Goal: Information Seeking & Learning: Learn about a topic

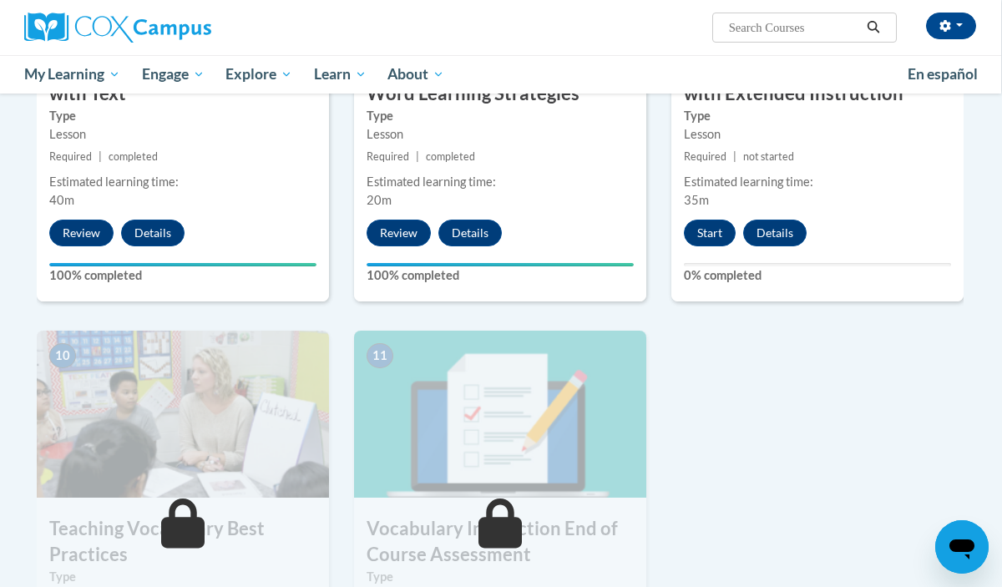
scroll to position [1481, 1]
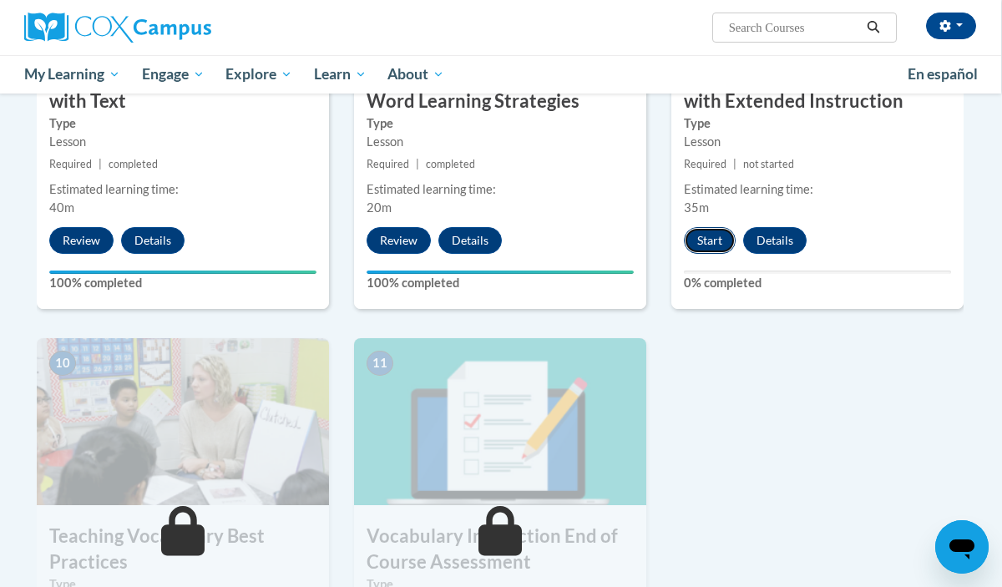
click at [710, 241] on button "Start" at bounding box center [710, 240] width 52 height 27
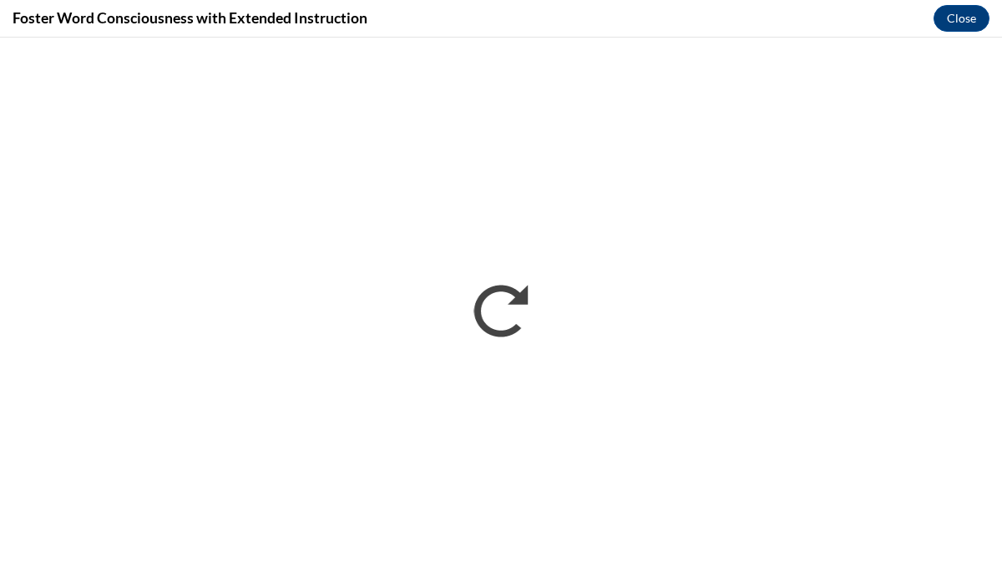
scroll to position [0, 0]
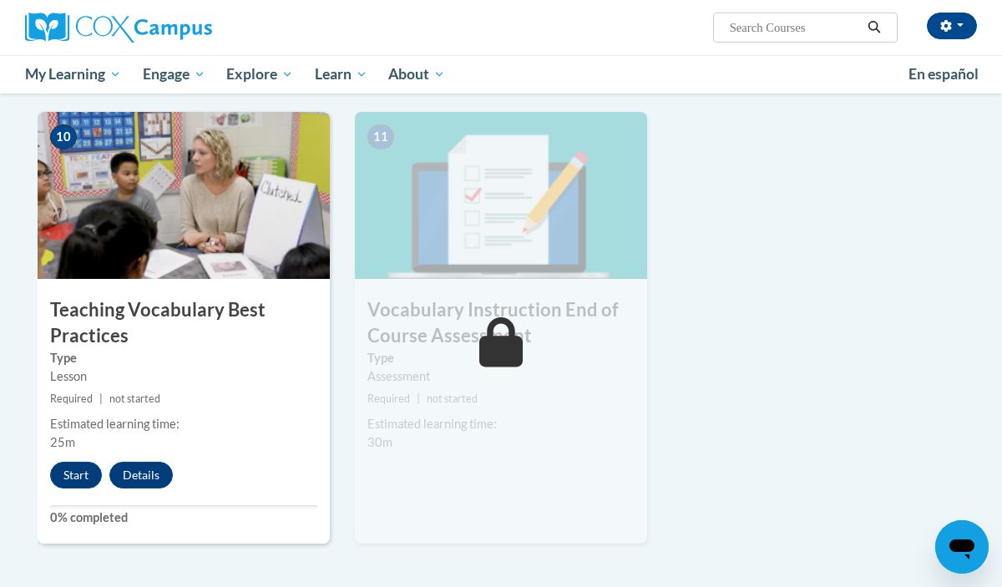
scroll to position [1708, 0]
click at [63, 491] on div "10 Teaching Vocabulary Best Practices Type Lesson Required | not started Estima…" at bounding box center [184, 327] width 292 height 432
click at [64, 472] on button "Start" at bounding box center [76, 474] width 52 height 27
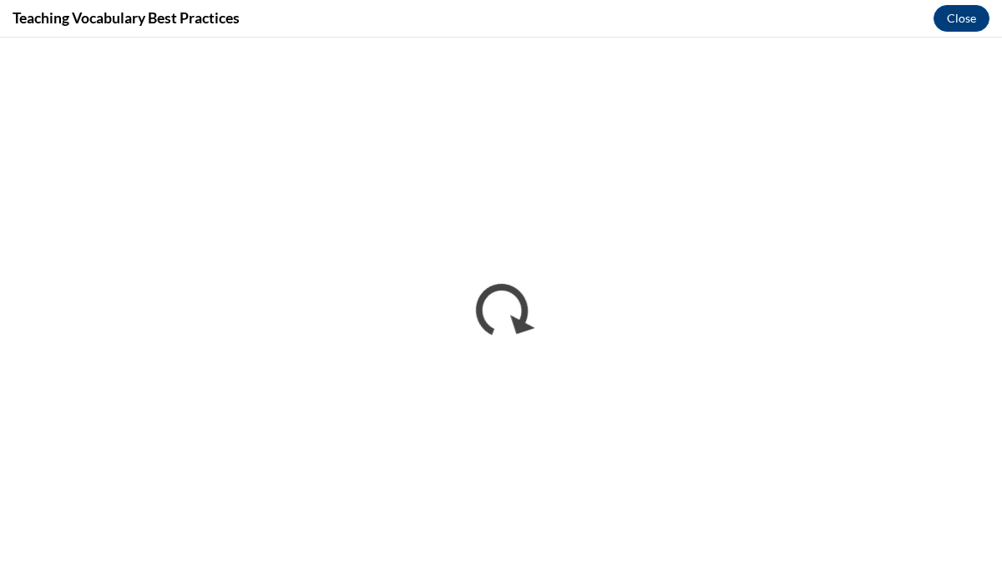
scroll to position [0, 0]
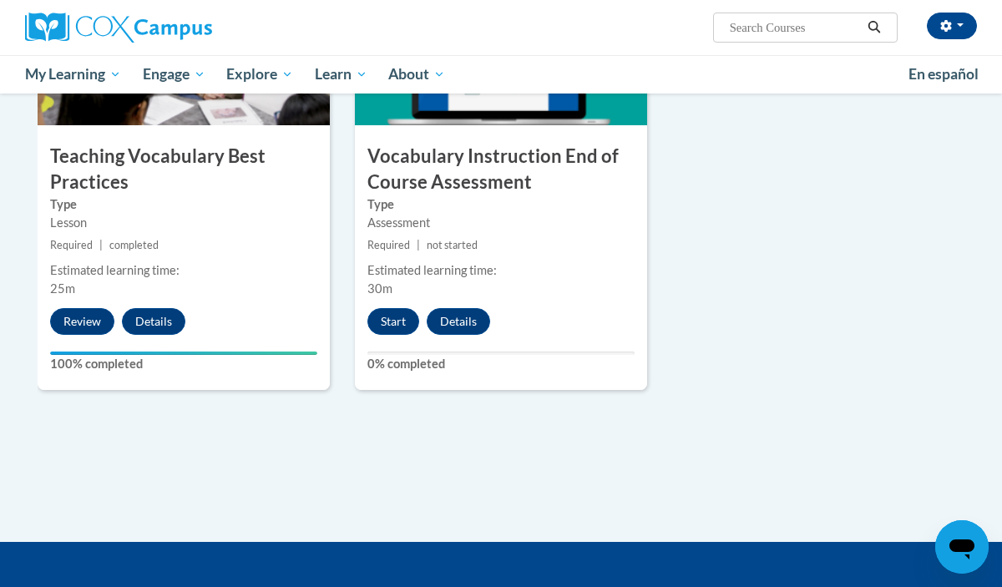
scroll to position [1867, 0]
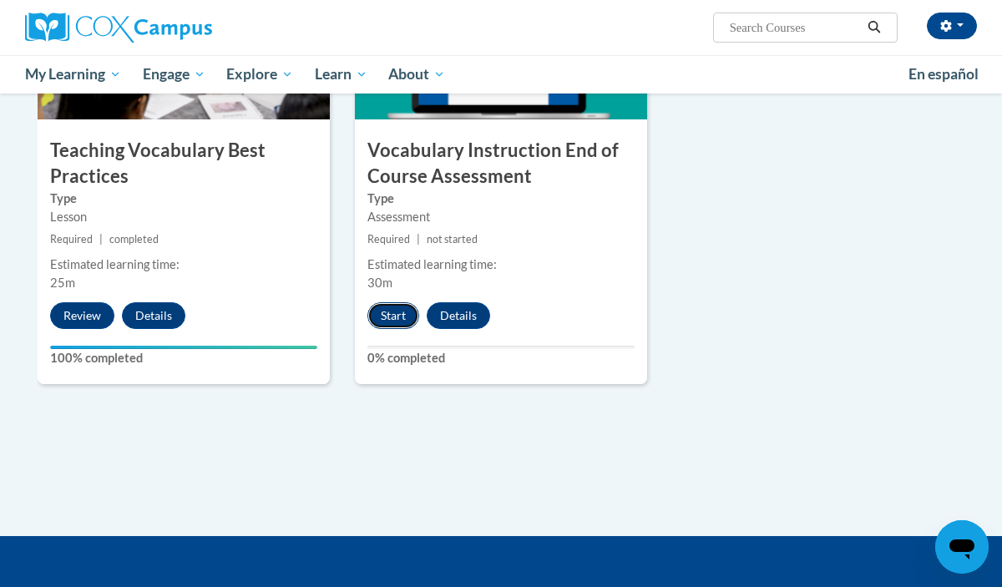
click at [403, 316] on button "Start" at bounding box center [394, 315] width 52 height 27
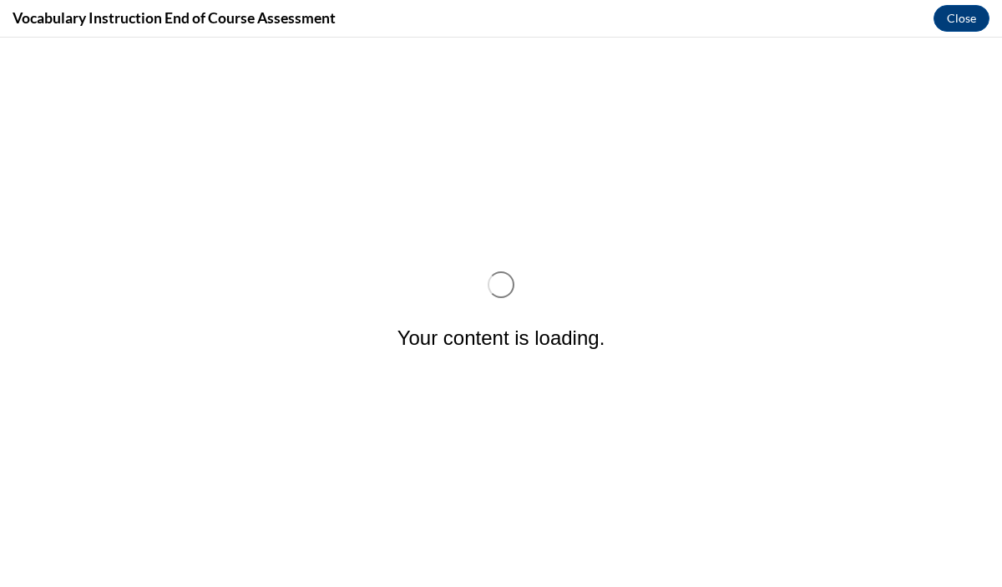
scroll to position [0, 0]
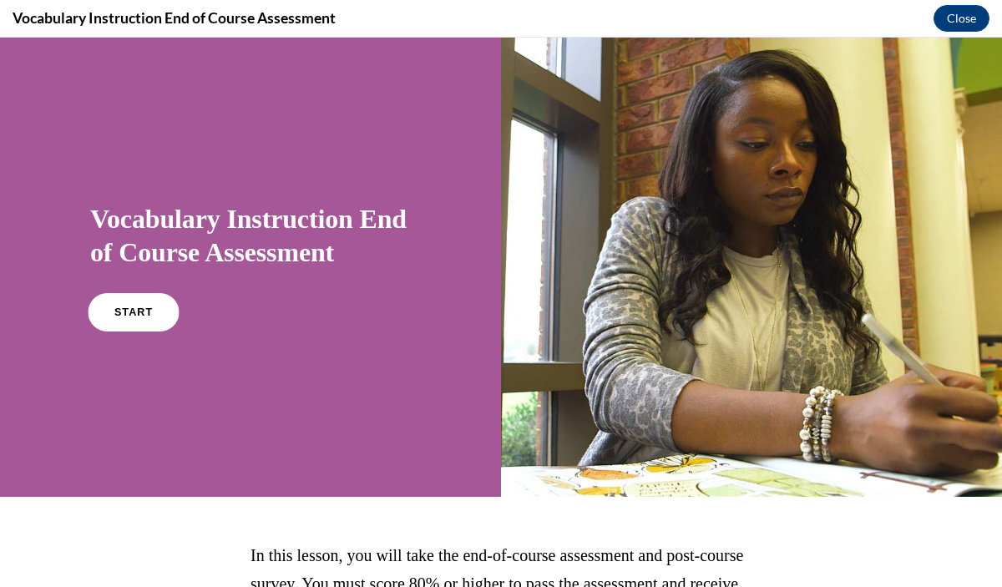
click at [133, 327] on link "START" at bounding box center [133, 312] width 91 height 38
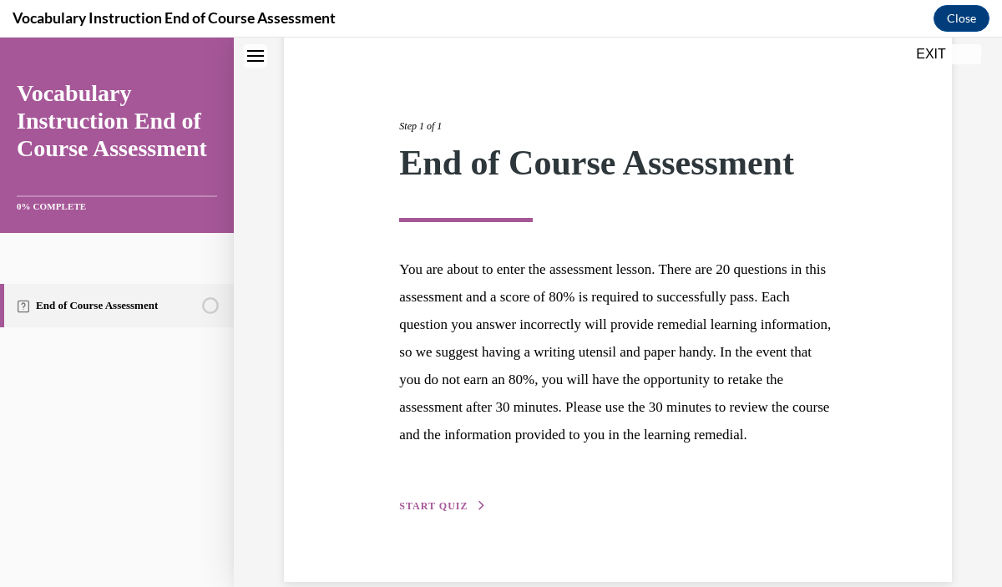
scroll to position [207, 0]
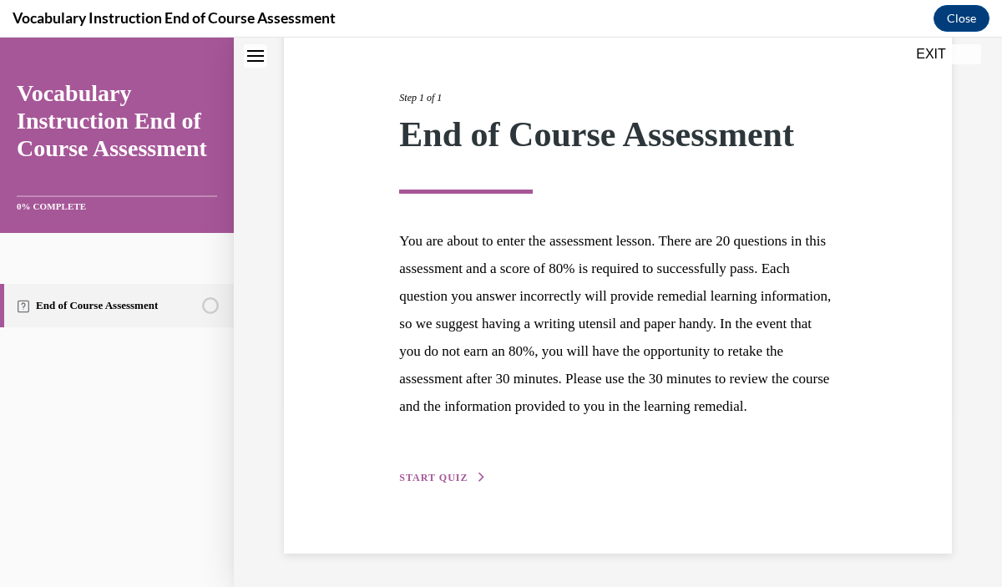
click at [477, 485] on div "Step 1 of 1 End of Course Assessment You are about to enter the assessment less…" at bounding box center [618, 269] width 462 height 435
click at [462, 475] on span "START QUIZ" at bounding box center [433, 478] width 68 height 12
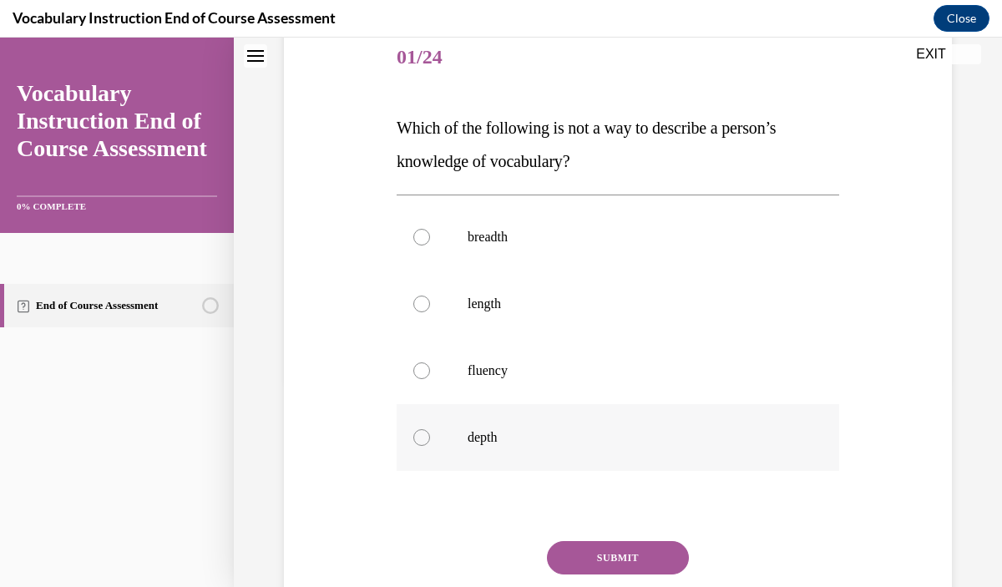
scroll to position [186, 0]
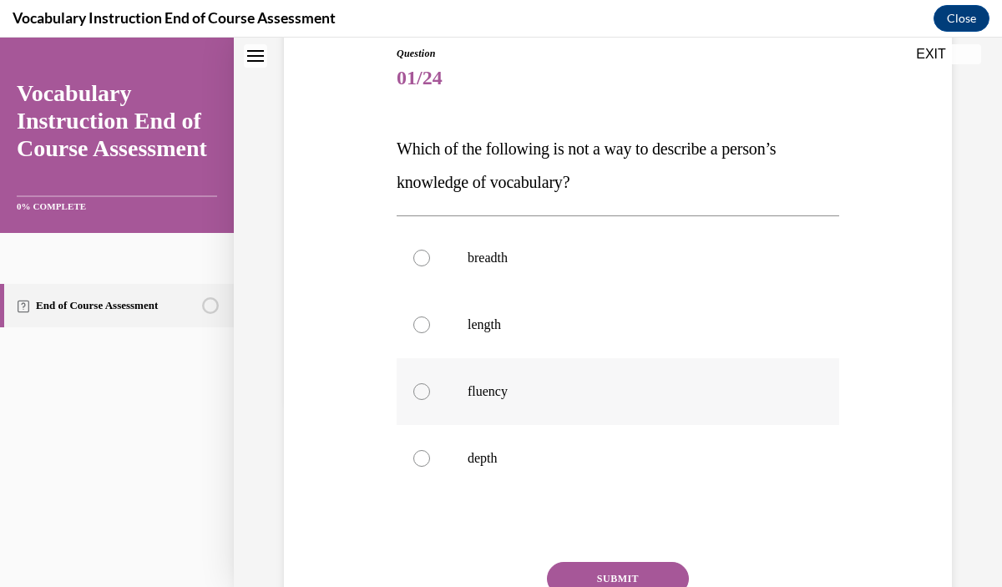
click at [464, 403] on label "fluency" at bounding box center [618, 391] width 443 height 67
click at [430, 400] on input "fluency" at bounding box center [421, 391] width 17 height 17
radio input "true"
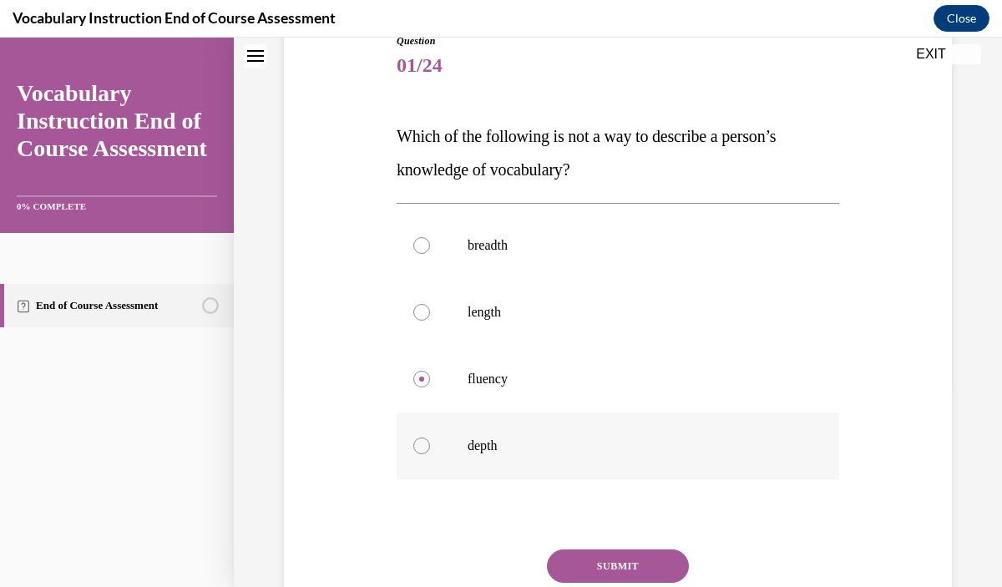
scroll to position [222, 0]
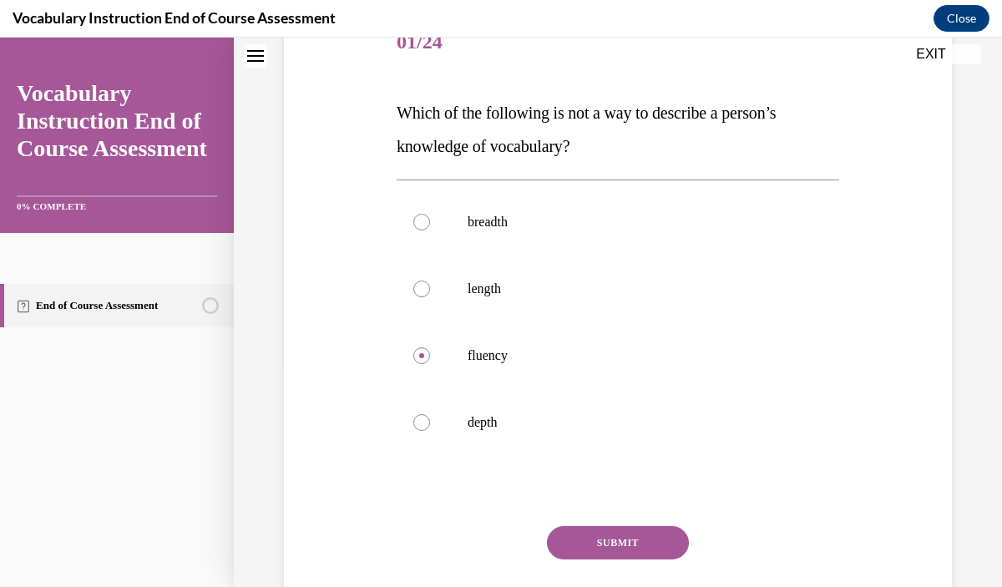
click at [613, 540] on button "SUBMIT" at bounding box center [618, 542] width 142 height 33
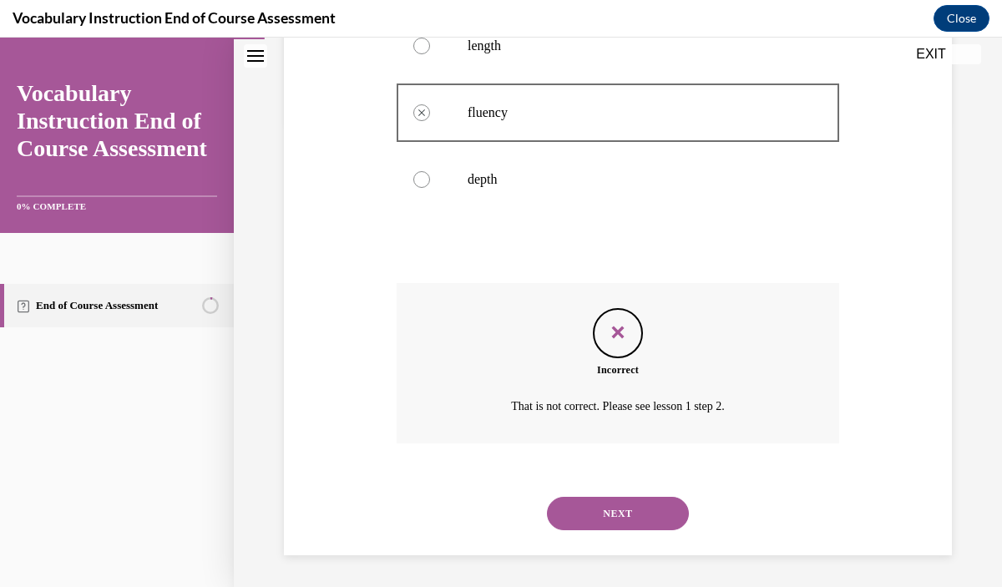
scroll to position [467, 0]
click at [607, 506] on button "NEXT" at bounding box center [618, 511] width 142 height 33
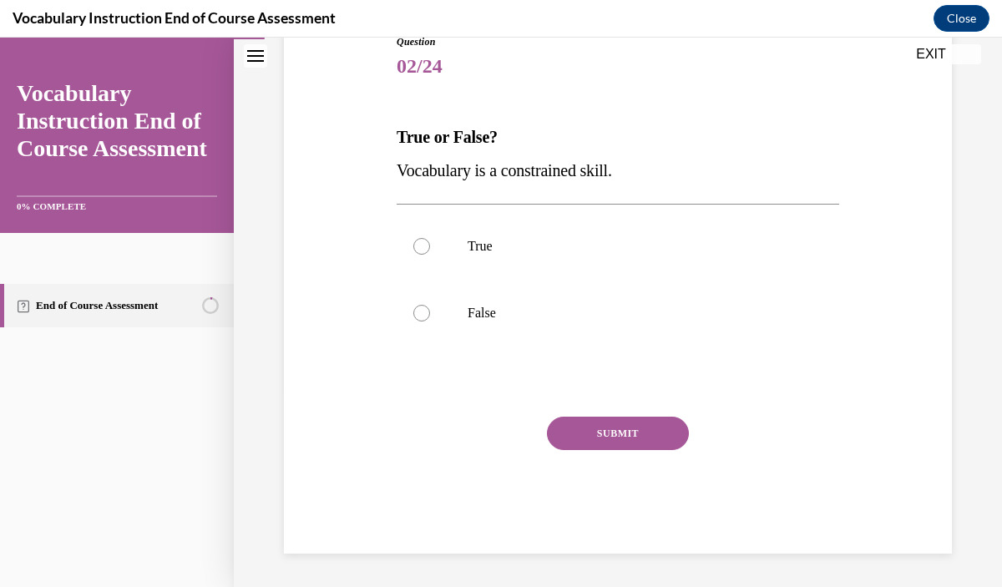
scroll to position [185, 0]
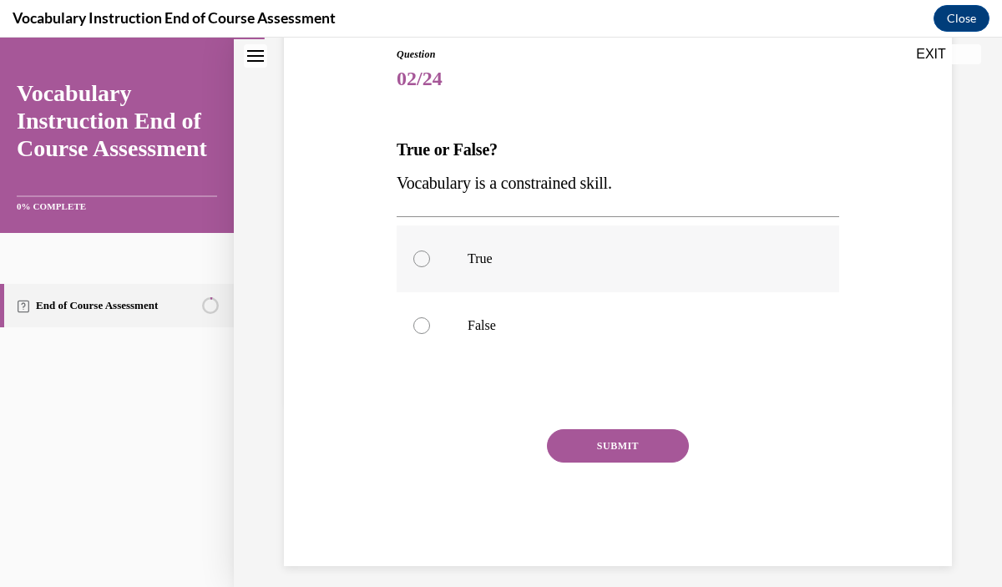
click at [490, 268] on label "True" at bounding box center [618, 259] width 443 height 67
click at [430, 267] on input "True" at bounding box center [421, 259] width 17 height 17
radio input "true"
click at [587, 445] on button "SUBMIT" at bounding box center [618, 445] width 142 height 33
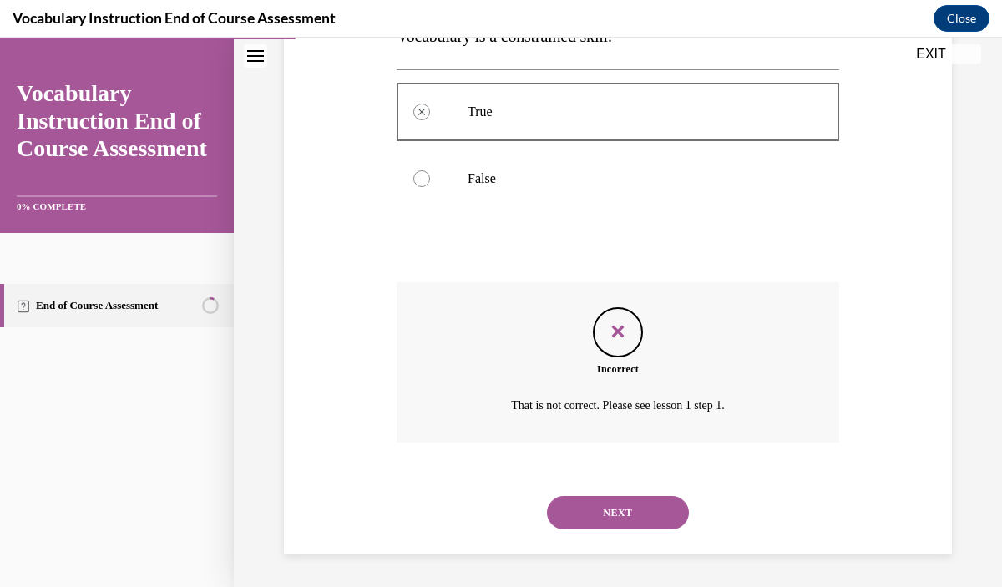
scroll to position [333, 0]
click at [619, 498] on button "NEXT" at bounding box center [618, 511] width 142 height 33
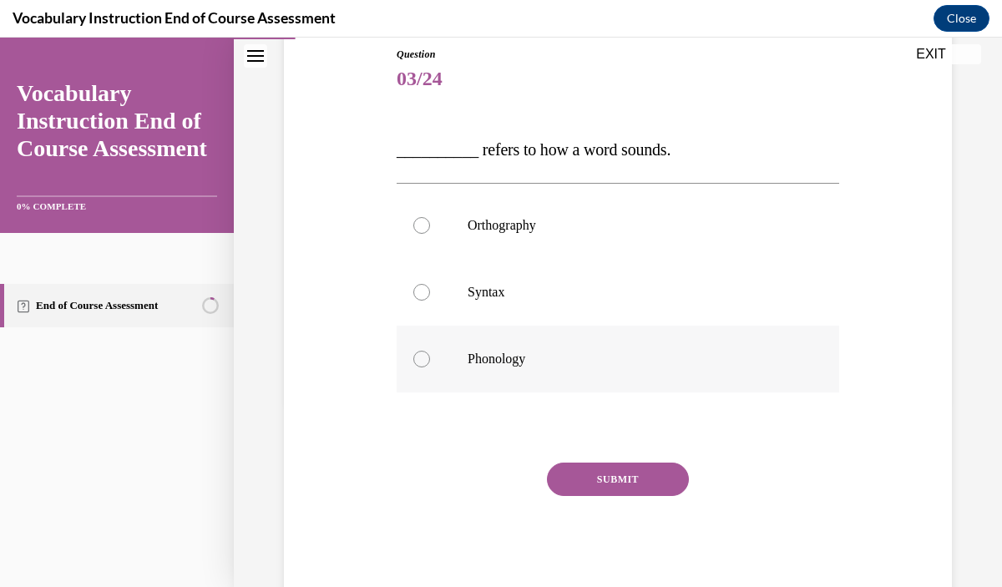
click at [514, 370] on label "Phonology" at bounding box center [618, 359] width 443 height 67
click at [430, 368] on input "Phonology" at bounding box center [421, 359] width 17 height 17
radio input "true"
click at [591, 482] on button "SUBMIT" at bounding box center [618, 479] width 142 height 33
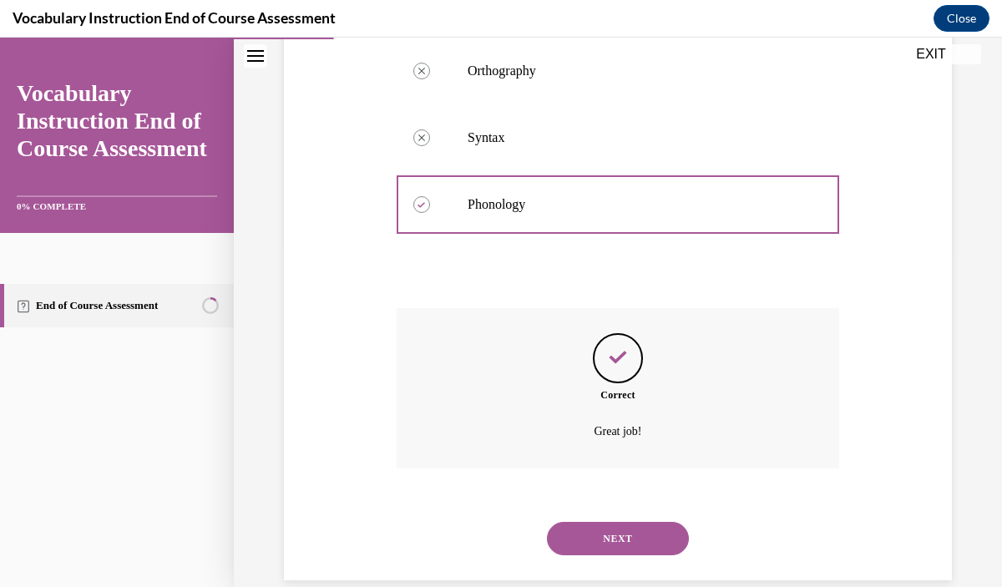
scroll to position [367, 0]
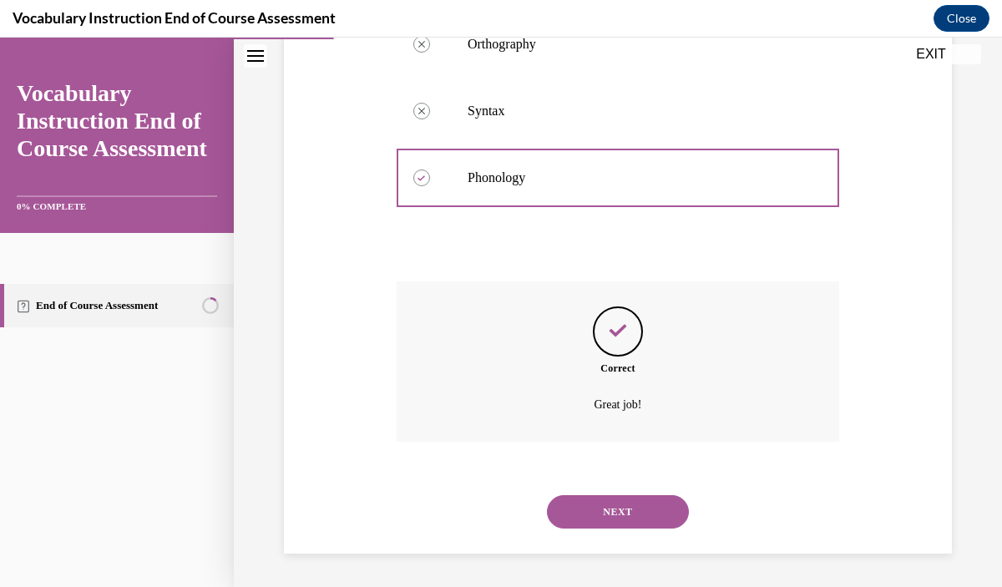
click at [615, 513] on button "NEXT" at bounding box center [618, 511] width 142 height 33
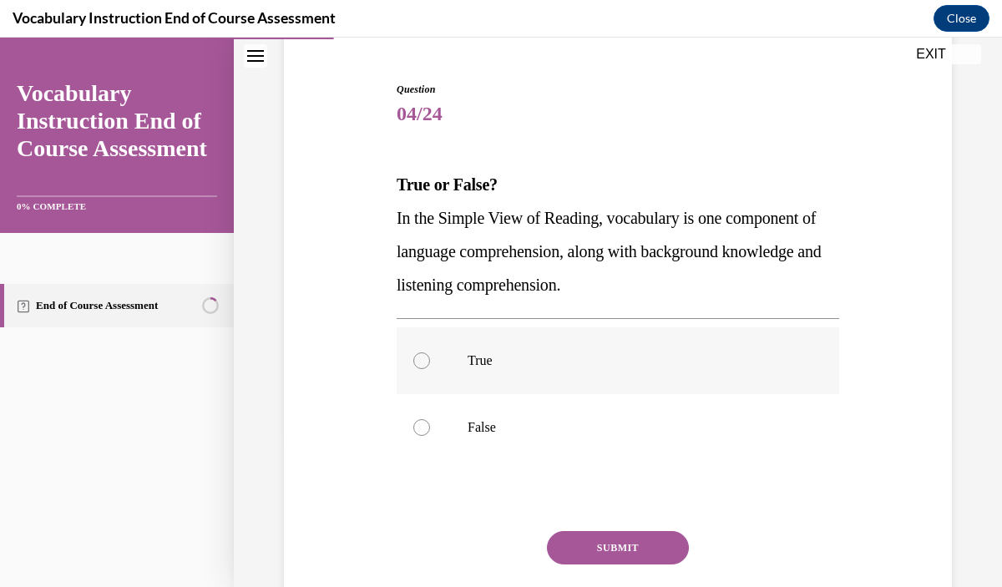
scroll to position [155, 0]
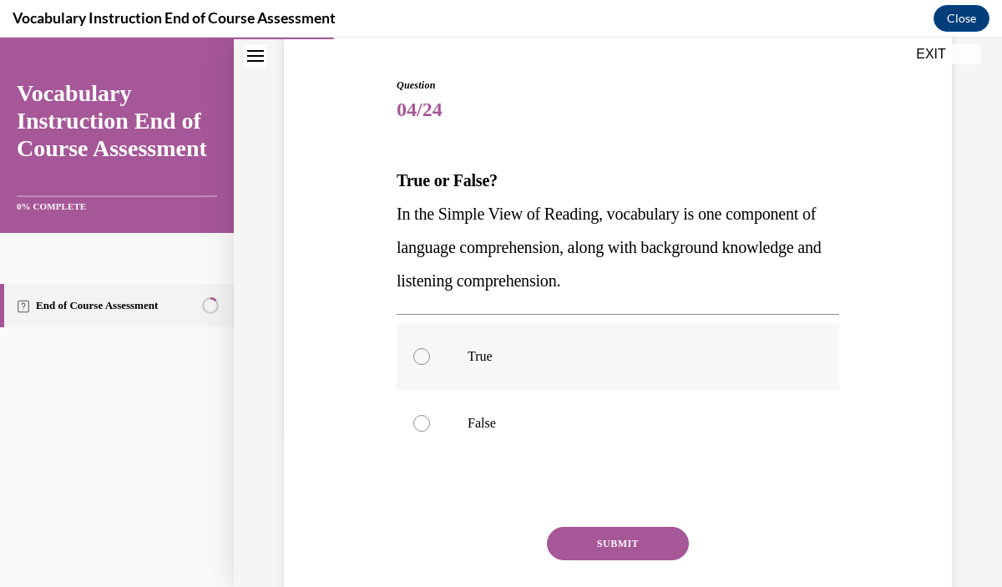
click at [587, 363] on p "True" at bounding box center [633, 356] width 330 height 17
click at [430, 363] on input "True" at bounding box center [421, 356] width 17 height 17
radio input "true"
click at [619, 543] on button "SUBMIT" at bounding box center [618, 543] width 142 height 33
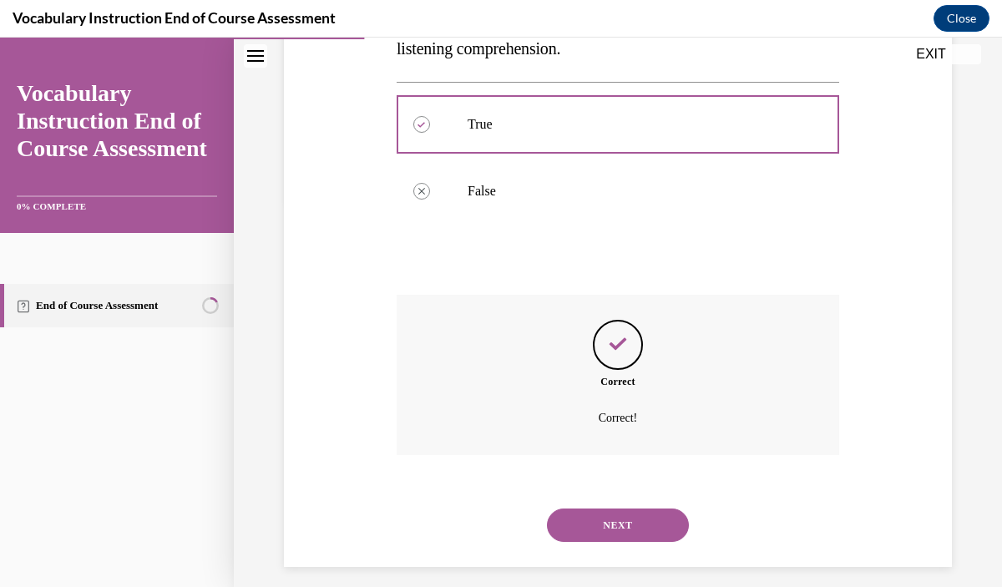
scroll to position [400, 0]
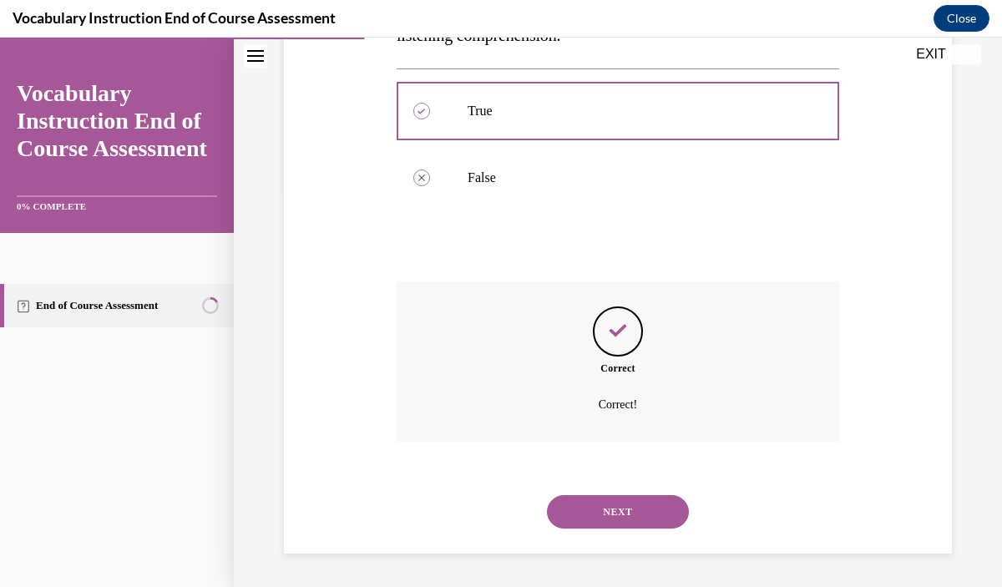
click at [621, 527] on button "NEXT" at bounding box center [618, 511] width 142 height 33
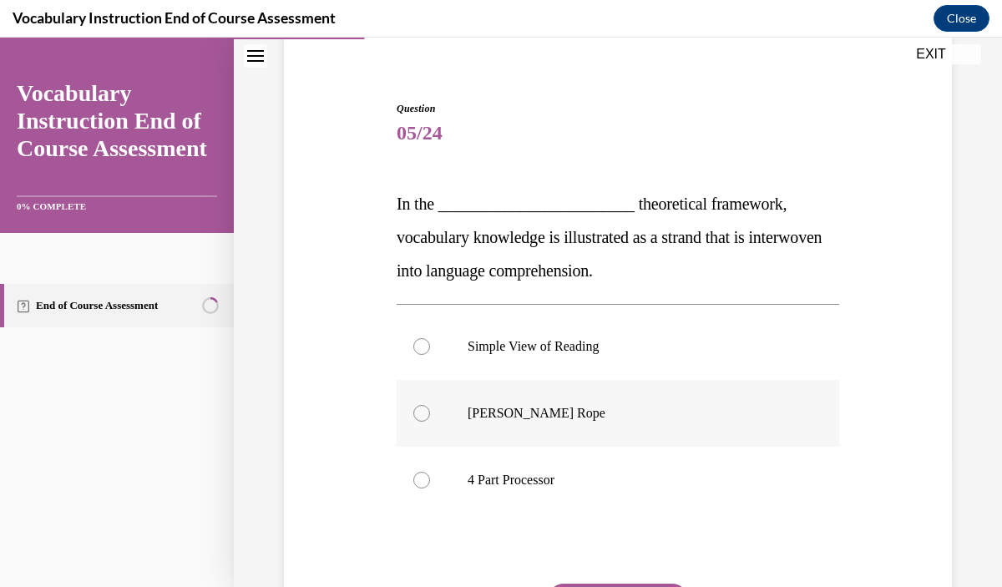
scroll to position [134, 0]
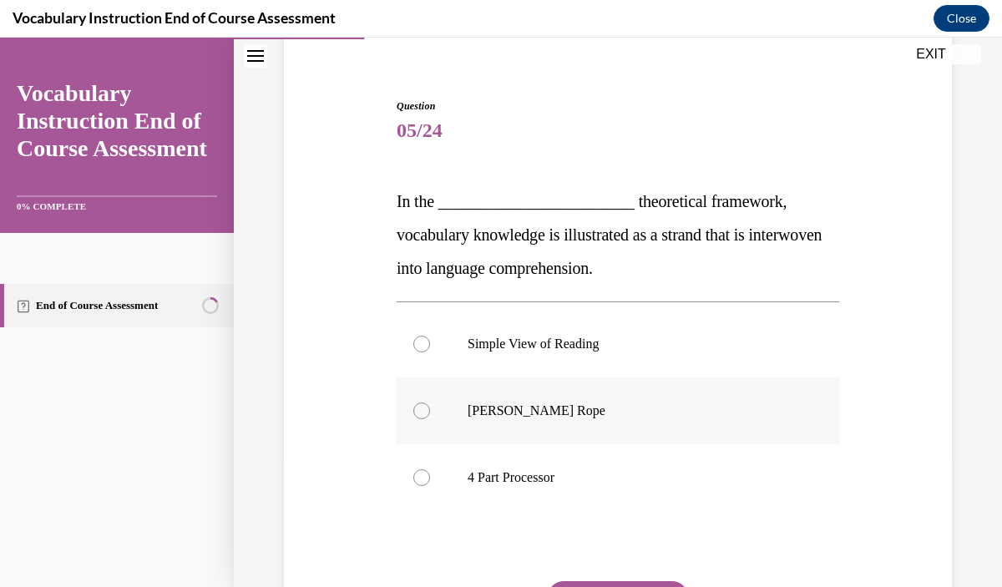
click at [579, 429] on label "Scarborough's Rope" at bounding box center [618, 411] width 443 height 67
click at [430, 419] on input "Scarborough's Rope" at bounding box center [421, 411] width 17 height 17
radio input "true"
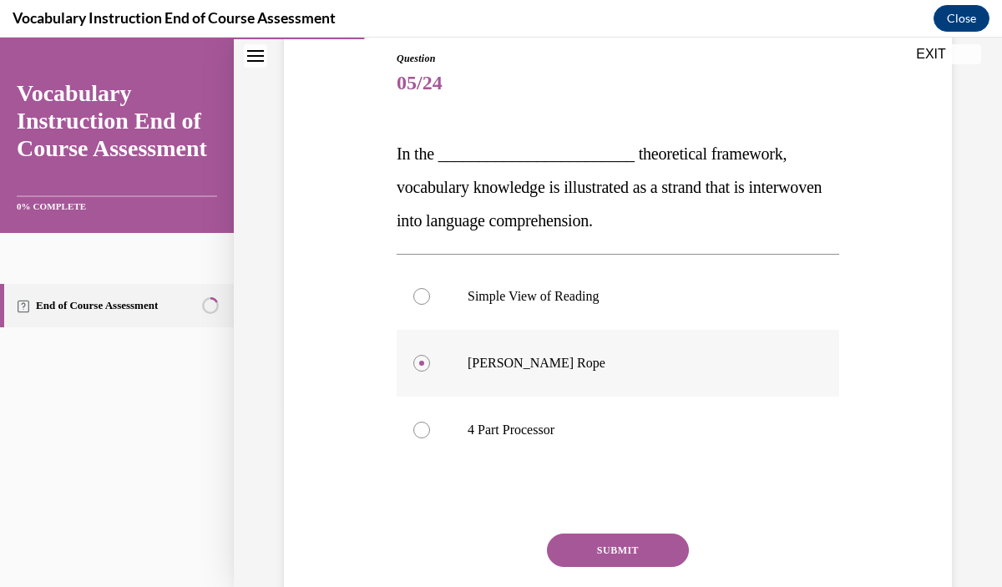
scroll to position [216, 0]
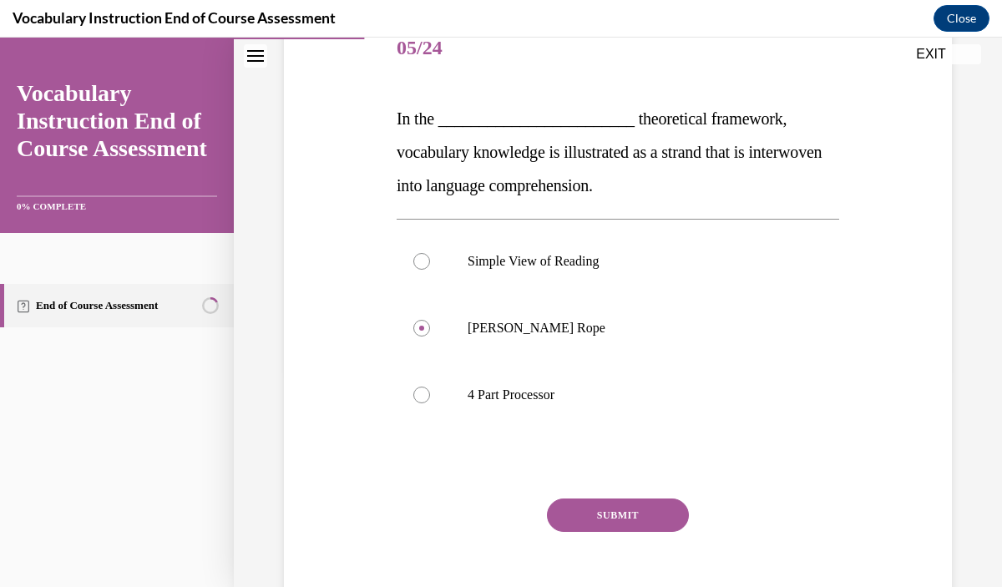
click at [612, 513] on button "SUBMIT" at bounding box center [618, 515] width 142 height 33
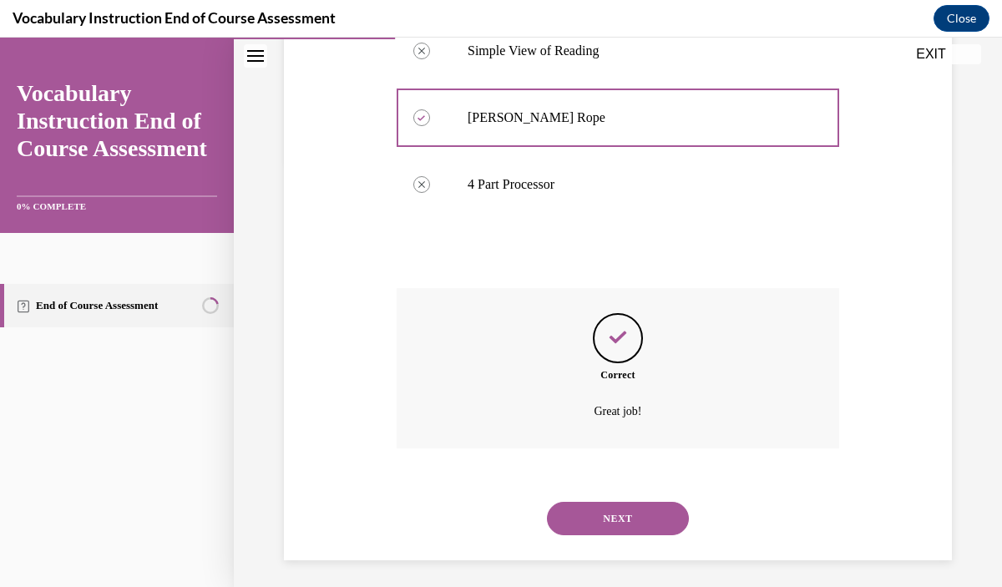
scroll to position [434, 0]
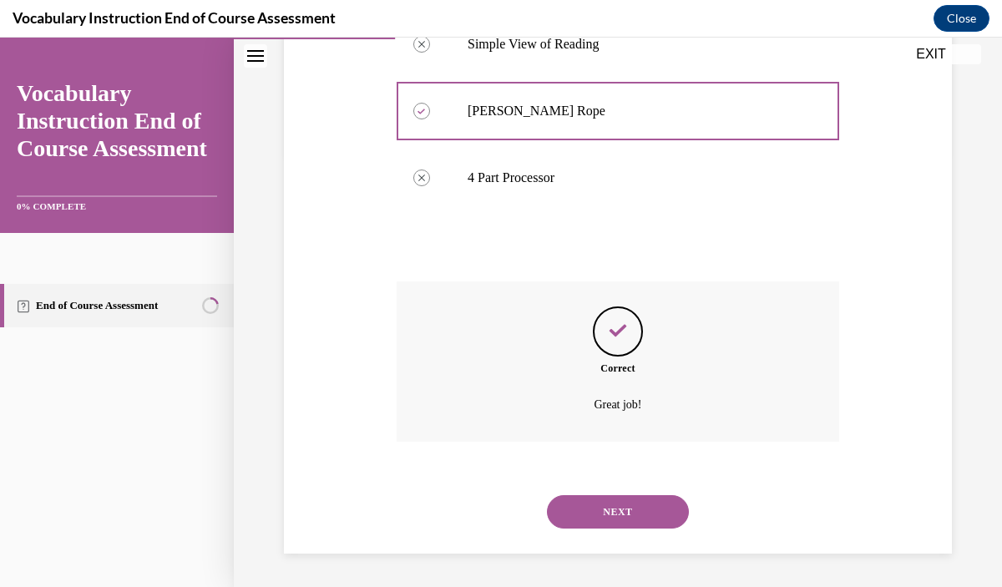
click at [611, 505] on button "NEXT" at bounding box center [618, 511] width 142 height 33
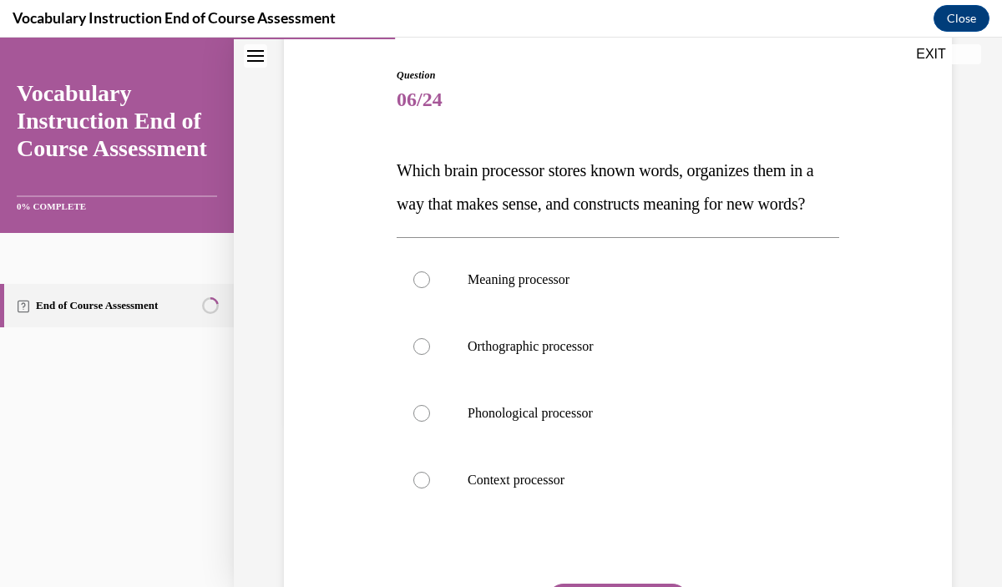
scroll to position [166, 0]
click at [607, 378] on label "Orthographic processor" at bounding box center [618, 345] width 443 height 67
click at [430, 353] on input "Orthographic processor" at bounding box center [421, 345] width 17 height 17
radio input "true"
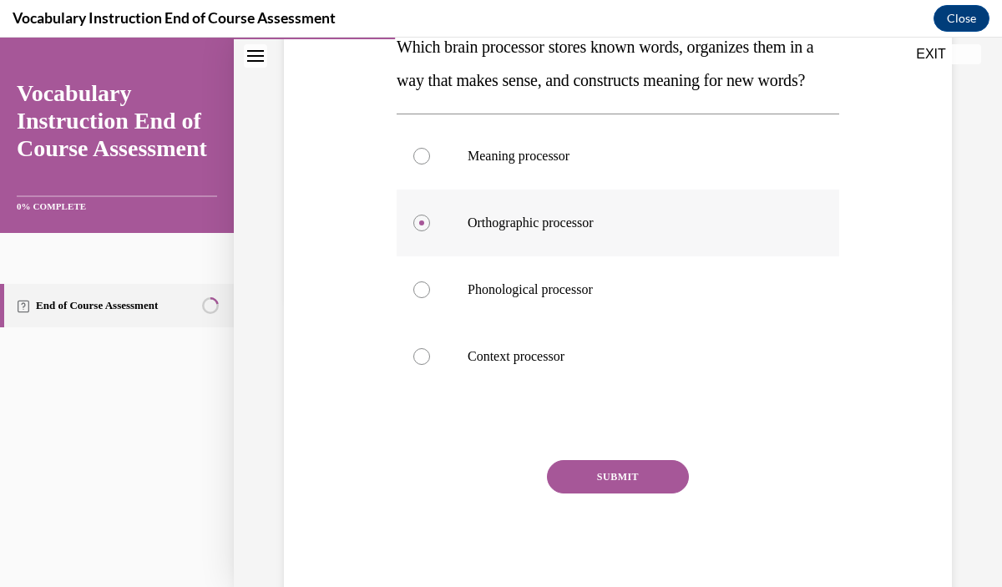
scroll to position [289, 0]
click at [629, 493] on button "SUBMIT" at bounding box center [618, 475] width 142 height 33
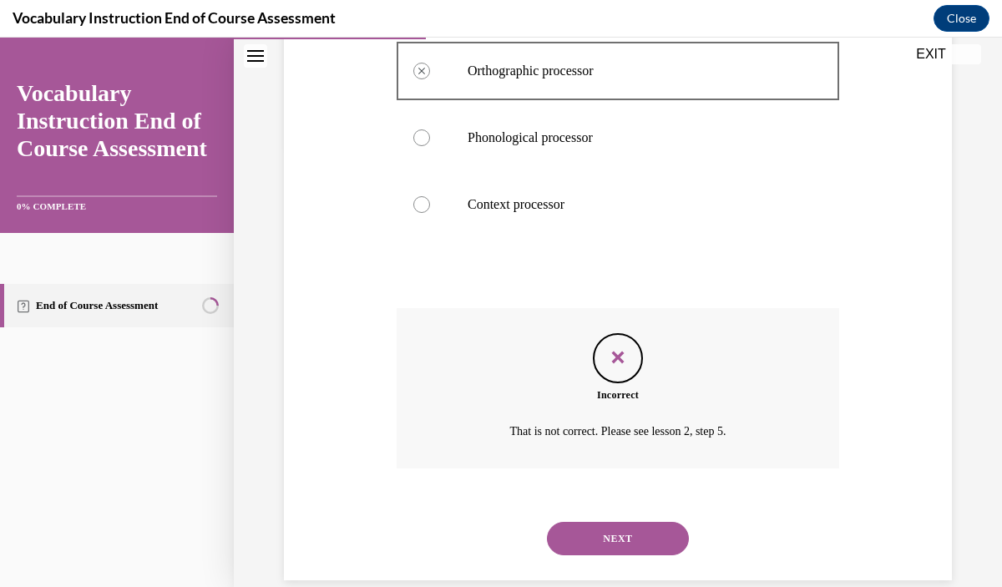
scroll to position [500, 0]
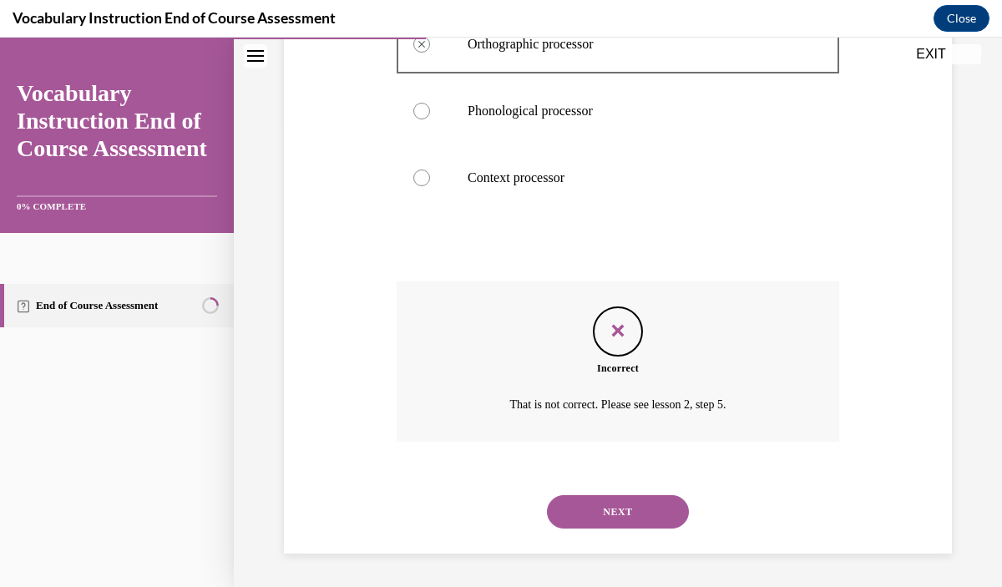
click at [630, 515] on button "NEXT" at bounding box center [618, 511] width 142 height 33
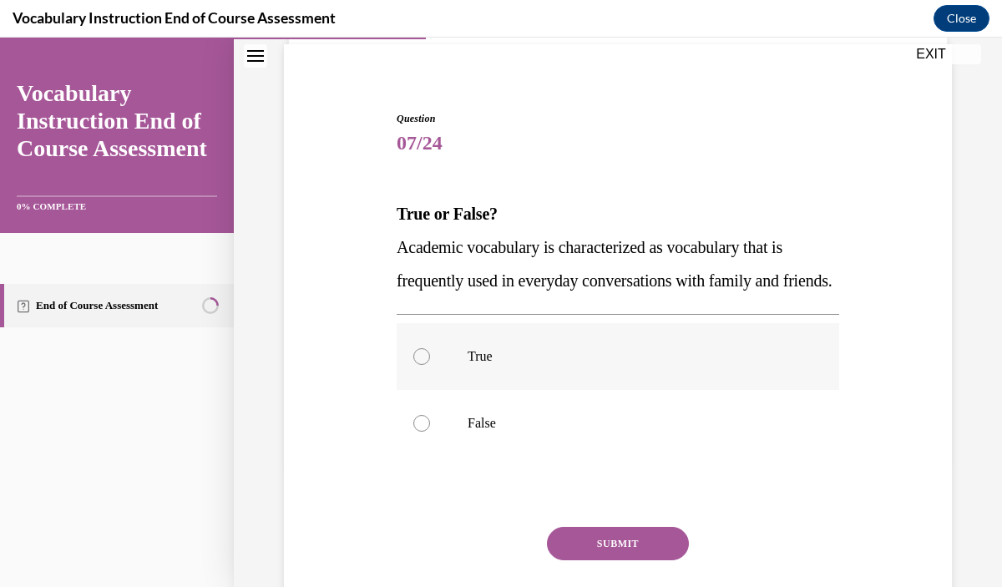
scroll to position [125, 0]
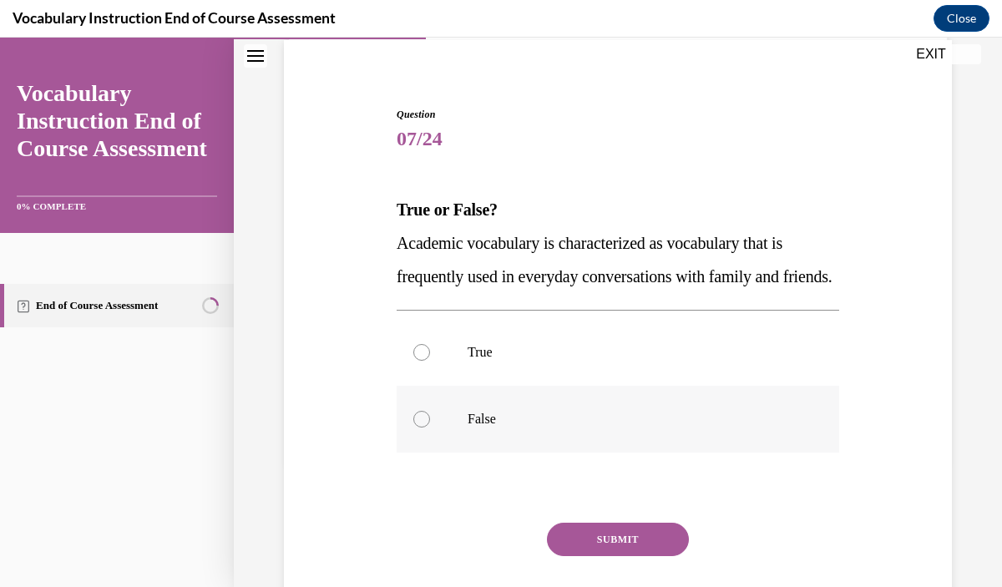
click at [569, 428] on p "False" at bounding box center [633, 419] width 330 height 17
click at [430, 428] on input "False" at bounding box center [421, 419] width 17 height 17
radio input "true"
click at [620, 556] on button "SUBMIT" at bounding box center [618, 539] width 142 height 33
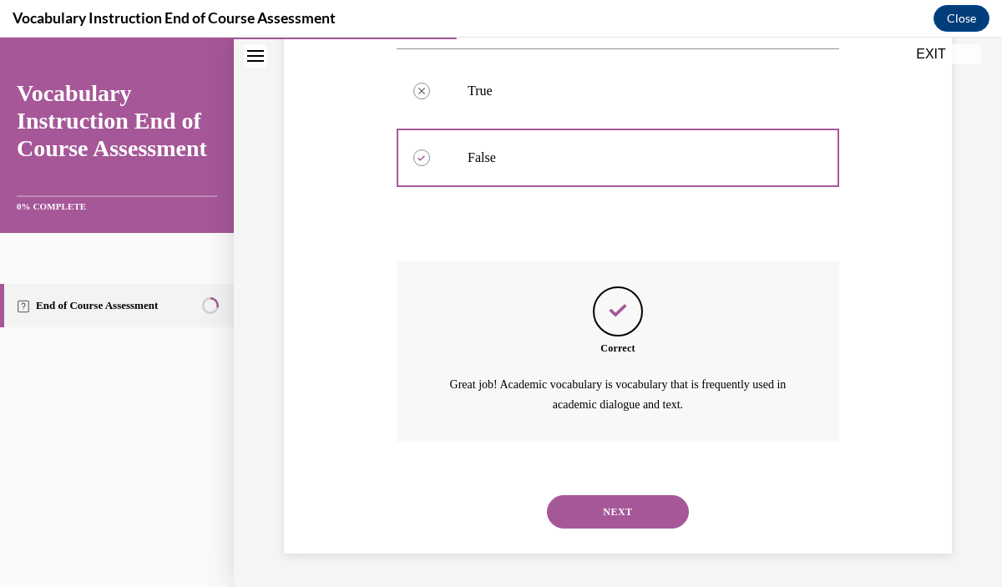
scroll to position [419, 0]
click at [625, 513] on button "NEXT" at bounding box center [618, 511] width 142 height 33
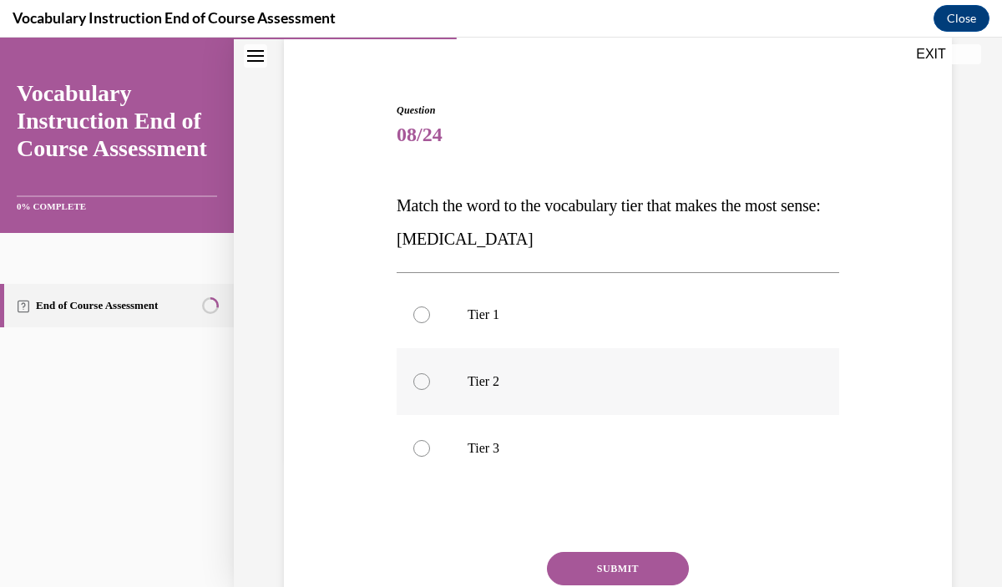
scroll to position [132, 0]
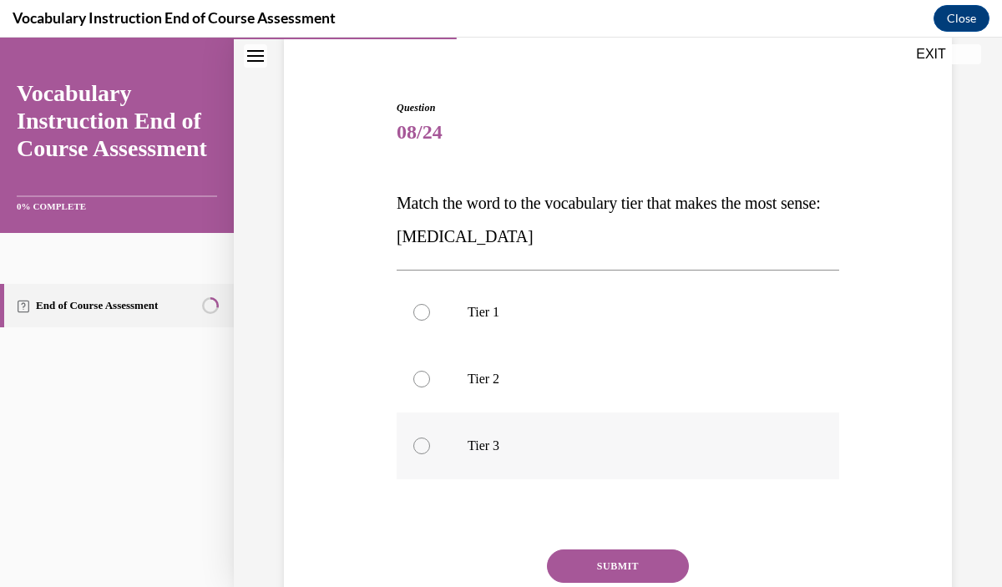
click at [593, 441] on p "Tier 3" at bounding box center [633, 446] width 330 height 17
click at [430, 441] on input "Tier 3" at bounding box center [421, 446] width 17 height 17
radio input "true"
click at [614, 562] on button "SUBMIT" at bounding box center [618, 566] width 142 height 33
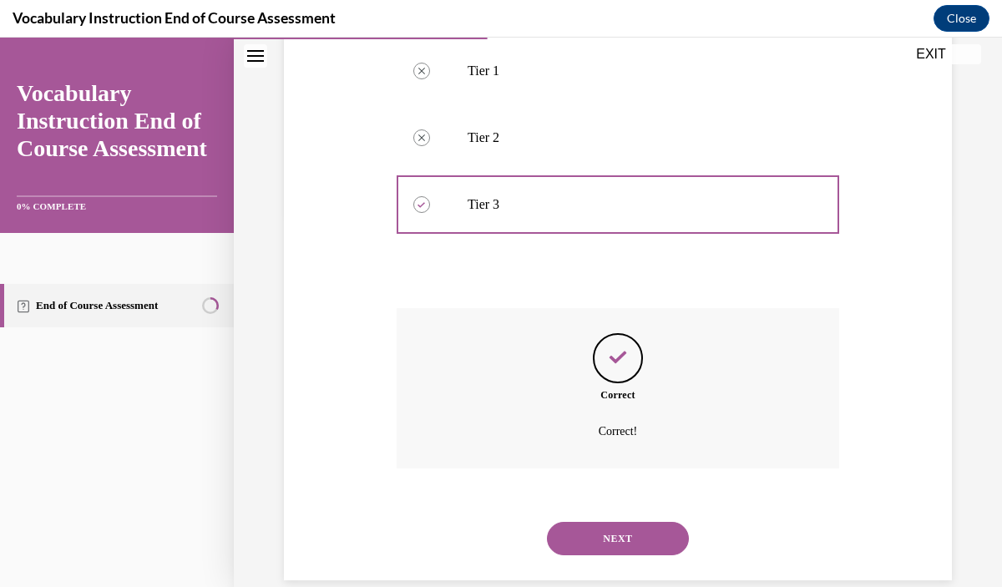
scroll to position [400, 0]
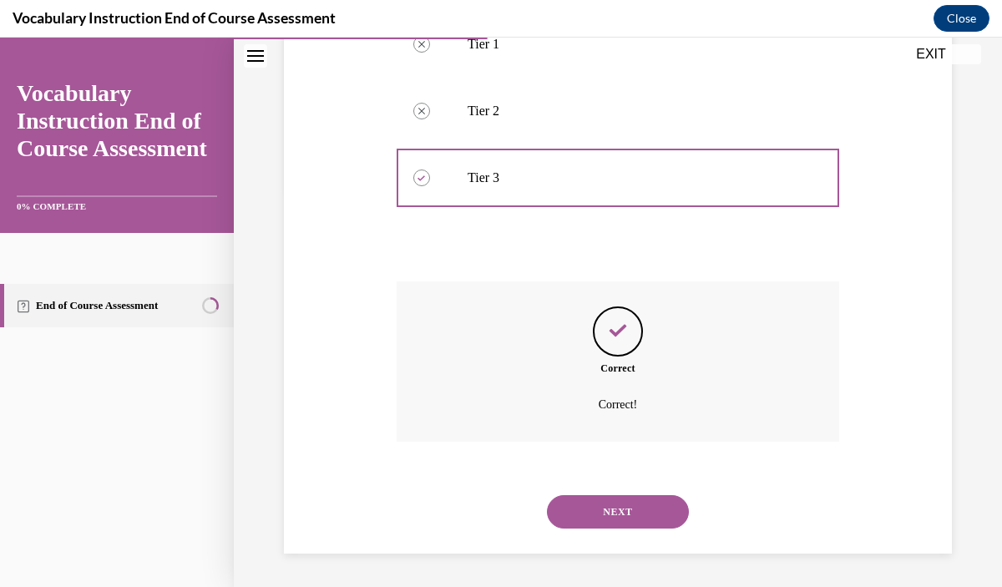
click at [611, 518] on button "NEXT" at bounding box center [618, 511] width 142 height 33
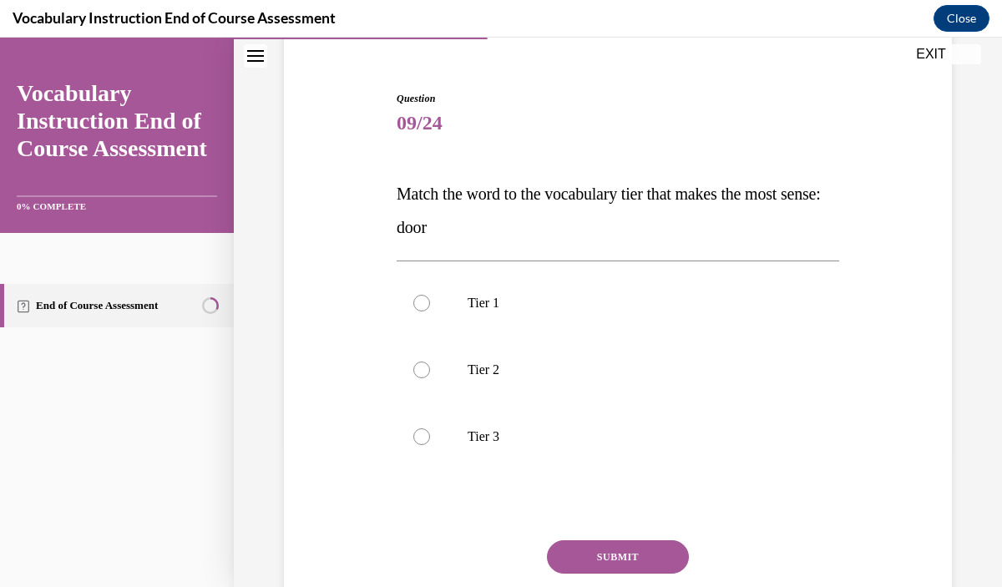
scroll to position [148, 0]
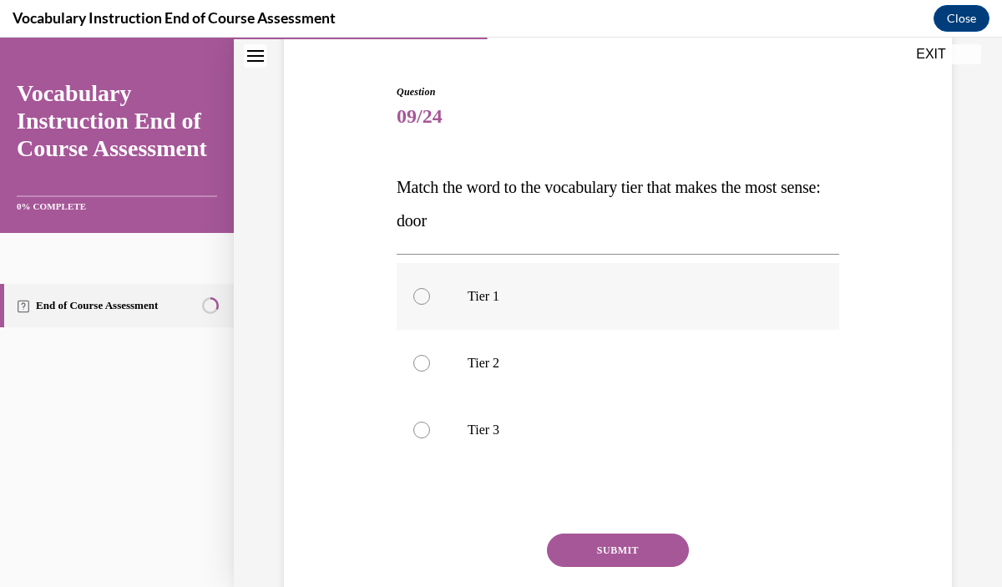
click at [607, 288] on p "Tier 1" at bounding box center [633, 296] width 330 height 17
click at [430, 288] on input "Tier 1" at bounding box center [421, 296] width 17 height 17
radio input "true"
click at [625, 554] on button "SUBMIT" at bounding box center [618, 550] width 142 height 33
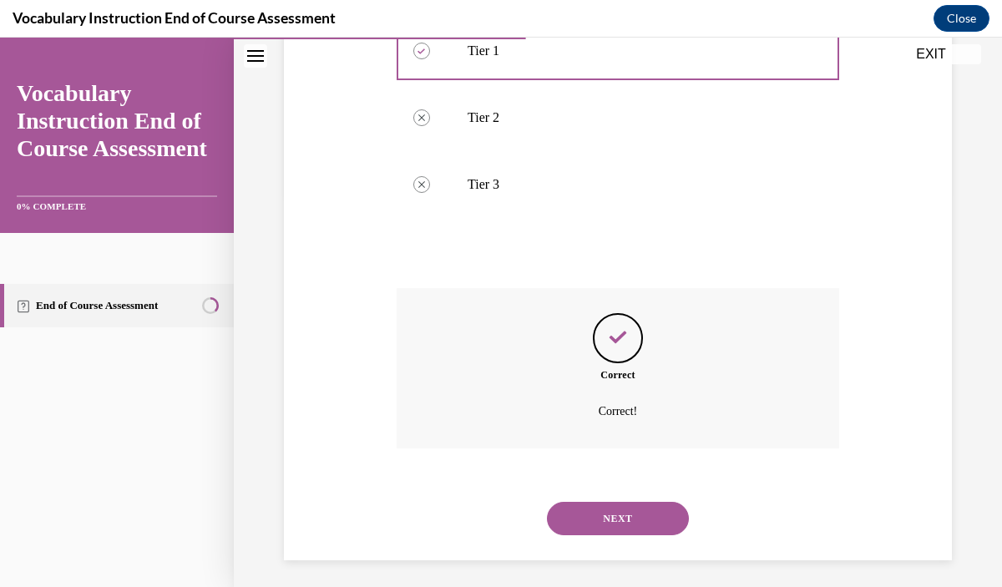
scroll to position [400, 0]
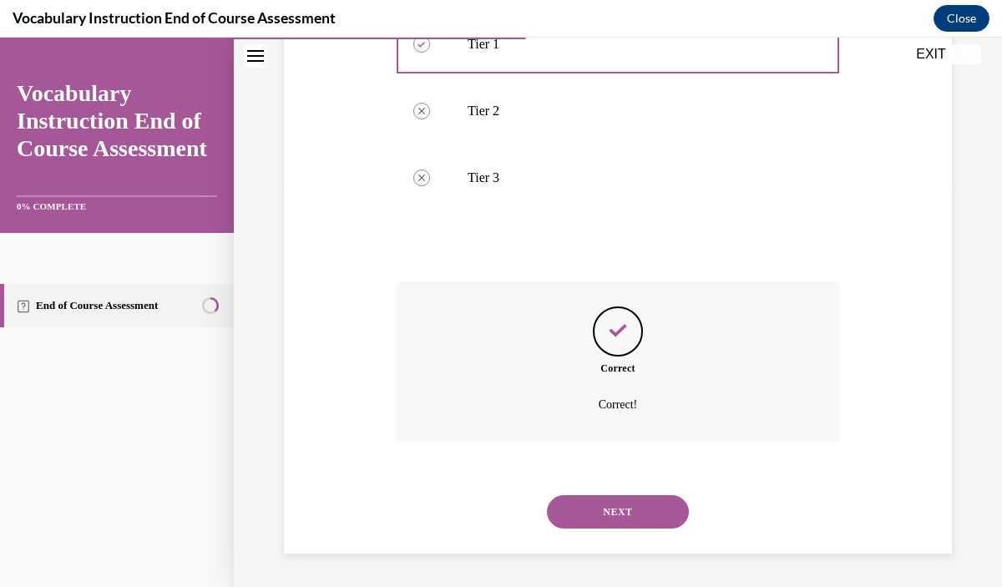
click at [624, 521] on button "NEXT" at bounding box center [618, 511] width 142 height 33
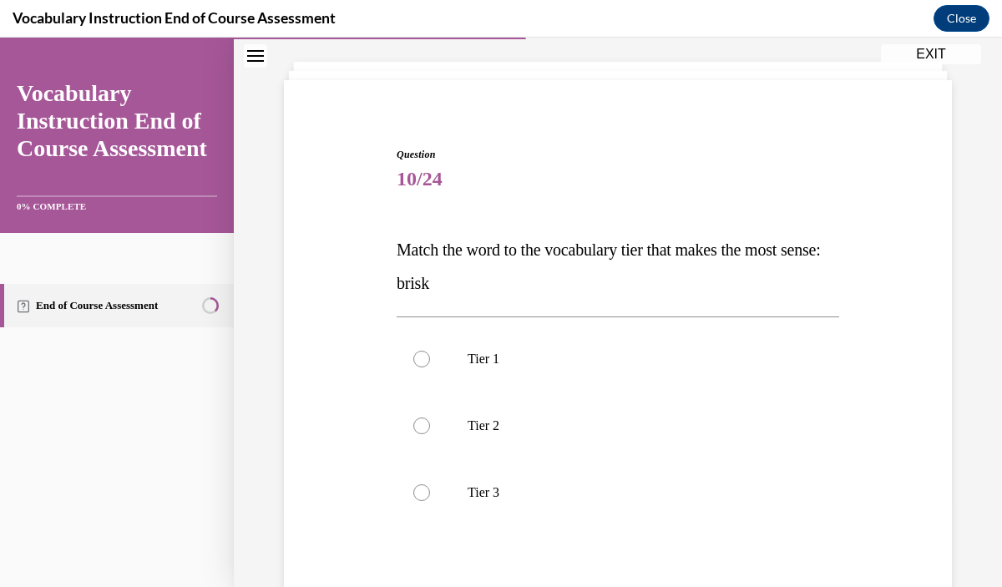
scroll to position [87, 0]
click at [616, 437] on label "Tier 2" at bounding box center [618, 424] width 443 height 67
click at [430, 433] on input "Tier 2" at bounding box center [421, 424] width 17 height 17
radio input "true"
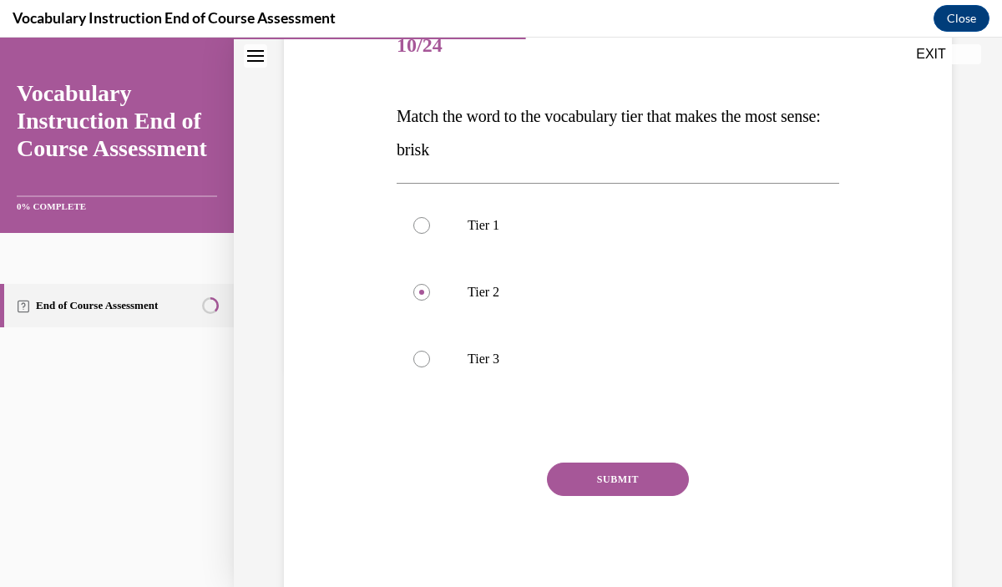
click at [634, 484] on button "SUBMIT" at bounding box center [618, 479] width 142 height 33
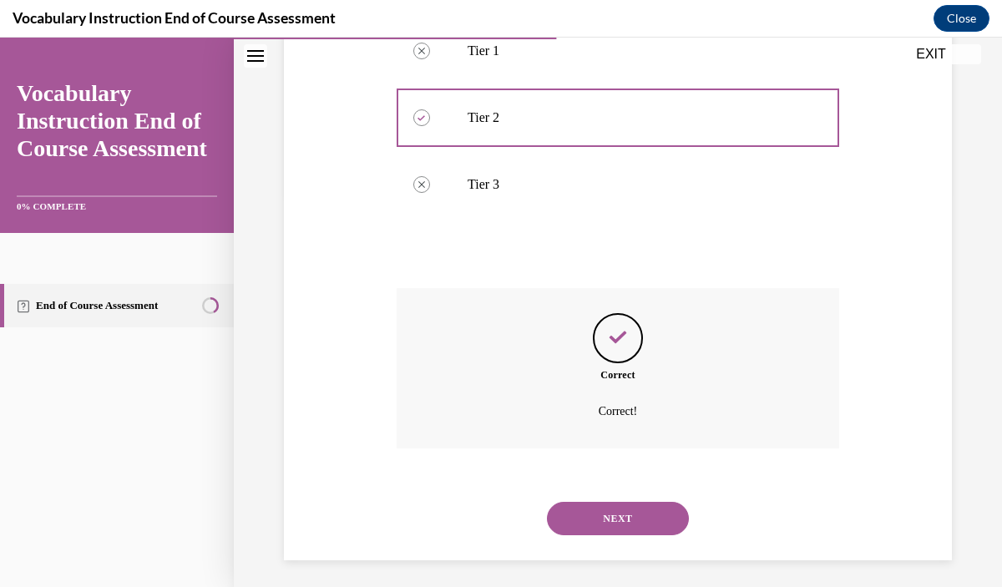
scroll to position [400, 0]
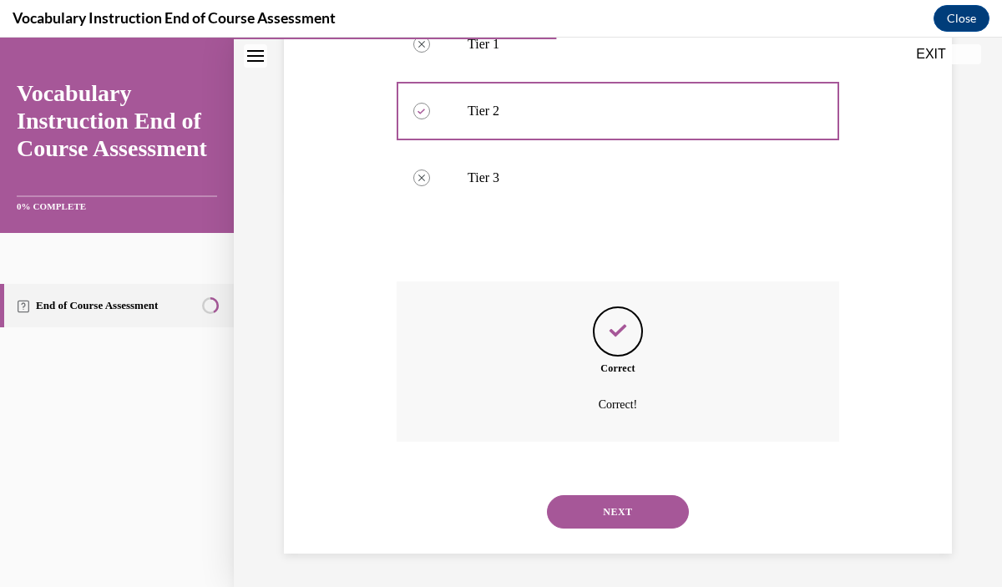
click at [647, 508] on button "NEXT" at bounding box center [618, 511] width 142 height 33
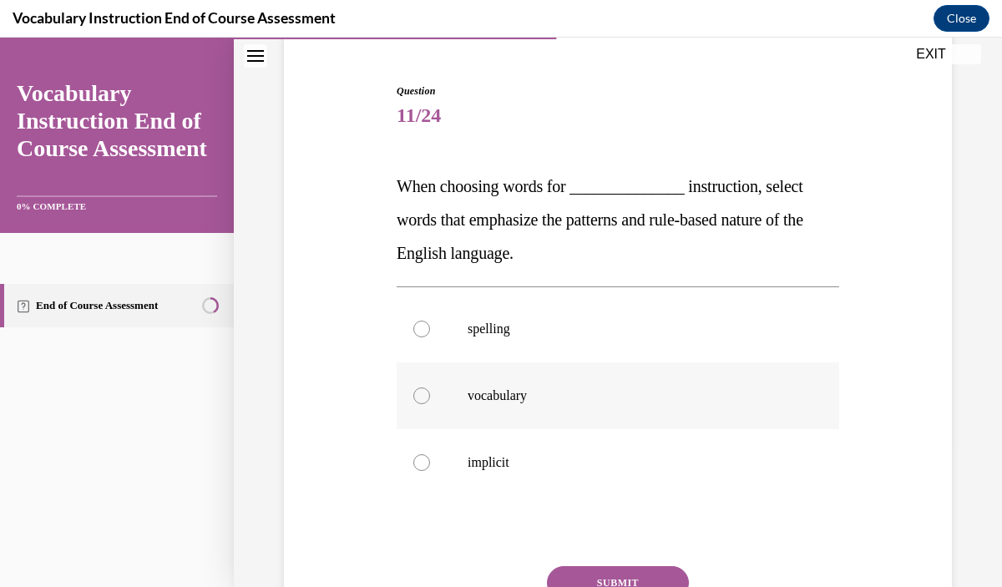
scroll to position [150, 0]
click at [611, 352] on label "spelling" at bounding box center [618, 328] width 443 height 67
click at [430, 337] on input "spelling" at bounding box center [421, 328] width 17 height 17
radio input "true"
click at [622, 576] on button "SUBMIT" at bounding box center [618, 582] width 142 height 33
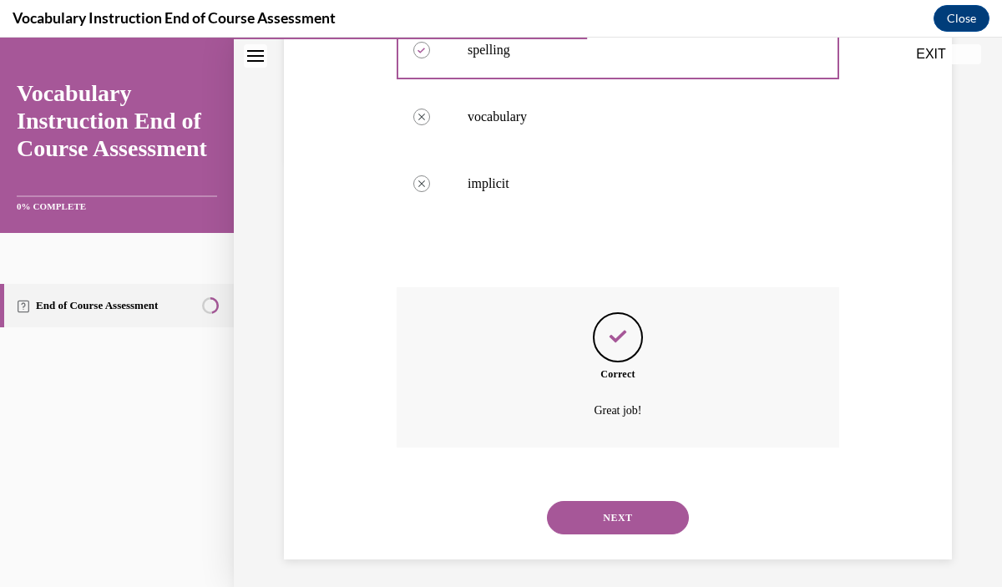
scroll to position [434, 0]
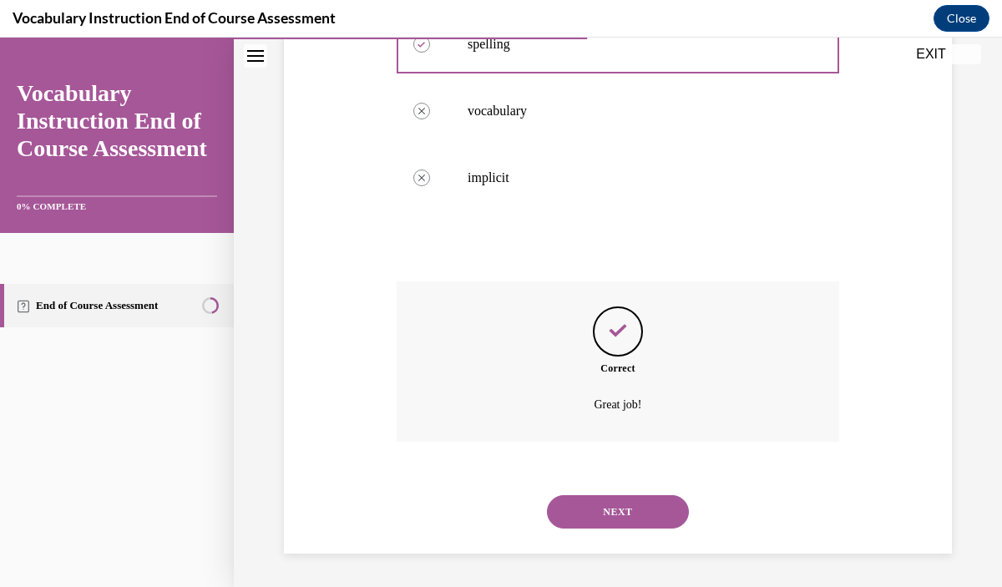
click at [634, 516] on button "NEXT" at bounding box center [618, 511] width 142 height 33
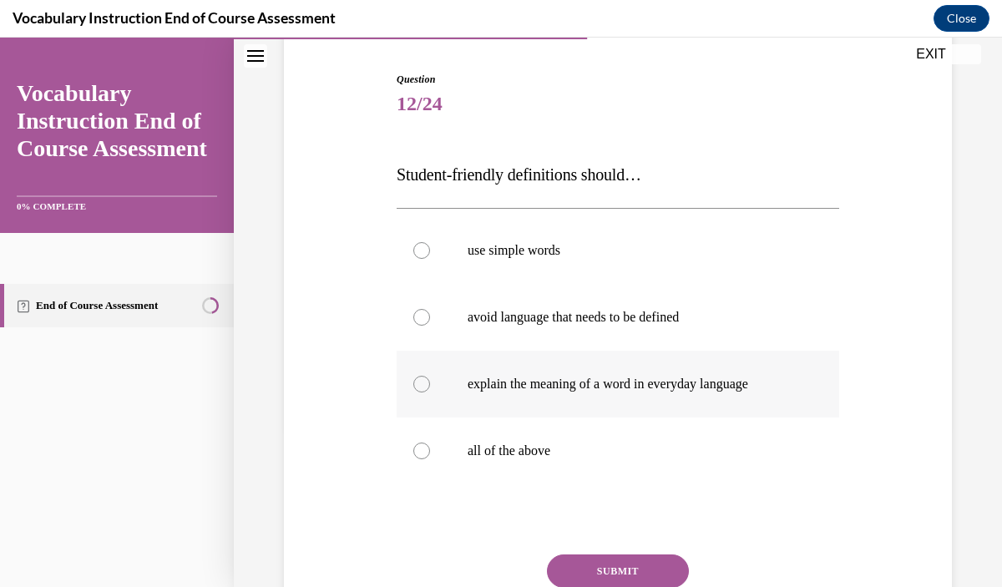
scroll to position [167, 0]
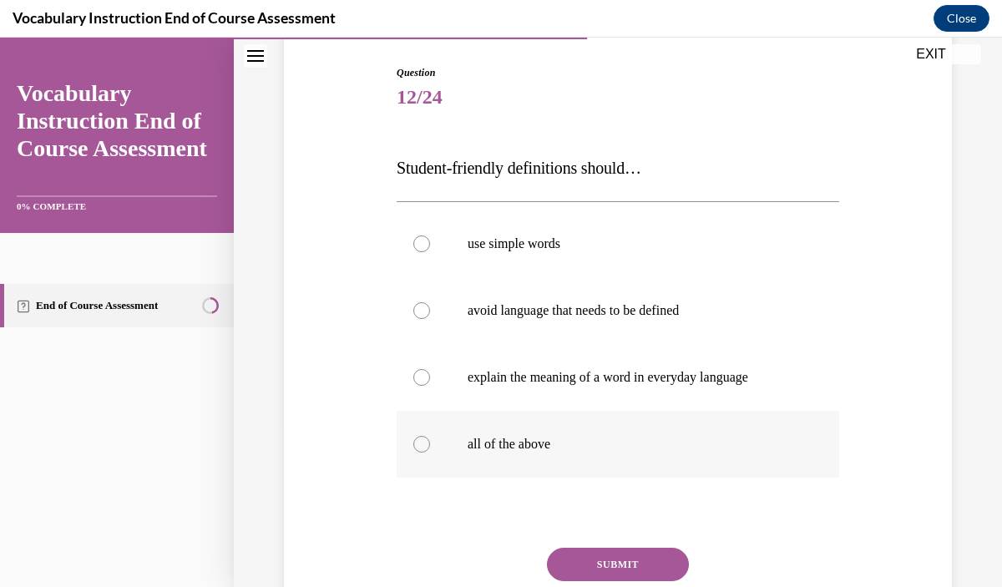
click at [598, 459] on label "all of the above" at bounding box center [618, 444] width 443 height 67
click at [430, 453] on input "all of the above" at bounding box center [421, 444] width 17 height 17
radio input "true"
click at [630, 564] on button "SUBMIT" at bounding box center [618, 564] width 142 height 33
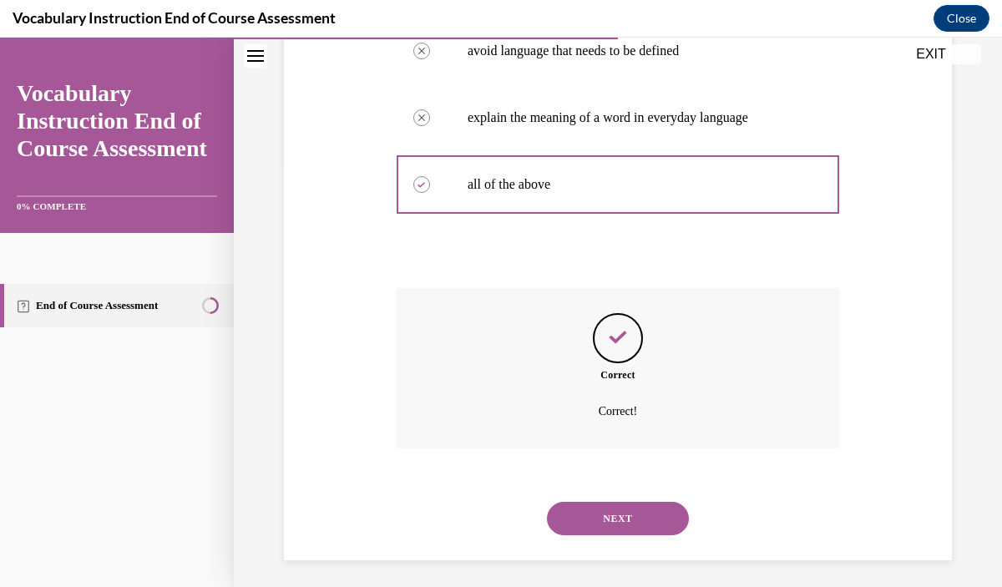
scroll to position [434, 0]
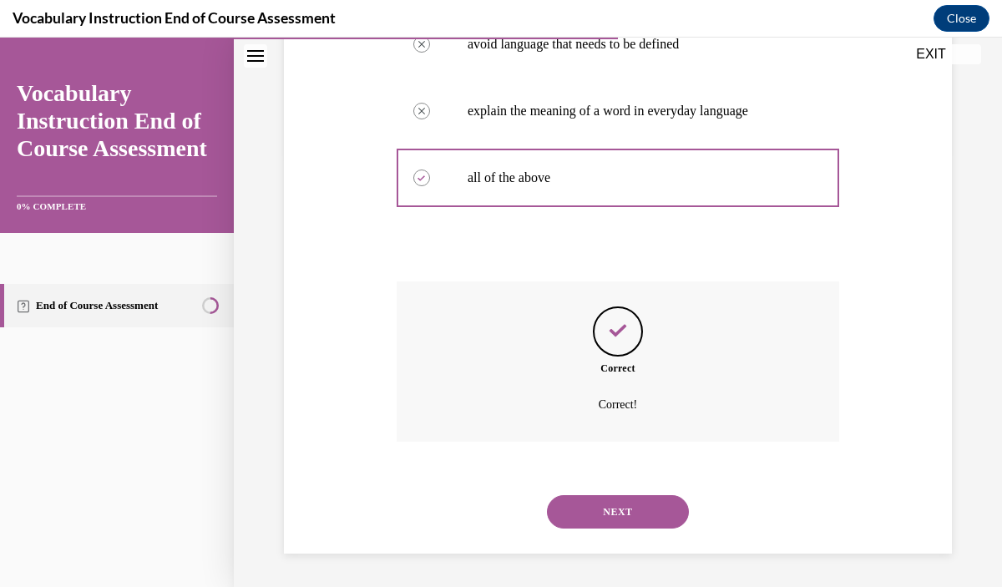
click at [637, 510] on button "NEXT" at bounding box center [618, 511] width 142 height 33
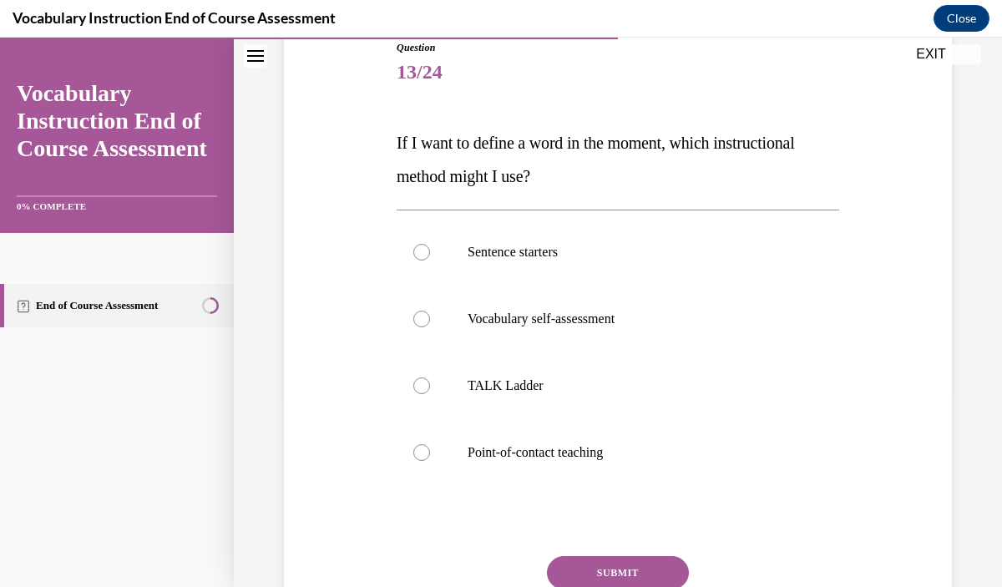
scroll to position [195, 0]
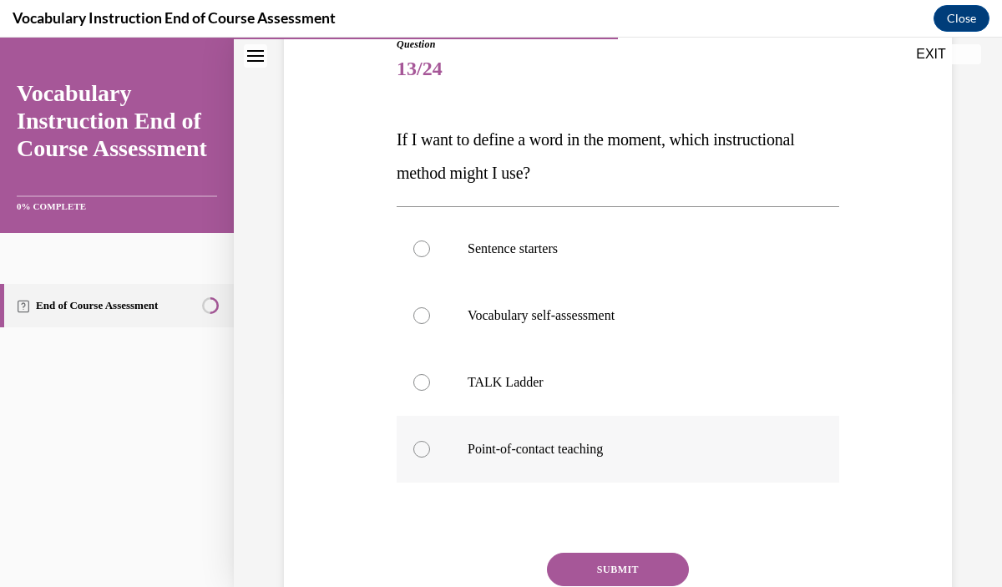
click at [626, 456] on p "Point-of-contact teaching" at bounding box center [633, 449] width 330 height 17
click at [430, 456] on input "Point-of-contact teaching" at bounding box center [421, 449] width 17 height 17
radio input "true"
click at [628, 565] on button "SUBMIT" at bounding box center [618, 569] width 142 height 33
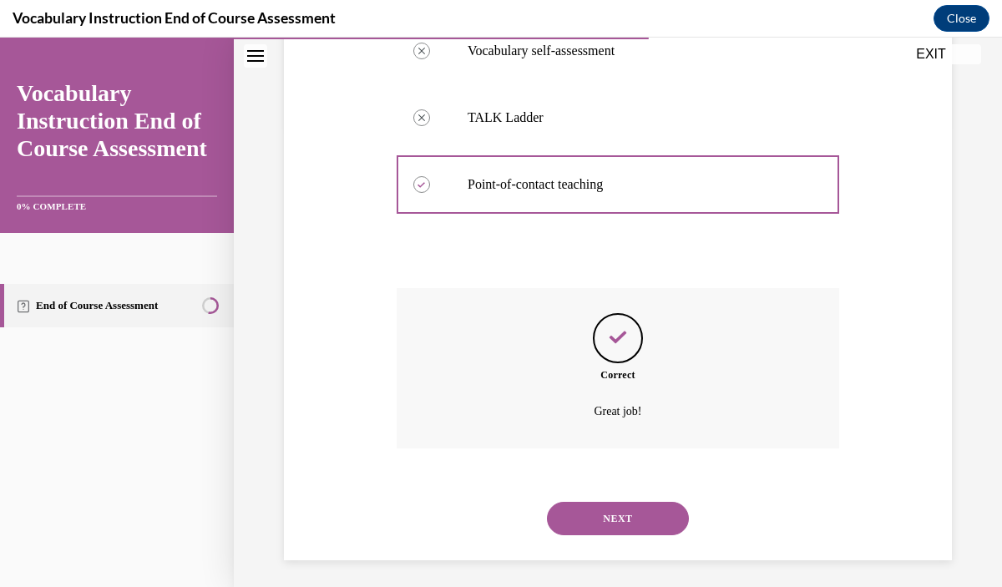
scroll to position [467, 0]
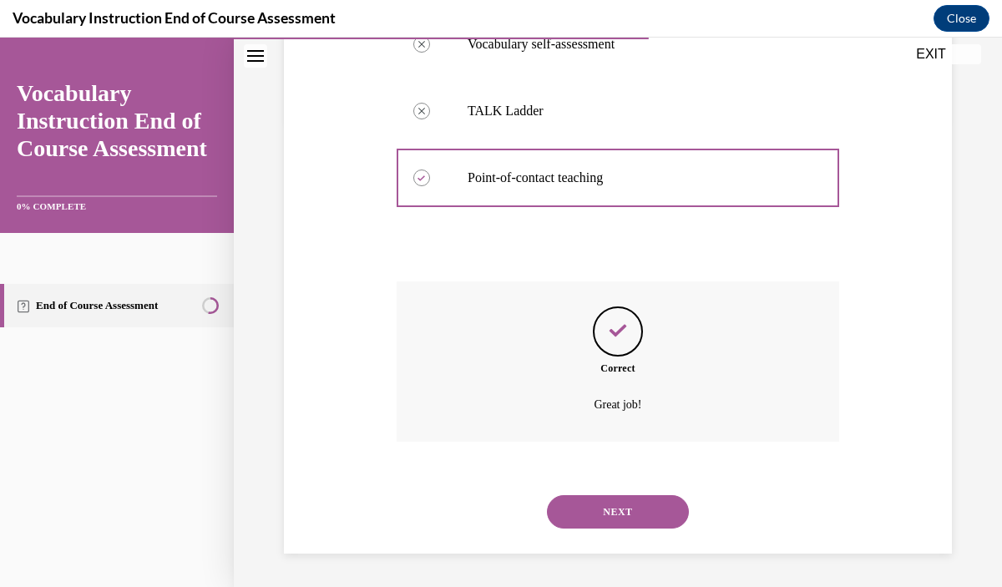
click at [635, 513] on button "NEXT" at bounding box center [618, 511] width 142 height 33
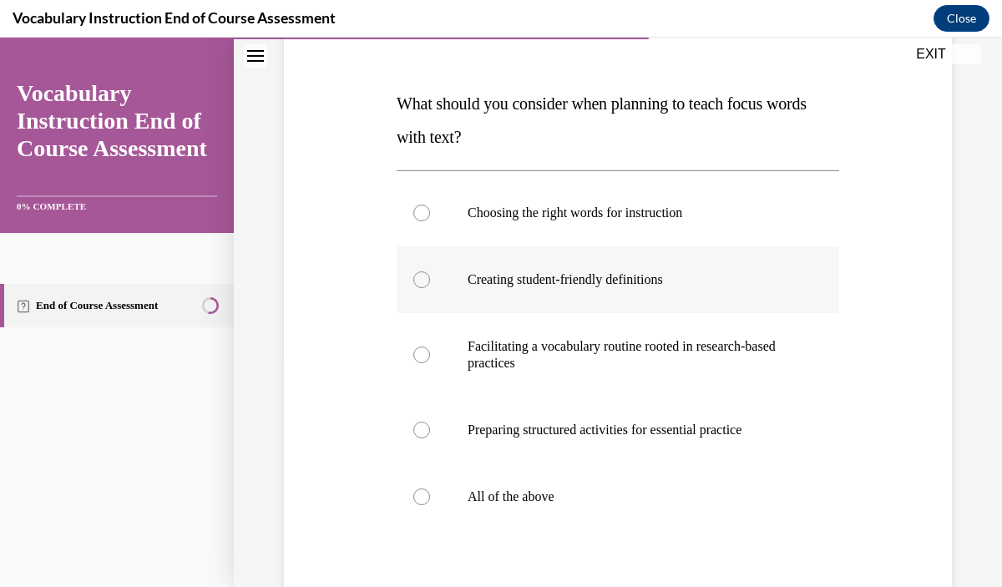
scroll to position [233, 0]
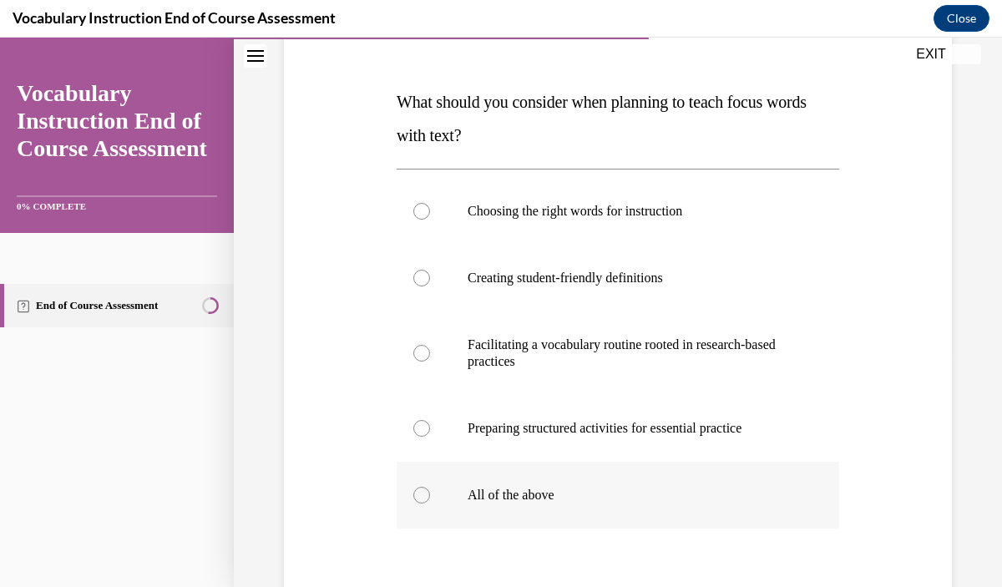
click at [635, 514] on label "All of the above" at bounding box center [618, 495] width 443 height 67
click at [430, 504] on input "All of the above" at bounding box center [421, 495] width 17 height 17
radio input "true"
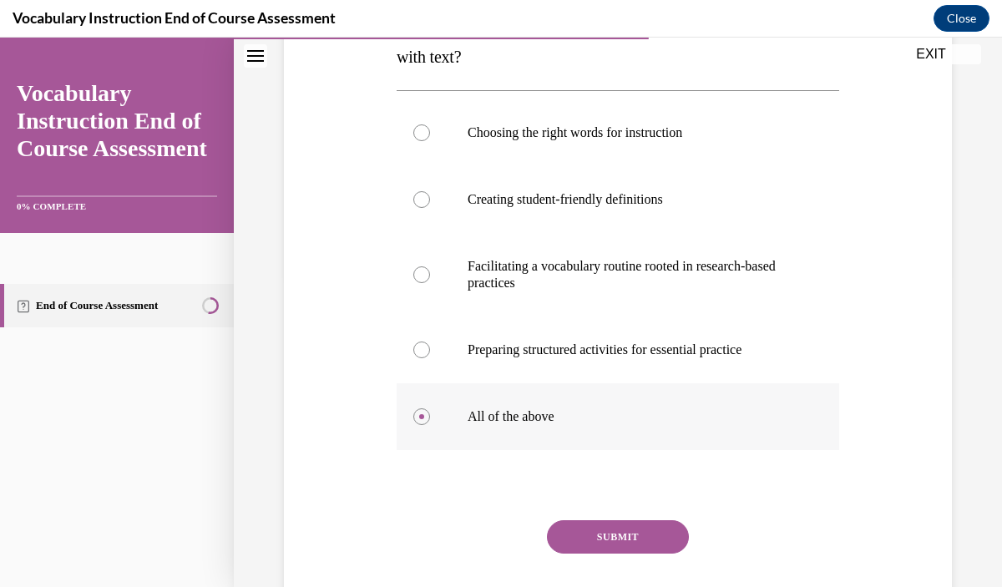
scroll to position [317, 0]
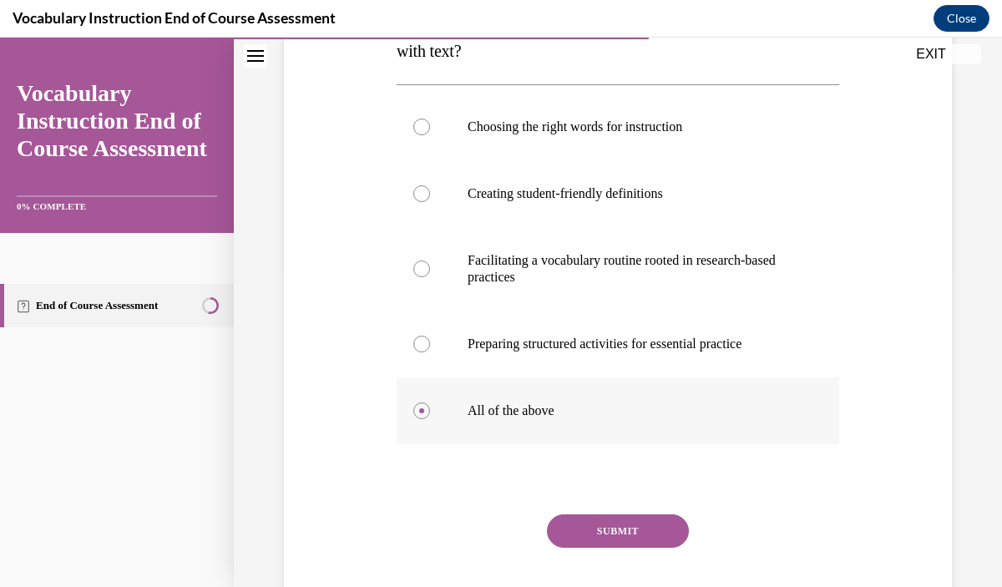
click at [635, 514] on div "Question 14/24 What should you consider when planning to teach focus words with…" at bounding box center [618, 283] width 443 height 737
click at [644, 534] on button "SUBMIT" at bounding box center [618, 531] width 142 height 33
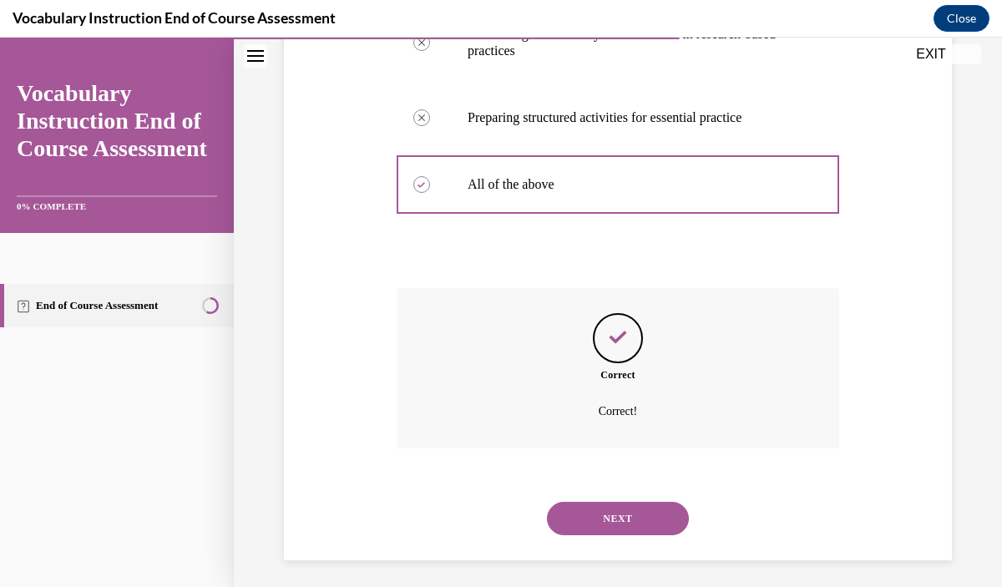
scroll to position [550, 0]
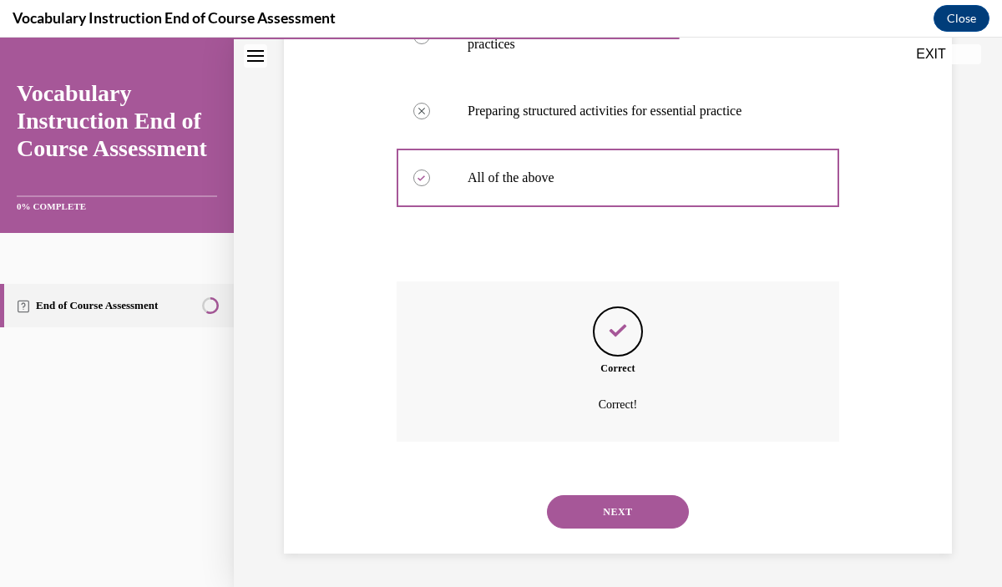
click at [642, 526] on button "NEXT" at bounding box center [618, 511] width 142 height 33
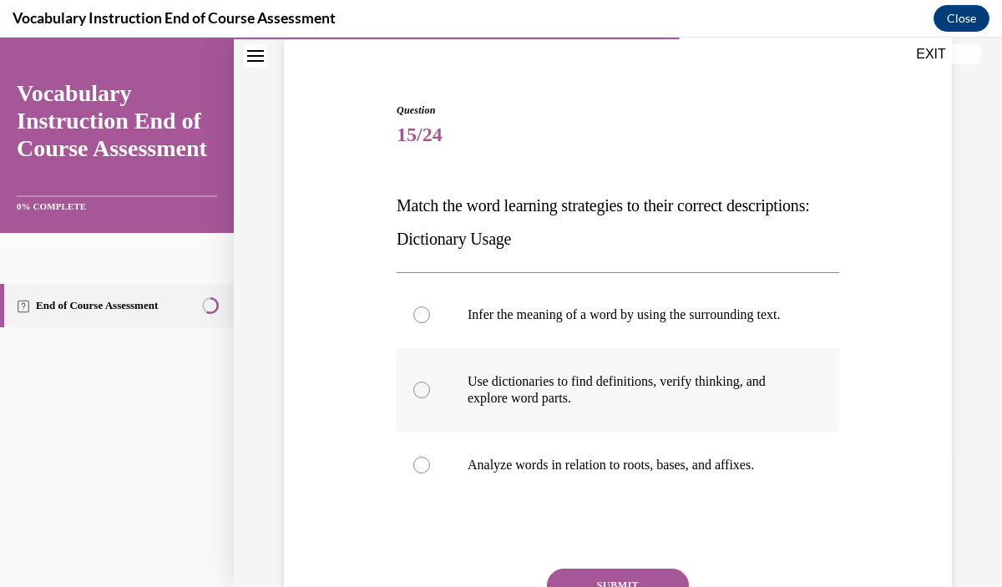
scroll to position [130, 0]
click at [641, 406] on p "Use dictionaries to find definitions, verify thinking, and explore word parts." at bounding box center [633, 389] width 330 height 33
click at [430, 398] on input "Use dictionaries to find definitions, verify thinking, and explore word parts." at bounding box center [421, 389] width 17 height 17
radio input "true"
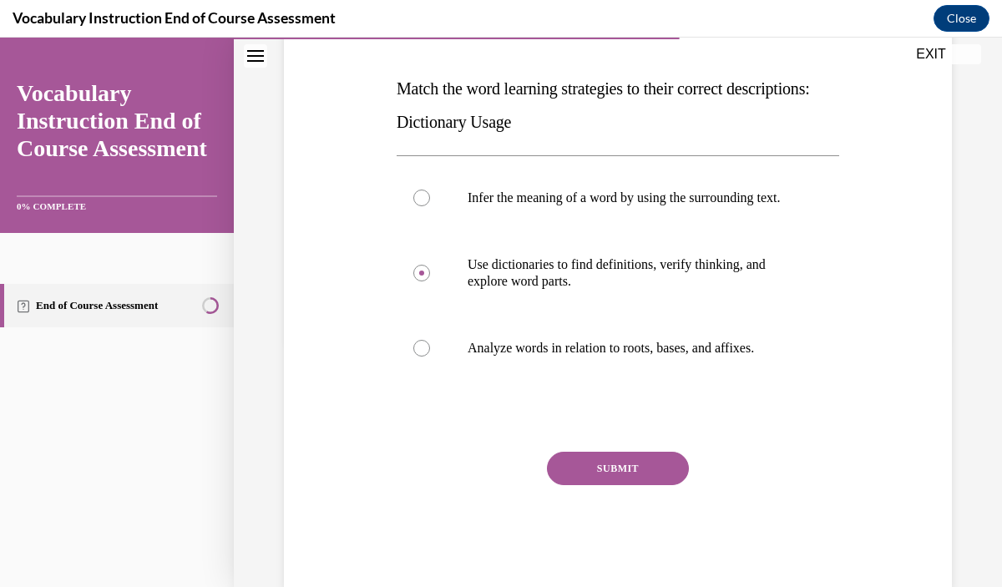
click at [647, 483] on button "SUBMIT" at bounding box center [618, 468] width 142 height 33
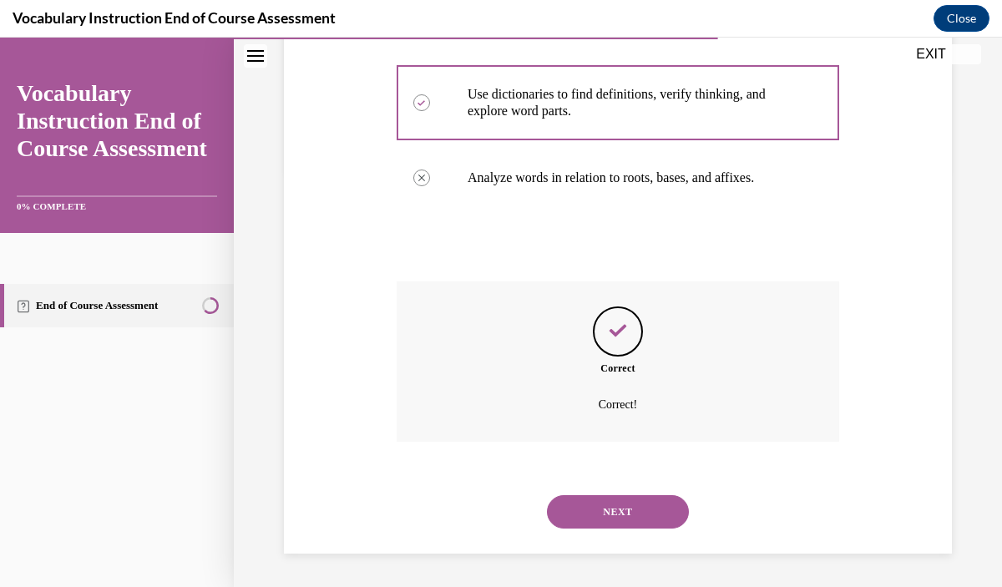
scroll to position [434, 0]
click at [655, 519] on button "NEXT" at bounding box center [618, 511] width 142 height 33
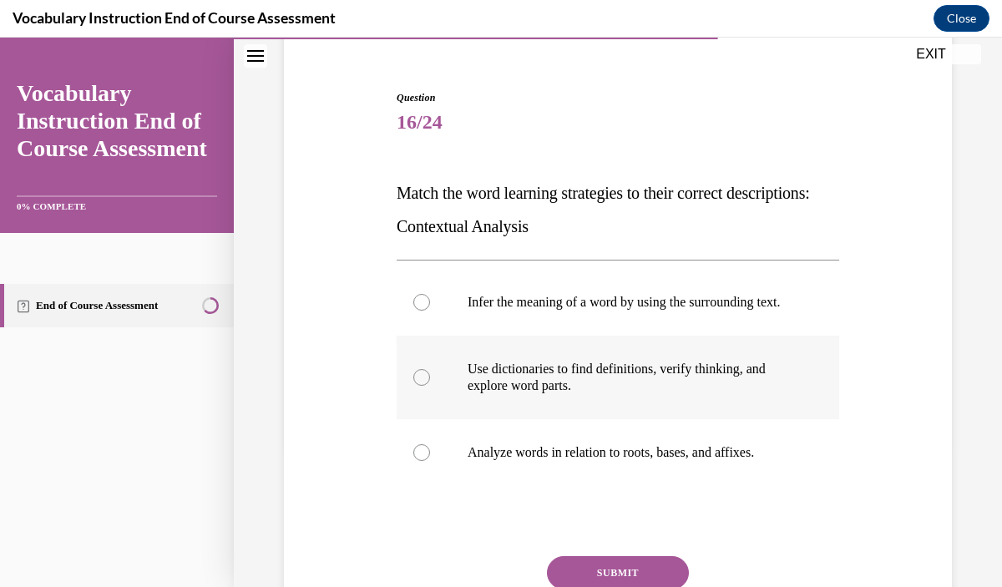
scroll to position [143, 0]
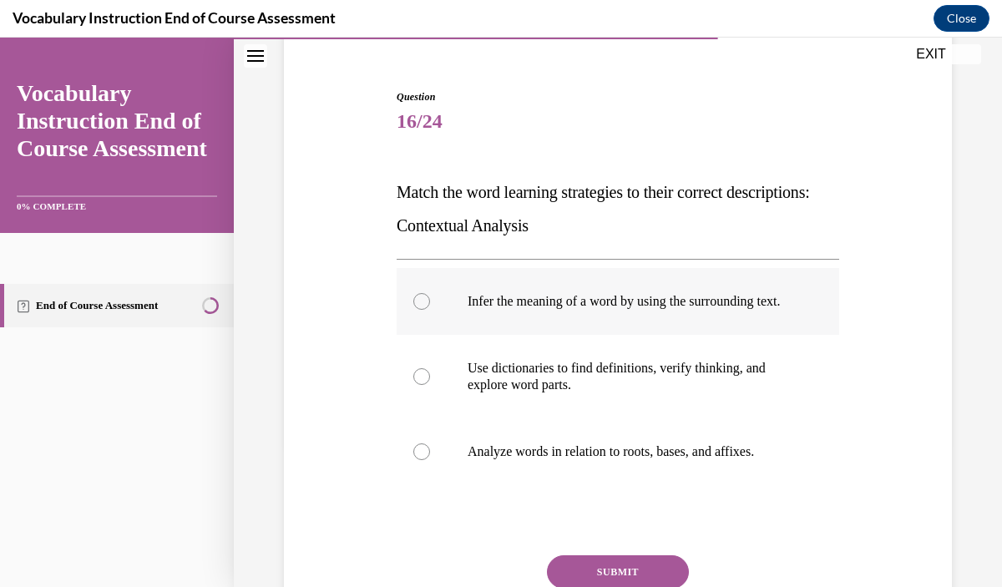
click at [664, 327] on label "Infer the meaning of a word by using the surrounding text." at bounding box center [618, 301] width 443 height 67
click at [430, 310] on input "Infer the meaning of a word by using the surrounding text." at bounding box center [421, 301] width 17 height 17
radio input "true"
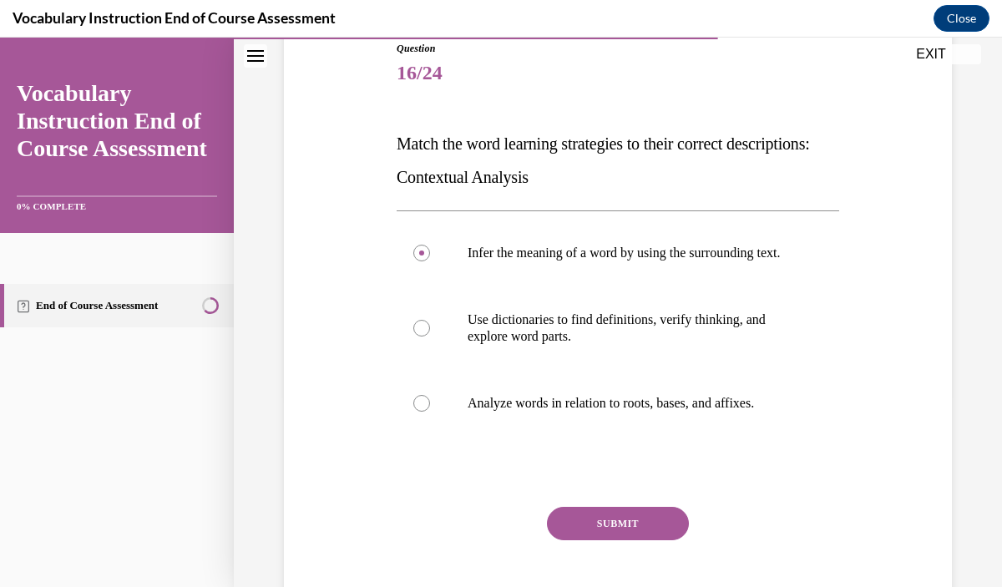
click at [643, 535] on button "SUBMIT" at bounding box center [618, 523] width 142 height 33
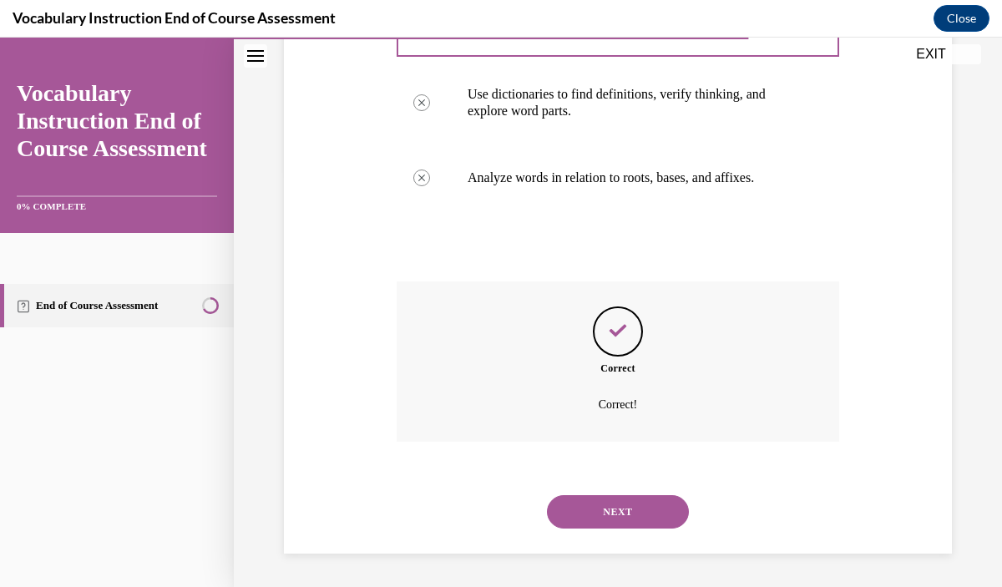
scroll to position [434, 0]
click at [643, 536] on div "NEXT" at bounding box center [618, 512] width 443 height 67
click at [640, 516] on button "NEXT" at bounding box center [618, 511] width 142 height 33
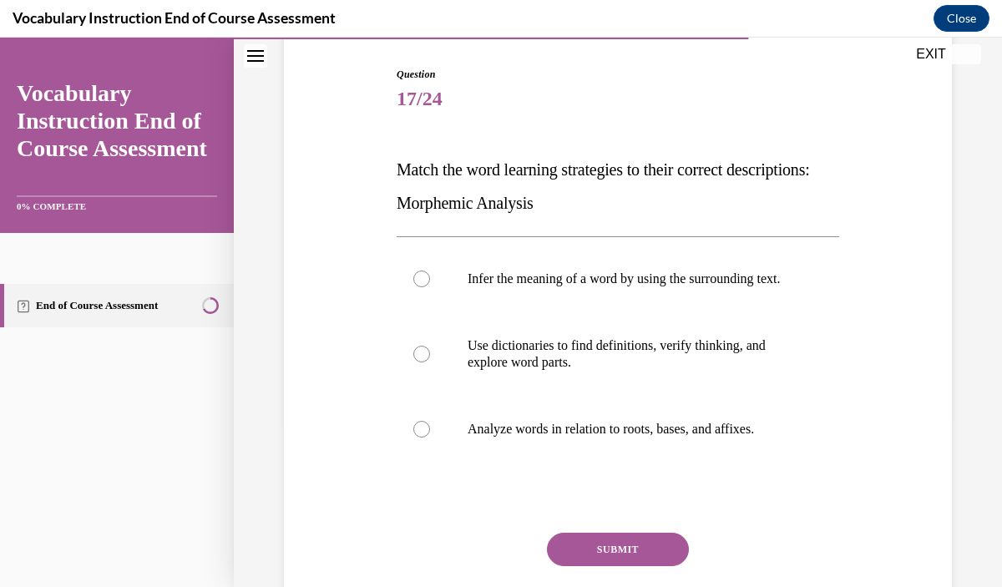
scroll to position [167, 0]
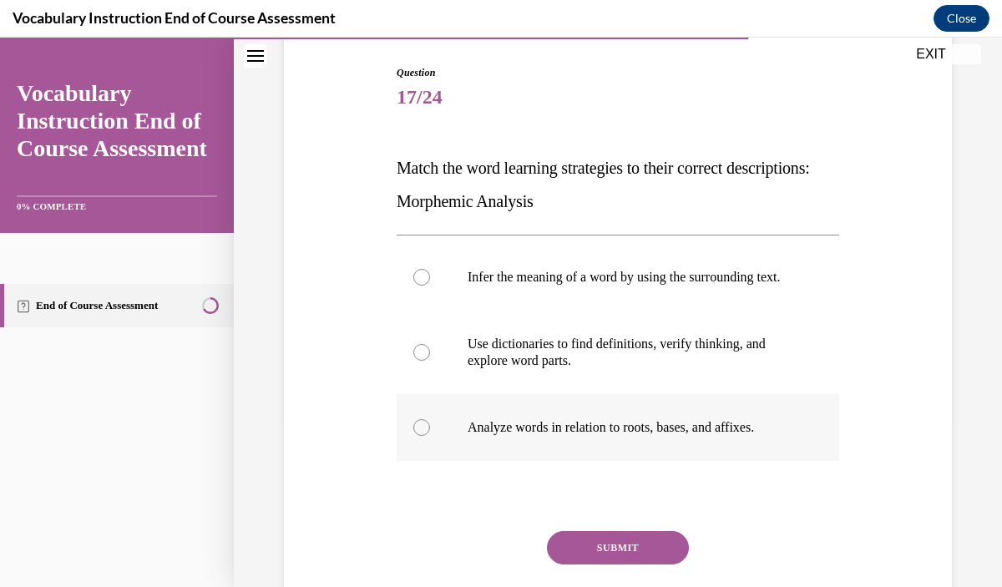
click at [642, 461] on label "Analyze words in relation to roots, bases, and affixes." at bounding box center [618, 427] width 443 height 67
click at [430, 436] on input "Analyze words in relation to roots, bases, and affixes." at bounding box center [421, 427] width 17 height 17
radio input "true"
click at [641, 555] on button "SUBMIT" at bounding box center [618, 547] width 142 height 33
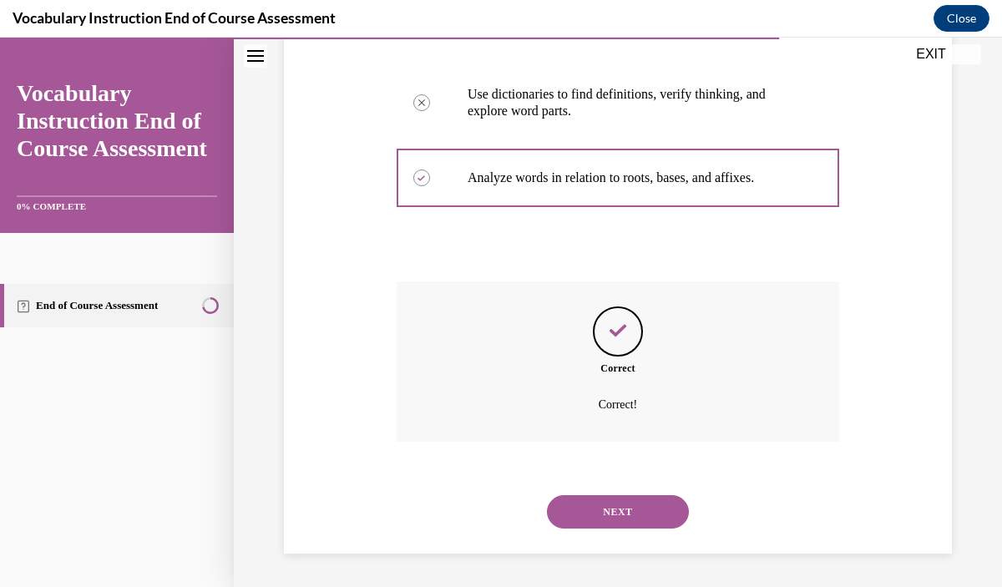
scroll to position [434, 0]
click at [637, 519] on button "NEXT" at bounding box center [618, 511] width 142 height 33
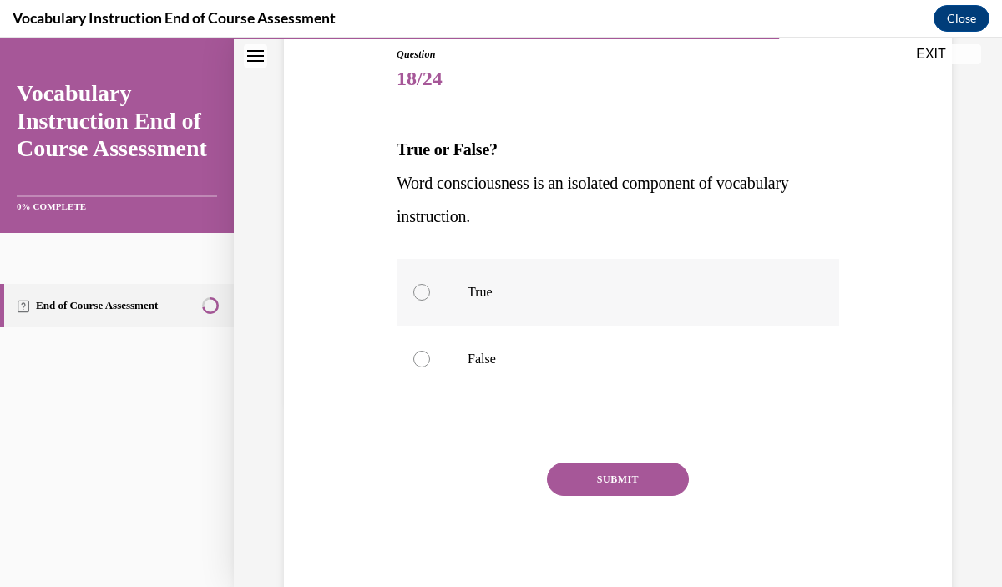
click at [640, 295] on p "True" at bounding box center [633, 292] width 330 height 17
click at [430, 295] on input "True" at bounding box center [421, 292] width 17 height 17
radio input "true"
click at [636, 477] on button "SUBMIT" at bounding box center [618, 479] width 142 height 33
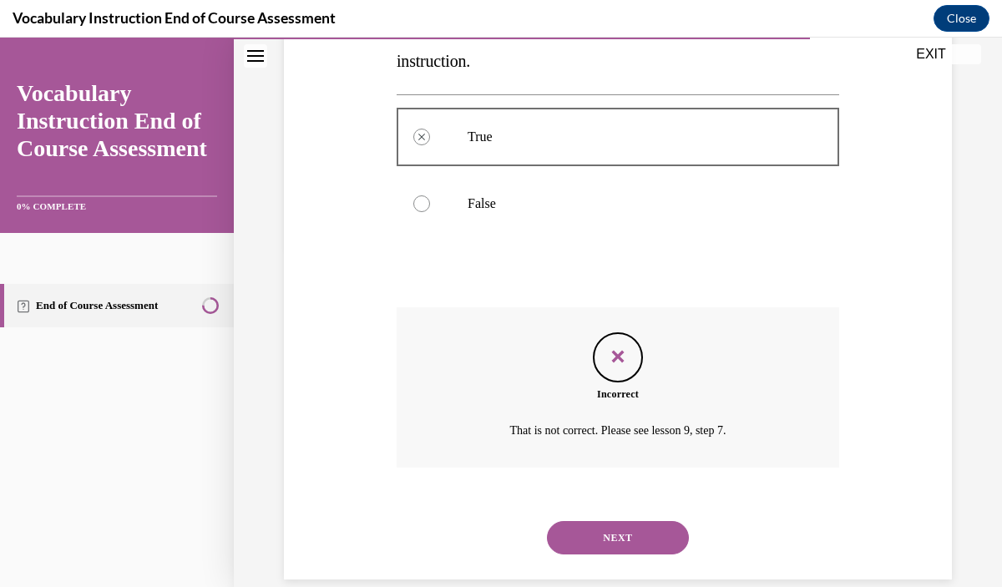
scroll to position [367, 0]
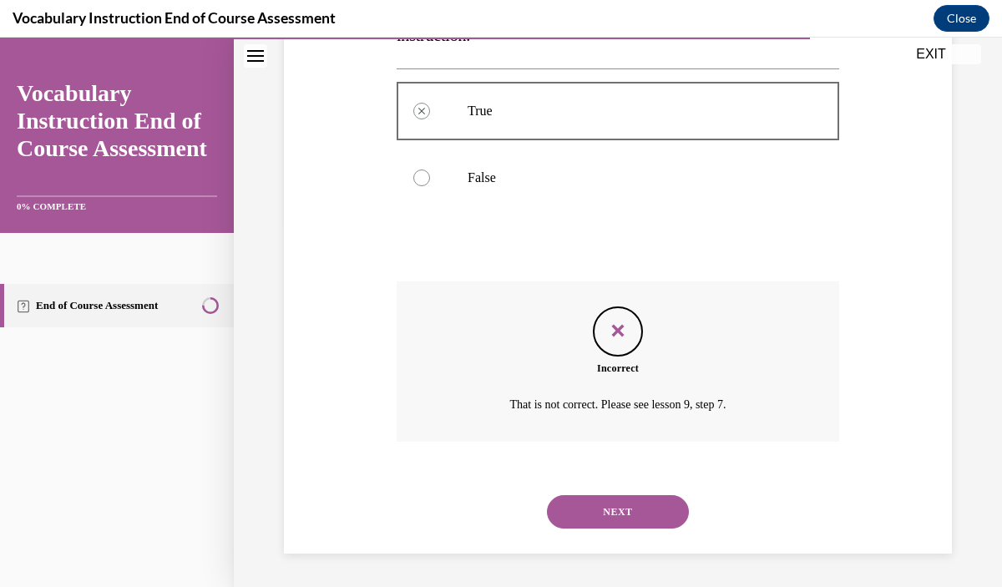
click at [646, 508] on button "NEXT" at bounding box center [618, 511] width 142 height 33
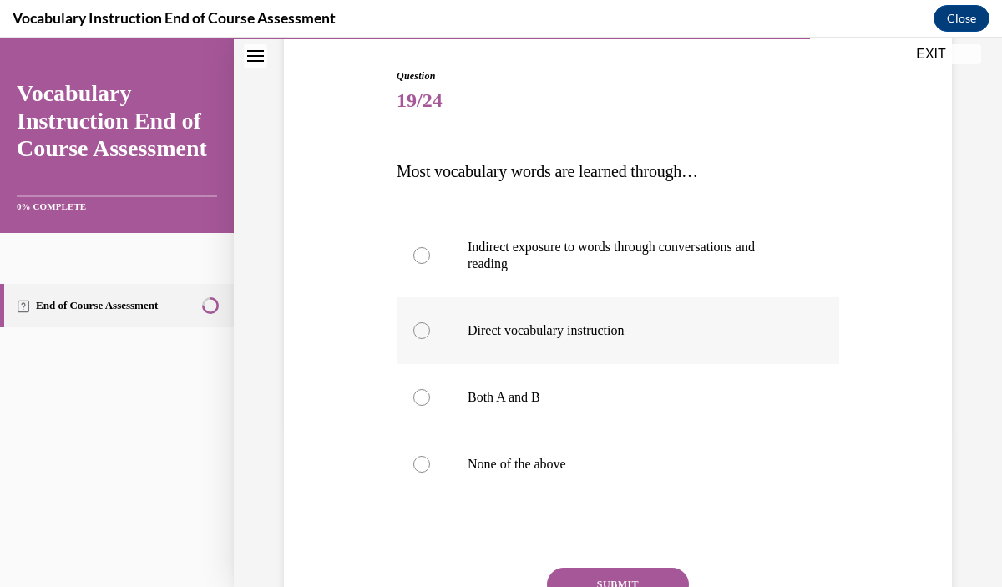
scroll to position [185, 0]
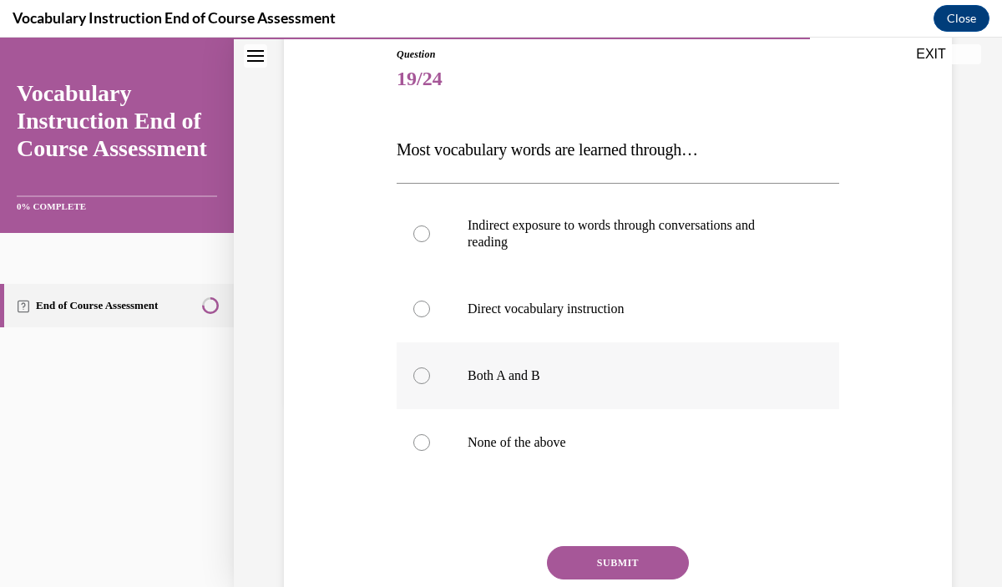
click at [637, 379] on p "Both A and B" at bounding box center [633, 376] width 330 height 17
click at [430, 379] on input "Both A and B" at bounding box center [421, 376] width 17 height 17
radio input "true"
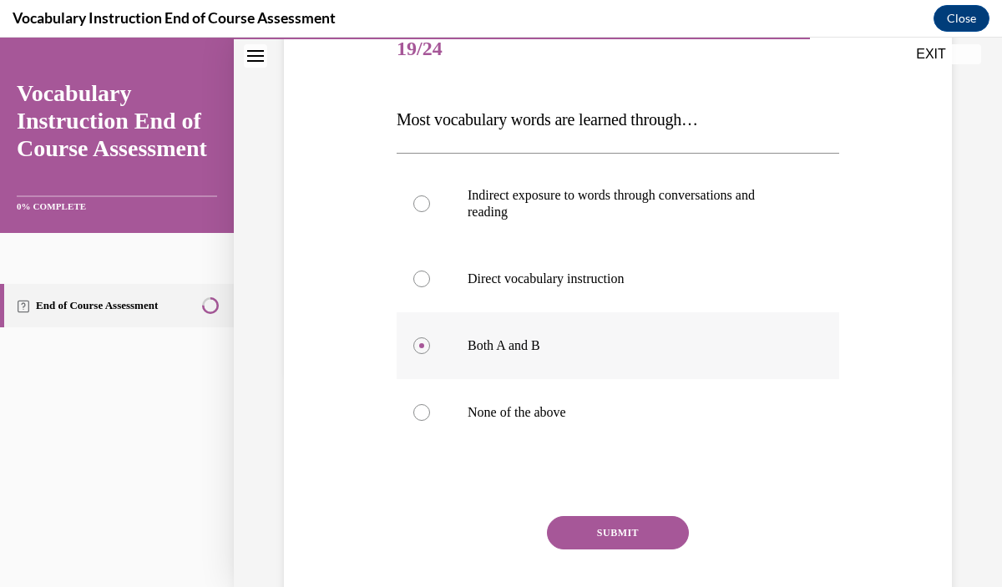
scroll to position [217, 0]
click at [631, 527] on button "SUBMIT" at bounding box center [618, 531] width 142 height 33
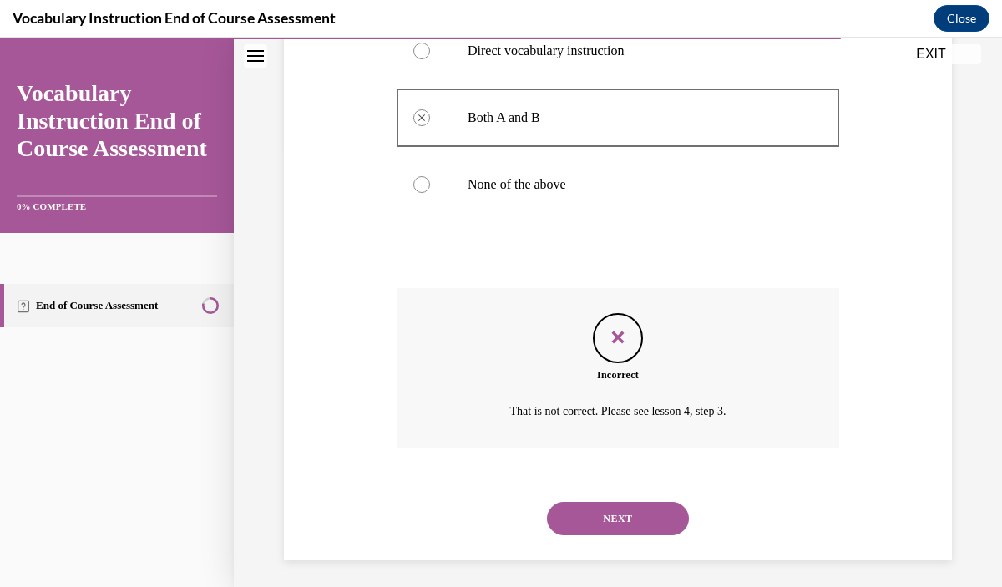
scroll to position [450, 0]
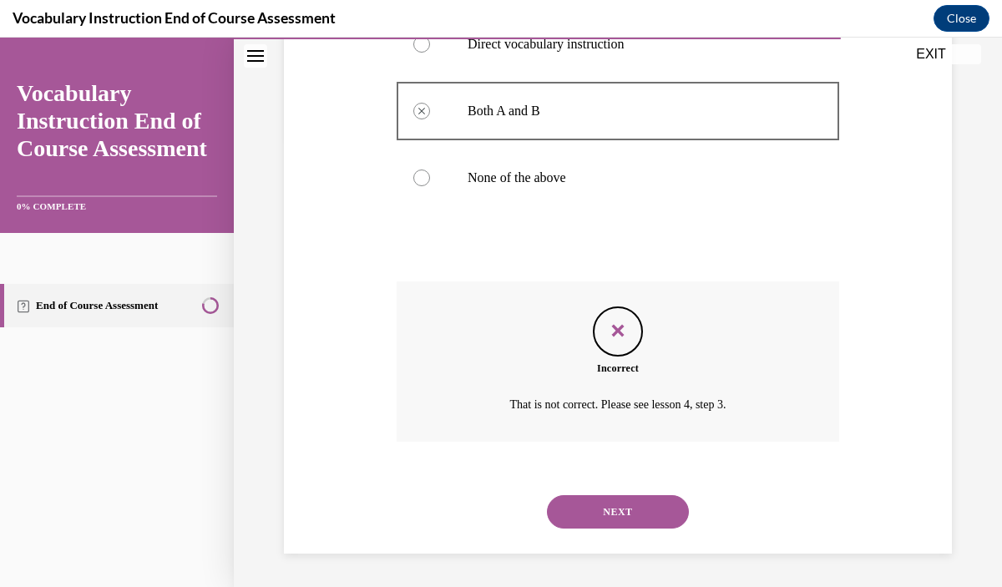
click at [632, 523] on button "NEXT" at bounding box center [618, 511] width 142 height 33
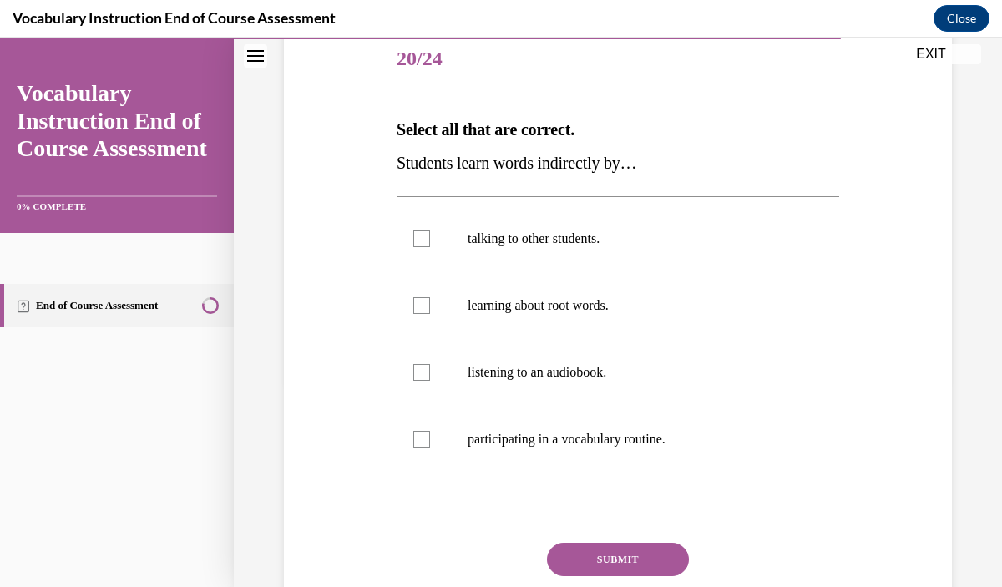
scroll to position [207, 0]
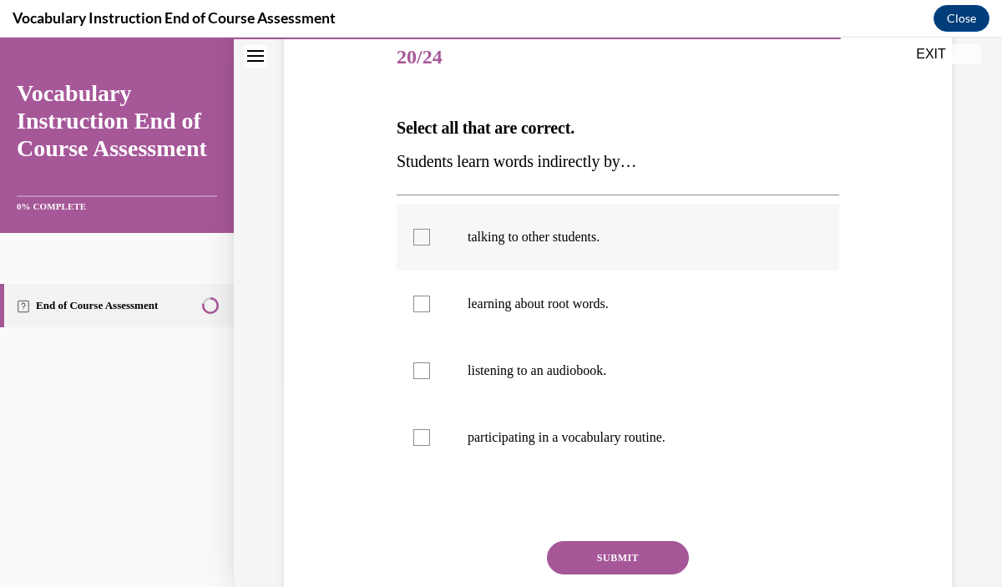
click at [663, 261] on label "talking to other students." at bounding box center [618, 237] width 443 height 67
click at [430, 246] on input "talking to other students." at bounding box center [421, 237] width 17 height 17
checkbox input "true"
click at [642, 391] on label "listening to an audiobook." at bounding box center [618, 370] width 443 height 67
click at [430, 379] on input "listening to an audiobook." at bounding box center [421, 371] width 17 height 17
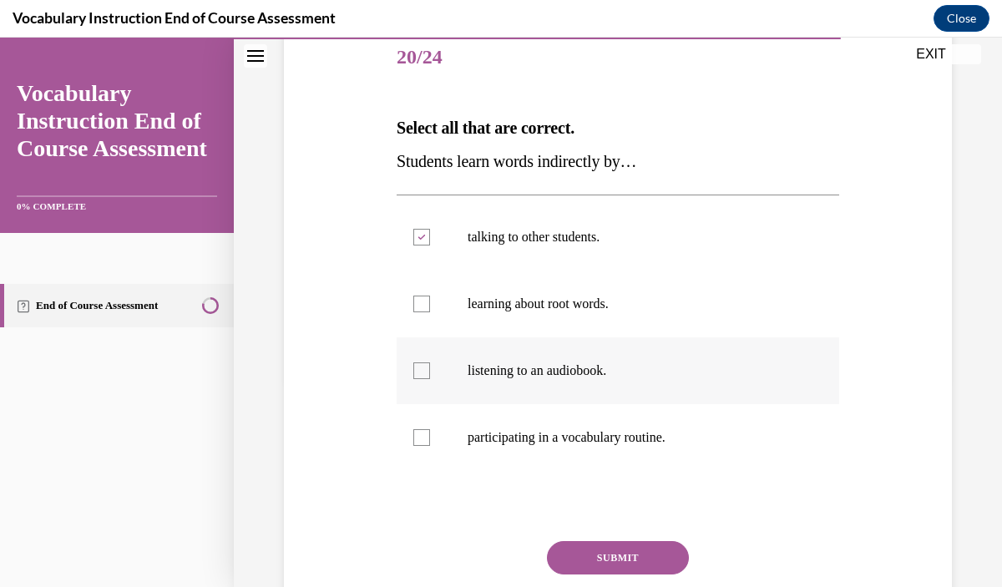
checkbox input "true"
click at [626, 541] on button "SUBMIT" at bounding box center [618, 557] width 142 height 33
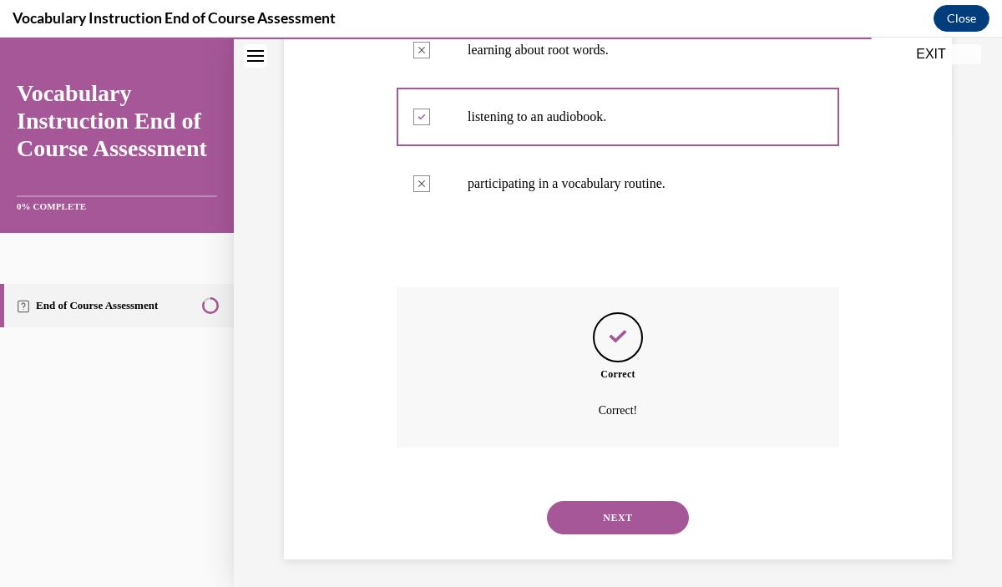
scroll to position [467, 0]
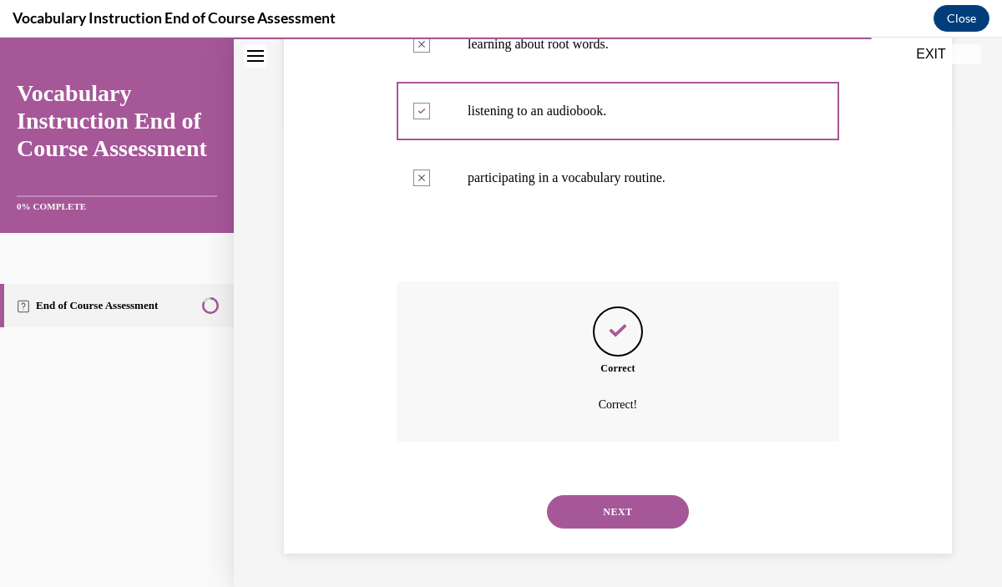
click at [626, 540] on div "NEXT" at bounding box center [618, 512] width 443 height 67
click at [625, 515] on button "NEXT" at bounding box center [618, 511] width 142 height 33
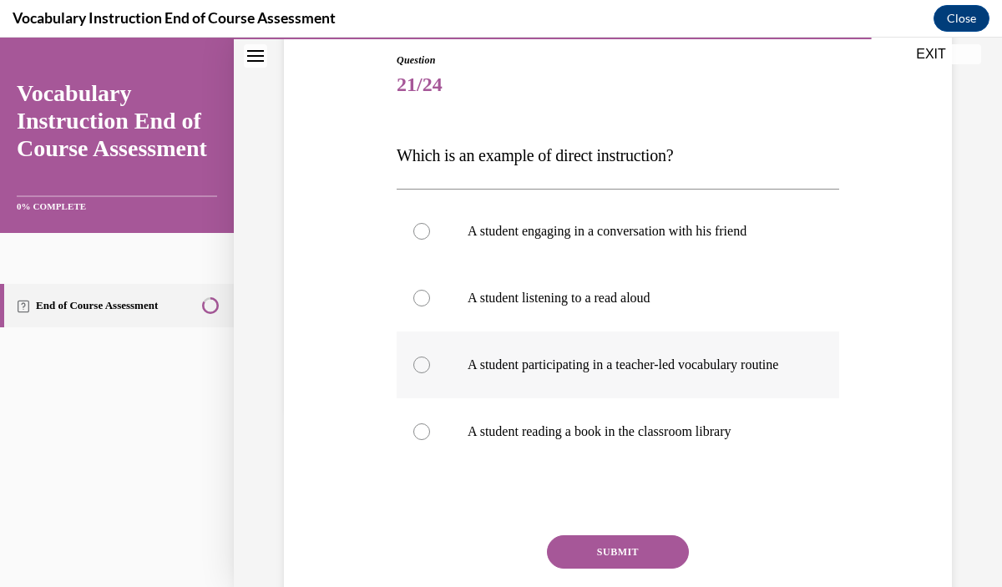
scroll to position [181, 0]
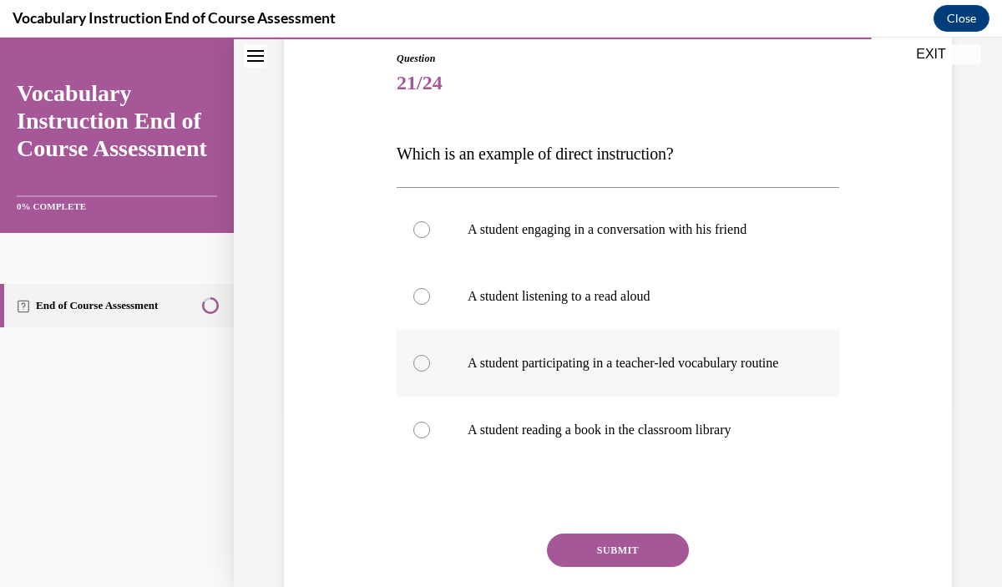
click at [700, 359] on p "A student participating in a teacher-led vocabulary routine" at bounding box center [633, 363] width 330 height 17
click at [430, 359] on input "A student participating in a teacher-led vocabulary routine" at bounding box center [421, 363] width 17 height 17
radio input "true"
click at [601, 564] on button "SUBMIT" at bounding box center [618, 550] width 142 height 33
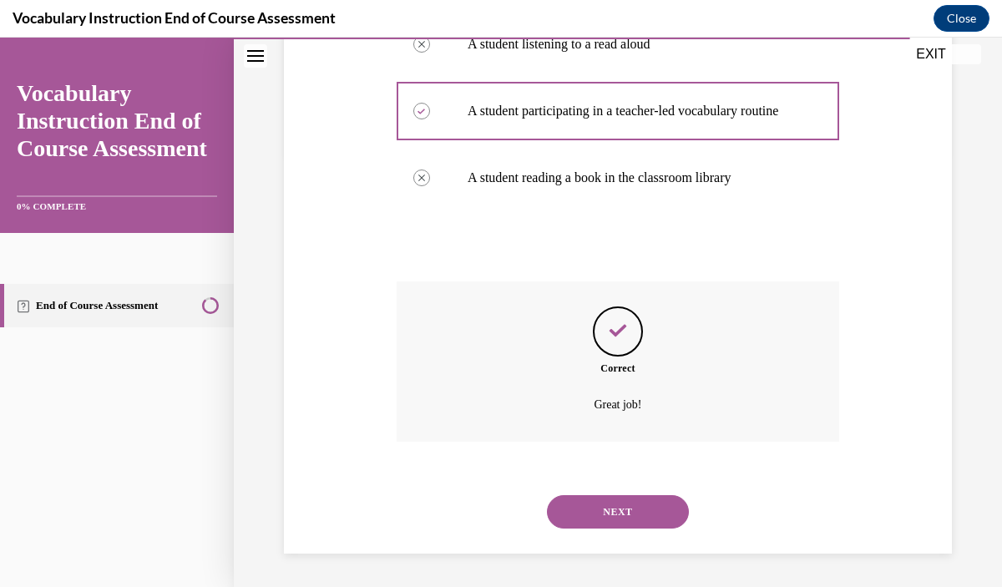
scroll to position [450, 0]
click at [610, 513] on button "NEXT" at bounding box center [618, 511] width 142 height 33
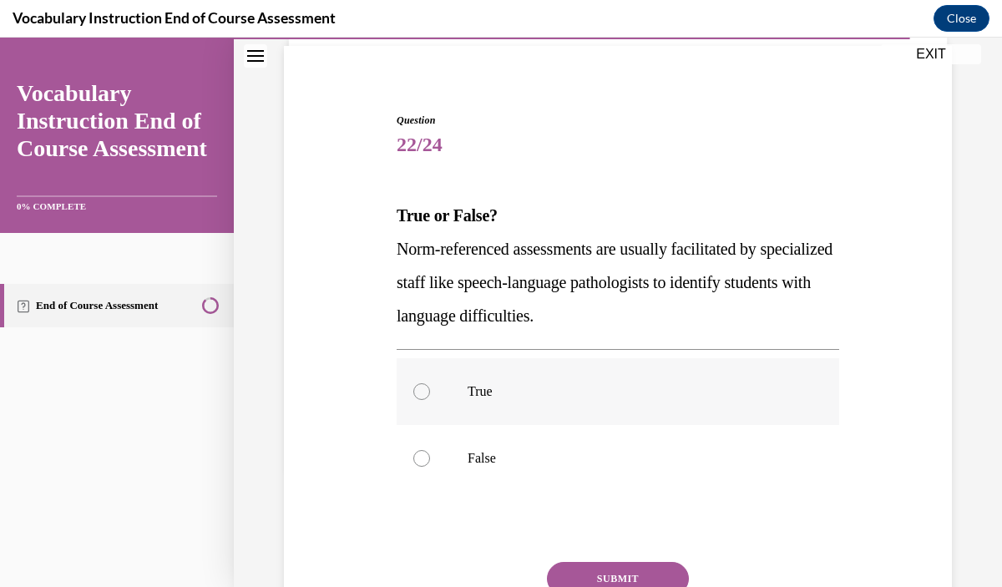
scroll to position [147, 0]
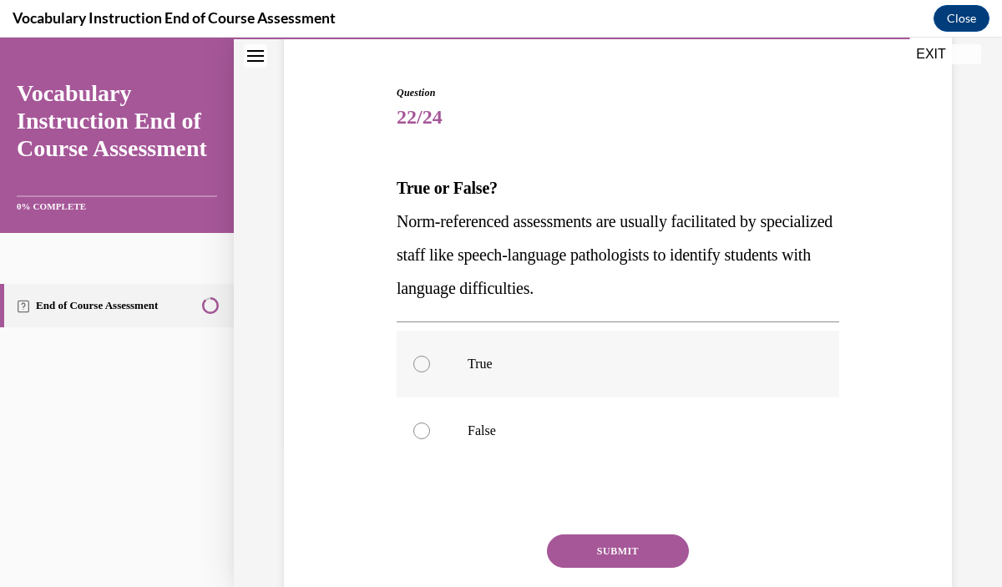
click at [616, 379] on label "True" at bounding box center [618, 364] width 443 height 67
click at [430, 373] on input "True" at bounding box center [421, 364] width 17 height 17
radio input "true"
click at [620, 553] on button "SUBMIT" at bounding box center [618, 551] width 142 height 33
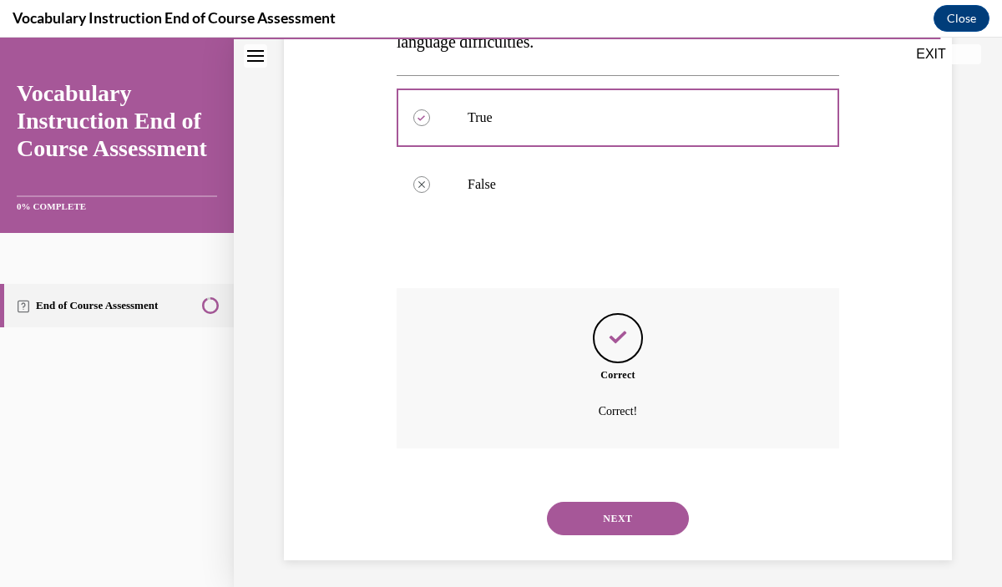
scroll to position [400, 0]
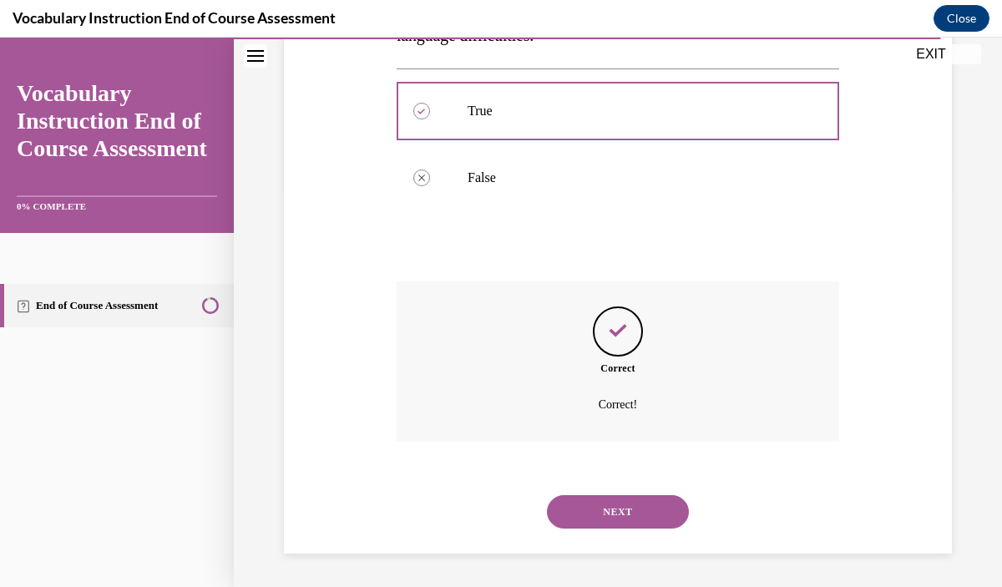
click at [628, 512] on button "NEXT" at bounding box center [618, 511] width 142 height 33
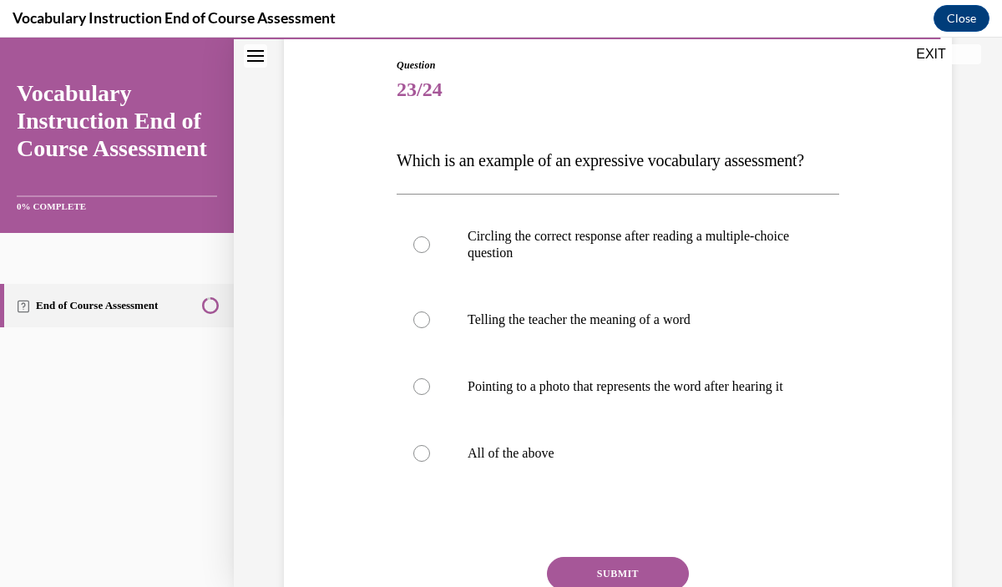
scroll to position [180, 0]
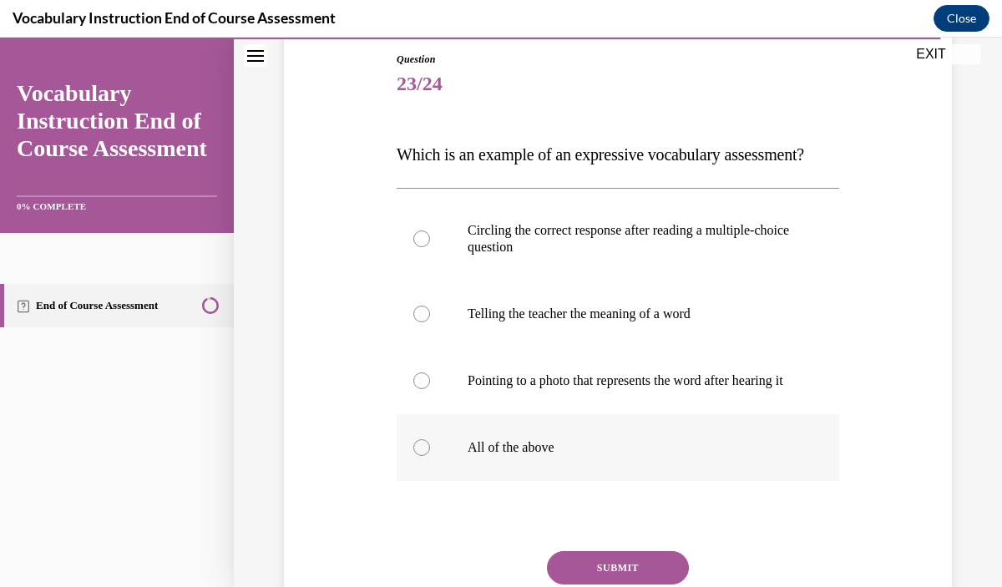
click at [626, 477] on label "All of the above" at bounding box center [618, 447] width 443 height 67
click at [430, 456] on input "All of the above" at bounding box center [421, 447] width 17 height 17
radio input "true"
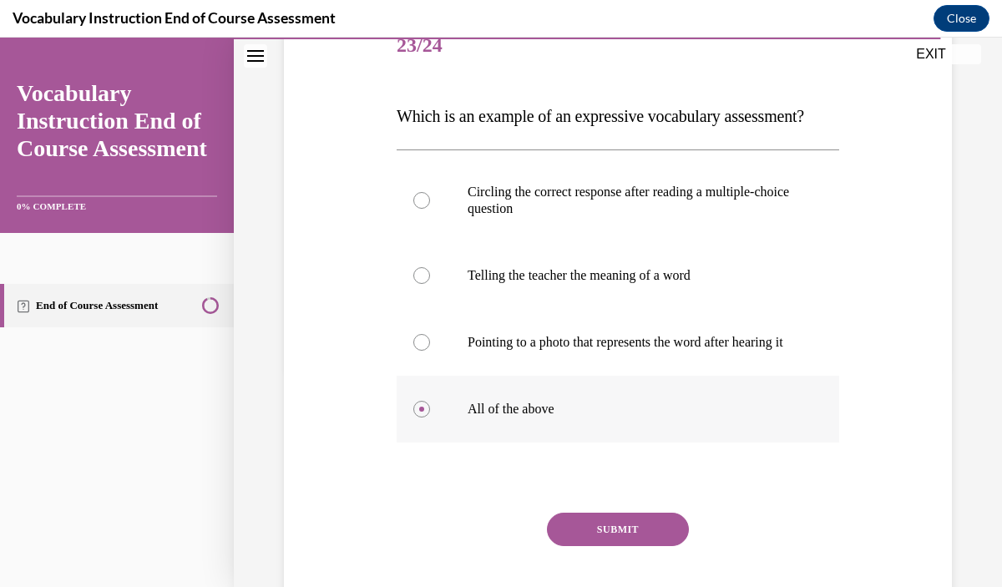
scroll to position [236, 0]
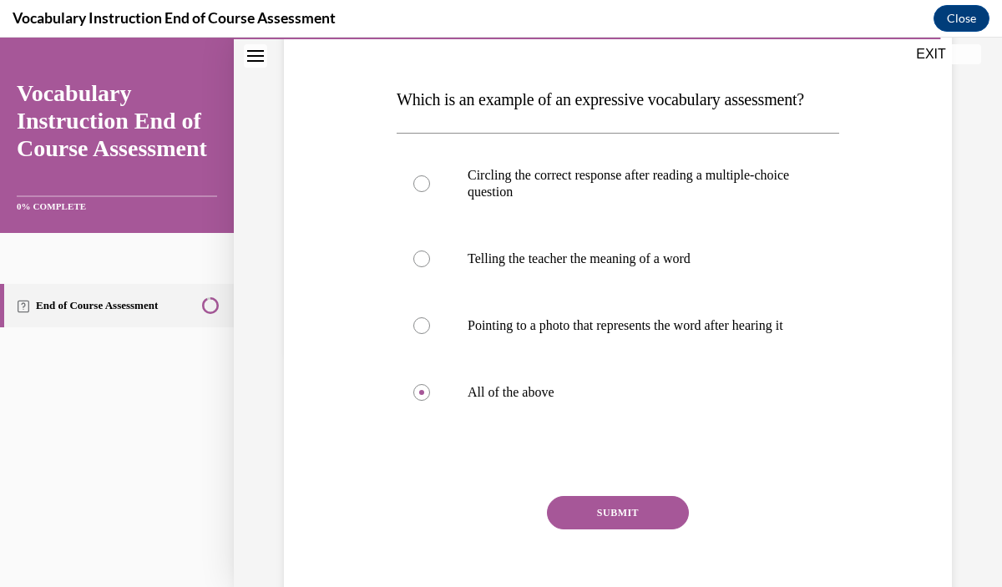
click at [631, 526] on button "SUBMIT" at bounding box center [618, 512] width 142 height 33
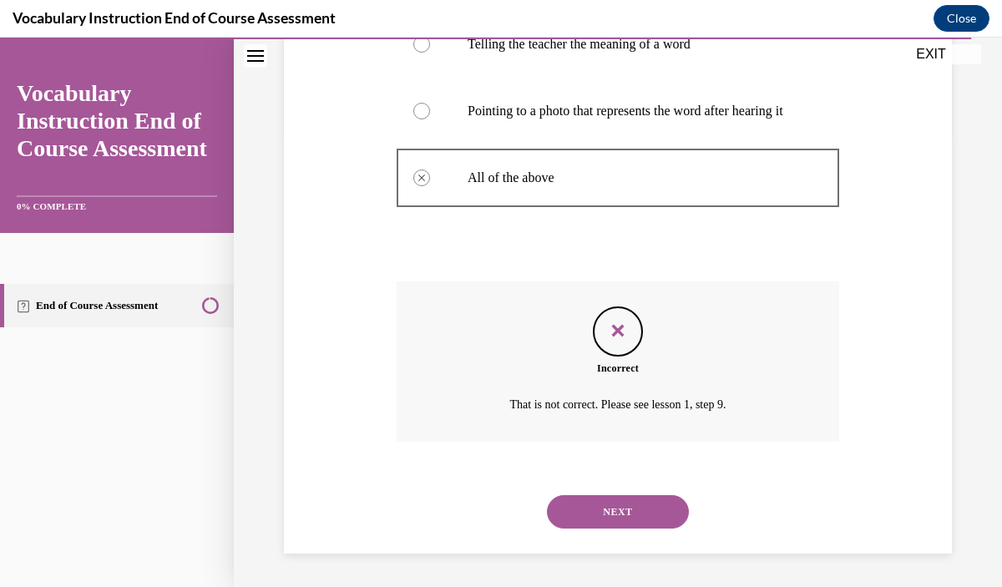
scroll to position [467, 0]
click at [631, 523] on button "NEXT" at bounding box center [618, 511] width 142 height 33
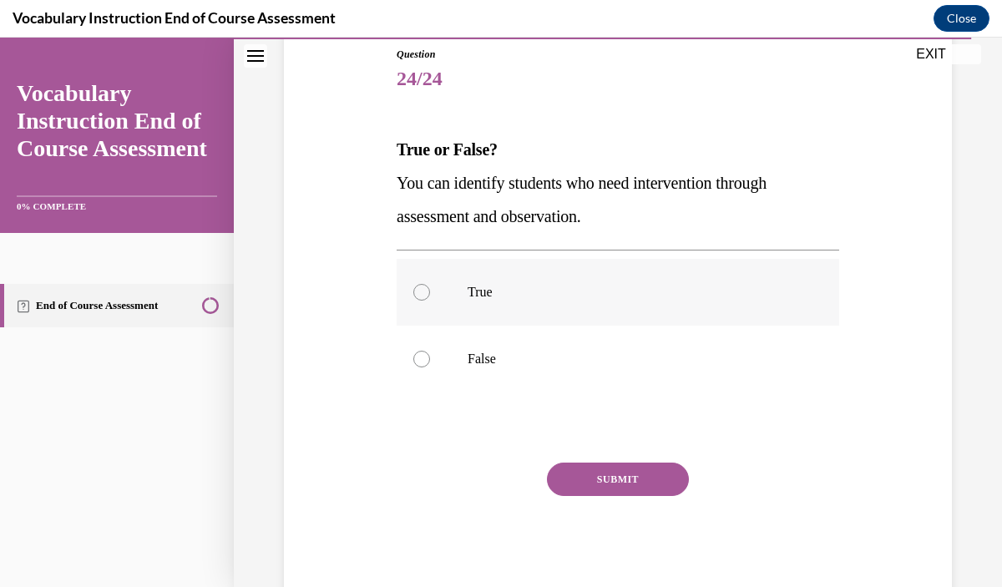
click at [632, 306] on label "True" at bounding box center [618, 292] width 443 height 67
click at [430, 301] on input "True" at bounding box center [421, 292] width 17 height 17
radio input "true"
click at [626, 482] on button "SUBMIT" at bounding box center [618, 479] width 142 height 33
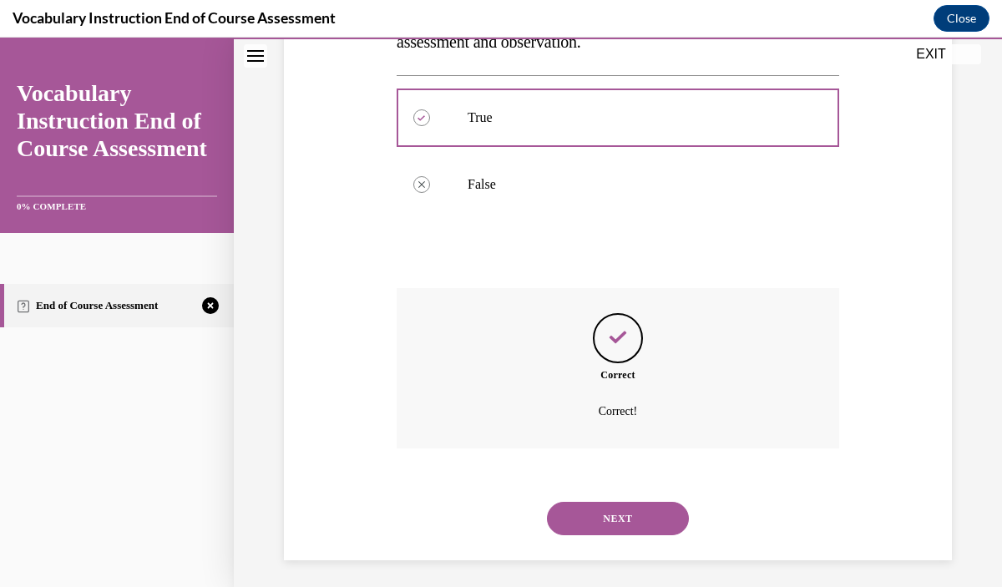
scroll to position [367, 0]
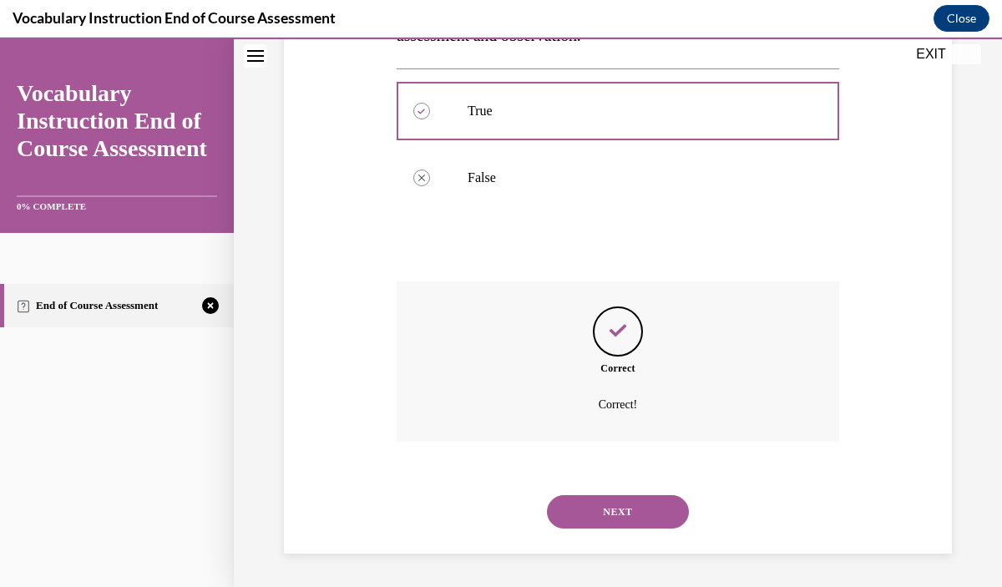
click at [637, 513] on button "NEXT" at bounding box center [618, 511] width 142 height 33
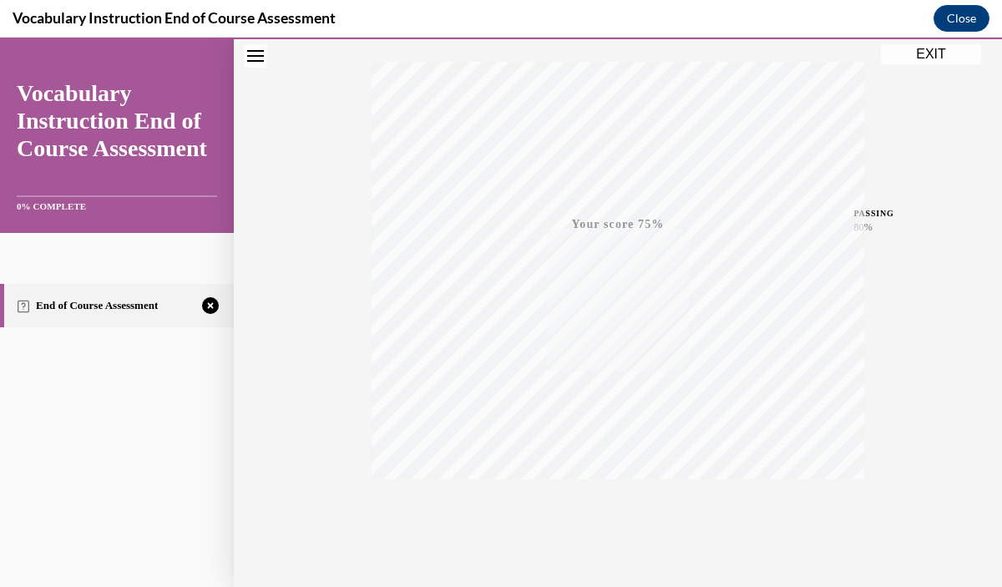
scroll to position [307, 0]
click at [623, 484] on icon "button" at bounding box center [618, 485] width 59 height 18
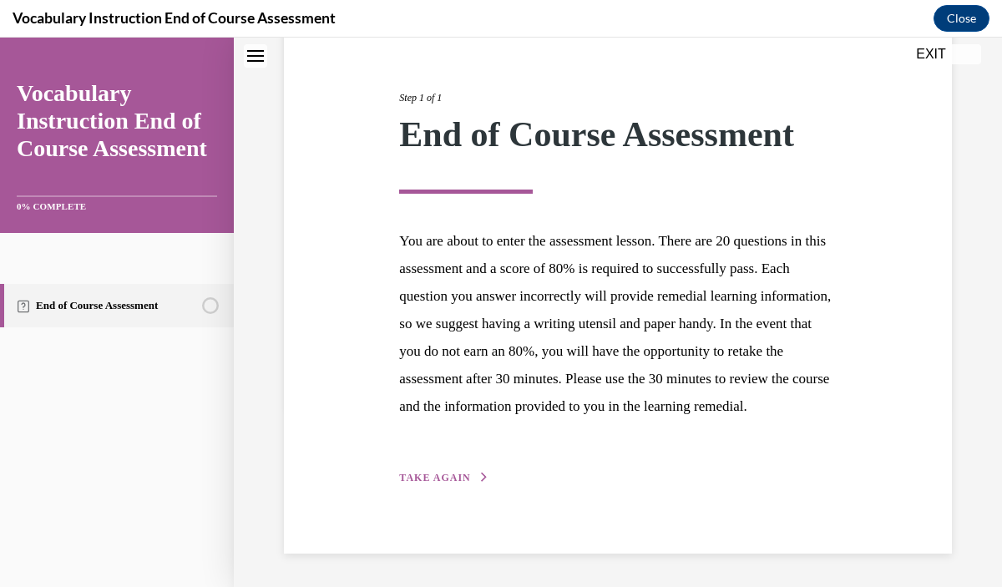
click at [434, 479] on span "TAKE AGAIN" at bounding box center [434, 478] width 71 height 12
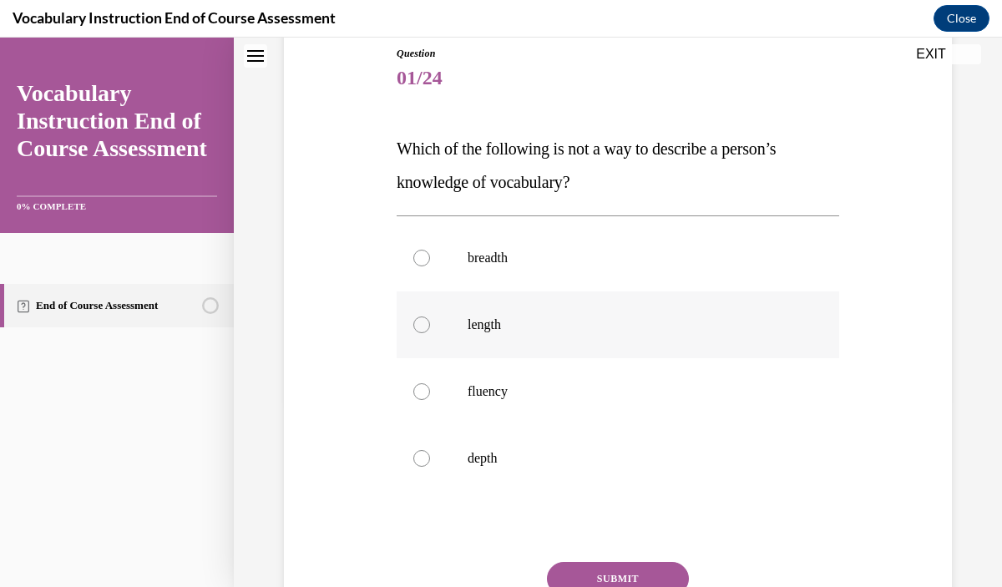
click at [477, 345] on label "length" at bounding box center [618, 325] width 443 height 67
click at [430, 333] on input "length" at bounding box center [421, 325] width 17 height 17
radio input "true"
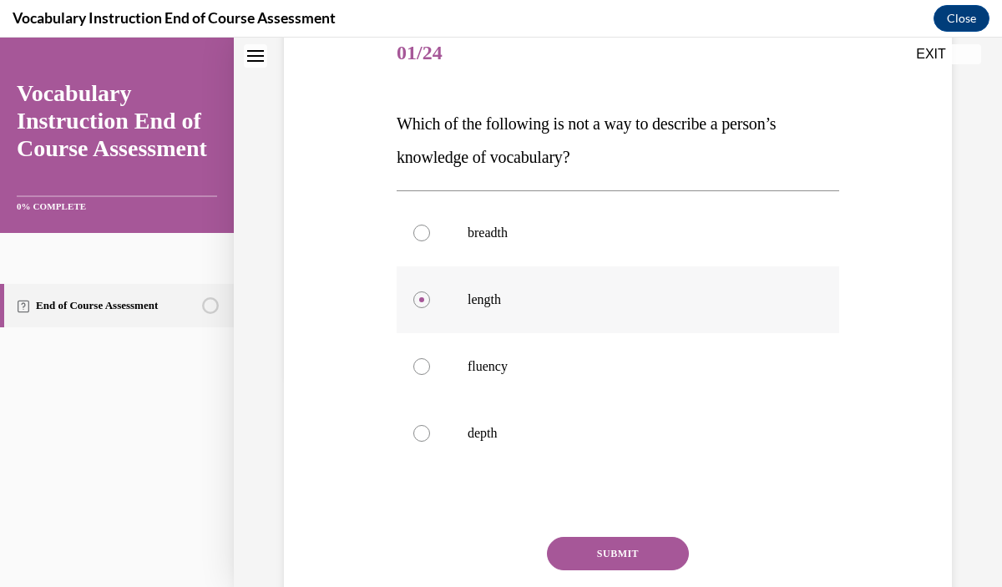
scroll to position [218, 0]
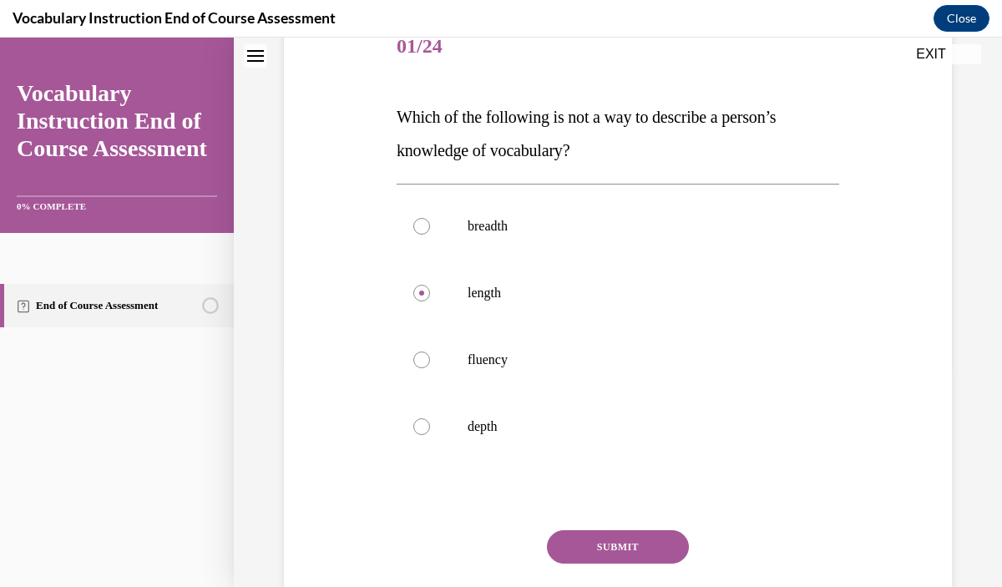
click at [597, 542] on button "SUBMIT" at bounding box center [618, 546] width 142 height 33
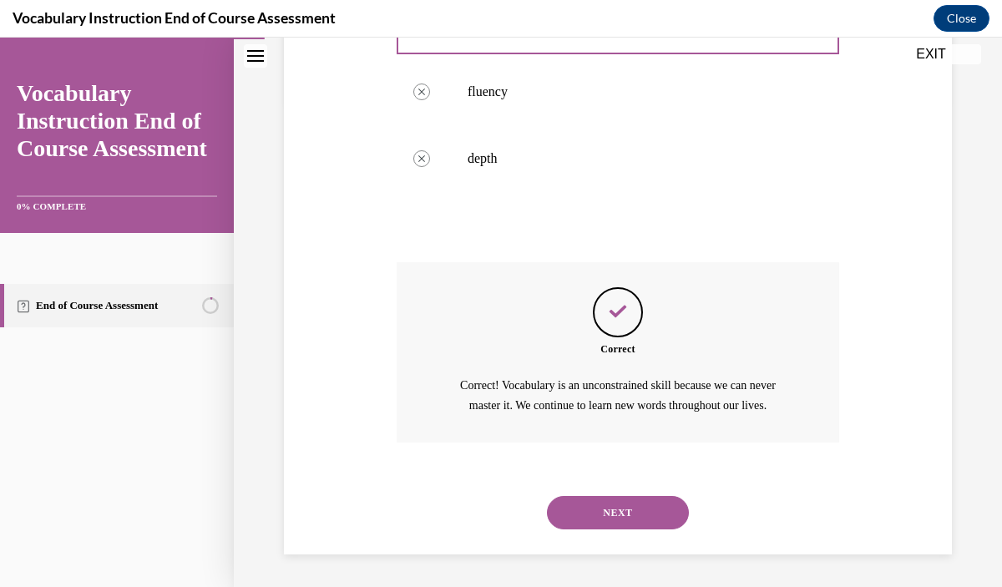
click at [592, 513] on button "NEXT" at bounding box center [618, 512] width 142 height 33
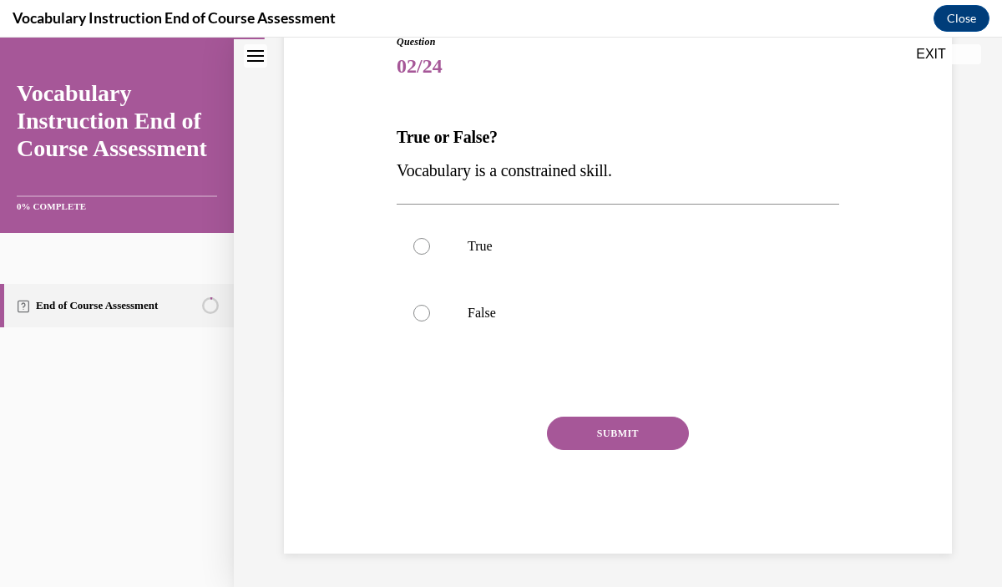
scroll to position [185, 0]
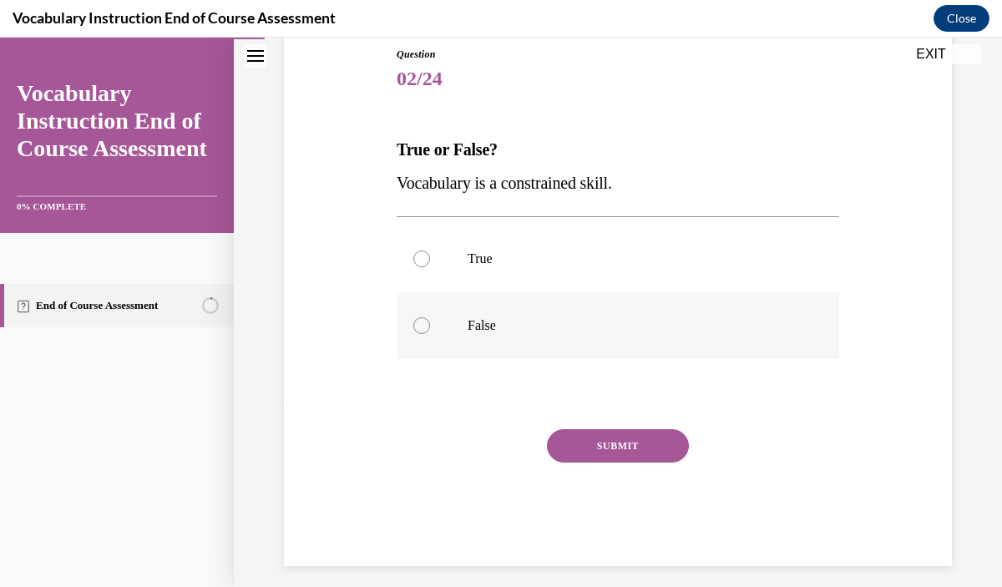
click at [544, 323] on p "False" at bounding box center [633, 325] width 330 height 17
click at [430, 323] on input "False" at bounding box center [421, 325] width 17 height 17
radio input "true"
click at [611, 448] on button "SUBMIT" at bounding box center [618, 445] width 142 height 33
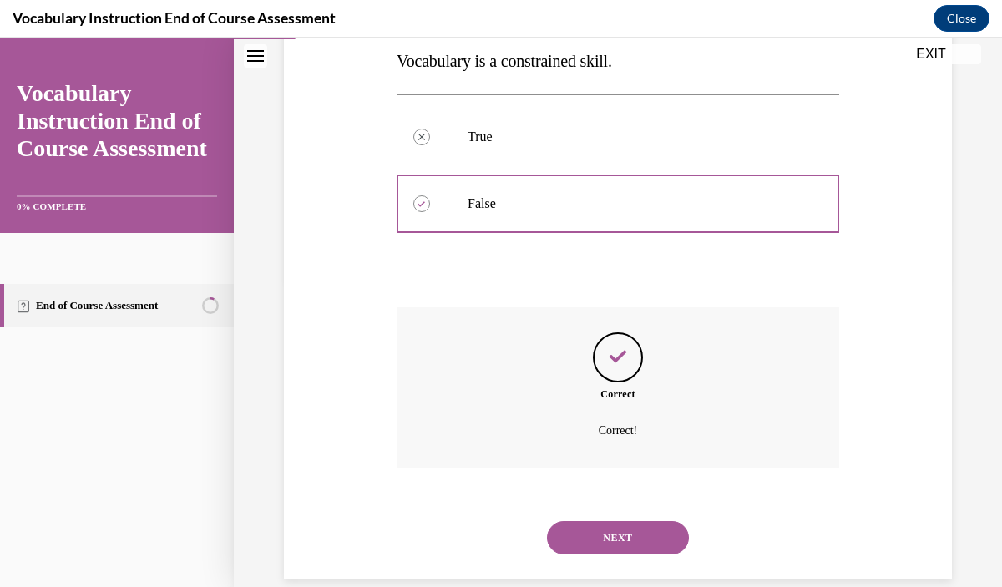
scroll to position [333, 0]
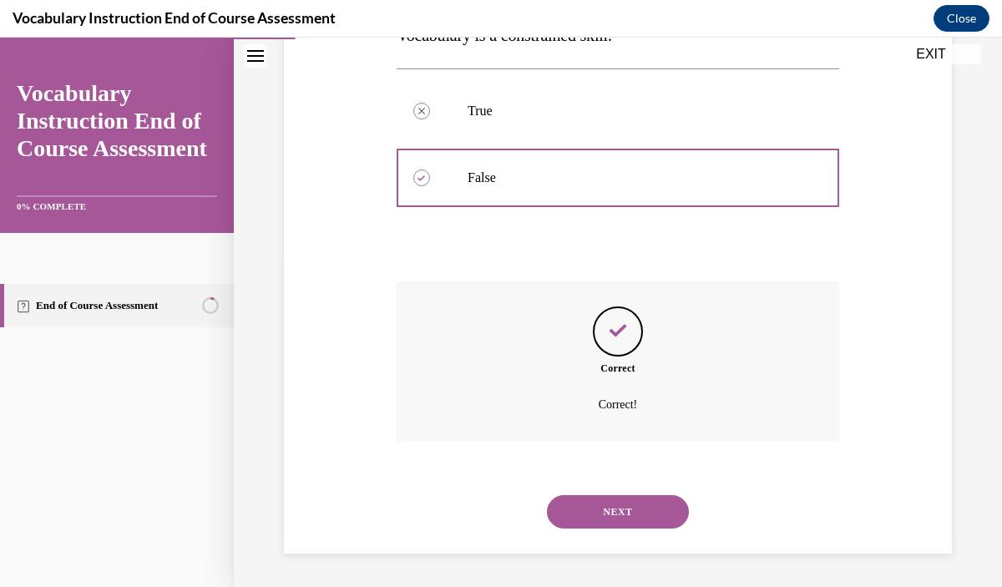
click at [624, 499] on button "NEXT" at bounding box center [618, 511] width 142 height 33
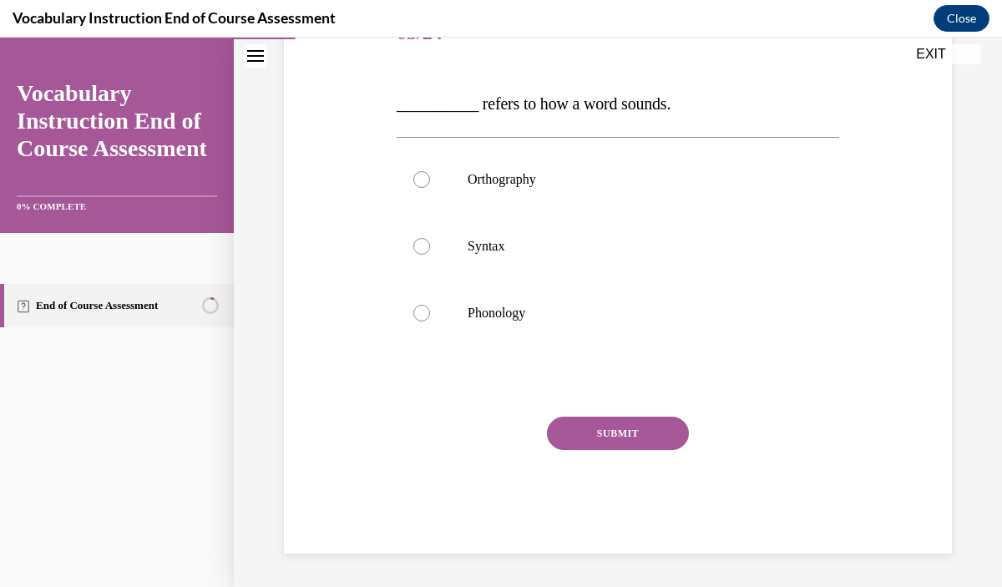
scroll to position [185, 0]
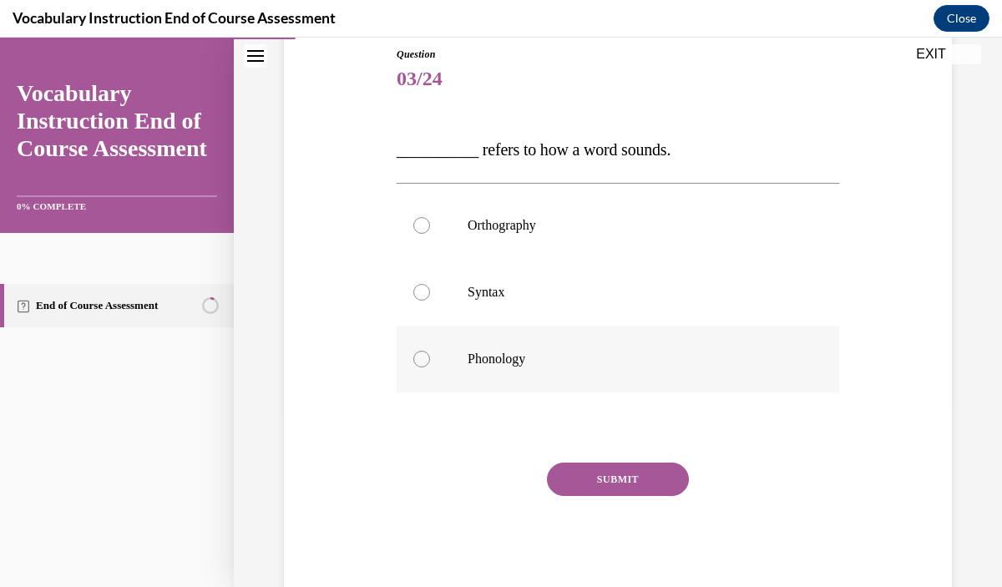
click at [549, 372] on label "Phonology" at bounding box center [618, 359] width 443 height 67
click at [430, 368] on input "Phonology" at bounding box center [421, 359] width 17 height 17
radio input "true"
click at [606, 469] on button "SUBMIT" at bounding box center [618, 479] width 142 height 33
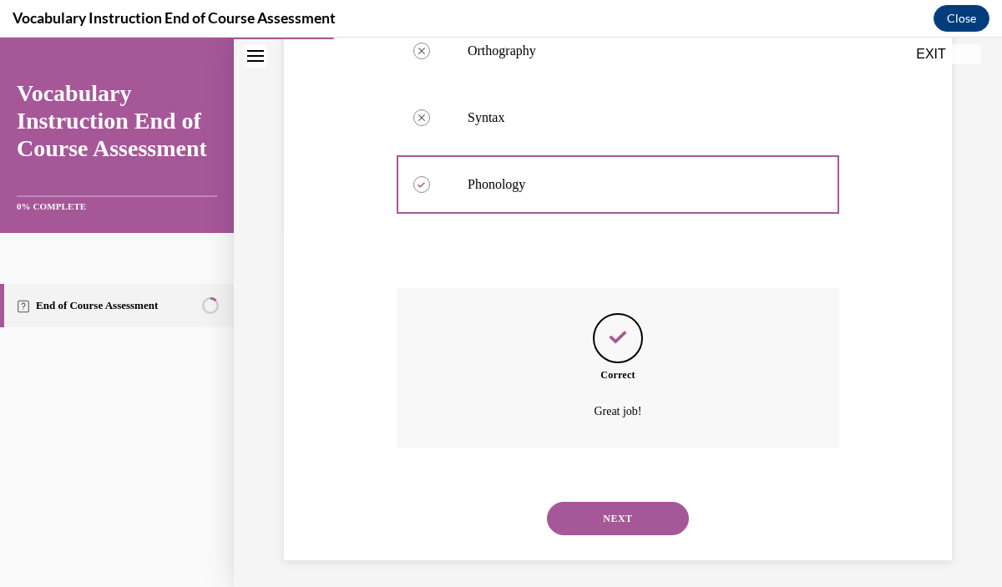
scroll to position [367, 0]
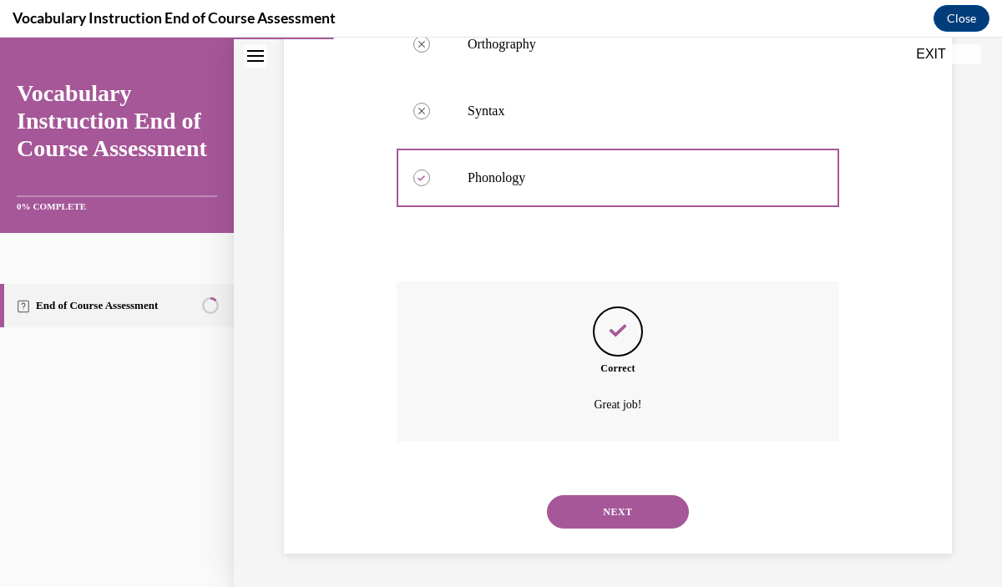
click at [620, 517] on button "NEXT" at bounding box center [618, 511] width 142 height 33
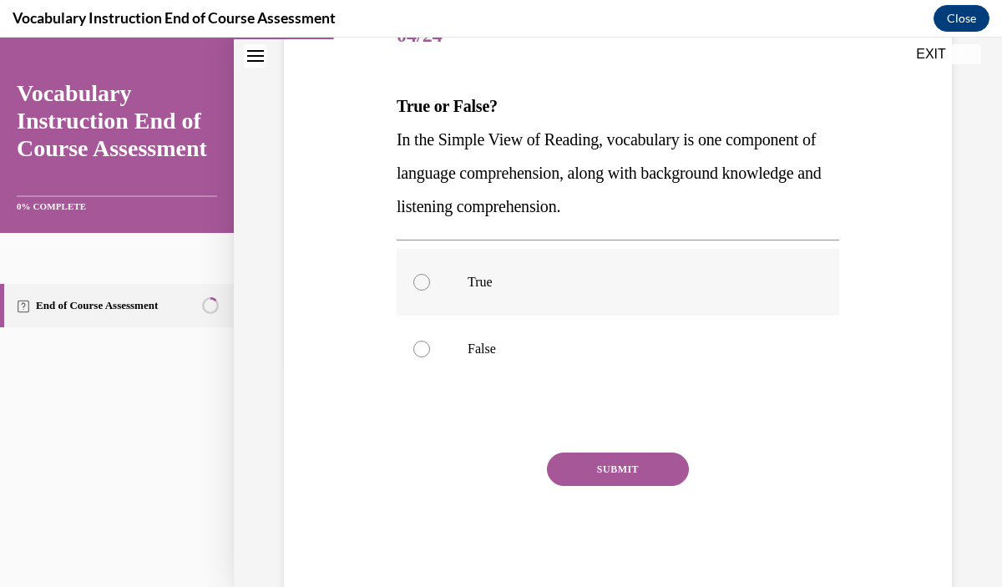
scroll to position [235, 0]
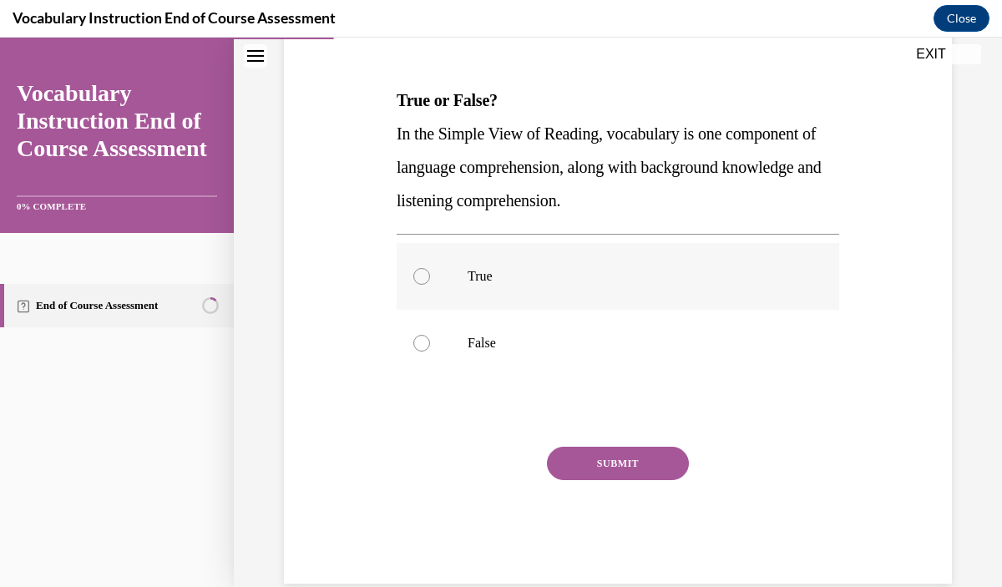
click at [593, 278] on p "True" at bounding box center [633, 276] width 330 height 17
click at [430, 278] on input "True" at bounding box center [421, 276] width 17 height 17
radio input "true"
click at [621, 470] on button "SUBMIT" at bounding box center [618, 463] width 142 height 33
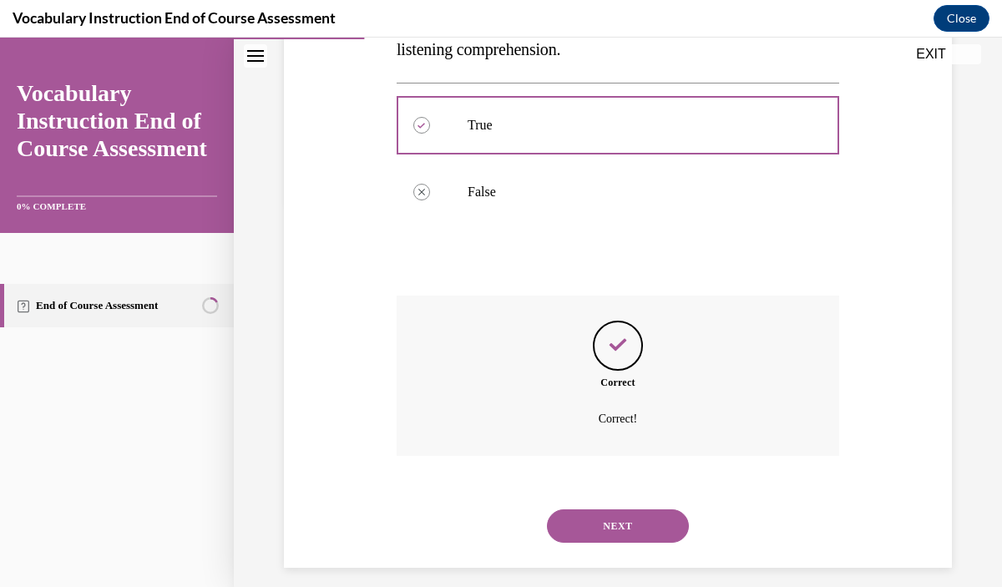
scroll to position [400, 0]
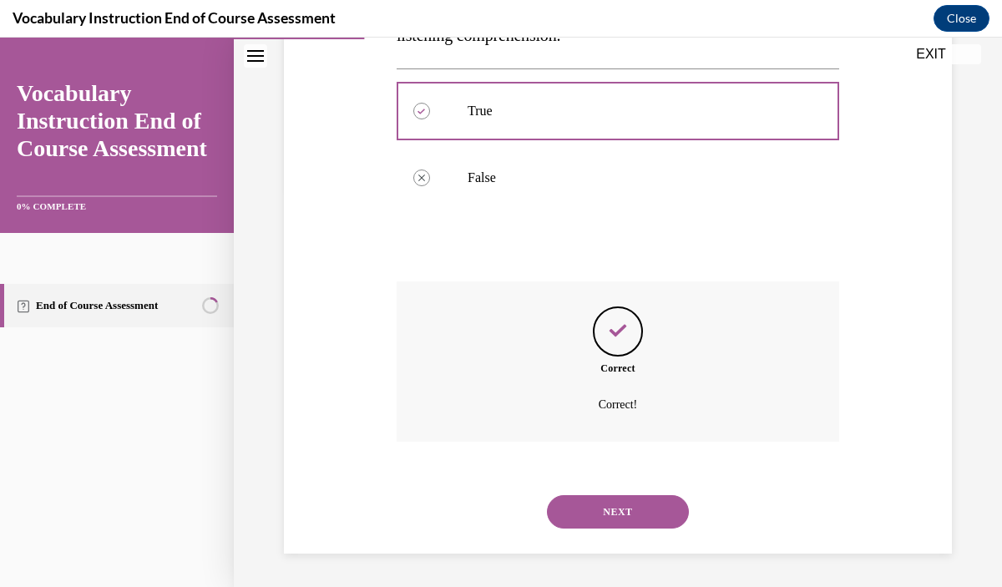
click at [631, 505] on button "NEXT" at bounding box center [618, 511] width 142 height 33
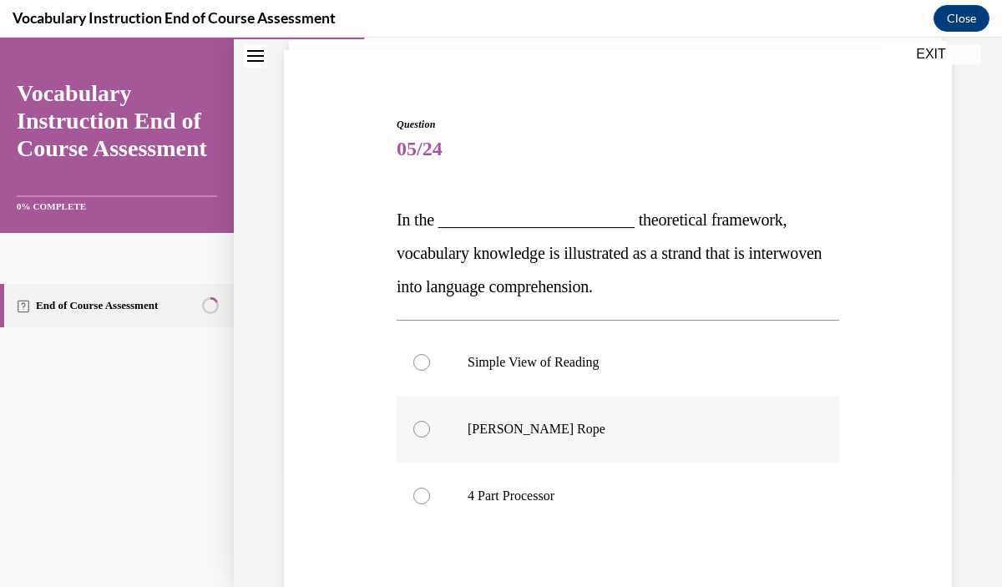
scroll to position [118, 0]
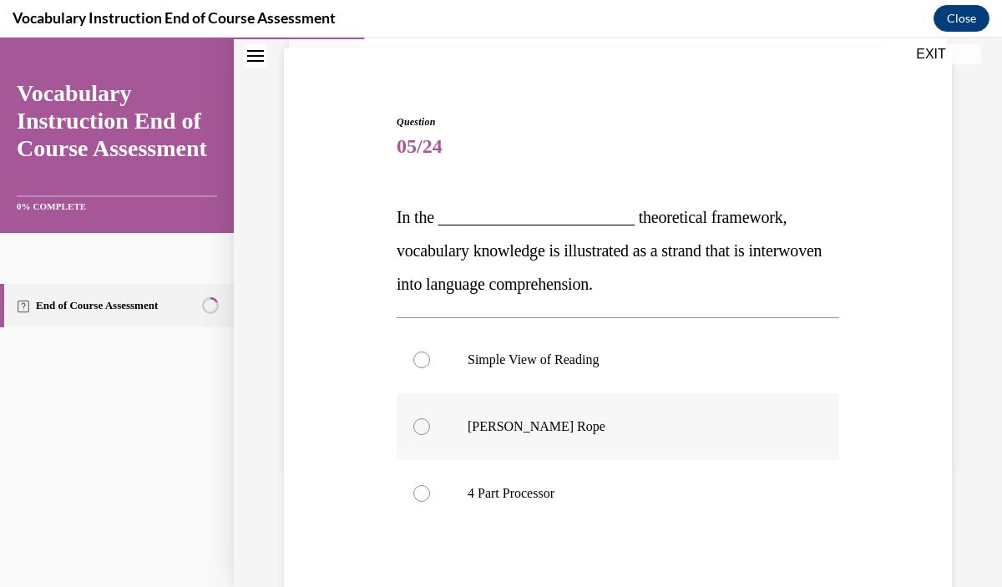
click at [617, 443] on label "Scarborough's Rope" at bounding box center [618, 426] width 443 height 67
click at [430, 435] on input "Scarborough's Rope" at bounding box center [421, 426] width 17 height 17
radio input "true"
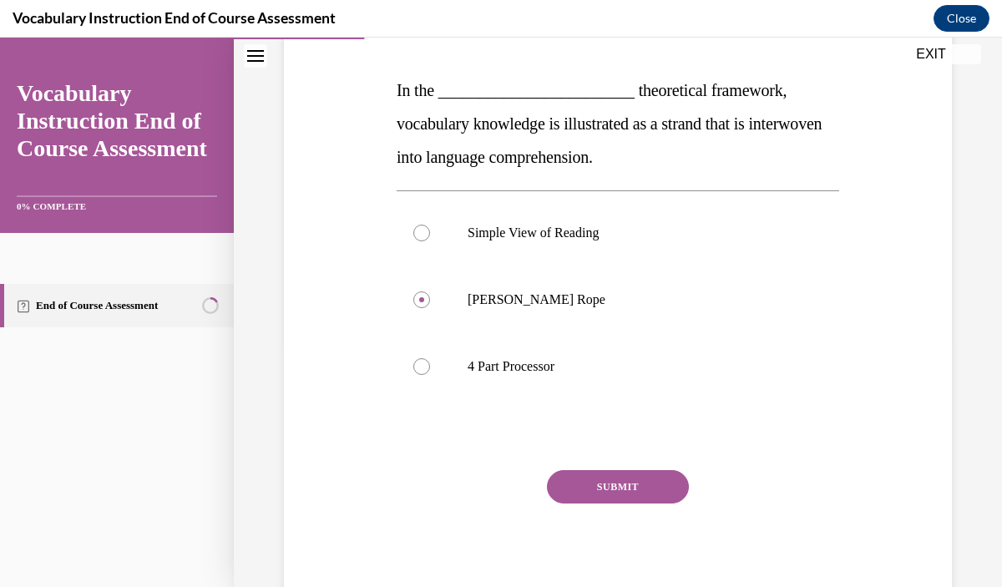
click at [632, 486] on button "SUBMIT" at bounding box center [618, 486] width 142 height 33
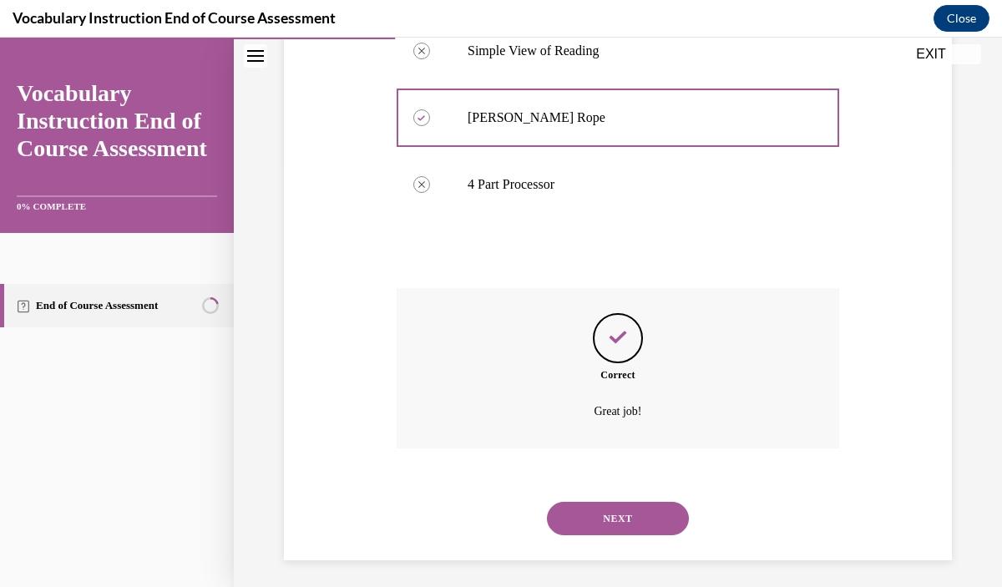
scroll to position [434, 0]
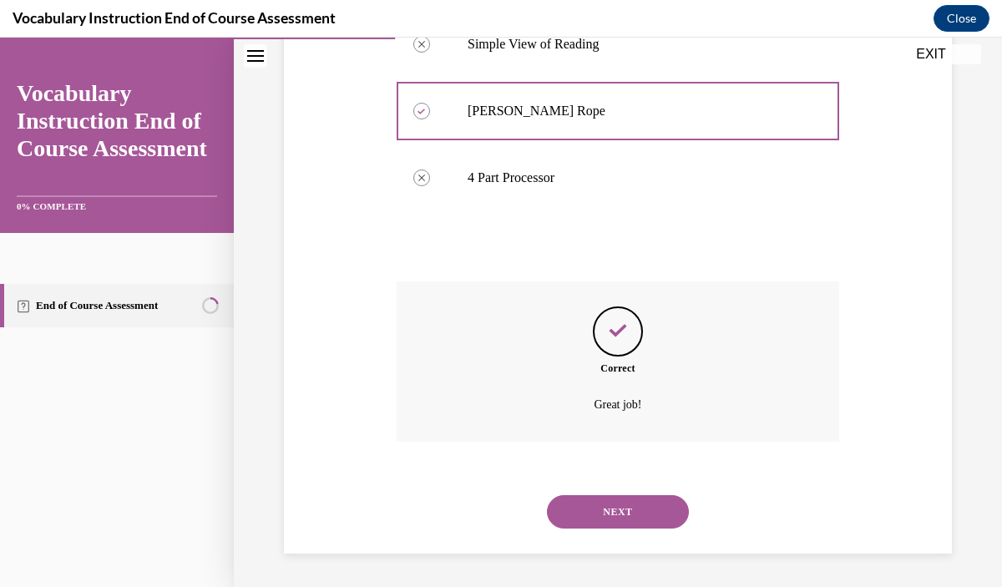
click at [642, 511] on button "NEXT" at bounding box center [618, 511] width 142 height 33
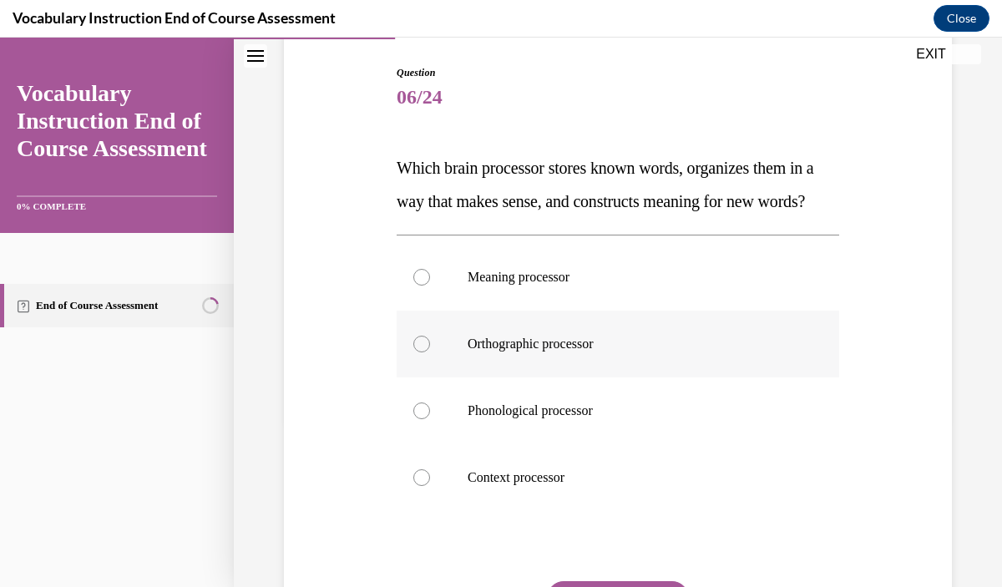
scroll to position [172, 0]
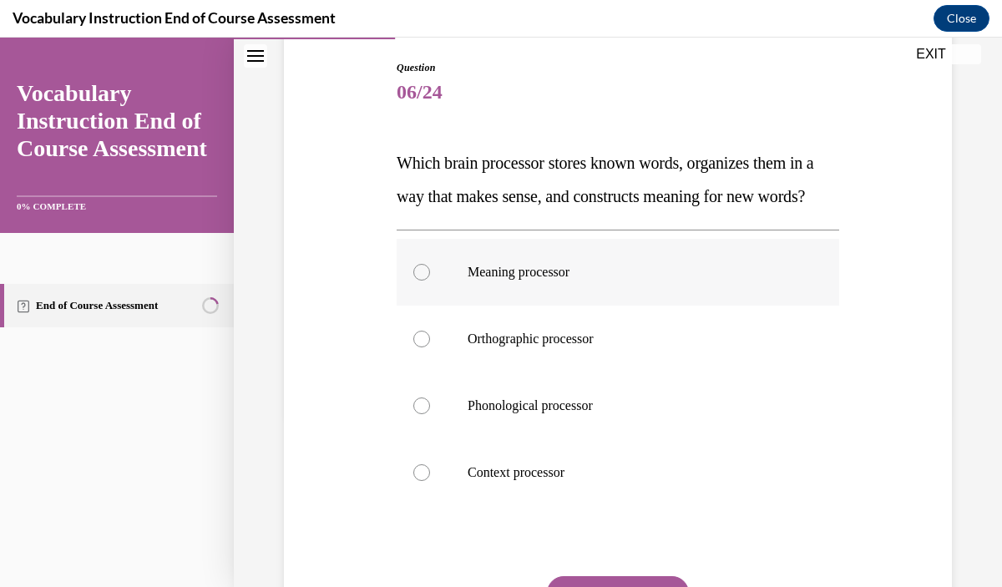
click at [642, 281] on p "Meaning processor" at bounding box center [633, 272] width 330 height 17
click at [430, 281] on input "Meaning processor" at bounding box center [421, 272] width 17 height 17
radio input "true"
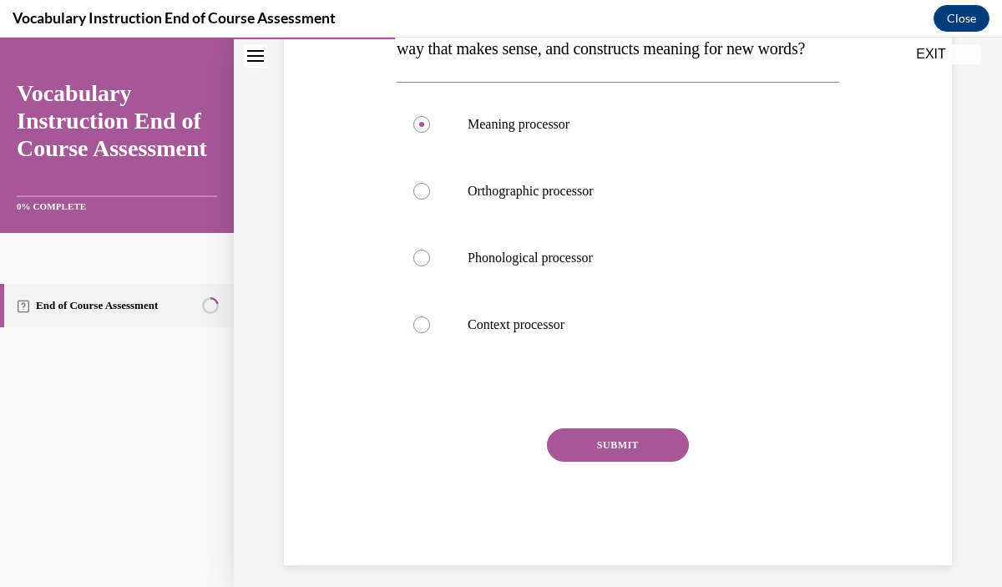
click at [642, 462] on button "SUBMIT" at bounding box center [618, 445] width 142 height 33
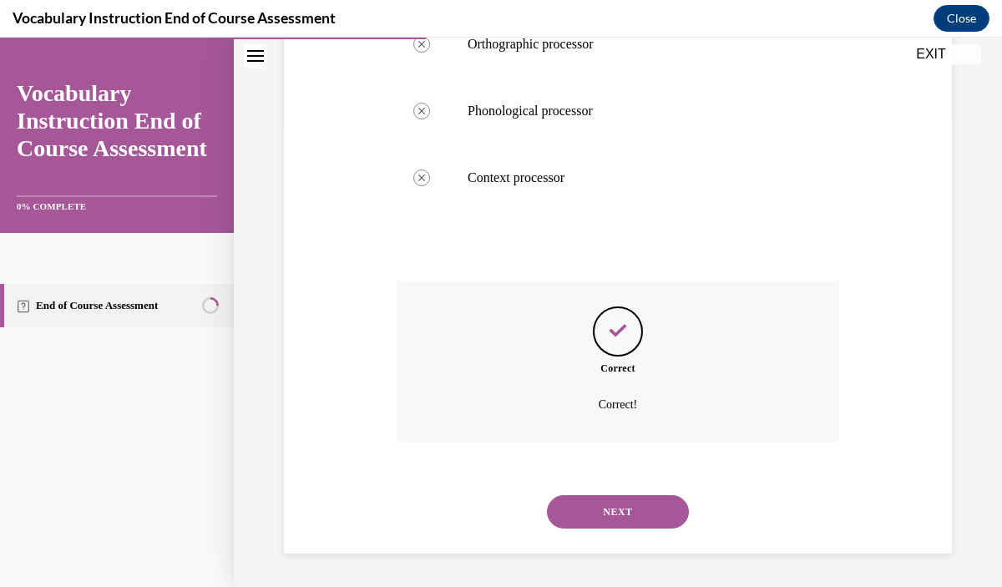
scroll to position [500, 0]
click at [650, 513] on button "NEXT" at bounding box center [618, 511] width 142 height 33
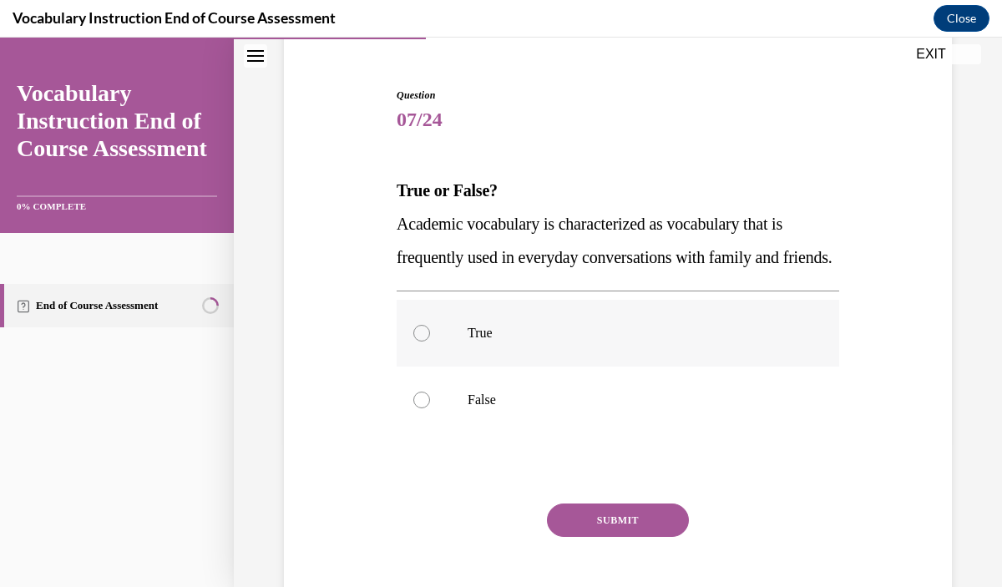
scroll to position [145, 0]
click at [647, 433] on label "False" at bounding box center [618, 399] width 443 height 67
click at [430, 408] on input "False" at bounding box center [421, 399] width 17 height 17
radio input "true"
click at [648, 536] on button "SUBMIT" at bounding box center [618, 519] width 142 height 33
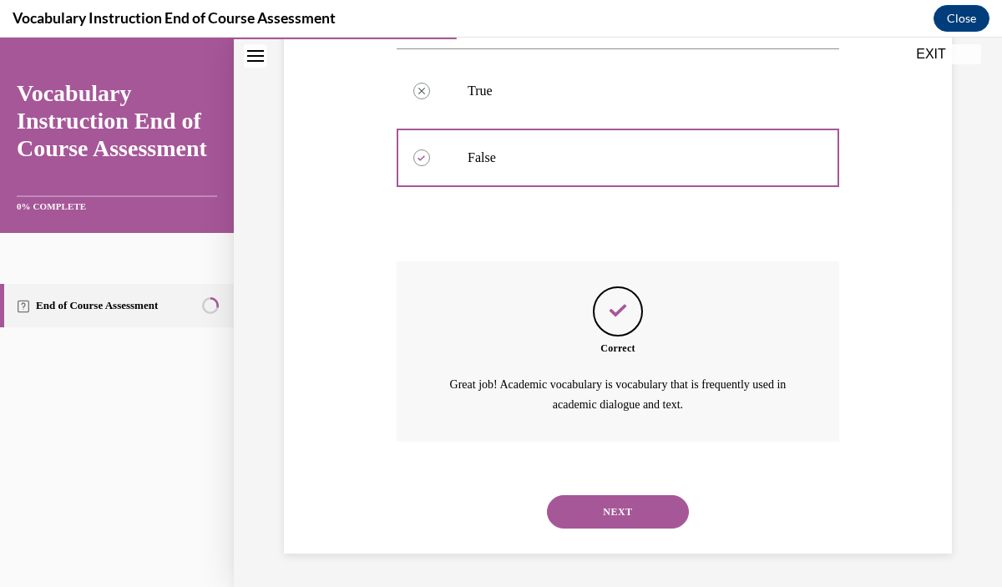
scroll to position [419, 0]
click at [642, 499] on button "NEXT" at bounding box center [618, 511] width 142 height 33
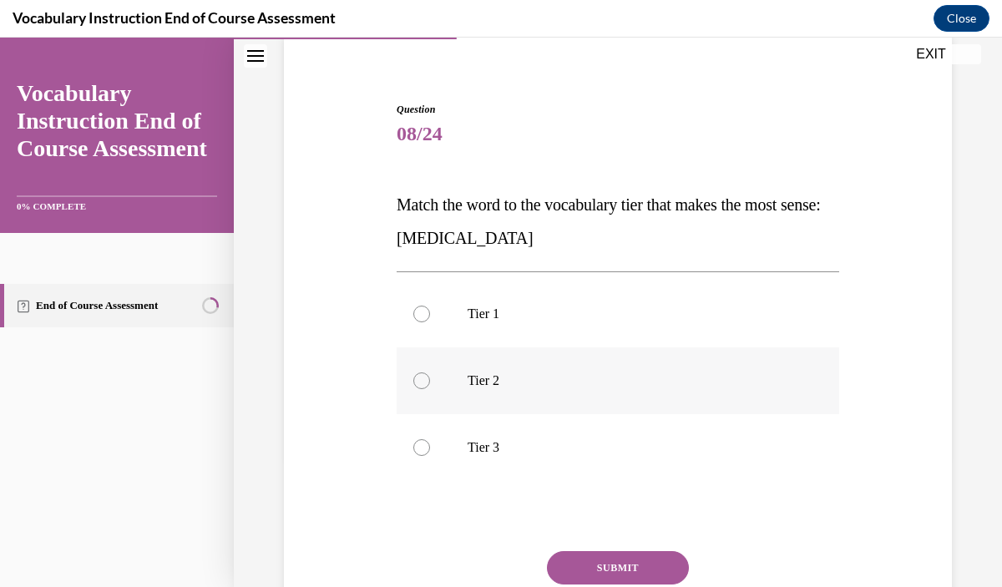
scroll to position [132, 0]
click at [622, 454] on p "Tier 3" at bounding box center [633, 446] width 330 height 17
click at [430, 454] on input "Tier 3" at bounding box center [421, 446] width 17 height 17
radio input "true"
click at [646, 558] on button "SUBMIT" at bounding box center [618, 566] width 142 height 33
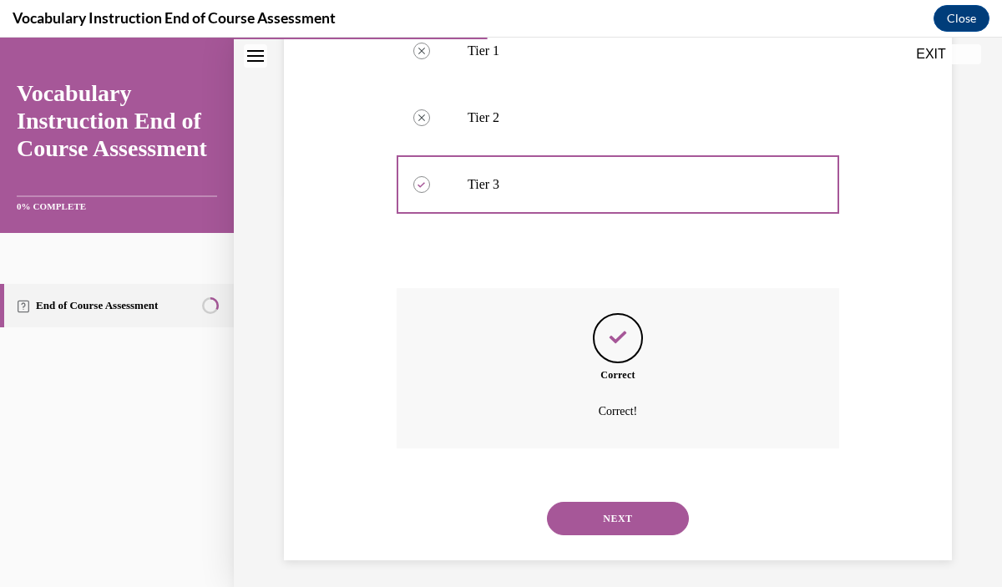
scroll to position [400, 0]
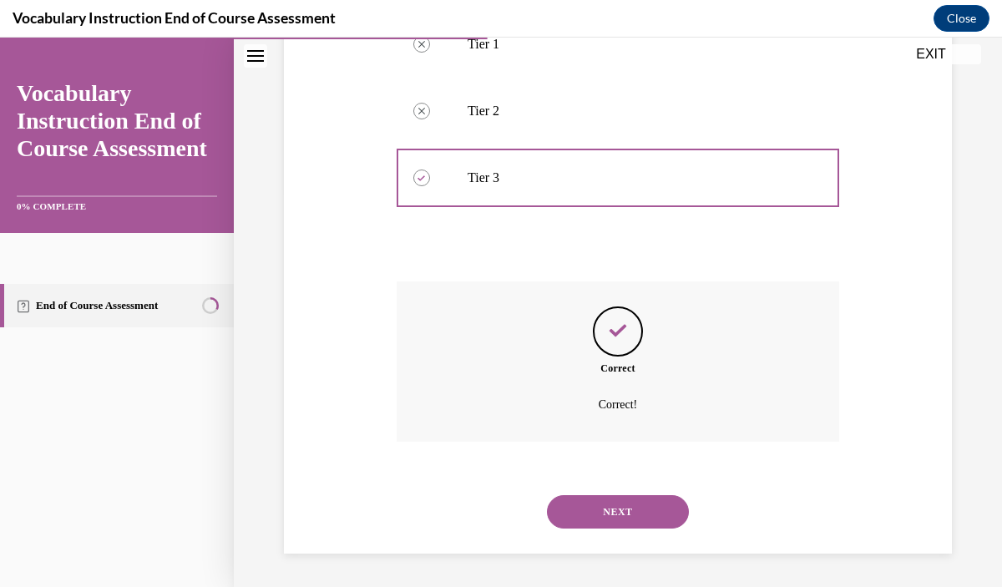
click at [630, 512] on button "NEXT" at bounding box center [618, 511] width 142 height 33
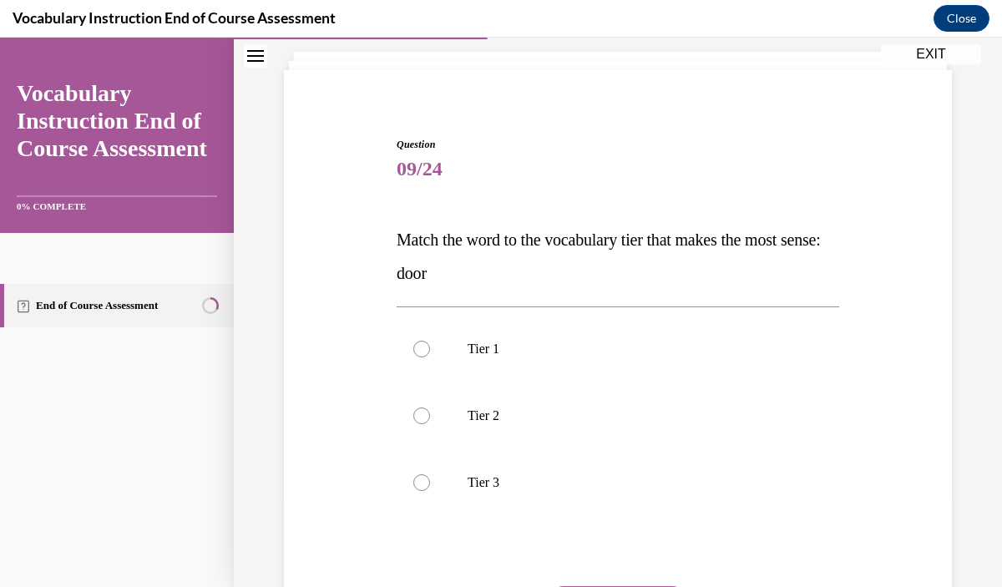
scroll to position [98, 0]
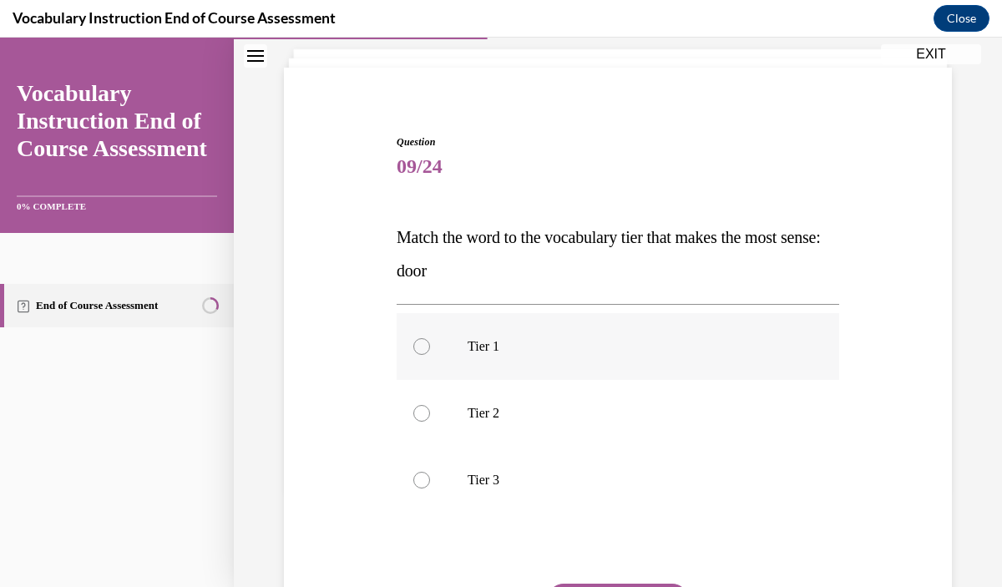
click at [632, 363] on label "Tier 1" at bounding box center [618, 346] width 443 height 67
click at [430, 355] on input "Tier 1" at bounding box center [421, 346] width 17 height 17
radio input "true"
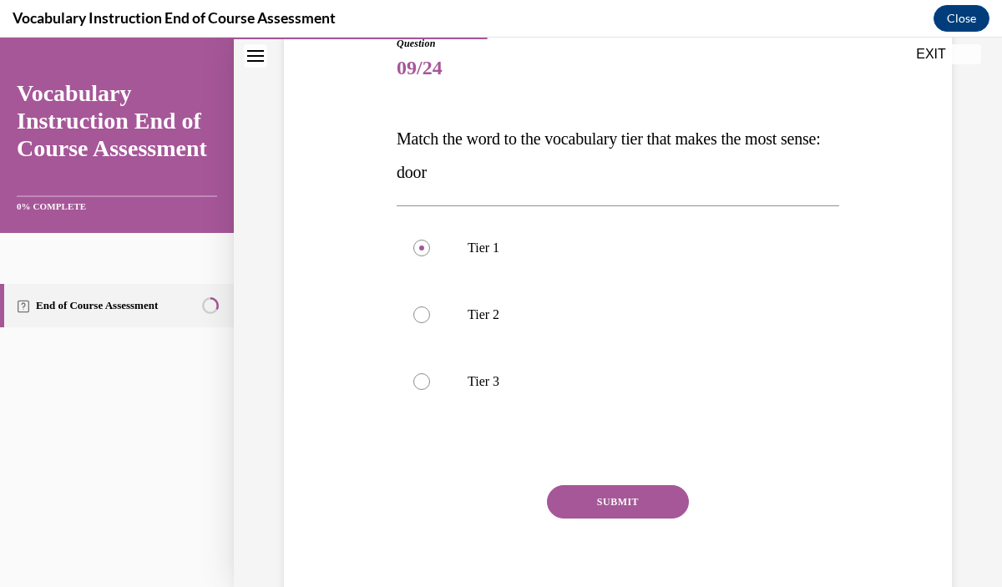
click at [632, 505] on button "SUBMIT" at bounding box center [618, 501] width 142 height 33
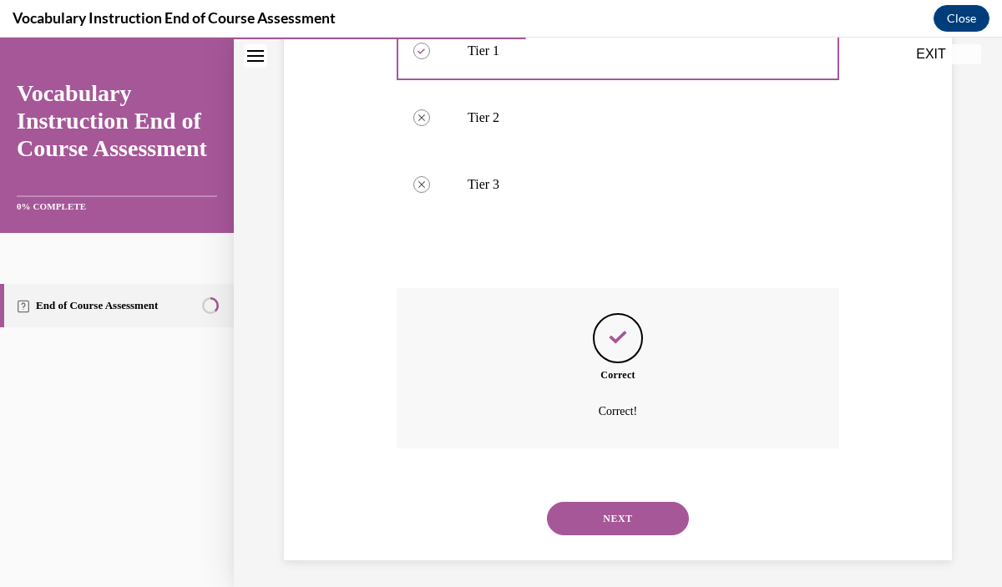
scroll to position [400, 0]
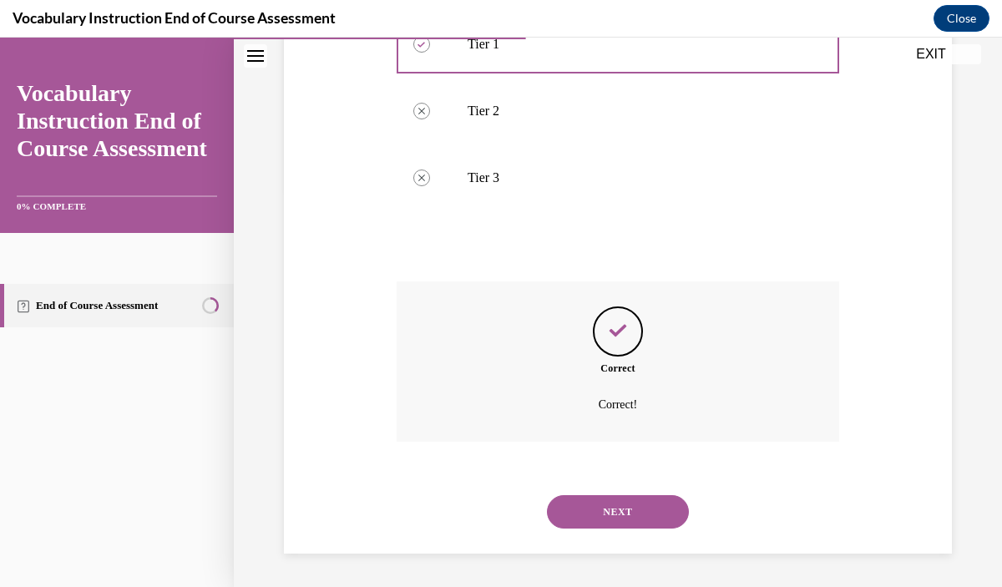
click at [642, 525] on button "NEXT" at bounding box center [618, 511] width 142 height 33
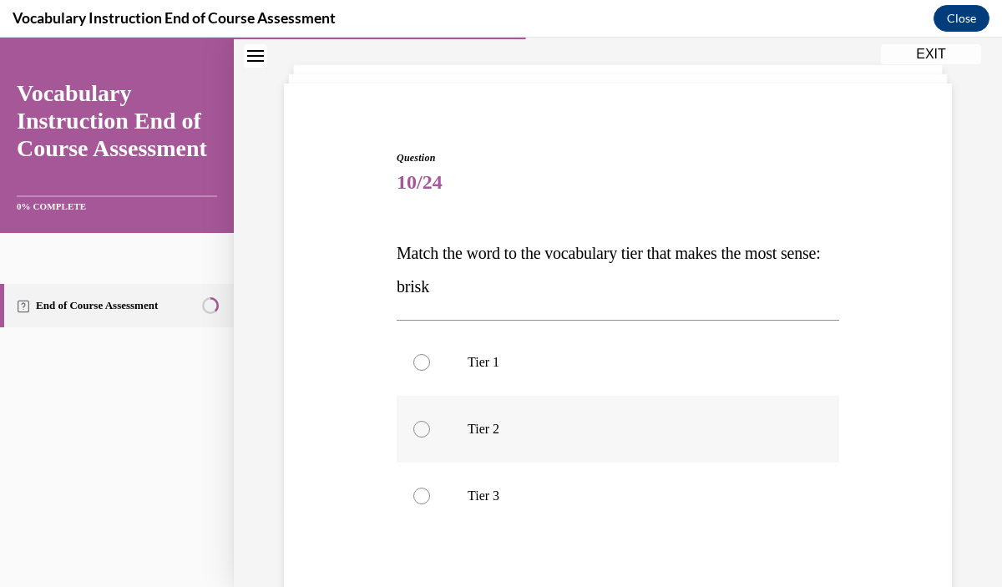
scroll to position [89, 0]
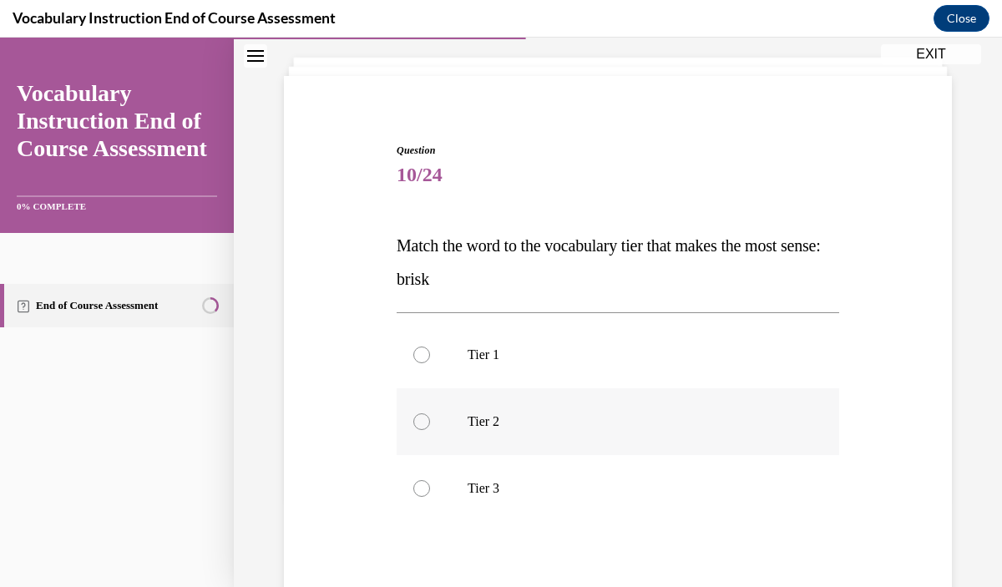
click at [642, 443] on label "Tier 2" at bounding box center [618, 421] width 443 height 67
click at [430, 430] on input "Tier 2" at bounding box center [421, 421] width 17 height 17
radio input "true"
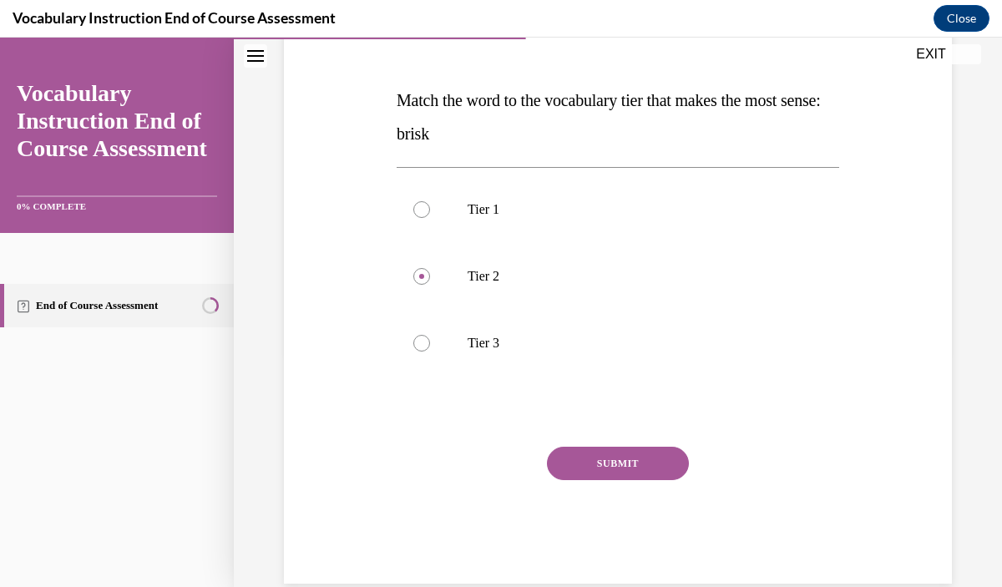
click at [654, 463] on button "SUBMIT" at bounding box center [618, 463] width 142 height 33
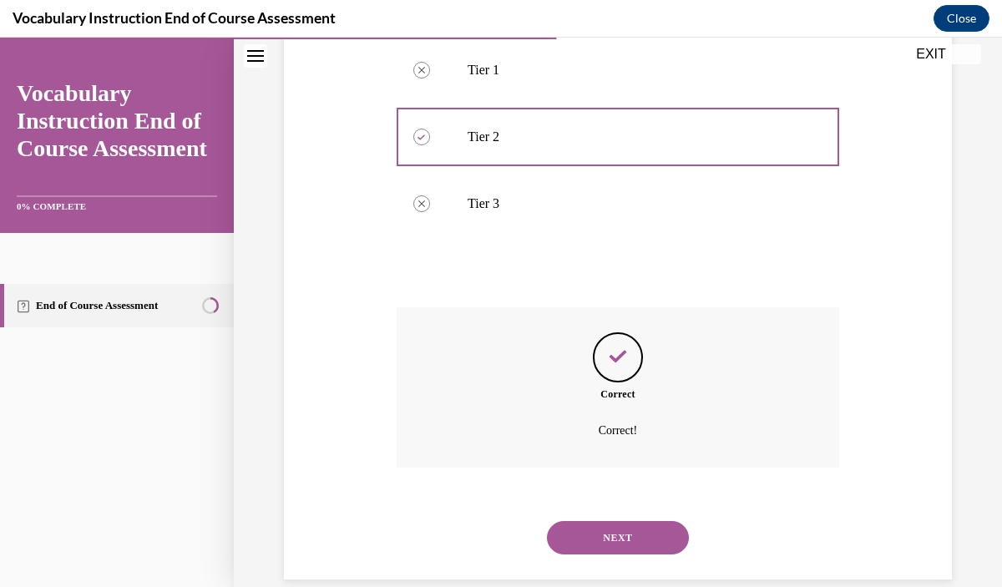
scroll to position [400, 0]
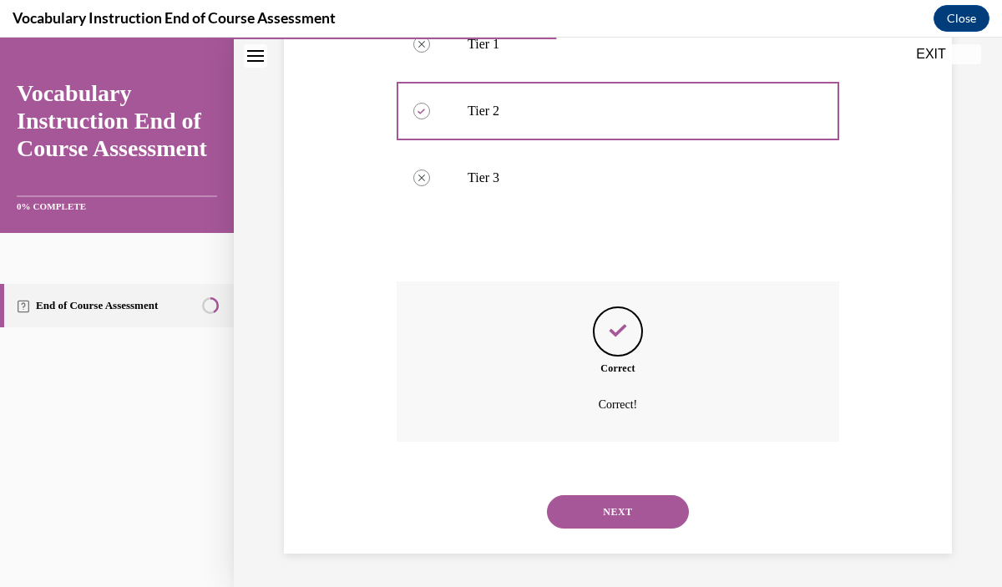
click at [660, 508] on button "NEXT" at bounding box center [618, 511] width 142 height 33
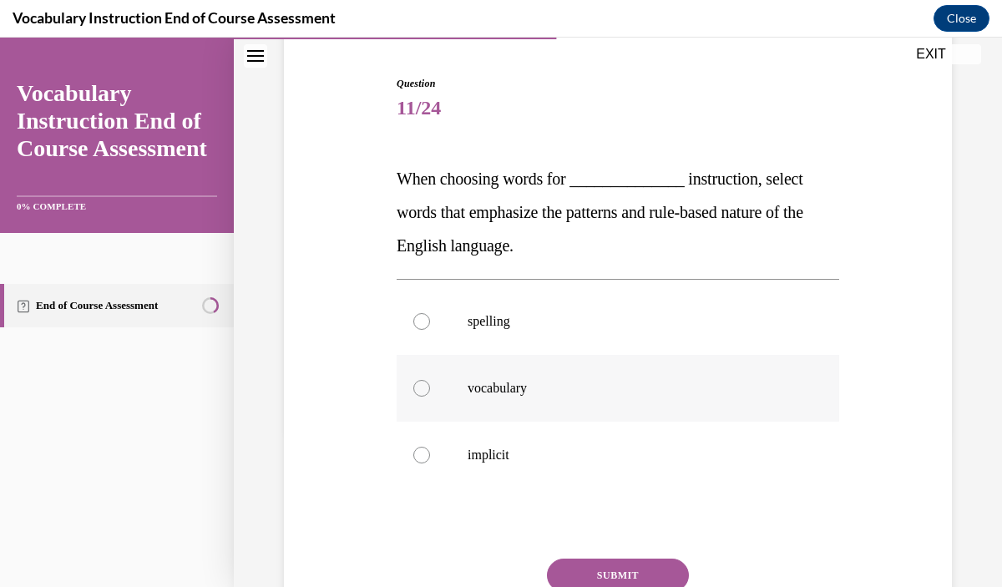
scroll to position [157, 0]
click at [657, 339] on label "spelling" at bounding box center [618, 320] width 443 height 67
click at [430, 329] on input "spelling" at bounding box center [421, 320] width 17 height 17
radio input "true"
click at [641, 568] on button "SUBMIT" at bounding box center [618, 574] width 142 height 33
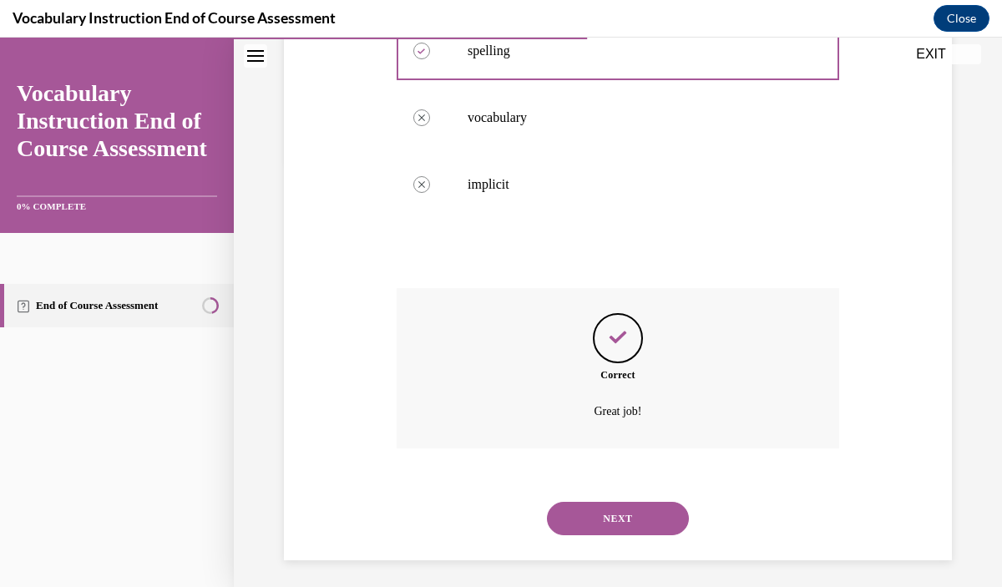
scroll to position [434, 0]
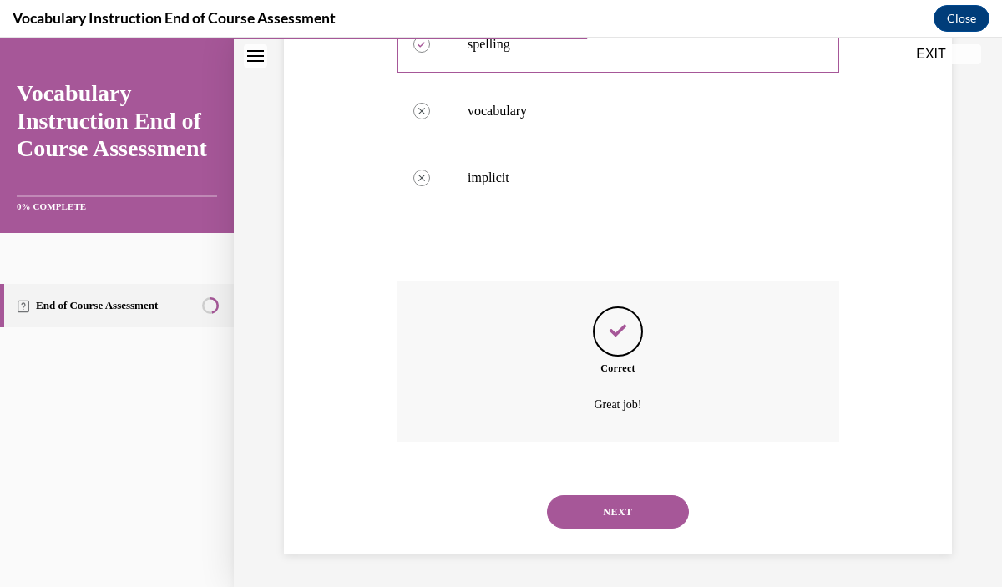
click at [628, 508] on button "NEXT" at bounding box center [618, 511] width 142 height 33
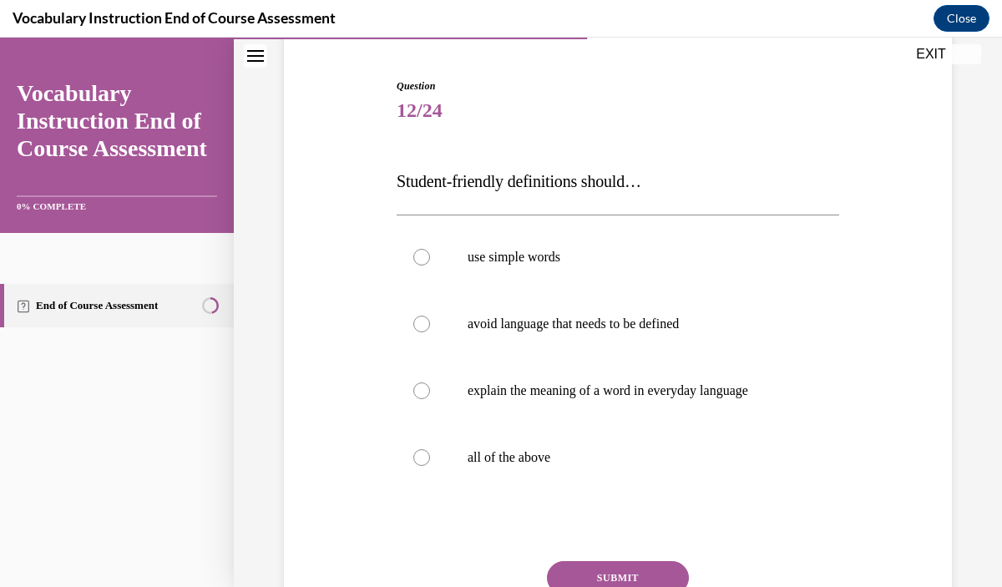
scroll to position [159, 0]
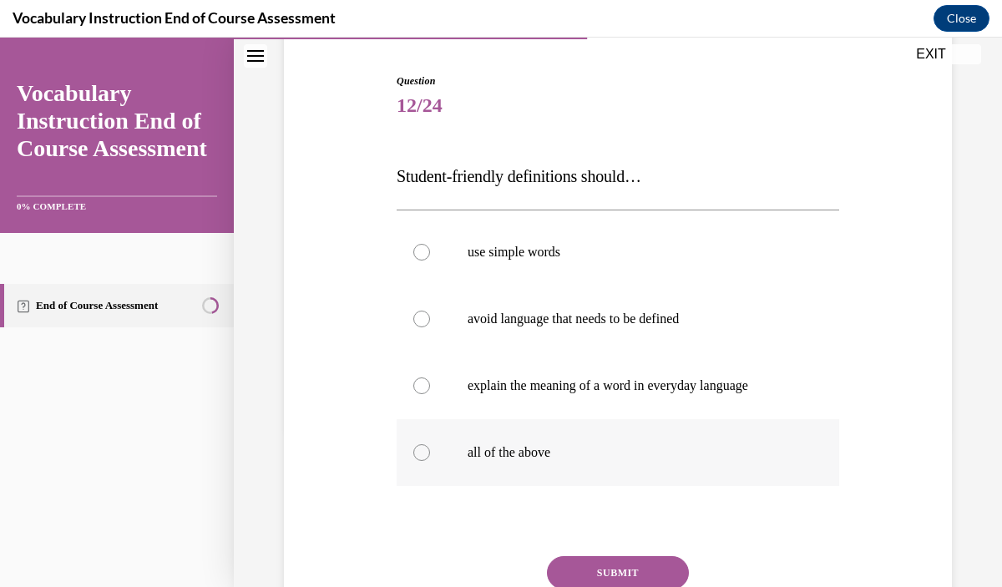
click at [608, 444] on label "all of the above" at bounding box center [618, 452] width 443 height 67
click at [430, 444] on input "all of the above" at bounding box center [421, 452] width 17 height 17
radio input "true"
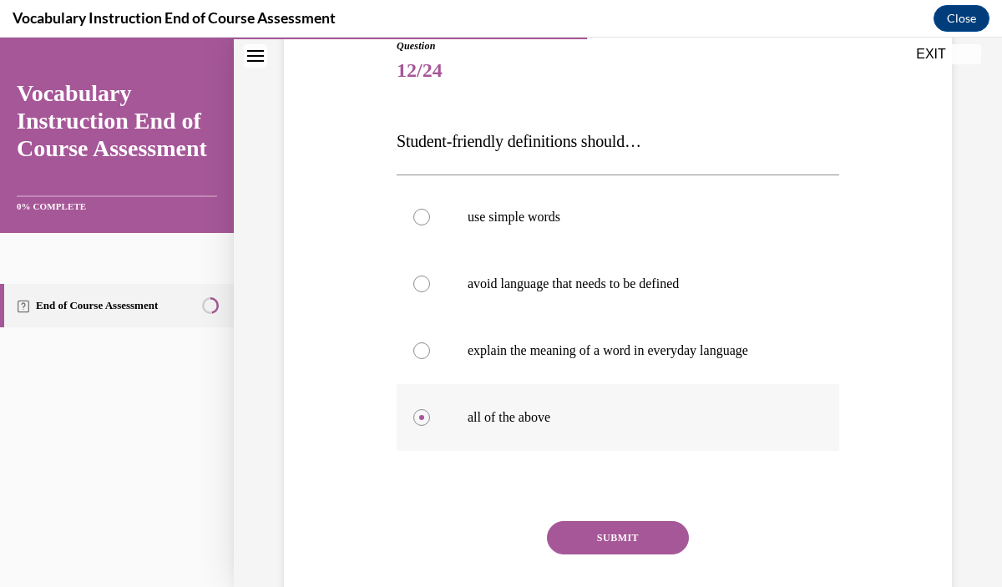
scroll to position [204, 0]
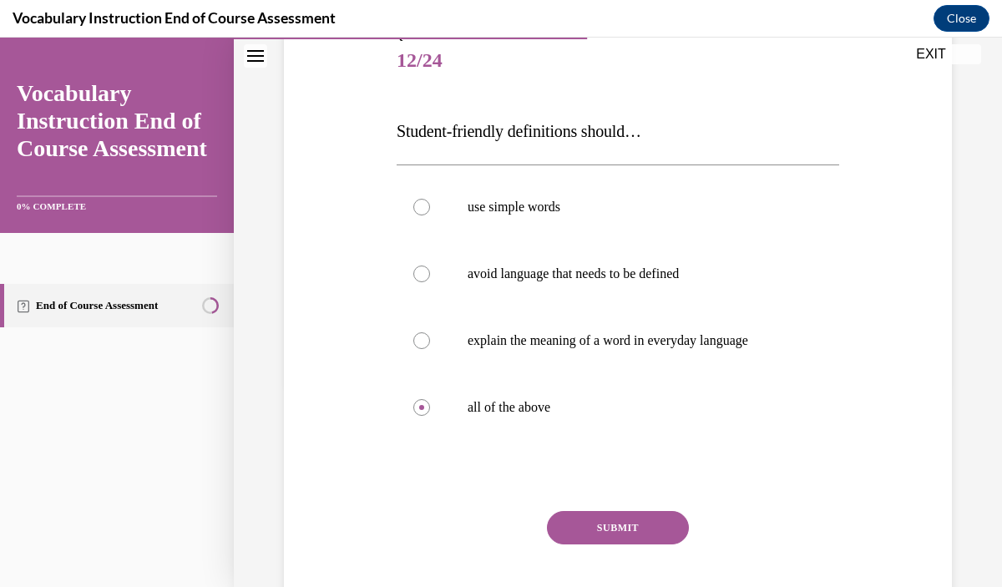
click at [625, 520] on button "SUBMIT" at bounding box center [618, 527] width 142 height 33
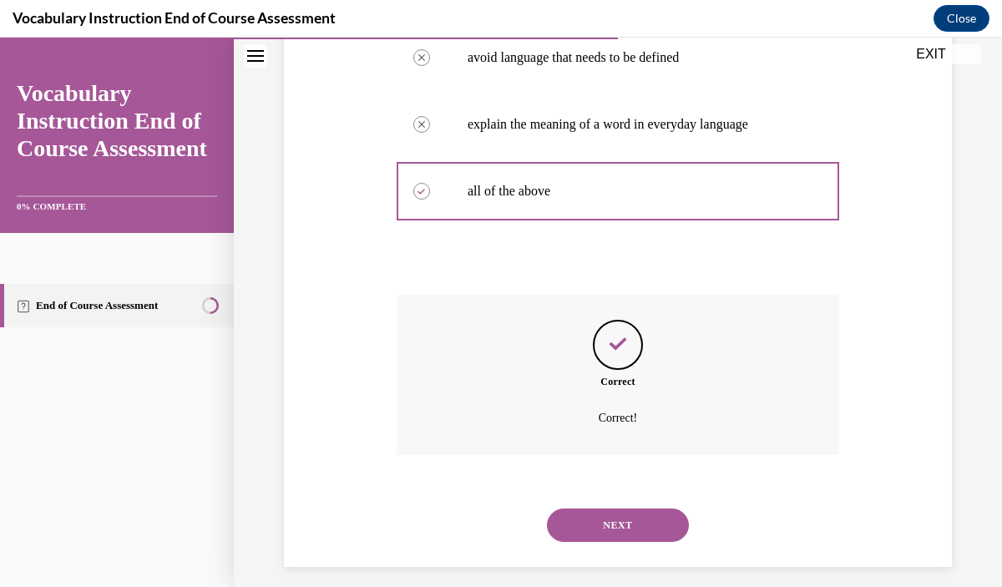
scroll to position [434, 0]
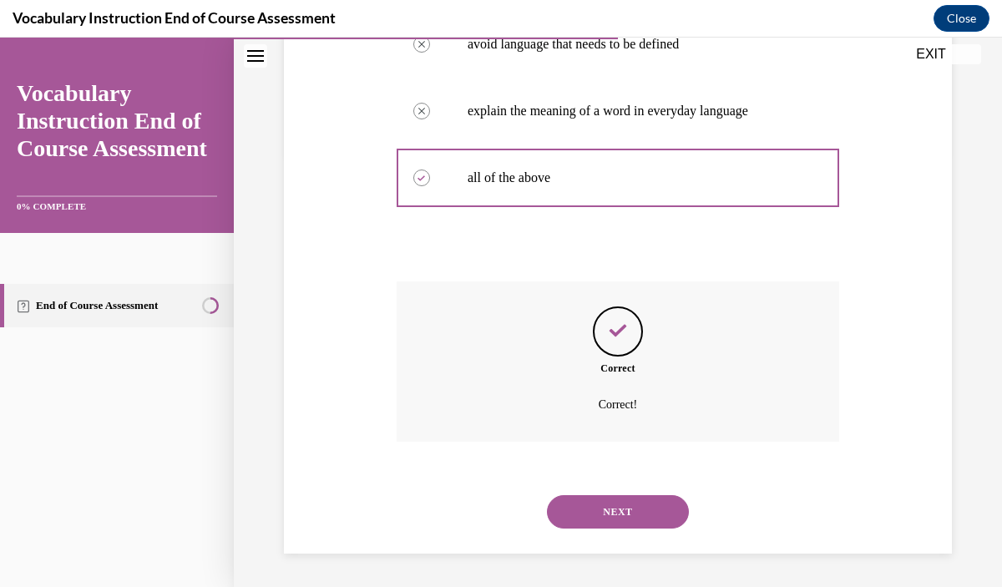
click at [623, 513] on button "NEXT" at bounding box center [618, 511] width 142 height 33
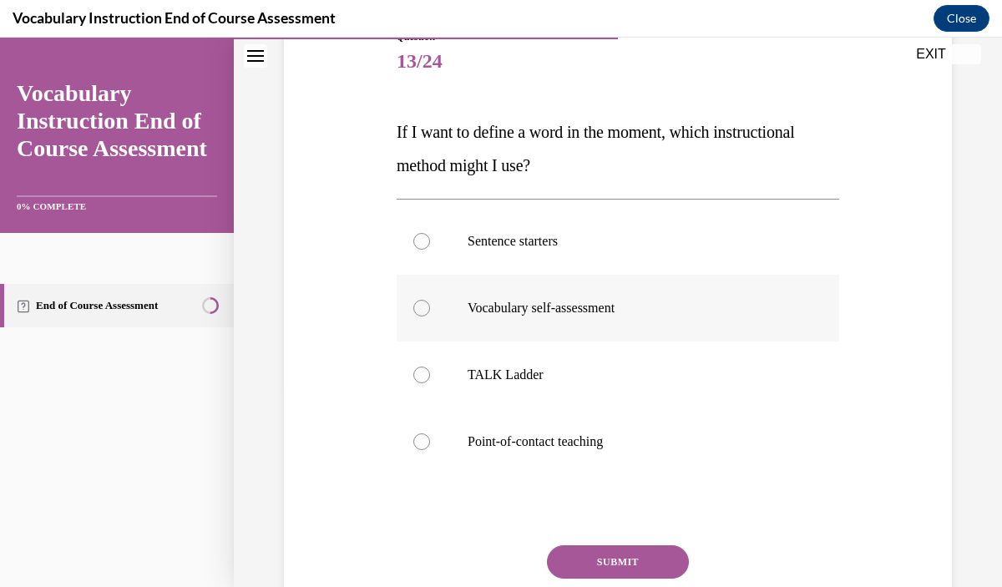
scroll to position [206, 0]
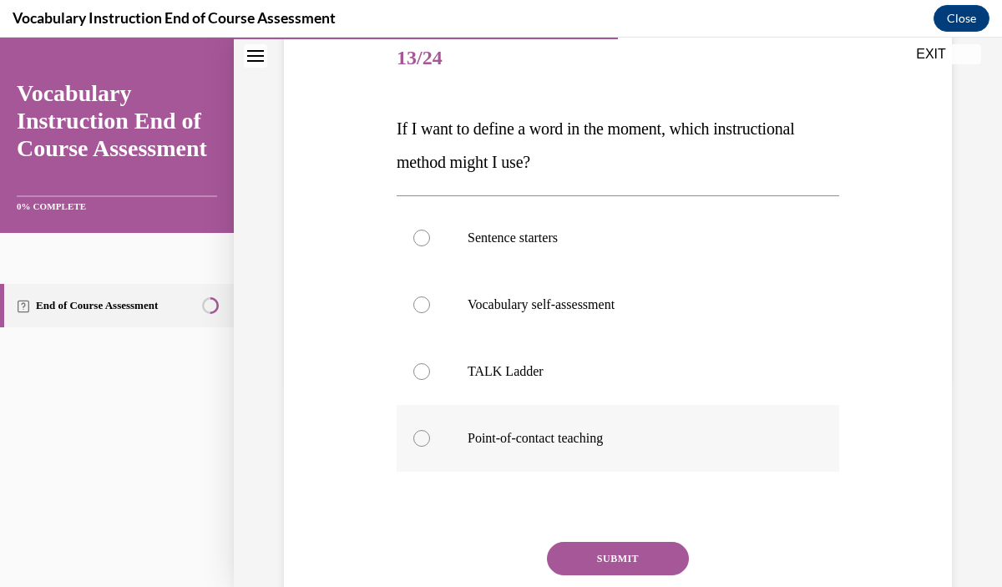
click at [604, 443] on p "Point-of-contact teaching" at bounding box center [633, 438] width 330 height 17
click at [430, 443] on input "Point-of-contact teaching" at bounding box center [421, 438] width 17 height 17
radio input "true"
click at [631, 550] on button "SUBMIT" at bounding box center [618, 558] width 142 height 33
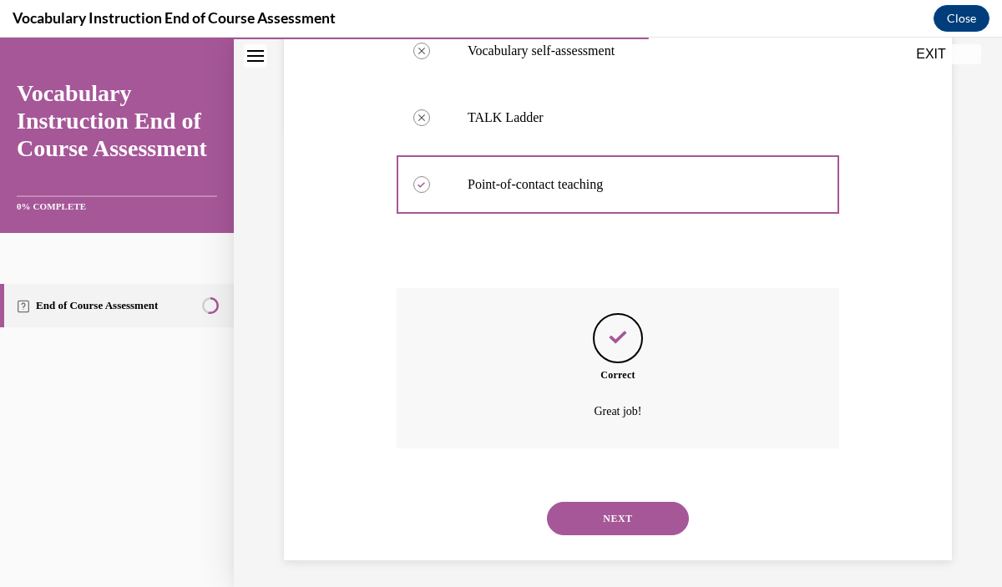
scroll to position [467, 0]
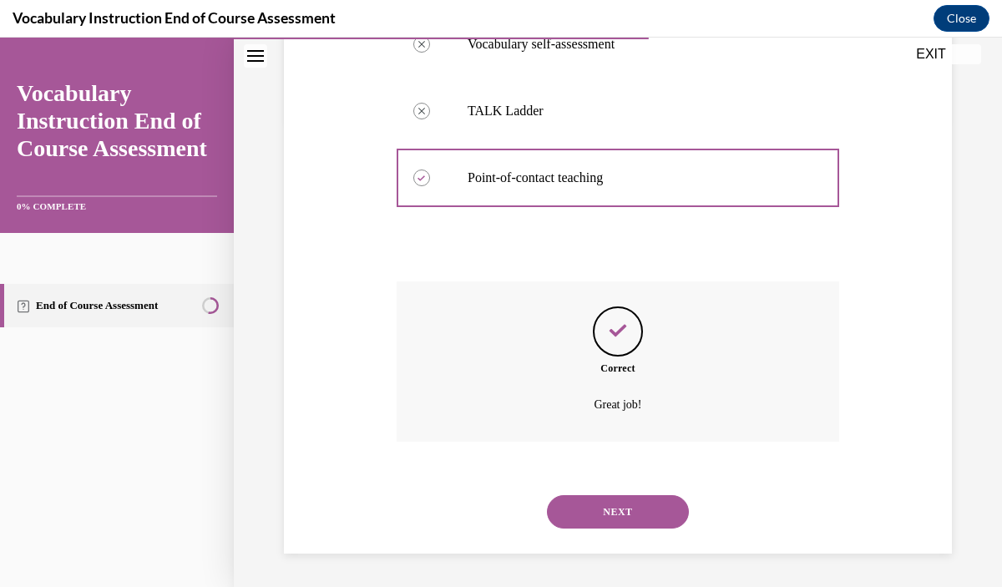
click at [623, 519] on button "NEXT" at bounding box center [618, 511] width 142 height 33
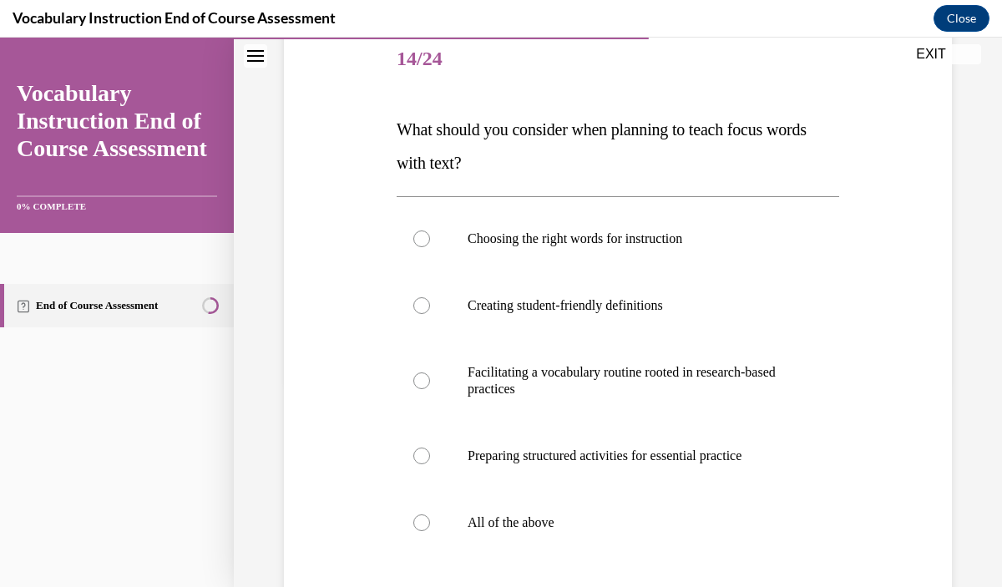
scroll to position [207, 0]
click at [623, 519] on p "All of the above" at bounding box center [633, 521] width 330 height 17
click at [430, 519] on input "All of the above" at bounding box center [421, 521] width 17 height 17
radio input "true"
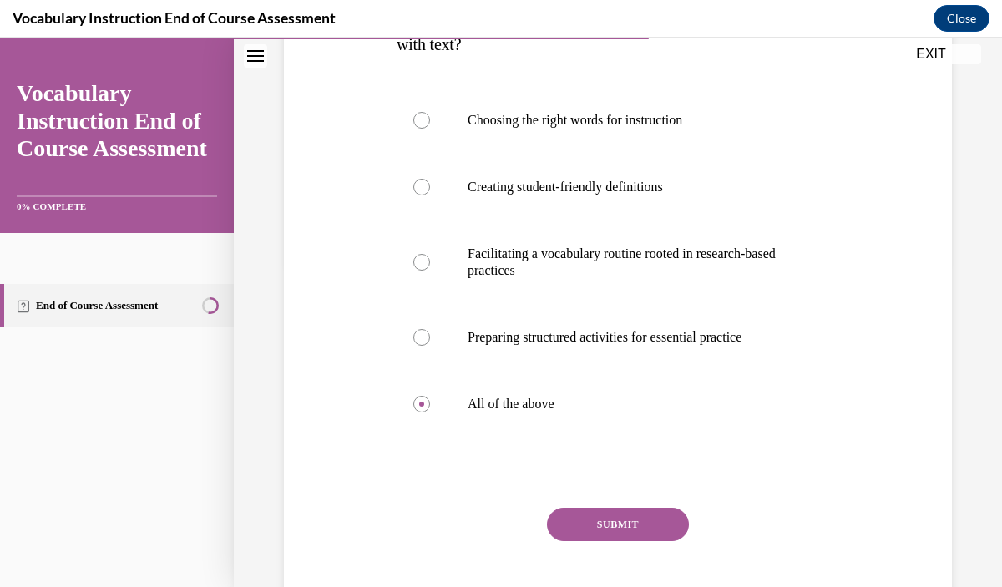
click at [622, 523] on button "SUBMIT" at bounding box center [618, 524] width 142 height 33
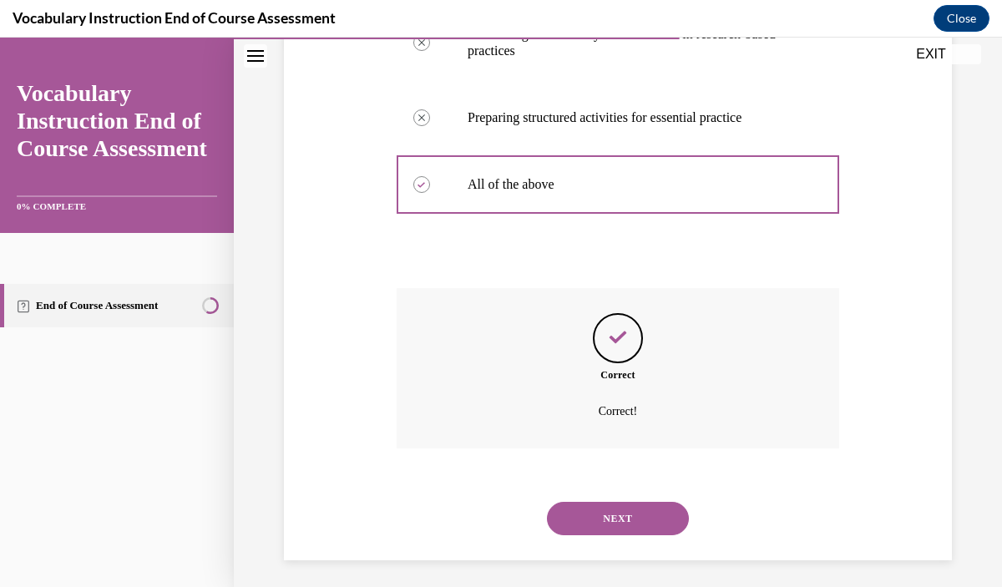
scroll to position [550, 0]
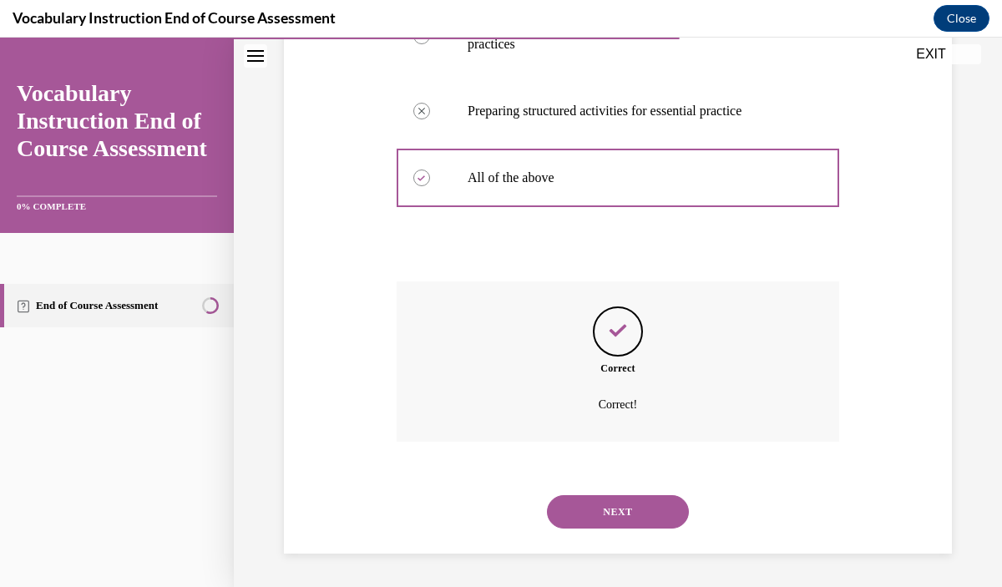
click at [619, 510] on button "NEXT" at bounding box center [618, 511] width 142 height 33
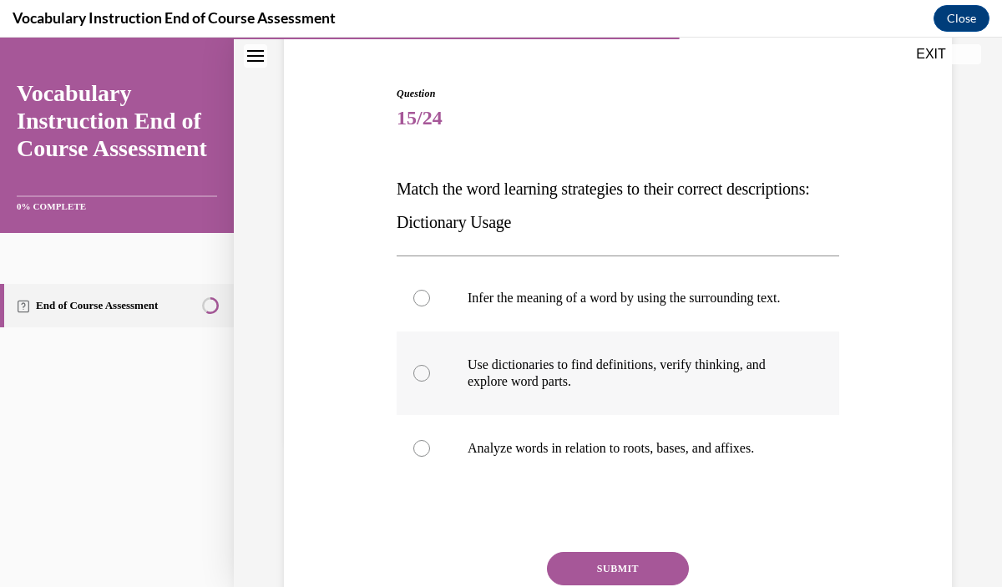
scroll to position [160, 0]
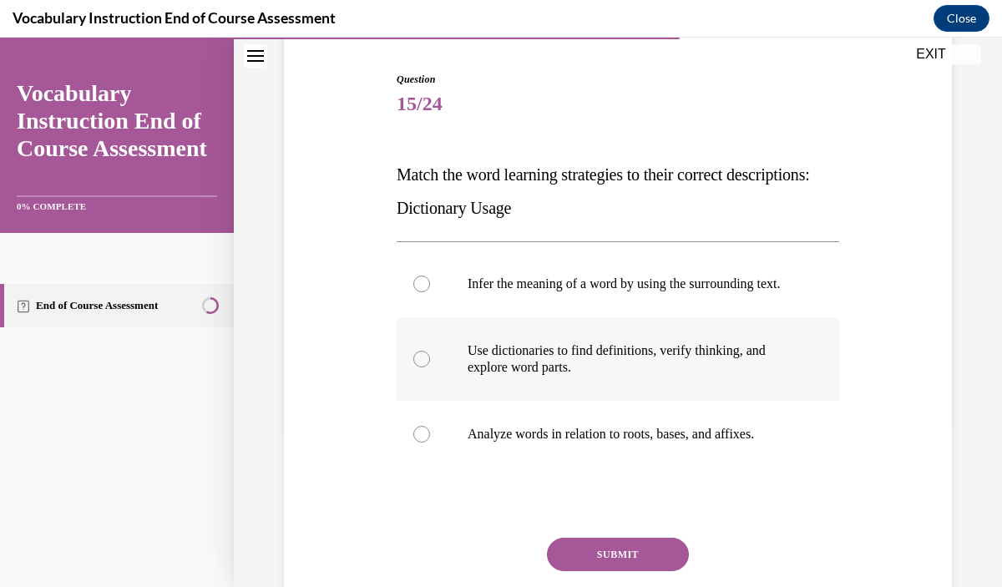
click at [644, 376] on p "Use dictionaries to find definitions, verify thinking, and explore word parts." at bounding box center [633, 358] width 330 height 33
click at [430, 368] on input "Use dictionaries to find definitions, verify thinking, and explore word parts." at bounding box center [421, 359] width 17 height 17
radio input "true"
click at [630, 568] on button "SUBMIT" at bounding box center [618, 554] width 142 height 33
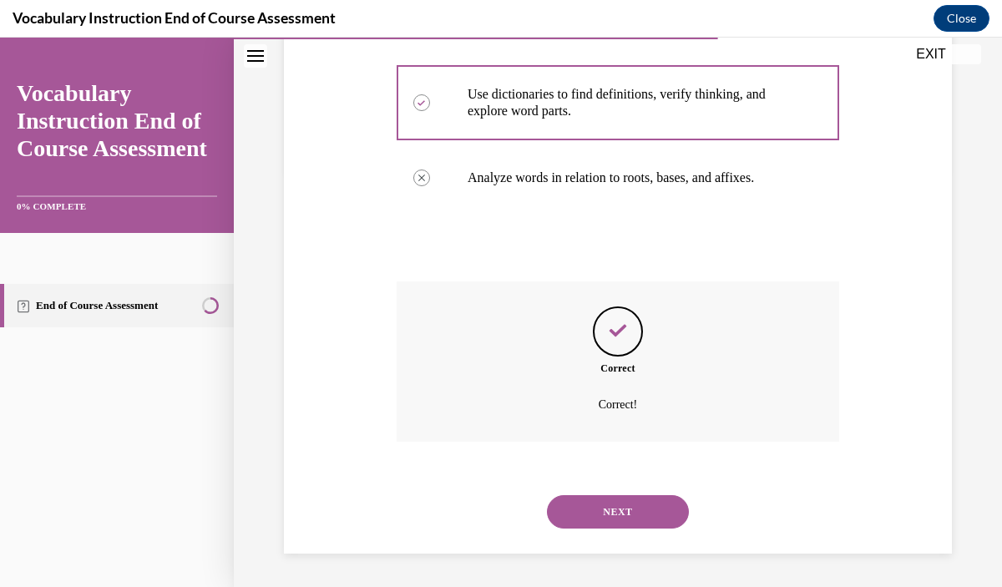
scroll to position [434, 0]
click at [628, 525] on button "NEXT" at bounding box center [618, 511] width 142 height 33
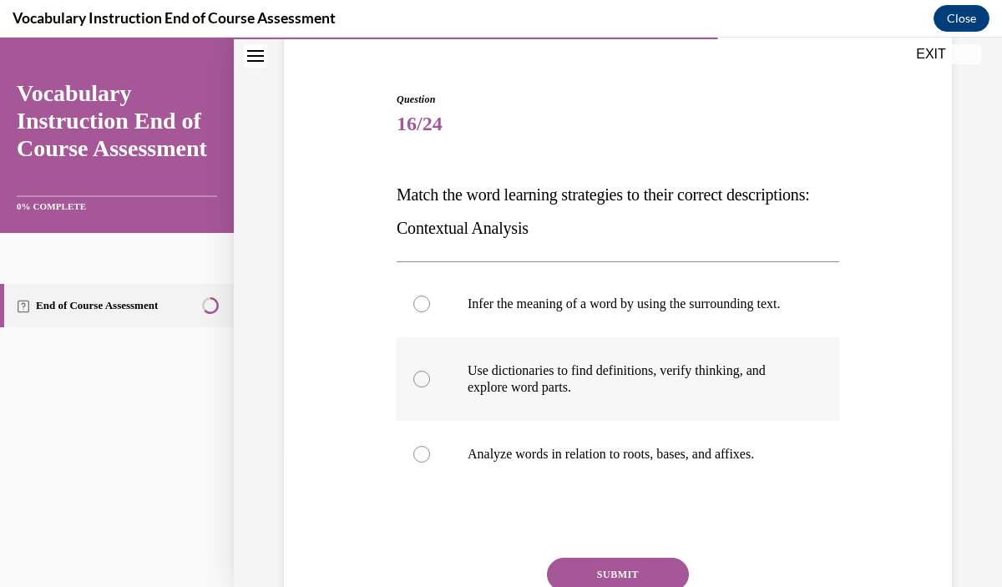
scroll to position [147, 0]
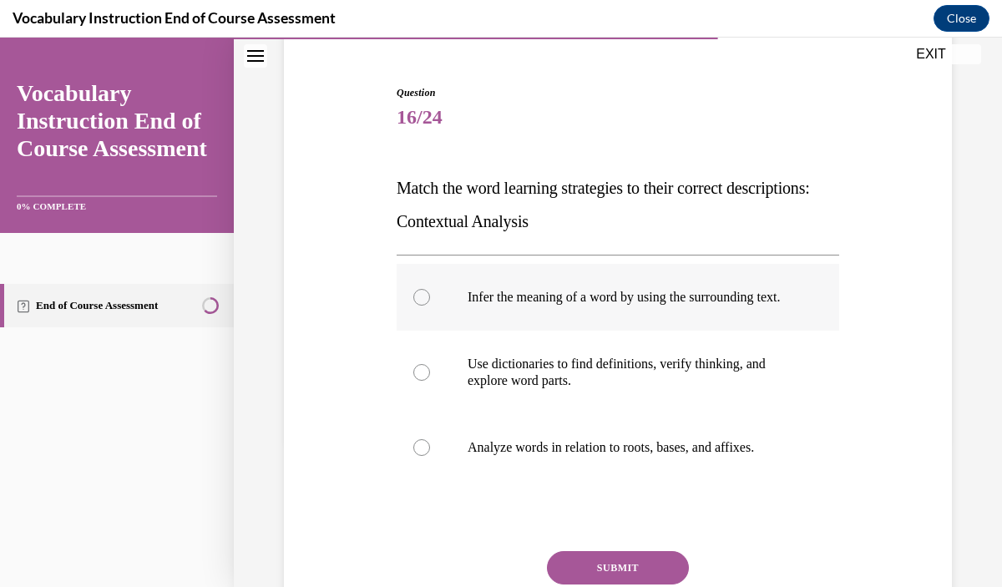
click at [642, 331] on label "Infer the meaning of a word by using the surrounding text." at bounding box center [618, 297] width 443 height 67
click at [430, 306] on input "Infer the meaning of a word by using the surrounding text." at bounding box center [421, 297] width 17 height 17
radio input "true"
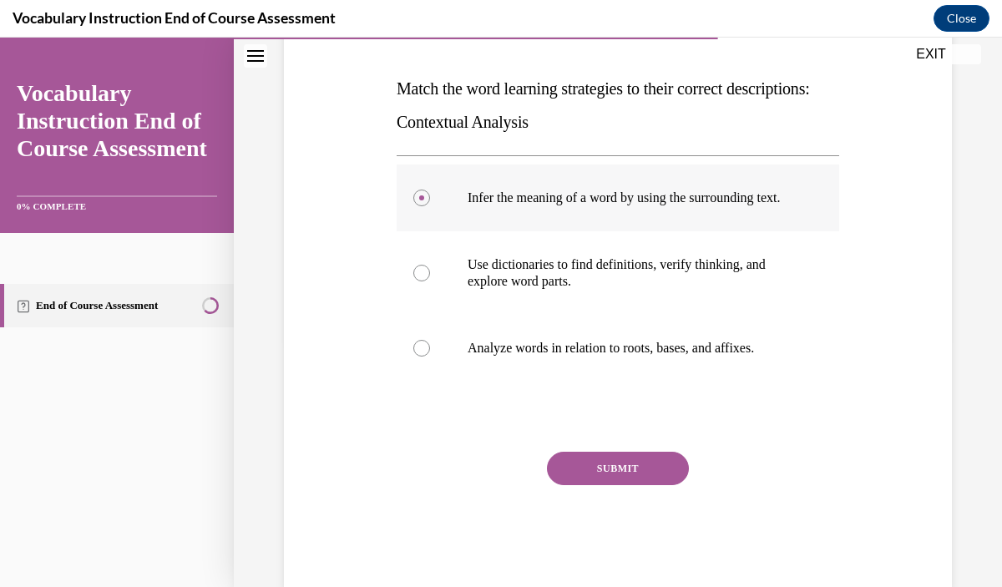
scroll to position [247, 0]
click at [647, 482] on button "SUBMIT" at bounding box center [618, 467] width 142 height 33
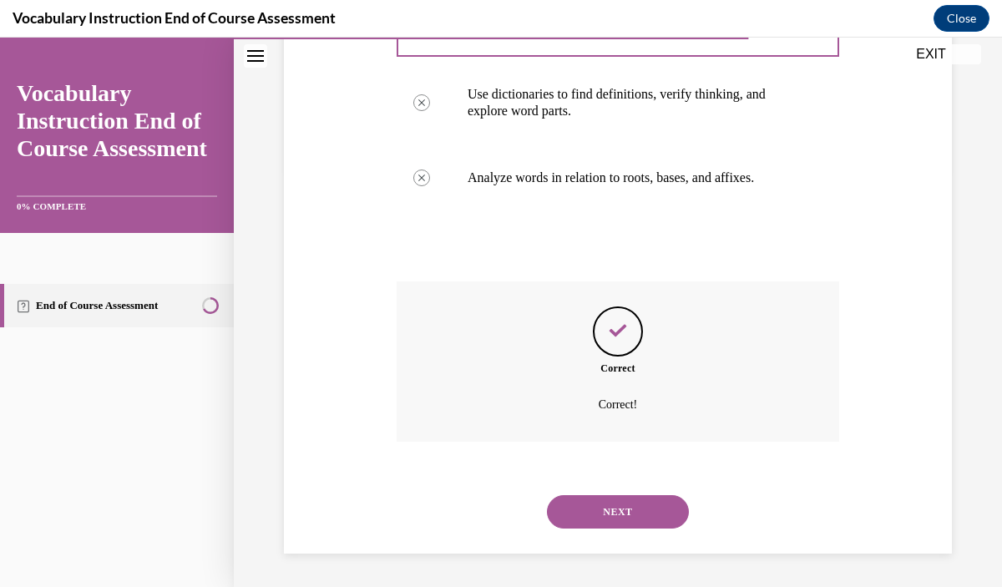
scroll to position [434, 0]
click at [652, 510] on button "NEXT" at bounding box center [618, 511] width 142 height 33
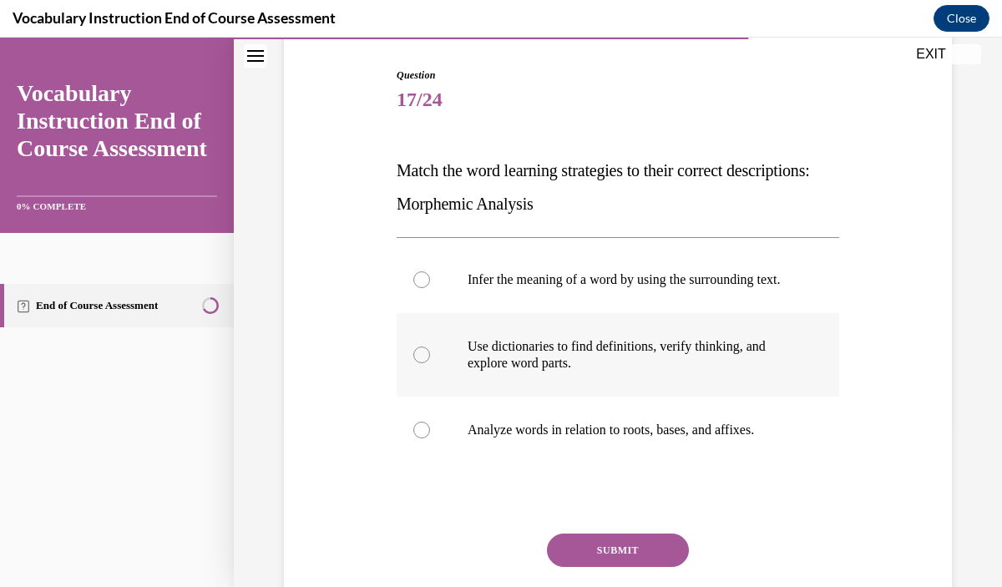
scroll to position [164, 0]
click at [659, 458] on label "Analyze words in relation to roots, bases, and affixes." at bounding box center [618, 431] width 443 height 67
click at [430, 439] on input "Analyze words in relation to roots, bases, and affixes." at bounding box center [421, 431] width 17 height 17
radio input "true"
click at [649, 560] on button "SUBMIT" at bounding box center [618, 551] width 142 height 33
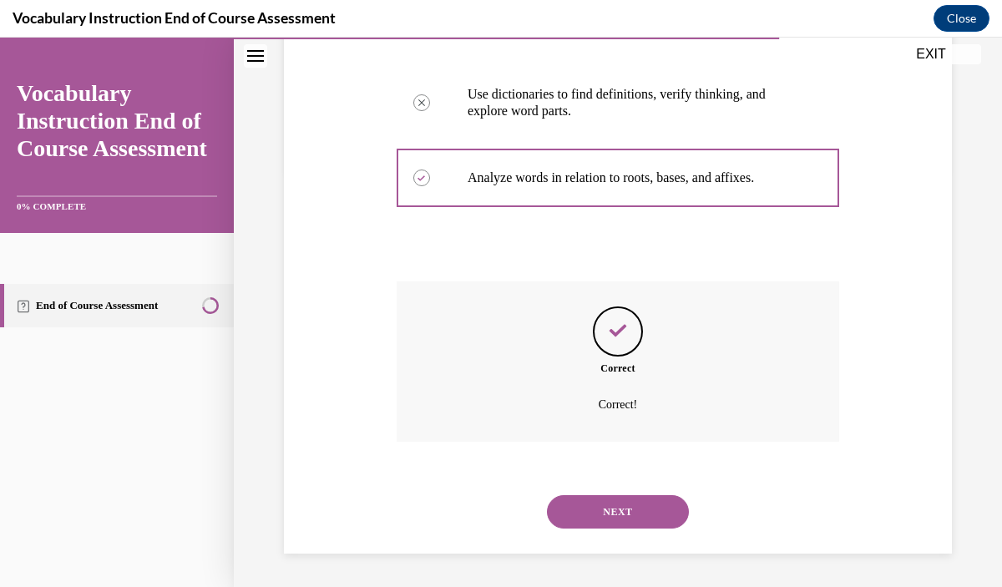
scroll to position [434, 0]
click at [638, 515] on button "NEXT" at bounding box center [618, 511] width 142 height 33
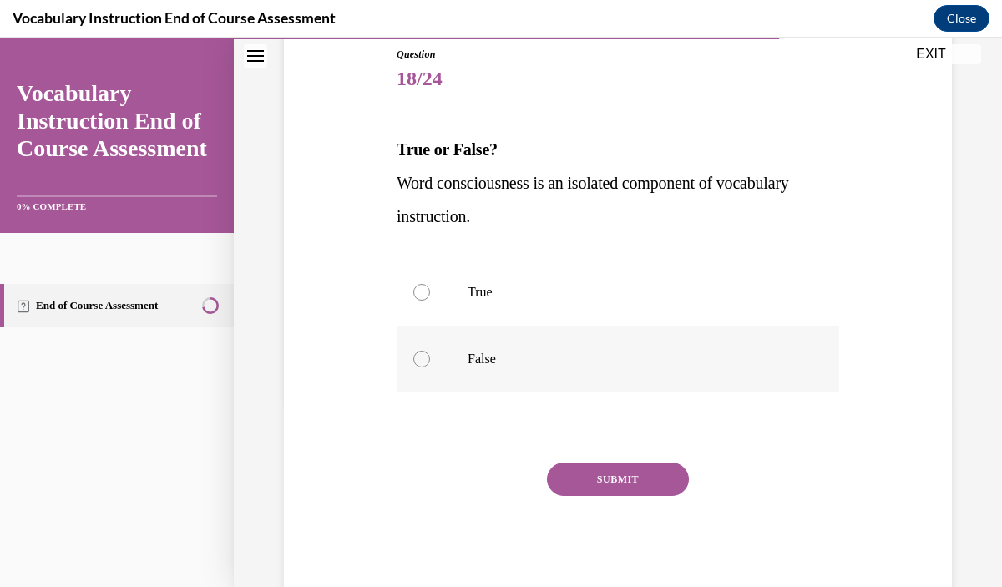
click at [642, 370] on label "False" at bounding box center [618, 359] width 443 height 67
click at [430, 368] on input "False" at bounding box center [421, 359] width 17 height 17
radio input "true"
click at [607, 478] on button "SUBMIT" at bounding box center [618, 479] width 142 height 33
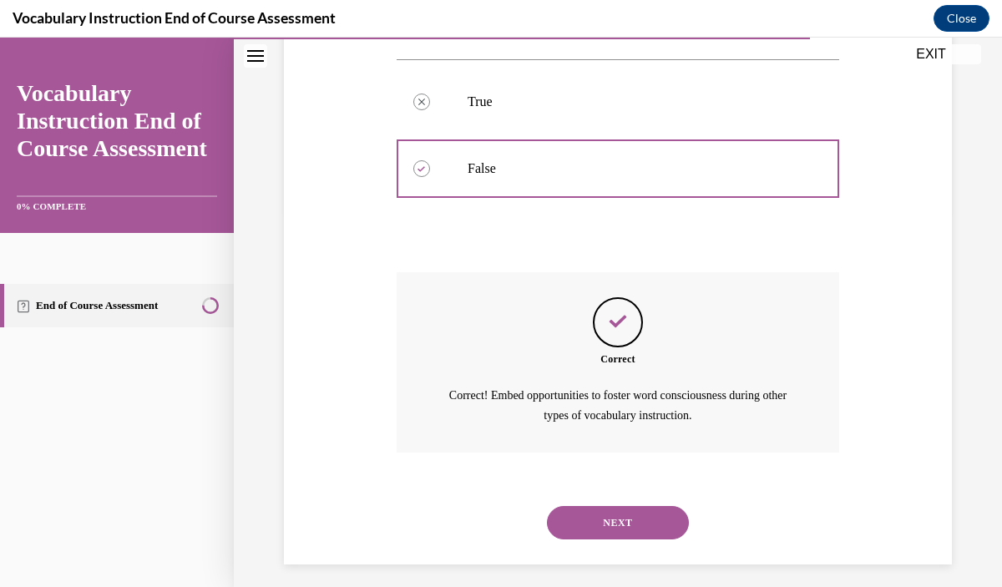
scroll to position [386, 0]
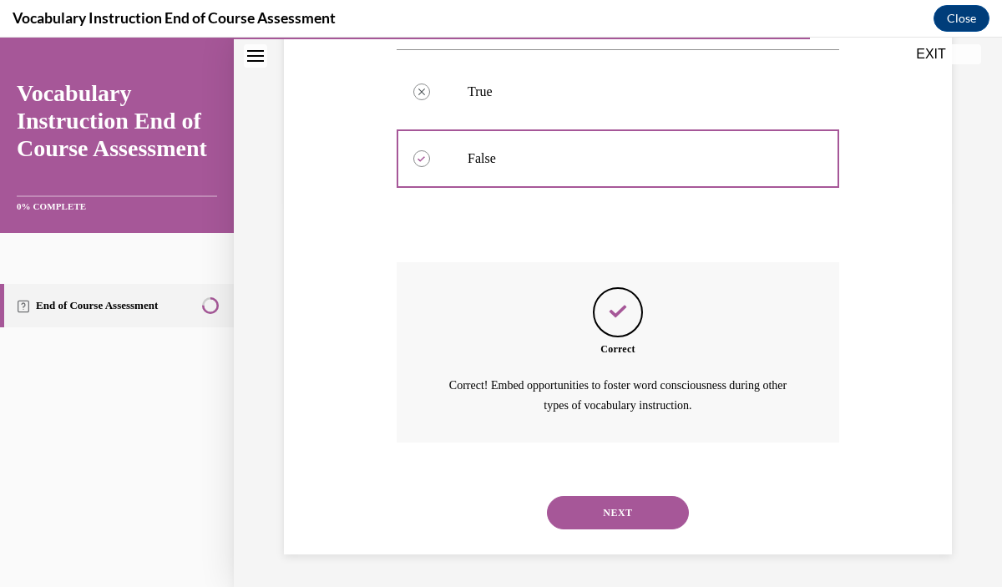
click at [624, 519] on button "NEXT" at bounding box center [618, 512] width 142 height 33
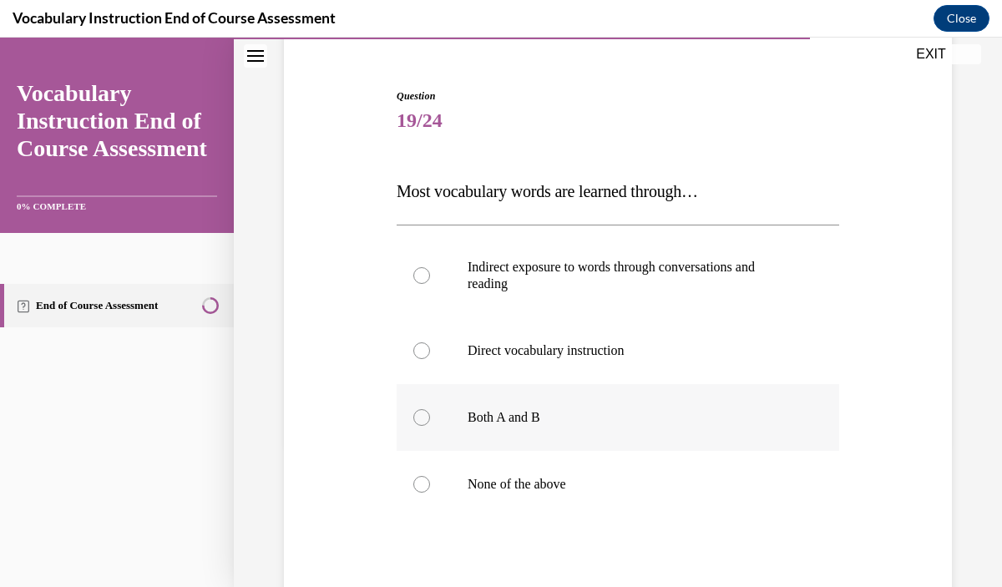
scroll to position [157, 0]
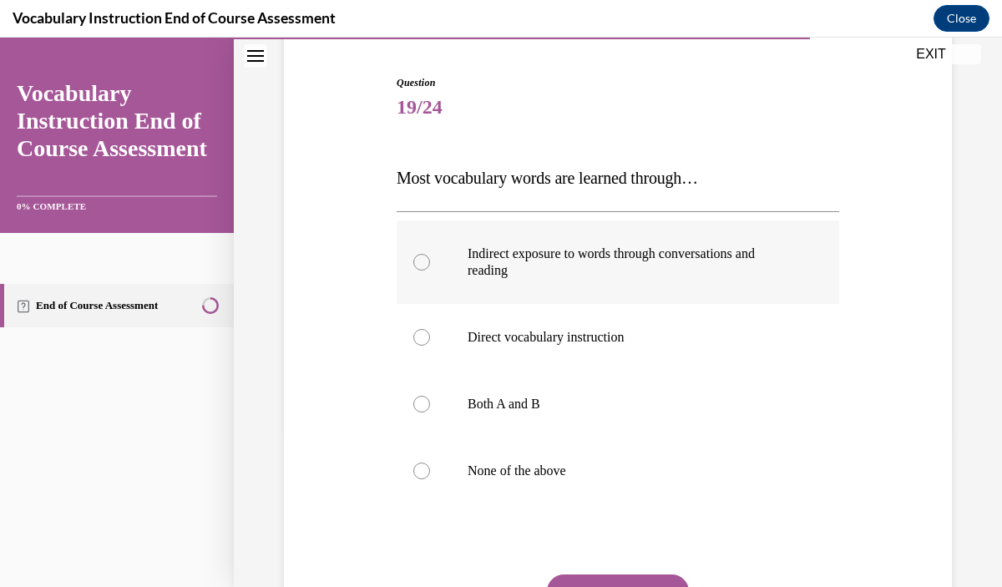
click at [636, 276] on p "Indirect exposure to words through conversations and reading" at bounding box center [633, 262] width 330 height 33
click at [430, 271] on input "Indirect exposure to words through conversations and reading" at bounding box center [421, 262] width 17 height 17
radio input "true"
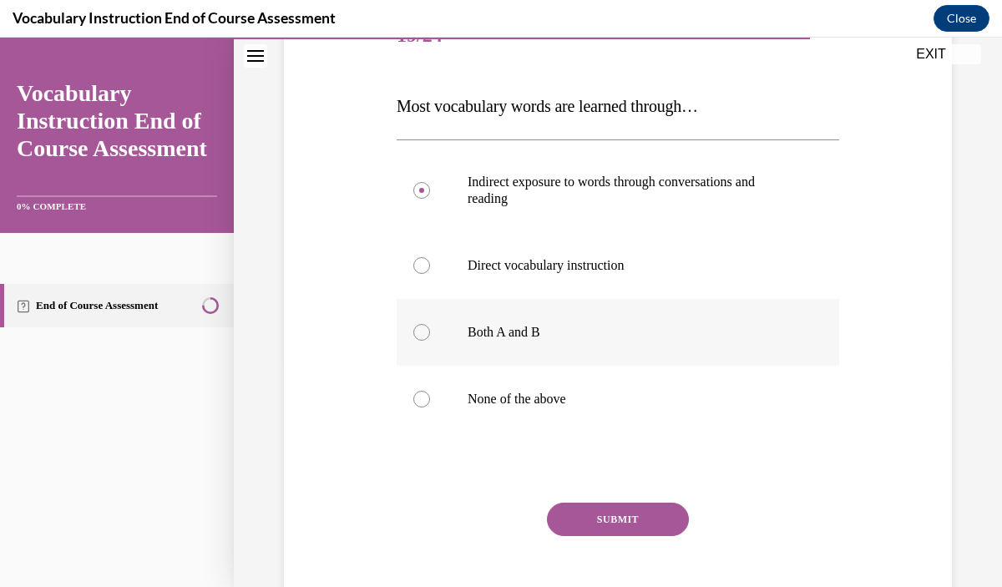
scroll to position [236, 0]
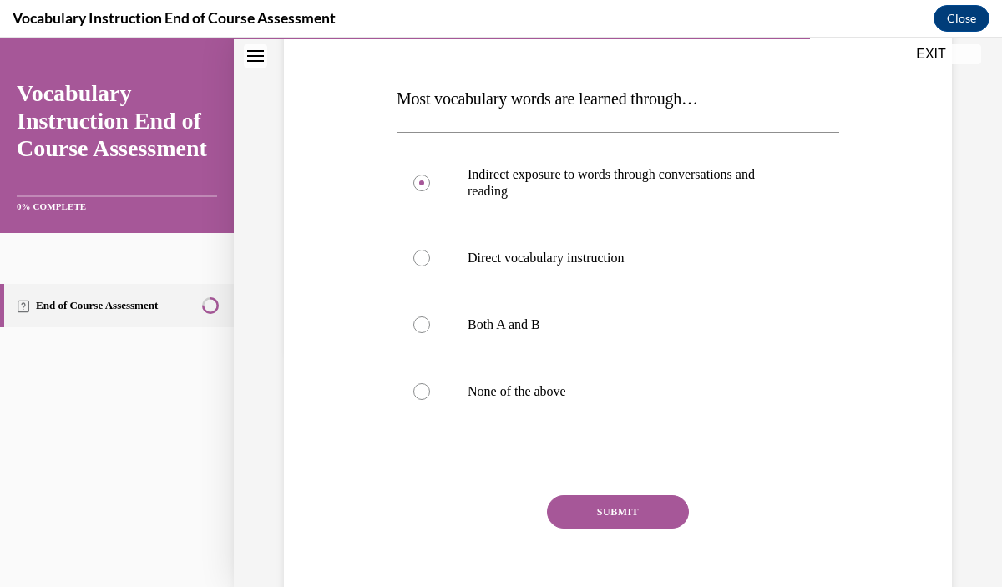
click at [649, 505] on button "SUBMIT" at bounding box center [618, 511] width 142 height 33
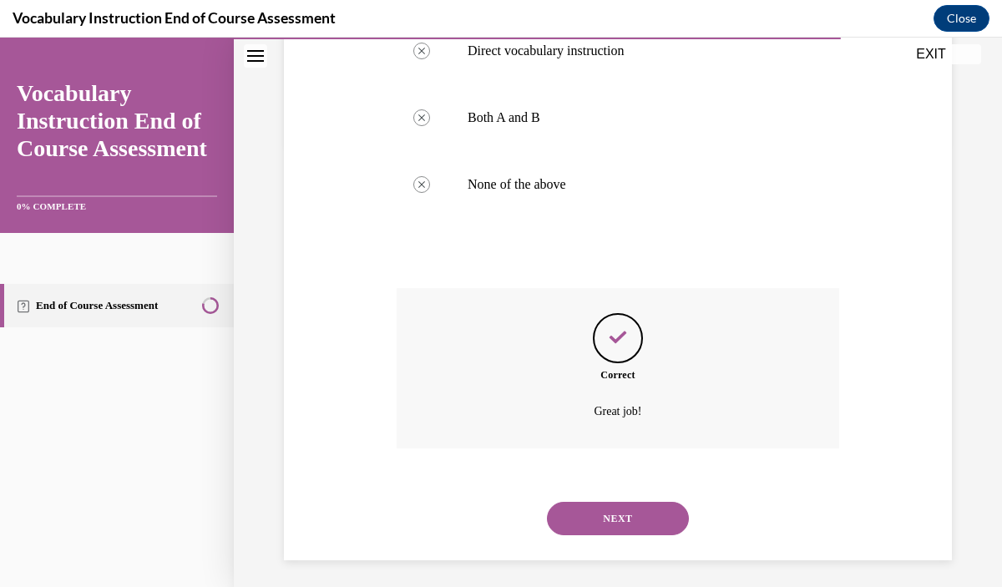
scroll to position [450, 0]
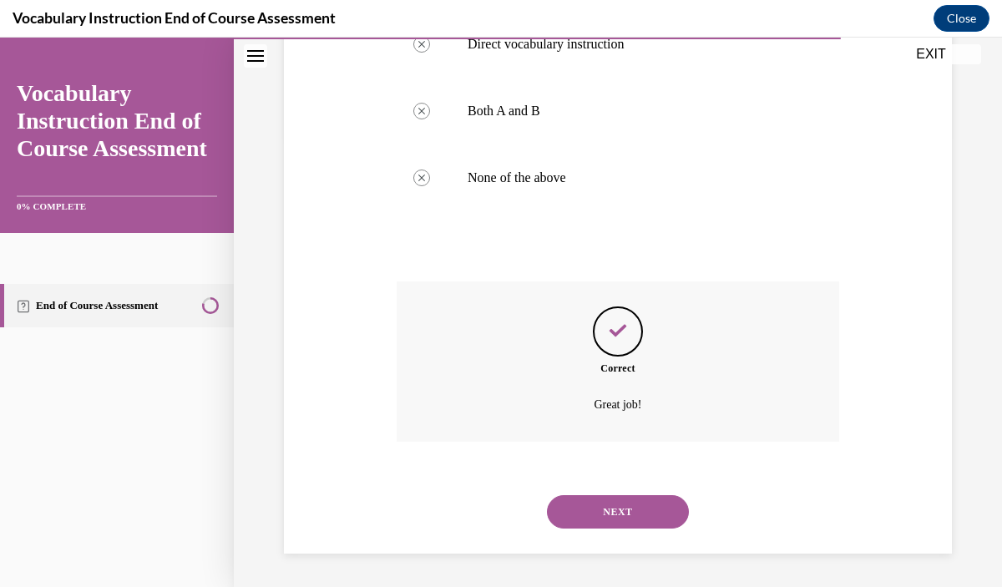
click at [658, 520] on button "NEXT" at bounding box center [618, 511] width 142 height 33
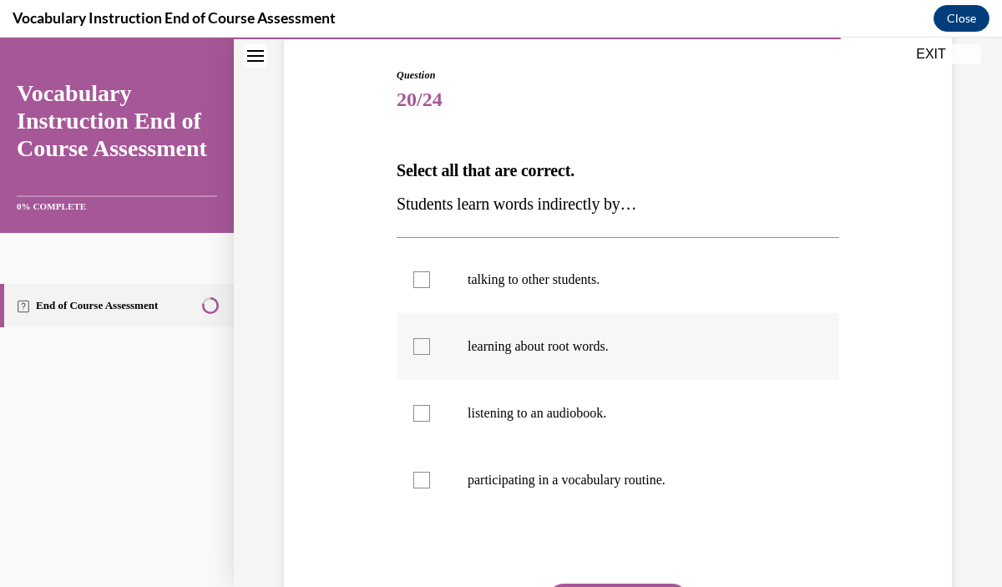
scroll to position [166, 0]
click at [655, 298] on label "talking to other students." at bounding box center [618, 278] width 443 height 67
click at [430, 287] on input "talking to other students." at bounding box center [421, 278] width 17 height 17
checkbox input "true"
click at [644, 419] on p "listening to an audiobook." at bounding box center [633, 411] width 330 height 17
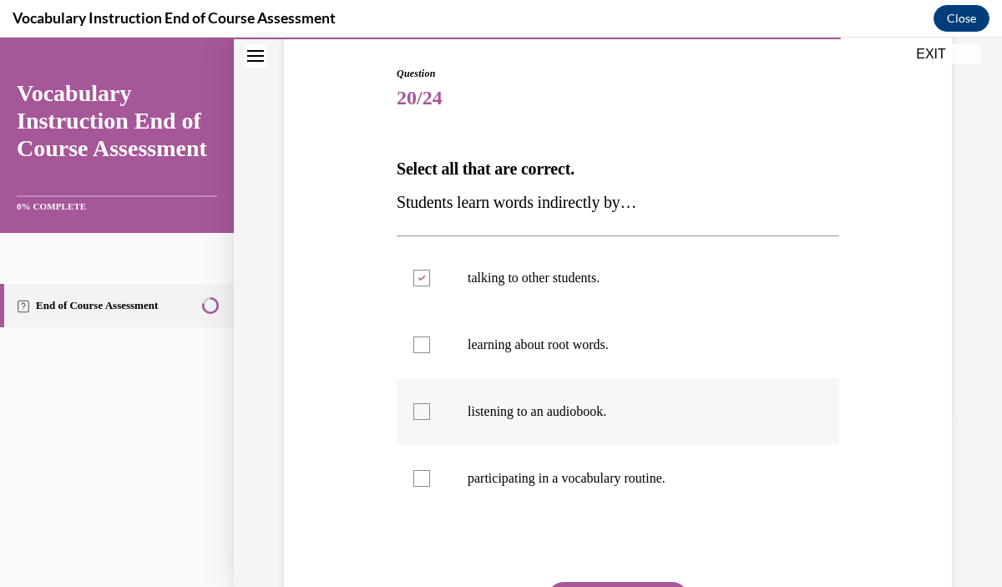
click at [430, 419] on input "listening to an audiobook." at bounding box center [421, 411] width 17 height 17
checkbox input "true"
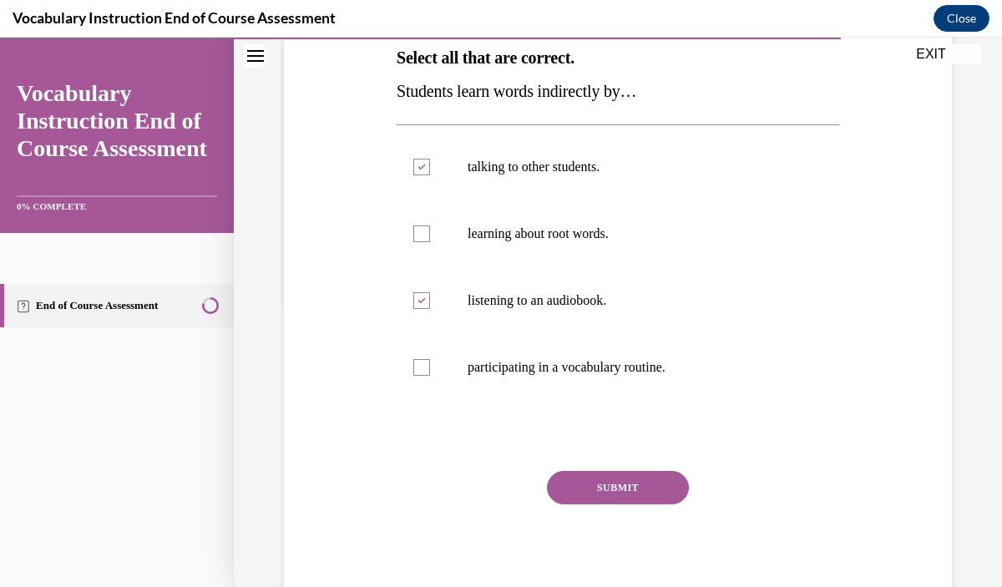
click at [644, 497] on button "SUBMIT" at bounding box center [618, 487] width 142 height 33
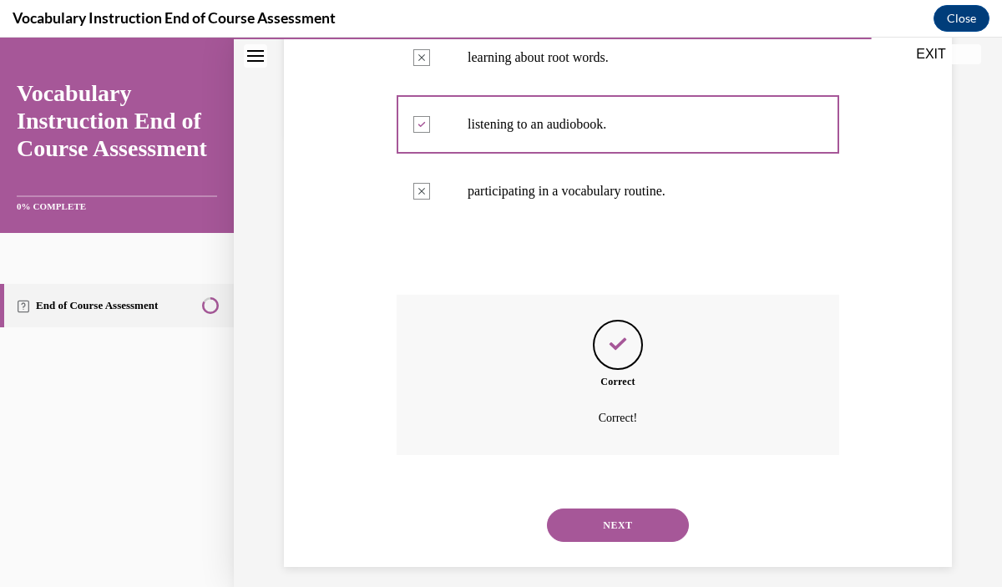
scroll to position [467, 0]
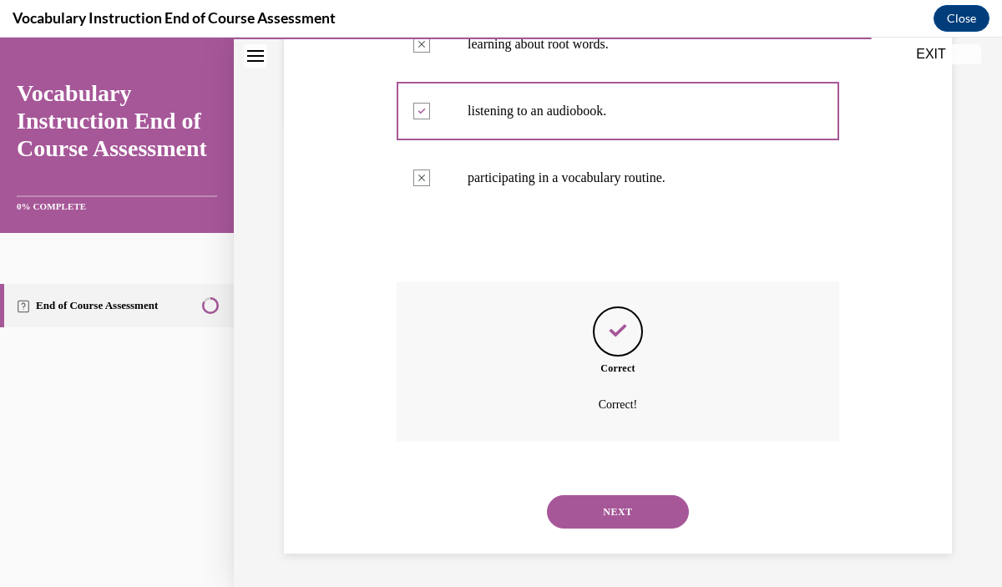
click at [643, 515] on button "NEXT" at bounding box center [618, 511] width 142 height 33
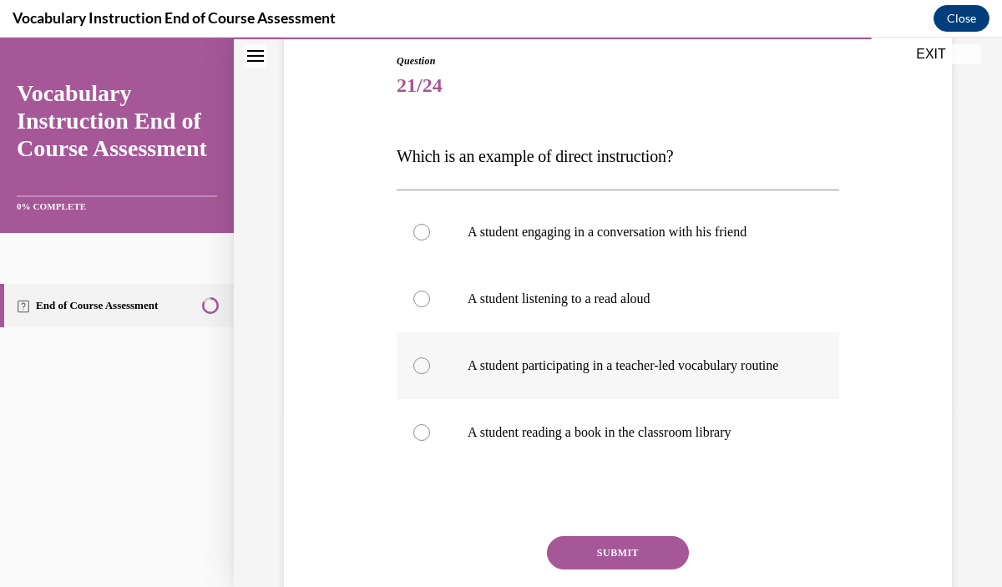
scroll to position [180, 0]
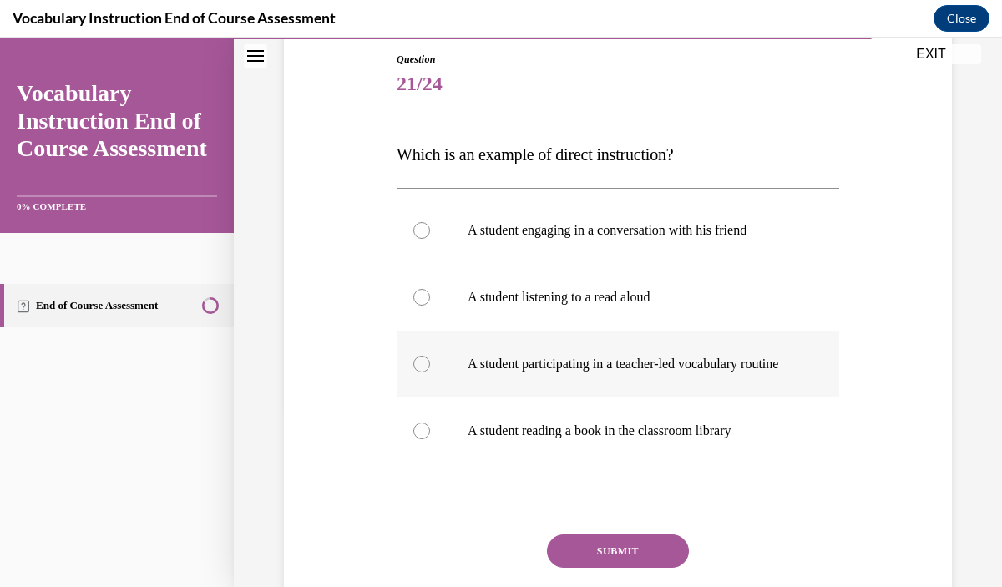
click at [661, 373] on p "A student participating in a teacher-led vocabulary routine" at bounding box center [633, 364] width 330 height 17
click at [430, 373] on input "A student participating in a teacher-led vocabulary routine" at bounding box center [421, 364] width 17 height 17
radio input "true"
click at [657, 557] on button "SUBMIT" at bounding box center [618, 551] width 142 height 33
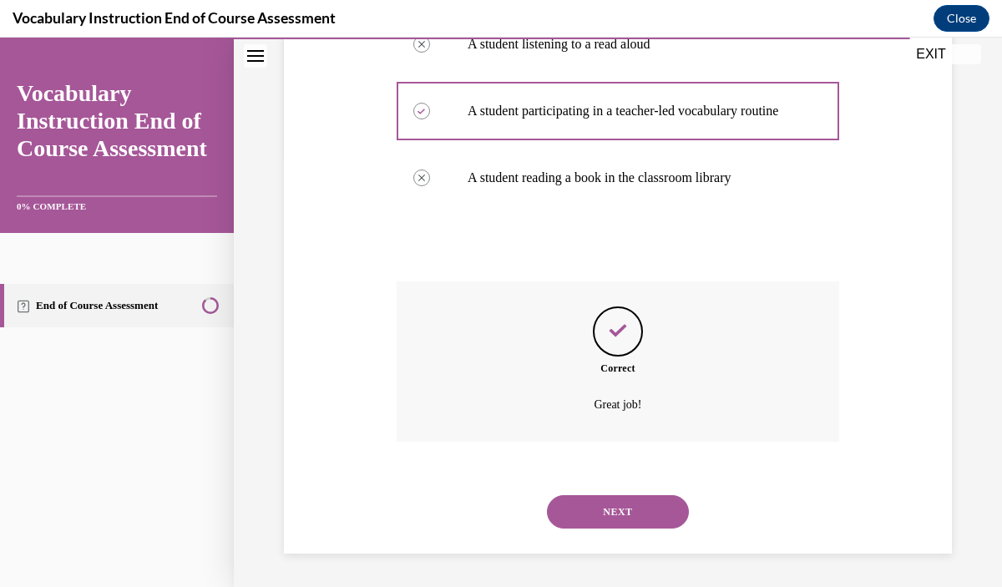
scroll to position [450, 0]
click at [649, 519] on button "NEXT" at bounding box center [618, 511] width 142 height 33
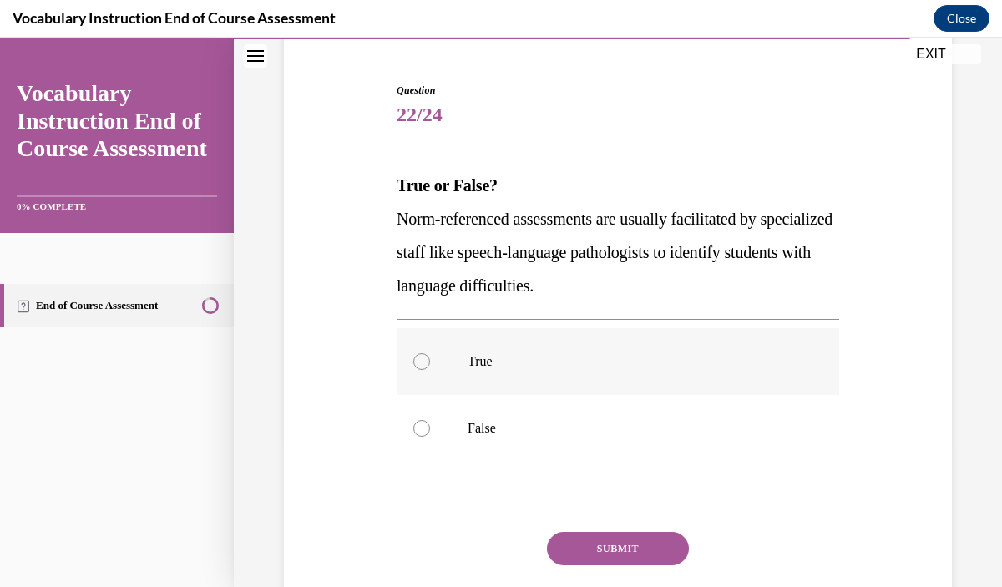
scroll to position [160, 0]
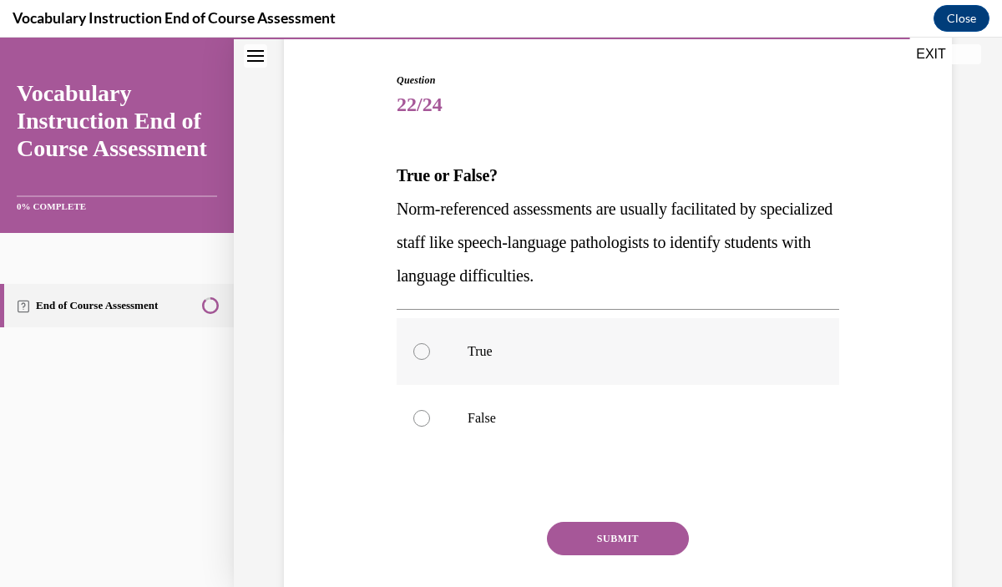
click at [642, 365] on label "True" at bounding box center [618, 351] width 443 height 67
click at [430, 360] on input "True" at bounding box center [421, 351] width 17 height 17
radio input "true"
click at [648, 535] on button "SUBMIT" at bounding box center [618, 538] width 142 height 33
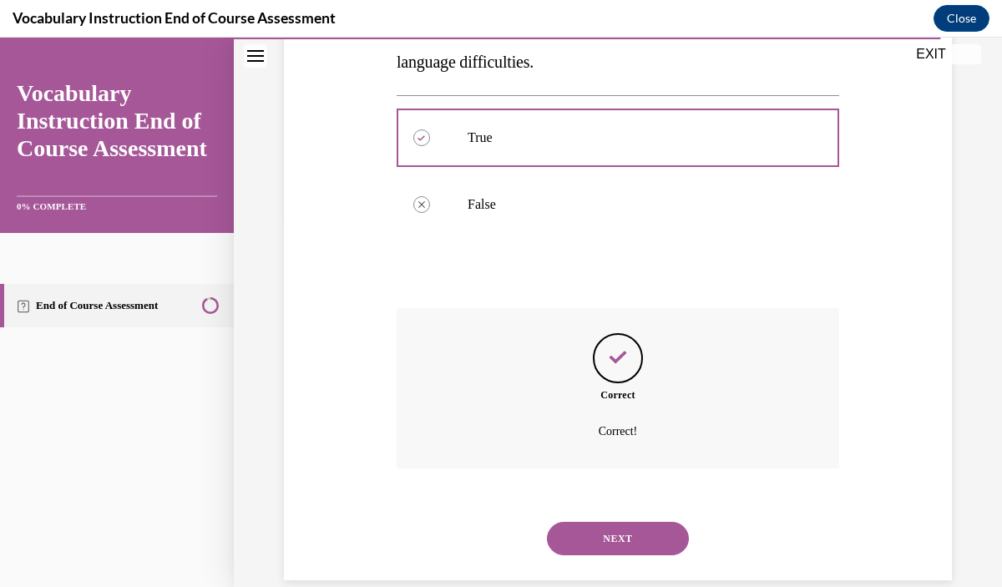
scroll to position [400, 0]
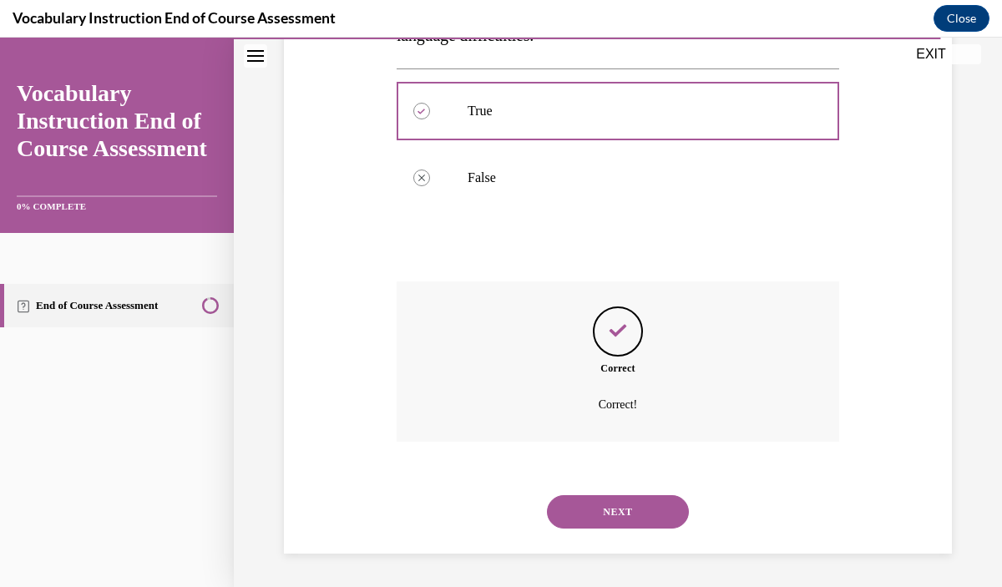
click at [649, 533] on div "NEXT" at bounding box center [618, 512] width 443 height 67
click at [646, 517] on button "NEXT" at bounding box center [618, 511] width 142 height 33
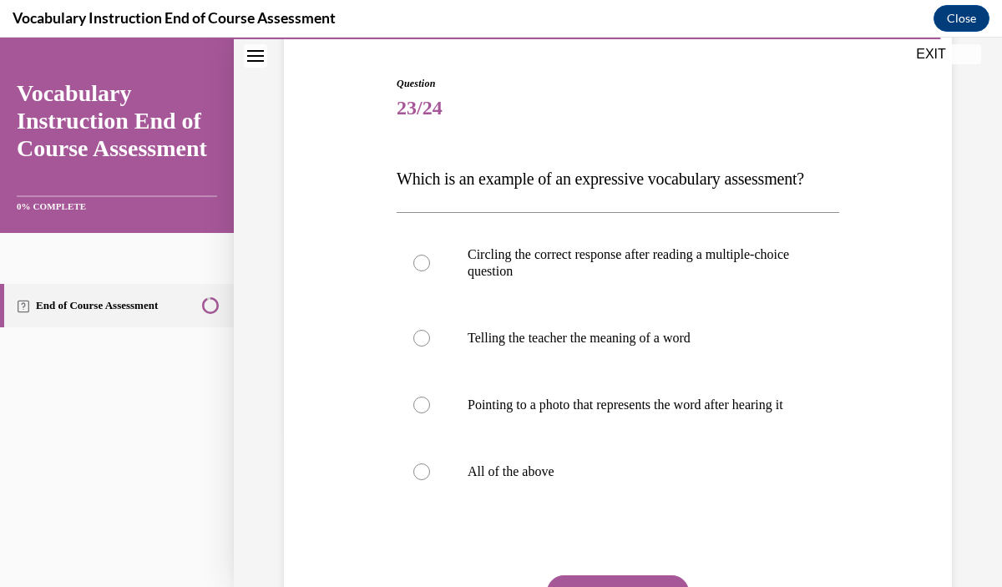
scroll to position [157, 0]
click at [647, 358] on label "Telling the teacher the meaning of a word" at bounding box center [618, 337] width 443 height 67
click at [430, 346] on input "Telling the teacher the meaning of a word" at bounding box center [421, 337] width 17 height 17
radio input "true"
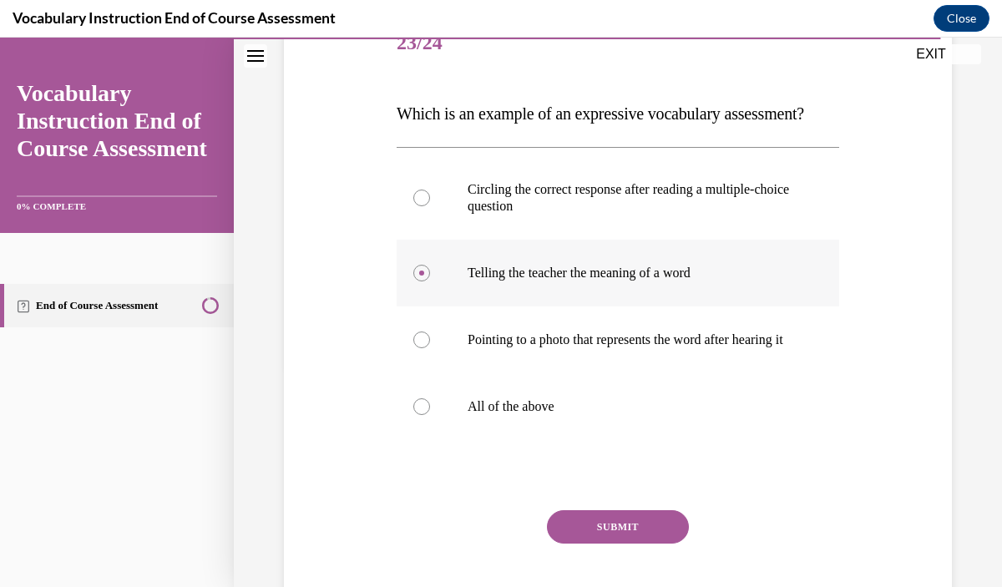
scroll to position [232, 0]
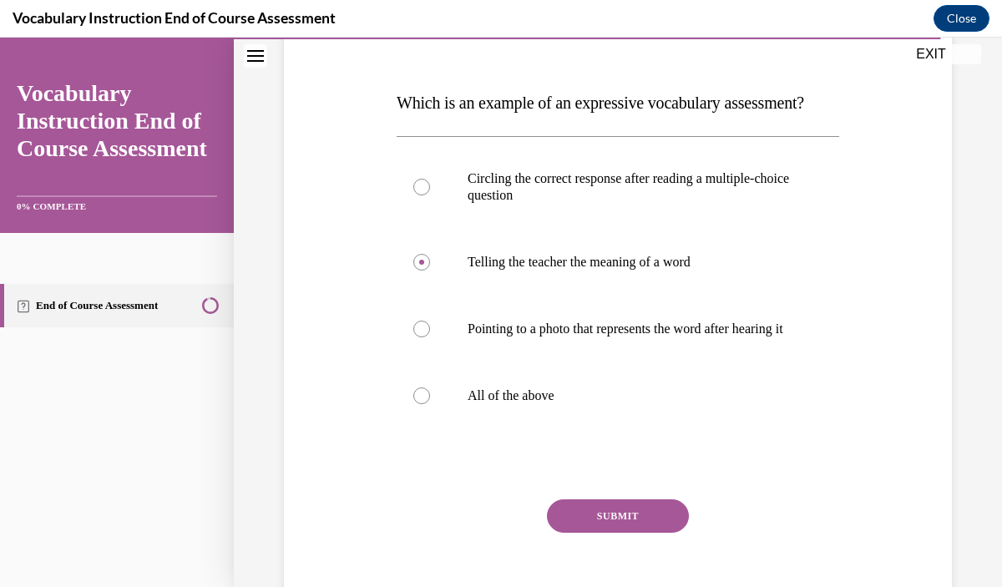
click at [647, 525] on button "SUBMIT" at bounding box center [618, 516] width 142 height 33
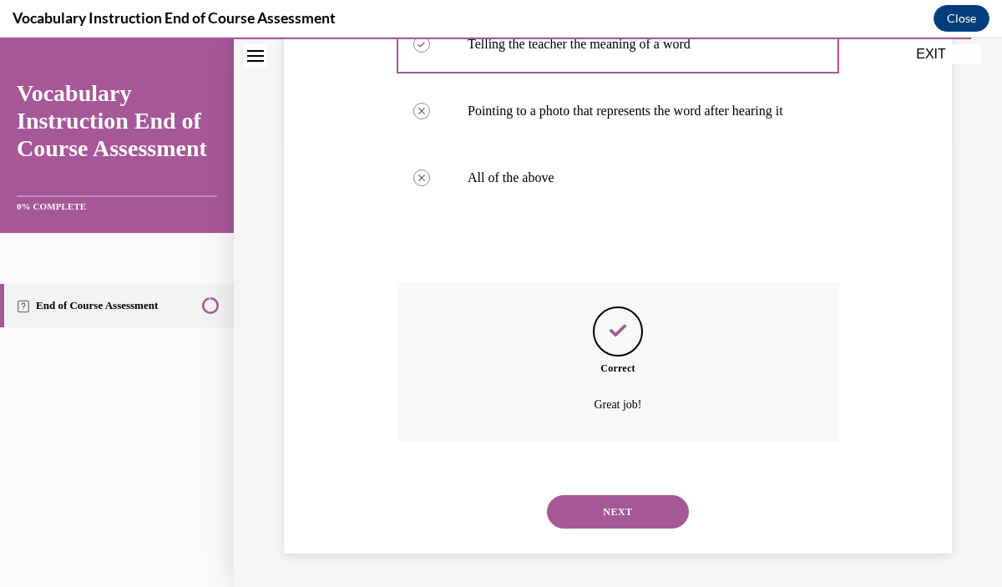
click at [647, 521] on button "NEXT" at bounding box center [618, 511] width 142 height 33
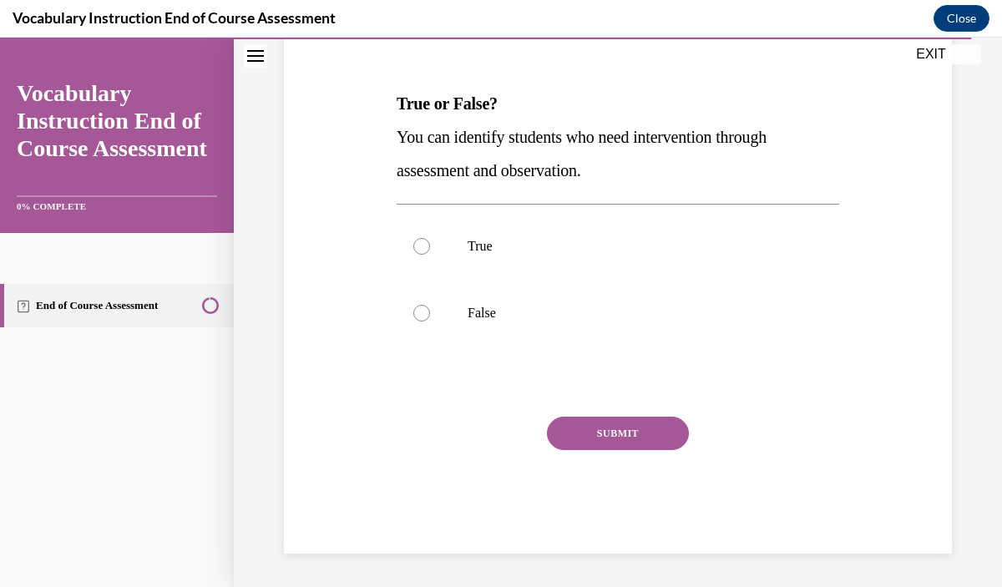
scroll to position [185, 0]
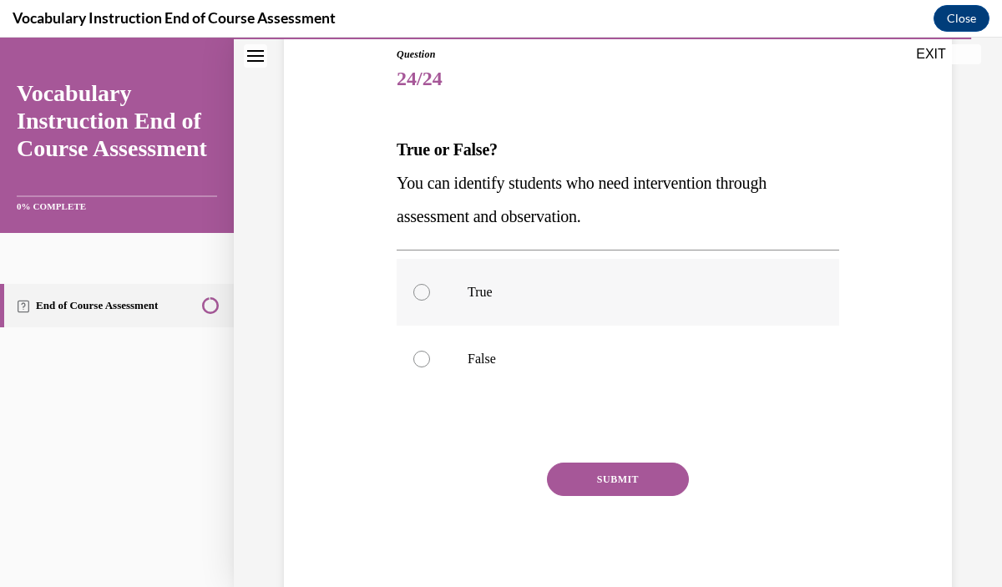
click at [626, 295] on p "True" at bounding box center [633, 292] width 330 height 17
click at [430, 295] on input "True" at bounding box center [421, 292] width 17 height 17
radio input "true"
click at [647, 476] on button "SUBMIT" at bounding box center [618, 479] width 142 height 33
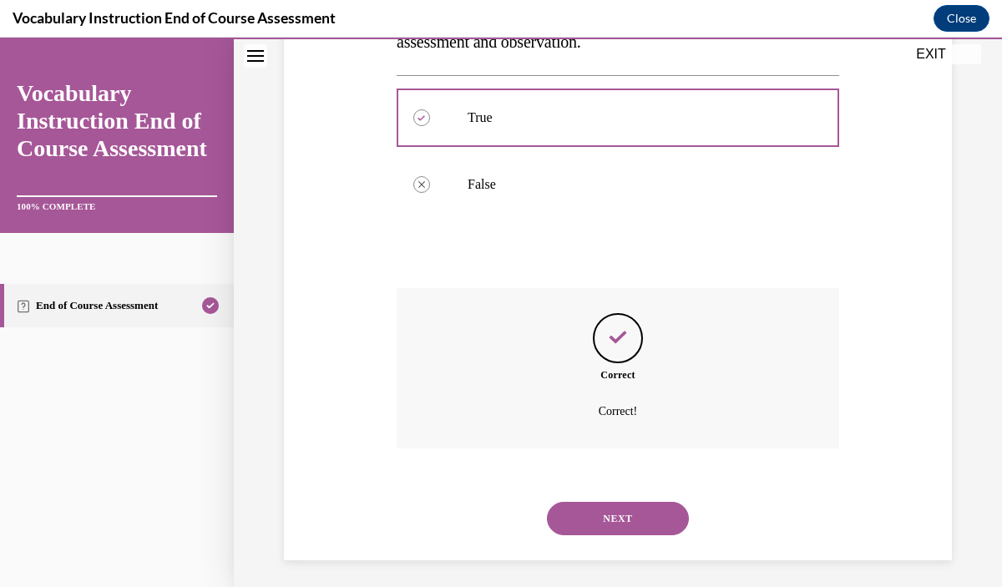
scroll to position [367, 0]
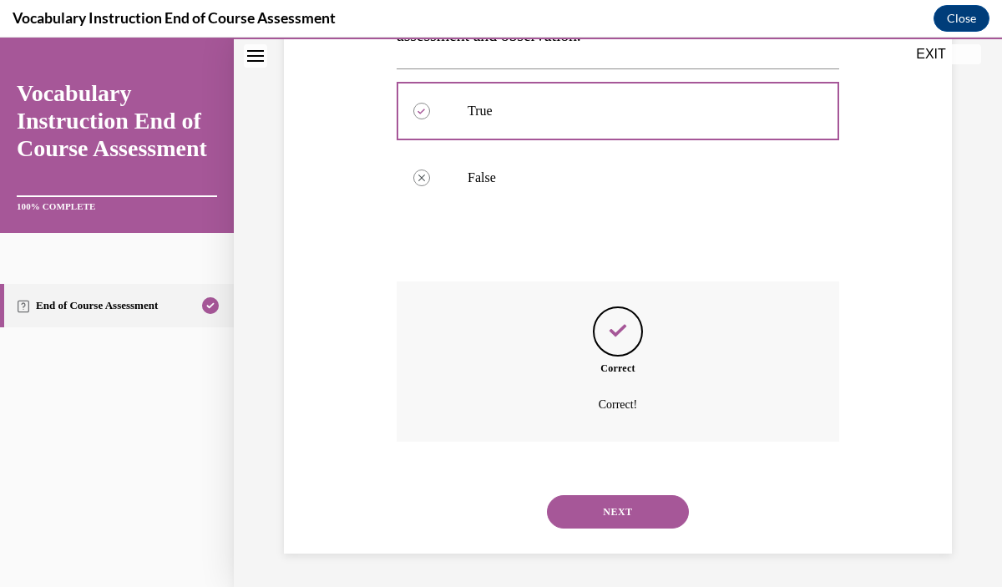
click at [634, 525] on button "NEXT" at bounding box center [618, 511] width 142 height 33
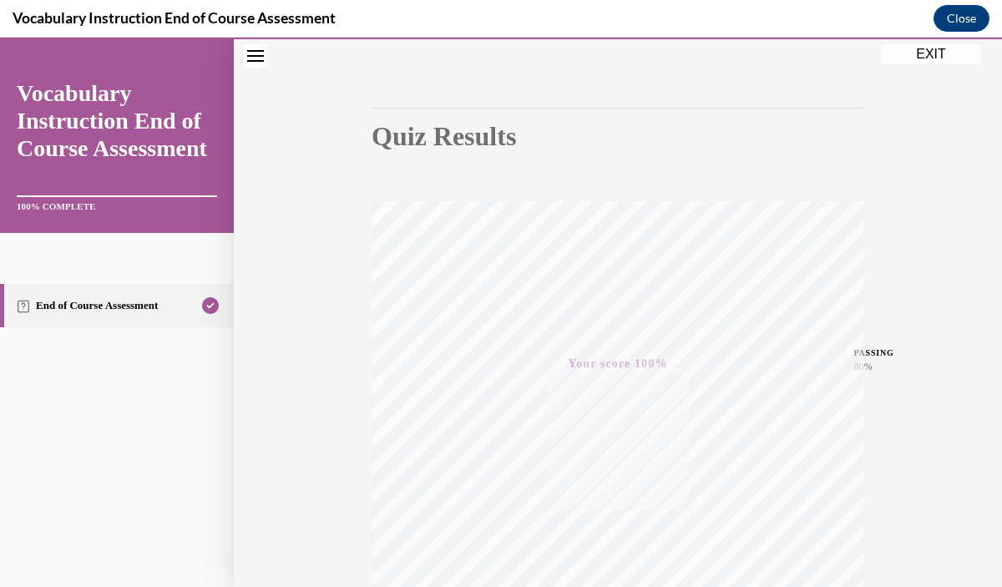
scroll to position [97, 0]
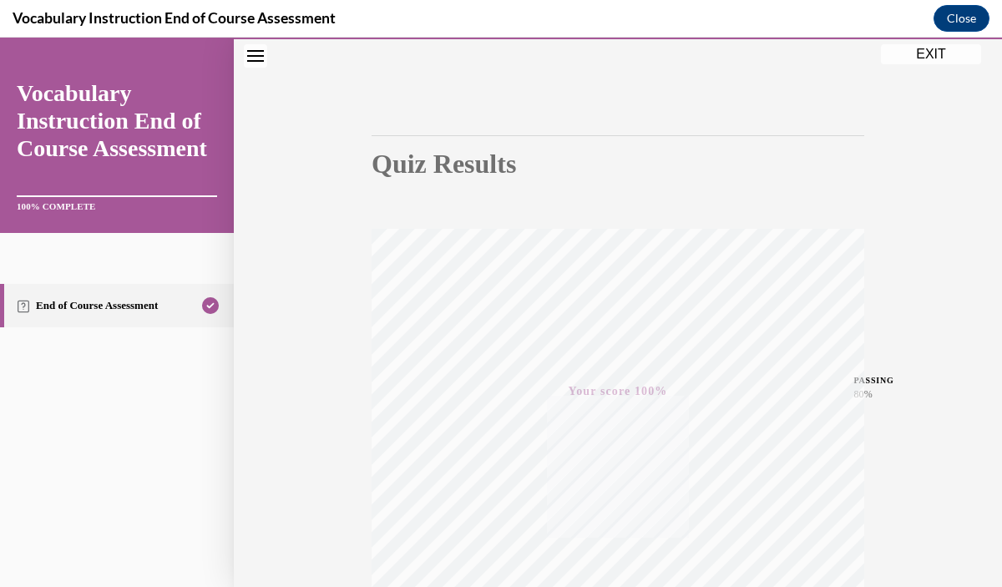
click at [928, 58] on button "EXIT" at bounding box center [931, 54] width 100 height 20
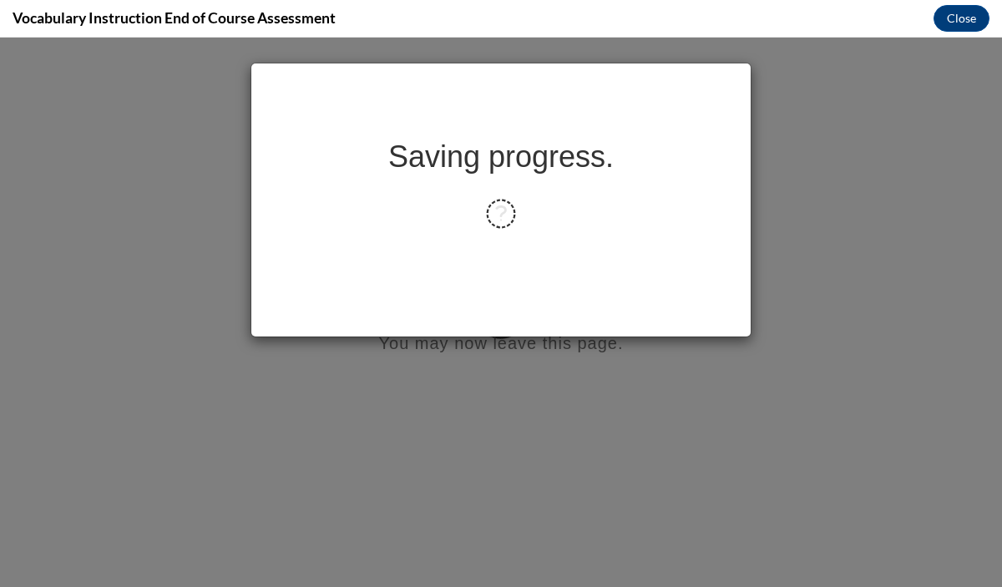
scroll to position [0, 0]
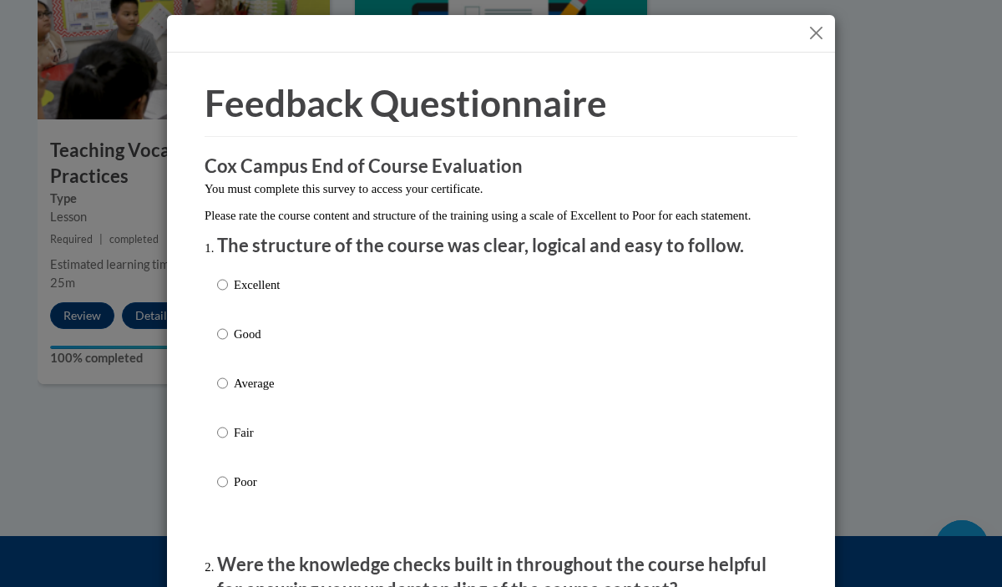
click at [315, 304] on div "Excellent Good Average Fair Poor" at bounding box center [501, 403] width 568 height 272
click at [266, 294] on p "Excellent" at bounding box center [257, 285] width 46 height 18
click at [228, 294] on input "Excellent" at bounding box center [222, 285] width 11 height 18
radio input "true"
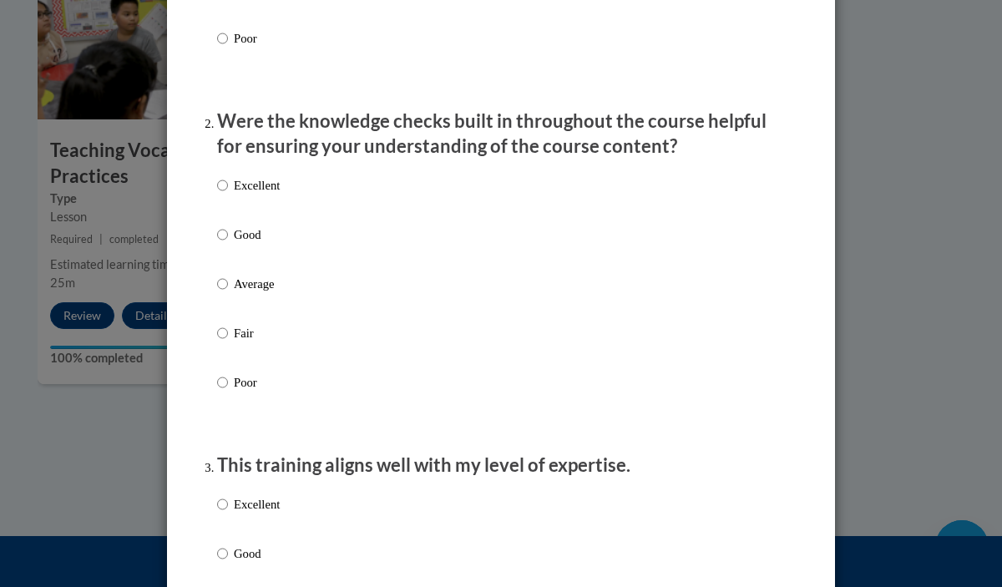
scroll to position [466, 0]
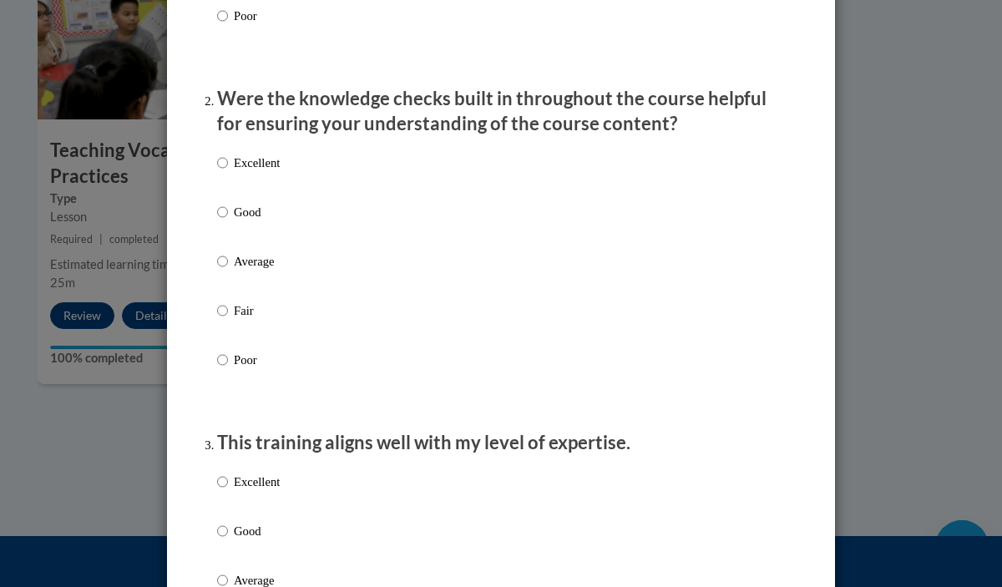
click at [252, 172] on p "Excellent" at bounding box center [257, 163] width 46 height 18
click at [228, 172] on input "Excellent" at bounding box center [222, 163] width 11 height 18
radio input "true"
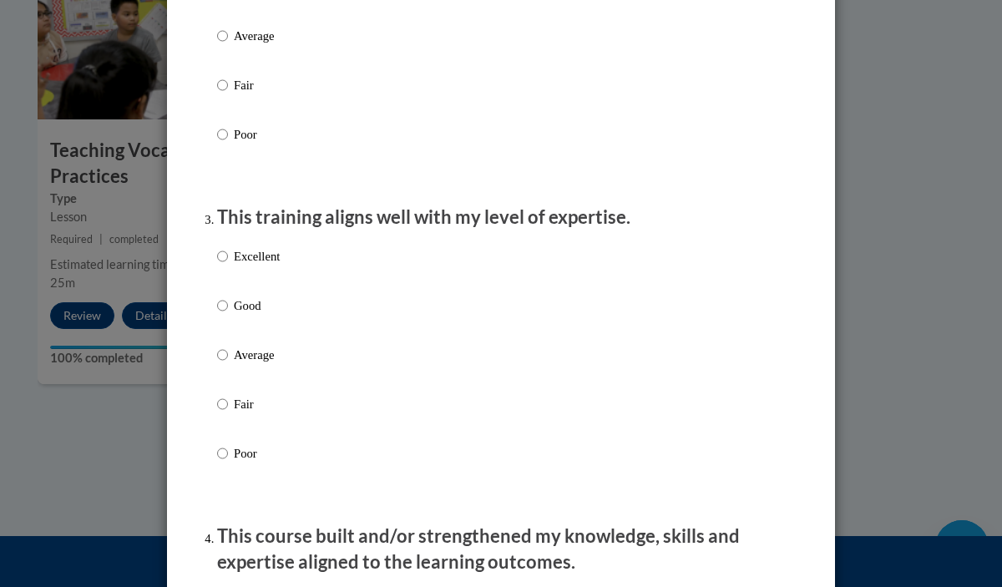
scroll to position [706, 0]
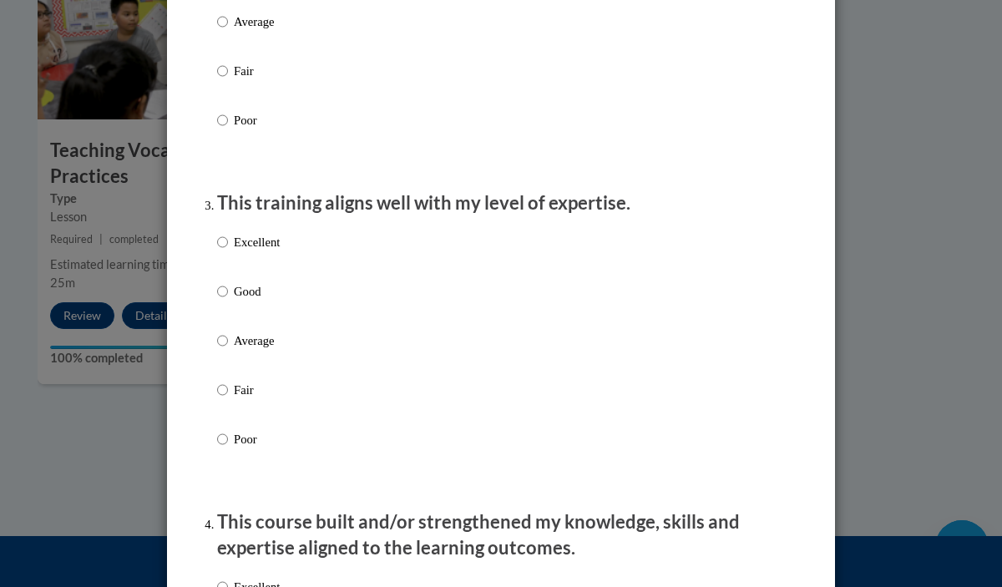
click at [263, 251] on p "Excellent" at bounding box center [257, 242] width 46 height 18
click at [228, 251] on input "Excellent" at bounding box center [222, 242] width 11 height 18
radio input "true"
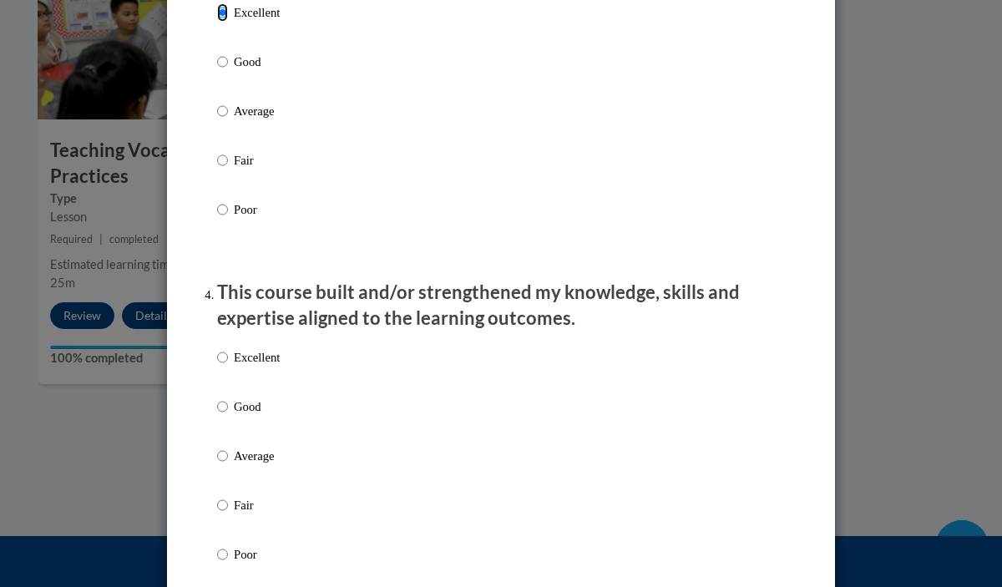
scroll to position [963, 0]
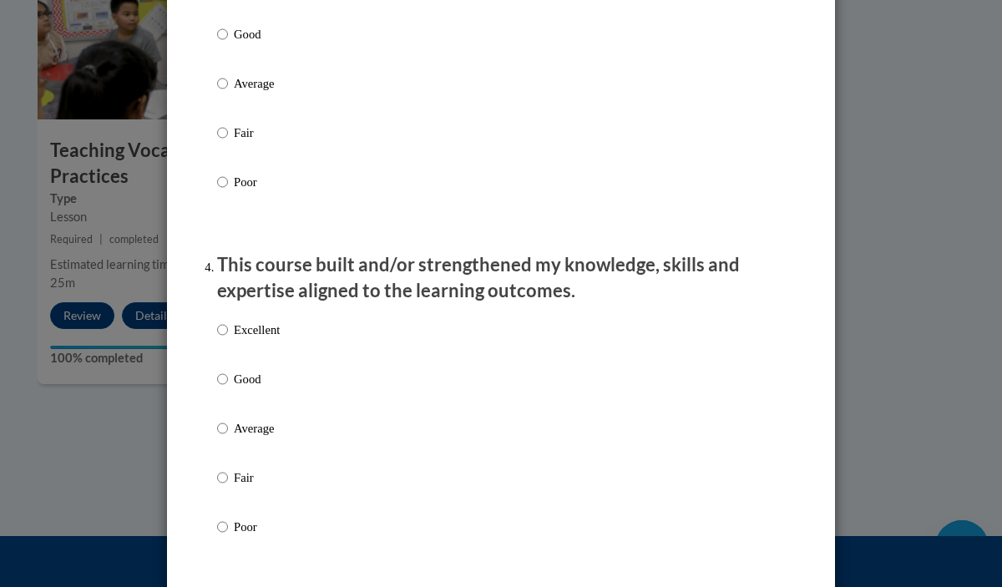
click at [267, 339] on p "Excellent" at bounding box center [257, 330] width 46 height 18
click at [228, 339] on input "Excellent" at bounding box center [222, 330] width 11 height 18
radio input "true"
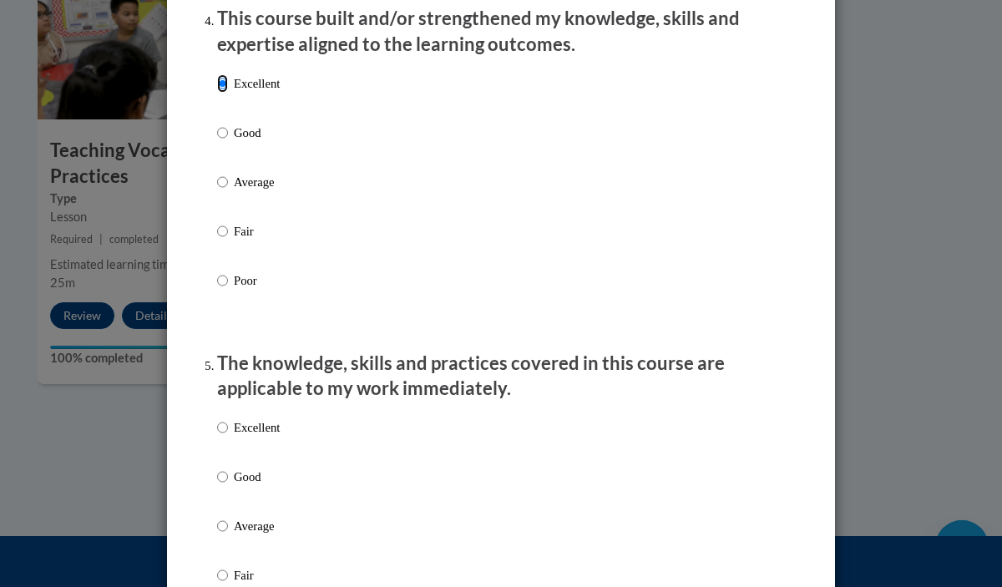
scroll to position [1236, 0]
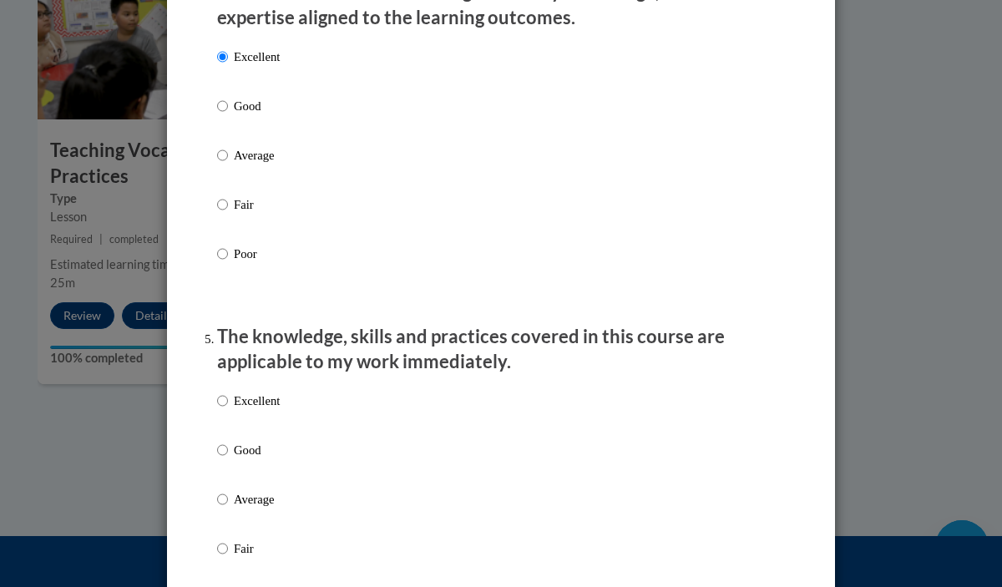
click at [271, 410] on p "Excellent" at bounding box center [257, 401] width 46 height 18
click at [228, 410] on input "Excellent" at bounding box center [222, 401] width 11 height 18
radio input "true"
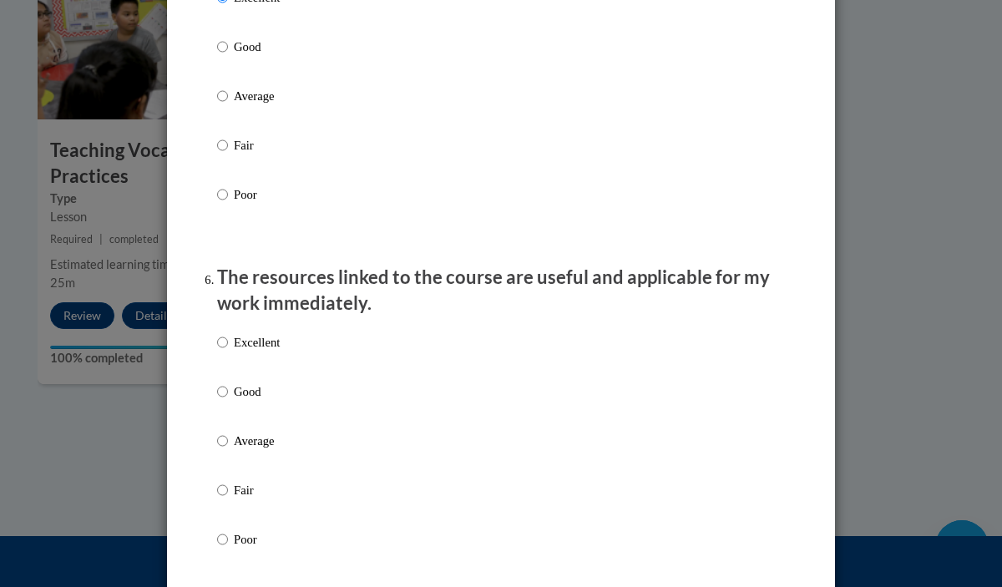
click at [261, 352] on p "Excellent" at bounding box center [257, 342] width 46 height 18
click at [228, 352] on input "Excellent" at bounding box center [222, 342] width 11 height 18
radio input "true"
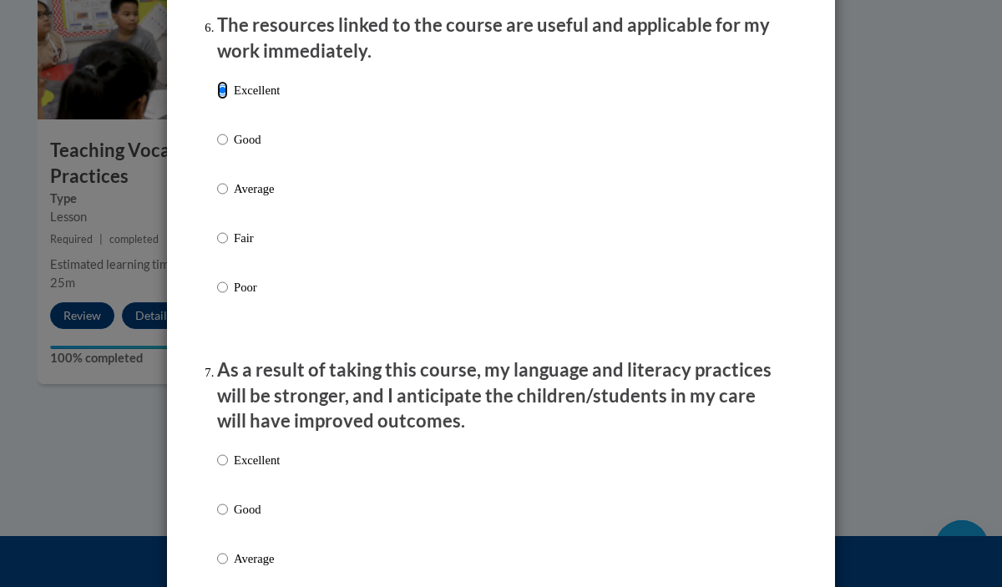
scroll to position [1896, 0]
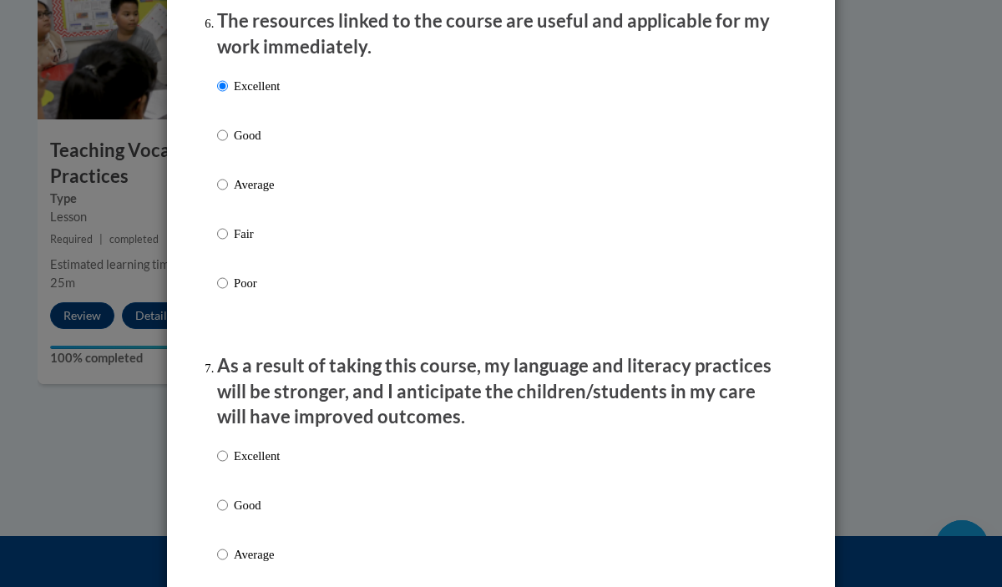
click at [261, 465] on p "Excellent" at bounding box center [257, 456] width 46 height 18
click at [228, 465] on input "Excellent" at bounding box center [222, 456] width 11 height 18
radio input "true"
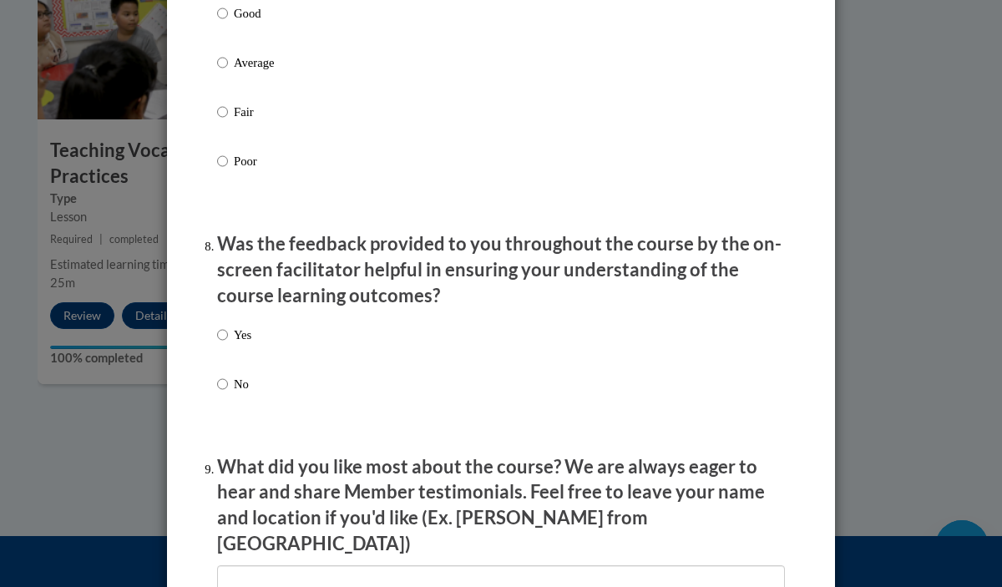
scroll to position [2391, 0]
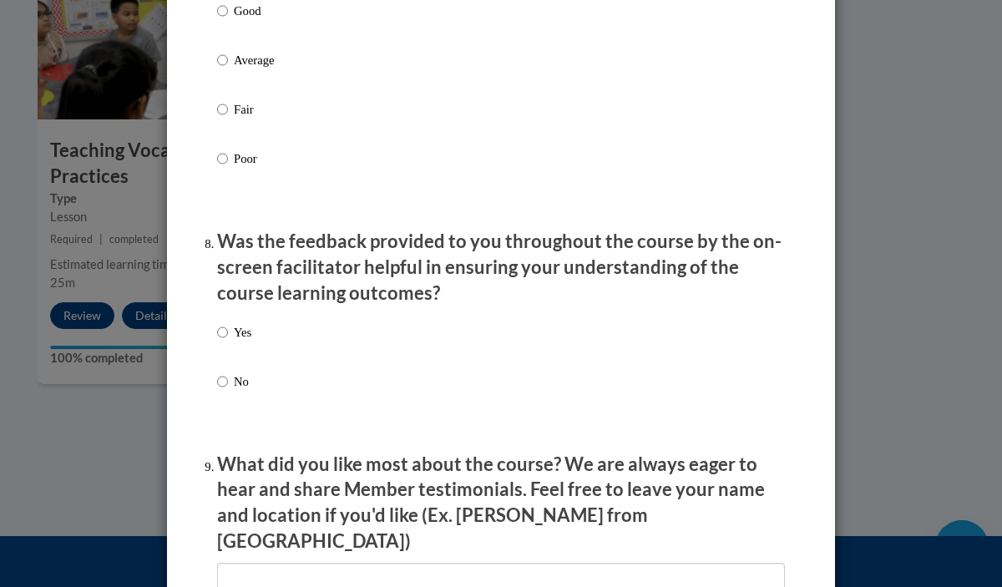
click at [245, 342] on p "Yes" at bounding box center [243, 332] width 18 height 18
click at [228, 342] on input "Yes" at bounding box center [222, 332] width 11 height 18
radio input "true"
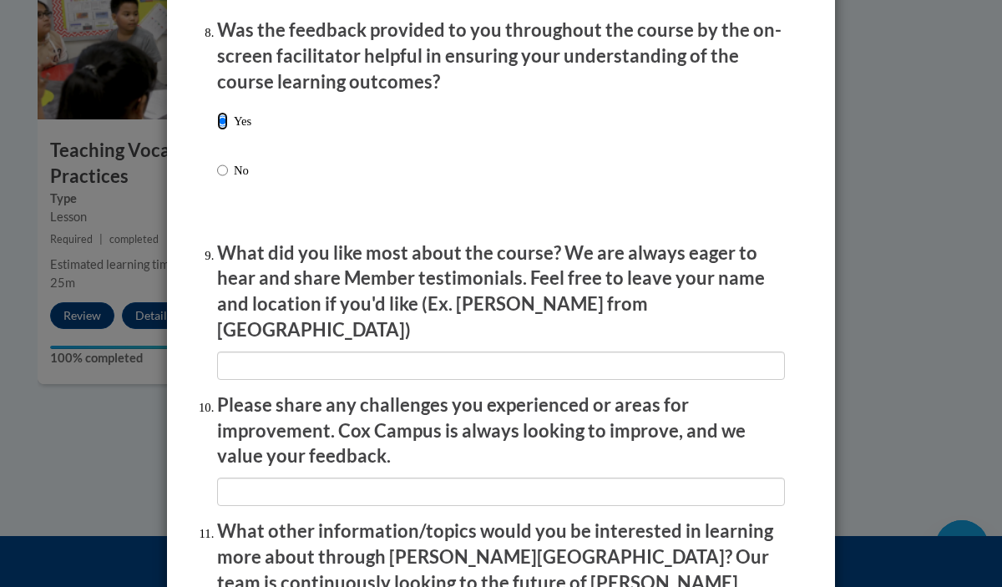
scroll to position [2609, 0]
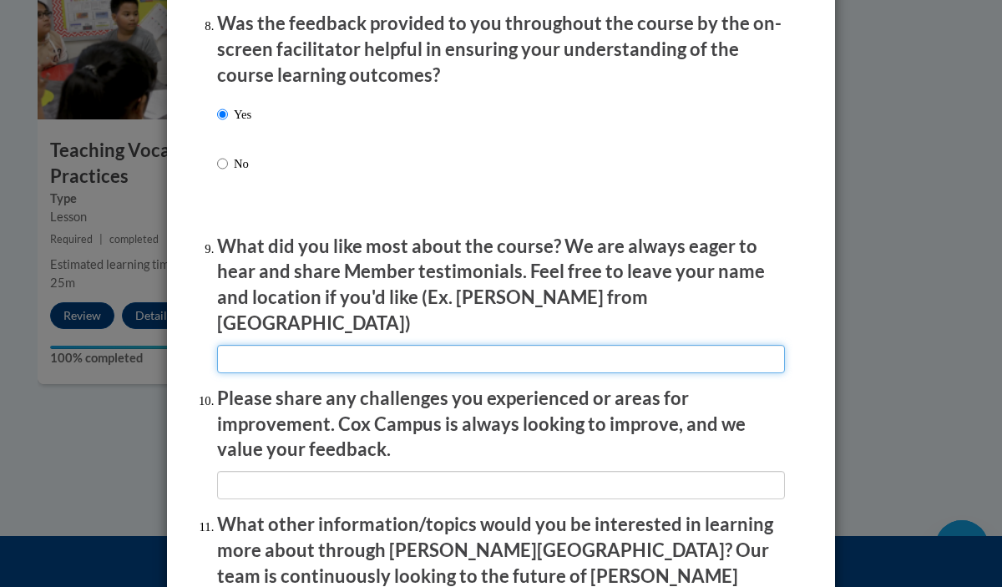
click at [248, 357] on input "textbox" at bounding box center [501, 359] width 568 height 28
type input "I liked all of the resources that were provided from this course."
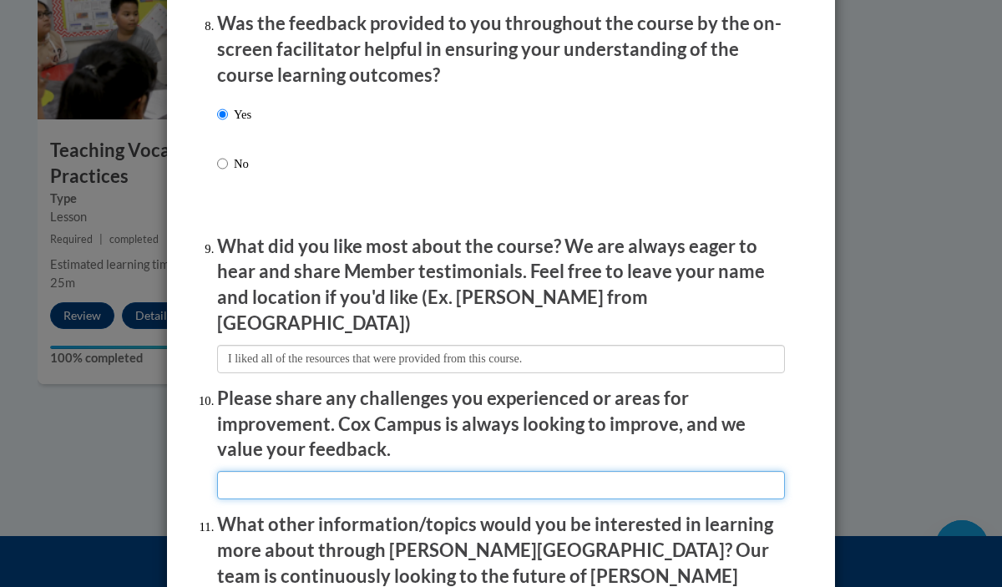
click at [315, 475] on input "textbox" at bounding box center [501, 485] width 568 height 28
type input "None!"
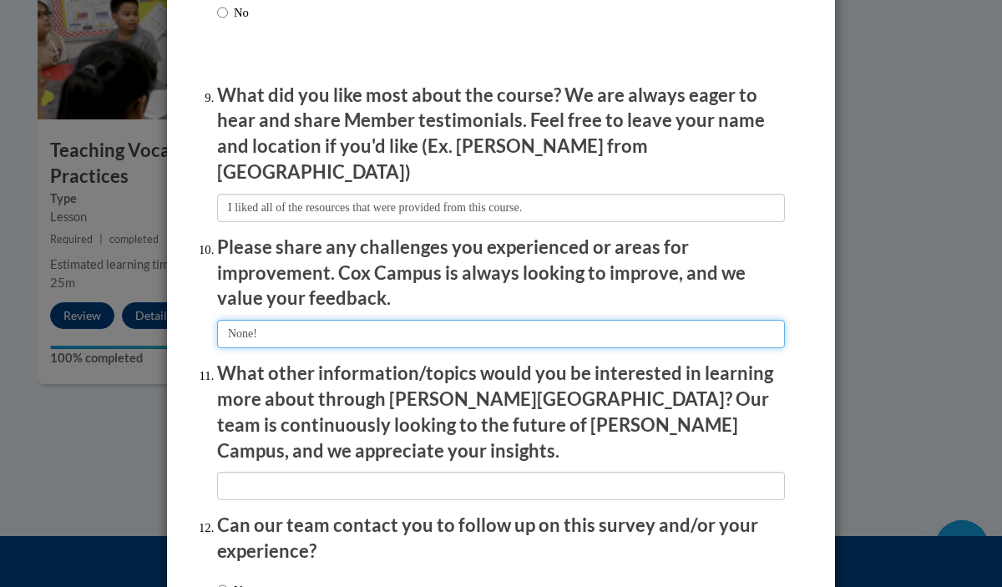
scroll to position [2765, 0]
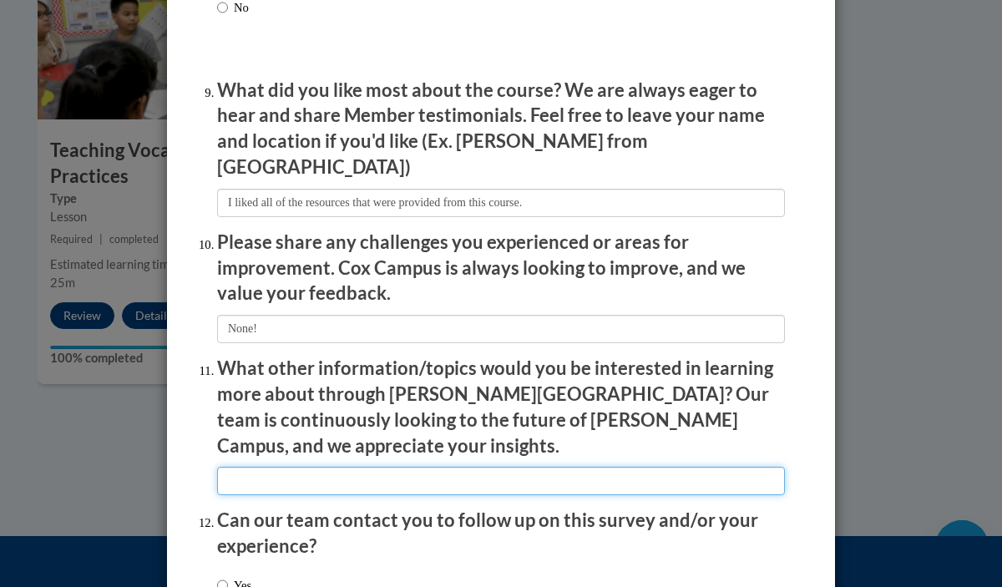
click at [334, 467] on input "textbox" at bounding box center [501, 481] width 568 height 28
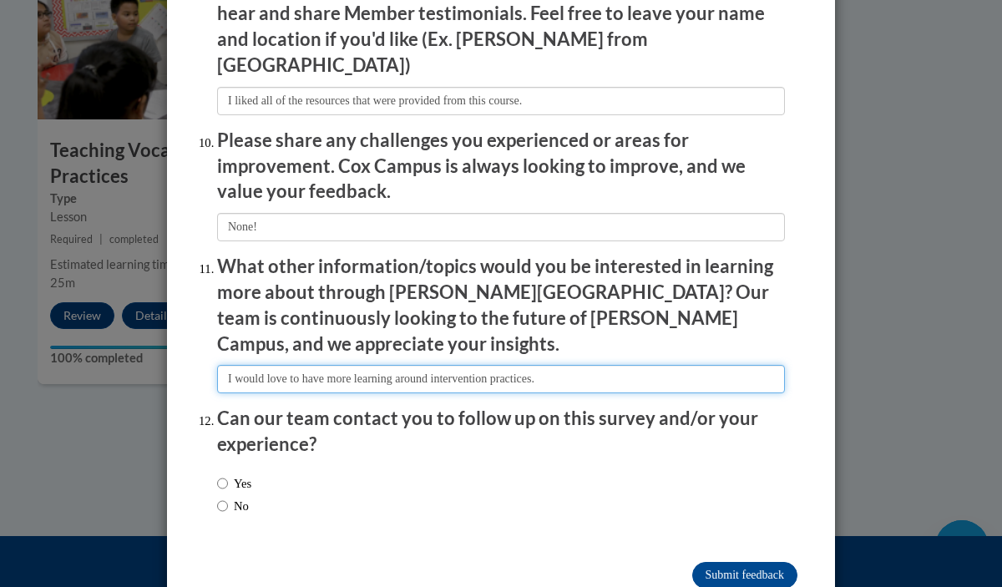
scroll to position [2873, 0]
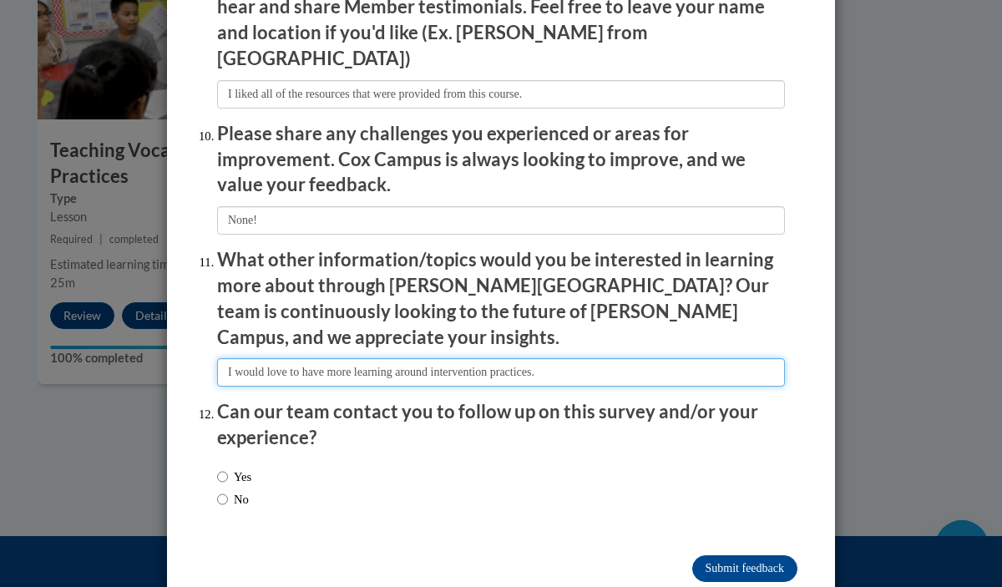
type input "I would love to have more learning around intervention practices."
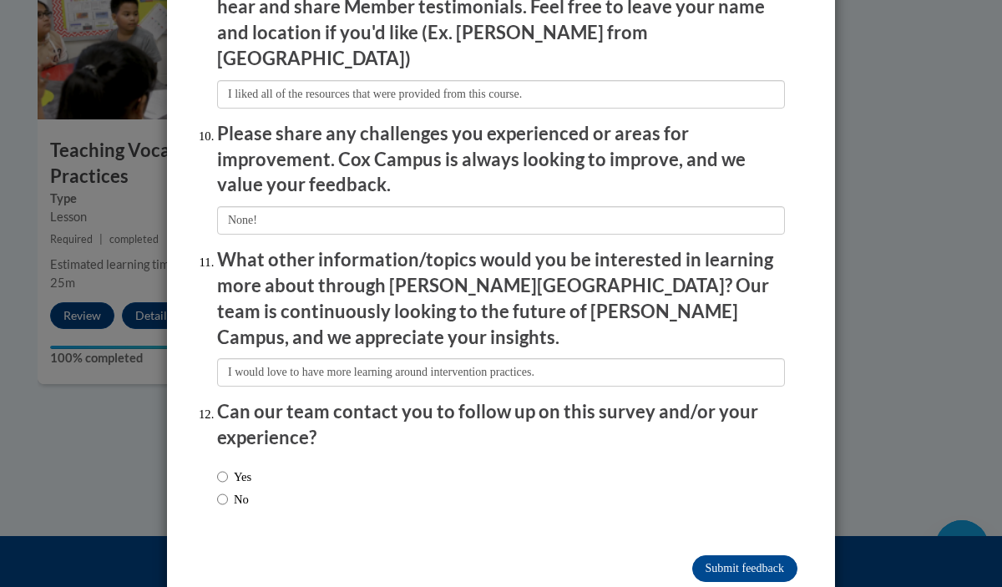
click at [241, 490] on label "No" at bounding box center [233, 499] width 32 height 18
click at [228, 490] on input "No" at bounding box center [222, 499] width 11 height 18
radio input "true"
click at [711, 555] on input "Submit feedback" at bounding box center [744, 568] width 105 height 27
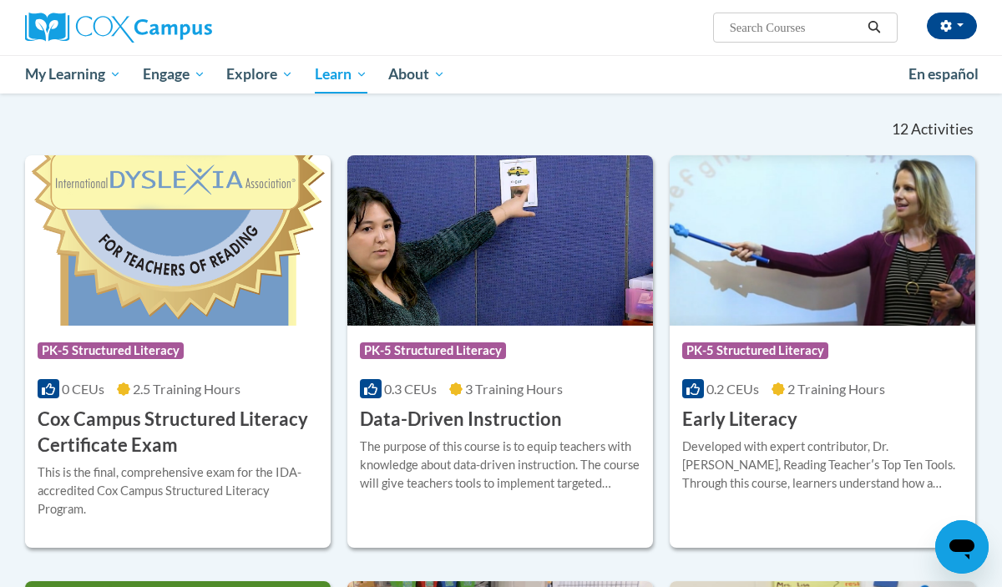
scroll to position [478, 0]
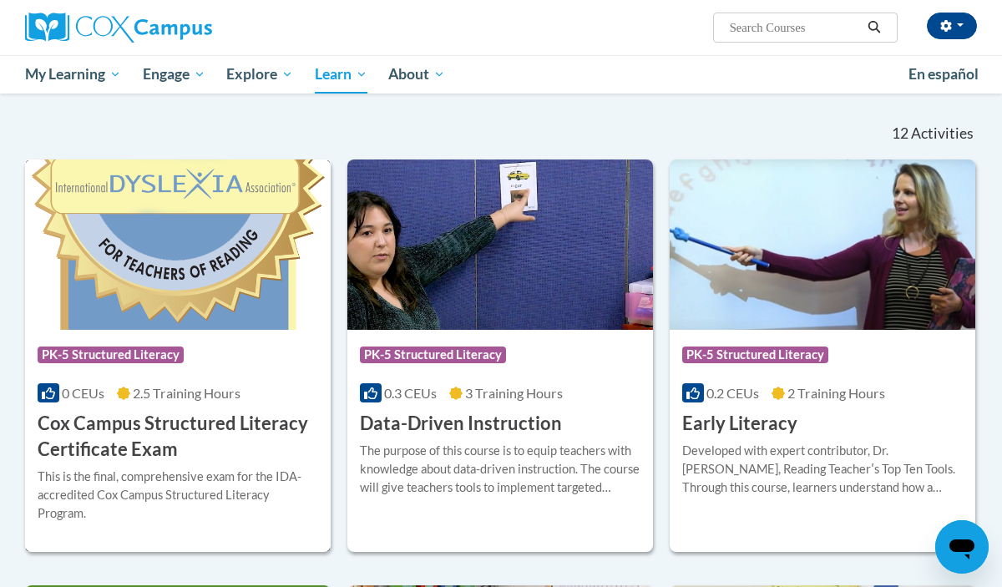
click at [283, 280] on img at bounding box center [178, 245] width 306 height 170
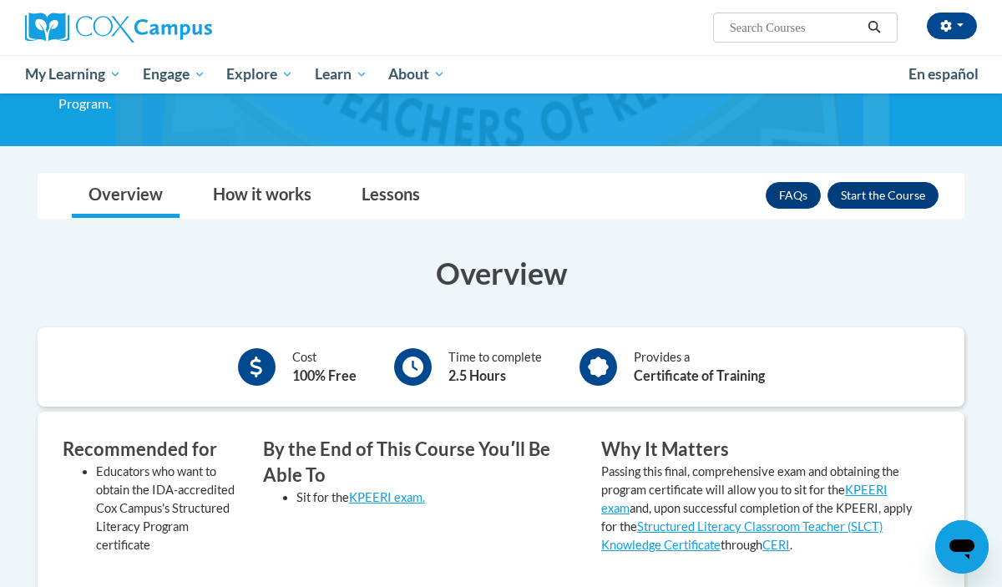
scroll to position [145, 0]
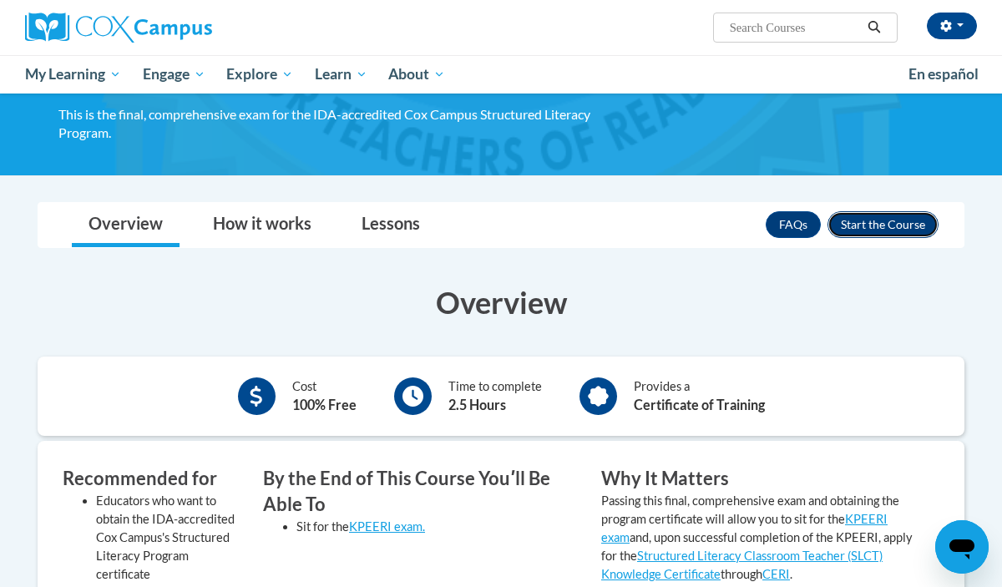
click at [885, 226] on button "Enroll" at bounding box center [883, 224] width 111 height 27
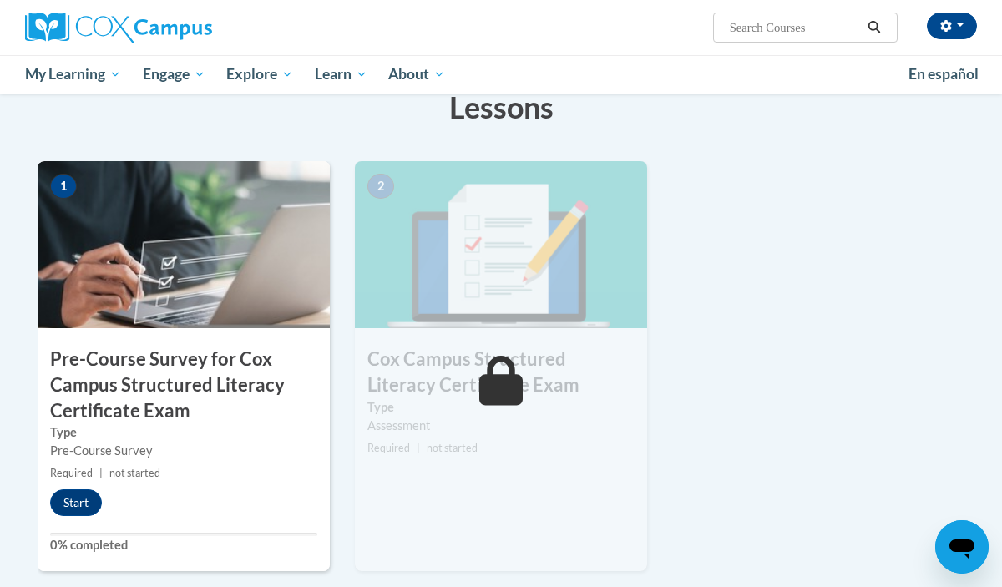
scroll to position [347, 0]
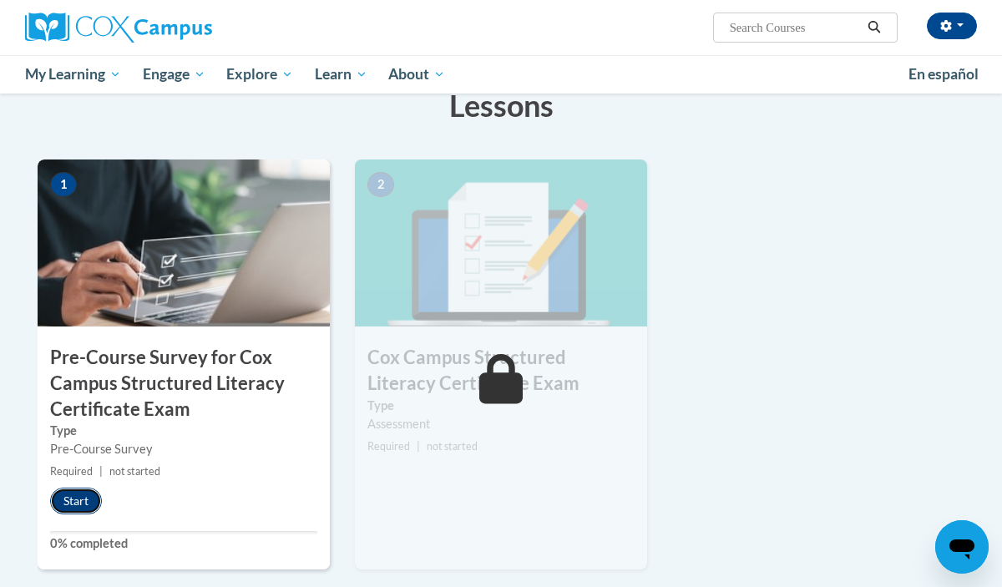
click at [68, 508] on button "Start" at bounding box center [76, 501] width 52 height 27
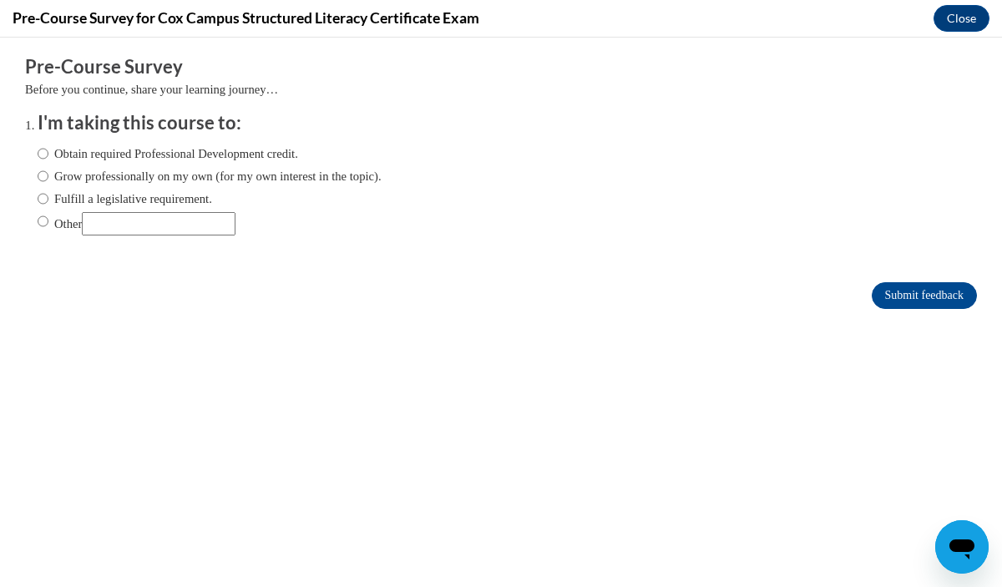
scroll to position [0, 0]
click at [147, 199] on label "Fulfill a legislative requirement." at bounding box center [125, 199] width 175 height 18
click at [48, 199] on input "Fulfill a legislative requirement." at bounding box center [43, 199] width 11 height 18
radio input "true"
click at [900, 292] on input "Submit feedback" at bounding box center [924, 295] width 105 height 27
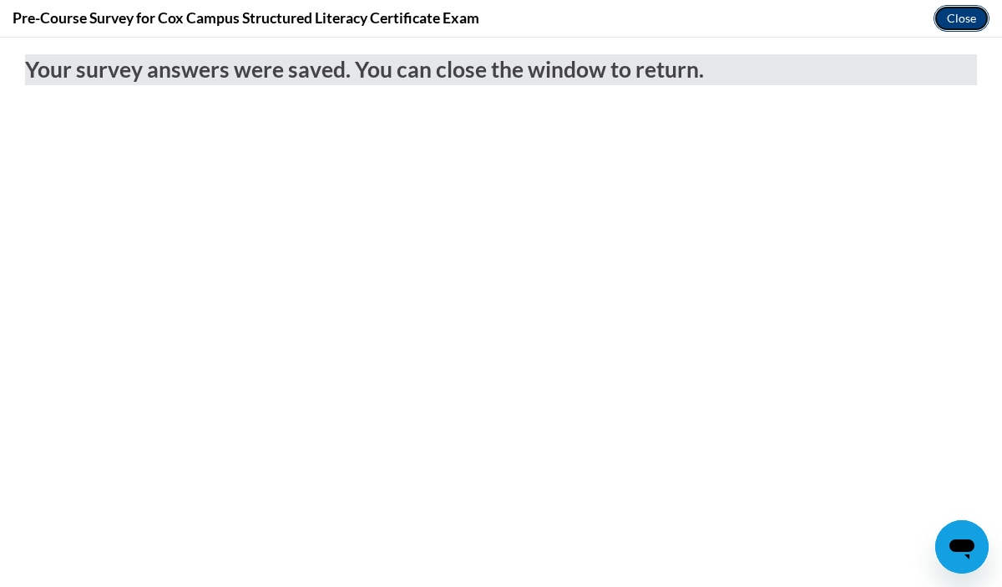
click at [941, 24] on button "Close" at bounding box center [962, 18] width 56 height 27
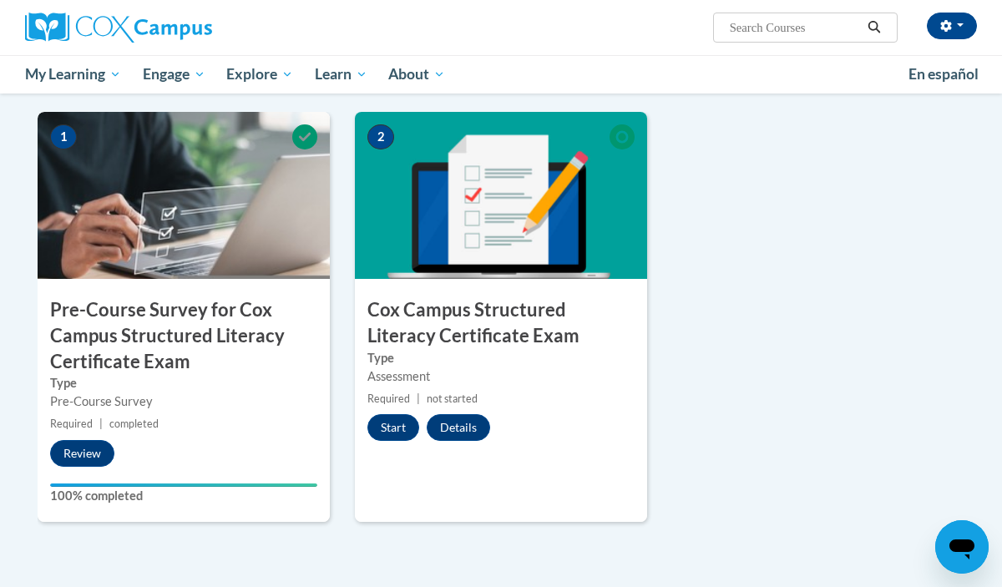
scroll to position [405, 0]
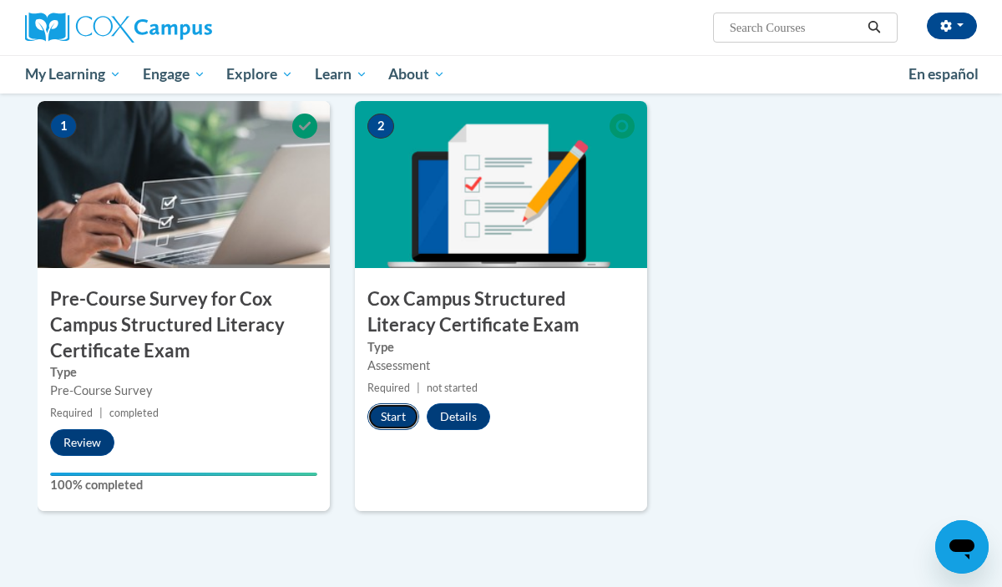
click at [390, 412] on button "Start" at bounding box center [394, 416] width 52 height 27
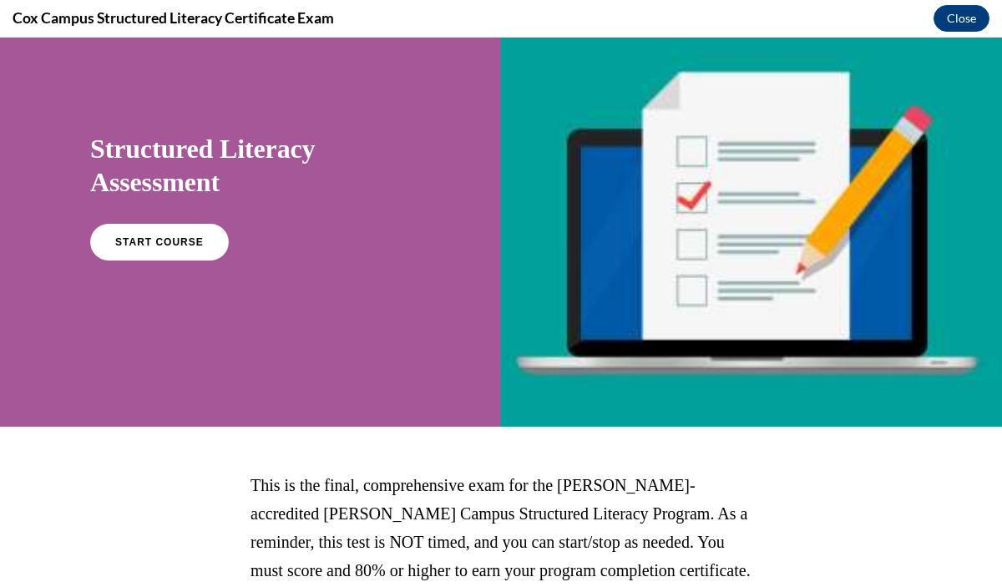
scroll to position [69, 0]
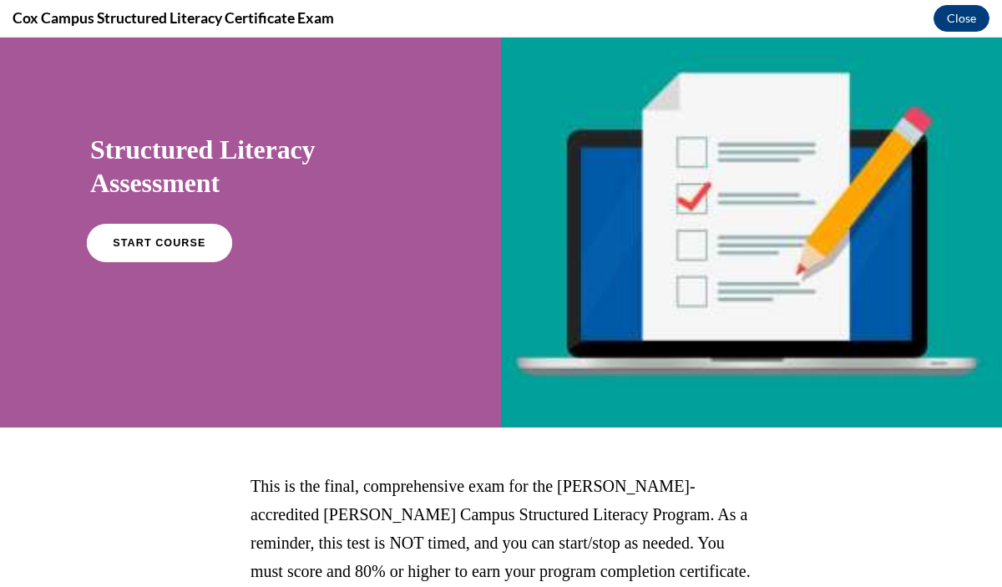
click at [181, 252] on link "START COURSE" at bounding box center [159, 243] width 145 height 38
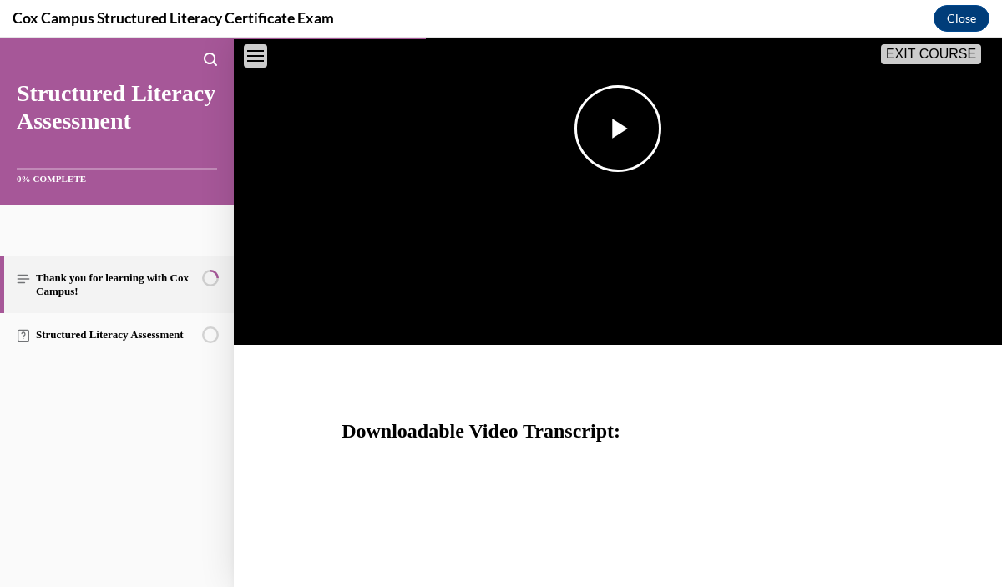
scroll to position [454, 0]
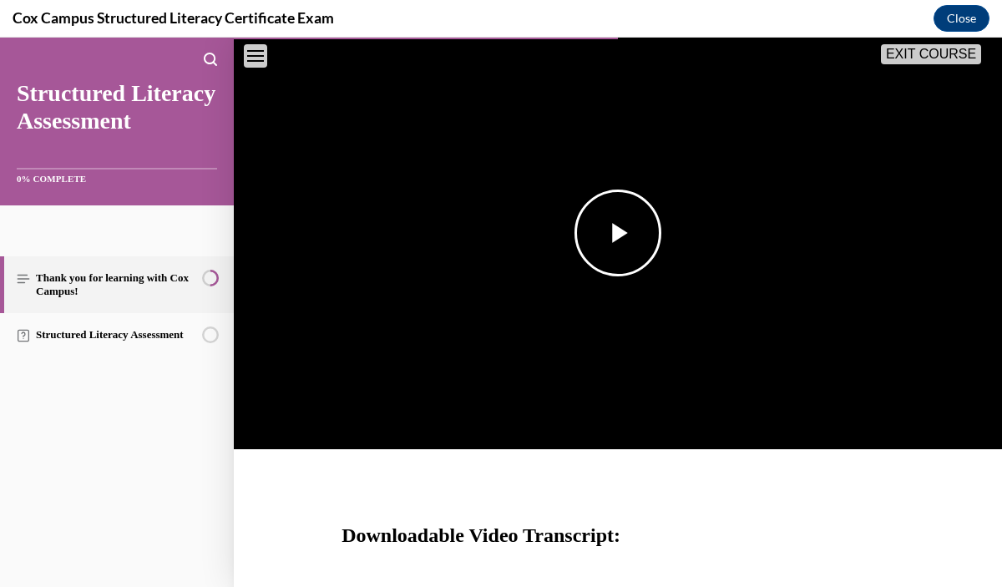
click at [571, 261] on img "Video player" at bounding box center [618, 233] width 768 height 433
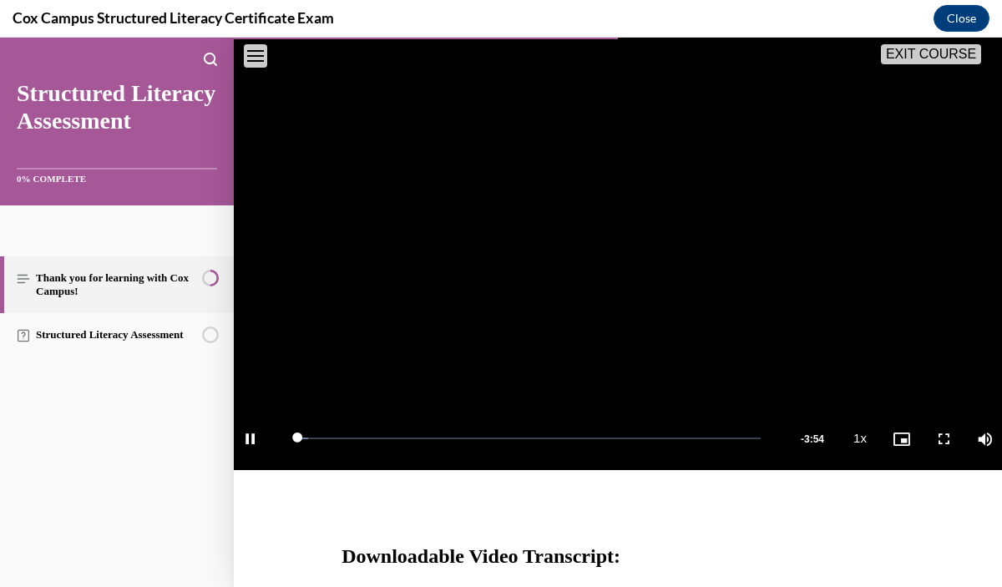
click at [571, 261] on video "Video player" at bounding box center [618, 254] width 768 height 433
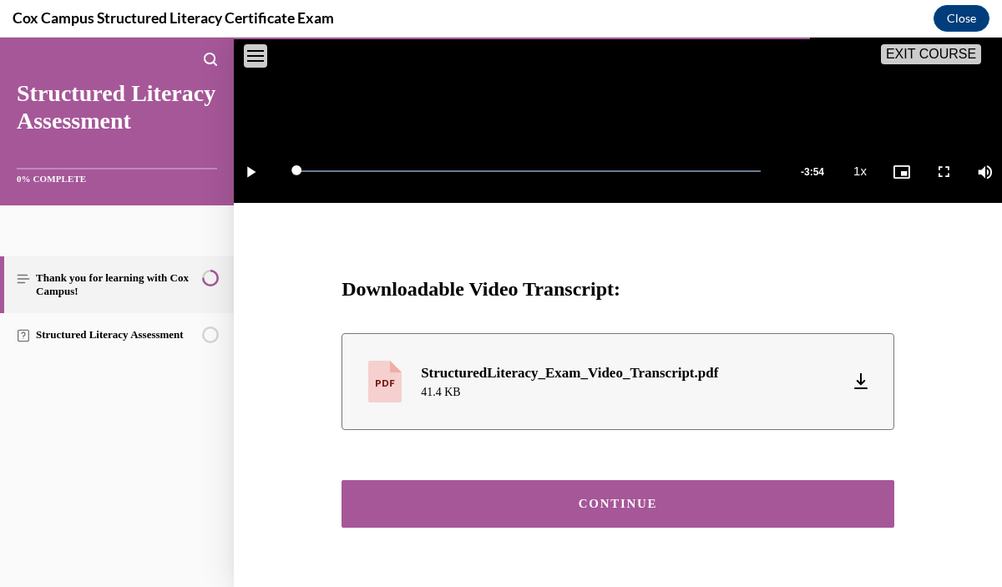
scroll to position [635, 0]
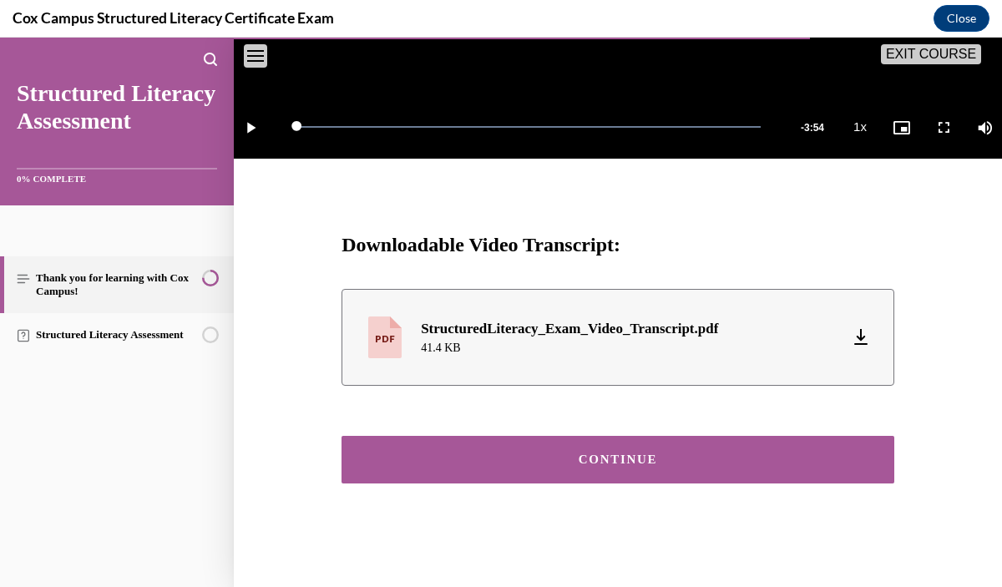
click at [676, 474] on button "CONTINUE" at bounding box center [618, 460] width 553 height 48
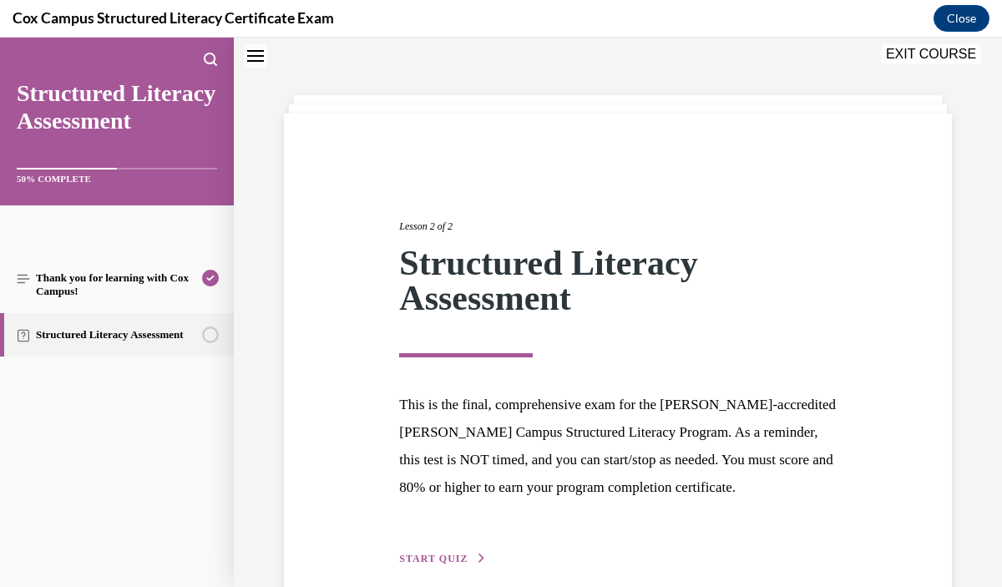
scroll to position [132, 0]
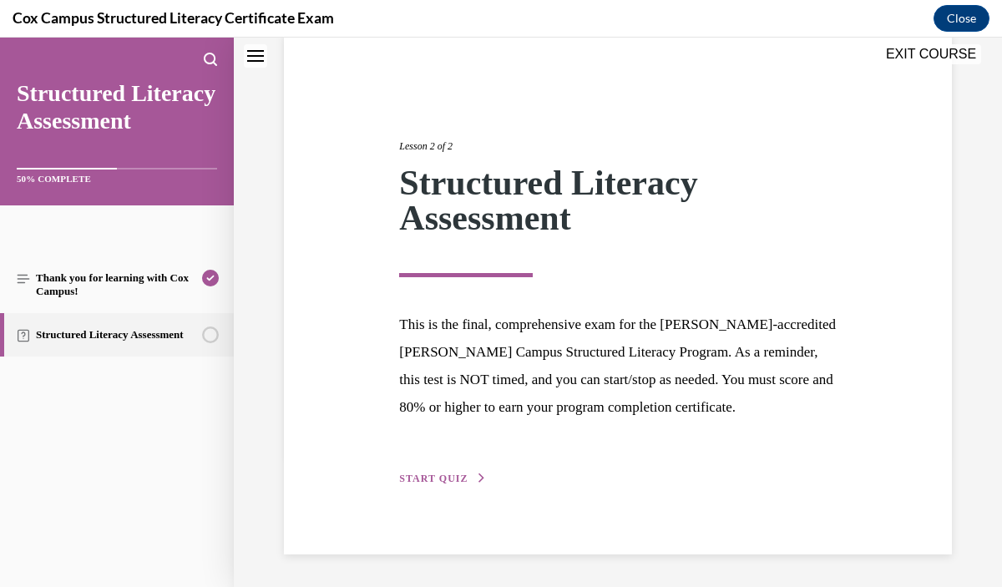
click at [474, 482] on button "START QUIZ" at bounding box center [442, 478] width 87 height 15
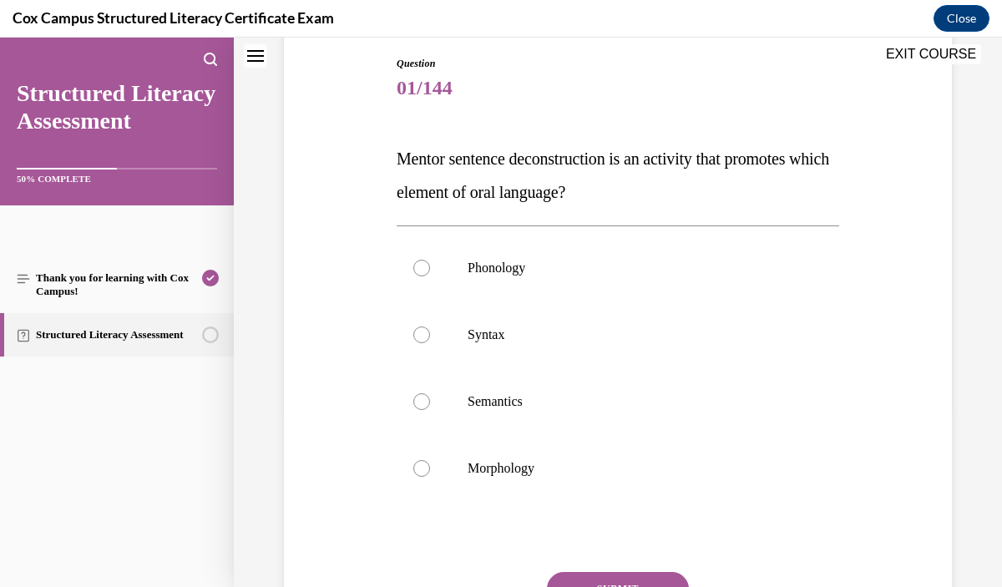
scroll to position [180, 0]
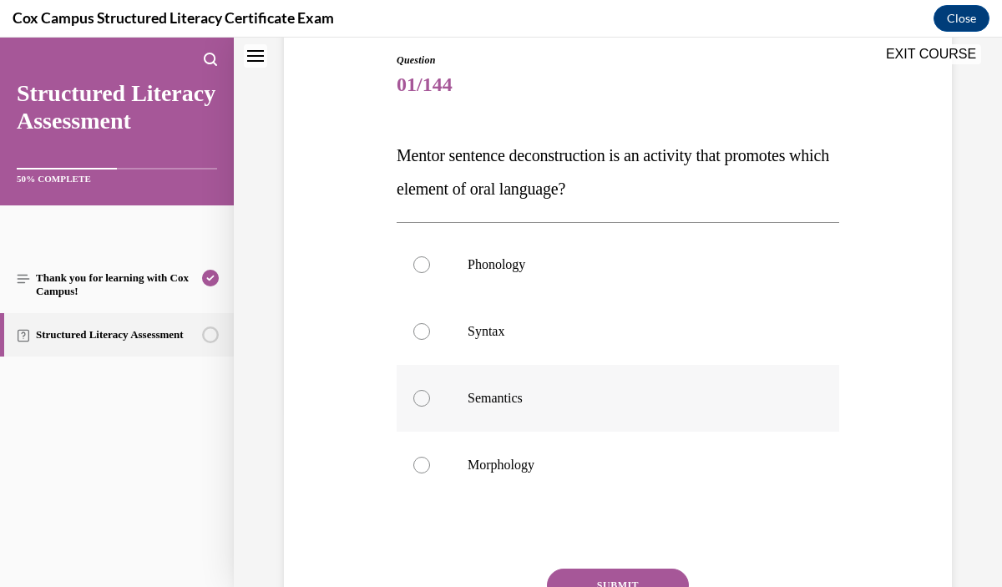
click at [523, 382] on label "Semantics" at bounding box center [618, 398] width 443 height 67
click at [430, 390] on input "Semantics" at bounding box center [421, 398] width 17 height 17
radio input "true"
click at [491, 338] on p "Syntax" at bounding box center [633, 331] width 330 height 17
click at [430, 338] on input "Syntax" at bounding box center [421, 331] width 17 height 17
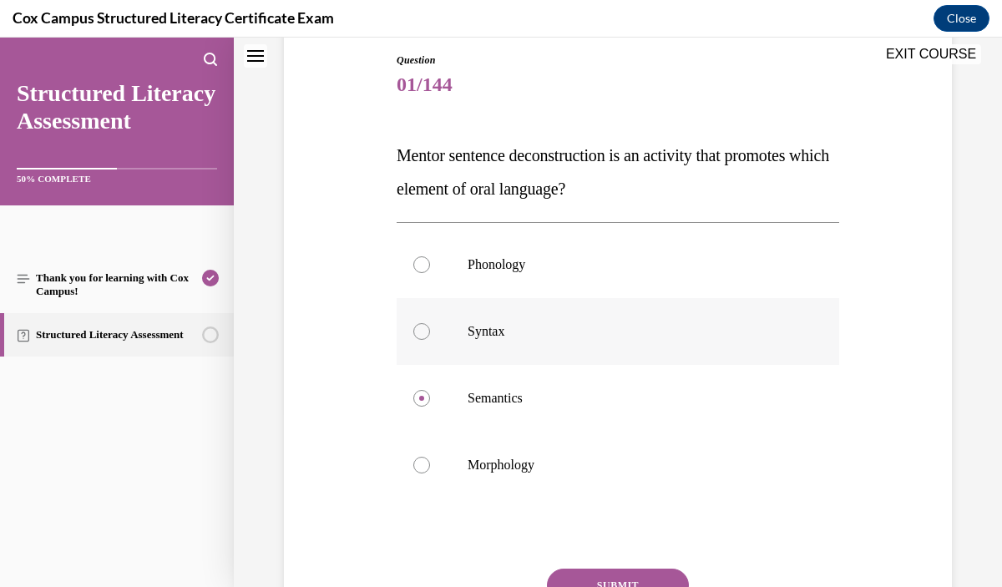
radio input "true"
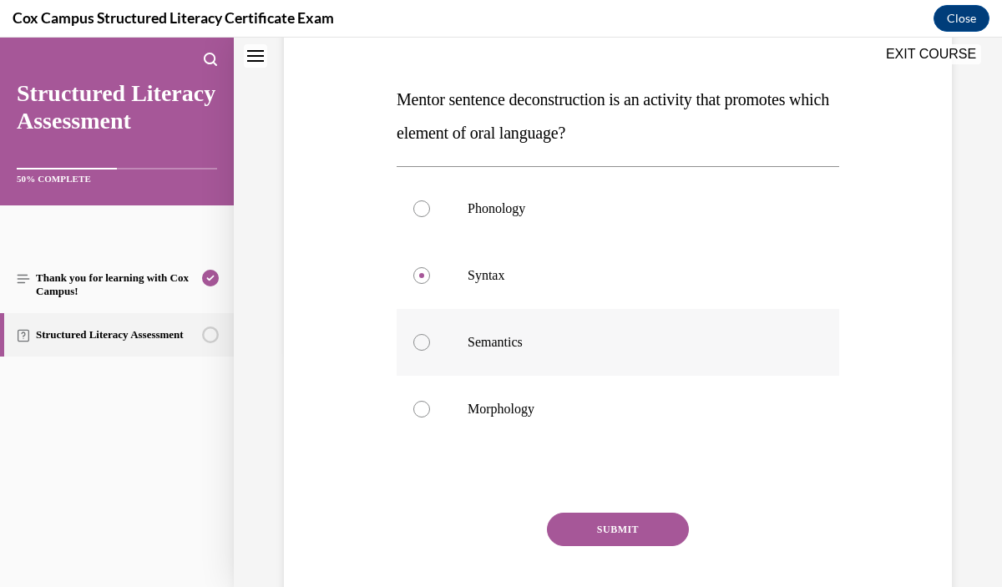
scroll to position [239, 0]
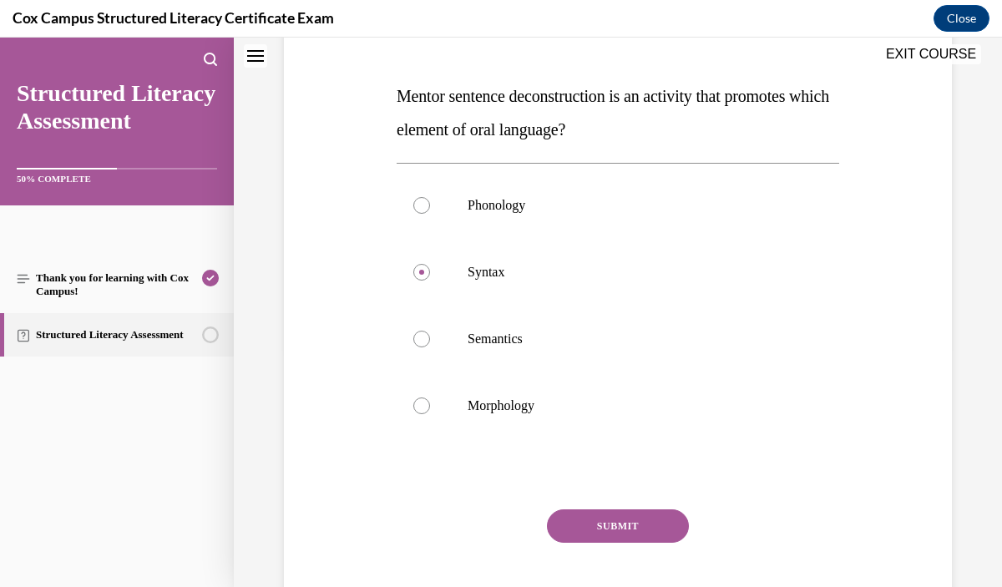
click at [636, 519] on button "SUBMIT" at bounding box center [618, 526] width 142 height 33
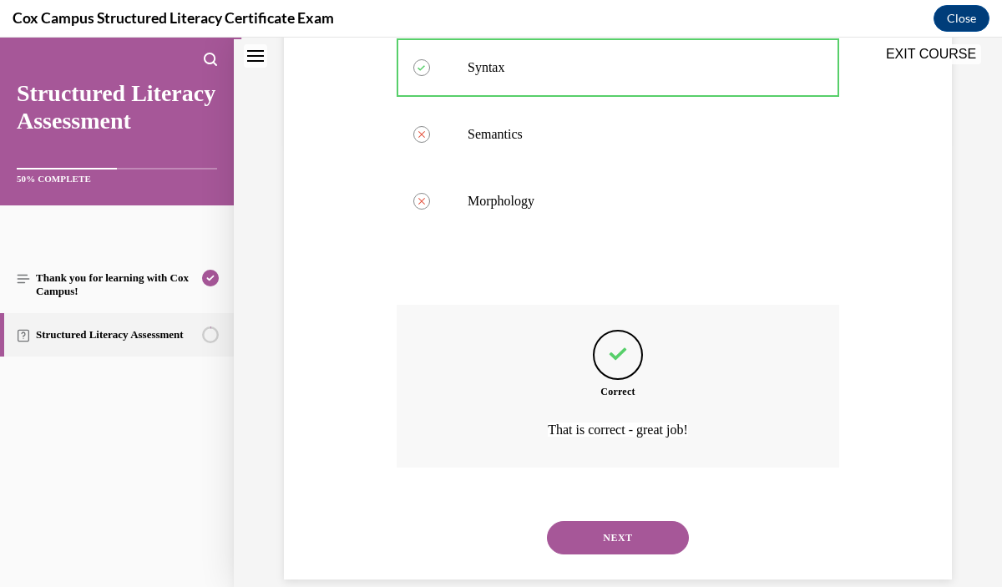
scroll to position [469, 0]
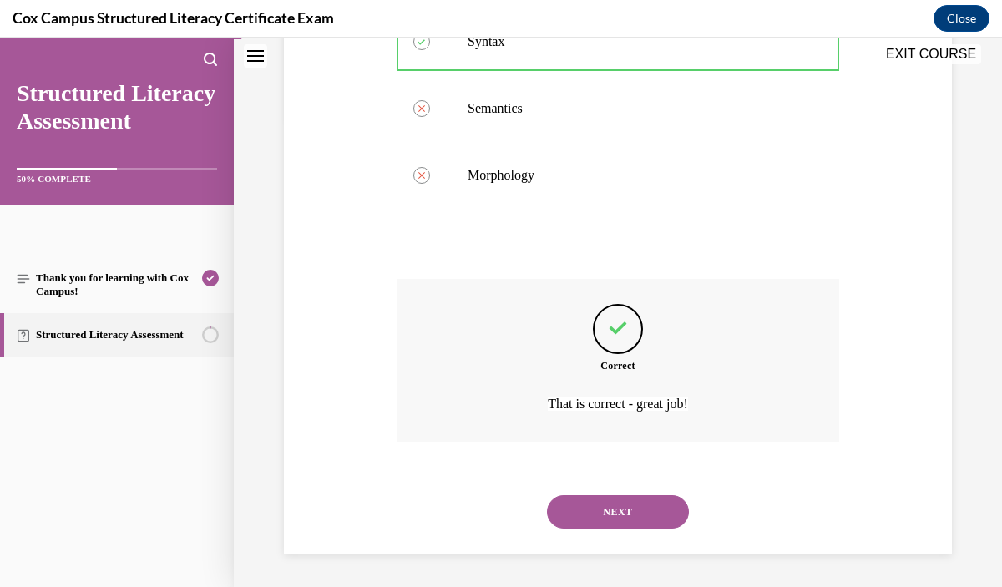
click at [637, 510] on button "NEXT" at bounding box center [618, 511] width 142 height 33
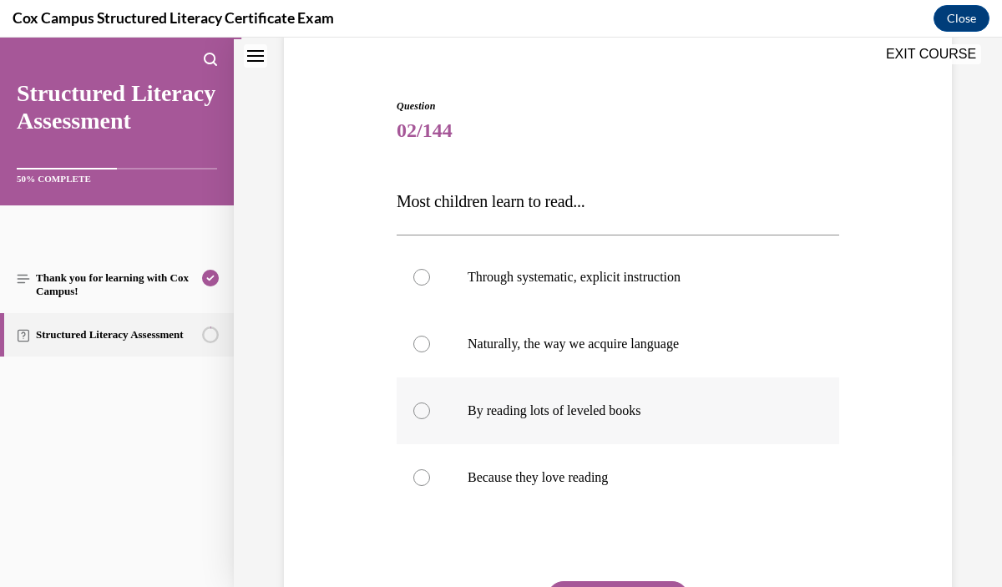
scroll to position [136, 0]
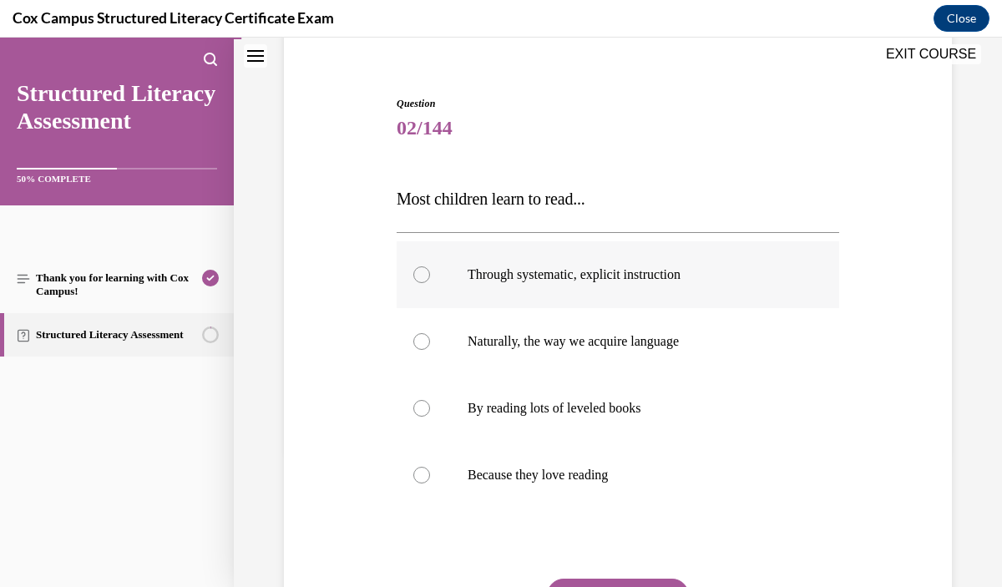
click at [687, 297] on label "Through systematic, explicit instruction" at bounding box center [618, 274] width 443 height 67
click at [430, 283] on input "Through systematic, explicit instruction" at bounding box center [421, 274] width 17 height 17
radio input "true"
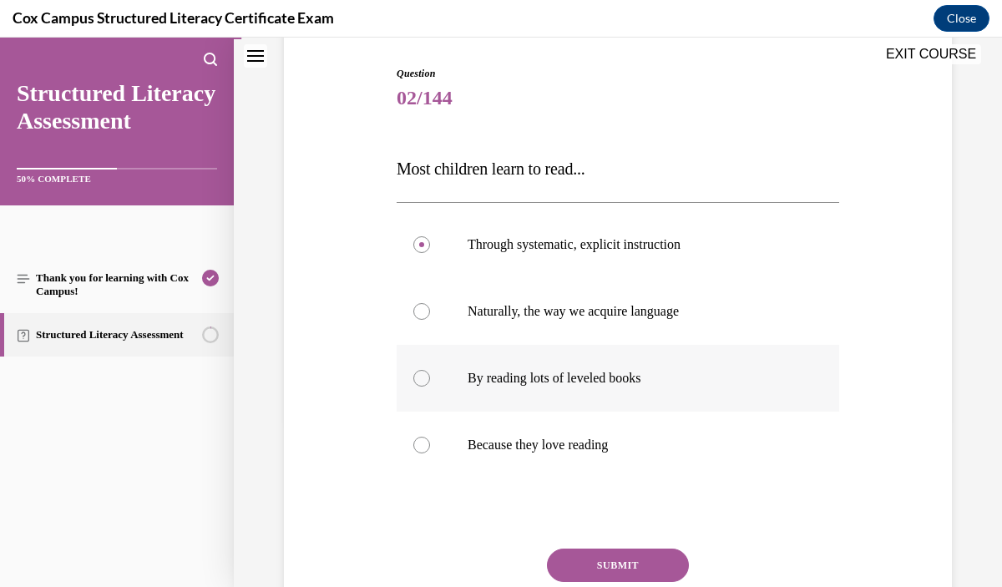
scroll to position [169, 0]
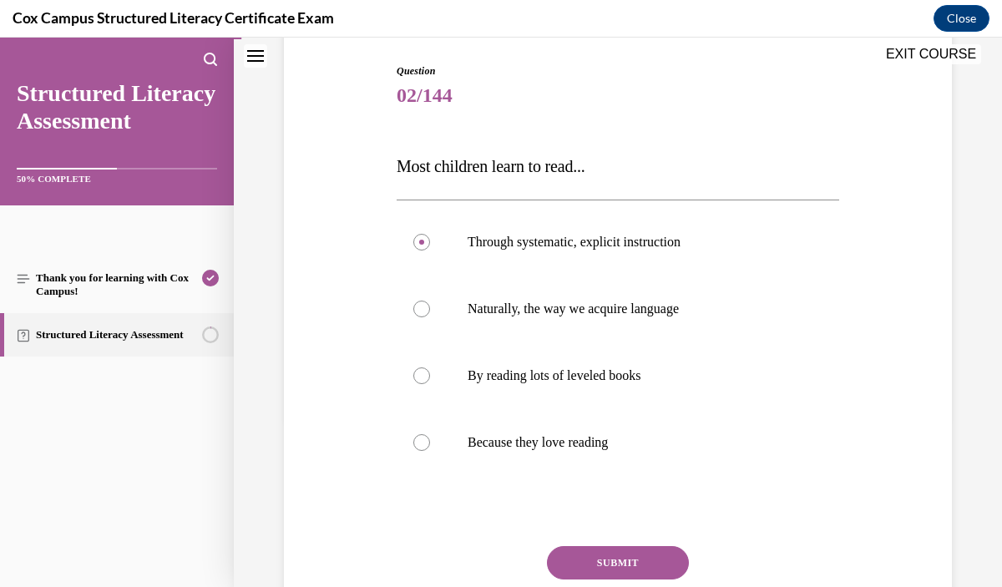
click at [670, 555] on button "SUBMIT" at bounding box center [618, 562] width 142 height 33
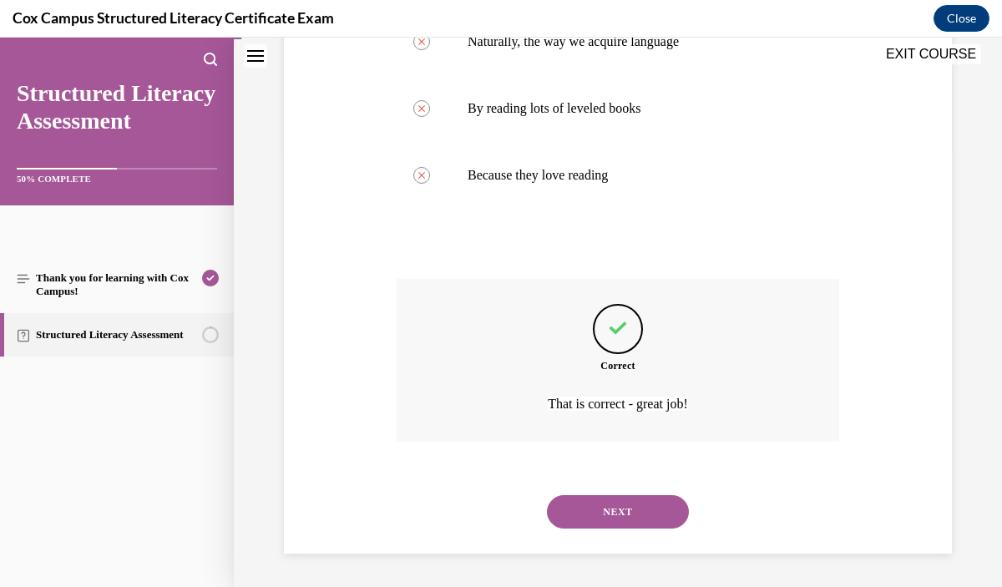
scroll to position [435, 0]
click at [655, 503] on button "NEXT" at bounding box center [618, 512] width 142 height 33
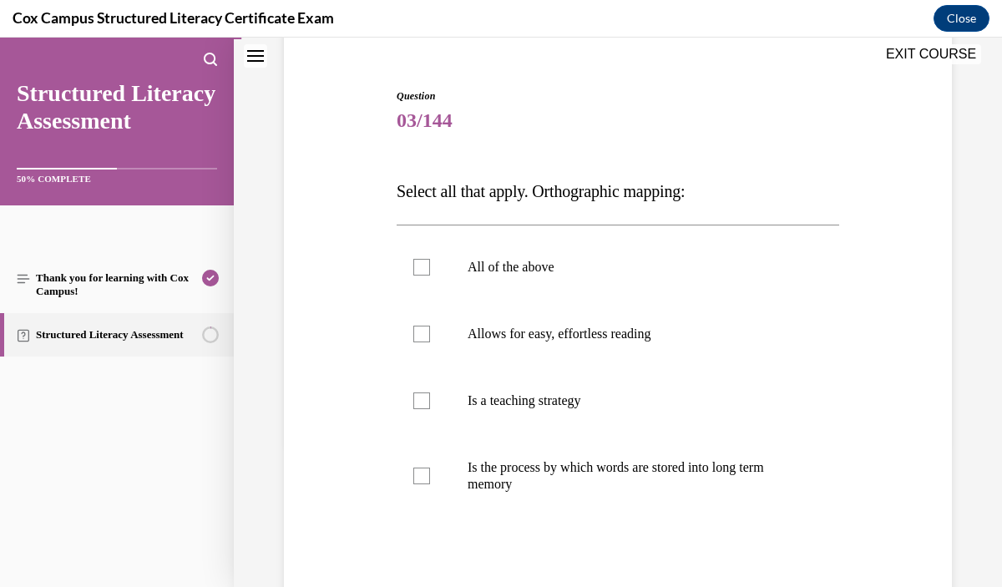
scroll to position [145, 0]
click at [655, 503] on label "Is the process by which words are stored into long term memory" at bounding box center [618, 475] width 443 height 84
click at [430, 483] on input "Is the process by which words are stored into long term memory" at bounding box center [421, 474] width 17 height 17
checkbox input "true"
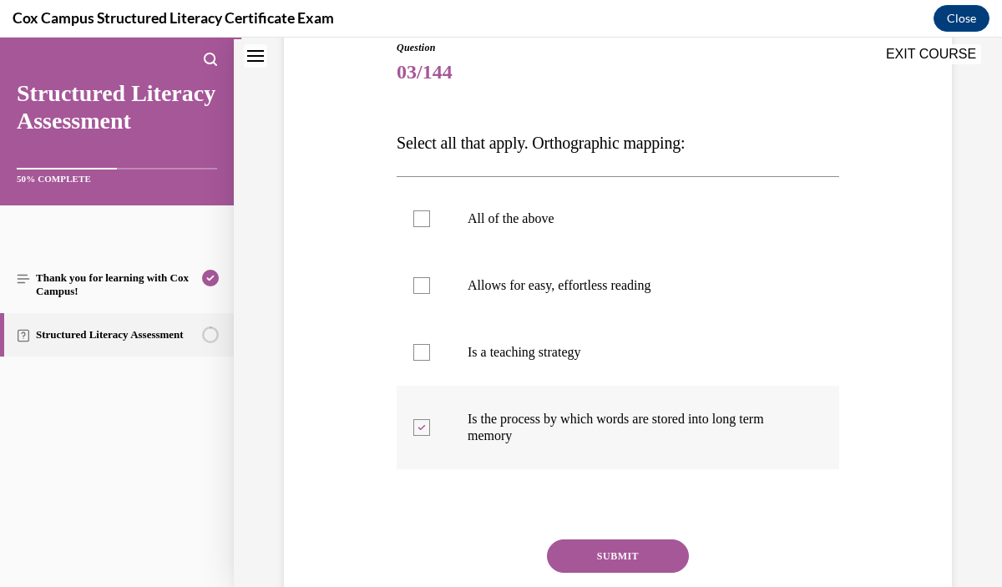
scroll to position [195, 0]
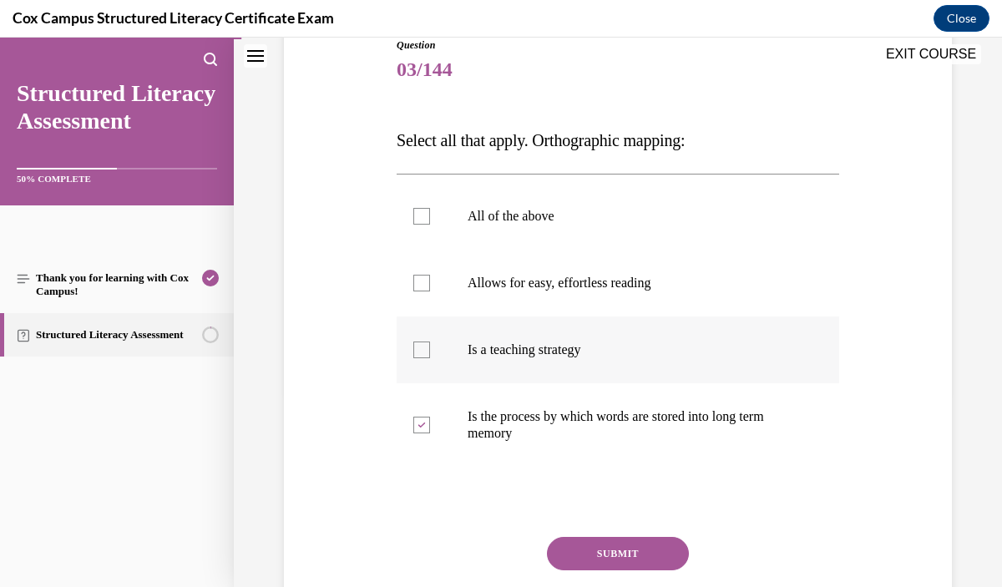
click at [614, 362] on label "Is a teaching strategy" at bounding box center [618, 350] width 443 height 67
click at [430, 358] on input "Is a teaching strategy" at bounding box center [421, 350] width 17 height 17
checkbox input "true"
click at [645, 550] on button "SUBMIT" at bounding box center [618, 553] width 142 height 33
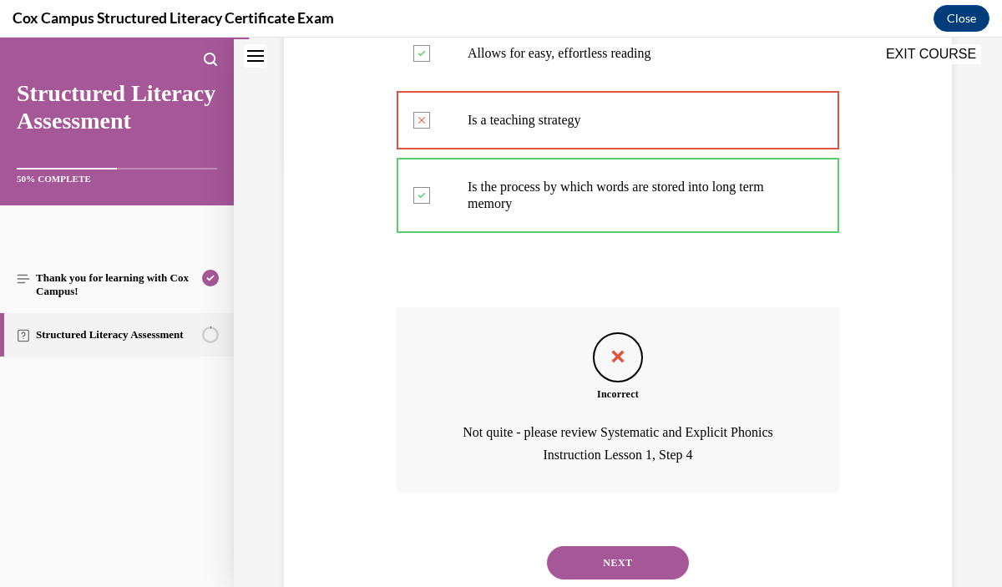
scroll to position [475, 0]
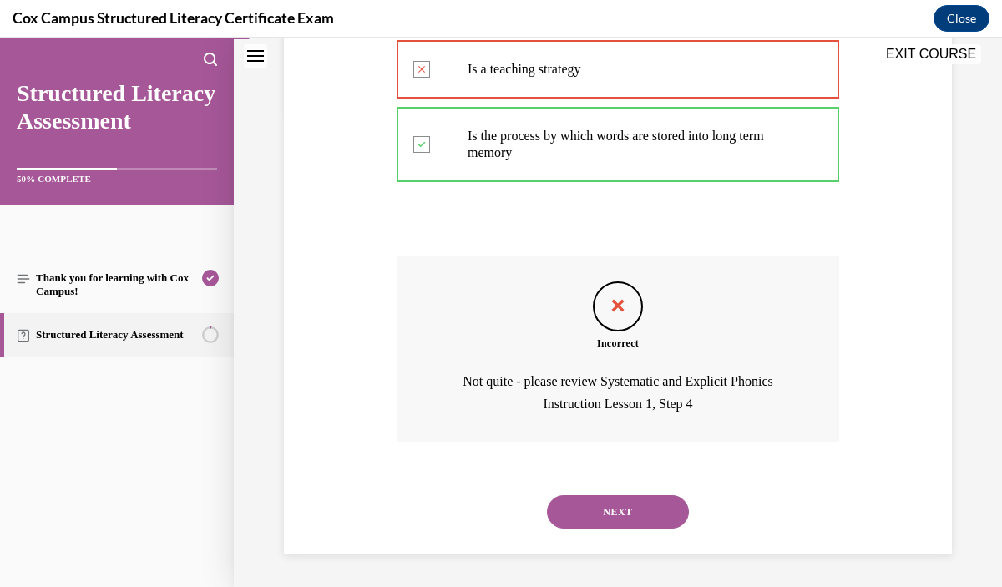
click at [657, 507] on button "NEXT" at bounding box center [618, 511] width 142 height 33
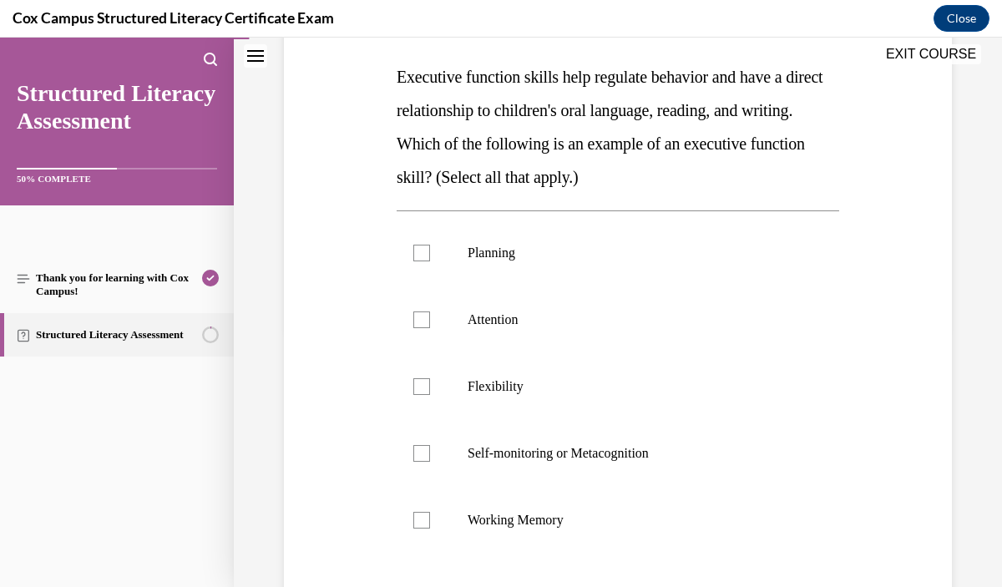
scroll to position [259, 0]
click at [645, 462] on label "Self-monitoring or Metacognition" at bounding box center [618, 452] width 443 height 67
click at [430, 461] on input "Self-monitoring or Metacognition" at bounding box center [421, 452] width 17 height 17
checkbox input "true"
click at [637, 273] on label "Planning" at bounding box center [618, 252] width 443 height 67
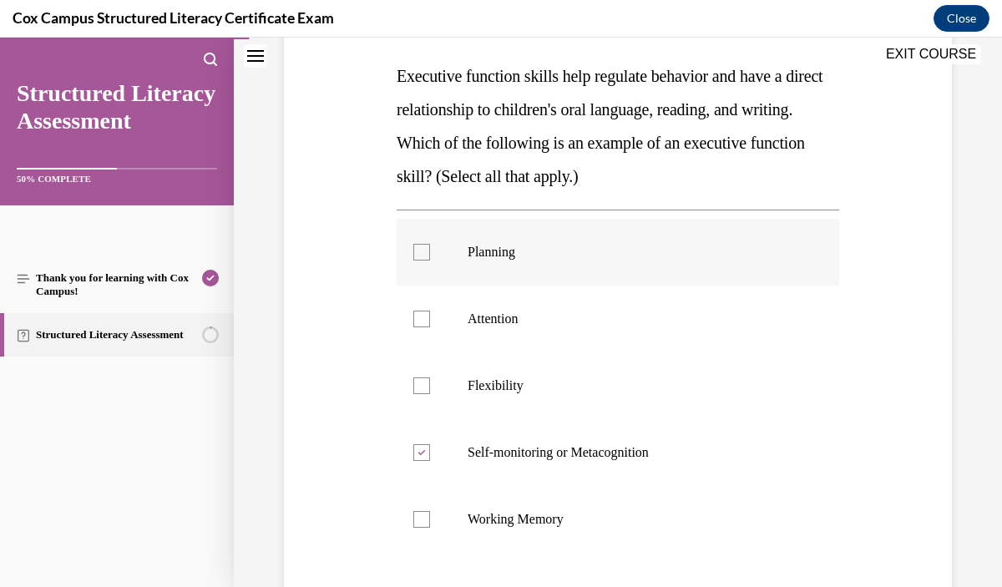
click at [430, 261] on input "Planning" at bounding box center [421, 252] width 17 height 17
click at [620, 277] on label "Planning" at bounding box center [618, 252] width 443 height 67
click at [430, 261] on input "Planning" at bounding box center [421, 252] width 17 height 17
click at [616, 280] on label "Planning" at bounding box center [618, 252] width 443 height 67
click at [430, 261] on input "Planning" at bounding box center [421, 252] width 17 height 17
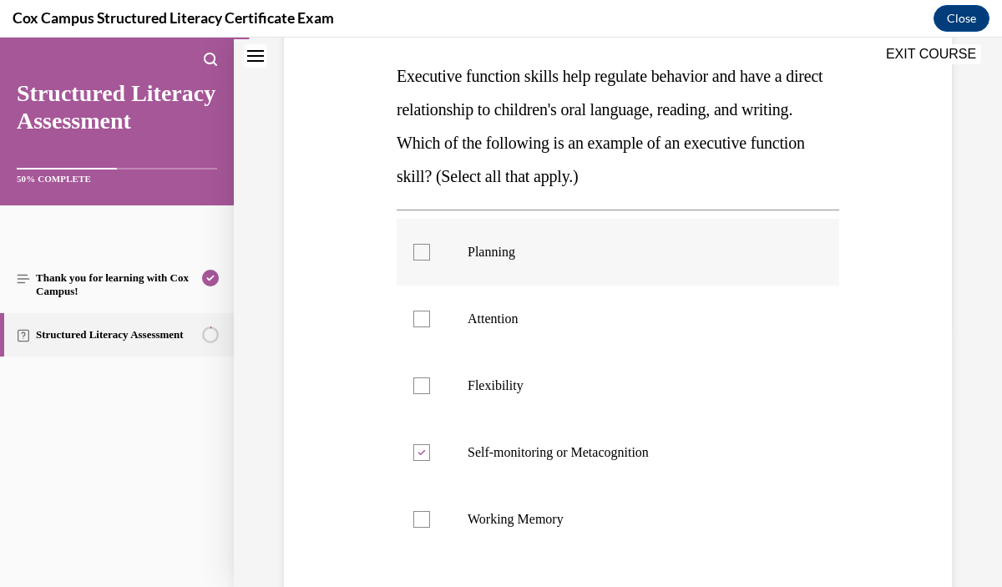
checkbox input "true"
click at [605, 323] on p "Attention" at bounding box center [633, 319] width 330 height 17
click at [430, 323] on input "Attention" at bounding box center [421, 319] width 17 height 17
checkbox input "true"
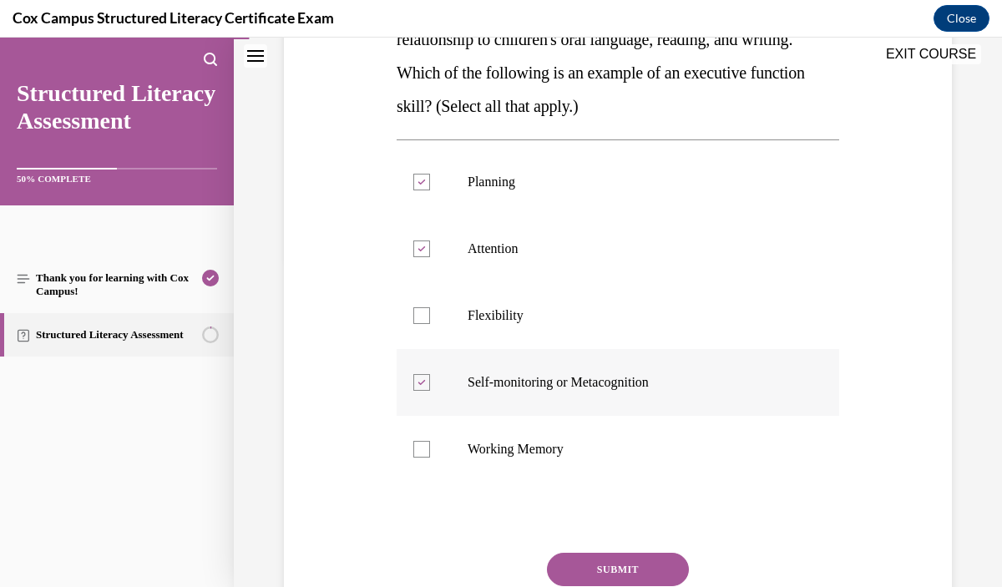
scroll to position [331, 0]
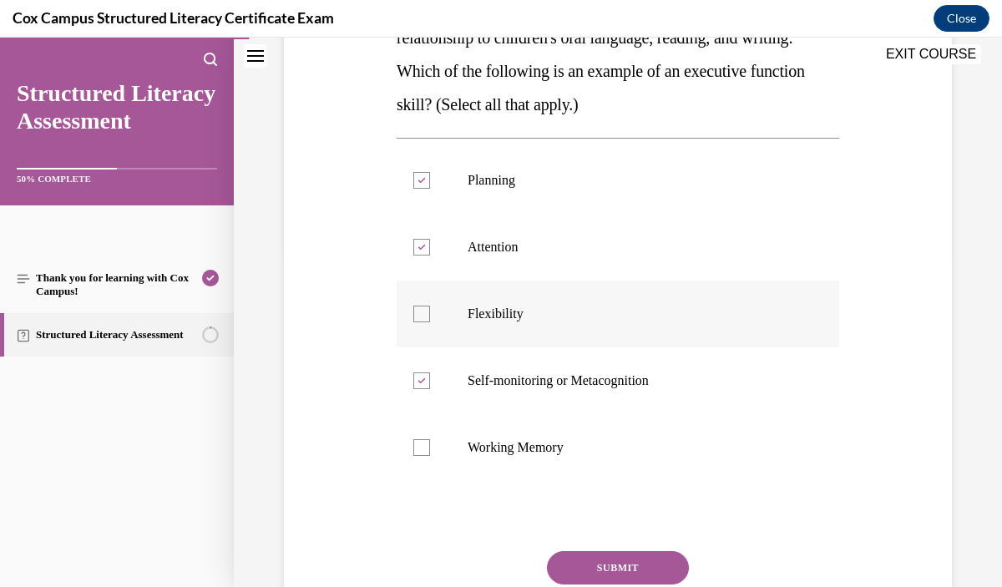
click at [591, 312] on p "Flexibility" at bounding box center [633, 314] width 330 height 17
click at [430, 312] on input "Flexibility" at bounding box center [421, 314] width 17 height 17
click at [550, 317] on p "Flexibility" at bounding box center [633, 314] width 330 height 17
click at [430, 317] on input "Flexibility" at bounding box center [421, 314] width 17 height 17
checkbox input "false"
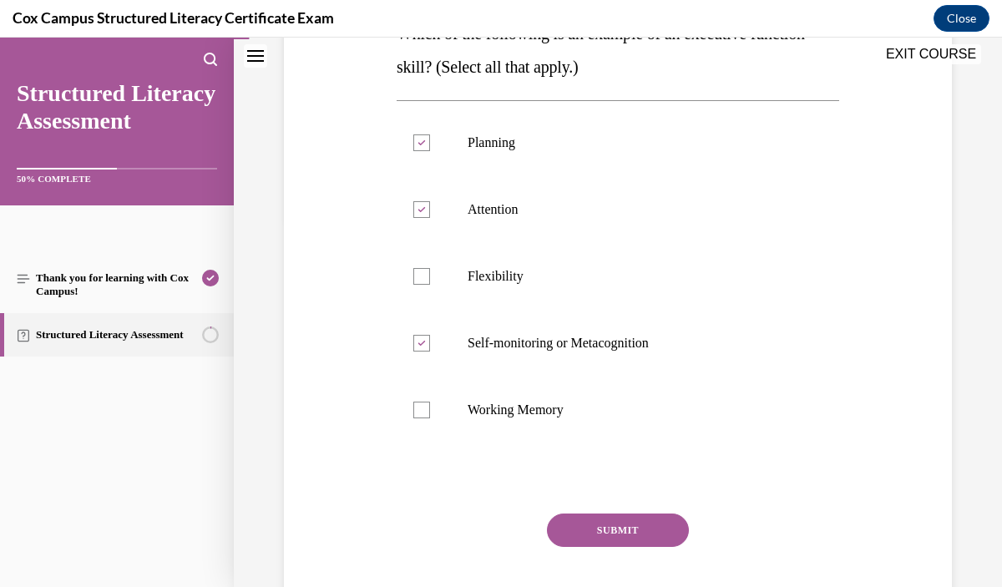
click at [633, 521] on button "SUBMIT" at bounding box center [618, 530] width 142 height 33
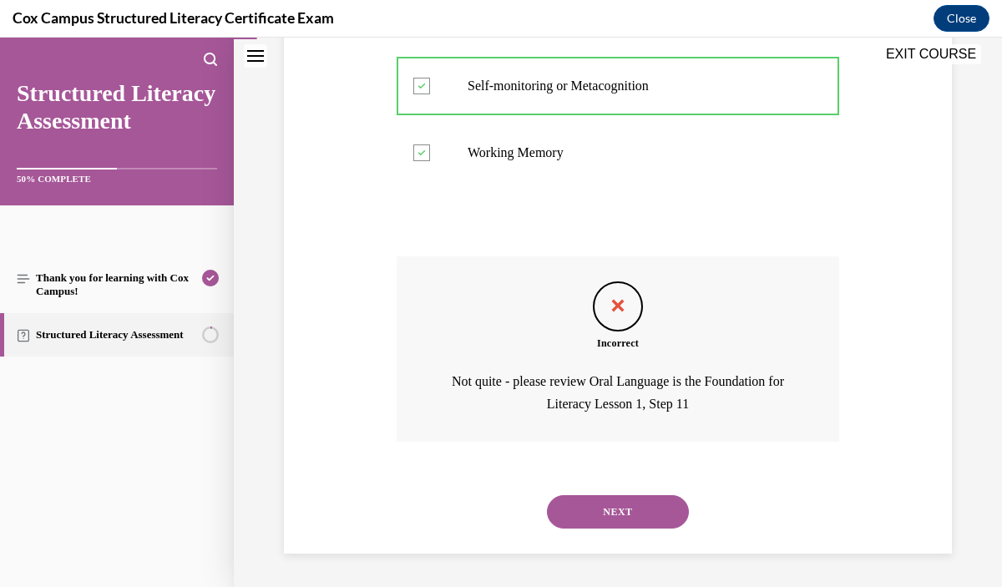
scroll to position [624, 0]
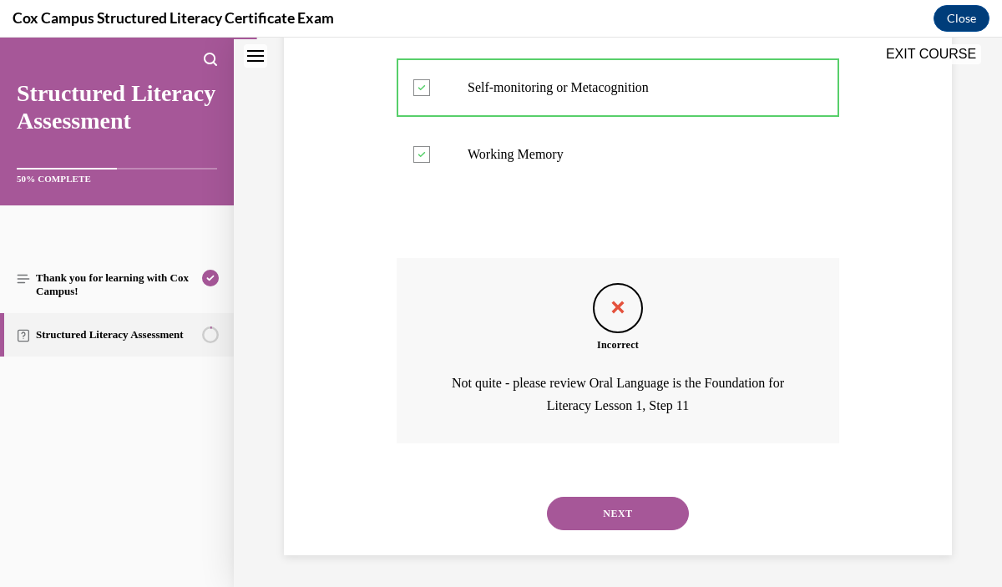
click at [633, 521] on button "NEXT" at bounding box center [618, 513] width 142 height 33
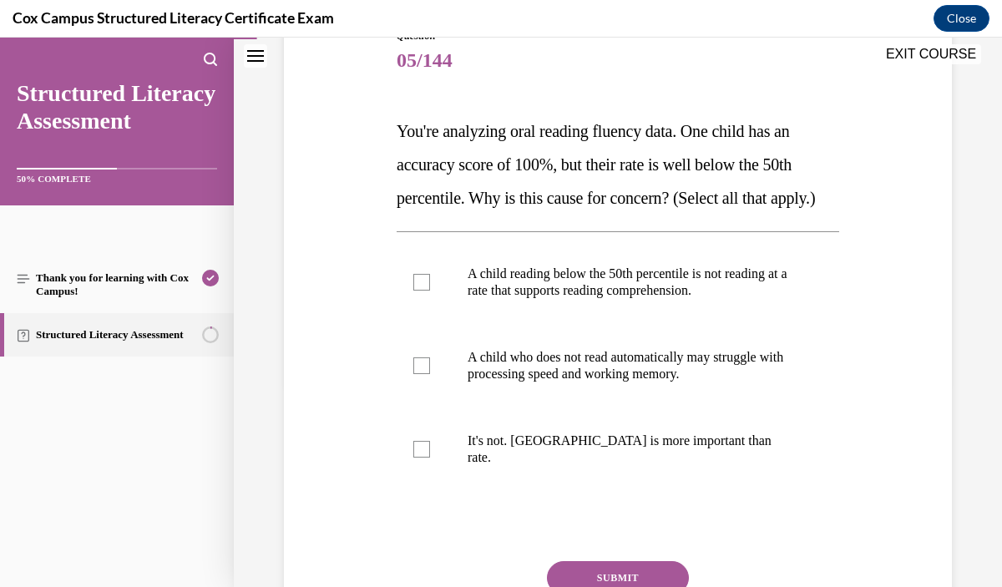
scroll to position [205, 0]
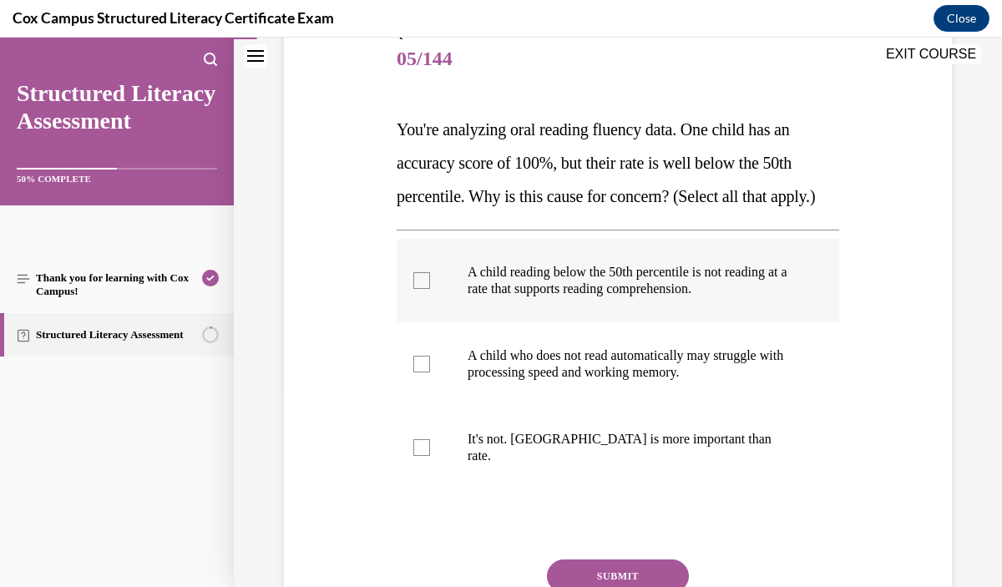
click at [667, 322] on label "A child reading below the 50th percentile is not reading at a rate that support…" at bounding box center [618, 281] width 443 height 84
click at [430, 289] on input "A child reading below the 50th percentile is not reading at a rate that support…" at bounding box center [421, 280] width 17 height 17
checkbox input "true"
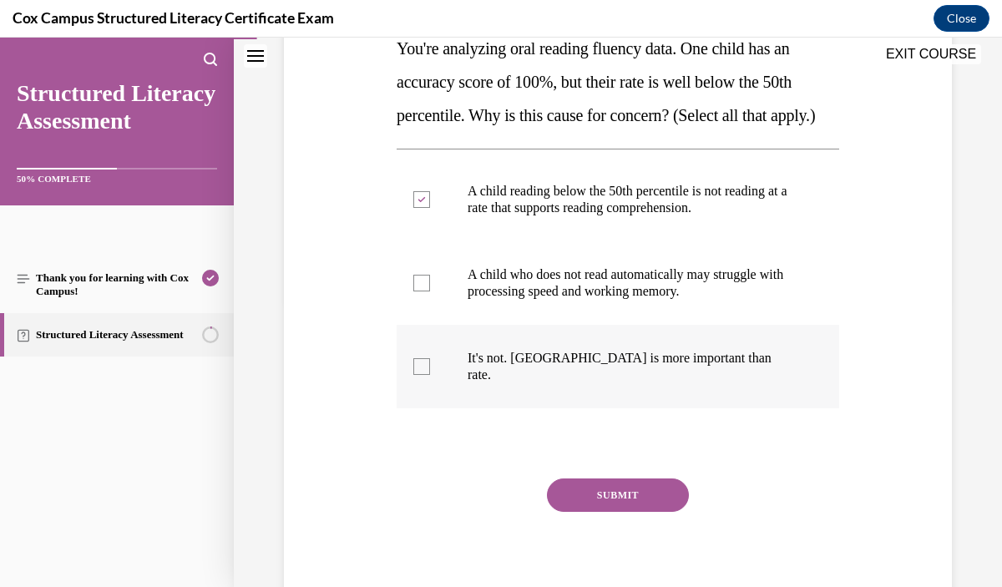
scroll to position [307, 0]
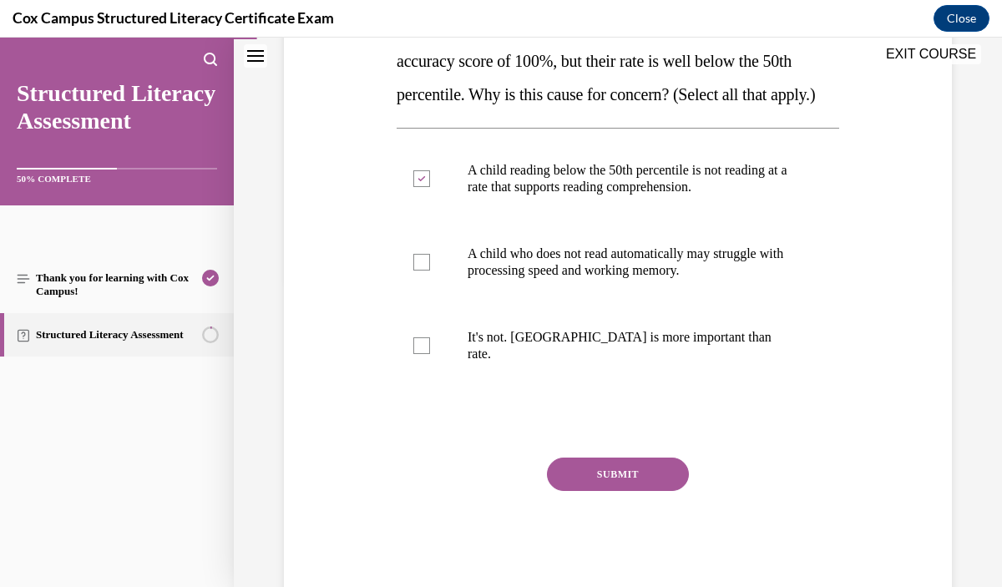
click at [675, 490] on button "SUBMIT" at bounding box center [618, 474] width 142 height 33
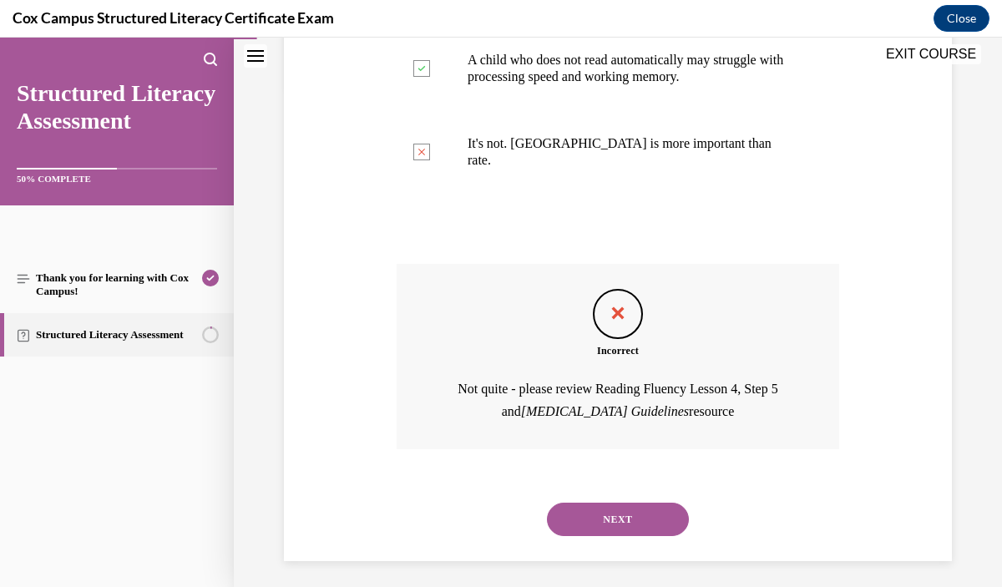
scroll to position [525, 0]
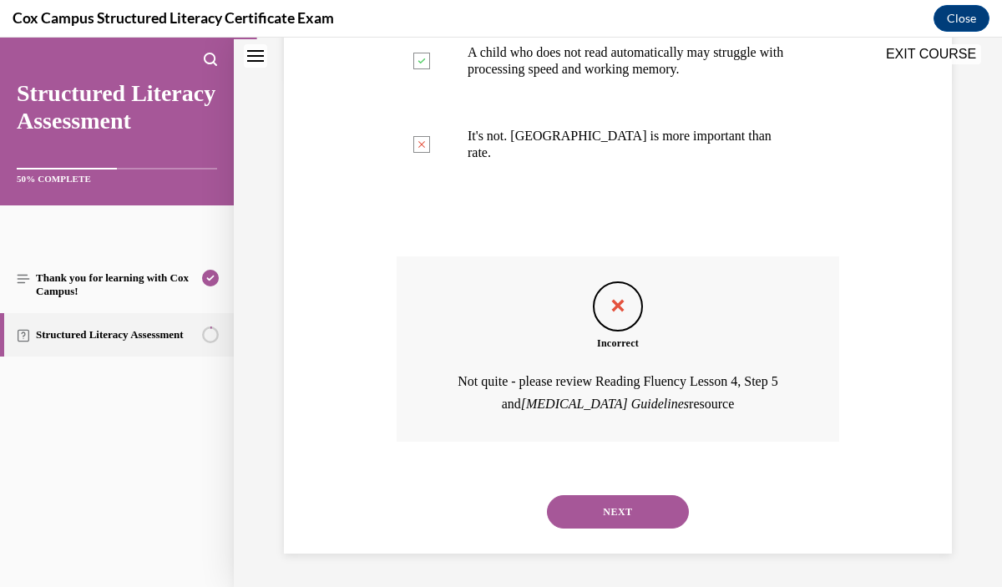
click at [676, 501] on button "NEXT" at bounding box center [618, 511] width 142 height 33
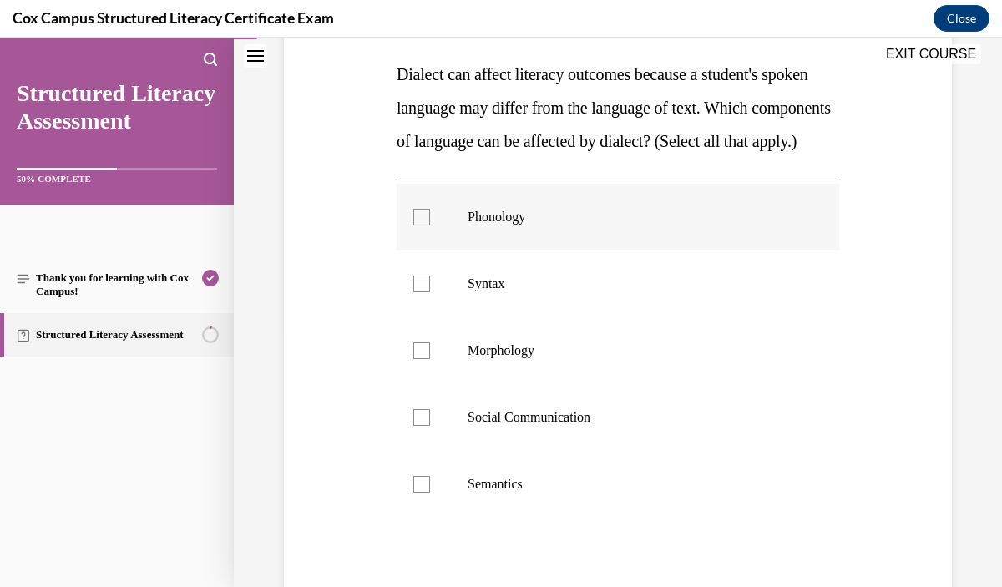
scroll to position [263, 0]
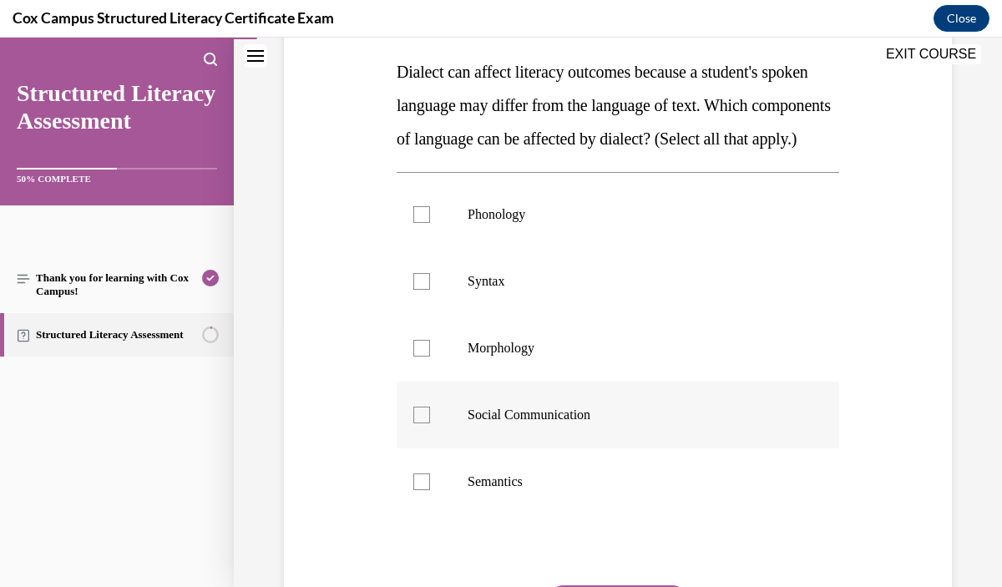
click at [667, 449] on label "Social Communication" at bounding box center [618, 415] width 443 height 67
click at [430, 424] on input "Social Communication" at bounding box center [421, 415] width 17 height 17
checkbox input "true"
click at [651, 505] on label "Semantics" at bounding box center [618, 482] width 443 height 67
click at [430, 490] on input "Semantics" at bounding box center [421, 482] width 17 height 17
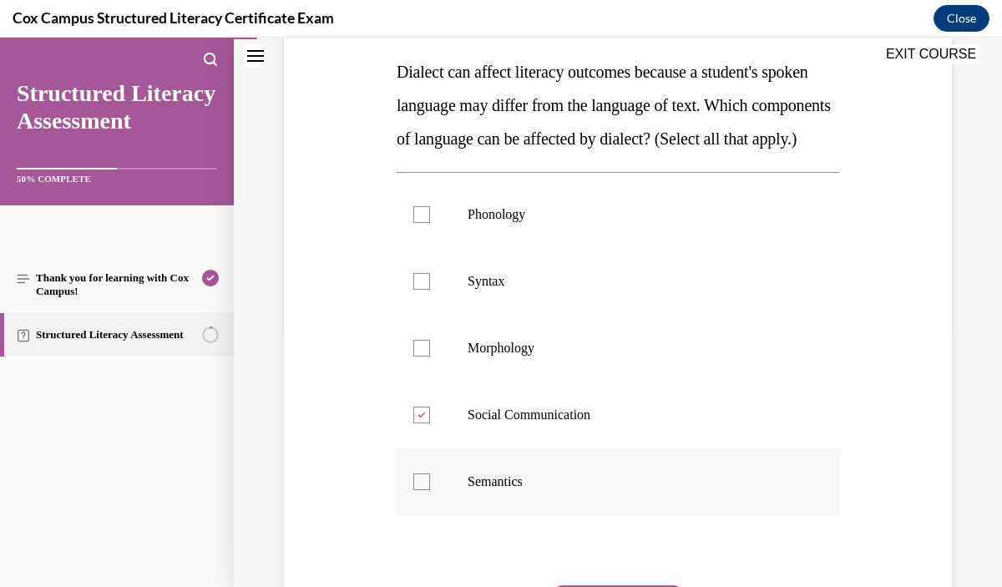
checkbox input "true"
click at [738, 248] on label "Phonology" at bounding box center [618, 214] width 443 height 67
click at [430, 223] on input "Phonology" at bounding box center [421, 214] width 17 height 17
checkbox input "true"
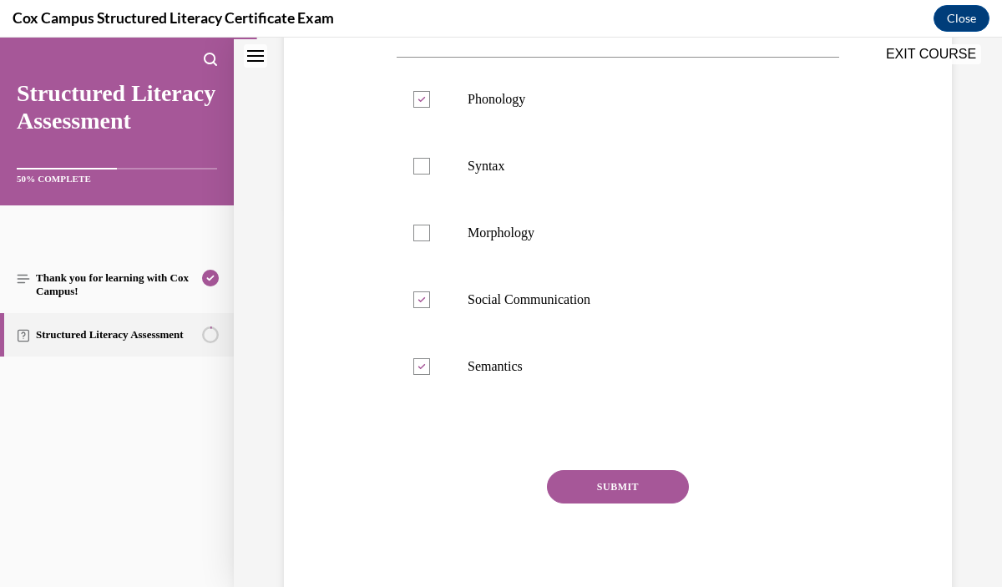
click at [667, 504] on button "SUBMIT" at bounding box center [618, 486] width 142 height 33
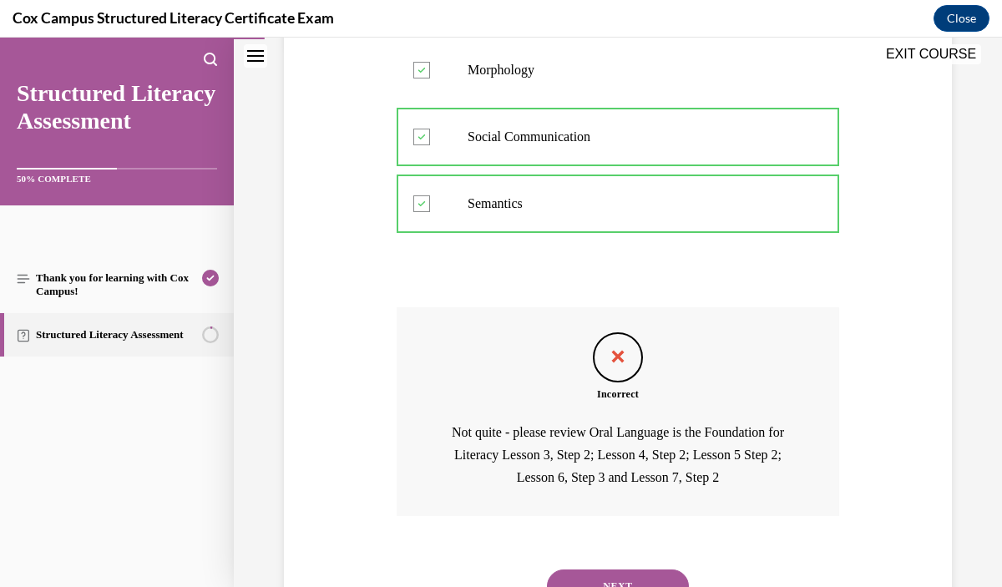
scroll to position [648, 0]
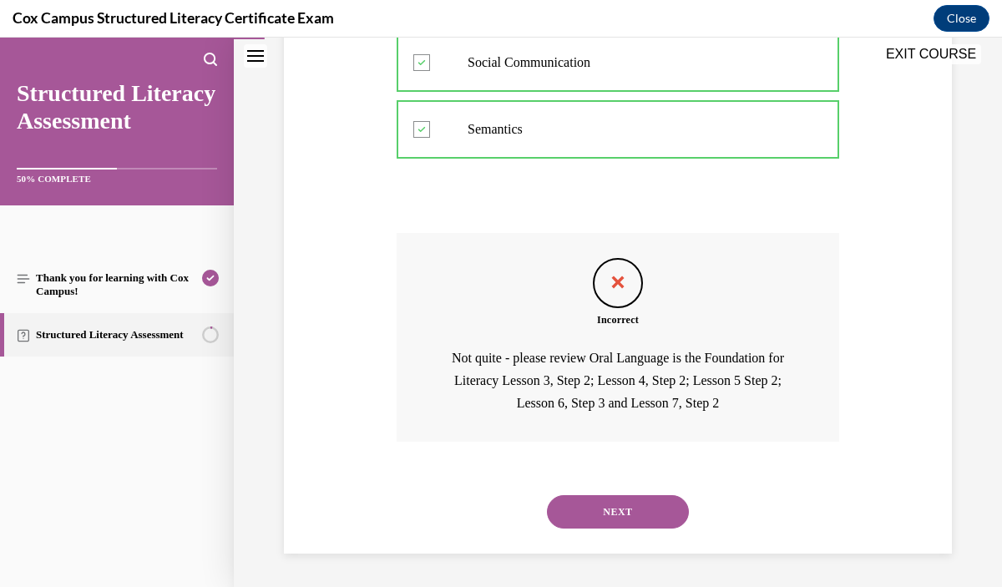
click at [643, 510] on button "NEXT" at bounding box center [618, 511] width 142 height 33
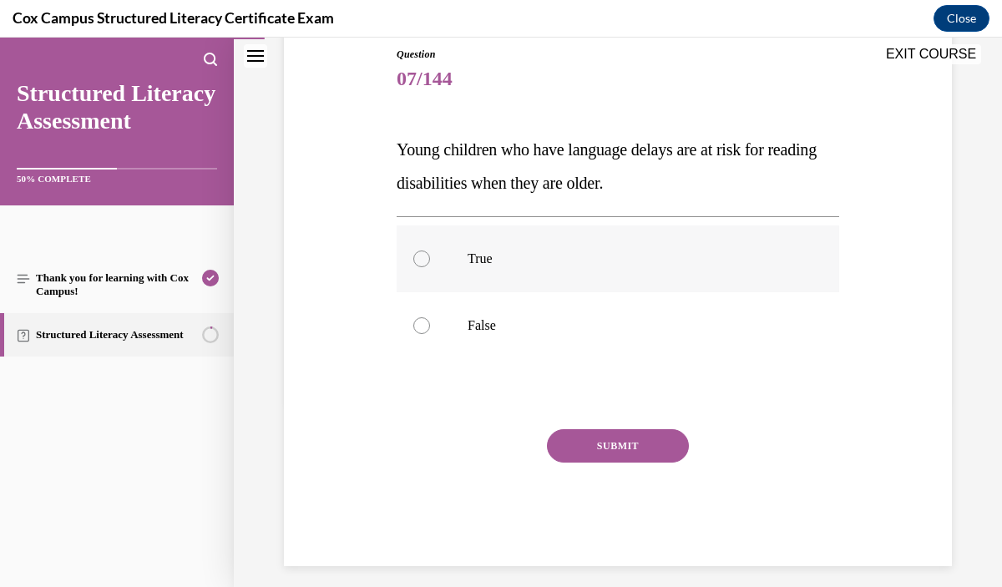
click at [574, 273] on label "True" at bounding box center [618, 259] width 443 height 67
click at [430, 267] on input "True" at bounding box center [421, 259] width 17 height 17
radio input "true"
click at [611, 444] on button "SUBMIT" at bounding box center [618, 445] width 142 height 33
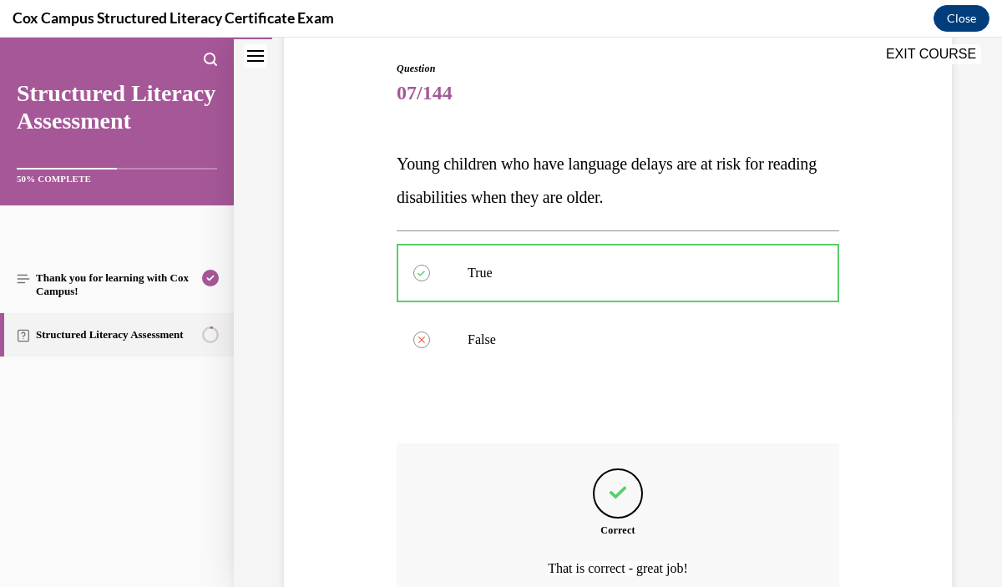
scroll to position [336, 0]
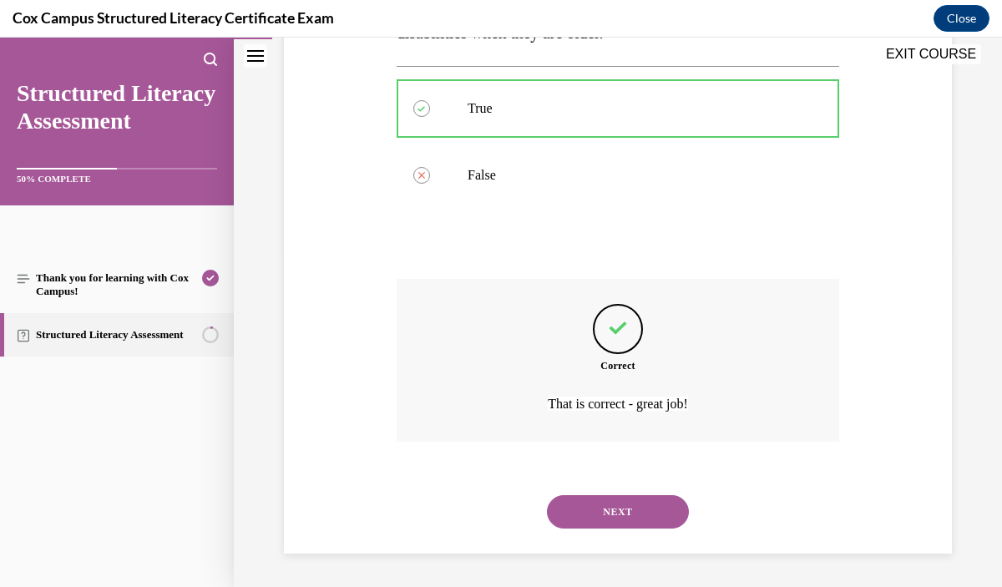
click at [610, 513] on button "NEXT" at bounding box center [618, 511] width 142 height 33
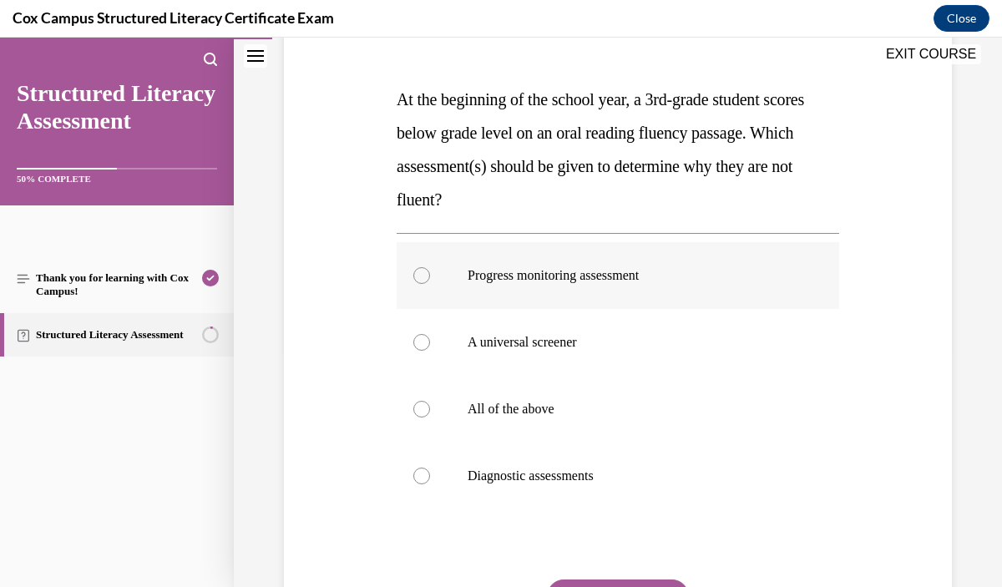
scroll to position [236, 0]
click at [590, 486] on label "Diagnostic assessments" at bounding box center [618, 476] width 443 height 67
click at [430, 484] on input "Diagnostic assessments" at bounding box center [421, 476] width 17 height 17
radio input "true"
click at [561, 359] on label "A universal screener" at bounding box center [618, 342] width 443 height 67
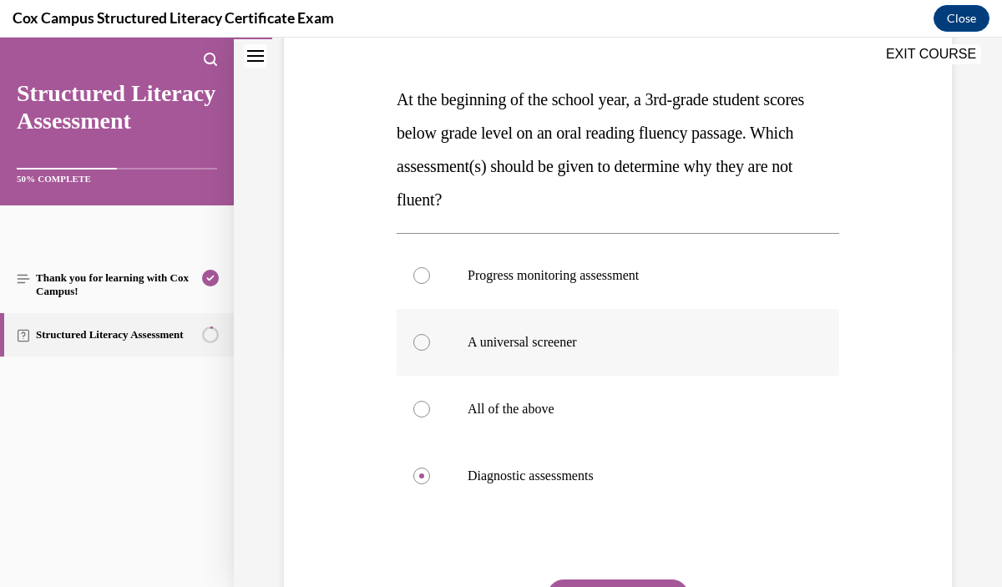
click at [430, 351] on input "A universal screener" at bounding box center [421, 342] width 17 height 17
radio input "true"
click at [562, 454] on label "Diagnostic assessments" at bounding box center [618, 476] width 443 height 67
click at [430, 468] on input "Diagnostic assessments" at bounding box center [421, 476] width 17 height 17
radio input "true"
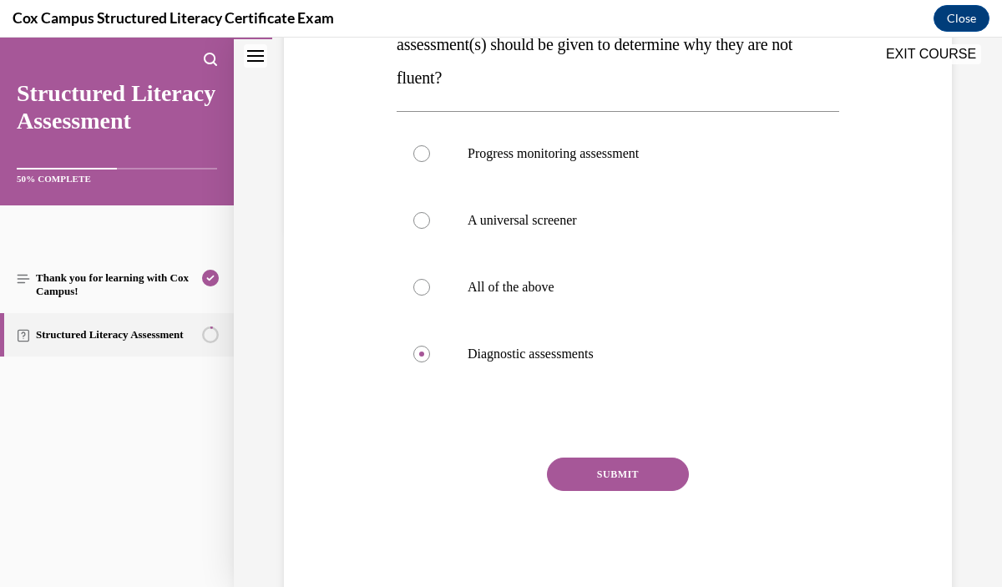
click at [585, 469] on button "SUBMIT" at bounding box center [618, 474] width 142 height 33
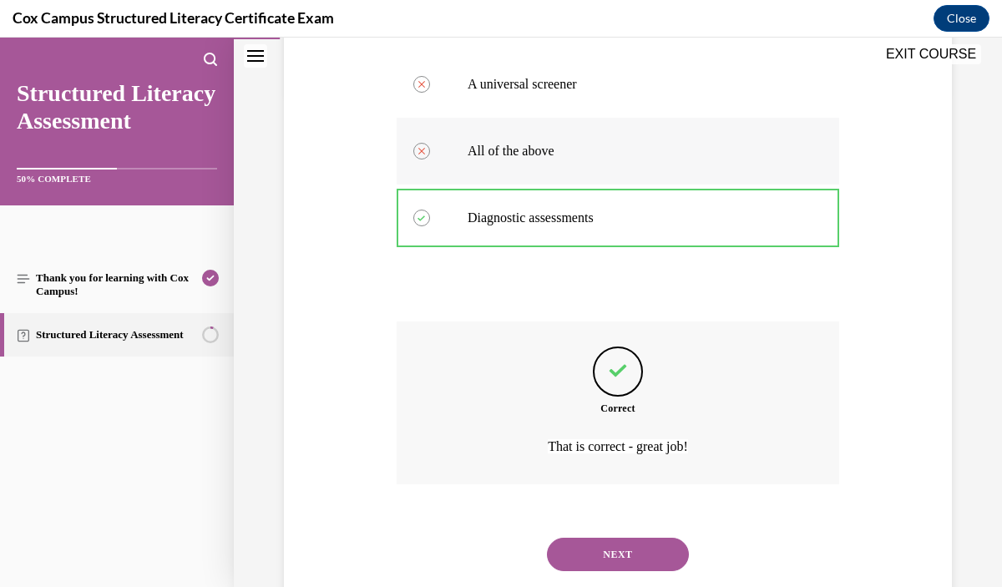
scroll to position [496, 0]
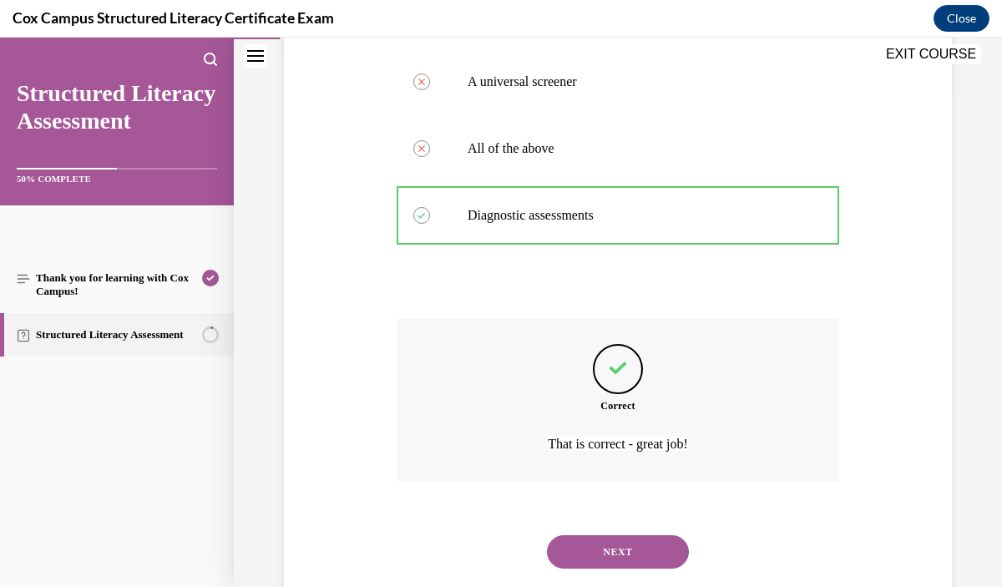
click at [625, 540] on button "NEXT" at bounding box center [618, 551] width 142 height 33
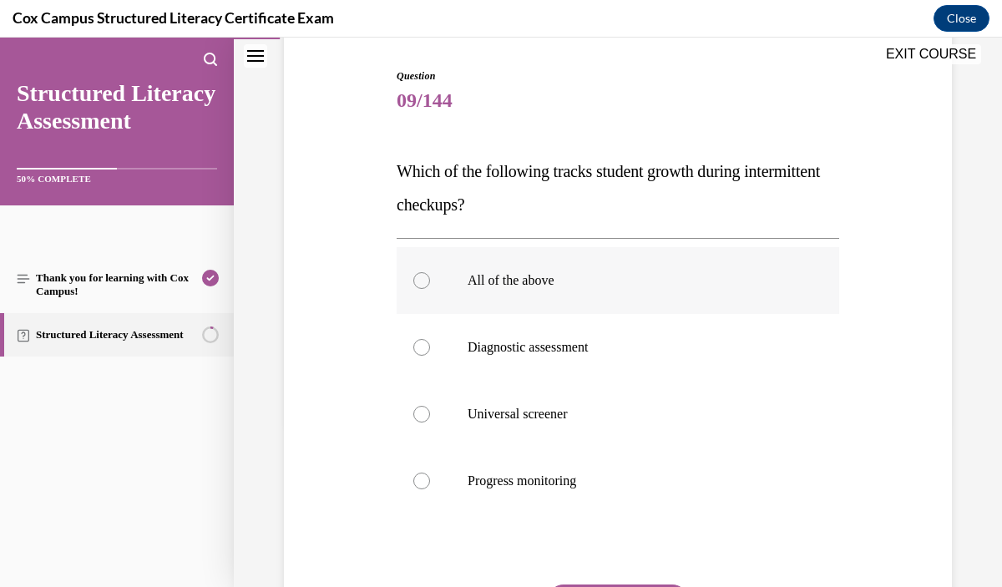
scroll to position [169, 0]
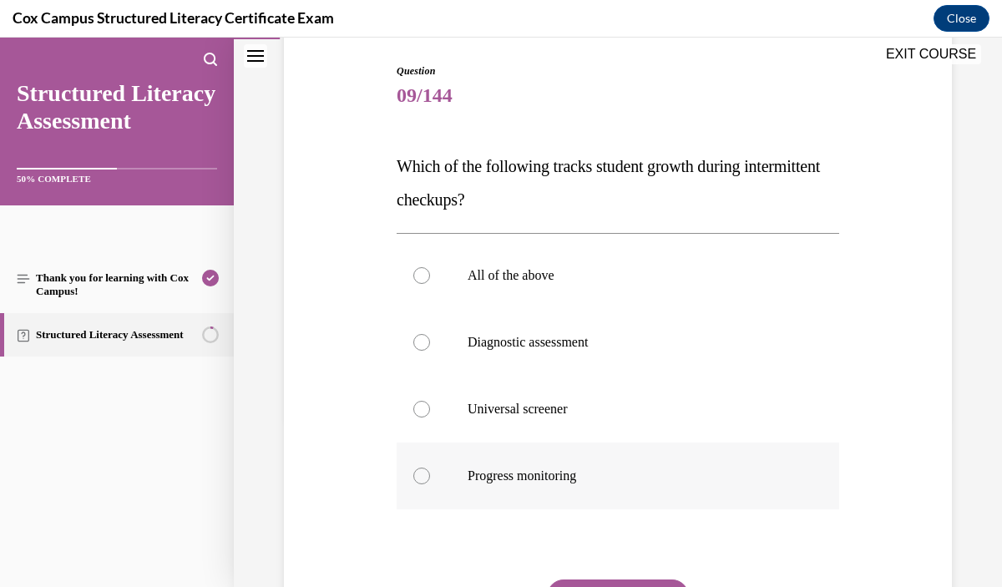
click at [589, 475] on p "Progress monitoring" at bounding box center [633, 476] width 330 height 17
click at [430, 475] on input "Progress monitoring" at bounding box center [421, 476] width 17 height 17
radio input "true"
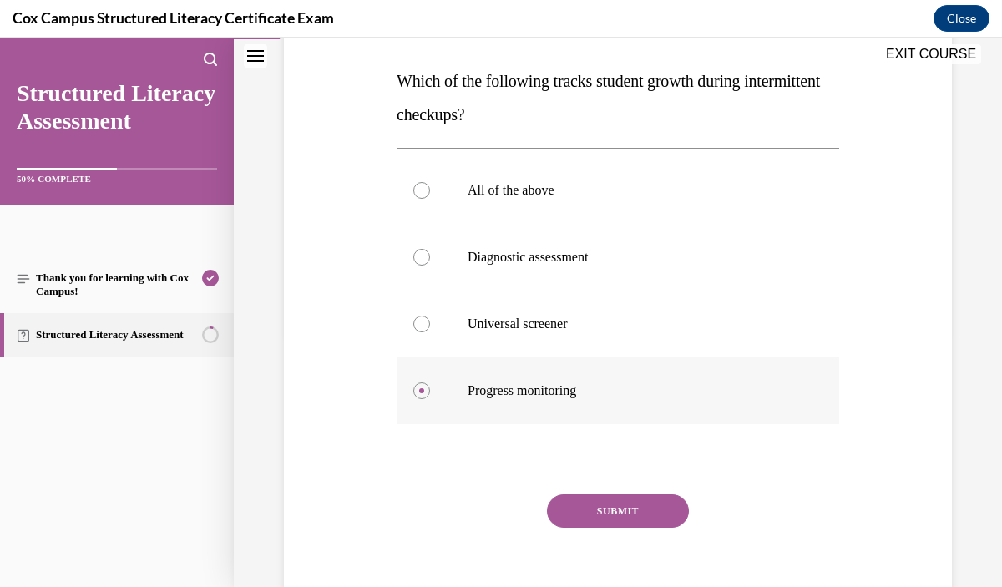
scroll to position [258, 0]
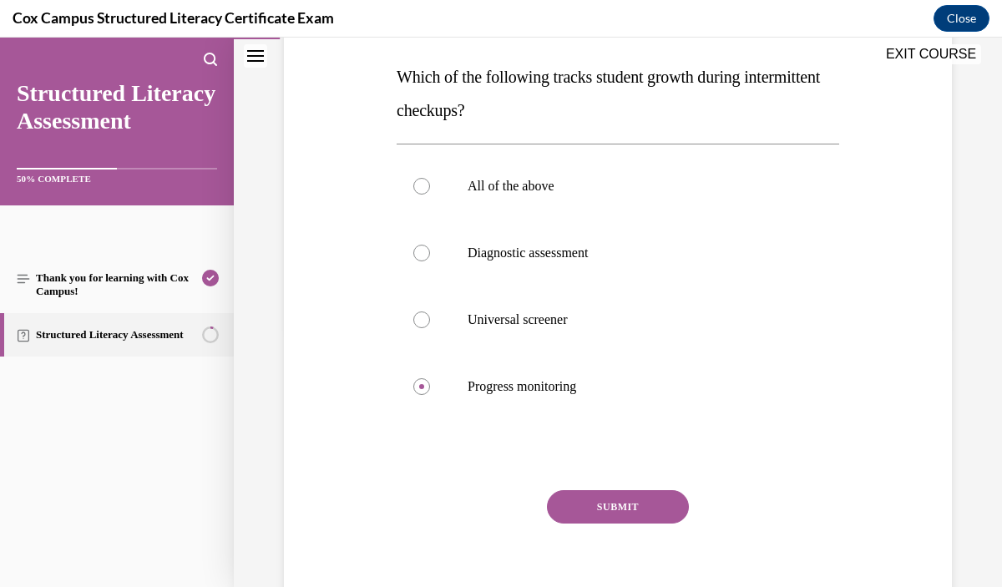
click at [592, 508] on button "SUBMIT" at bounding box center [618, 506] width 142 height 33
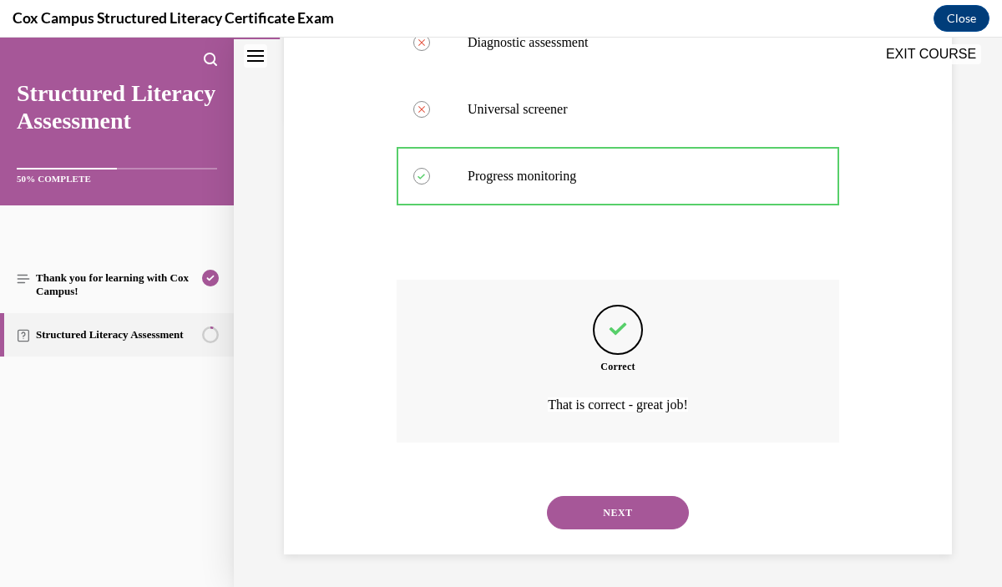
scroll to position [469, 0]
click at [618, 509] on button "NEXT" at bounding box center [618, 511] width 142 height 33
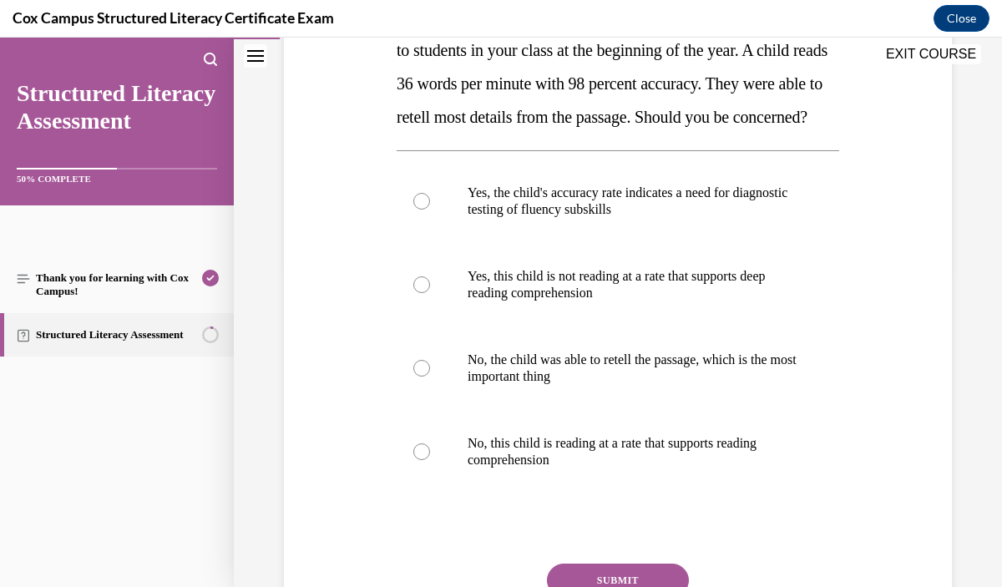
scroll to position [319, 0]
click at [520, 463] on label "No, this child is reading at a rate that supports reading comprehension" at bounding box center [618, 451] width 443 height 84
click at [430, 459] on input "No, this child is reading at a rate that supports reading comprehension" at bounding box center [421, 451] width 17 height 17
radio input "true"
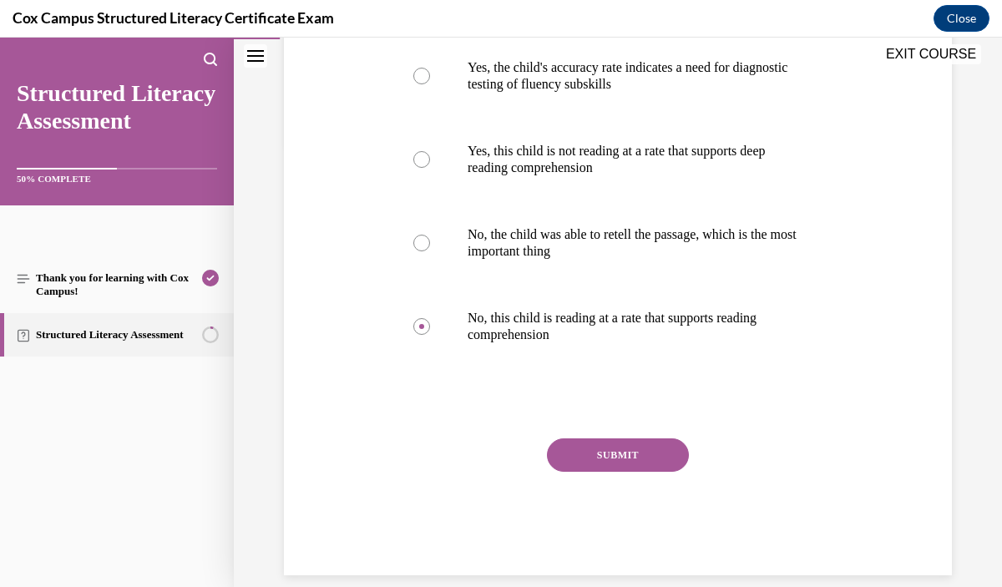
click at [599, 472] on button "SUBMIT" at bounding box center [618, 455] width 142 height 33
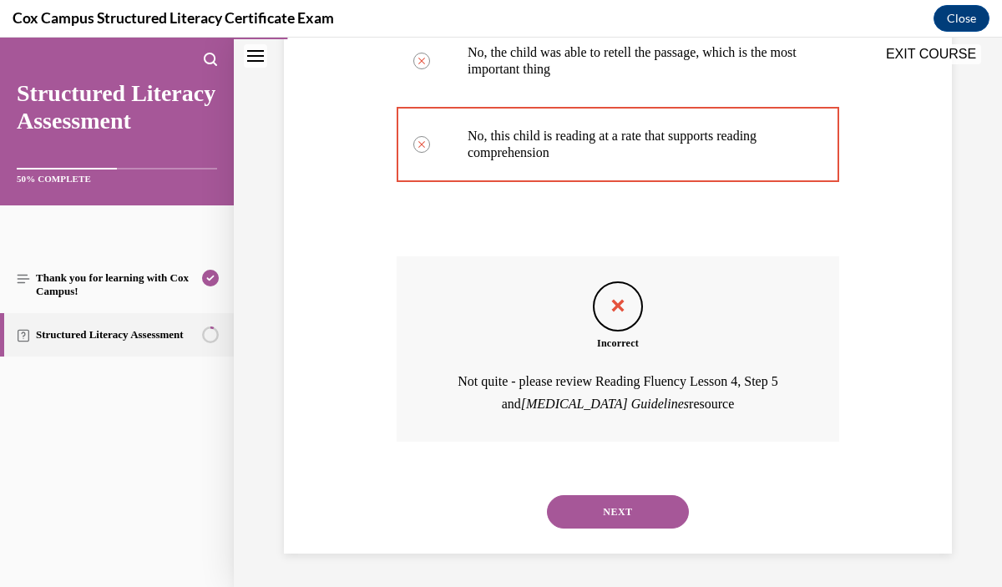
scroll to position [659, 0]
click at [625, 515] on button "NEXT" at bounding box center [618, 511] width 142 height 33
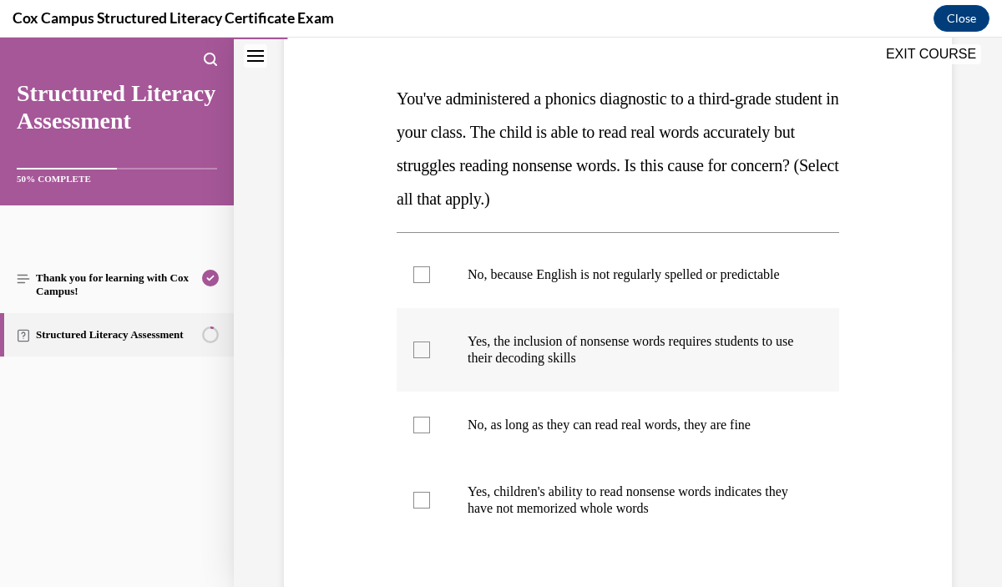
scroll to position [238, 0]
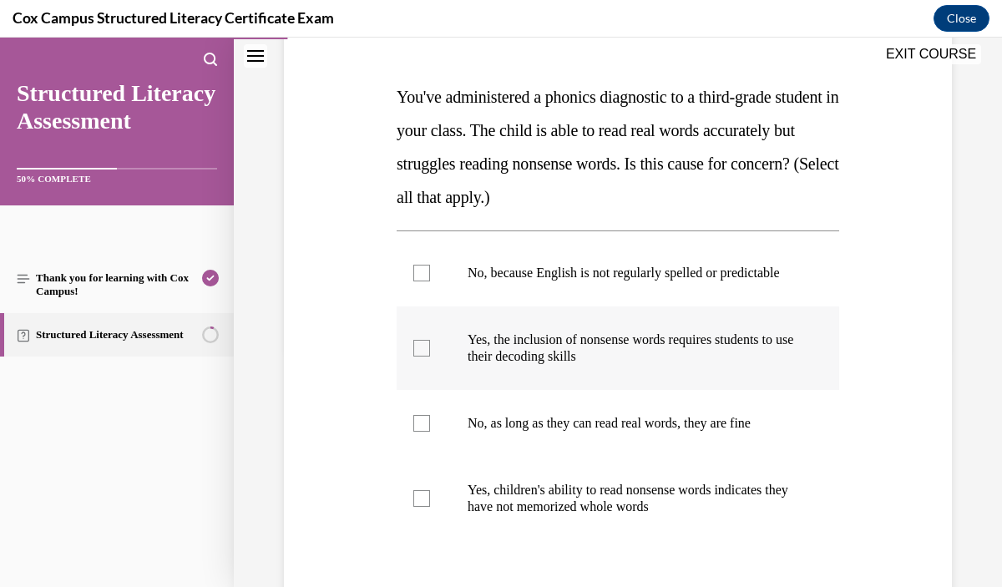
click at [785, 365] on p "Yes, the inclusion of nonsense words requires students to use their decoding sk…" at bounding box center [633, 348] width 330 height 33
click at [430, 357] on input "Yes, the inclusion of nonsense words requires students to use their decoding sk…" at bounding box center [421, 348] width 17 height 17
checkbox input "true"
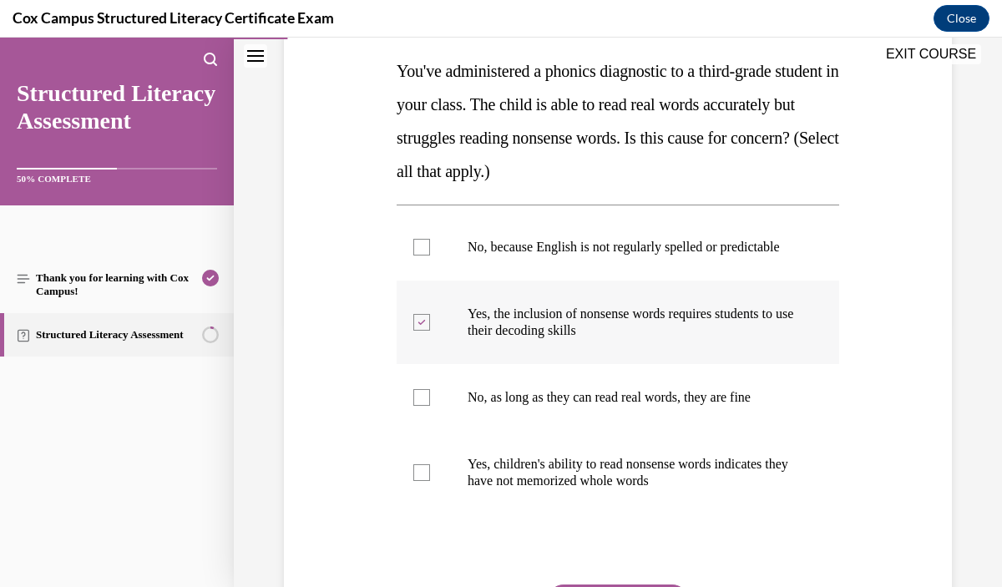
scroll to position [274, 0]
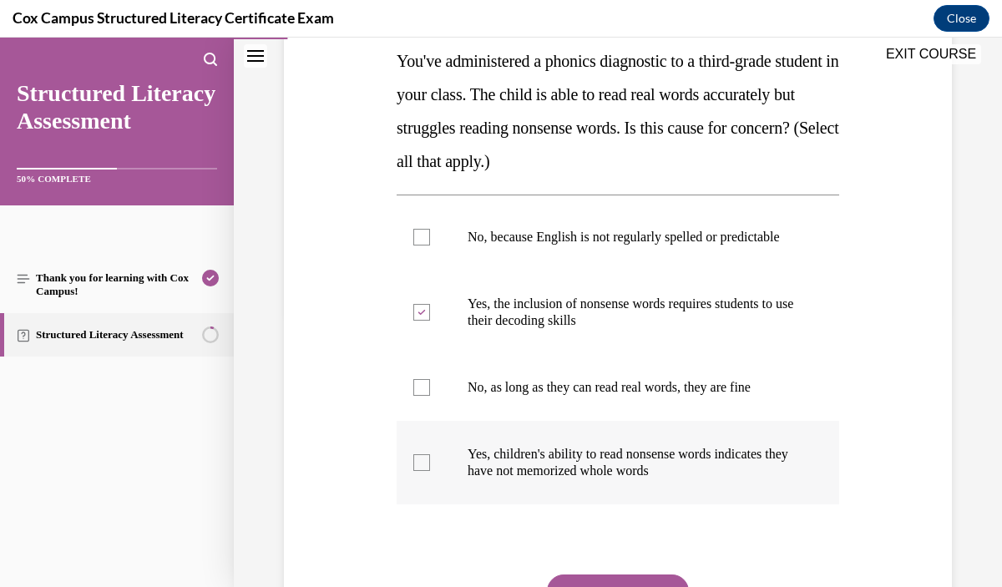
click at [785, 479] on p "Yes, children's ability to read nonsense words indicates they have not memorize…" at bounding box center [633, 462] width 330 height 33
click at [430, 471] on input "Yes, children's ability to read nonsense words indicates they have not memorize…" at bounding box center [421, 462] width 17 height 17
checkbox input "true"
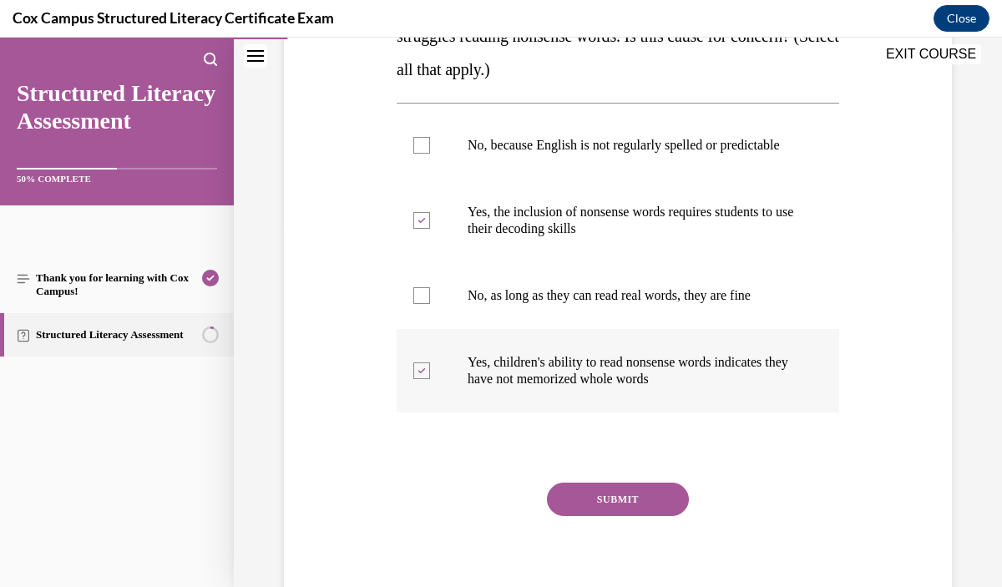
scroll to position [367, 0]
click at [663, 515] on button "SUBMIT" at bounding box center [618, 498] width 142 height 33
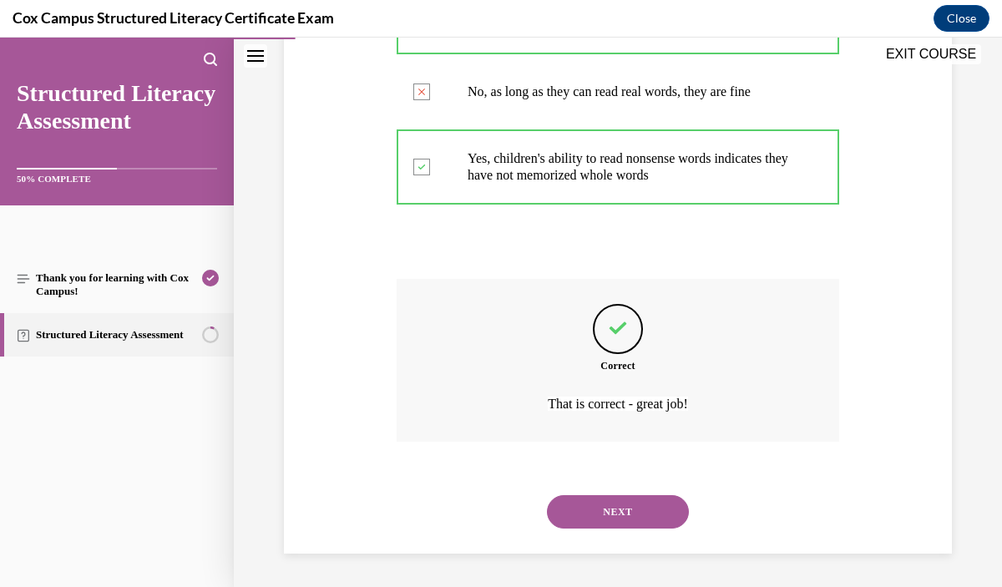
scroll to position [586, 0]
click at [635, 517] on button "NEXT" at bounding box center [618, 511] width 142 height 33
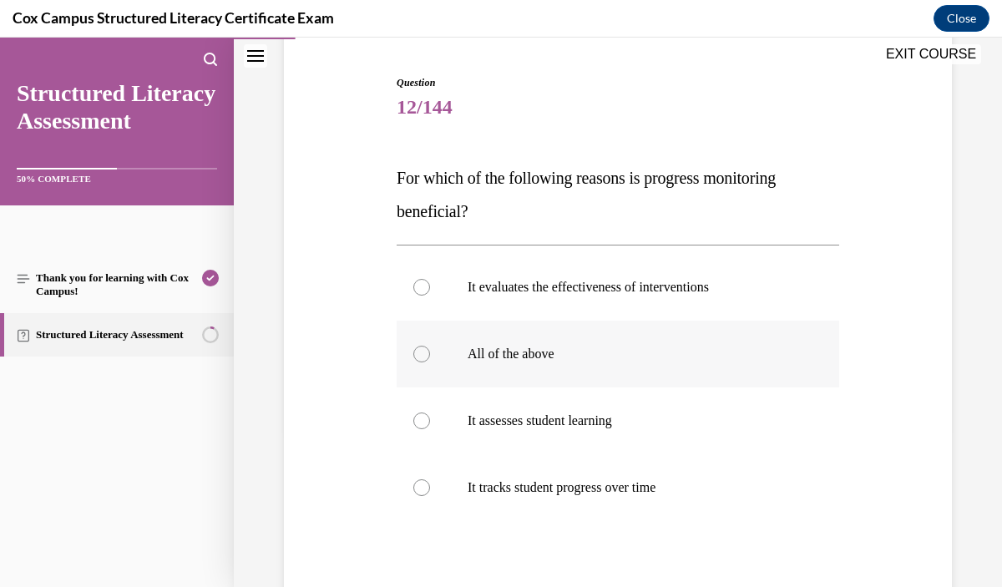
scroll to position [165, 0]
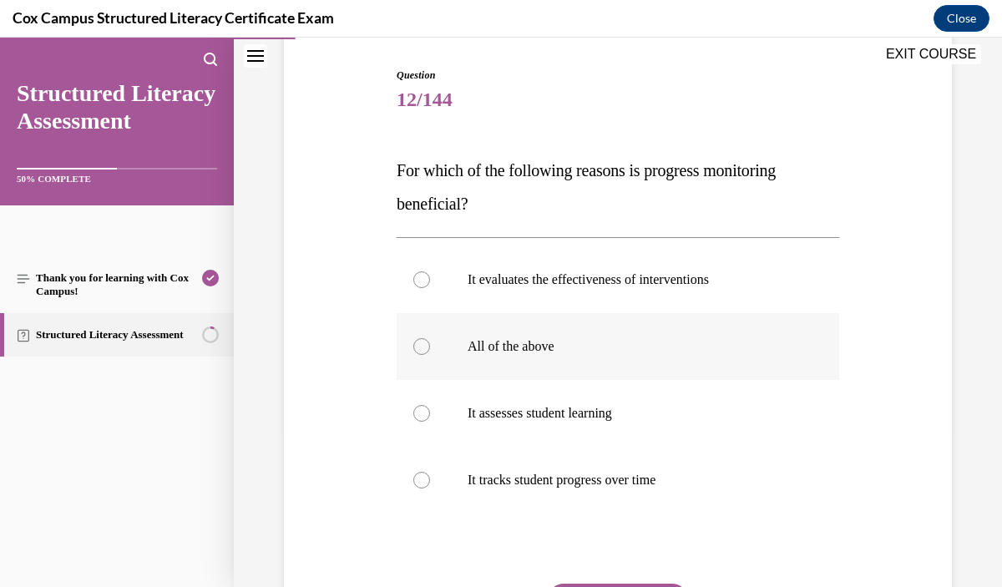
click at [689, 362] on label "All of the above" at bounding box center [618, 346] width 443 height 67
click at [430, 355] on input "All of the above" at bounding box center [421, 346] width 17 height 17
radio input "true"
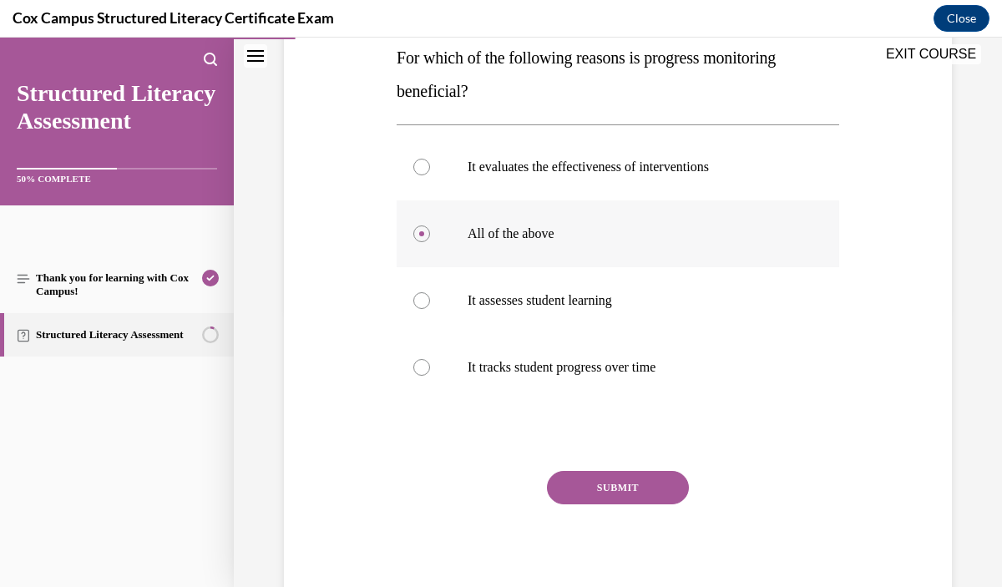
scroll to position [282, 0]
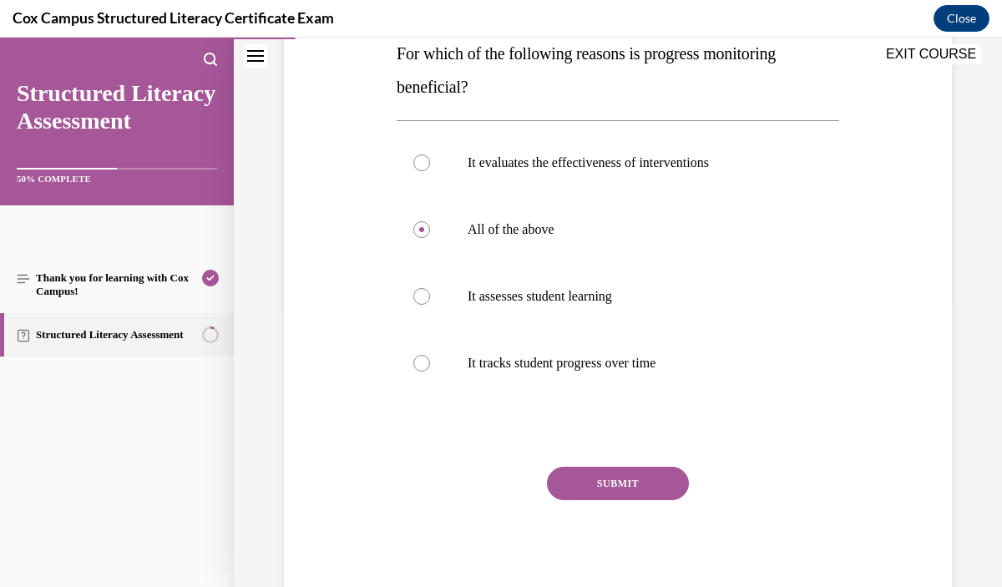
click at [652, 495] on button "SUBMIT" at bounding box center [618, 483] width 142 height 33
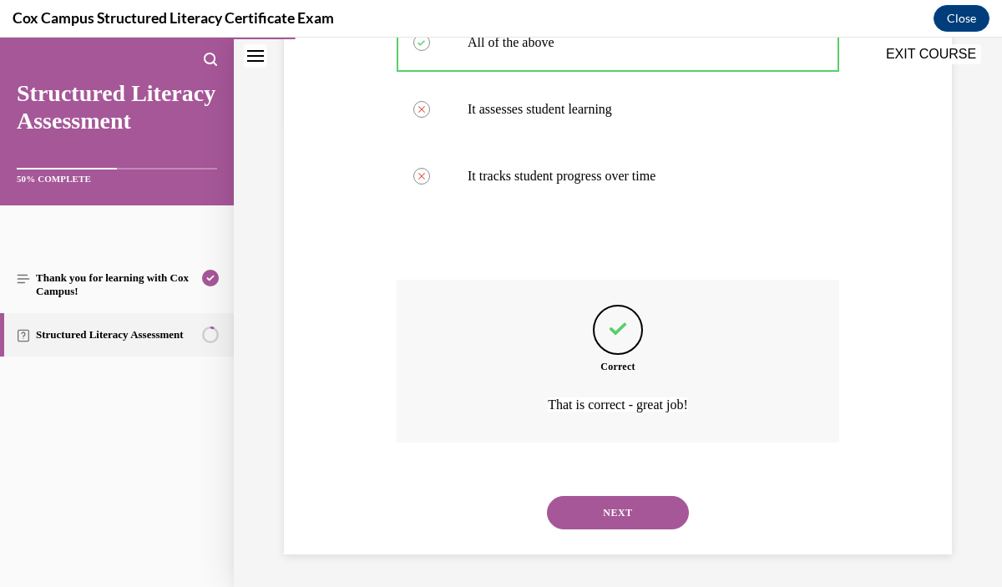
scroll to position [469, 0]
click at [643, 518] on button "NEXT" at bounding box center [618, 511] width 142 height 33
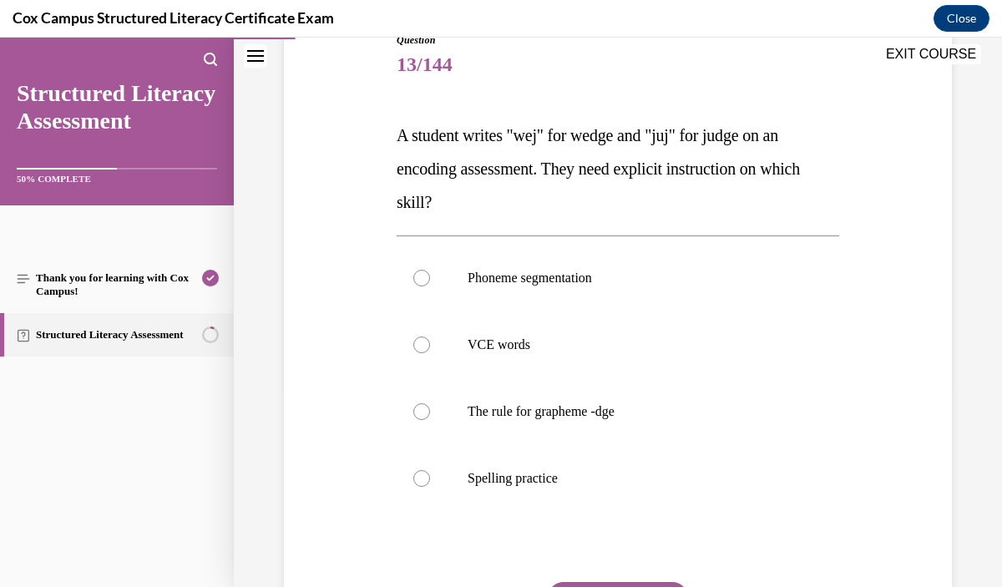
scroll to position [200, 0]
click at [692, 418] on p "The rule for grapheme -dge" at bounding box center [633, 411] width 330 height 17
click at [430, 418] on input "The rule for grapheme -dge" at bounding box center [421, 411] width 17 height 17
radio input "true"
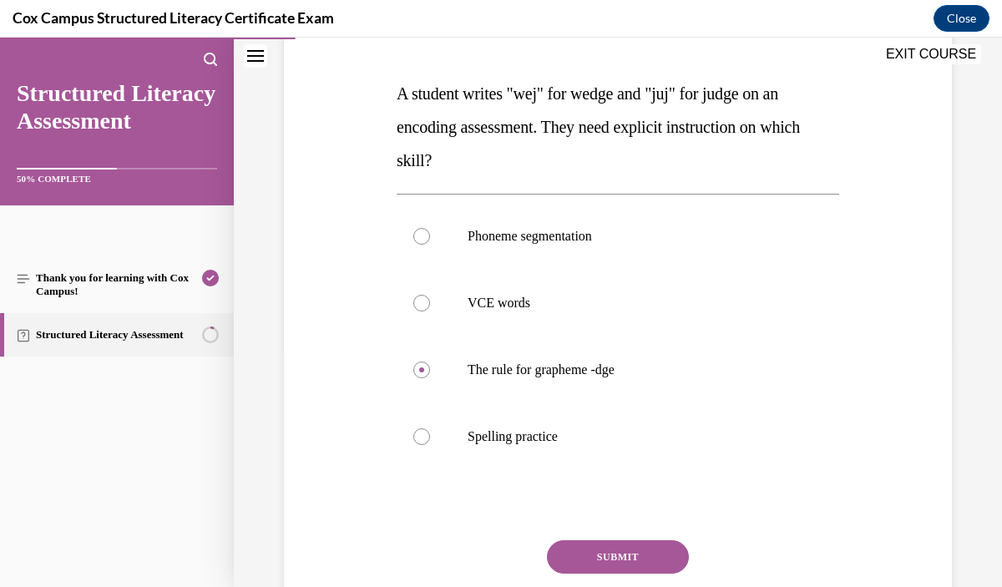
scroll to position [246, 0]
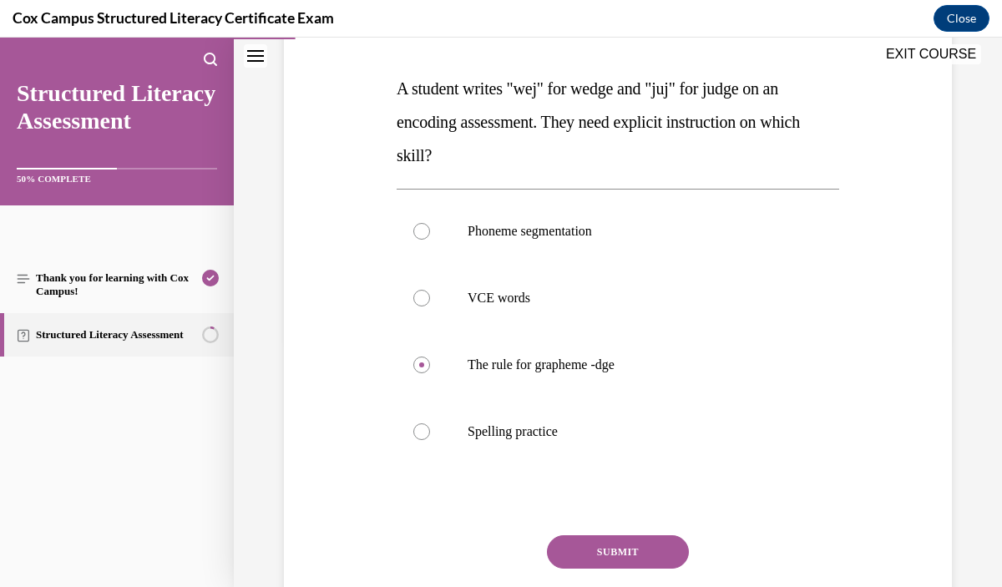
click at [617, 547] on button "SUBMIT" at bounding box center [618, 551] width 142 height 33
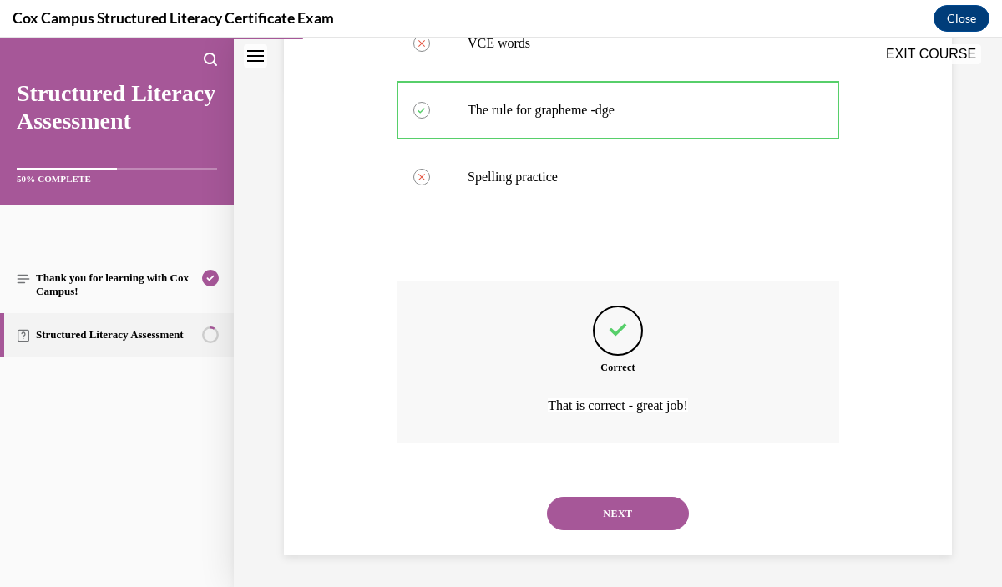
scroll to position [503, 0]
click at [621, 515] on button "NEXT" at bounding box center [618, 511] width 142 height 33
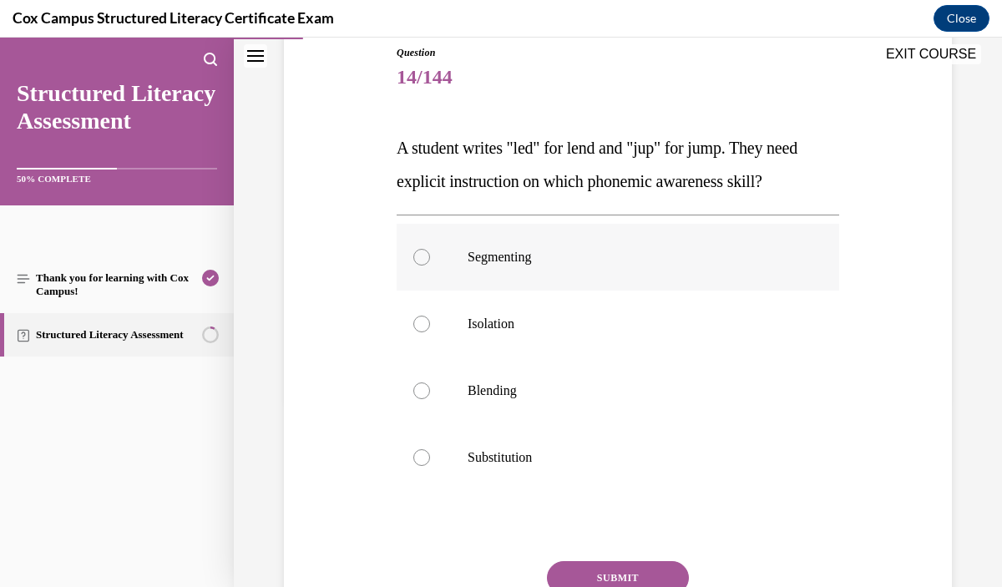
scroll to position [195, 0]
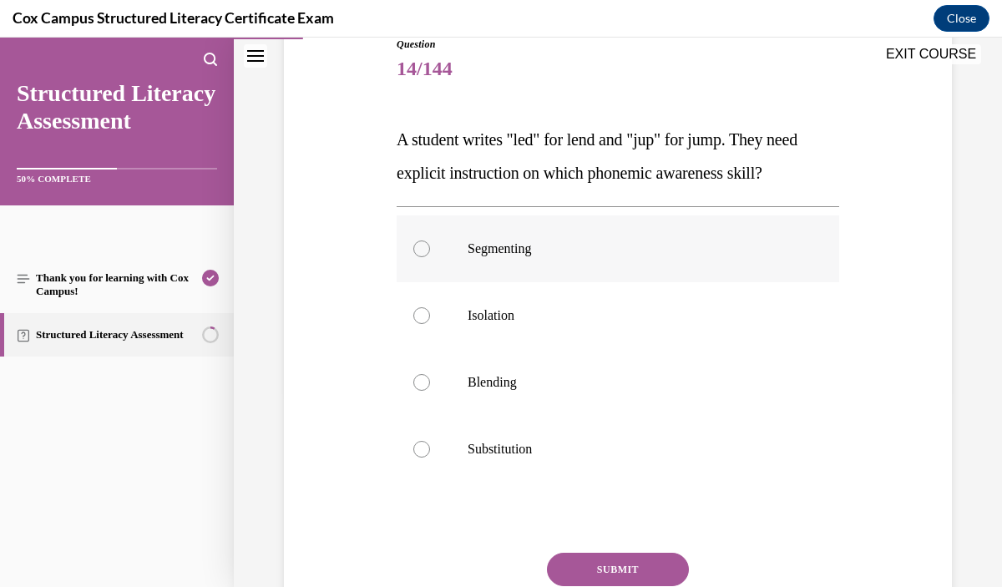
click at [693, 261] on label "Segmenting" at bounding box center [618, 249] width 443 height 67
click at [430, 257] on input "Segmenting" at bounding box center [421, 249] width 17 height 17
radio input "true"
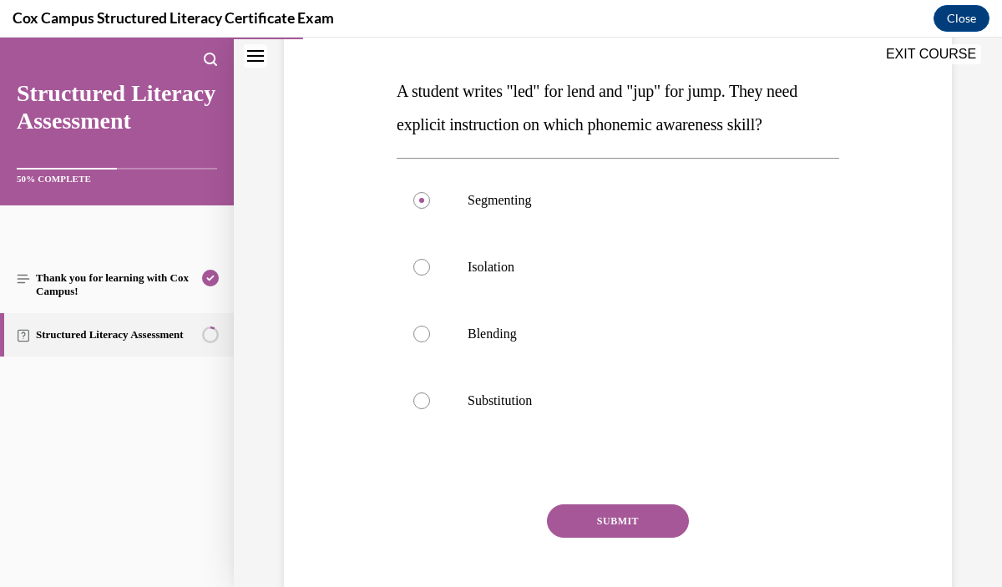
click at [639, 519] on button "SUBMIT" at bounding box center [618, 521] width 142 height 33
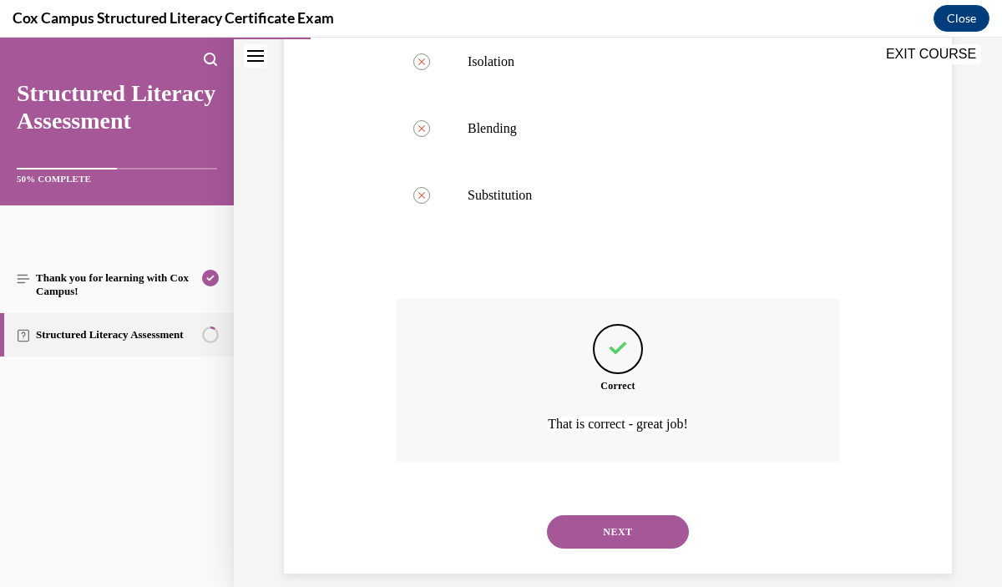
scroll to position [469, 0]
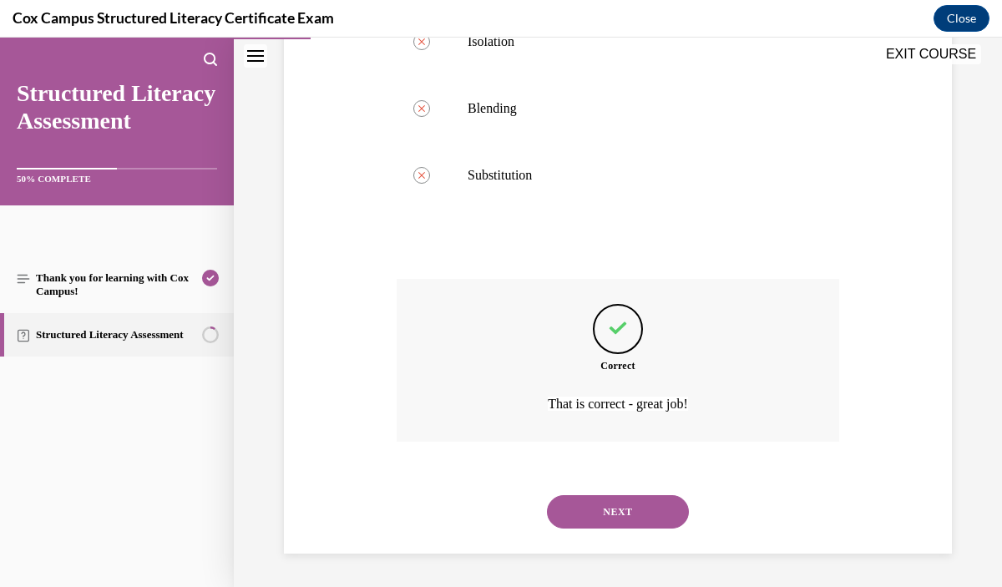
click at [612, 511] on button "NEXT" at bounding box center [618, 511] width 142 height 33
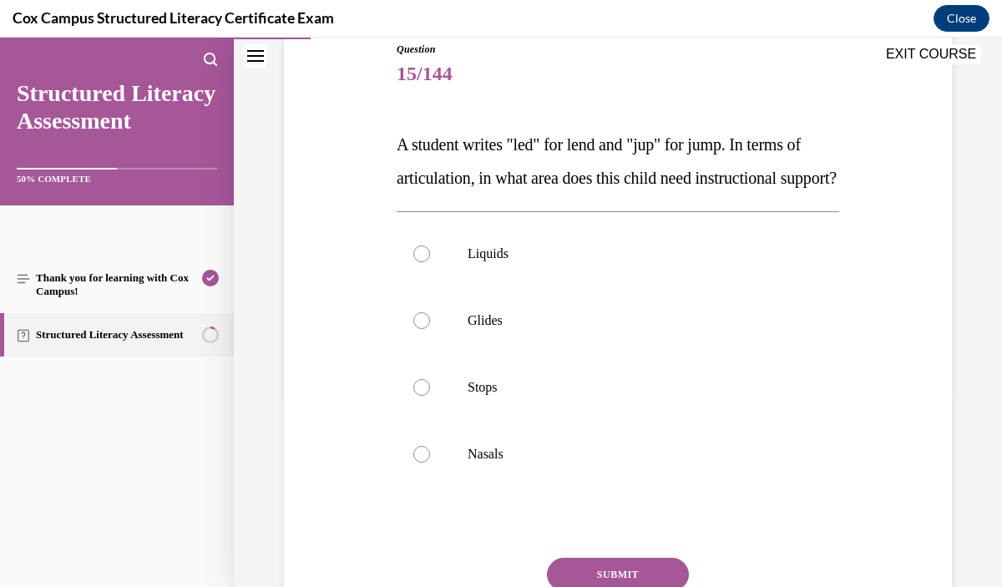
scroll to position [193, 0]
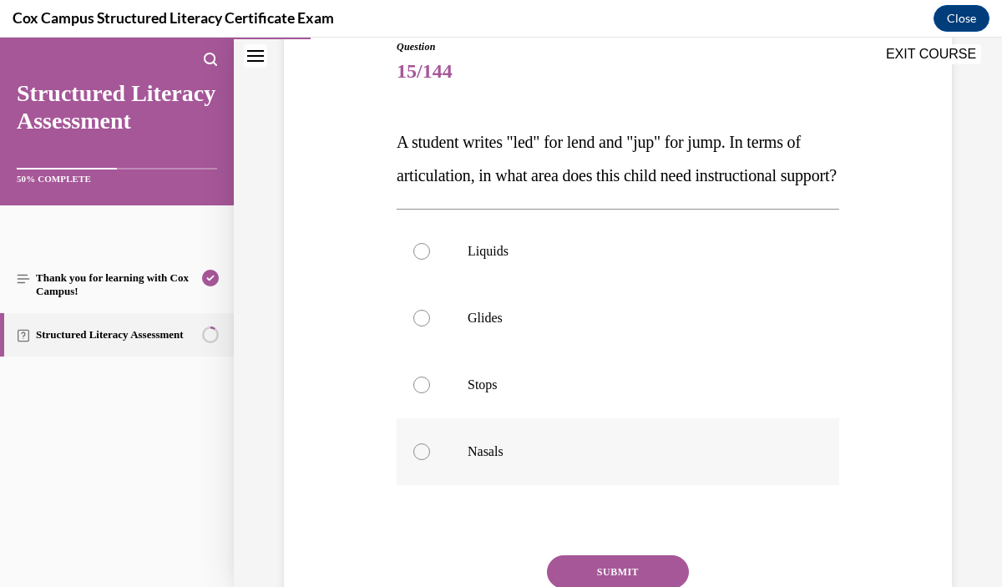
click at [611, 485] on label "Nasals" at bounding box center [618, 451] width 443 height 67
click at [430, 460] on input "Nasals" at bounding box center [421, 452] width 17 height 17
radio input "true"
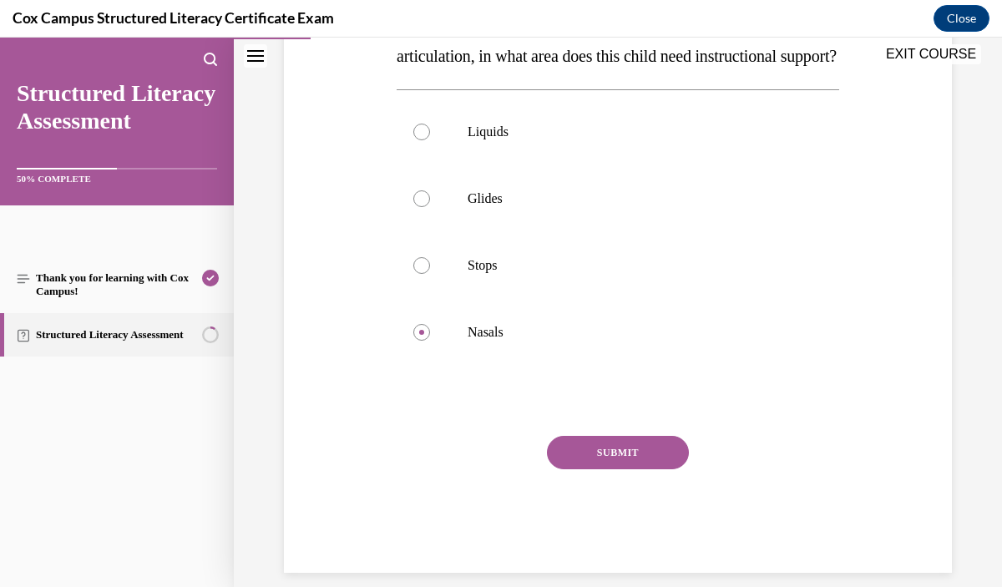
click at [648, 469] on button "SUBMIT" at bounding box center [618, 452] width 142 height 33
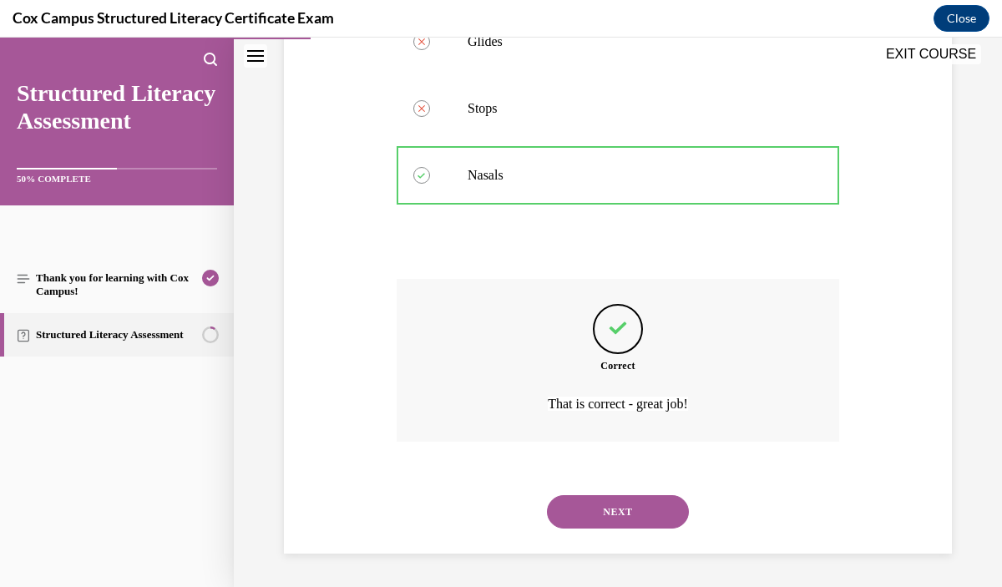
scroll to position [503, 0]
click at [607, 518] on button "NEXT" at bounding box center [618, 511] width 142 height 33
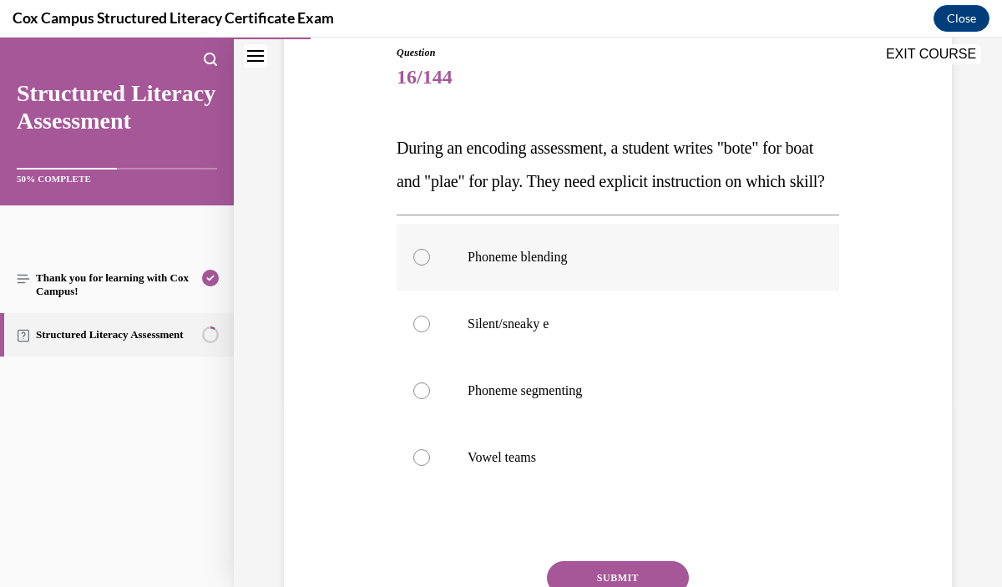
scroll to position [195, 0]
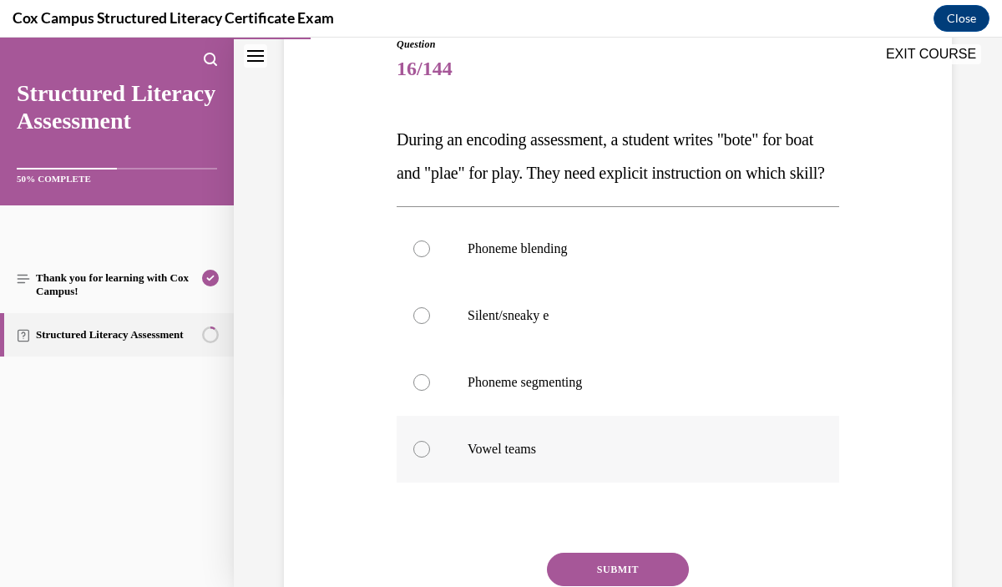
click at [624, 458] on p "Vowel teams" at bounding box center [633, 449] width 330 height 17
click at [430, 458] on input "Vowel teams" at bounding box center [421, 449] width 17 height 17
radio input "true"
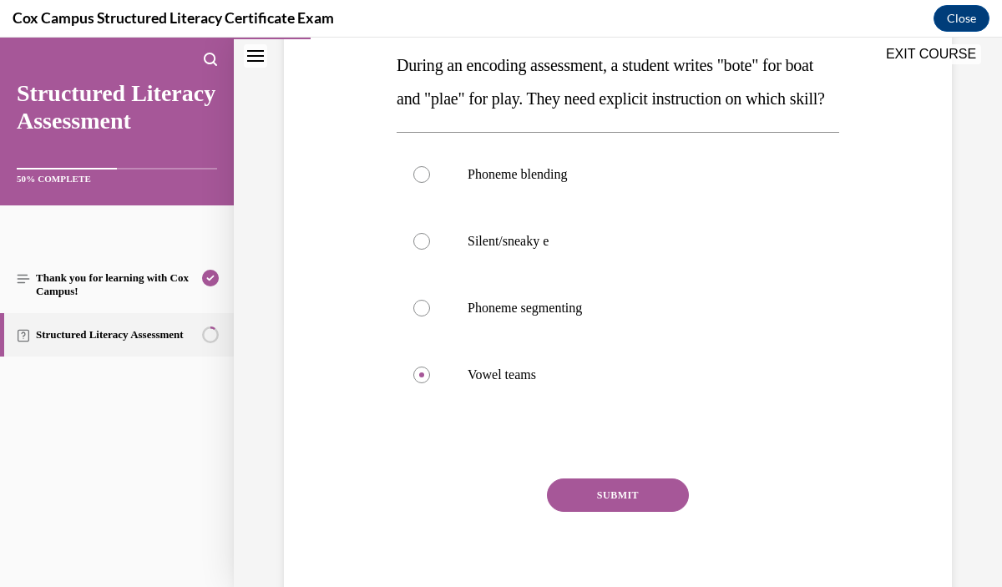
click at [628, 512] on button "SUBMIT" at bounding box center [618, 495] width 142 height 33
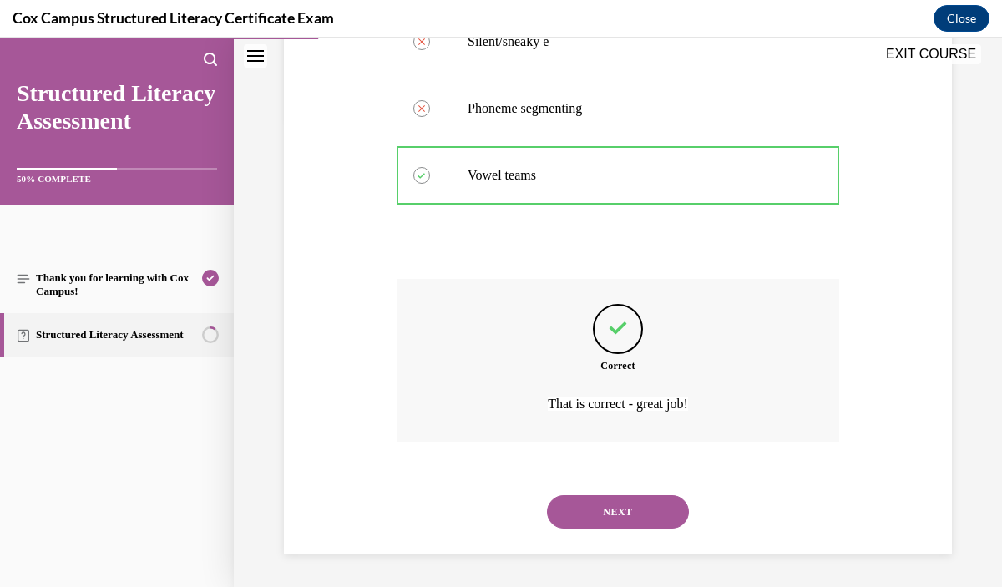
scroll to position [503, 0]
click at [621, 510] on button "NEXT" at bounding box center [618, 511] width 142 height 33
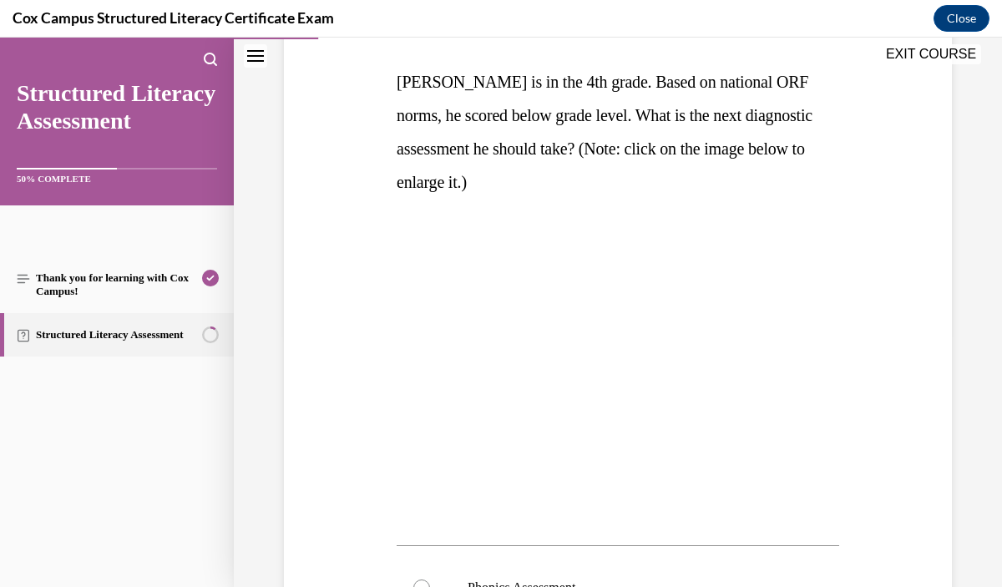
scroll to position [254, 0]
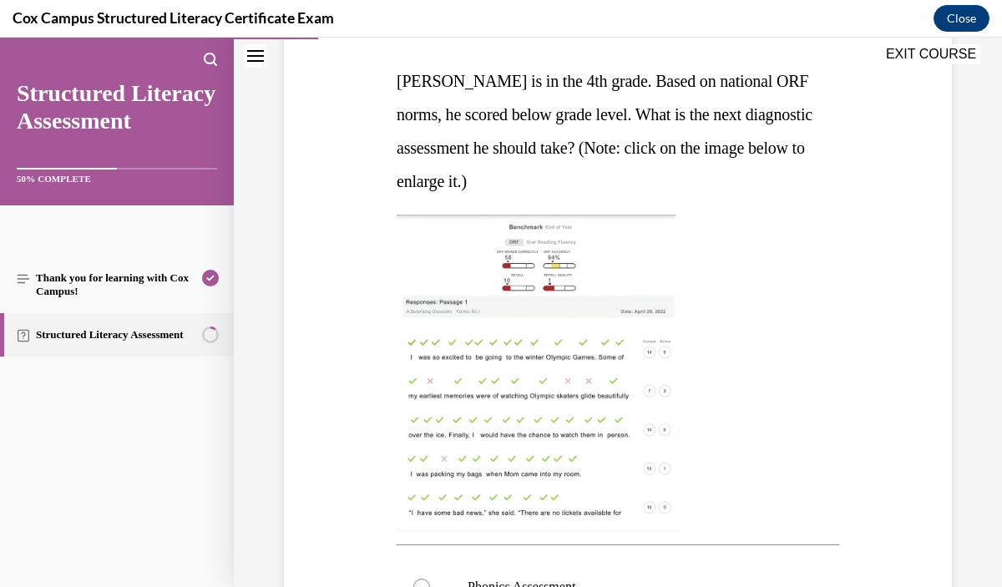
click at [606, 422] on img at bounding box center [538, 373] width 283 height 317
click at [610, 464] on img at bounding box center [538, 373] width 283 height 317
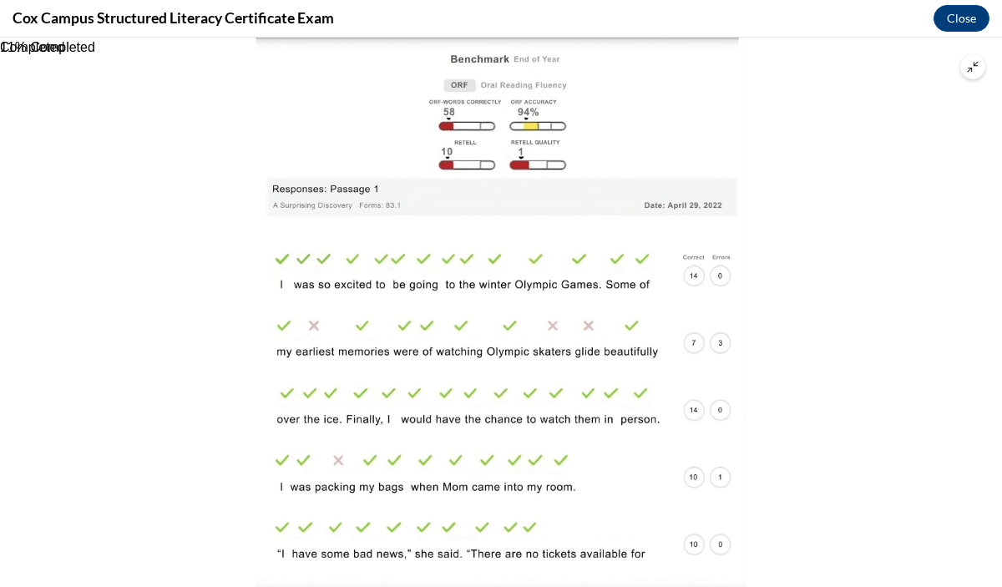
click at [966, 71] on button "Unzoom image" at bounding box center [973, 66] width 25 height 25
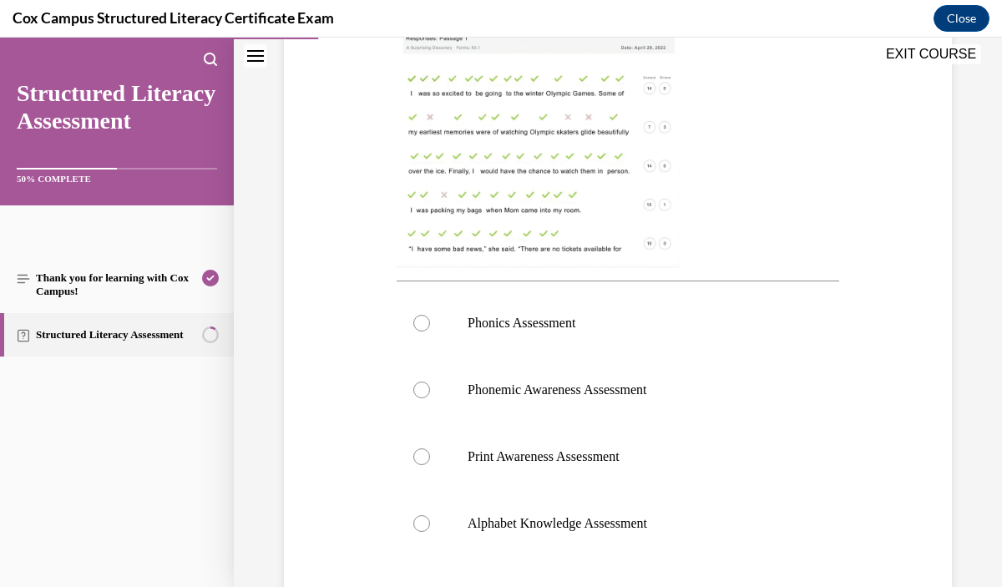
scroll to position [515, 0]
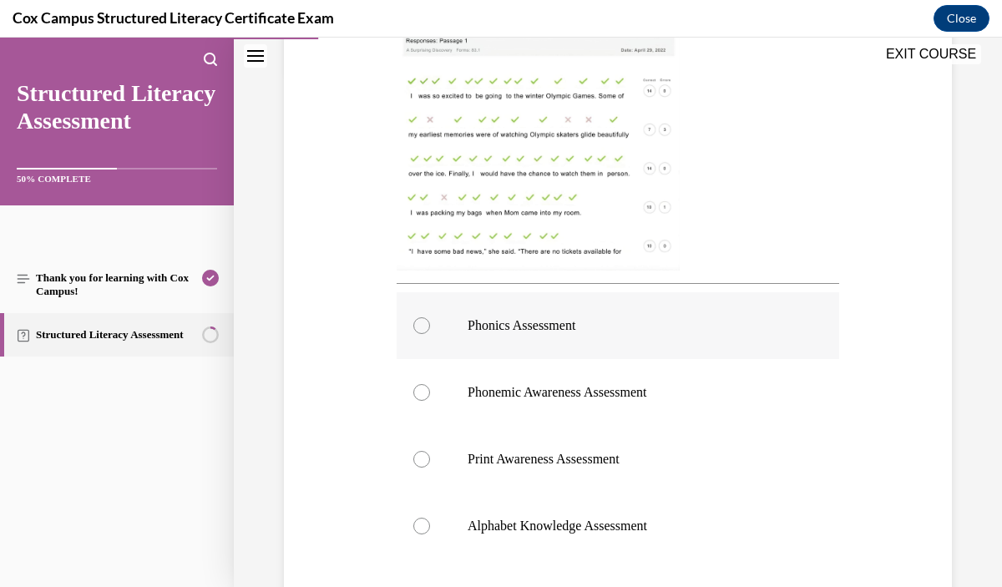
click at [588, 327] on p "Phonics Assessment" at bounding box center [633, 325] width 330 height 17
click at [430, 327] on input "Phonics Assessment" at bounding box center [421, 325] width 17 height 17
radio input "true"
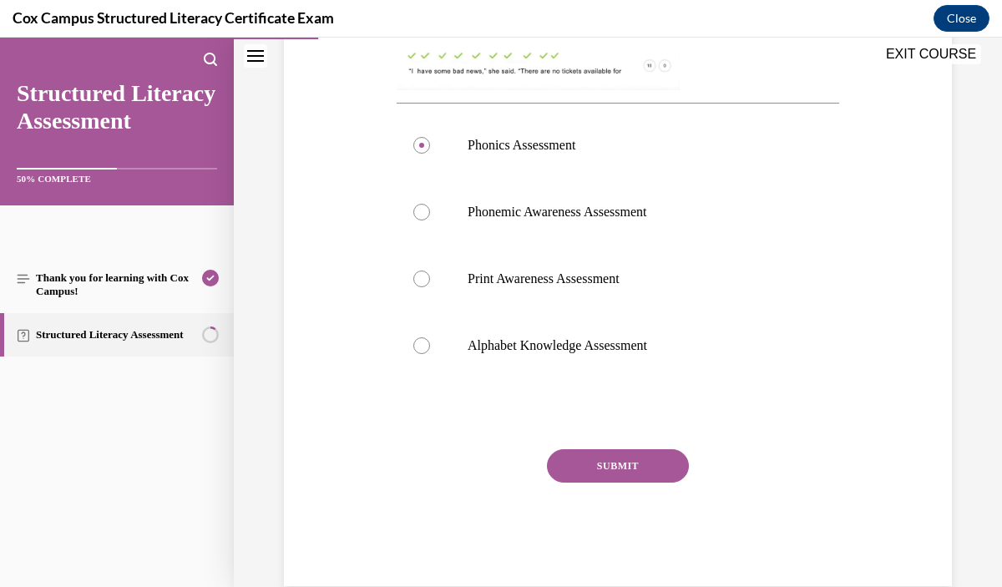
click at [650, 472] on button "SUBMIT" at bounding box center [618, 465] width 142 height 33
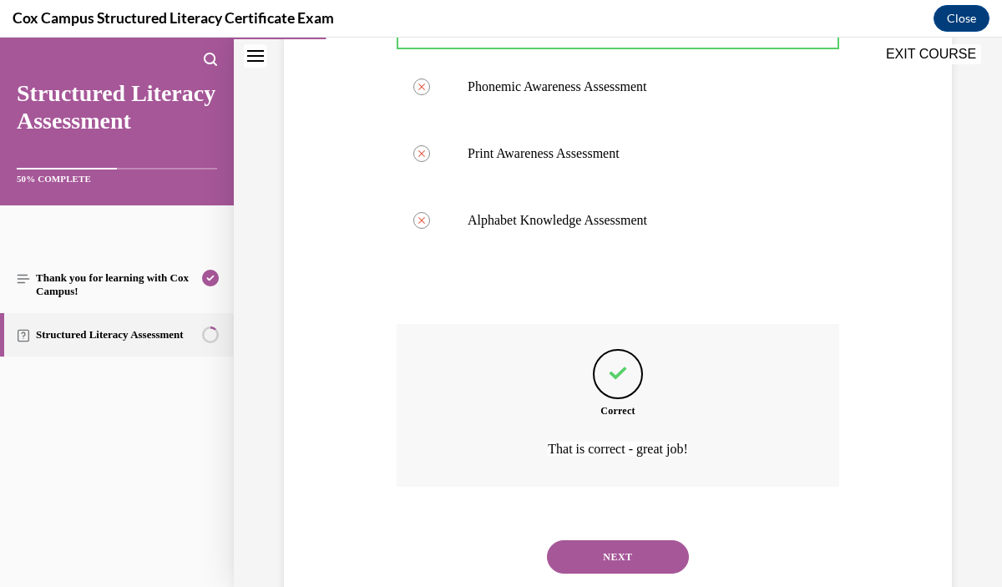
scroll to position [840, 0]
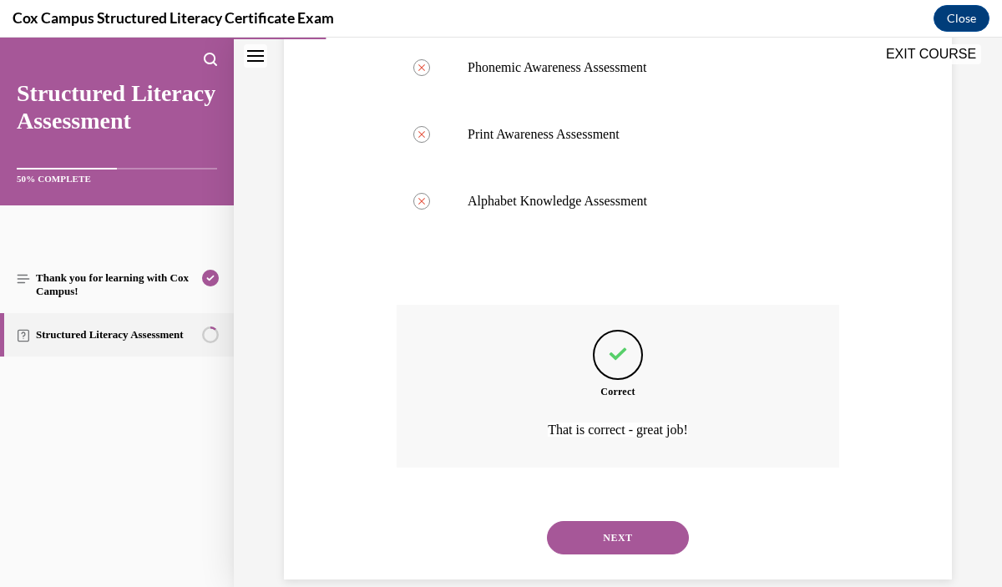
click at [614, 543] on button "NEXT" at bounding box center [618, 537] width 142 height 33
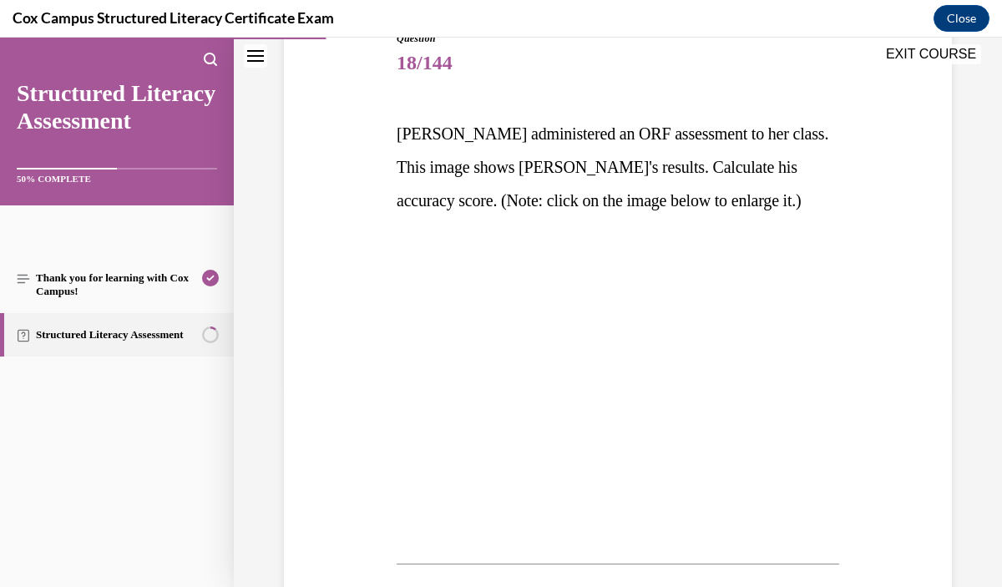
scroll to position [202, 0]
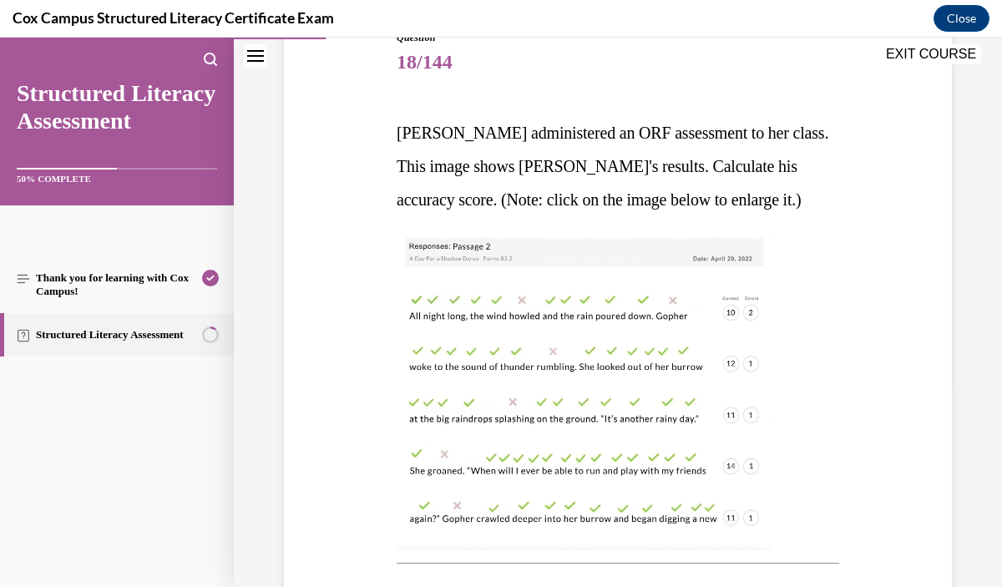
click at [636, 477] on img at bounding box center [584, 391] width 374 height 317
click at [731, 373] on img at bounding box center [584, 391] width 374 height 317
click at [700, 436] on img at bounding box center [584, 391] width 374 height 317
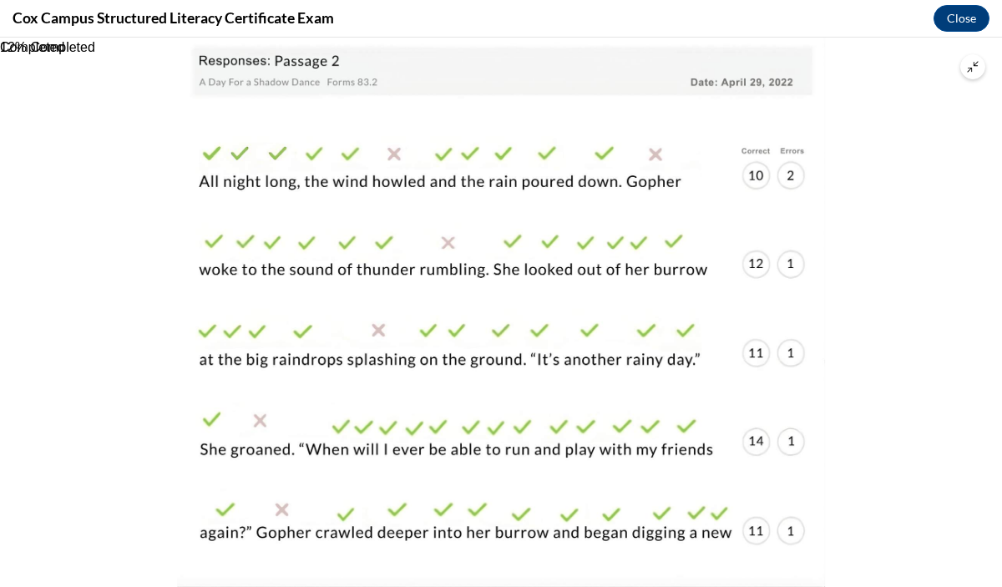
click at [698, 419] on img at bounding box center [501, 313] width 648 height 550
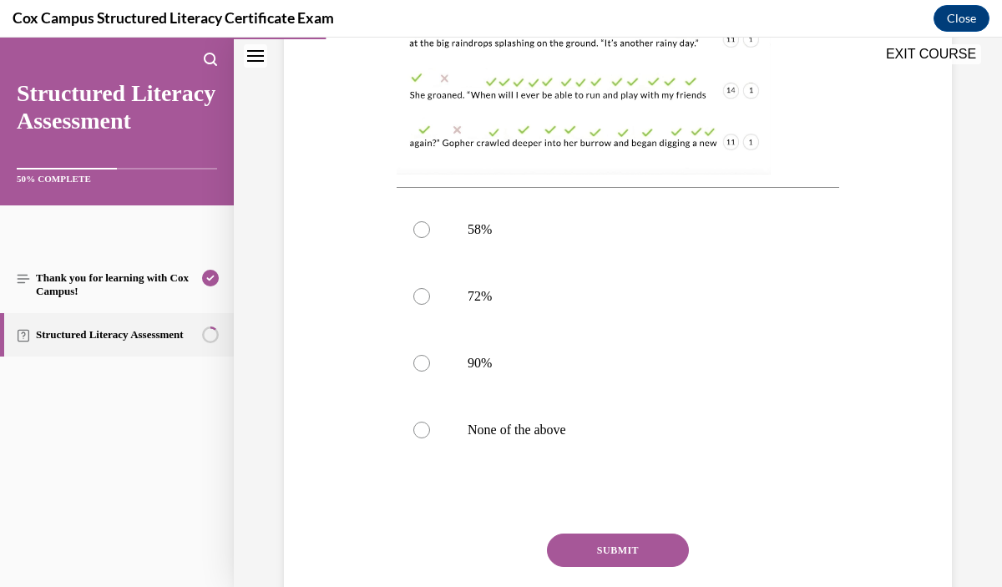
scroll to position [580, 0]
click at [639, 344] on label "90%" at bounding box center [618, 361] width 443 height 67
click at [430, 353] on input "90%" at bounding box center [421, 361] width 17 height 17
radio input "true"
click at [596, 551] on button "SUBMIT" at bounding box center [618, 548] width 142 height 33
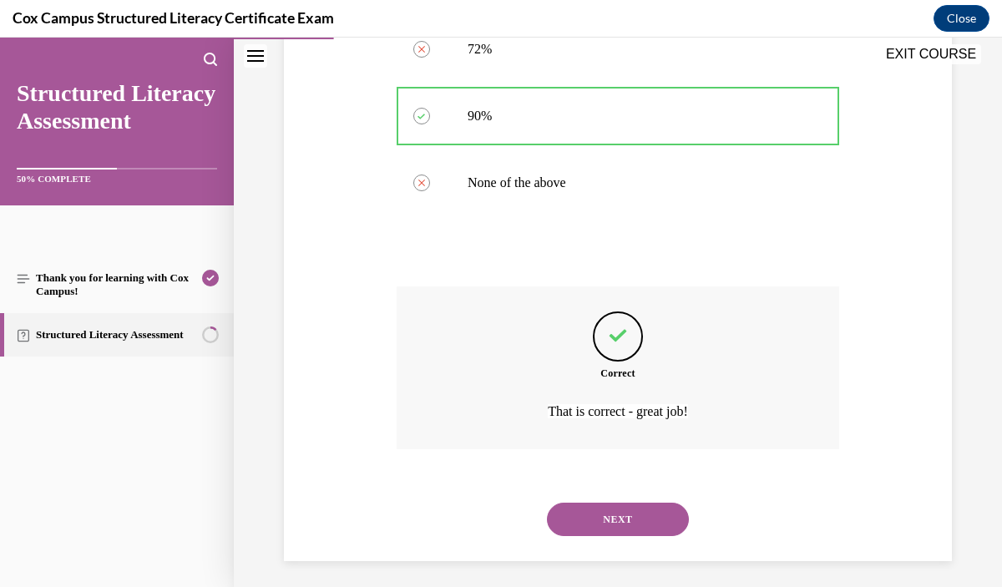
scroll to position [833, 0]
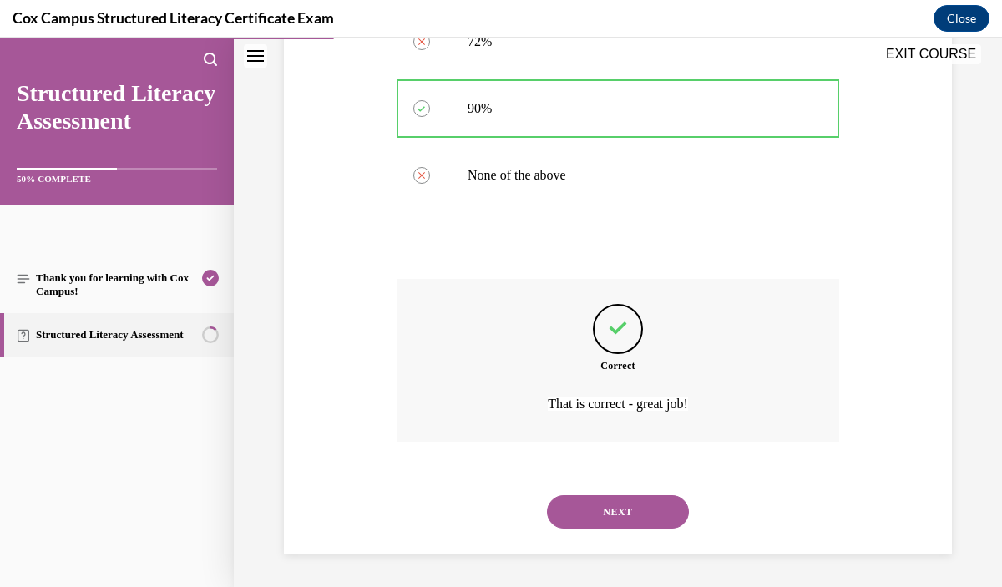
click at [643, 507] on button "NEXT" at bounding box center [618, 511] width 142 height 33
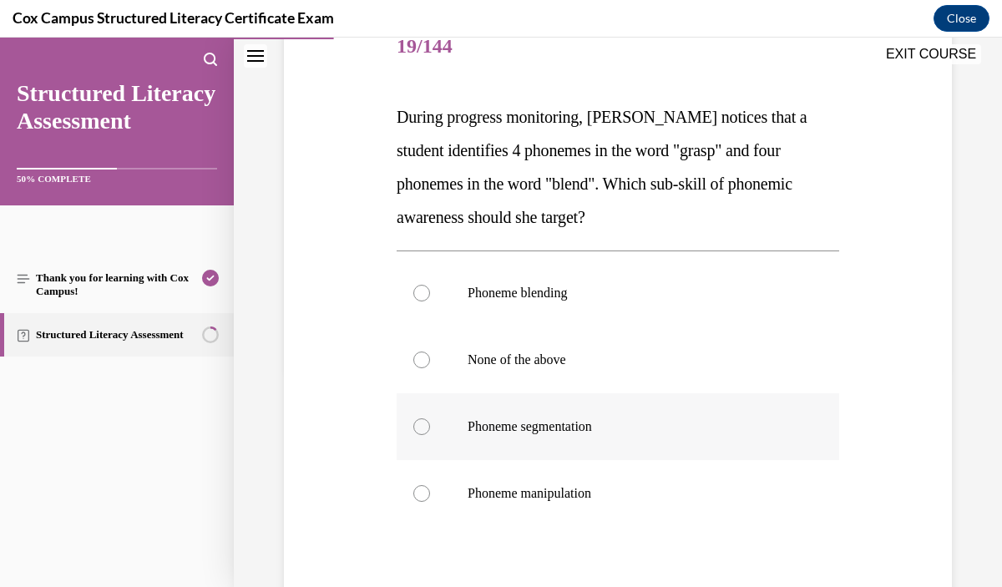
scroll to position [220, 0]
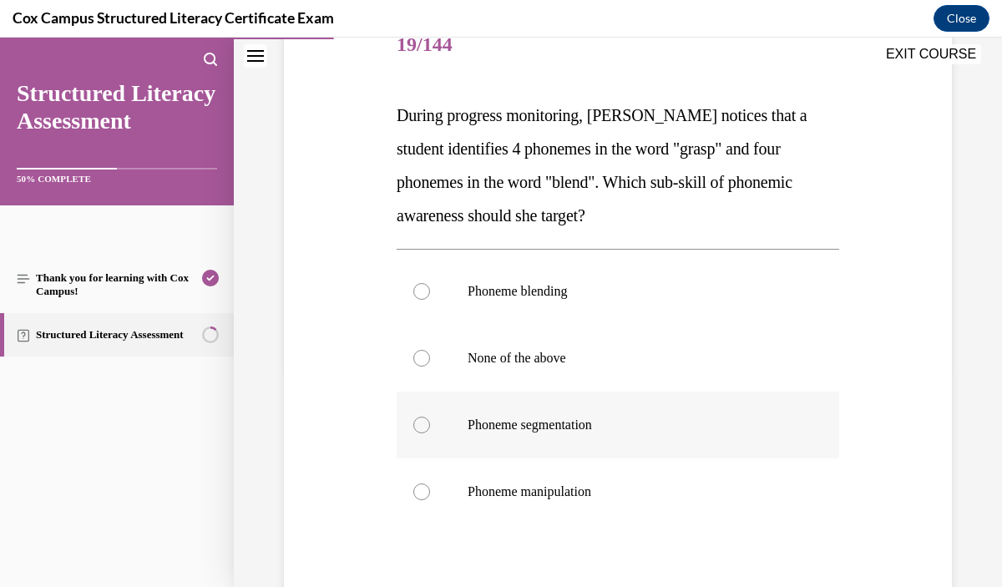
click at [618, 445] on label "Phoneme segmentation" at bounding box center [618, 425] width 443 height 67
click at [430, 434] on input "Phoneme segmentation" at bounding box center [421, 425] width 17 height 17
radio input "true"
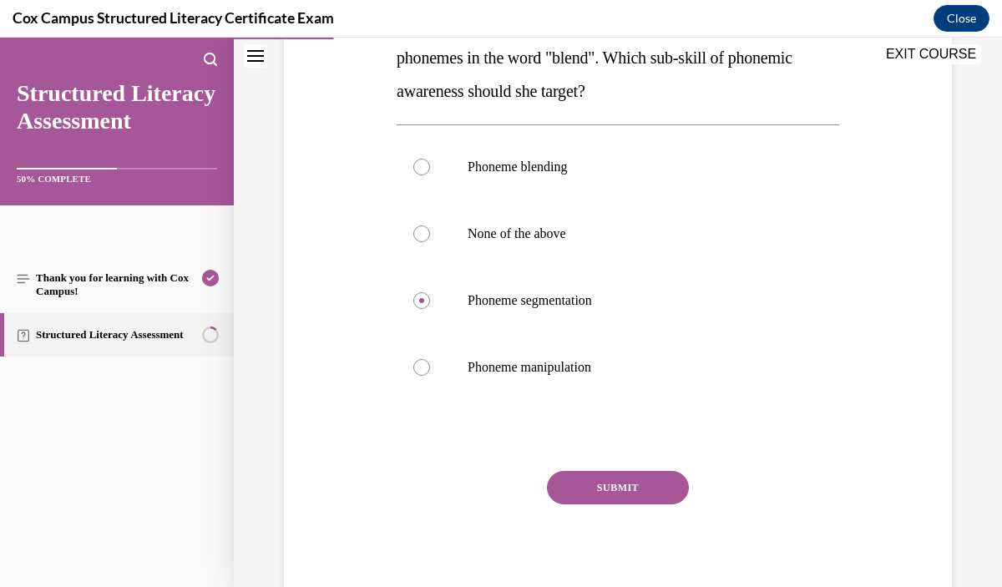
click at [632, 487] on button "SUBMIT" at bounding box center [618, 487] width 142 height 33
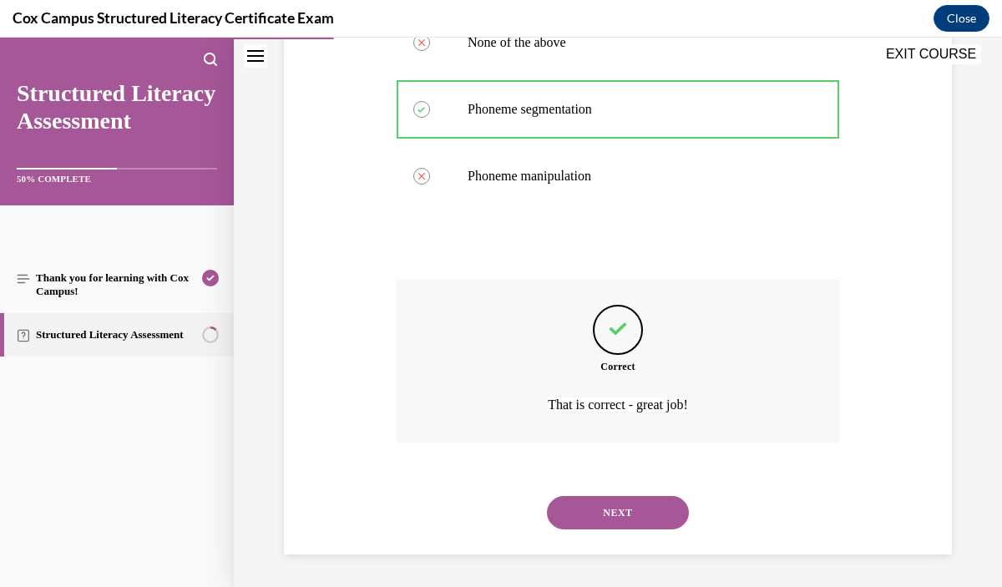
scroll to position [536, 0]
click at [661, 510] on button "NEXT" at bounding box center [618, 511] width 142 height 33
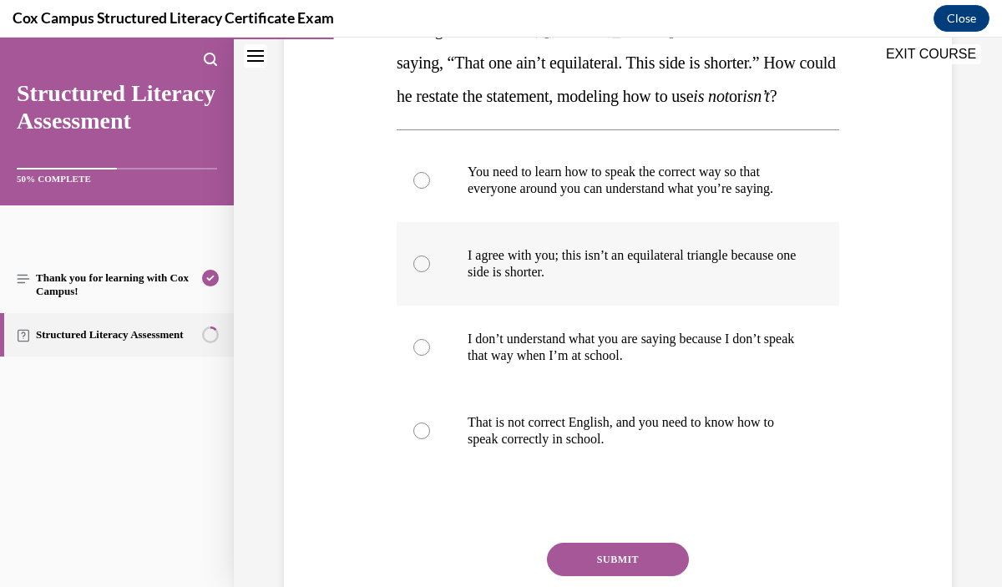
scroll to position [308, 0]
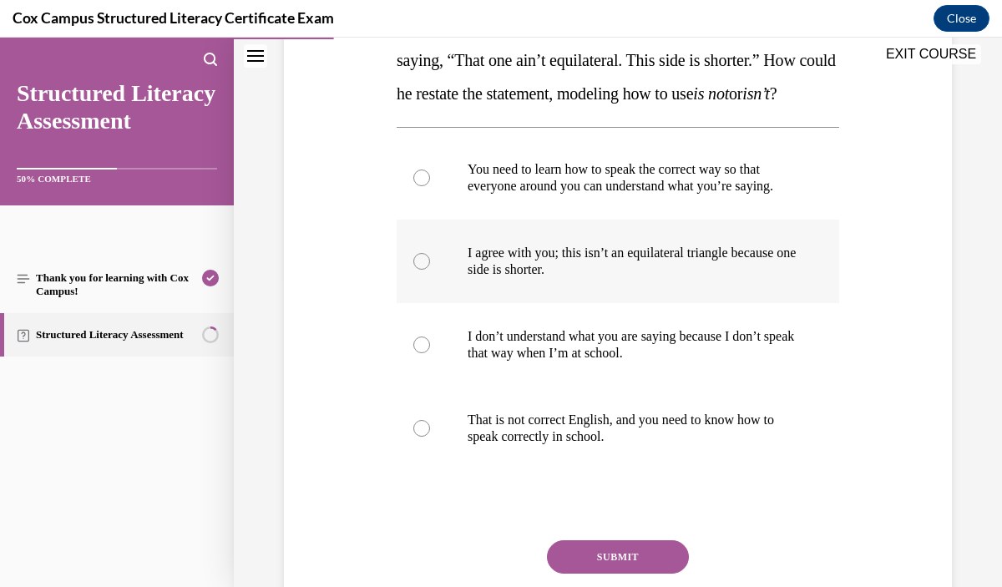
click at [707, 295] on label "I agree with you; this isn’t an equilateral triangle because one side is shorte…" at bounding box center [618, 262] width 443 height 84
click at [430, 270] on input "I agree with you; this isn’t an equilateral triangle because one side is shorte…" at bounding box center [421, 261] width 17 height 17
radio input "true"
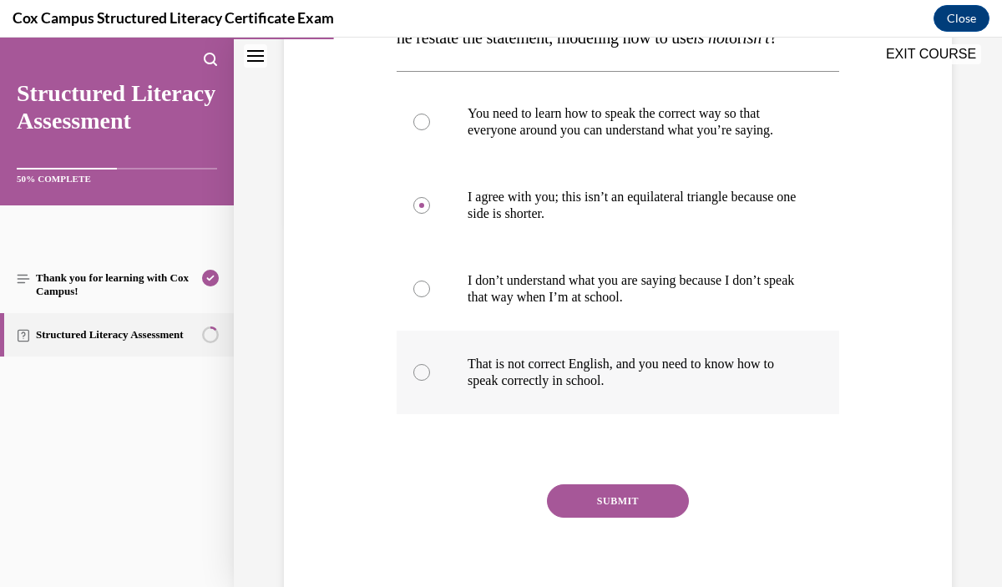
scroll to position [365, 0]
click at [655, 513] on button "SUBMIT" at bounding box center [618, 500] width 142 height 33
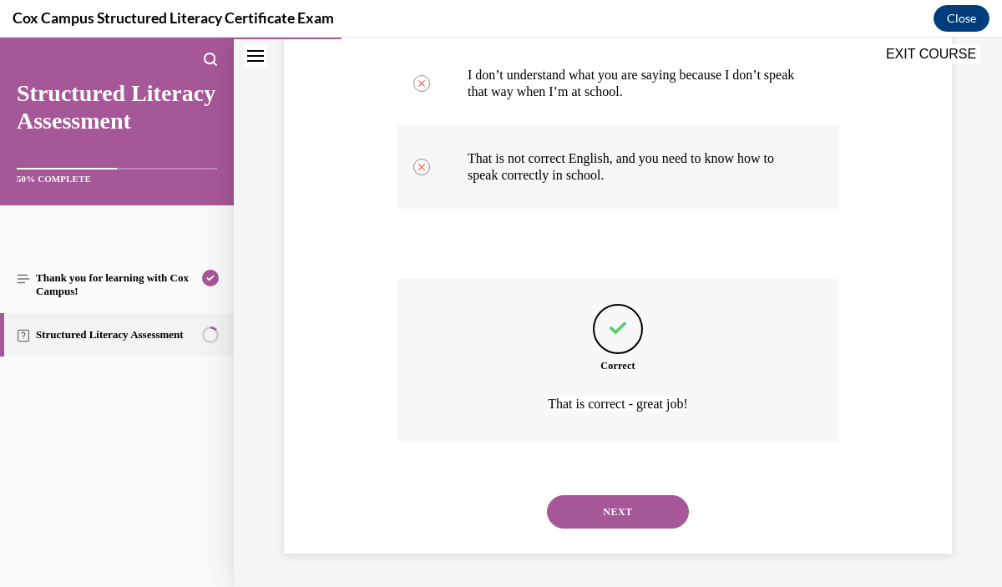
scroll to position [586, 0]
click at [634, 505] on button "NEXT" at bounding box center [618, 511] width 142 height 33
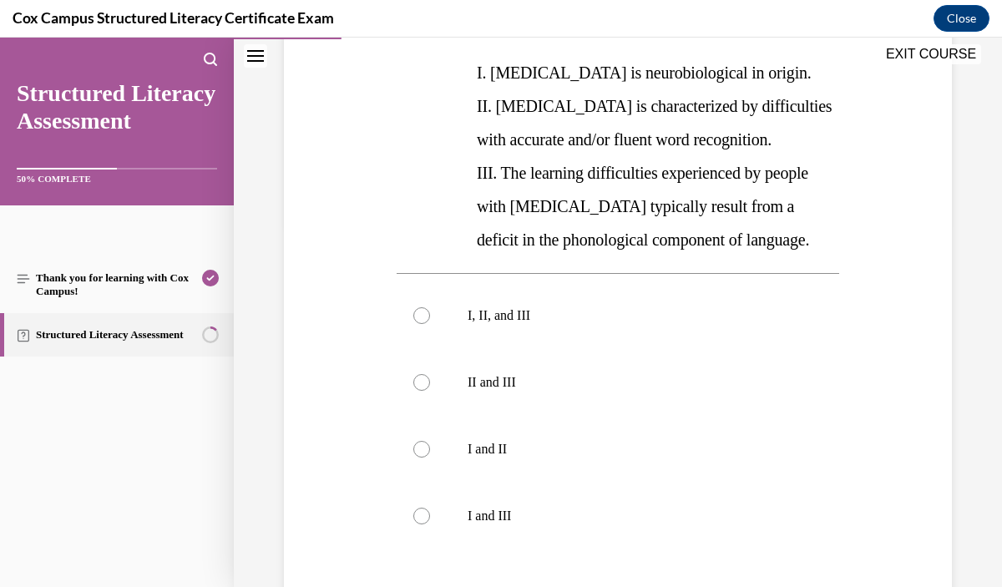
scroll to position [368, 0]
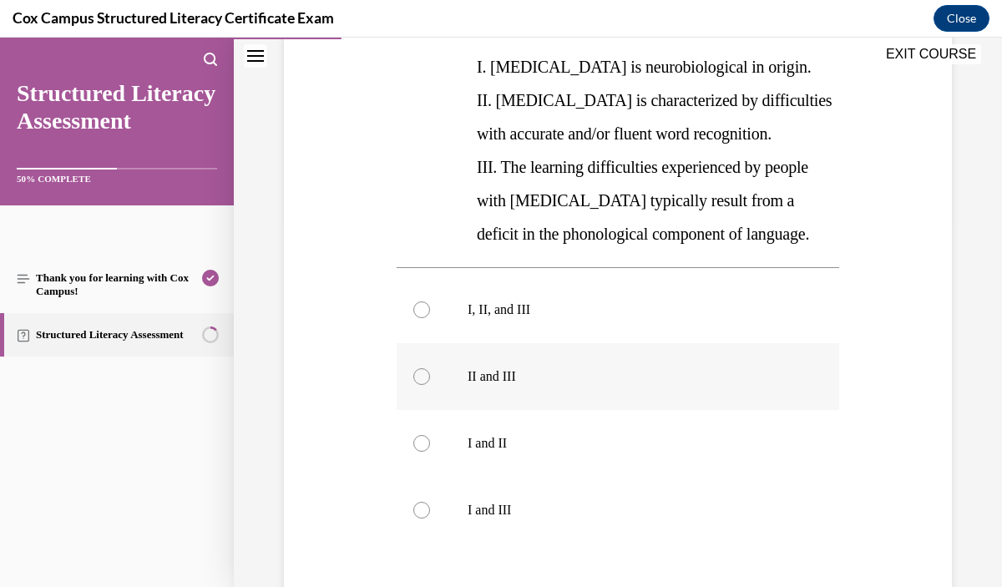
click at [649, 380] on p "II and III" at bounding box center [633, 376] width 330 height 17
click at [430, 380] on input "II and III" at bounding box center [421, 376] width 17 height 17
radio input "true"
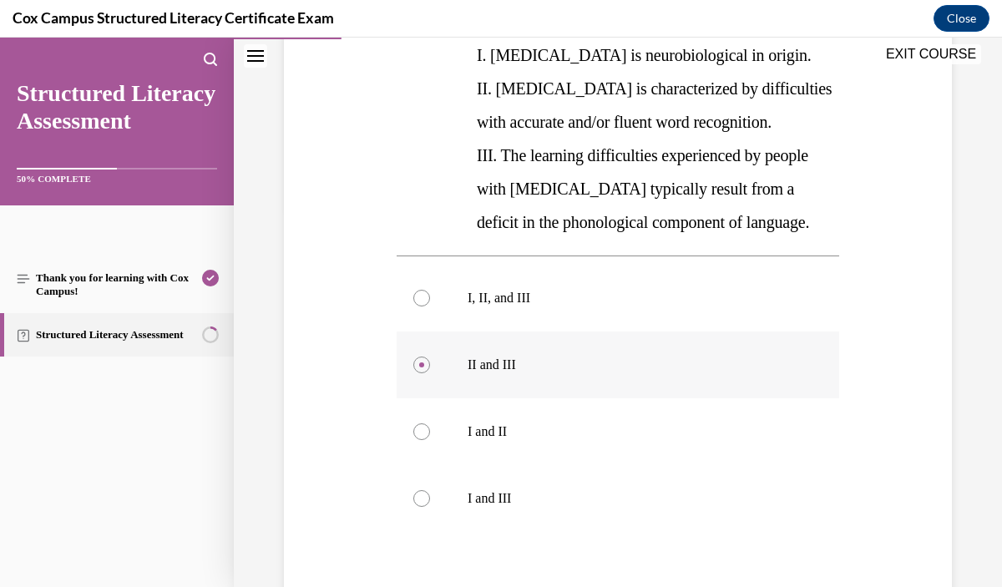
scroll to position [383, 0]
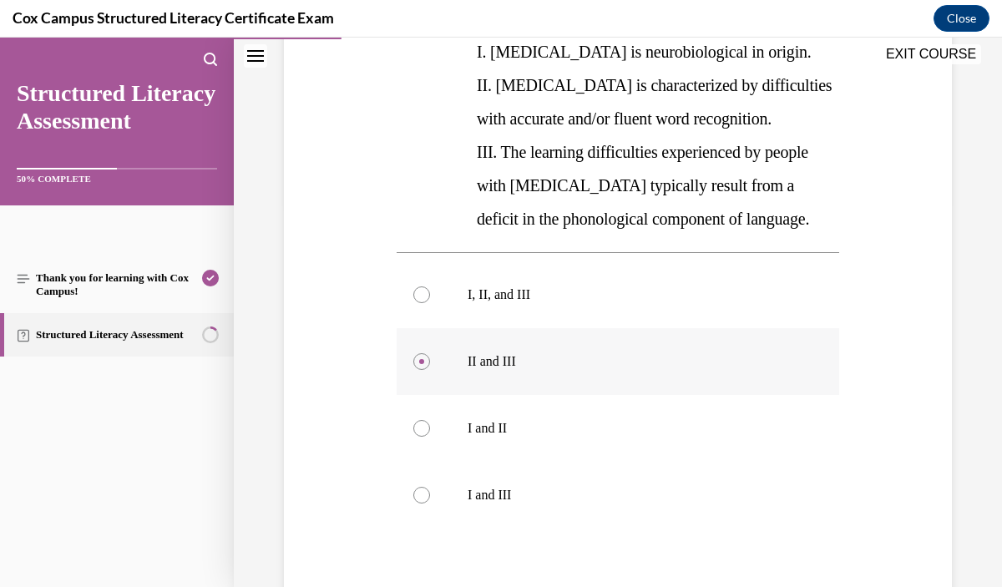
click at [749, 334] on label "II and III" at bounding box center [618, 361] width 443 height 67
click at [430, 353] on input "II and III" at bounding box center [421, 361] width 17 height 17
click at [740, 293] on p "I, II, and III" at bounding box center [633, 295] width 330 height 17
click at [430, 293] on input "I, II, and III" at bounding box center [421, 295] width 17 height 17
radio input "true"
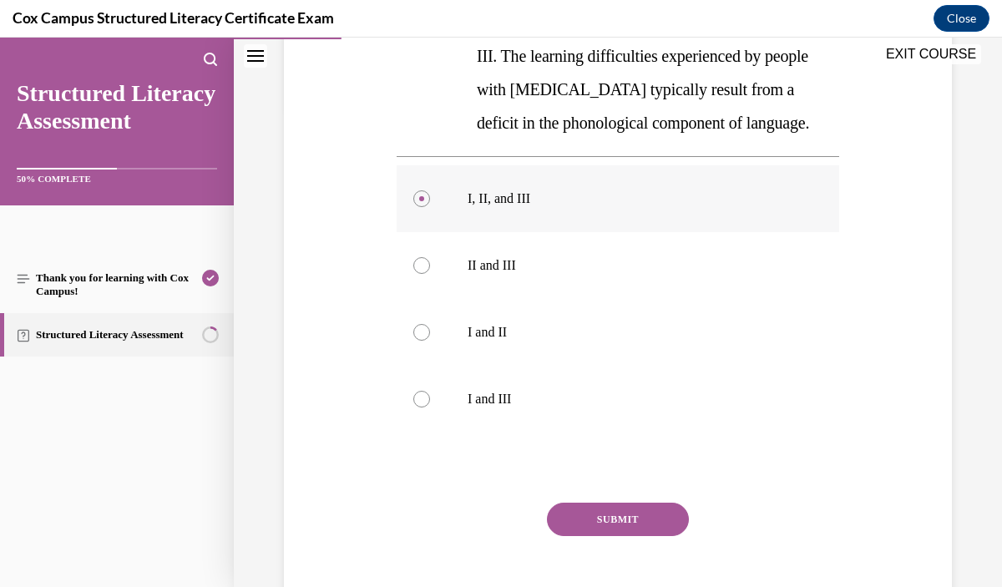
scroll to position [492, 0]
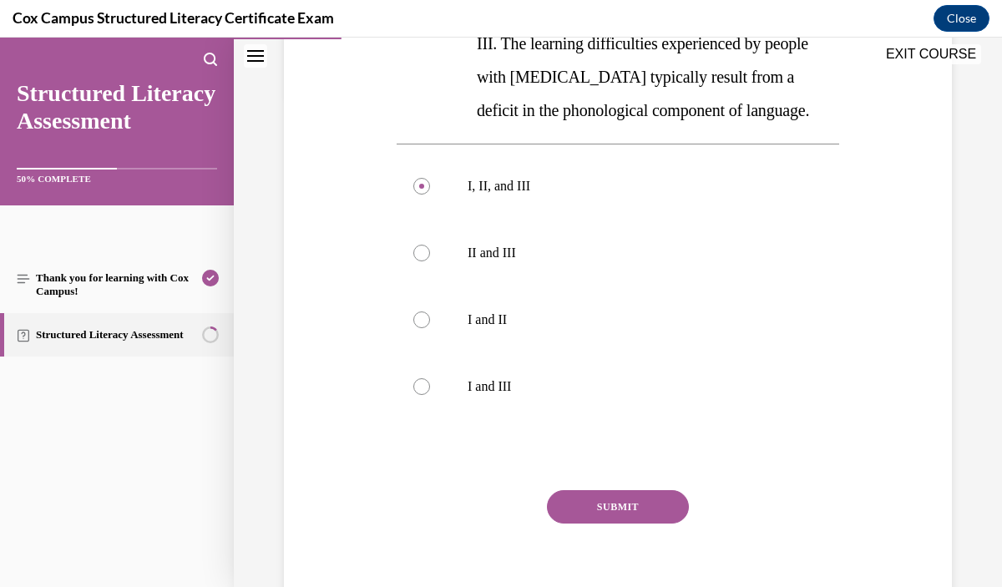
click at [662, 508] on button "SUBMIT" at bounding box center [618, 506] width 142 height 33
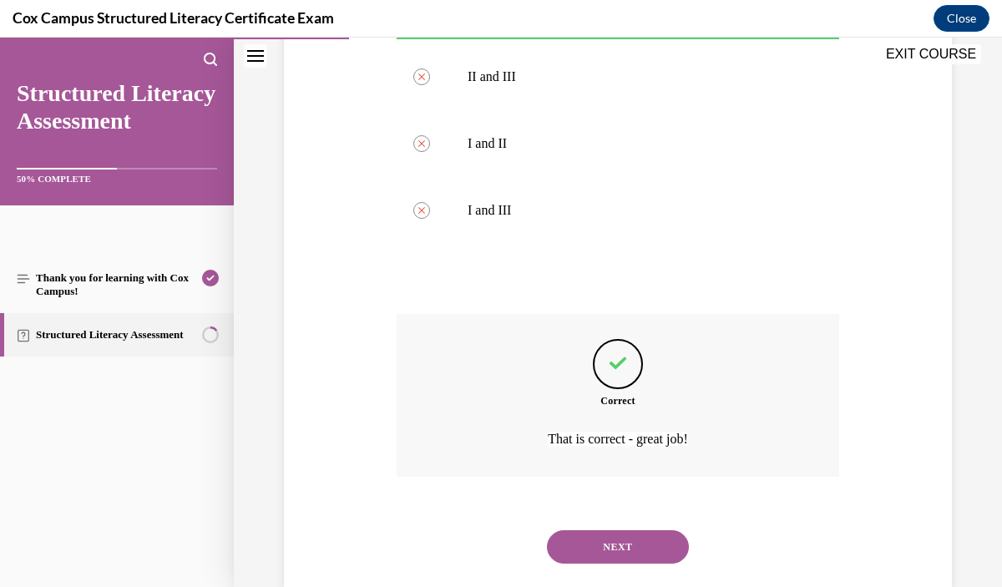
scroll to position [703, 0]
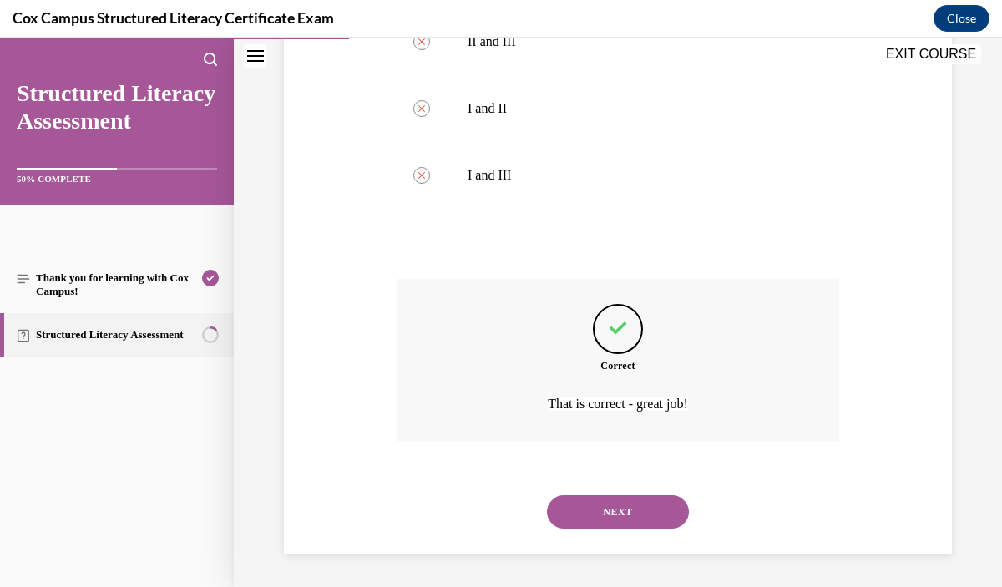
click at [663, 510] on button "NEXT" at bounding box center [618, 511] width 142 height 33
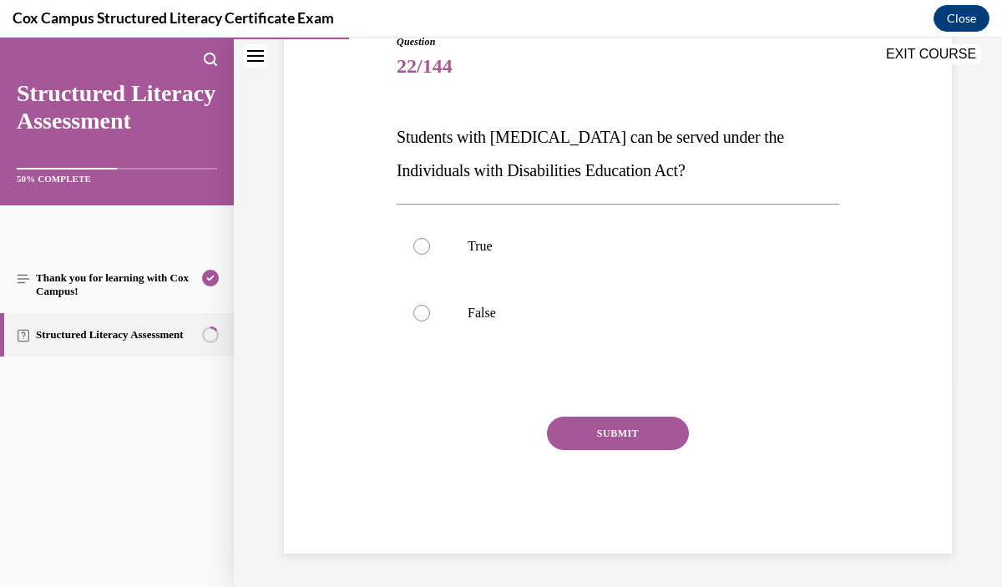
scroll to position [185, 0]
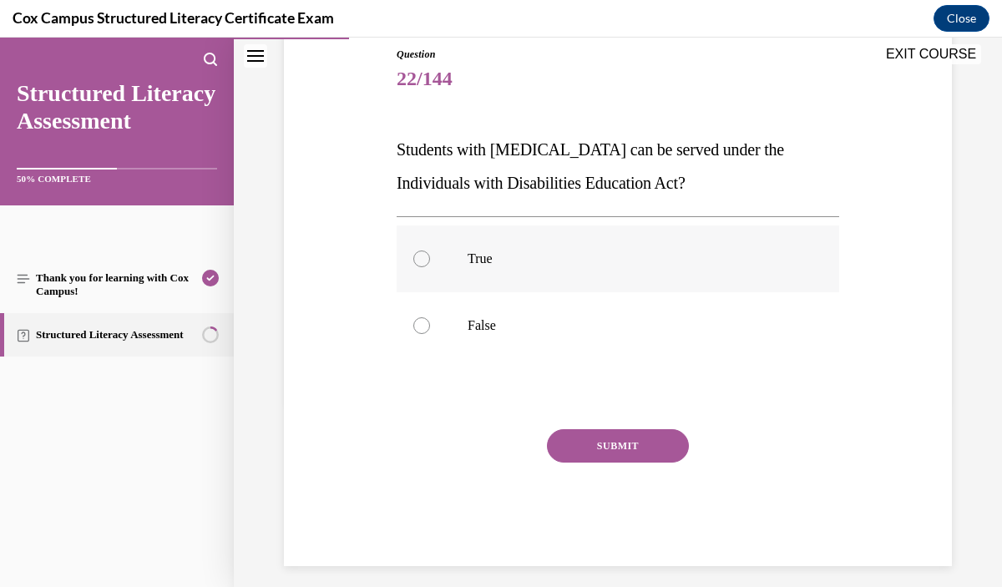
click at [576, 286] on label "True" at bounding box center [618, 259] width 443 height 67
click at [430, 267] on input "True" at bounding box center [421, 259] width 17 height 17
radio input "true"
click at [613, 444] on button "SUBMIT" at bounding box center [618, 445] width 142 height 33
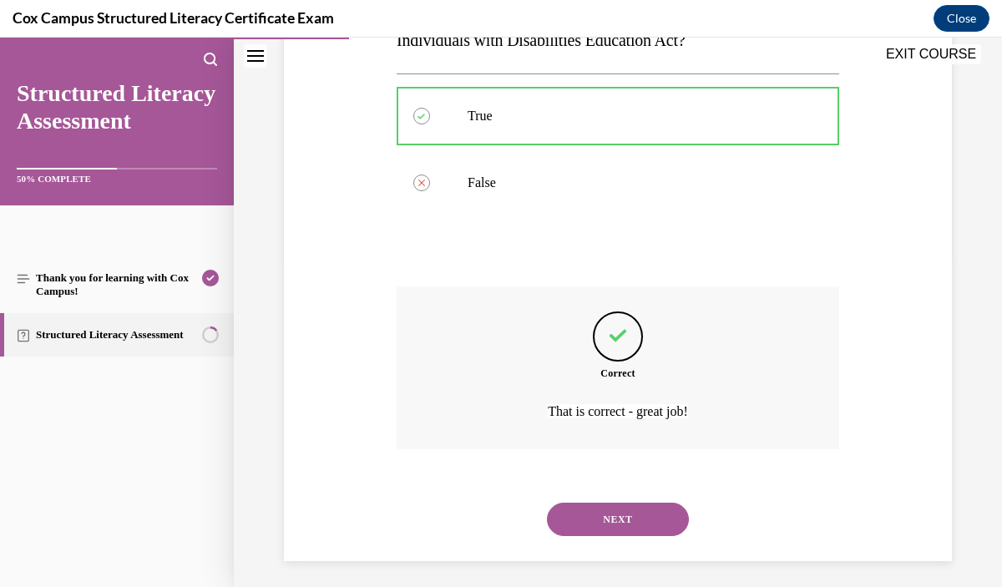
scroll to position [336, 0]
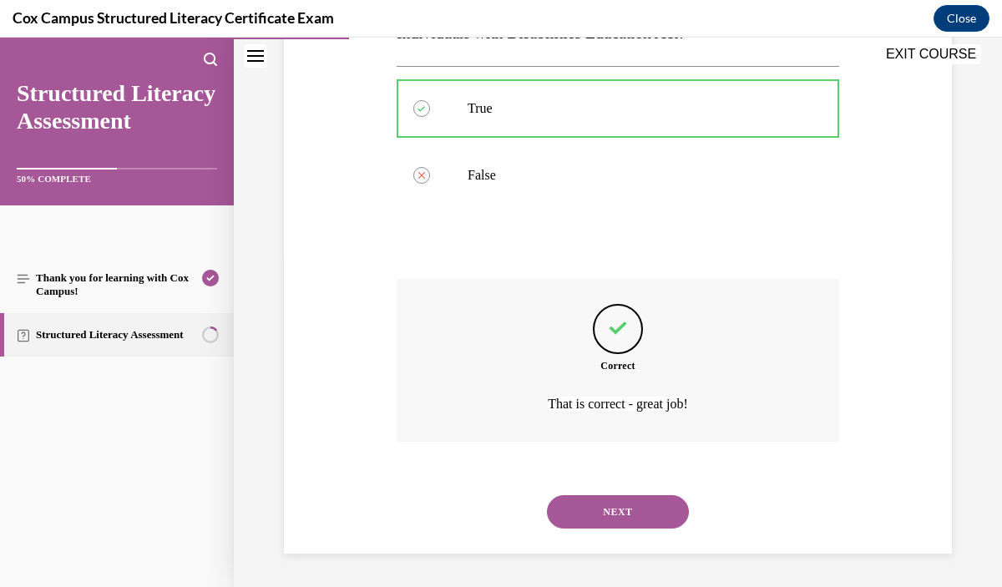
click at [621, 511] on button "NEXT" at bounding box center [618, 511] width 142 height 33
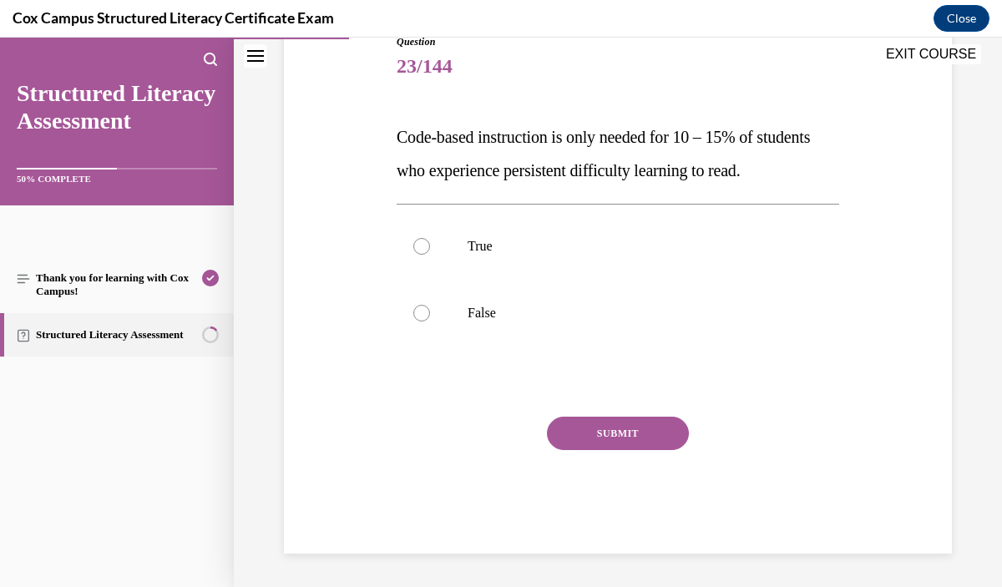
scroll to position [185, 0]
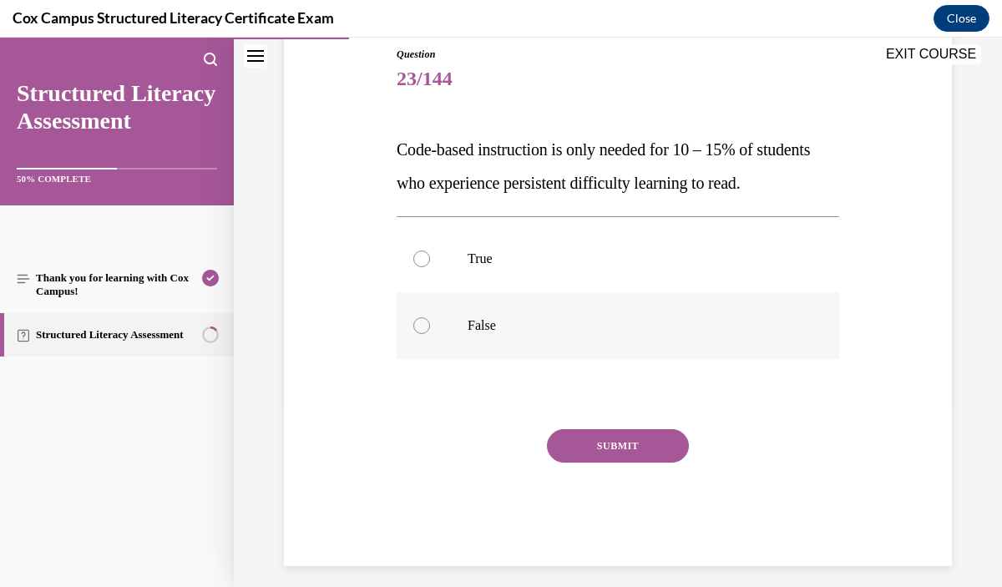
click at [606, 334] on p "False" at bounding box center [633, 325] width 330 height 17
click at [430, 334] on input "False" at bounding box center [421, 325] width 17 height 17
radio input "true"
click at [604, 463] on button "SUBMIT" at bounding box center [618, 445] width 142 height 33
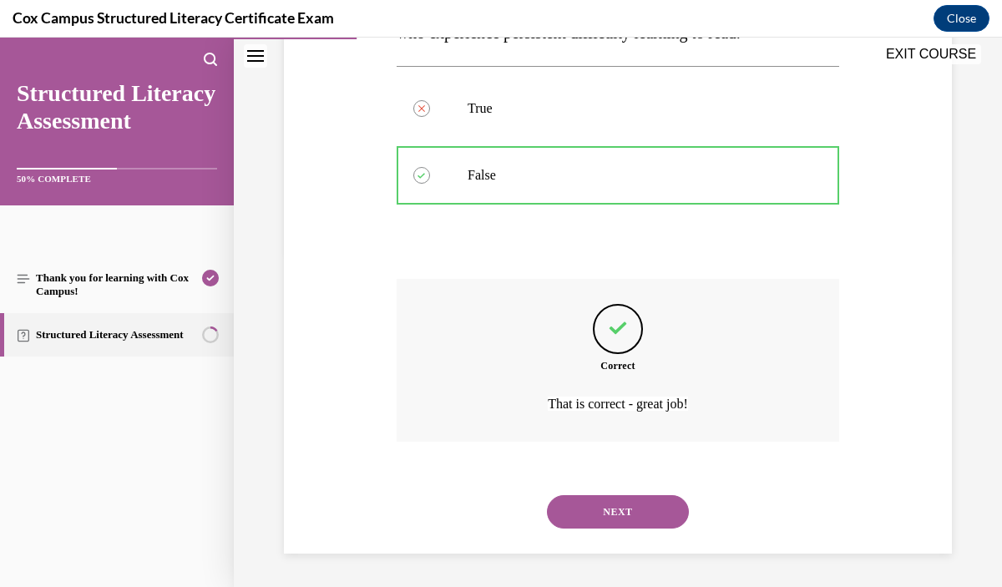
scroll to position [369, 0]
click at [620, 525] on button "NEXT" at bounding box center [618, 511] width 142 height 33
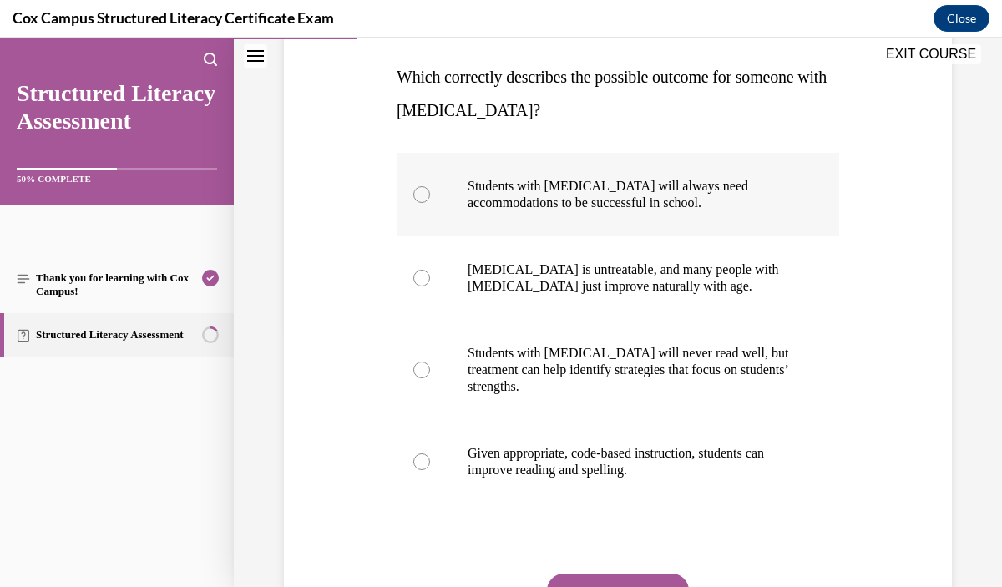
scroll to position [264, 0]
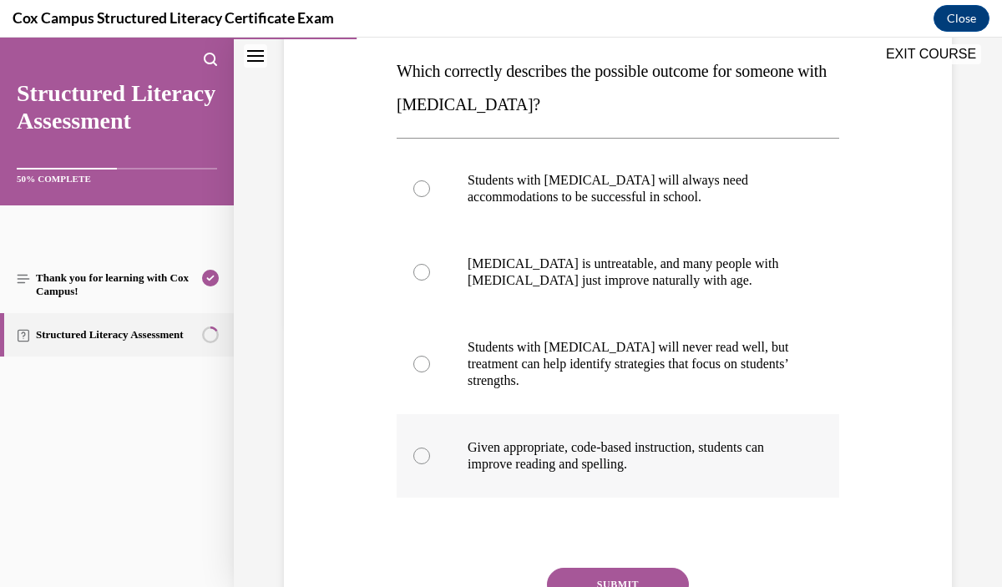
click at [647, 472] on p "Given appropriate, code-based instruction, students can improve reading and spe…" at bounding box center [633, 455] width 330 height 33
click at [430, 464] on input "Given appropriate, code-based instruction, students can improve reading and spe…" at bounding box center [421, 456] width 17 height 17
radio input "true"
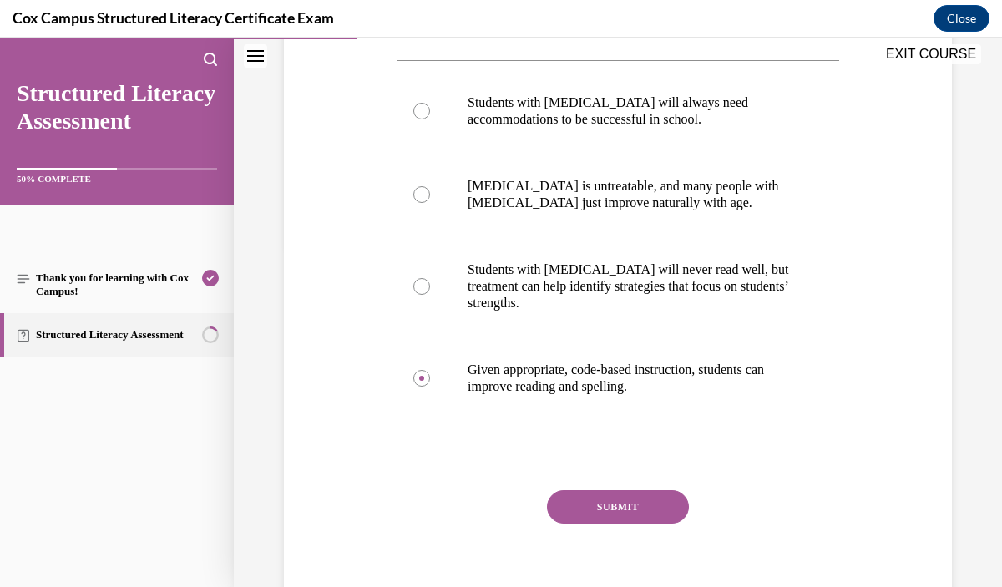
click at [647, 515] on button "SUBMIT" at bounding box center [618, 506] width 142 height 33
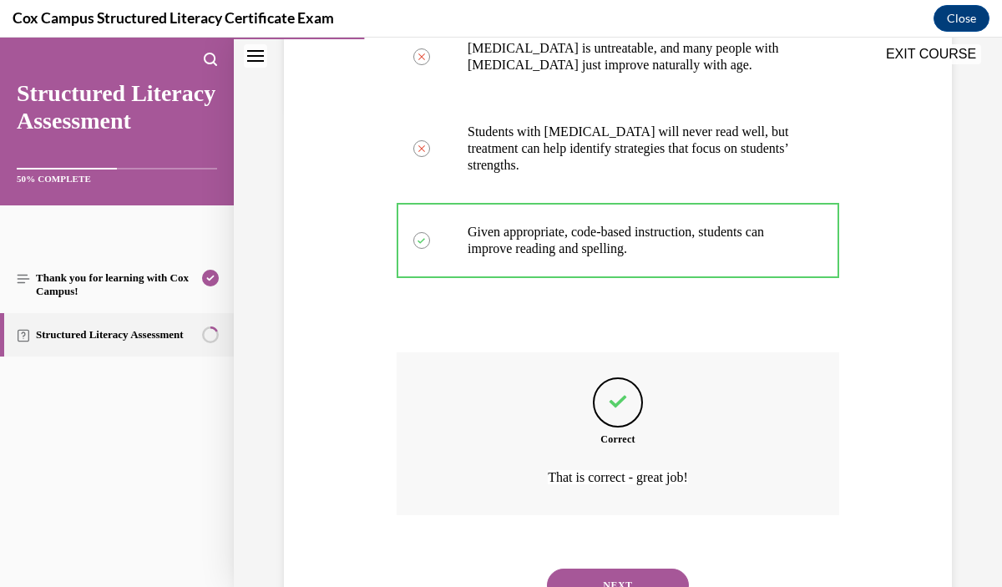
scroll to position [553, 0]
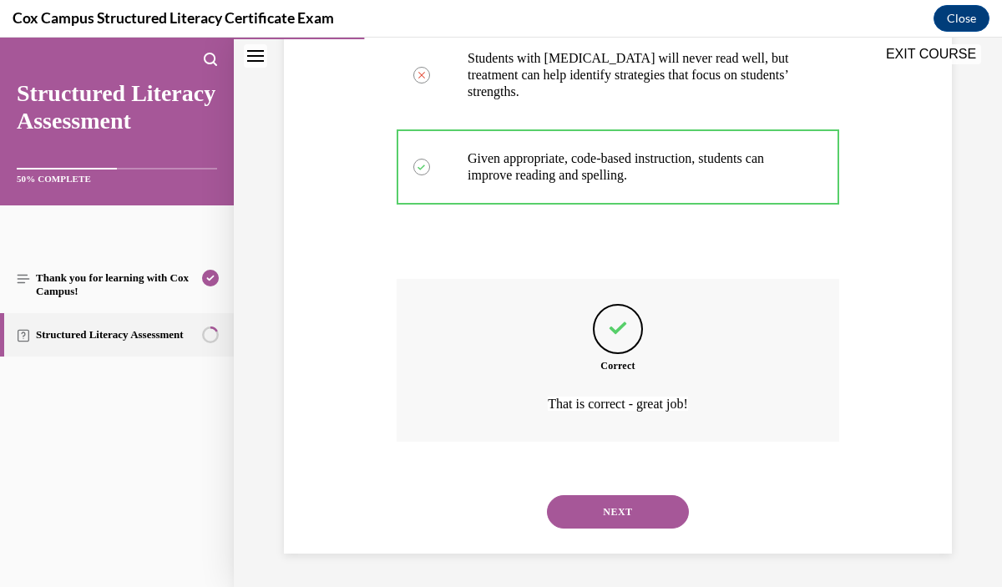
click at [601, 514] on button "NEXT" at bounding box center [618, 511] width 142 height 33
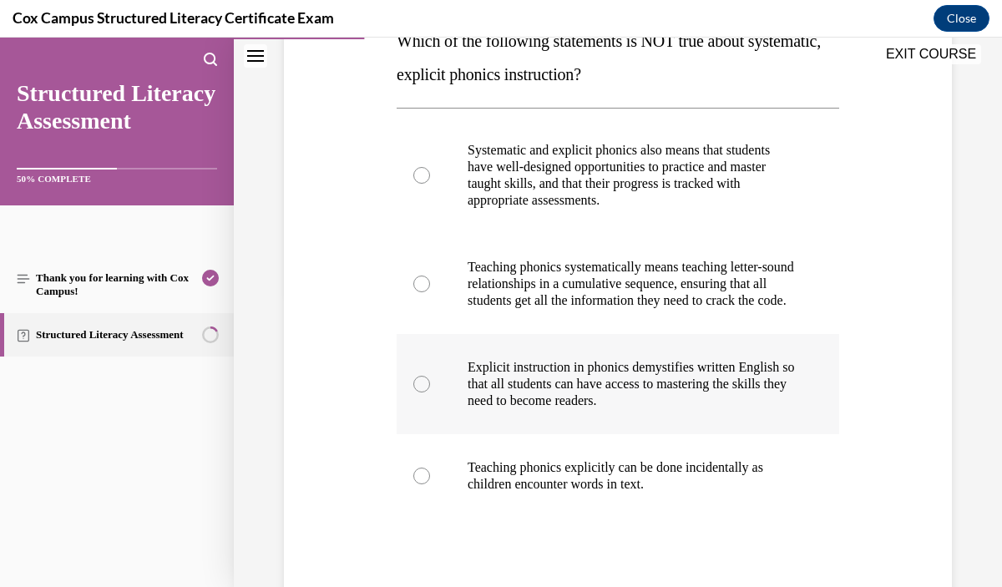
scroll to position [297, 0]
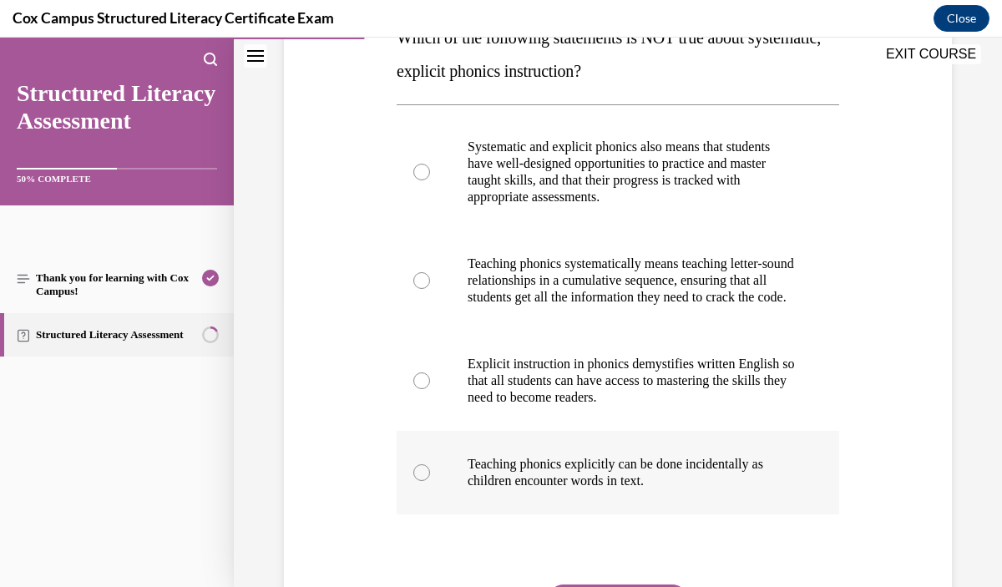
click at [687, 489] on p "Teaching phonics explicitly can be done incidentally as children encounter word…" at bounding box center [633, 472] width 330 height 33
click at [430, 481] on input "Teaching phonics explicitly can be done incidentally as children encounter word…" at bounding box center [421, 472] width 17 height 17
radio input "true"
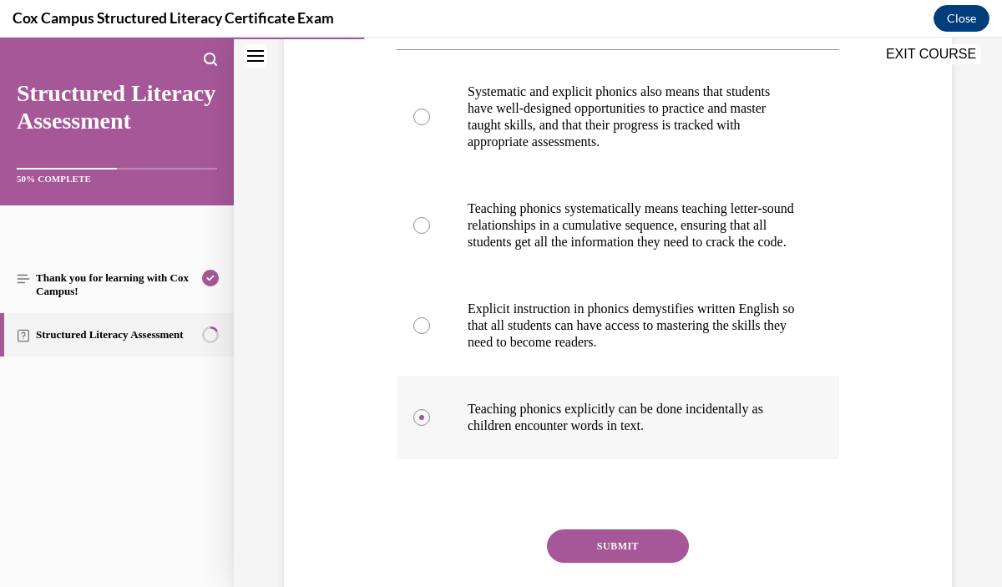
scroll to position [356, 0]
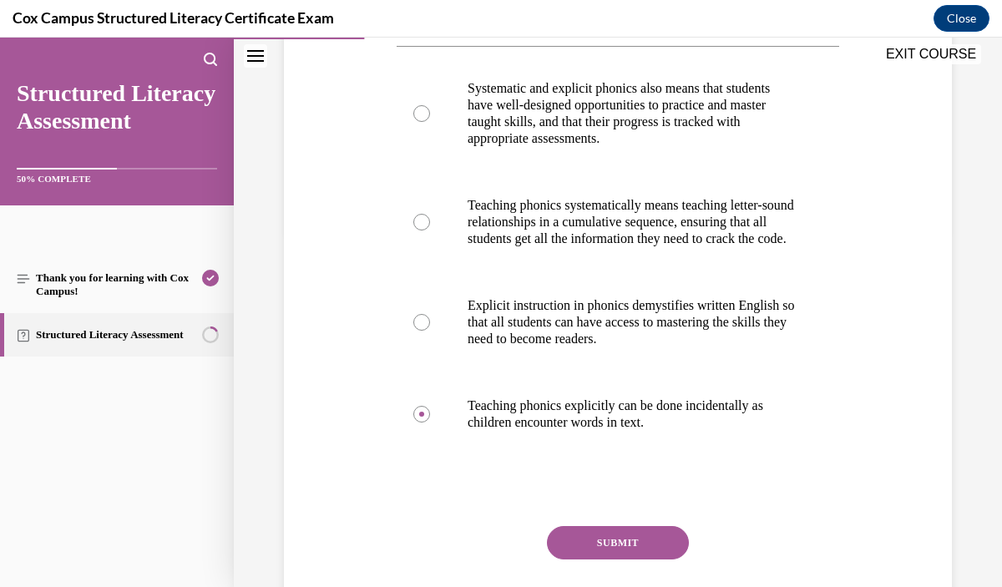
click at [673, 552] on button "SUBMIT" at bounding box center [618, 542] width 142 height 33
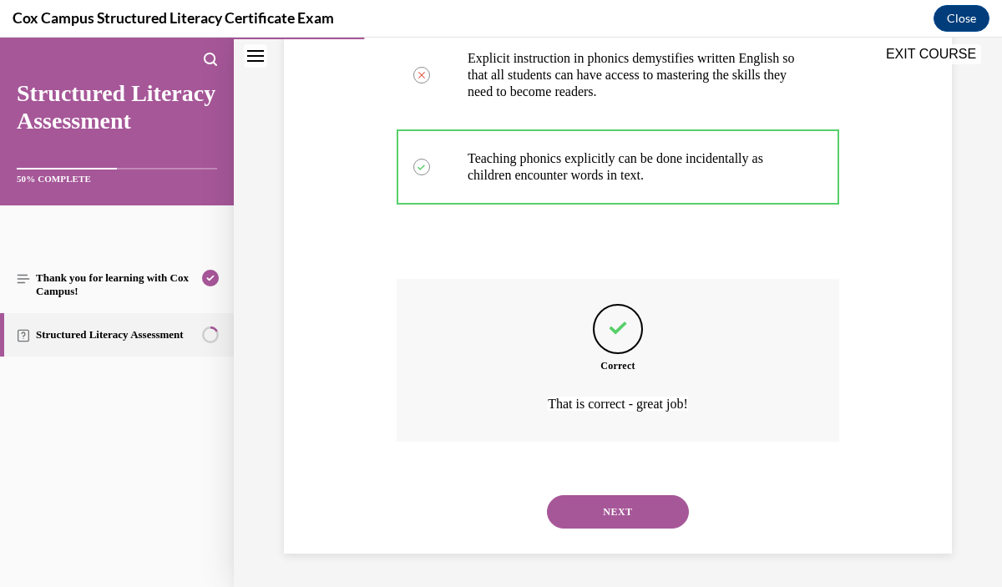
scroll to position [620, 0]
click at [642, 516] on button "NEXT" at bounding box center [618, 511] width 142 height 33
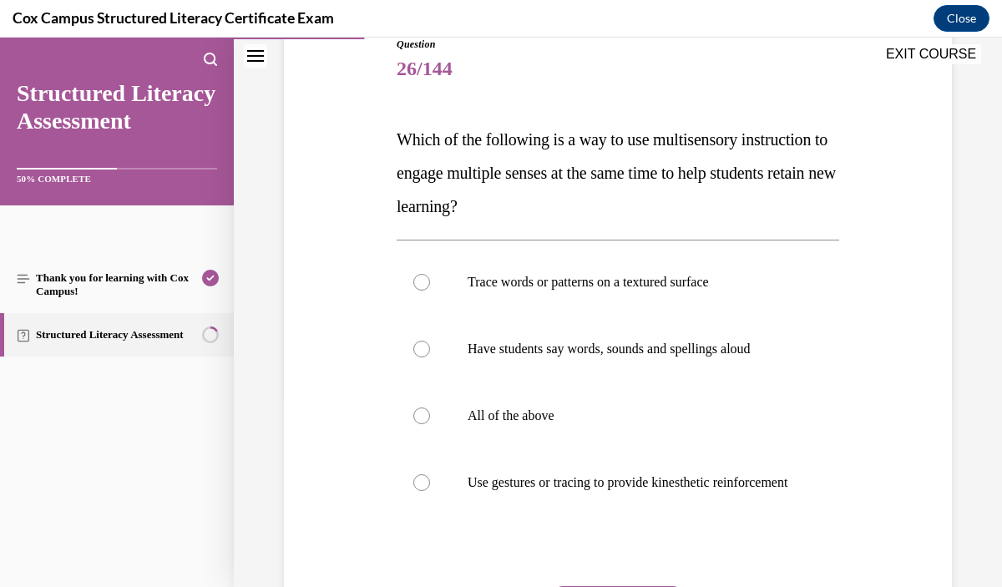
scroll to position [197, 0]
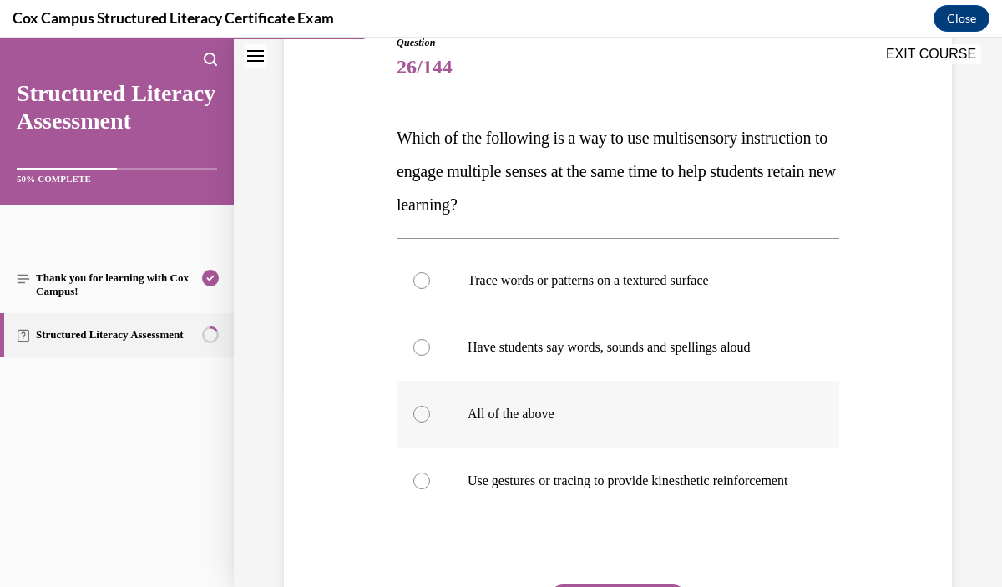
click at [727, 411] on p "All of the above" at bounding box center [633, 414] width 330 height 17
click at [430, 411] on input "All of the above" at bounding box center [421, 414] width 17 height 17
radio input "true"
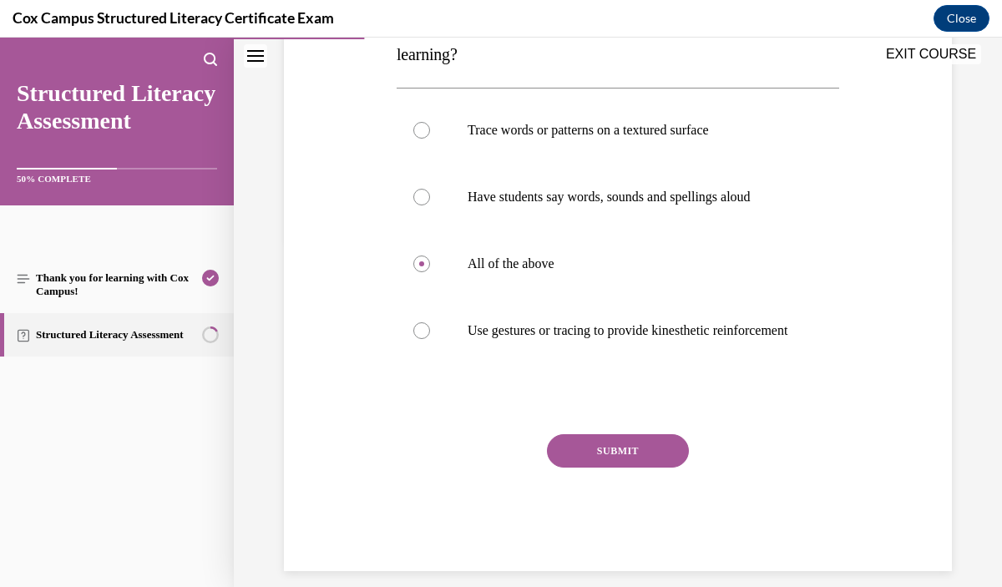
click at [662, 468] on button "SUBMIT" at bounding box center [618, 450] width 142 height 33
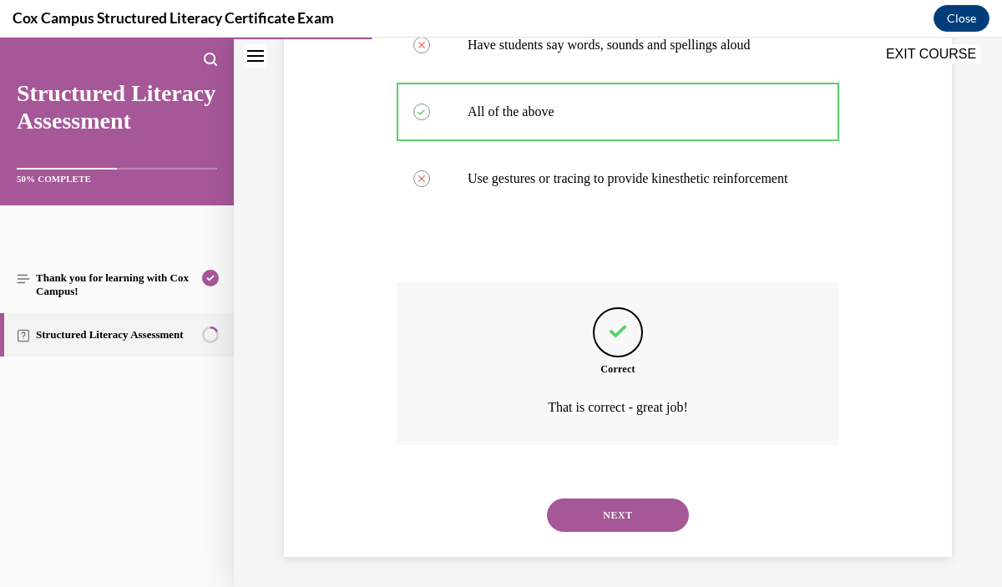
scroll to position [520, 0]
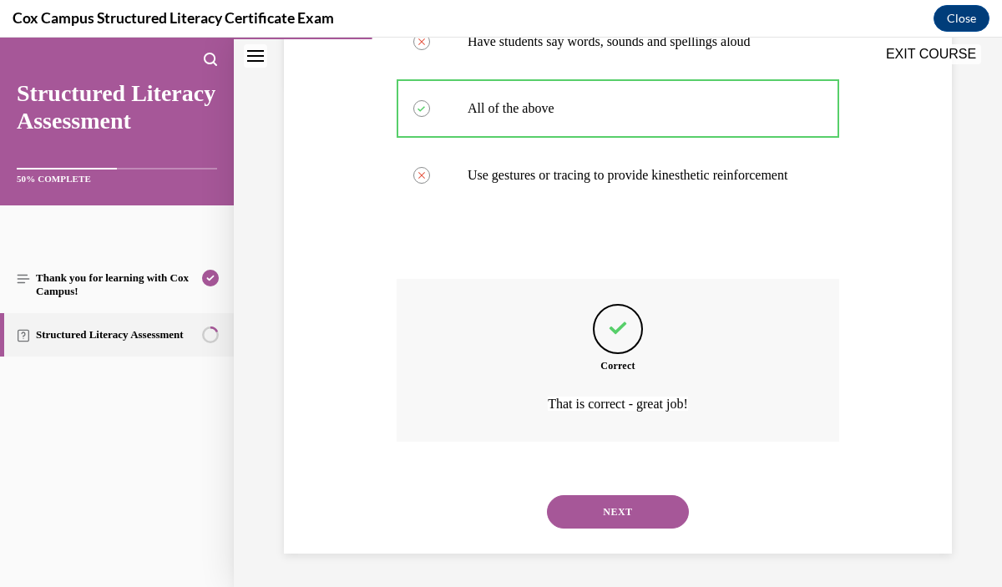
click at [615, 515] on button "NEXT" at bounding box center [618, 511] width 142 height 33
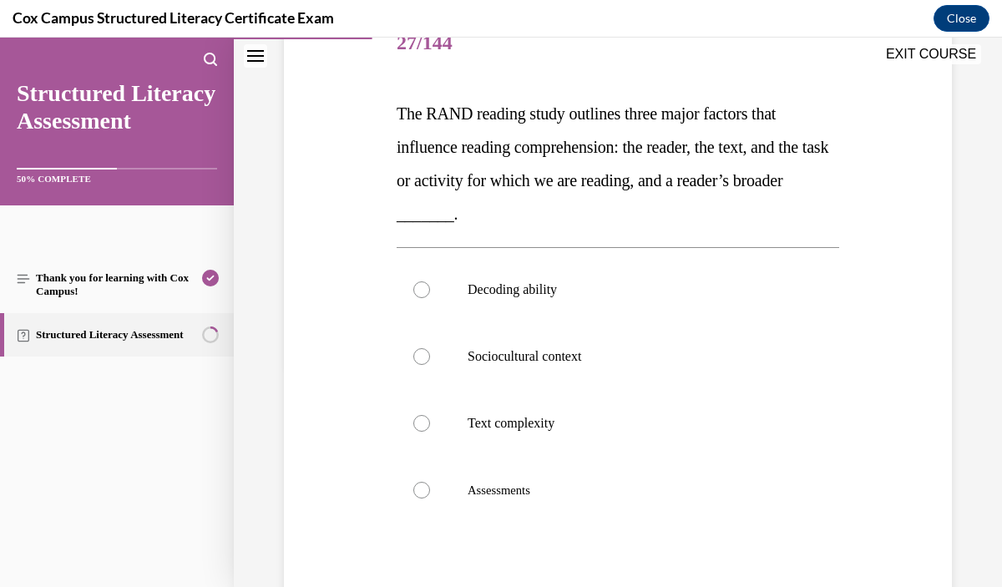
scroll to position [228, 0]
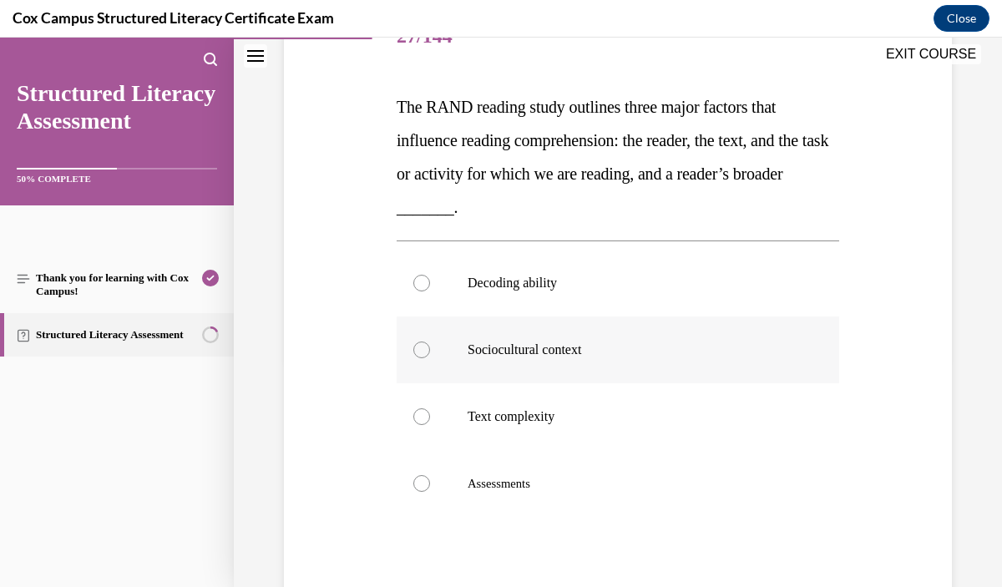
click at [661, 349] on p "Sociocultural context" at bounding box center [633, 350] width 330 height 17
click at [430, 349] on input "Sociocultural context" at bounding box center [421, 350] width 17 height 17
radio input "true"
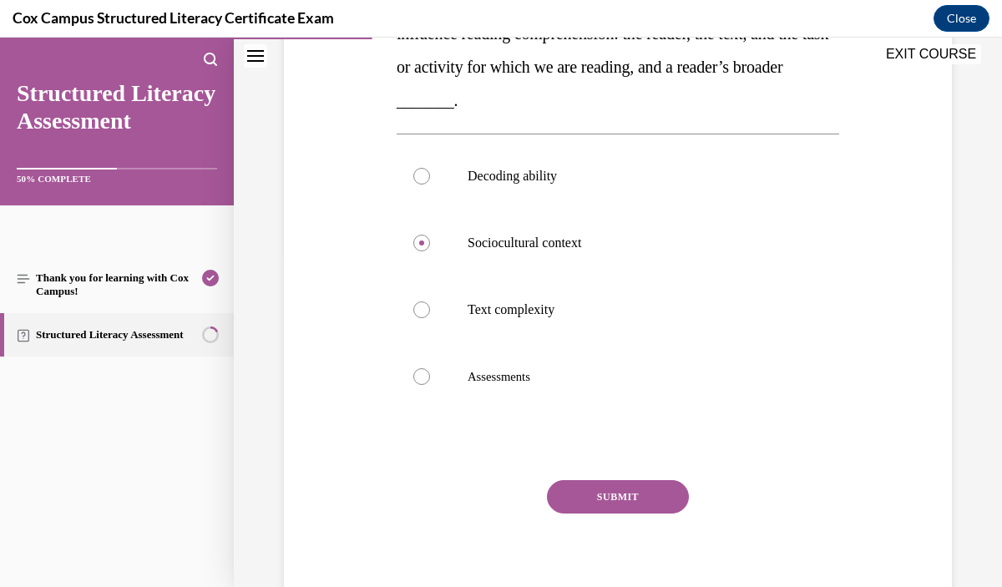
click at [631, 495] on button "SUBMIT" at bounding box center [618, 496] width 142 height 33
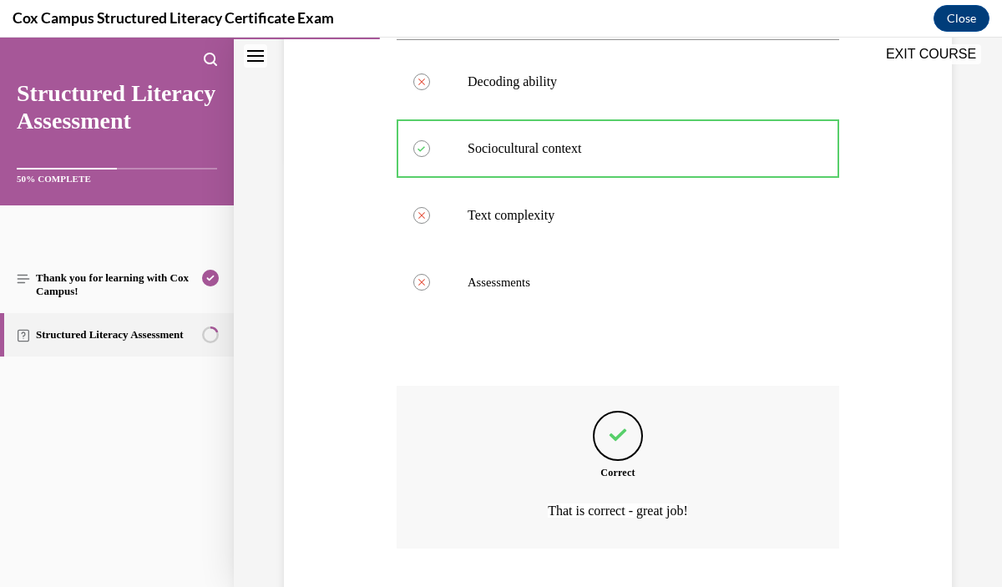
scroll to position [536, 0]
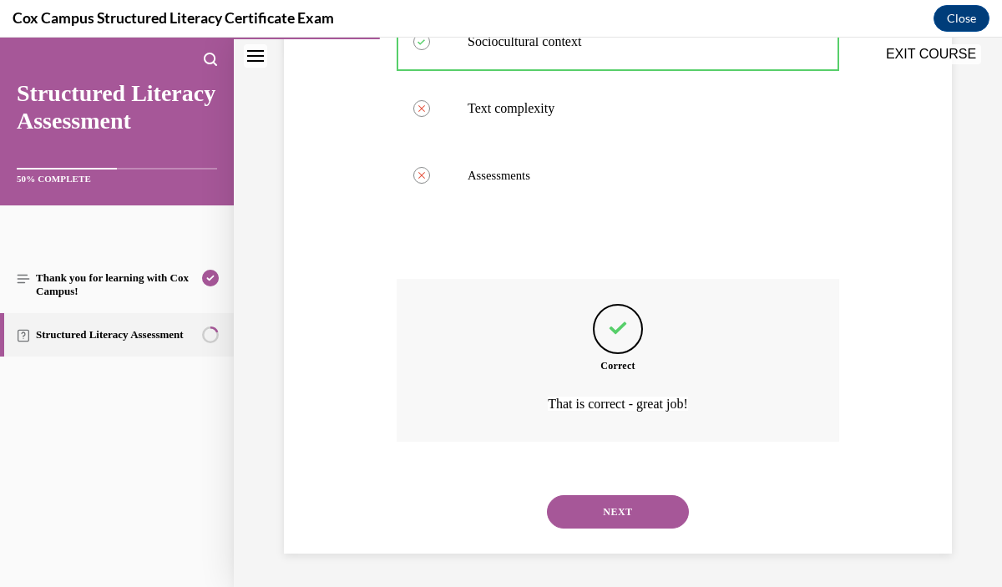
click at [635, 498] on button "NEXT" at bounding box center [618, 511] width 142 height 33
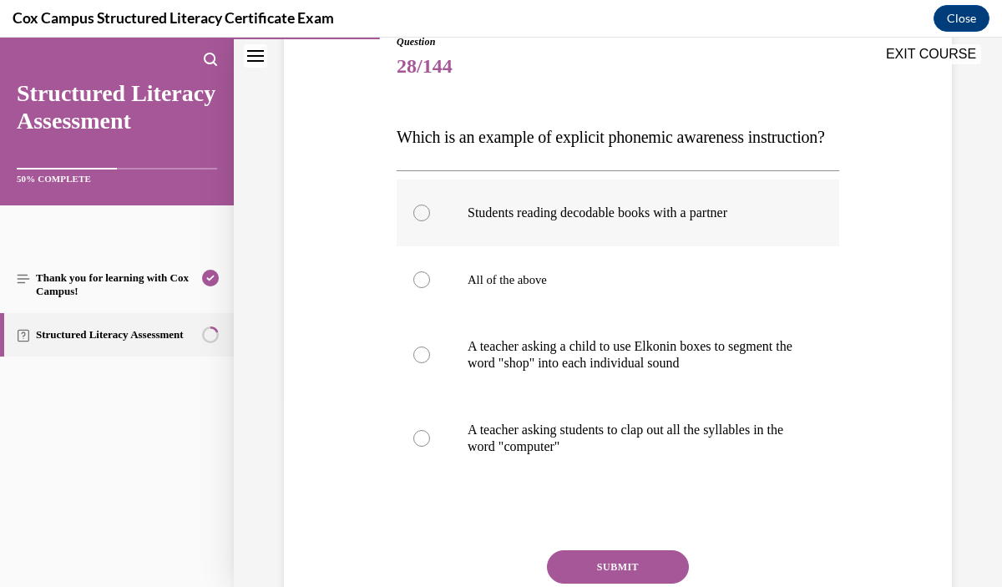
scroll to position [200, 0]
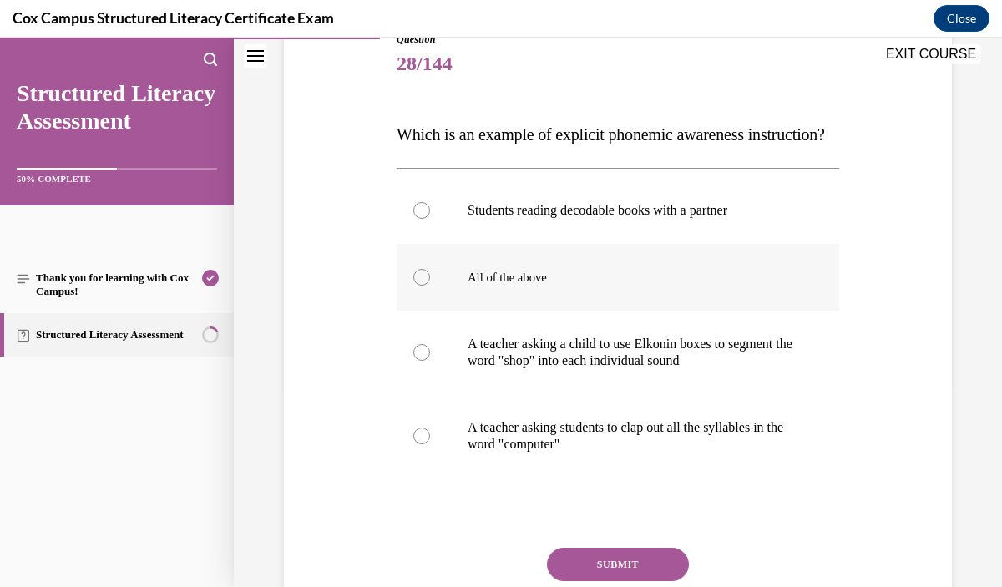
click at [719, 311] on label "All of the above" at bounding box center [618, 277] width 443 height 67
click at [430, 286] on input "All of the above" at bounding box center [421, 277] width 17 height 17
radio input "true"
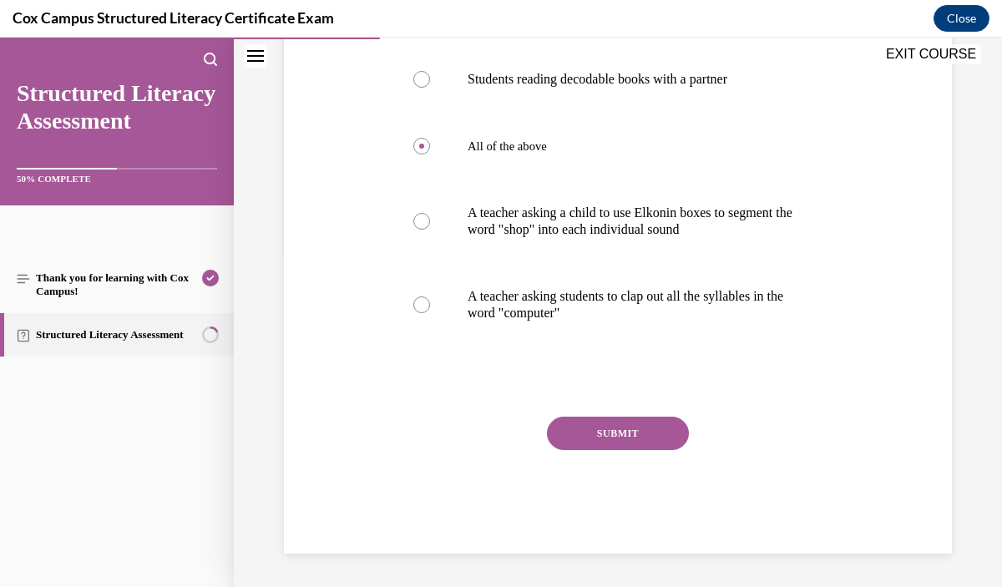
click at [652, 446] on button "SUBMIT" at bounding box center [618, 433] width 142 height 33
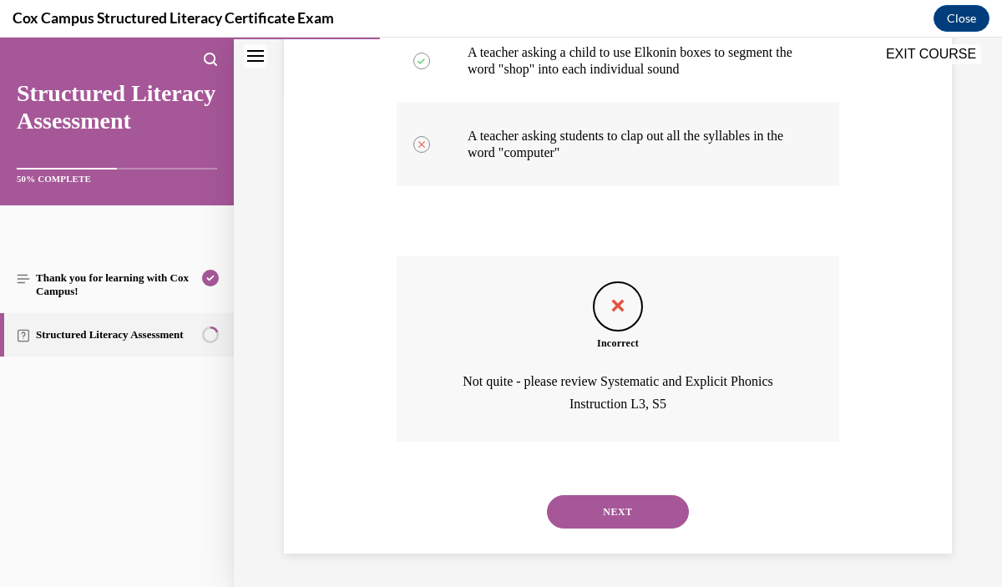
scroll to position [525, 0]
click at [647, 500] on button "NEXT" at bounding box center [618, 511] width 142 height 33
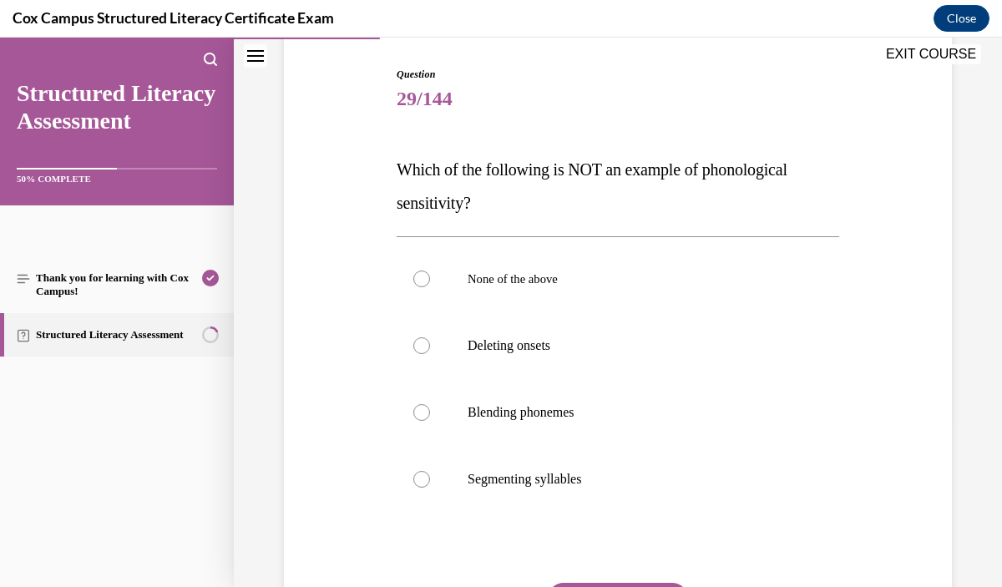
scroll to position [166, 0]
click at [680, 258] on label "None of the above" at bounding box center [618, 278] width 443 height 67
click at [430, 270] on input "None of the above" at bounding box center [421, 278] width 17 height 17
radio input "true"
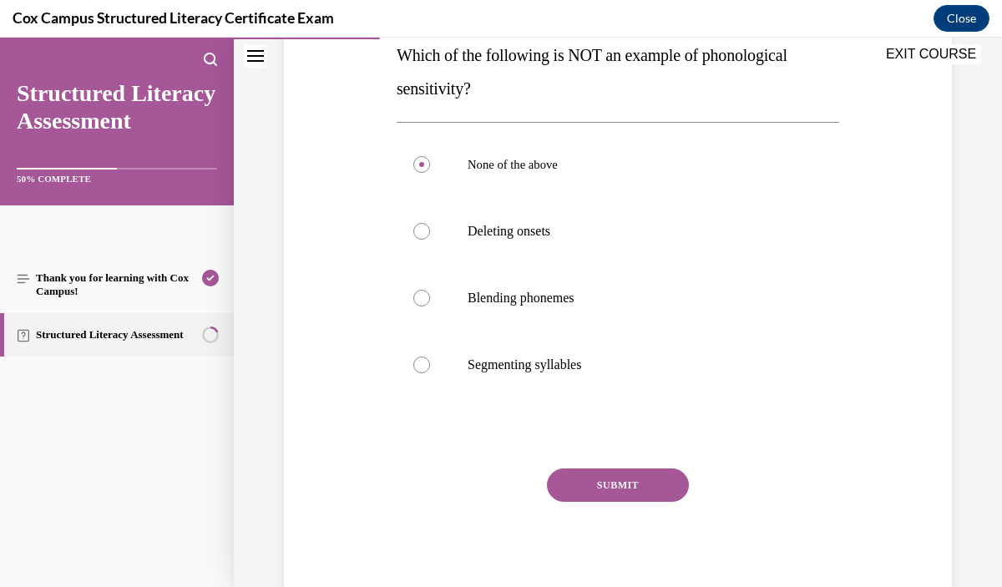
click at [646, 483] on button "SUBMIT" at bounding box center [618, 485] width 142 height 33
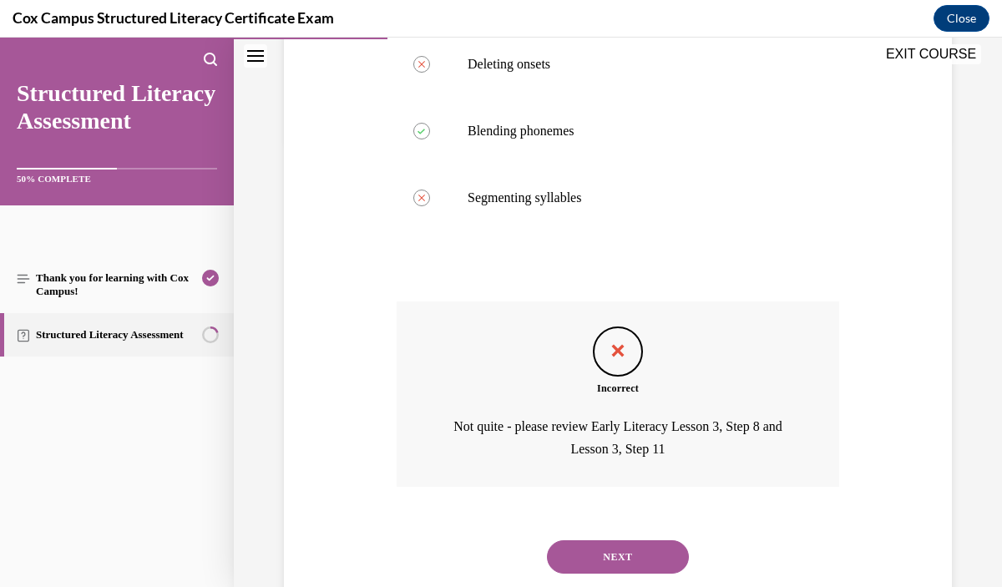
scroll to position [493, 0]
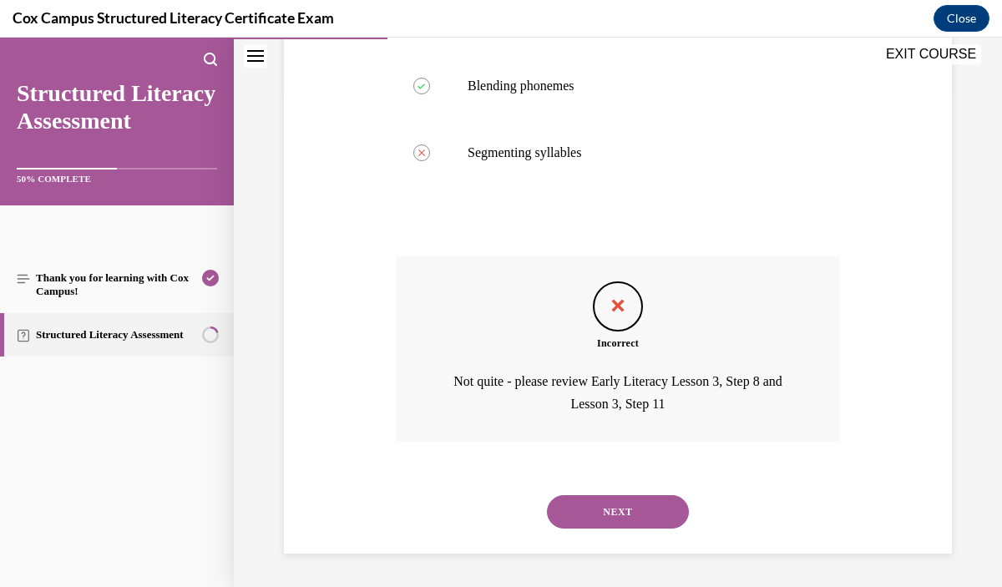
click at [658, 512] on button "NEXT" at bounding box center [618, 511] width 142 height 33
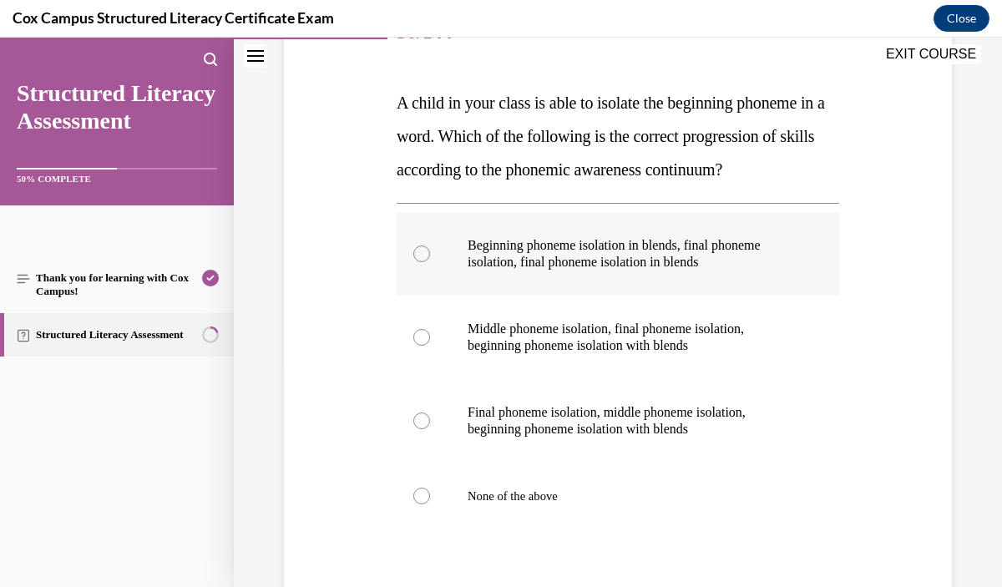
scroll to position [236, 0]
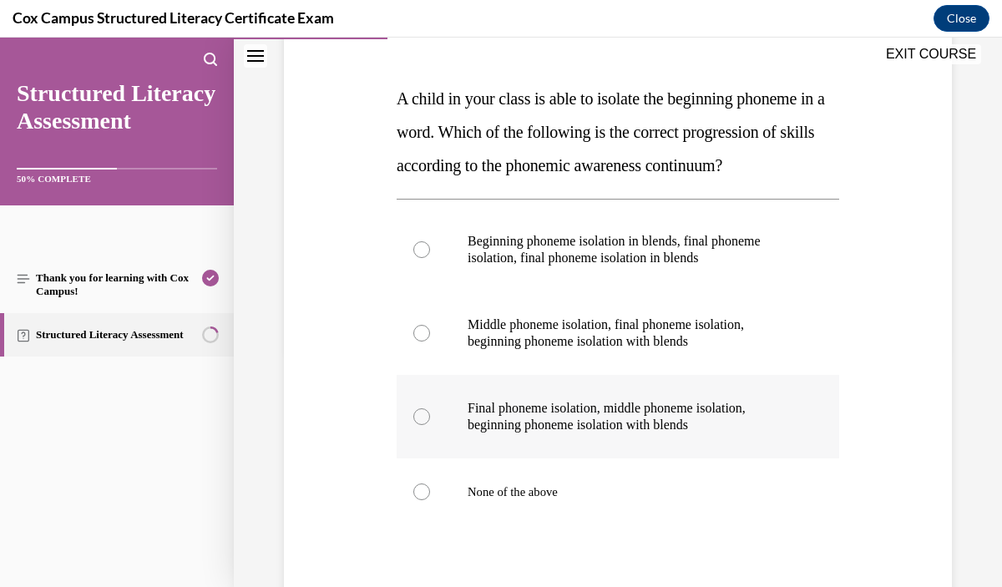
click at [733, 433] on p "Final phoneme isolation, middle phoneme isolation, beginning phoneme isolation …" at bounding box center [633, 416] width 330 height 33
click at [430, 425] on input "Final phoneme isolation, middle phoneme isolation, beginning phoneme isolation …" at bounding box center [421, 416] width 17 height 17
radio input "true"
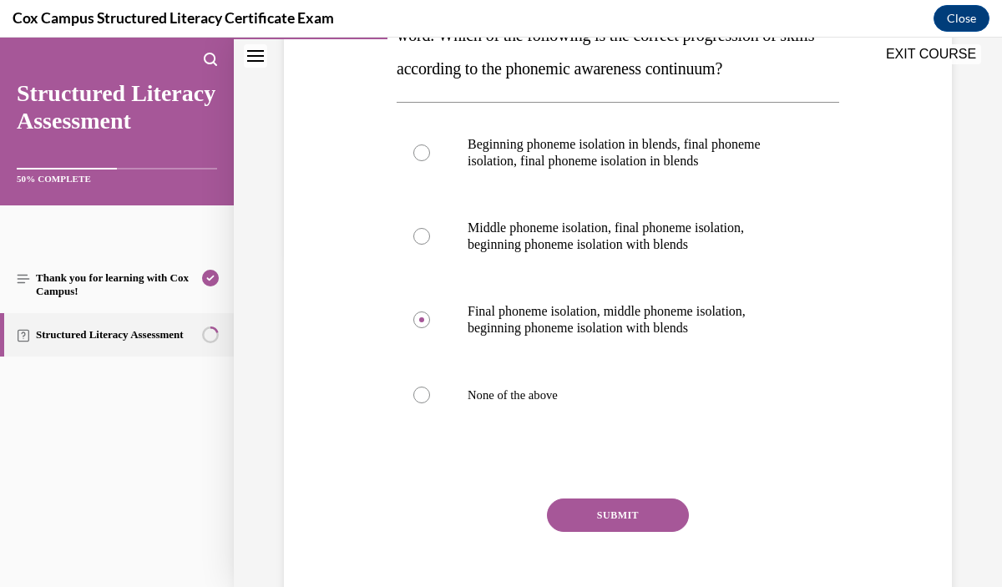
click at [675, 516] on button "SUBMIT" at bounding box center [618, 515] width 142 height 33
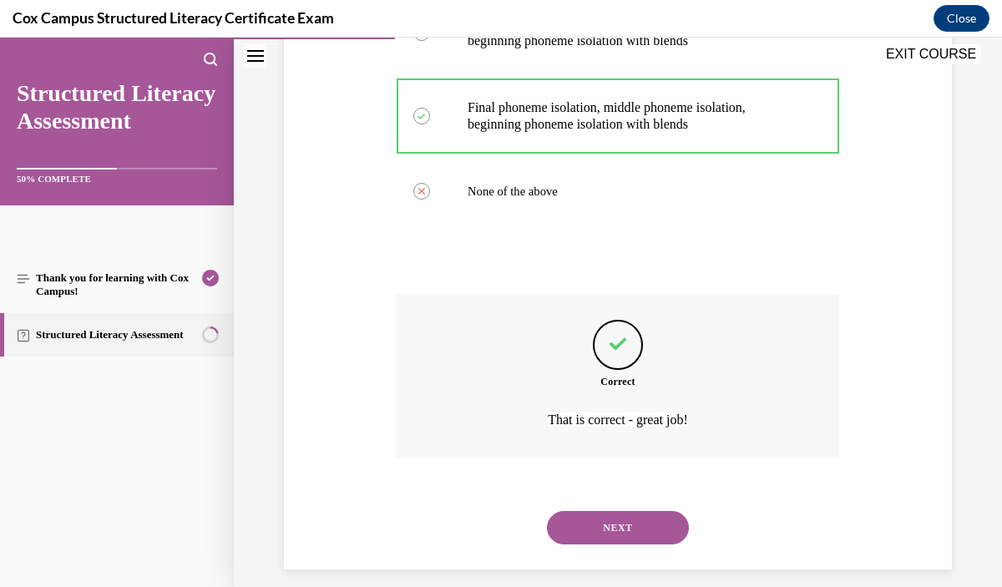
scroll to position [553, 0]
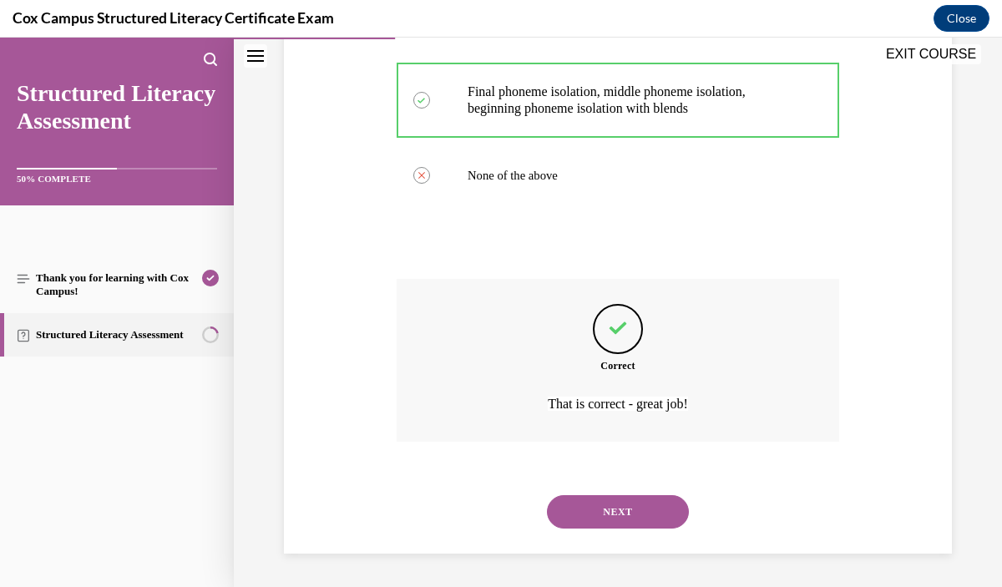
click at [664, 500] on button "NEXT" at bounding box center [618, 511] width 142 height 33
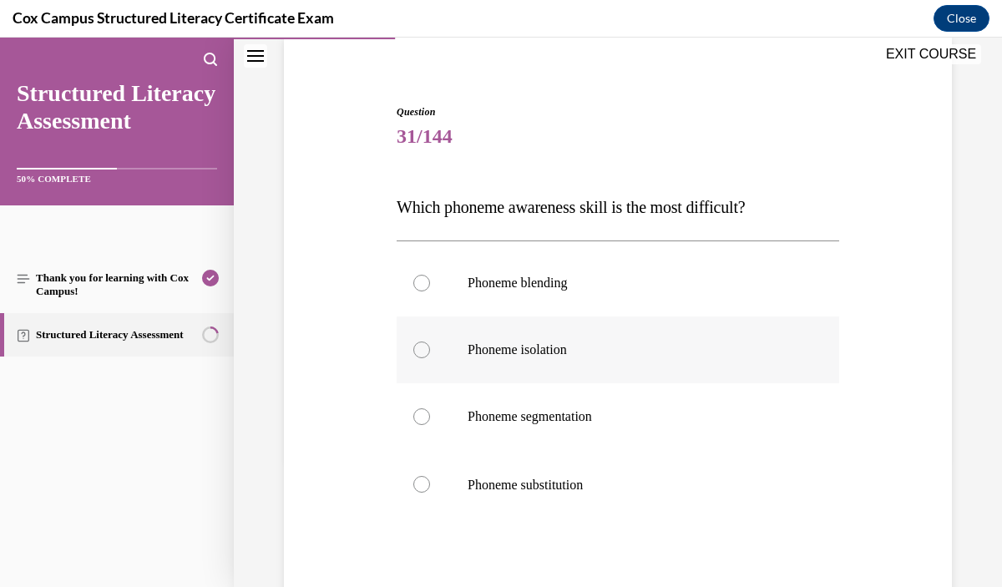
scroll to position [163, 0]
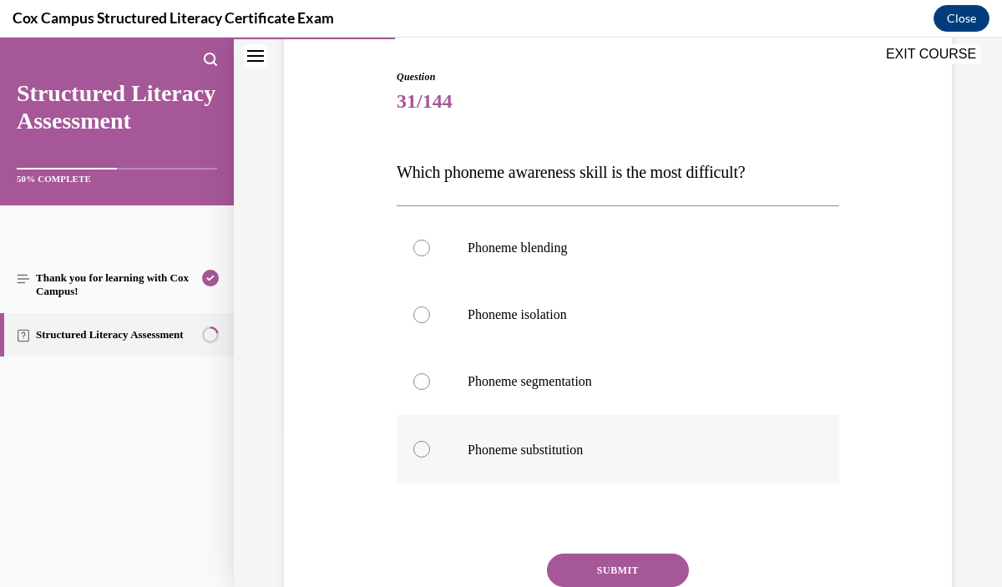
click at [654, 464] on label "Phoneme substitution" at bounding box center [618, 449] width 443 height 68
click at [430, 458] on input "Phoneme substitution" at bounding box center [421, 449] width 17 height 17
radio input "true"
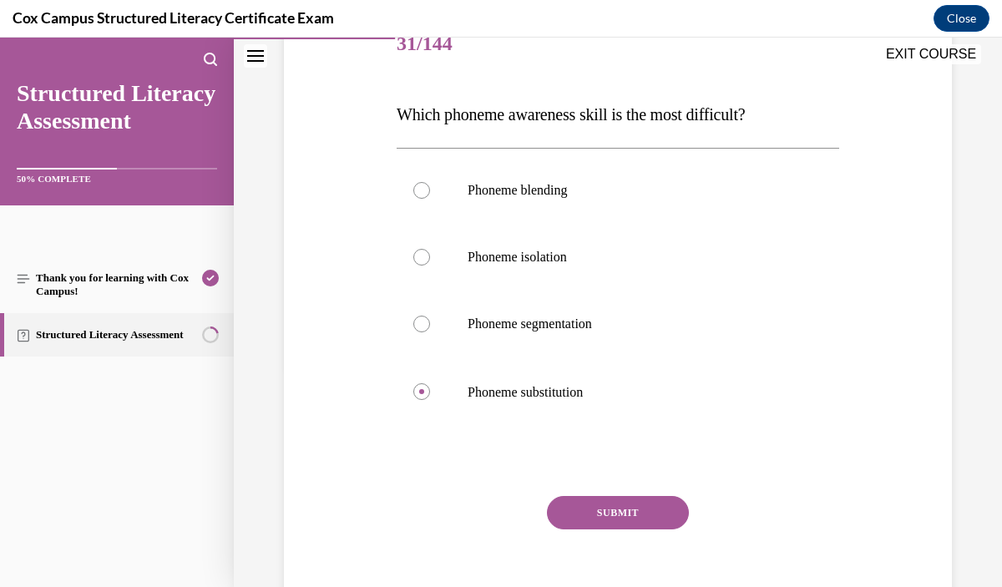
click at [634, 513] on button "SUBMIT" at bounding box center [618, 512] width 142 height 33
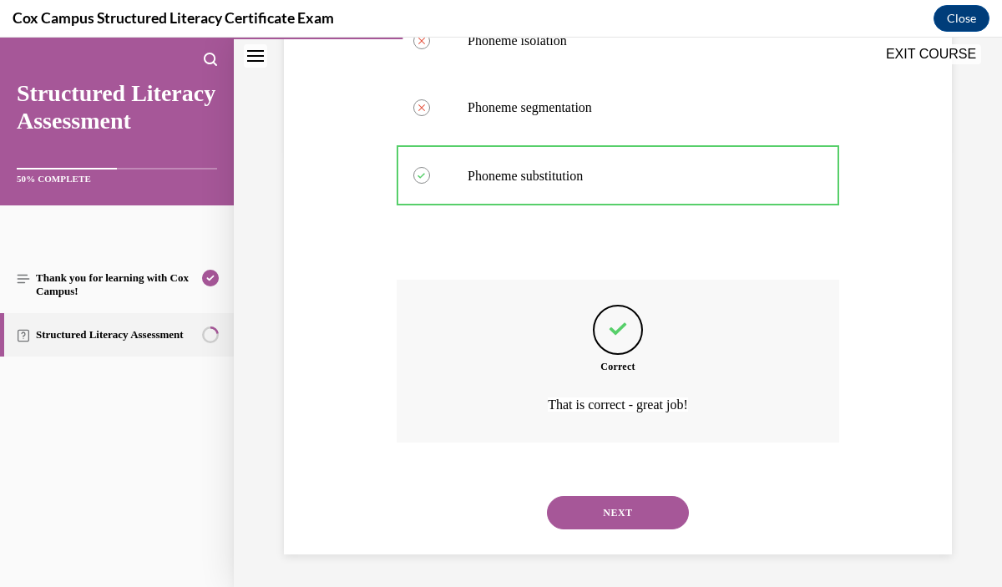
scroll to position [437, 0]
click at [599, 510] on button "NEXT" at bounding box center [618, 512] width 142 height 33
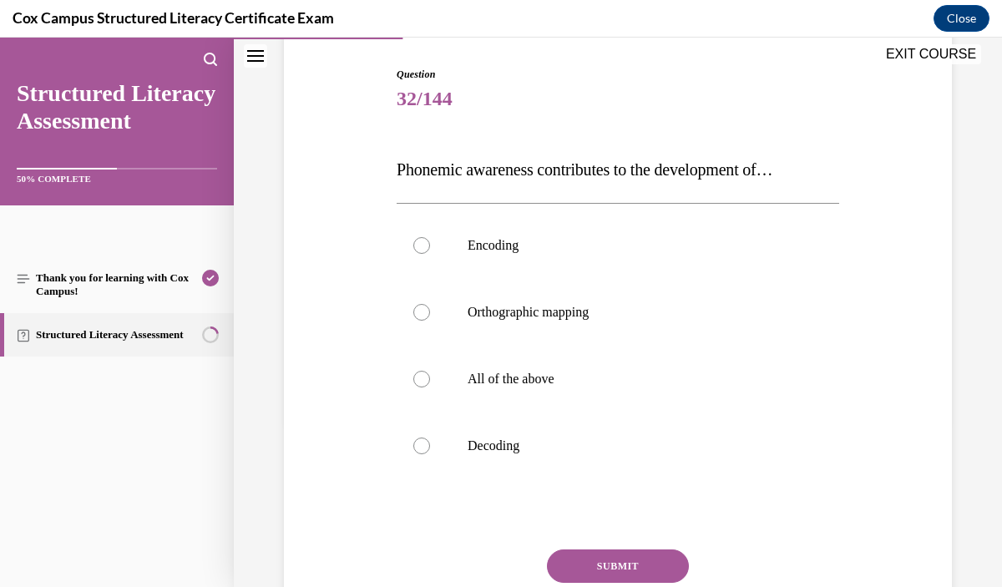
scroll to position [167, 0]
click at [600, 377] on p "All of the above" at bounding box center [633, 377] width 330 height 17
click at [430, 377] on input "All of the above" at bounding box center [421, 377] width 17 height 17
radio input "true"
click at [628, 555] on button "SUBMIT" at bounding box center [618, 564] width 142 height 33
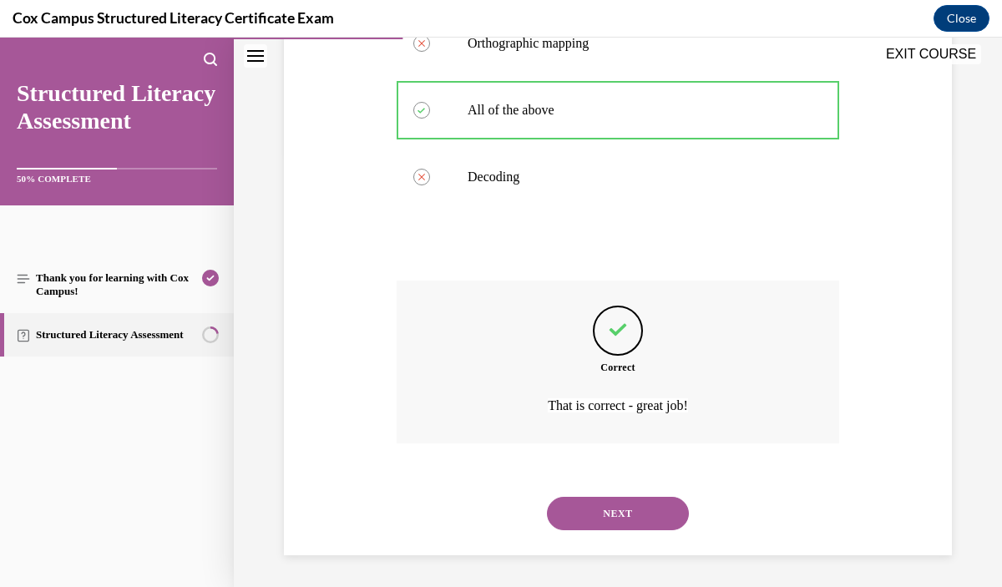
scroll to position [436, 0]
click at [616, 515] on button "NEXT" at bounding box center [618, 511] width 142 height 33
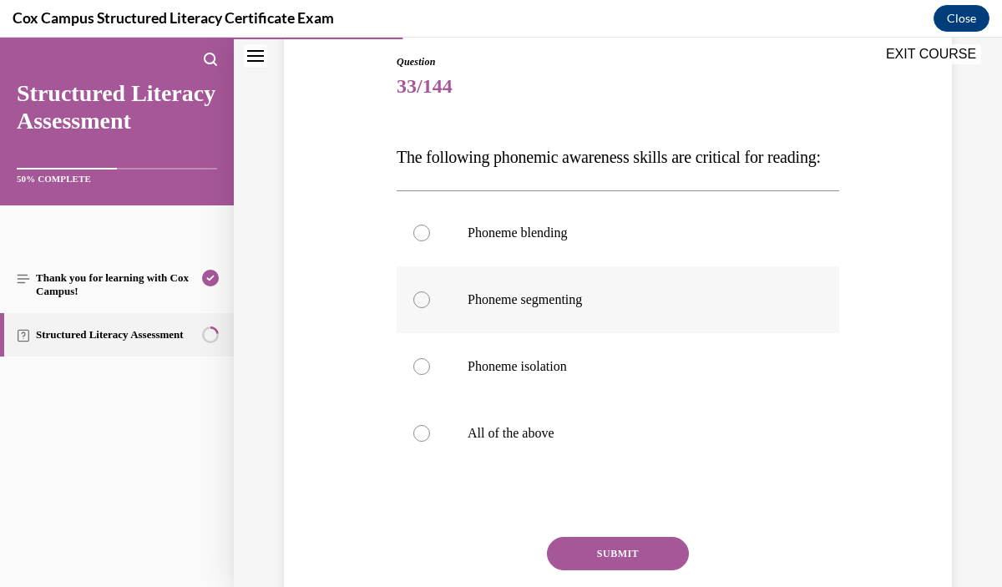
scroll to position [184, 0]
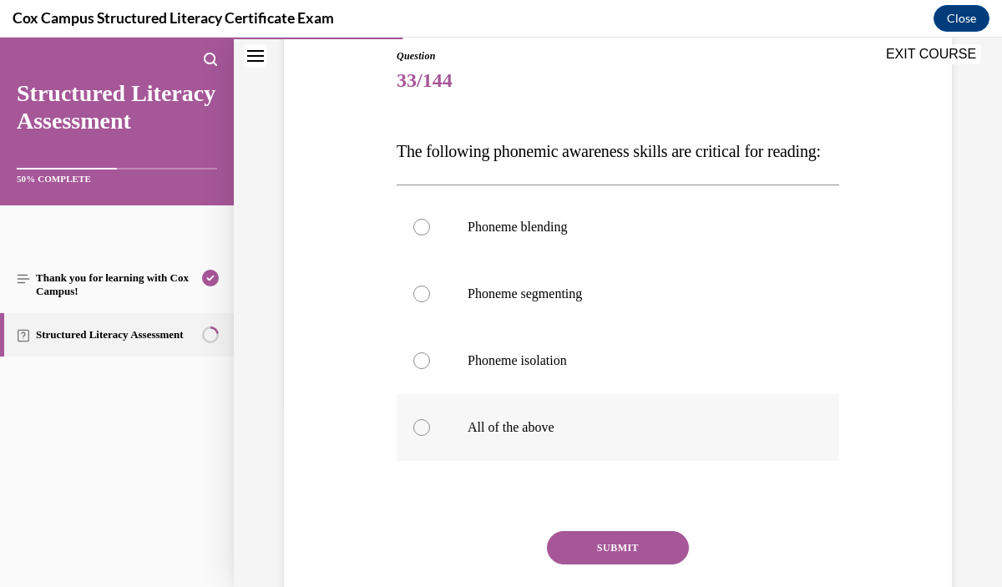
click at [591, 436] on p "All of the above" at bounding box center [633, 427] width 330 height 17
click at [430, 436] on input "All of the above" at bounding box center [421, 427] width 17 height 17
radio input "true"
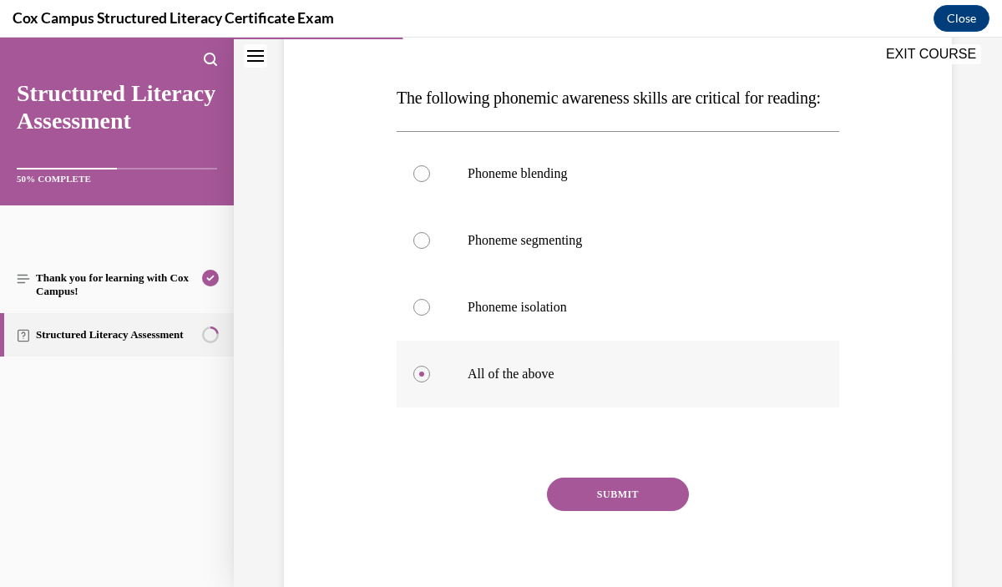
scroll to position [239, 0]
click at [599, 510] on button "SUBMIT" at bounding box center [618, 492] width 142 height 33
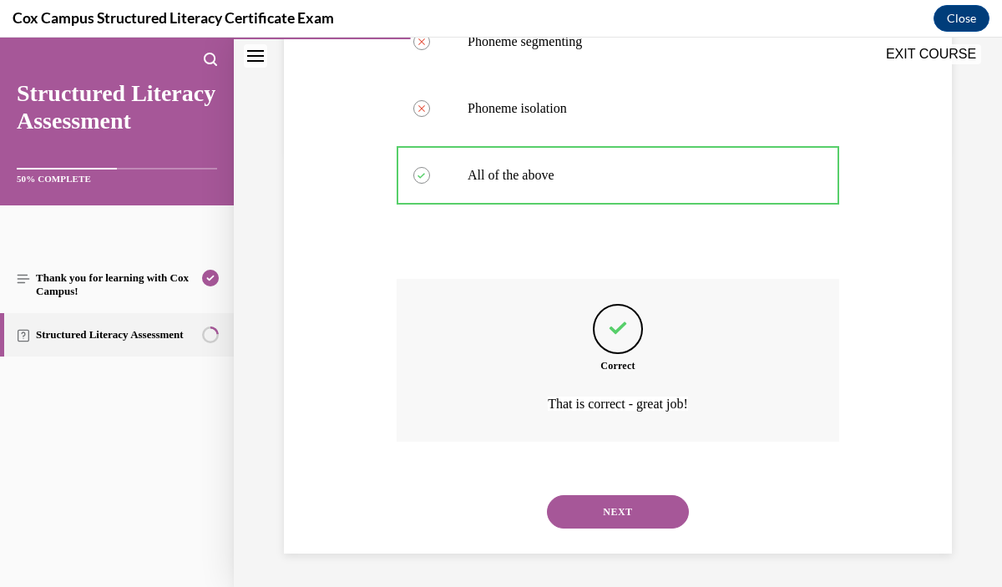
scroll to position [469, 0]
click at [606, 512] on button "NEXT" at bounding box center [618, 511] width 142 height 33
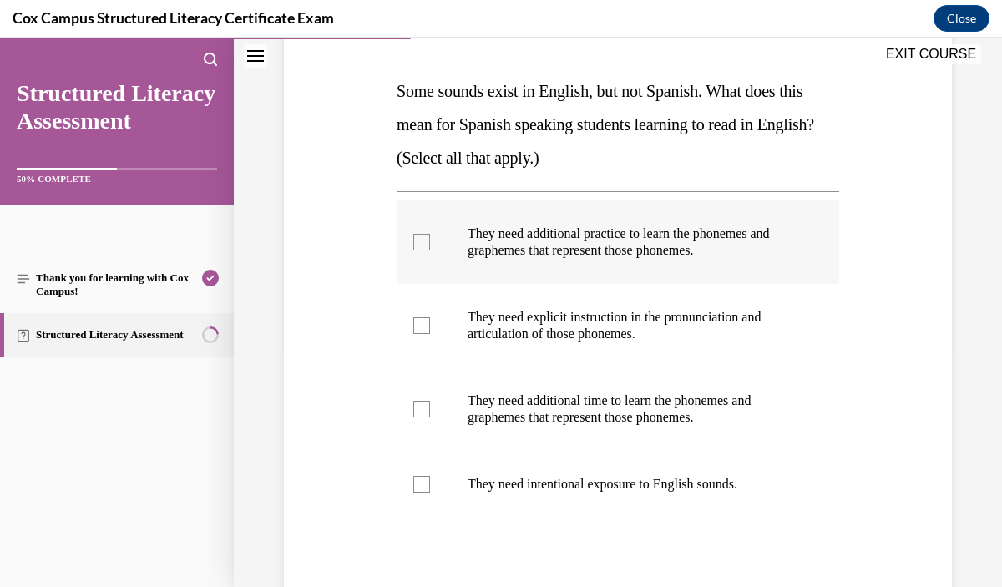
scroll to position [246, 0]
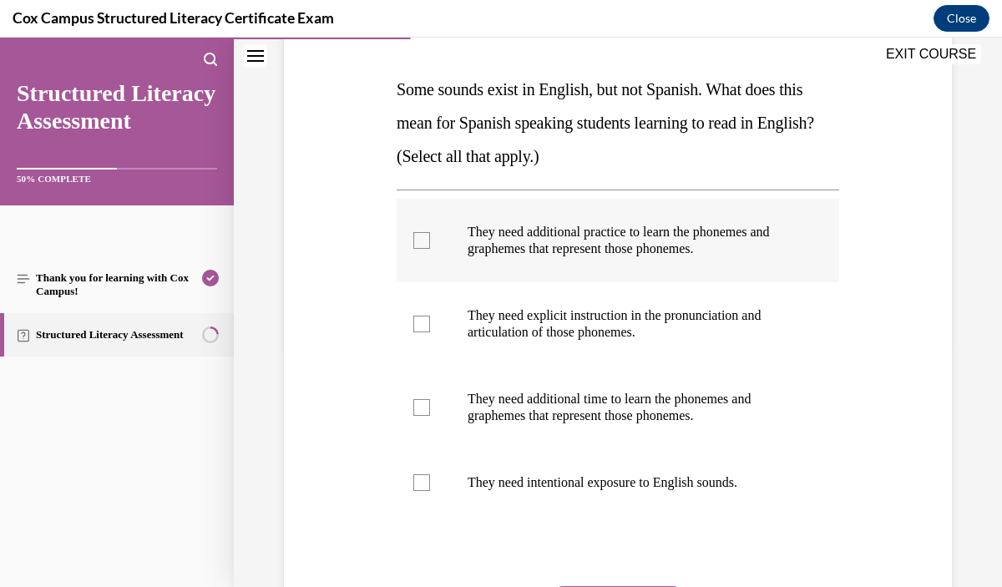
click at [706, 262] on label "They need additional practice to learn the phonemes and graphemes that represen…" at bounding box center [618, 241] width 443 height 84
click at [430, 249] on input "They need additional practice to learn the phonemes and graphemes that represen…" at bounding box center [421, 240] width 17 height 17
checkbox input "true"
click at [704, 338] on p "They need explicit instruction in the pronunciation and articulation of those p…" at bounding box center [633, 323] width 330 height 33
click at [430, 332] on input "They need explicit instruction in the pronunciation and articulation of those p…" at bounding box center [421, 324] width 17 height 17
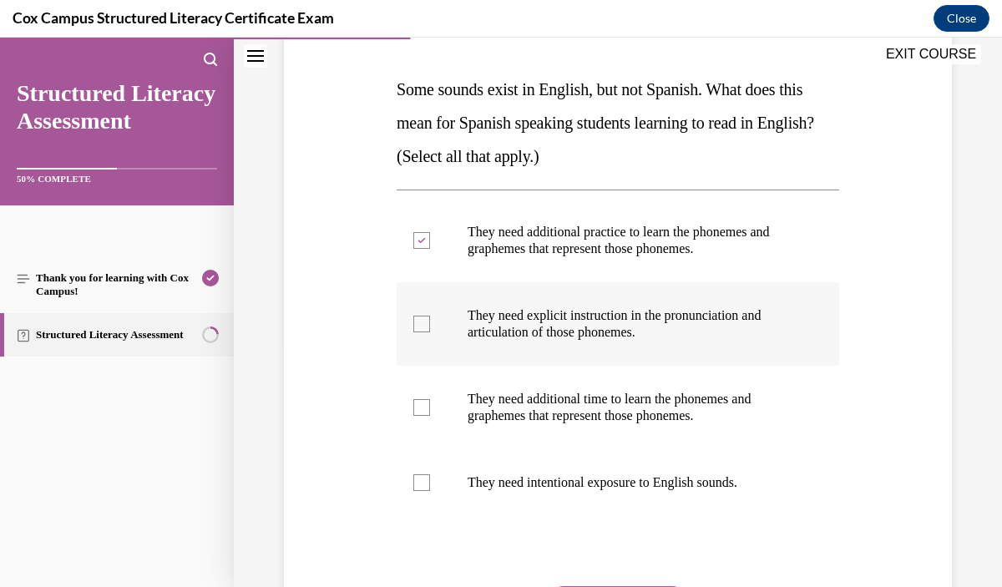
checkbox input "true"
click at [714, 424] on p "They need additional time to learn the phonemes and graphemes that represent th…" at bounding box center [633, 407] width 330 height 33
click at [430, 416] on input "They need additional time to learn the phonemes and graphemes that represent th…" at bounding box center [421, 407] width 17 height 17
checkbox input "true"
click at [712, 485] on p "They need intentional exposure to English sounds." at bounding box center [633, 482] width 330 height 17
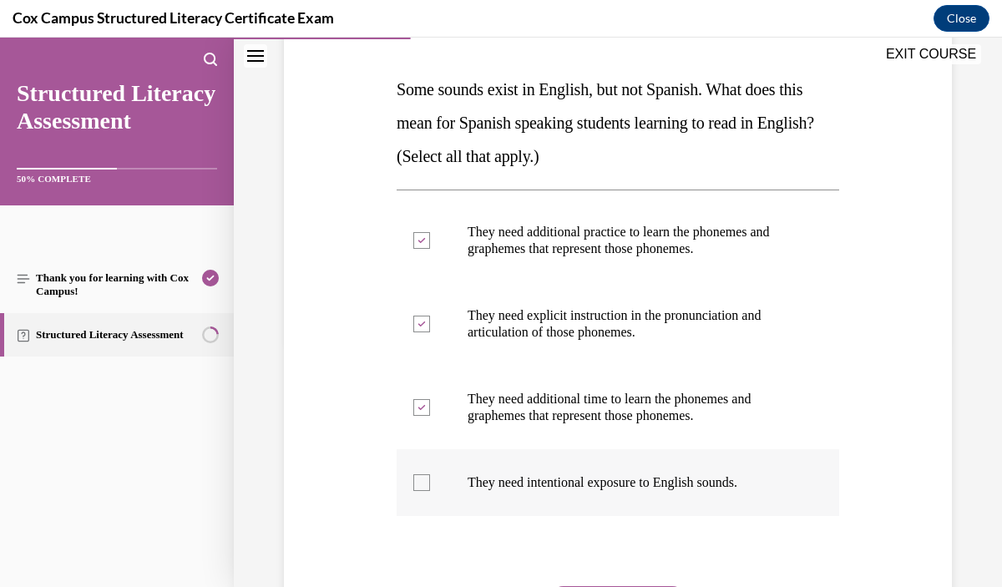
click at [430, 485] on input "They need intentional exposure to English sounds." at bounding box center [421, 482] width 17 height 17
checkbox input "true"
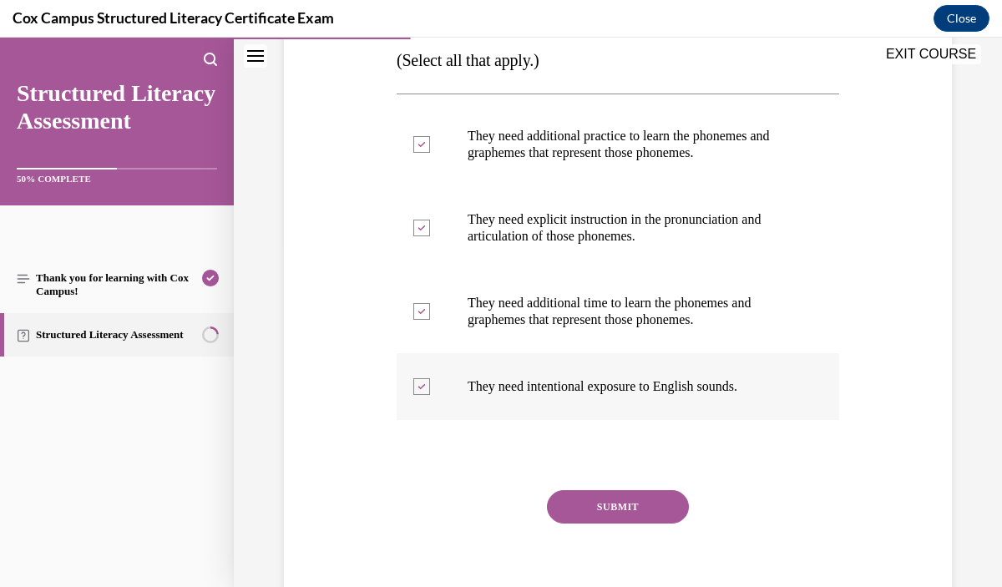
scroll to position [347, 0]
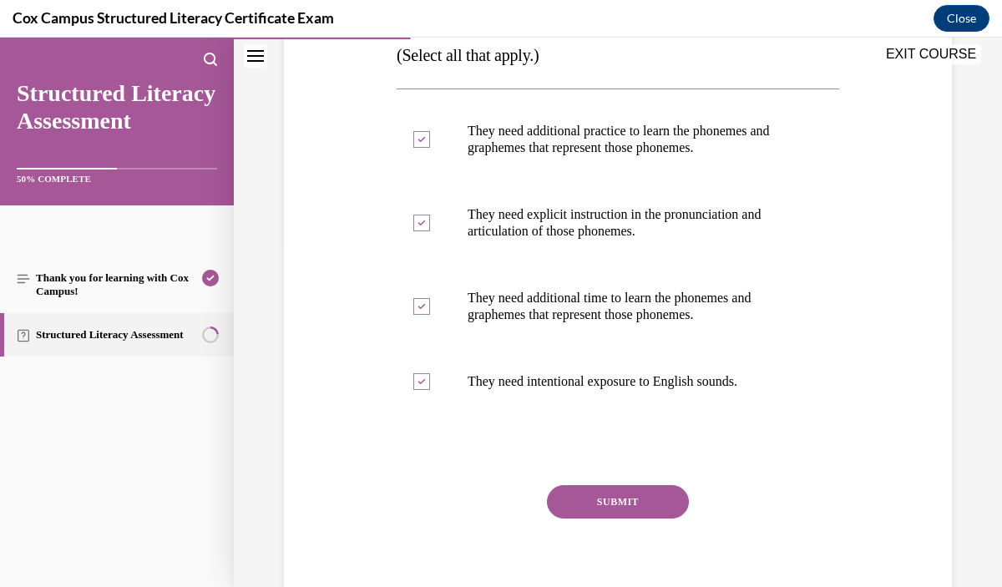
click at [665, 498] on button "SUBMIT" at bounding box center [618, 501] width 142 height 33
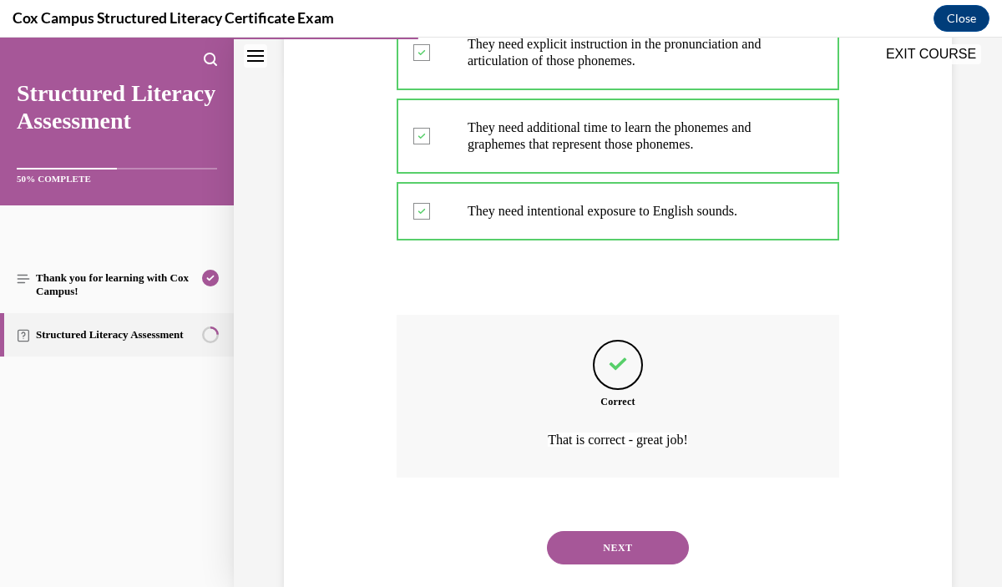
scroll to position [519, 0]
click at [659, 548] on button "NEXT" at bounding box center [618, 546] width 142 height 33
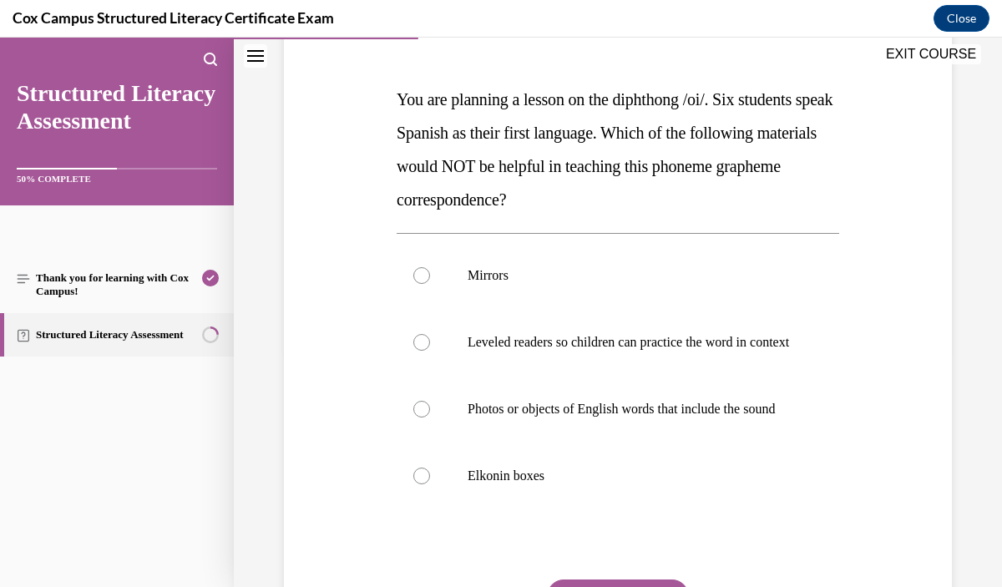
scroll to position [238, 0]
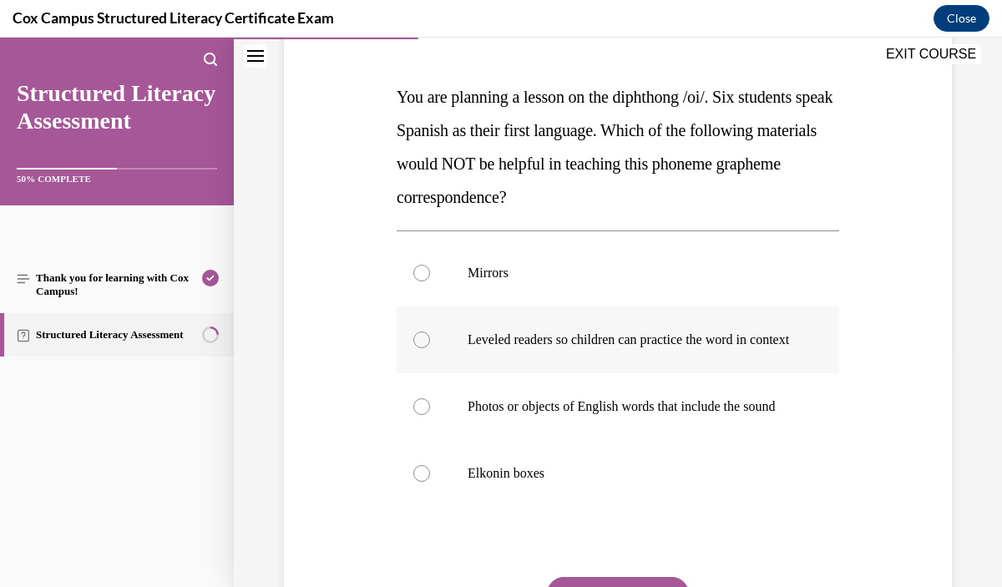
click at [713, 367] on label "Leveled readers so children can practice the word in context" at bounding box center [618, 340] width 443 height 67
click at [430, 348] on input "Leveled readers so children can practice the word in context" at bounding box center [421, 340] width 17 height 17
radio input "true"
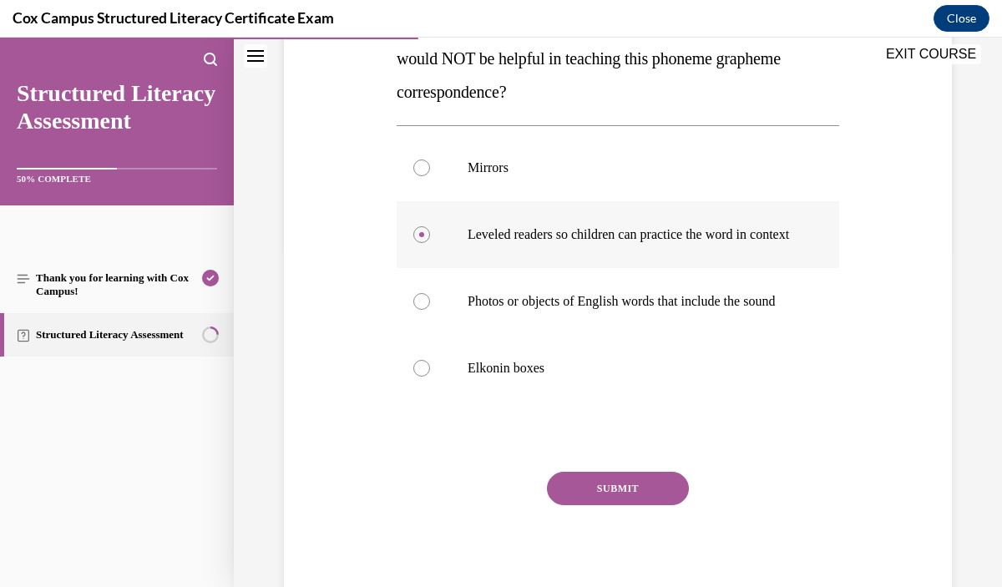
scroll to position [345, 0]
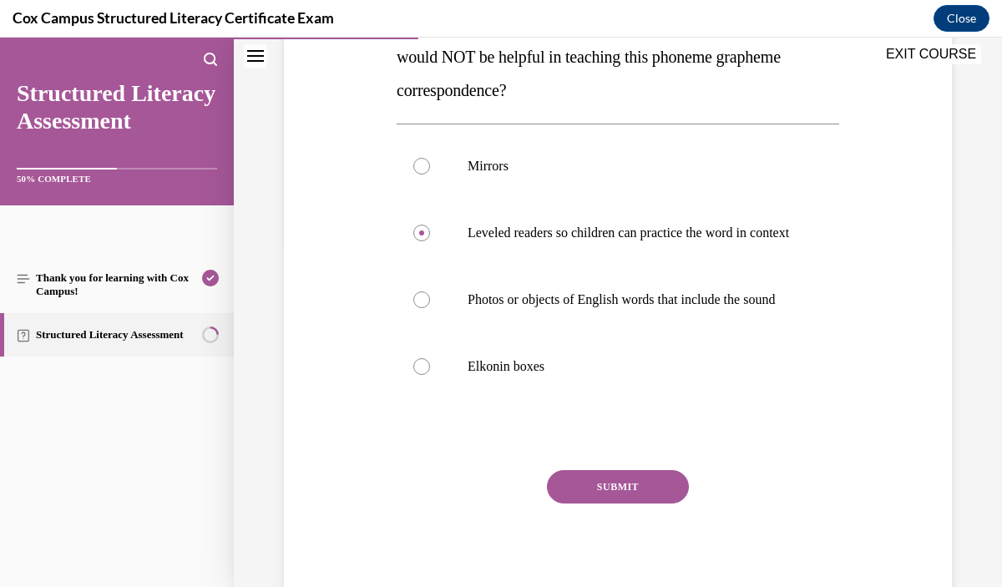
click at [676, 504] on button "SUBMIT" at bounding box center [618, 486] width 142 height 33
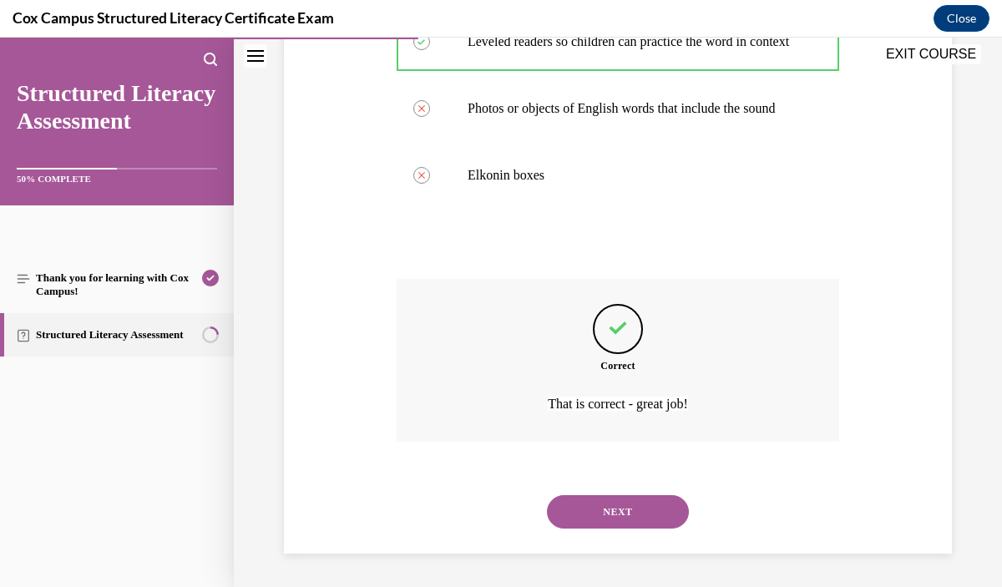
scroll to position [570, 0]
click at [642, 509] on button "NEXT" at bounding box center [618, 511] width 142 height 33
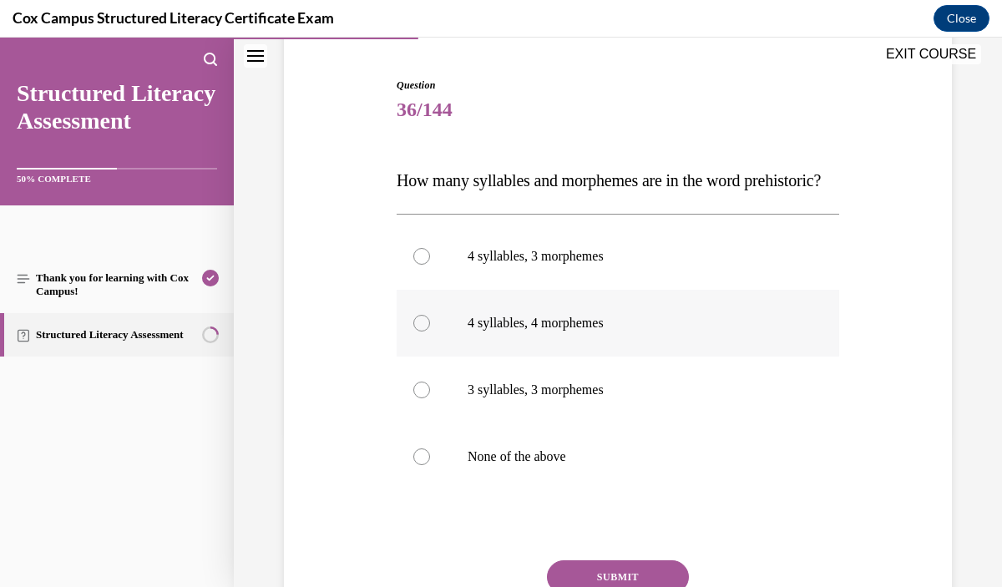
scroll to position [156, 0]
click at [610, 288] on label "4 syllables, 3 morphemes" at bounding box center [618, 254] width 443 height 67
click at [430, 263] on input "4 syllables, 3 morphemes" at bounding box center [421, 254] width 17 height 17
radio input "true"
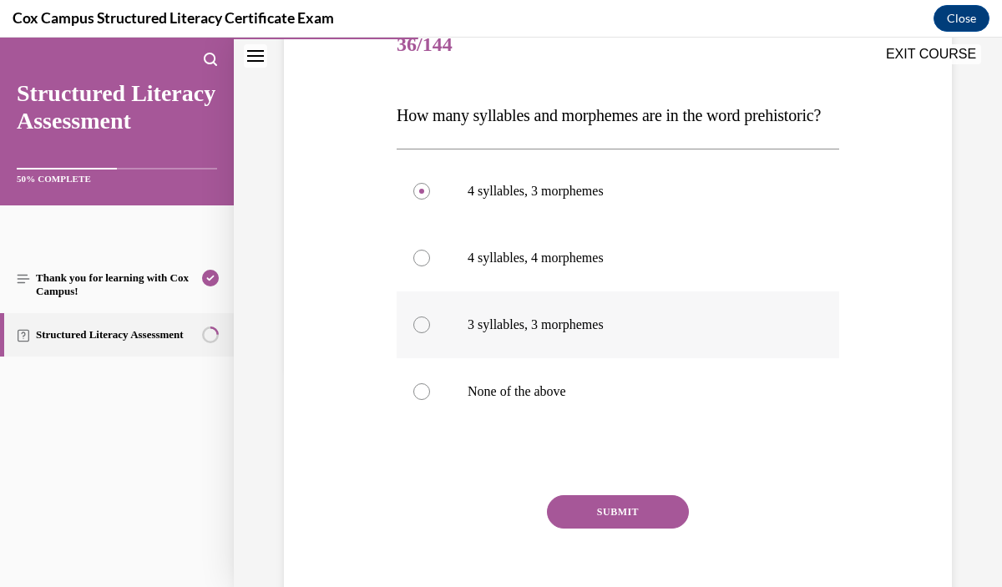
scroll to position [238, 0]
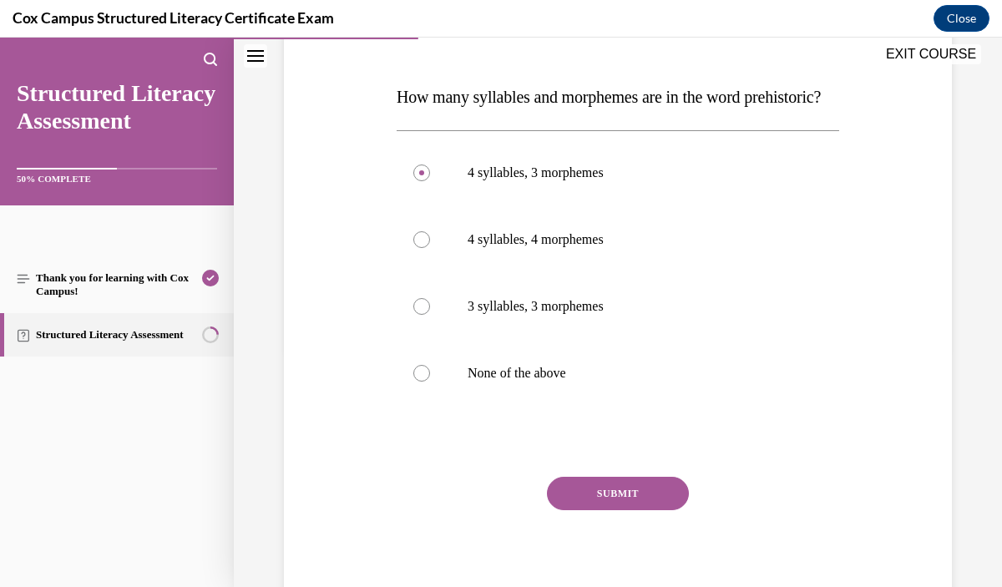
click at [651, 510] on button "SUBMIT" at bounding box center [618, 493] width 142 height 33
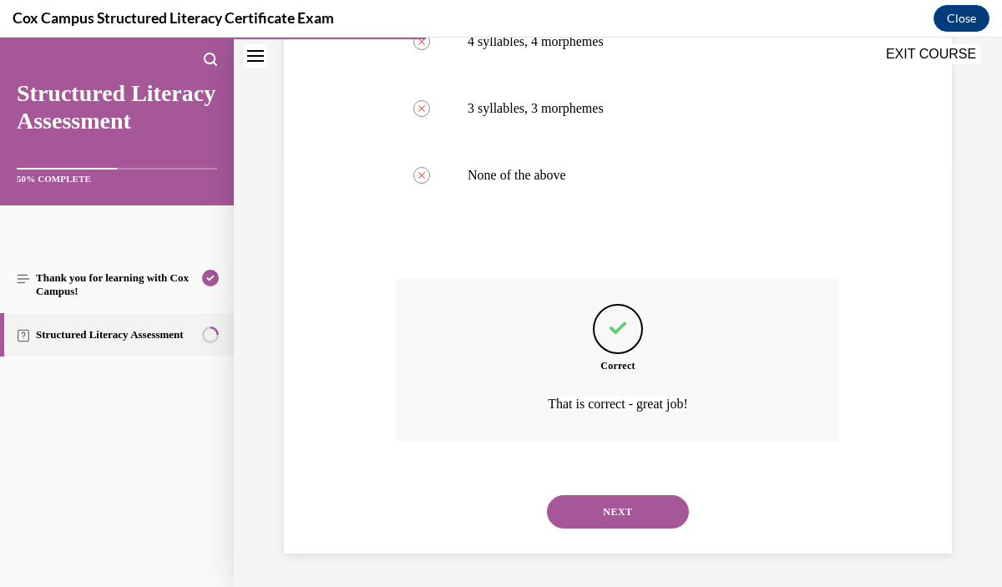
scroll to position [467, 0]
click at [652, 523] on button "NEXT" at bounding box center [618, 511] width 142 height 33
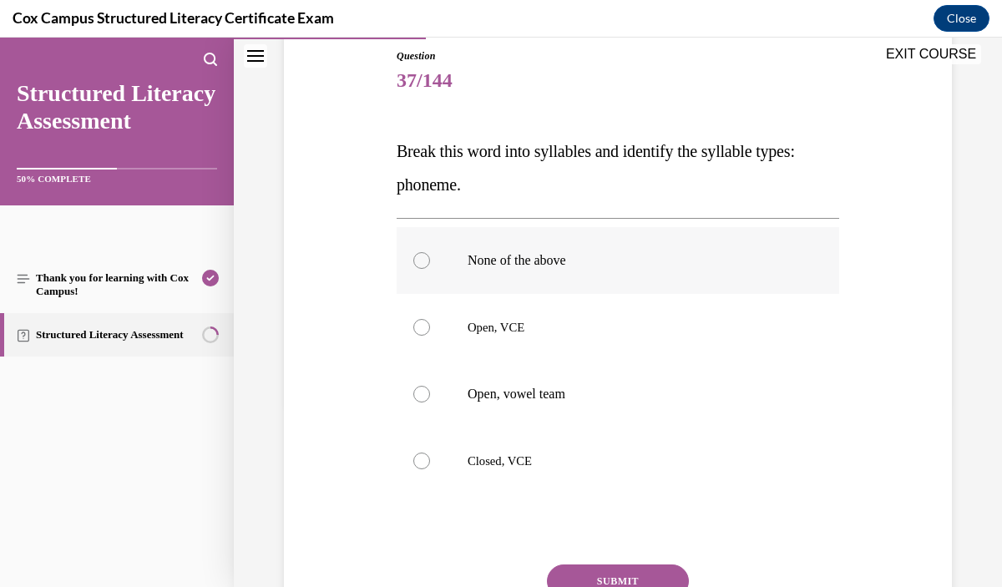
scroll to position [185, 0]
click at [678, 353] on label "Open, VCE" at bounding box center [618, 326] width 443 height 67
click at [430, 335] on input "Open, VCE" at bounding box center [421, 326] width 17 height 17
radio input "true"
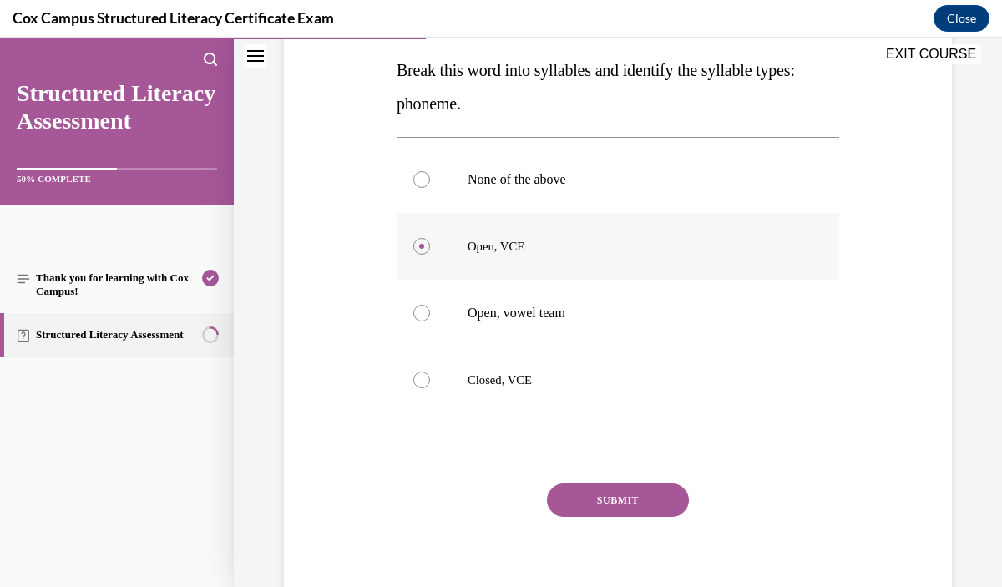
scroll to position [269, 0]
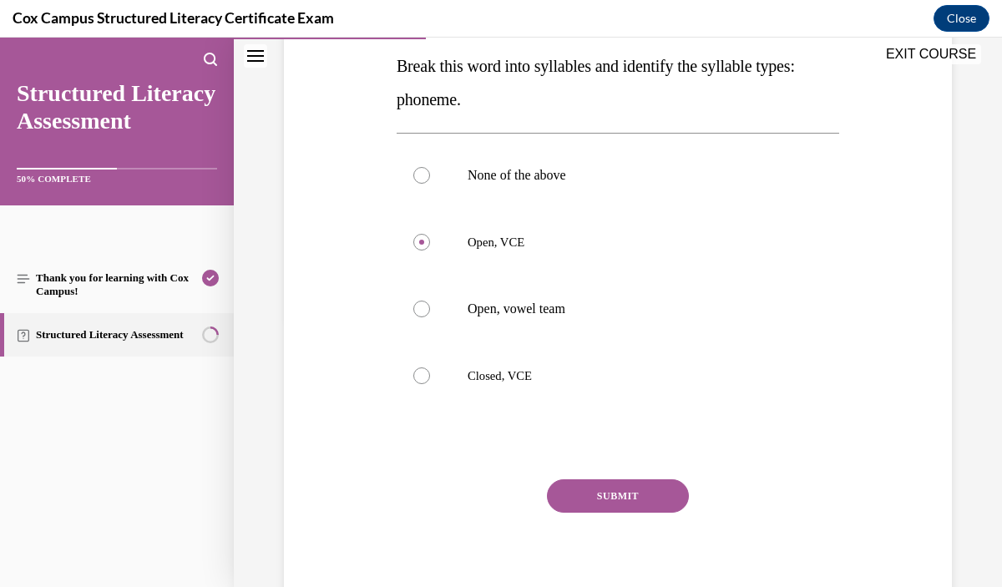
click at [646, 495] on button "SUBMIT" at bounding box center [618, 495] width 142 height 33
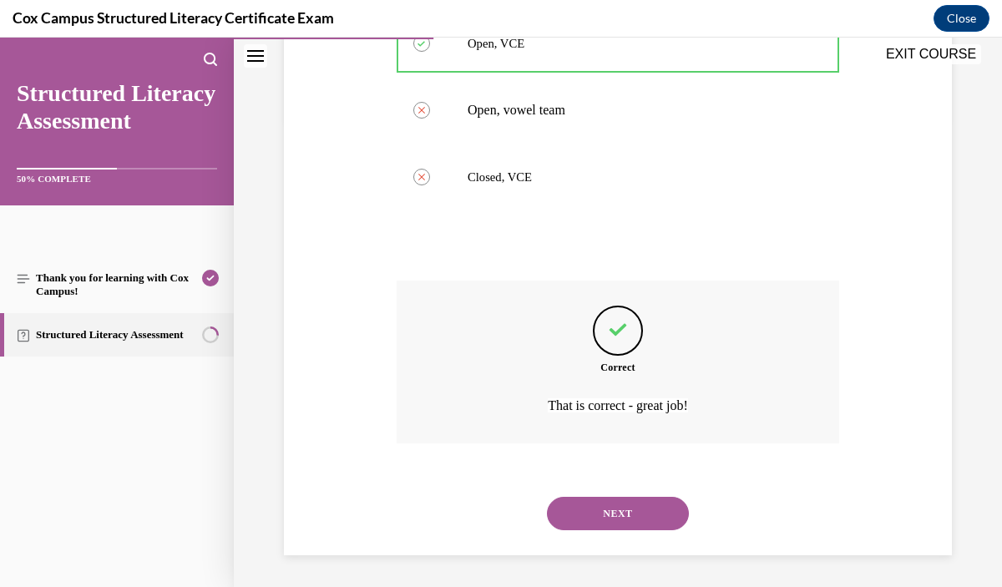
scroll to position [470, 0]
click at [606, 520] on button "NEXT" at bounding box center [618, 511] width 142 height 33
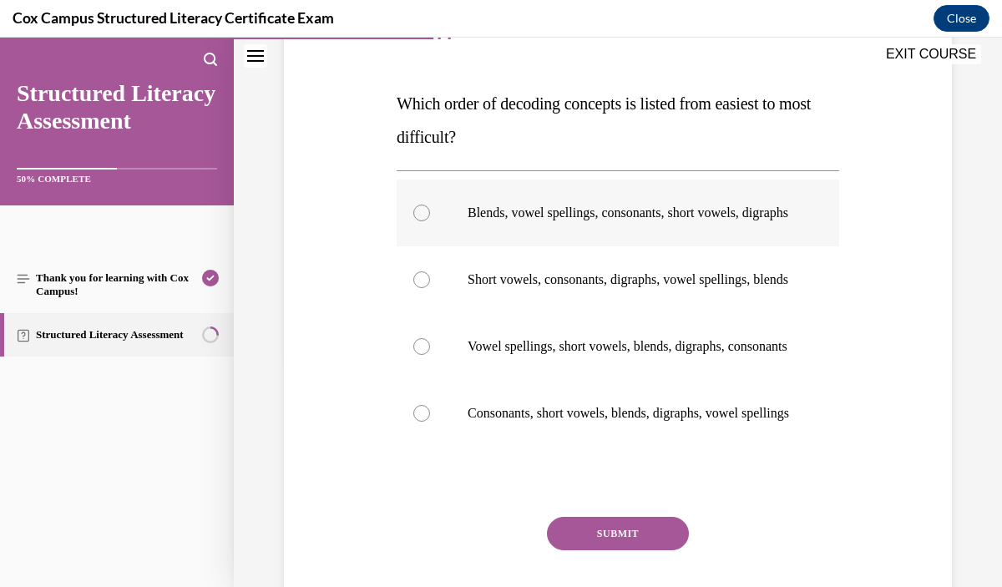
scroll to position [234, 0]
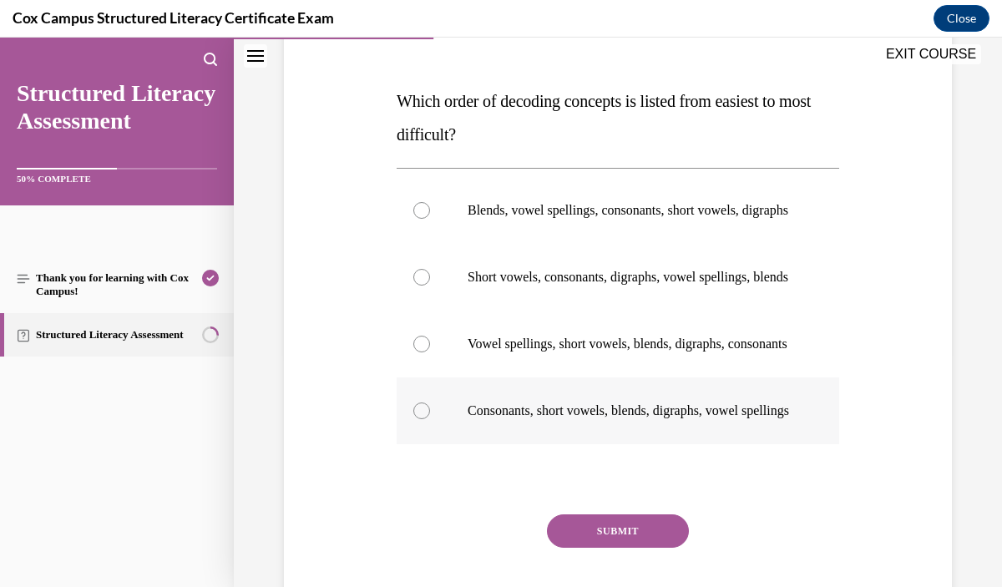
click at [589, 444] on label "Consonants, short vowels, blends, digraphs, vowel spellings" at bounding box center [618, 411] width 443 height 67
click at [430, 419] on input "Consonants, short vowels, blends, digraphs, vowel spellings" at bounding box center [421, 411] width 17 height 17
radio input "true"
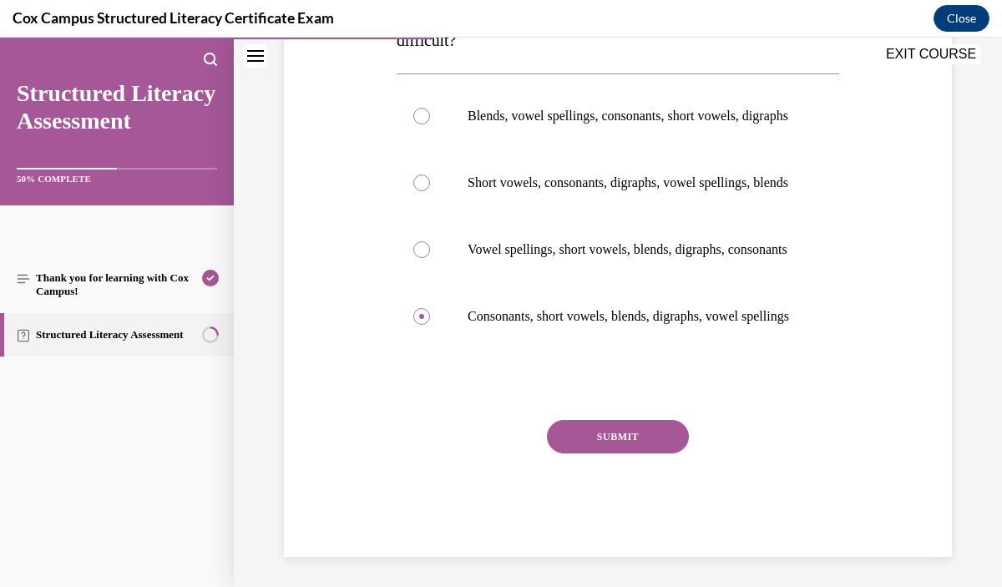
click at [662, 454] on button "SUBMIT" at bounding box center [618, 436] width 142 height 33
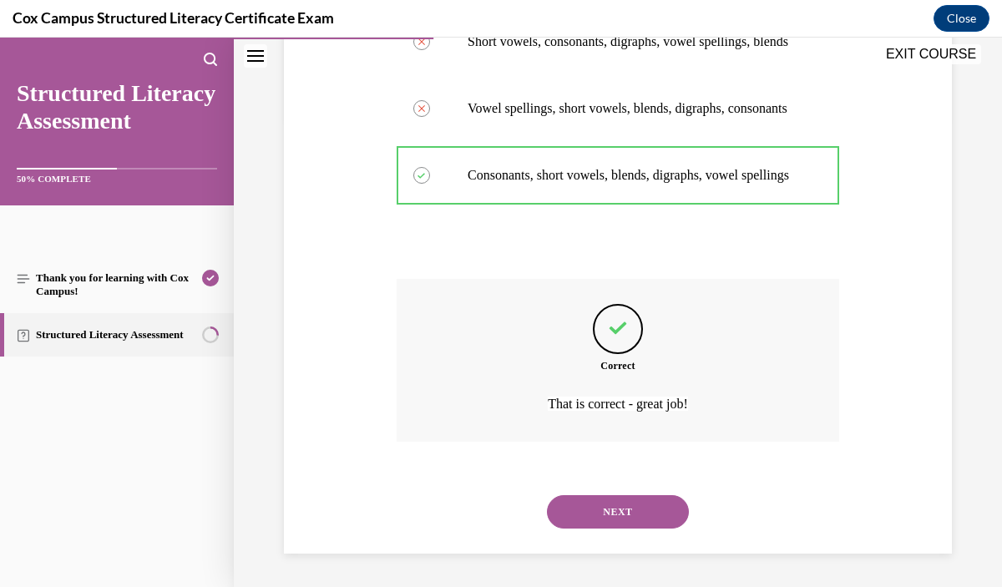
scroll to position [536, 0]
click at [638, 516] on button "NEXT" at bounding box center [618, 511] width 142 height 33
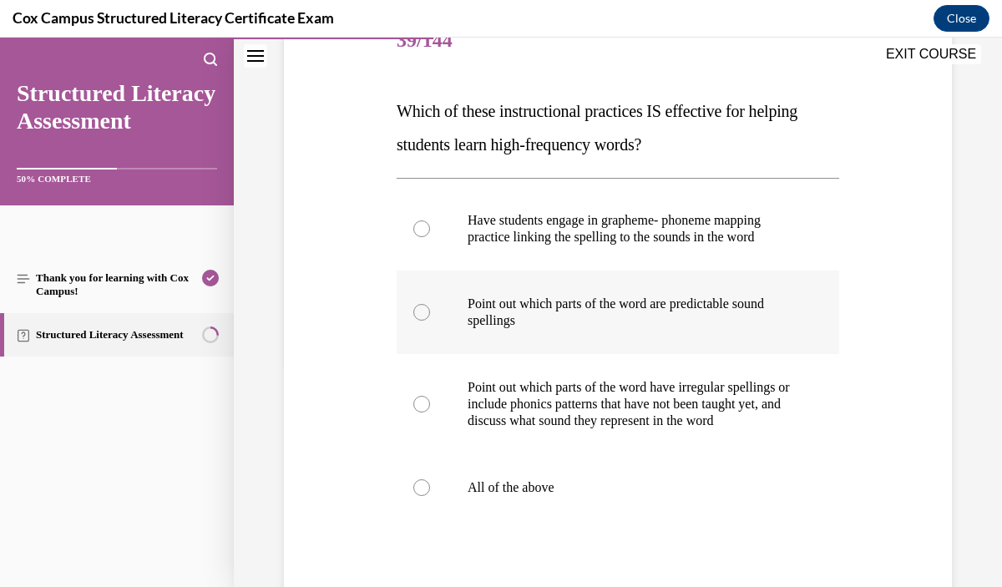
scroll to position [225, 0]
click at [679, 481] on label "All of the above" at bounding box center [618, 487] width 443 height 67
click at [430, 481] on input "All of the above" at bounding box center [421, 487] width 17 height 17
radio input "true"
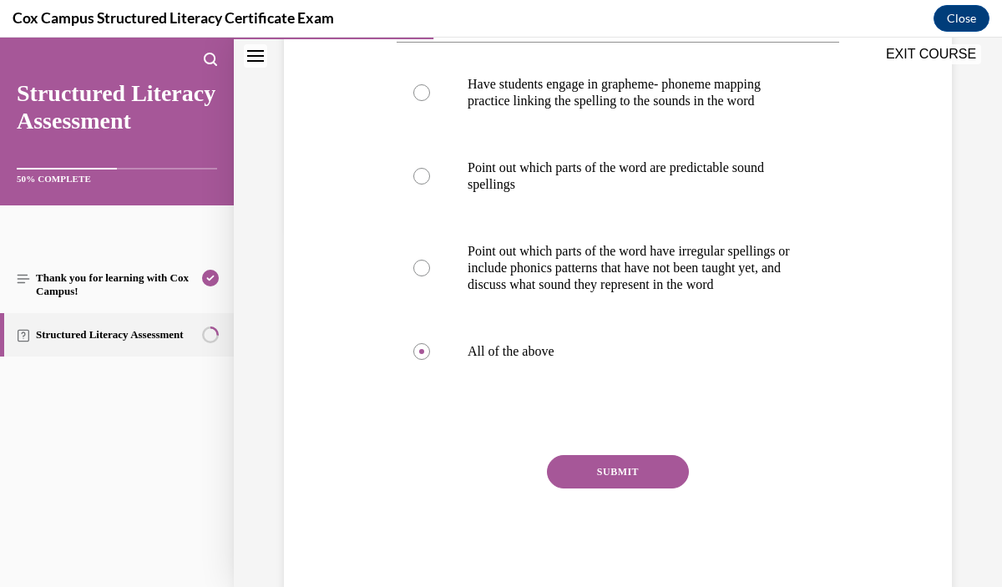
click at [675, 481] on button "SUBMIT" at bounding box center [618, 471] width 142 height 33
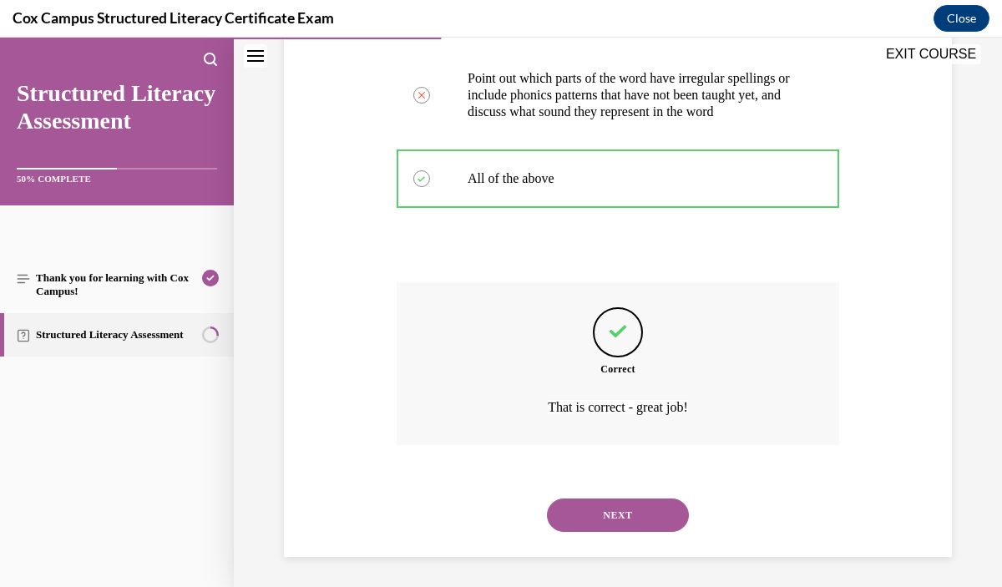
scroll to position [553, 0]
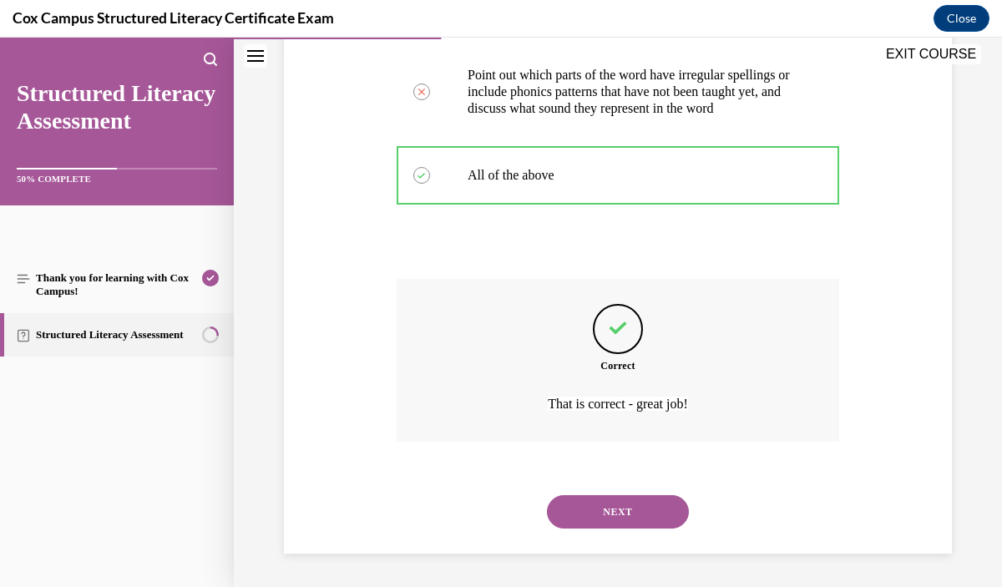
click at [648, 500] on button "NEXT" at bounding box center [618, 511] width 142 height 33
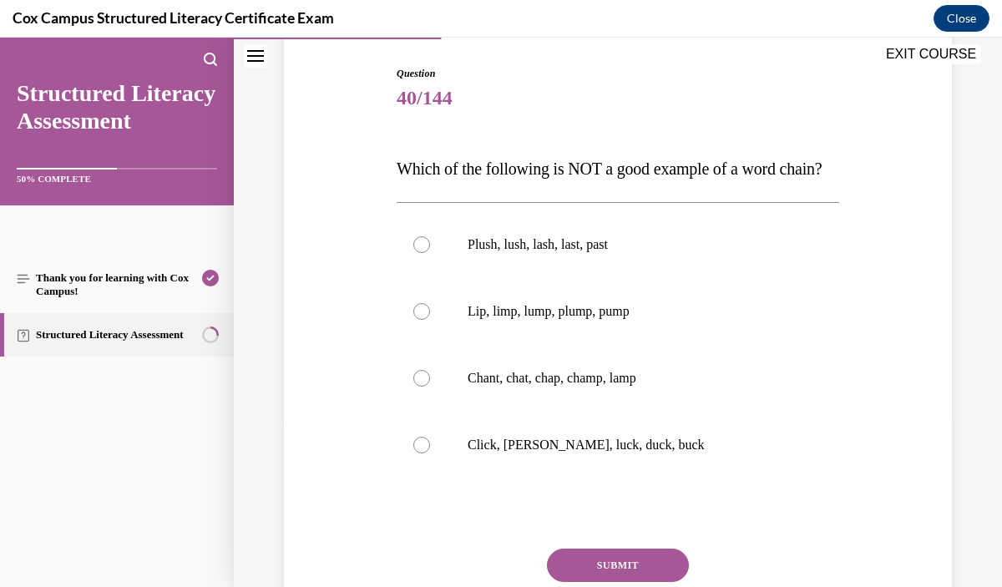
scroll to position [169, 0]
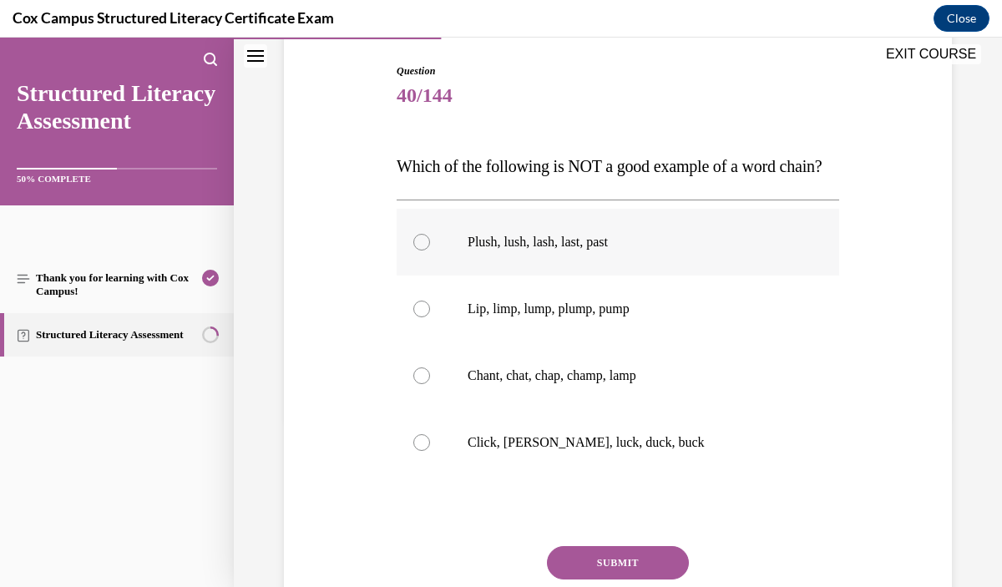
click at [596, 276] on label "Plush, lush, lash, last, past" at bounding box center [618, 242] width 443 height 67
click at [430, 251] on input "Plush, lush, lash, last, past" at bounding box center [421, 242] width 17 height 17
radio input "true"
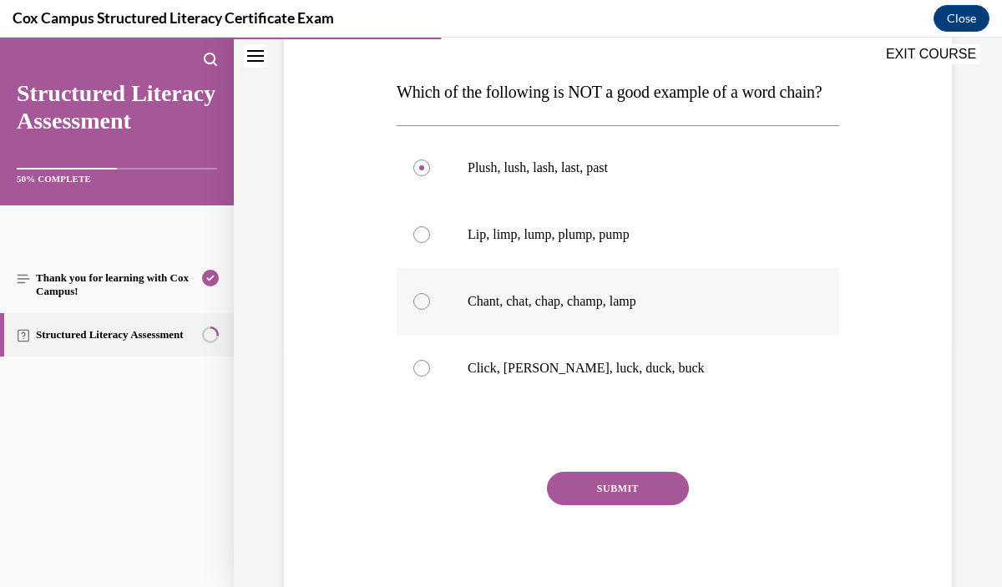
scroll to position [247, 0]
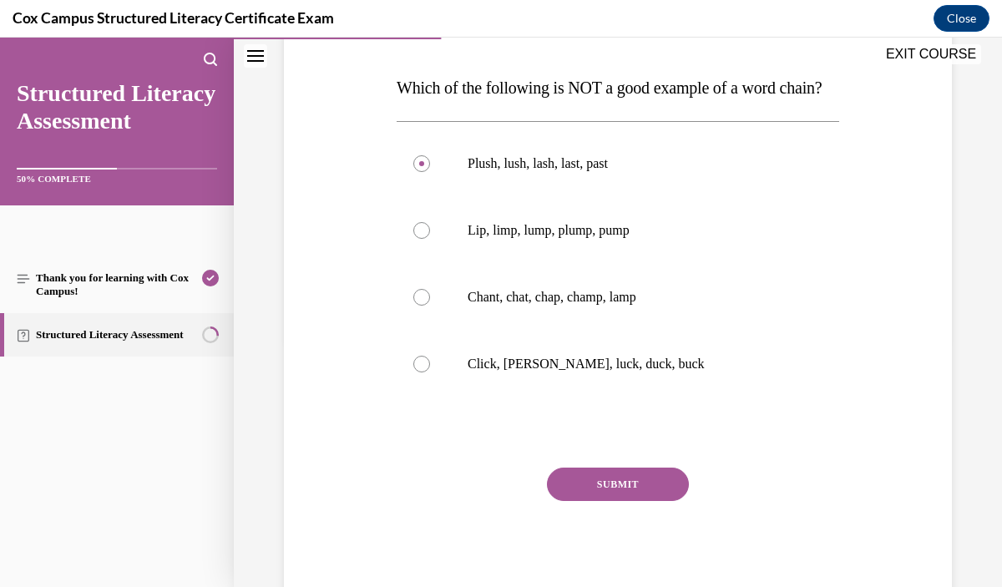
click at [632, 501] on button "SUBMIT" at bounding box center [618, 484] width 142 height 33
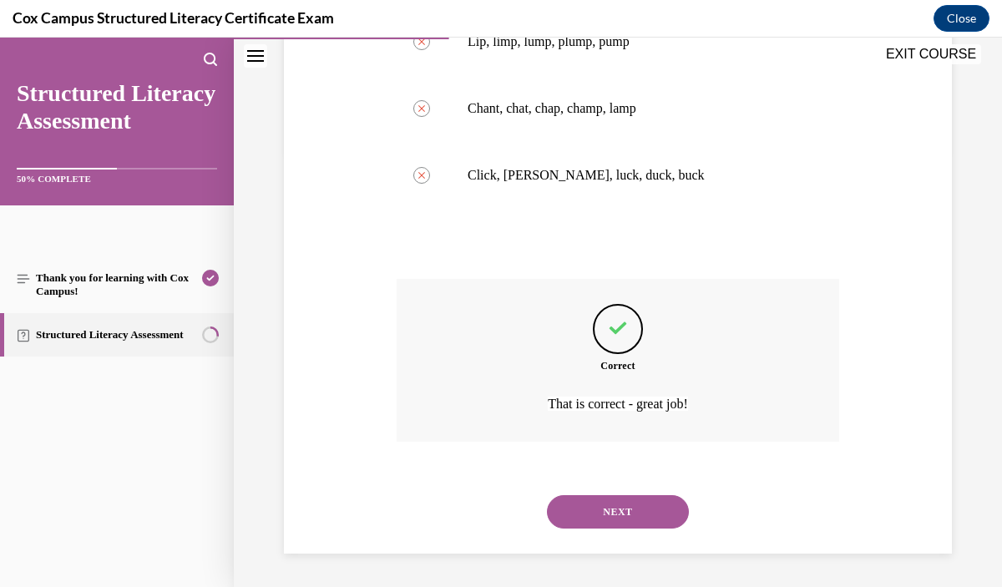
scroll to position [468, 0]
click at [643, 510] on button "NEXT" at bounding box center [618, 511] width 142 height 33
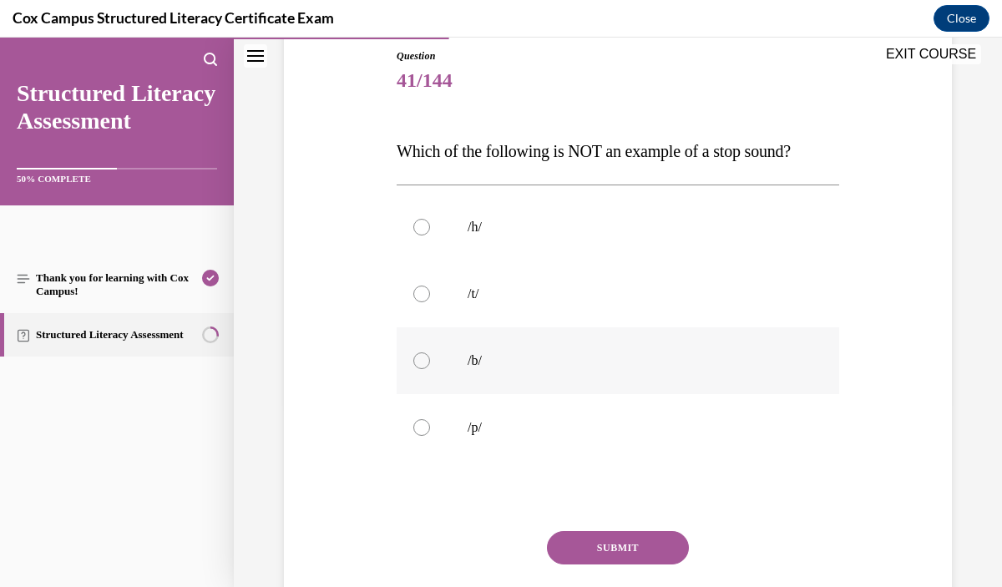
scroll to position [185, 0]
click at [630, 214] on label "/h/" at bounding box center [618, 225] width 443 height 67
click at [430, 217] on input "/h/" at bounding box center [421, 225] width 17 height 17
radio input "true"
click at [641, 538] on button "SUBMIT" at bounding box center [618, 546] width 142 height 33
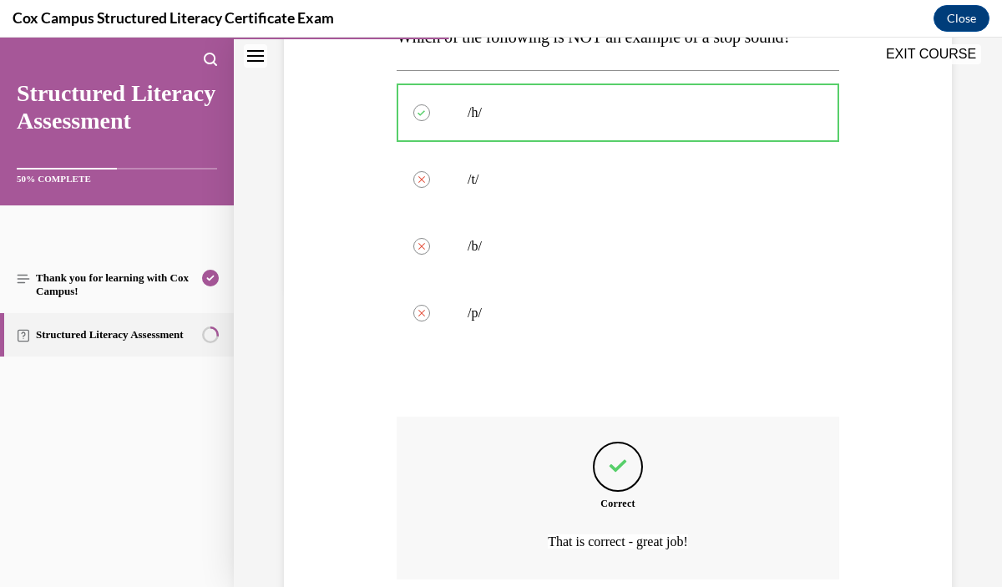
scroll to position [436, 0]
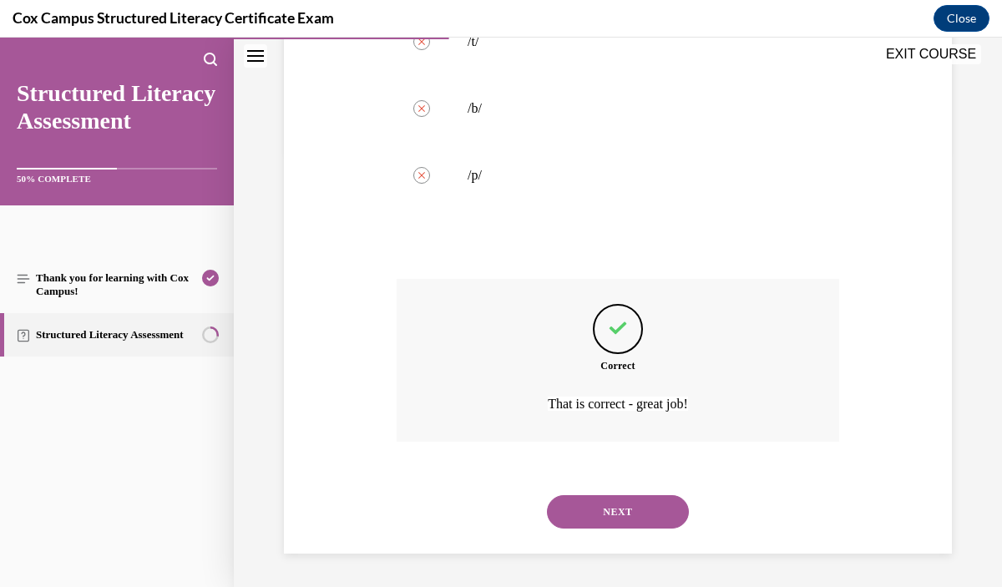
click at [625, 515] on button "NEXT" at bounding box center [618, 511] width 142 height 33
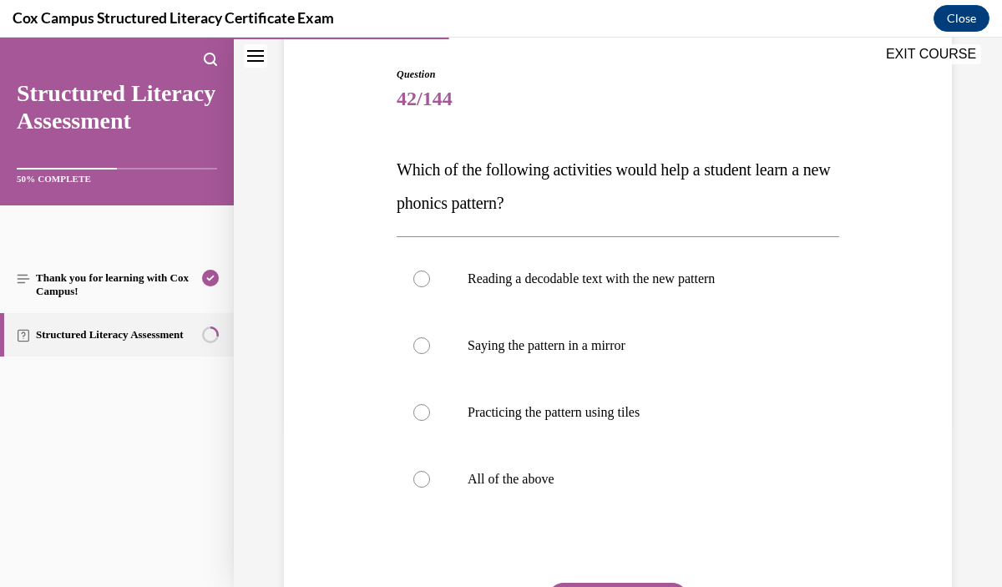
scroll to position [171, 0]
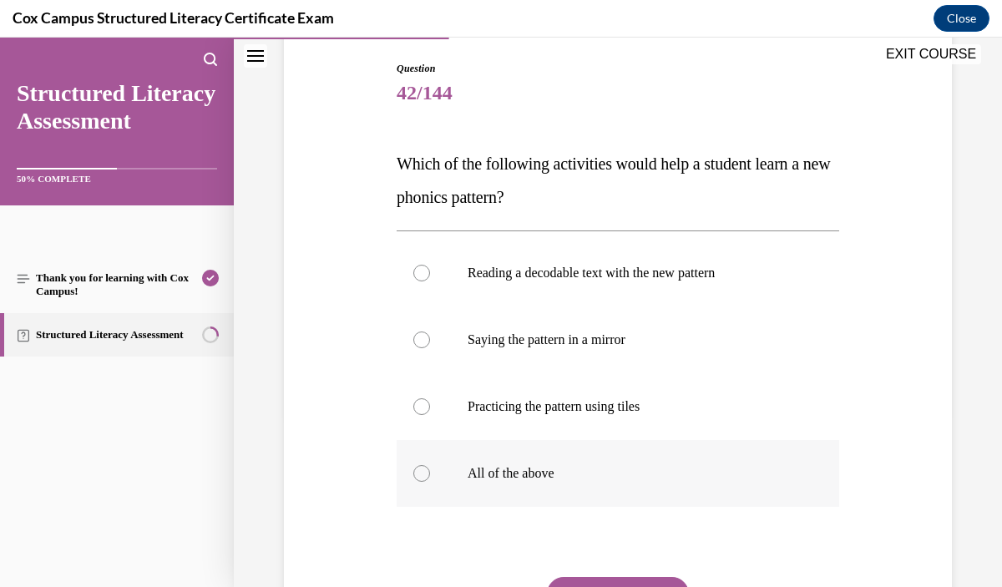
click at [659, 476] on p "All of the above" at bounding box center [633, 473] width 330 height 17
click at [430, 476] on input "All of the above" at bounding box center [421, 473] width 17 height 17
radio input "true"
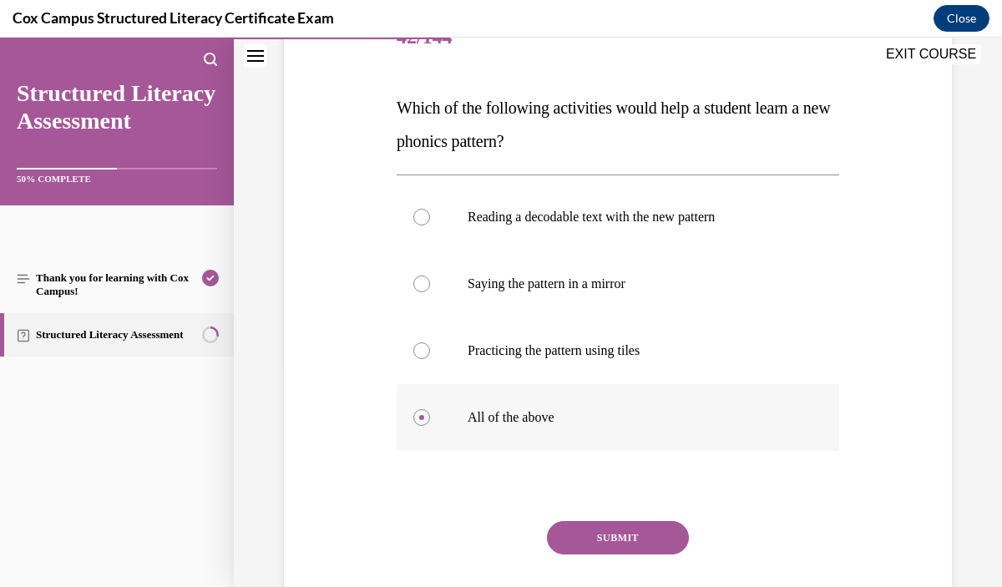
scroll to position [232, 0]
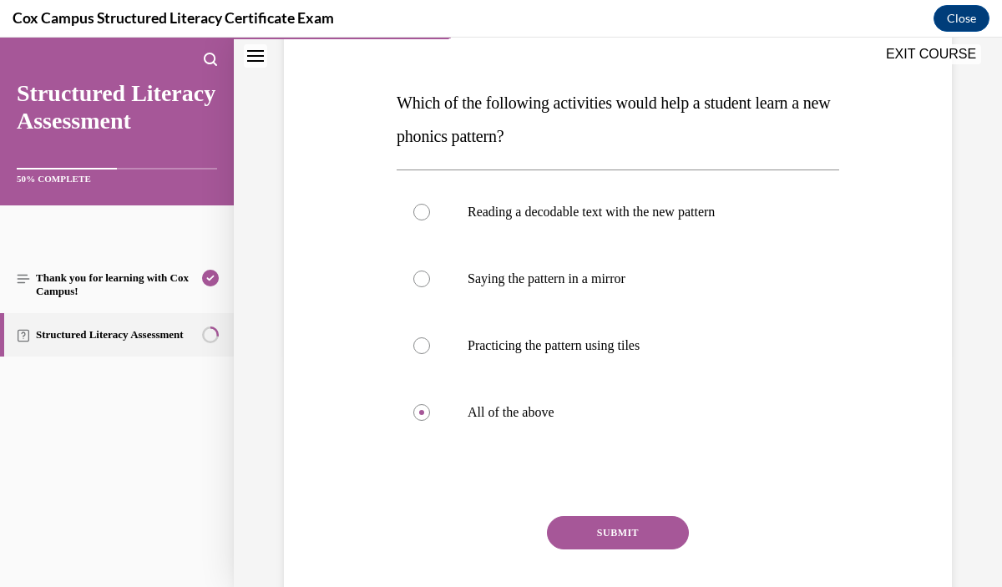
click at [655, 528] on button "SUBMIT" at bounding box center [618, 532] width 142 height 33
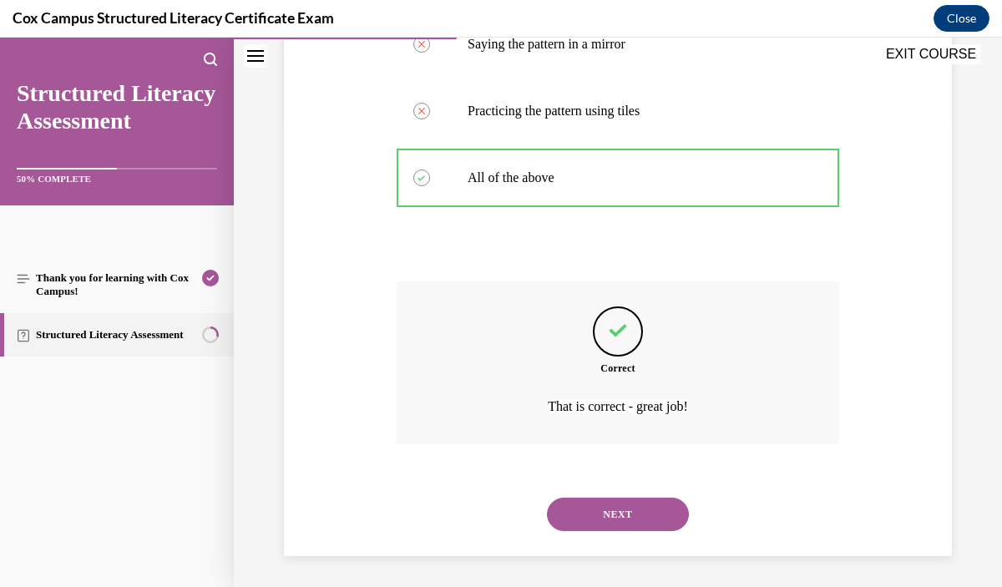
scroll to position [469, 0]
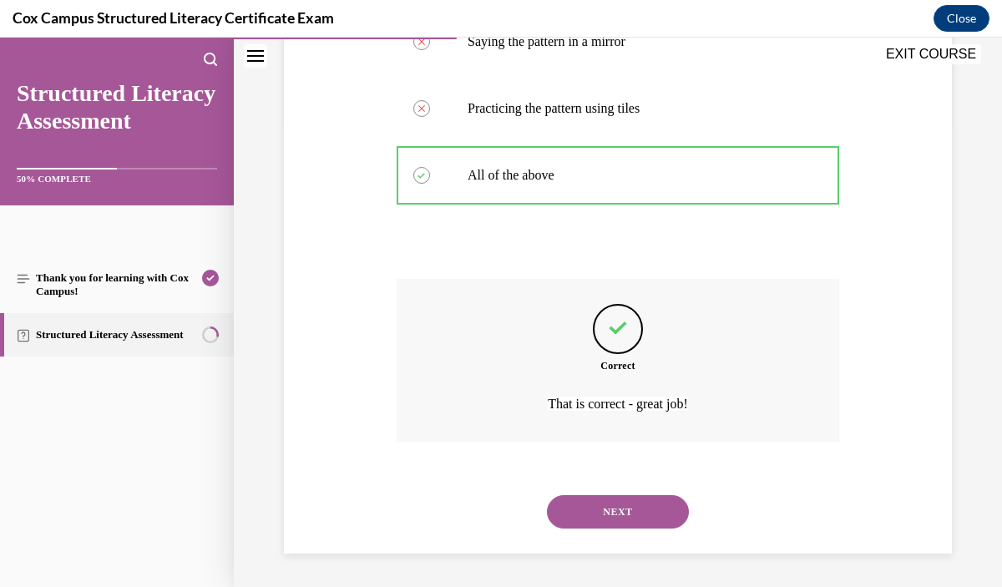
click at [649, 506] on button "NEXT" at bounding box center [618, 511] width 142 height 33
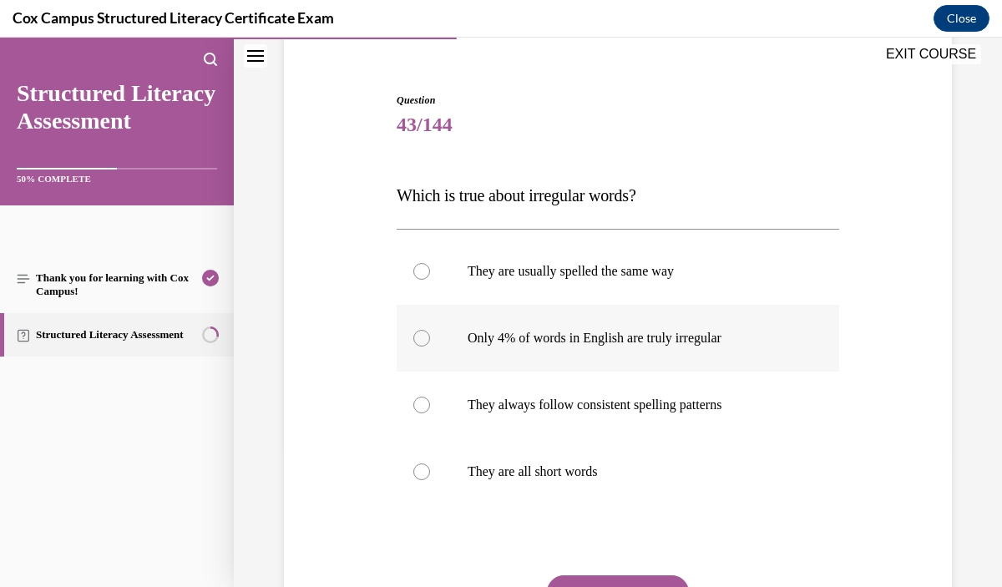
scroll to position [141, 0]
click at [713, 346] on label "Only 4% of words in English are truly irregular" at bounding box center [618, 336] width 443 height 67
click at [430, 345] on input "Only 4% of words in English are truly irregular" at bounding box center [421, 336] width 17 height 17
radio input "true"
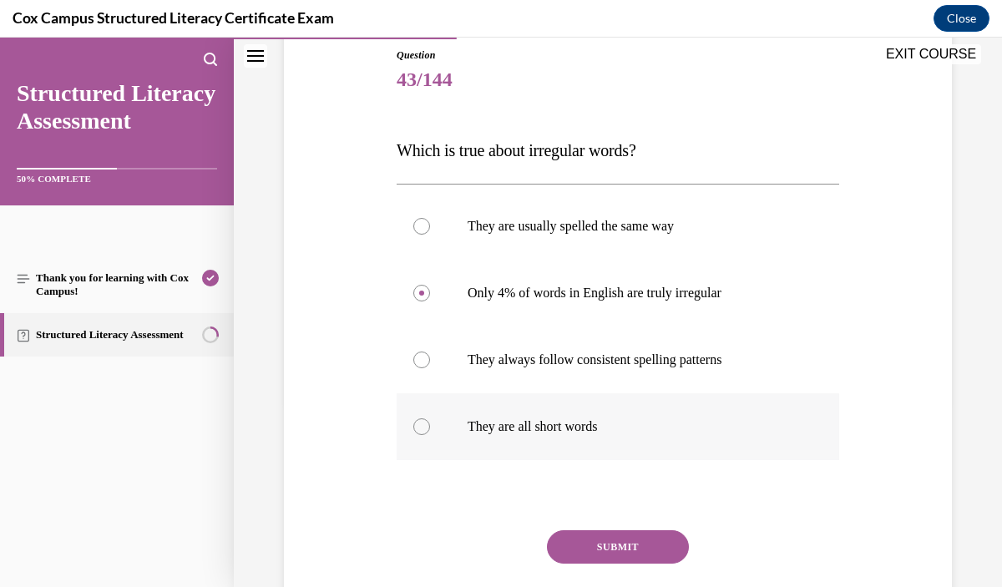
scroll to position [226, 0]
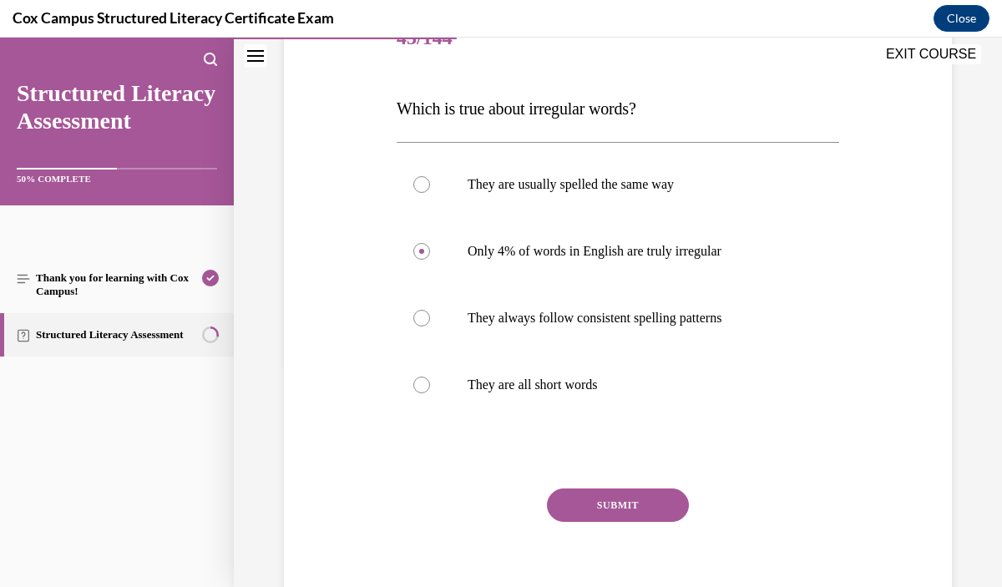
click at [664, 511] on button "SUBMIT" at bounding box center [618, 505] width 142 height 33
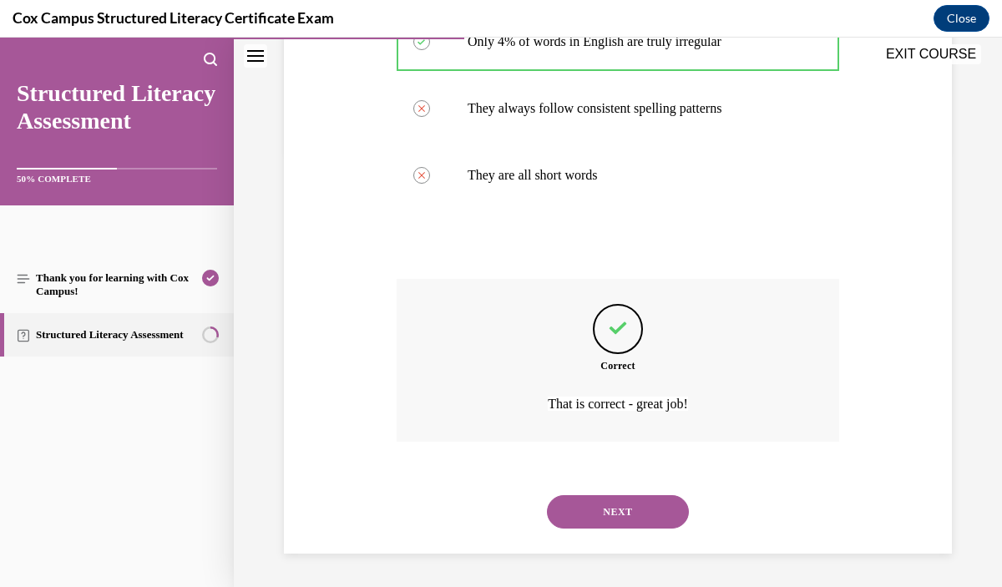
scroll to position [435, 0]
click at [662, 508] on button "NEXT" at bounding box center [618, 512] width 142 height 33
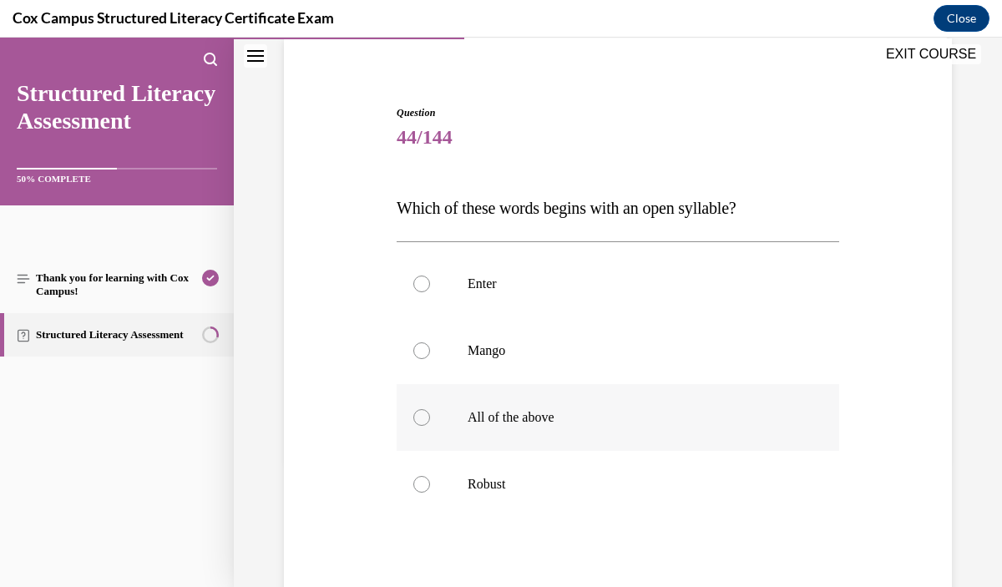
scroll to position [129, 0]
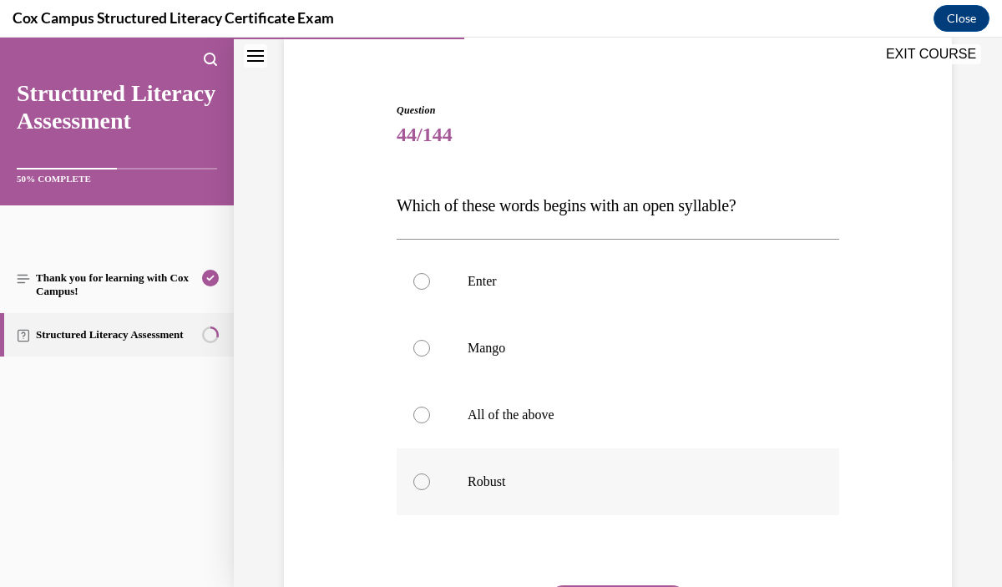
click at [662, 500] on label "Robust" at bounding box center [618, 482] width 443 height 67
click at [430, 490] on input "Robust" at bounding box center [421, 482] width 17 height 17
radio input "true"
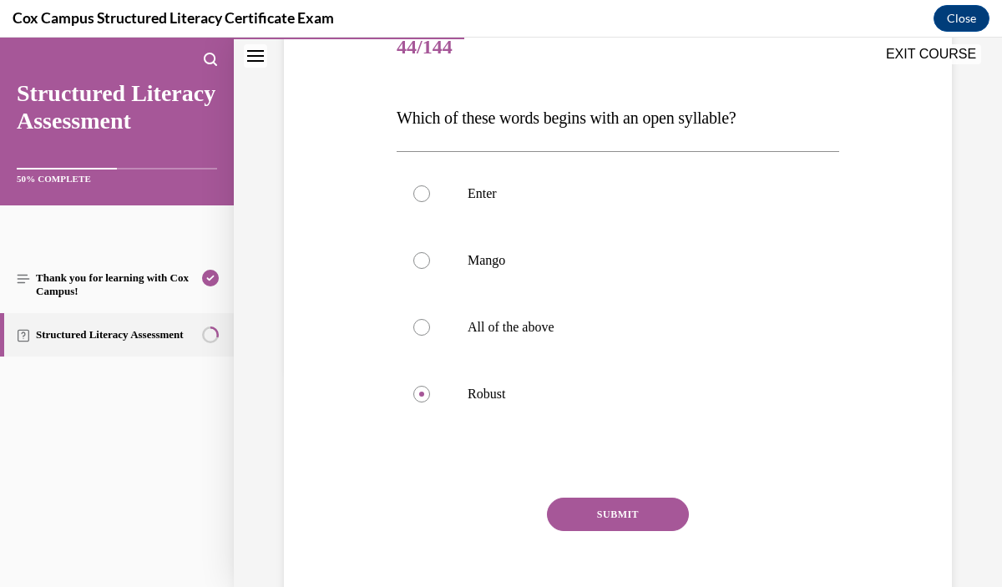
click at [647, 506] on button "SUBMIT" at bounding box center [618, 514] width 142 height 33
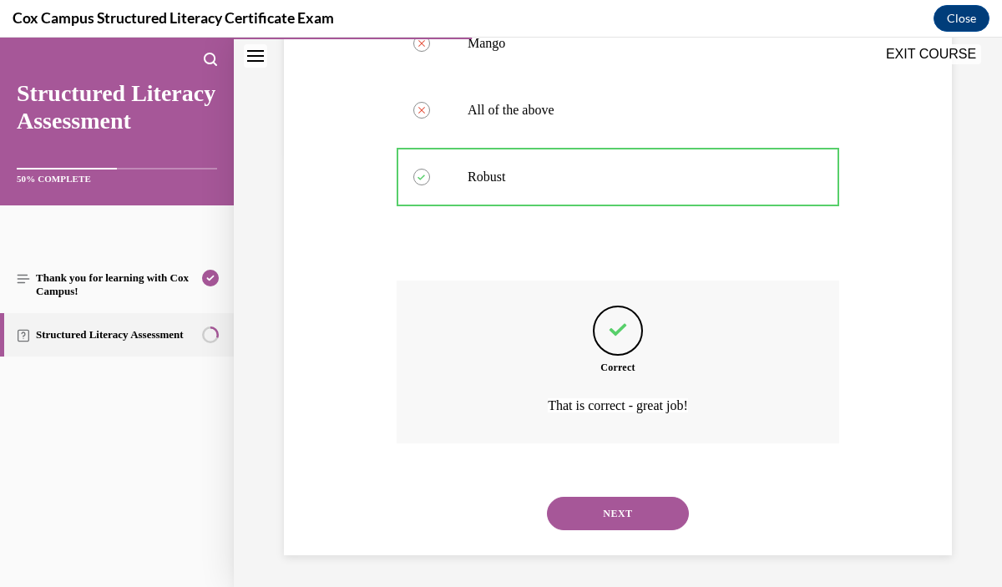
scroll to position [436, 0]
click at [648, 507] on button "NEXT" at bounding box center [618, 511] width 142 height 33
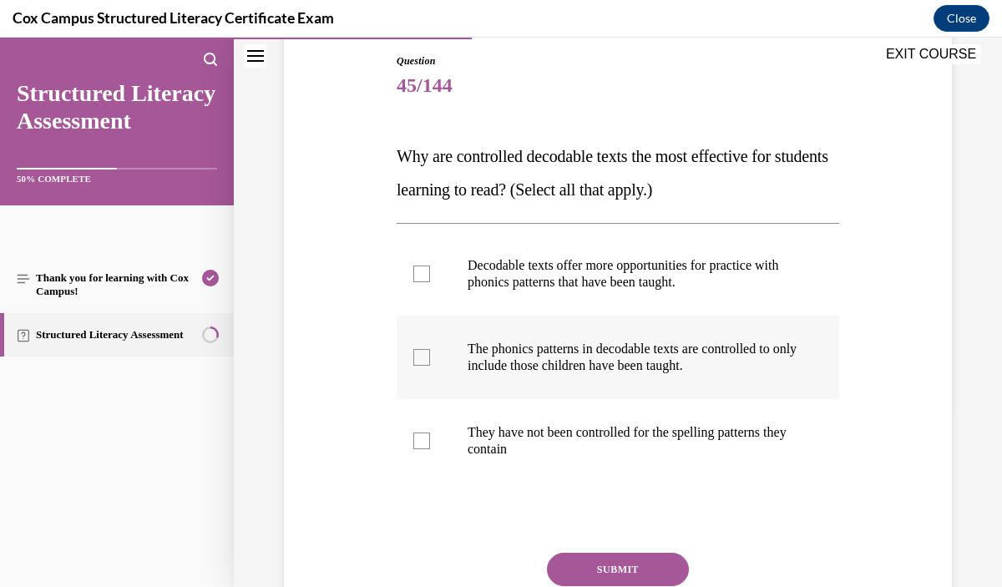
scroll to position [180, 0]
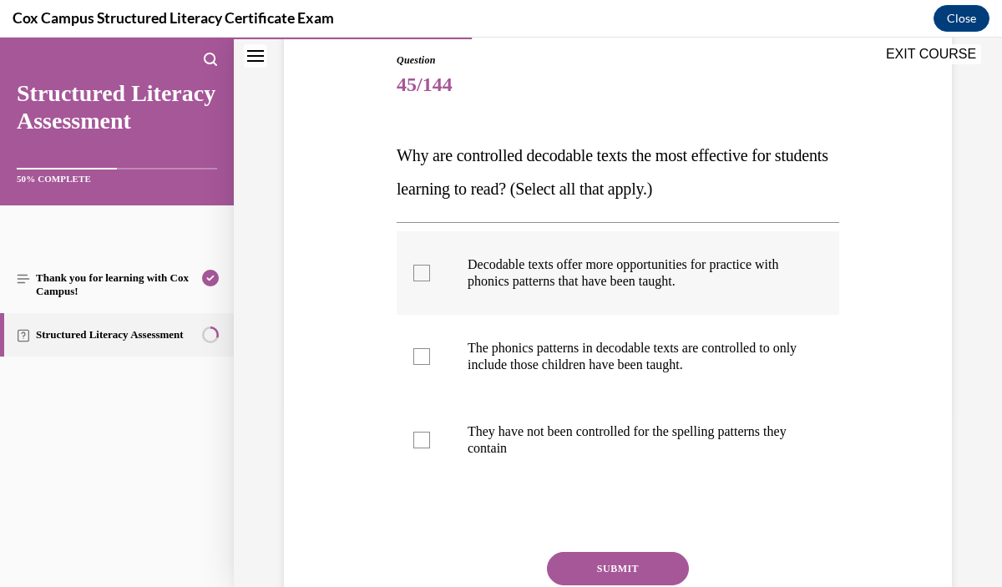
click at [749, 302] on label "Decodable texts offer more opportunities for practice with phonics patterns tha…" at bounding box center [618, 273] width 443 height 84
click at [430, 282] on input "Decodable texts offer more opportunities for practice with phonics patterns tha…" at bounding box center [421, 273] width 17 height 17
checkbox input "true"
click at [738, 389] on label "The phonics patterns in decodable texts are controlled to only include those ch…" at bounding box center [618, 357] width 443 height 84
click at [430, 365] on input "The phonics patterns in decodable texts are controlled to only include those ch…" at bounding box center [421, 356] width 17 height 17
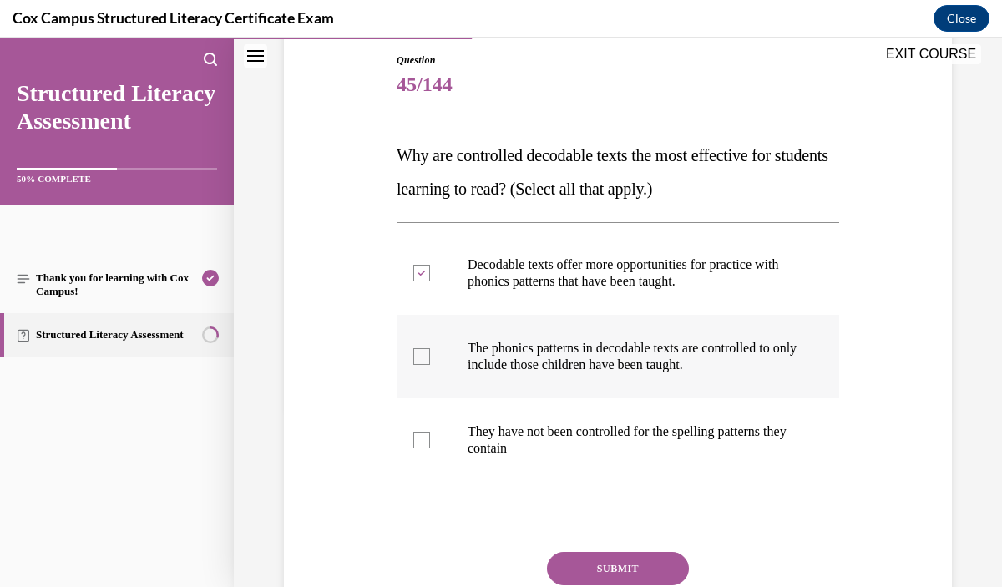
checkbox input "true"
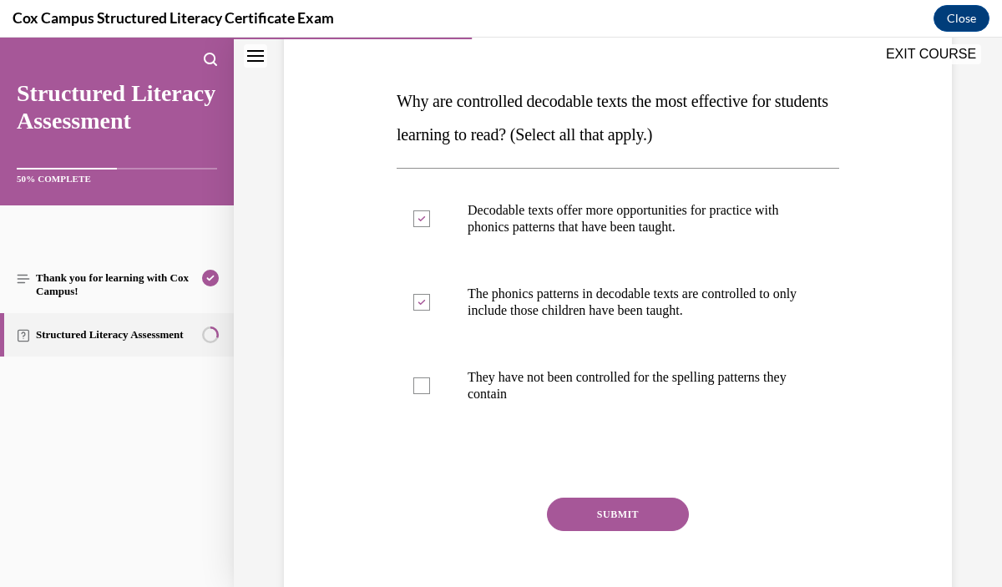
scroll to position [236, 0]
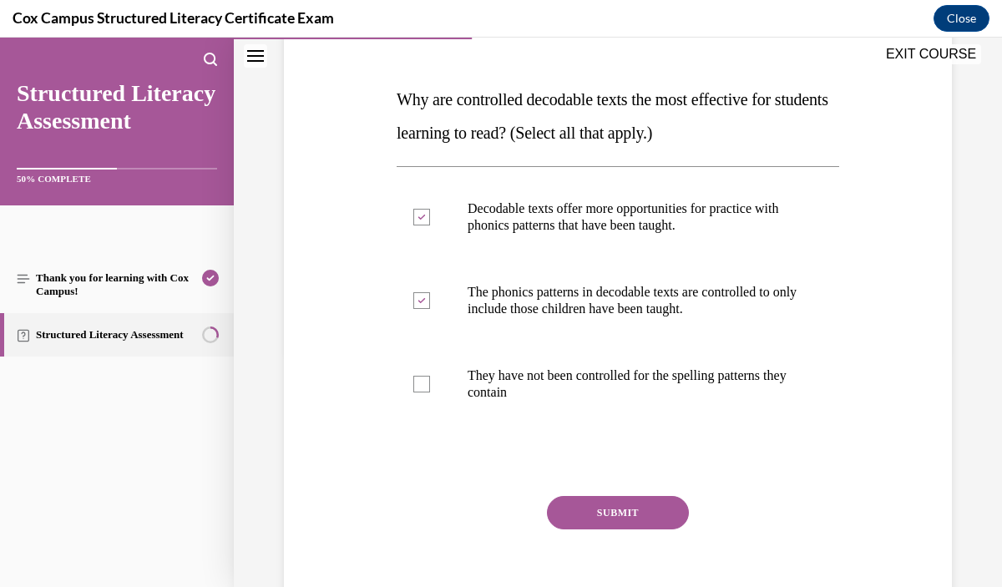
click at [645, 517] on button "SUBMIT" at bounding box center [618, 512] width 142 height 33
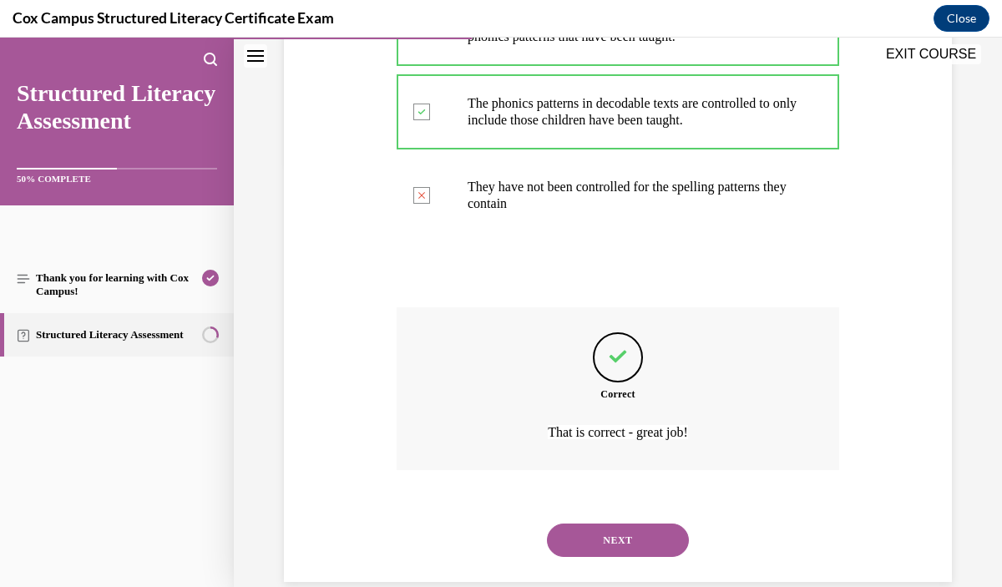
scroll to position [440, 0]
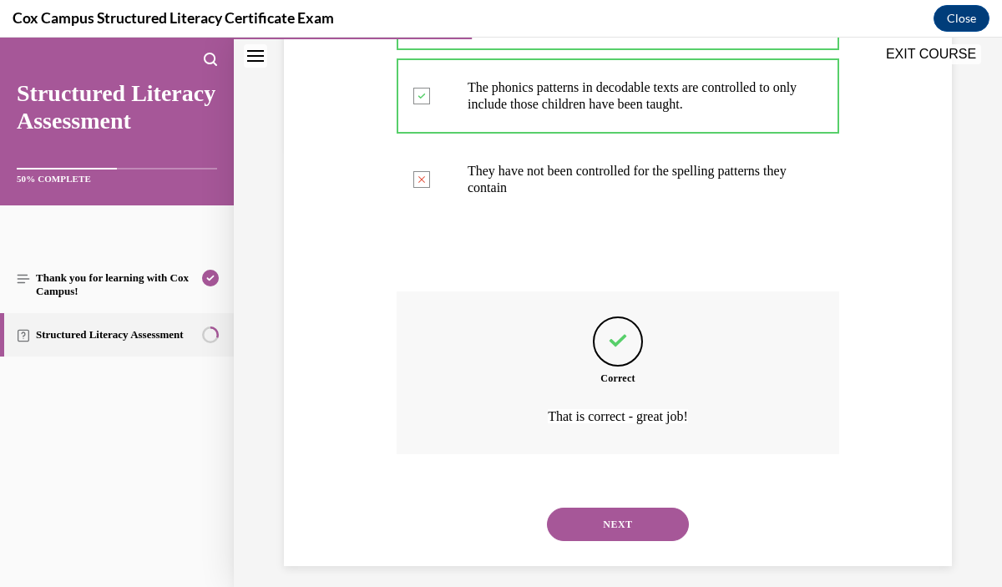
click at [640, 536] on button "NEXT" at bounding box center [618, 524] width 142 height 33
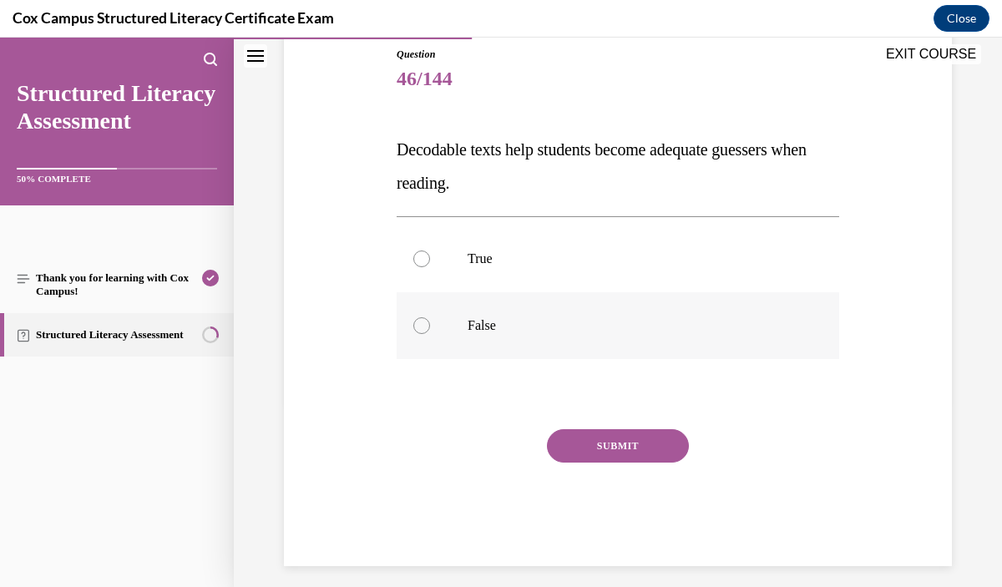
click at [621, 325] on p "False" at bounding box center [633, 325] width 330 height 17
click at [430, 325] on input "False" at bounding box center [421, 325] width 17 height 17
radio input "true"
click at [626, 441] on button "SUBMIT" at bounding box center [618, 445] width 142 height 33
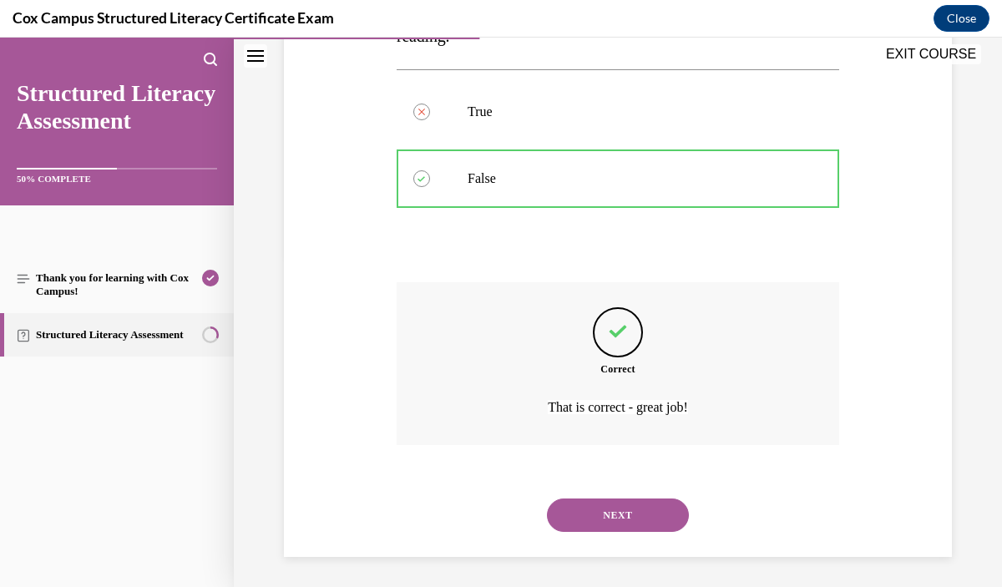
scroll to position [336, 0]
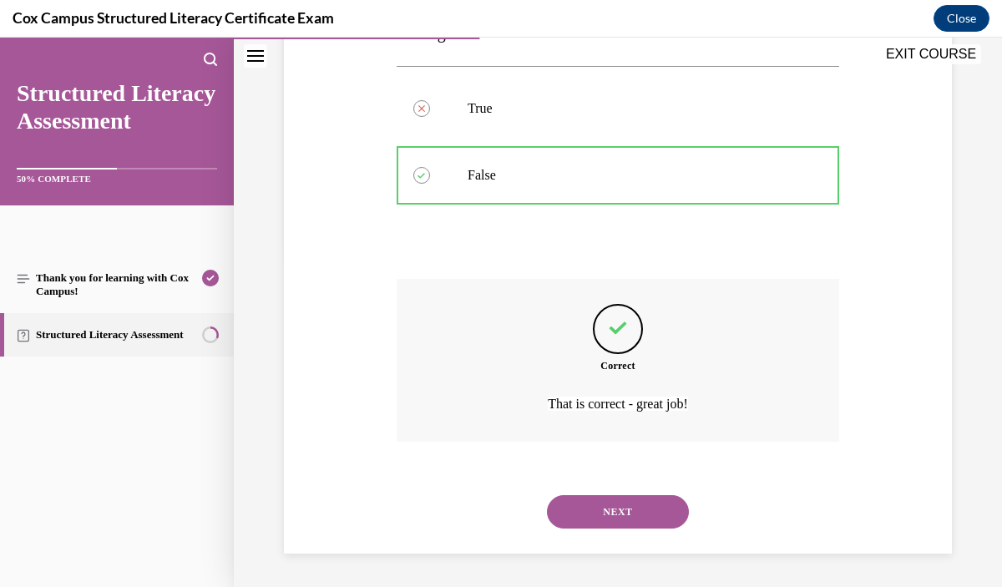
click at [608, 506] on button "NEXT" at bounding box center [618, 511] width 142 height 33
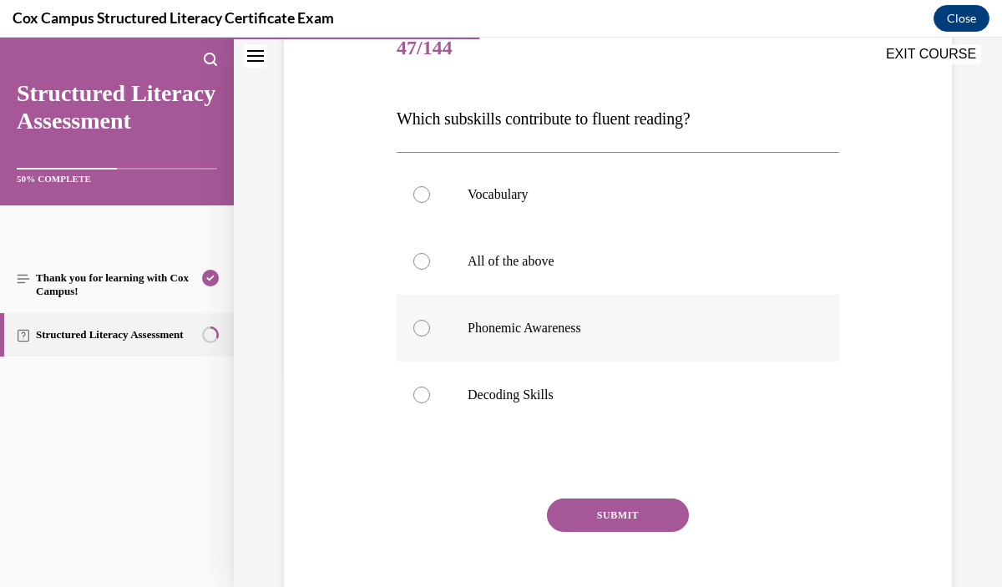
scroll to position [218, 0]
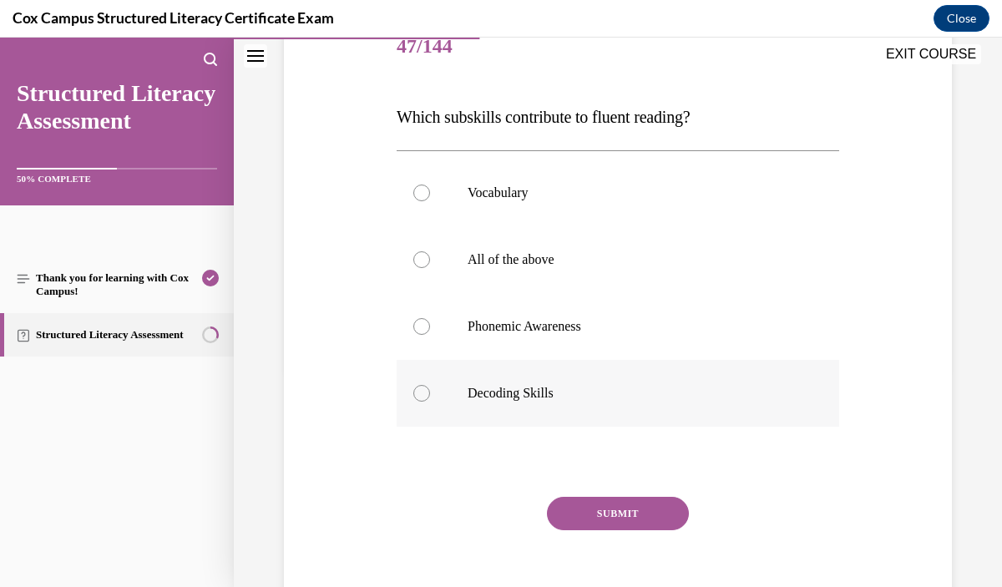
click at [574, 402] on label "Decoding Skills" at bounding box center [618, 393] width 443 height 67
click at [430, 402] on input "Decoding Skills" at bounding box center [421, 393] width 17 height 17
radio input "true"
click at [611, 280] on label "All of the above" at bounding box center [618, 259] width 443 height 67
click at [430, 268] on input "All of the above" at bounding box center [421, 259] width 17 height 17
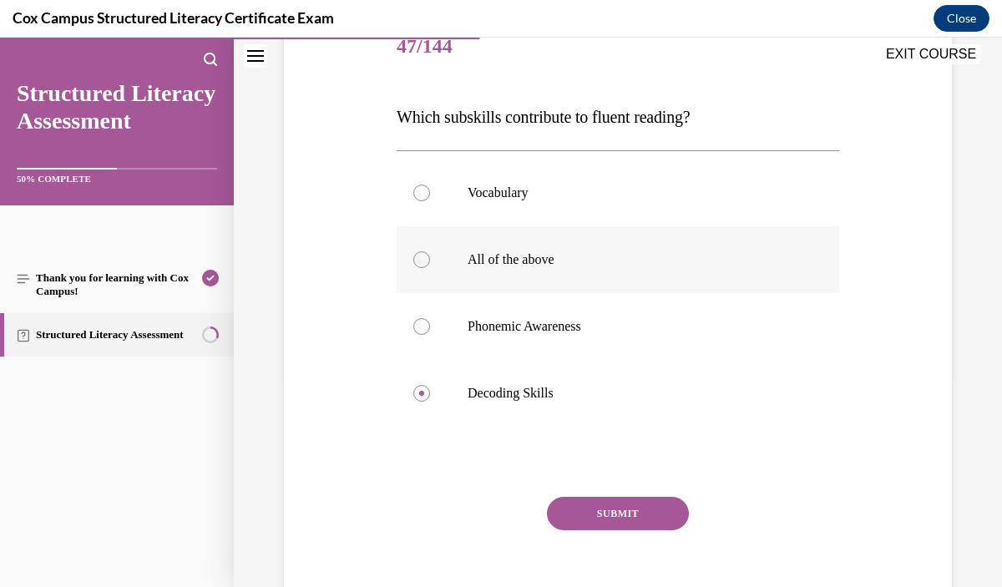
radio input "true"
click at [631, 510] on button "SUBMIT" at bounding box center [618, 513] width 142 height 33
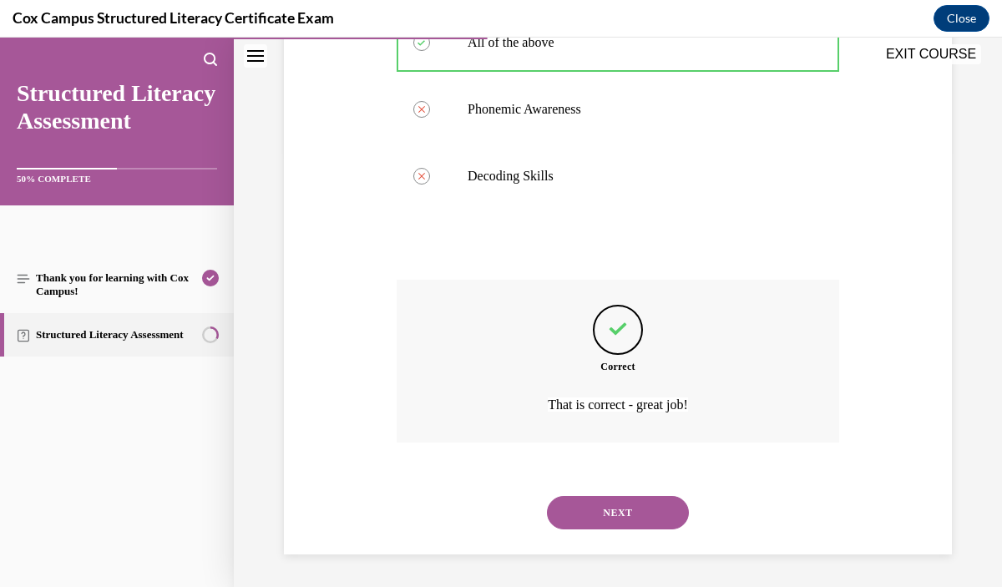
scroll to position [436, 0]
click at [618, 515] on button "NEXT" at bounding box center [618, 511] width 142 height 33
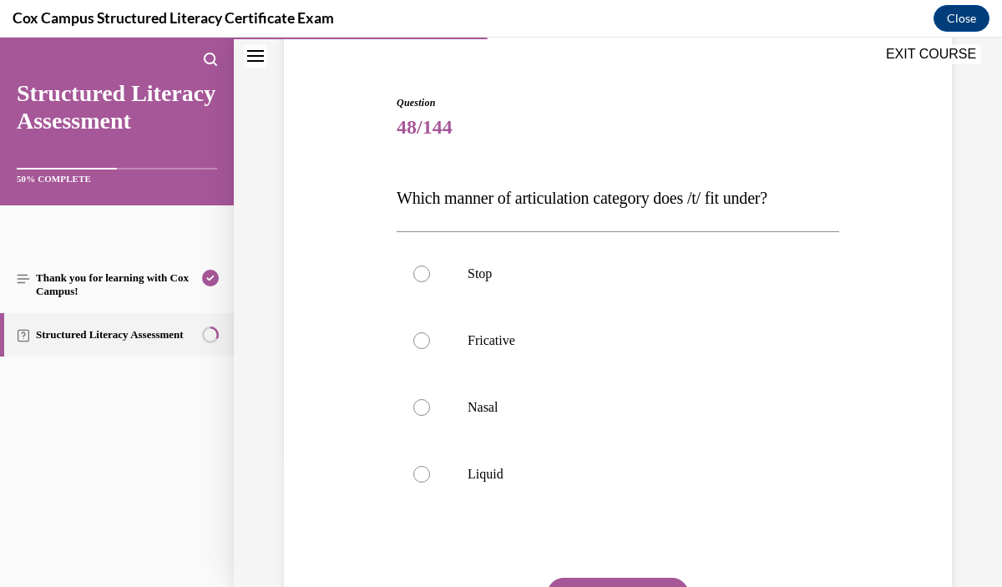
scroll to position [153, 0]
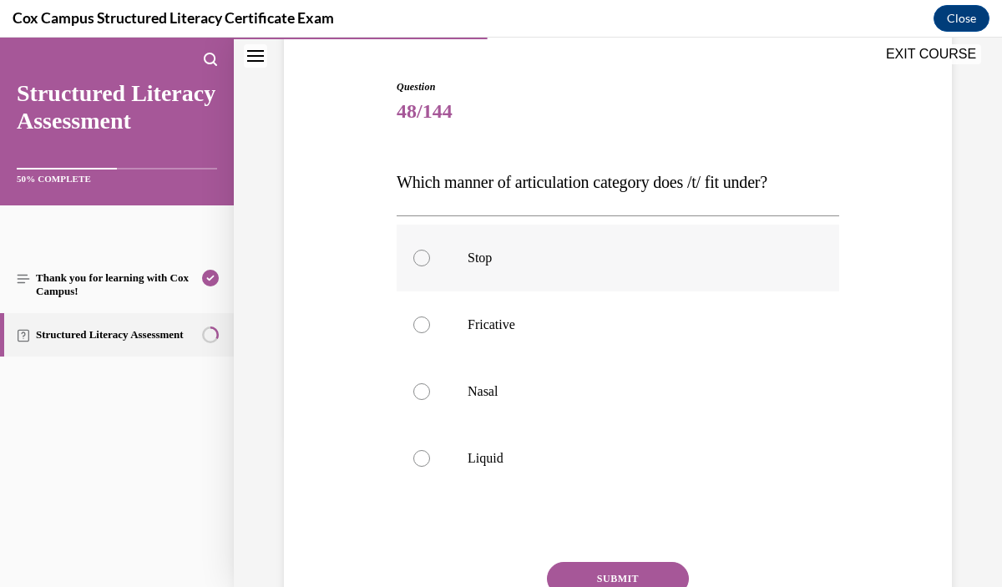
click at [608, 280] on label "Stop" at bounding box center [618, 258] width 443 height 67
click at [430, 266] on input "Stop" at bounding box center [421, 258] width 17 height 17
radio input "true"
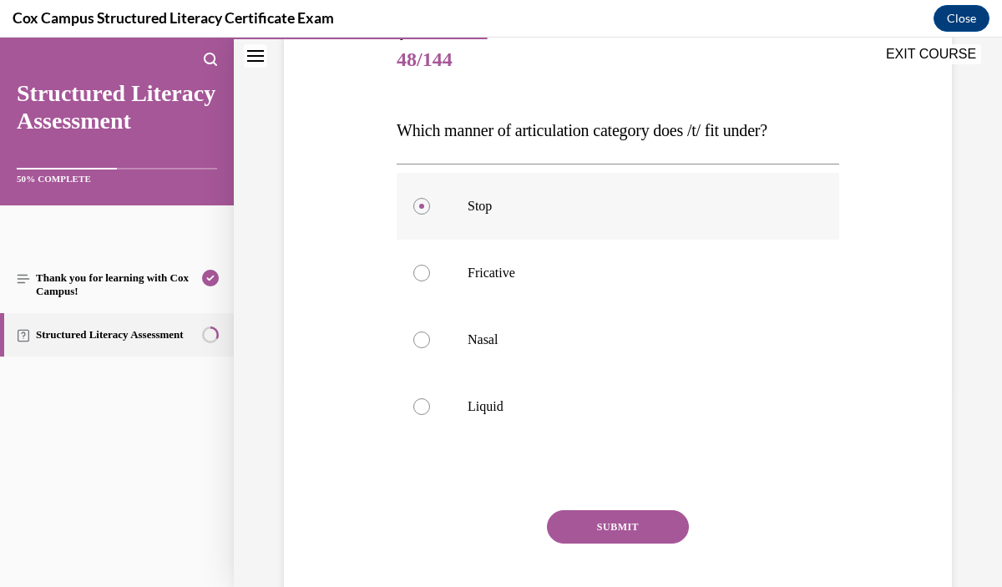
scroll to position [217, 0]
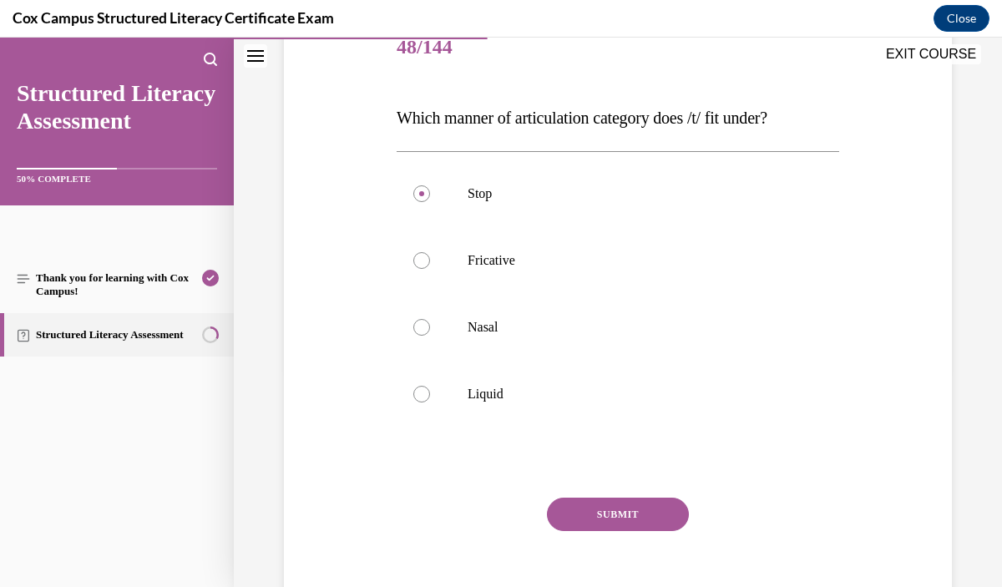
click at [611, 511] on button "SUBMIT" at bounding box center [618, 514] width 142 height 33
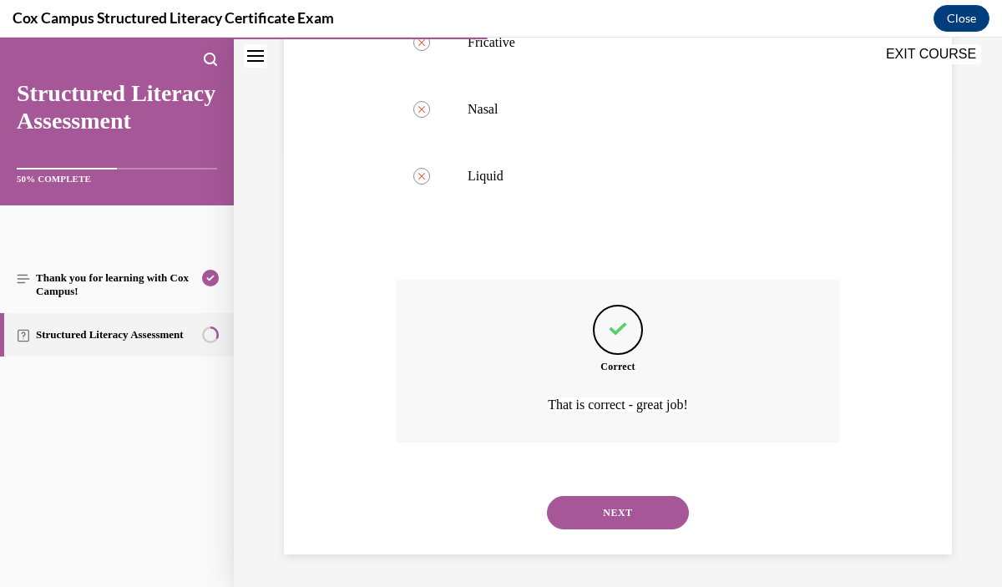
scroll to position [436, 0]
click at [617, 510] on button "NEXT" at bounding box center [618, 511] width 142 height 33
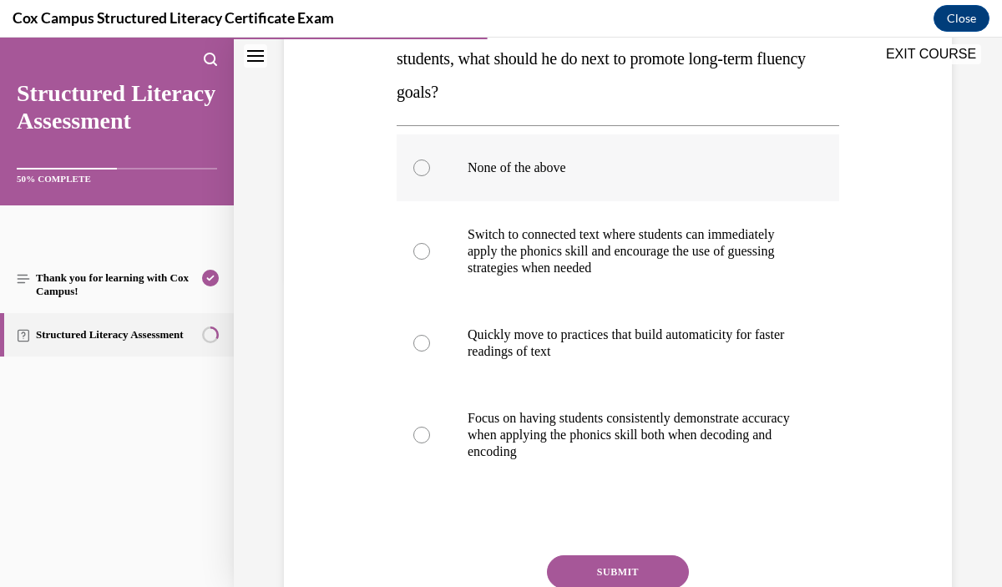
scroll to position [312, 0]
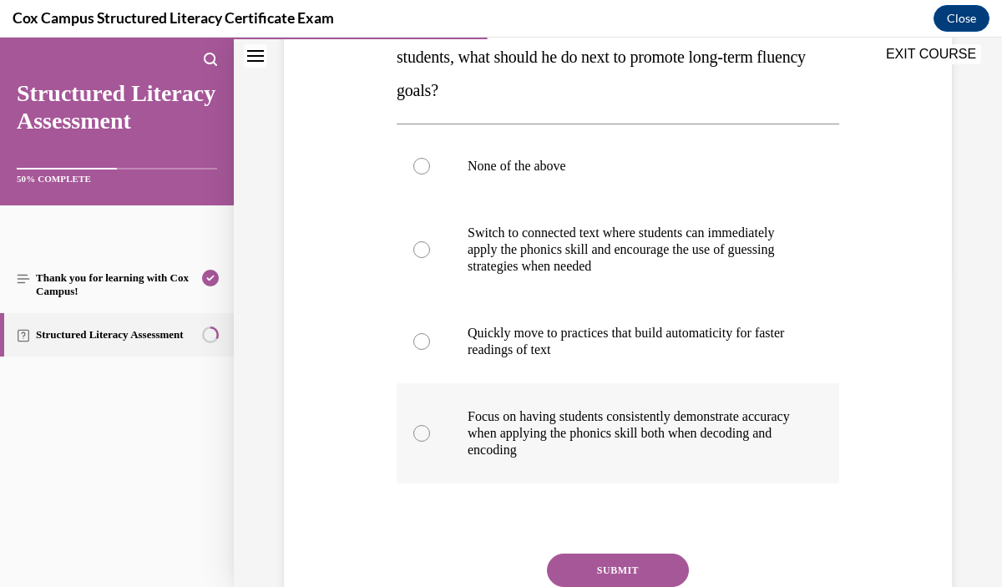
click at [611, 459] on label "Focus on having students consistently demonstrate accuracy when applying the ph…" at bounding box center [618, 433] width 443 height 100
click at [430, 442] on input "Focus on having students consistently demonstrate accuracy when applying the ph…" at bounding box center [421, 433] width 17 height 17
radio input "true"
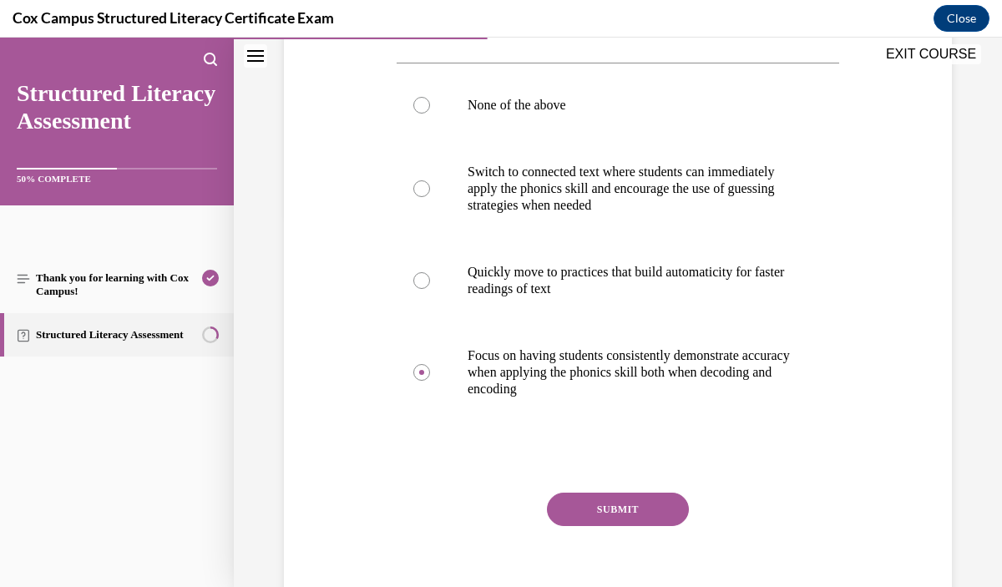
click at [634, 513] on button "SUBMIT" at bounding box center [618, 509] width 142 height 33
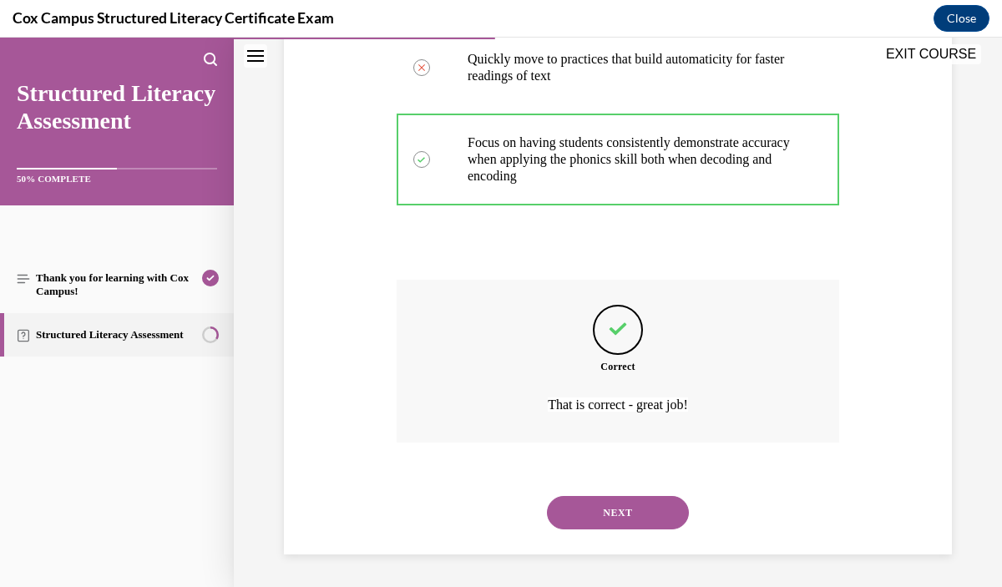
scroll to position [586, 0]
click at [632, 519] on button "NEXT" at bounding box center [618, 511] width 142 height 33
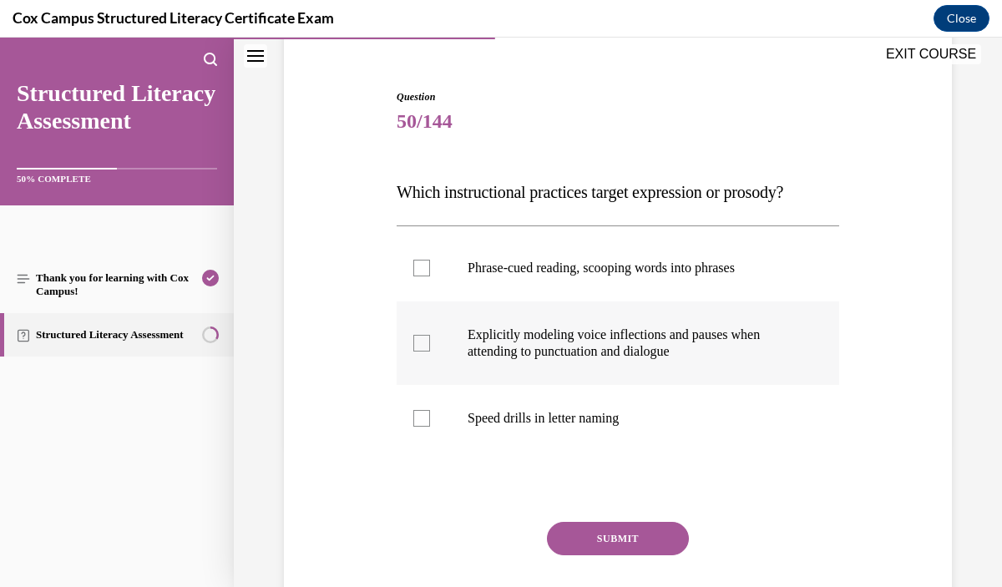
scroll to position [145, 0]
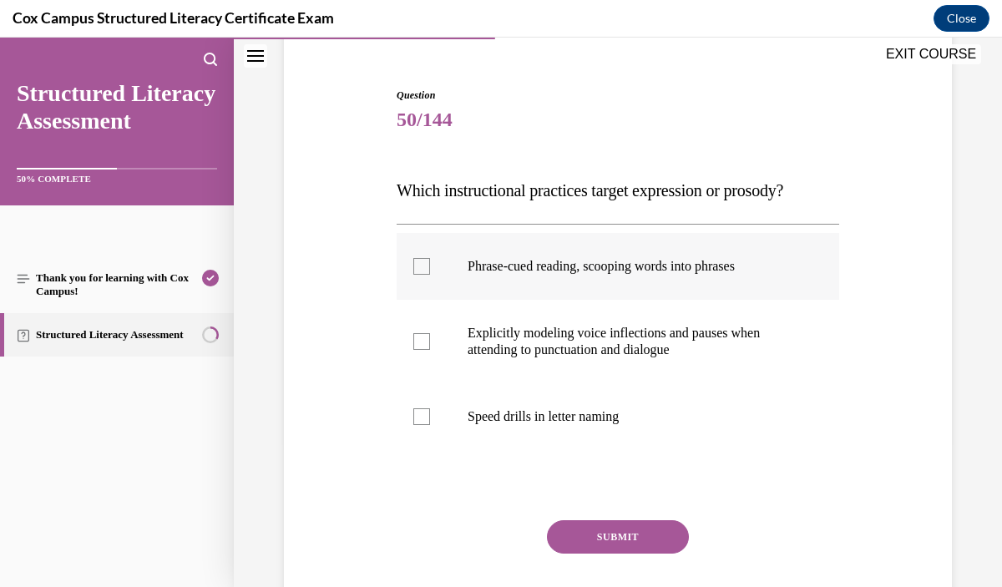
click at [678, 278] on label "Phrase-cued reading, scooping words into phrases" at bounding box center [618, 266] width 443 height 67
click at [430, 275] on input "Phrase-cued reading, scooping words into phrases" at bounding box center [421, 266] width 17 height 17
checkbox input "true"
click at [689, 364] on label "Explicitly modeling voice inflections and pauses when attending to punctuation …" at bounding box center [618, 342] width 443 height 84
click at [430, 350] on input "Explicitly modeling voice inflections and pauses when attending to punctuation …" at bounding box center [421, 341] width 17 height 17
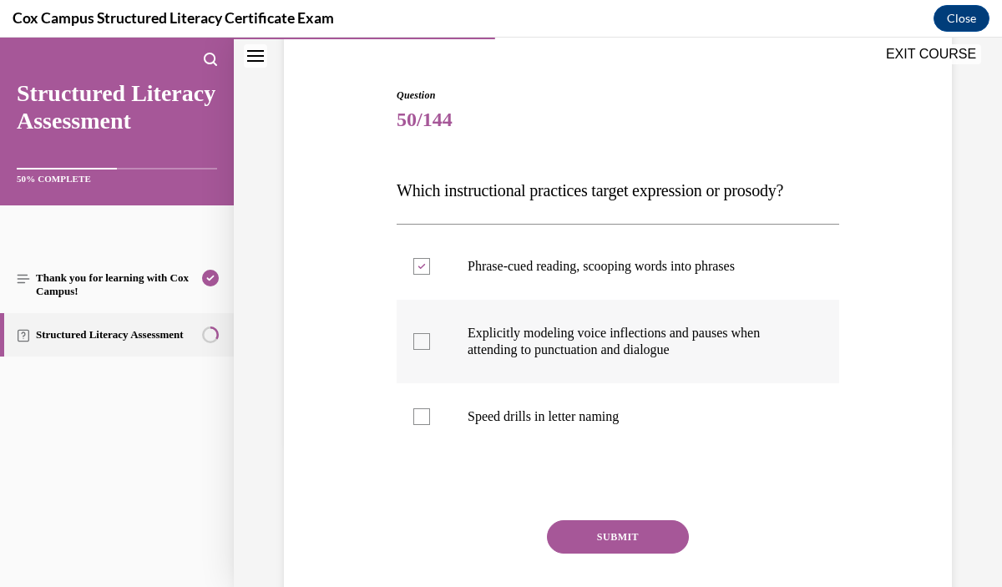
checkbox input "true"
click at [662, 530] on button "SUBMIT" at bounding box center [618, 536] width 142 height 33
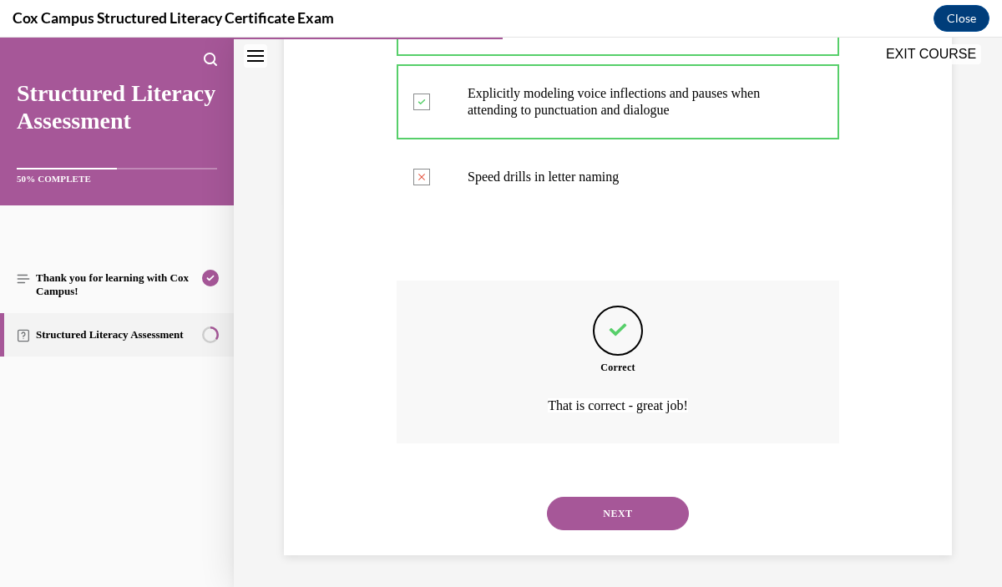
scroll to position [386, 0]
click at [626, 523] on button "NEXT" at bounding box center [618, 511] width 142 height 33
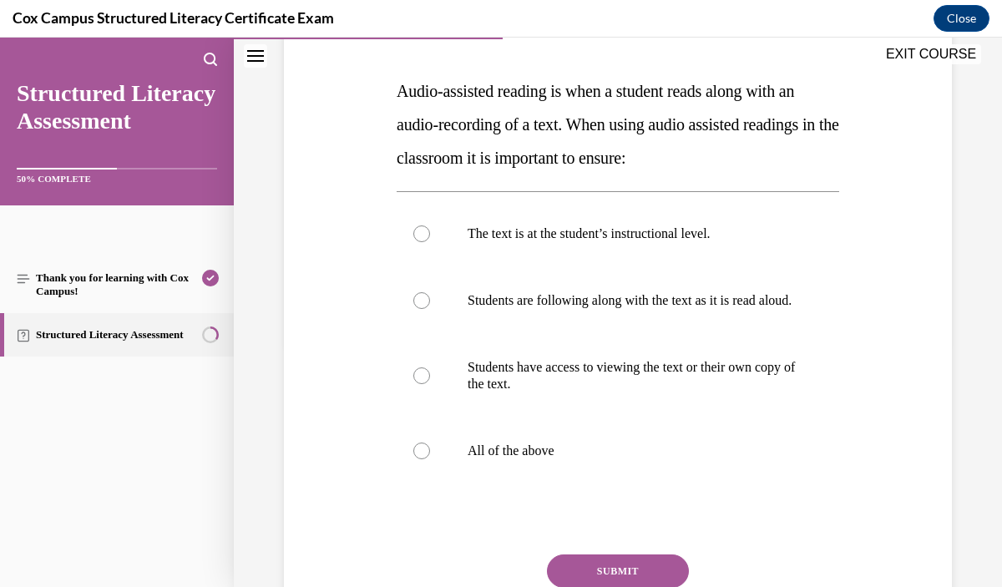
scroll to position [252, 0]
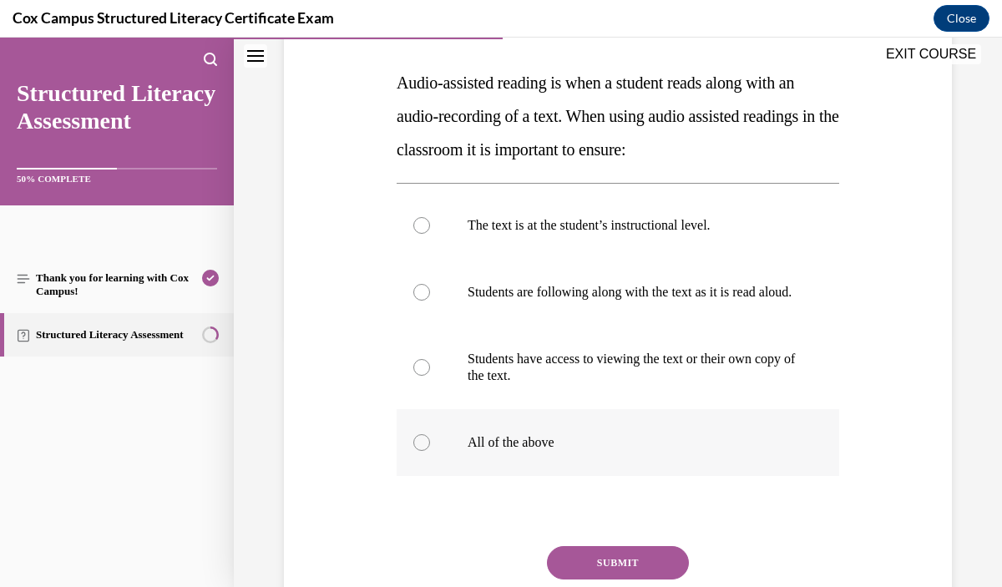
click at [704, 438] on label "All of the above" at bounding box center [618, 442] width 443 height 67
click at [430, 438] on input "All of the above" at bounding box center [421, 442] width 17 height 17
radio input "true"
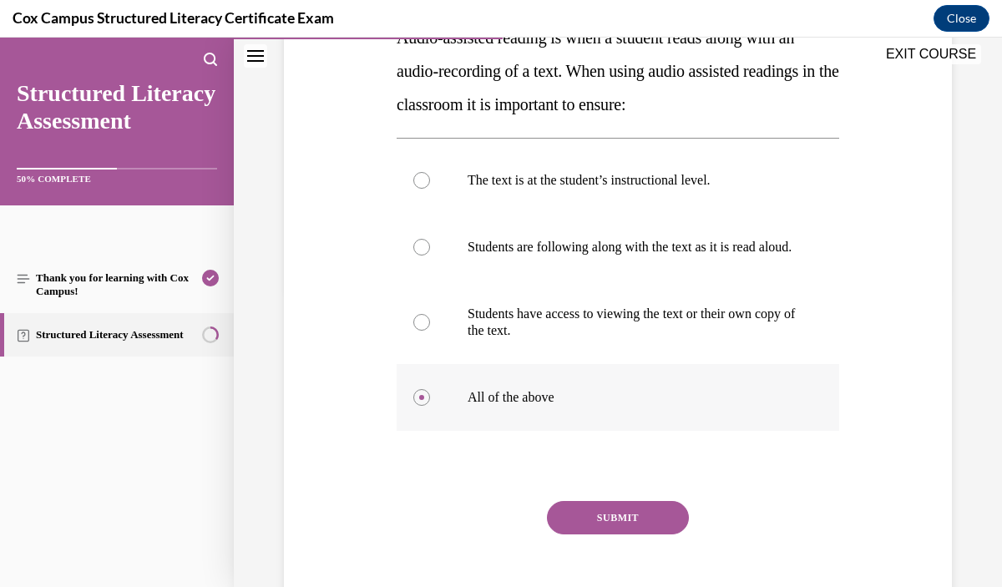
scroll to position [298, 0]
click at [666, 528] on button "SUBMIT" at bounding box center [618, 516] width 142 height 33
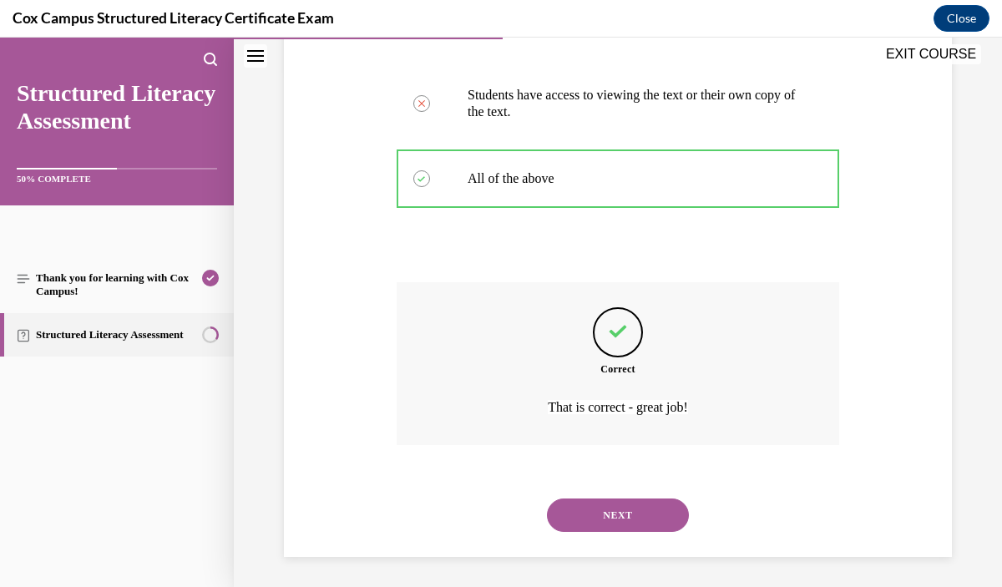
scroll to position [536, 0]
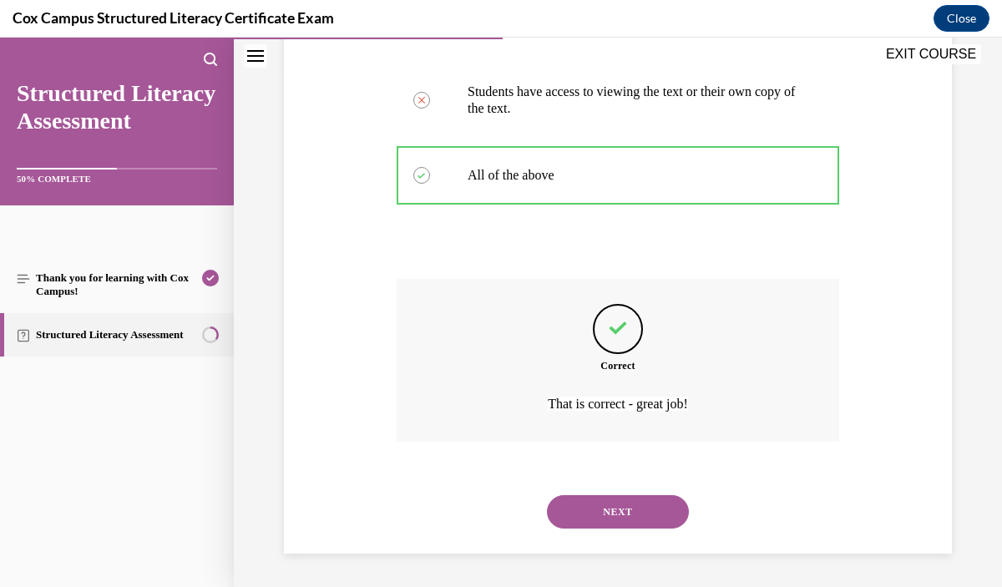
click at [637, 512] on button "NEXT" at bounding box center [618, 511] width 142 height 33
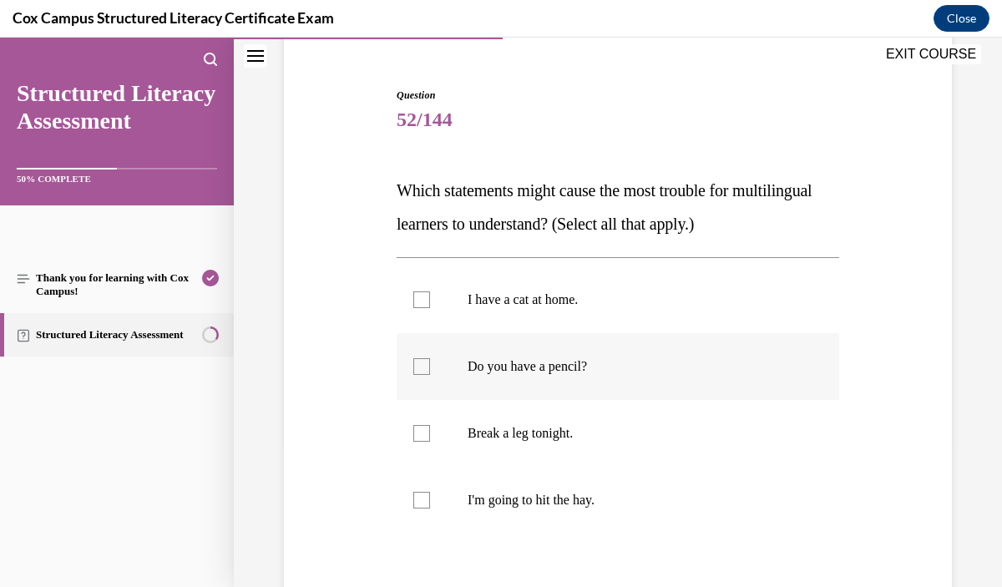
scroll to position [154, 0]
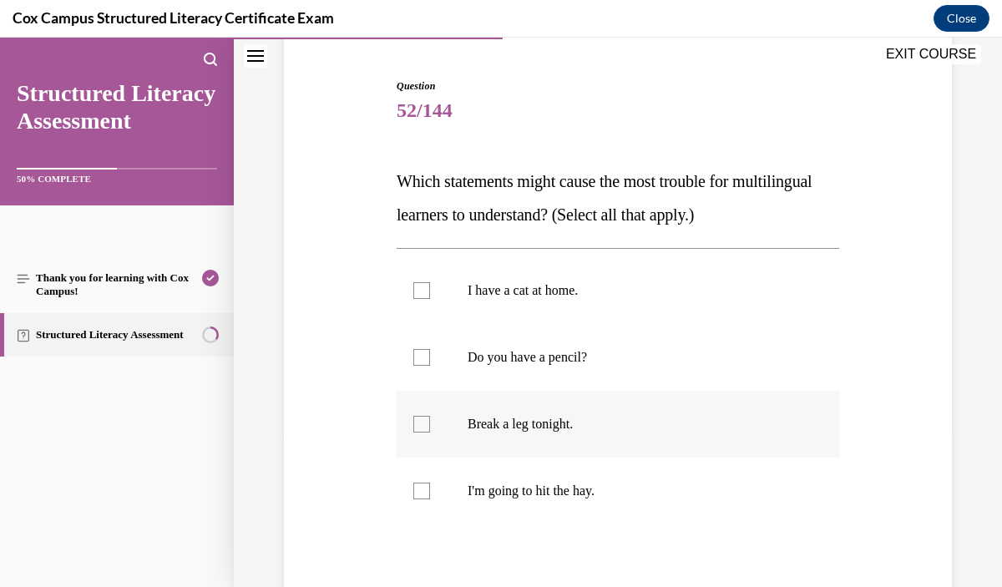
click at [662, 426] on p "Break a leg tonight." at bounding box center [633, 424] width 330 height 17
click at [430, 426] on input "Break a leg tonight." at bounding box center [421, 424] width 17 height 17
checkbox input "true"
click at [651, 487] on p "I'm going to hit the hay." at bounding box center [633, 491] width 330 height 17
click at [430, 487] on input "I'm going to hit the hay." at bounding box center [421, 491] width 17 height 17
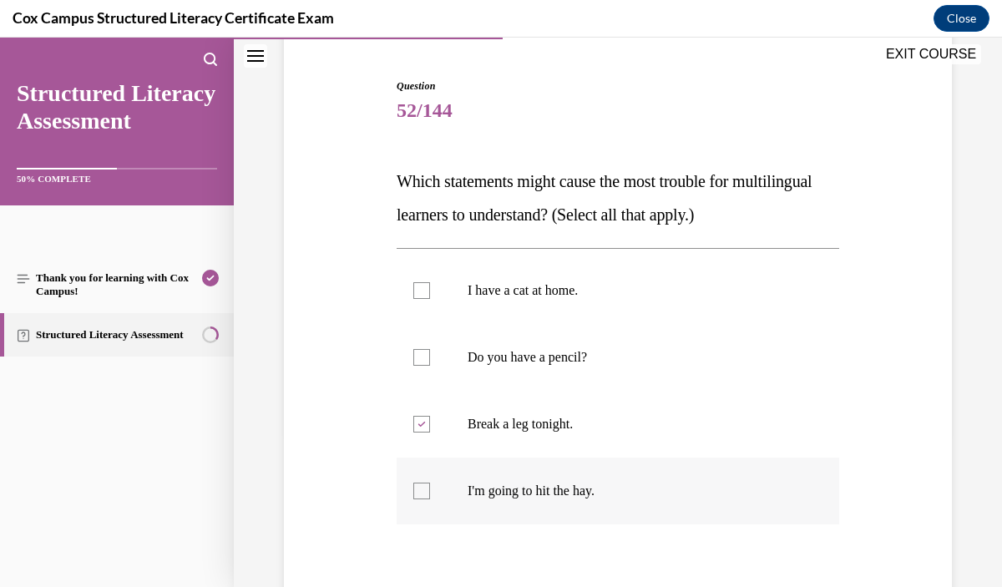
checkbox input "true"
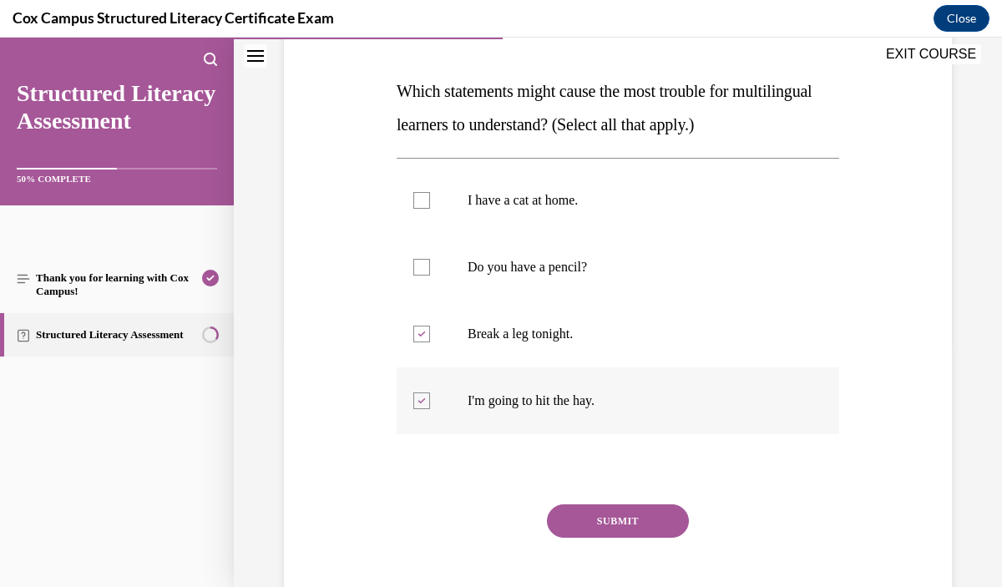
scroll to position [246, 0]
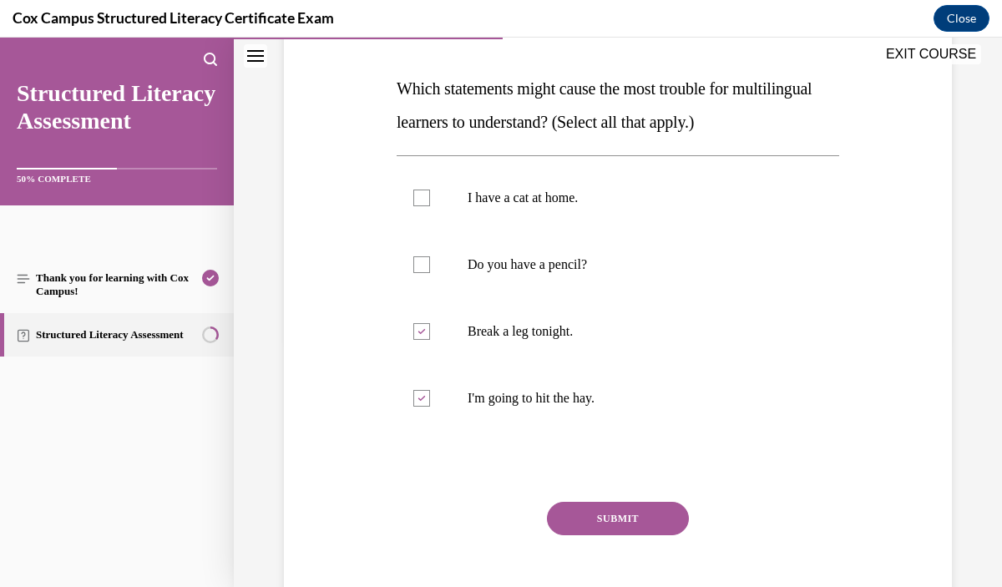
click at [645, 519] on button "SUBMIT" at bounding box center [618, 518] width 142 height 33
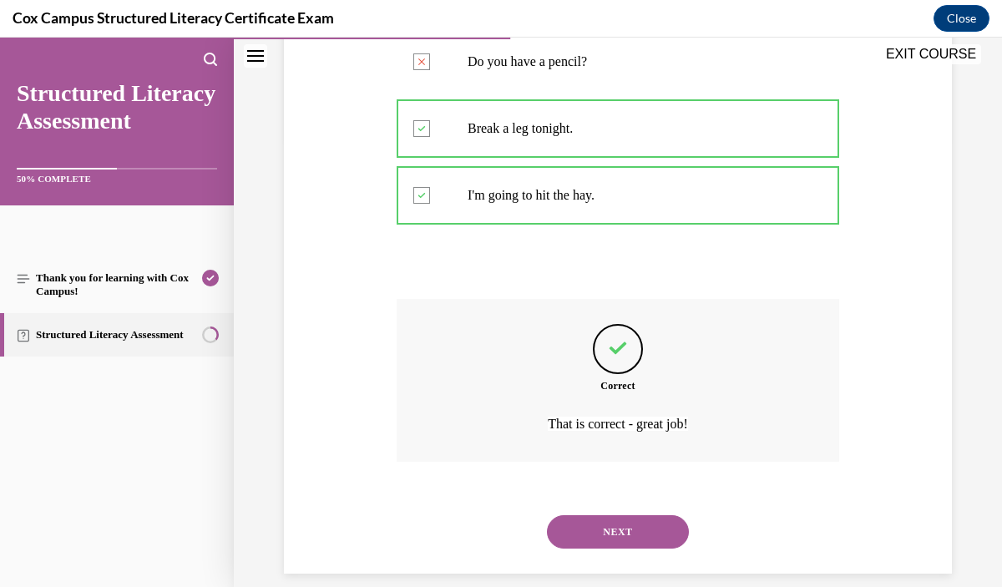
scroll to position [469, 0]
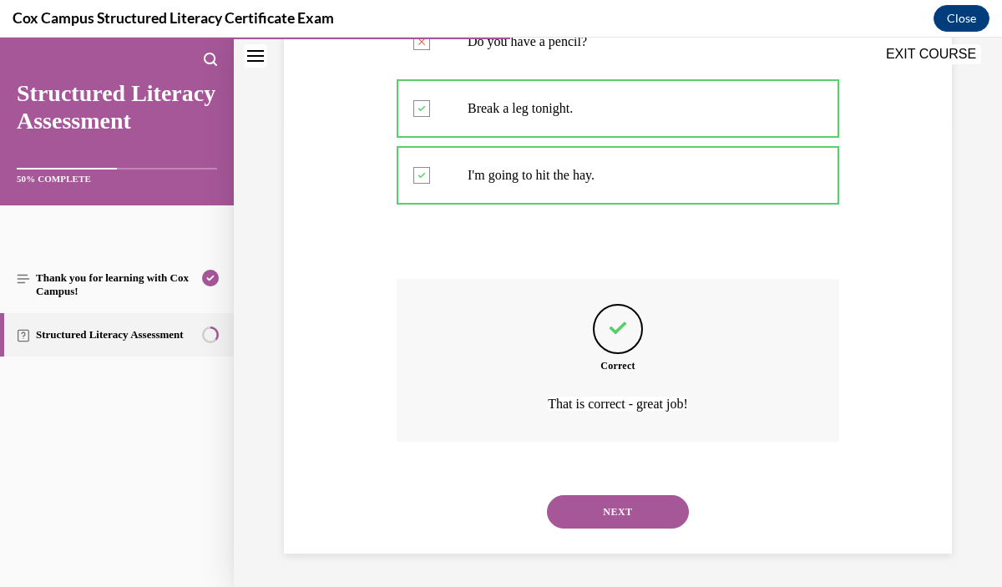
click at [646, 496] on button "NEXT" at bounding box center [618, 511] width 142 height 33
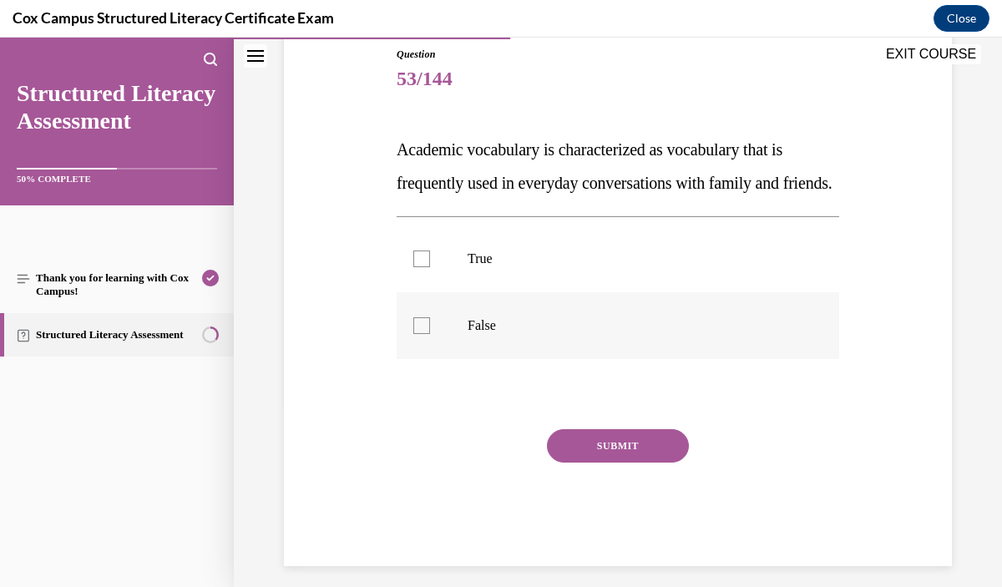
click at [609, 334] on p "False" at bounding box center [633, 325] width 330 height 17
click at [430, 334] on input "False" at bounding box center [421, 325] width 17 height 17
checkbox input "true"
click at [603, 463] on button "SUBMIT" at bounding box center [618, 445] width 142 height 33
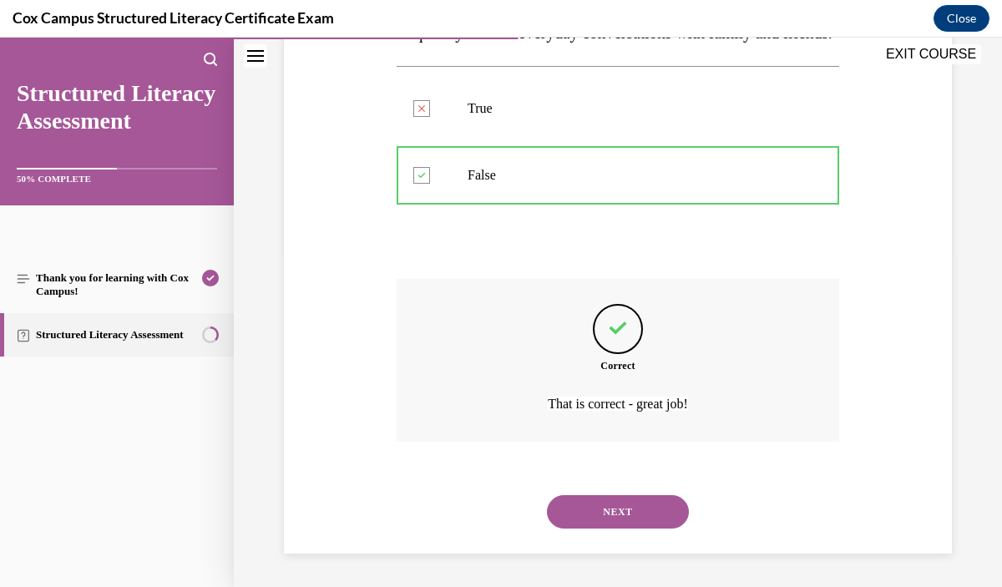
scroll to position [369, 0]
click at [632, 517] on button "NEXT" at bounding box center [618, 511] width 142 height 33
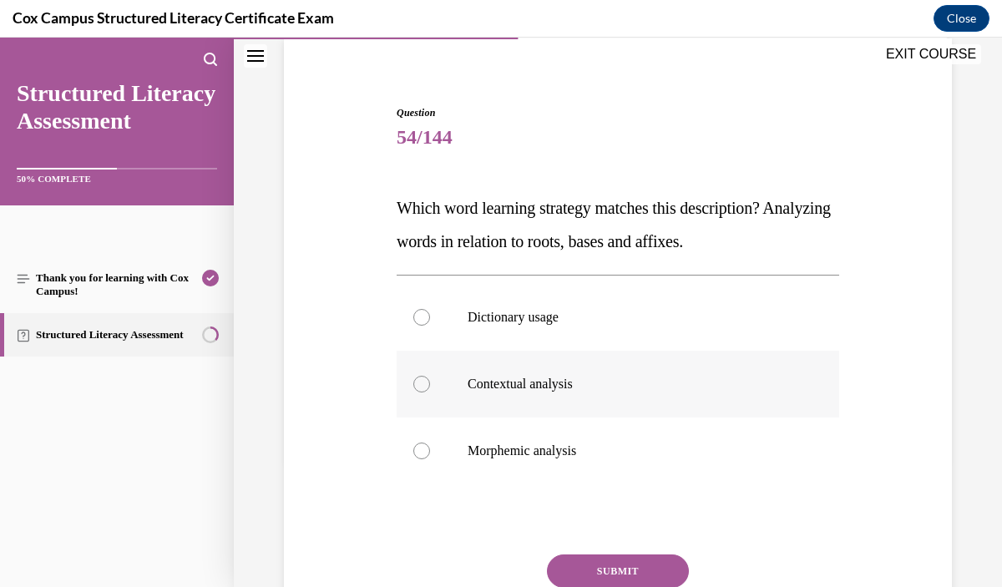
scroll to position [129, 0]
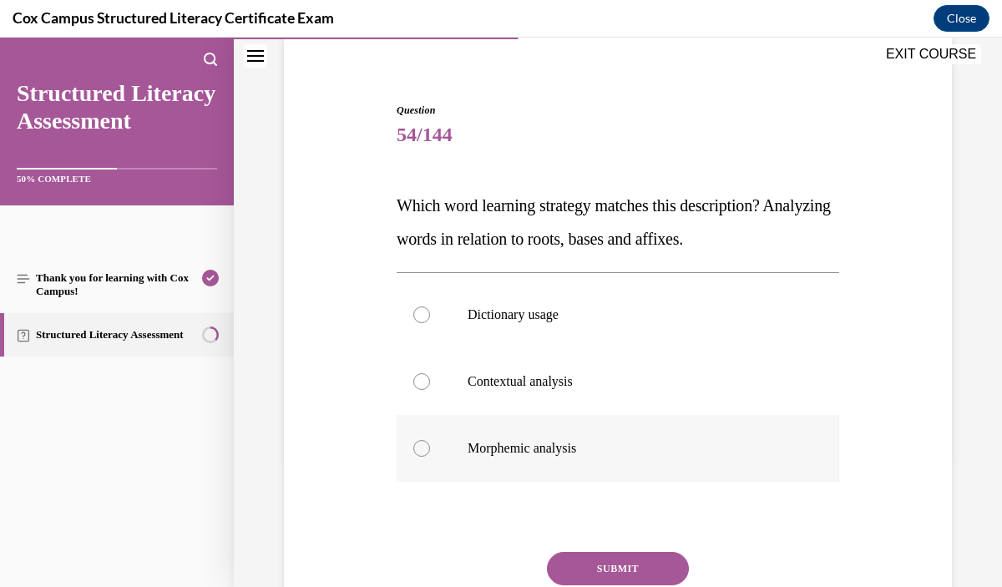
click at [611, 460] on label "Morphemic analysis" at bounding box center [618, 448] width 443 height 67
click at [430, 457] on input "Morphemic analysis" at bounding box center [421, 448] width 17 height 17
radio input "true"
click at [640, 558] on button "SUBMIT" at bounding box center [618, 568] width 142 height 33
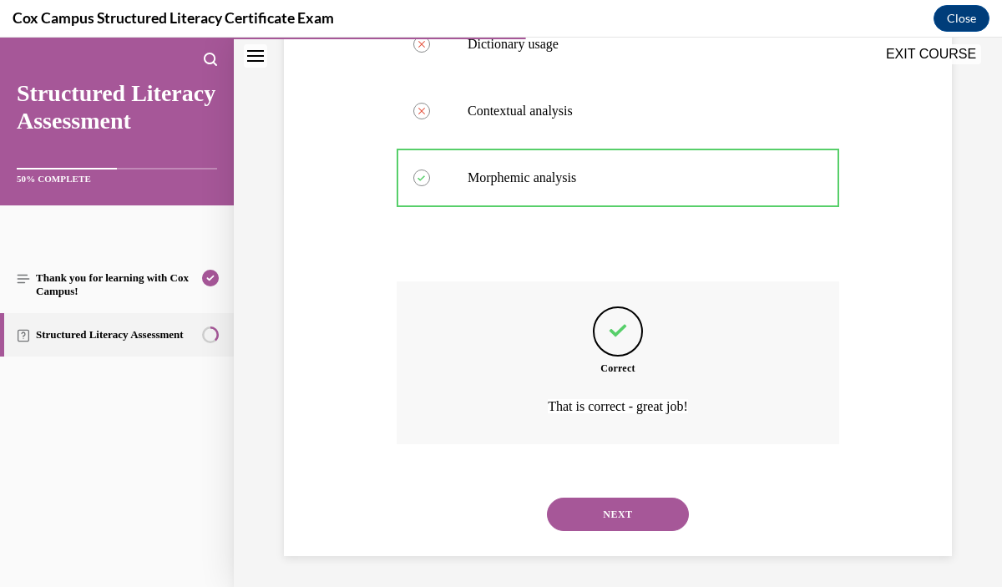
scroll to position [403, 0]
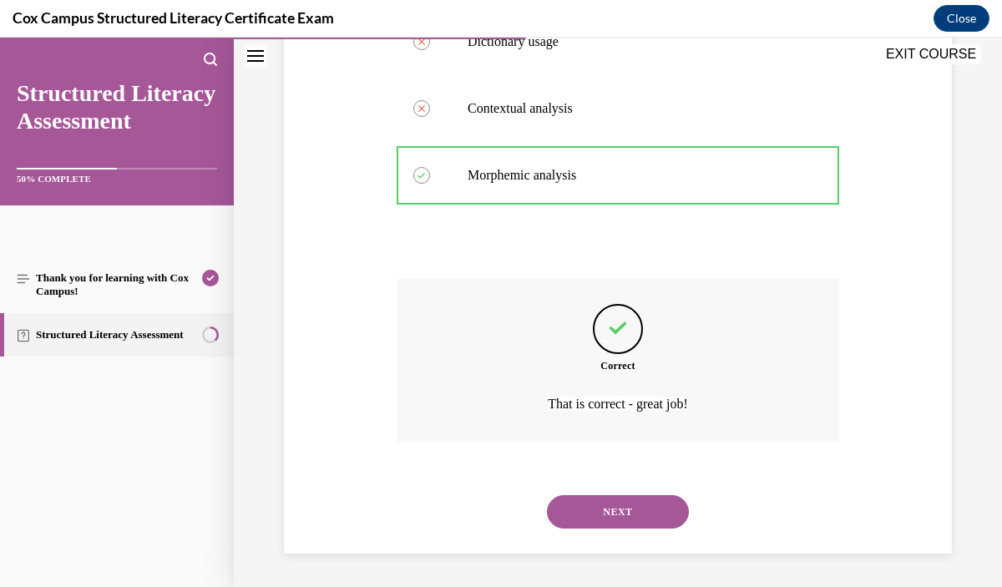
click at [655, 519] on button "NEXT" at bounding box center [618, 511] width 142 height 33
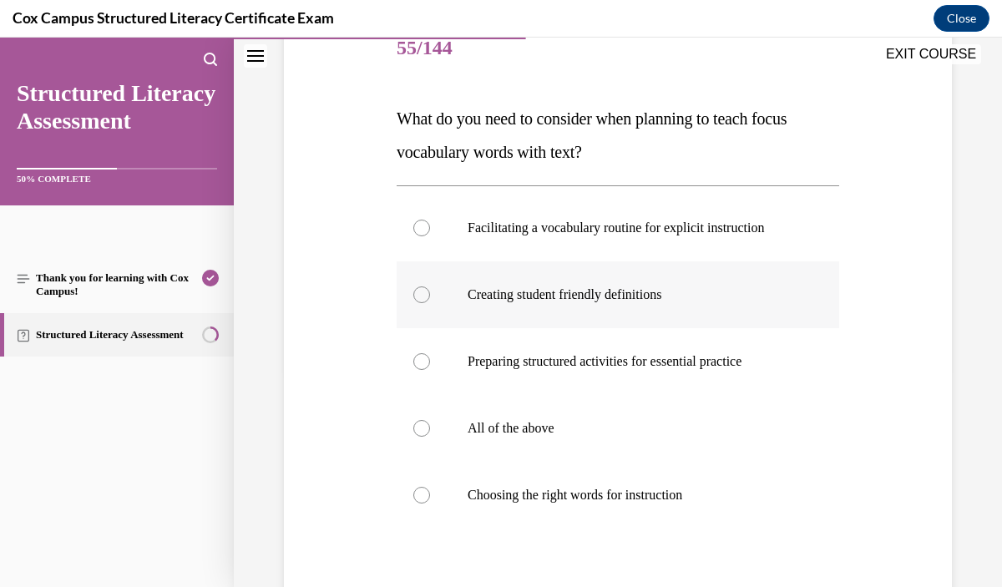
scroll to position [217, 0]
click at [644, 443] on label "All of the above" at bounding box center [618, 427] width 443 height 67
click at [430, 436] on input "All of the above" at bounding box center [421, 427] width 17 height 17
radio input "true"
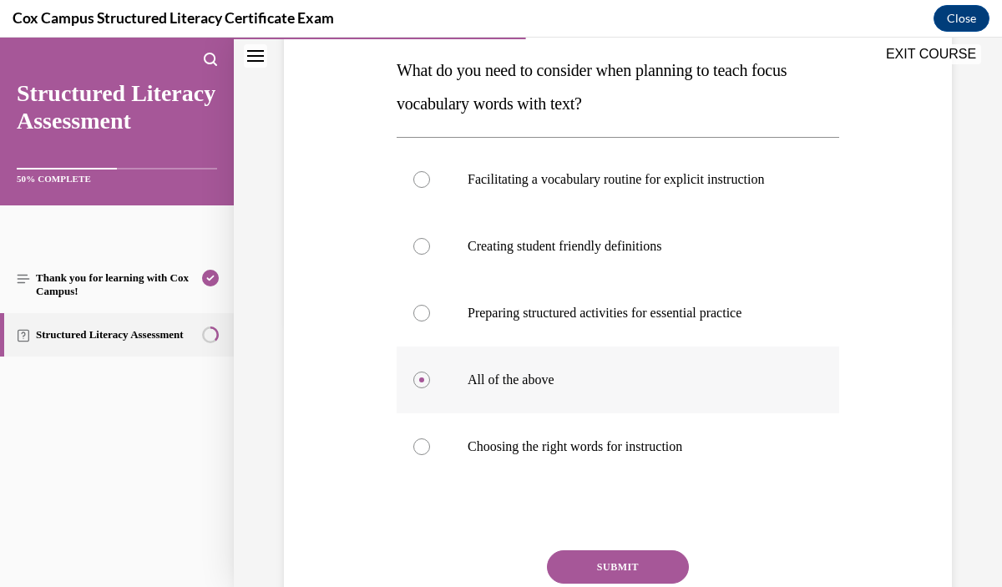
scroll to position [266, 0]
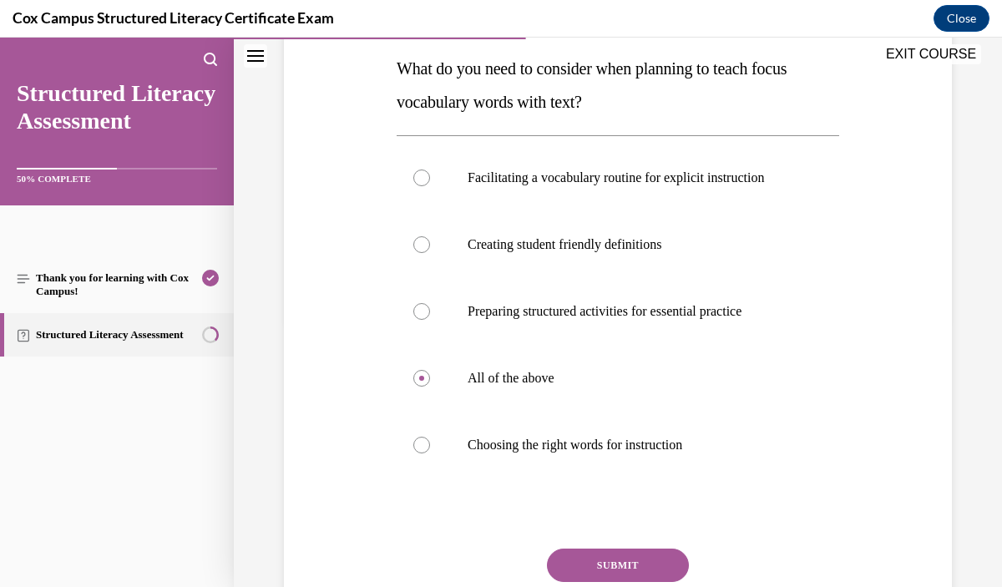
click at [638, 565] on button "SUBMIT" at bounding box center [618, 565] width 142 height 33
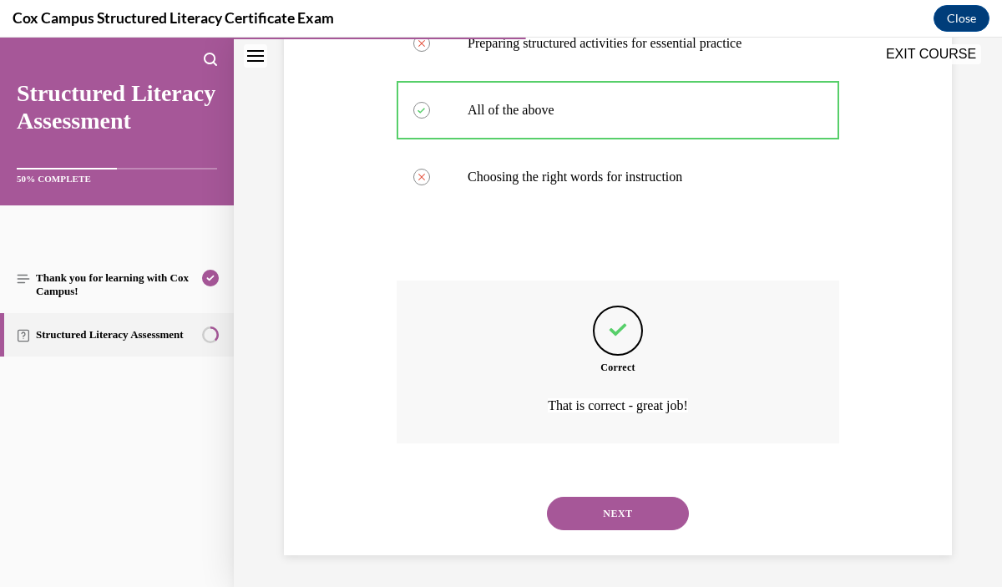
scroll to position [536, 0]
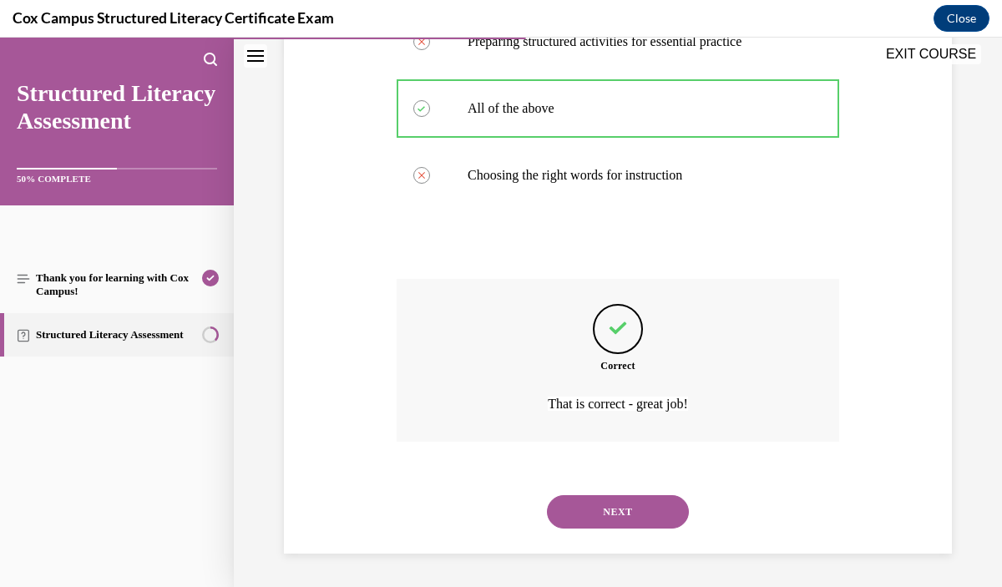
click at [619, 513] on button "NEXT" at bounding box center [618, 511] width 142 height 33
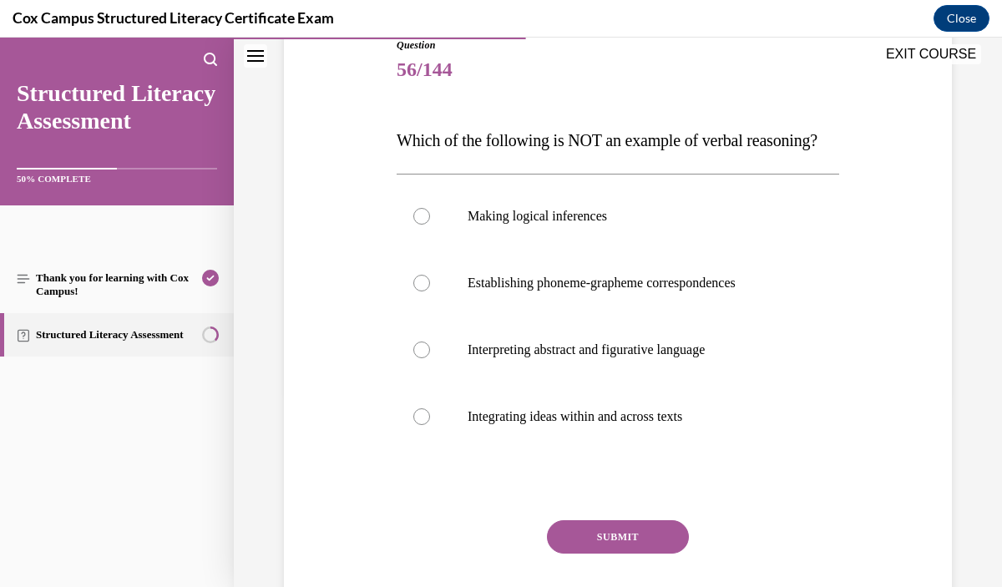
scroll to position [199, 0]
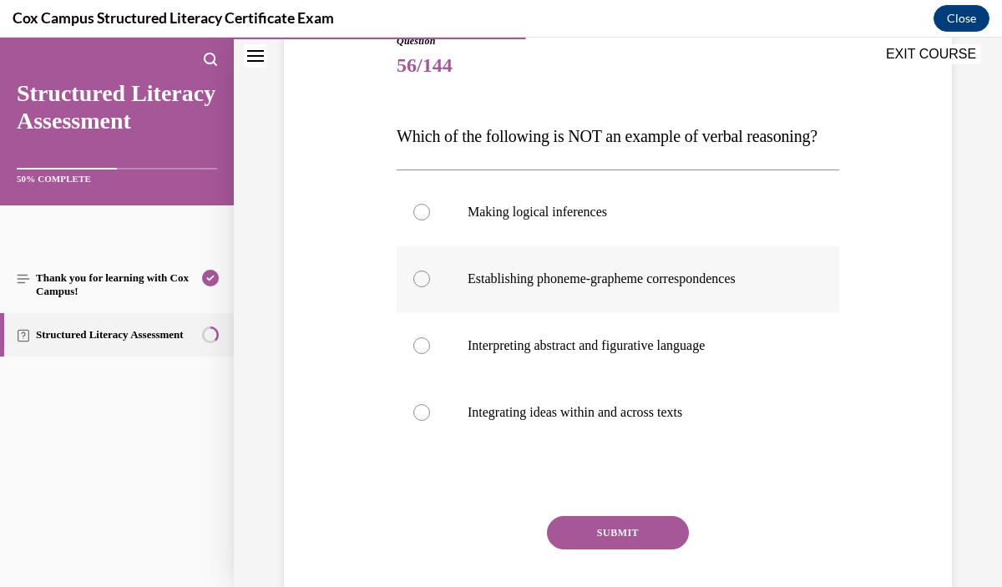
click at [660, 312] on label "Establishing phoneme-grapheme correspondences" at bounding box center [618, 279] width 443 height 67
click at [430, 287] on input "Establishing phoneme-grapheme correspondences" at bounding box center [421, 279] width 17 height 17
radio input "true"
click at [602, 550] on button "SUBMIT" at bounding box center [618, 532] width 142 height 33
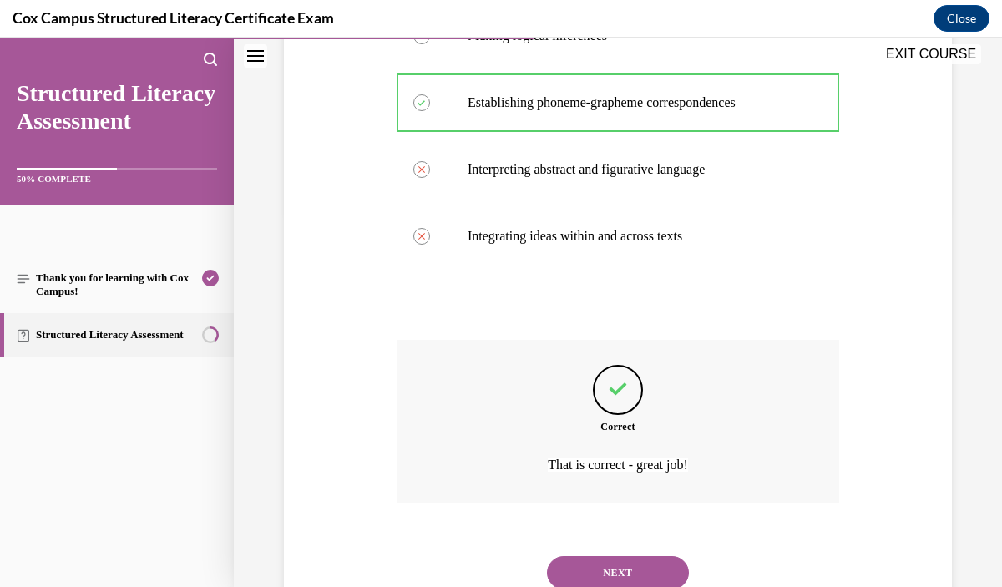
scroll to position [376, 0]
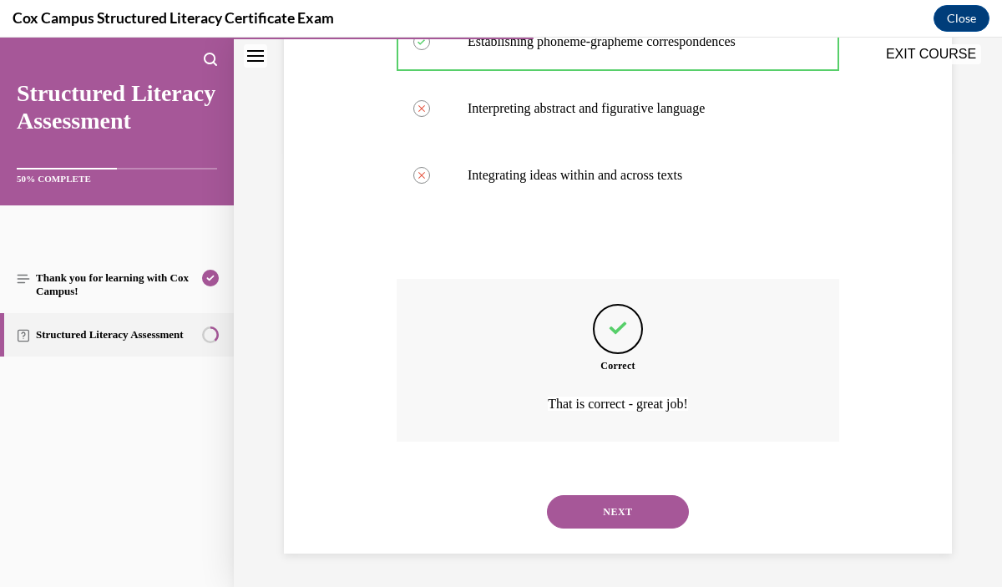
click at [626, 522] on button "NEXT" at bounding box center [618, 511] width 142 height 33
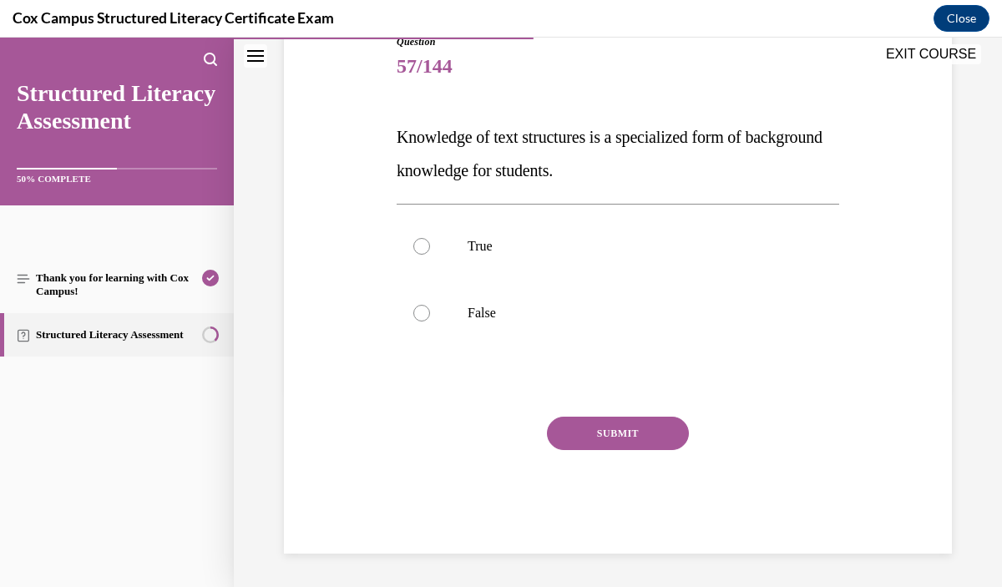
scroll to position [185, 0]
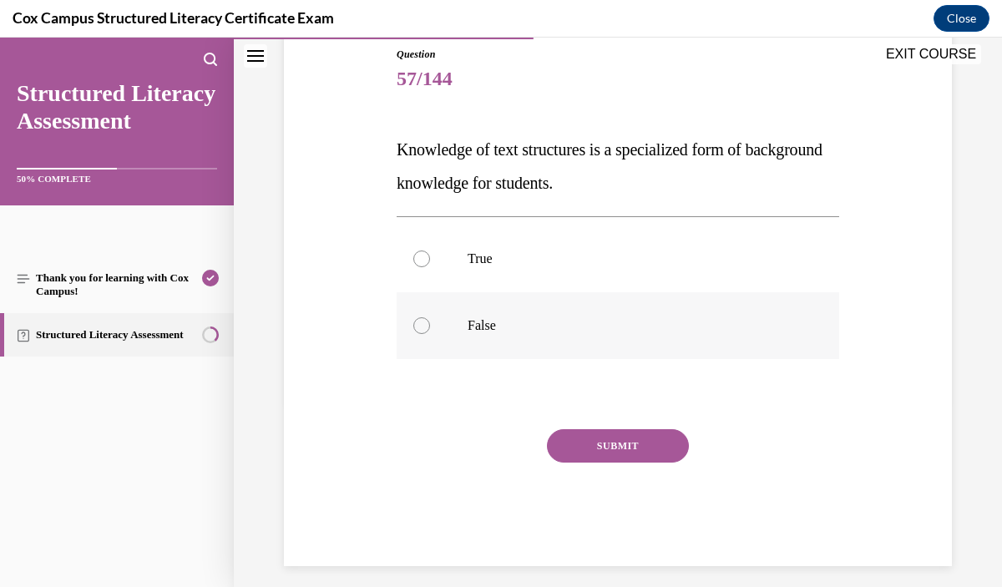
click at [656, 358] on label "False" at bounding box center [618, 325] width 443 height 67
click at [430, 334] on input "False" at bounding box center [421, 325] width 17 height 17
radio input "true"
click at [645, 436] on button "SUBMIT" at bounding box center [618, 445] width 142 height 33
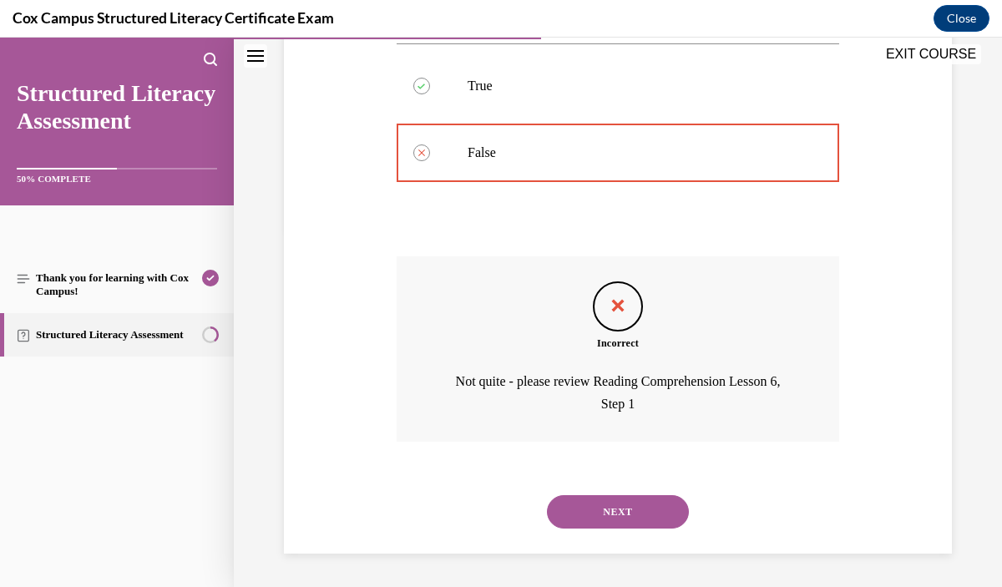
scroll to position [358, 0]
click at [639, 504] on button "NEXT" at bounding box center [618, 511] width 142 height 33
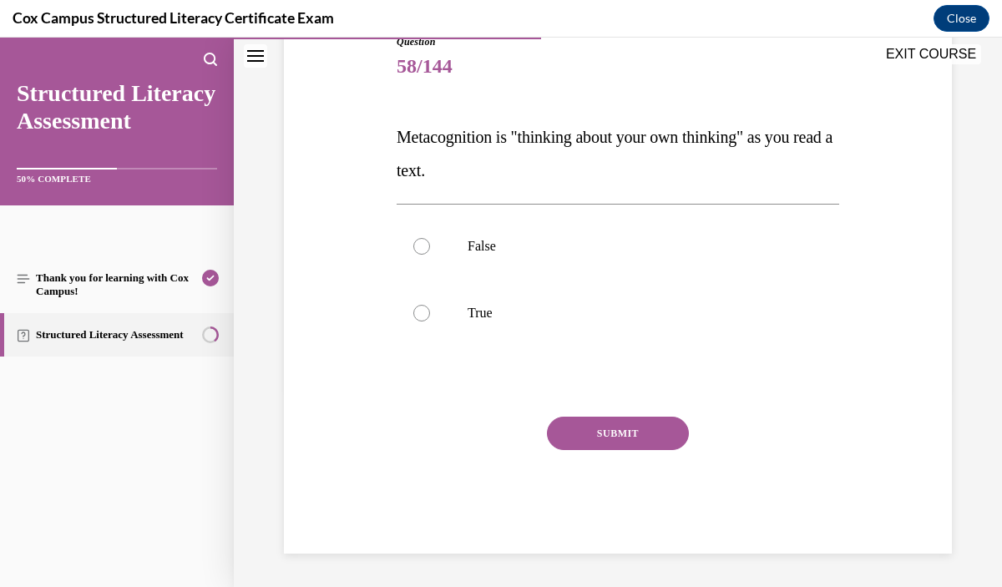
scroll to position [185, 0]
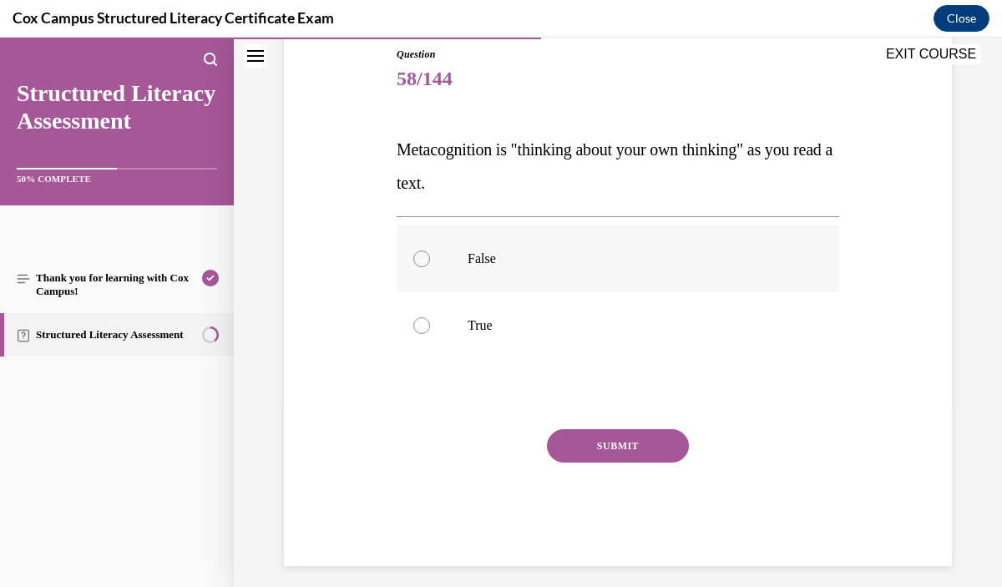
click at [613, 263] on p "False" at bounding box center [633, 259] width 330 height 17
click at [430, 263] on input "False" at bounding box center [421, 259] width 17 height 17
radio input "true"
click at [615, 326] on p "True" at bounding box center [633, 325] width 330 height 17
click at [430, 326] on input "True" at bounding box center [421, 325] width 17 height 17
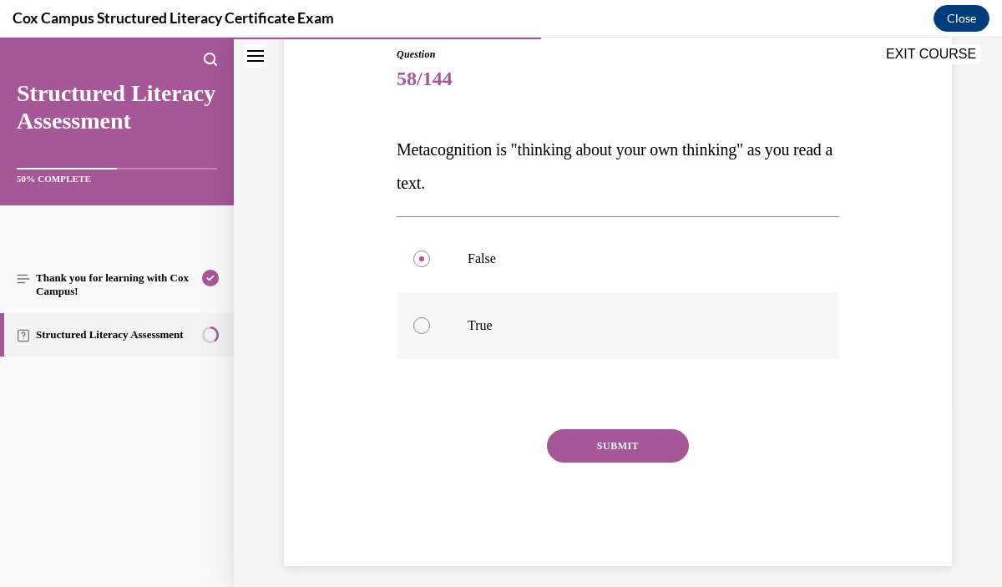
radio input "true"
click at [617, 438] on button "SUBMIT" at bounding box center [618, 445] width 142 height 33
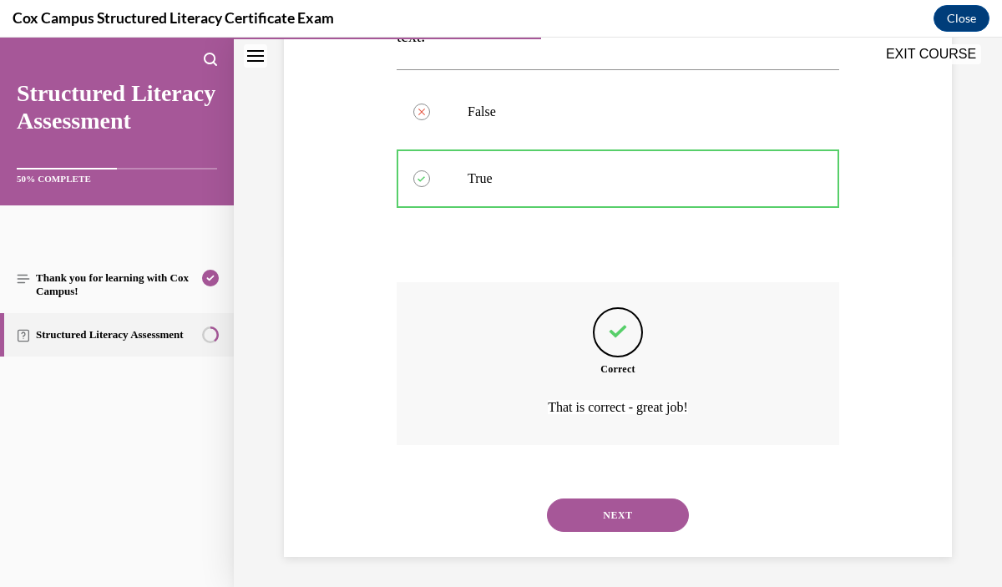
scroll to position [336, 0]
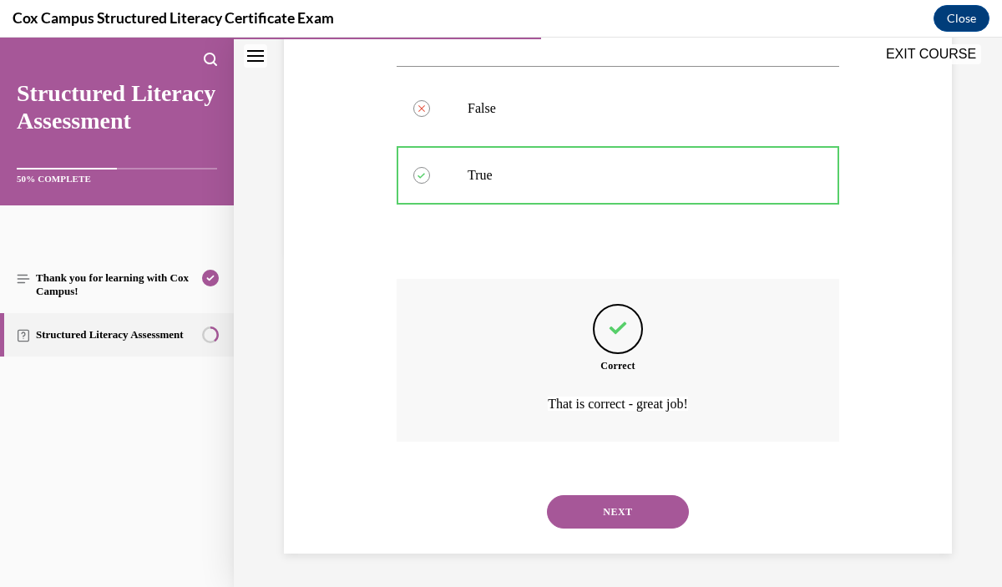
click at [630, 505] on button "NEXT" at bounding box center [618, 511] width 142 height 33
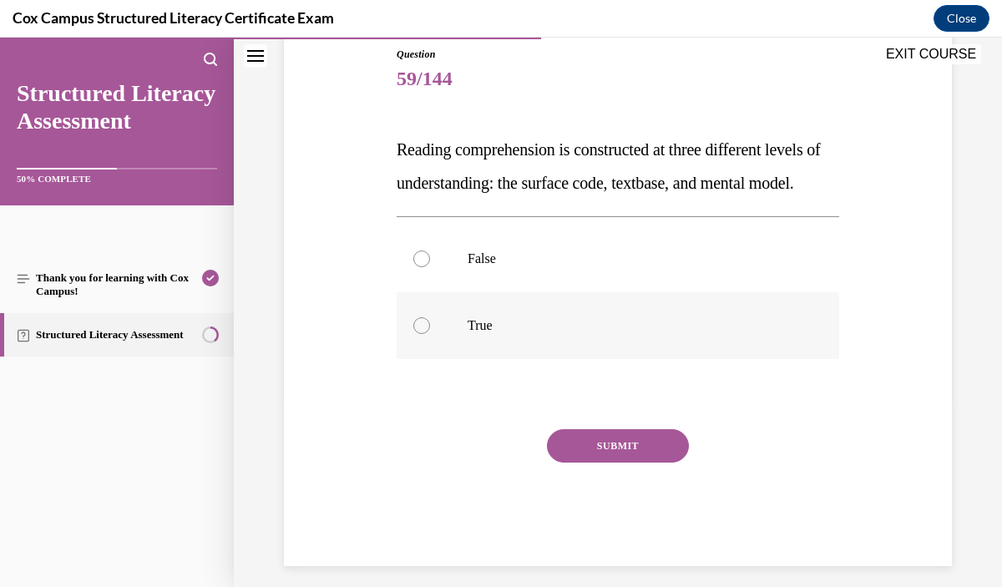
click at [514, 334] on p "True" at bounding box center [633, 325] width 330 height 17
click at [430, 334] on input "True" at bounding box center [421, 325] width 17 height 17
radio input "true"
click at [586, 463] on button "SUBMIT" at bounding box center [618, 445] width 142 height 33
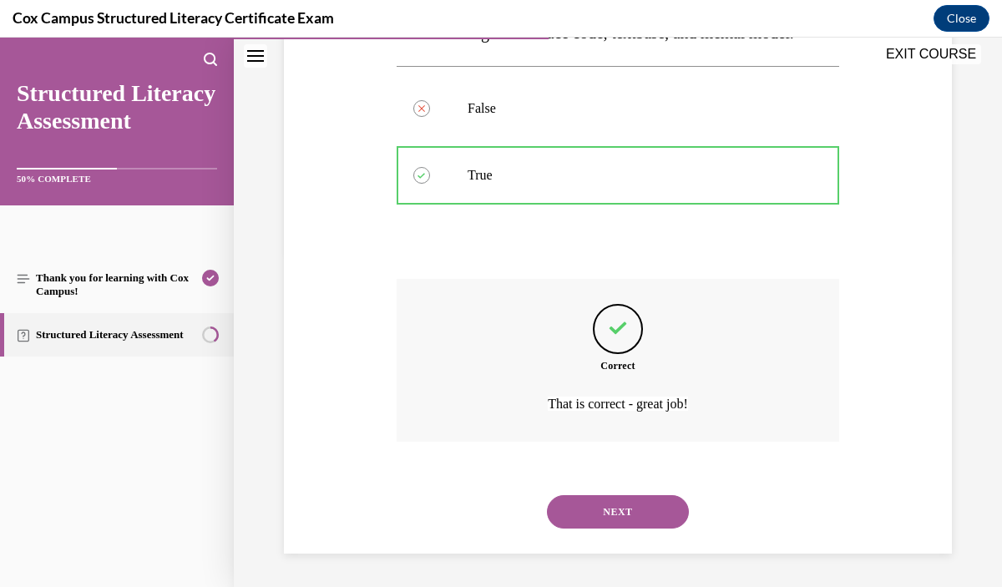
scroll to position [369, 0]
click at [617, 504] on button "NEXT" at bounding box center [618, 511] width 142 height 33
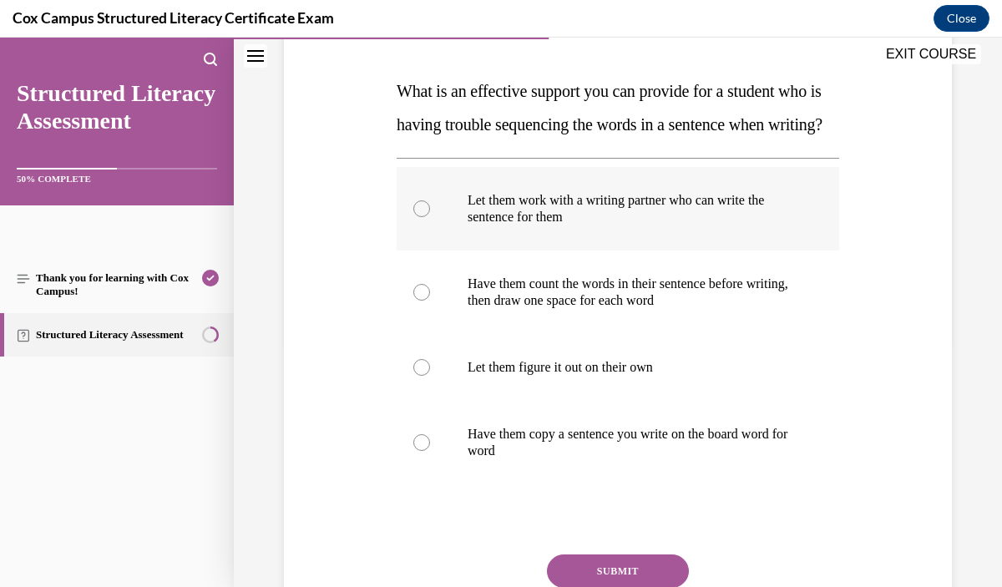
scroll to position [246, 0]
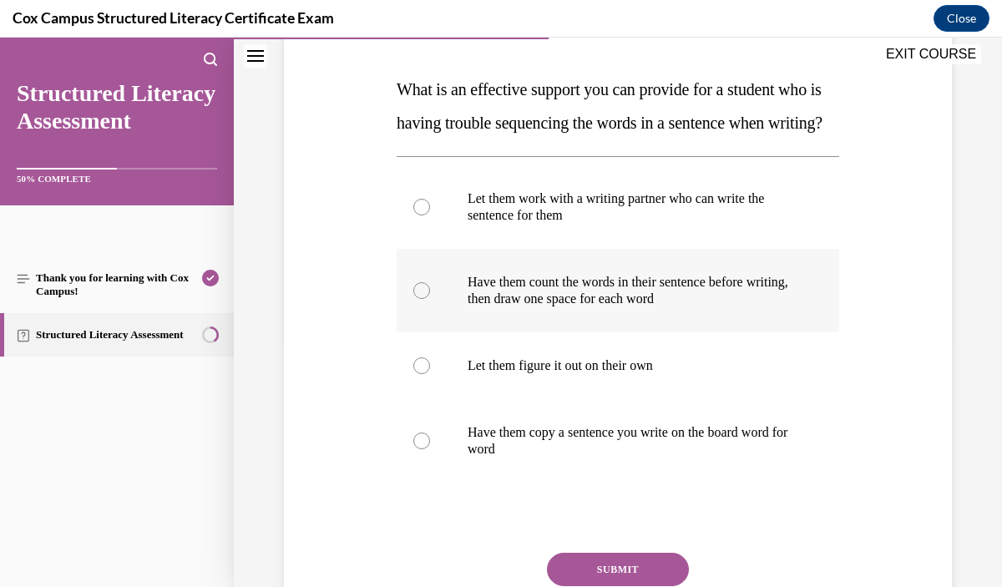
click at [640, 332] on label "Have them count the words in their sentence before writing, then draw one space…" at bounding box center [618, 291] width 443 height 84
click at [430, 299] on input "Have them count the words in their sentence before writing, then draw one space…" at bounding box center [421, 290] width 17 height 17
radio input "true"
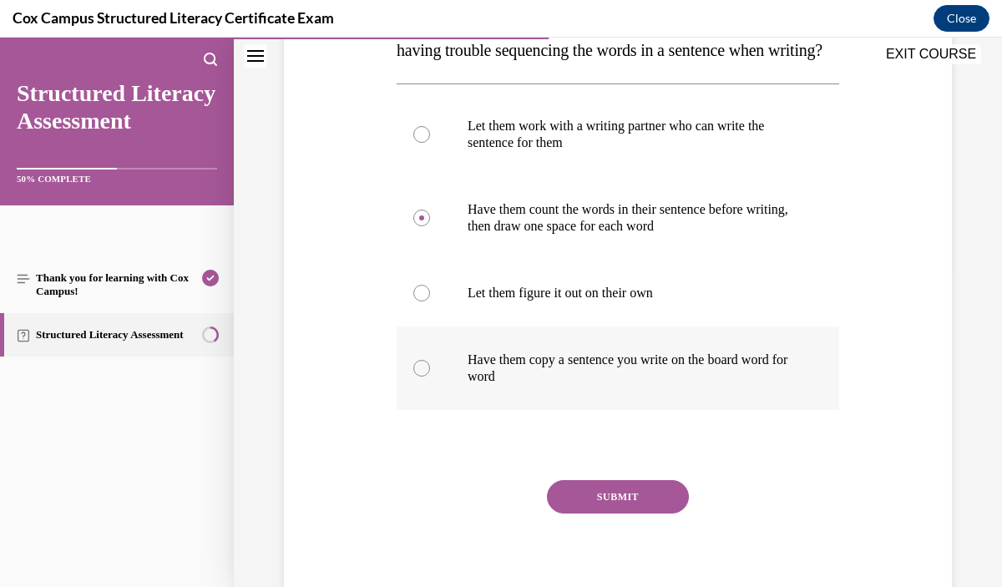
scroll to position [326, 0]
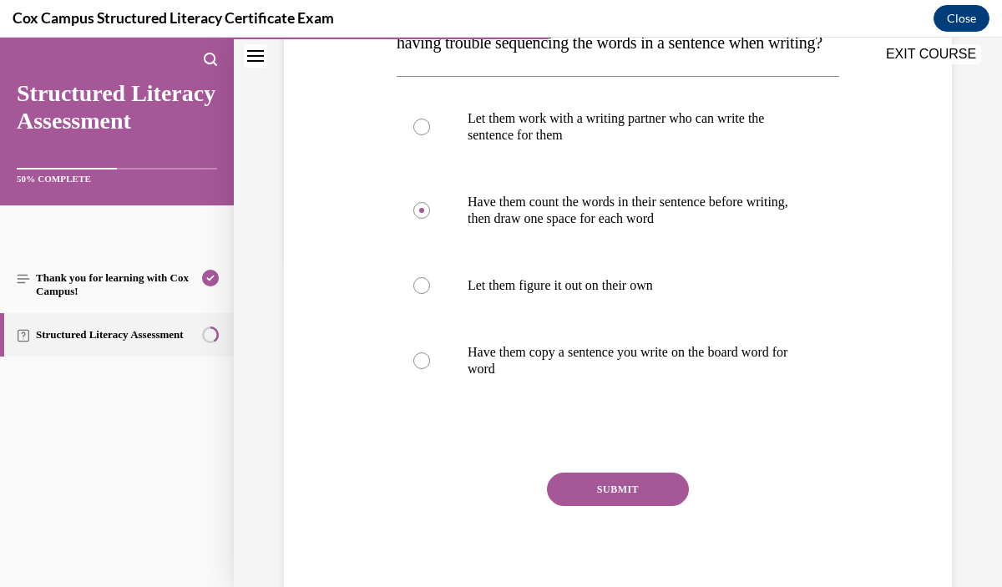
click at [642, 506] on button "SUBMIT" at bounding box center [618, 489] width 142 height 33
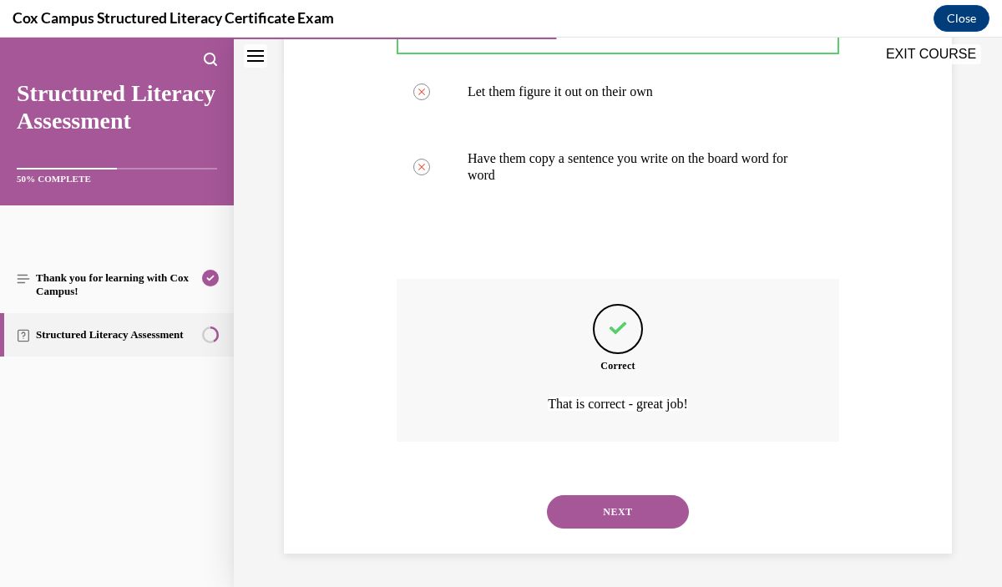
scroll to position [553, 0]
click at [660, 523] on button "NEXT" at bounding box center [618, 511] width 142 height 33
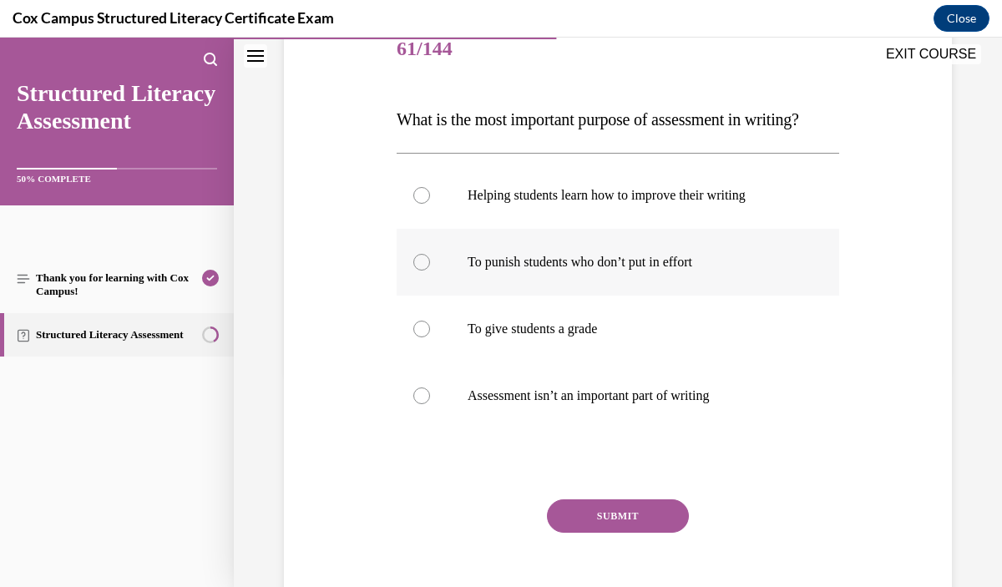
scroll to position [216, 0]
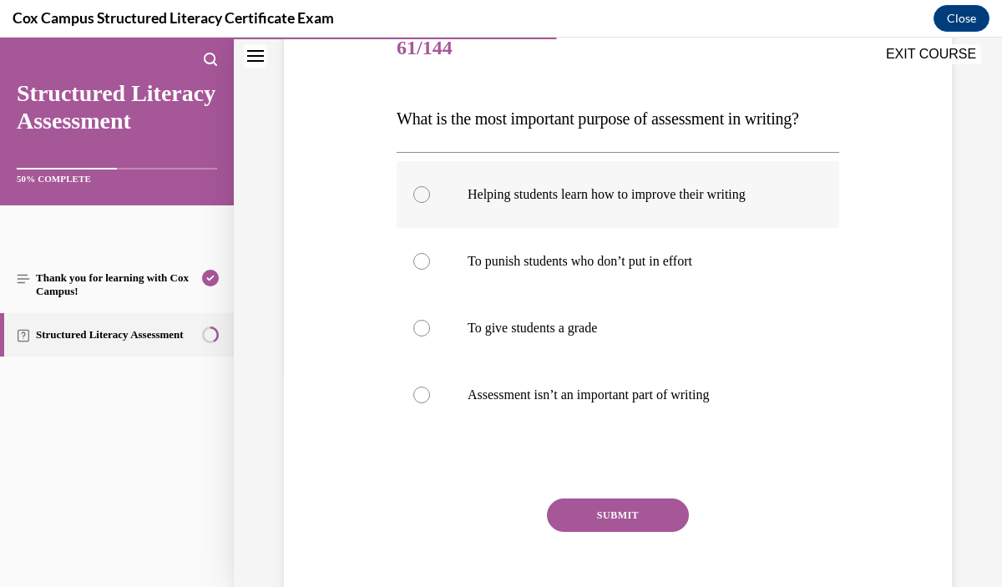
click at [715, 203] on p "Helping students learn how to improve their writing" at bounding box center [633, 194] width 330 height 17
click at [430, 203] on input "Helping students learn how to improve their writing" at bounding box center [421, 194] width 17 height 17
radio input "true"
click at [641, 532] on button "SUBMIT" at bounding box center [618, 515] width 142 height 33
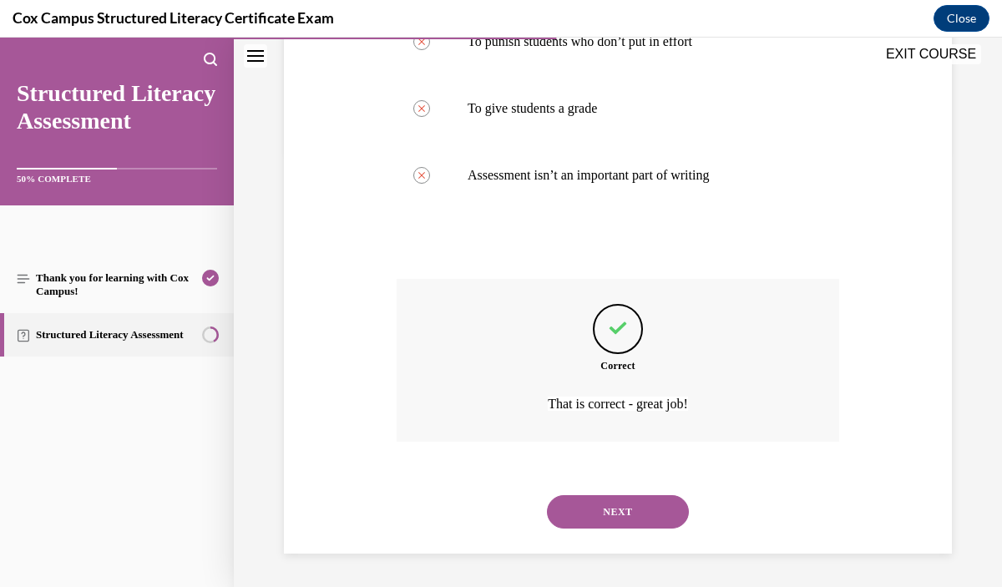
scroll to position [469, 0]
click at [667, 501] on button "NEXT" at bounding box center [618, 511] width 142 height 33
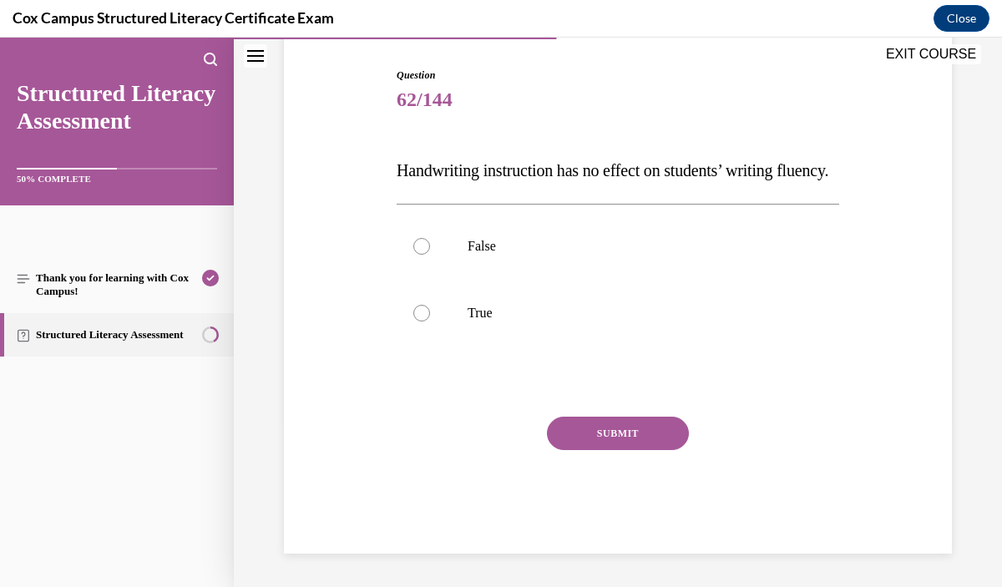
scroll to position [185, 0]
click at [623, 274] on label "False" at bounding box center [618, 246] width 443 height 67
click at [430, 255] on input "False" at bounding box center [421, 246] width 17 height 17
radio input "true"
click at [643, 441] on button "SUBMIT" at bounding box center [618, 433] width 142 height 33
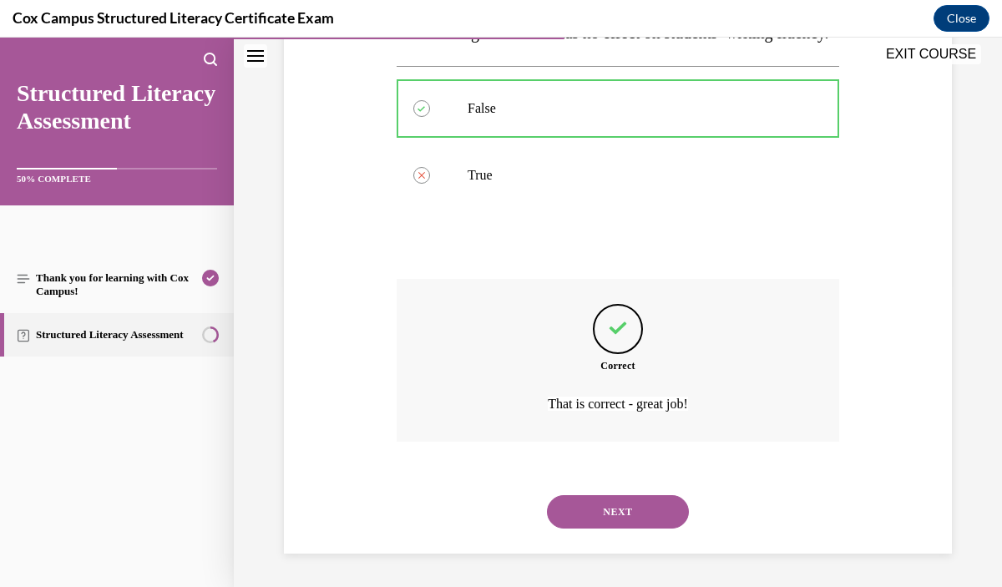
scroll to position [336, 0]
click at [639, 500] on button "NEXT" at bounding box center [618, 511] width 142 height 33
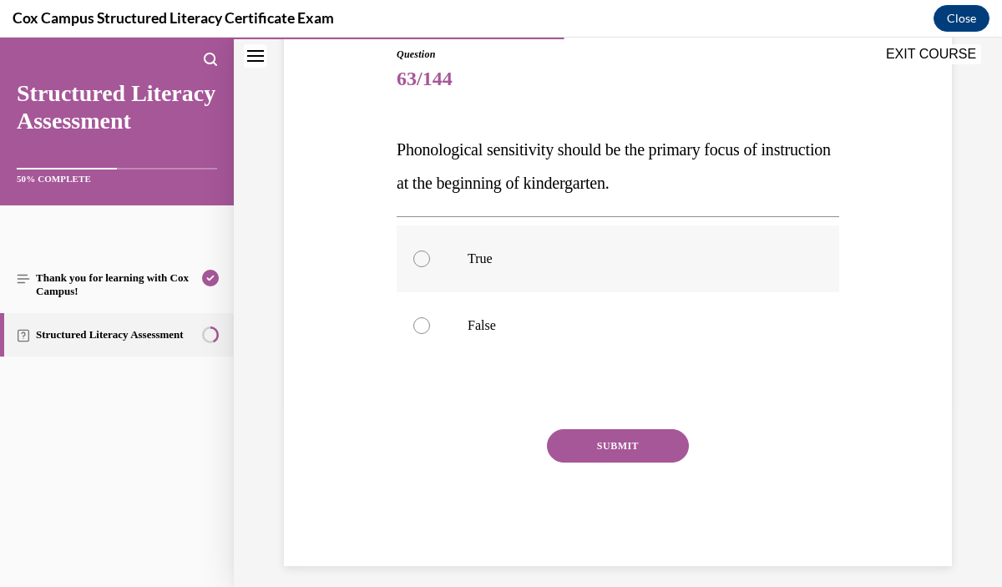
click at [615, 275] on label "True" at bounding box center [618, 259] width 443 height 67
click at [430, 267] on input "True" at bounding box center [421, 259] width 17 height 17
radio input "true"
click at [646, 448] on button "SUBMIT" at bounding box center [618, 445] width 142 height 33
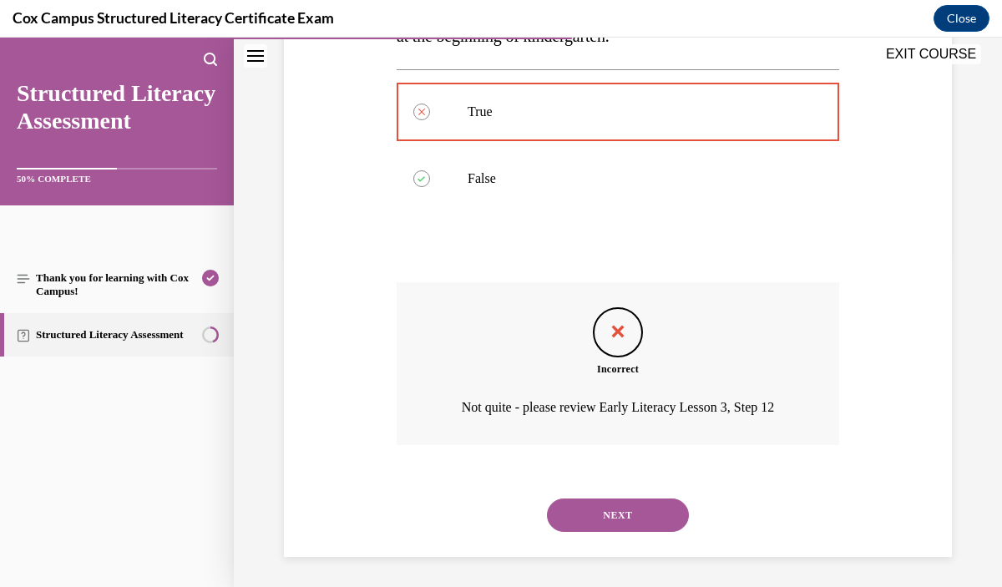
scroll to position [336, 0]
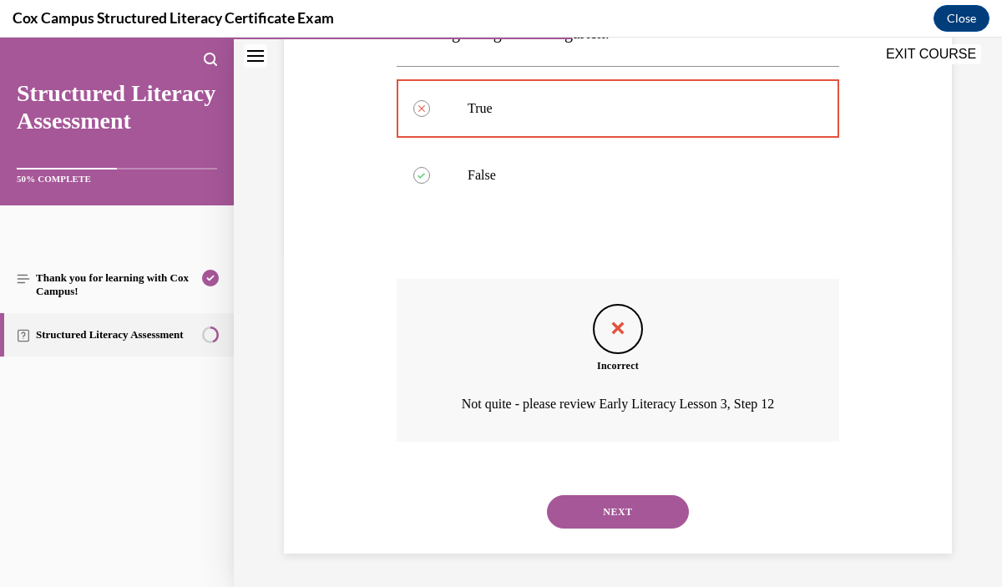
click at [634, 510] on button "NEXT" at bounding box center [618, 511] width 142 height 33
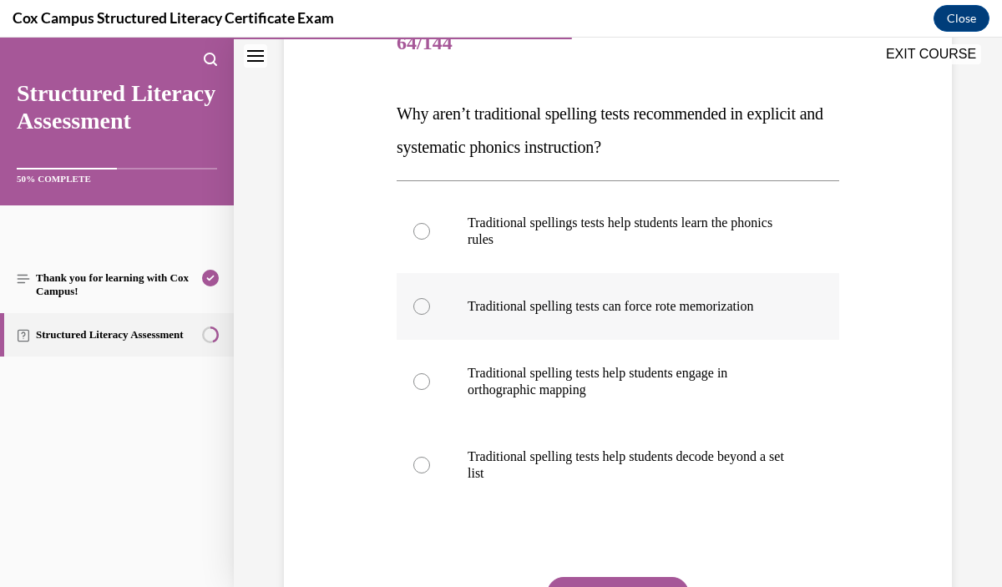
scroll to position [231, 0]
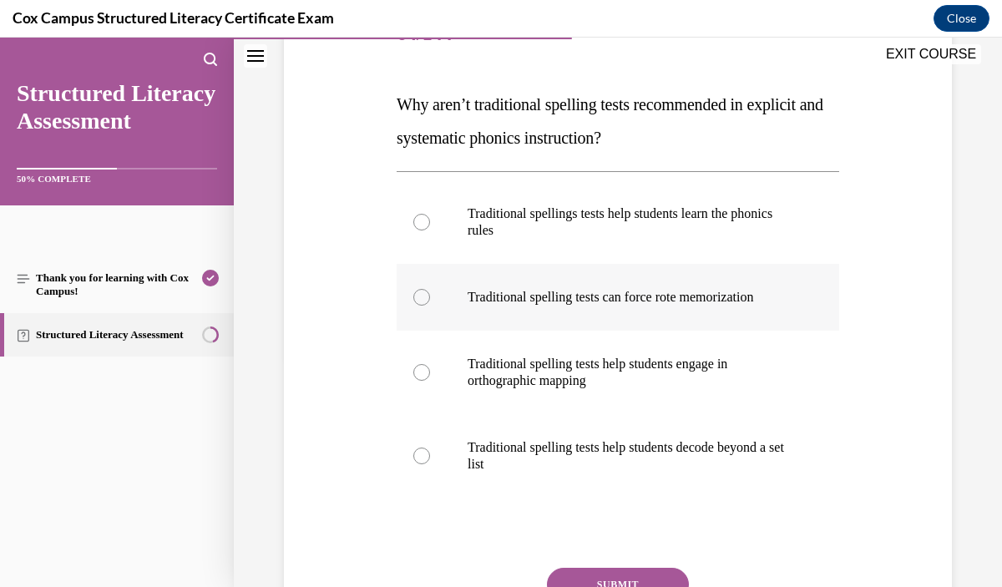
click at [684, 317] on label "Traditional spelling tests can force rote memorization" at bounding box center [618, 297] width 443 height 67
click at [430, 306] on input "Traditional spelling tests can force rote memorization" at bounding box center [421, 297] width 17 height 17
radio input "true"
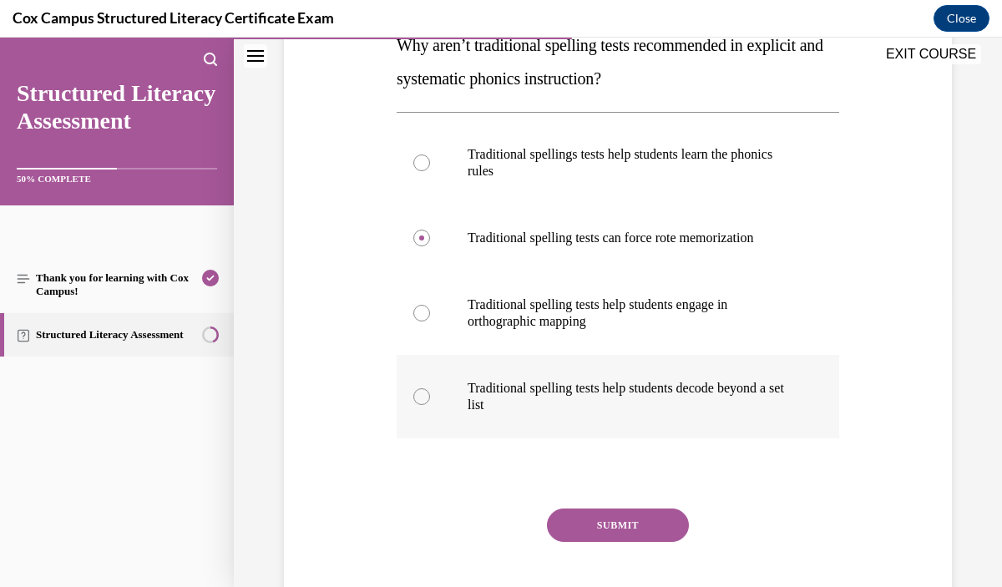
scroll to position [296, 0]
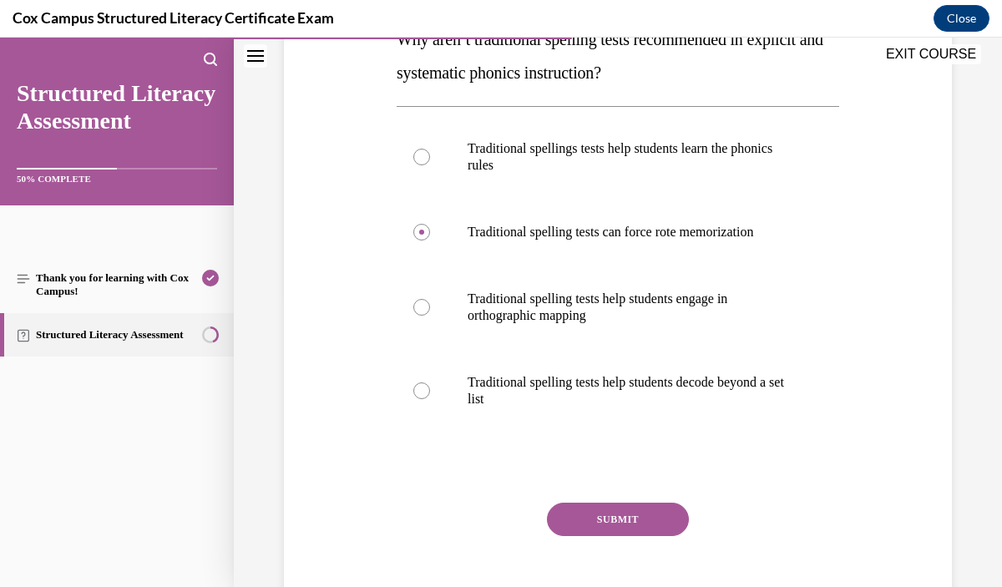
click at [654, 519] on button "SUBMIT" at bounding box center [618, 519] width 142 height 33
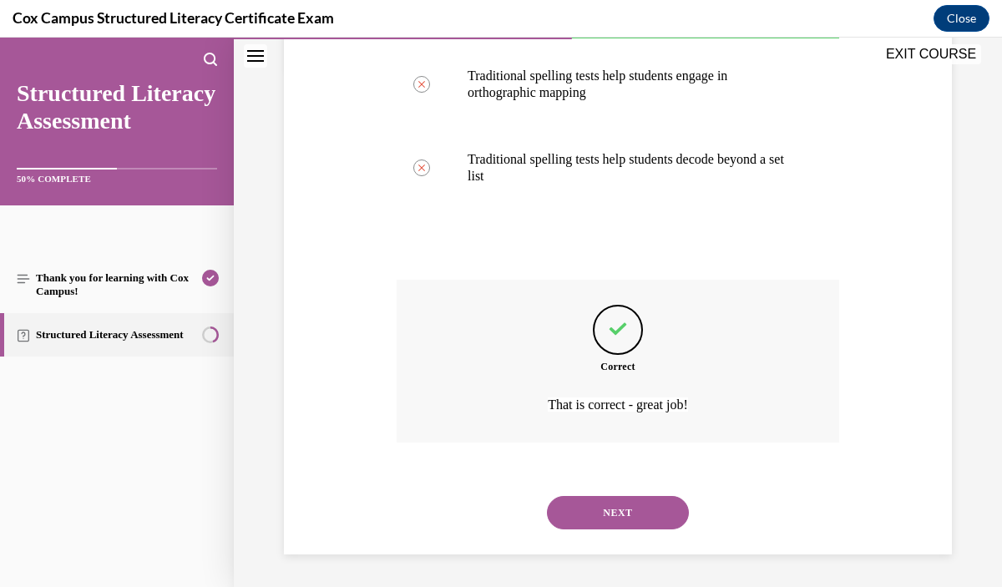
scroll to position [520, 0]
click at [627, 511] on button "NEXT" at bounding box center [618, 511] width 142 height 33
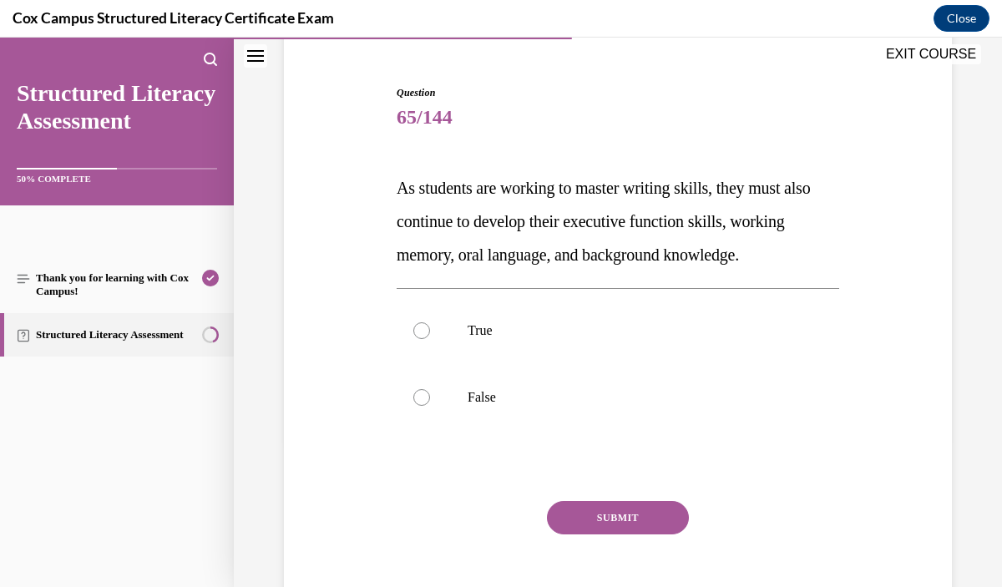
scroll to position [150, 0]
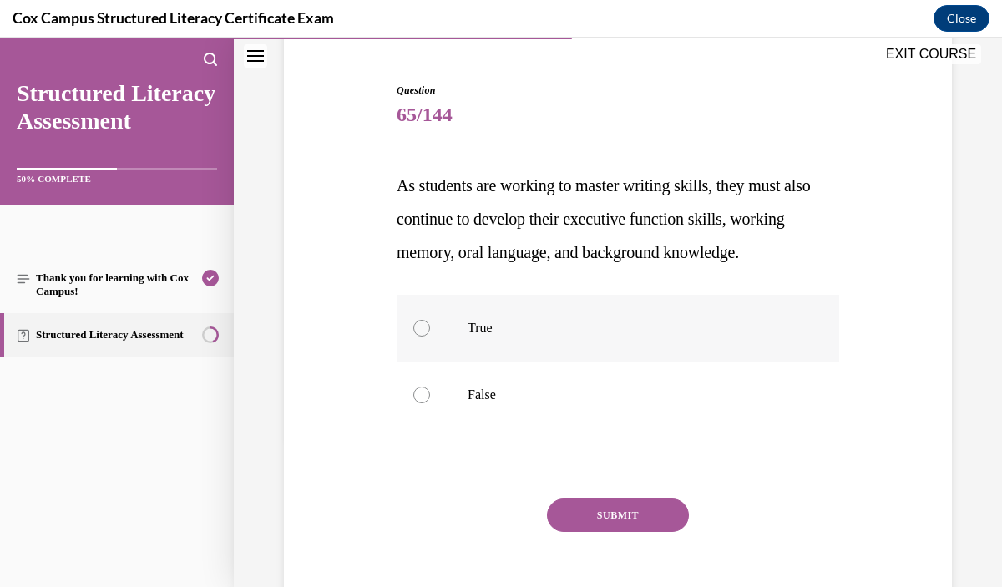
click at [565, 362] on label "True" at bounding box center [618, 328] width 443 height 67
click at [430, 337] on input "True" at bounding box center [421, 328] width 17 height 17
radio input "true"
click at [618, 532] on button "SUBMIT" at bounding box center [618, 515] width 142 height 33
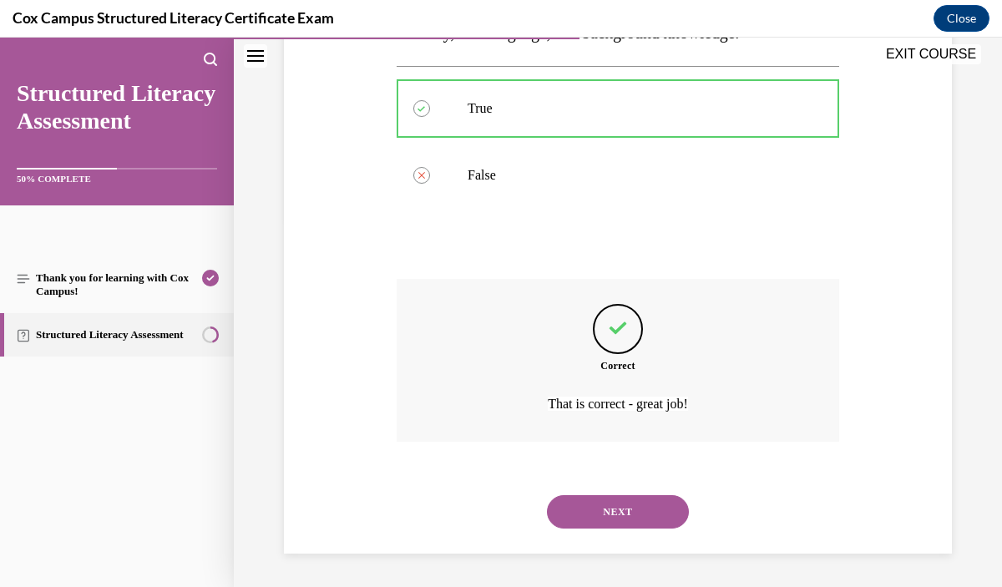
scroll to position [403, 0]
click at [601, 510] on button "NEXT" at bounding box center [618, 511] width 142 height 33
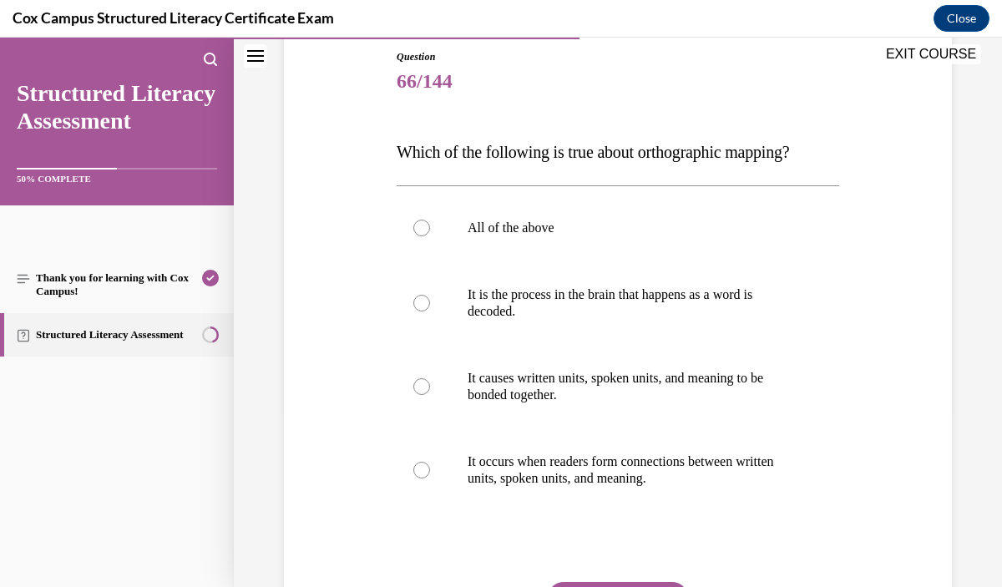
scroll to position [188, 0]
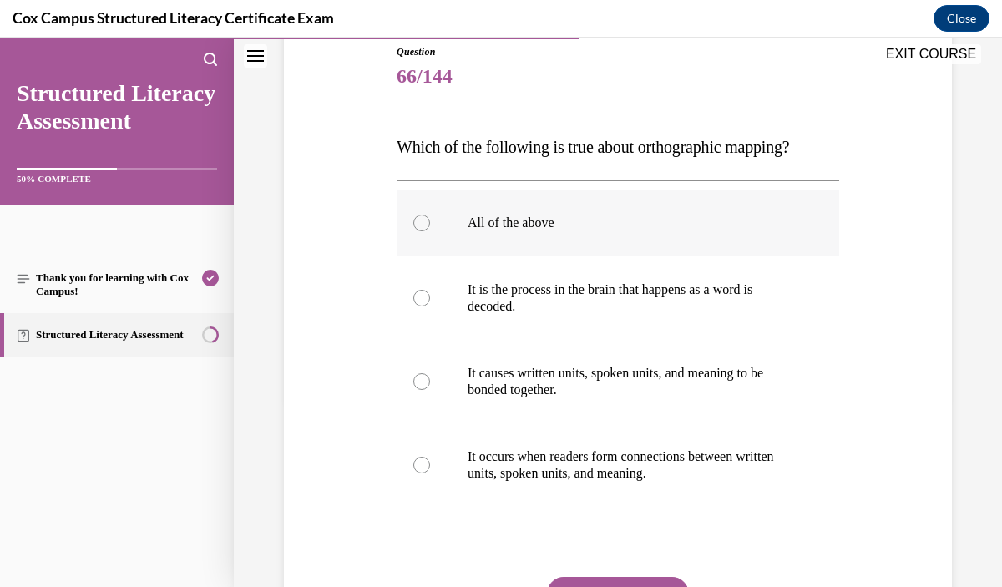
click at [579, 238] on label "All of the above" at bounding box center [618, 223] width 443 height 67
click at [430, 231] on input "All of the above" at bounding box center [421, 223] width 17 height 17
radio input "true"
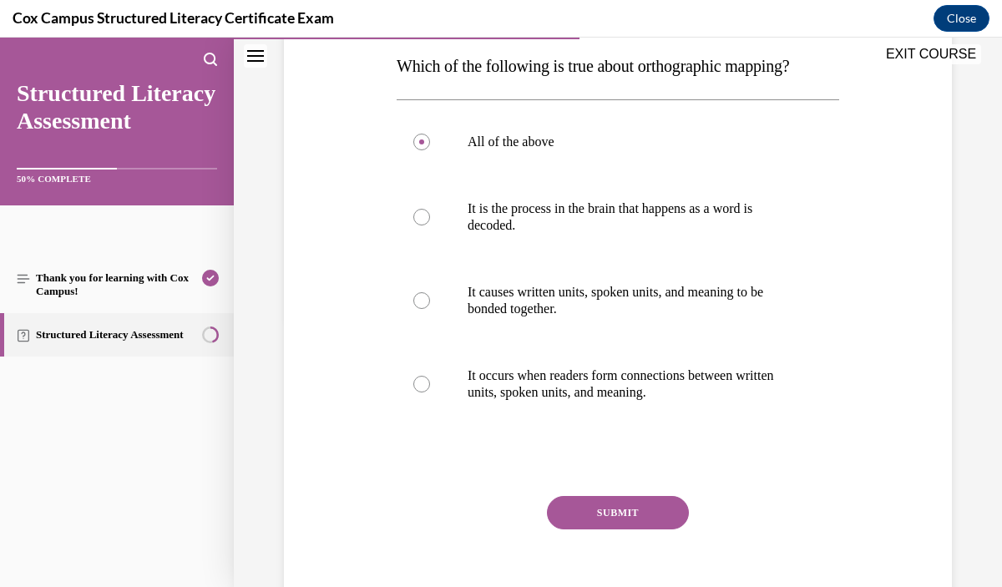
click at [634, 517] on button "SUBMIT" at bounding box center [618, 512] width 142 height 33
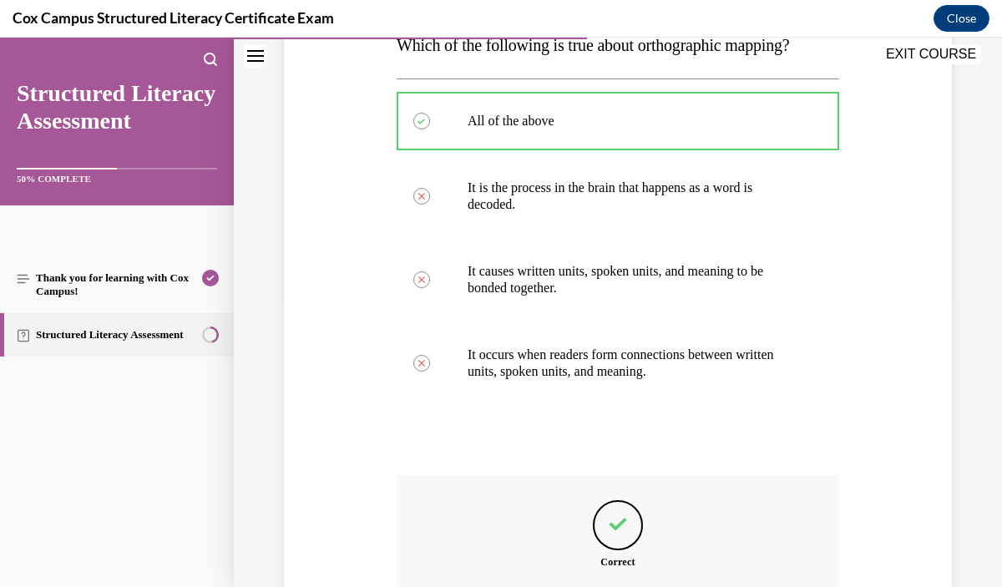
scroll to position [486, 0]
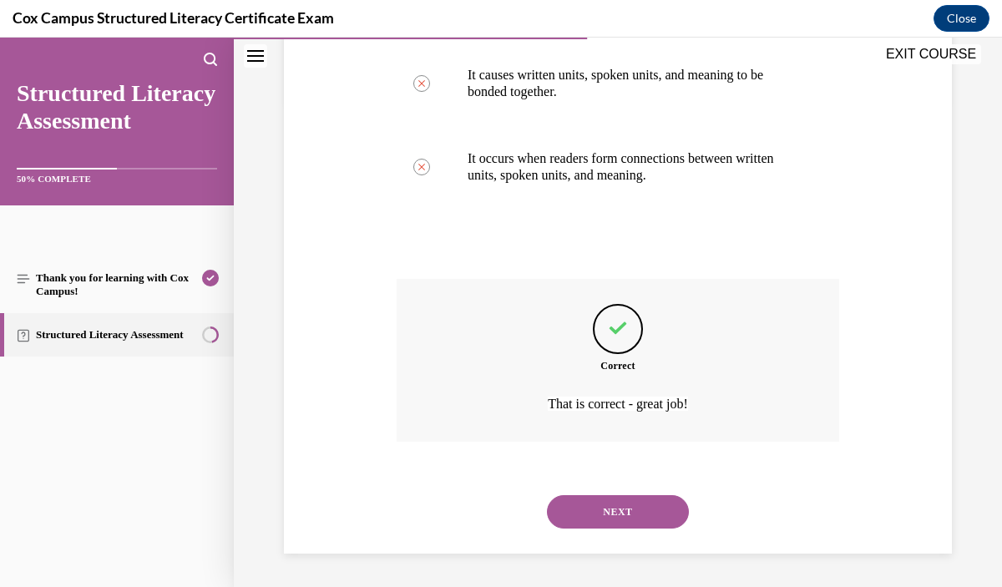
click at [638, 502] on button "NEXT" at bounding box center [618, 511] width 142 height 33
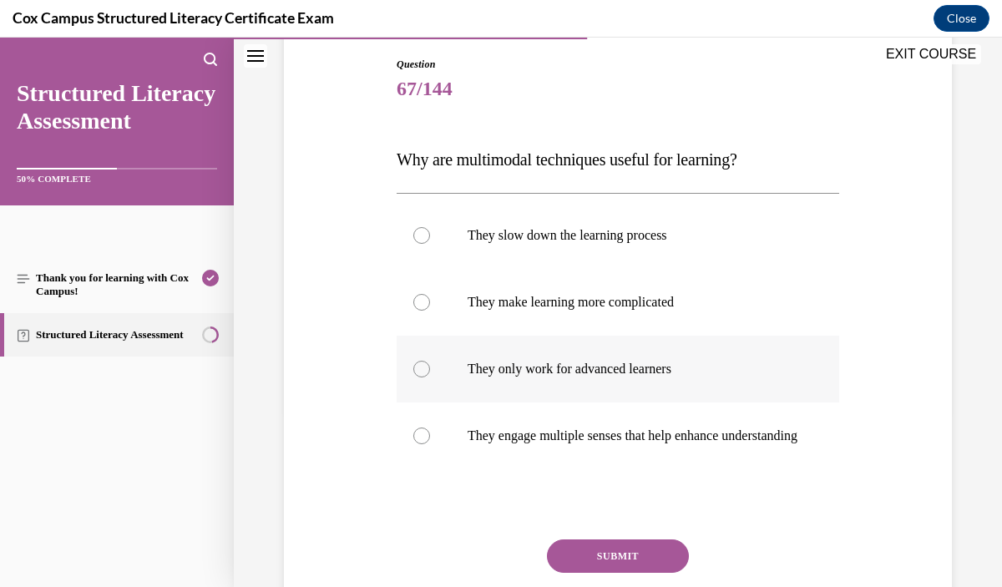
scroll to position [183, 0]
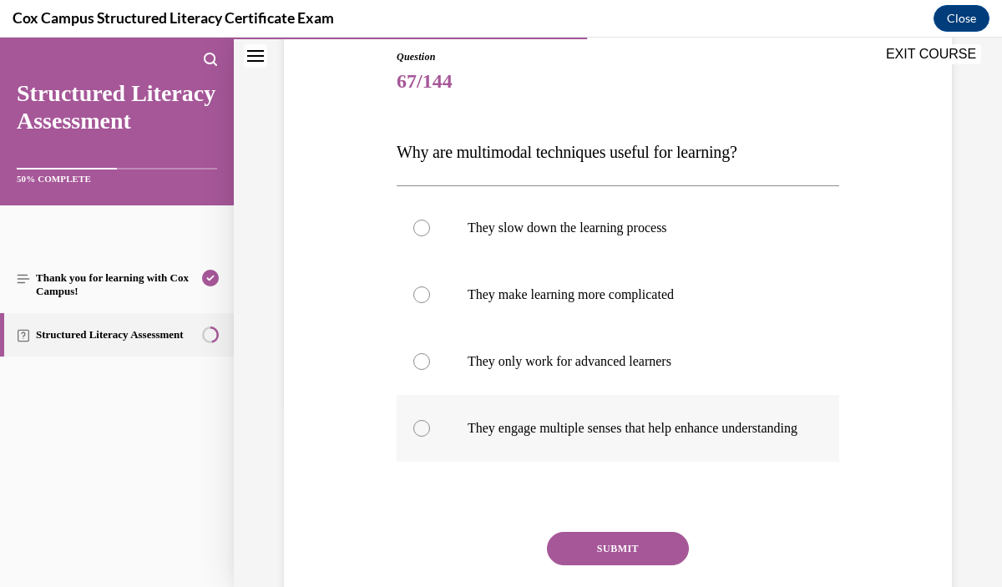
click at [638, 459] on label "They engage multiple senses that help enhance understanding" at bounding box center [618, 428] width 443 height 67
click at [430, 437] on input "They engage multiple senses that help enhance understanding" at bounding box center [421, 428] width 17 height 17
radio input "true"
click at [649, 554] on button "SUBMIT" at bounding box center [618, 548] width 142 height 33
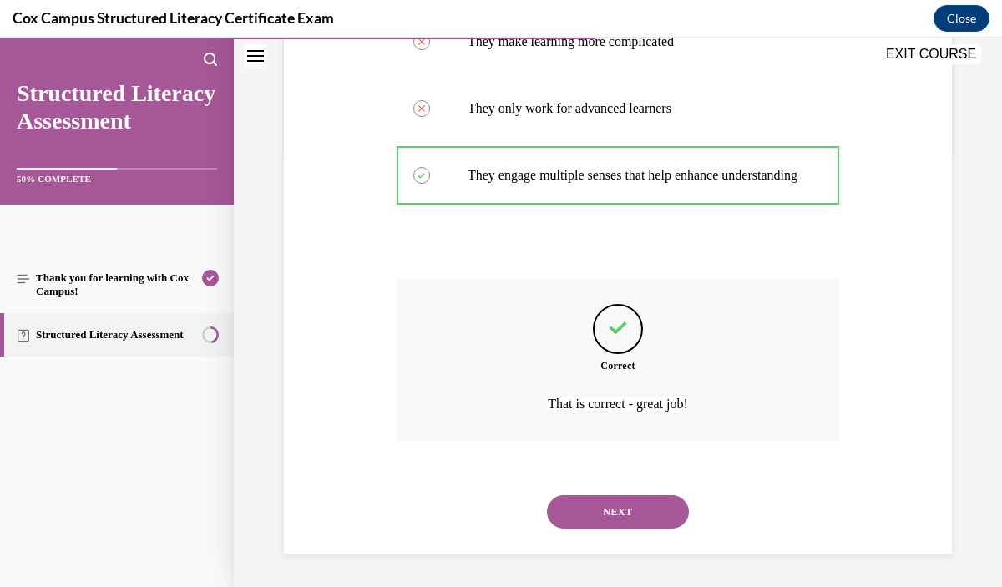
scroll to position [453, 0]
click at [659, 516] on button "NEXT" at bounding box center [618, 511] width 142 height 33
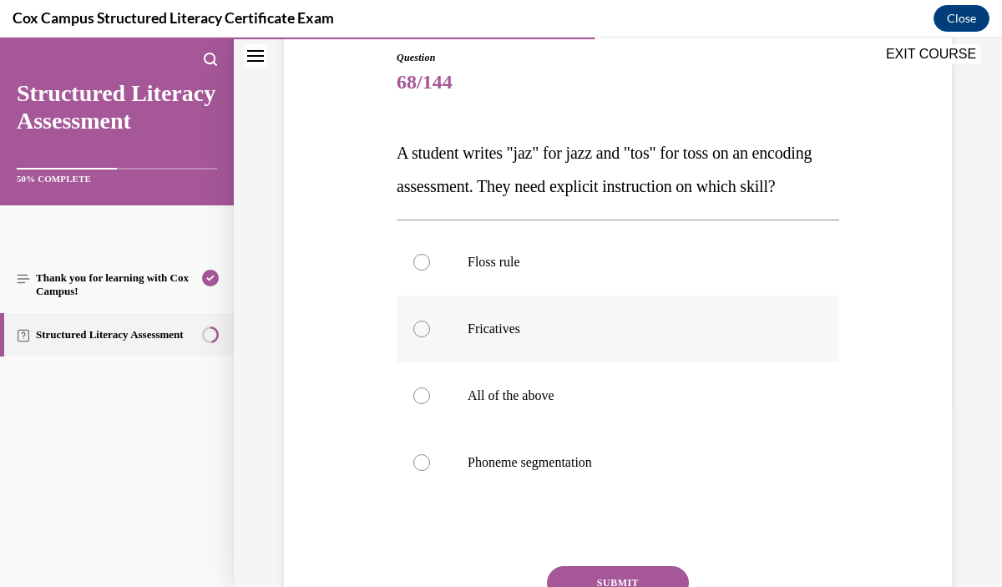
scroll to position [188, 0]
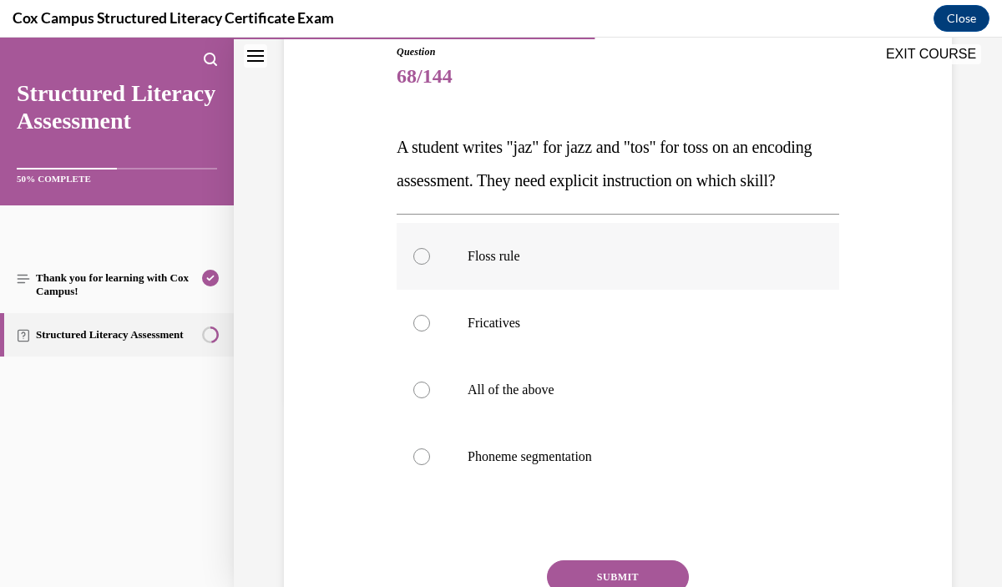
click at [678, 290] on label "Floss rule" at bounding box center [618, 256] width 443 height 67
click at [430, 265] on input "Floss rule" at bounding box center [421, 256] width 17 height 17
radio input "true"
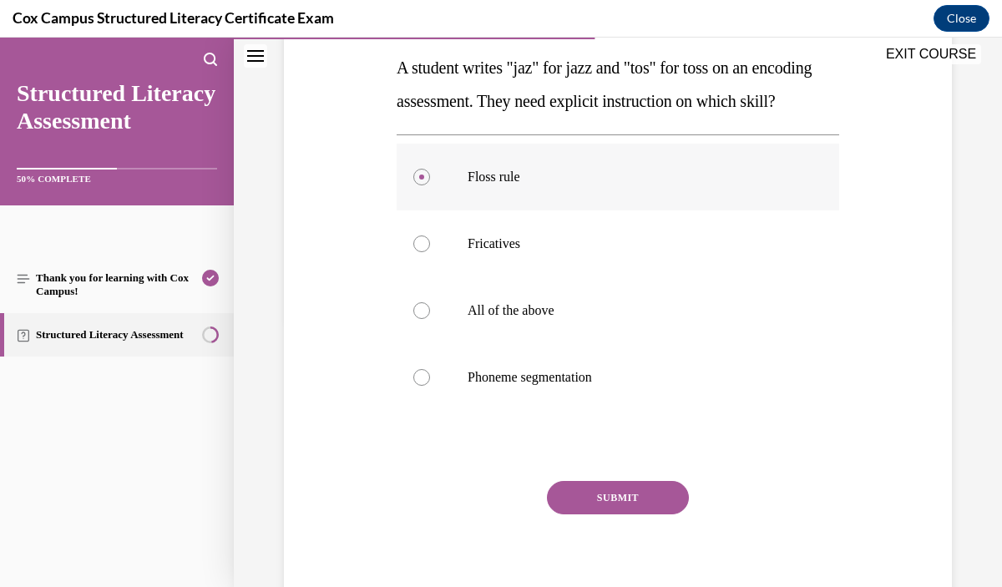
scroll to position [288, 0]
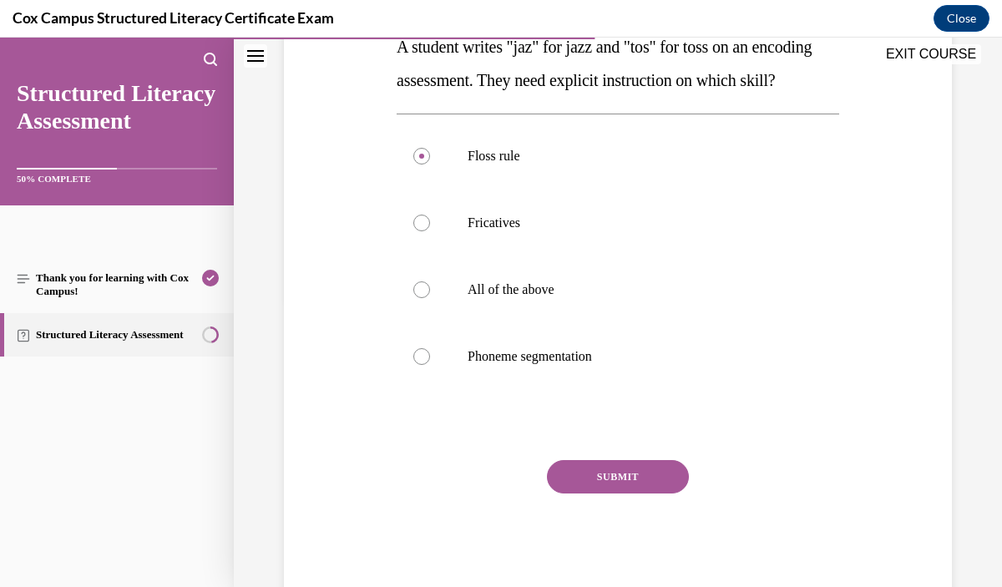
click at [639, 494] on button "SUBMIT" at bounding box center [618, 476] width 142 height 33
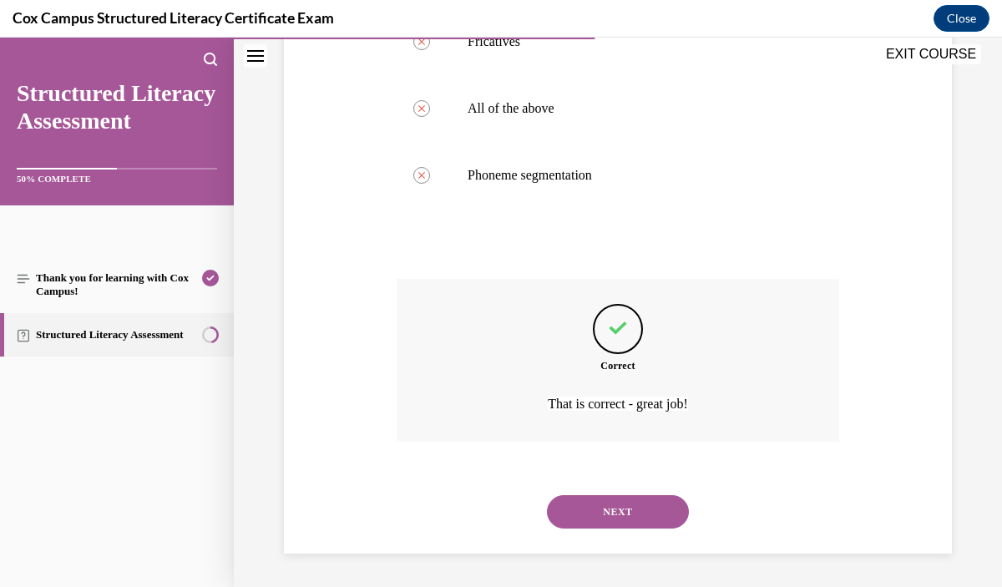
scroll to position [503, 0]
click at [639, 515] on button "NEXT" at bounding box center [618, 511] width 142 height 33
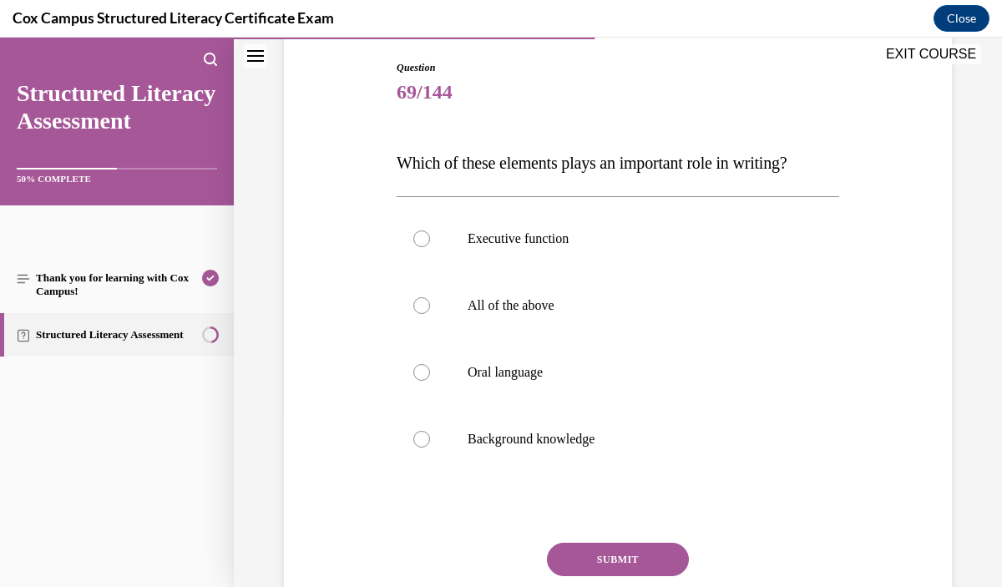
scroll to position [174, 0]
click at [626, 333] on label "All of the above" at bounding box center [618, 304] width 443 height 67
click at [430, 312] on input "All of the above" at bounding box center [421, 304] width 17 height 17
radio input "true"
click at [642, 561] on button "SUBMIT" at bounding box center [618, 557] width 142 height 33
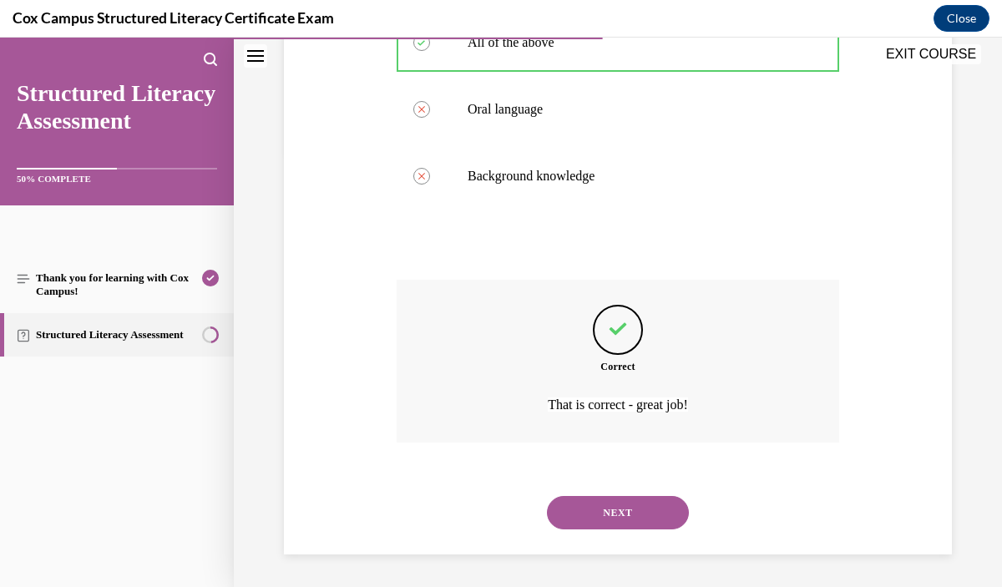
scroll to position [436, 0]
click at [618, 515] on button "NEXT" at bounding box center [618, 511] width 142 height 33
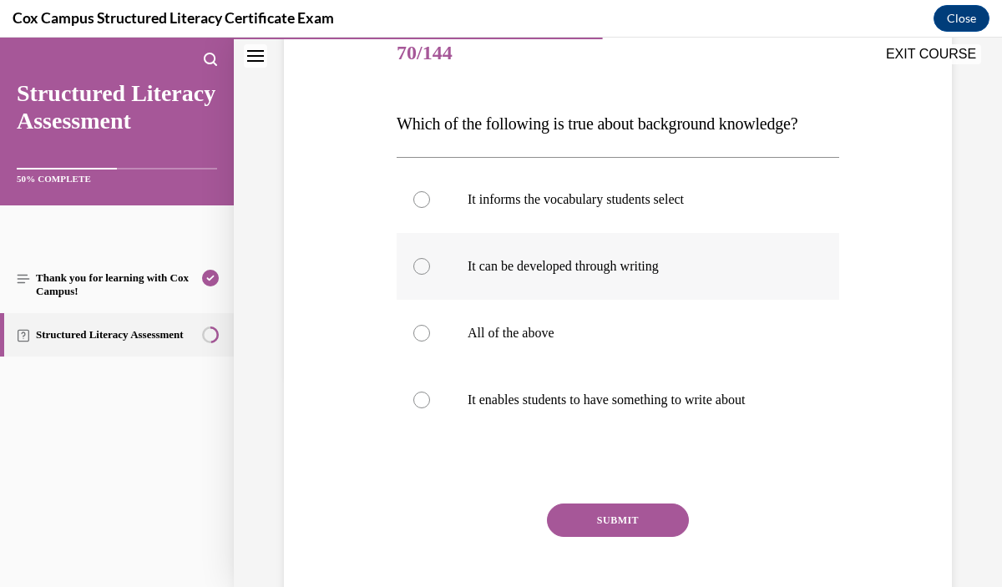
scroll to position [217, 0]
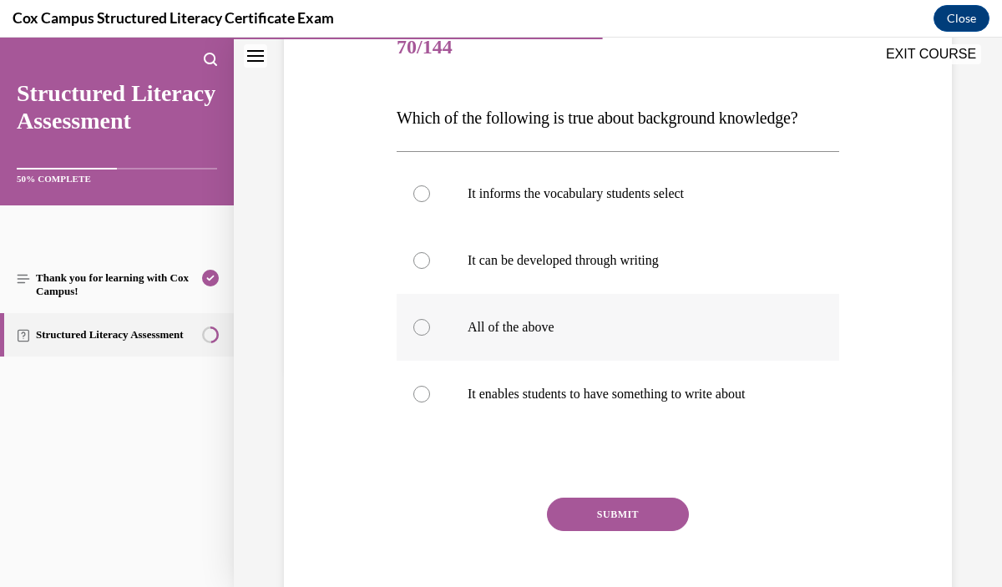
click at [633, 361] on label "All of the above" at bounding box center [618, 327] width 443 height 67
click at [430, 336] on input "All of the above" at bounding box center [421, 327] width 17 height 17
radio input "true"
click at [652, 531] on button "SUBMIT" at bounding box center [618, 514] width 142 height 33
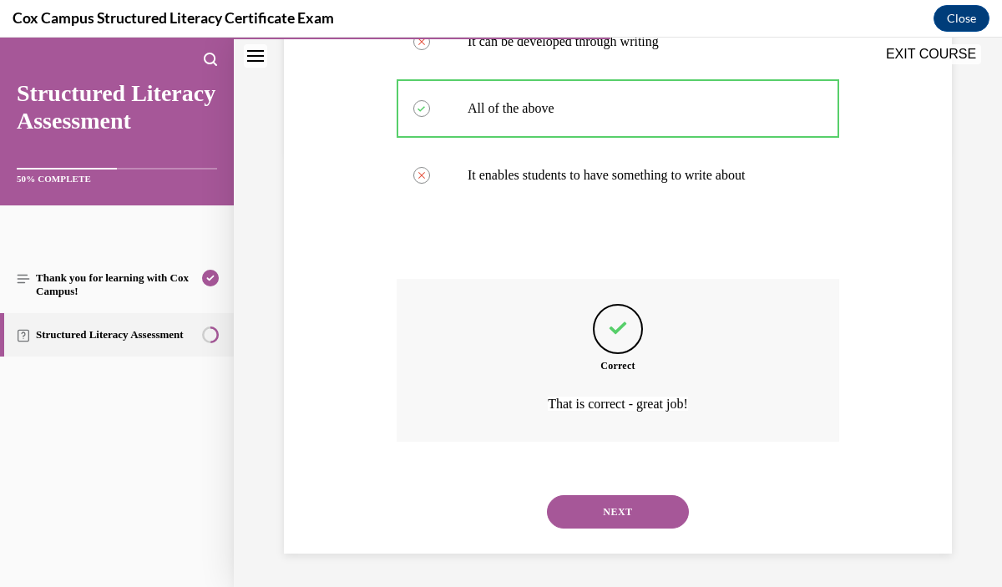
scroll to position [469, 0]
click at [650, 503] on button "NEXT" at bounding box center [618, 511] width 142 height 33
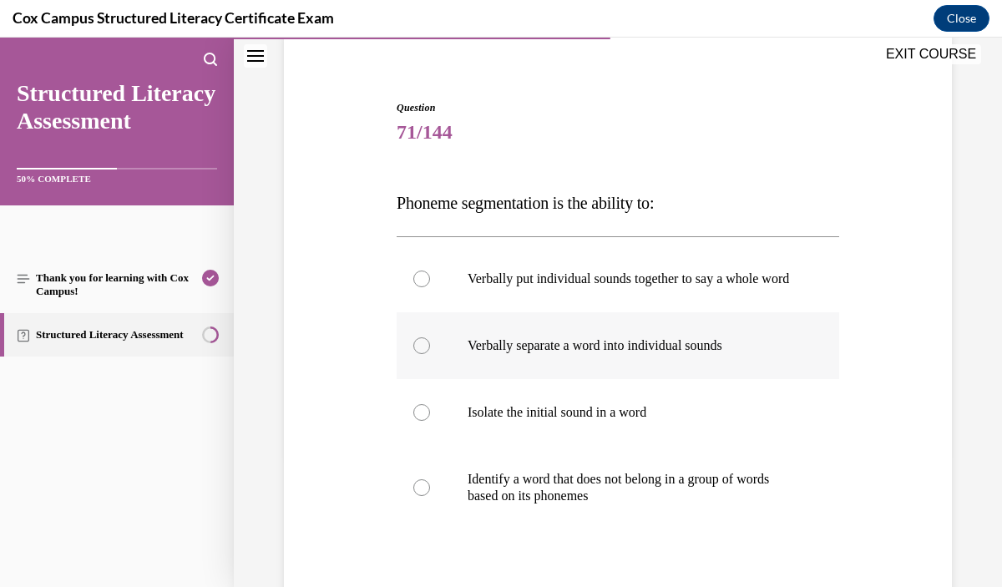
scroll to position [133, 0]
click at [636, 378] on label "Verbally separate a word into individual sounds" at bounding box center [618, 345] width 443 height 67
click at [430, 353] on input "Verbally separate a word into individual sounds" at bounding box center [421, 345] width 17 height 17
radio input "true"
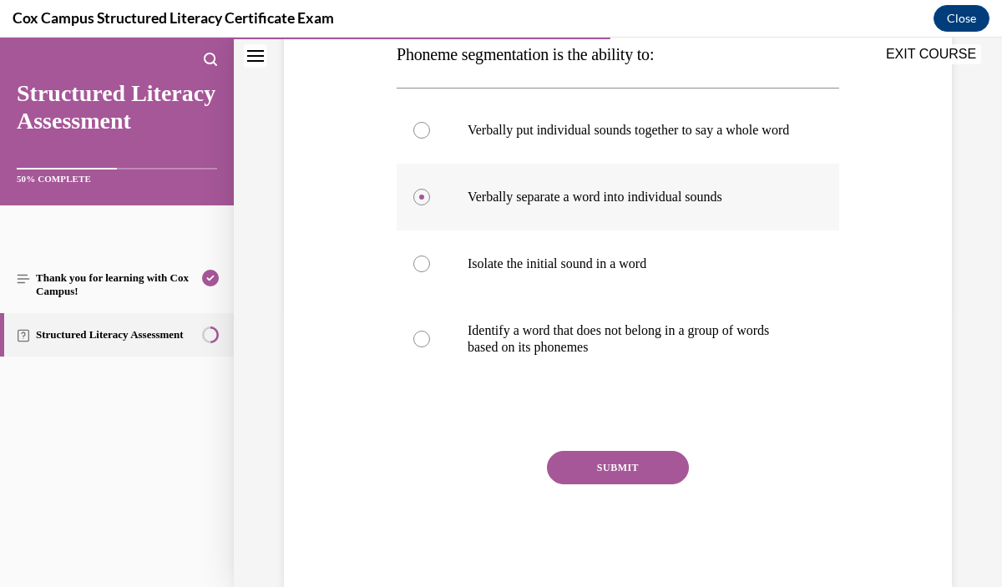
scroll to position [285, 0]
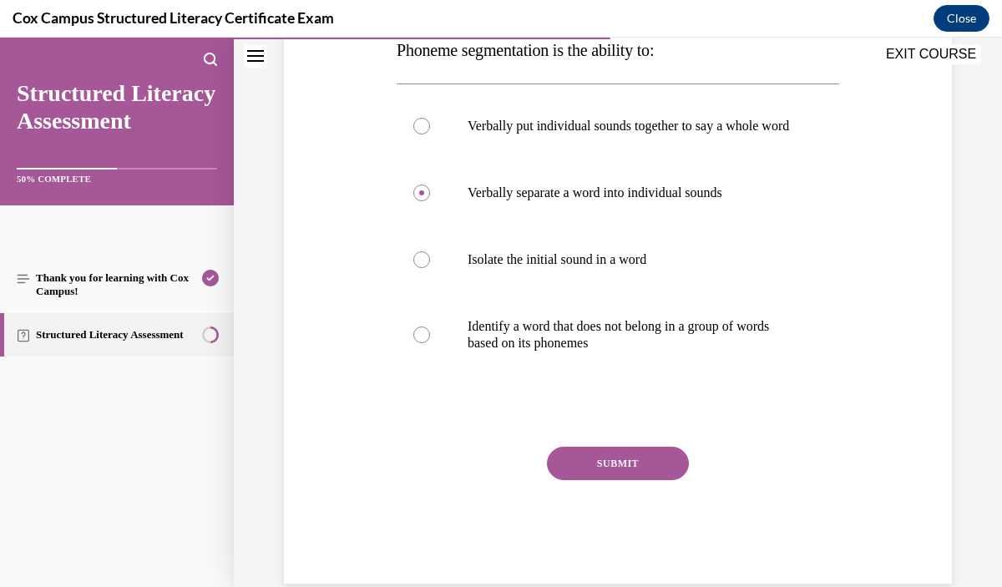
click at [648, 477] on button "SUBMIT" at bounding box center [618, 463] width 142 height 33
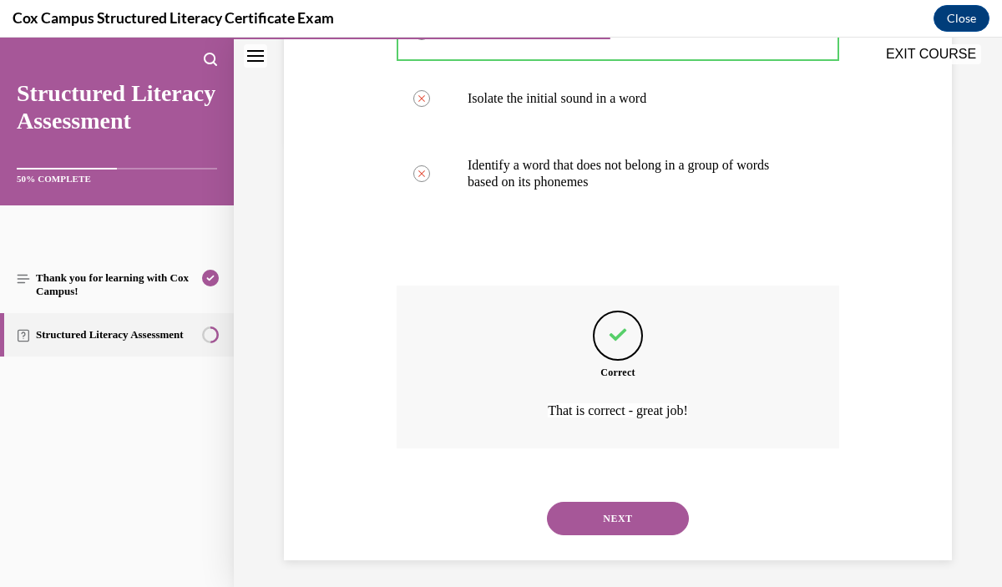
scroll to position [469, 0]
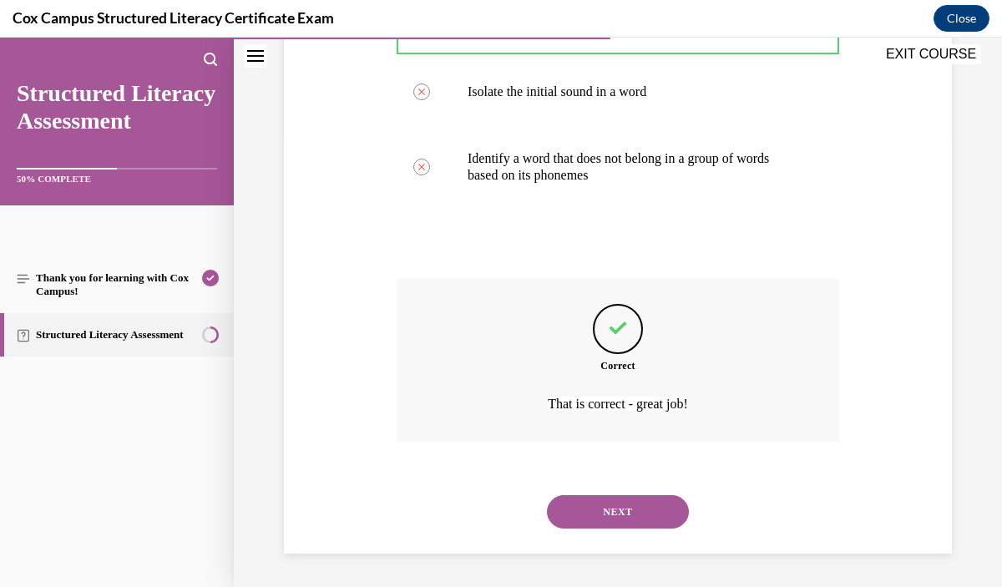
click at [624, 507] on button "NEXT" at bounding box center [618, 511] width 142 height 33
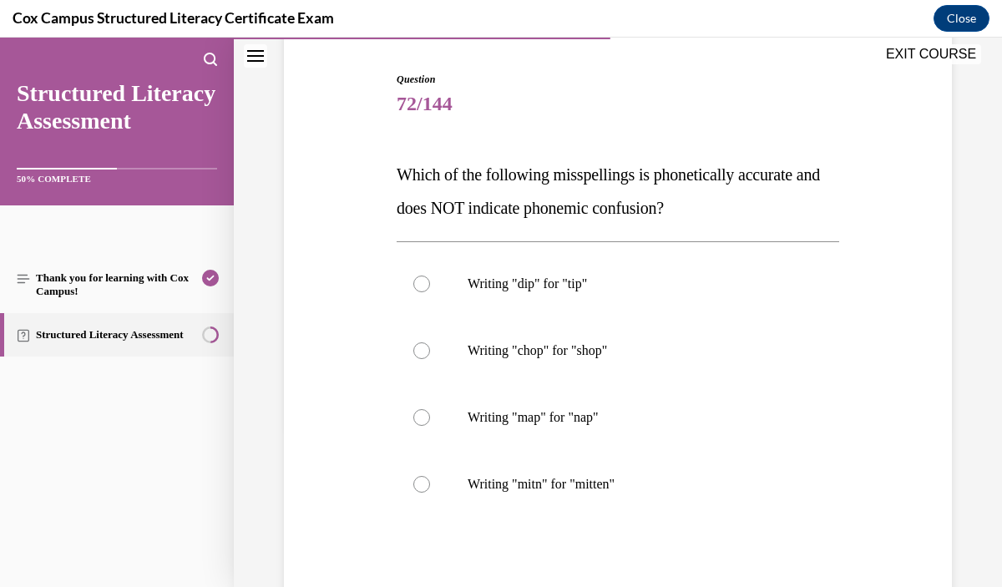
scroll to position [162, 0]
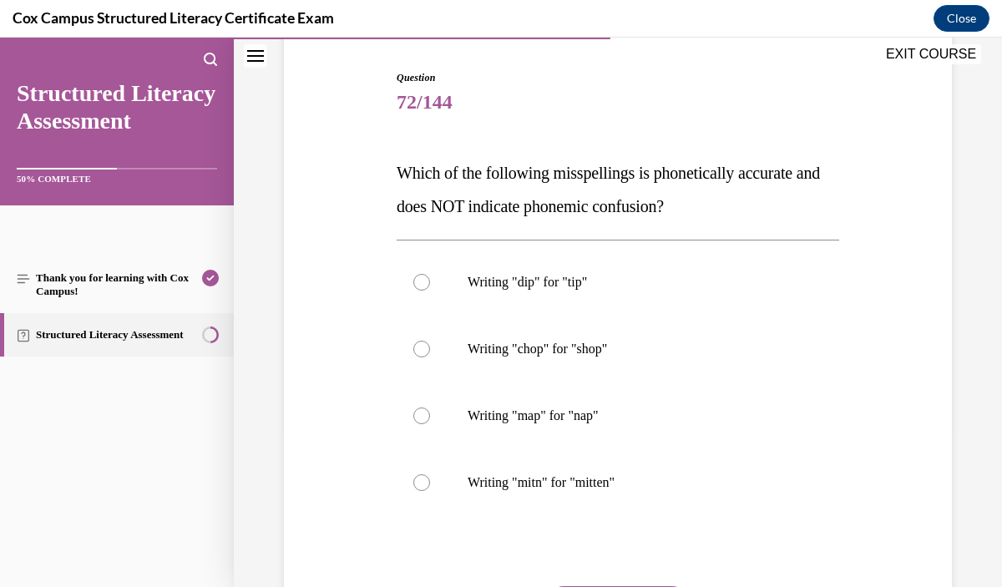
click at [624, 507] on label "Writing "mitn" for "mitten"" at bounding box center [618, 482] width 443 height 67
click at [430, 491] on input "Writing "mitn" for "mitten"" at bounding box center [421, 482] width 17 height 17
radio input "true"
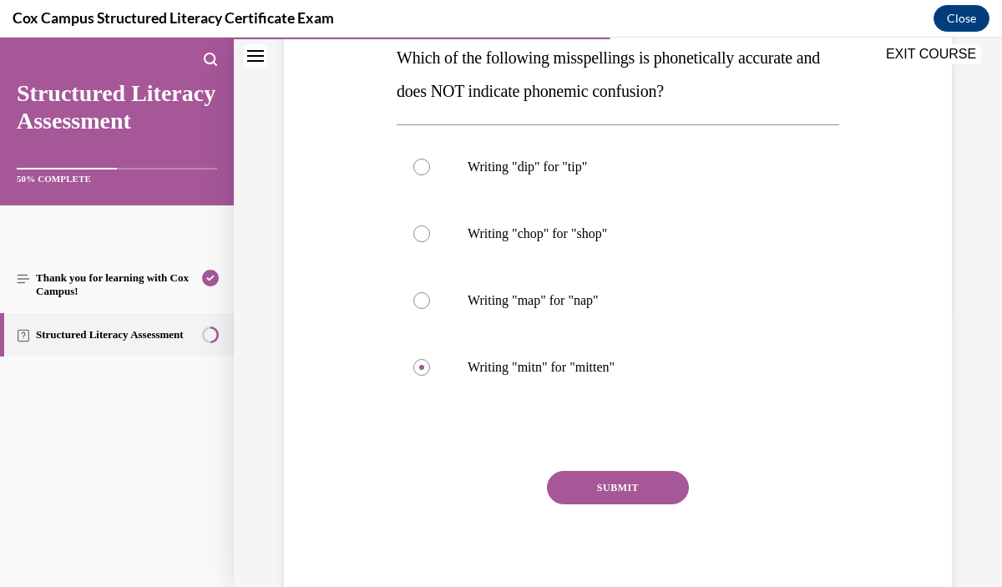
click at [624, 495] on button "SUBMIT" at bounding box center [618, 487] width 142 height 33
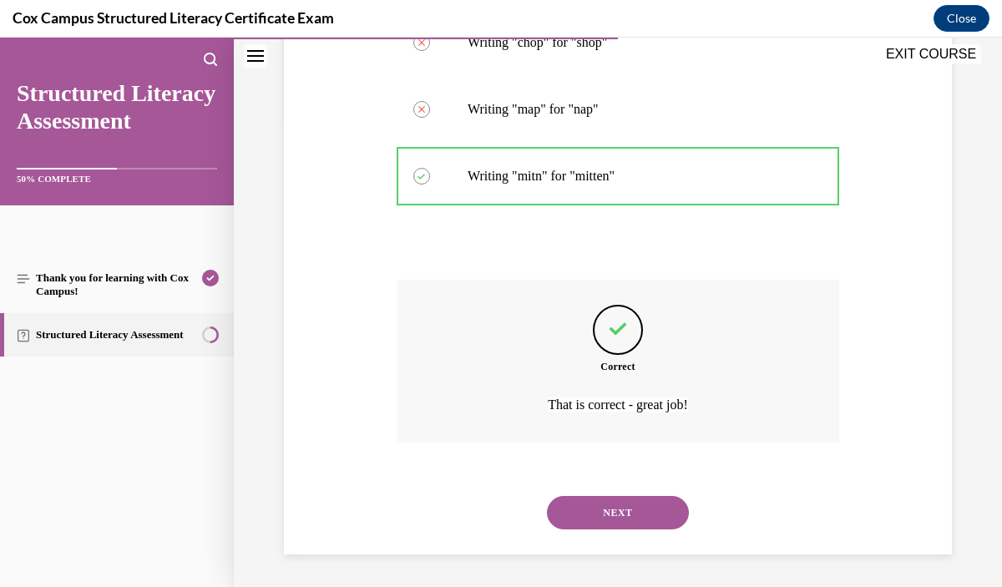
scroll to position [469, 0]
click at [622, 502] on button "NEXT" at bounding box center [618, 511] width 142 height 33
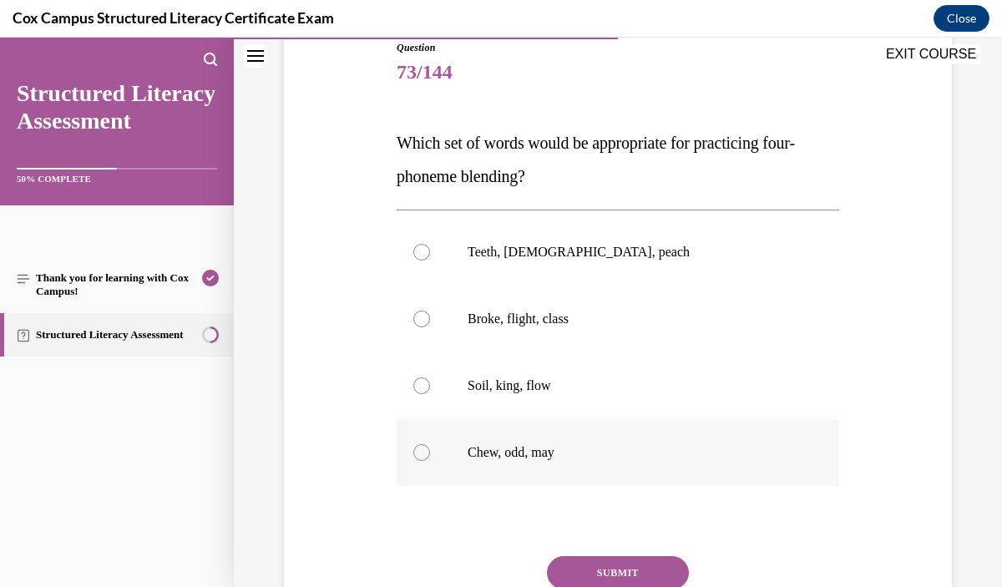
scroll to position [198, 0]
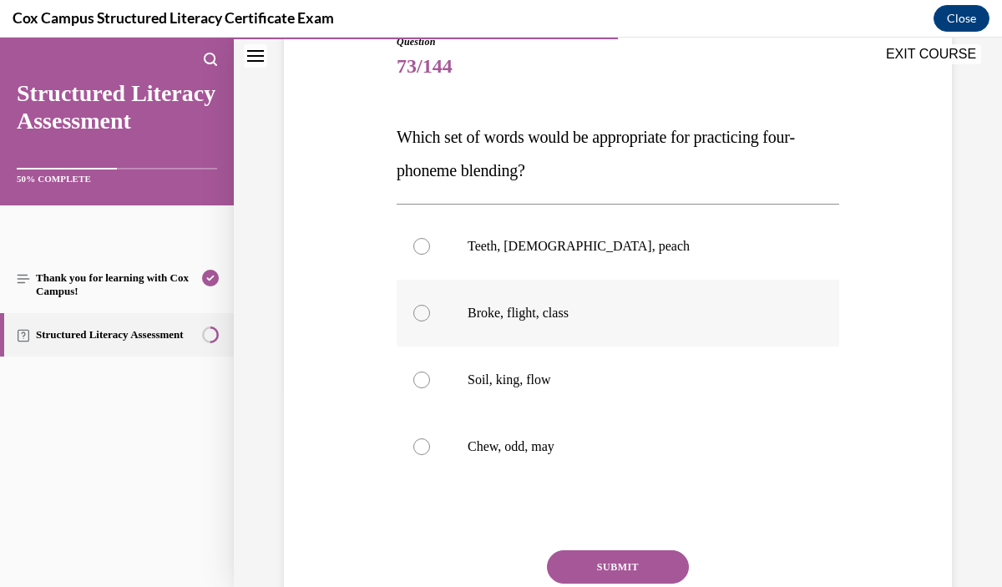
click at [546, 324] on label "Broke, flight, class" at bounding box center [618, 313] width 443 height 67
click at [430, 322] on input "Broke, flight, class" at bounding box center [421, 313] width 17 height 17
radio input "true"
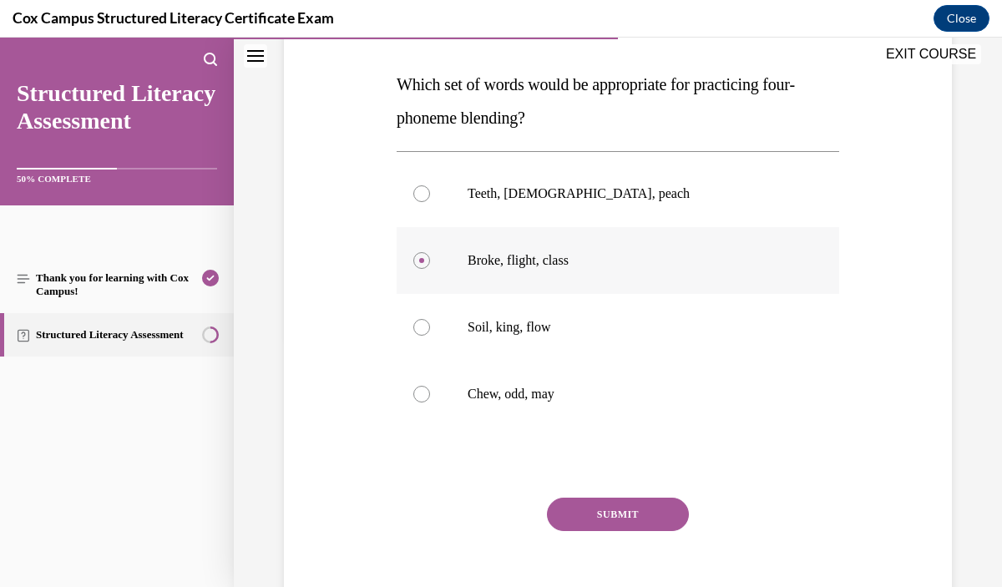
scroll to position [253, 0]
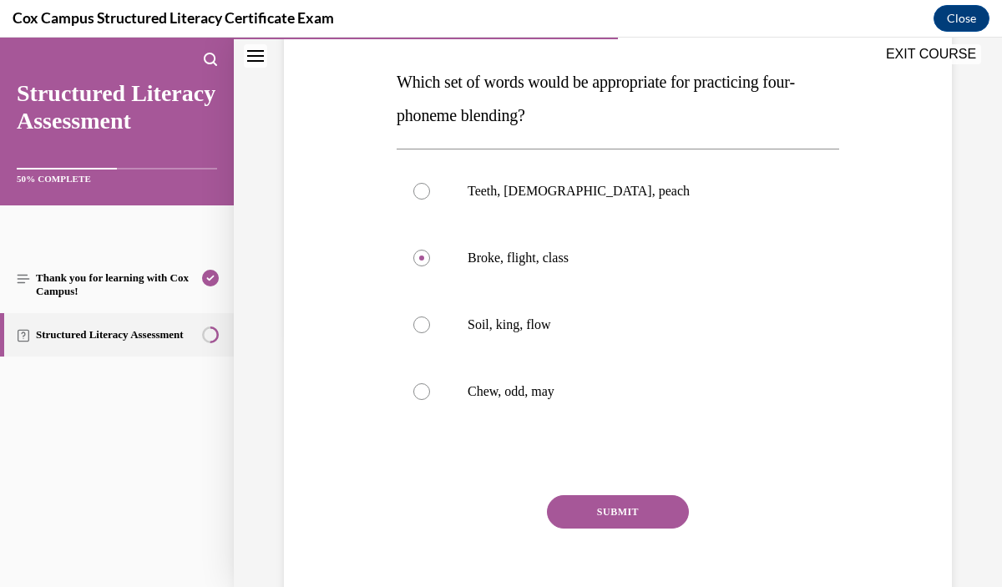
click at [638, 510] on button "SUBMIT" at bounding box center [618, 511] width 142 height 33
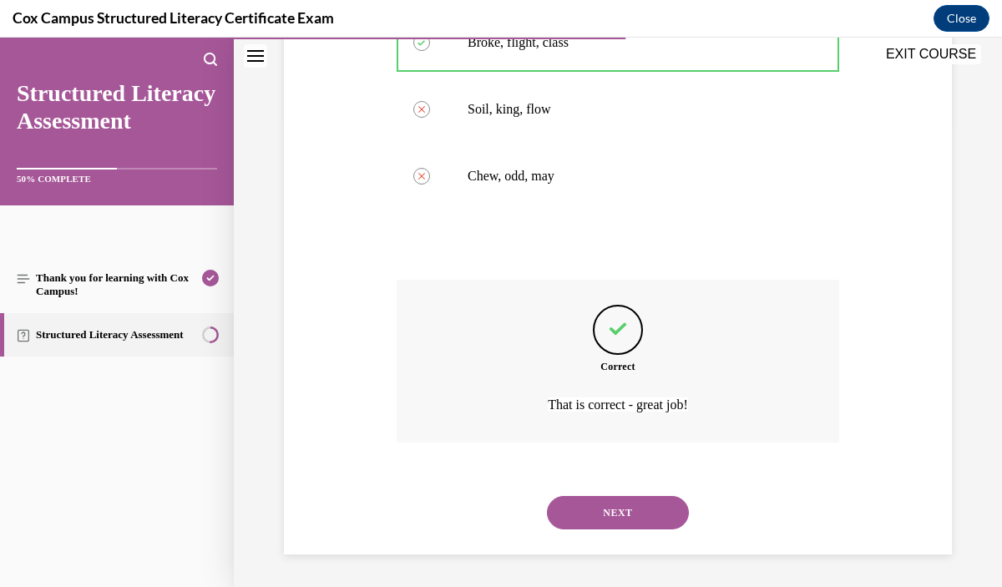
scroll to position [469, 0]
click at [638, 510] on button "NEXT" at bounding box center [618, 511] width 142 height 33
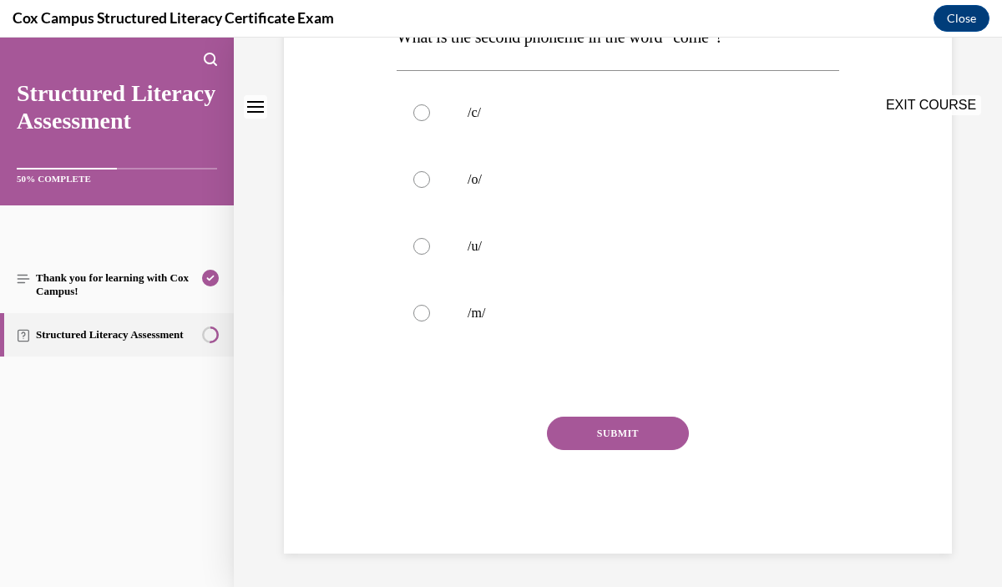
scroll to position [0, 0]
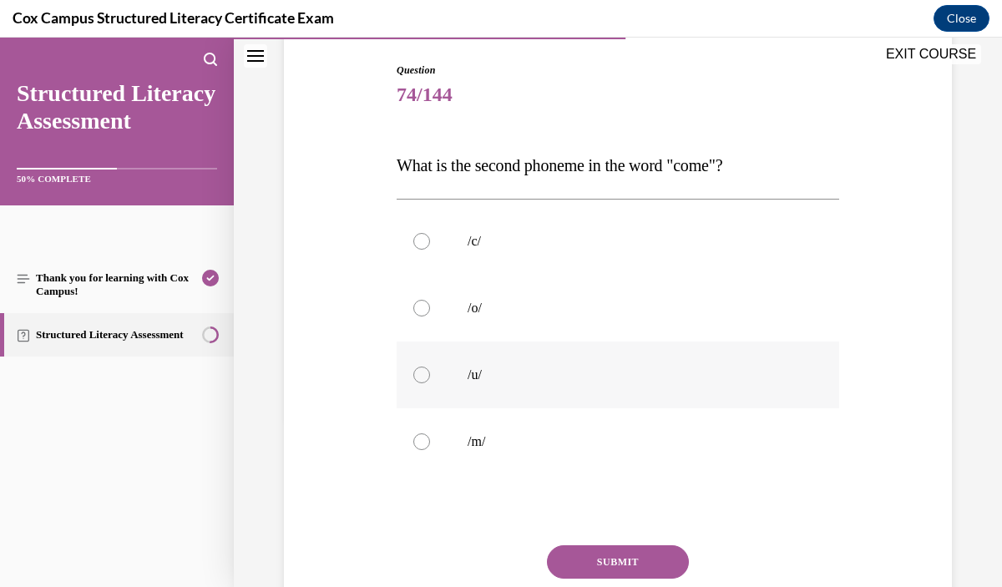
click at [542, 372] on p "/u/" at bounding box center [633, 375] width 330 height 17
click at [430, 372] on input "/u/" at bounding box center [421, 375] width 17 height 17
radio input "true"
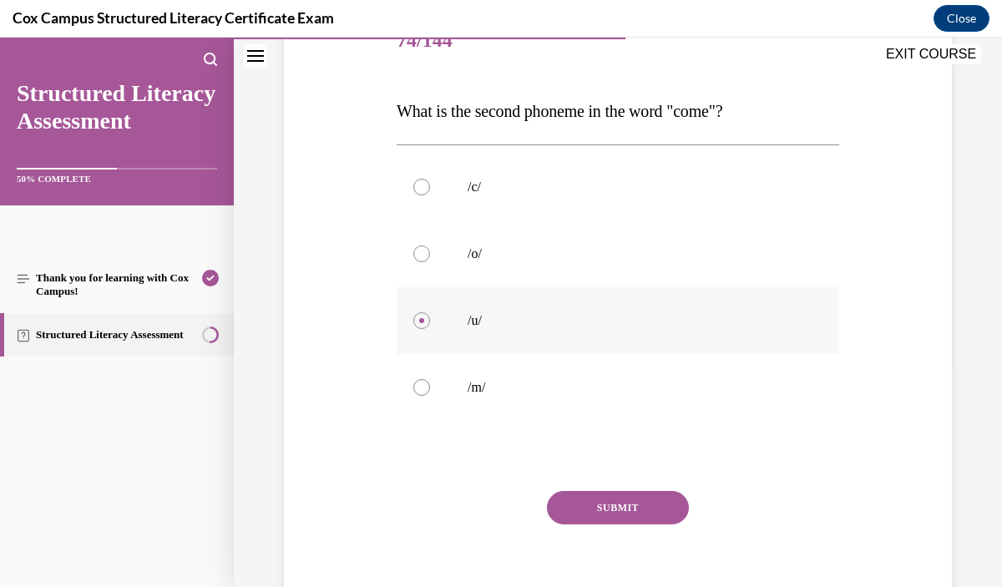
scroll to position [241, 0]
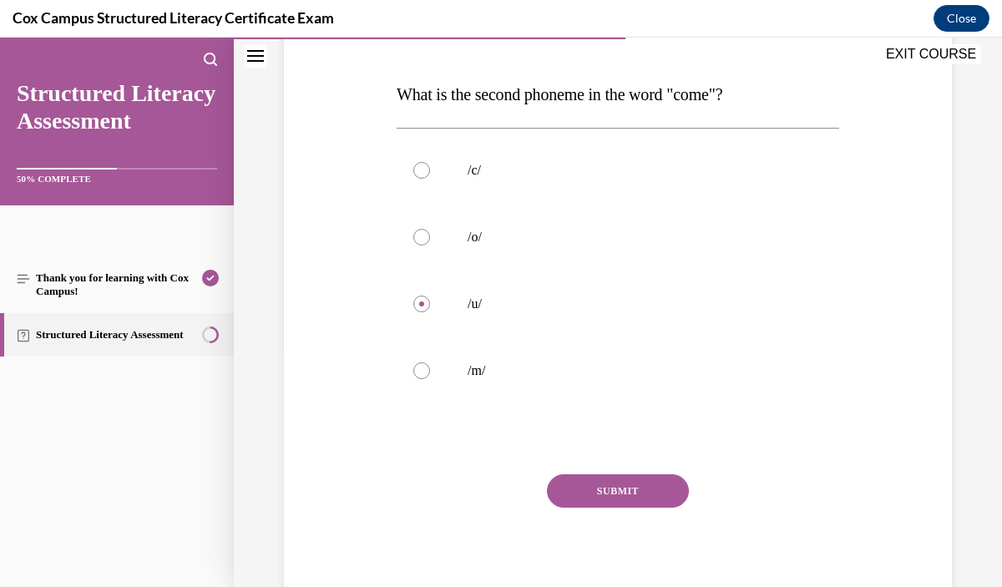
click at [586, 489] on button "SUBMIT" at bounding box center [618, 490] width 142 height 33
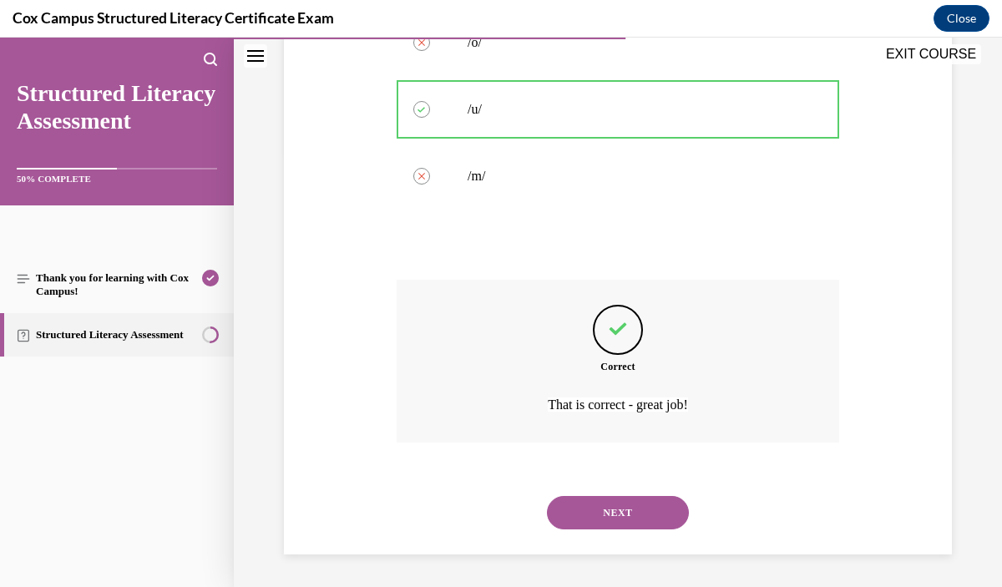
scroll to position [436, 0]
click at [600, 509] on button "NEXT" at bounding box center [618, 511] width 142 height 33
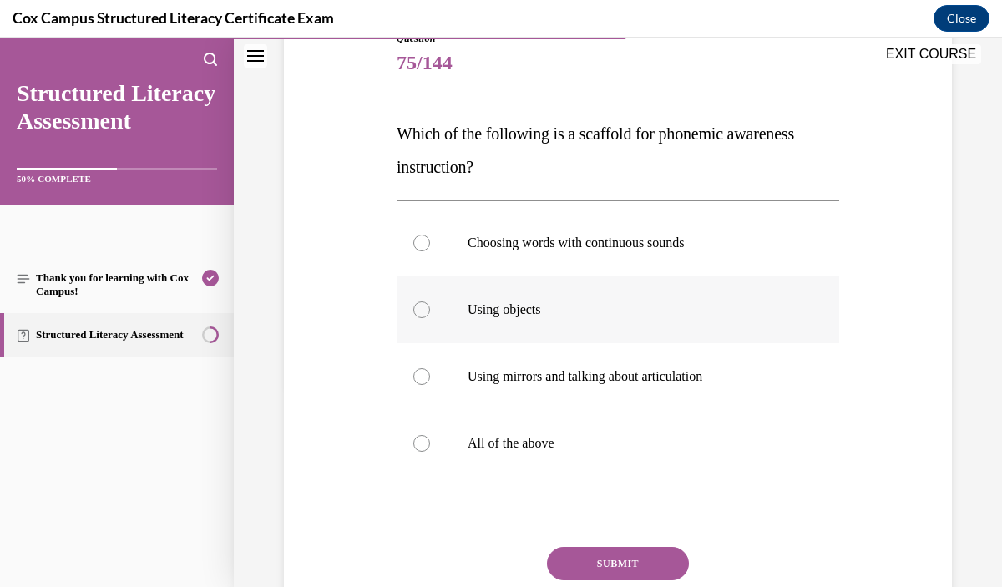
scroll to position [203, 0]
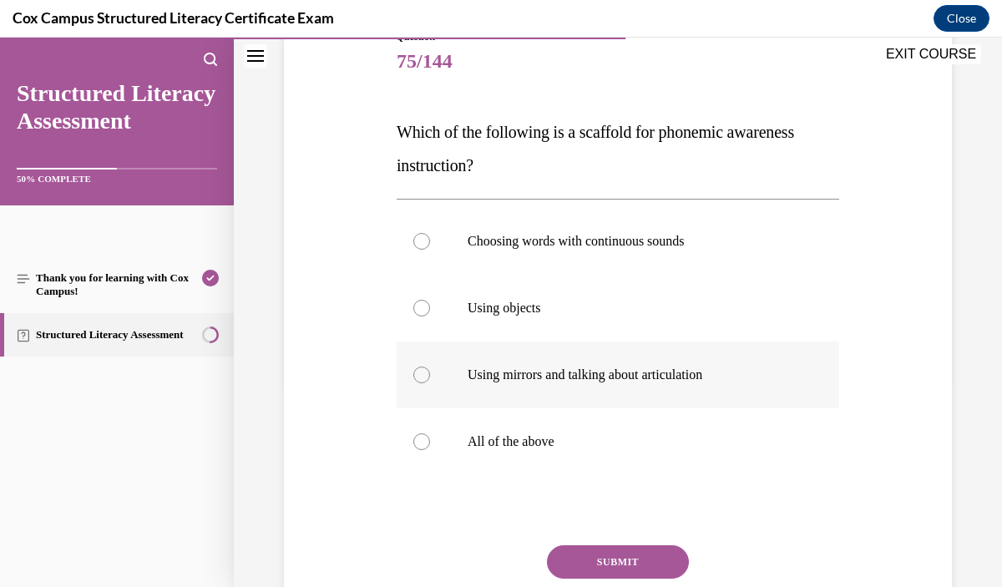
click at [606, 398] on label "Using mirrors and talking about articulation" at bounding box center [618, 375] width 443 height 67
click at [430, 383] on input "Using mirrors and talking about articulation" at bounding box center [421, 375] width 17 height 17
radio input "true"
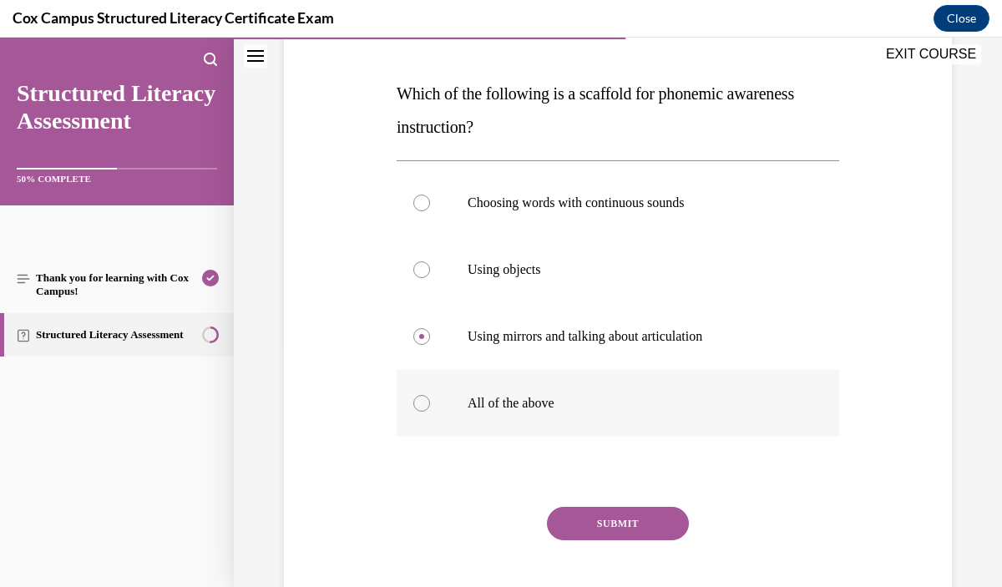
scroll to position [246, 0]
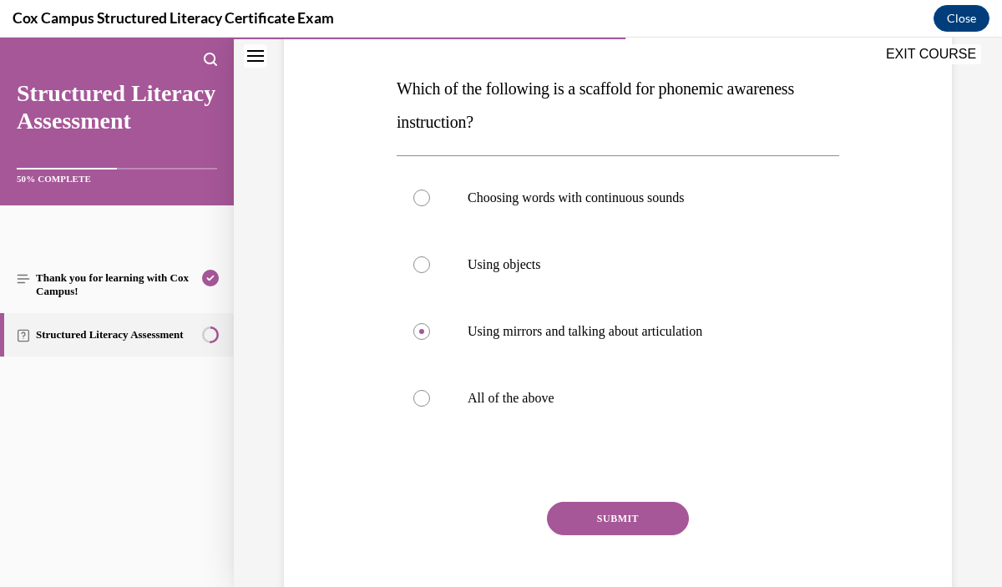
click at [621, 518] on button "SUBMIT" at bounding box center [618, 518] width 142 height 33
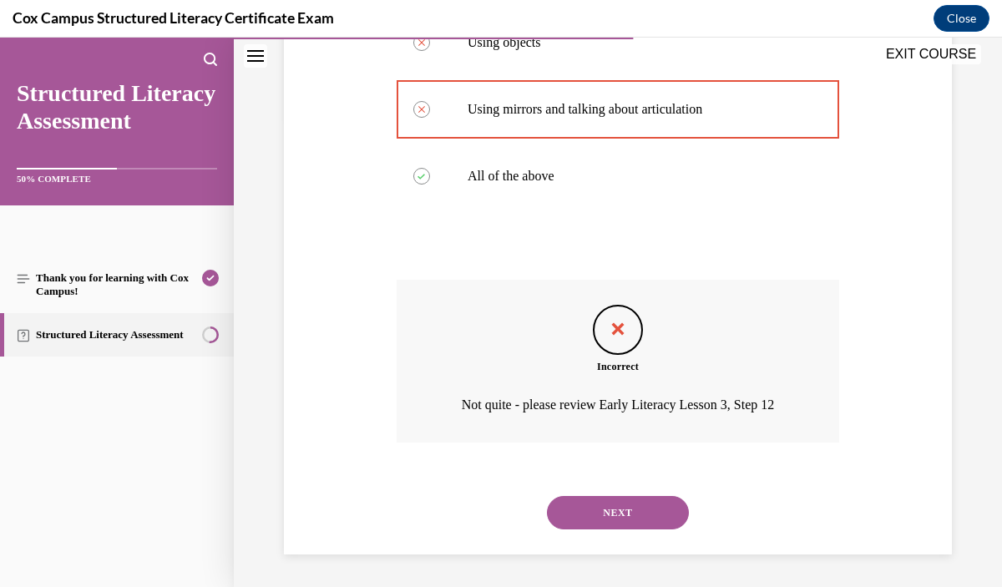
scroll to position [469, 0]
drag, startPoint x: 620, startPoint y: 519, endPoint x: 620, endPoint y: 507, distance: 11.7
click at [620, 516] on button "NEXT" at bounding box center [618, 511] width 142 height 33
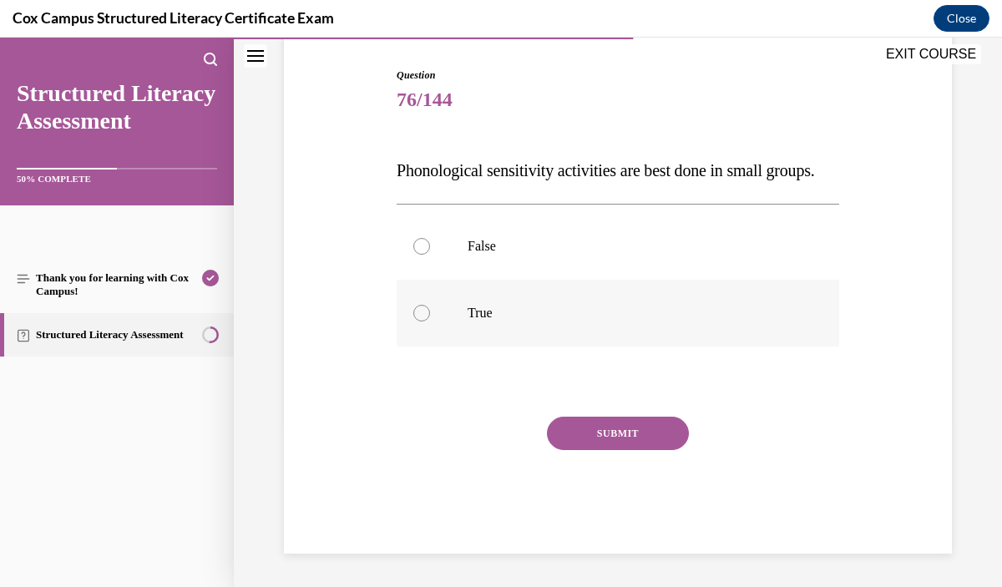
click at [511, 342] on label "True" at bounding box center [618, 313] width 443 height 67
click at [430, 322] on input "True" at bounding box center [421, 313] width 17 height 17
radio input "true"
click at [611, 450] on button "SUBMIT" at bounding box center [618, 433] width 142 height 33
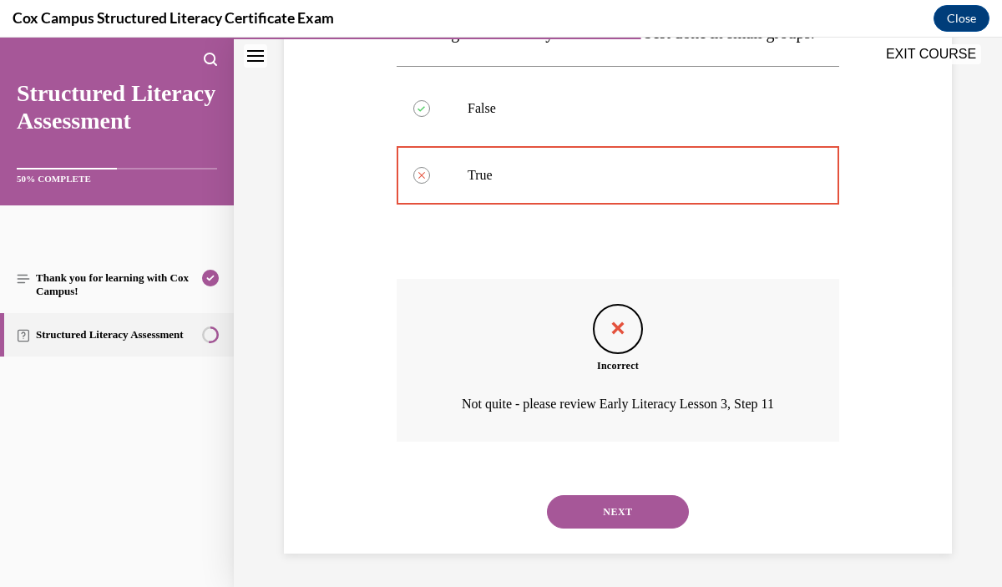
scroll to position [336, 0]
click at [613, 522] on button "NEXT" at bounding box center [618, 511] width 142 height 33
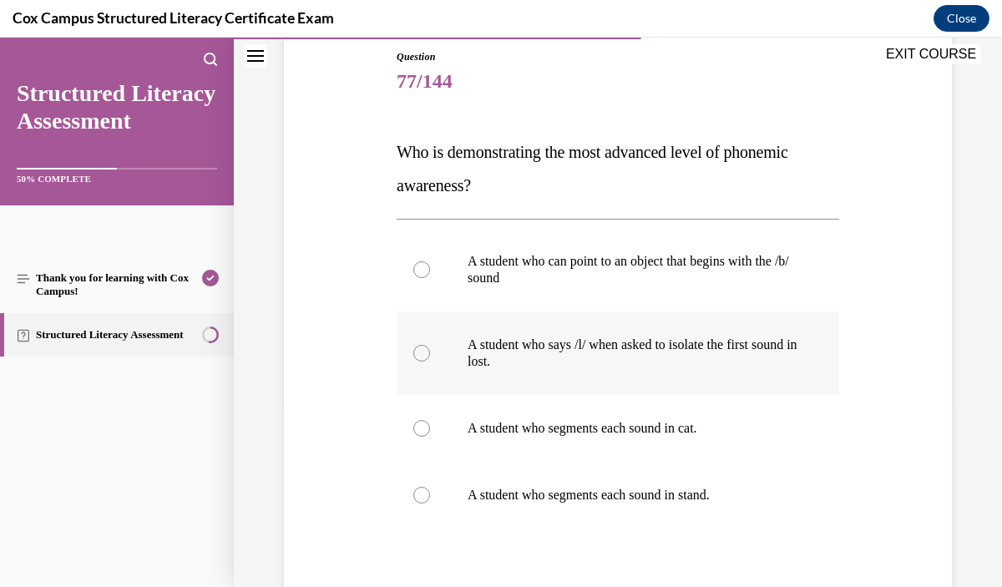
scroll to position [210, 0]
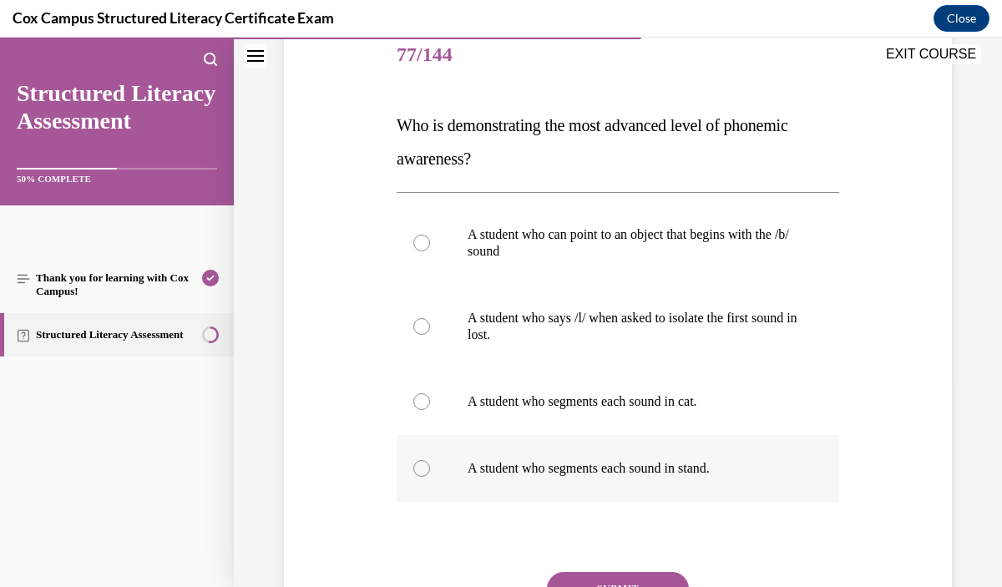
click at [606, 476] on p "A student who segments each sound in stand." at bounding box center [633, 468] width 330 height 17
click at [430, 476] on input "A student who segments each sound in stand." at bounding box center [421, 468] width 17 height 17
radio input "true"
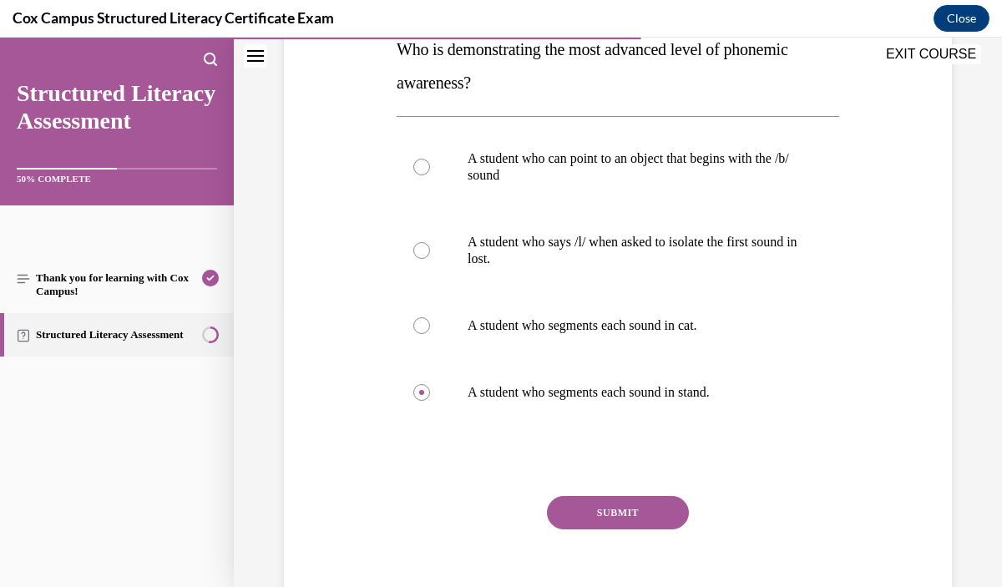
click at [606, 511] on button "SUBMIT" at bounding box center [618, 512] width 142 height 33
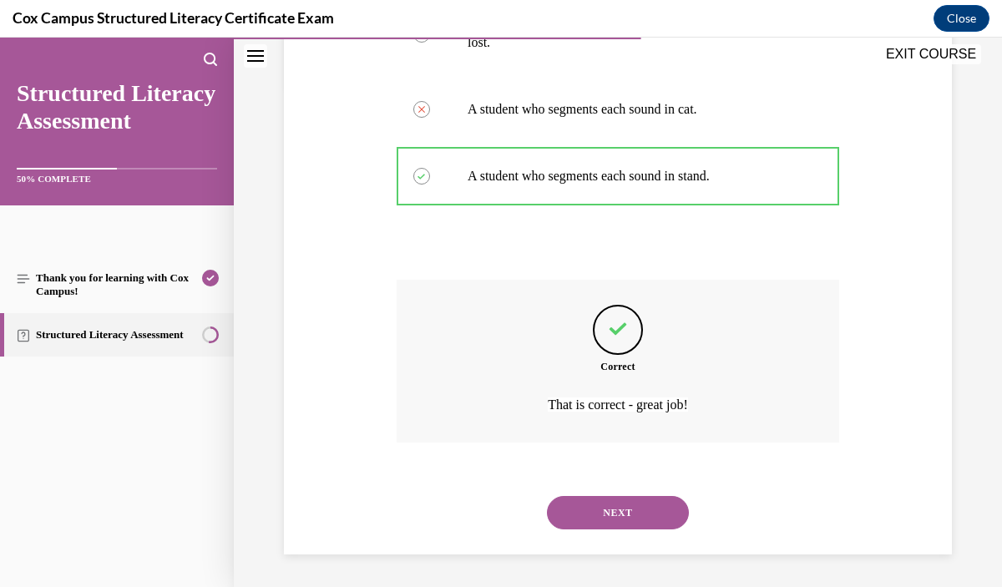
scroll to position [503, 0]
click at [606, 511] on button "NEXT" at bounding box center [618, 511] width 142 height 33
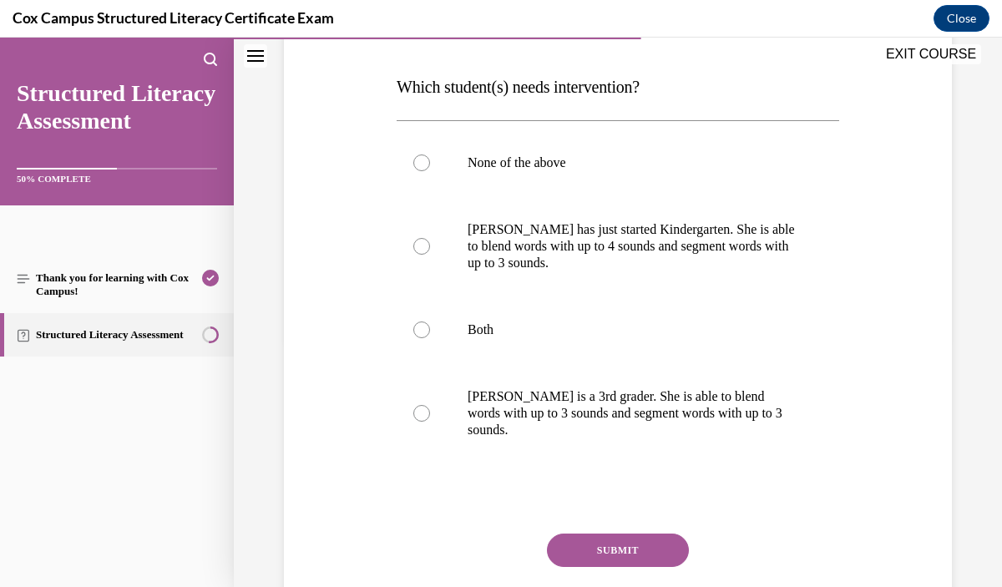
scroll to position [251, 0]
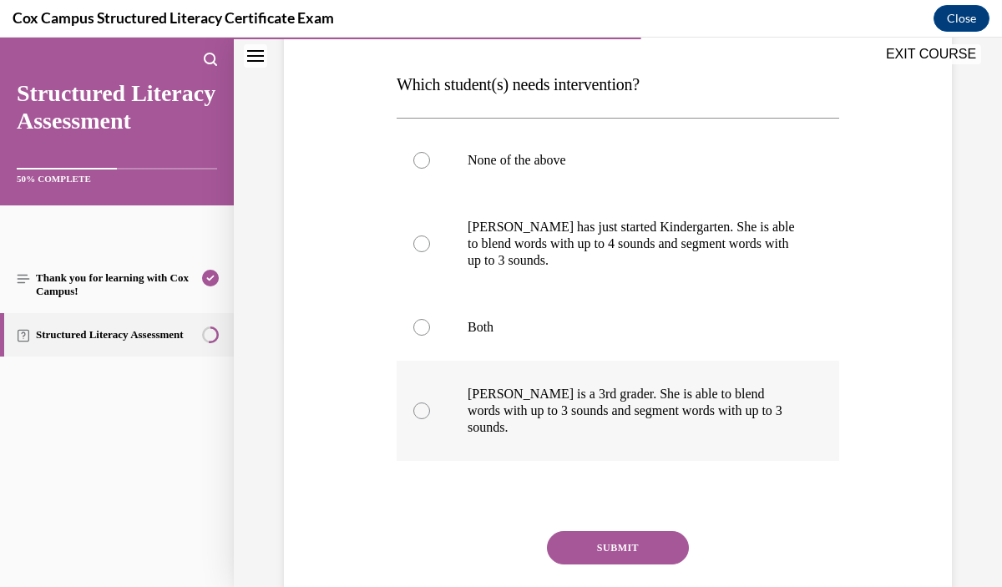
click at [602, 391] on p "Ella is a 3rd grader. She is able to blend words with up to 3 sounds and segmen…" at bounding box center [633, 411] width 330 height 50
click at [430, 403] on input "Ella is a 3rd grader. She is able to blend words with up to 3 sounds and segmen…" at bounding box center [421, 411] width 17 height 17
radio input "true"
click at [633, 531] on button "SUBMIT" at bounding box center [618, 547] width 142 height 33
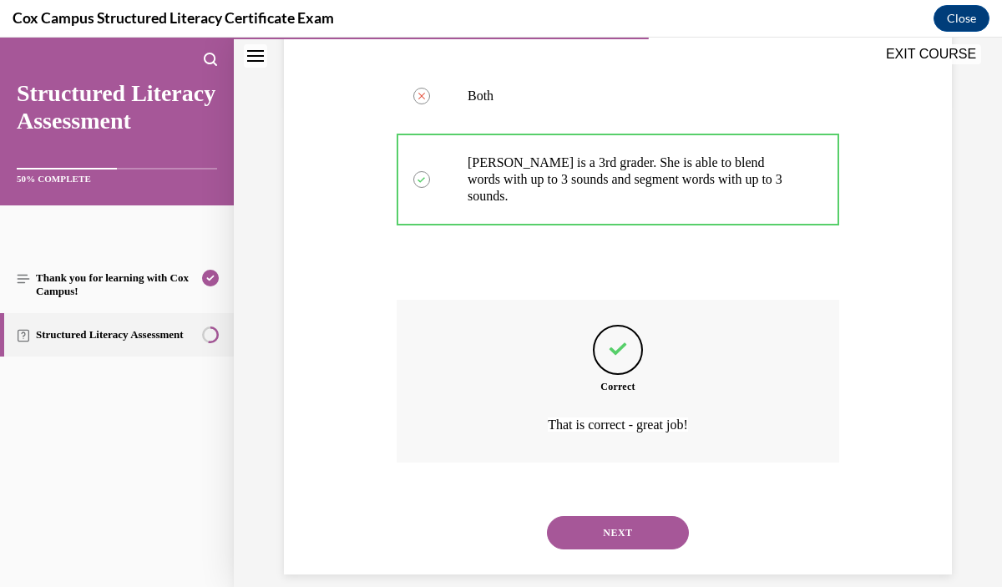
scroll to position [486, 0]
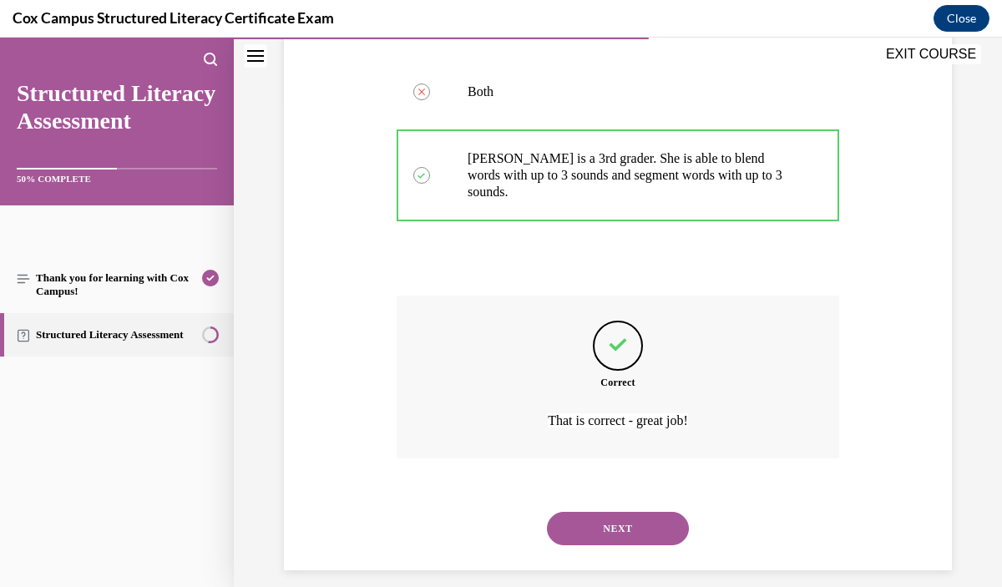
click at [634, 519] on button "NEXT" at bounding box center [618, 528] width 142 height 33
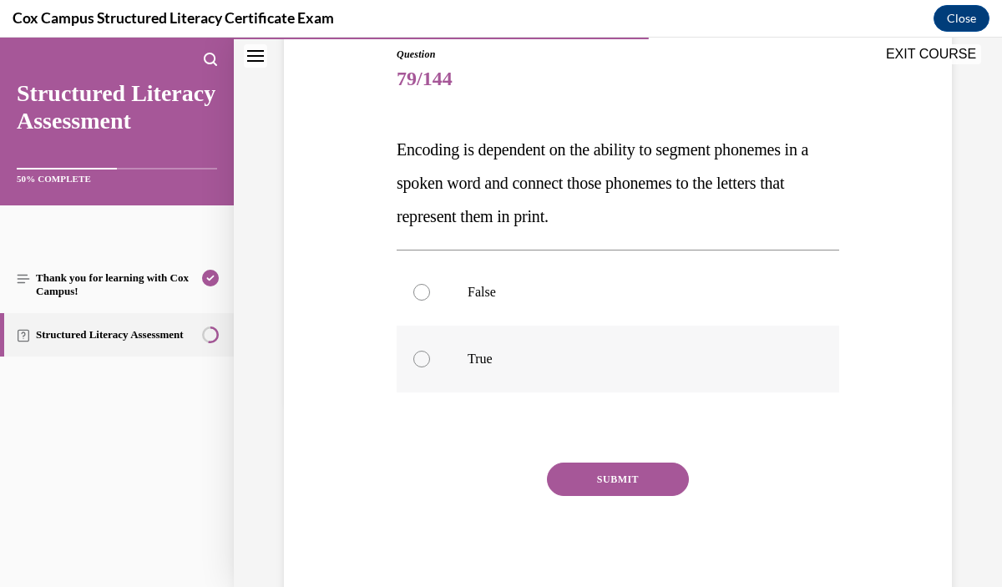
click at [567, 357] on p "True" at bounding box center [633, 359] width 330 height 17
click at [430, 357] on input "True" at bounding box center [421, 359] width 17 height 17
radio input "true"
click at [601, 482] on button "SUBMIT" at bounding box center [618, 479] width 142 height 33
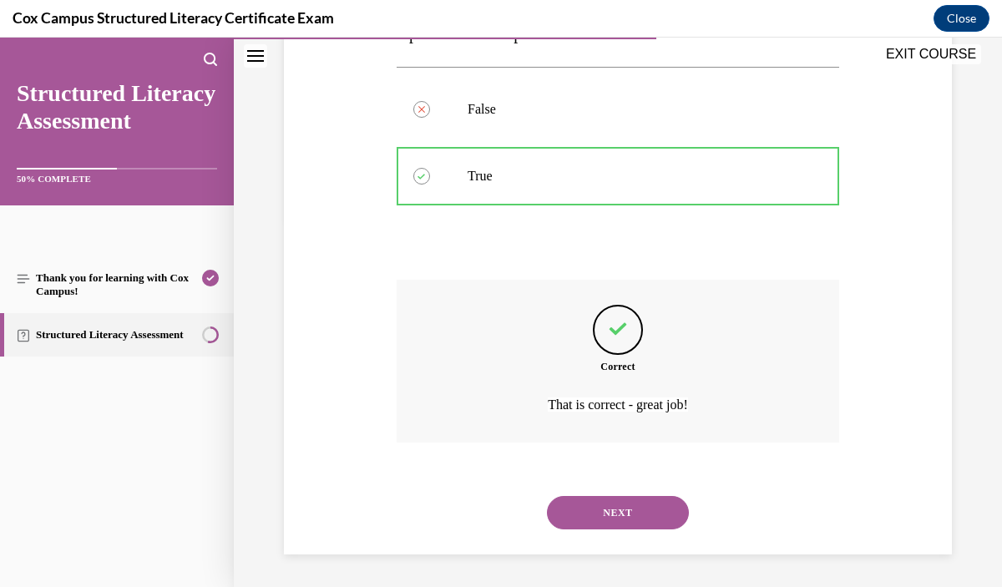
scroll to position [369, 0]
click at [609, 528] on div "NEXT" at bounding box center [618, 512] width 443 height 67
click at [608, 520] on button "NEXT" at bounding box center [618, 511] width 142 height 33
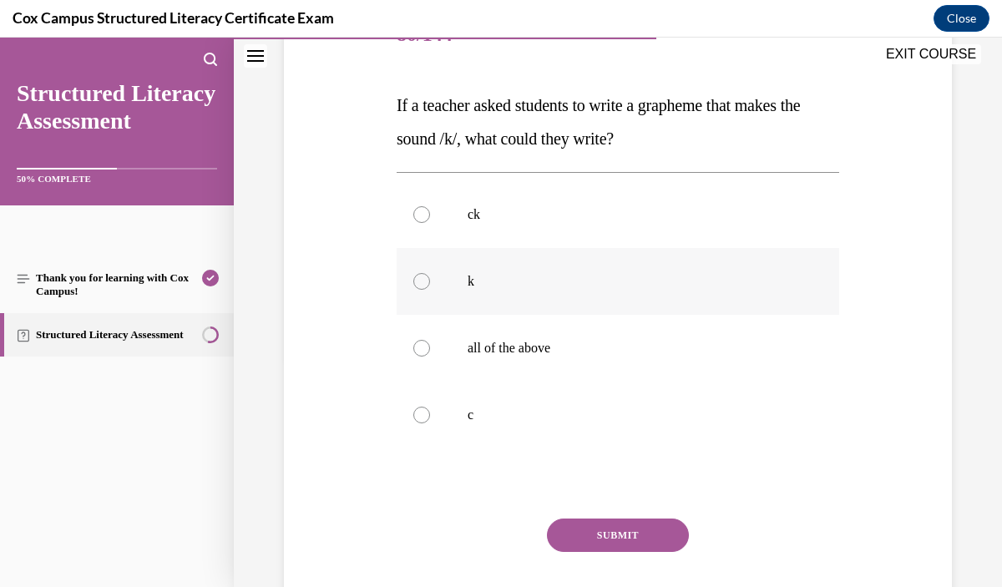
scroll to position [236, 0]
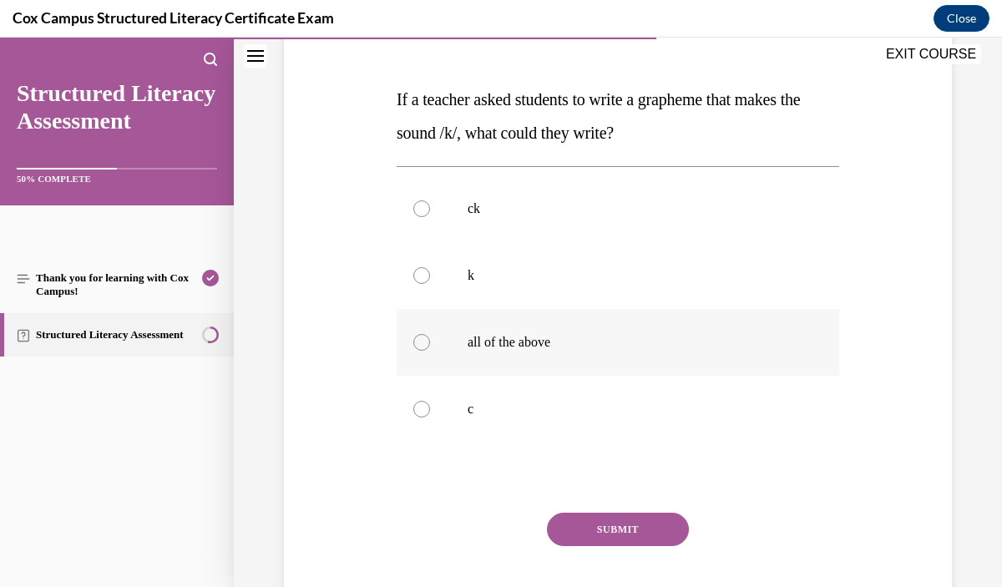
click at [545, 337] on p "all of the above" at bounding box center [633, 342] width 330 height 17
click at [430, 337] on input "all of the above" at bounding box center [421, 342] width 17 height 17
radio input "true"
click at [641, 531] on button "SUBMIT" at bounding box center [618, 529] width 142 height 33
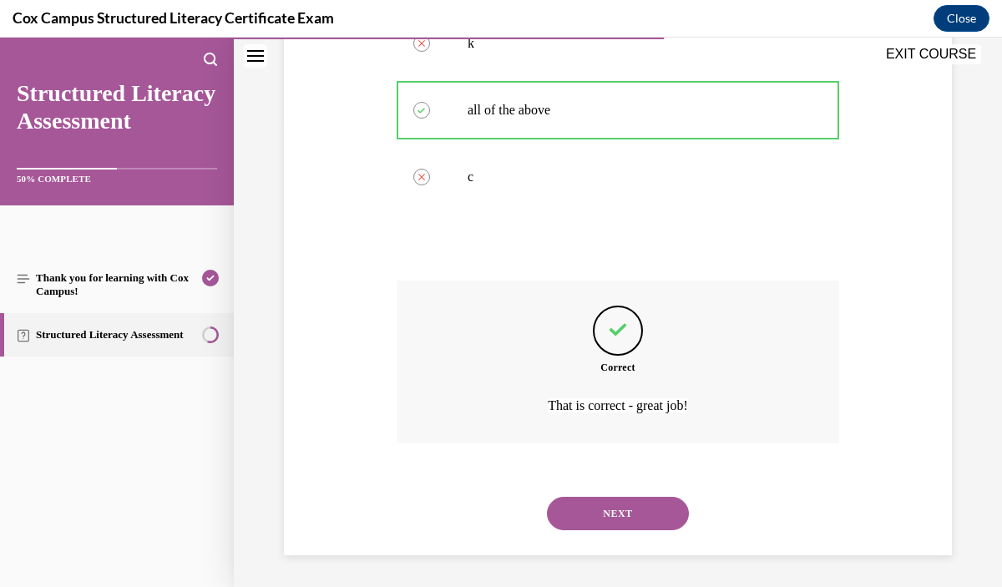
scroll to position [469, 0]
click at [641, 529] on div "NEXT" at bounding box center [618, 512] width 443 height 67
click at [642, 515] on button "NEXT" at bounding box center [618, 511] width 142 height 33
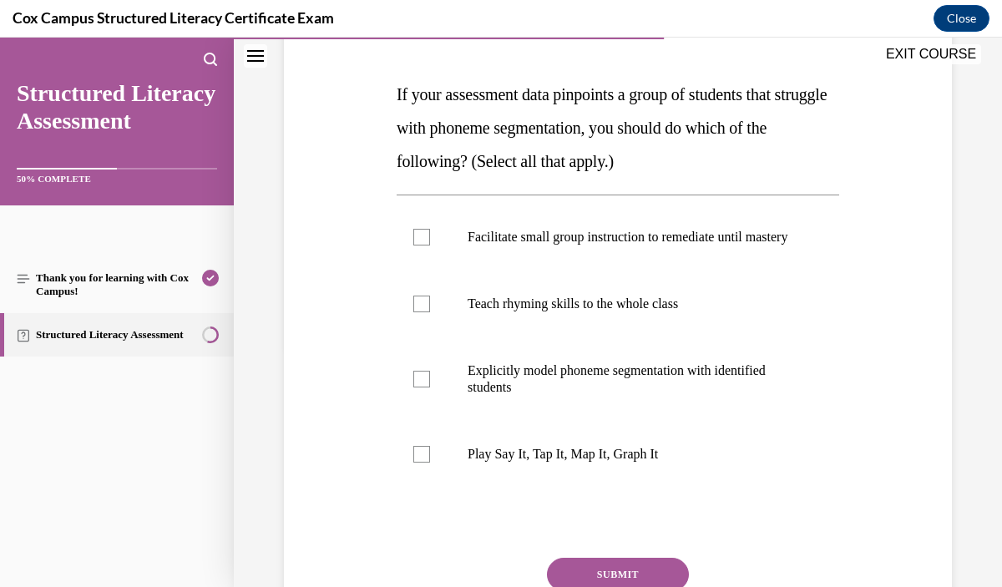
scroll to position [246, 0]
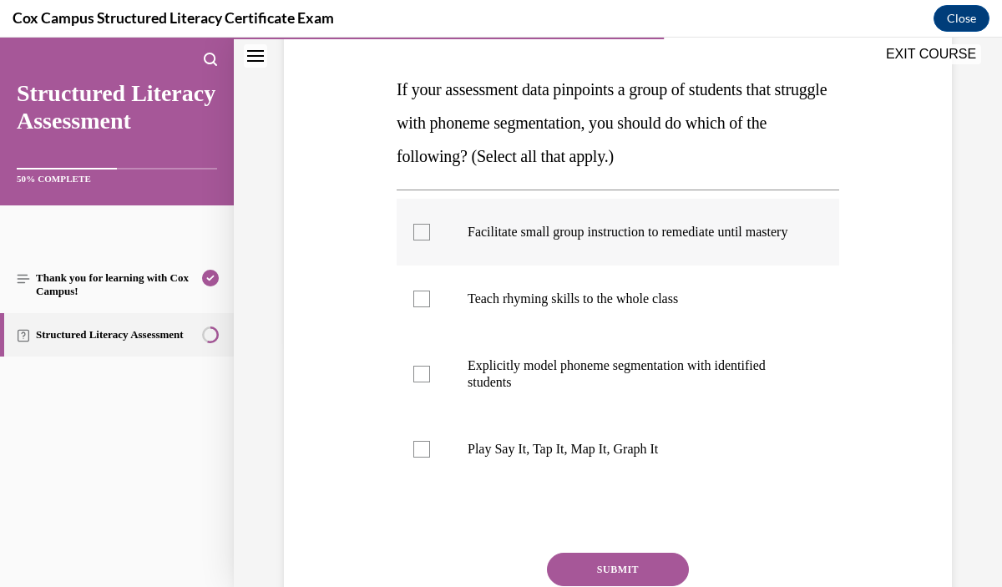
click at [429, 241] on div at bounding box center [421, 232] width 17 height 17
click at [429, 241] on input "Facilitate small group instruction to remediate until mastery" at bounding box center [421, 232] width 17 height 17
checkbox input "true"
click at [423, 406] on label "Explicitly model phoneme segmentation with identified students" at bounding box center [618, 374] width 443 height 84
click at [423, 383] on input "Explicitly model phoneme segmentation with identified students" at bounding box center [421, 374] width 17 height 17
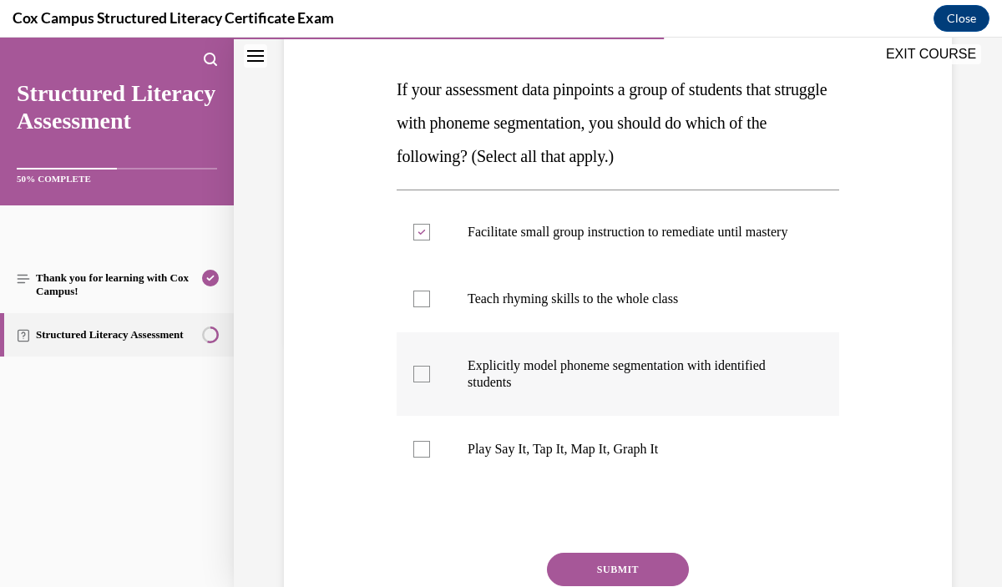
checkbox input "true"
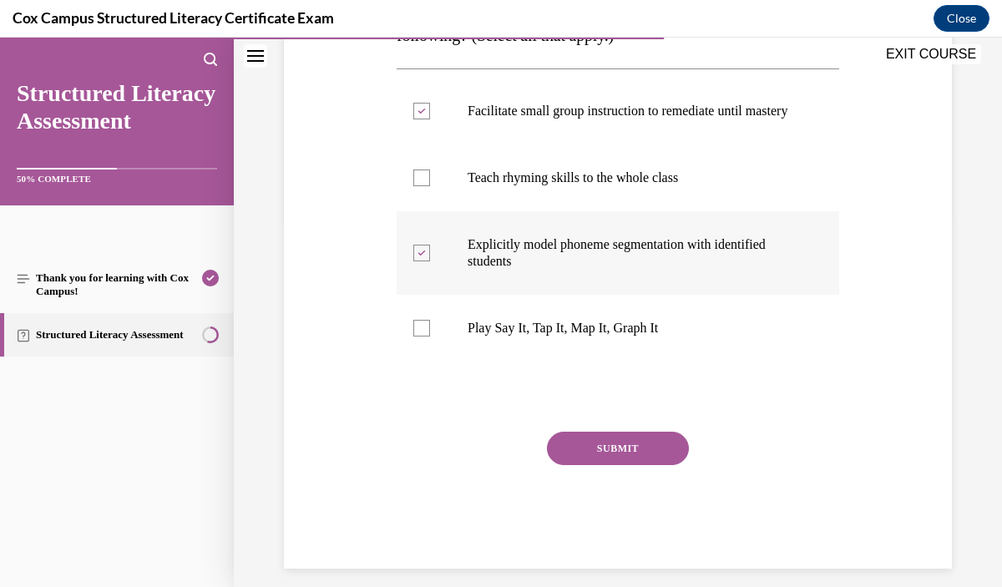
scroll to position [371, 0]
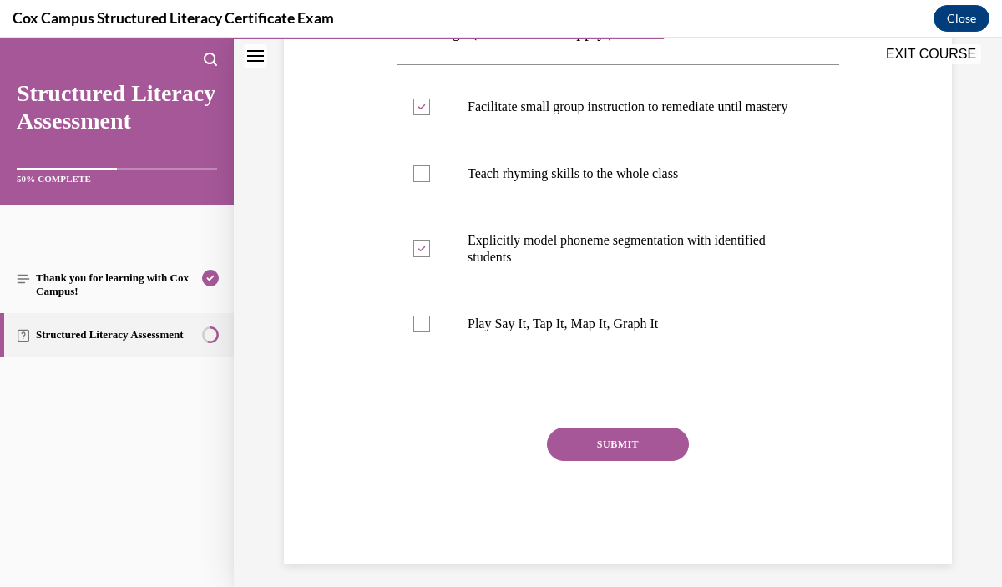
click at [620, 461] on button "SUBMIT" at bounding box center [618, 444] width 142 height 33
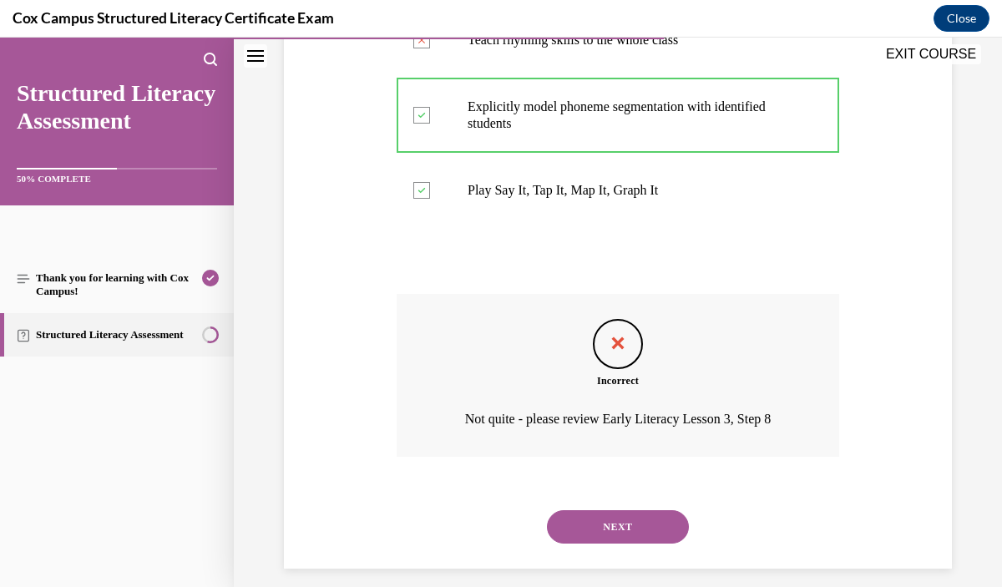
scroll to position [536, 0]
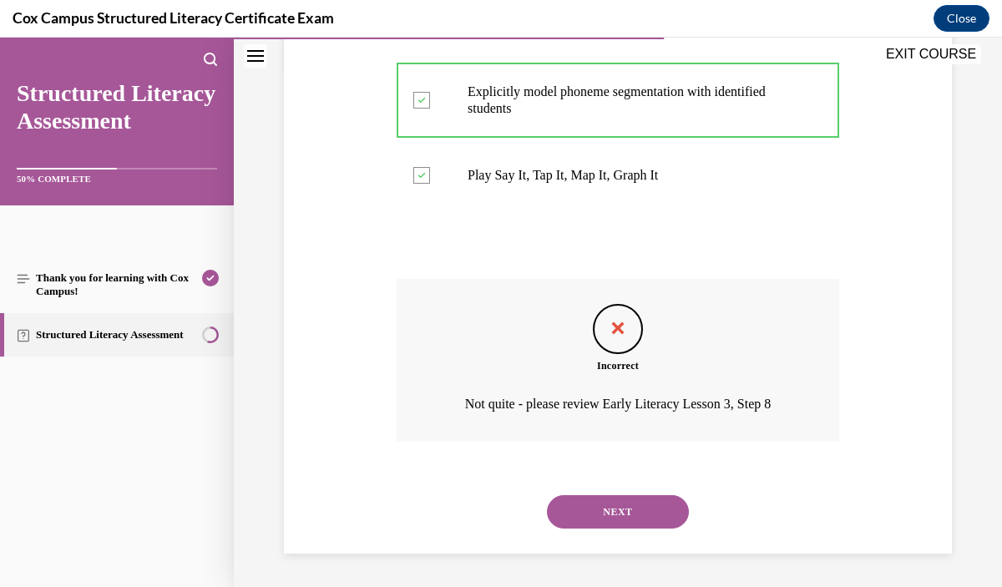
click at [621, 530] on div "NEXT" at bounding box center [618, 512] width 443 height 67
click at [621, 516] on button "NEXT" at bounding box center [618, 511] width 142 height 33
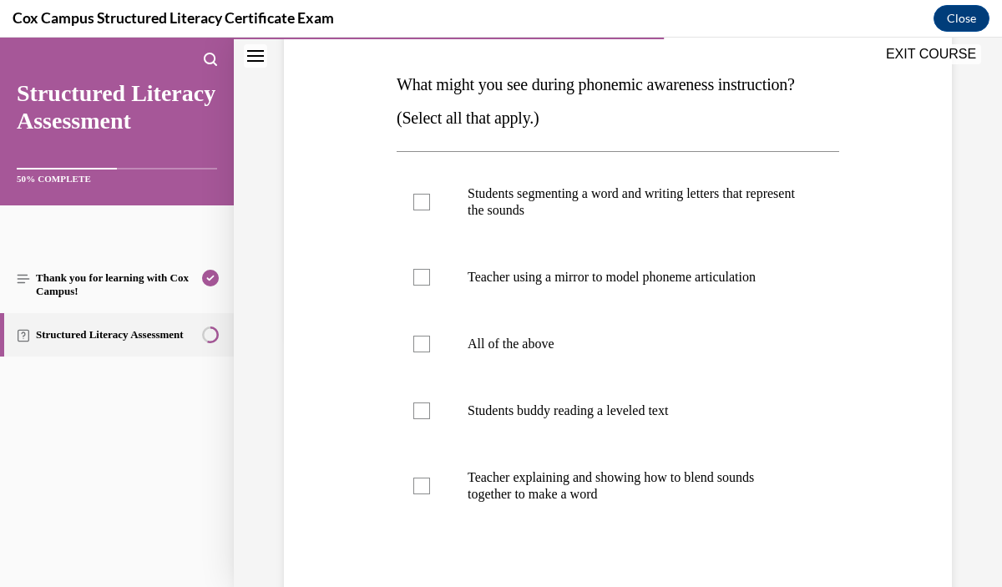
scroll to position [259, 0]
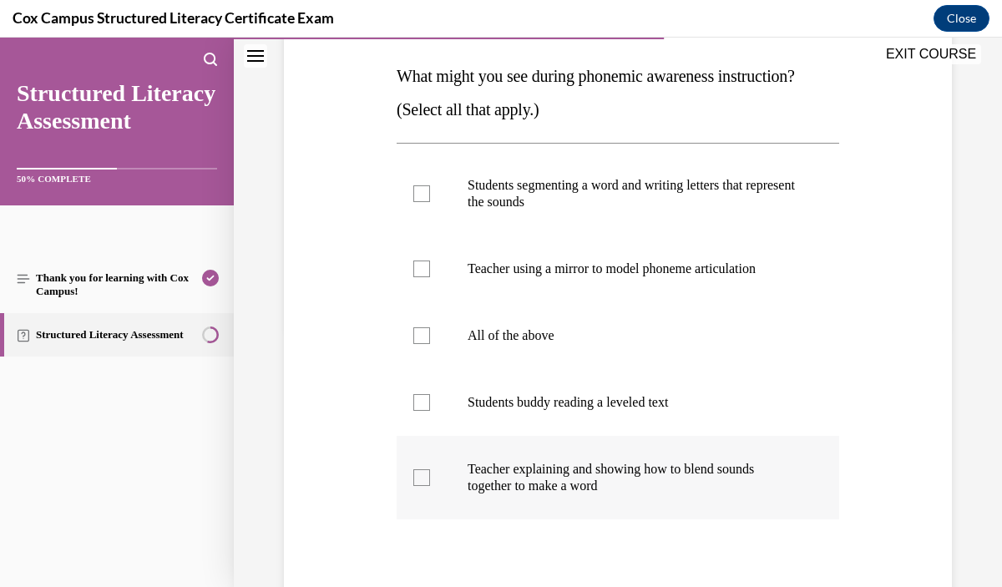
click at [596, 490] on p "Teacher explaining and showing how to blend sounds together to make a word" at bounding box center [633, 477] width 330 height 33
click at [430, 486] on input "Teacher explaining and showing how to blend sounds together to make a word" at bounding box center [421, 477] width 17 height 17
checkbox input "true"
click at [515, 282] on label "Teacher using a mirror to model phoneme articulation" at bounding box center [618, 269] width 443 height 67
click at [430, 277] on input "Teacher using a mirror to model phoneme articulation" at bounding box center [421, 269] width 17 height 17
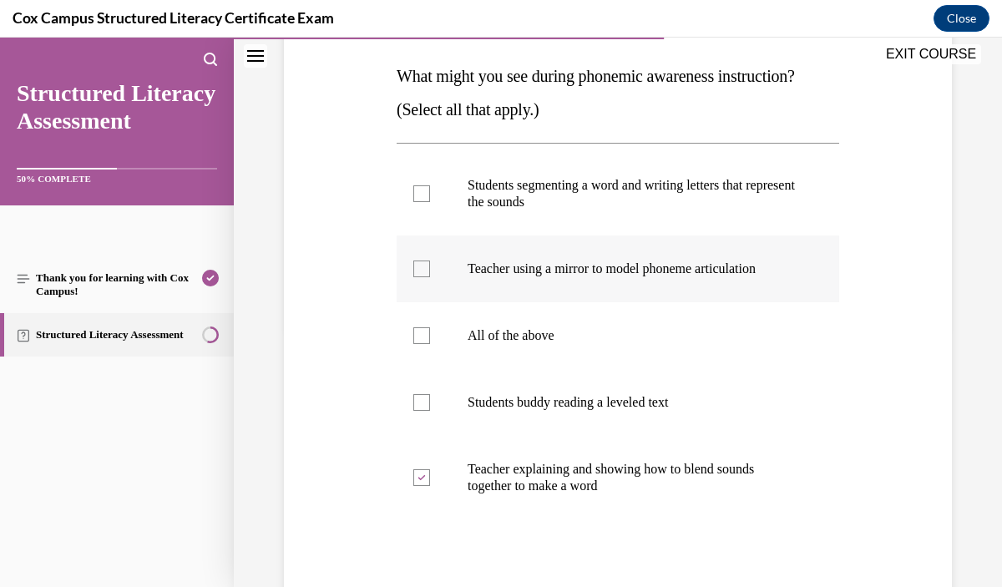
checkbox input "true"
click at [507, 186] on p "Students segmenting a word and writing letters that represent the sounds" at bounding box center [633, 193] width 330 height 33
click at [430, 186] on input "Students segmenting a word and writing letters that represent the sounds" at bounding box center [421, 193] width 17 height 17
checkbox input "true"
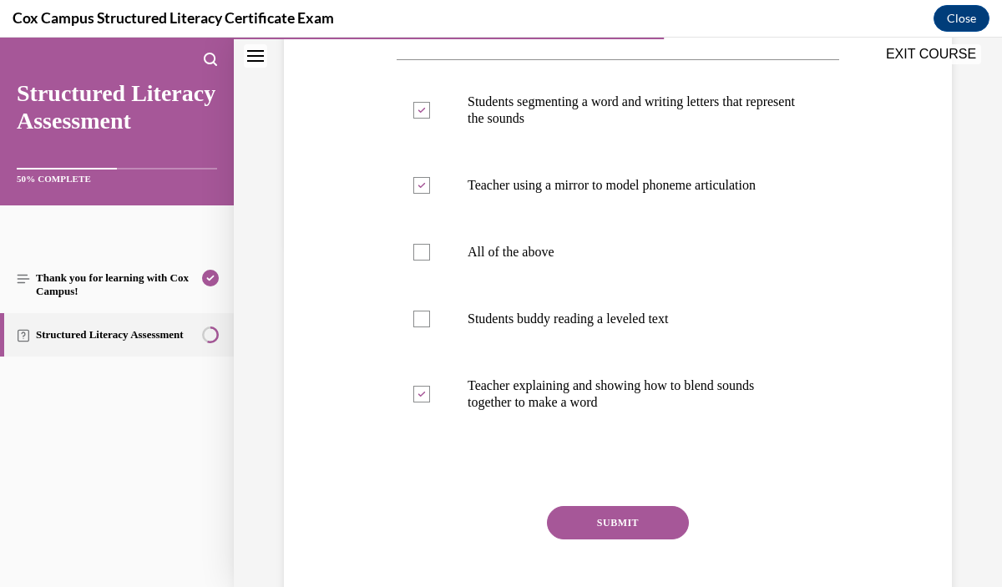
scroll to position [356, 0]
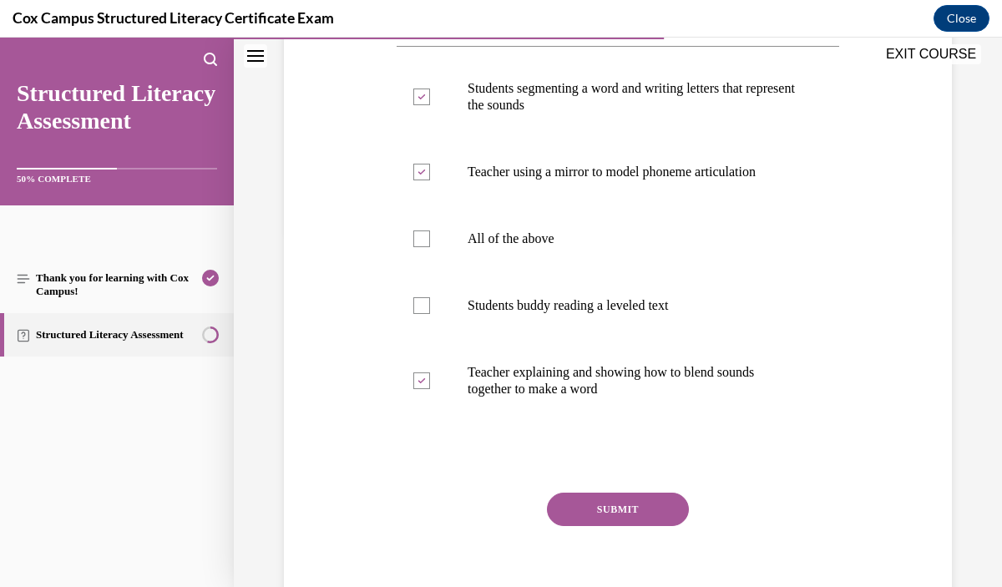
click at [604, 512] on button "SUBMIT" at bounding box center [618, 509] width 142 height 33
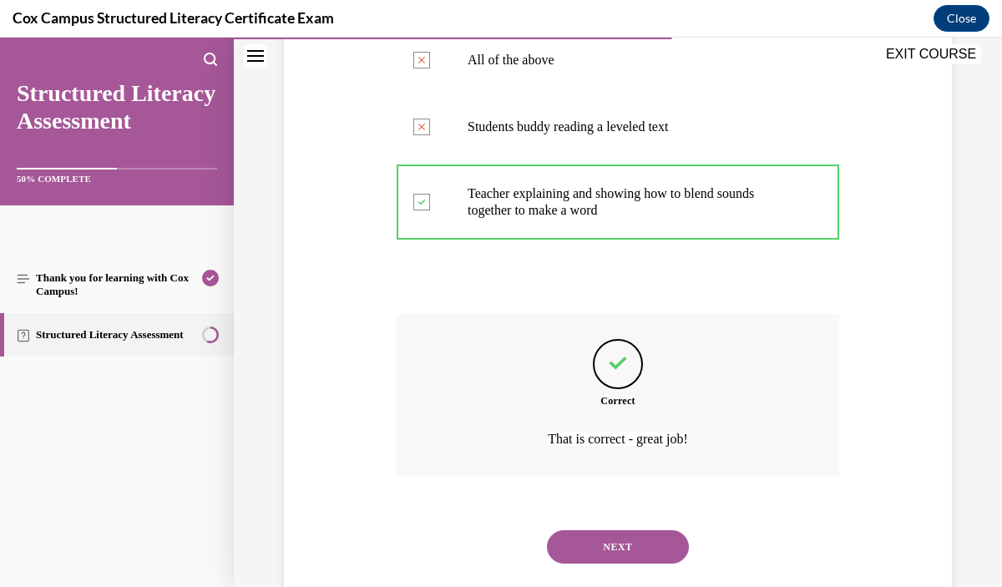
scroll to position [540, 0]
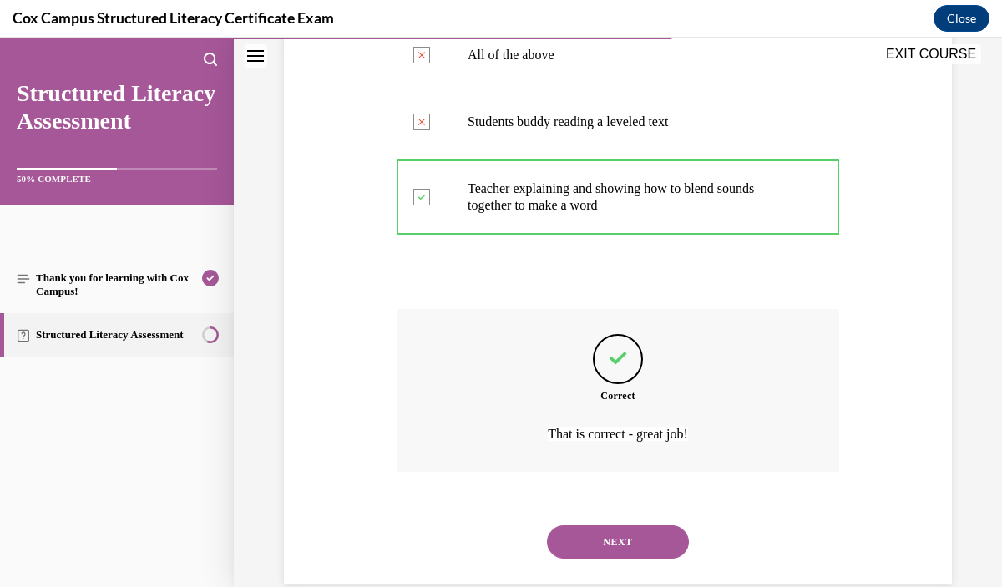
click at [619, 549] on button "NEXT" at bounding box center [618, 541] width 142 height 33
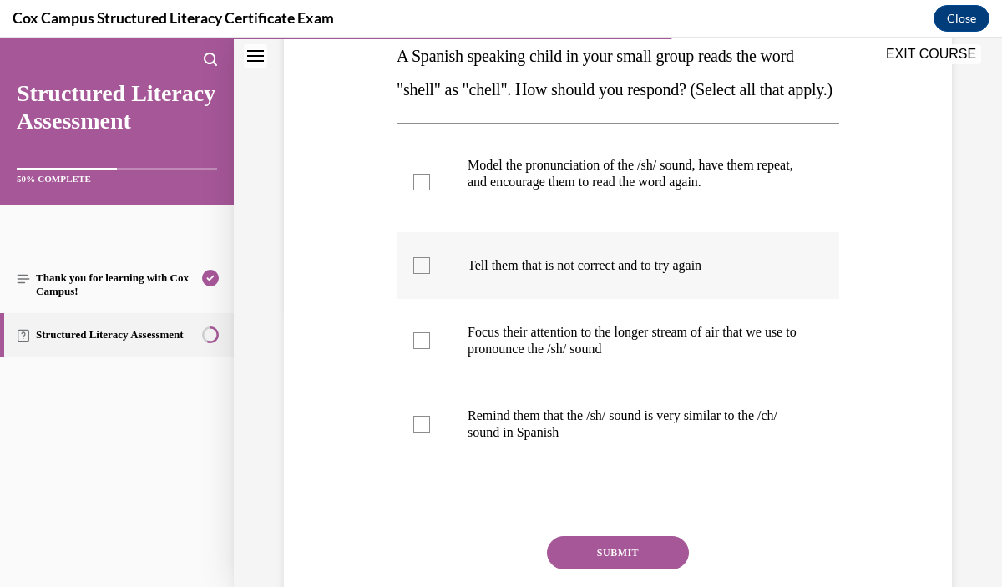
scroll to position [285, 0]
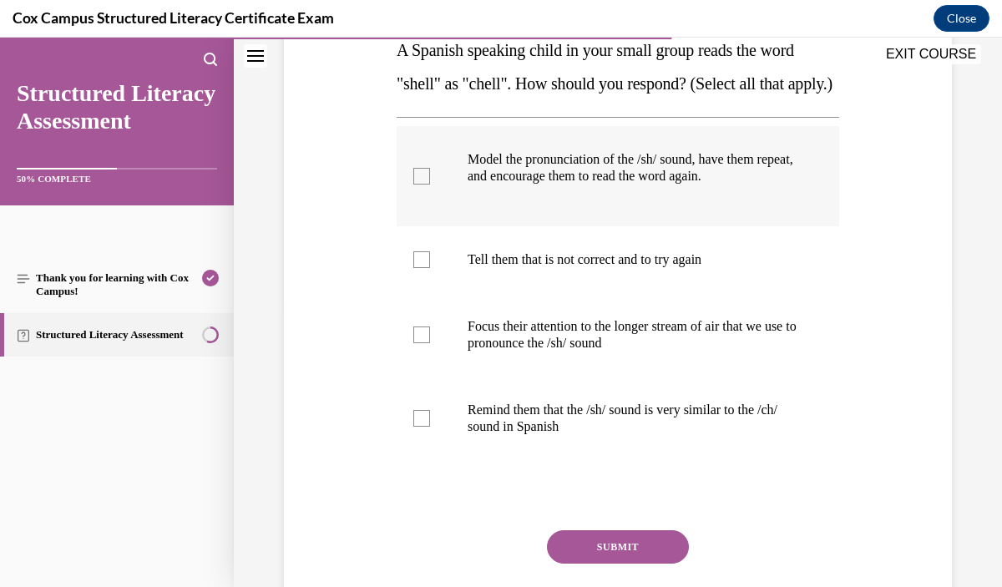
click at [550, 201] on p at bounding box center [673, 193] width 250 height 17
click at [430, 185] on input "Model the pronunciation of the /sh/ sound, have them repeat, and encourage them…" at bounding box center [421, 176] width 17 height 17
checkbox input "true"
click at [644, 377] on label "Focus their attention to the longer stream of air that we use to pronounce the …" at bounding box center [618, 335] width 443 height 84
click at [430, 343] on input "Focus their attention to the longer stream of air that we use to pronounce the …" at bounding box center [421, 335] width 17 height 17
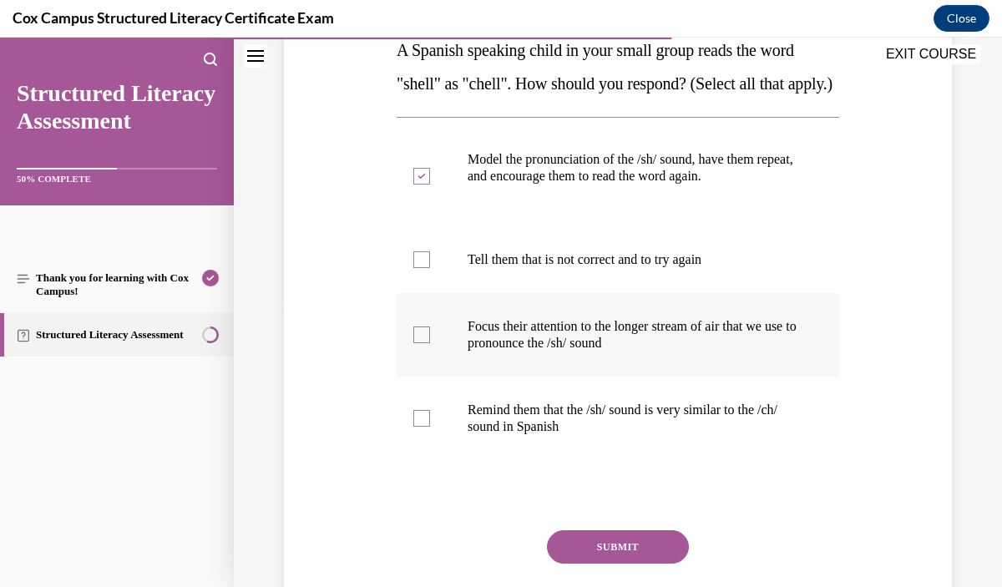
checkbox input "true"
click at [628, 435] on p "Remind them that the /sh/ sound is very similar to the /ch/ sound in Spanish" at bounding box center [633, 418] width 330 height 33
click at [430, 427] on input "Remind them that the /sh/ sound is very similar to the /ch/ sound in Spanish" at bounding box center [421, 418] width 17 height 17
checkbox input "true"
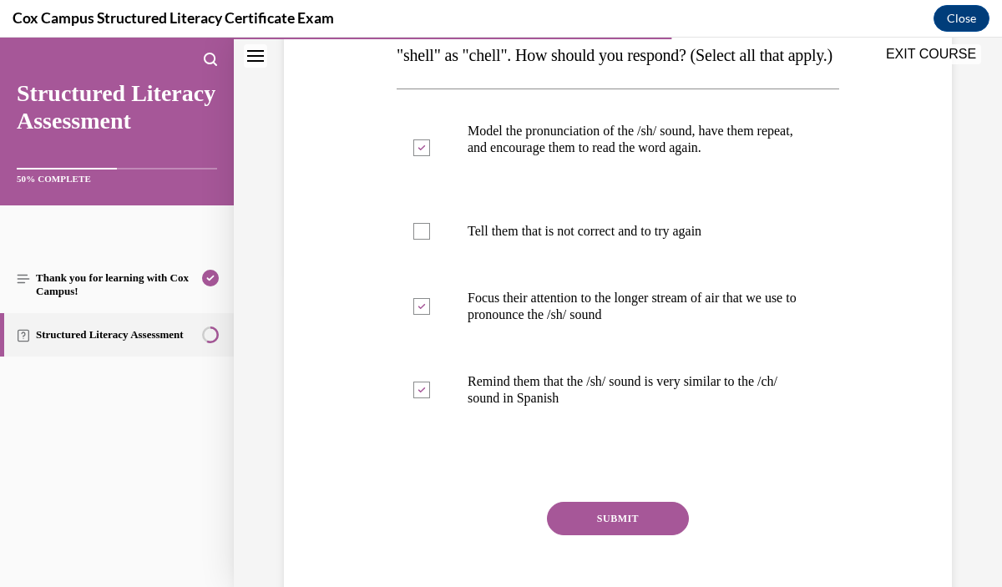
click at [637, 535] on button "SUBMIT" at bounding box center [618, 518] width 142 height 33
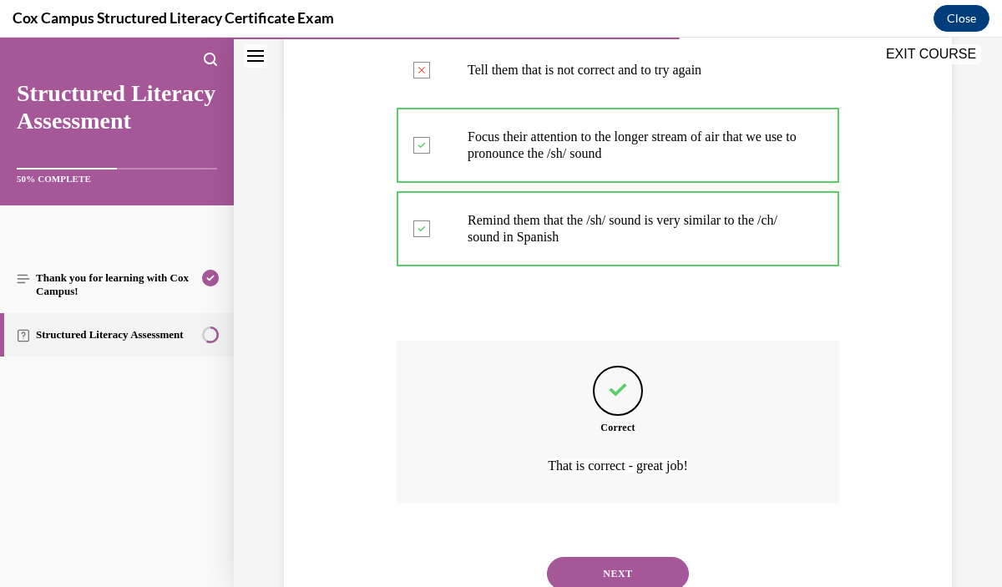
scroll to position [570, 0]
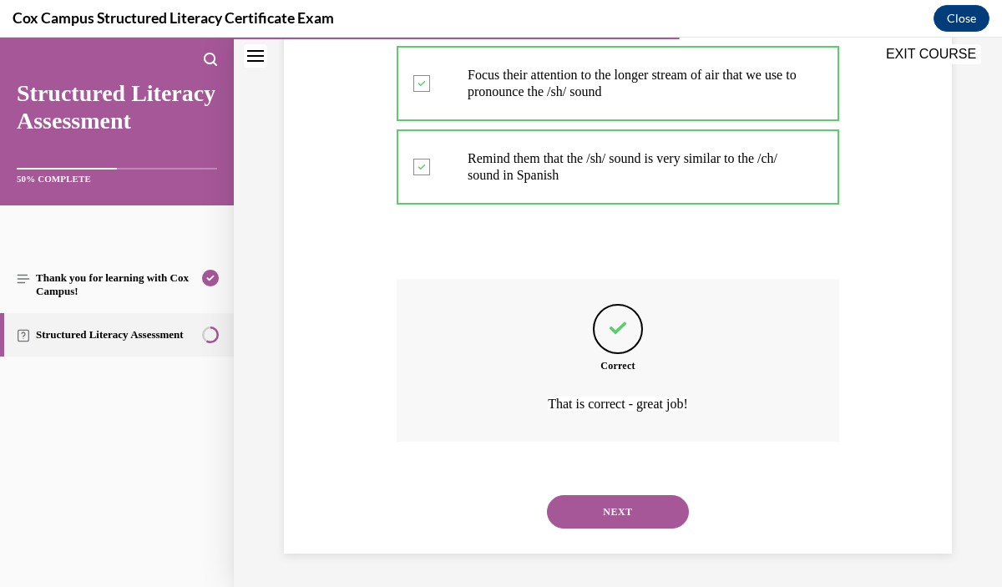
click at [612, 504] on button "NEXT" at bounding box center [618, 511] width 142 height 33
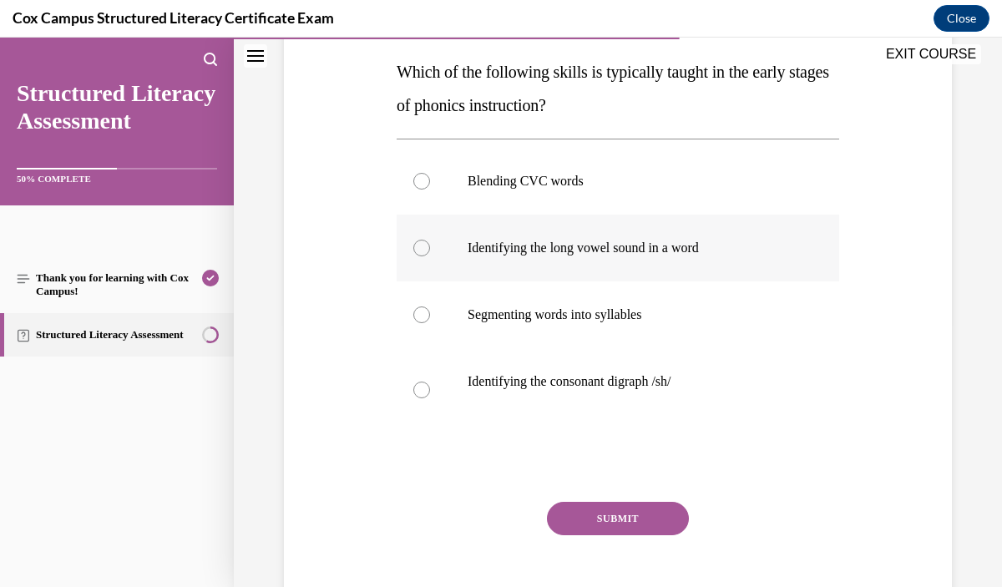
scroll to position [265, 0]
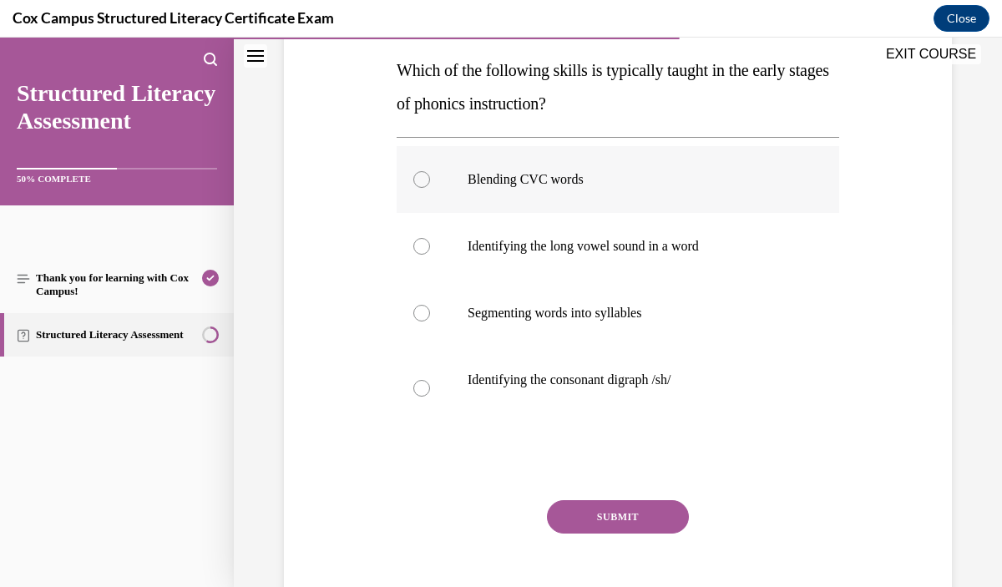
click at [472, 200] on label "Blending CVC words" at bounding box center [618, 179] width 443 height 67
click at [430, 188] on input "Blending CVC words" at bounding box center [421, 179] width 17 height 17
radio input "true"
click at [615, 515] on button "SUBMIT" at bounding box center [618, 516] width 142 height 33
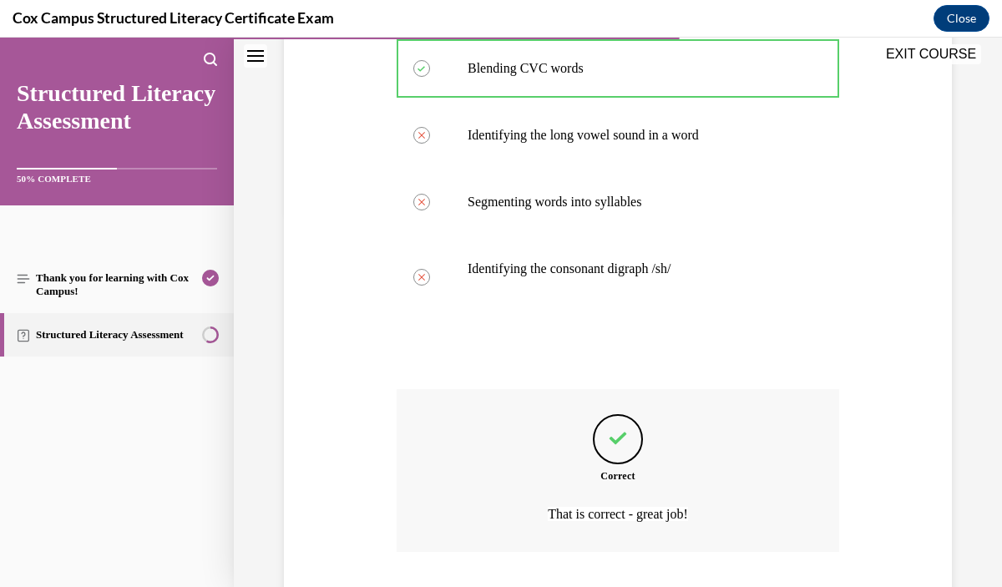
scroll to position [486, 0]
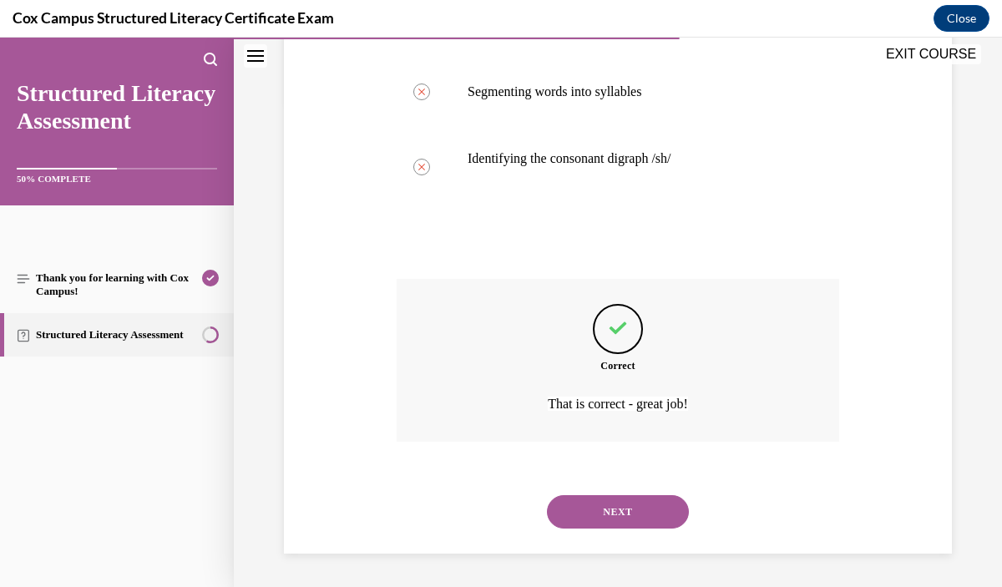
click at [567, 508] on button "NEXT" at bounding box center [618, 511] width 142 height 33
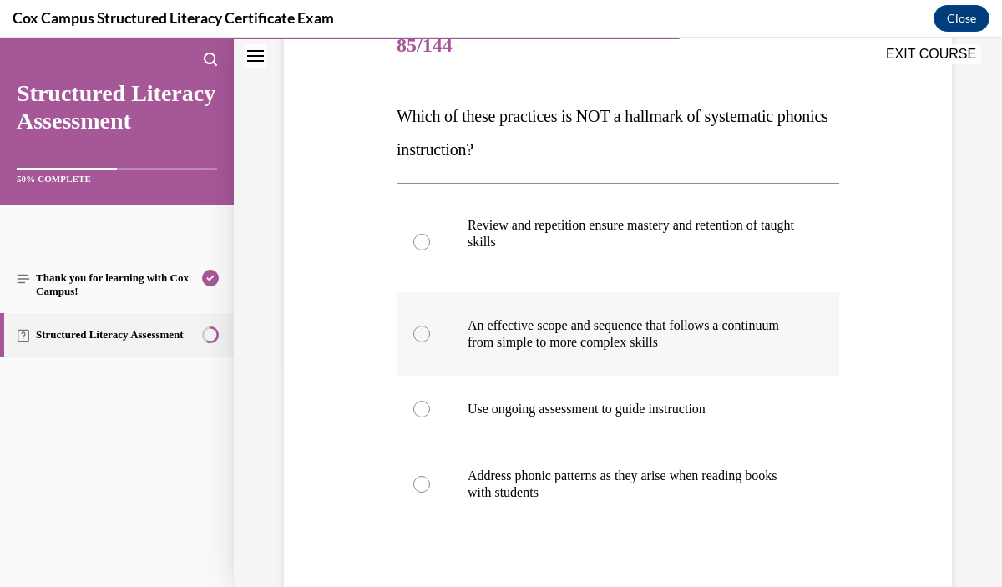
scroll to position [225, 0]
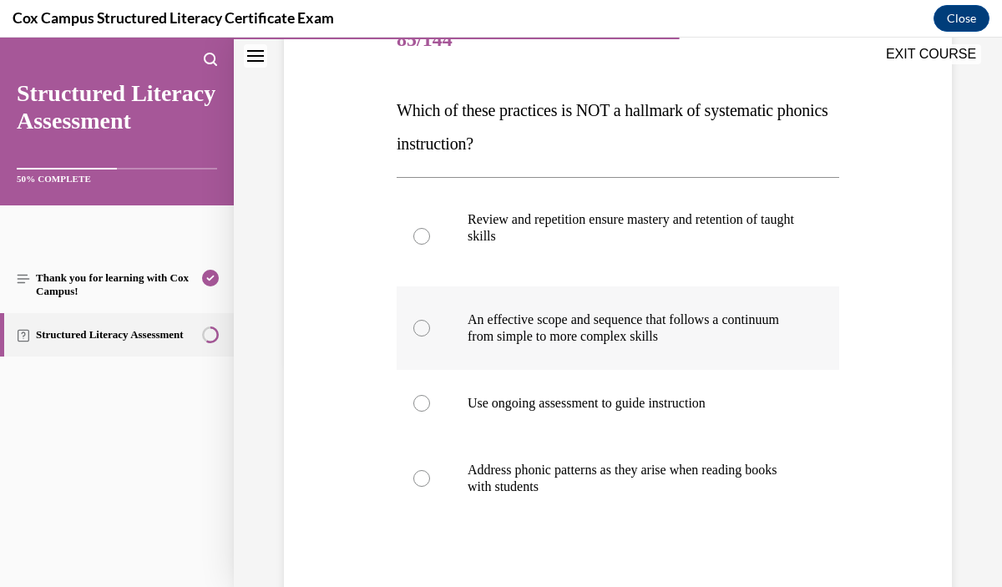
click at [567, 506] on label "Address phonic patterns as they arise when reading books with students" at bounding box center [618, 479] width 443 height 84
click at [430, 487] on input "Address phonic patterns as they arise when reading books with students" at bounding box center [421, 478] width 17 height 17
radio input "true"
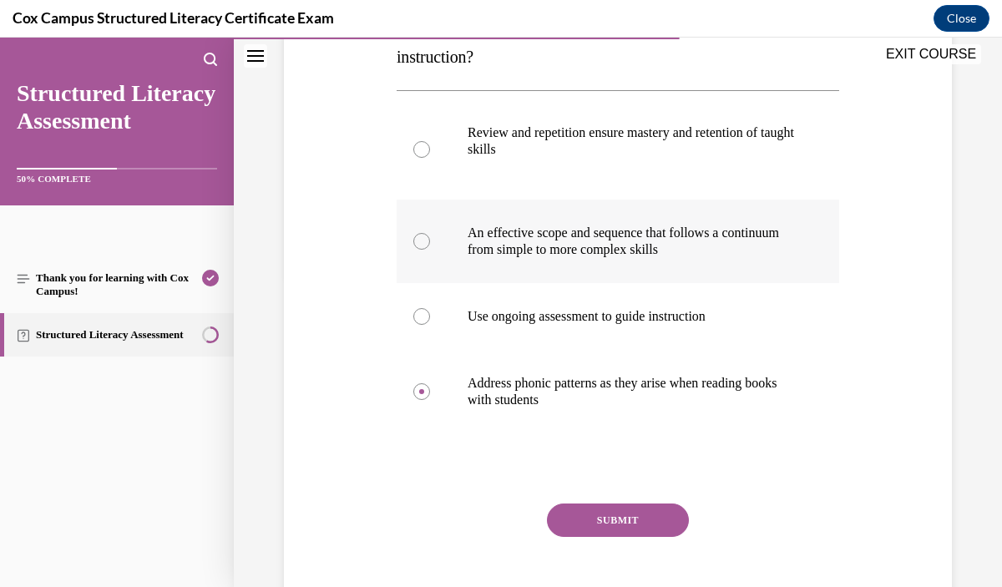
scroll to position [350, 0]
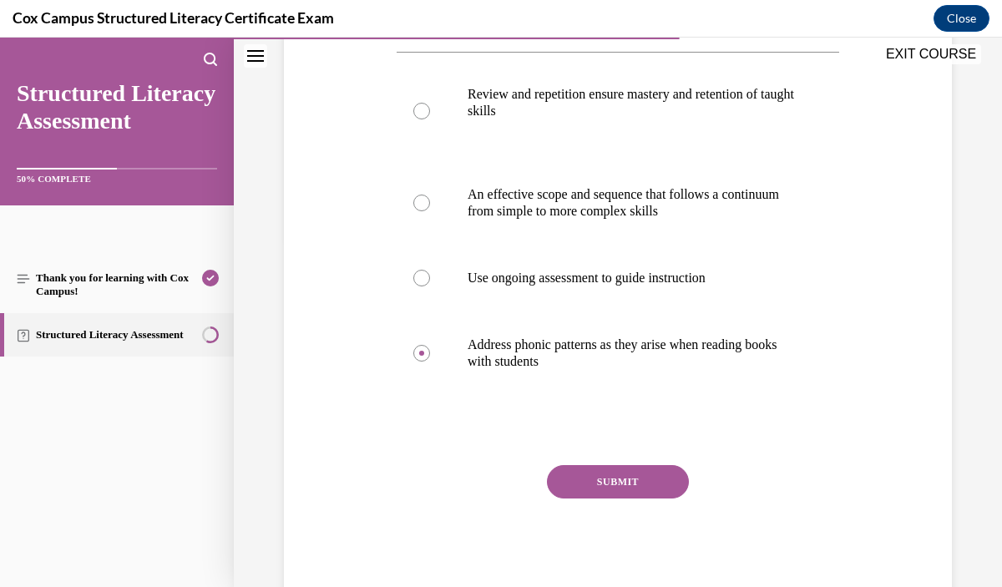
click at [589, 490] on button "SUBMIT" at bounding box center [618, 481] width 142 height 33
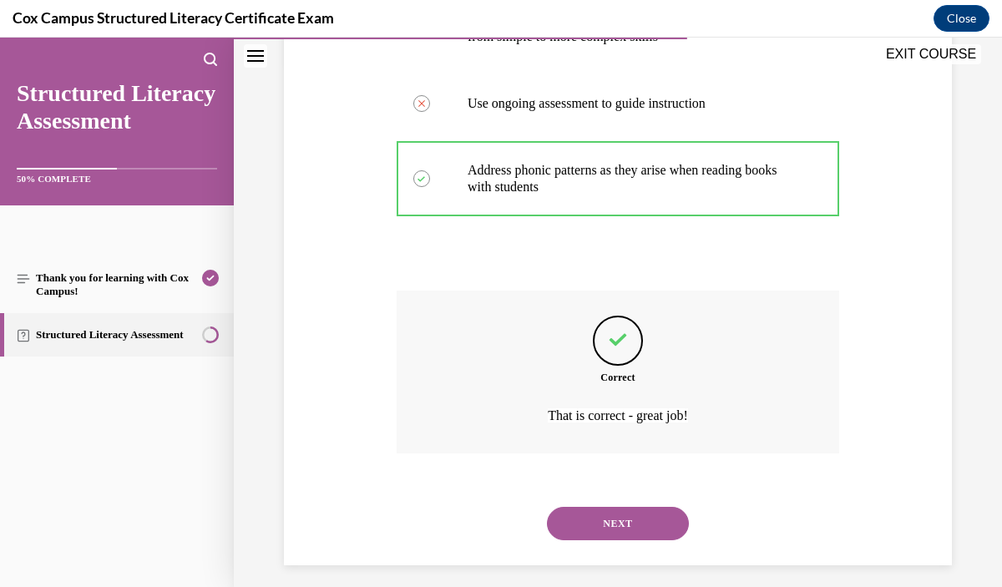
scroll to position [536, 0]
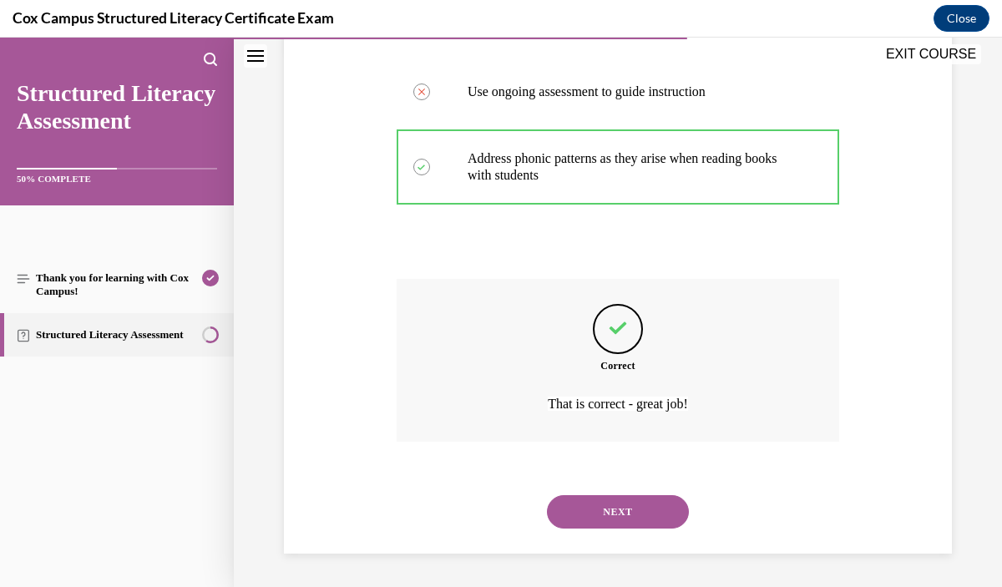
click at [599, 516] on button "NEXT" at bounding box center [618, 511] width 142 height 33
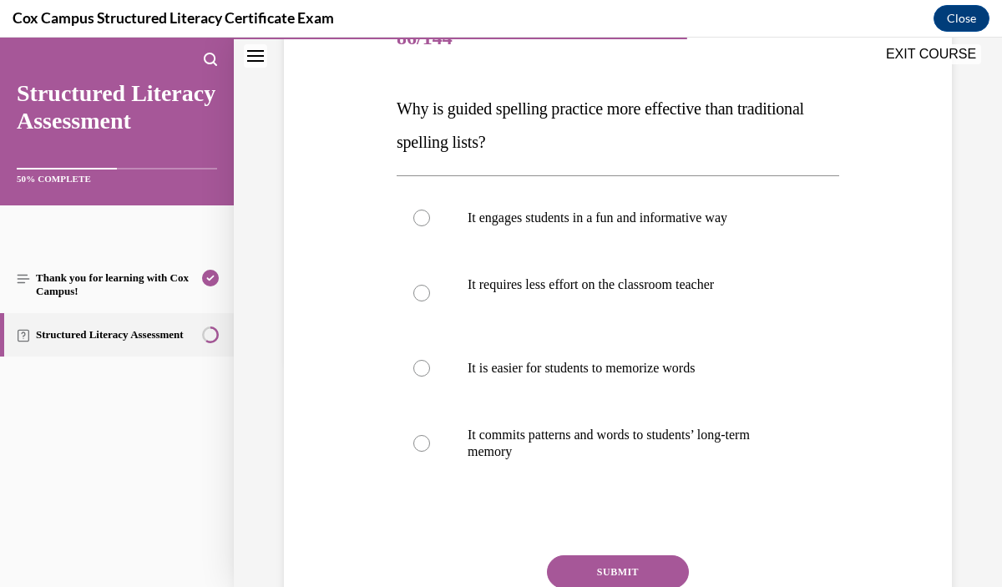
scroll to position [229, 0]
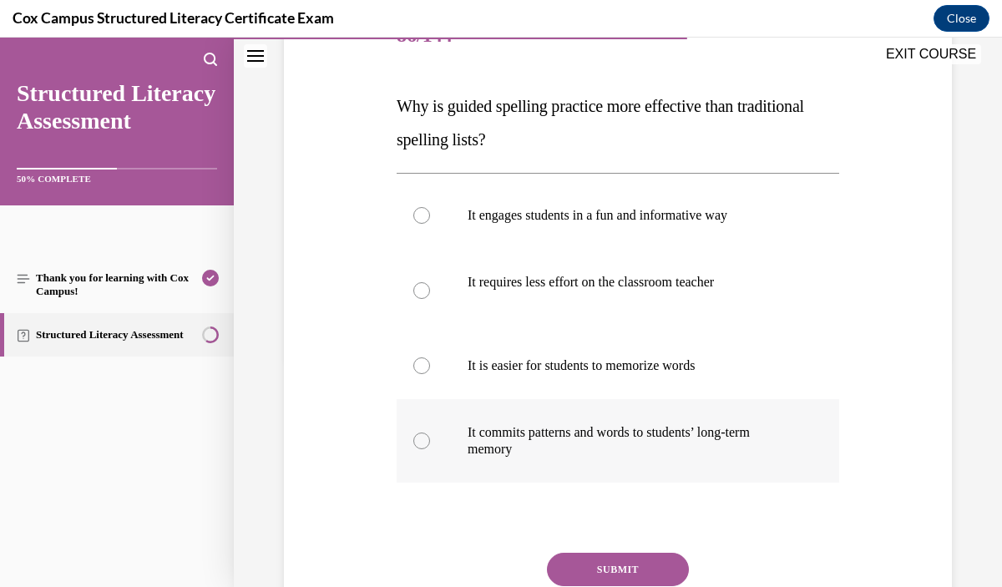
click at [600, 464] on label "It commits patterns and words to students’ long-term memory" at bounding box center [618, 441] width 443 height 84
click at [430, 449] on input "It commits patterns and words to students’ long-term memory" at bounding box center [421, 441] width 17 height 17
radio input "true"
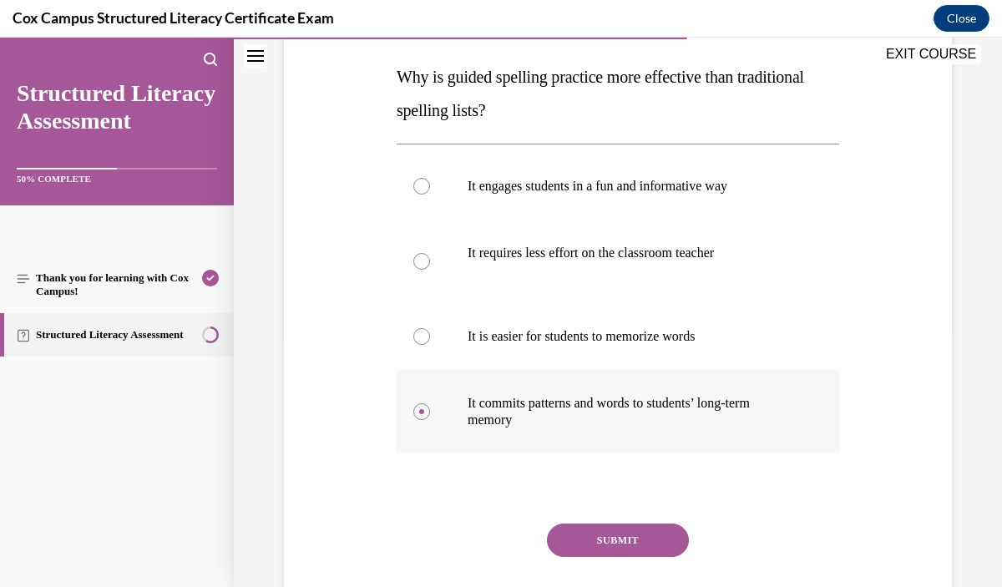
scroll to position [269, 0]
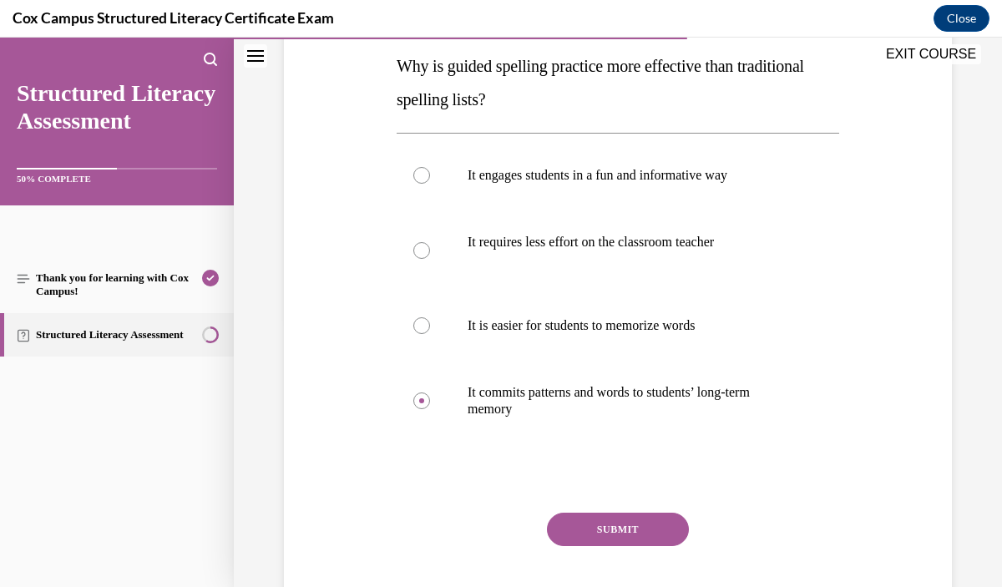
click at [605, 519] on button "SUBMIT" at bounding box center [618, 529] width 142 height 33
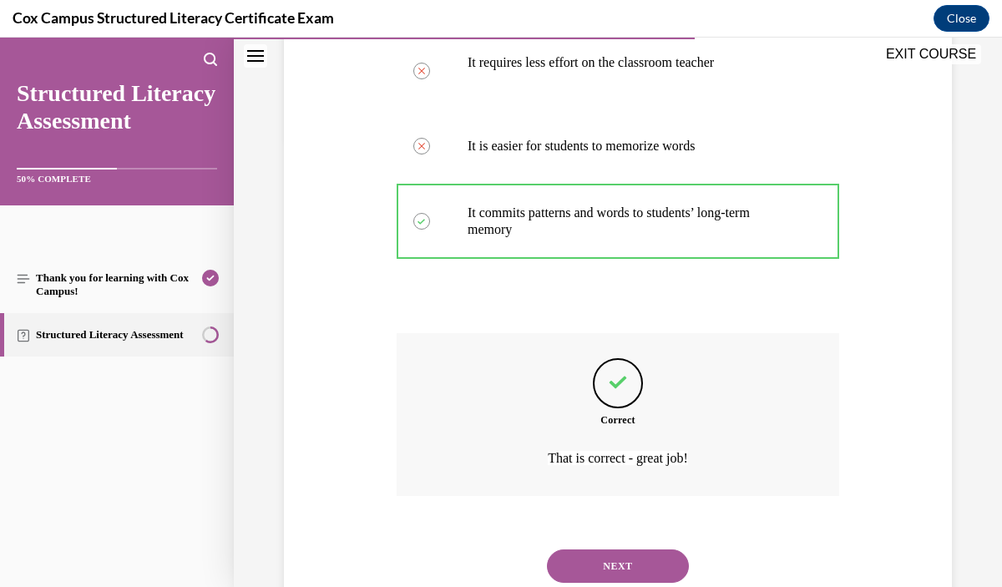
scroll to position [503, 0]
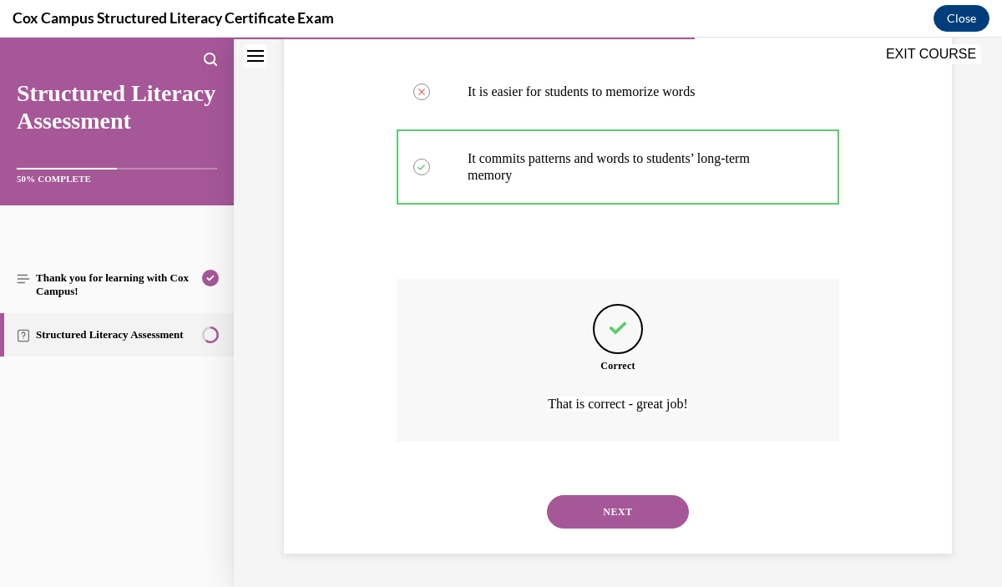
click at [626, 520] on button "NEXT" at bounding box center [618, 511] width 142 height 33
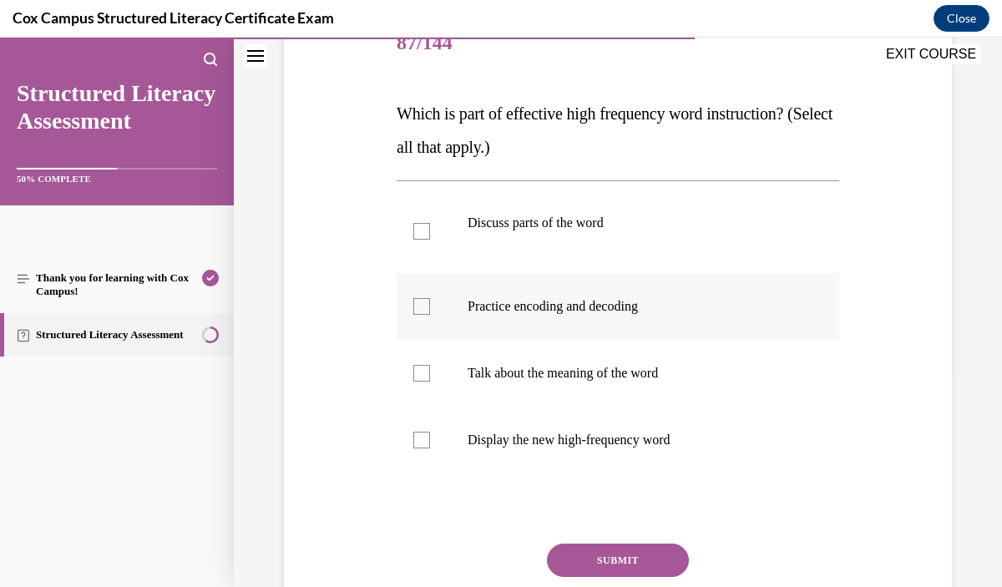
scroll to position [222, 0]
click at [661, 256] on label "Discuss parts of the word" at bounding box center [618, 231] width 443 height 84
click at [430, 239] on input "Discuss parts of the word" at bounding box center [421, 230] width 17 height 17
checkbox input "true"
click at [661, 302] on p "Practice encoding and decoding" at bounding box center [633, 305] width 330 height 17
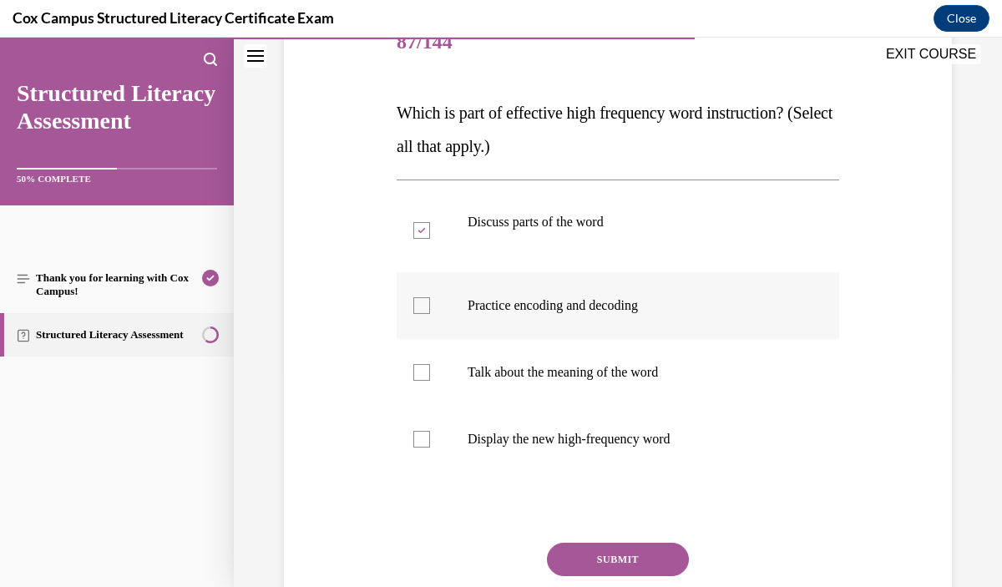
click at [430, 302] on input "Practice encoding and decoding" at bounding box center [421, 305] width 17 height 17
checkbox input "true"
click at [659, 372] on p "Talk about the meaning of the word" at bounding box center [633, 372] width 330 height 17
click at [430, 372] on input "Talk about the meaning of the word" at bounding box center [421, 372] width 17 height 17
checkbox input "true"
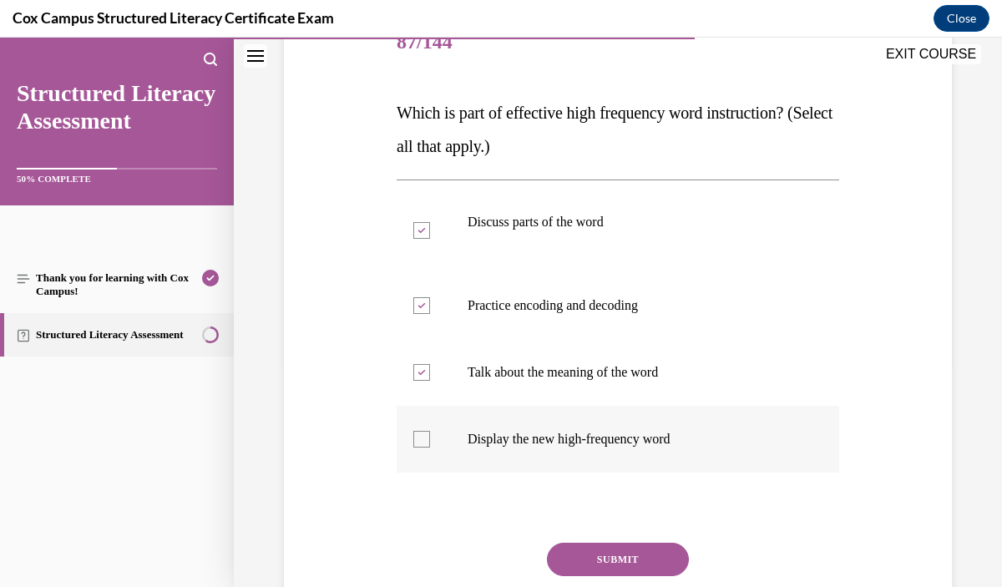
click at [652, 449] on label "Display the new high-frequency word" at bounding box center [618, 439] width 443 height 67
click at [430, 448] on input "Display the new high-frequency word" at bounding box center [421, 439] width 17 height 17
checkbox input "true"
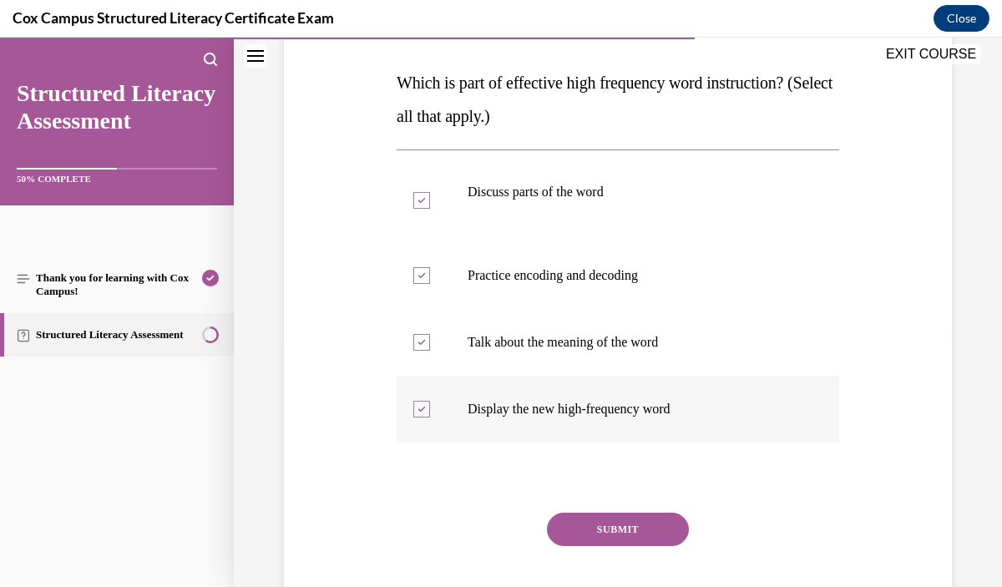
scroll to position [253, 0]
click at [651, 521] on button "SUBMIT" at bounding box center [618, 528] width 142 height 33
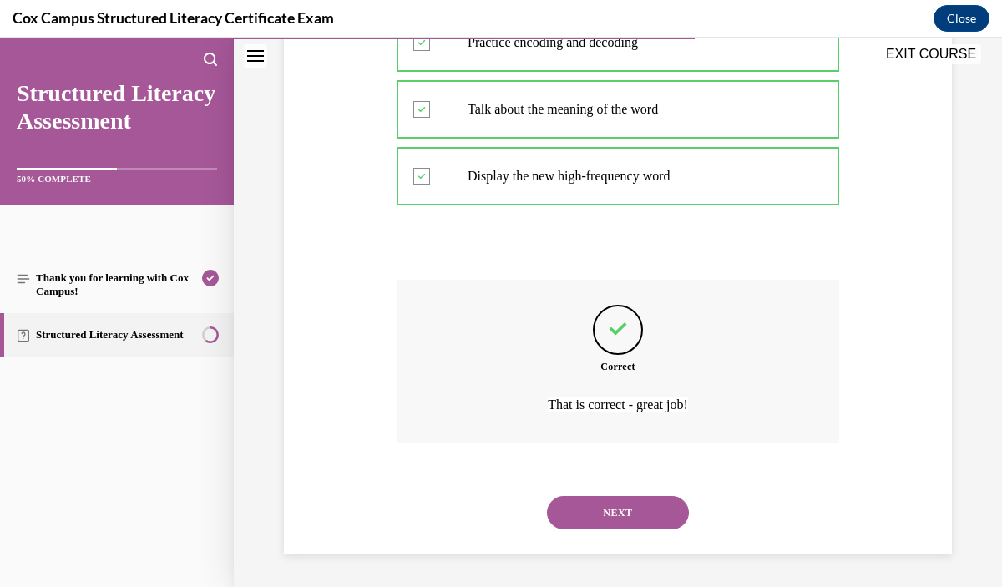
scroll to position [486, 0]
click at [647, 518] on button "NEXT" at bounding box center [618, 511] width 142 height 33
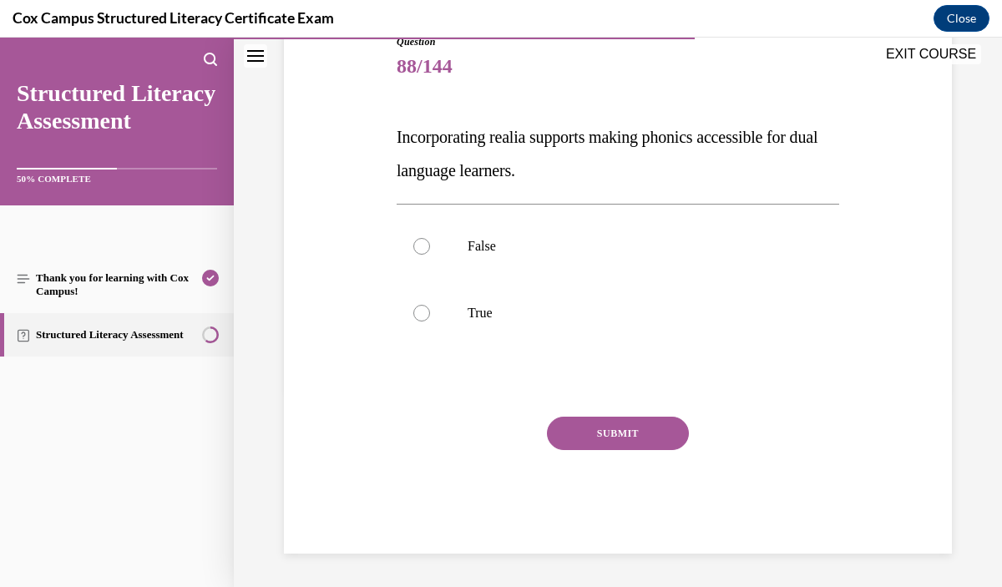
scroll to position [185, 0]
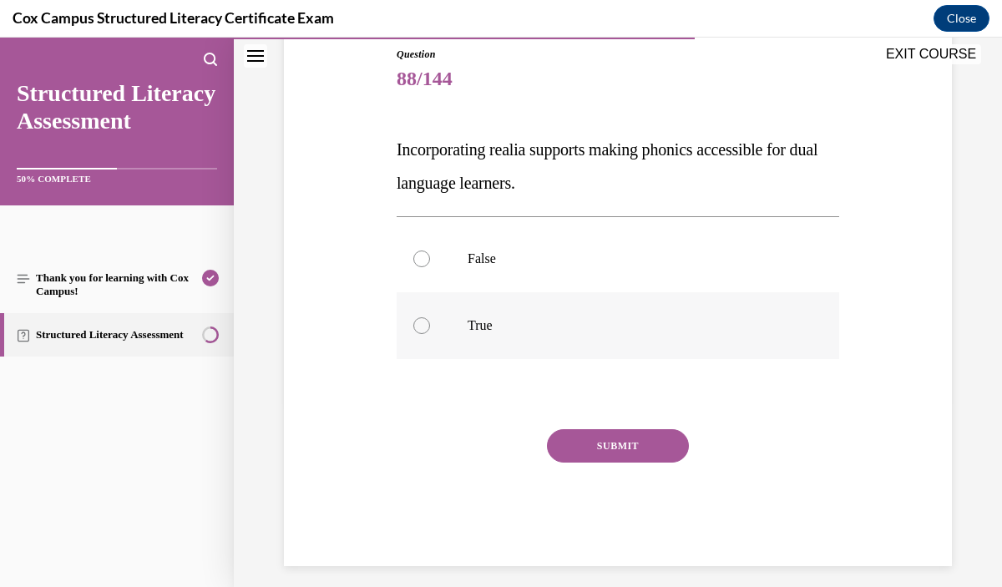
click at [606, 333] on p "True" at bounding box center [633, 325] width 330 height 17
click at [430, 333] on input "True" at bounding box center [421, 325] width 17 height 17
radio input "true"
click at [636, 452] on button "SUBMIT" at bounding box center [618, 445] width 142 height 33
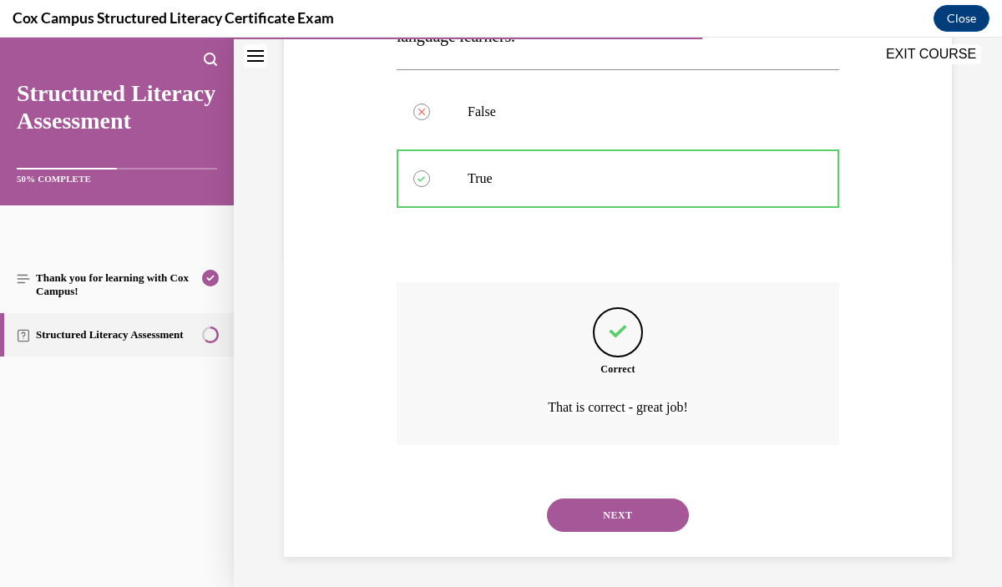
scroll to position [336, 0]
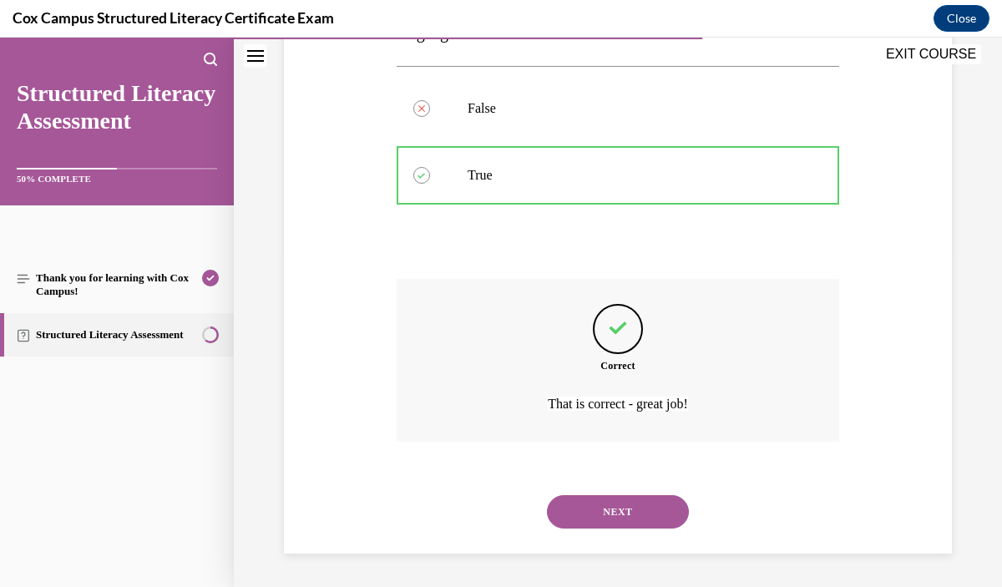
click at [641, 512] on button "NEXT" at bounding box center [618, 511] width 142 height 33
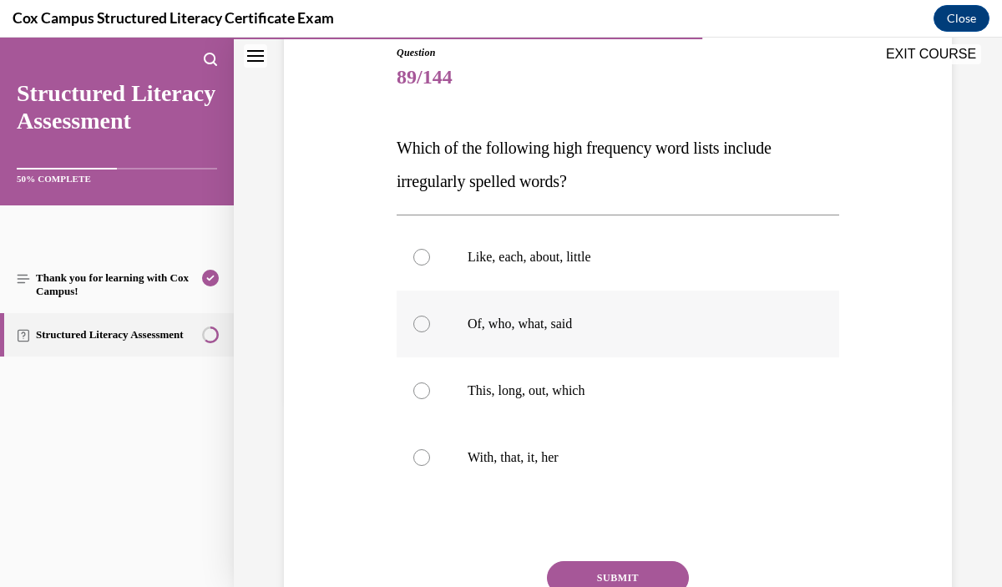
scroll to position [190, 0]
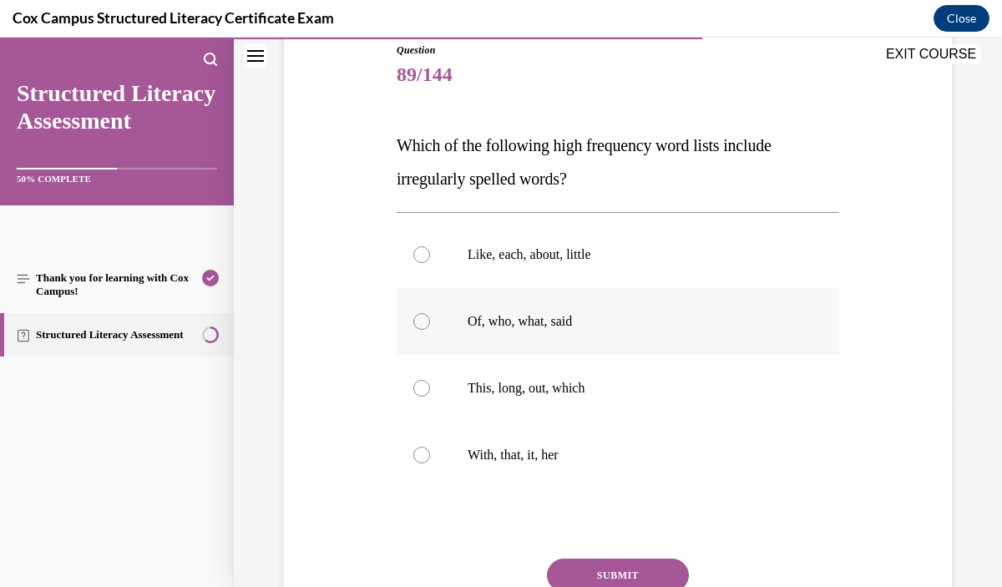
click at [643, 331] on label "Of, who, what, said" at bounding box center [618, 321] width 443 height 67
click at [430, 330] on input "Of, who, what, said" at bounding box center [421, 321] width 17 height 17
radio input "true"
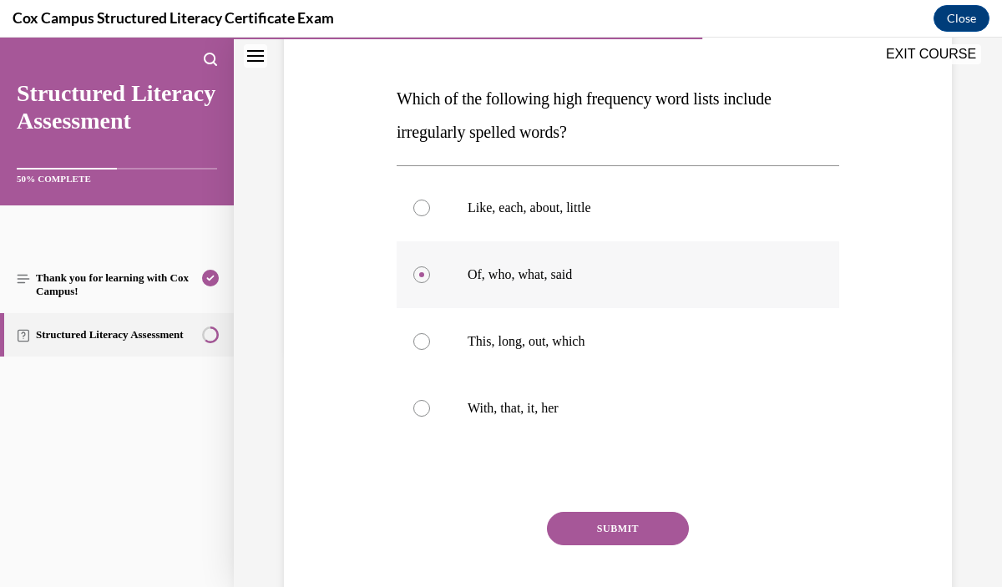
scroll to position [238, 0]
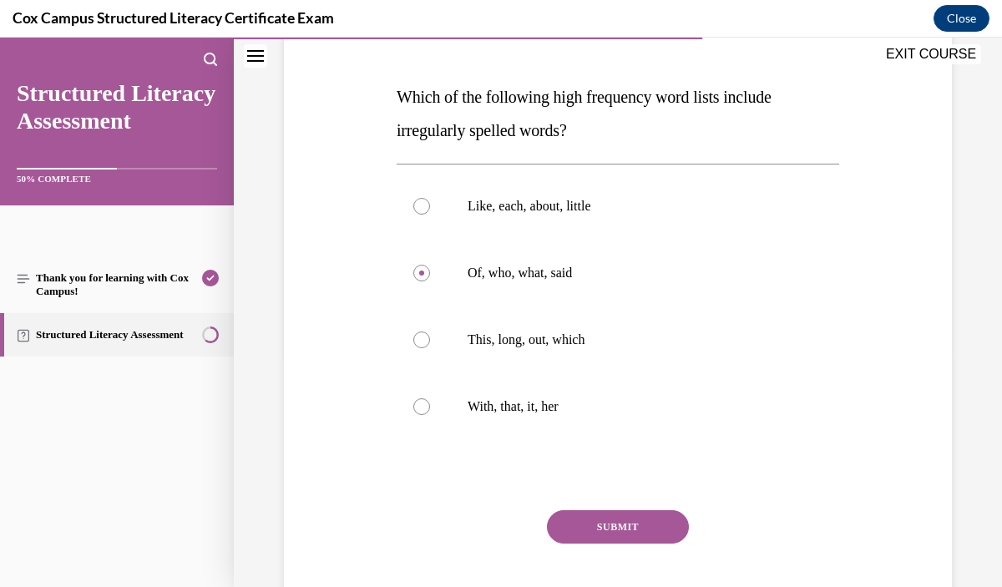
click at [642, 520] on button "SUBMIT" at bounding box center [618, 526] width 142 height 33
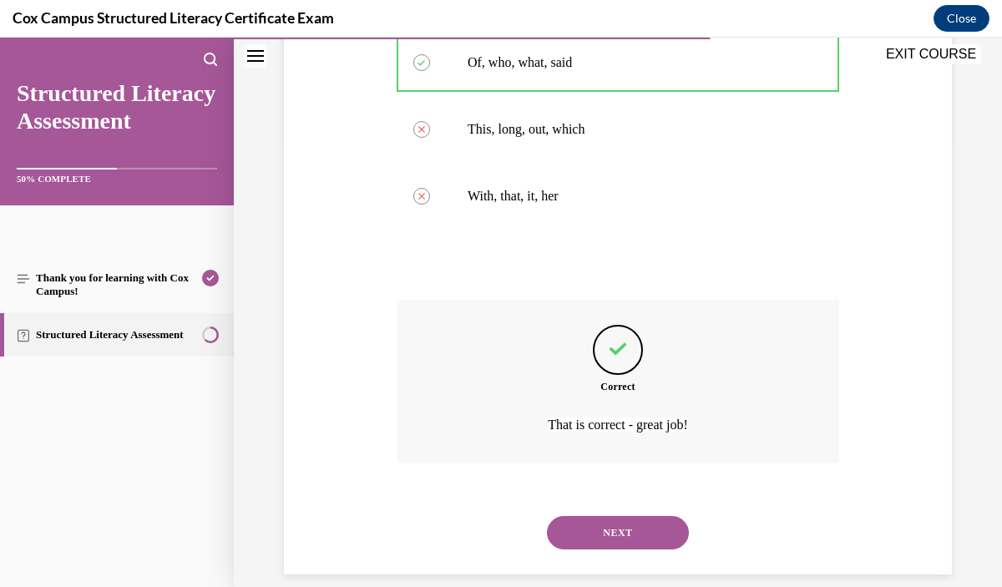
scroll to position [469, 0]
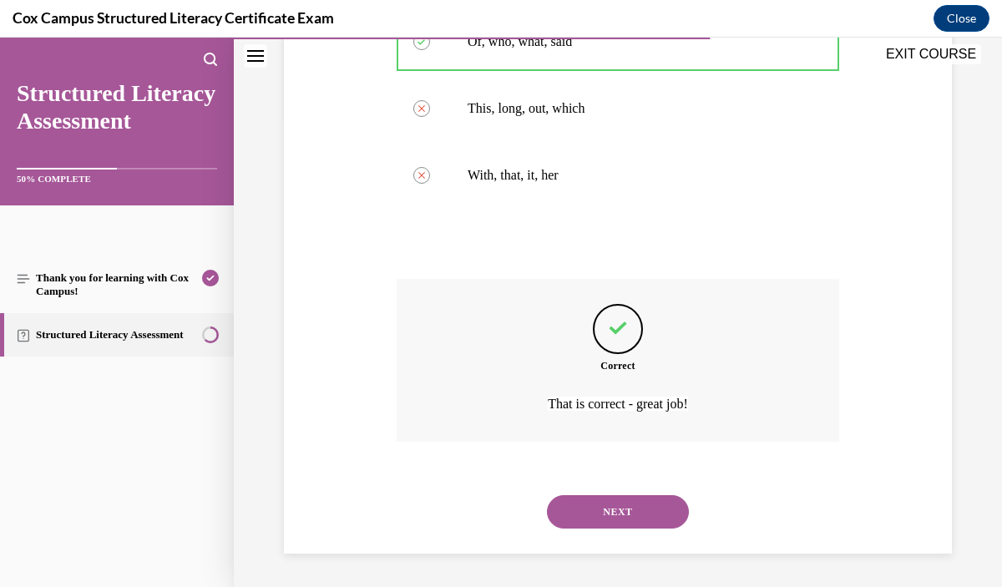
click at [652, 511] on button "NEXT" at bounding box center [618, 511] width 142 height 33
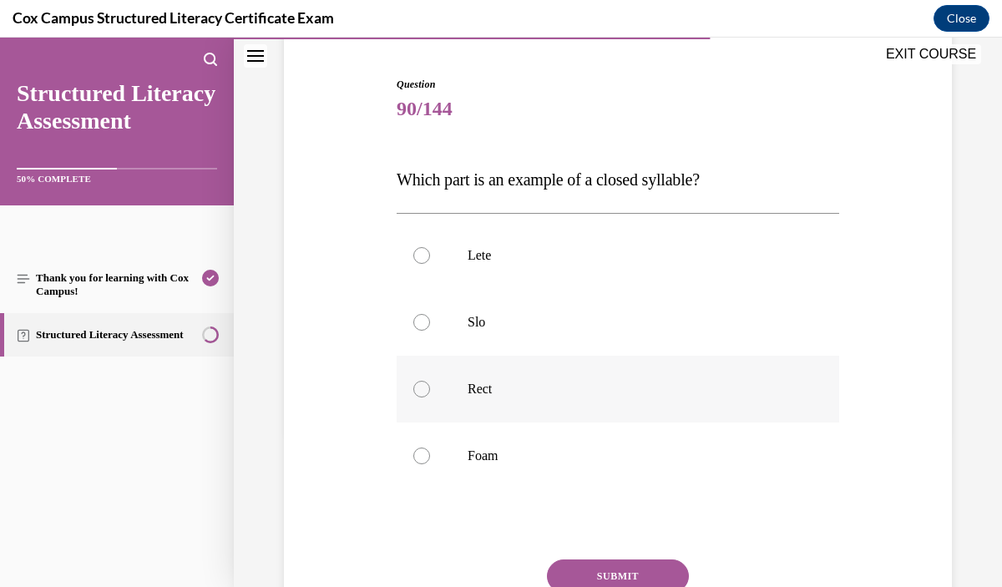
scroll to position [156, 0]
click at [642, 405] on label "Rect" at bounding box center [618, 388] width 443 height 67
click at [430, 397] on input "Rect" at bounding box center [421, 388] width 17 height 17
radio input "true"
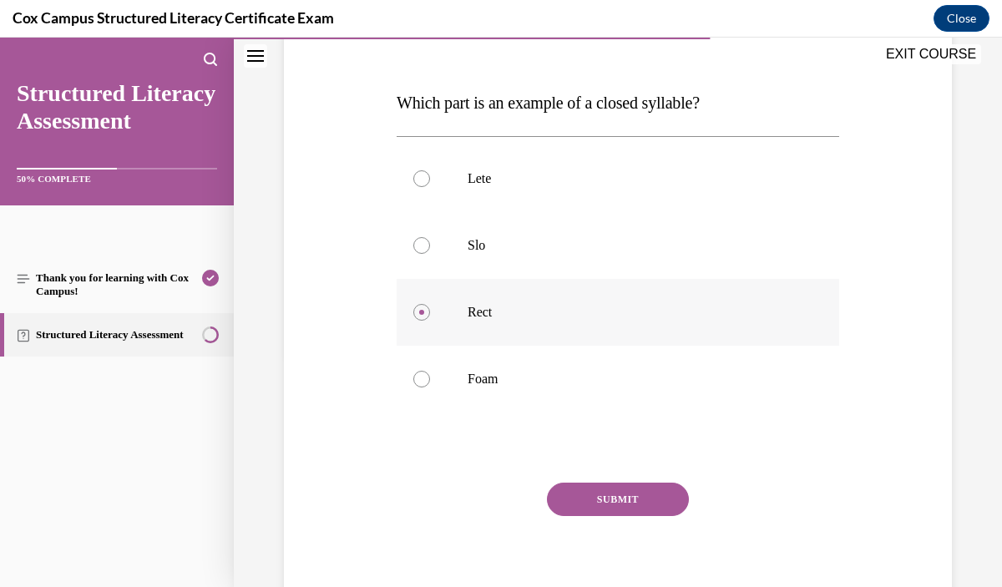
scroll to position [234, 0]
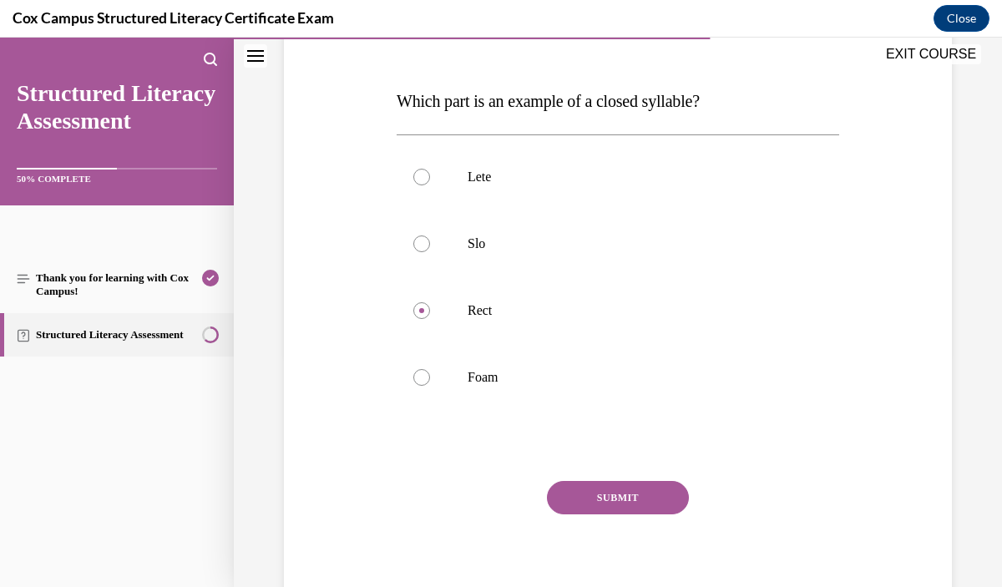
click at [630, 493] on button "SUBMIT" at bounding box center [618, 497] width 142 height 33
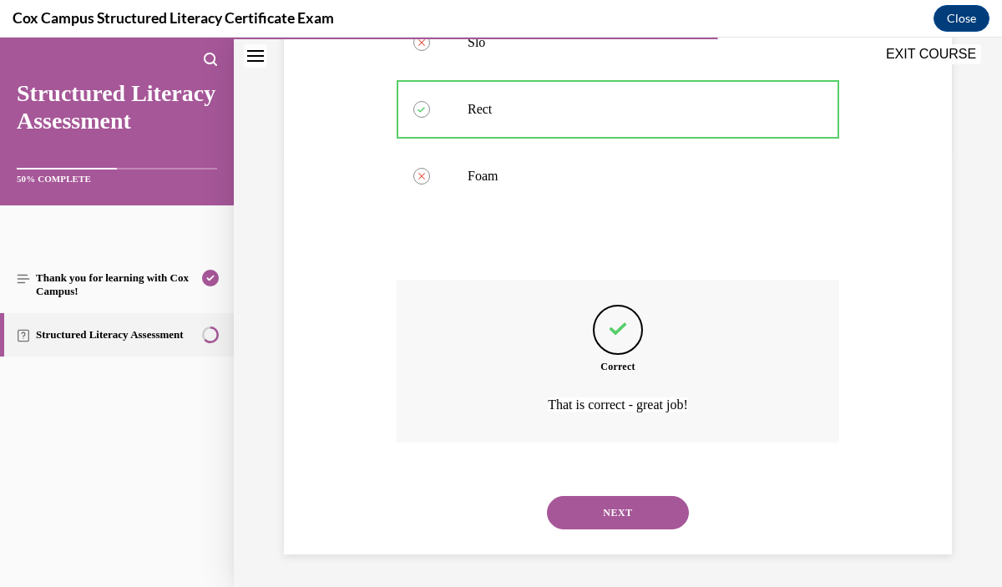
scroll to position [436, 0]
click at [637, 508] on button "NEXT" at bounding box center [618, 511] width 142 height 33
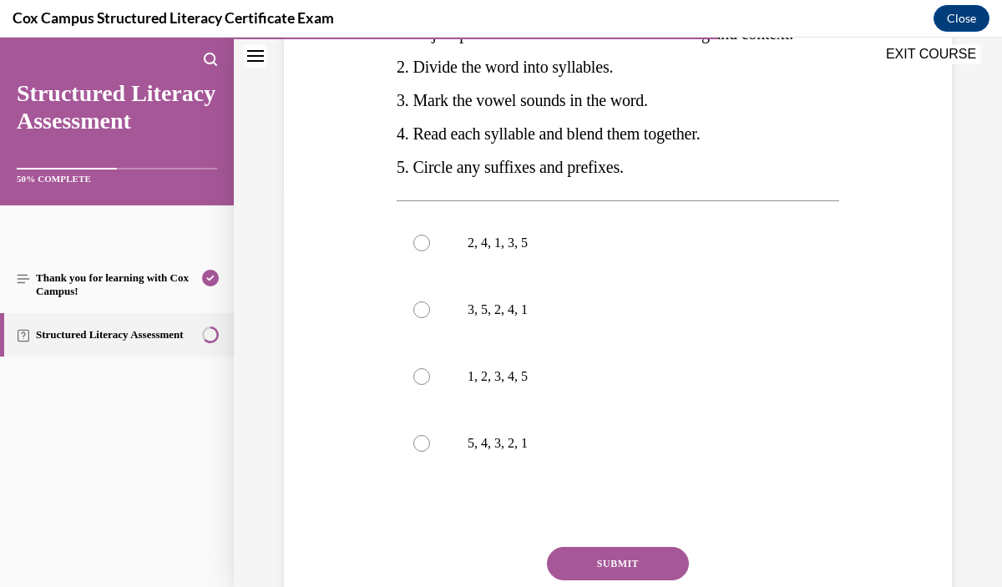
scroll to position [398, 0]
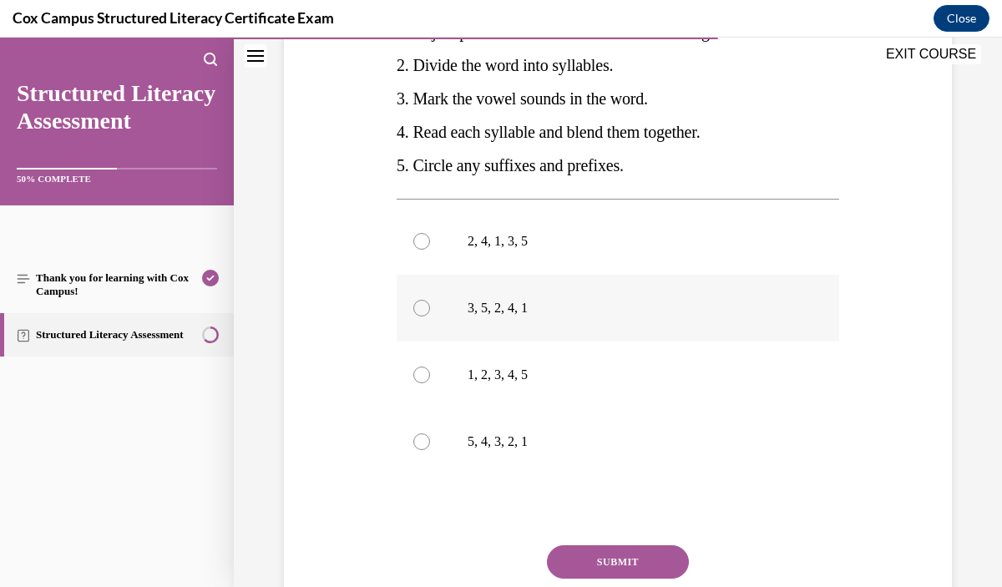
click at [612, 317] on p "3, 5, 2, 4, 1" at bounding box center [633, 308] width 330 height 17
click at [430, 317] on input "3, 5, 2, 4, 1" at bounding box center [421, 308] width 17 height 17
radio input "true"
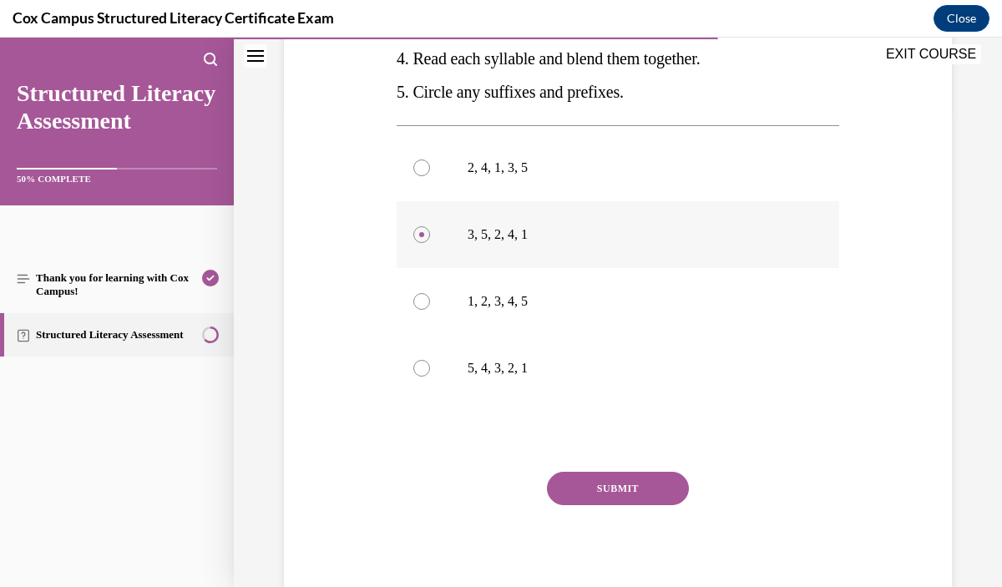
scroll to position [474, 0]
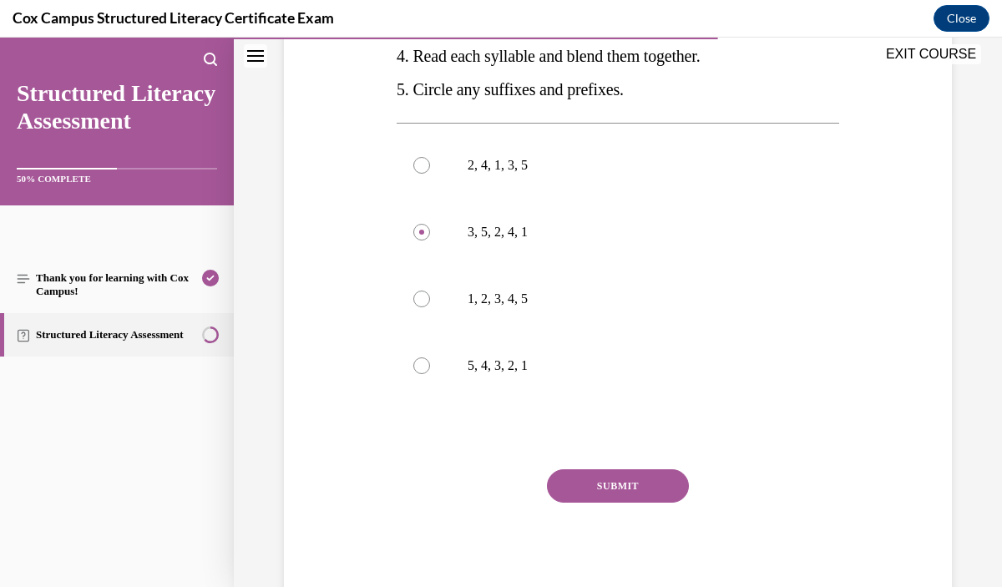
click at [629, 503] on button "SUBMIT" at bounding box center [618, 485] width 142 height 33
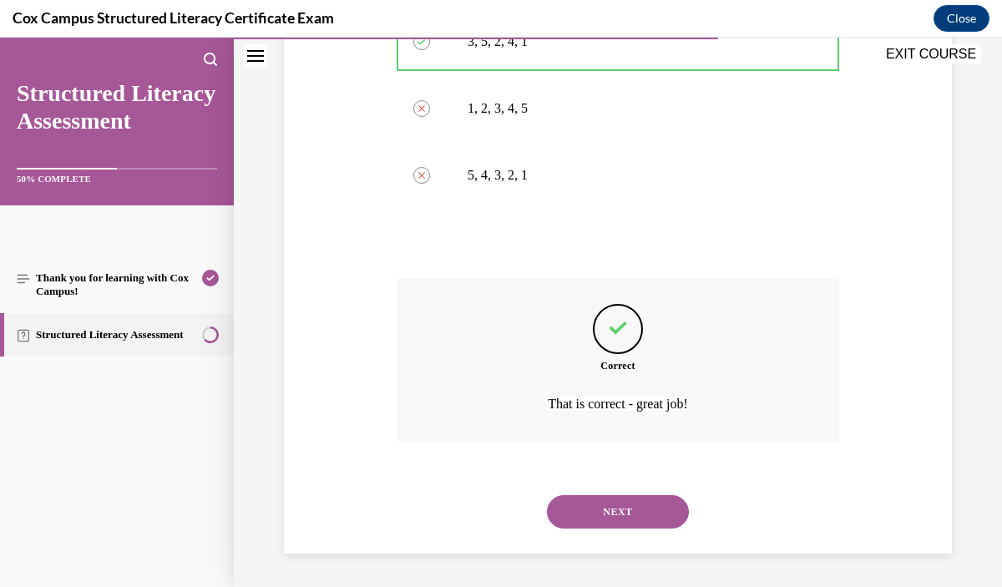
scroll to position [698, 0]
click at [636, 498] on button "NEXT" at bounding box center [618, 511] width 142 height 33
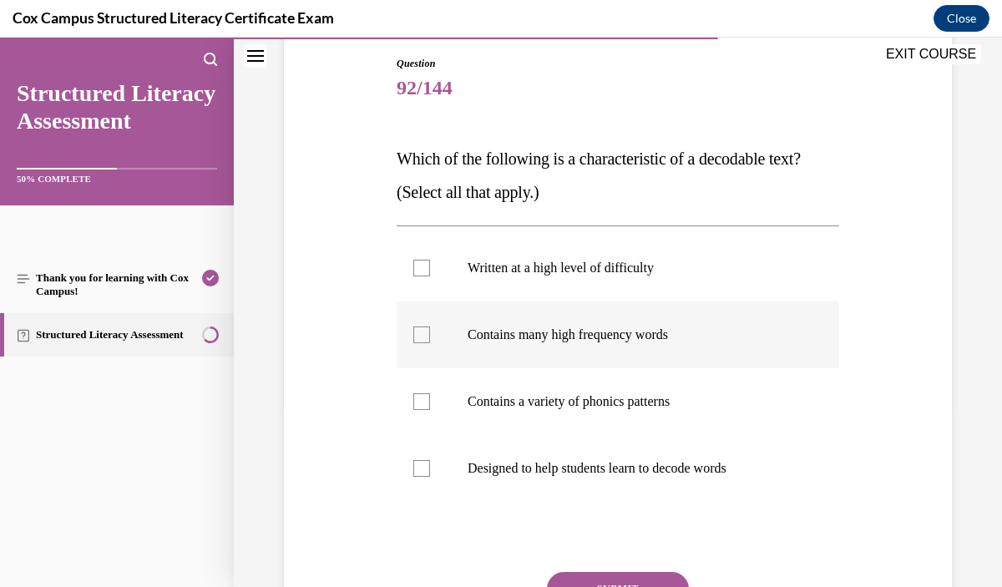
scroll to position [181, 0]
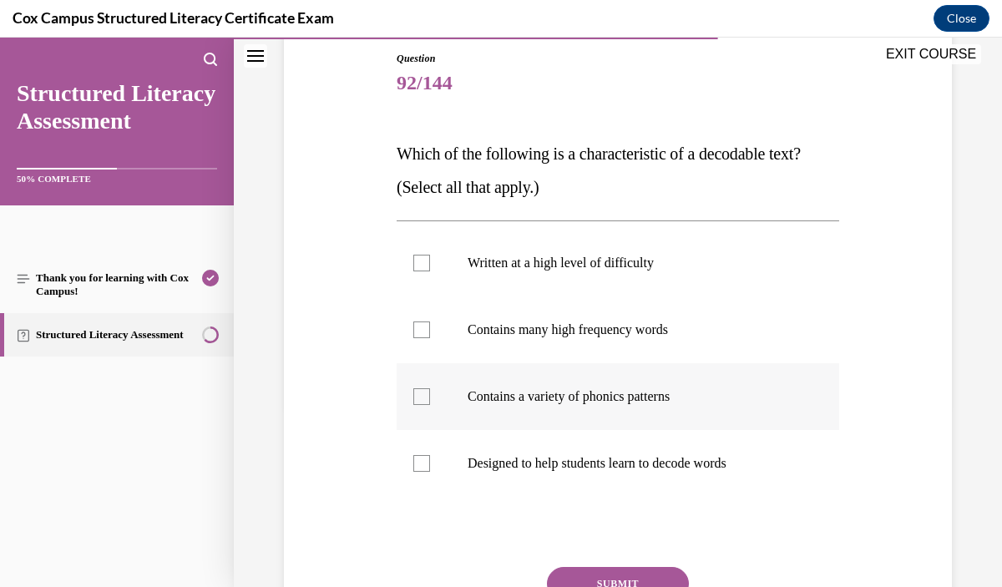
click at [657, 404] on p "Contains a variety of phonics patterns" at bounding box center [633, 396] width 330 height 17
click at [430, 404] on input "Contains a variety of phonics patterns" at bounding box center [421, 396] width 17 height 17
checkbox input "true"
click at [669, 474] on label "Designed to help students learn to decode words" at bounding box center [618, 463] width 443 height 67
click at [430, 472] on input "Designed to help students learn to decode words" at bounding box center [421, 463] width 17 height 17
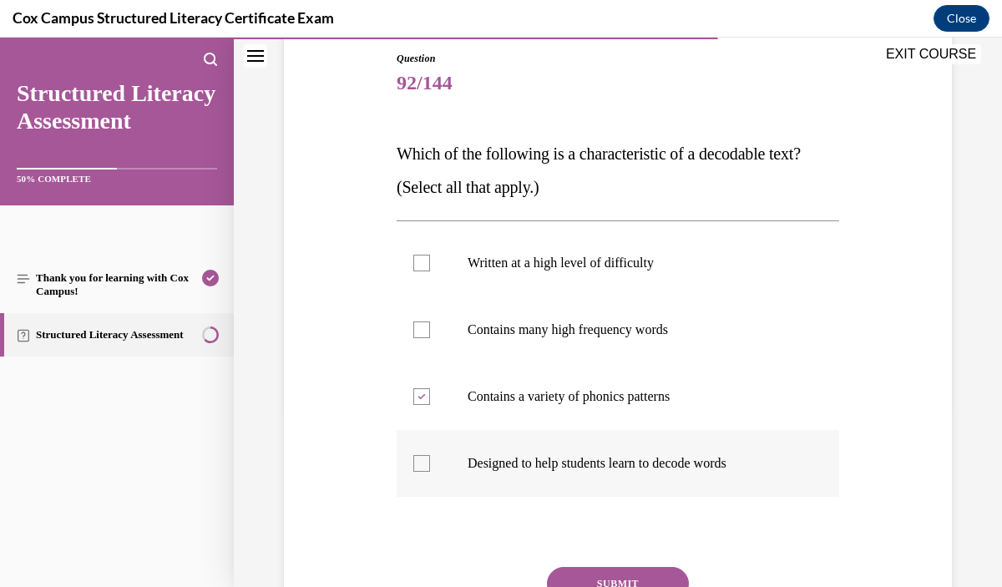
checkbox input "true"
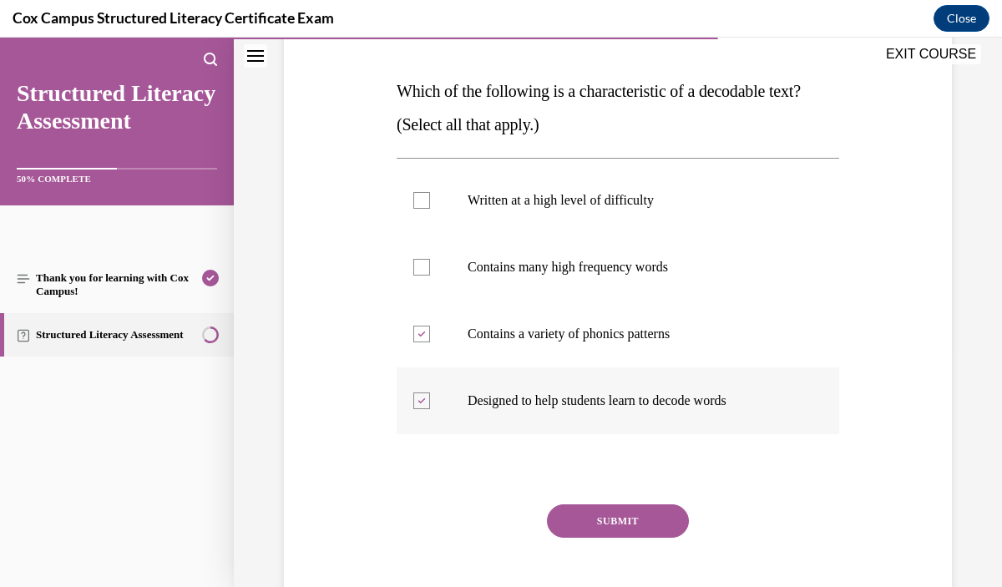
scroll to position [255, 0]
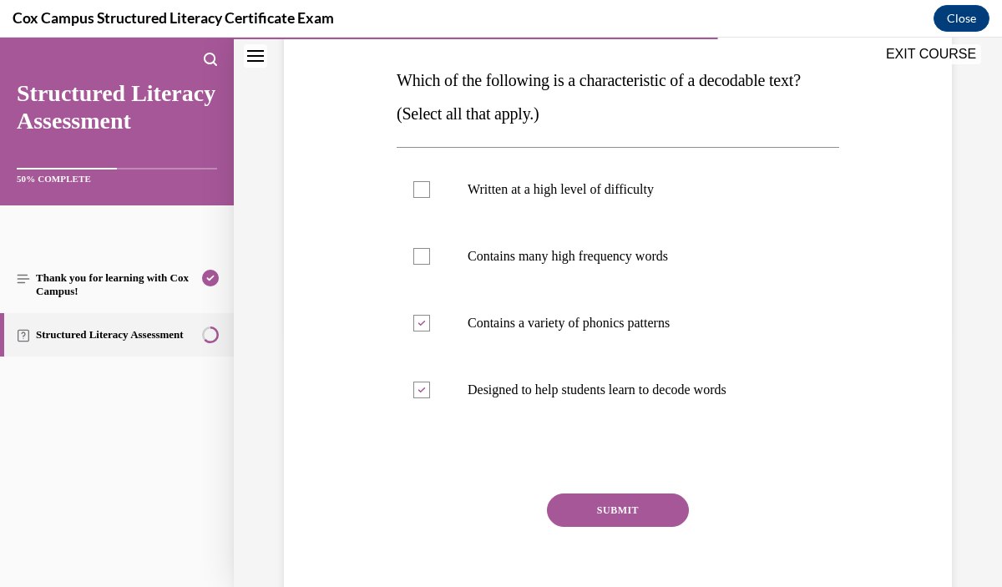
click at [663, 513] on button "SUBMIT" at bounding box center [618, 510] width 142 height 33
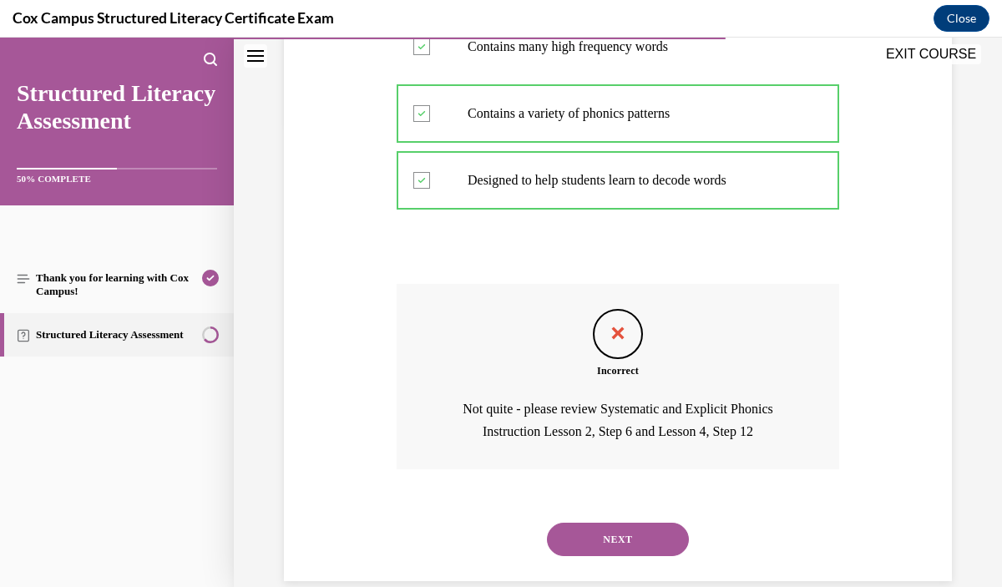
scroll to position [468, 0]
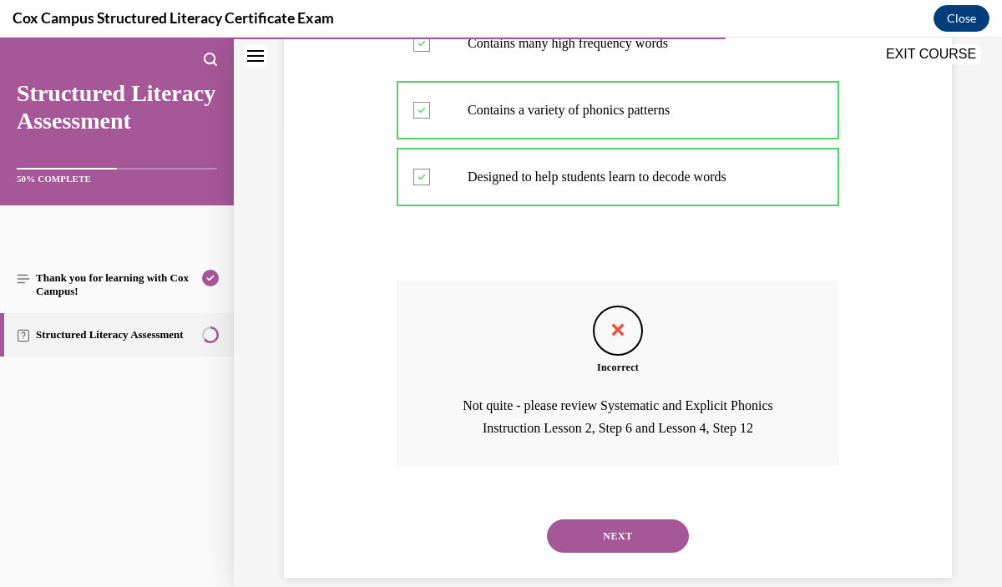
click at [663, 525] on button "NEXT" at bounding box center [618, 536] width 142 height 33
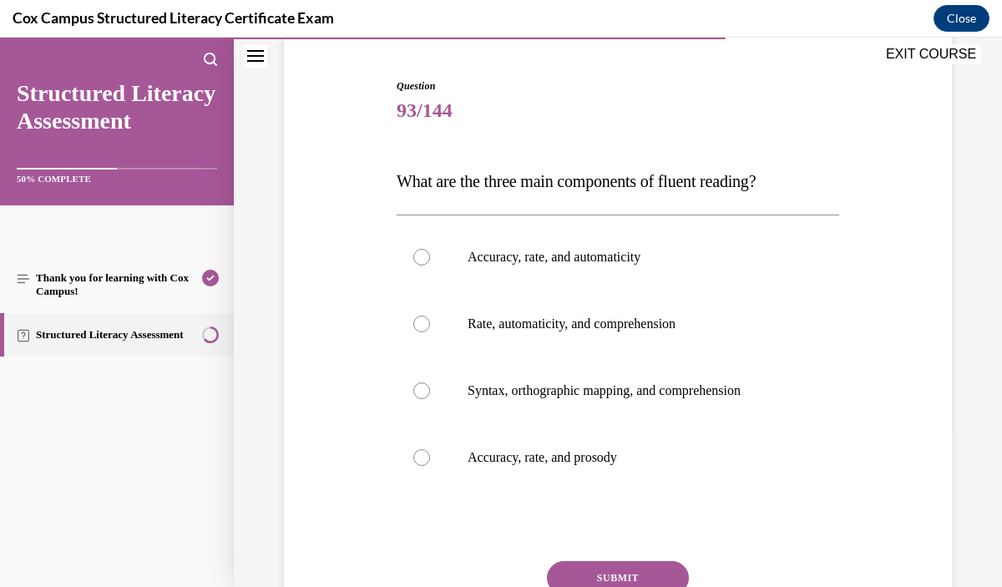
scroll to position [155, 0]
click at [673, 450] on p "Accuracy, rate, and prosody" at bounding box center [633, 457] width 330 height 17
click at [430, 450] on input "Accuracy, rate, and prosody" at bounding box center [421, 457] width 17 height 17
radio input "true"
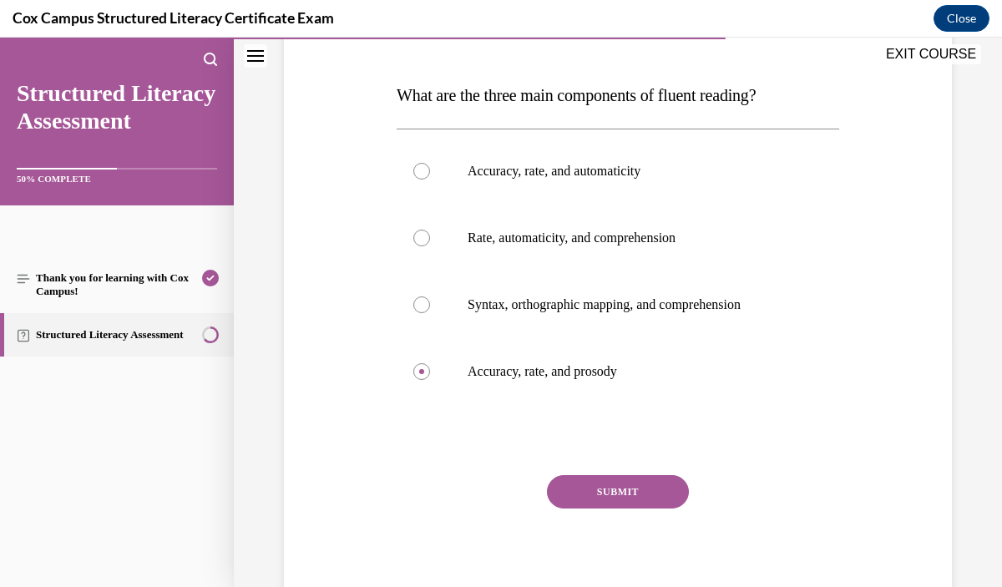
click at [661, 480] on button "SUBMIT" at bounding box center [618, 491] width 142 height 33
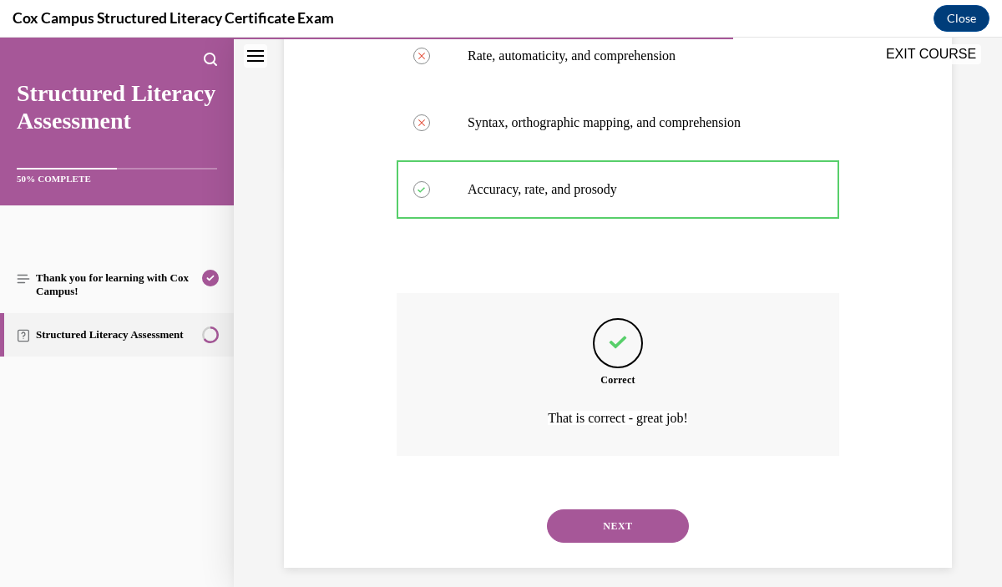
scroll to position [436, 0]
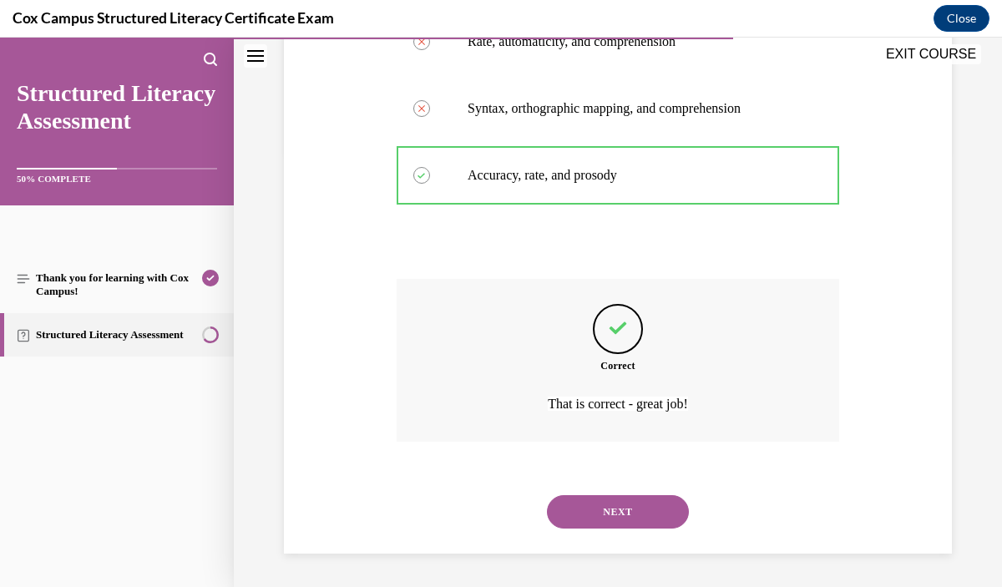
click at [659, 520] on button "NEXT" at bounding box center [618, 511] width 142 height 33
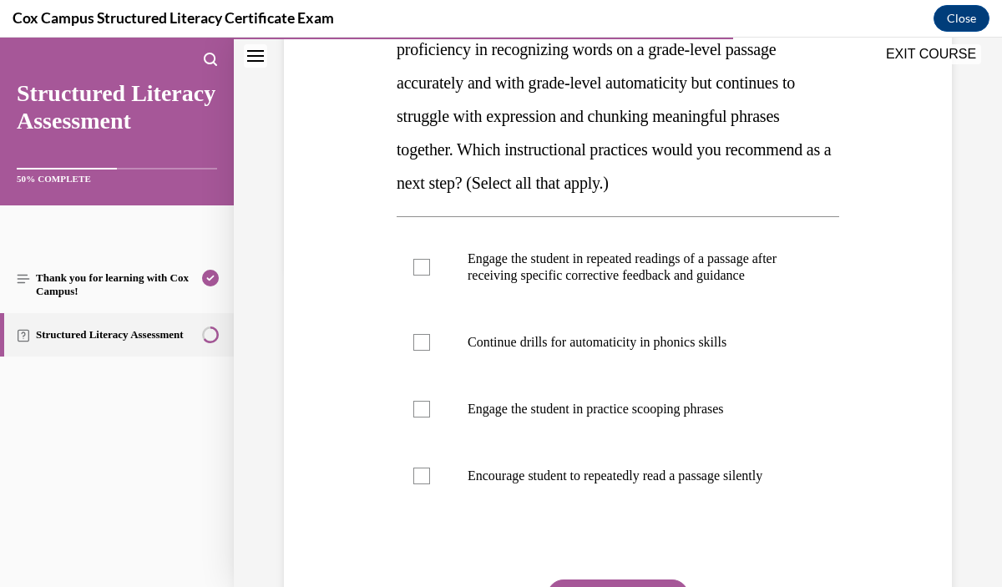
scroll to position [322, 0]
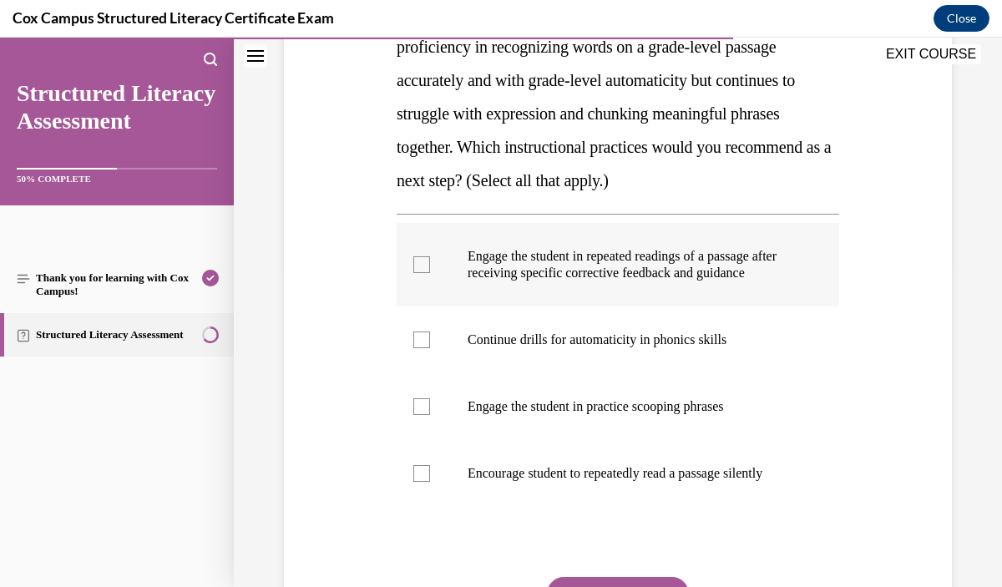
click at [680, 282] on p "Engage the student in repeated readings of a passage after receiving specific c…" at bounding box center [633, 264] width 330 height 33
click at [430, 273] on input "Engage the student in repeated readings of a passage after receiving specific c…" at bounding box center [421, 264] width 17 height 17
checkbox input "true"
click at [665, 435] on label "Engage the student in practice scooping phrases" at bounding box center [618, 406] width 443 height 67
click at [430, 415] on input "Engage the student in practice scooping phrases" at bounding box center [421, 406] width 17 height 17
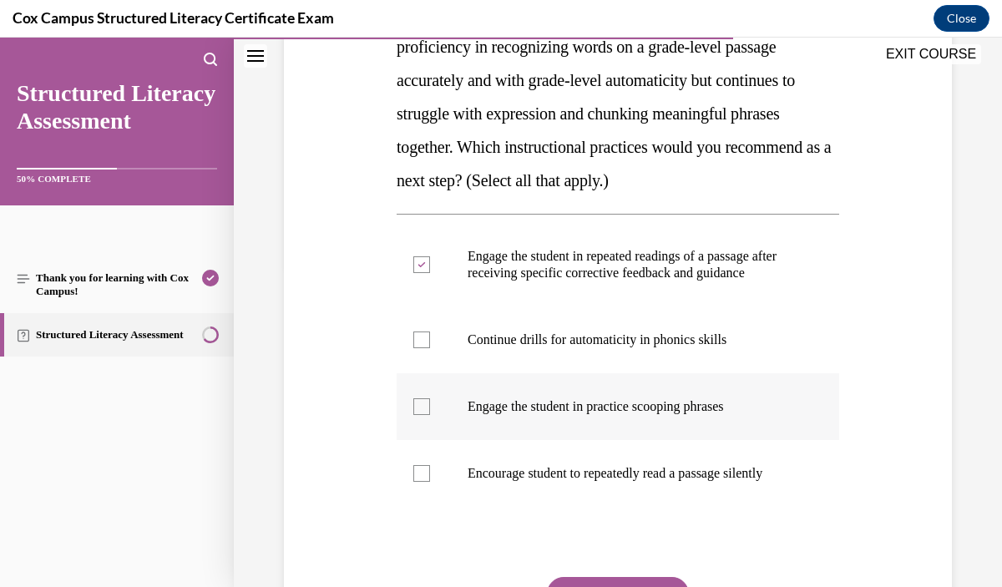
checkbox input "true"
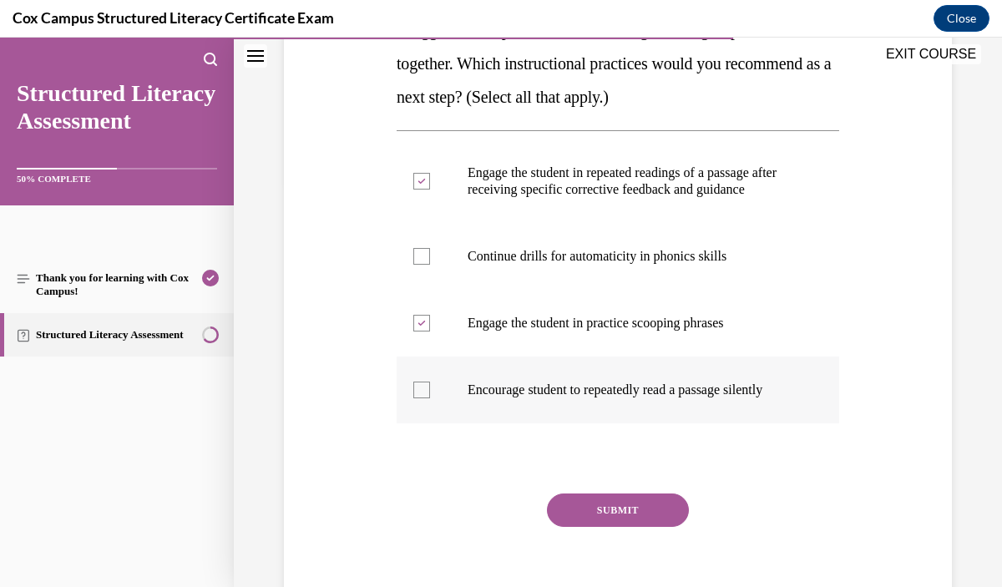
scroll to position [423, 0]
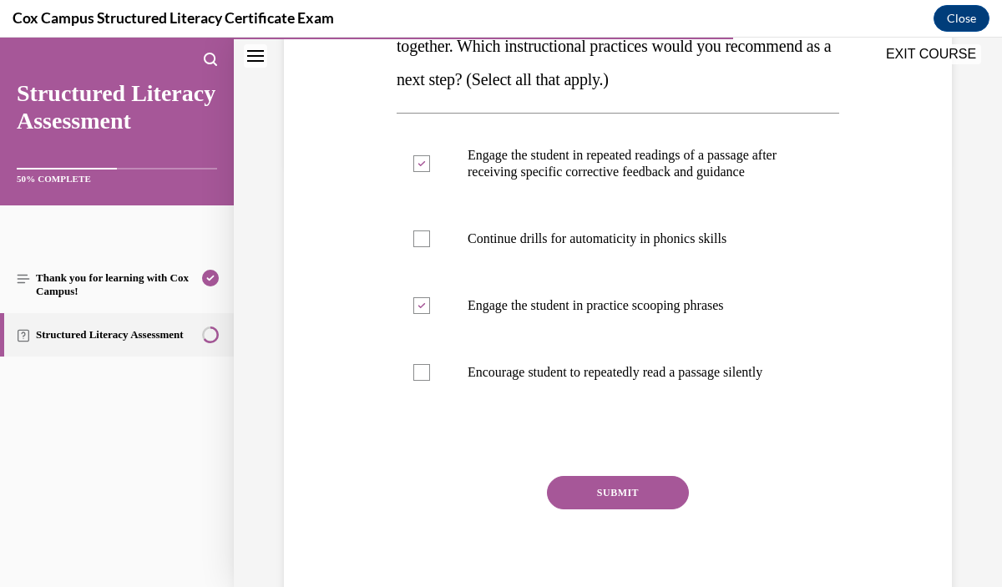
click at [662, 510] on button "SUBMIT" at bounding box center [618, 492] width 142 height 33
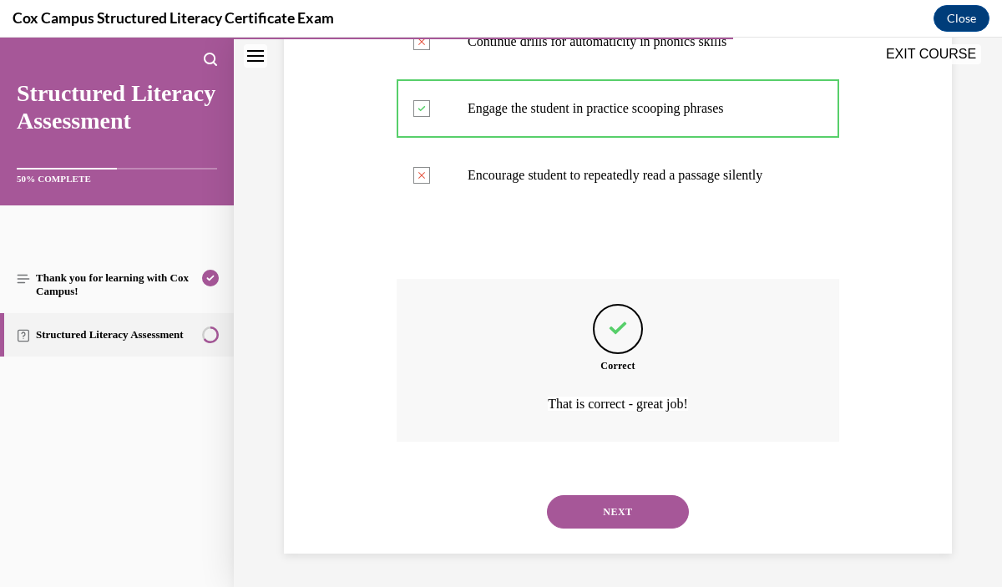
scroll to position [647, 0]
click at [662, 521] on button "NEXT" at bounding box center [618, 511] width 142 height 33
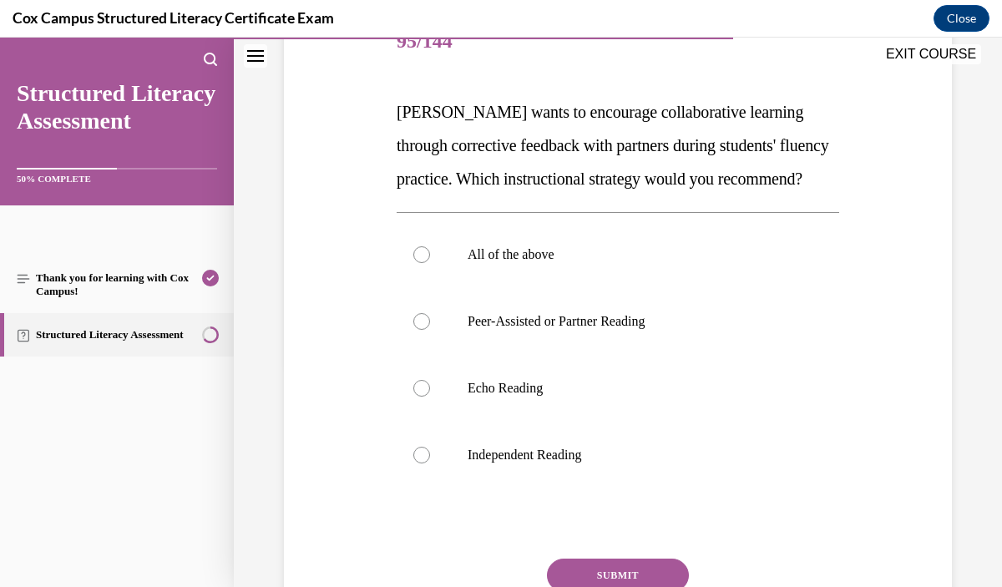
scroll to position [226, 0]
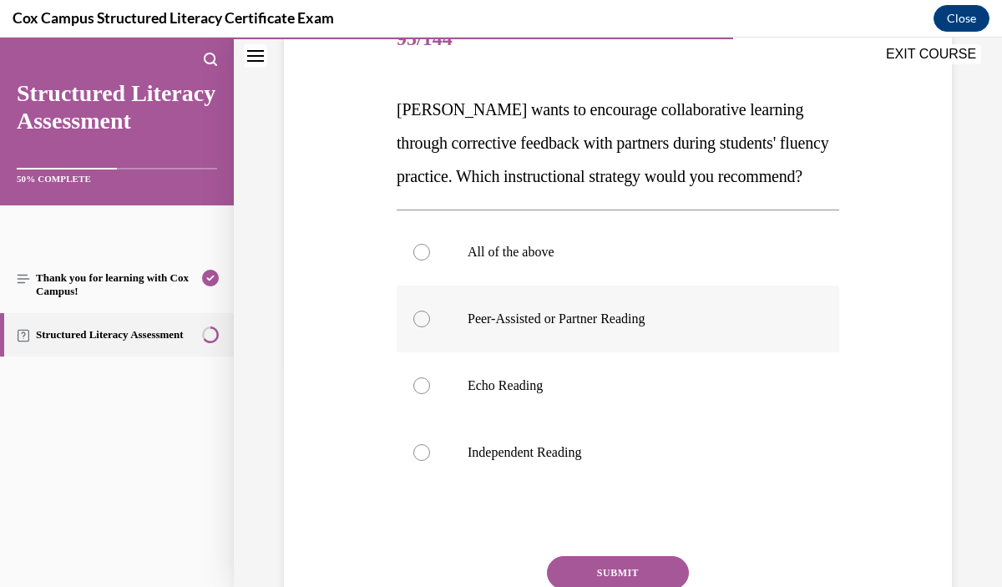
click at [657, 353] on label "Peer-Assisted or Partner Reading" at bounding box center [618, 319] width 443 height 67
click at [430, 327] on input "Peer-Assisted or Partner Reading" at bounding box center [421, 319] width 17 height 17
radio input "true"
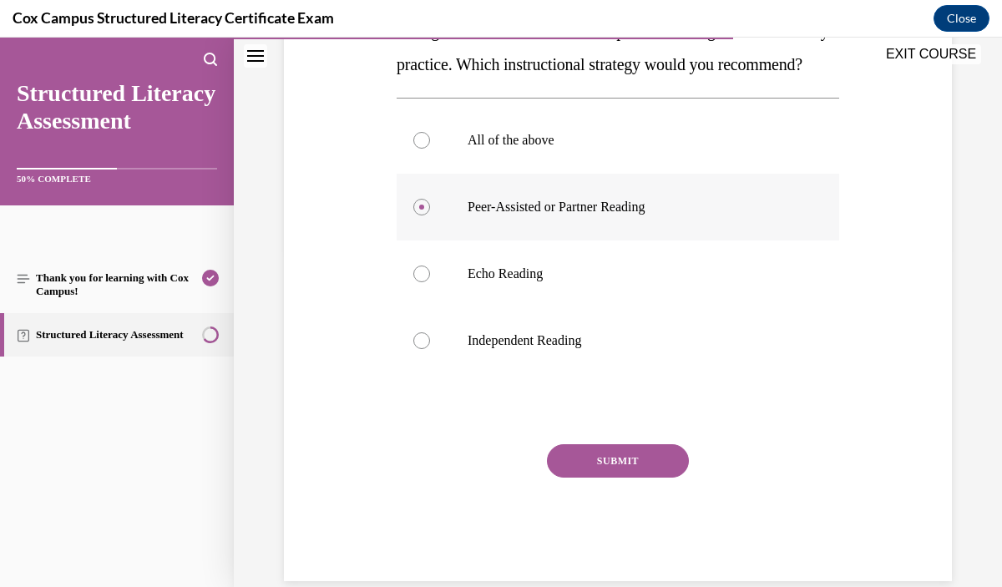
scroll to position [340, 0]
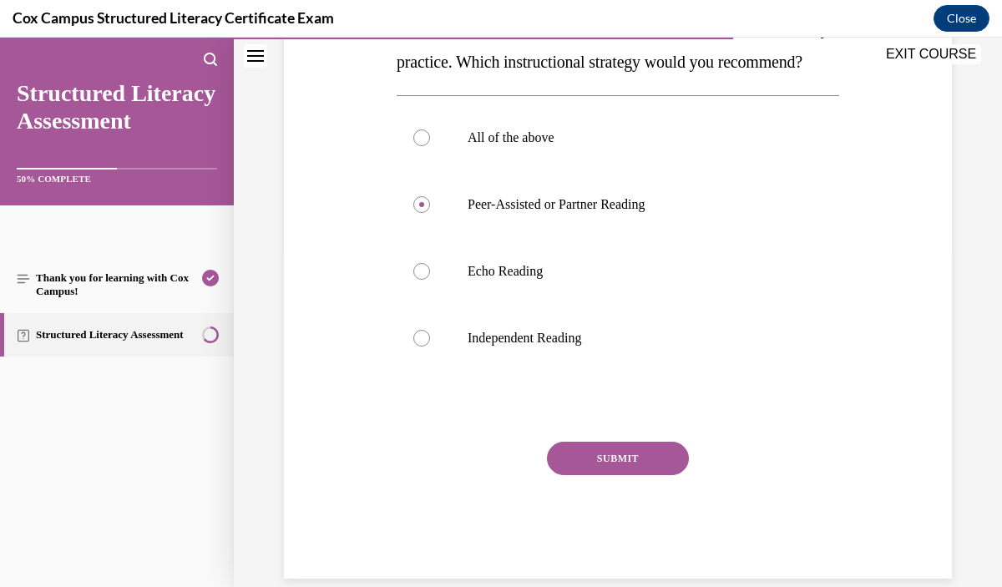
click at [660, 475] on button "SUBMIT" at bounding box center [618, 458] width 142 height 33
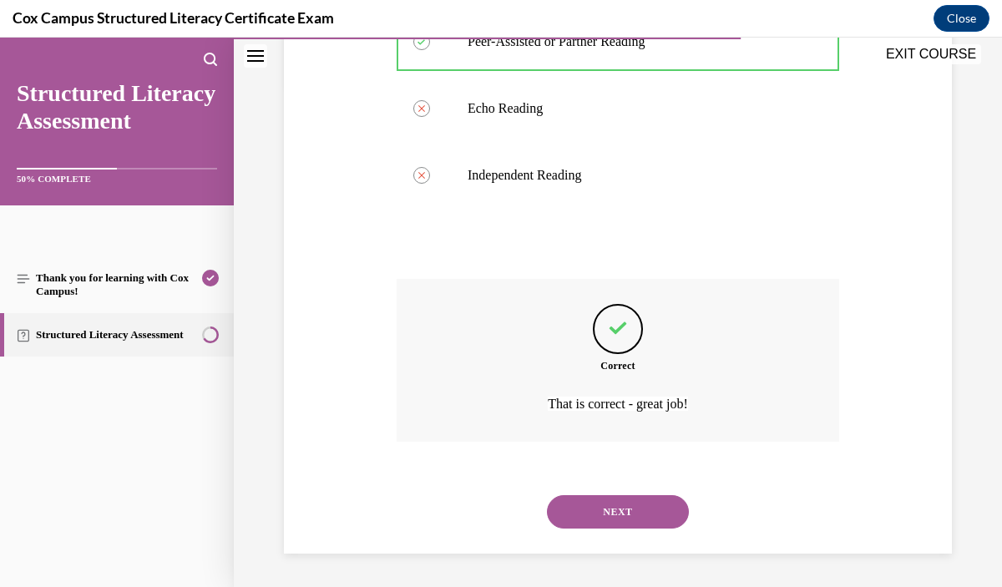
scroll to position [536, 0]
click at [660, 515] on button "NEXT" at bounding box center [618, 511] width 142 height 33
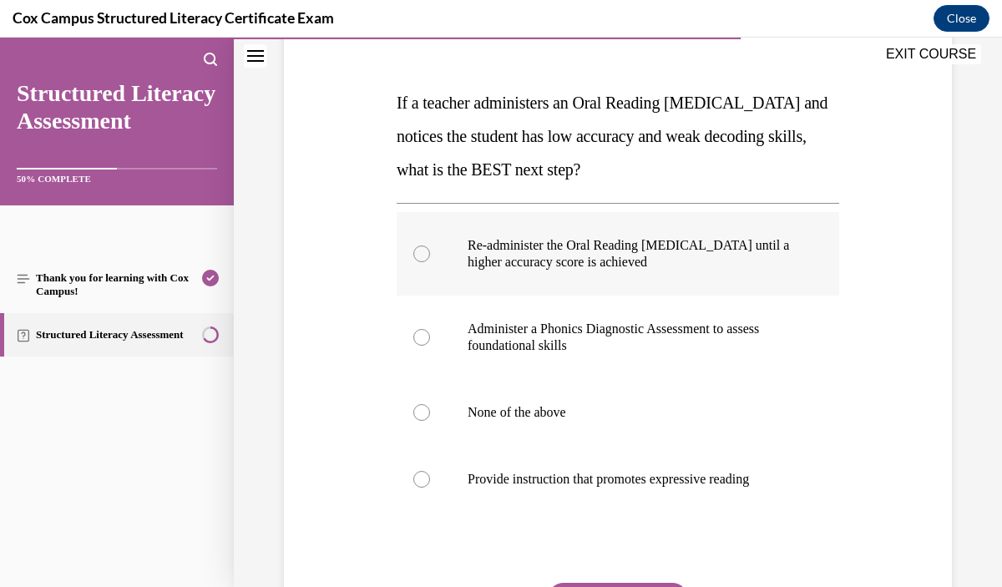
scroll to position [240, 0]
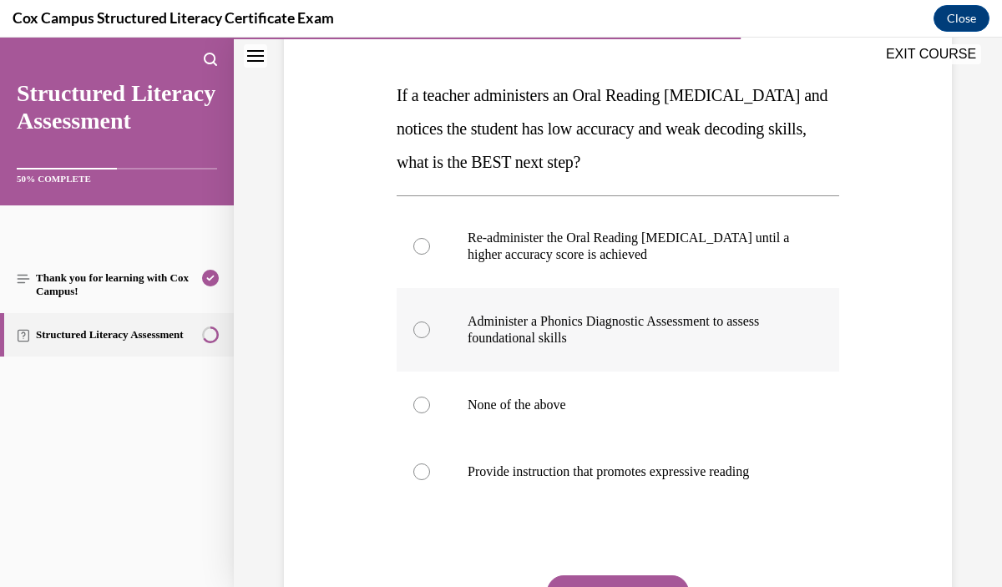
click at [638, 351] on label "Administer a Phonics Diagnostic Assessment to assess foundational skills" at bounding box center [618, 330] width 443 height 84
click at [430, 338] on input "Administer a Phonics Diagnostic Assessment to assess foundational skills" at bounding box center [421, 330] width 17 height 17
radio input "true"
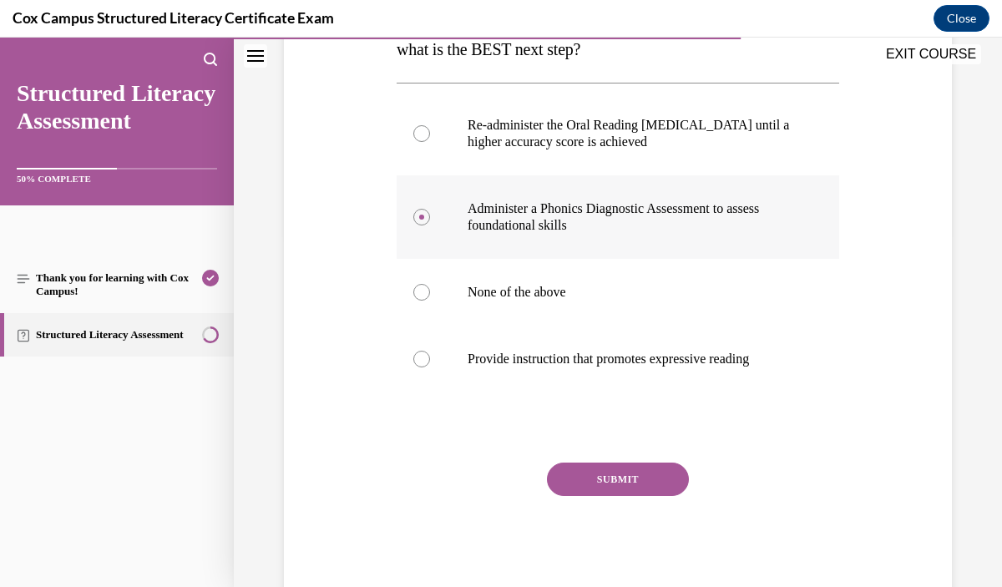
scroll to position [353, 0]
click at [610, 474] on button "SUBMIT" at bounding box center [618, 478] width 142 height 33
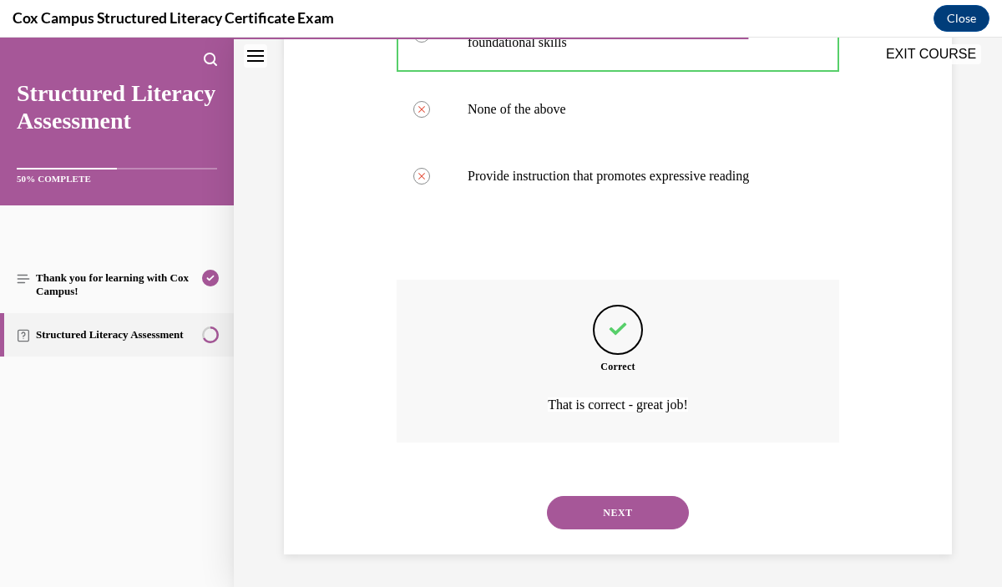
scroll to position [536, 0]
click at [580, 529] on div "NEXT" at bounding box center [618, 512] width 443 height 67
click at [579, 521] on button "NEXT" at bounding box center [618, 511] width 142 height 33
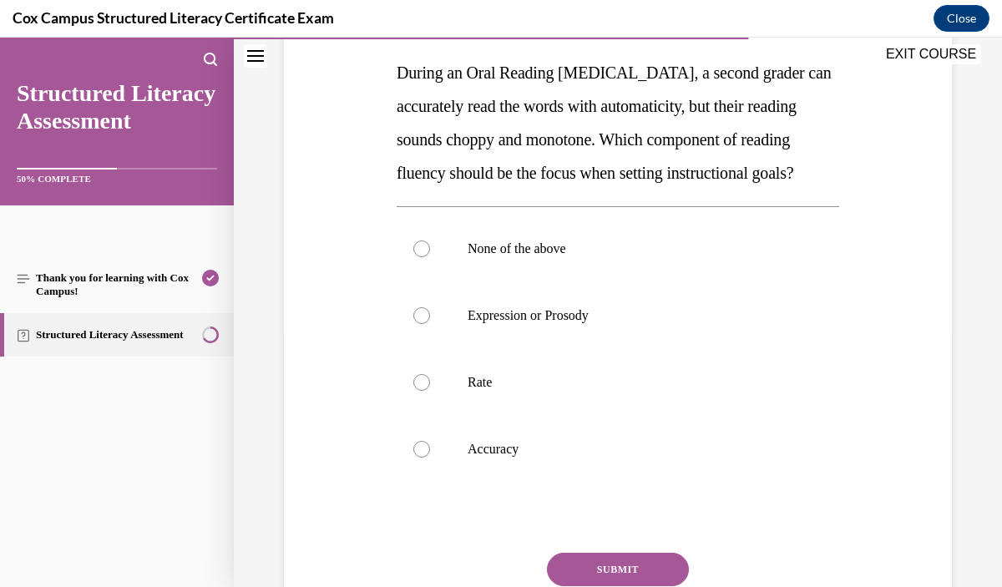
scroll to position [266, 0]
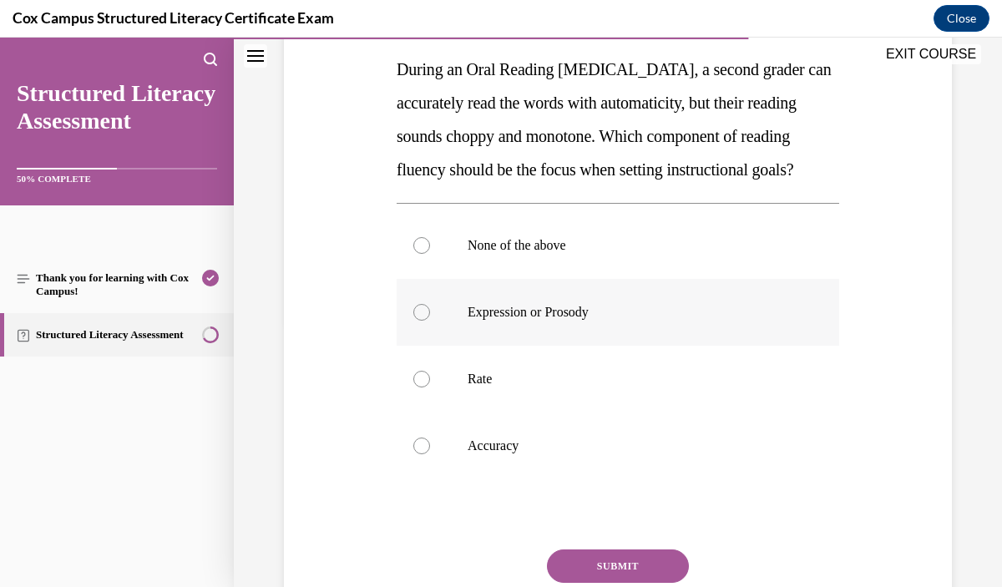
click at [586, 346] on label "Expression or Prosody" at bounding box center [618, 312] width 443 height 67
click at [430, 321] on input "Expression or Prosody" at bounding box center [421, 312] width 17 height 17
radio input "true"
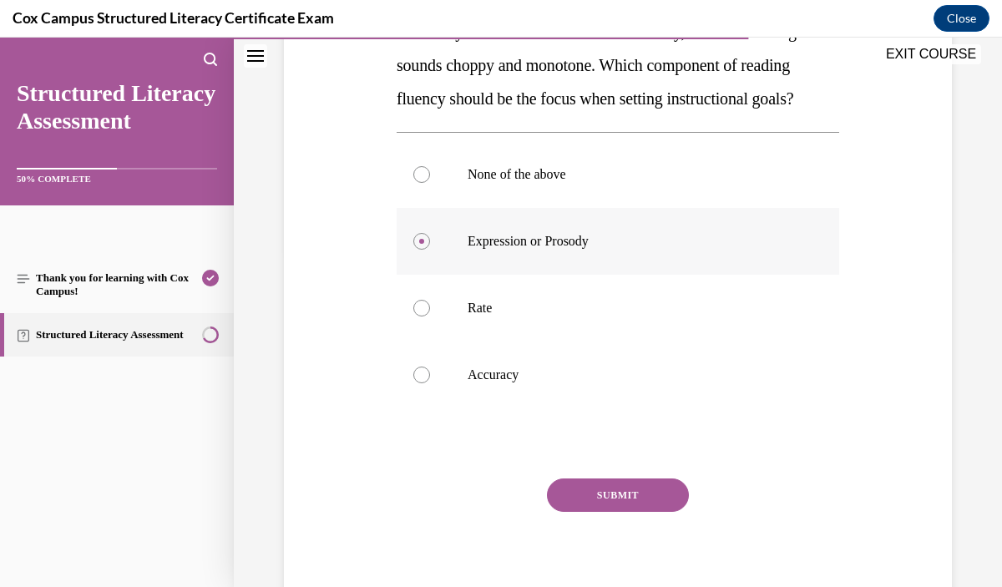
scroll to position [363, 0]
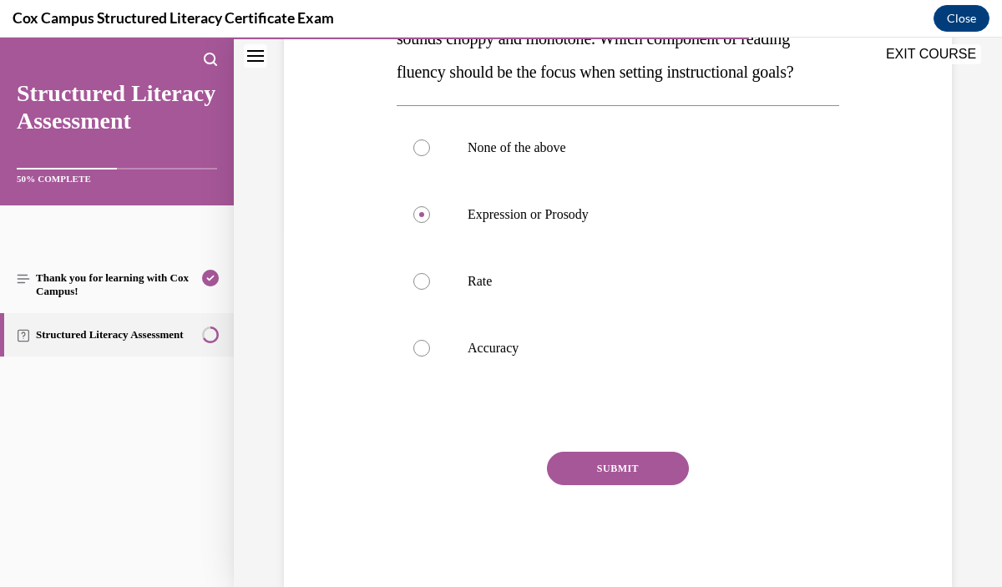
click at [603, 485] on button "SUBMIT" at bounding box center [618, 468] width 142 height 33
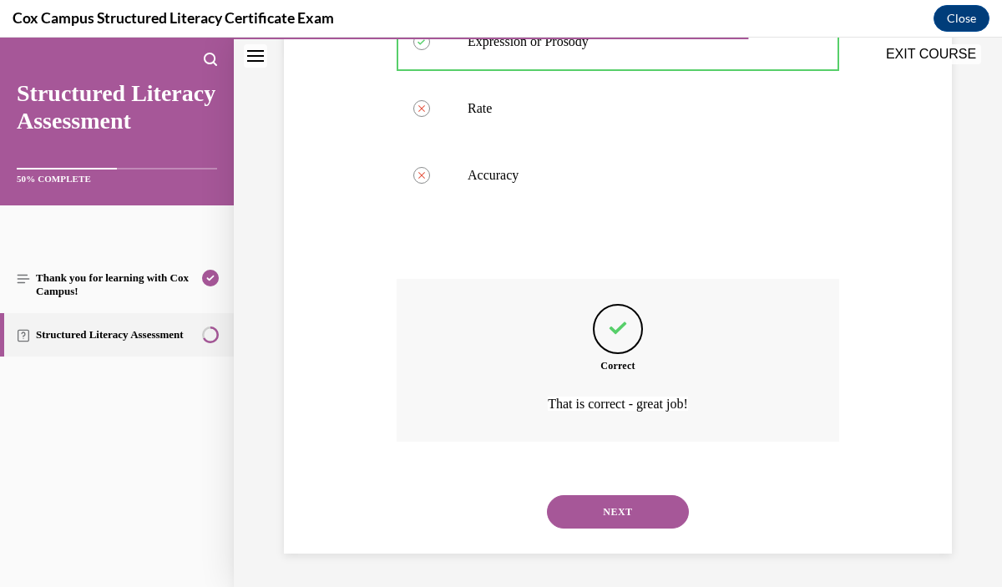
scroll to position [570, 0]
click at [608, 506] on button "NEXT" at bounding box center [618, 511] width 142 height 33
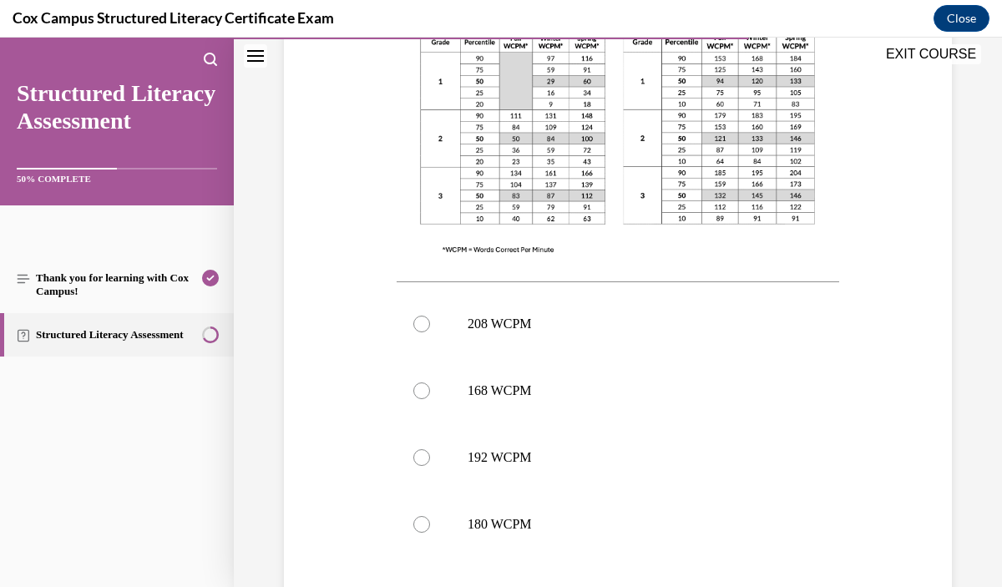
scroll to position [580, 0]
click at [516, 396] on p "168 WCPM" at bounding box center [633, 391] width 330 height 17
click at [430, 396] on input "168 WCPM" at bounding box center [421, 391] width 17 height 17
radio input "true"
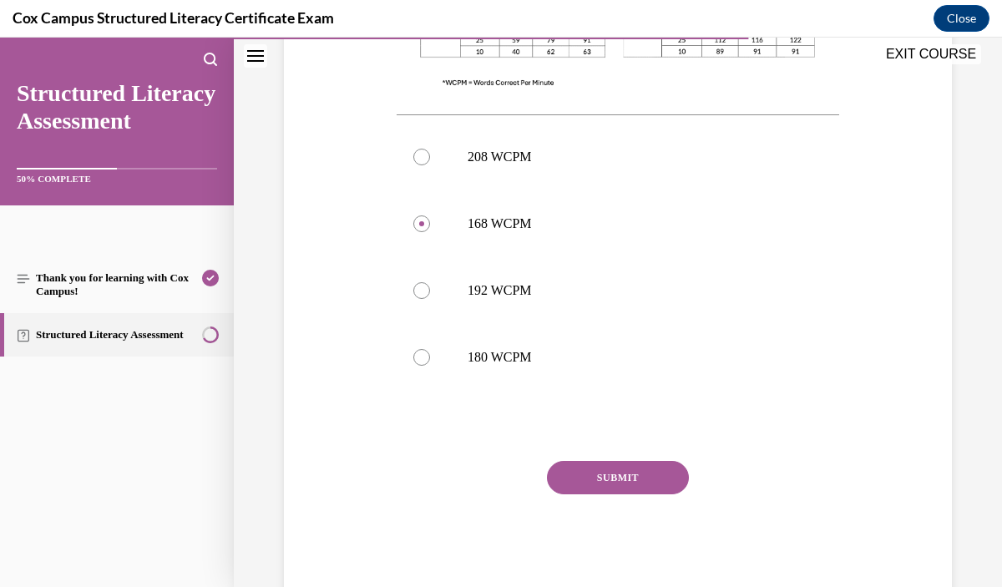
click at [626, 479] on button "SUBMIT" at bounding box center [618, 477] width 142 height 33
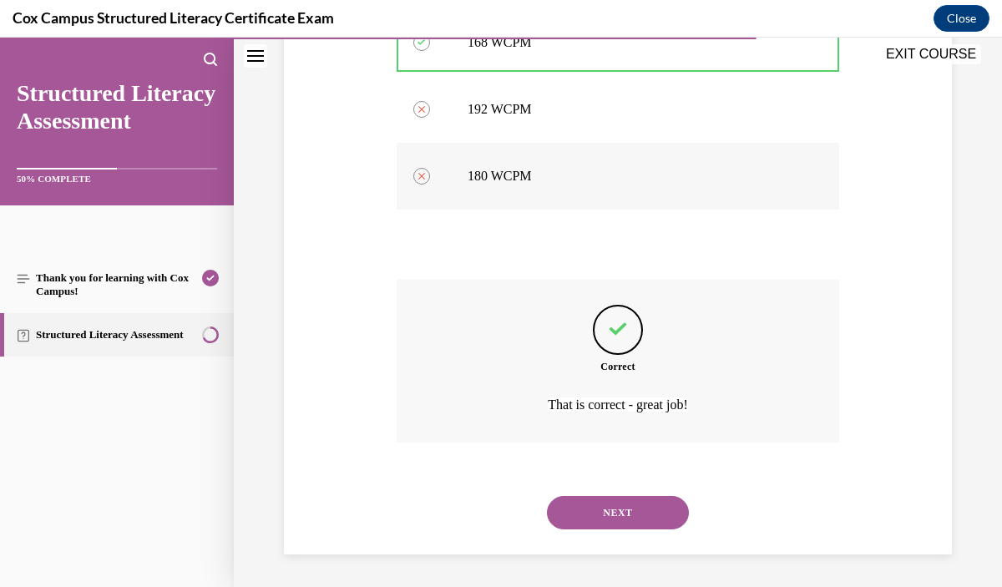
scroll to position [930, 0]
click at [617, 508] on button "NEXT" at bounding box center [618, 511] width 142 height 33
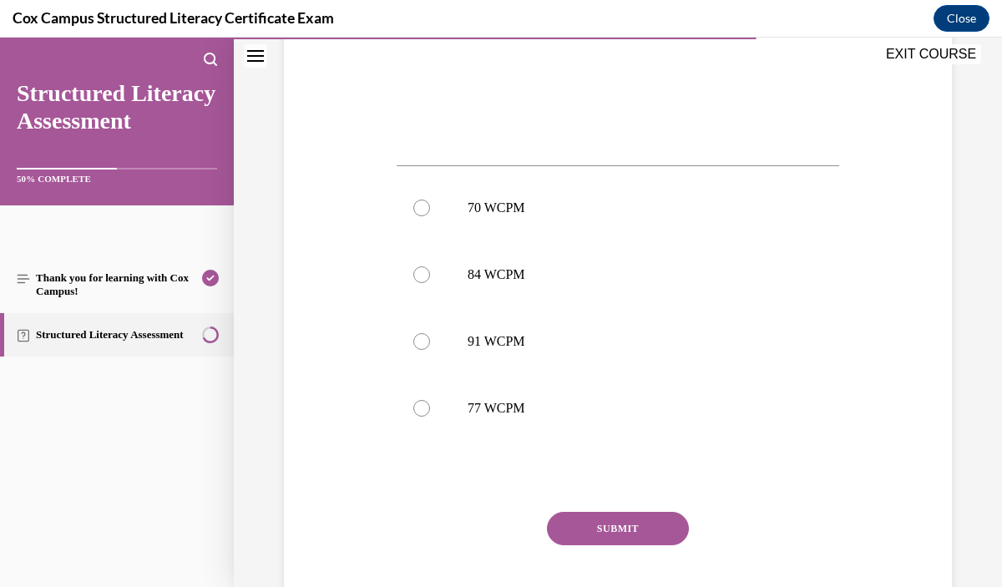
scroll to position [686, 0]
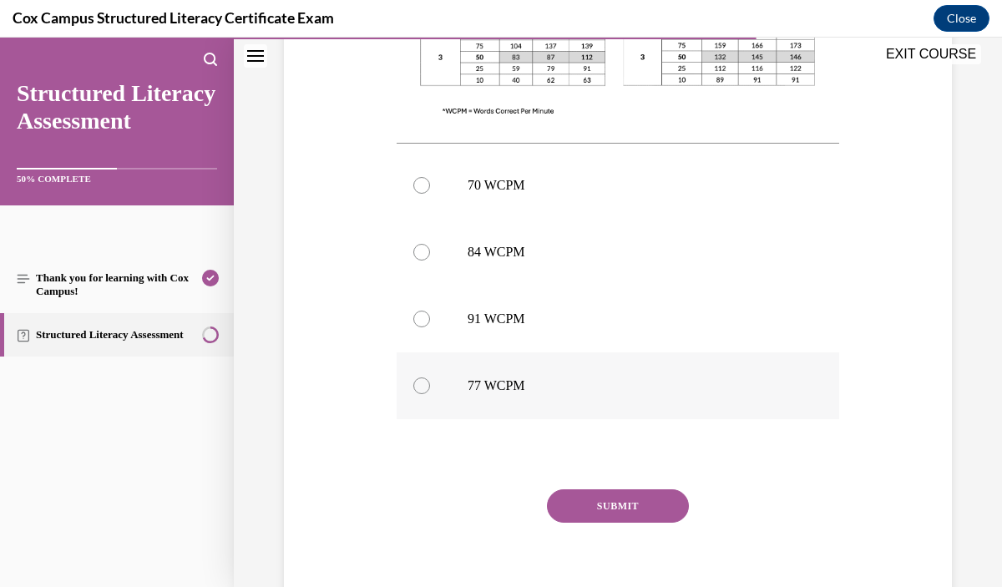
click at [577, 402] on label "77 WCPM" at bounding box center [618, 386] width 443 height 67
click at [430, 394] on input "77 WCPM" at bounding box center [421, 386] width 17 height 17
radio input "true"
click at [626, 505] on button "SUBMIT" at bounding box center [618, 505] width 142 height 33
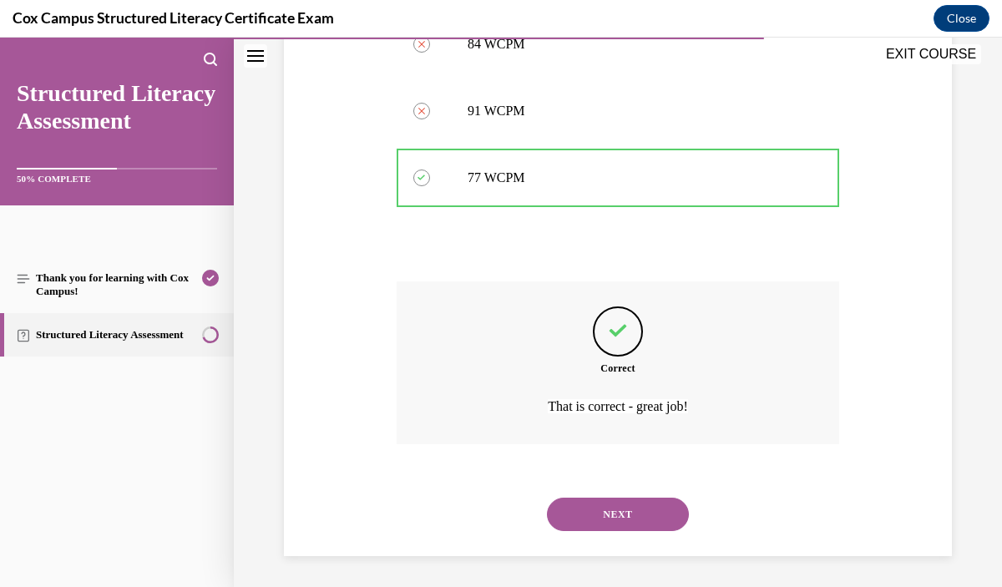
scroll to position [896, 0]
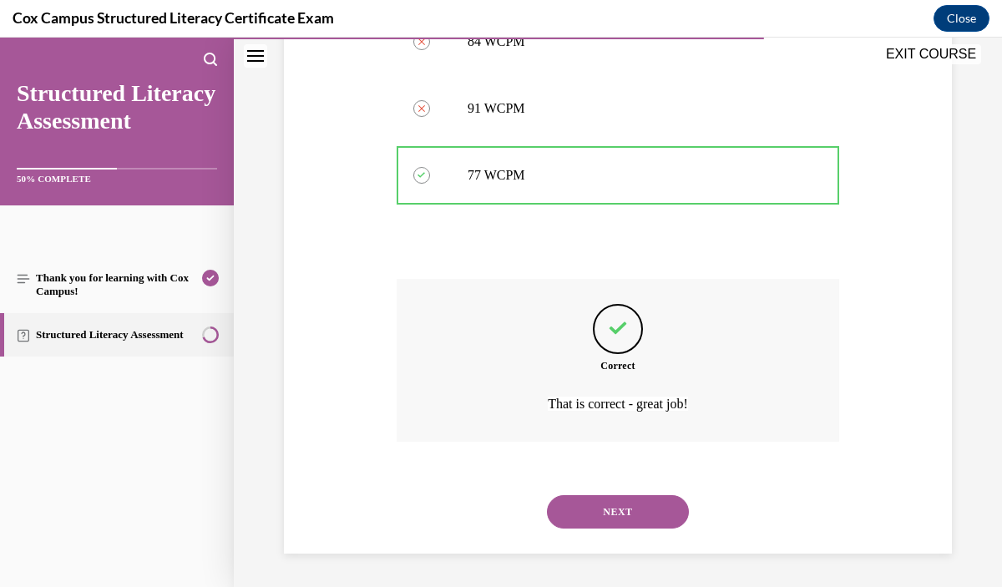
click at [626, 505] on button "NEXT" at bounding box center [618, 511] width 142 height 33
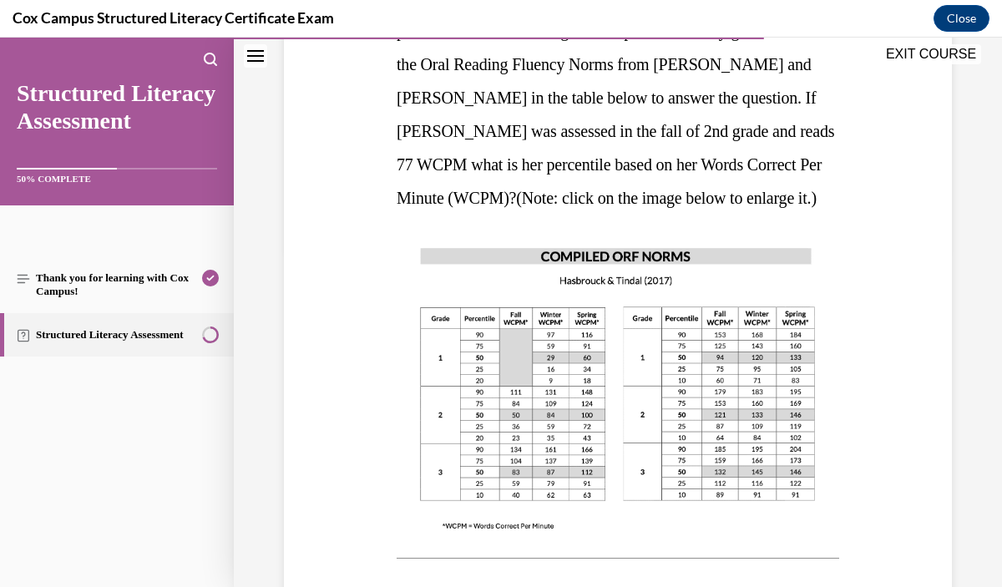
scroll to position [342, 0]
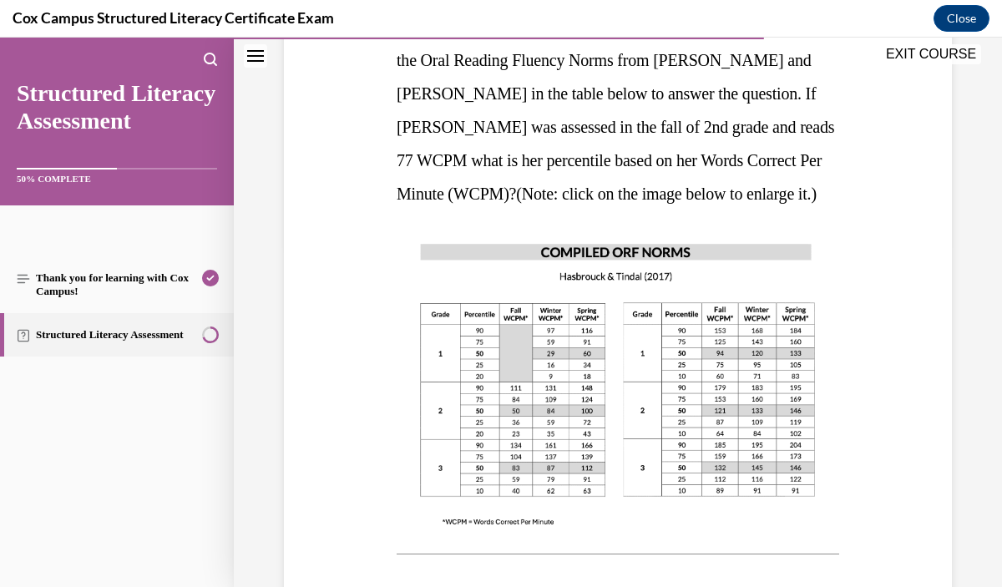
click at [626, 505] on img at bounding box center [618, 384] width 443 height 314
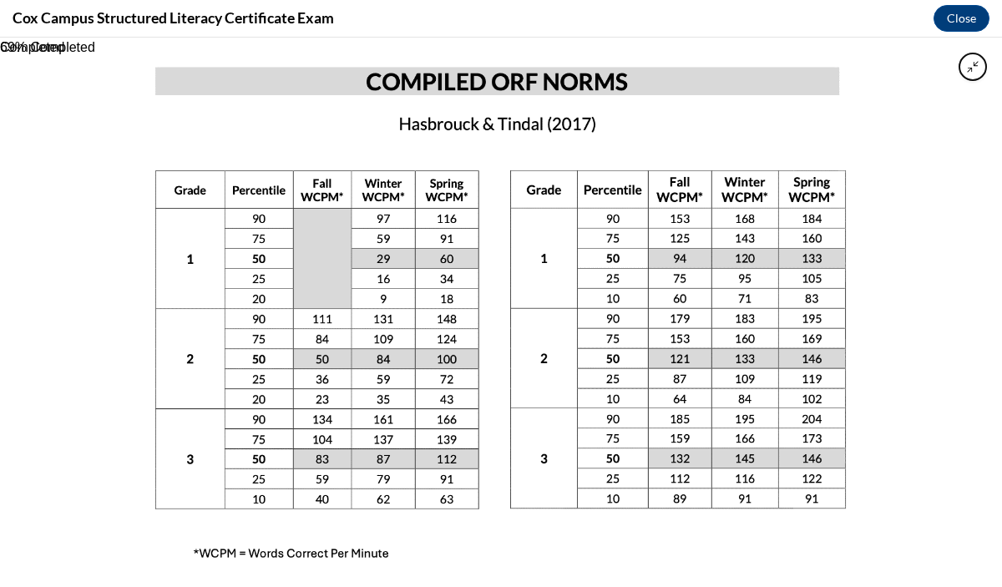
click at [492, 371] on img at bounding box center [501, 313] width 775 height 550
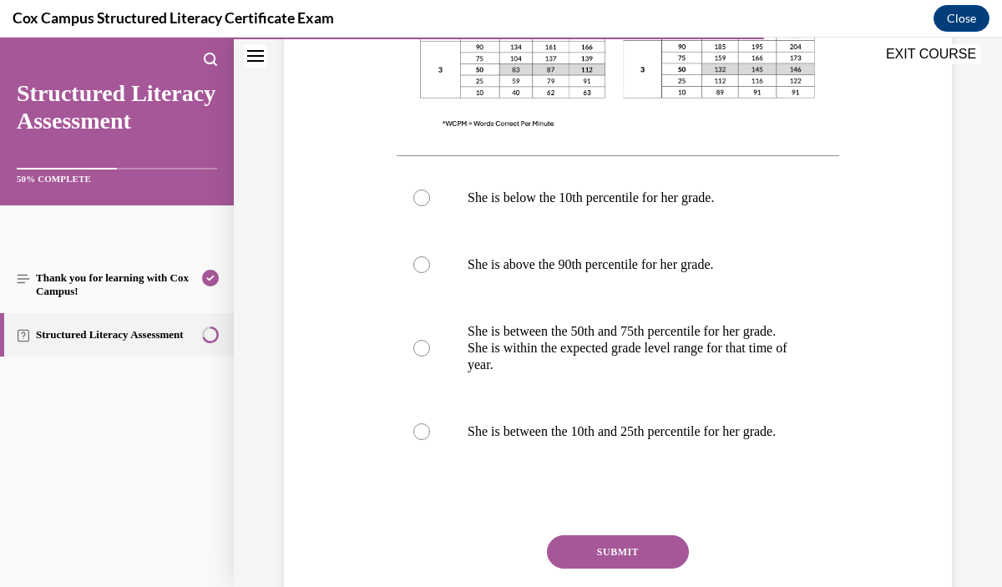
scroll to position [741, 0]
click at [564, 373] on p "She is between the 50th and 75th percentile for her grade. She is within the ex…" at bounding box center [633, 347] width 330 height 50
click at [430, 356] on input "She is between the 50th and 75th percentile for her grade. She is within the ex…" at bounding box center [421, 347] width 17 height 17
radio input "true"
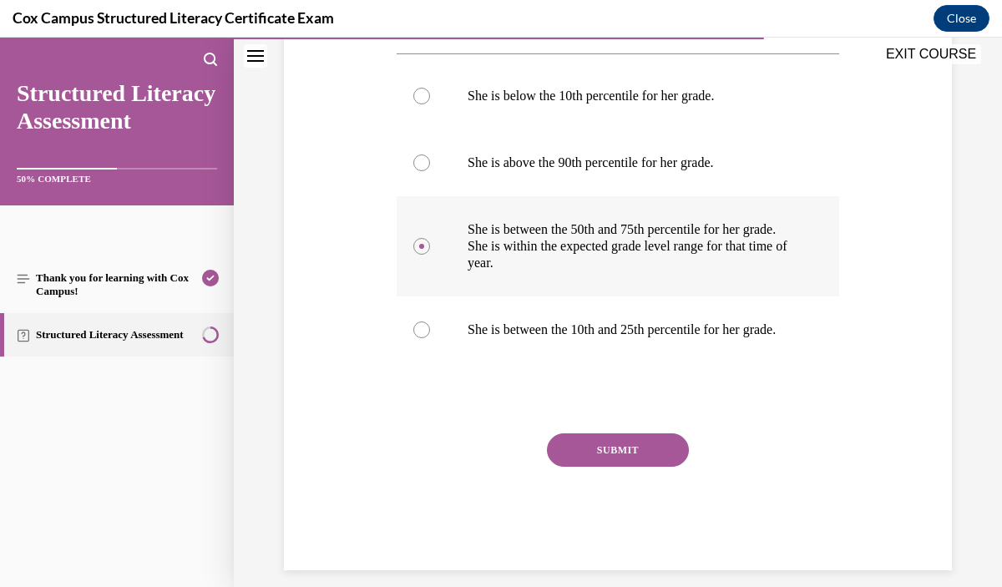
scroll to position [845, 0]
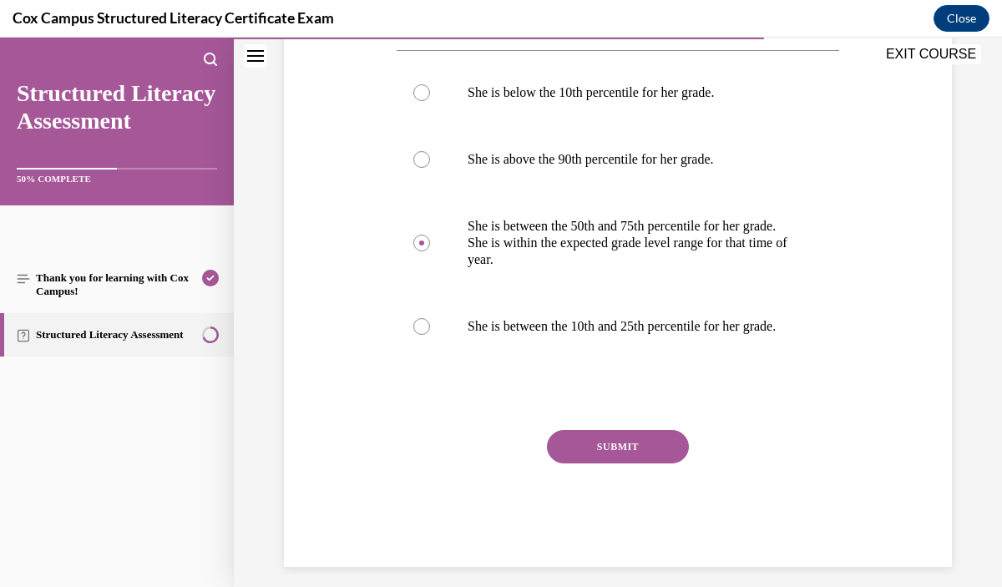
click at [634, 464] on button "SUBMIT" at bounding box center [618, 446] width 142 height 33
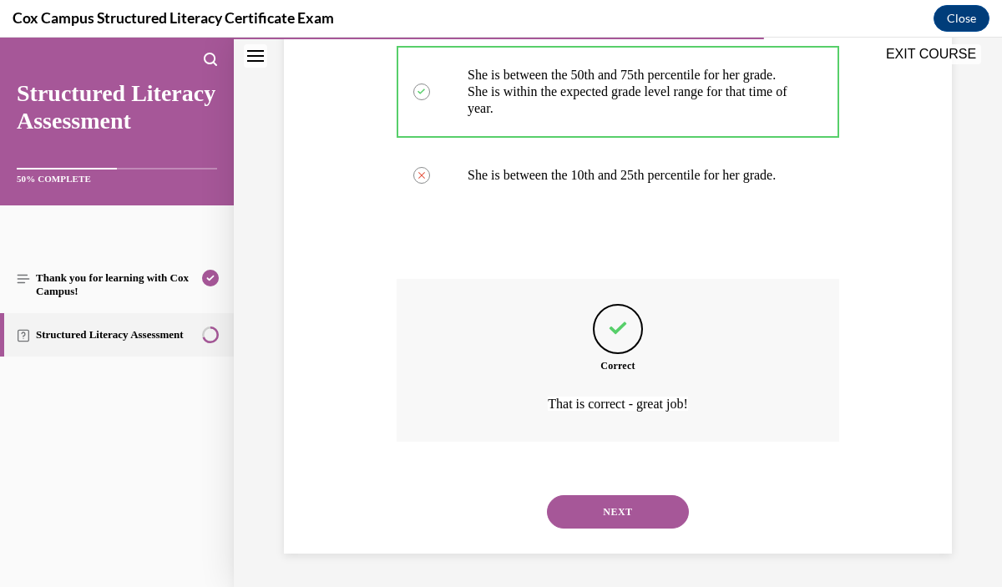
scroll to position [1012, 0]
click at [621, 529] on button "NEXT" at bounding box center [618, 511] width 142 height 33
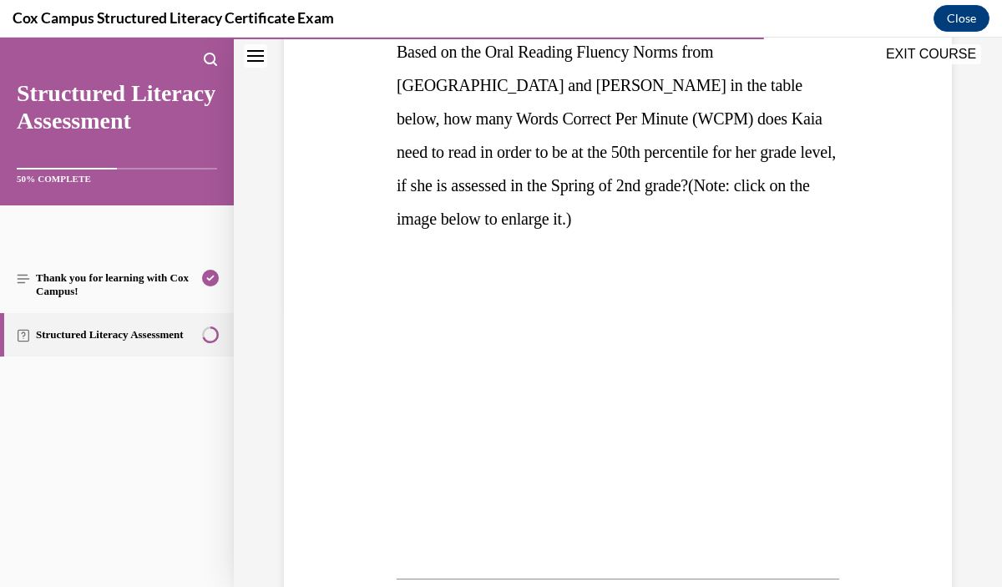
scroll to position [284, 0]
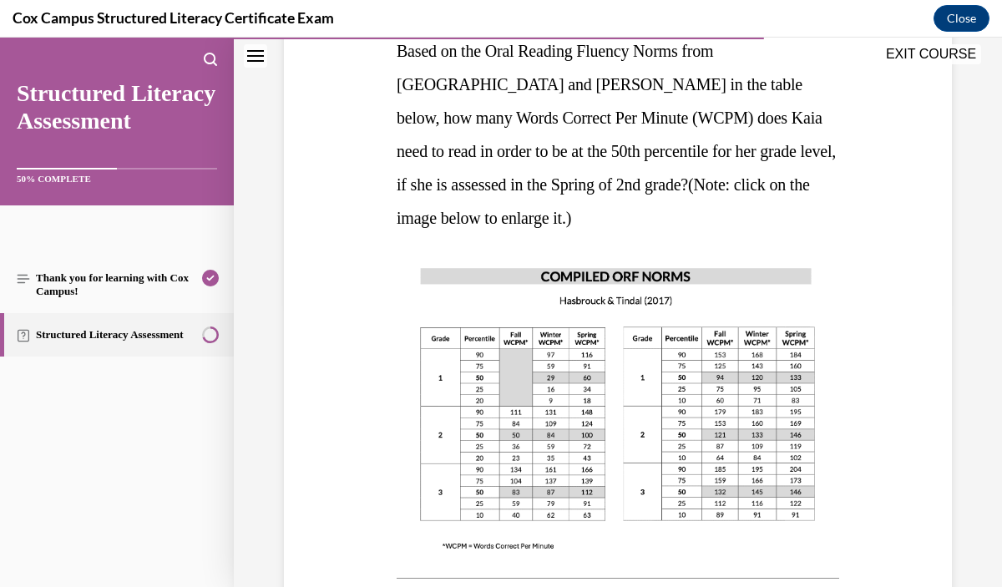
click at [629, 441] on img at bounding box center [618, 408] width 443 height 314
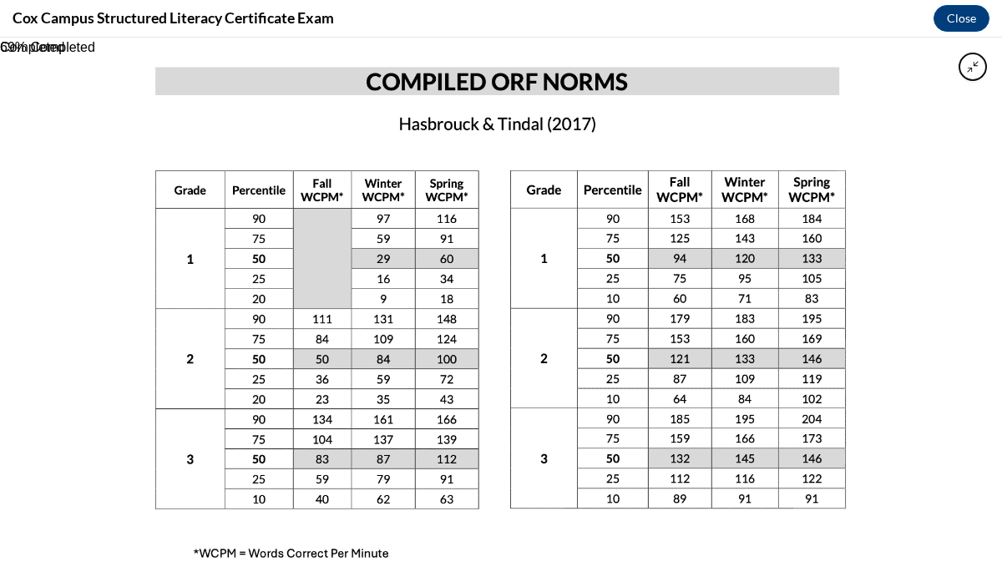
click at [451, 414] on img at bounding box center [501, 313] width 775 height 550
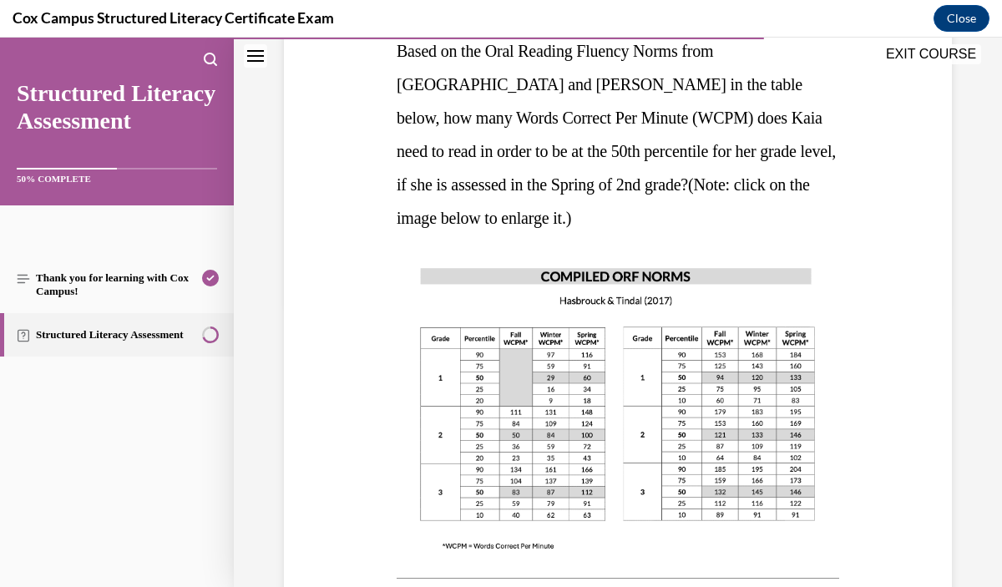
click at [536, 429] on img at bounding box center [618, 408] width 443 height 314
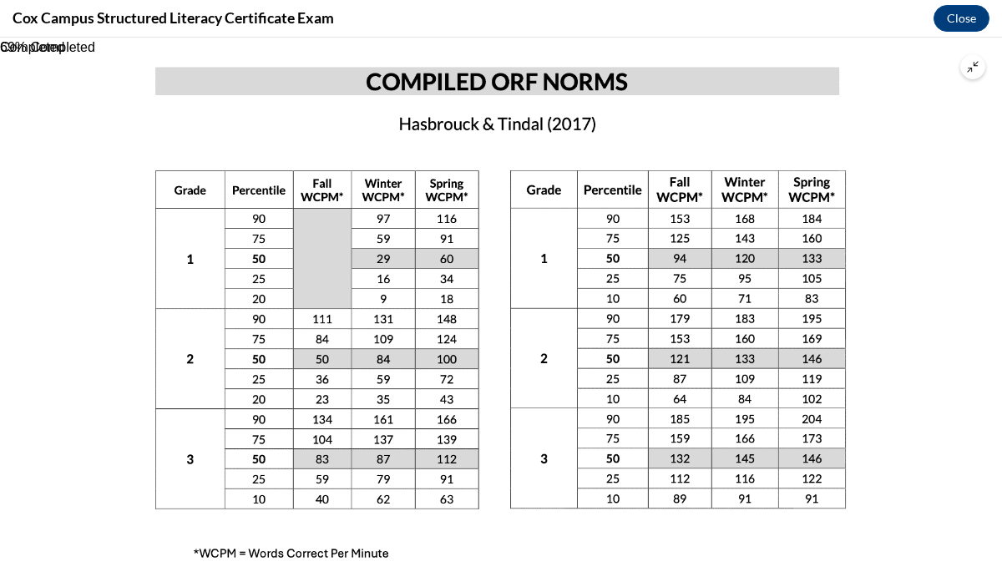
click at [440, 422] on img at bounding box center [501, 313] width 775 height 550
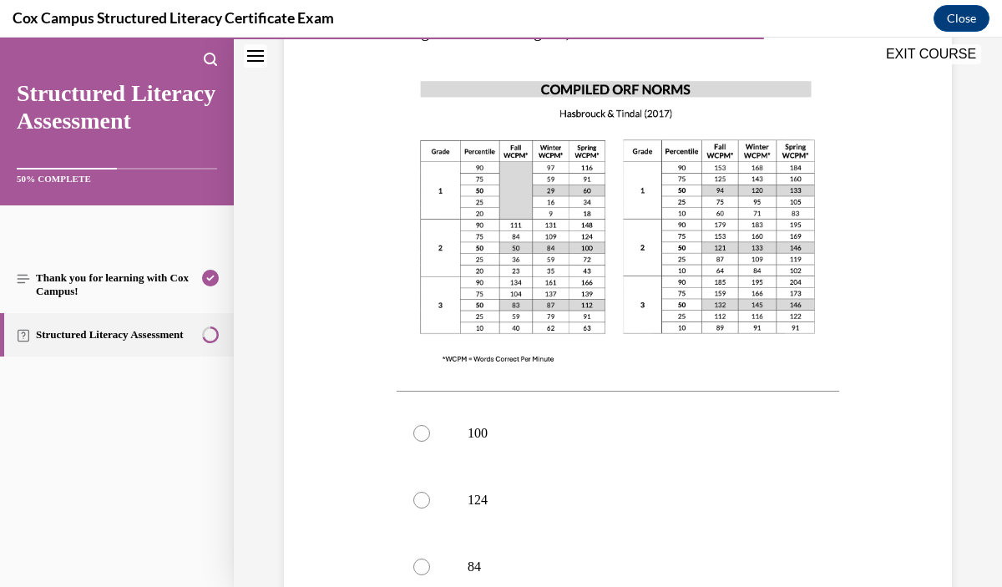
scroll to position [730, 0]
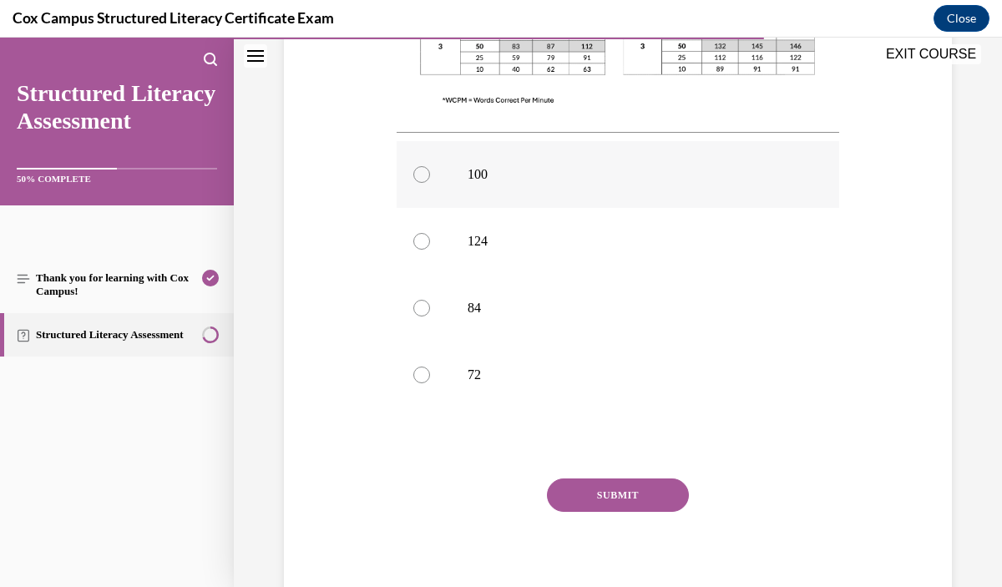
click at [498, 187] on label "100" at bounding box center [618, 174] width 443 height 67
click at [430, 183] on input "100" at bounding box center [421, 174] width 17 height 17
radio input "true"
click at [625, 501] on button "SUBMIT" at bounding box center [618, 495] width 142 height 33
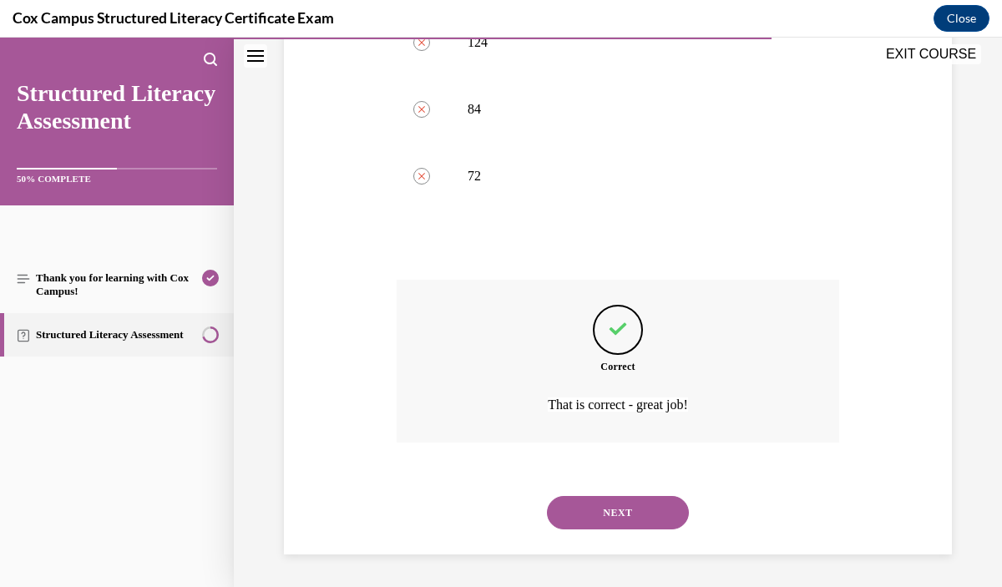
scroll to position [930, 0]
click at [621, 510] on button "NEXT" at bounding box center [618, 511] width 142 height 33
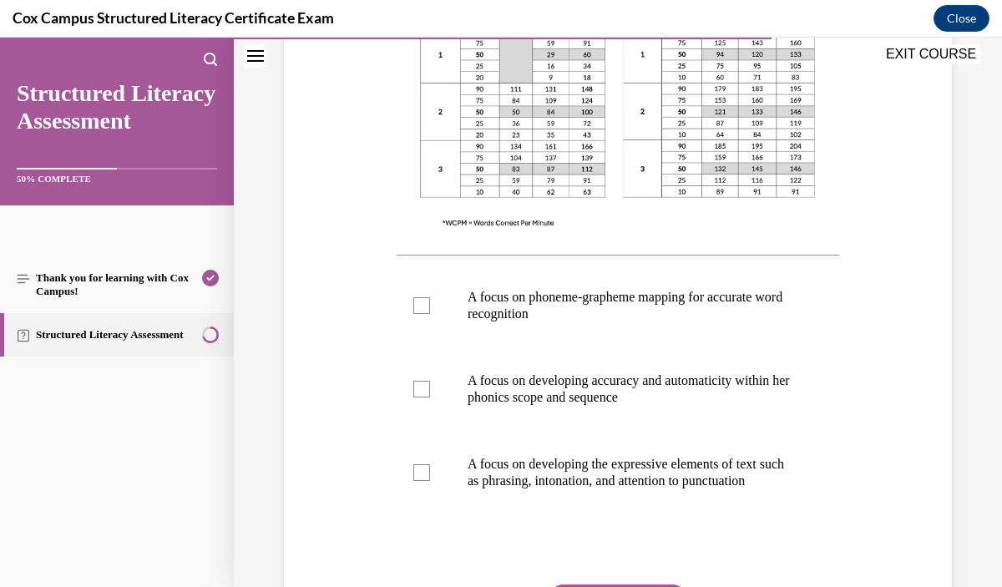
scroll to position [603, 0]
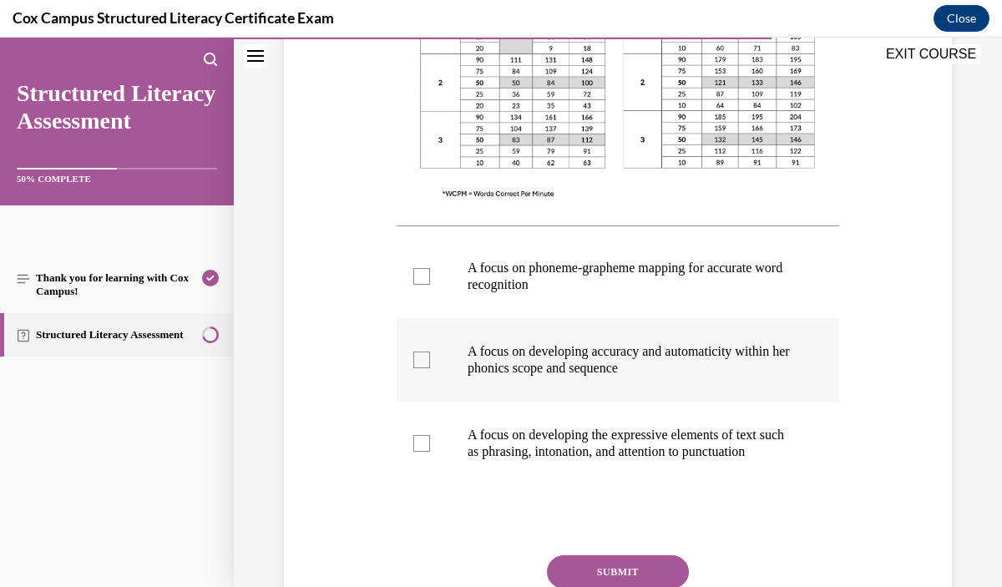
click at [642, 378] on label "A focus on developing accuracy and automaticity within her phonics scope and se…" at bounding box center [618, 360] width 443 height 84
click at [430, 368] on input "A focus on developing accuracy and automaticity within her phonics scope and se…" at bounding box center [421, 360] width 17 height 17
checkbox input "true"
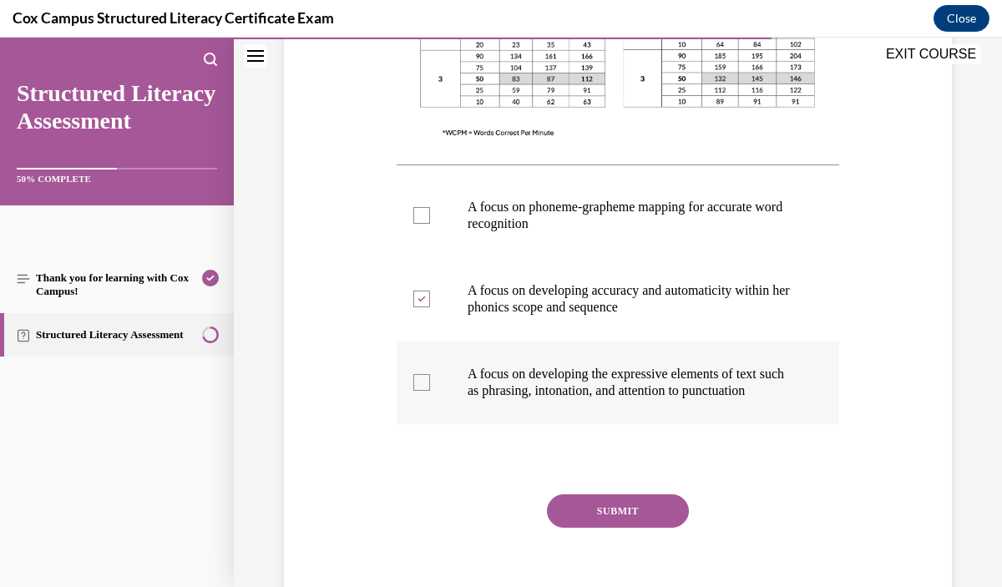
scroll to position [676, 0]
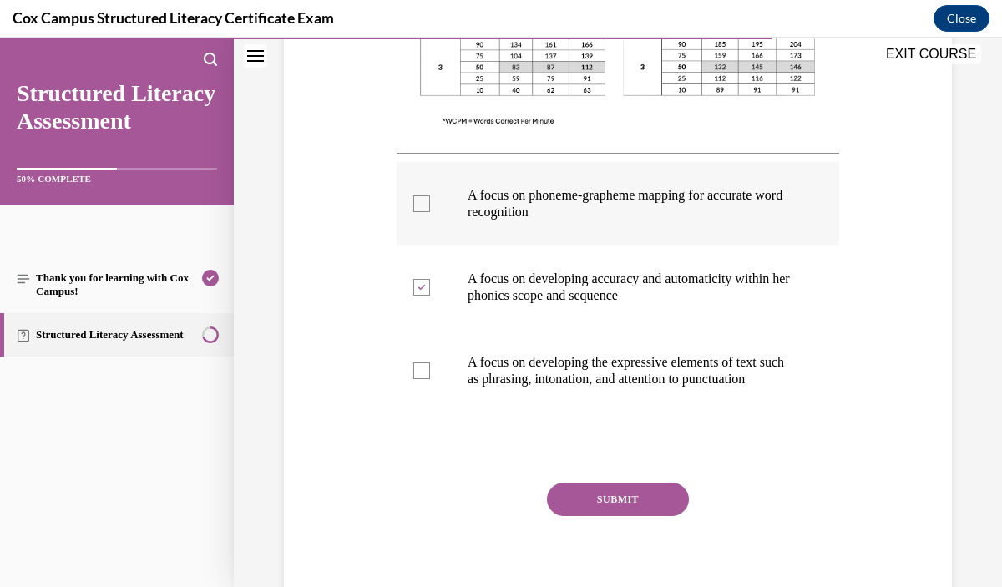
click at [678, 216] on p "A focus on phoneme-grapheme mapping for accurate word recognition" at bounding box center [633, 203] width 330 height 33
click at [430, 212] on input "A focus on phoneme-grapheme mapping for accurate word recognition" at bounding box center [421, 203] width 17 height 17
checkbox input "true"
click at [654, 513] on button "SUBMIT" at bounding box center [618, 499] width 142 height 33
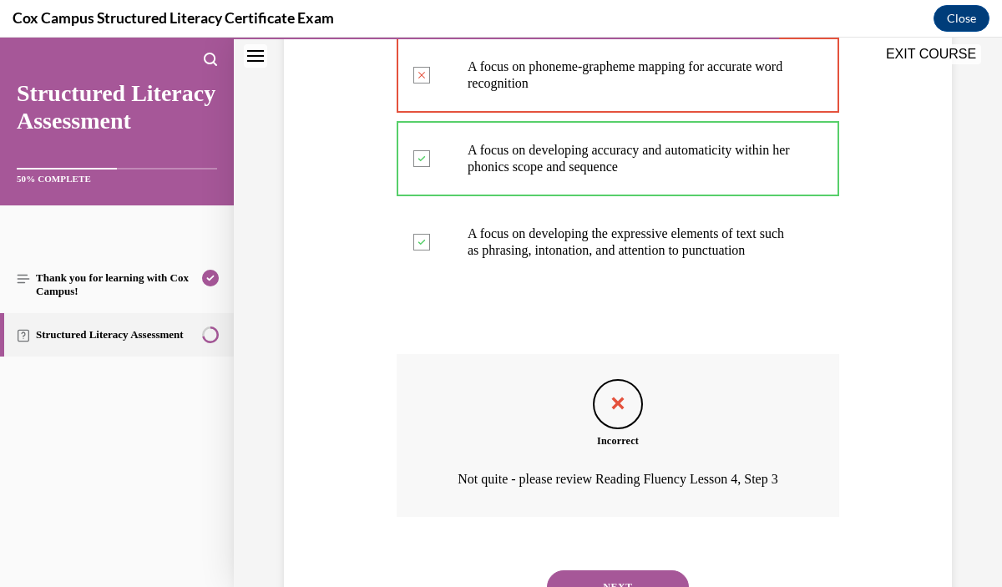
scroll to position [896, 0]
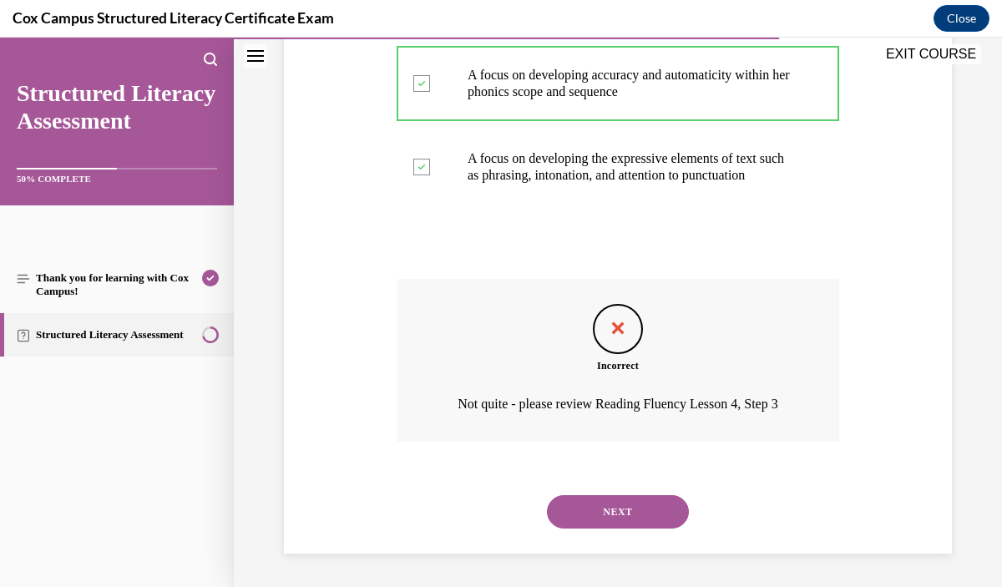
click at [653, 520] on button "NEXT" at bounding box center [618, 511] width 142 height 33
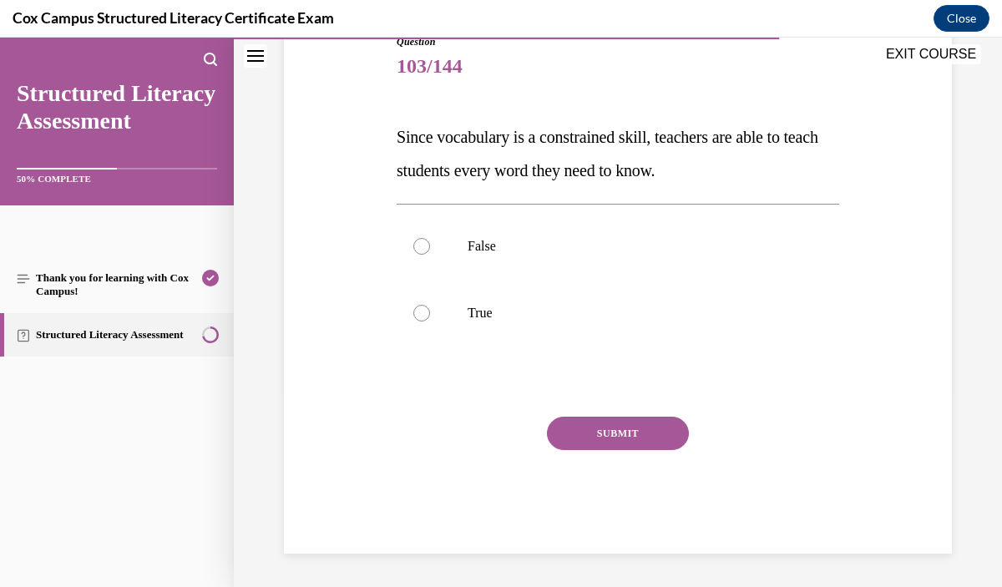
scroll to position [185, 0]
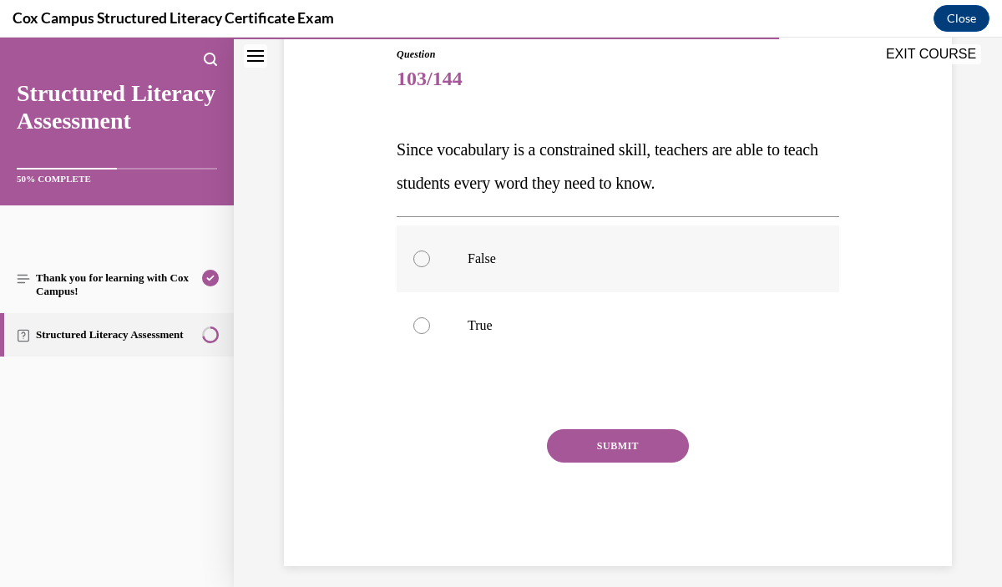
click at [540, 275] on label "False" at bounding box center [618, 259] width 443 height 67
click at [430, 267] on input "False" at bounding box center [421, 259] width 17 height 17
radio input "true"
click at [610, 440] on button "SUBMIT" at bounding box center [618, 445] width 142 height 33
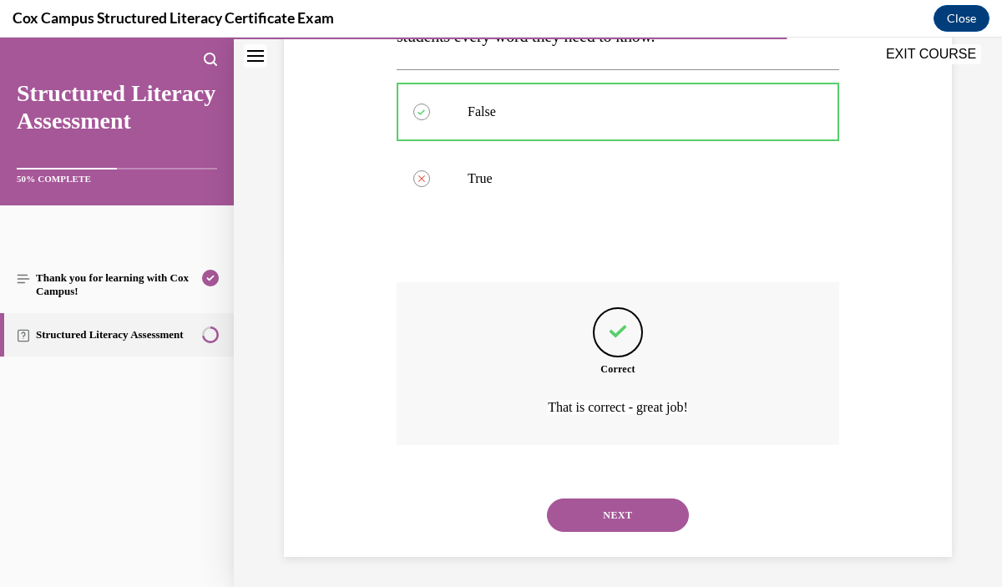
scroll to position [336, 0]
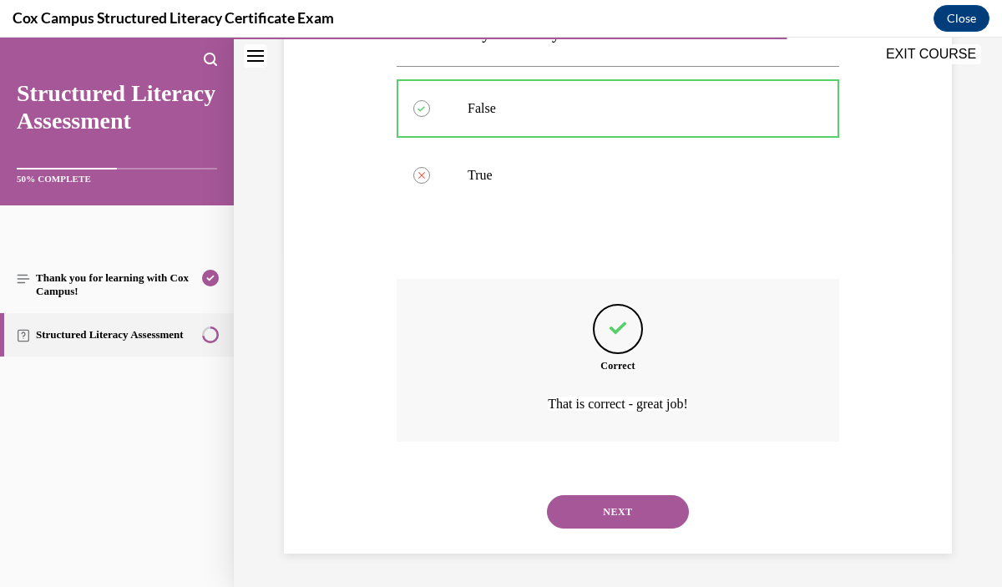
click at [631, 502] on button "NEXT" at bounding box center [618, 511] width 142 height 33
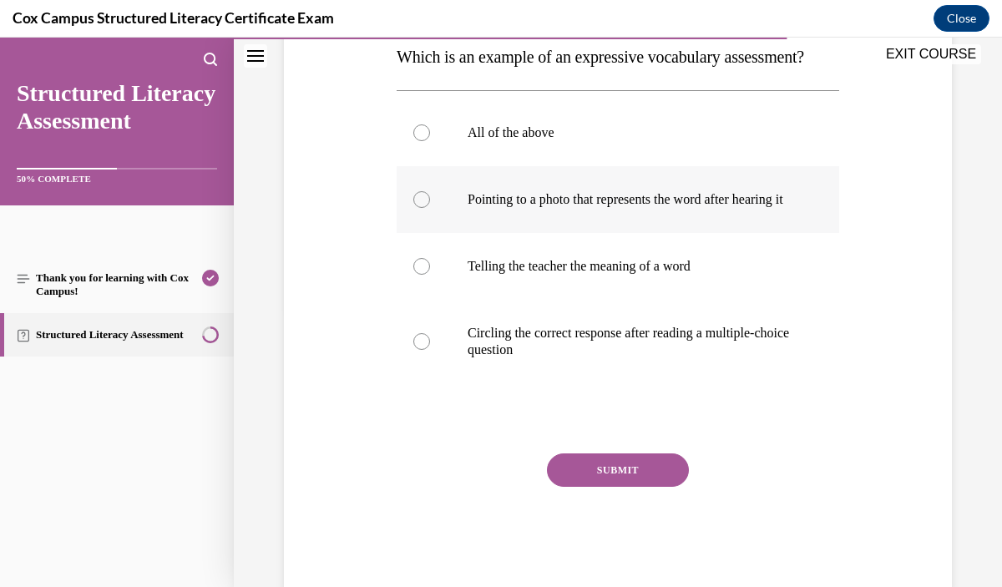
scroll to position [257, 0]
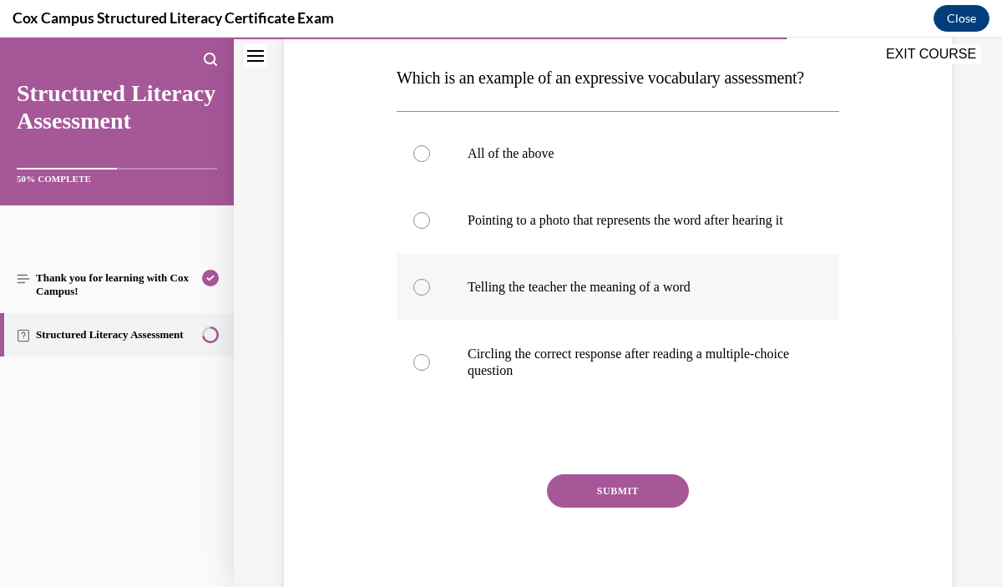
click at [616, 321] on label "Telling the teacher the meaning of a word" at bounding box center [618, 287] width 443 height 67
click at [430, 296] on input "Telling the teacher the meaning of a word" at bounding box center [421, 287] width 17 height 17
radio input "true"
click at [635, 508] on button "SUBMIT" at bounding box center [618, 490] width 142 height 33
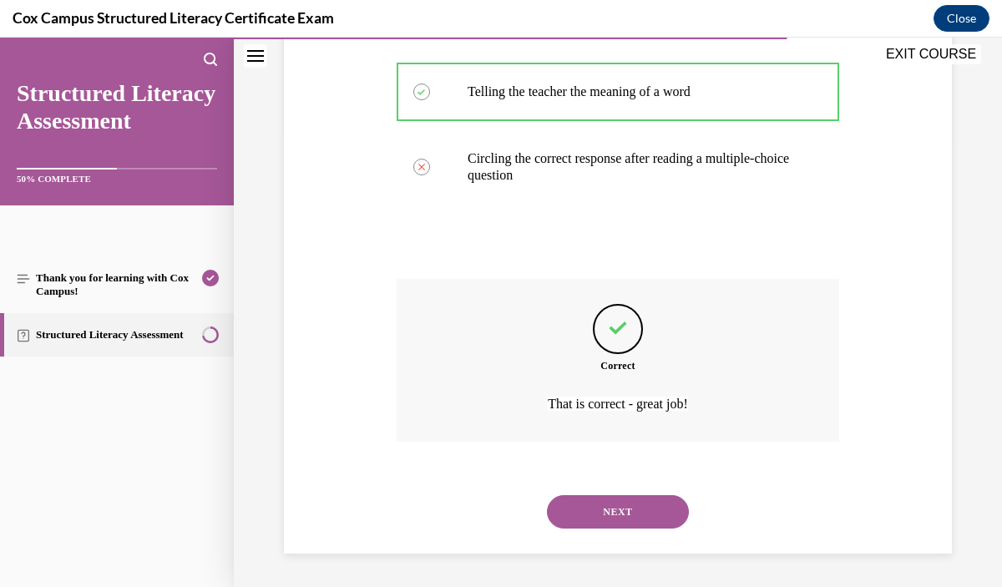
scroll to position [503, 0]
click at [615, 500] on button "NEXT" at bounding box center [618, 511] width 142 height 33
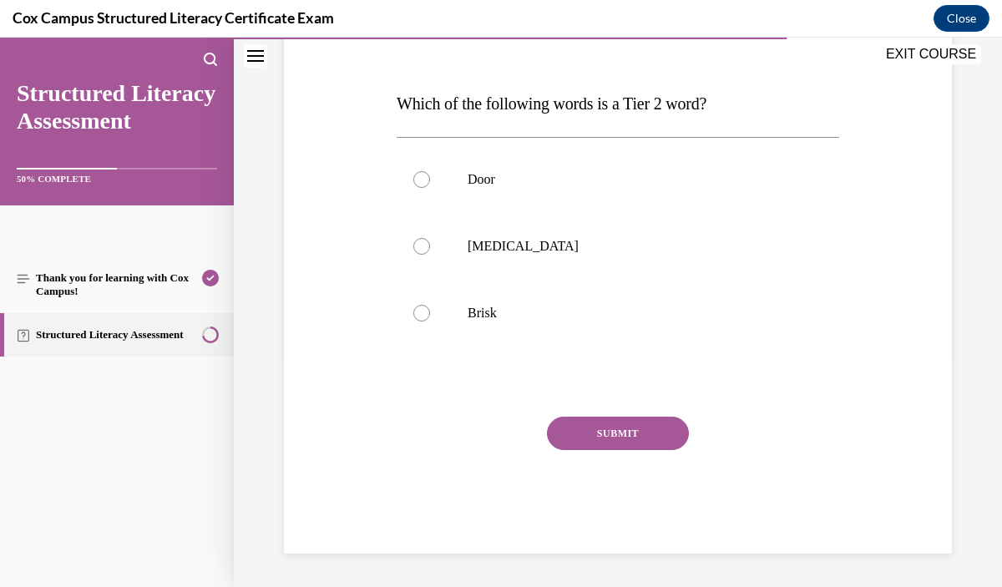
scroll to position [185, 0]
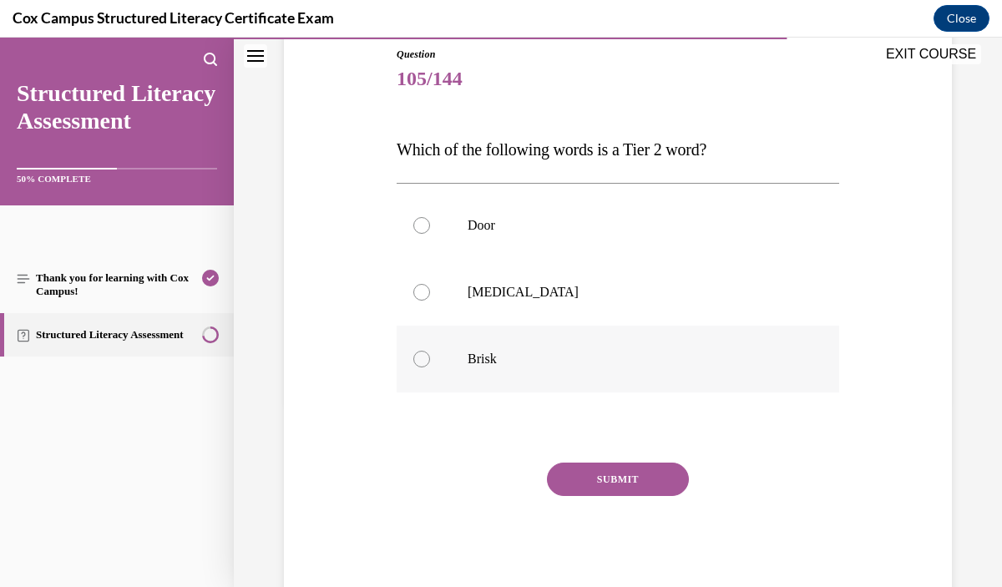
click at [525, 360] on p "Brisk" at bounding box center [633, 359] width 330 height 17
click at [430, 360] on input "Brisk" at bounding box center [421, 359] width 17 height 17
radio input "true"
click at [597, 478] on button "SUBMIT" at bounding box center [618, 479] width 142 height 33
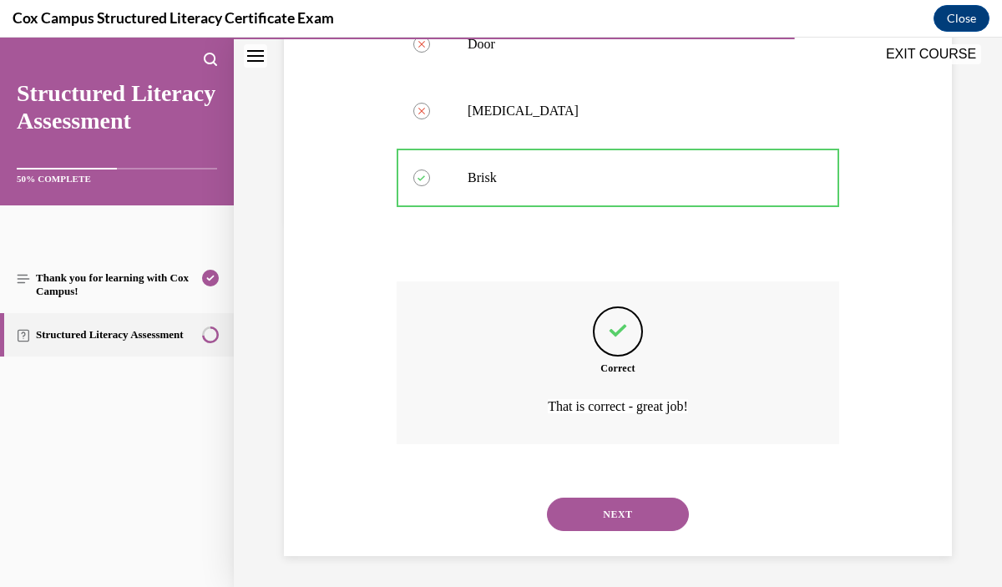
scroll to position [369, 0]
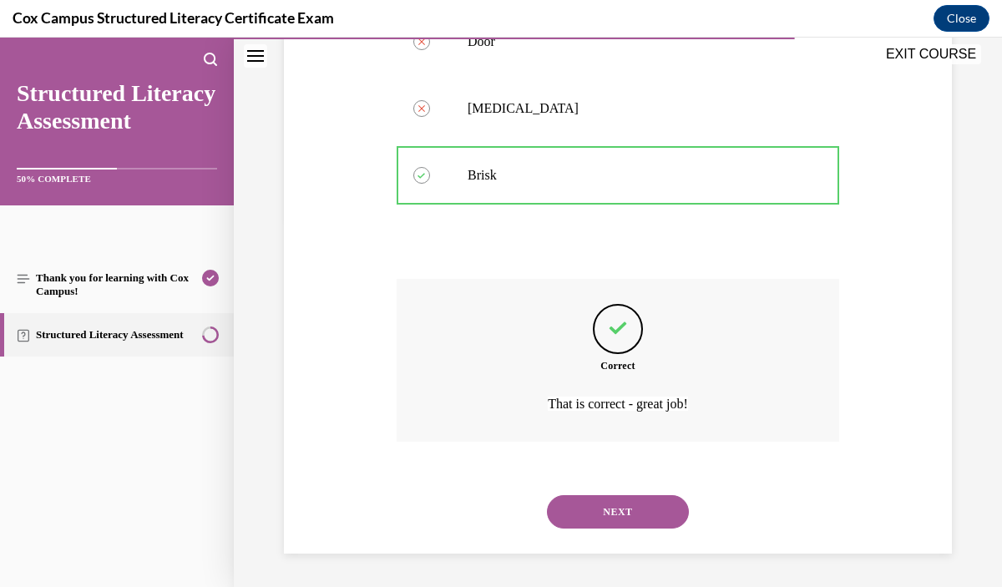
click at [611, 521] on button "NEXT" at bounding box center [618, 511] width 142 height 33
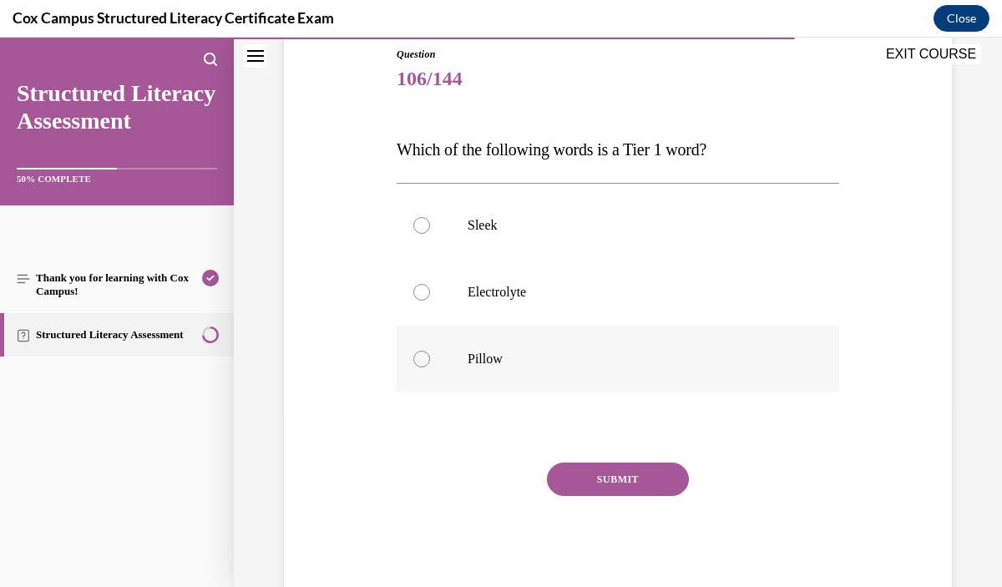
click at [570, 363] on p "Pillow" at bounding box center [633, 359] width 330 height 17
click at [430, 363] on input "Pillow" at bounding box center [421, 359] width 17 height 17
radio input "true"
click at [611, 471] on button "SUBMIT" at bounding box center [618, 479] width 142 height 33
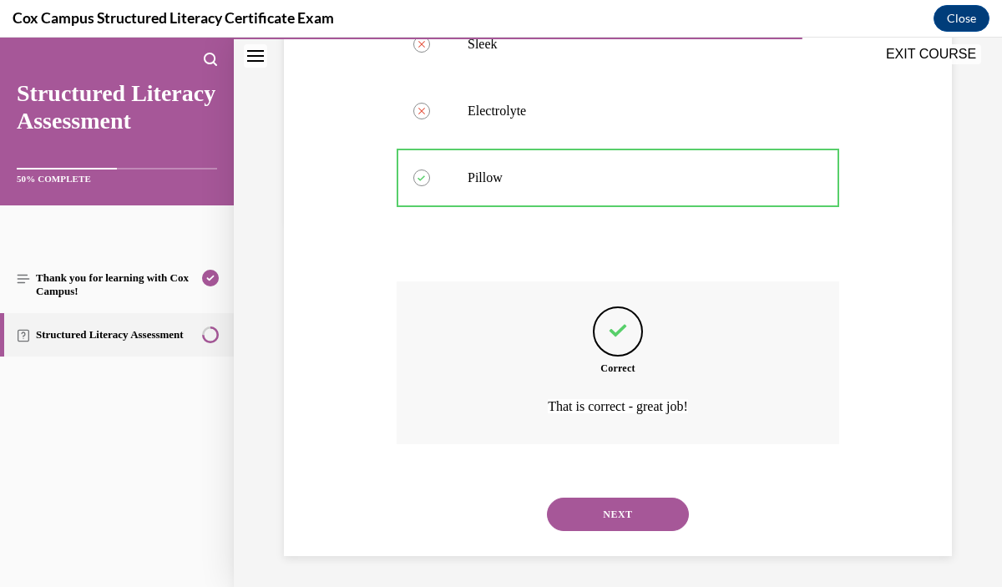
scroll to position [369, 0]
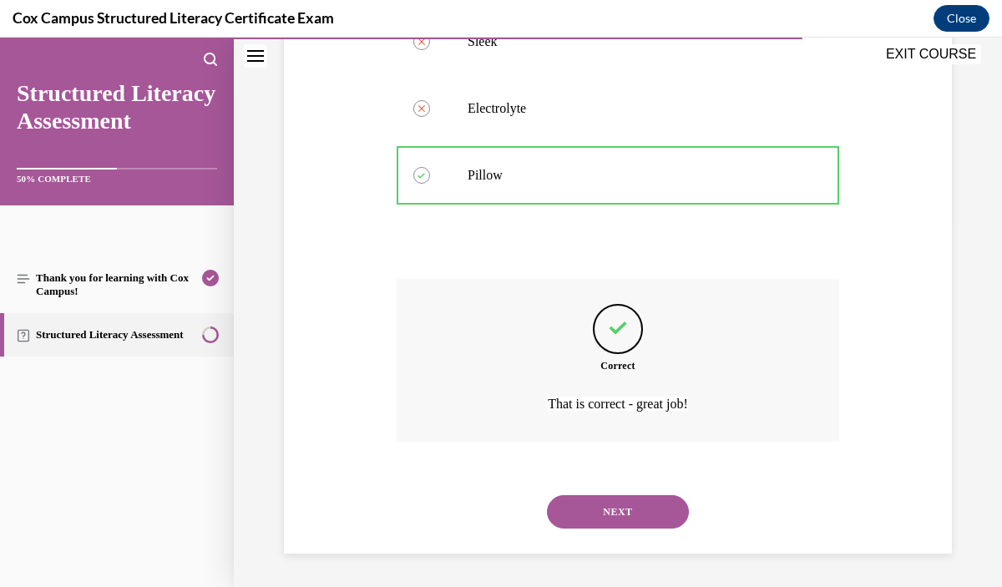
click at [620, 510] on button "NEXT" at bounding box center [618, 511] width 142 height 33
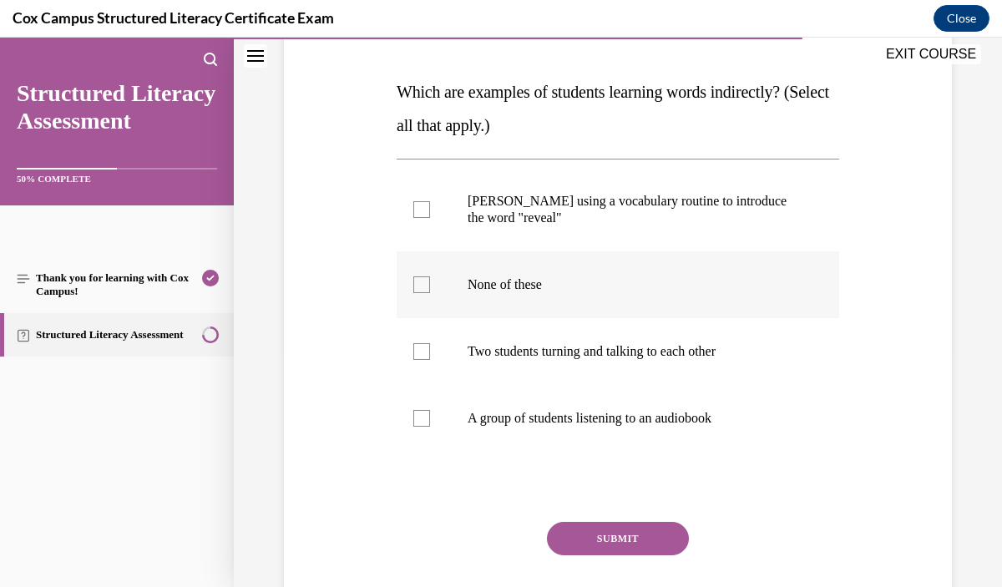
scroll to position [244, 0]
click at [617, 374] on label "Two students turning and talking to each other" at bounding box center [618, 350] width 443 height 67
click at [430, 359] on input "Two students turning and talking to each other" at bounding box center [421, 350] width 17 height 17
checkbox input "true"
click at [626, 424] on p "A group of students listening to an audiobook" at bounding box center [633, 417] width 330 height 17
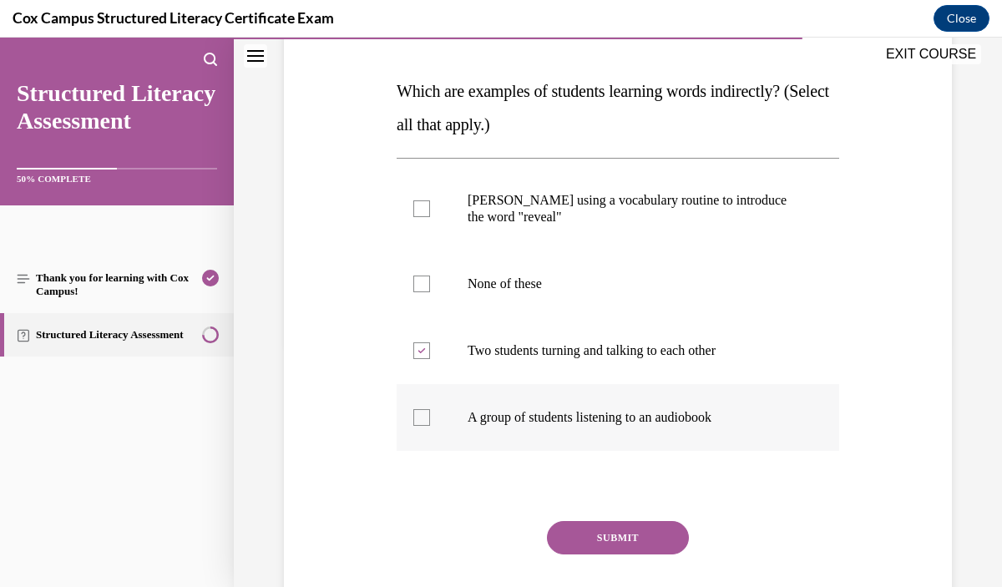
click at [430, 424] on input "A group of students listening to an audiobook" at bounding box center [421, 417] width 17 height 17
checkbox input "true"
click at [636, 530] on button "SUBMIT" at bounding box center [618, 537] width 142 height 33
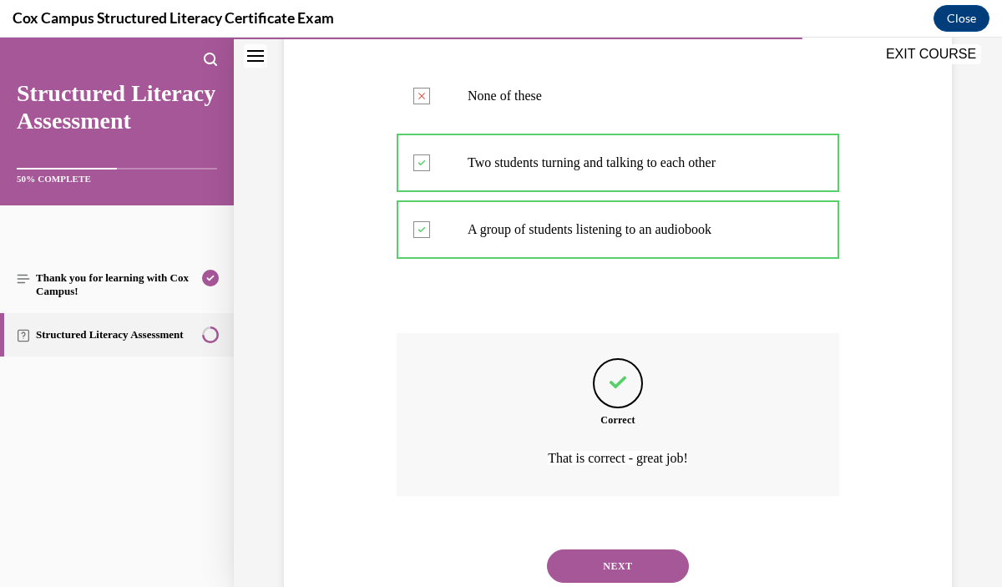
scroll to position [486, 0]
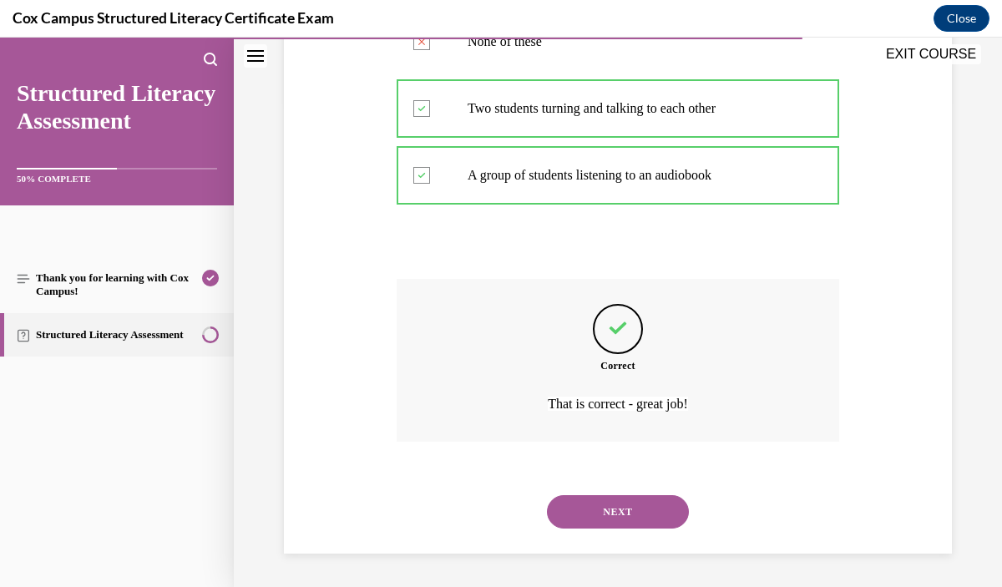
click at [631, 519] on button "NEXT" at bounding box center [618, 511] width 142 height 33
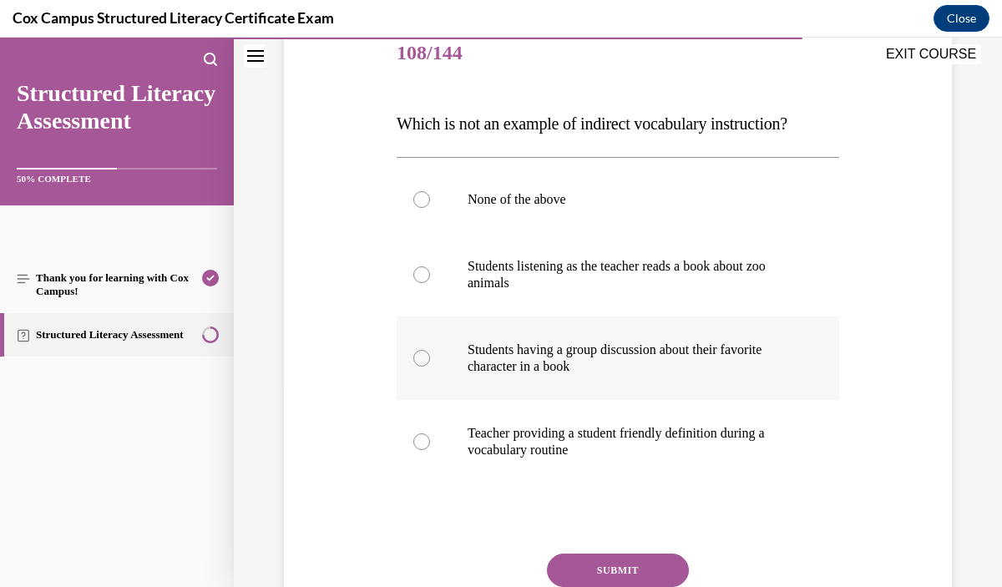
scroll to position [212, 0]
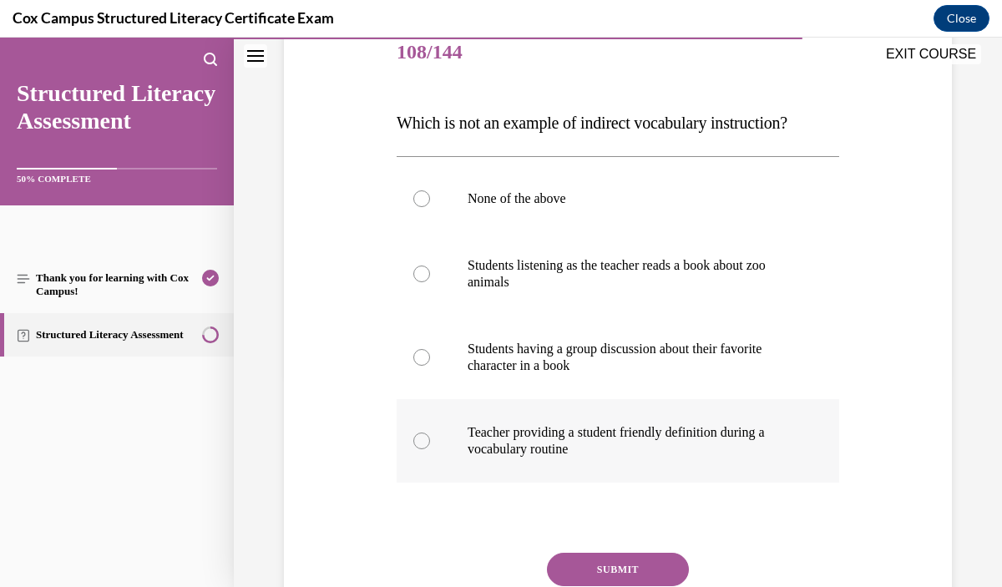
click at [668, 457] on p "Teacher providing a student friendly definition during a vocabulary routine" at bounding box center [633, 440] width 330 height 33
click at [430, 449] on input "Teacher providing a student friendly definition during a vocabulary routine" at bounding box center [421, 441] width 17 height 17
radio input "true"
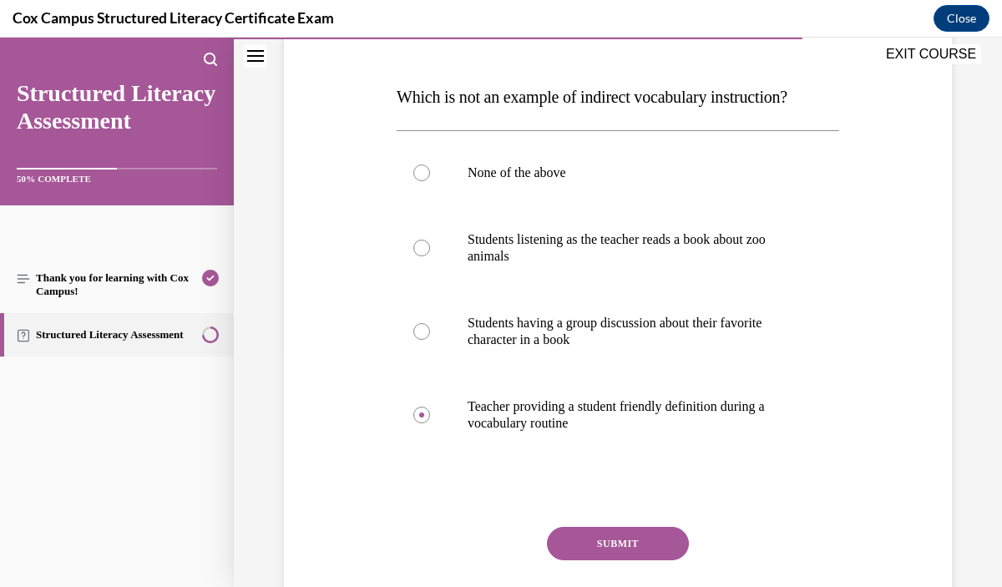
scroll to position [239, 0]
click at [647, 536] on button "SUBMIT" at bounding box center [618, 542] width 142 height 33
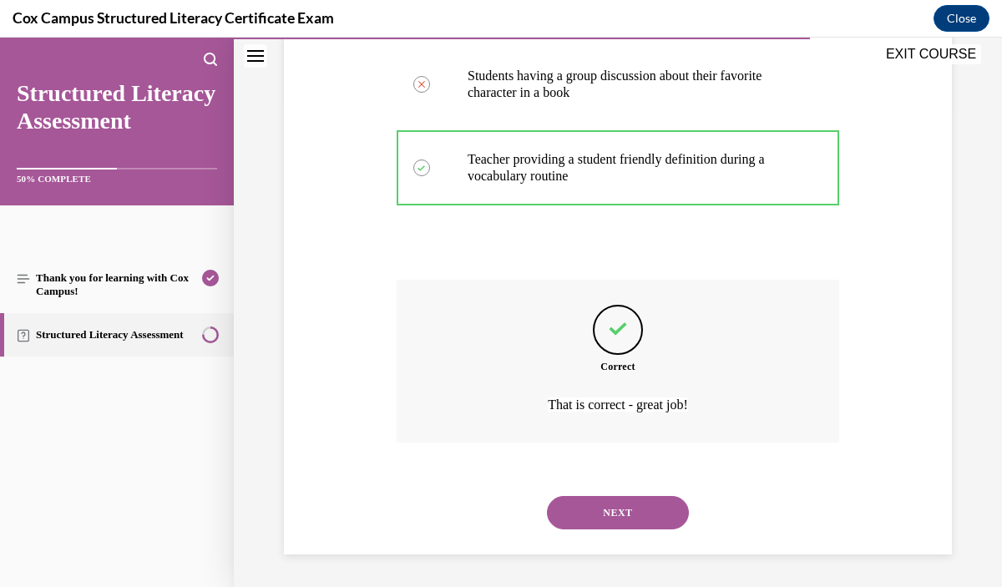
scroll to position [486, 0]
click at [641, 511] on button "NEXT" at bounding box center [618, 511] width 142 height 33
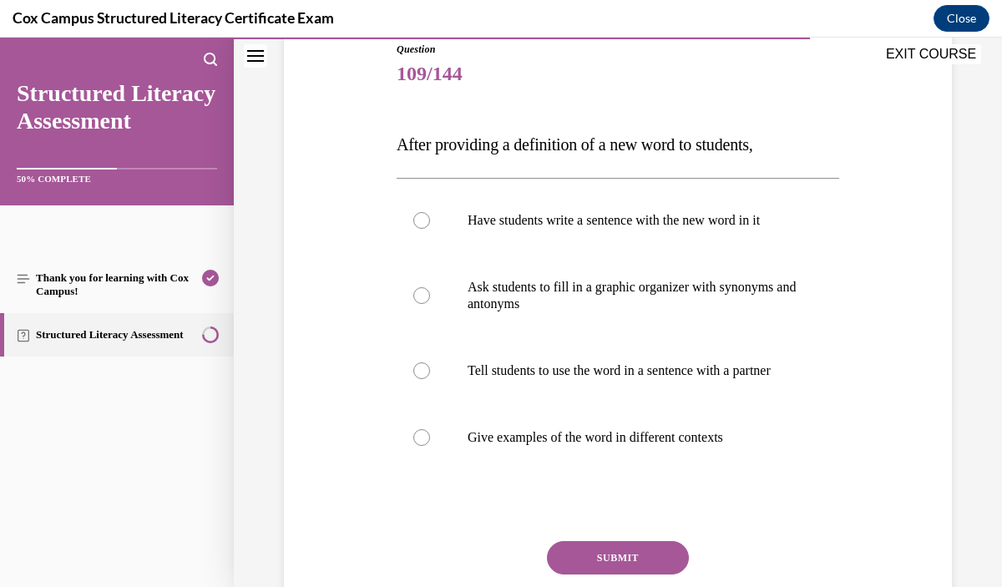
scroll to position [191, 0]
click at [633, 376] on p "Tell students to use the word in a sentence with a partner" at bounding box center [633, 370] width 330 height 17
click at [430, 376] on input "Tell students to use the word in a sentence with a partner" at bounding box center [421, 370] width 17 height 17
radio input "true"
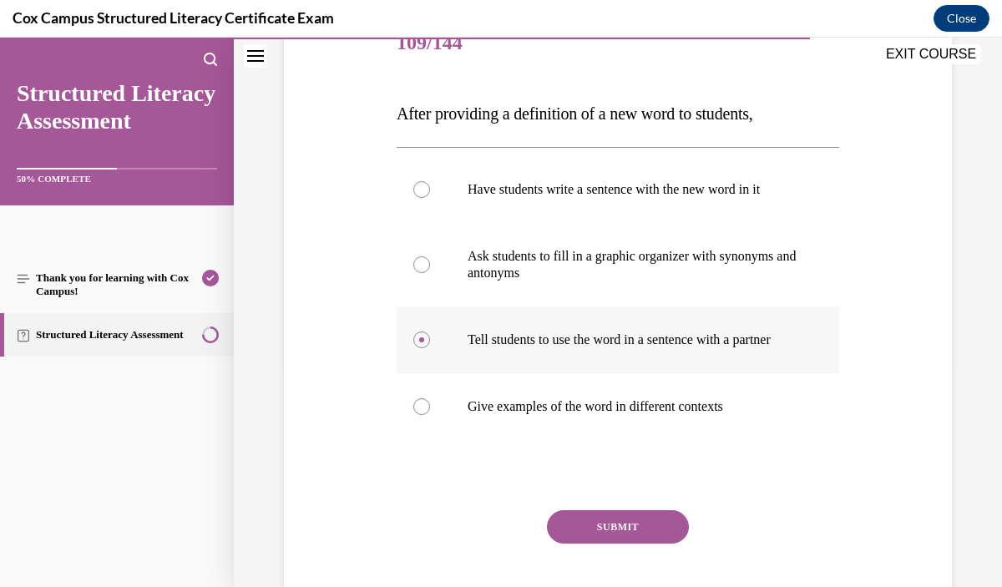
scroll to position [224, 0]
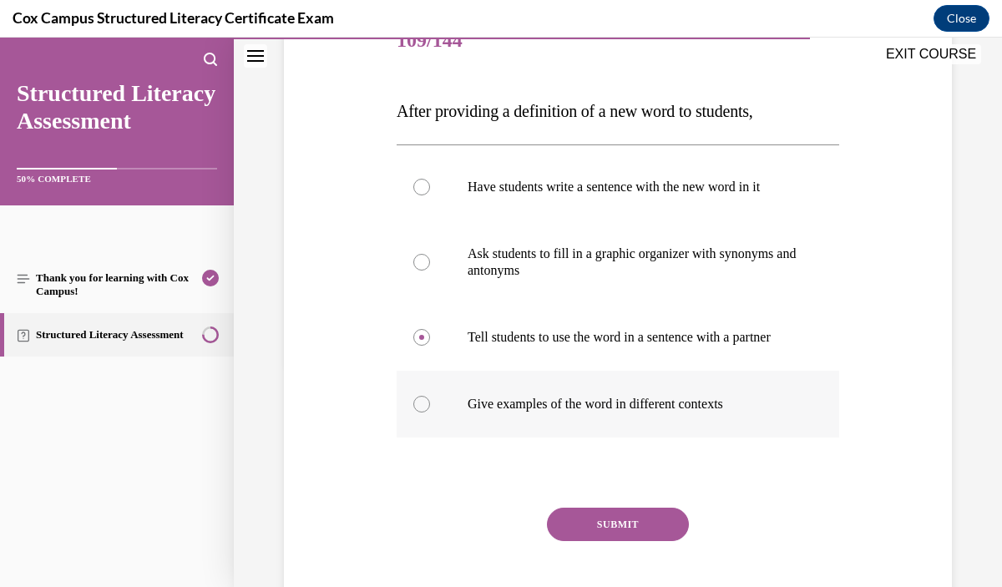
click at [626, 433] on label "Give examples of the word in different contexts" at bounding box center [618, 404] width 443 height 67
click at [430, 413] on input "Give examples of the word in different contexts" at bounding box center [421, 404] width 17 height 17
radio input "true"
click at [630, 540] on button "SUBMIT" at bounding box center [618, 524] width 142 height 33
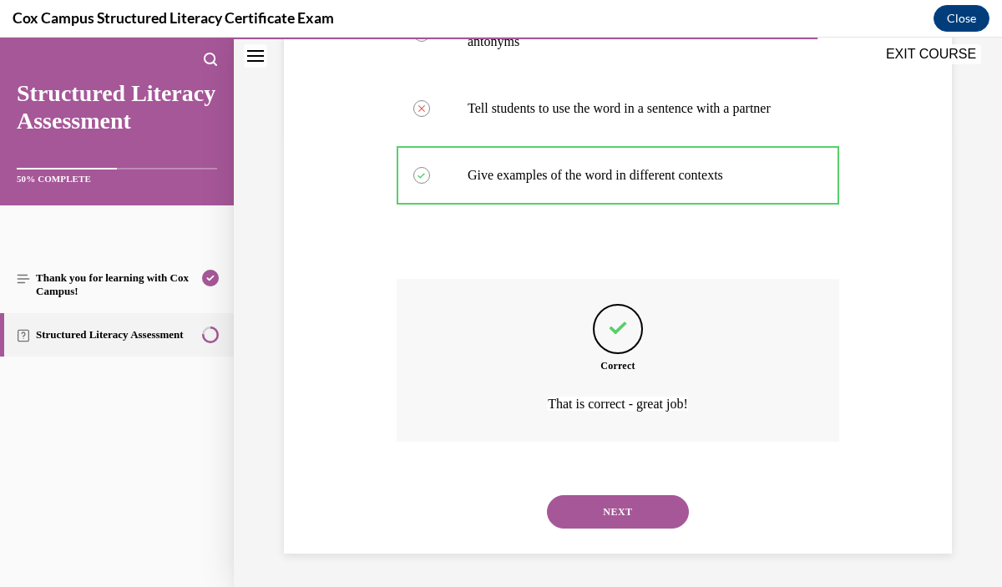
scroll to position [469, 0]
click at [616, 516] on button "NEXT" at bounding box center [618, 511] width 142 height 33
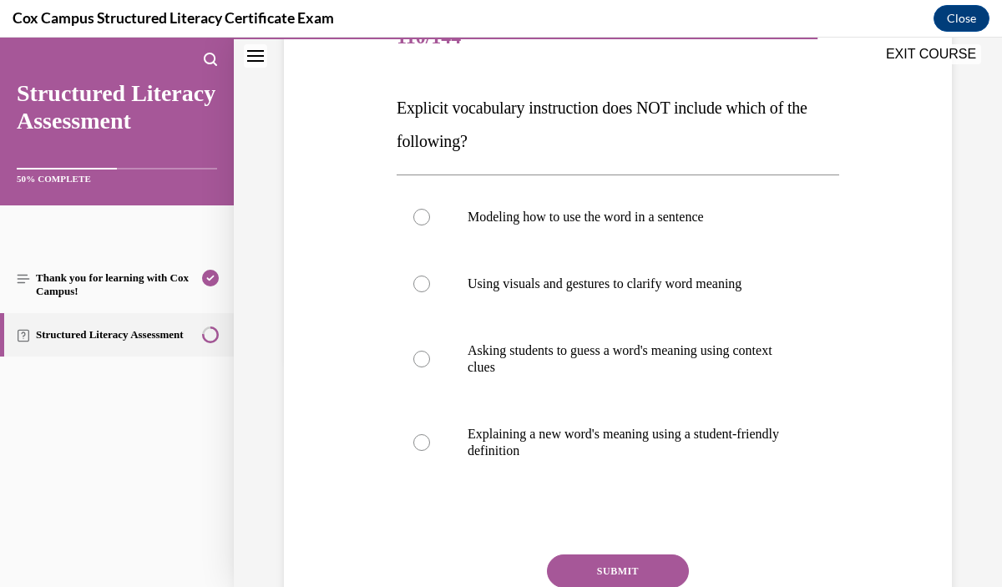
scroll to position [229, 0]
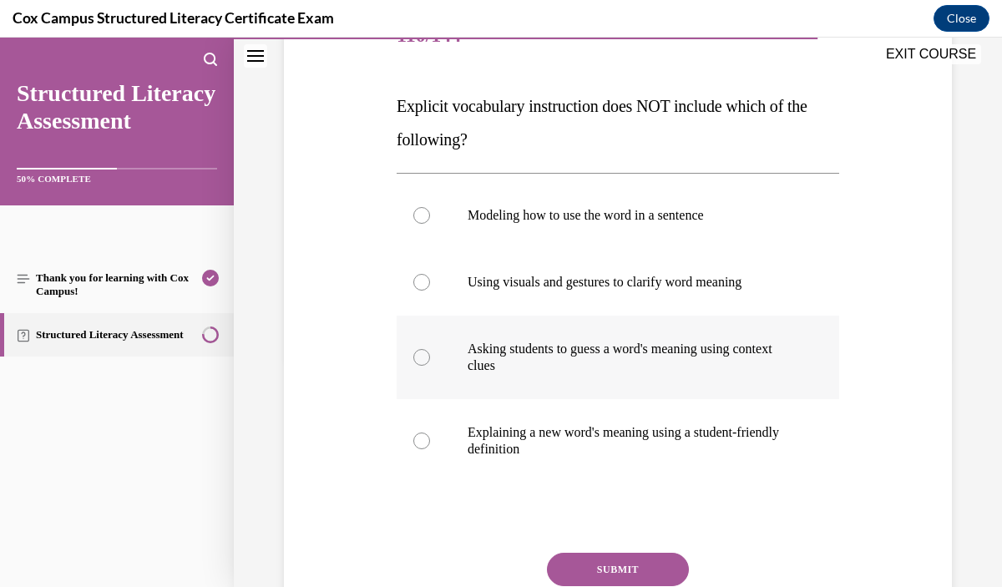
click at [631, 378] on label "Asking students to guess a word's meaning using context clues" at bounding box center [618, 358] width 443 height 84
click at [430, 366] on input "Asking students to guess a word's meaning using context clues" at bounding box center [421, 357] width 17 height 17
radio input "true"
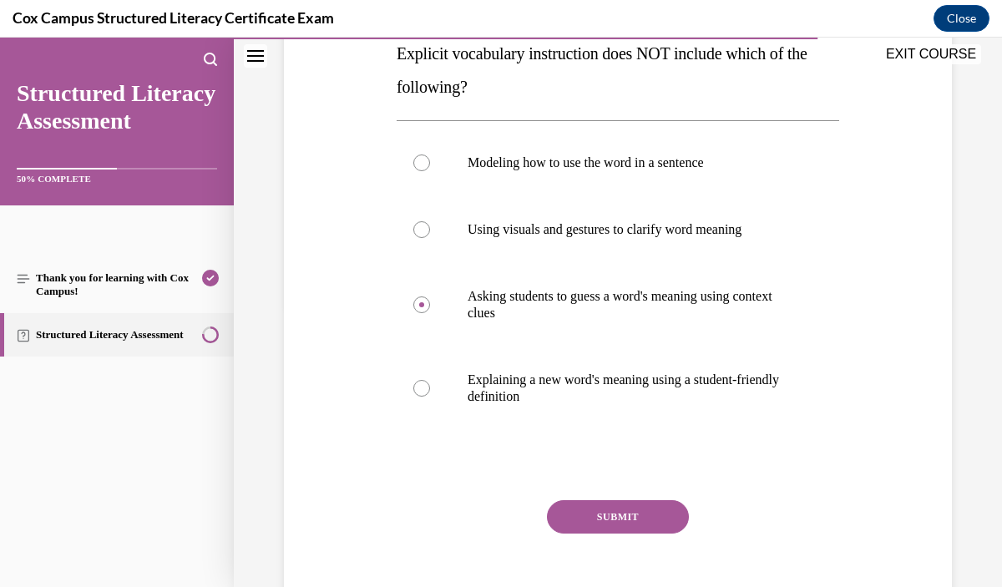
click at [655, 507] on button "SUBMIT" at bounding box center [618, 516] width 142 height 33
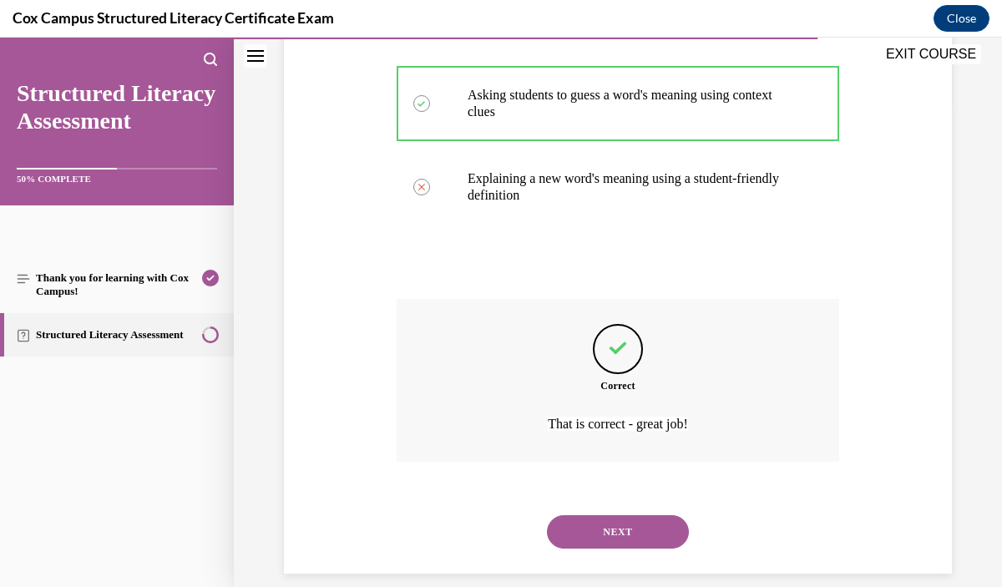
scroll to position [503, 0]
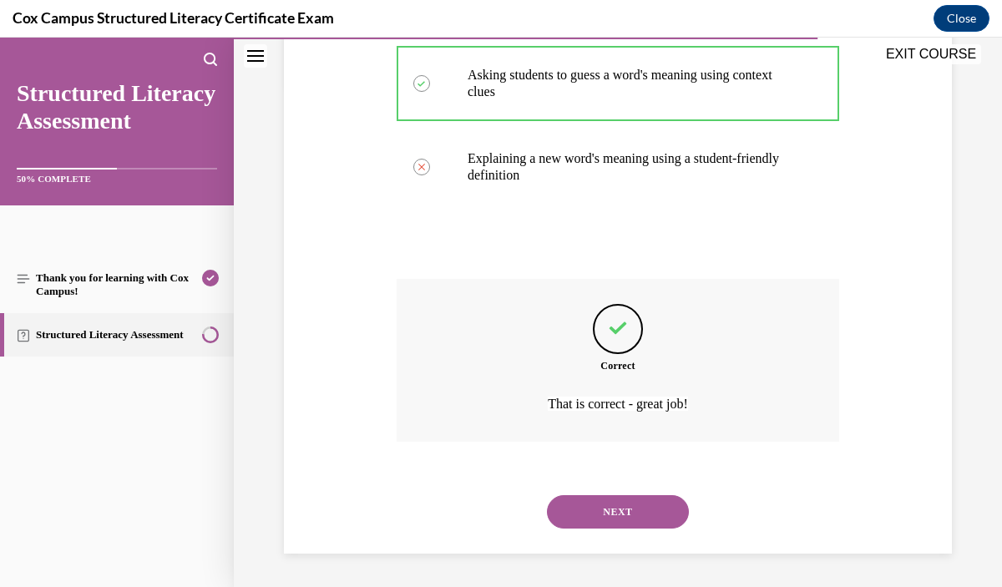
click at [651, 513] on button "NEXT" at bounding box center [618, 511] width 142 height 33
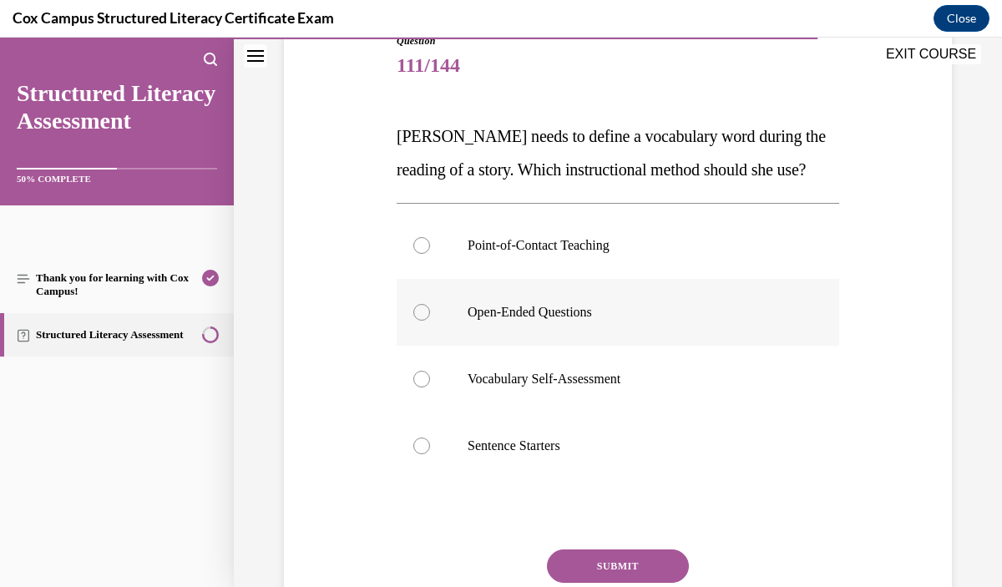
scroll to position [205, 0]
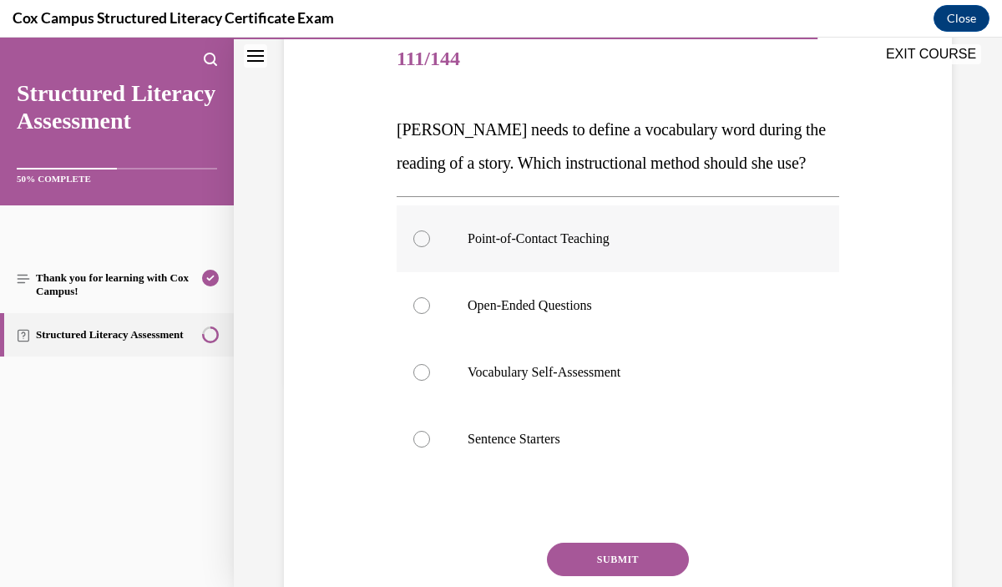
click at [654, 272] on label "Point-of-Contact Teaching" at bounding box center [618, 238] width 443 height 67
click at [430, 247] on input "Point-of-Contact Teaching" at bounding box center [421, 239] width 17 height 17
radio input "true"
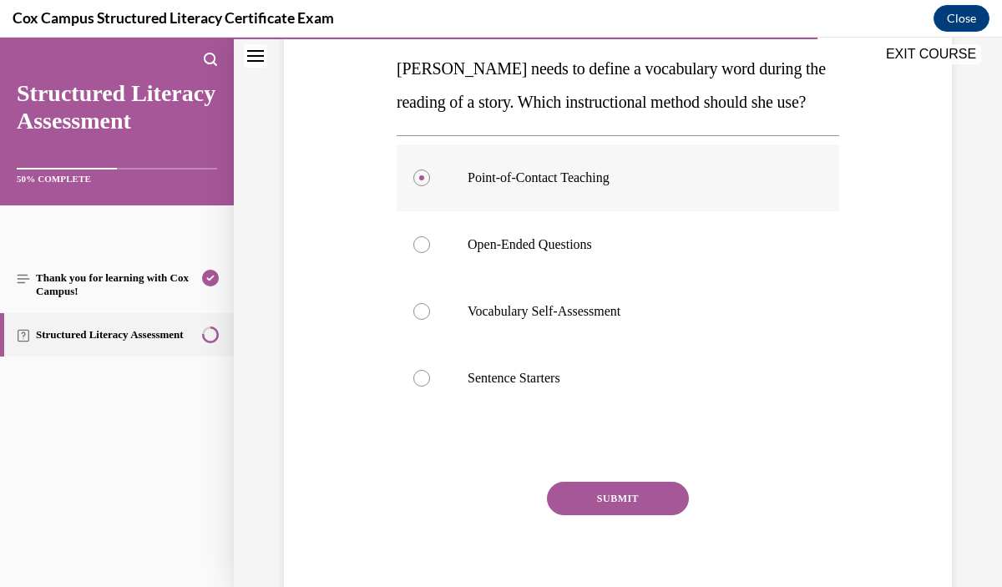
scroll to position [271, 0]
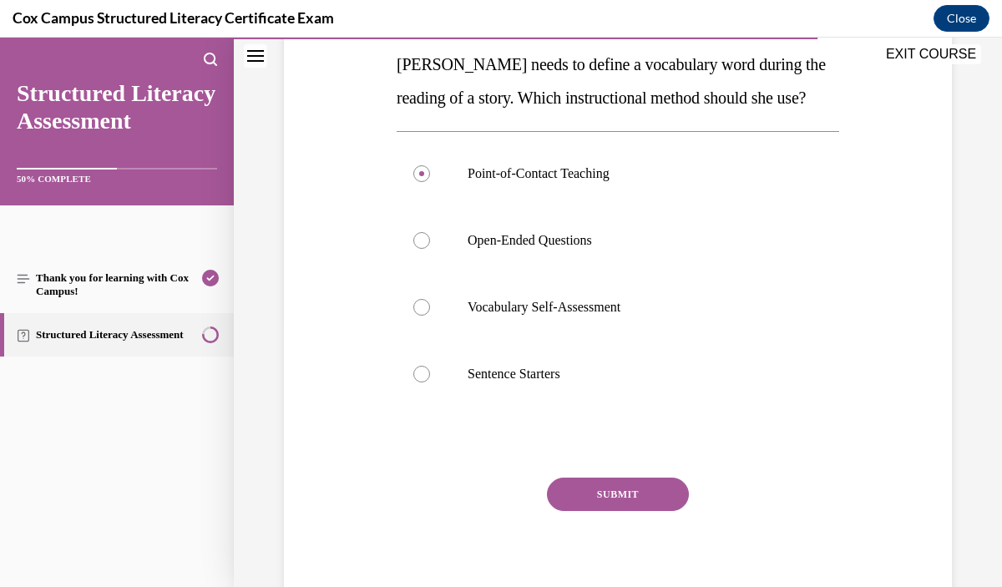
click at [634, 511] on button "SUBMIT" at bounding box center [618, 494] width 142 height 33
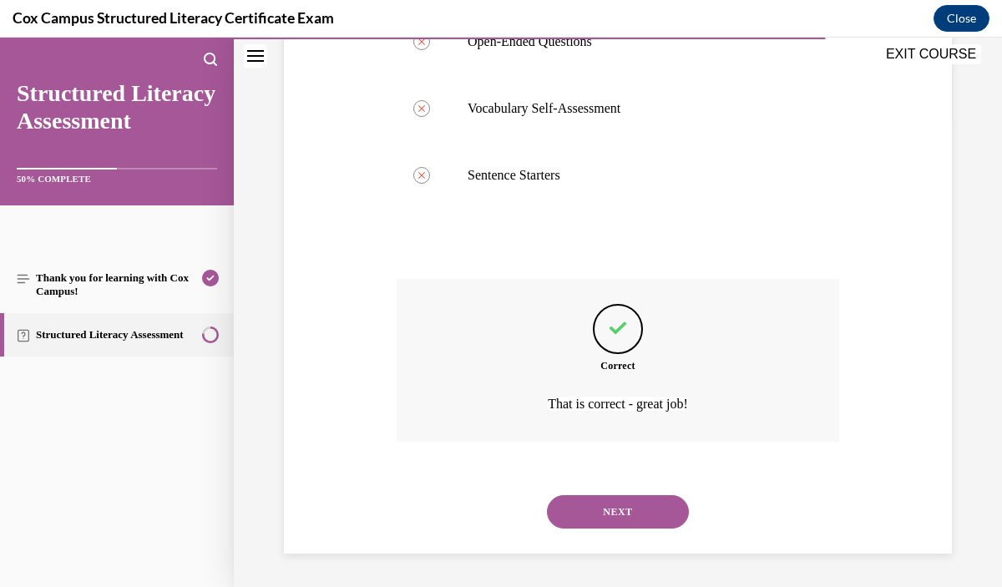
scroll to position [503, 0]
click at [635, 511] on button "NEXT" at bounding box center [618, 511] width 142 height 33
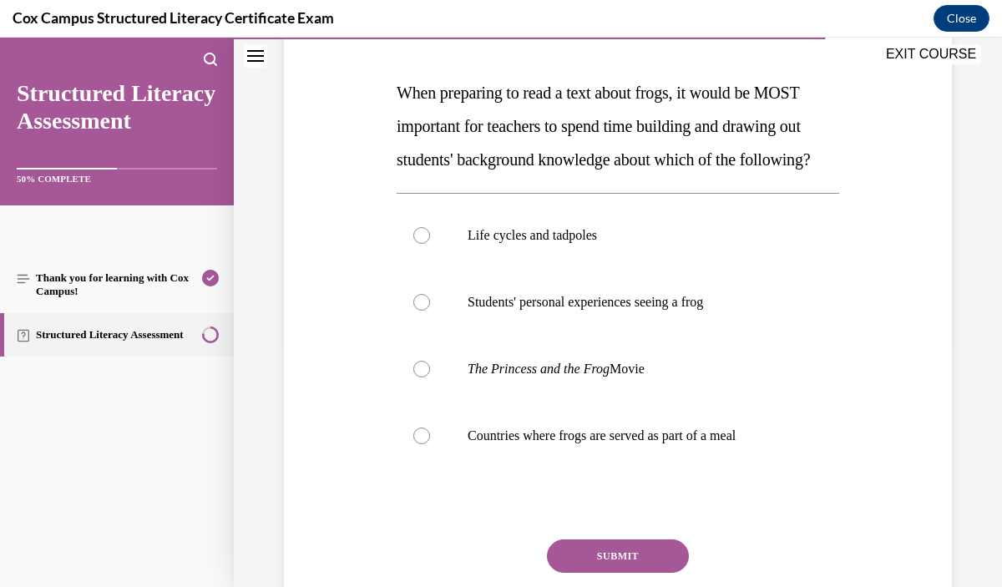
scroll to position [243, 0]
click at [679, 310] on p "Students' personal experiences seeing a frog" at bounding box center [633, 301] width 330 height 17
click at [430, 310] on input "Students' personal experiences seeing a frog" at bounding box center [421, 301] width 17 height 17
radio input "true"
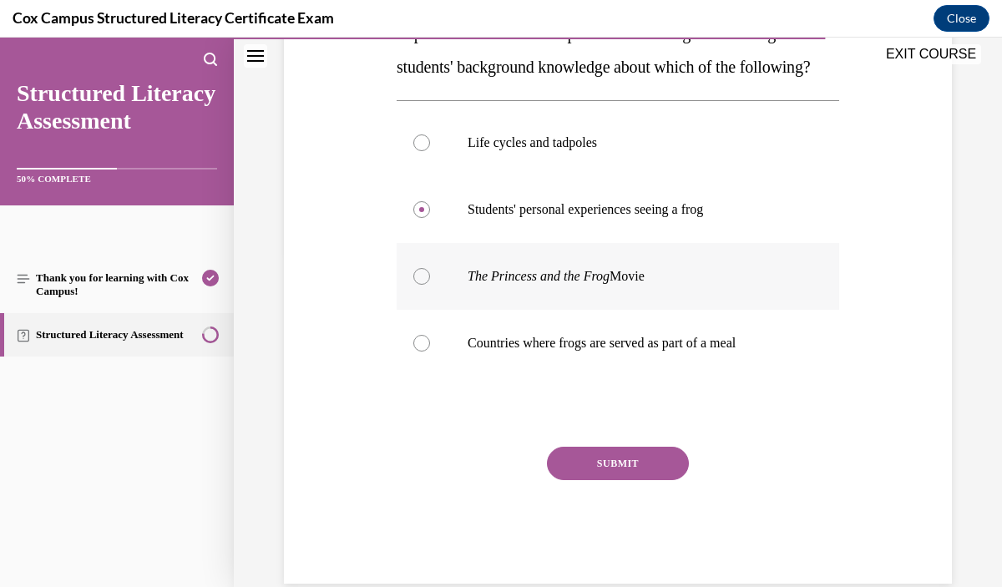
scroll to position [340, 0]
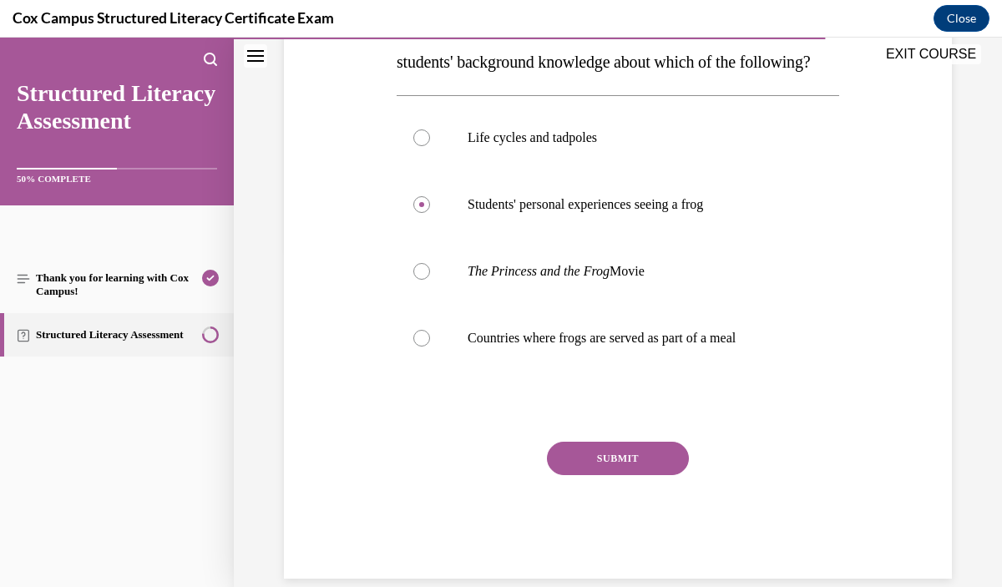
click at [667, 475] on button "SUBMIT" at bounding box center [618, 458] width 142 height 33
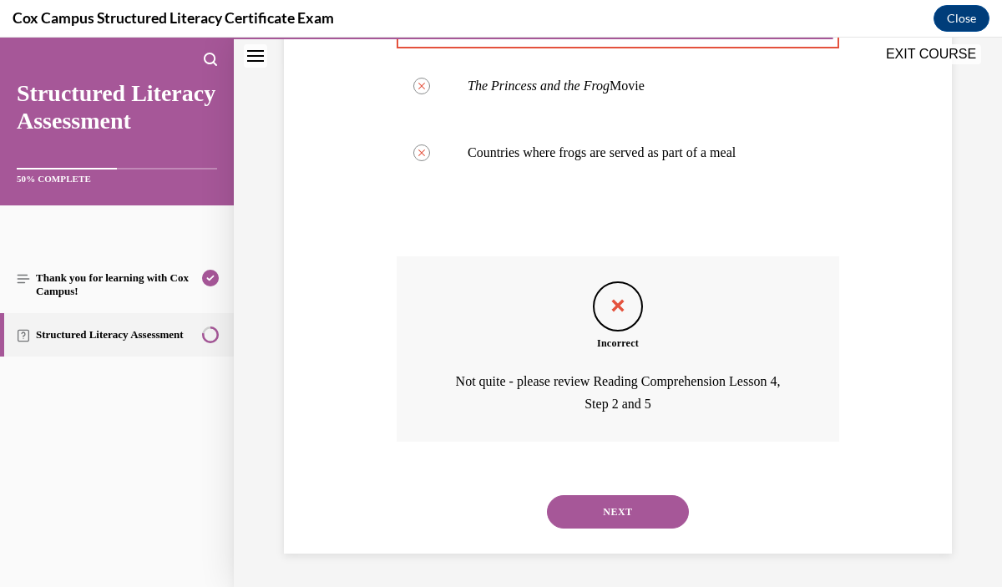
scroll to position [527, 0]
click at [655, 529] on button "NEXT" at bounding box center [618, 511] width 142 height 33
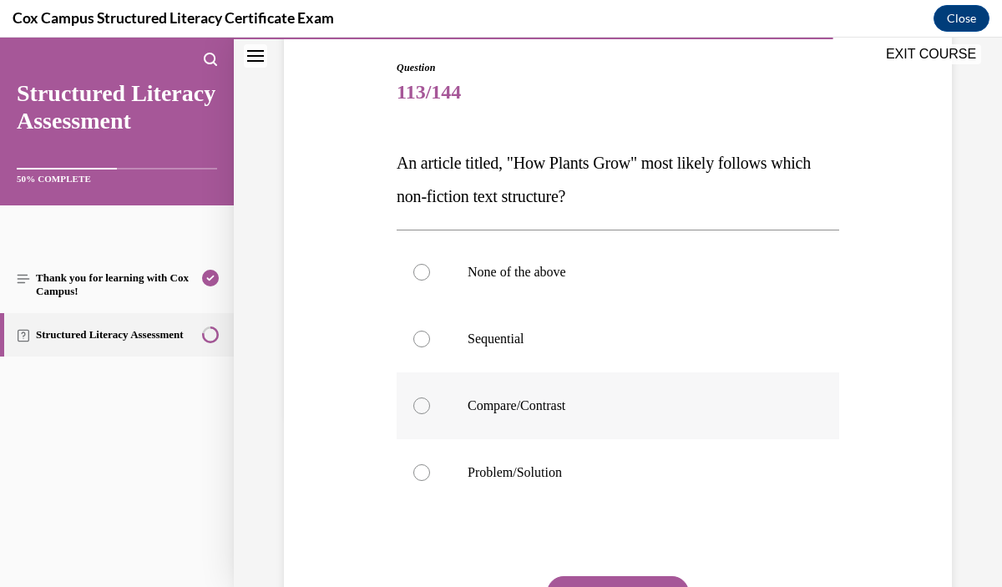
scroll to position [184, 0]
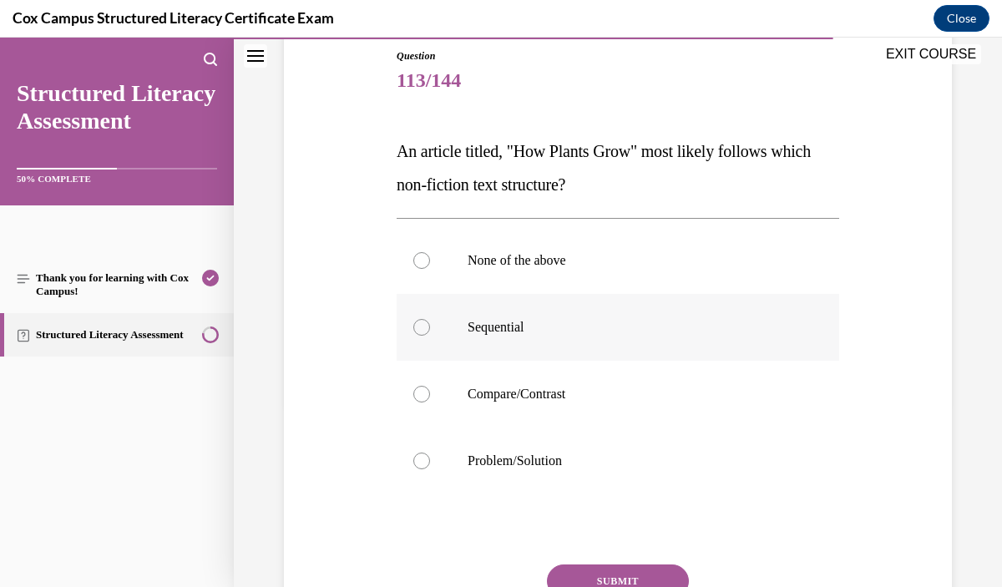
click at [653, 319] on p "Sequential" at bounding box center [633, 327] width 330 height 17
click at [430, 319] on input "Sequential" at bounding box center [421, 327] width 17 height 17
radio input "true"
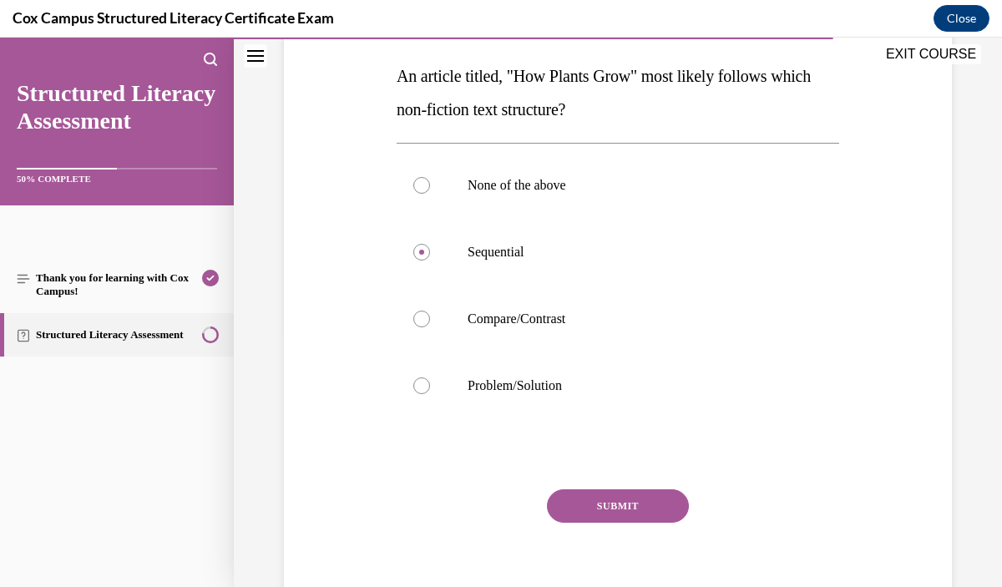
click at [642, 495] on button "SUBMIT" at bounding box center [618, 505] width 142 height 33
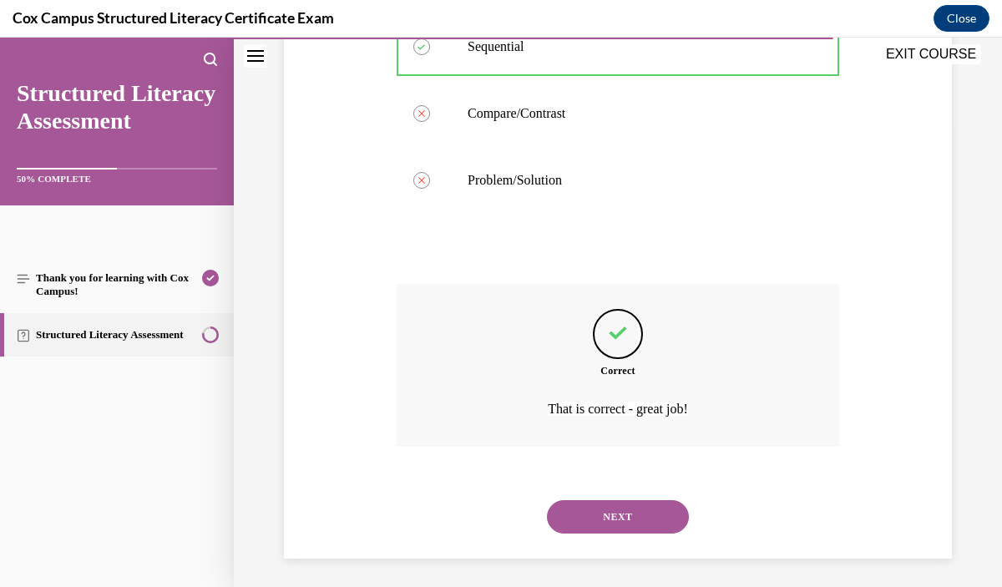
scroll to position [467, 0]
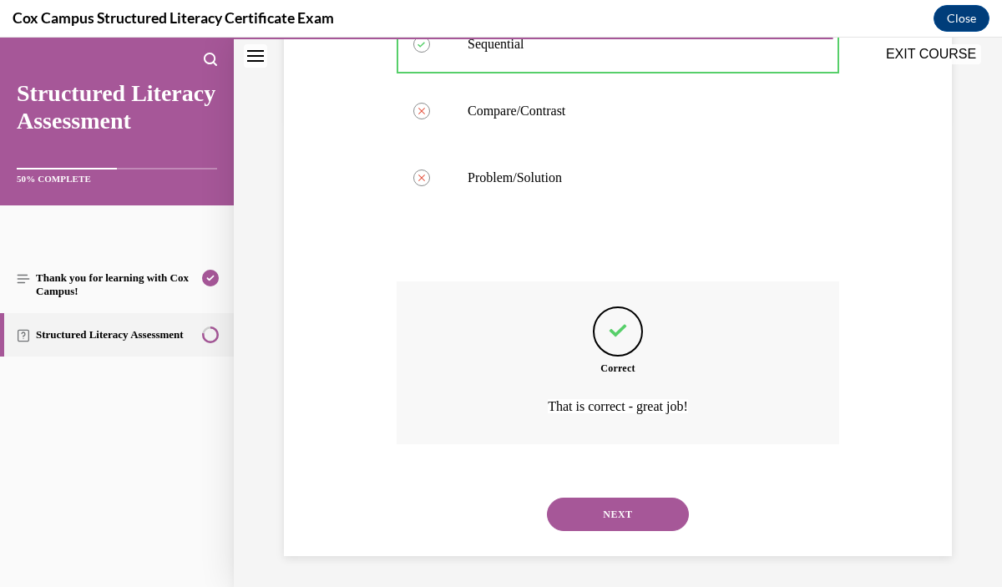
click at [657, 516] on button "NEXT" at bounding box center [618, 514] width 142 height 33
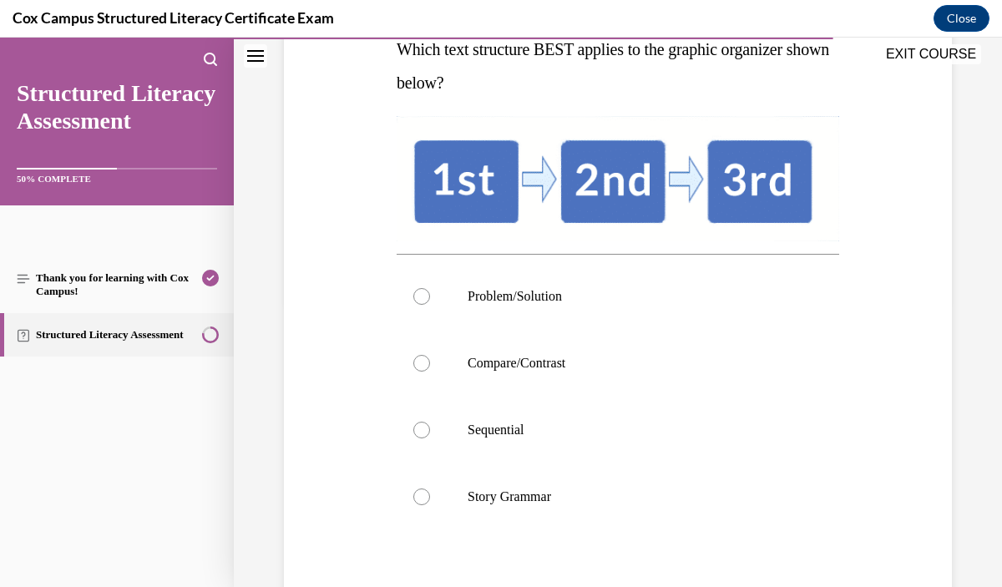
scroll to position [287, 0]
click at [652, 459] on label "Sequential" at bounding box center [618, 429] width 443 height 67
click at [430, 438] on input "Sequential" at bounding box center [421, 429] width 17 height 17
radio input "true"
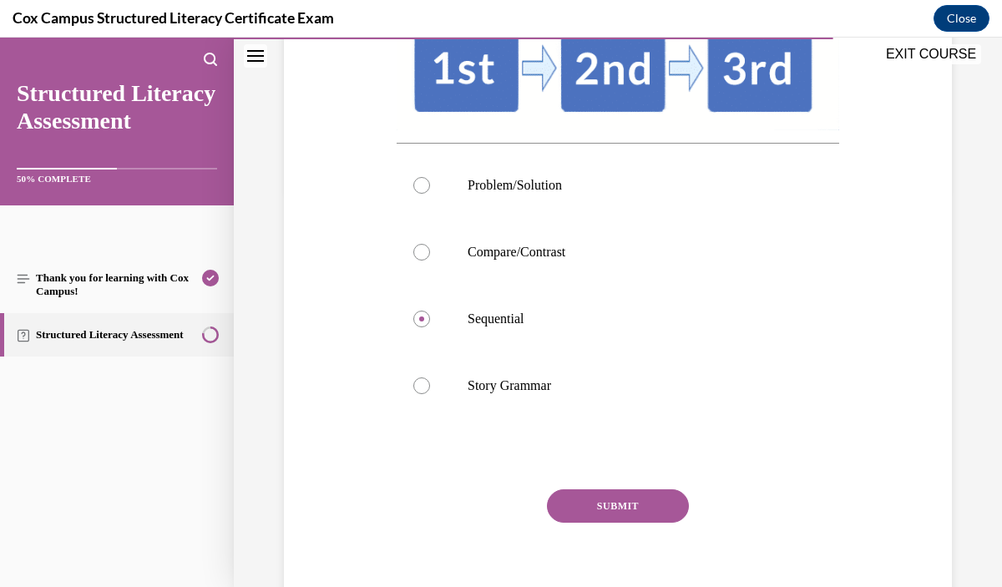
click at [639, 509] on button "SUBMIT" at bounding box center [618, 505] width 142 height 33
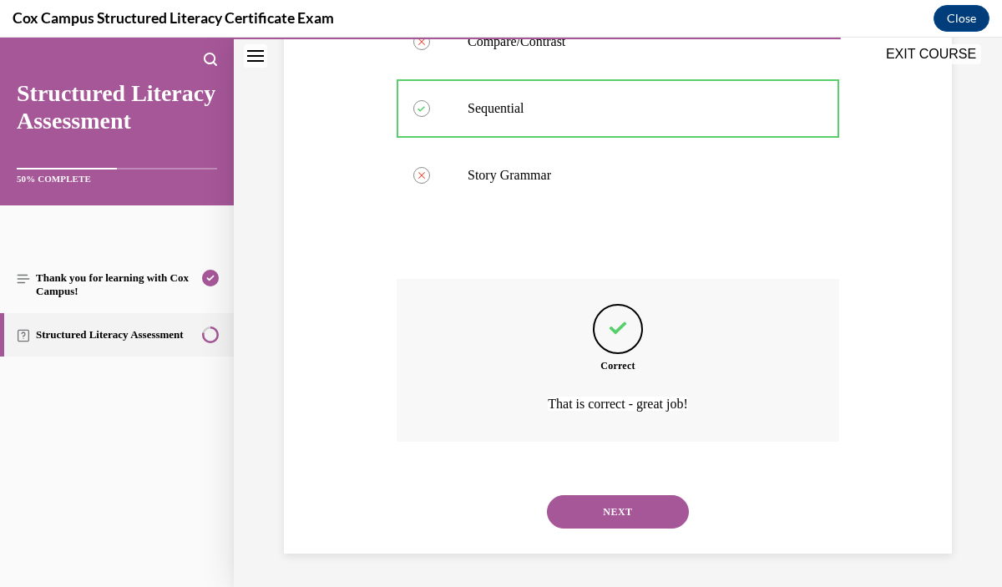
scroll to position [607, 0]
click at [626, 514] on button "NEXT" at bounding box center [618, 511] width 142 height 33
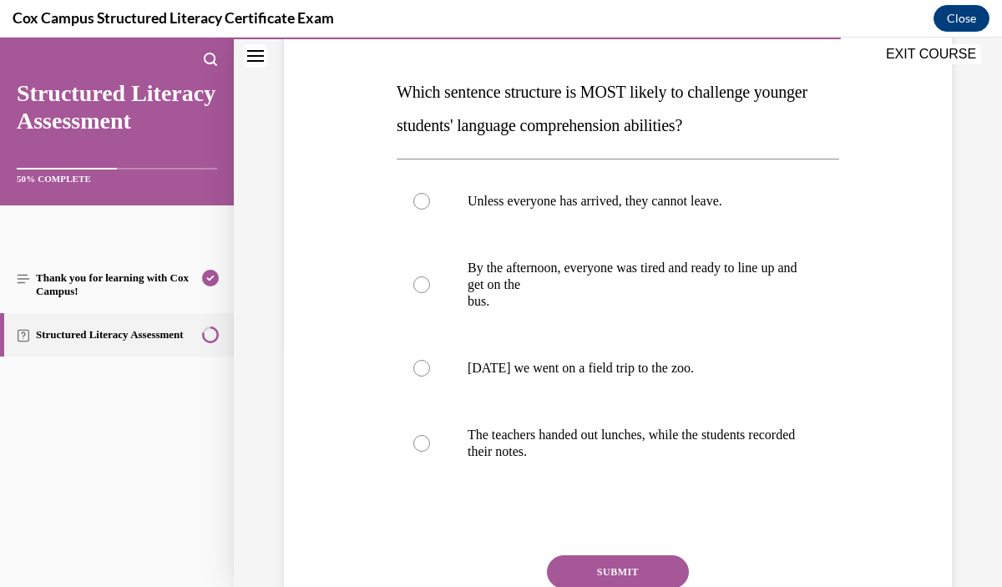
scroll to position [261, 0]
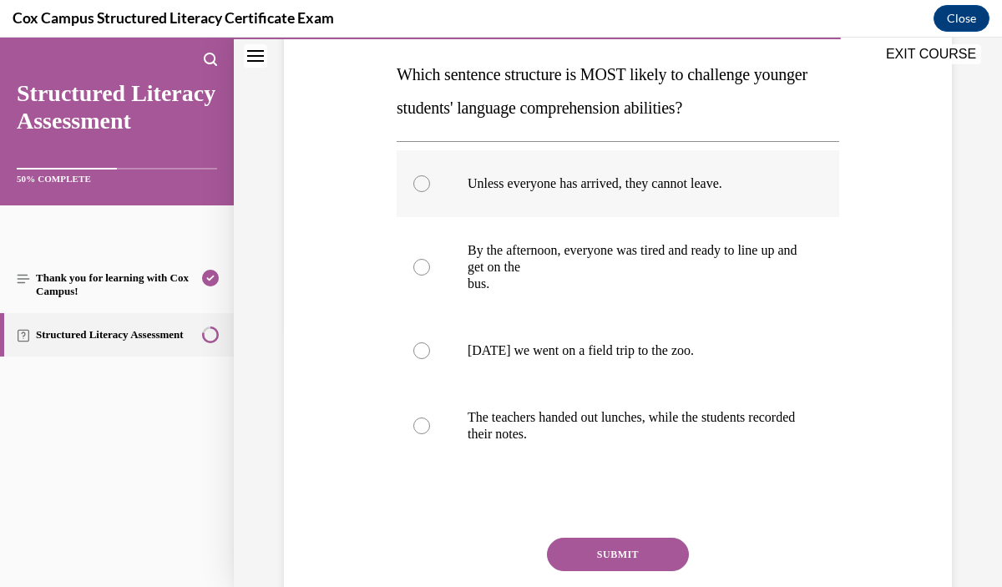
click at [681, 214] on label "Unless everyone has arrived, they cannot leave." at bounding box center [618, 183] width 443 height 67
click at [430, 192] on input "Unless everyone has arrived, they cannot leave." at bounding box center [421, 183] width 17 height 17
radio input "true"
click at [632, 557] on button "SUBMIT" at bounding box center [618, 554] width 142 height 33
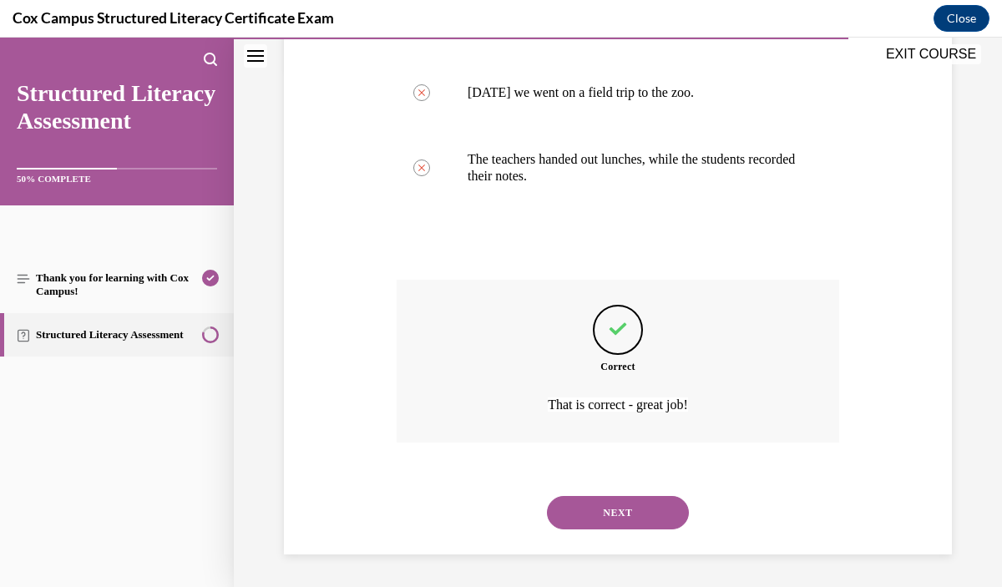
scroll to position [520, 0]
click at [642, 508] on button "NEXT" at bounding box center [618, 511] width 142 height 33
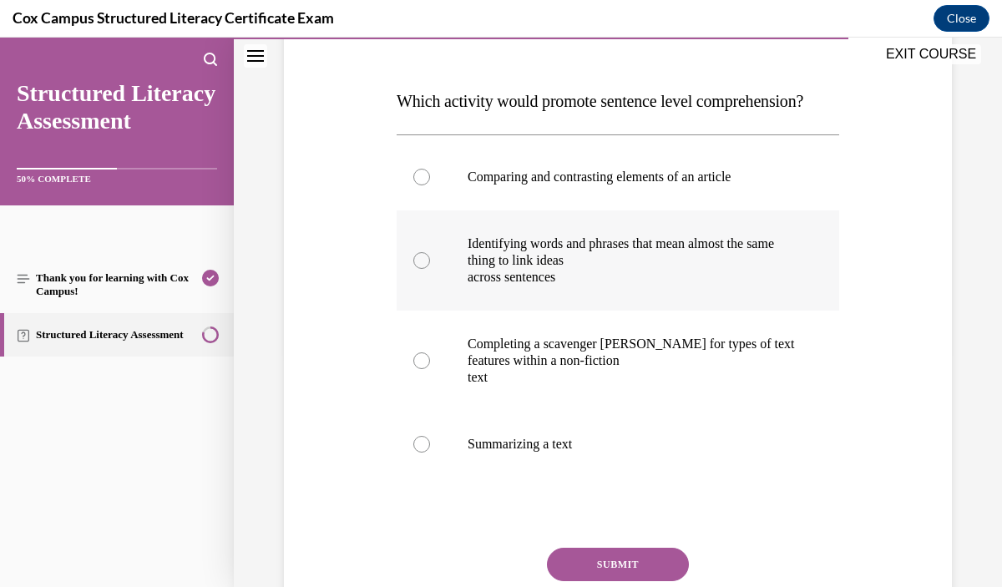
scroll to position [238, 0]
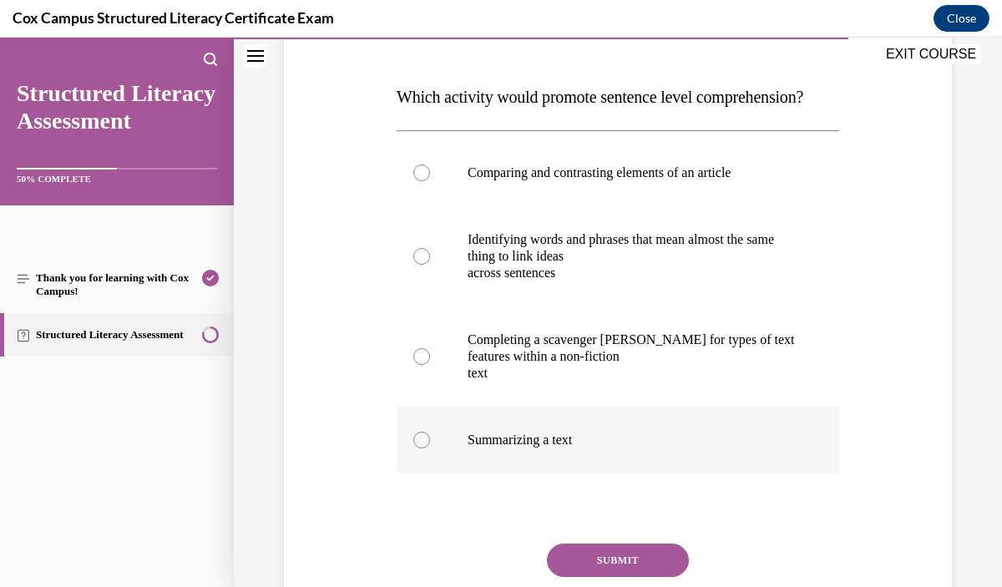
click at [637, 449] on p "Summarizing a text" at bounding box center [633, 440] width 330 height 17
click at [430, 449] on input "Summarizing a text" at bounding box center [421, 440] width 17 height 17
radio input "true"
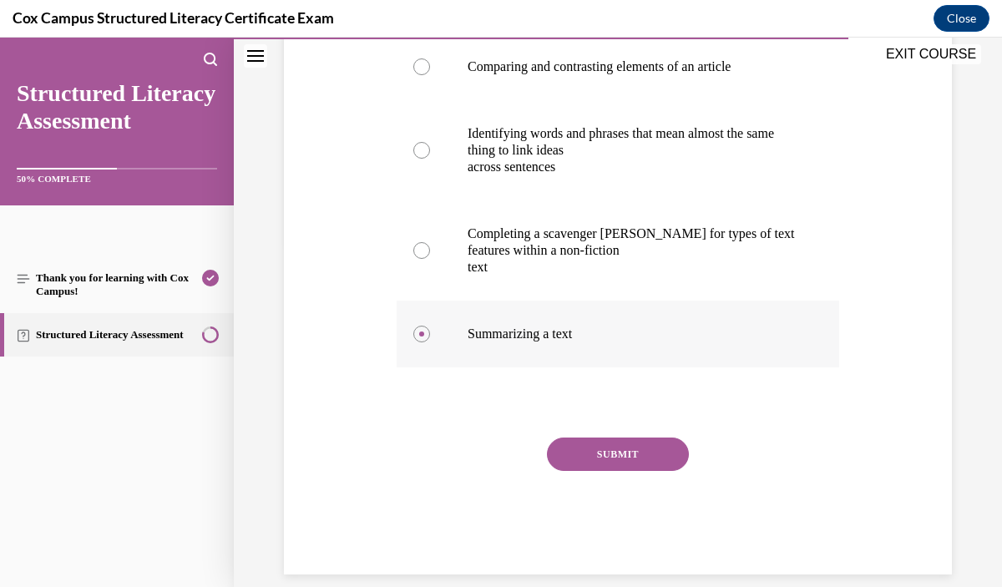
click at [637, 471] on button "SUBMIT" at bounding box center [618, 454] width 142 height 33
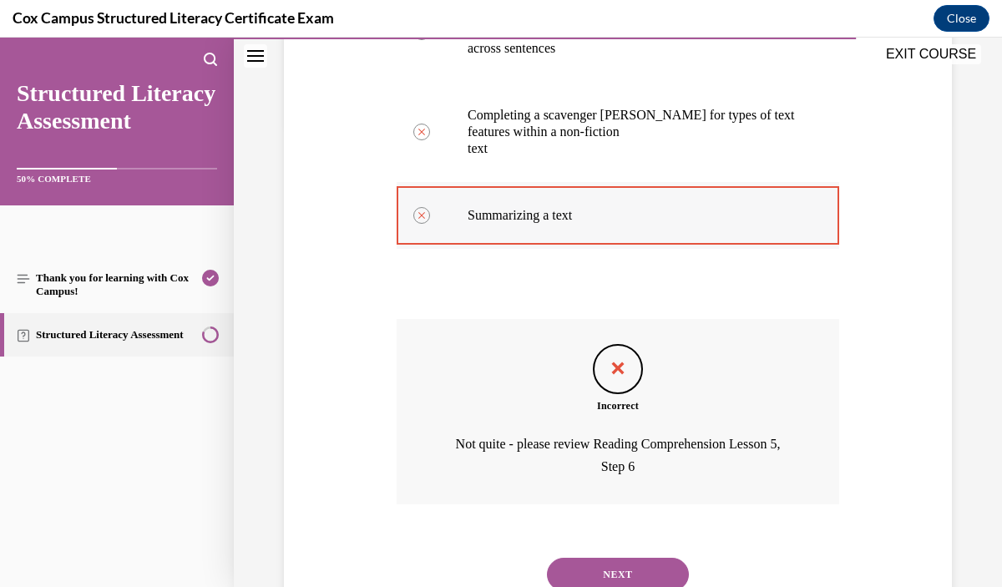
scroll to position [531, 0]
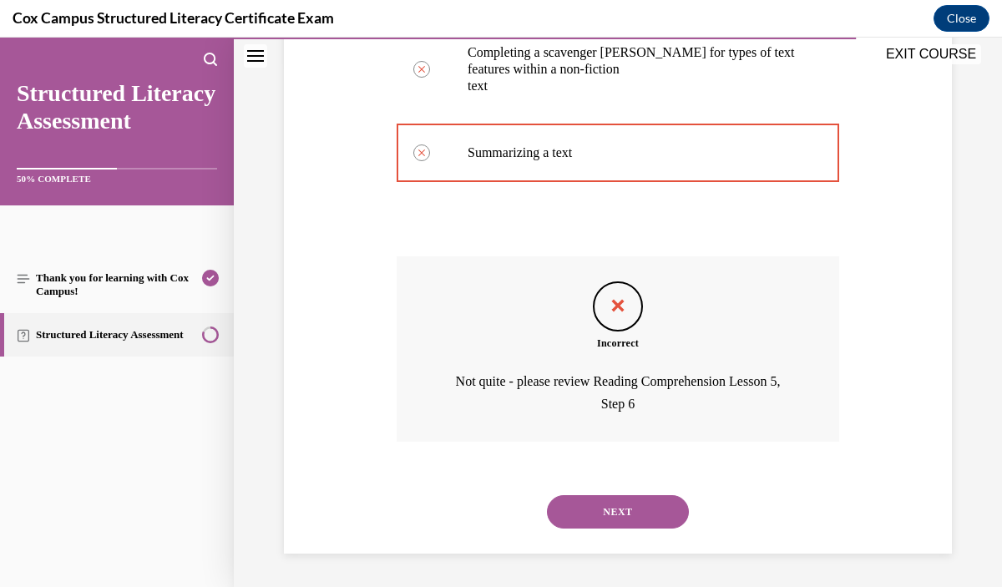
click at [636, 529] on button "NEXT" at bounding box center [618, 511] width 142 height 33
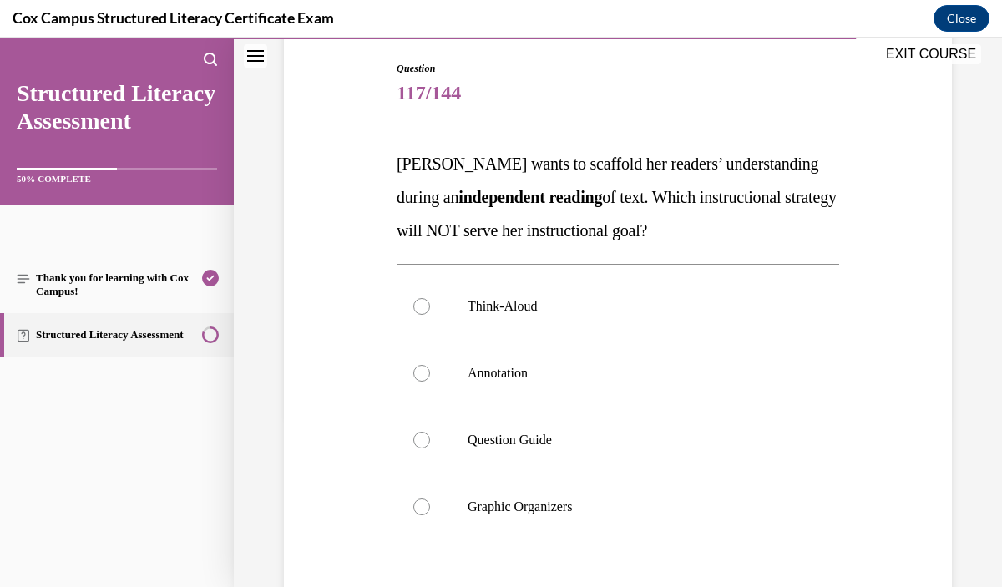
scroll to position [173, 0]
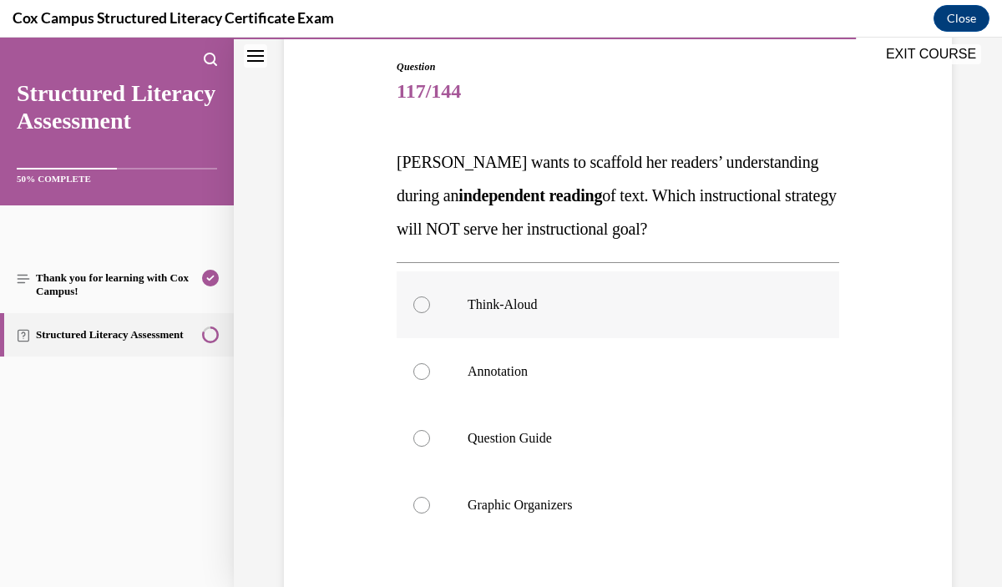
click at [611, 293] on label "Think-Aloud" at bounding box center [618, 304] width 443 height 67
click at [430, 297] on input "Think-Aloud" at bounding box center [421, 305] width 17 height 17
radio input "true"
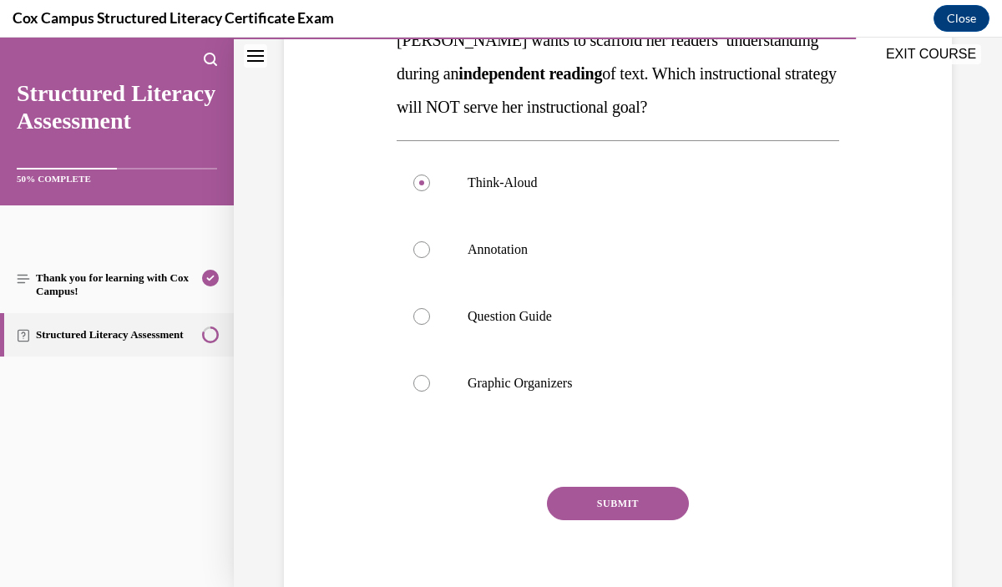
click at [627, 493] on button "SUBMIT" at bounding box center [618, 503] width 142 height 33
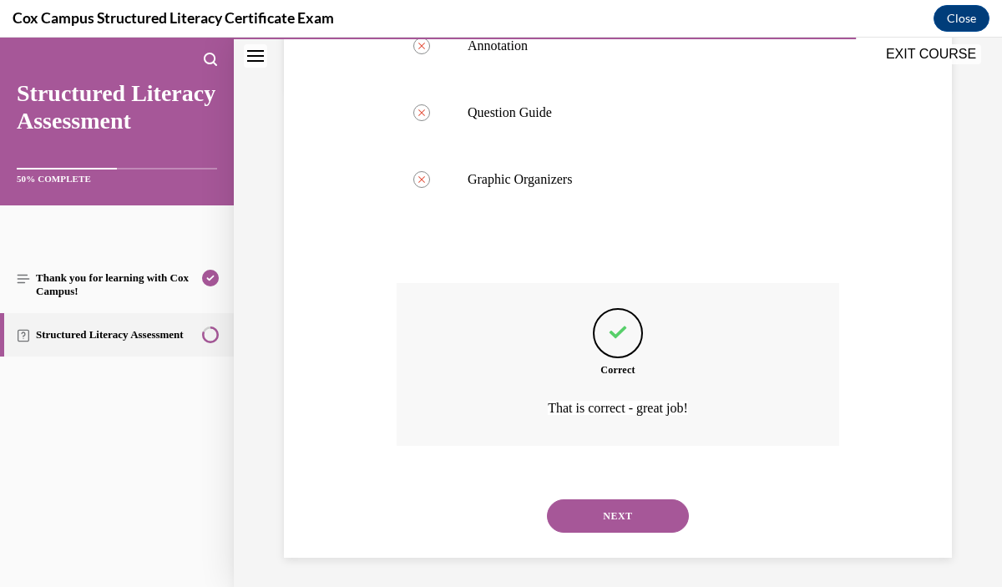
scroll to position [503, 0]
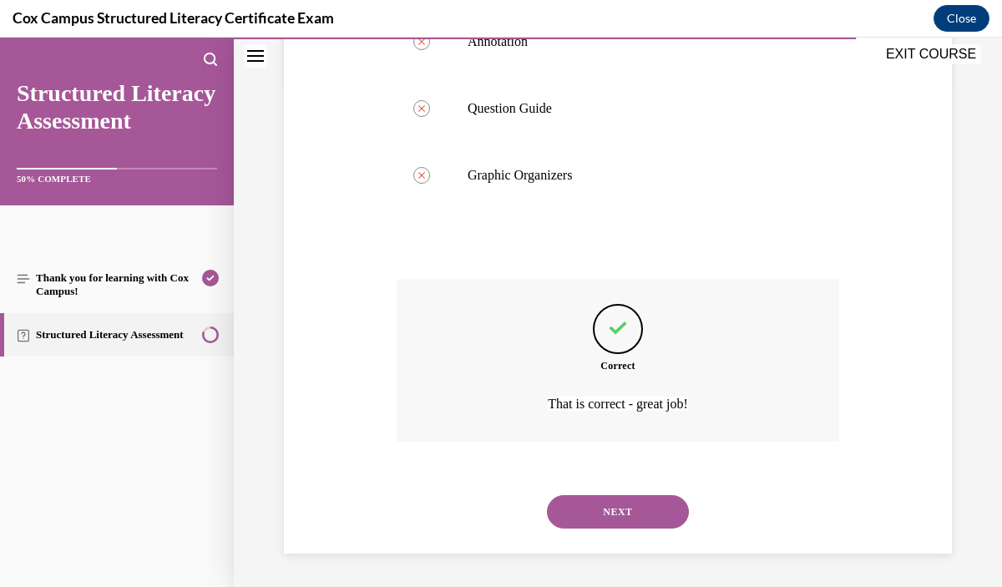
click at [637, 511] on button "NEXT" at bounding box center [618, 511] width 142 height 33
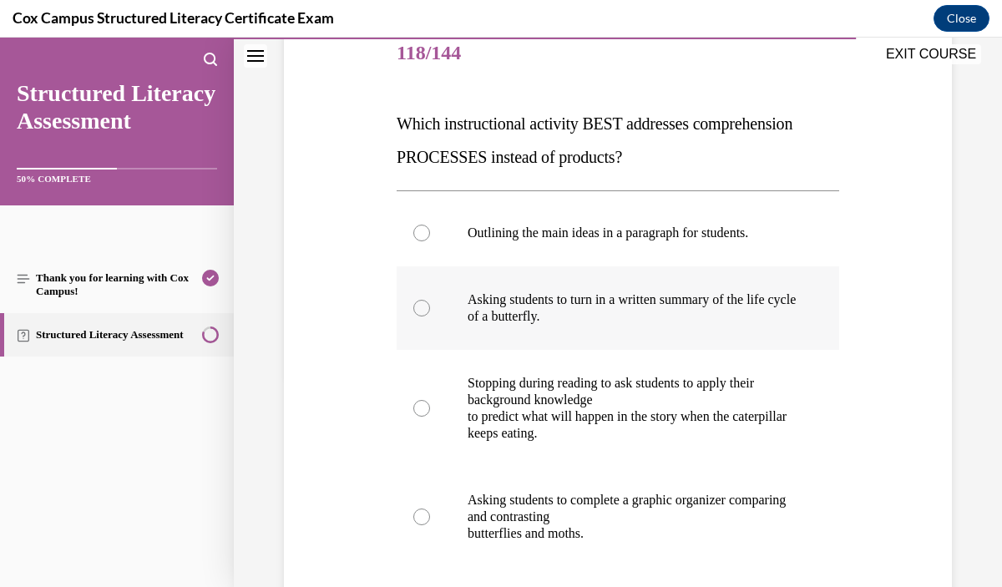
scroll to position [213, 0]
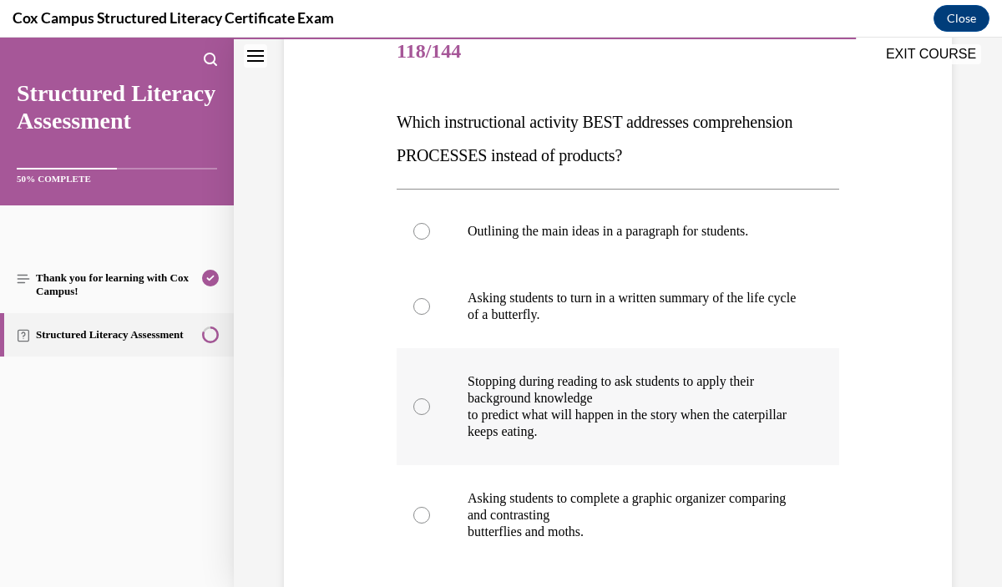
click at [637, 437] on p "to predict what will happen in the story when the caterpillar keeps eating." at bounding box center [633, 423] width 330 height 33
click at [430, 415] on input "Stopping during reading to ask students to apply their background knowledge to …" at bounding box center [421, 406] width 17 height 17
radio input "true"
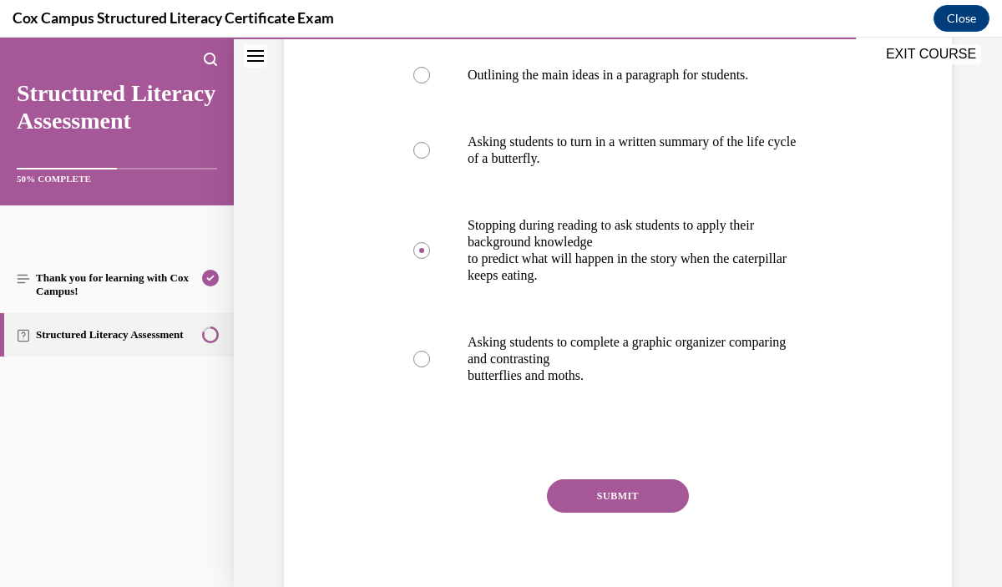
click at [647, 496] on button "SUBMIT" at bounding box center [618, 495] width 142 height 33
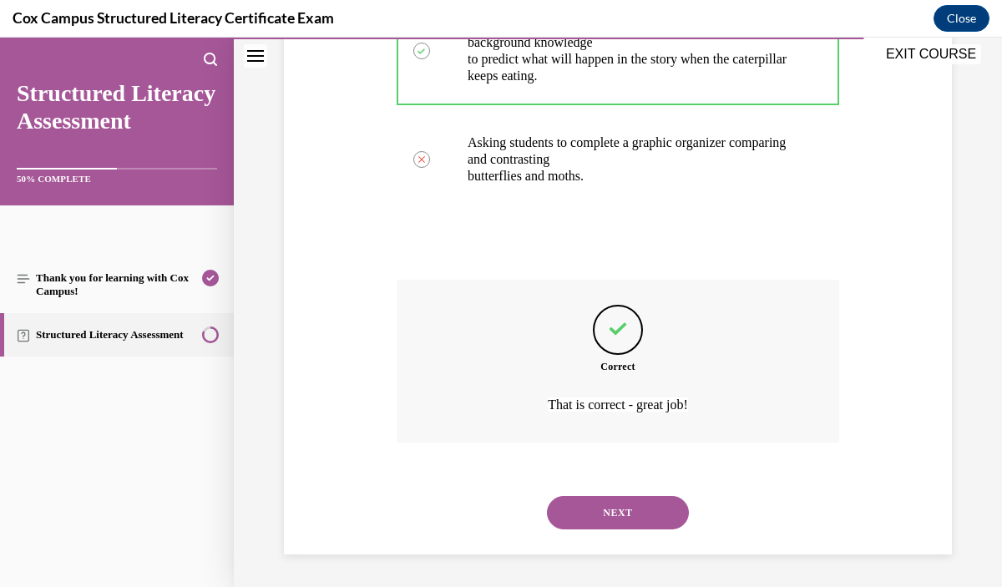
scroll to position [570, 0]
click at [655, 524] on button "NEXT" at bounding box center [618, 511] width 142 height 33
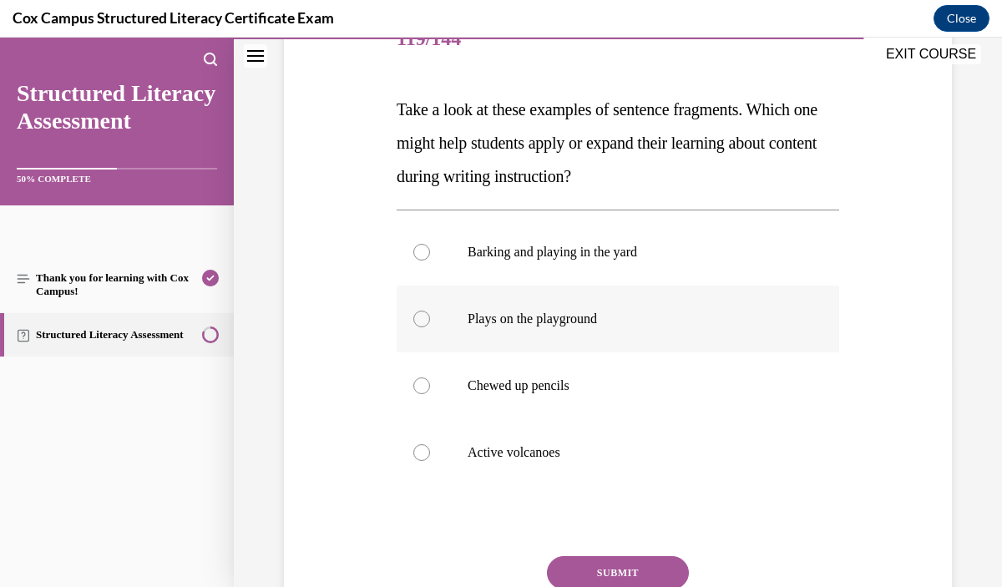
scroll to position [229, 0]
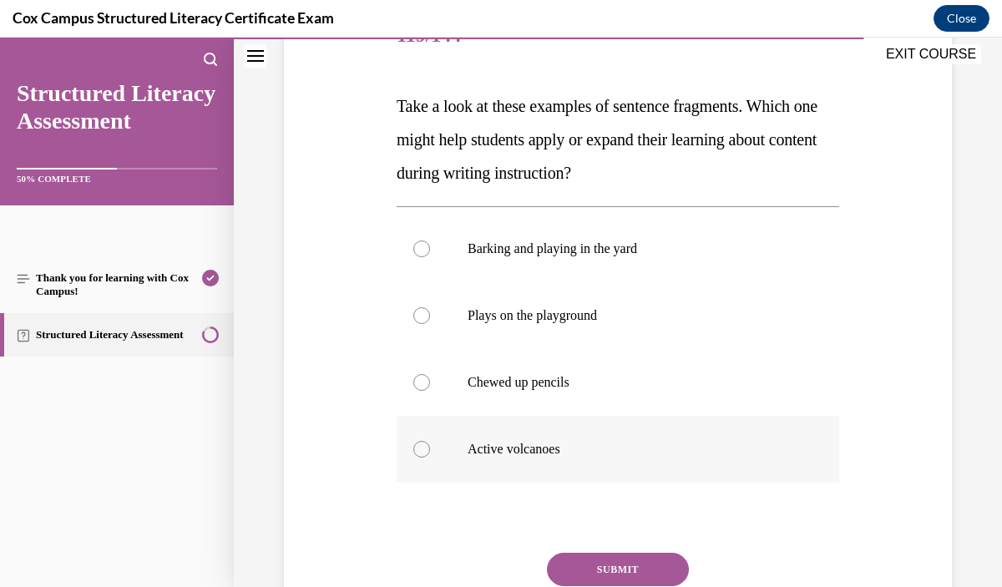
click at [588, 462] on label "Active volcanoes" at bounding box center [618, 449] width 443 height 67
click at [430, 458] on input "Active volcanoes" at bounding box center [421, 449] width 17 height 17
radio input "true"
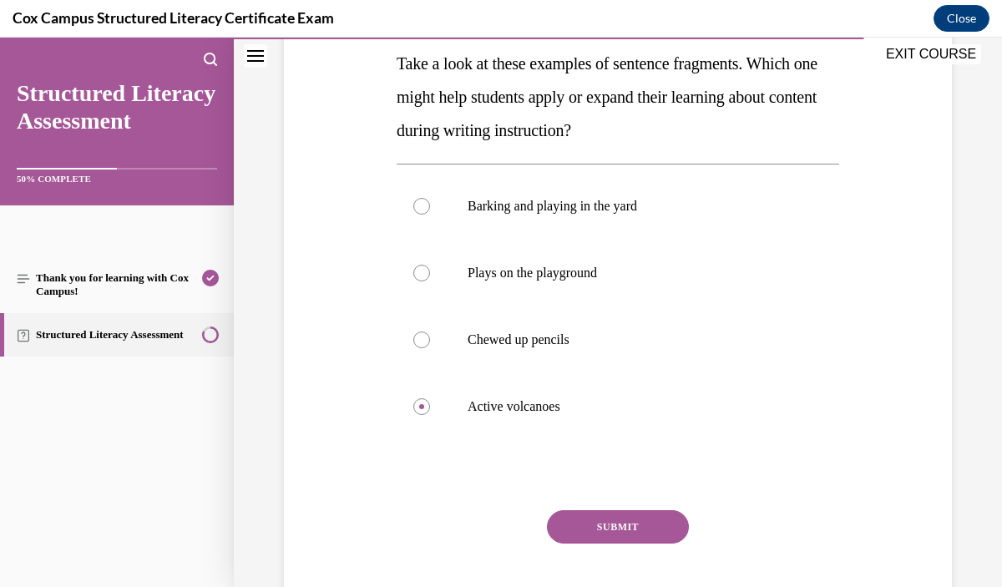
click at [656, 515] on button "SUBMIT" at bounding box center [618, 526] width 142 height 33
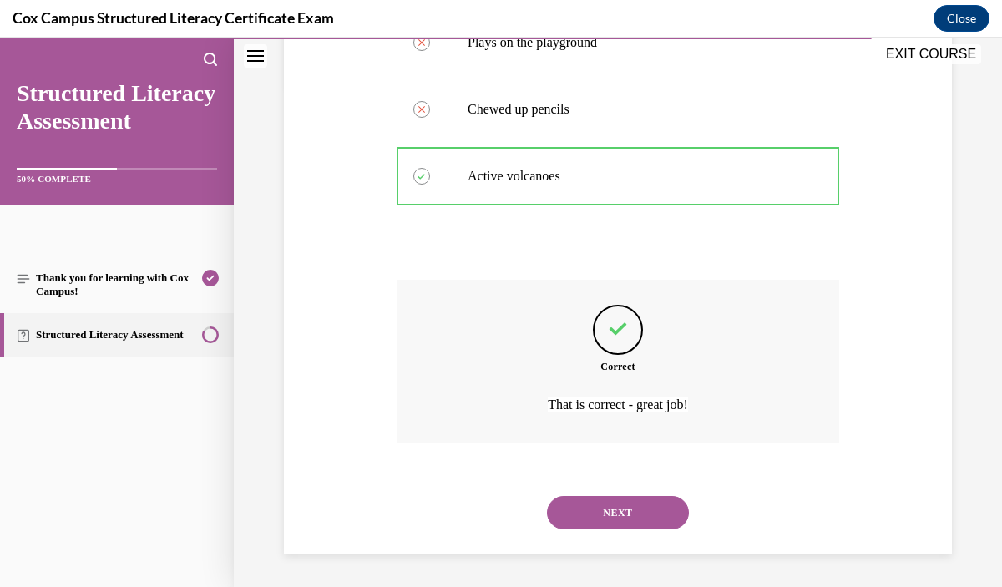
scroll to position [503, 0]
click at [655, 507] on button "NEXT" at bounding box center [618, 511] width 142 height 33
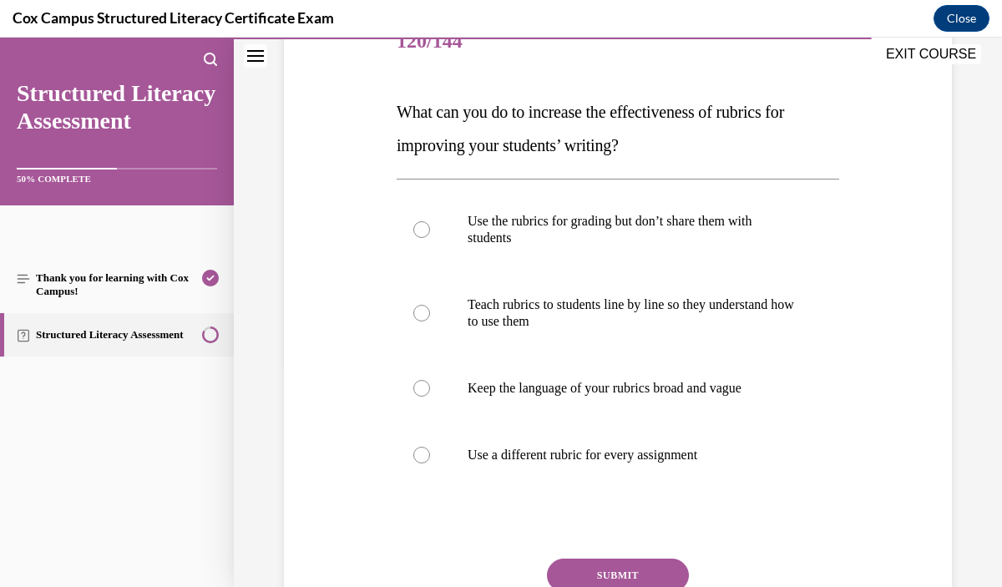
scroll to position [222, 0]
click at [735, 352] on label "Teach rubrics to students line by line so they understand how to use them" at bounding box center [618, 314] width 443 height 84
click at [430, 322] on input "Teach rubrics to students line by line so they understand how to use them" at bounding box center [421, 314] width 17 height 17
radio input "true"
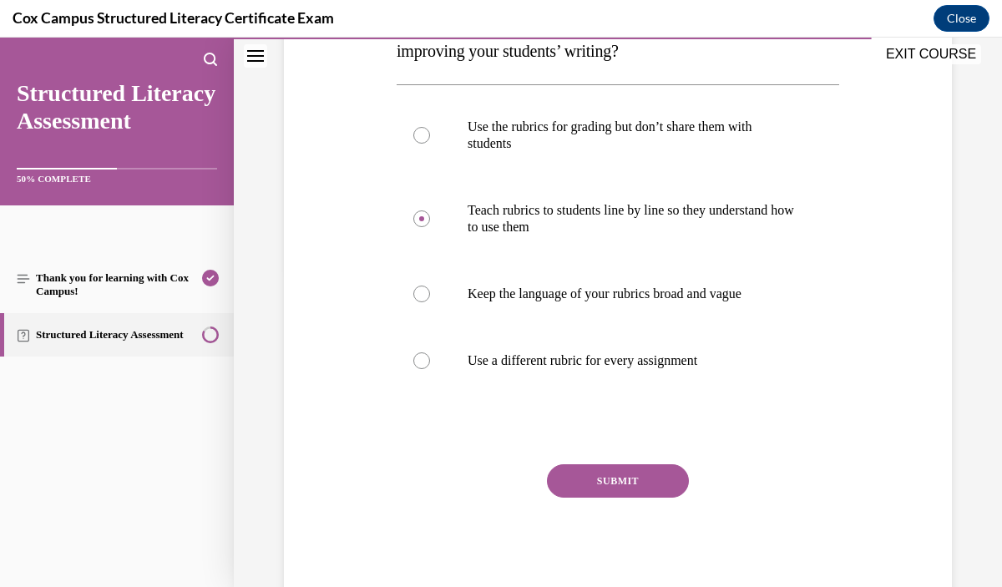
click at [662, 479] on button "SUBMIT" at bounding box center [618, 480] width 142 height 33
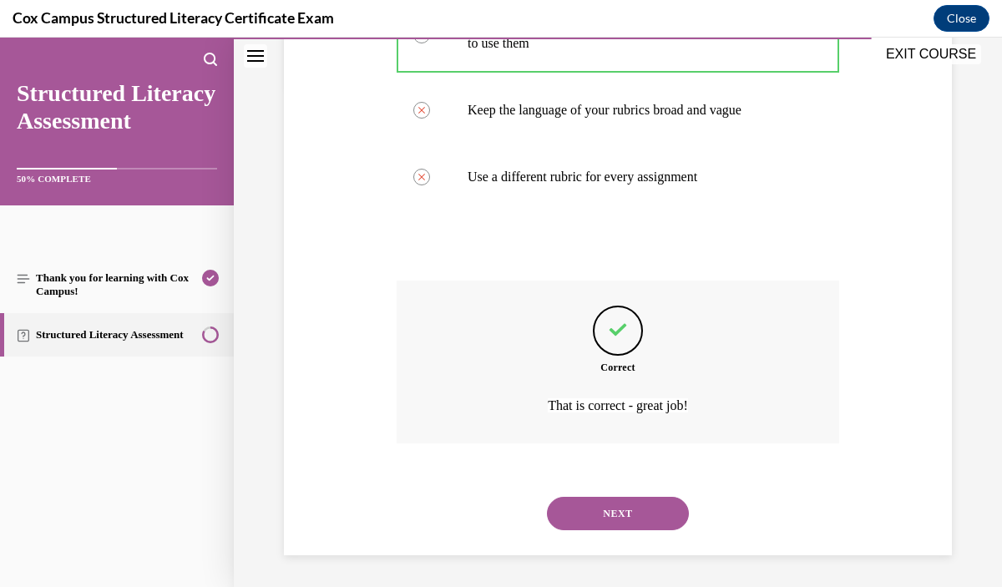
scroll to position [500, 0]
click at [660, 497] on div "NEXT" at bounding box center [618, 514] width 443 height 67
click at [658, 516] on button "NEXT" at bounding box center [618, 514] width 142 height 33
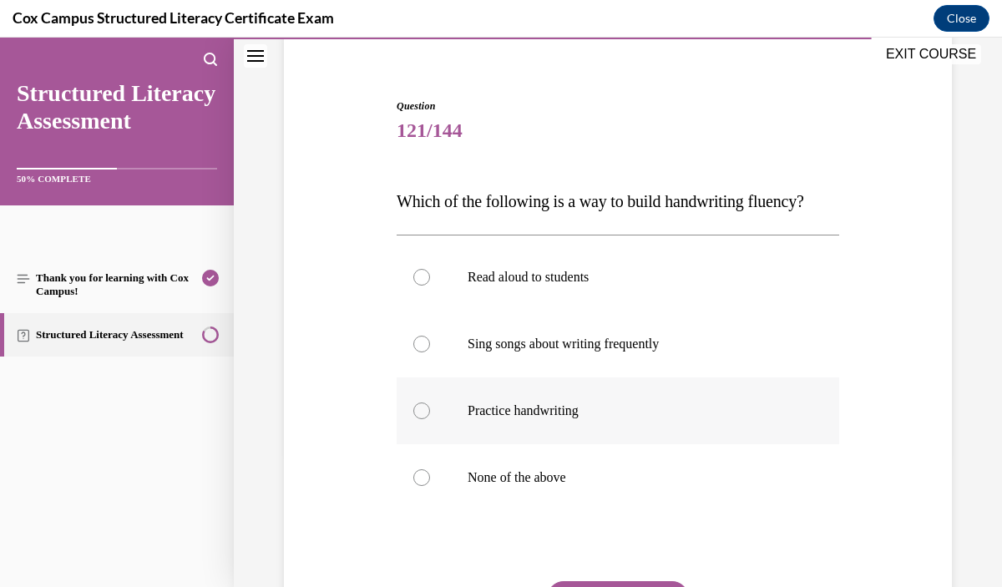
scroll to position [139, 0]
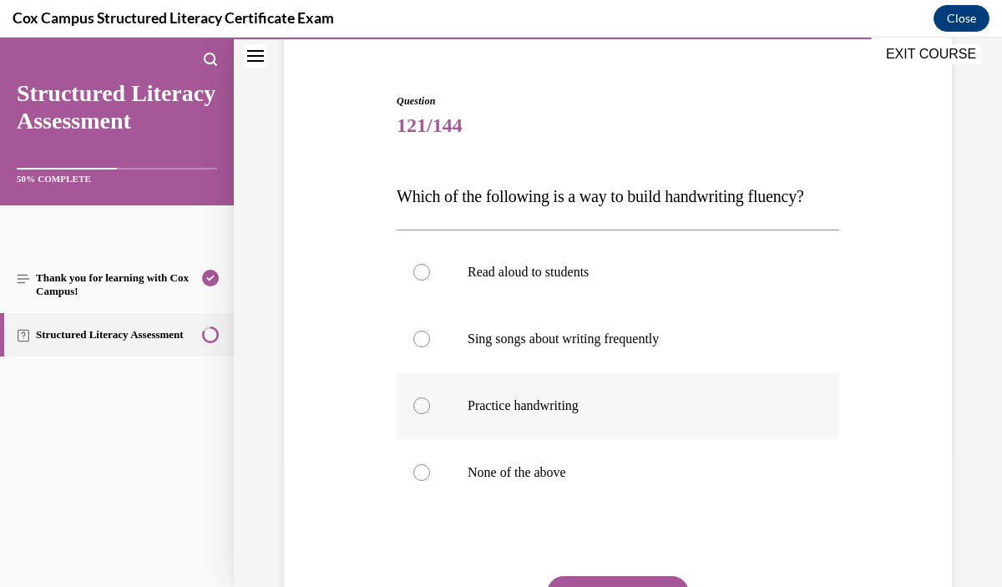
click at [642, 414] on label "Practice handwriting" at bounding box center [618, 406] width 443 height 67
click at [430, 414] on input "Practice handwriting" at bounding box center [421, 406] width 17 height 17
radio input "true"
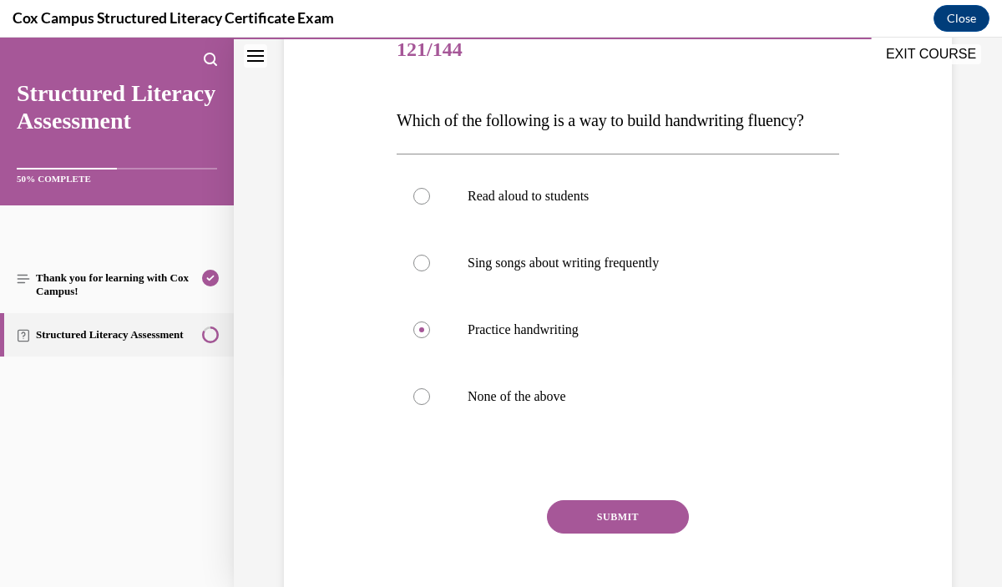
click at [648, 515] on button "SUBMIT" at bounding box center [618, 516] width 142 height 33
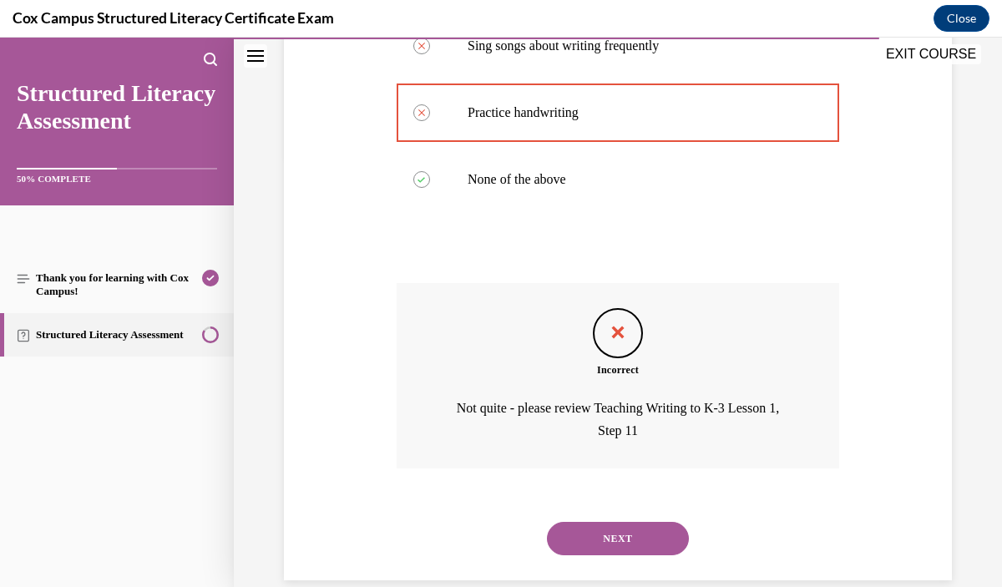
scroll to position [434, 0]
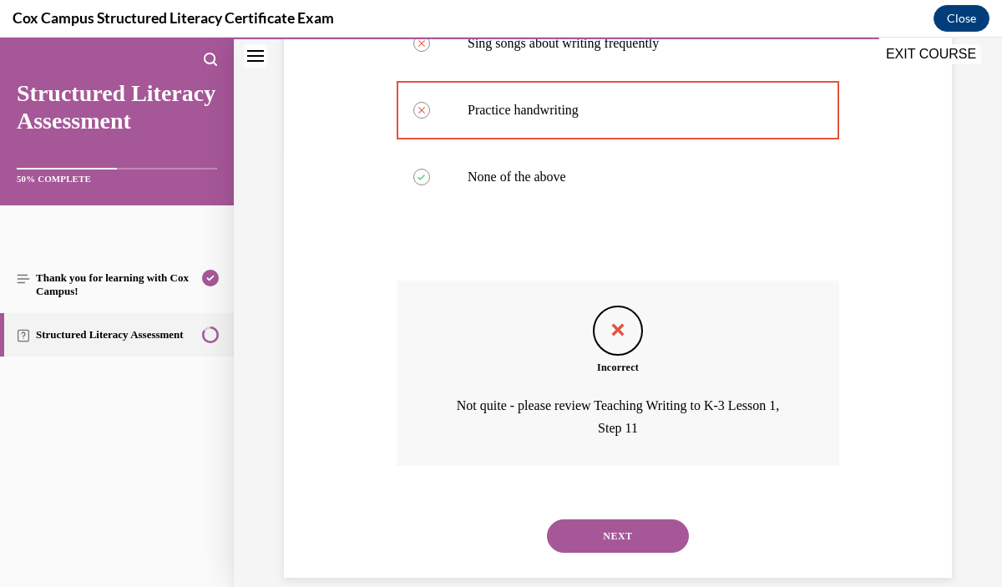
click at [634, 523] on button "NEXT" at bounding box center [618, 536] width 142 height 33
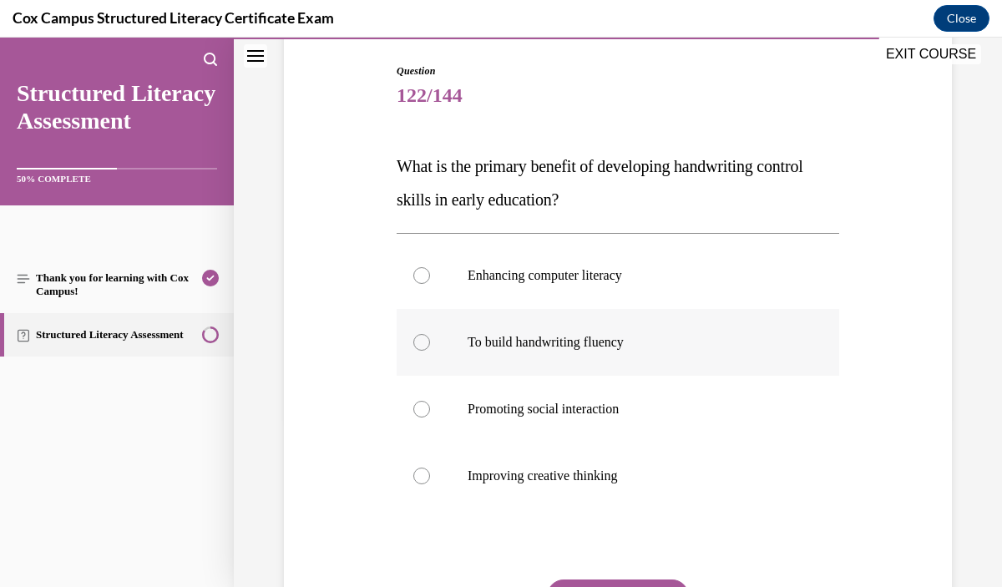
scroll to position [172, 0]
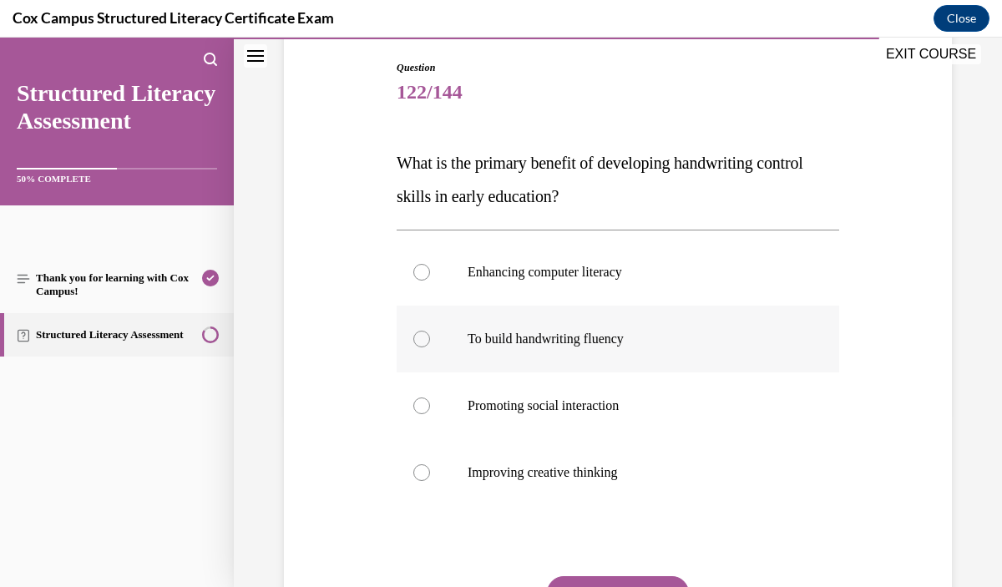
click at [647, 360] on label "To build handwriting fluency" at bounding box center [618, 339] width 443 height 67
click at [430, 347] on input "To build handwriting fluency" at bounding box center [421, 339] width 17 height 17
radio input "true"
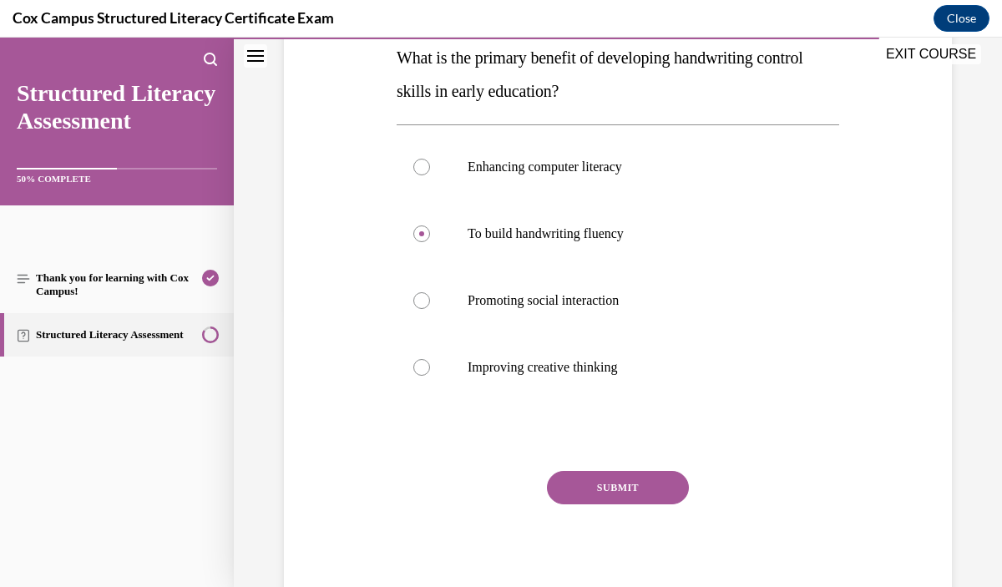
click at [653, 473] on button "SUBMIT" at bounding box center [618, 487] width 142 height 33
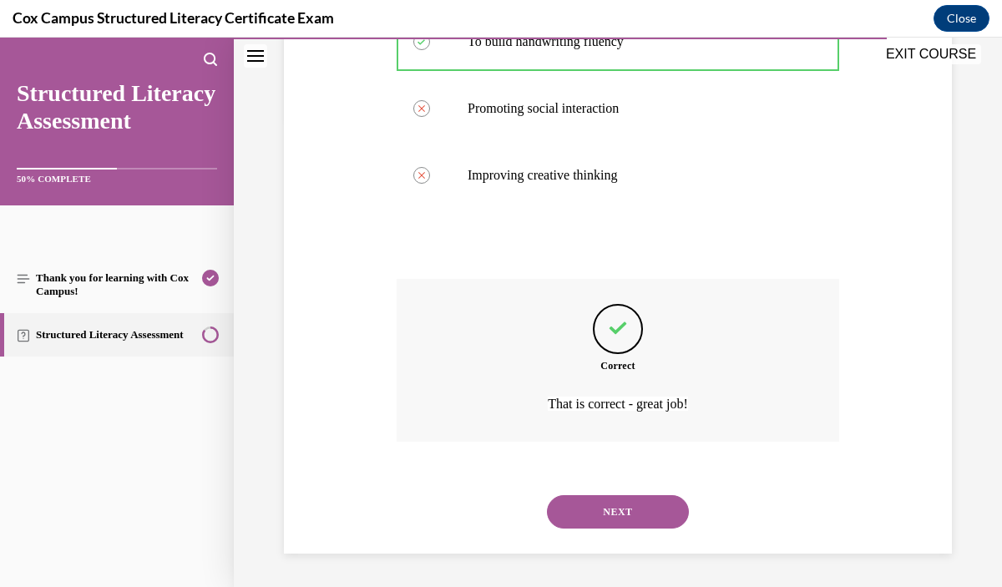
scroll to position [447, 0]
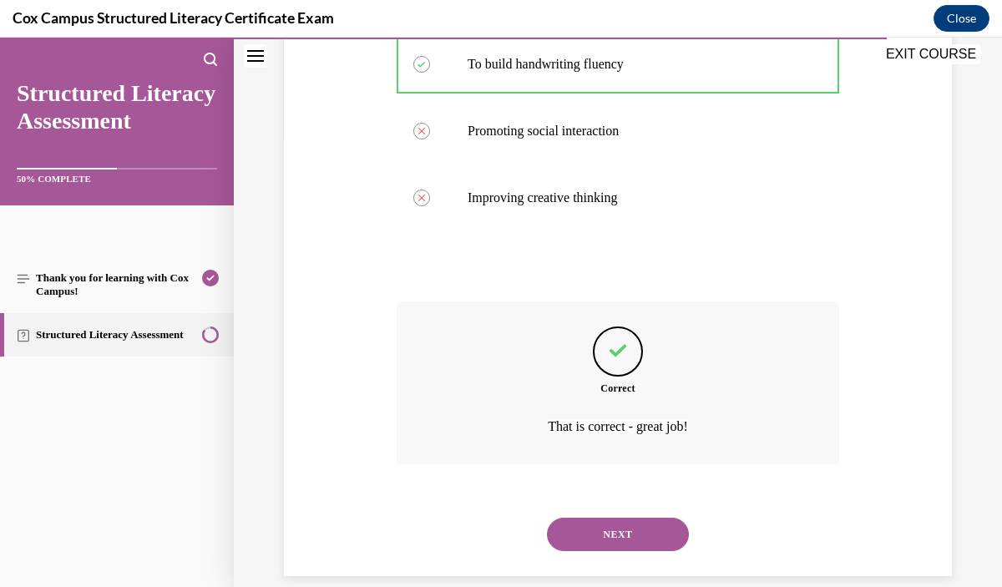
click at [648, 513] on div "NEXT" at bounding box center [618, 534] width 443 height 67
click at [651, 529] on button "NEXT" at bounding box center [618, 534] width 142 height 33
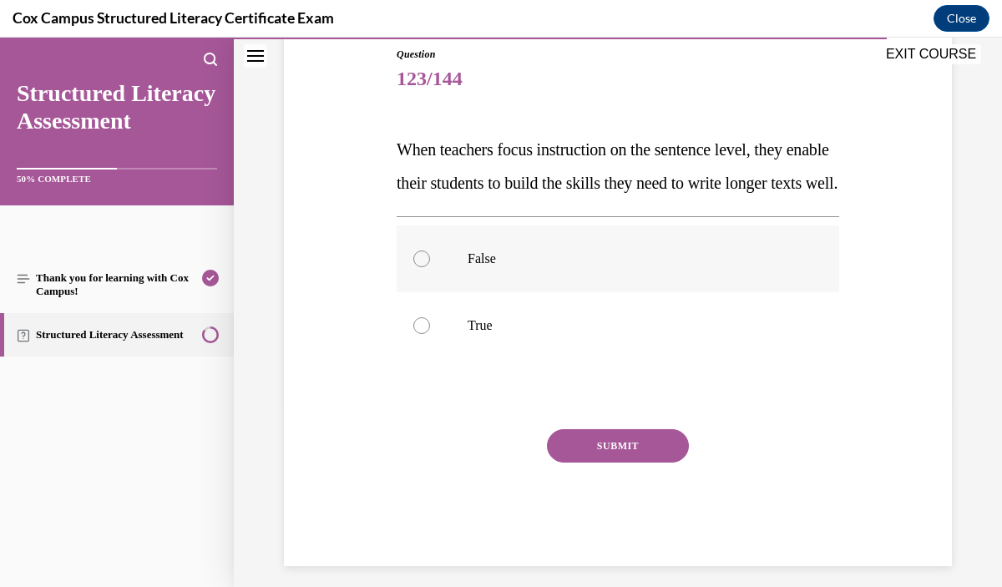
click at [651, 267] on p "False" at bounding box center [633, 259] width 330 height 17
click at [430, 267] on input "False" at bounding box center [421, 259] width 17 height 17
radio input "true"
click at [649, 340] on label "True" at bounding box center [618, 325] width 443 height 67
click at [430, 334] on input "True" at bounding box center [421, 325] width 17 height 17
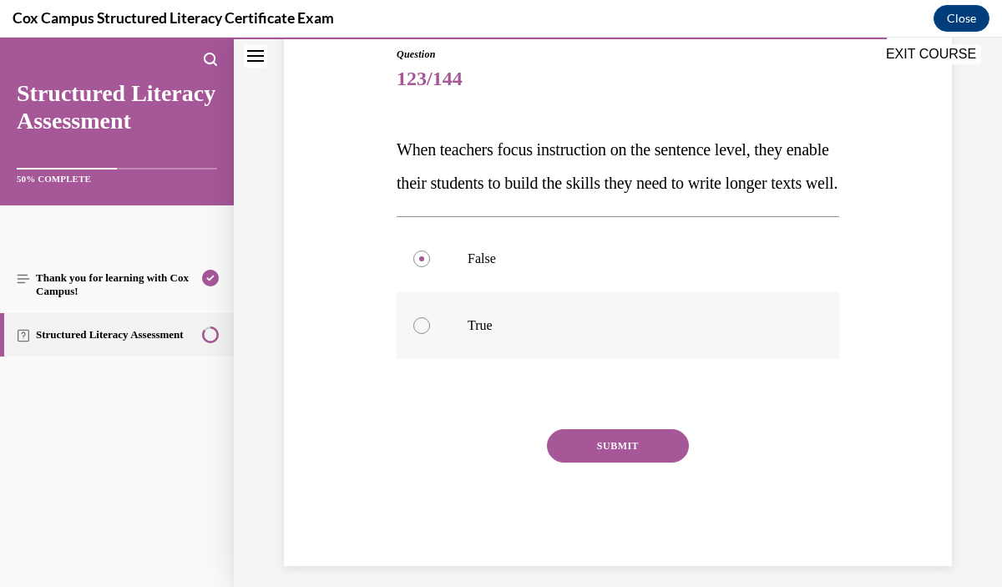
radio input "true"
click at [650, 463] on button "SUBMIT" at bounding box center [618, 445] width 142 height 33
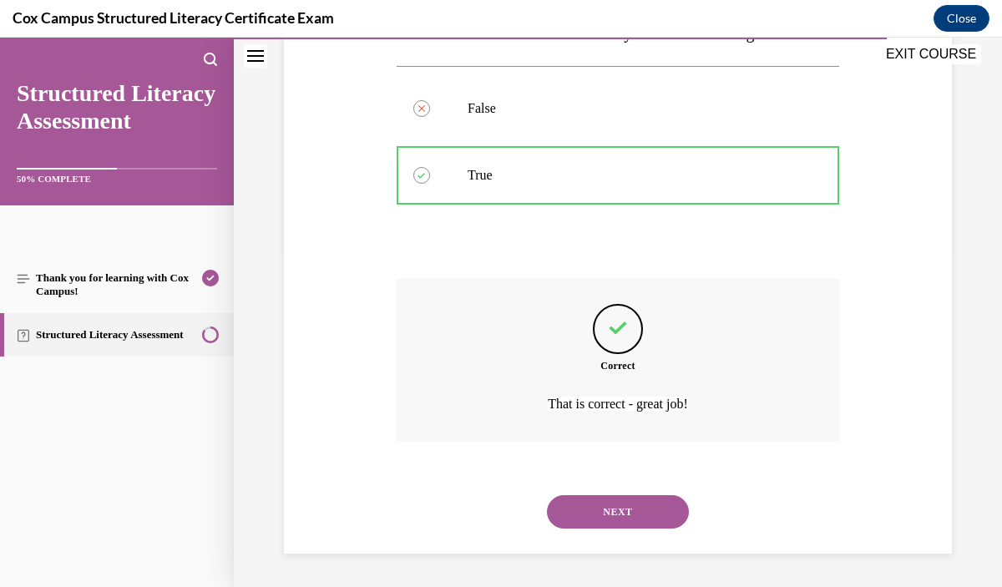
scroll to position [369, 0]
drag, startPoint x: 637, startPoint y: 500, endPoint x: 637, endPoint y: 489, distance: 11.7
click at [637, 500] on button "NEXT" at bounding box center [618, 511] width 142 height 33
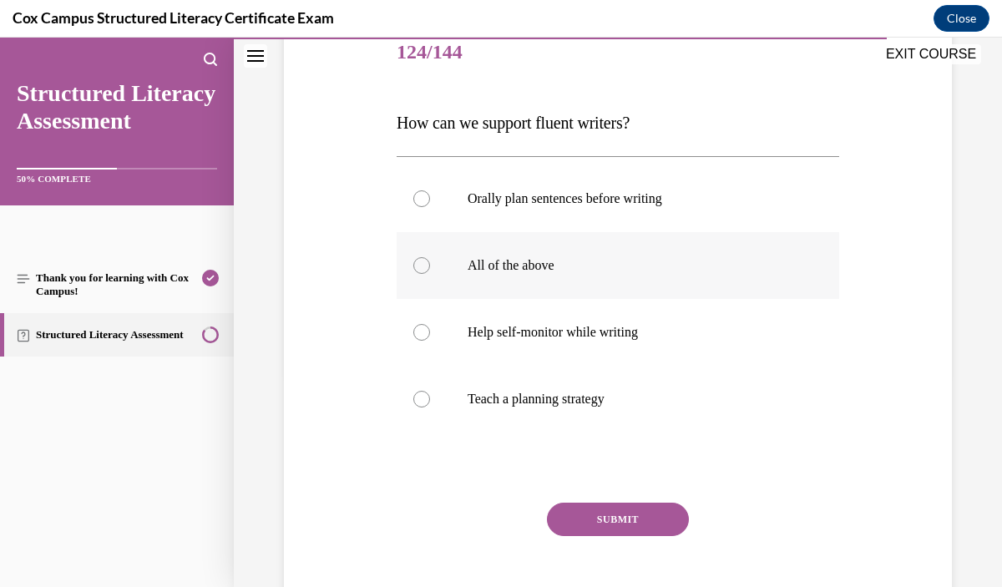
scroll to position [208, 0]
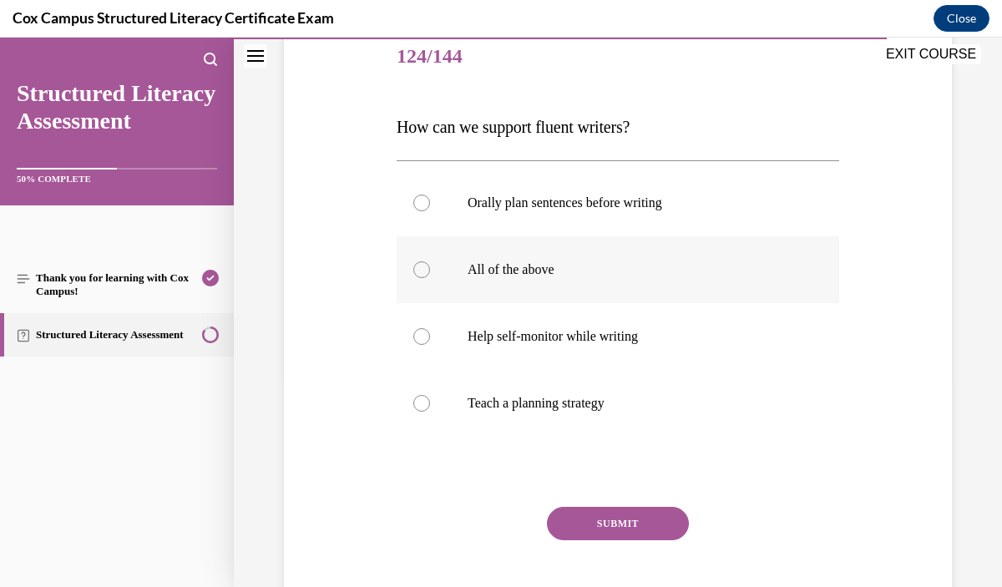
click at [642, 287] on label "All of the above" at bounding box center [618, 269] width 443 height 67
click at [430, 278] on input "All of the above" at bounding box center [421, 269] width 17 height 17
radio input "true"
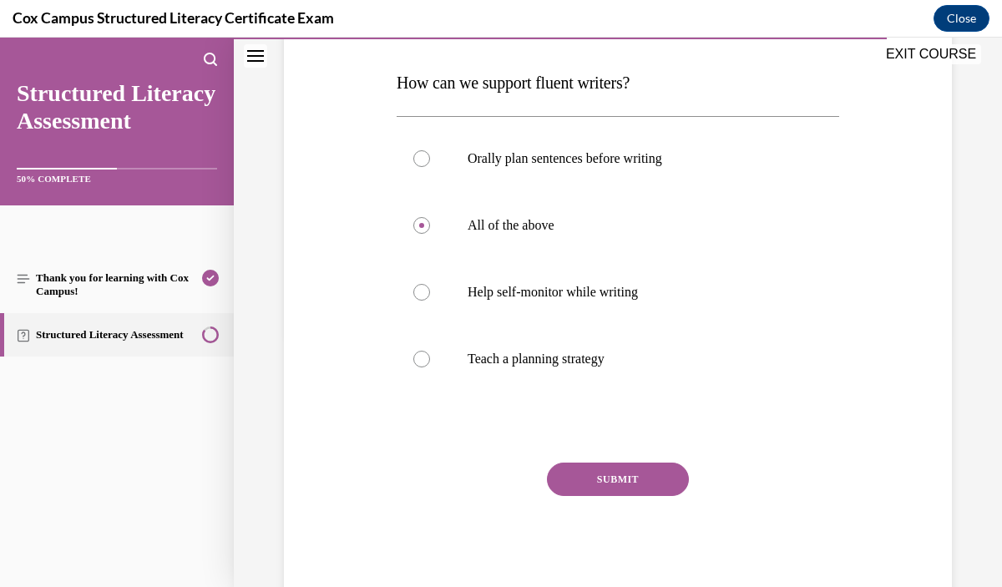
click at [668, 481] on button "SUBMIT" at bounding box center [618, 479] width 142 height 33
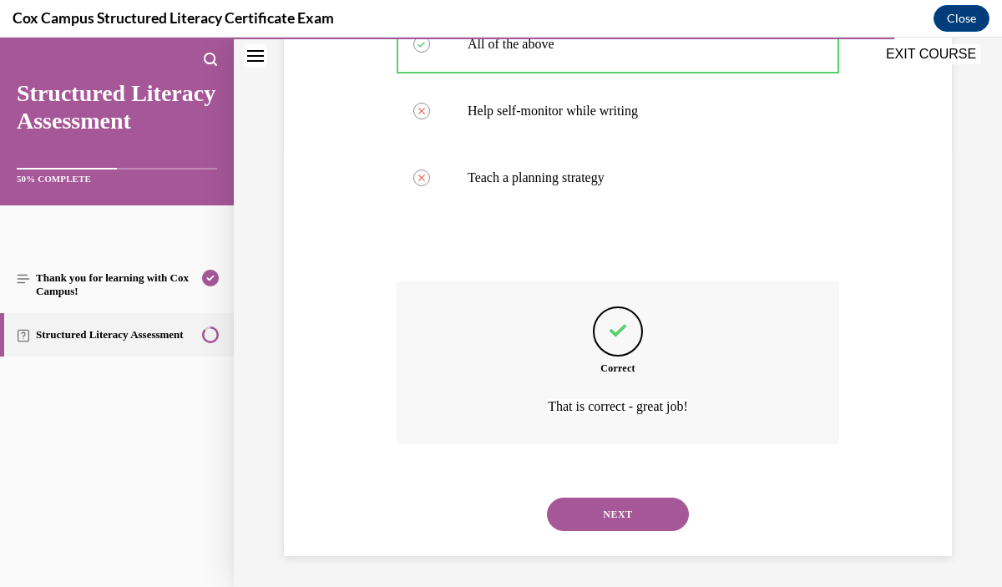
scroll to position [436, 0]
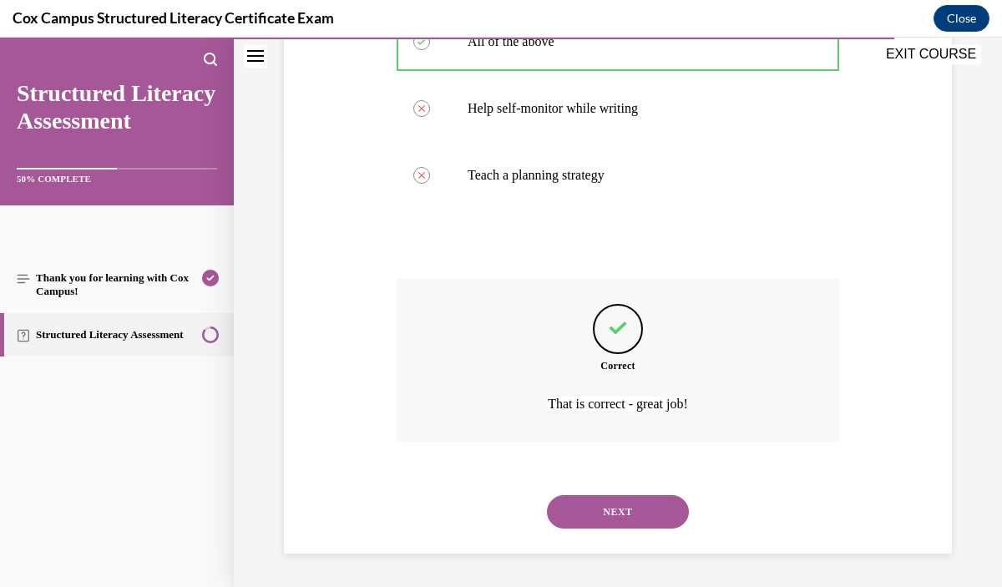
click at [662, 520] on button "NEXT" at bounding box center [618, 511] width 142 height 33
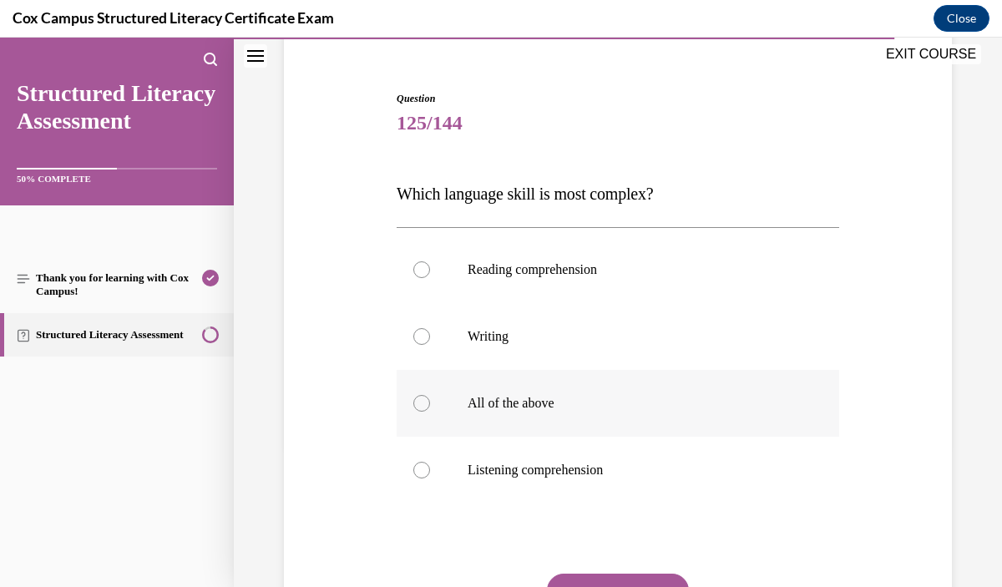
scroll to position [140, 0]
click at [665, 277] on p "Reading comprehension" at bounding box center [633, 270] width 330 height 17
click at [430, 277] on input "Reading comprehension" at bounding box center [421, 270] width 17 height 17
radio input "true"
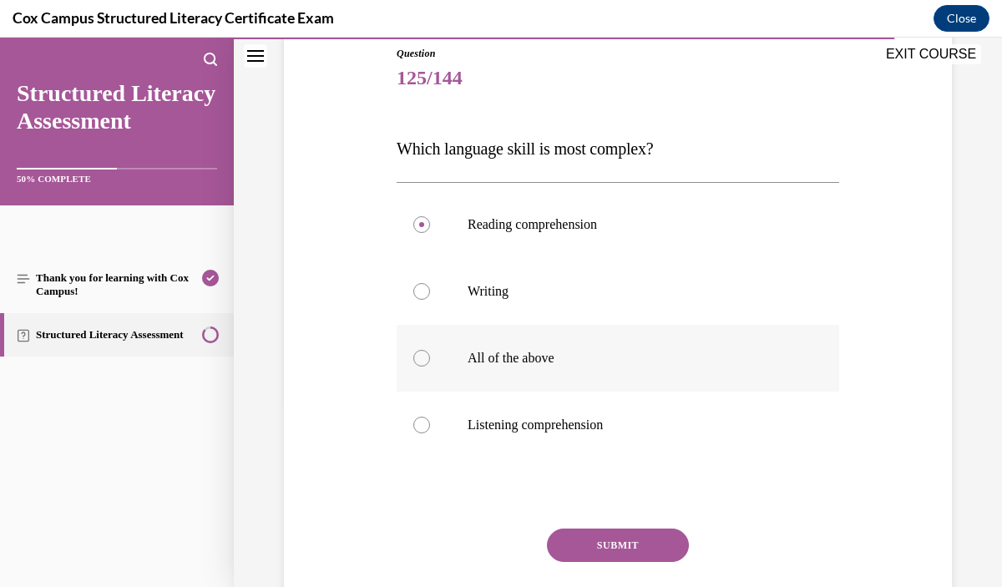
scroll to position [210, 0]
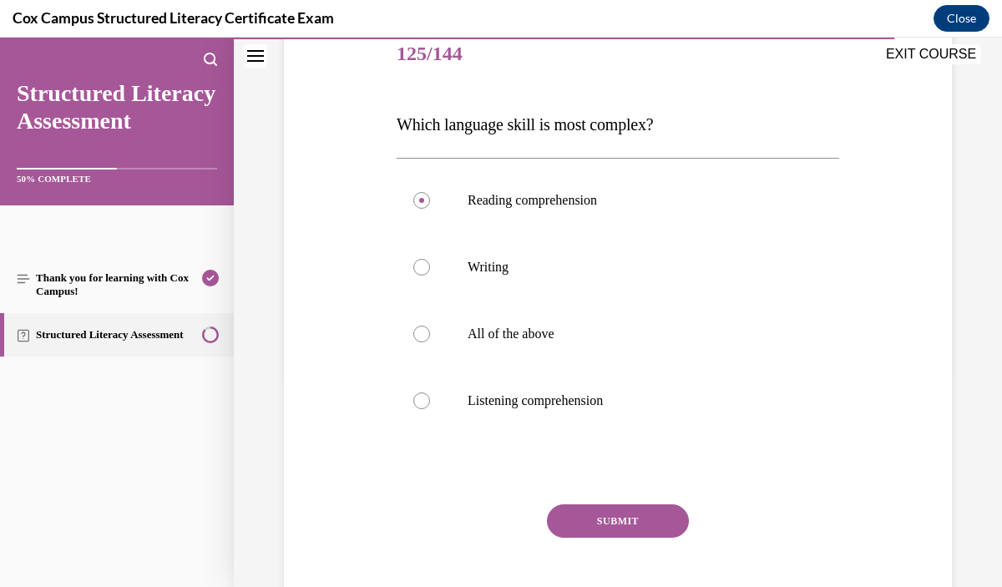
click at [644, 517] on button "SUBMIT" at bounding box center [618, 521] width 142 height 33
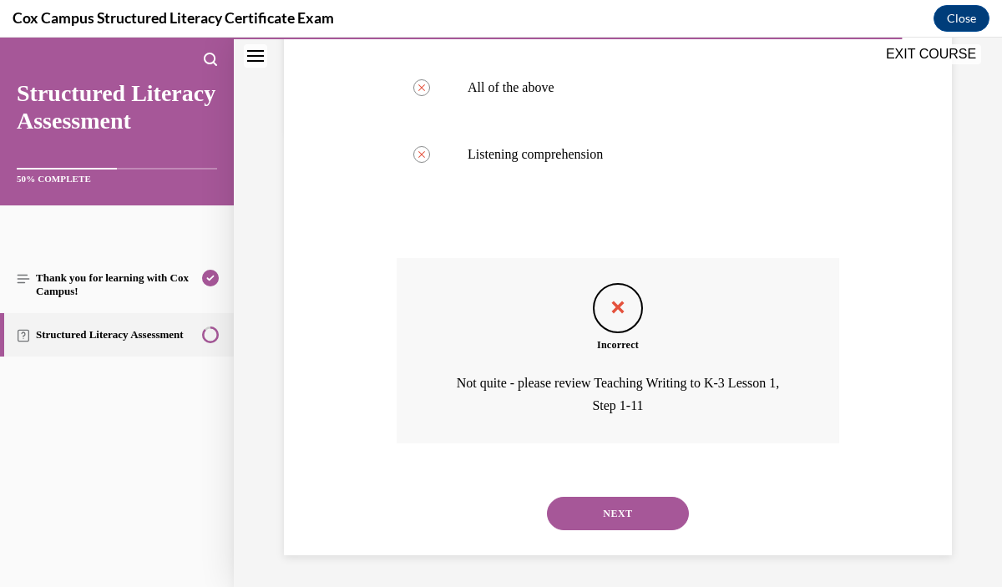
scroll to position [459, 0]
click at [648, 519] on button "NEXT" at bounding box center [618, 511] width 142 height 33
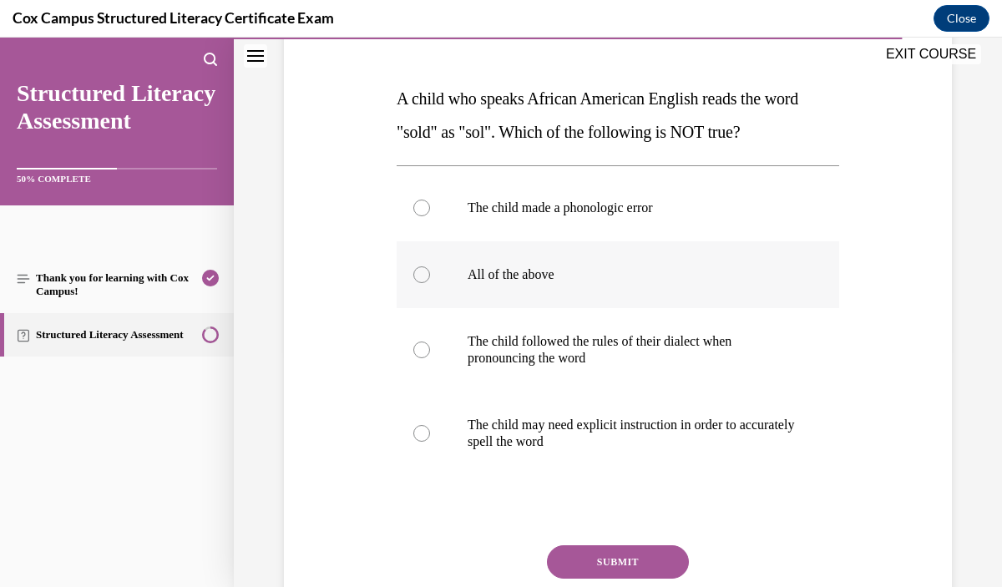
scroll to position [237, 0]
click at [648, 261] on label "All of the above" at bounding box center [618, 274] width 443 height 67
click at [430, 266] on input "All of the above" at bounding box center [421, 274] width 17 height 17
radio input "true"
click at [644, 557] on button "SUBMIT" at bounding box center [618, 561] width 142 height 33
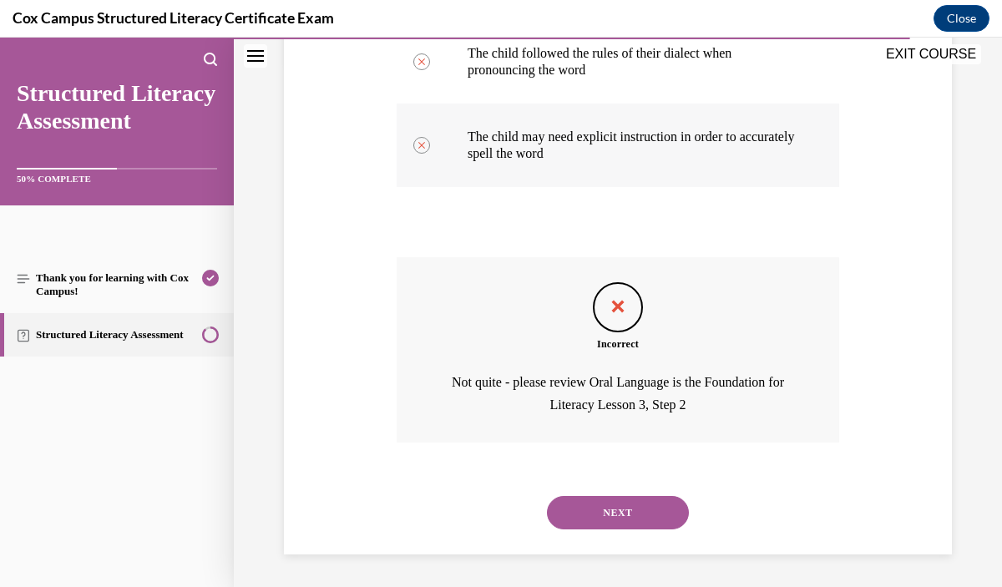
scroll to position [525, 0]
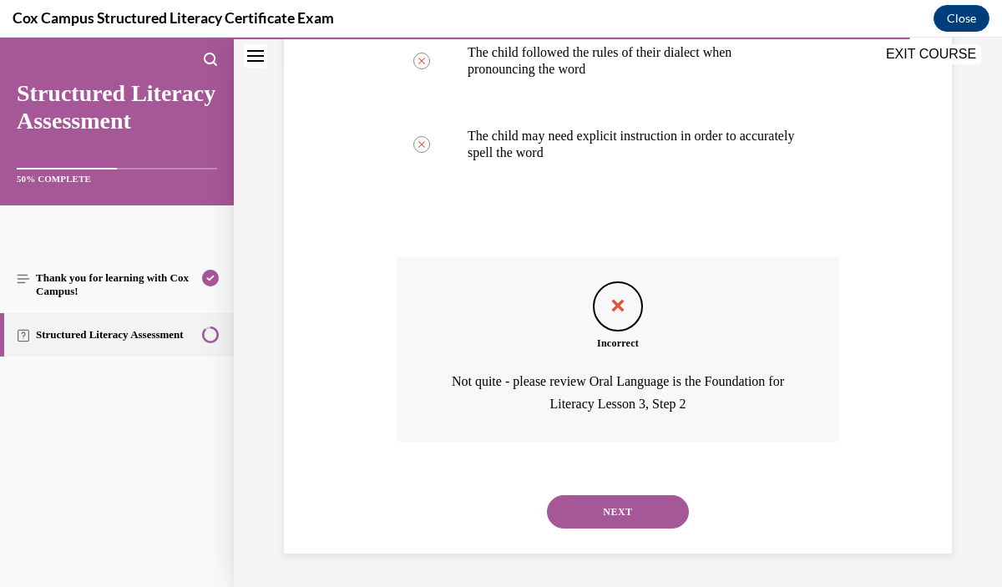
click at [647, 513] on button "NEXT" at bounding box center [618, 511] width 142 height 33
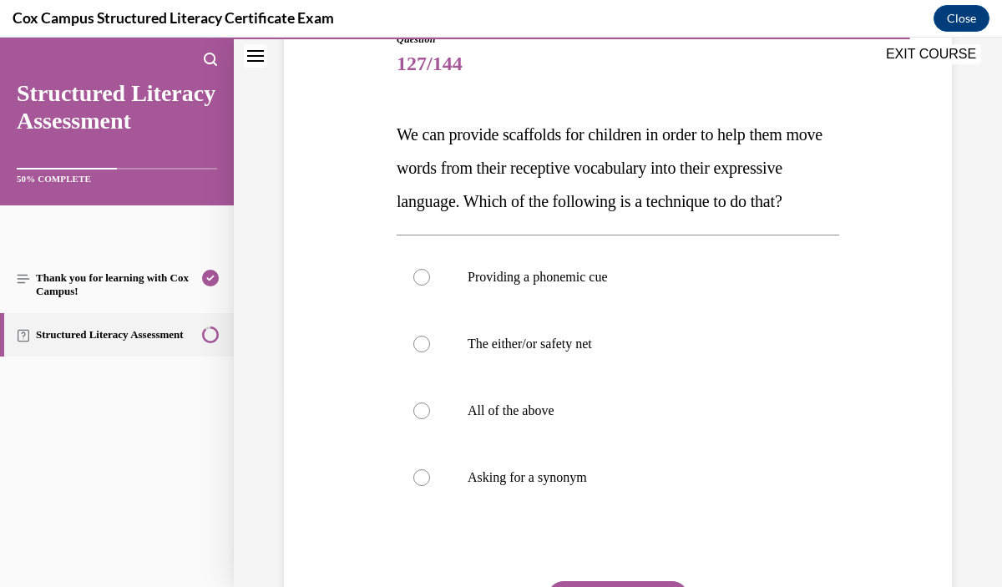
scroll to position [205, 0]
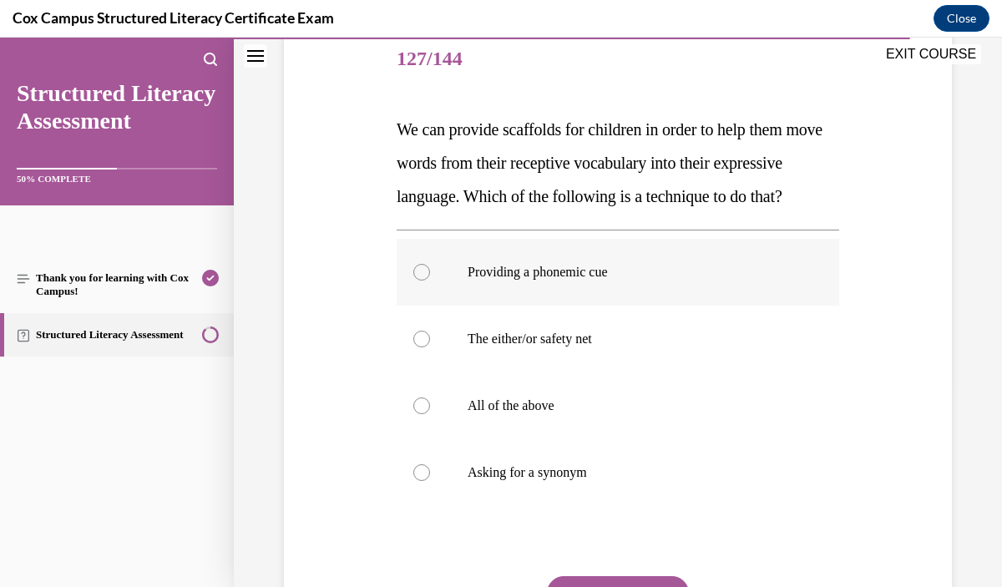
click at [689, 281] on p "Providing a phonemic cue" at bounding box center [633, 272] width 330 height 17
click at [430, 281] on input "Providing a phonemic cue" at bounding box center [421, 272] width 17 height 17
radio input "true"
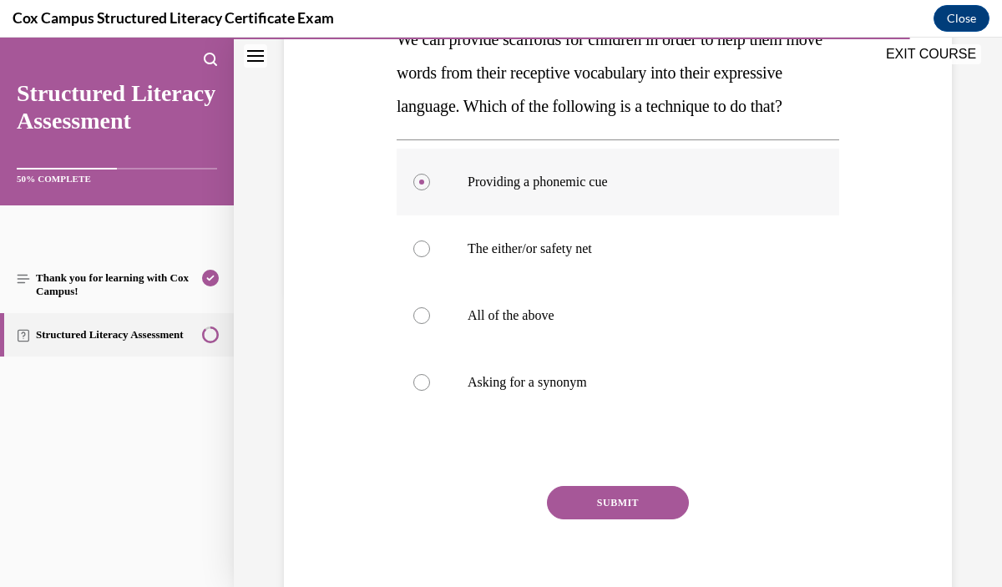
scroll to position [297, 0]
click at [635, 519] on button "SUBMIT" at bounding box center [618, 501] width 142 height 33
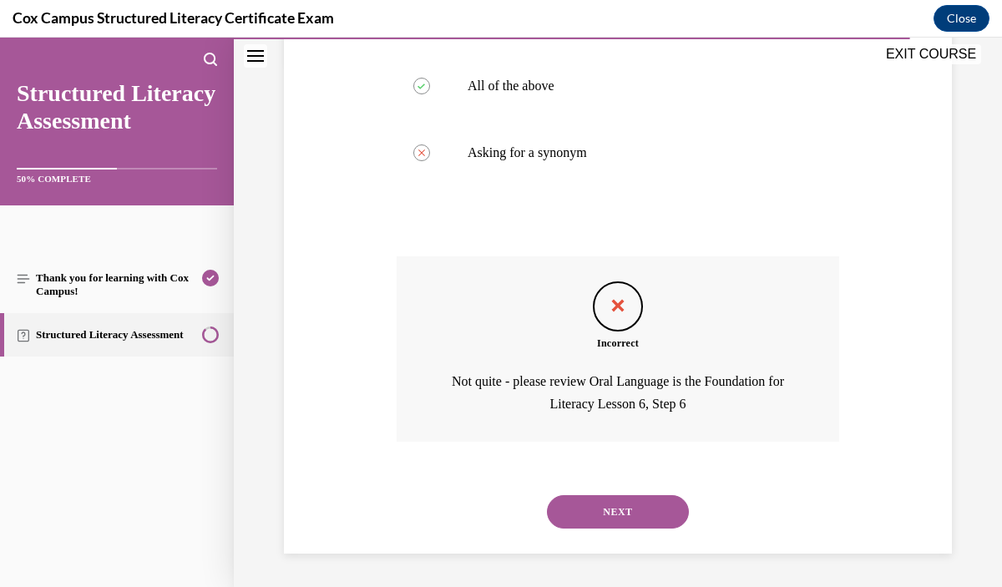
scroll to position [559, 0]
click at [639, 514] on button "NEXT" at bounding box center [618, 511] width 142 height 33
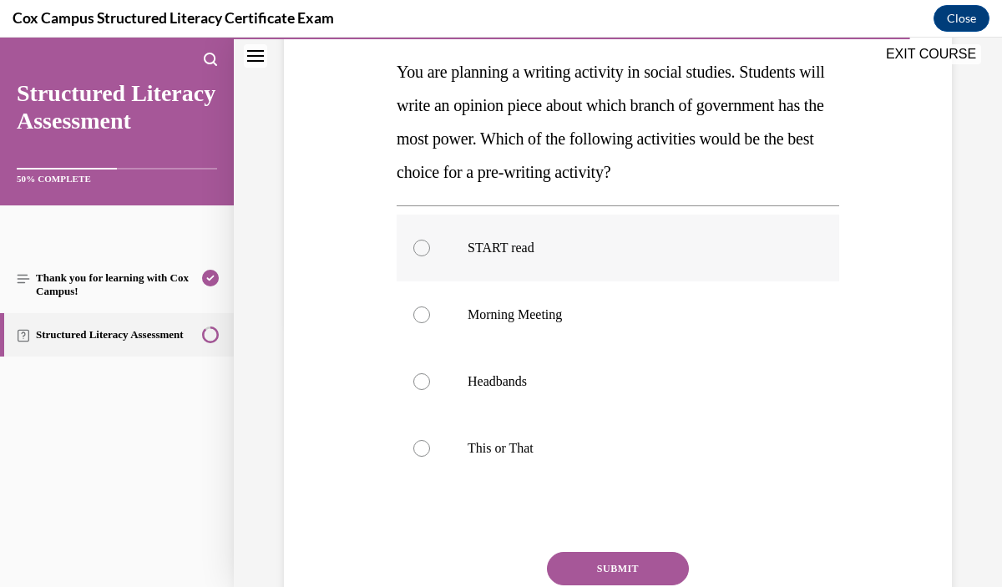
scroll to position [261, 0]
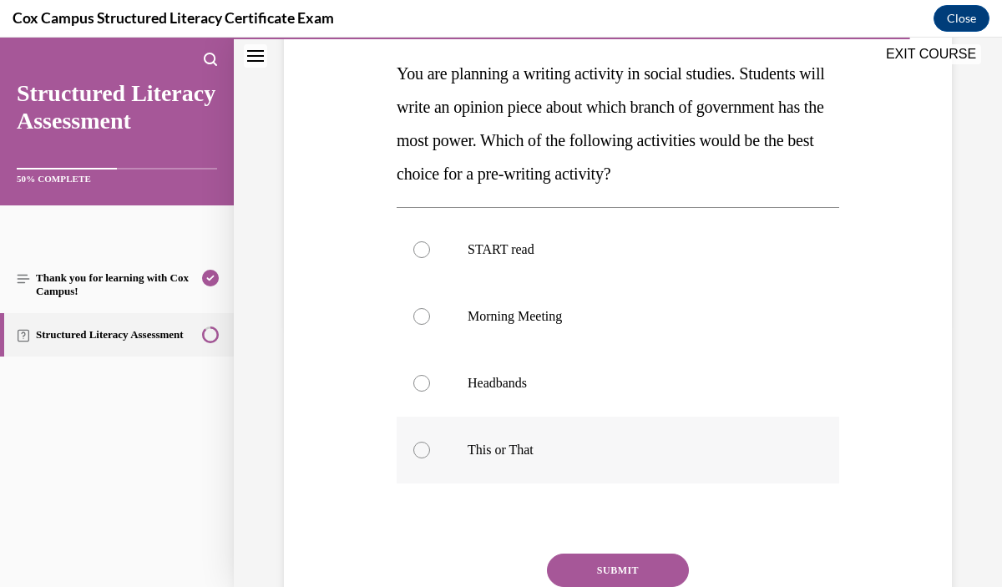
click at [637, 471] on label "This or That" at bounding box center [618, 450] width 443 height 67
click at [430, 459] on input "This or That" at bounding box center [421, 450] width 17 height 17
radio input "true"
click at [653, 563] on button "SUBMIT" at bounding box center [618, 570] width 142 height 33
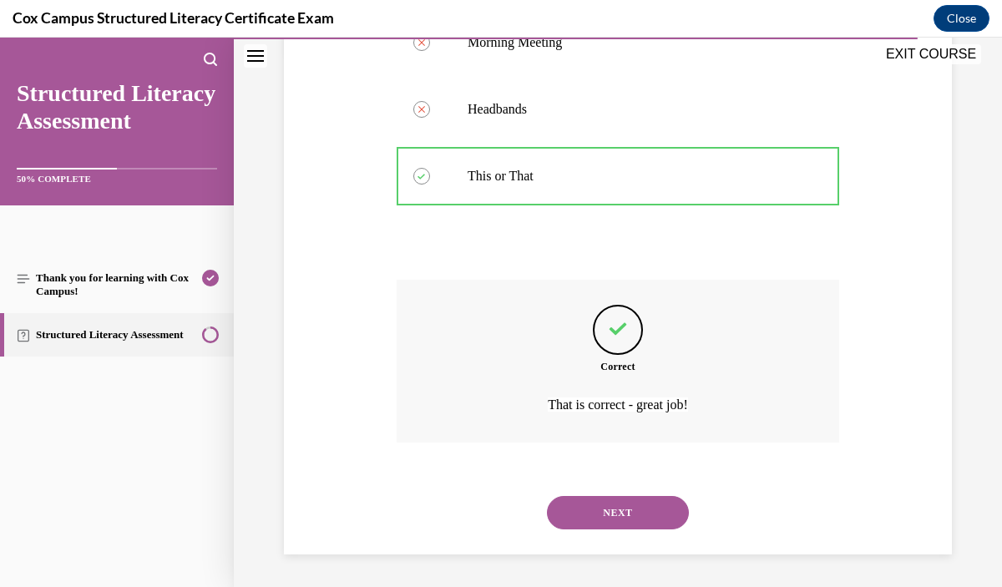
scroll to position [536, 0]
click at [631, 511] on button "NEXT" at bounding box center [618, 511] width 142 height 33
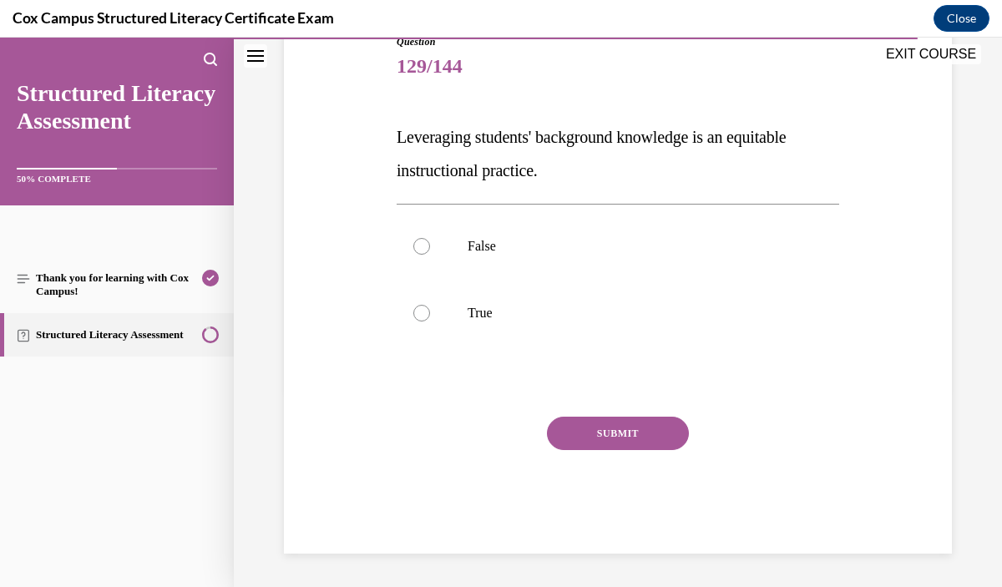
scroll to position [185, 0]
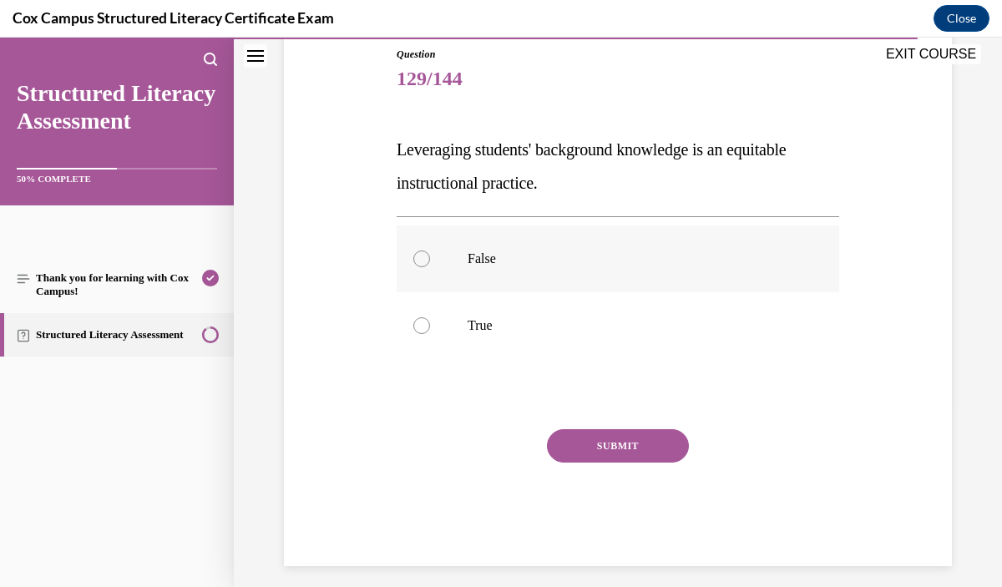
click at [596, 261] on p "False" at bounding box center [633, 259] width 330 height 17
click at [430, 261] on input "False" at bounding box center [421, 259] width 17 height 17
radio input "true"
click at [618, 450] on button "SUBMIT" at bounding box center [618, 445] width 142 height 33
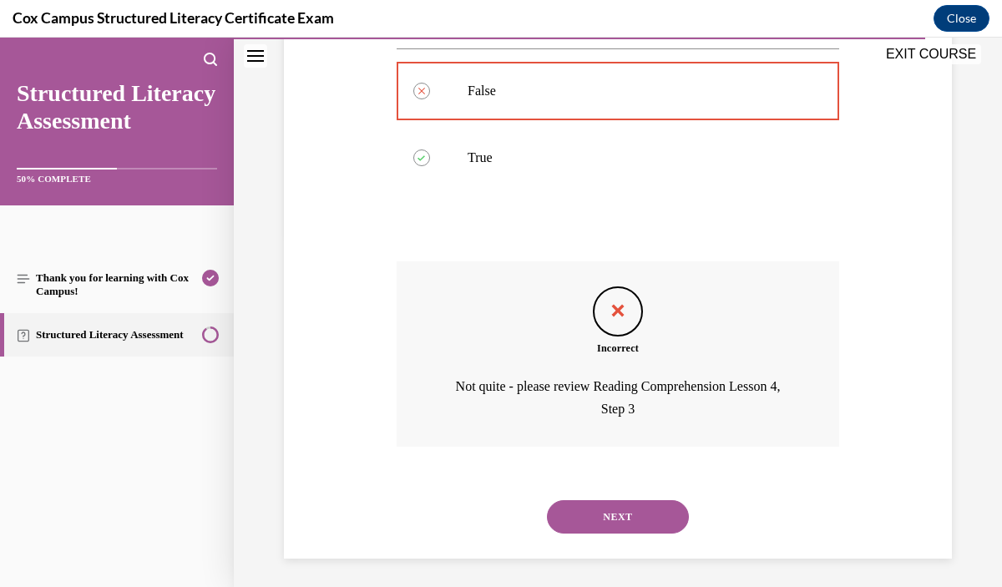
scroll to position [358, 0]
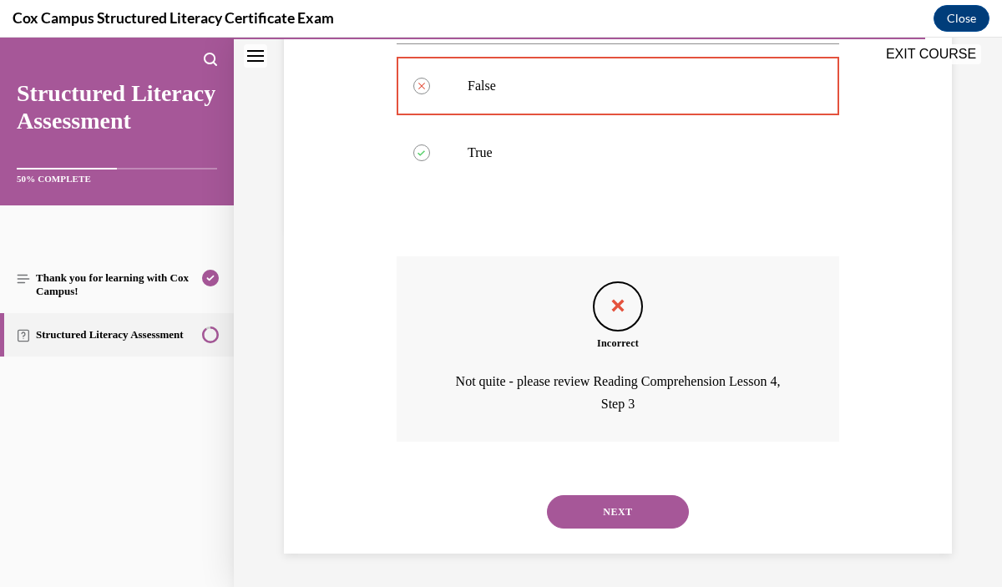
click at [626, 510] on button "NEXT" at bounding box center [618, 511] width 142 height 33
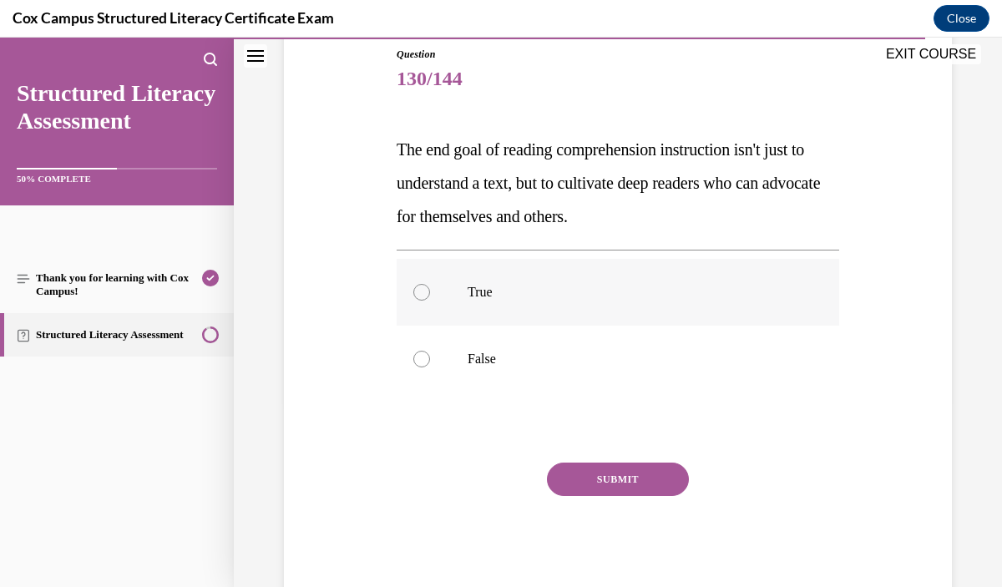
click at [625, 297] on p "True" at bounding box center [633, 292] width 330 height 17
click at [430, 297] on input "True" at bounding box center [421, 292] width 17 height 17
radio input "true"
click at [633, 471] on button "SUBMIT" at bounding box center [618, 479] width 142 height 33
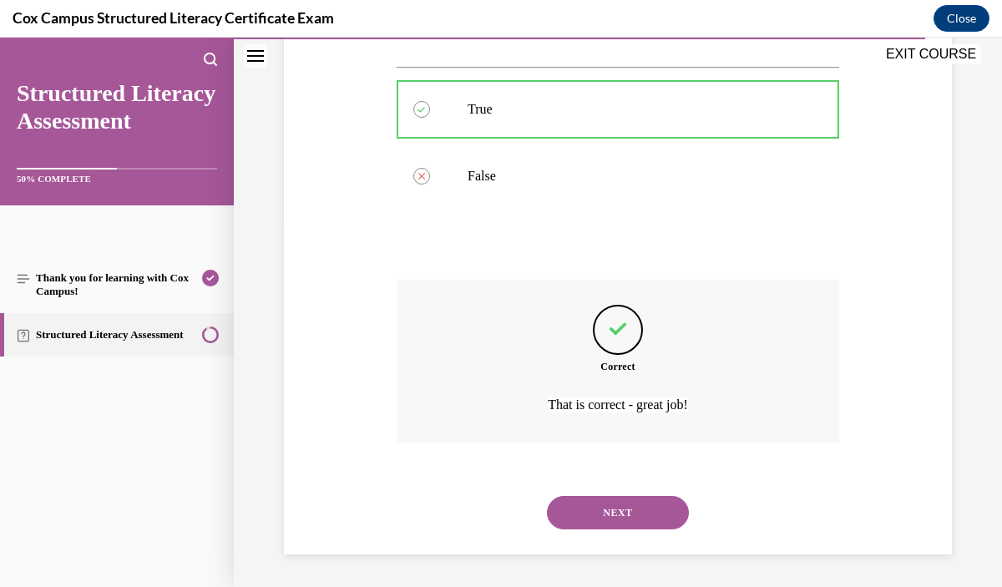
scroll to position [369, 0]
click at [618, 515] on button "NEXT" at bounding box center [618, 511] width 142 height 33
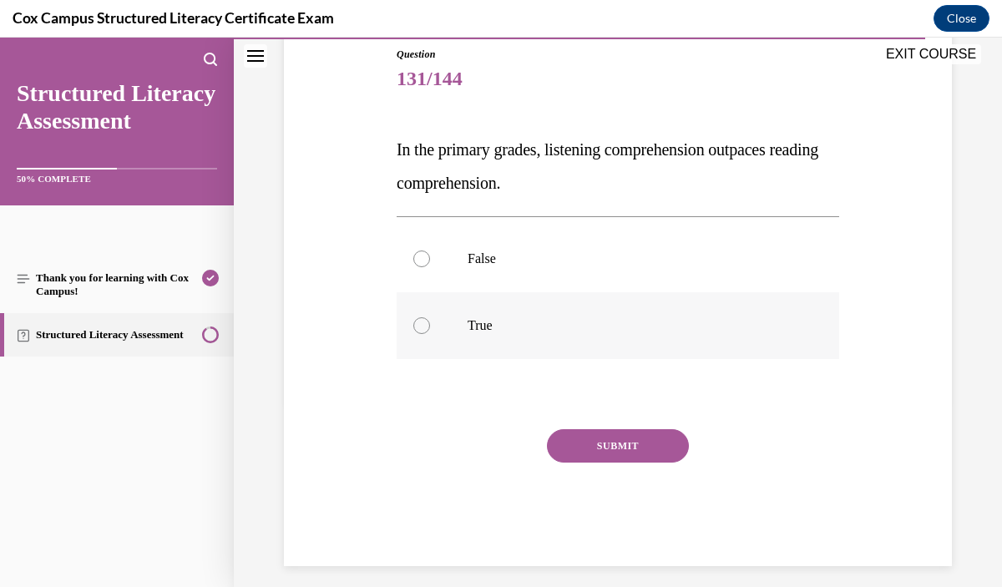
click at [597, 335] on label "True" at bounding box center [618, 325] width 443 height 67
click at [430, 334] on input "True" at bounding box center [421, 325] width 17 height 17
radio input "true"
click at [601, 444] on button "SUBMIT" at bounding box center [618, 445] width 142 height 33
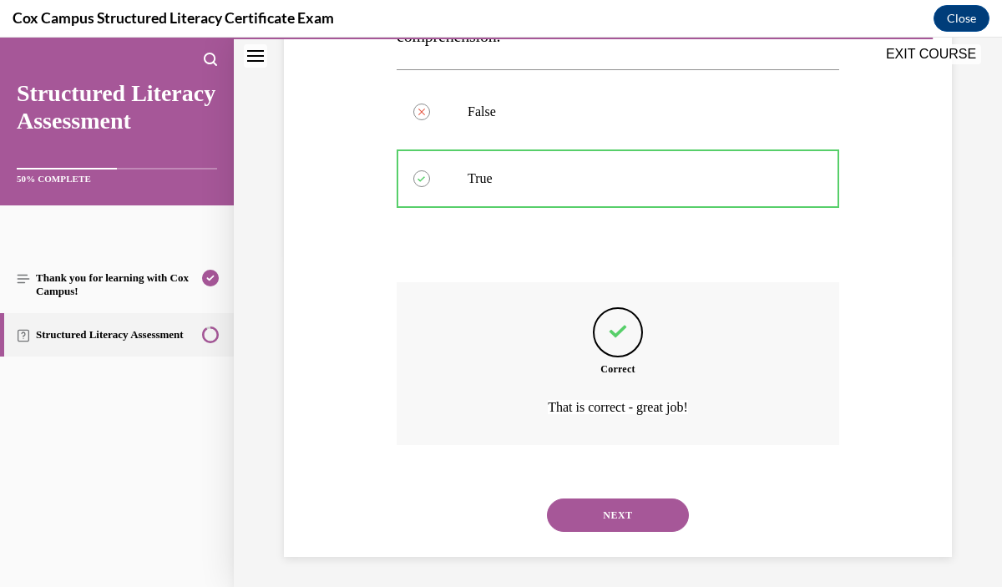
scroll to position [336, 0]
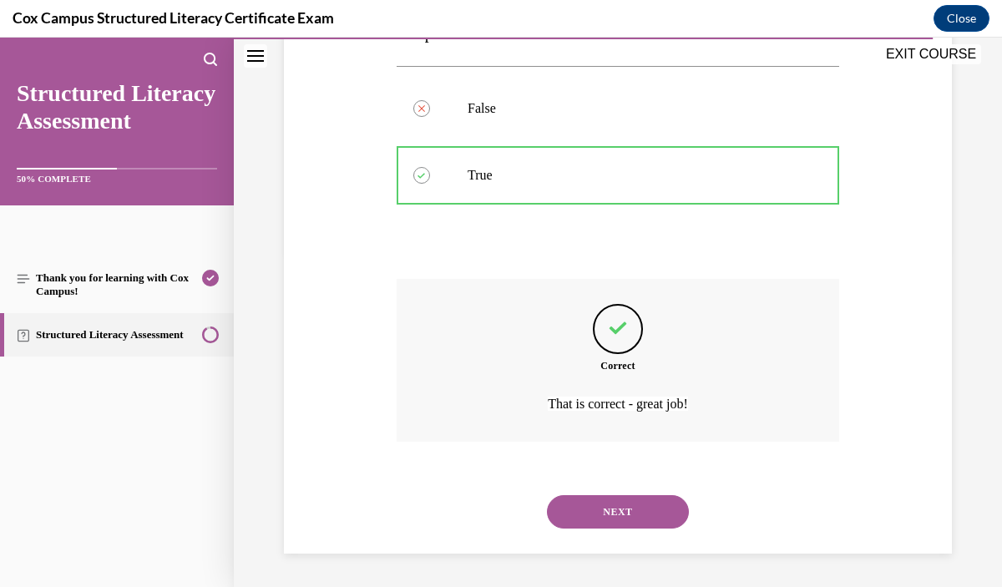
click at [621, 511] on button "NEXT" at bounding box center [618, 511] width 142 height 33
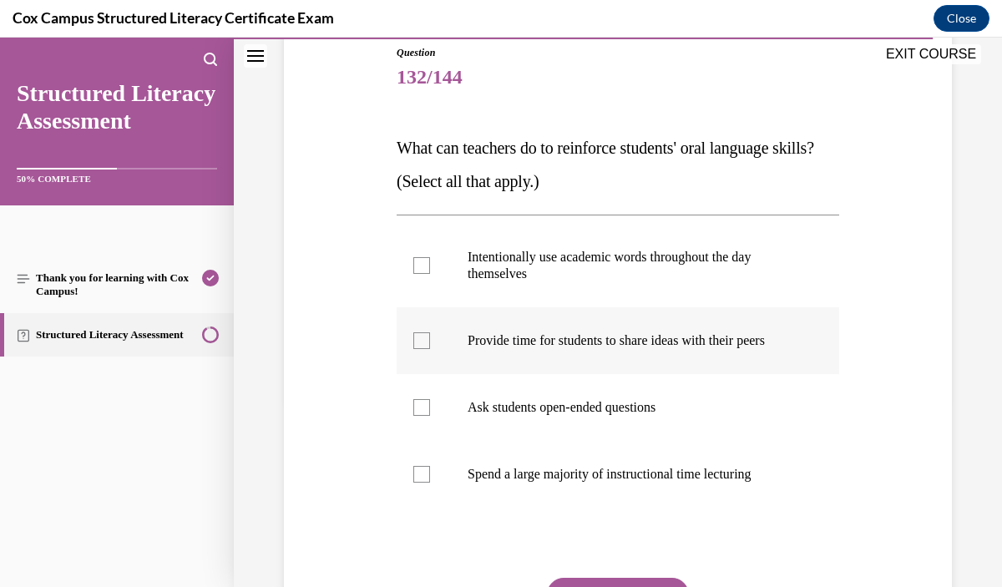
scroll to position [194, 0]
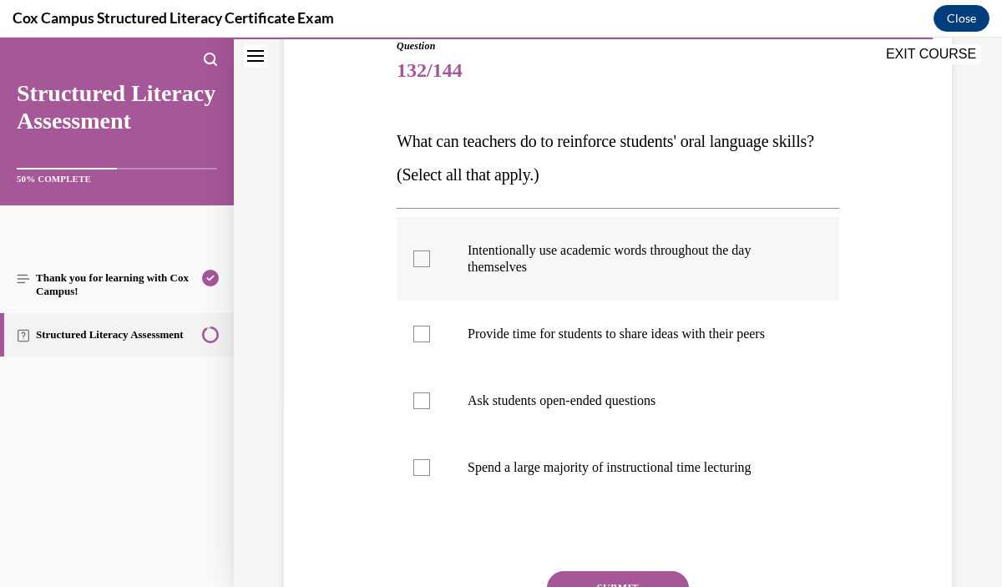
click at [652, 262] on p "Intentionally use academic words throughout the day themselves" at bounding box center [633, 258] width 330 height 33
click at [430, 262] on input "Intentionally use academic words throughout the day themselves" at bounding box center [421, 259] width 17 height 17
checkbox input "true"
click at [652, 344] on label "Provide time for students to share ideas with their peers" at bounding box center [618, 334] width 443 height 67
click at [430, 342] on input "Provide time for students to share ideas with their peers" at bounding box center [421, 334] width 17 height 17
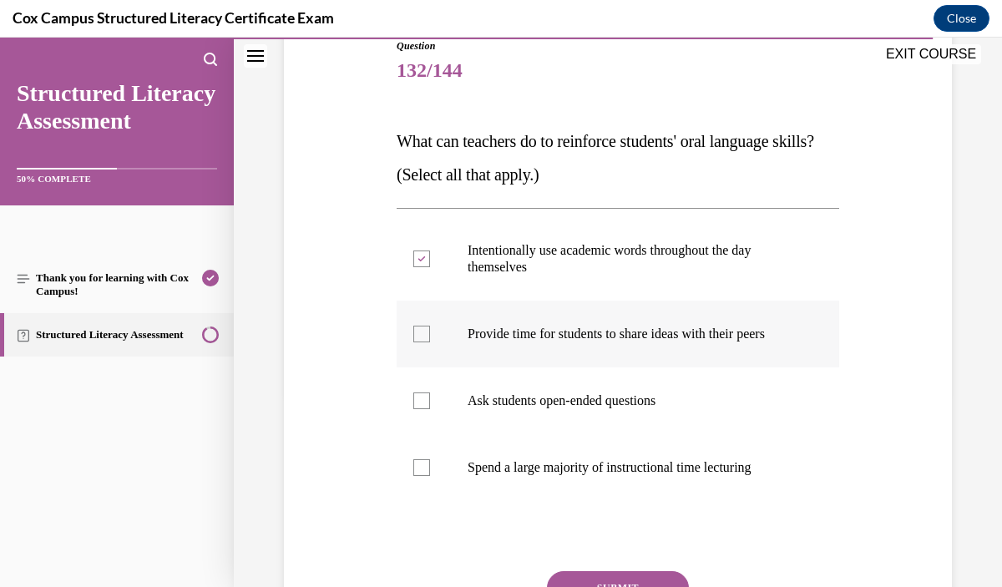
checkbox input "true"
click at [643, 398] on p "Ask students open-ended questions" at bounding box center [633, 401] width 330 height 17
click at [430, 398] on input "Ask students open-ended questions" at bounding box center [421, 401] width 17 height 17
checkbox input "true"
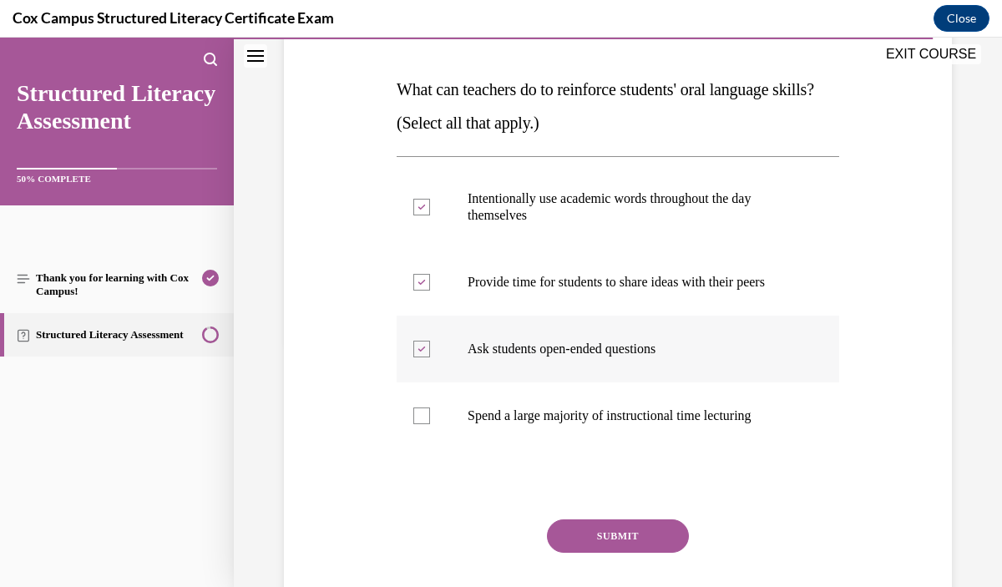
scroll to position [250, 0]
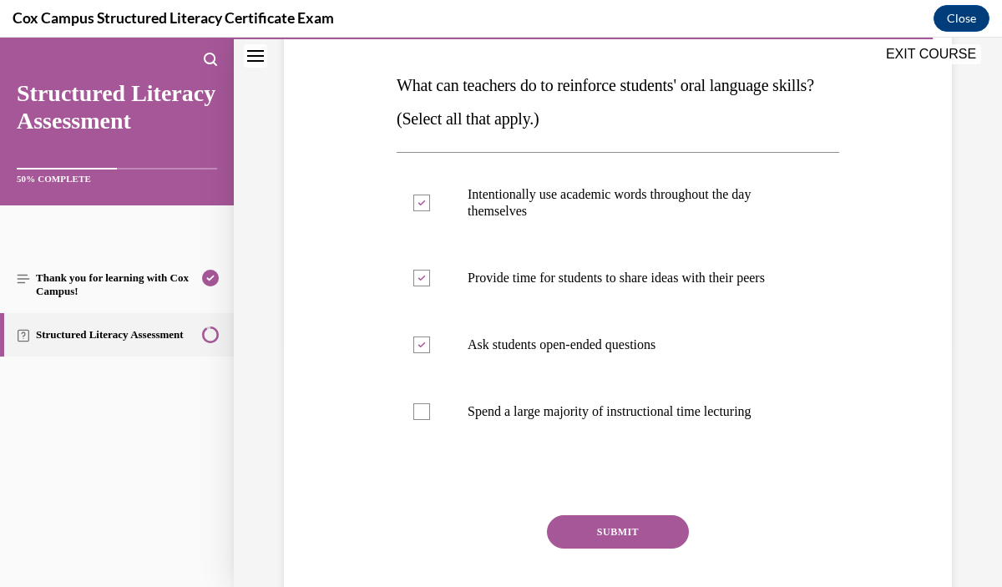
click at [638, 522] on button "SUBMIT" at bounding box center [618, 531] width 142 height 33
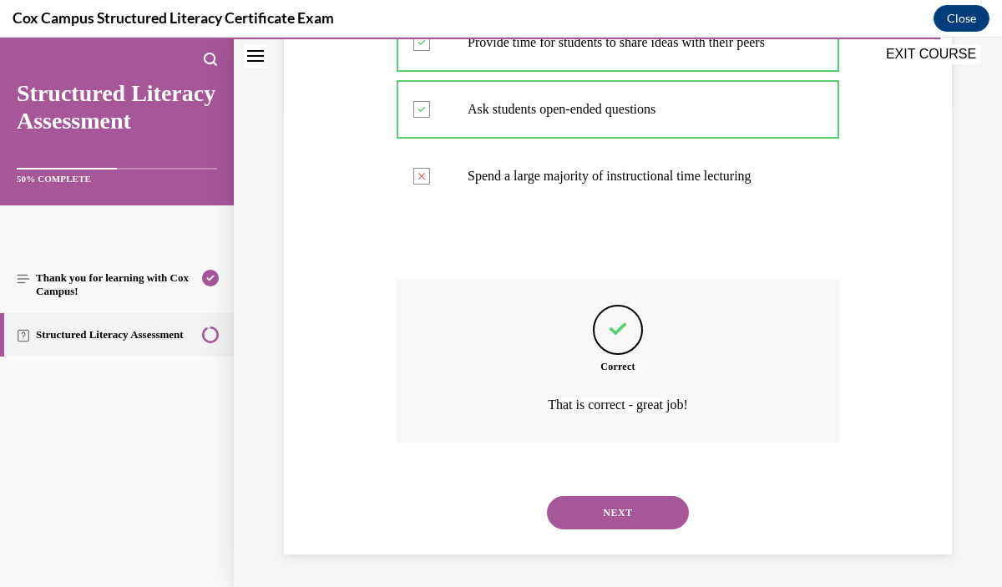
scroll to position [486, 0]
click at [639, 519] on button "NEXT" at bounding box center [618, 511] width 142 height 33
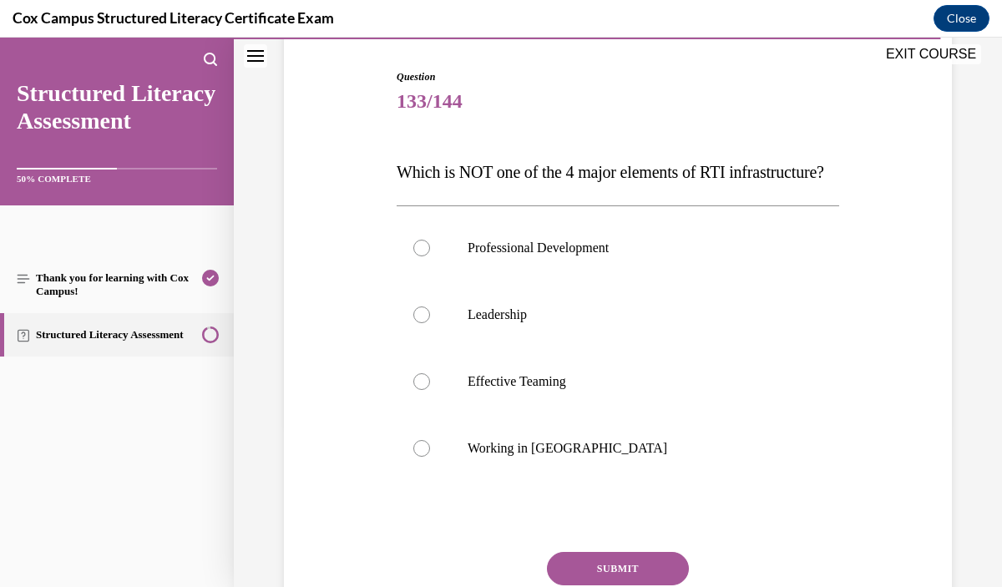
scroll to position [168, 0]
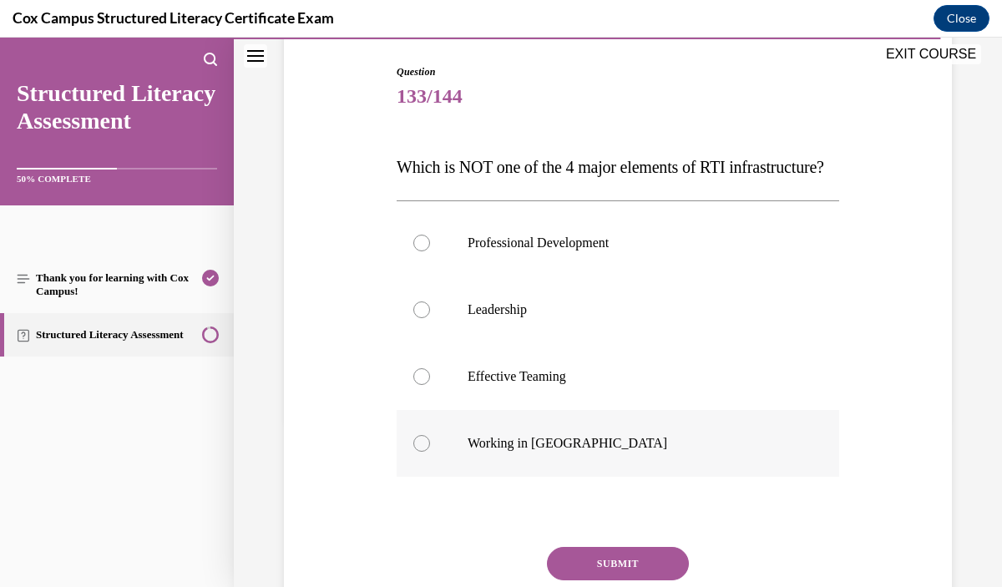
click at [586, 458] on label "Working in Silos" at bounding box center [618, 443] width 443 height 67
click at [430, 452] on input "Working in Silos" at bounding box center [421, 443] width 17 height 17
radio input "true"
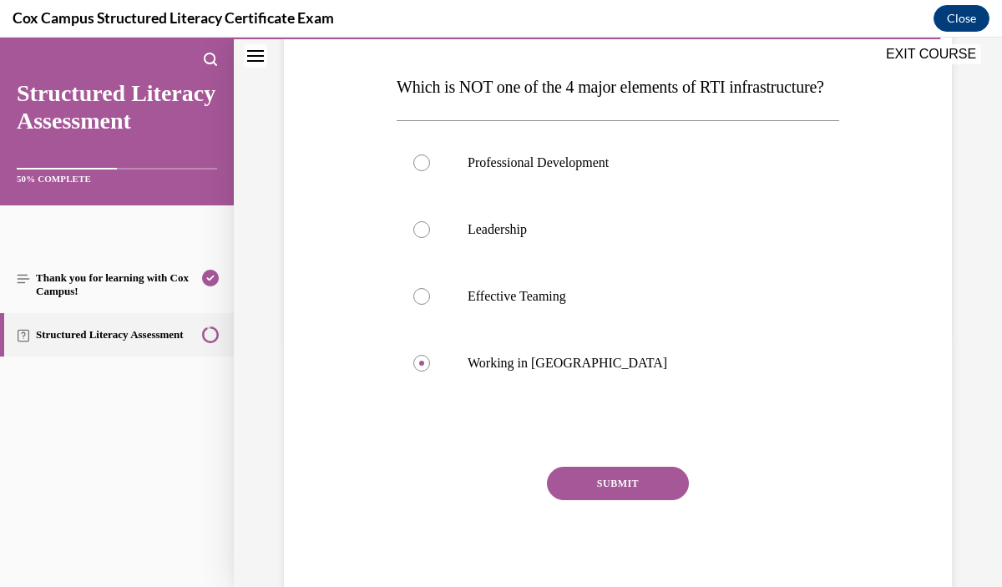
click at [591, 500] on button "SUBMIT" at bounding box center [618, 483] width 142 height 33
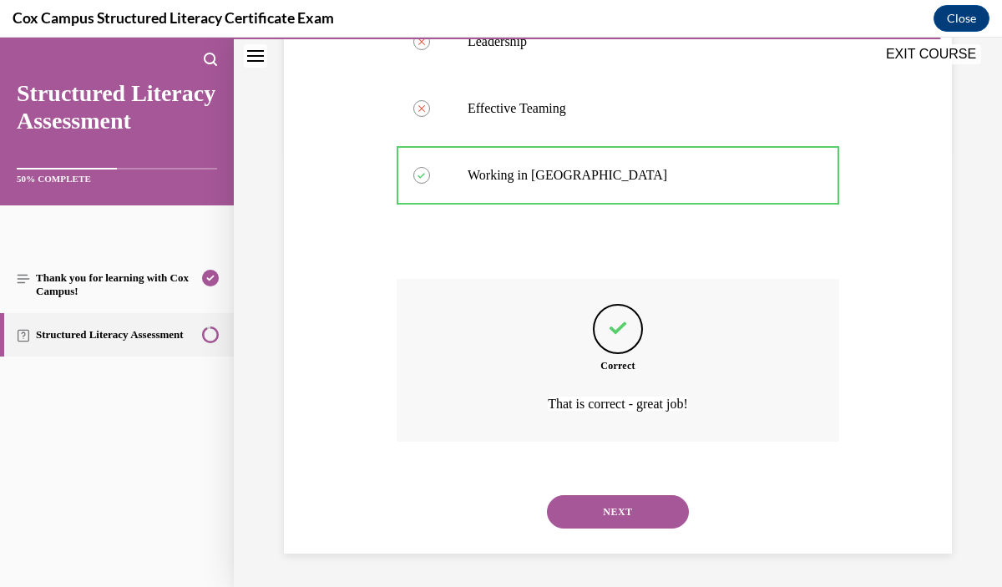
scroll to position [469, 0]
click at [588, 517] on button "NEXT" at bounding box center [618, 511] width 142 height 33
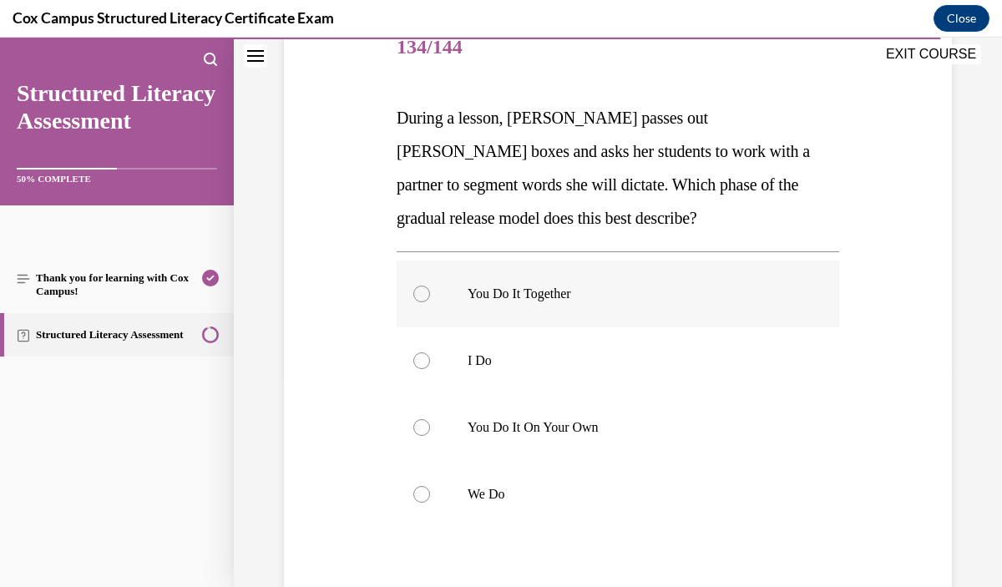
scroll to position [227, 0]
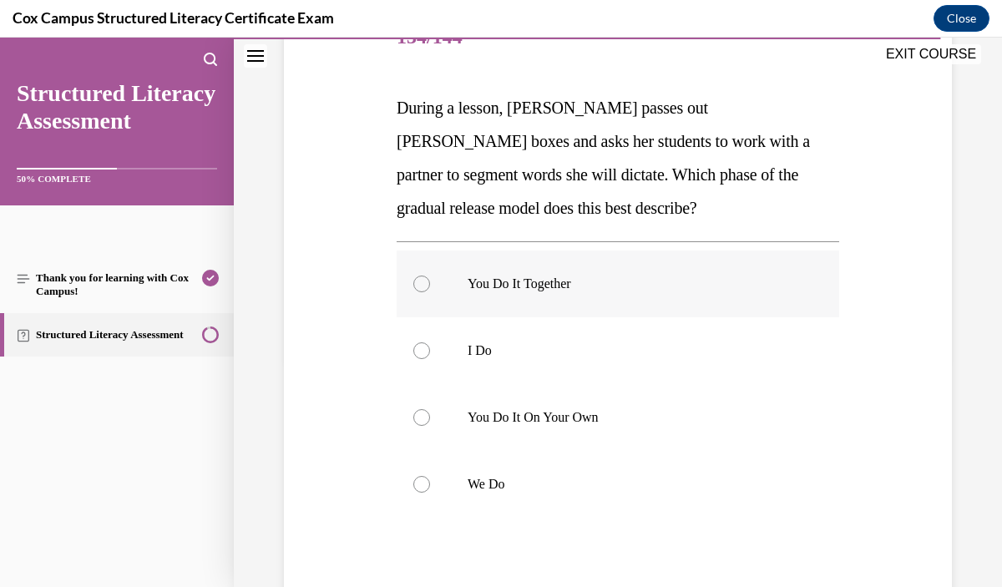
click at [617, 284] on p "You Do It Together" at bounding box center [633, 284] width 330 height 17
click at [430, 284] on input "You Do It Together" at bounding box center [421, 284] width 17 height 17
radio input "true"
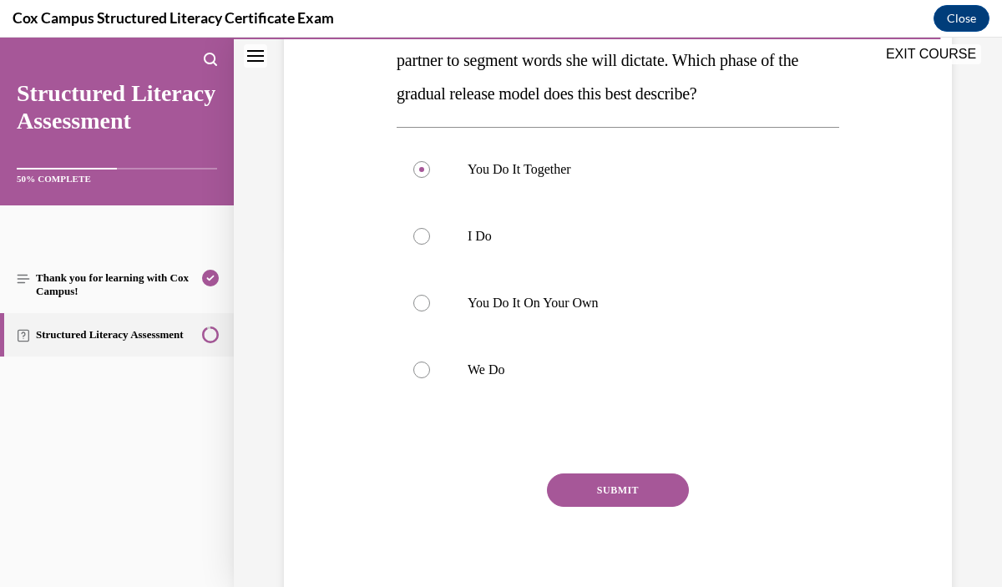
click at [617, 504] on button "SUBMIT" at bounding box center [618, 490] width 142 height 33
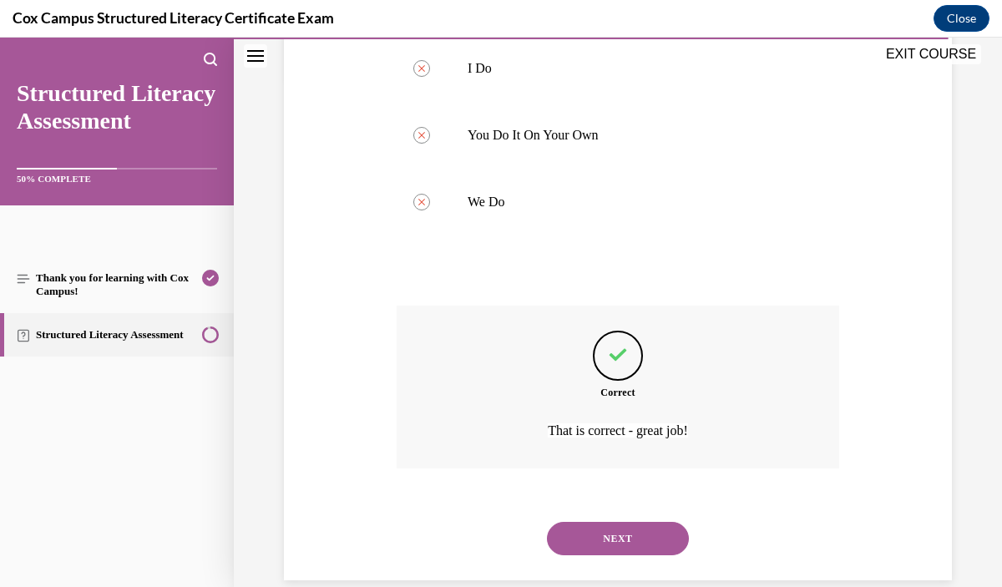
scroll to position [508, 0]
click at [616, 545] on button "NEXT" at bounding box center [618, 540] width 142 height 33
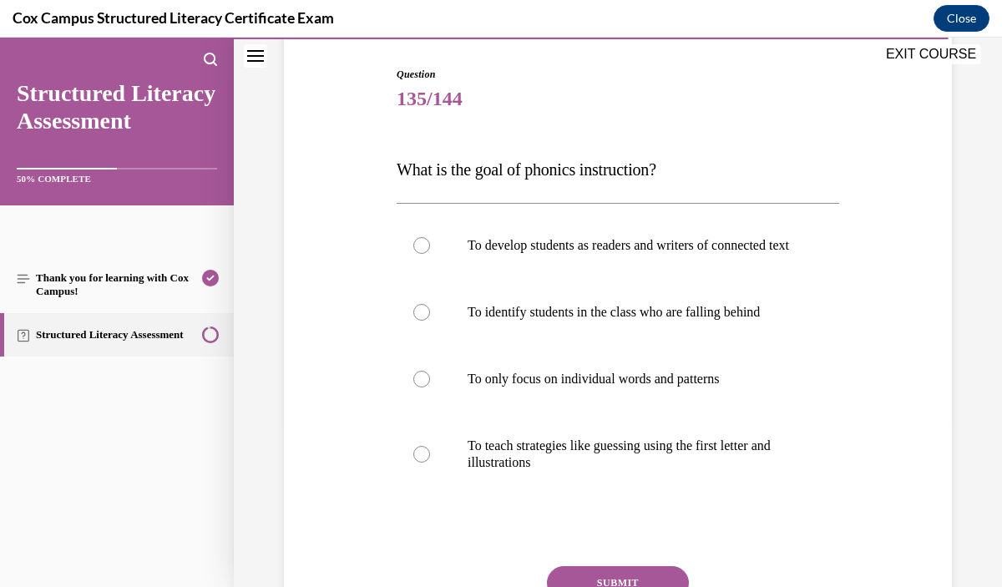
scroll to position [220, 0]
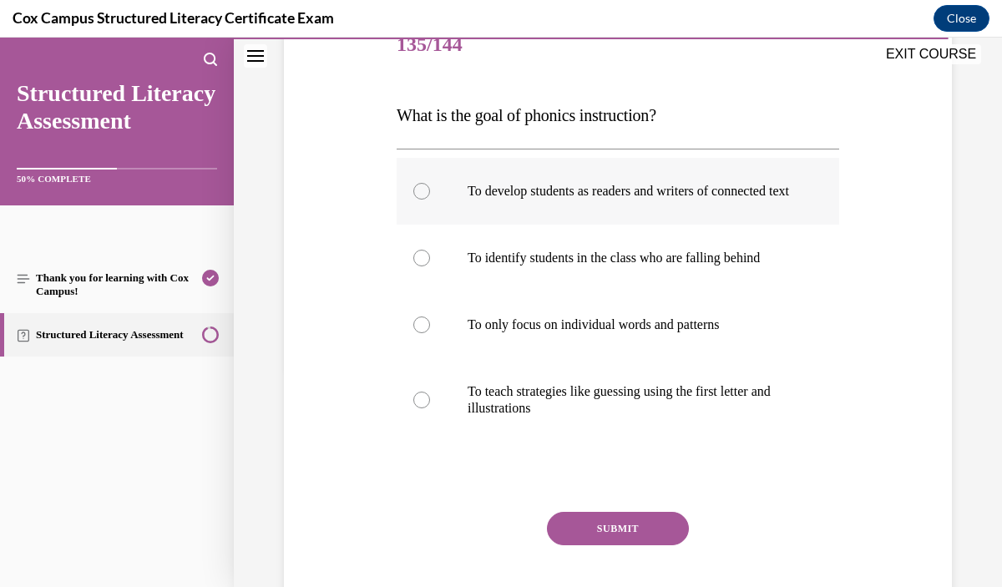
click at [750, 200] on p "To develop students as readers and writers of connected text" at bounding box center [633, 191] width 330 height 17
click at [430, 200] on input "To develop students as readers and writers of connected text" at bounding box center [421, 191] width 17 height 17
radio input "true"
click at [662, 541] on button "SUBMIT" at bounding box center [618, 528] width 142 height 33
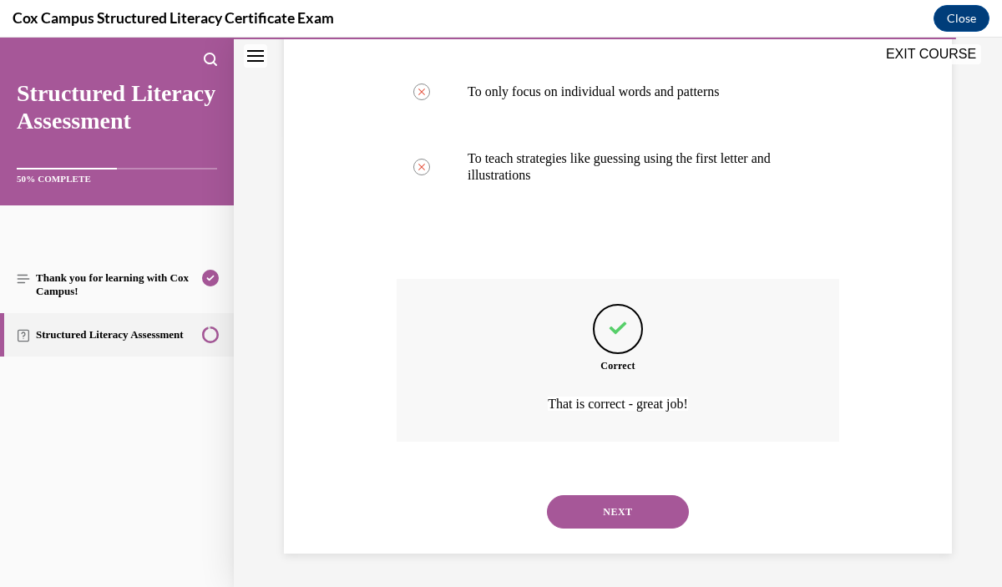
scroll to position [469, 0]
click at [671, 513] on button "NEXT" at bounding box center [618, 511] width 142 height 33
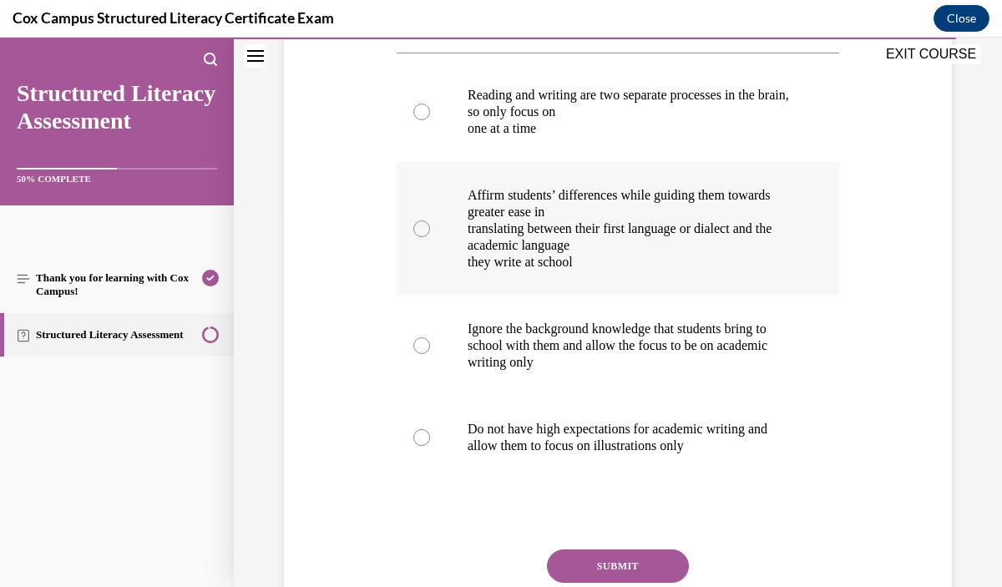
scroll to position [384, 0]
click at [699, 253] on p "they write at school" at bounding box center [633, 260] width 330 height 17
click at [430, 236] on input "Affirm students’ differences while guiding them towards greater ease in transla…" at bounding box center [421, 227] width 17 height 17
radio input "true"
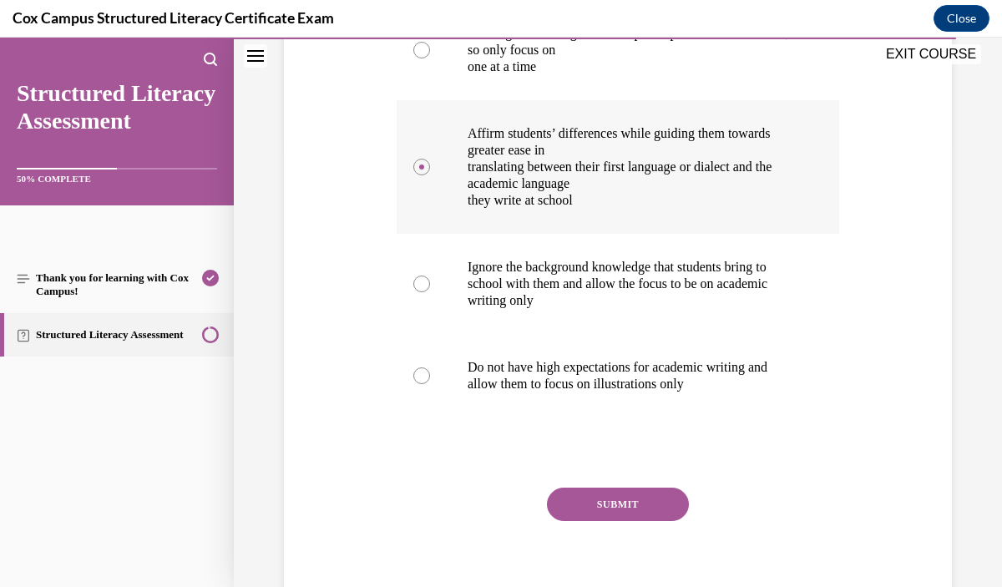
scroll to position [456, 0]
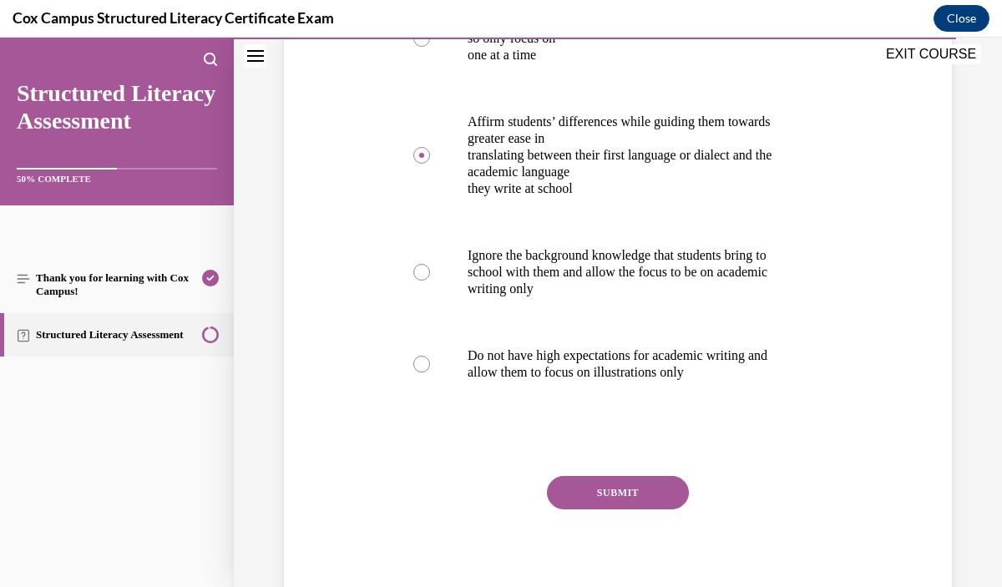
click at [660, 496] on button "SUBMIT" at bounding box center [618, 492] width 142 height 33
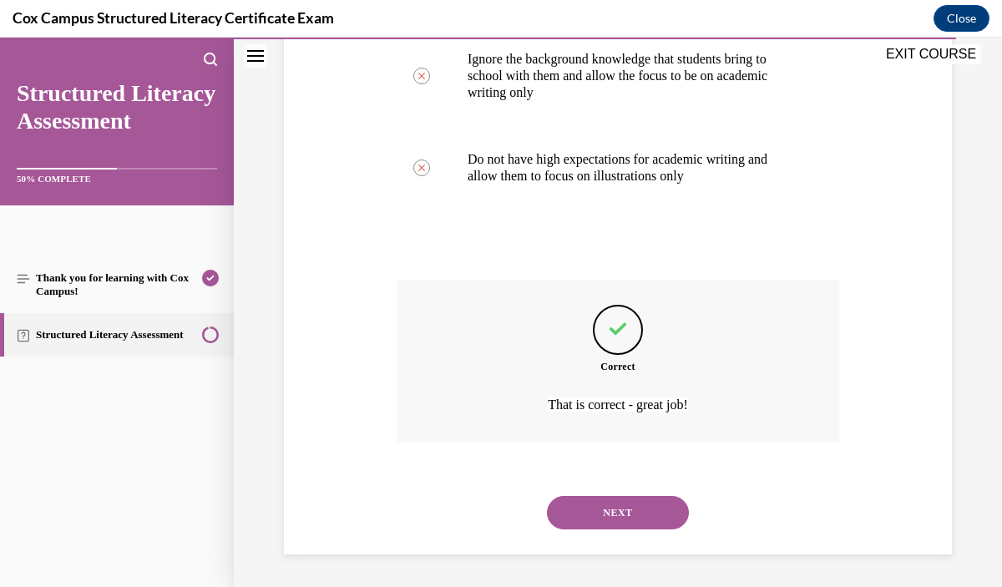
scroll to position [653, 0]
click at [643, 497] on button "NEXT" at bounding box center [618, 511] width 142 height 33
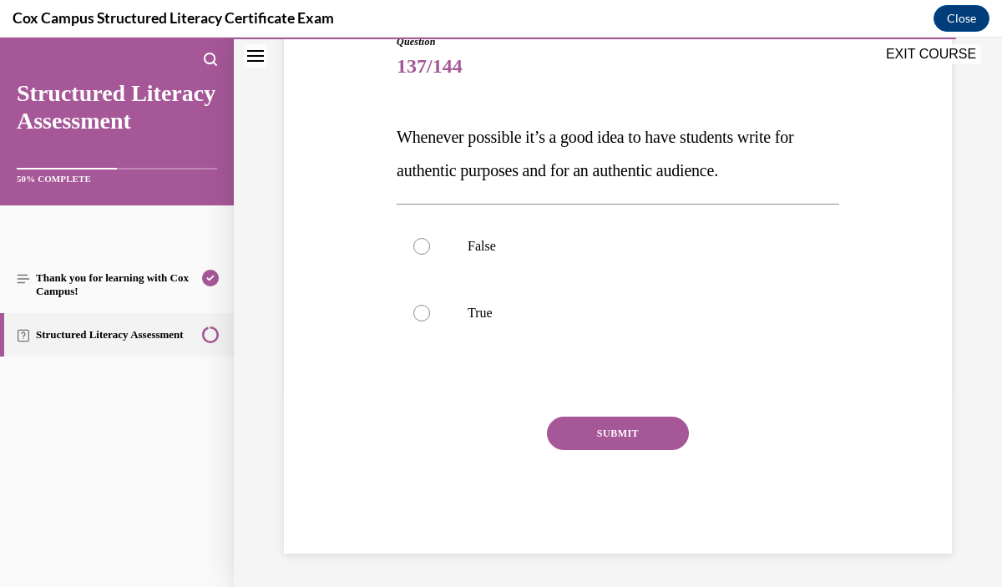
scroll to position [185, 0]
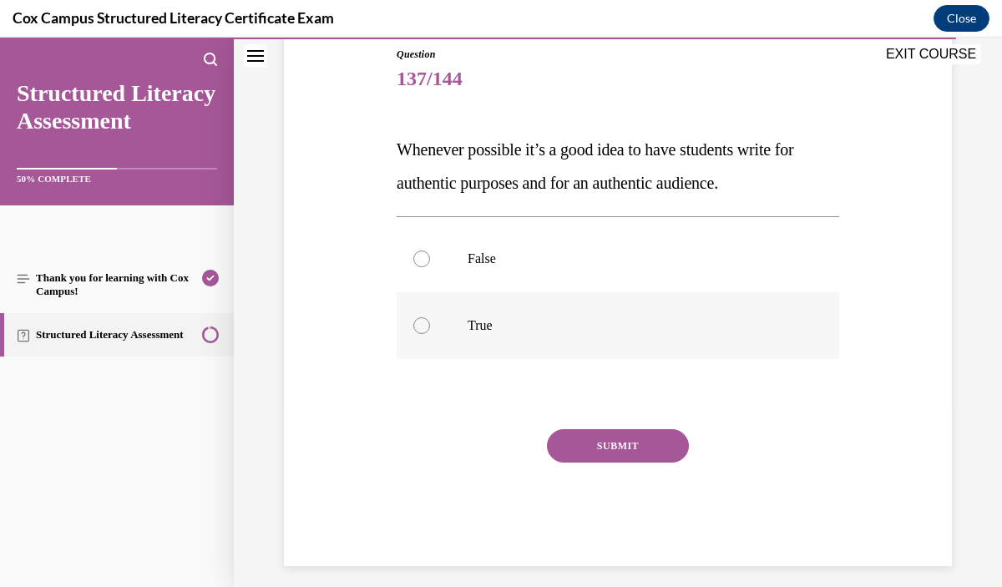
click at [656, 350] on label "True" at bounding box center [618, 325] width 443 height 67
click at [430, 334] on input "True" at bounding box center [421, 325] width 17 height 17
radio input "true"
click at [635, 446] on button "SUBMIT" at bounding box center [618, 445] width 142 height 33
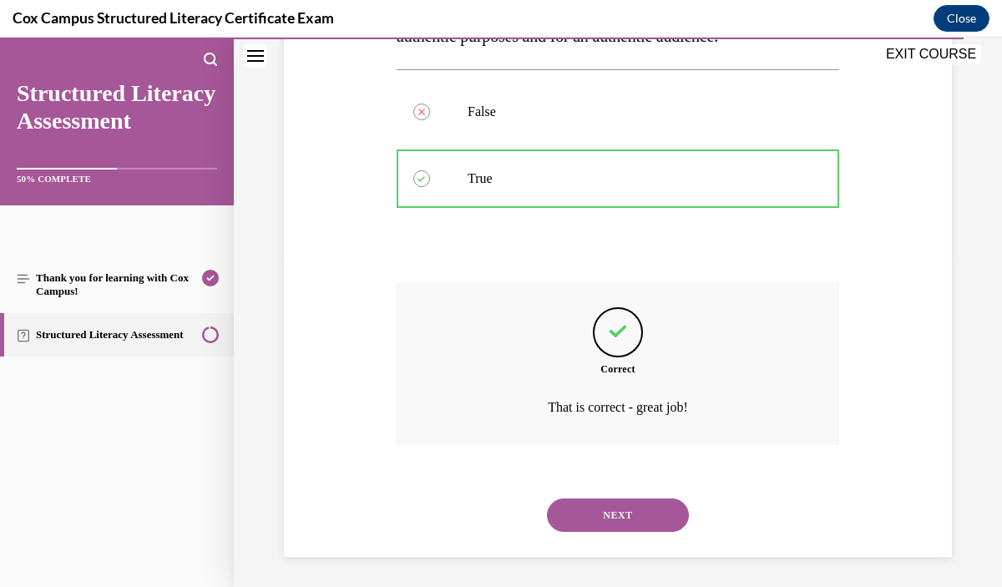
scroll to position [336, 0]
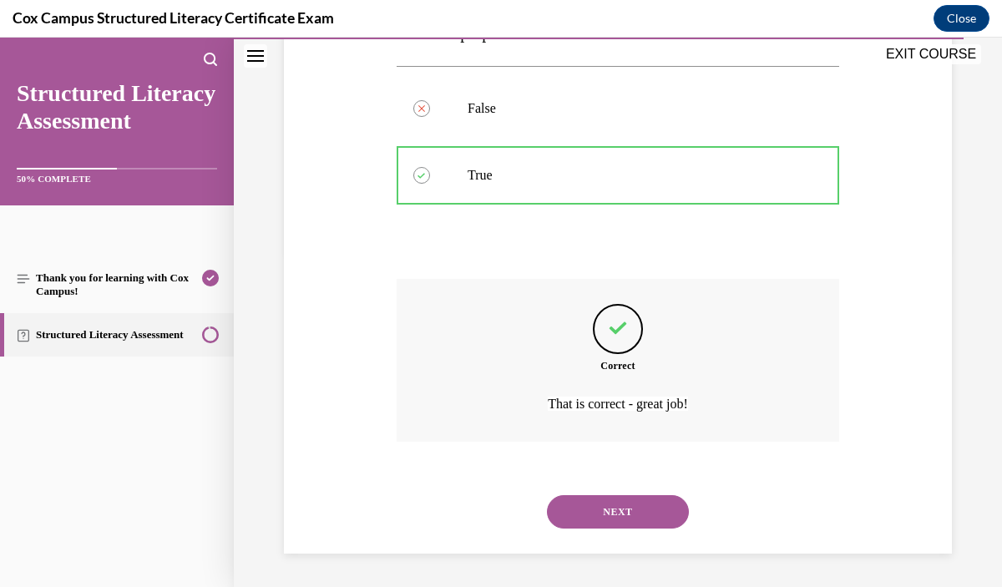
click at [637, 504] on button "NEXT" at bounding box center [618, 511] width 142 height 33
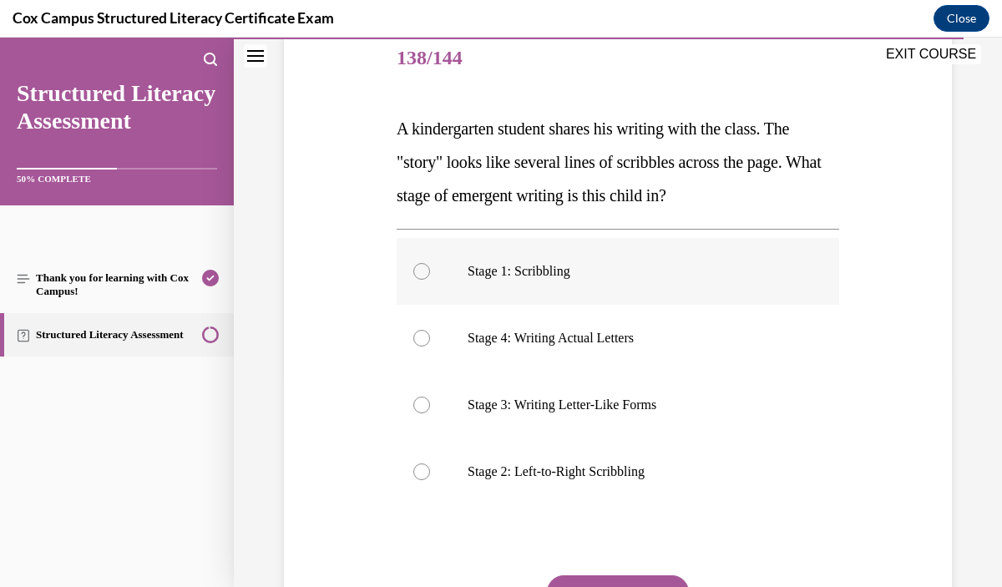
scroll to position [210, 0]
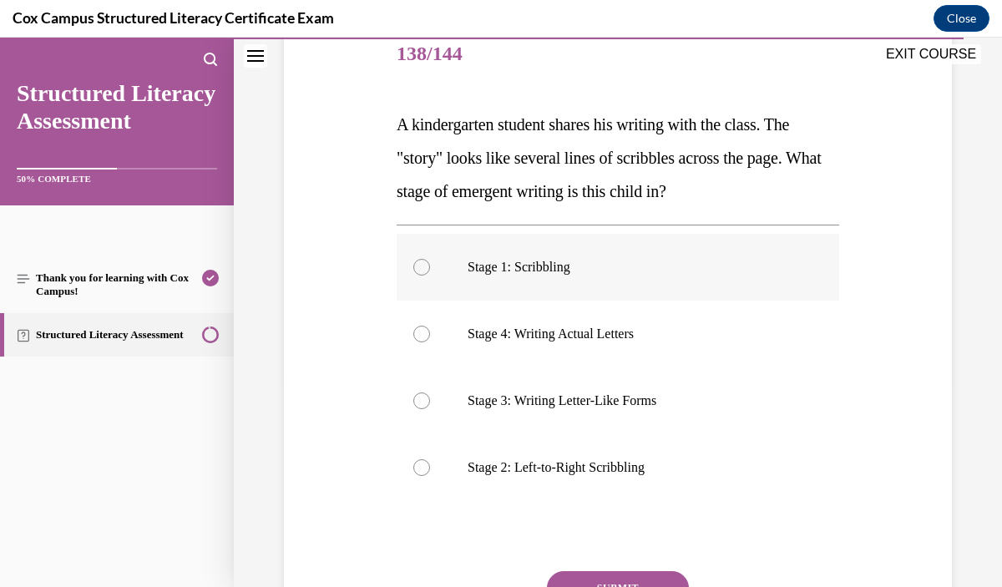
click at [667, 284] on label "Stage 1: Scribbling" at bounding box center [618, 267] width 443 height 67
click at [430, 276] on input "Stage 1: Scribbling" at bounding box center [421, 267] width 17 height 17
radio input "true"
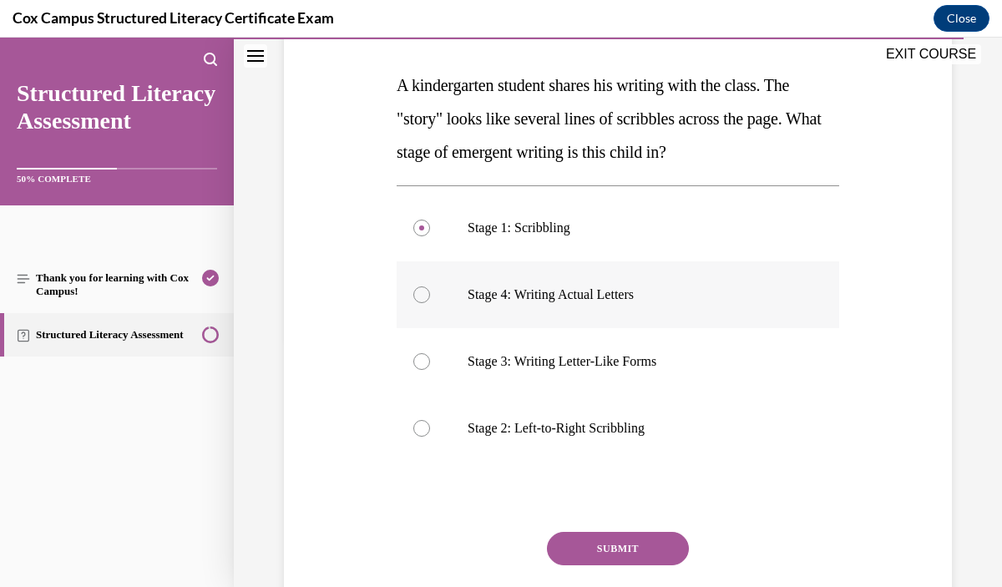
scroll to position [256, 0]
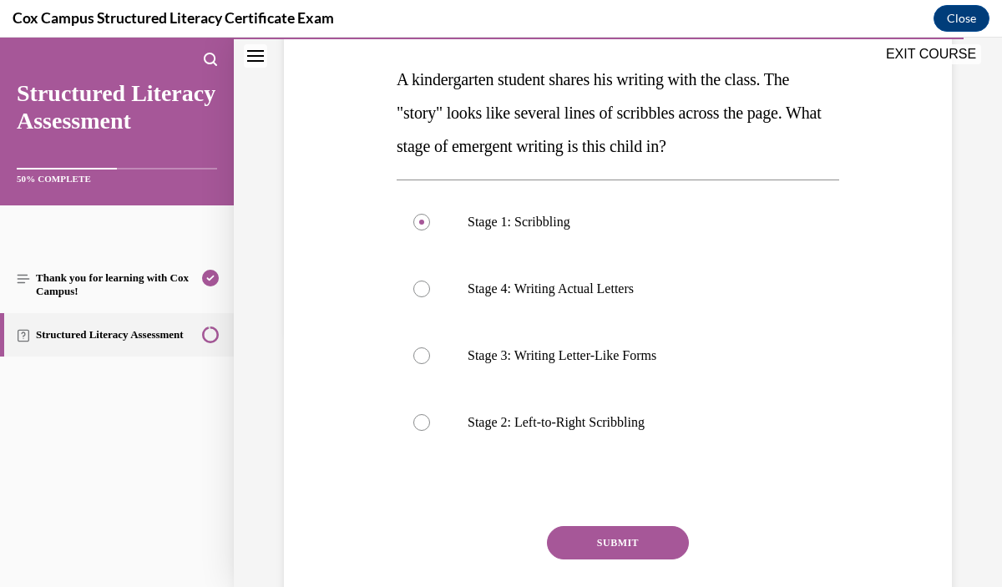
click at [646, 543] on button "SUBMIT" at bounding box center [618, 542] width 142 height 33
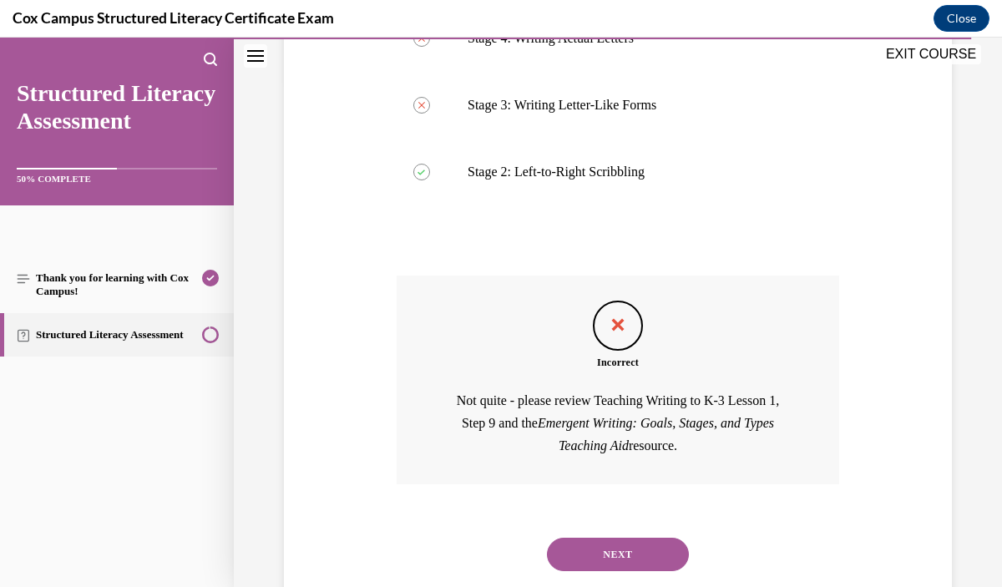
scroll to position [507, 0]
click at [616, 543] on button "NEXT" at bounding box center [618, 553] width 142 height 33
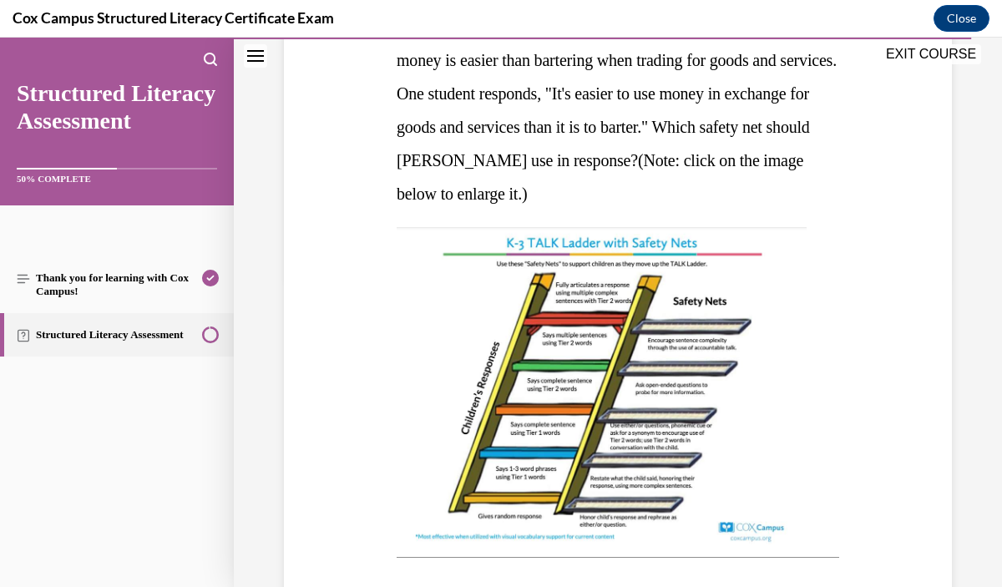
scroll to position [314, 0]
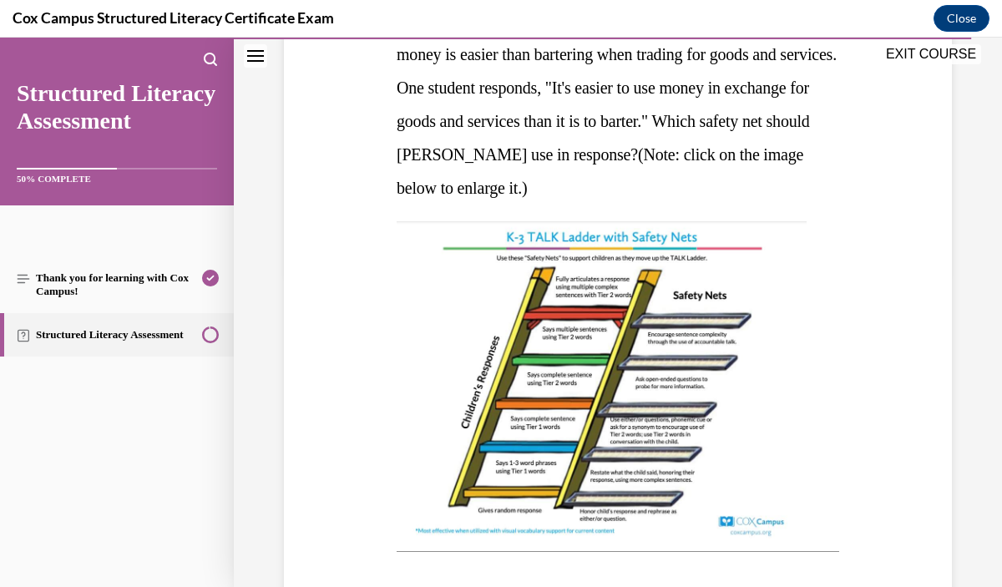
click at [636, 479] on img at bounding box center [602, 379] width 410 height 317
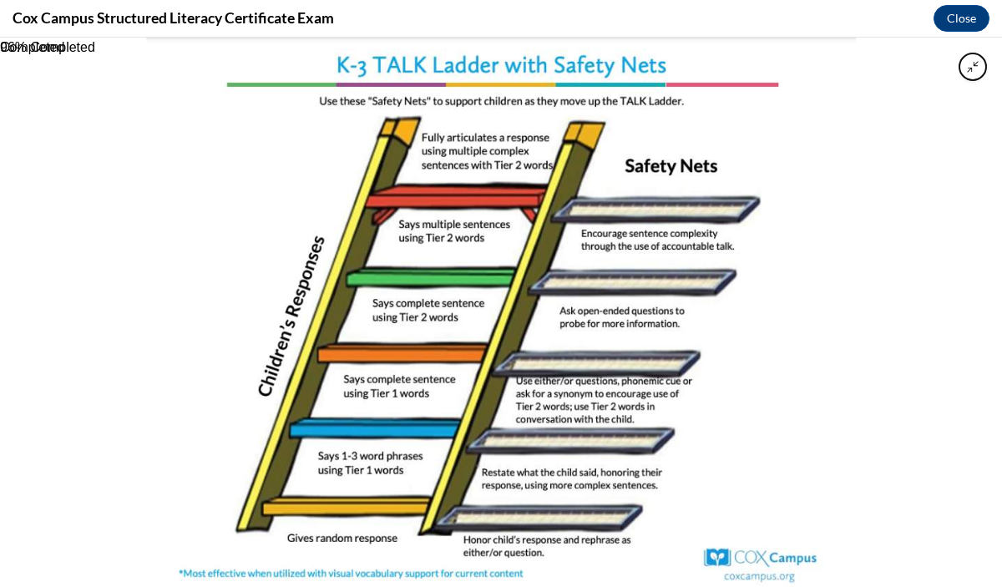
click at [636, 482] on img at bounding box center [501, 313] width 710 height 550
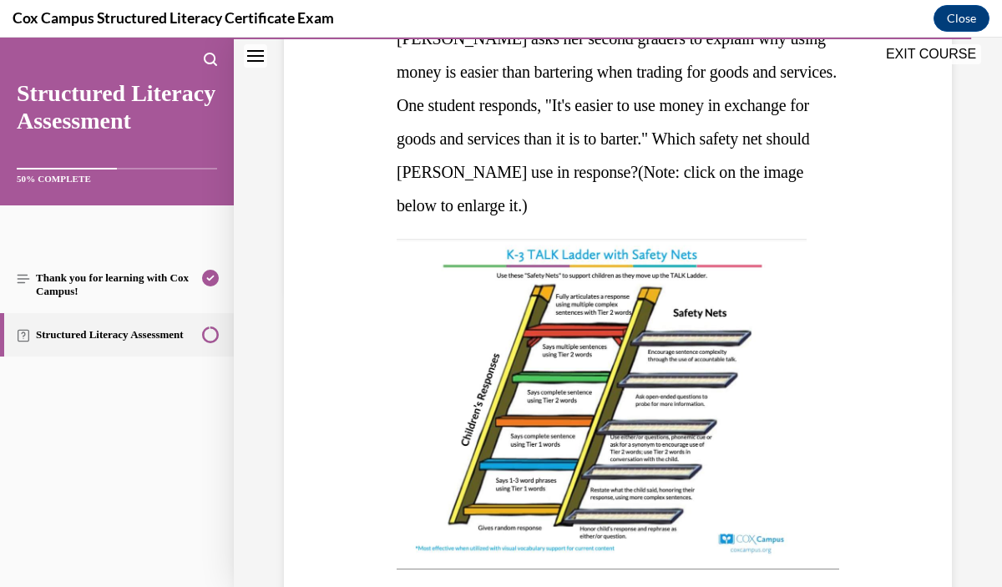
scroll to position [294, 0]
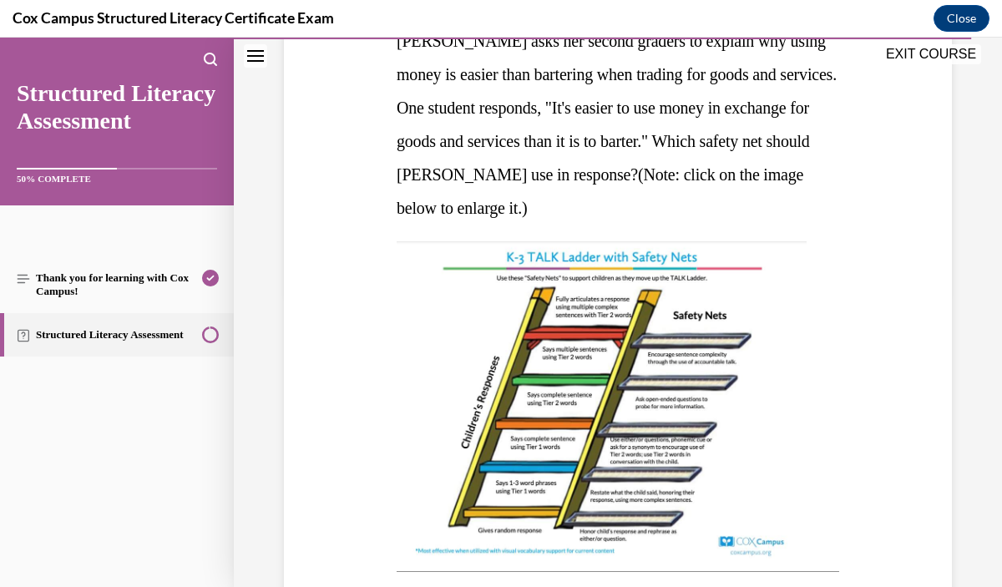
click at [635, 482] on img at bounding box center [602, 399] width 410 height 317
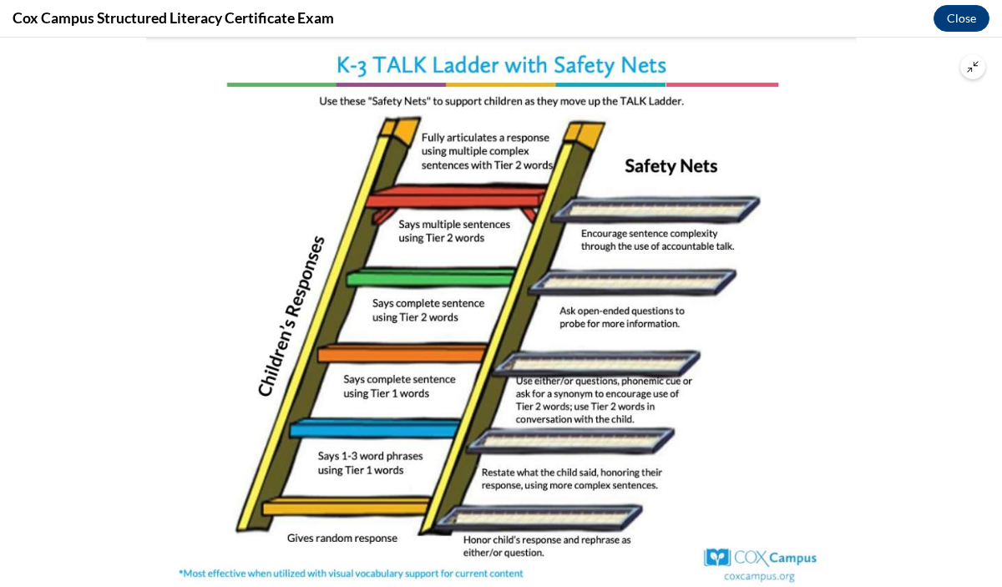
click at [672, 358] on img at bounding box center [501, 313] width 710 height 550
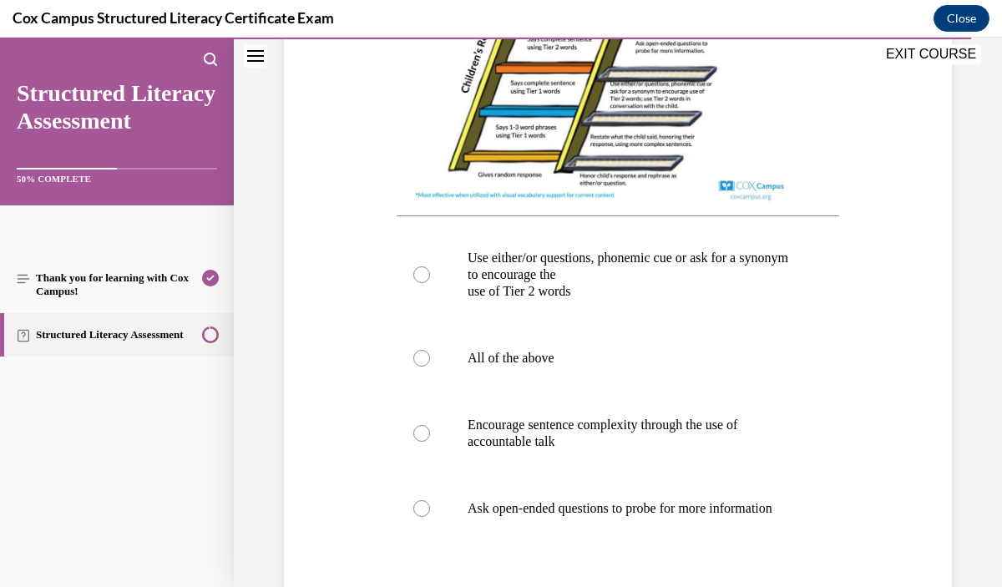
scroll to position [652, 0]
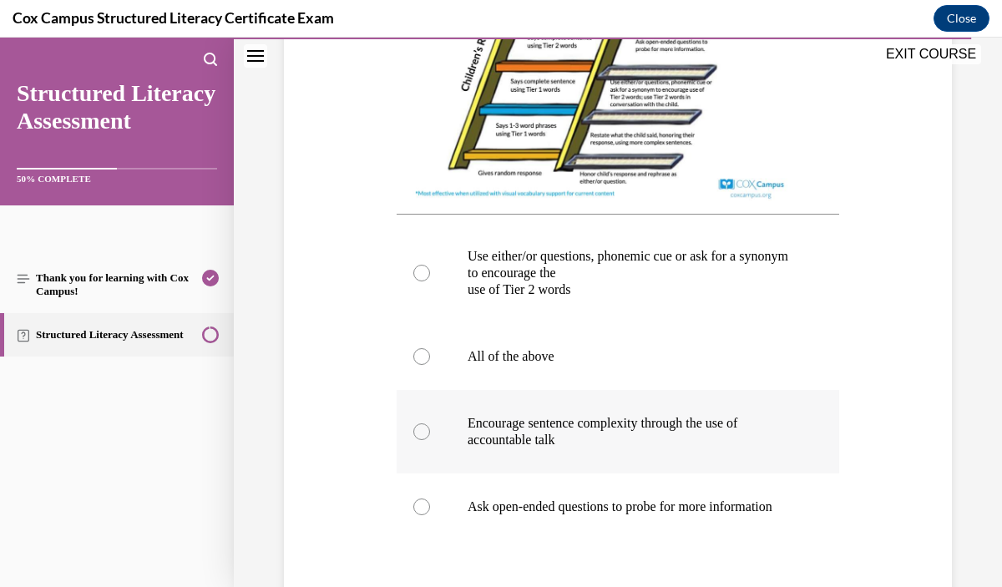
click at [673, 434] on p "Encourage sentence complexity through the use of accountable talk" at bounding box center [633, 431] width 330 height 33
click at [430, 434] on input "Encourage sentence complexity through the use of accountable talk" at bounding box center [421, 432] width 17 height 17
radio input "true"
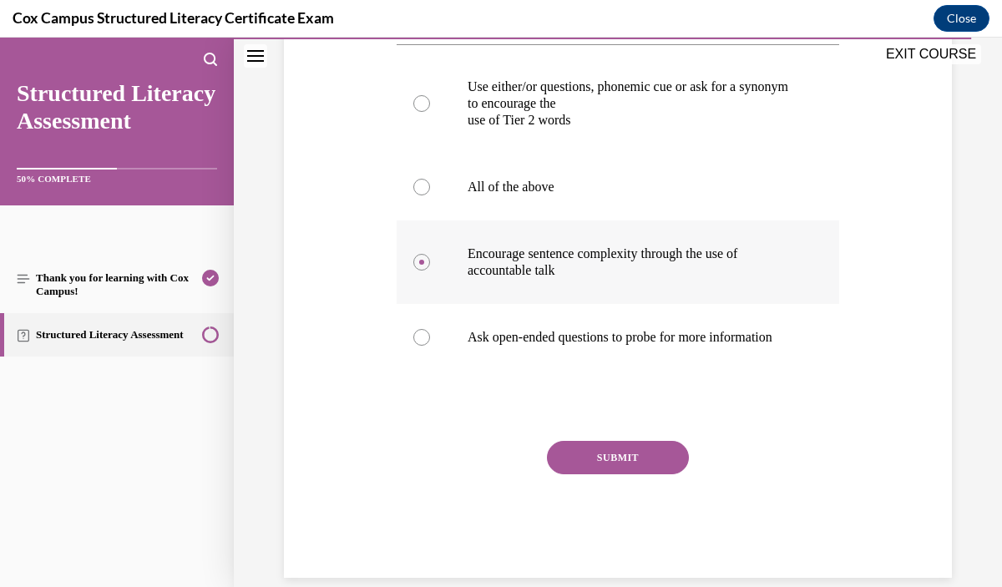
scroll to position [827, 0]
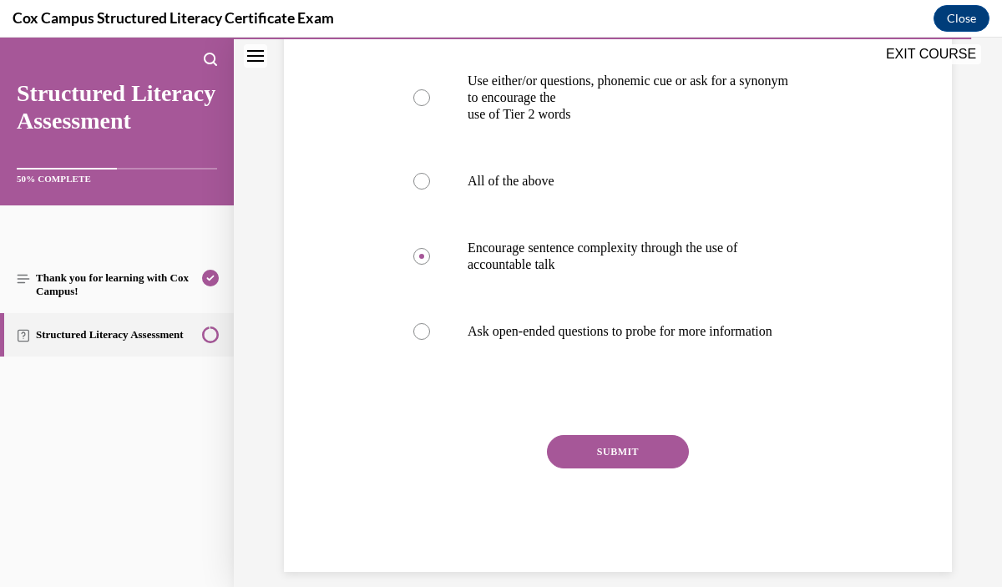
click at [657, 459] on button "SUBMIT" at bounding box center [618, 451] width 142 height 33
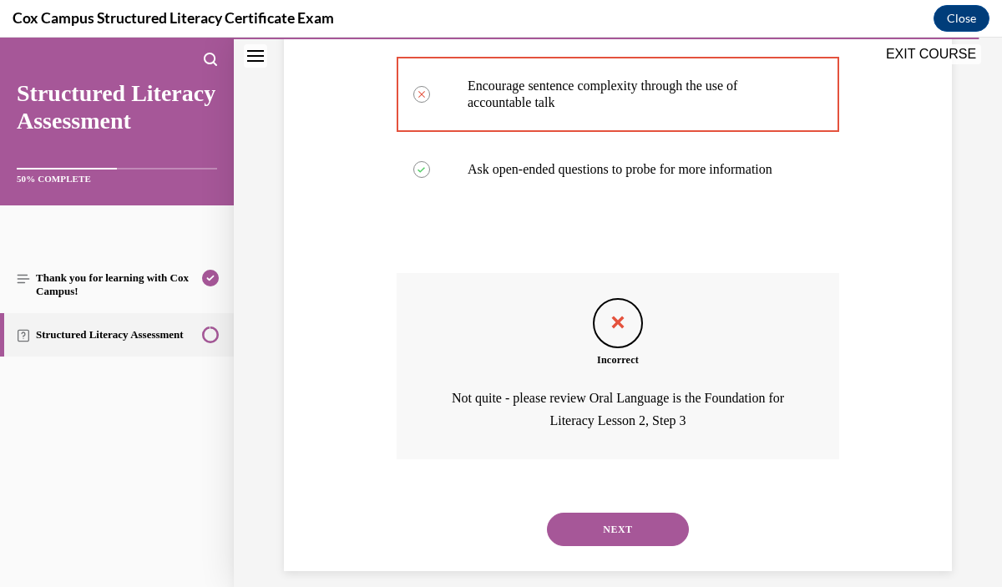
scroll to position [991, 0]
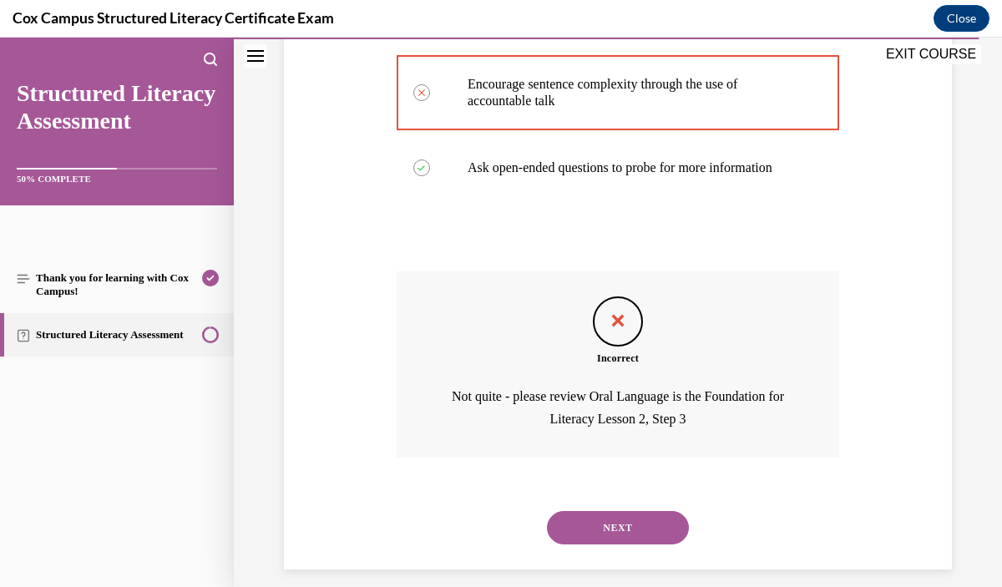
click at [645, 542] on button "NEXT" at bounding box center [618, 527] width 142 height 33
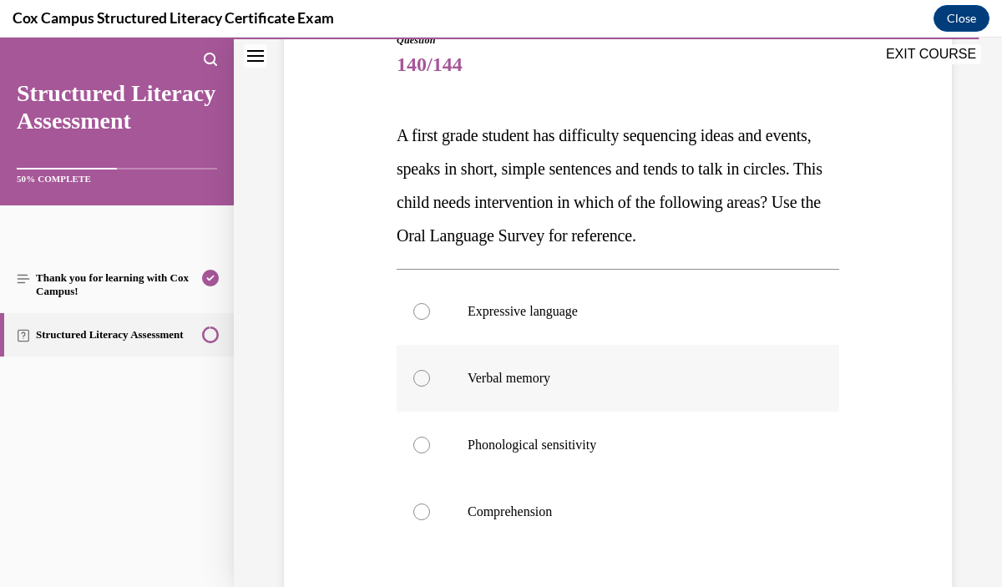
scroll to position [212, 0]
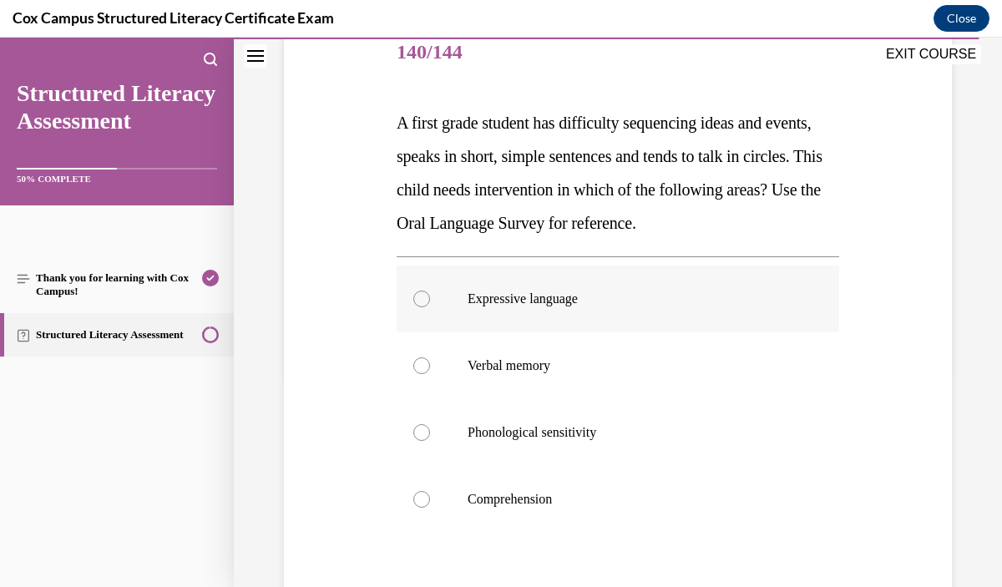
click at [652, 319] on label "Expressive language" at bounding box center [618, 299] width 443 height 67
click at [430, 307] on input "Expressive language" at bounding box center [421, 299] width 17 height 17
radio input "true"
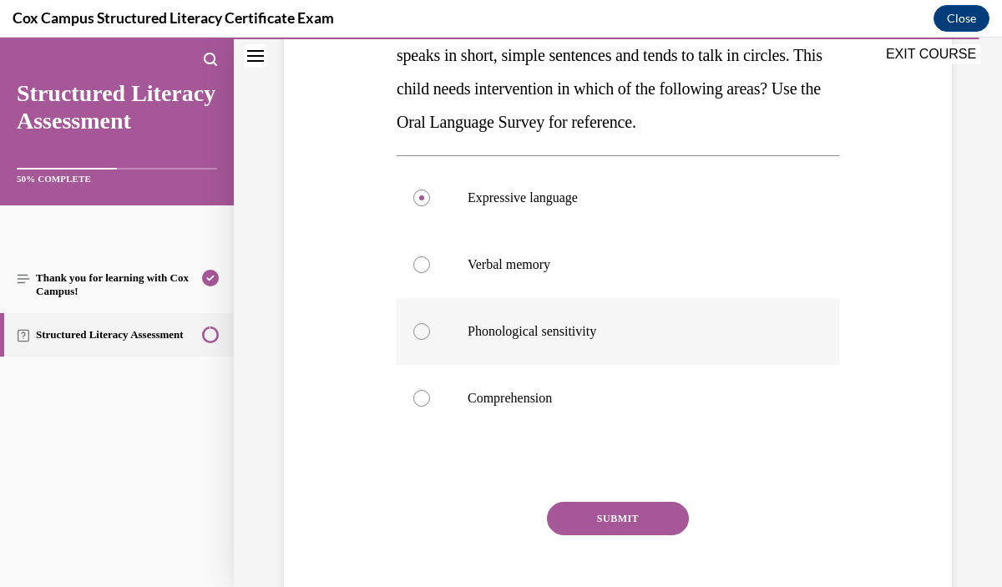
scroll to position [317, 0]
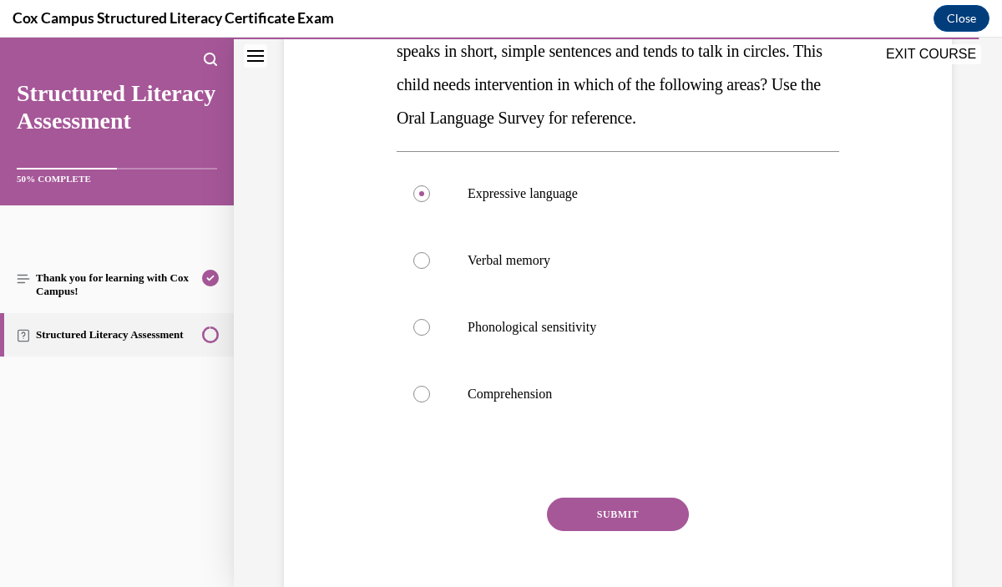
click at [656, 523] on button "SUBMIT" at bounding box center [618, 514] width 142 height 33
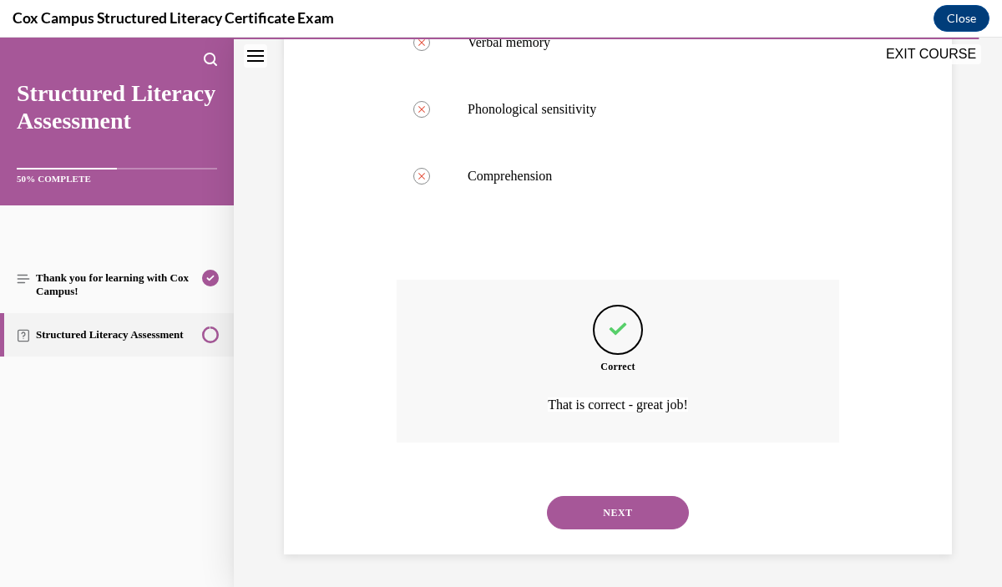
scroll to position [536, 0]
click at [638, 512] on button "NEXT" at bounding box center [618, 511] width 142 height 33
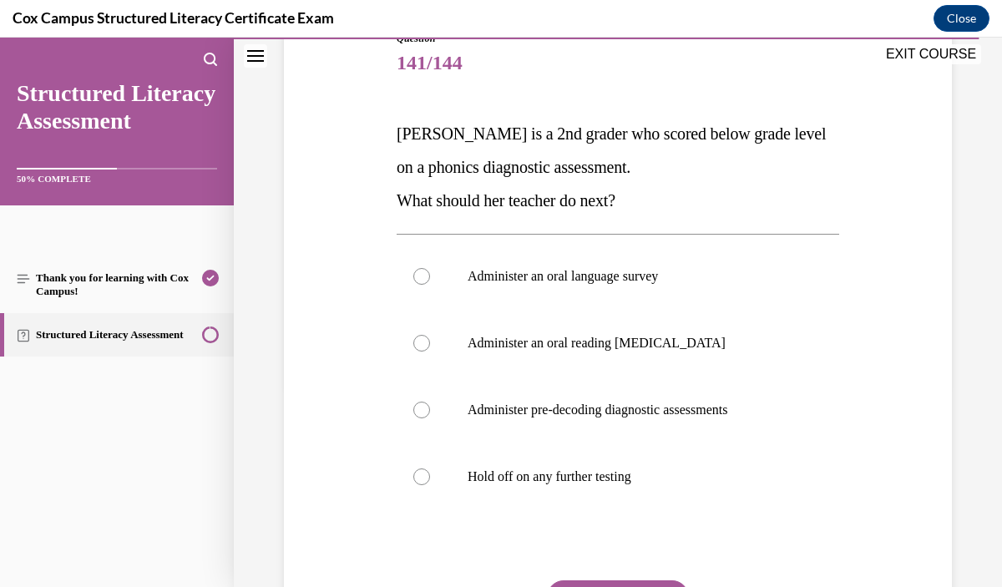
scroll to position [209, 0]
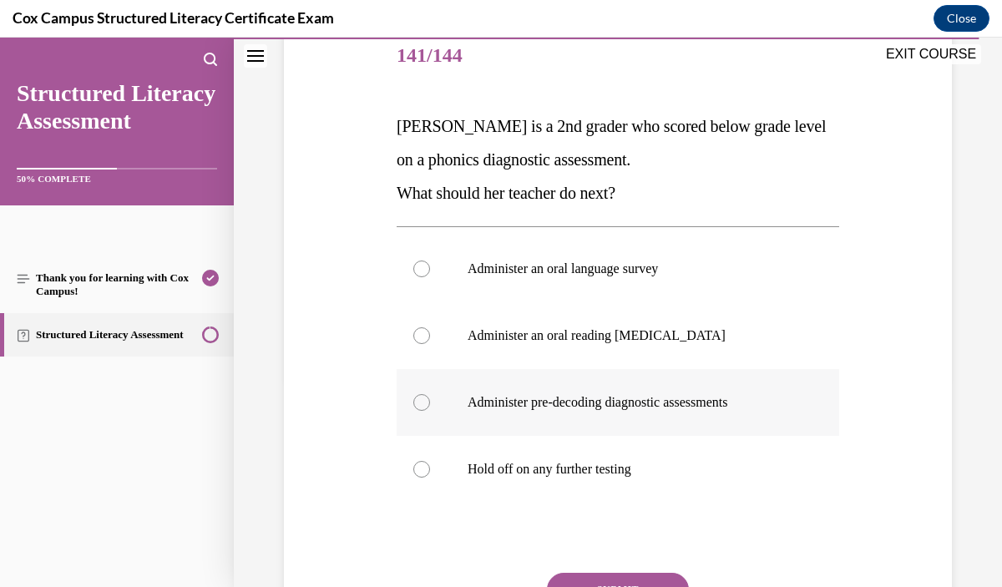
click at [667, 420] on label "Administer pre-decoding diagnostic assessments" at bounding box center [618, 402] width 443 height 67
click at [430, 411] on input "Administer pre-decoding diagnostic assessments" at bounding box center [421, 402] width 17 height 17
radio input "true"
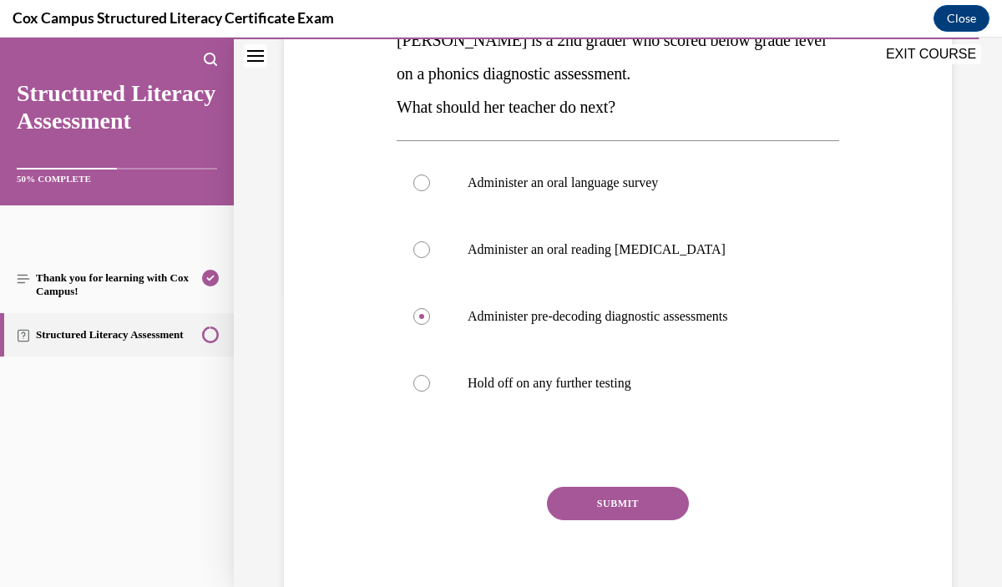
click at [659, 505] on button "SUBMIT" at bounding box center [618, 503] width 142 height 33
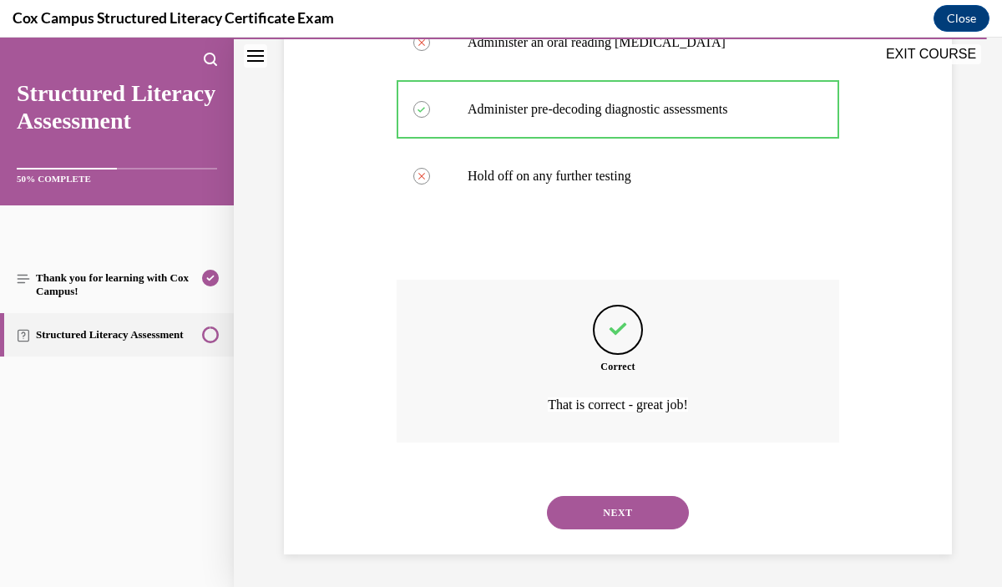
scroll to position [503, 0]
click at [644, 528] on button "NEXT" at bounding box center [618, 511] width 142 height 33
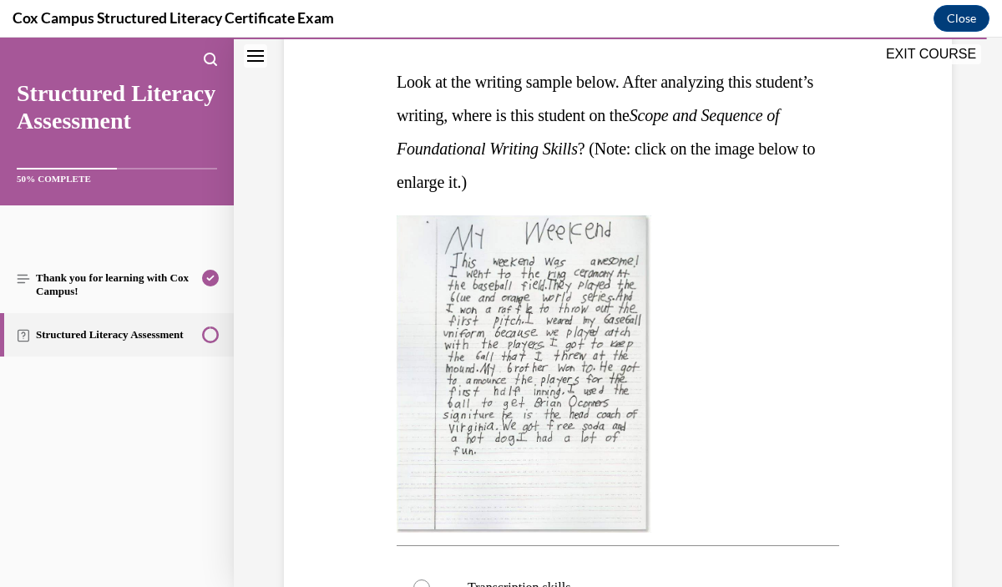
scroll to position [257, 0]
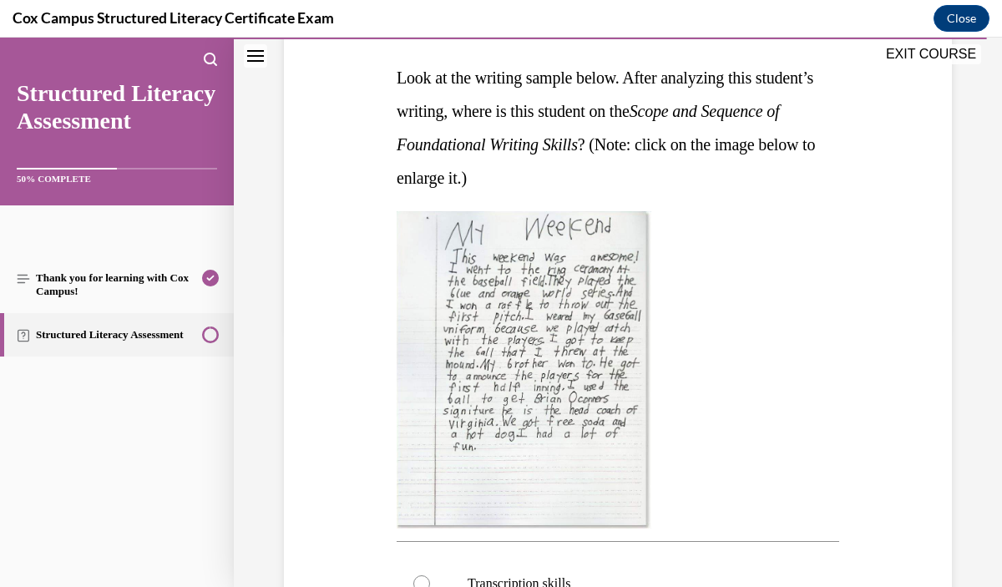
click at [610, 464] on img at bounding box center [524, 369] width 255 height 317
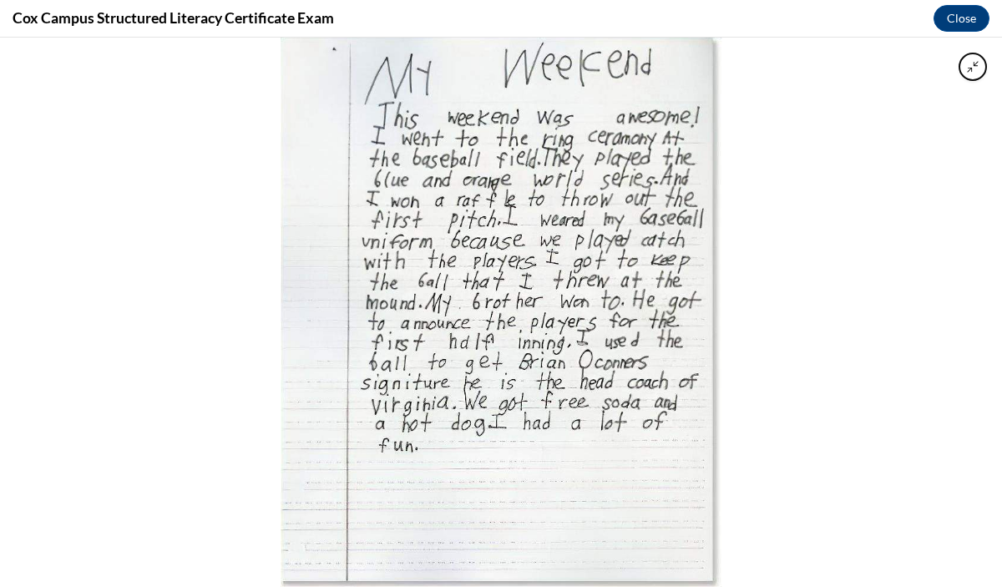
click at [753, 433] on div at bounding box center [501, 313] width 1002 height 550
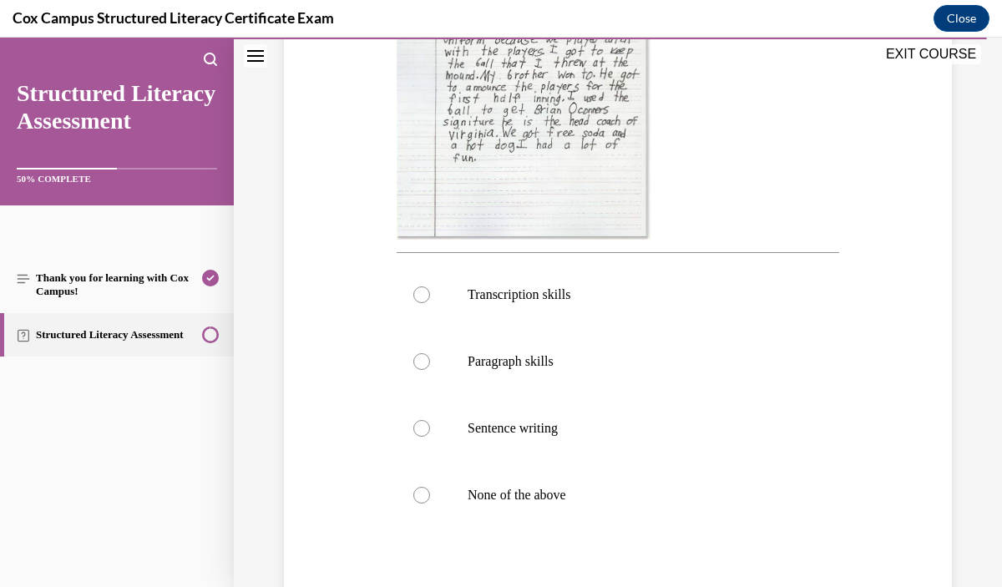
scroll to position [547, 0]
click at [733, 389] on label "Paragraph skills" at bounding box center [618, 360] width 443 height 67
click at [430, 369] on input "Paragraph skills" at bounding box center [421, 361] width 17 height 17
radio input "true"
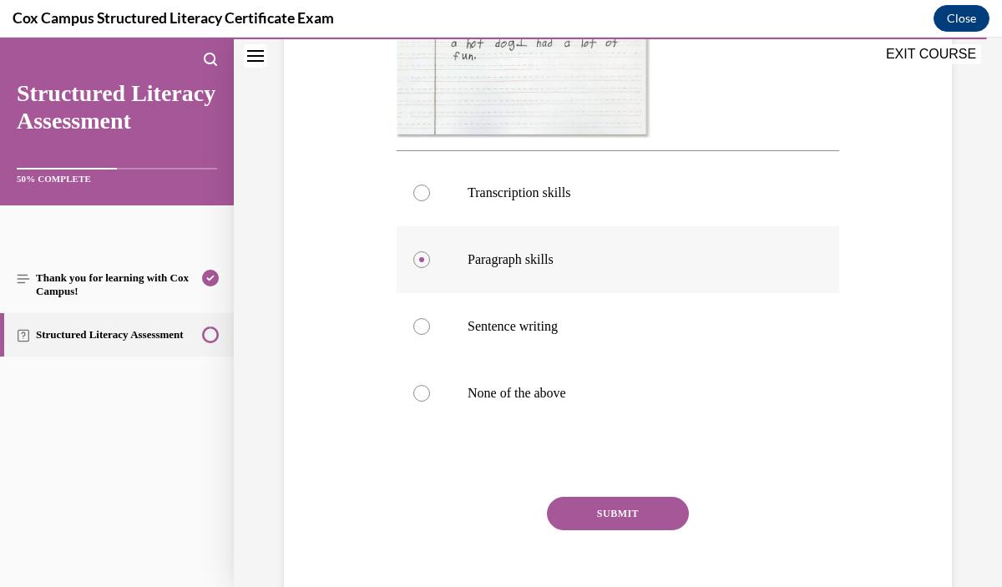
scroll to position [685, 0]
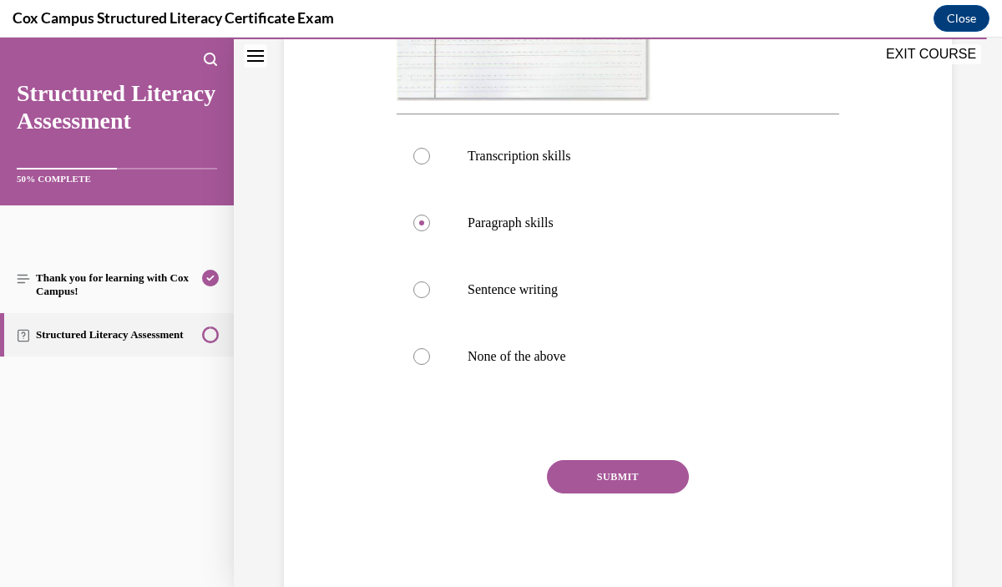
click at [681, 470] on button "SUBMIT" at bounding box center [618, 476] width 142 height 33
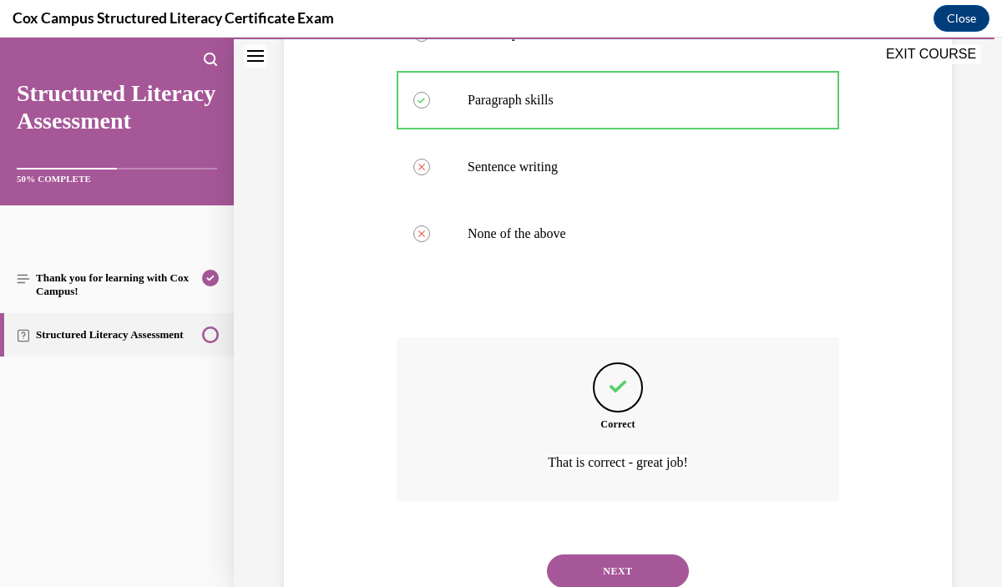
scroll to position [809, 0]
click at [643, 566] on button "NEXT" at bounding box center [618, 570] width 142 height 33
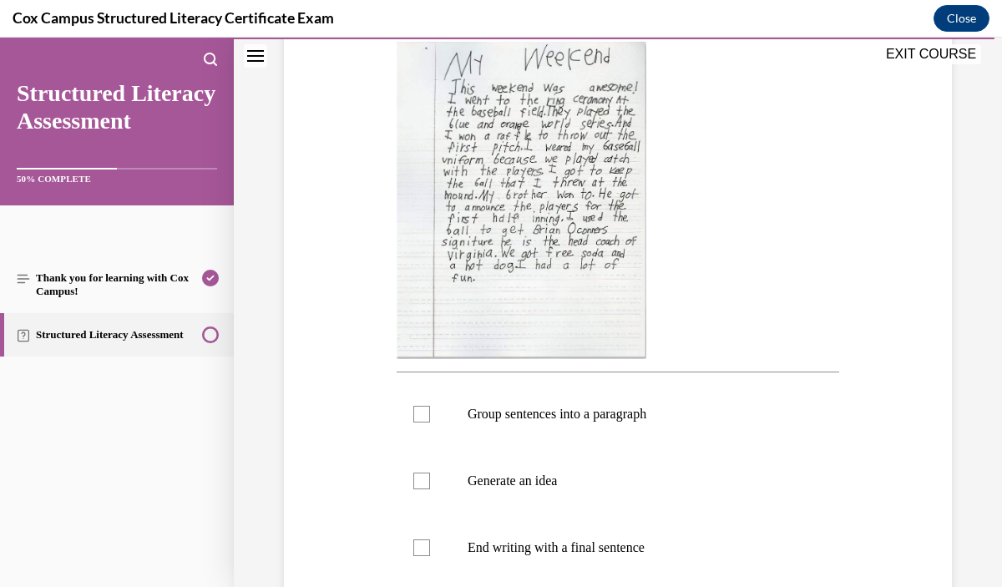
scroll to position [398, 0]
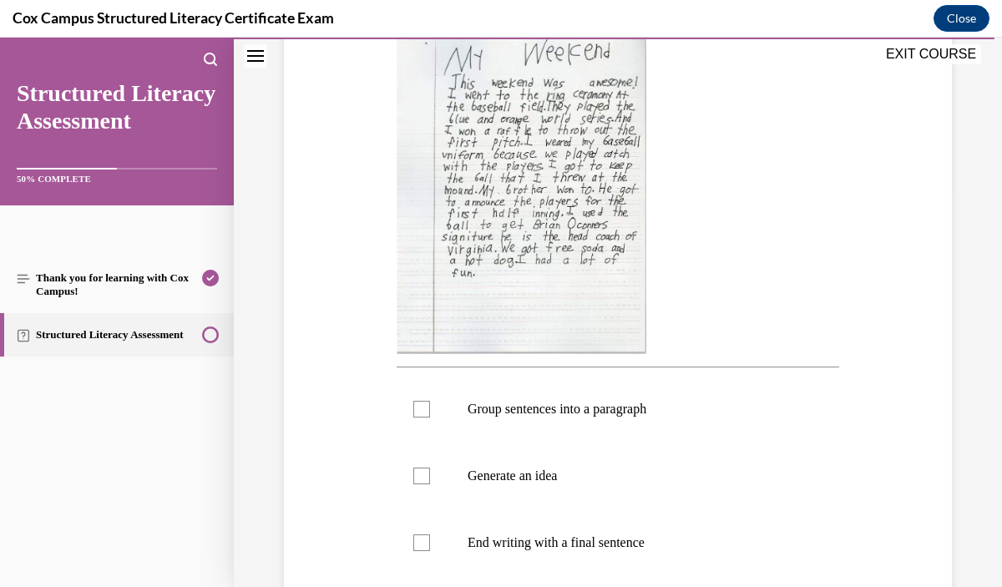
click at [675, 413] on p "Group sentences into a paragraph" at bounding box center [633, 409] width 330 height 17
click at [430, 413] on input "Group sentences into a paragraph" at bounding box center [421, 409] width 17 height 17
checkbox input "true"
click at [621, 491] on label "Generate an idea" at bounding box center [618, 476] width 443 height 67
click at [430, 484] on input "Generate an idea" at bounding box center [421, 476] width 17 height 17
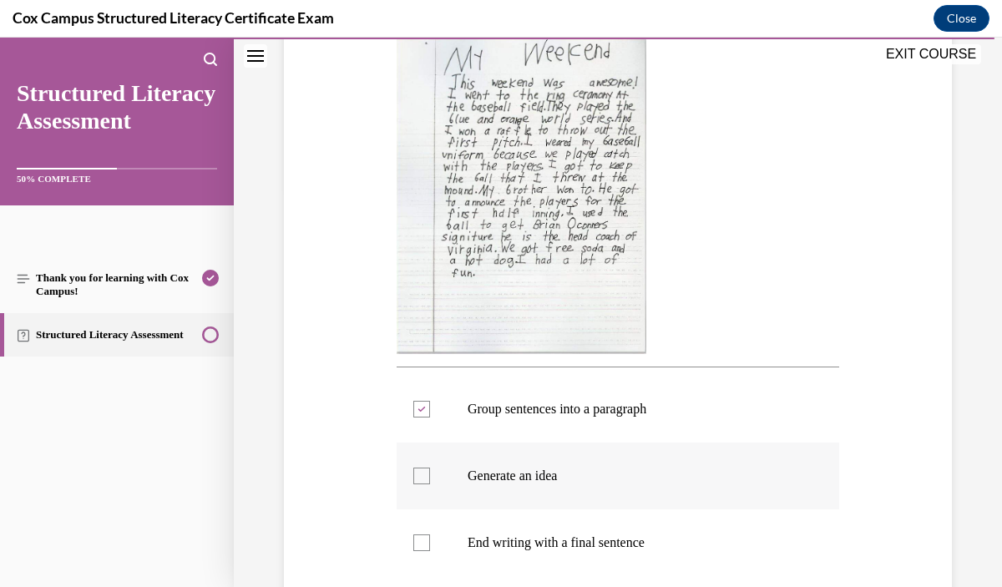
checkbox input "true"
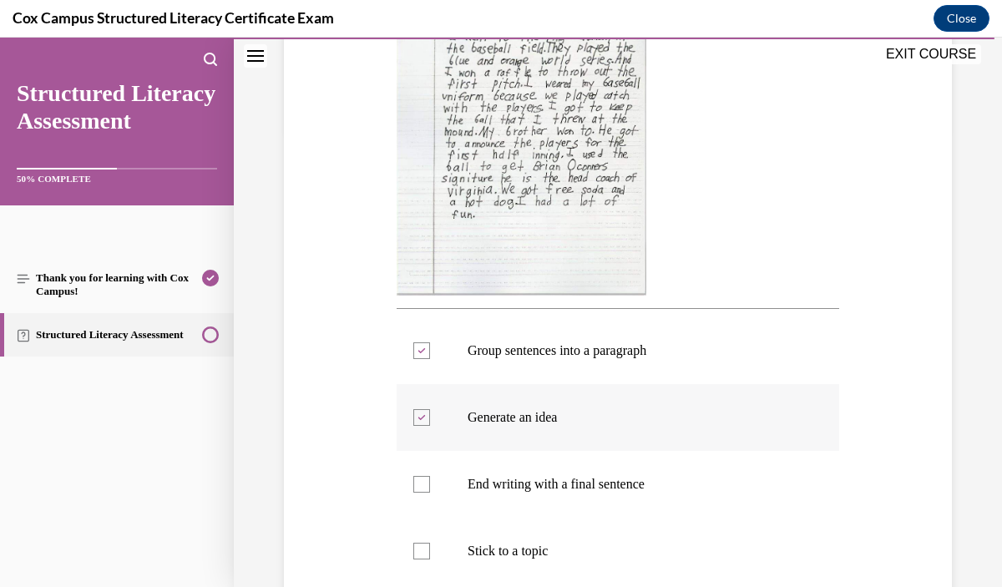
scroll to position [465, 0]
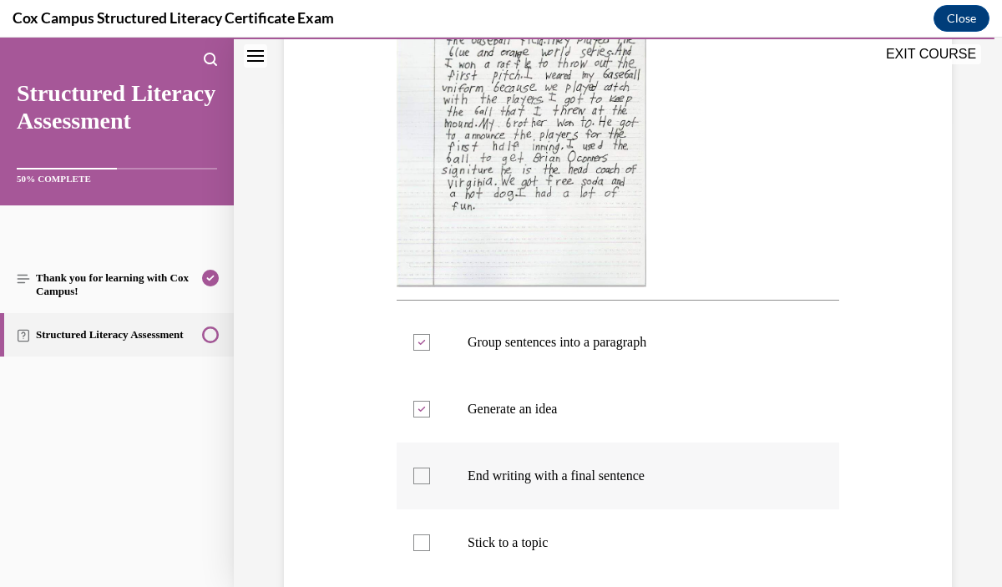
click at [621, 479] on p "End writing with a final sentence" at bounding box center [633, 476] width 330 height 17
click at [430, 479] on input "End writing with a final sentence" at bounding box center [421, 476] width 17 height 17
checkbox input "true"
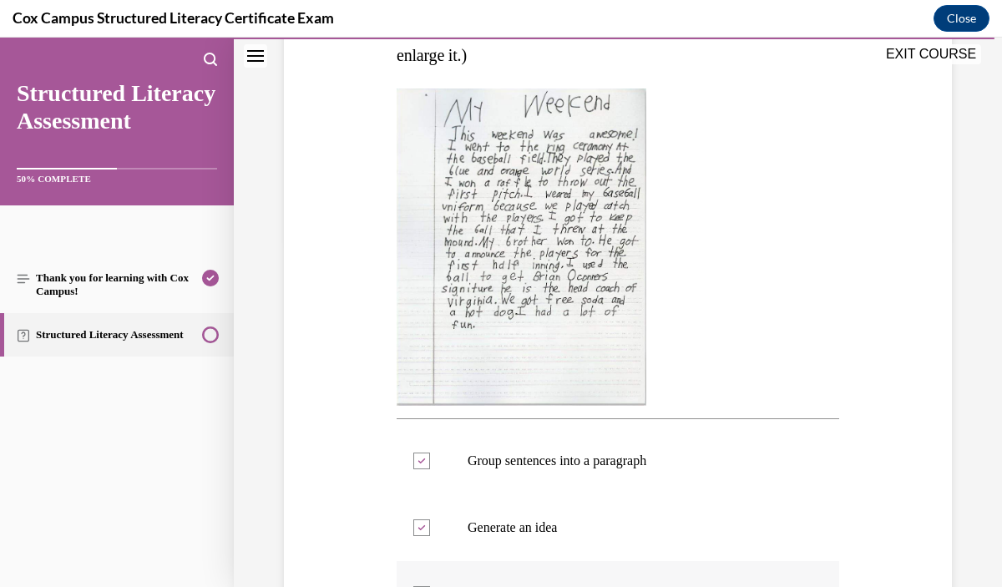
scroll to position [335, 0]
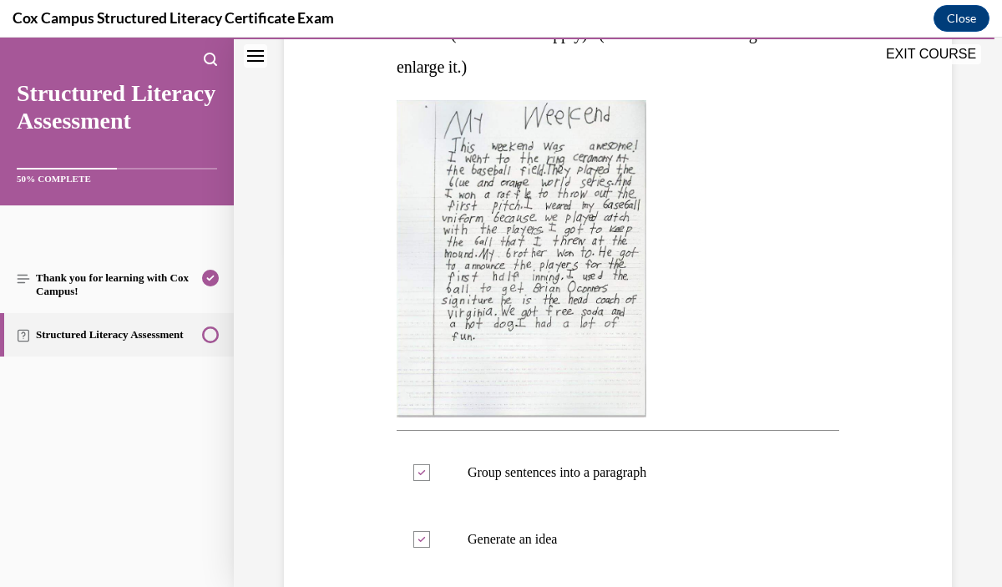
click at [611, 347] on img at bounding box center [522, 258] width 250 height 317
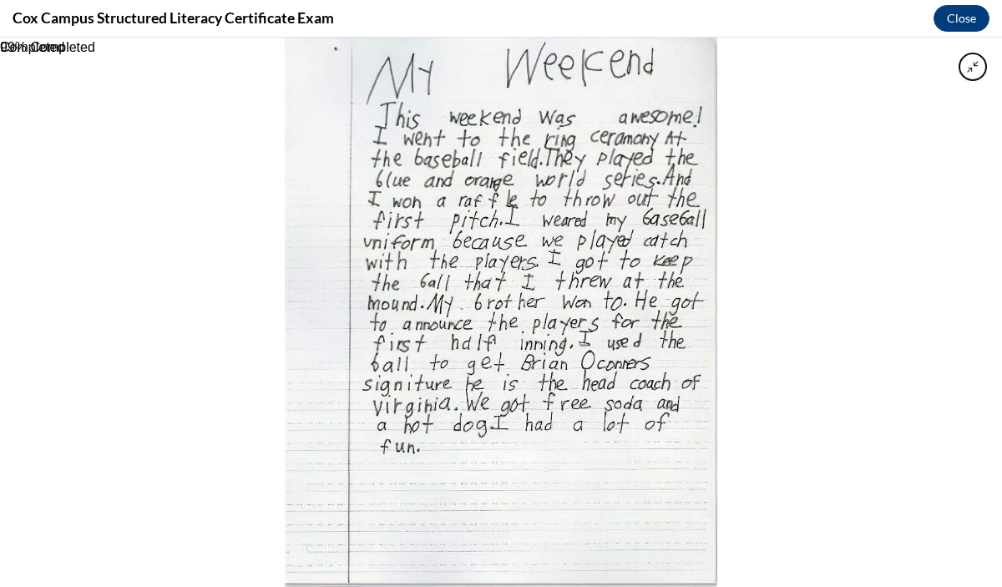
click at [725, 432] on div at bounding box center [501, 313] width 1002 height 550
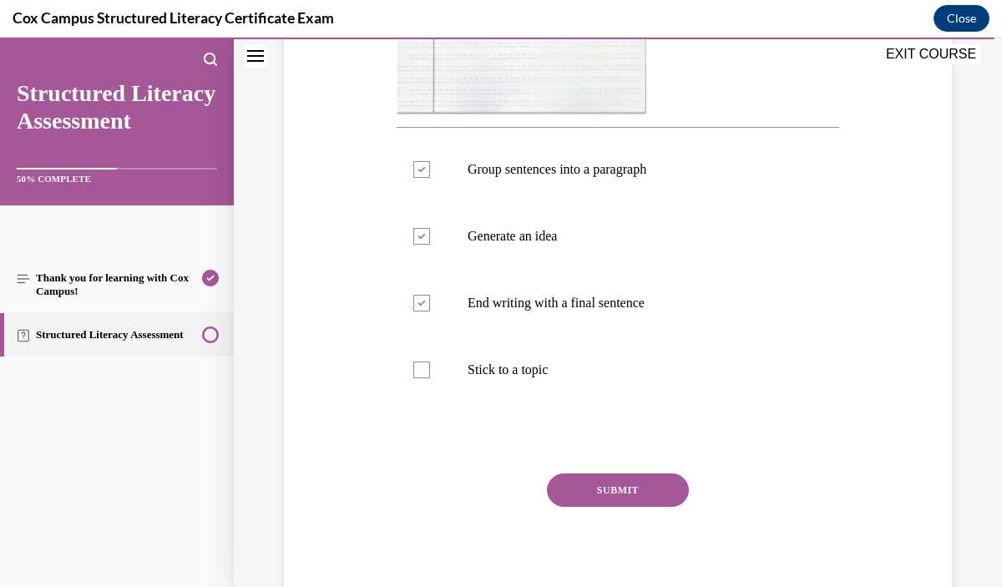
scroll to position [666, 0]
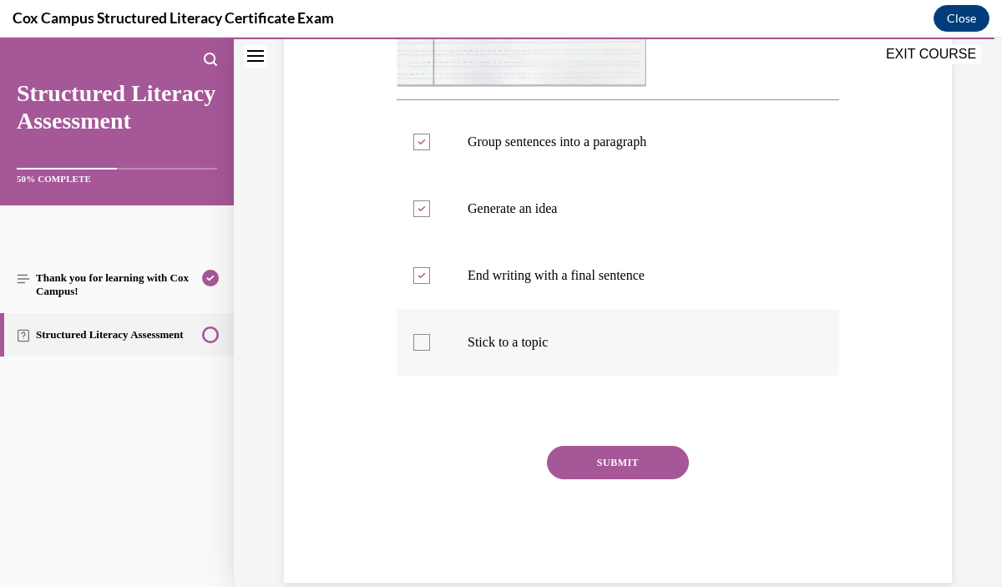
click at [560, 355] on label "Stick to a topic" at bounding box center [618, 342] width 443 height 67
click at [430, 351] on input "Stick to a topic" at bounding box center [421, 342] width 17 height 17
checkbox input "true"
click at [607, 465] on button "SUBMIT" at bounding box center [618, 462] width 142 height 33
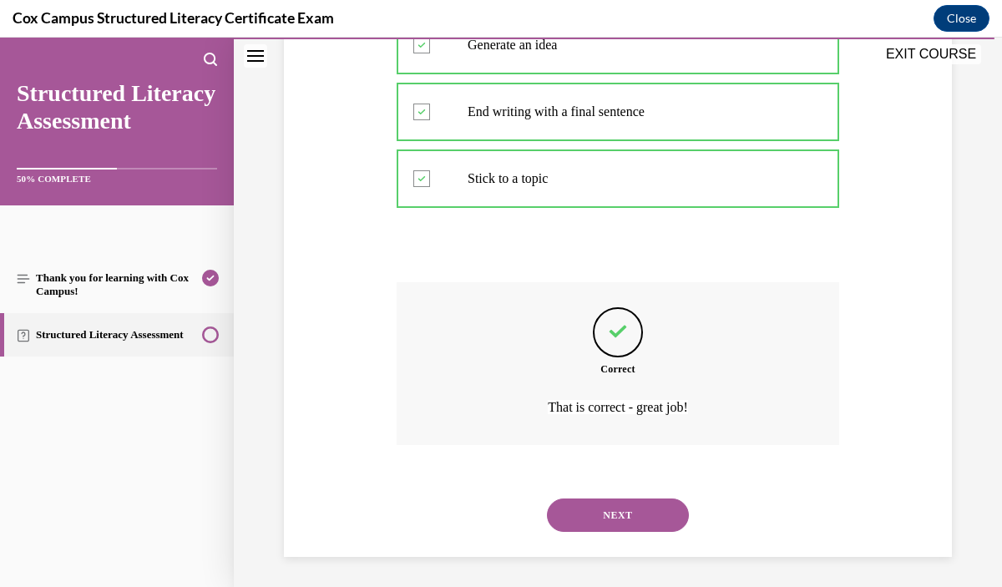
scroll to position [832, 0]
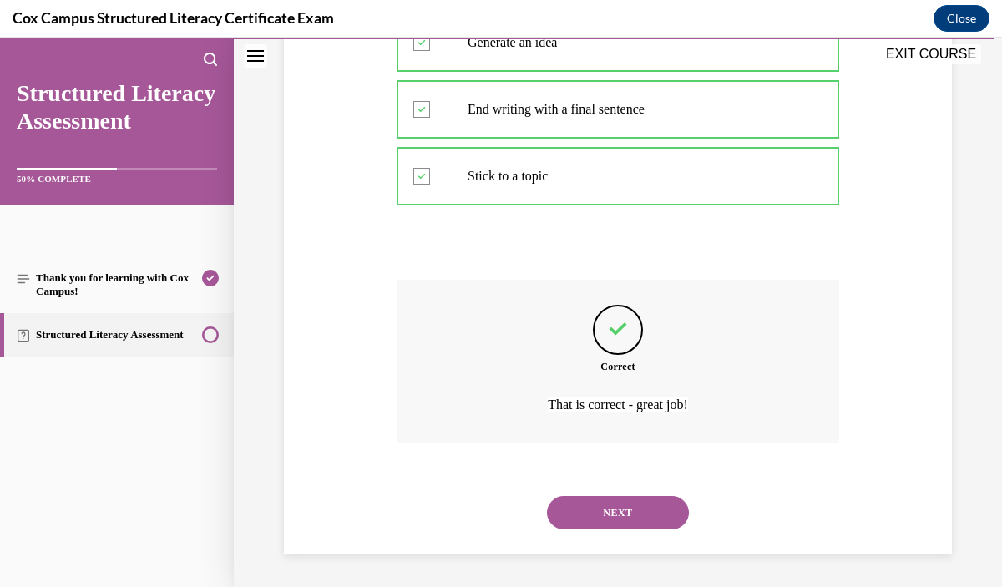
click at [630, 516] on button "NEXT" at bounding box center [618, 512] width 142 height 33
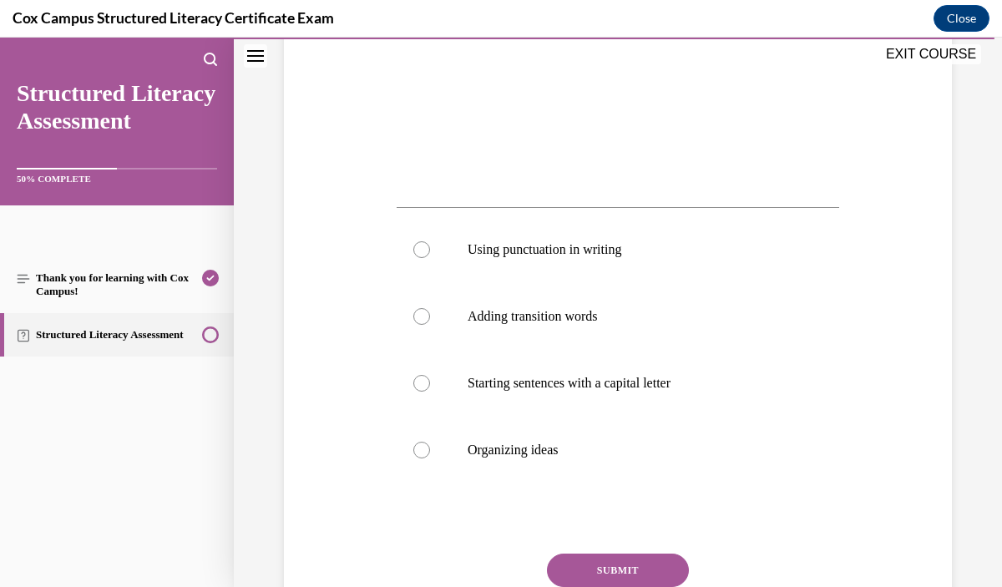
scroll to position [547, 0]
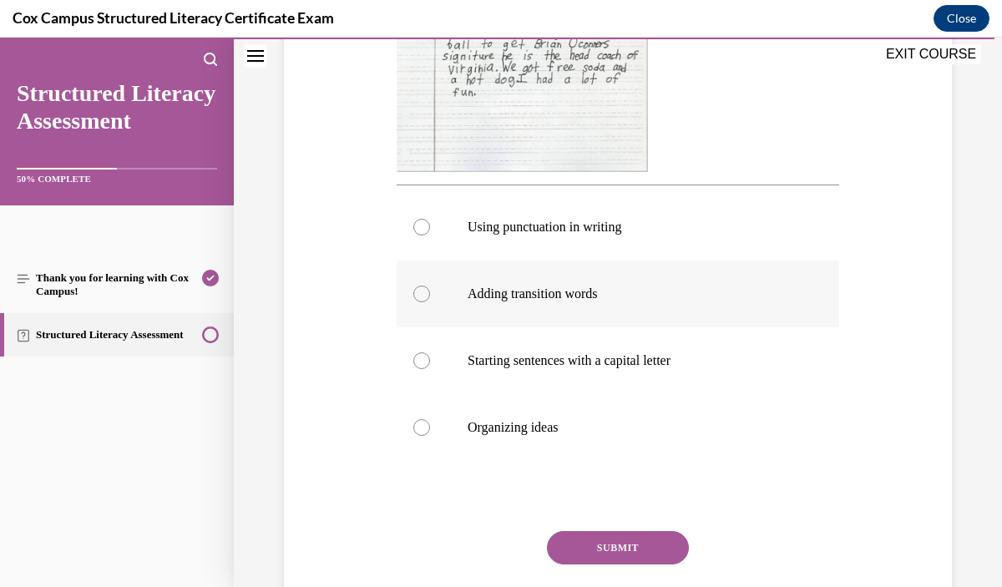
click at [668, 302] on p "Adding transition words" at bounding box center [633, 294] width 330 height 17
click at [430, 302] on input "Adding transition words" at bounding box center [421, 294] width 17 height 17
radio input "true"
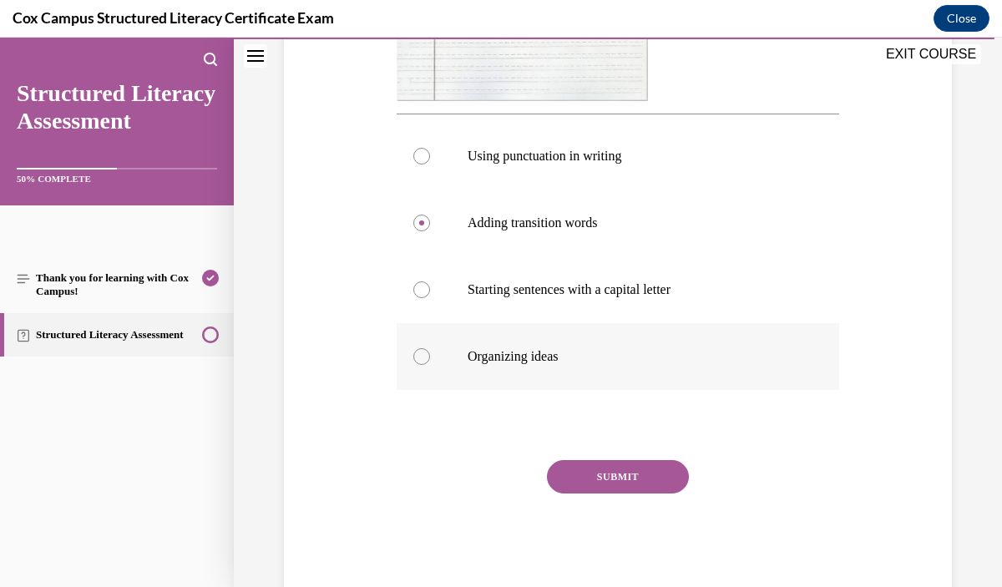
scroll to position [631, 0]
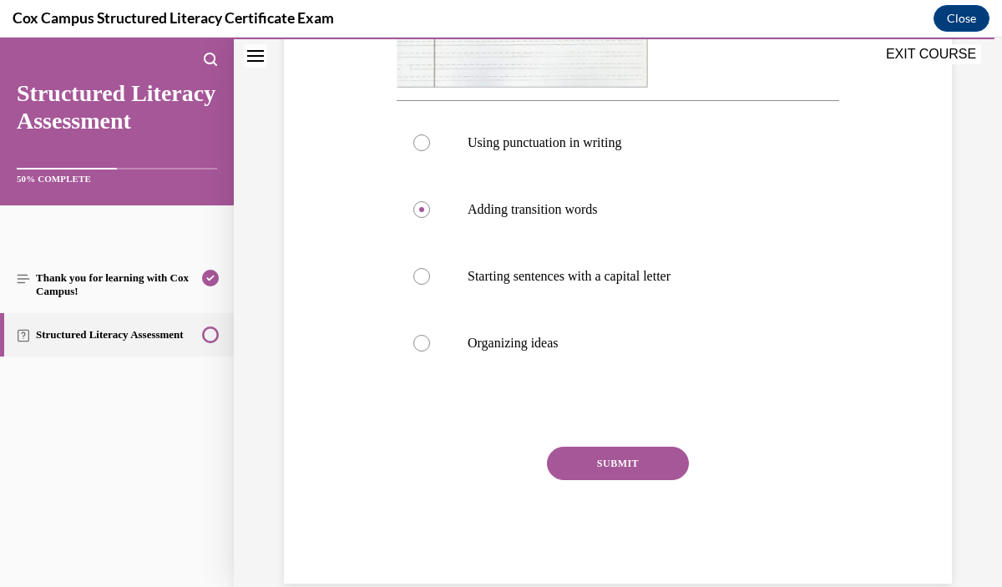
click at [666, 477] on div "Question 144/144 Look at the writing sample below. What does this student need …" at bounding box center [618, 92] width 443 height 983
click at [675, 480] on button "SUBMIT" at bounding box center [618, 463] width 142 height 33
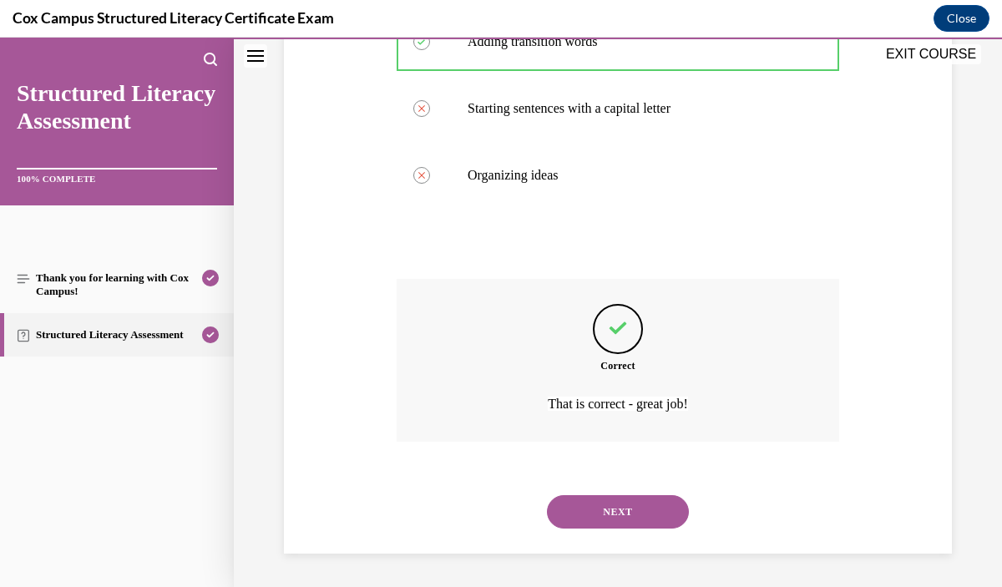
scroll to position [833, 0]
click at [659, 510] on button "NEXT" at bounding box center [618, 511] width 142 height 33
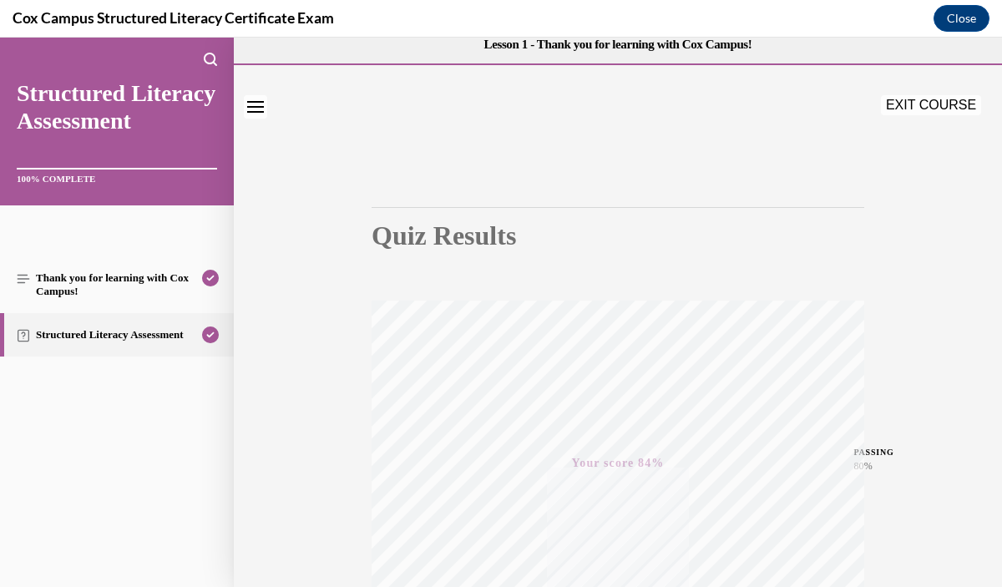
scroll to position [0, 0]
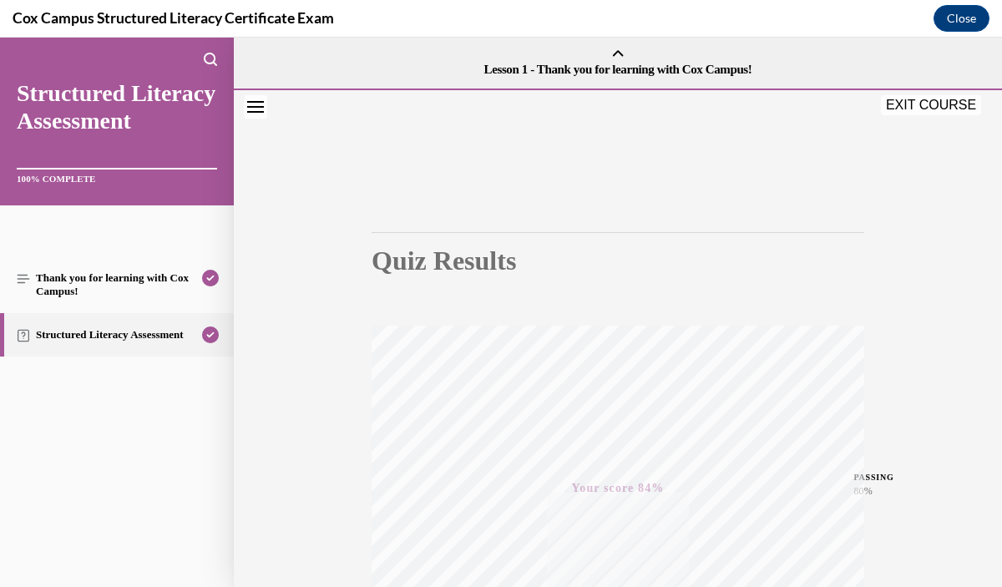
click at [924, 108] on button "EXIT COURSE" at bounding box center [931, 105] width 100 height 20
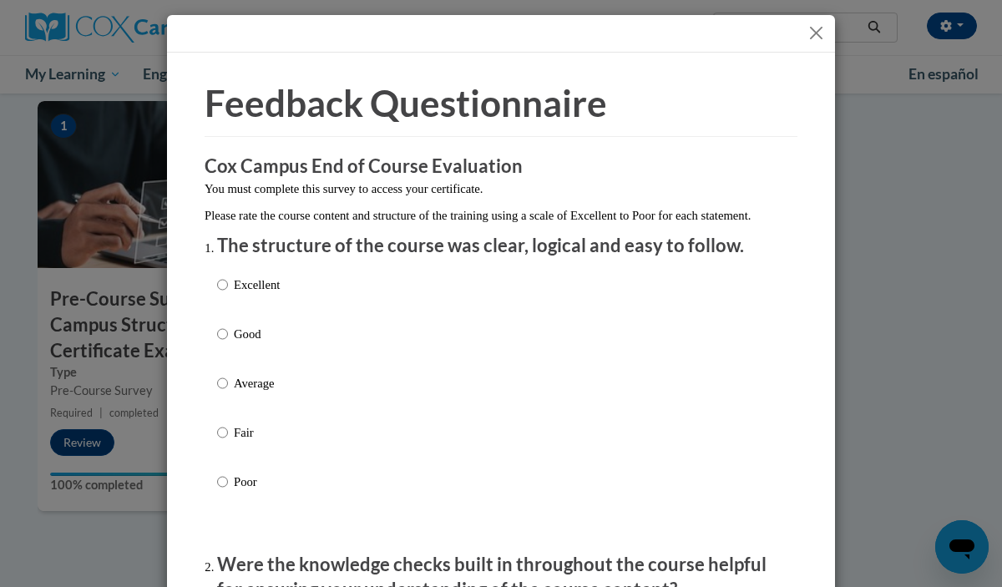
click at [343, 305] on div "Excellent Good Average Fair Poor" at bounding box center [501, 403] width 568 height 272
click at [269, 294] on p "Excellent" at bounding box center [257, 285] width 46 height 18
click at [228, 294] on input "Excellent" at bounding box center [222, 285] width 11 height 18
radio input "true"
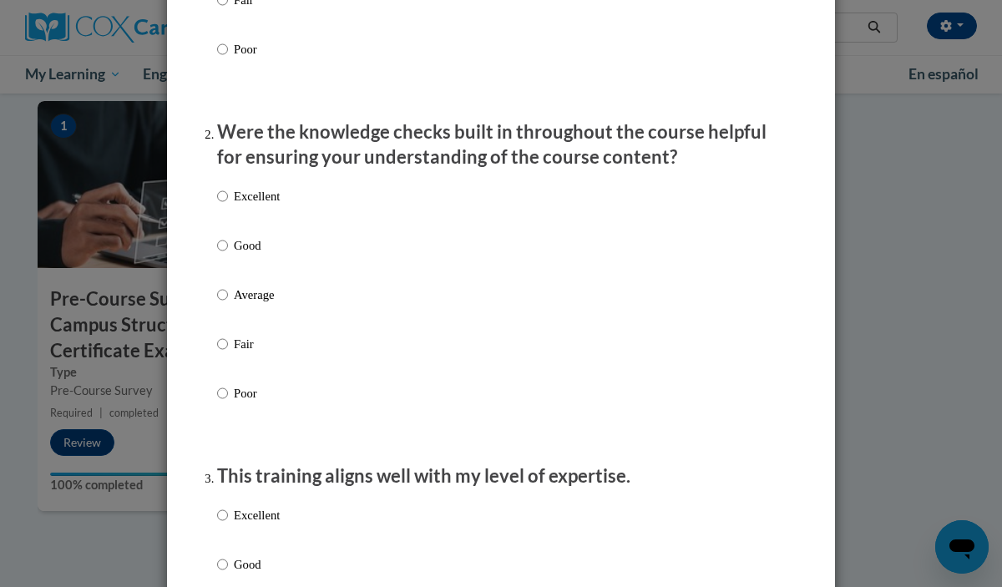
scroll to position [468, 0]
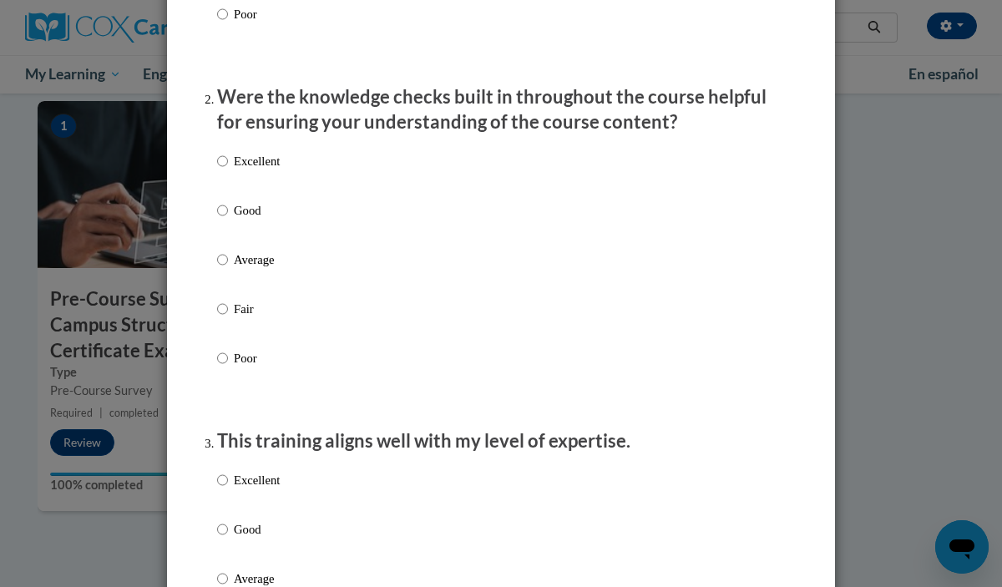
click at [263, 189] on label "Excellent" at bounding box center [248, 174] width 63 height 45
click at [228, 170] on input "Excellent" at bounding box center [222, 161] width 11 height 18
radio input "true"
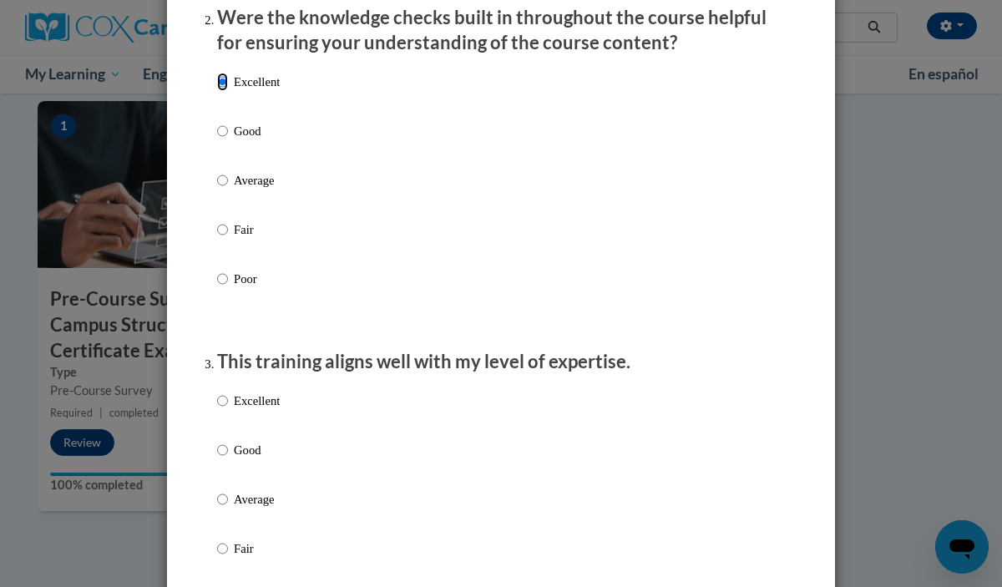
scroll to position [640, 0]
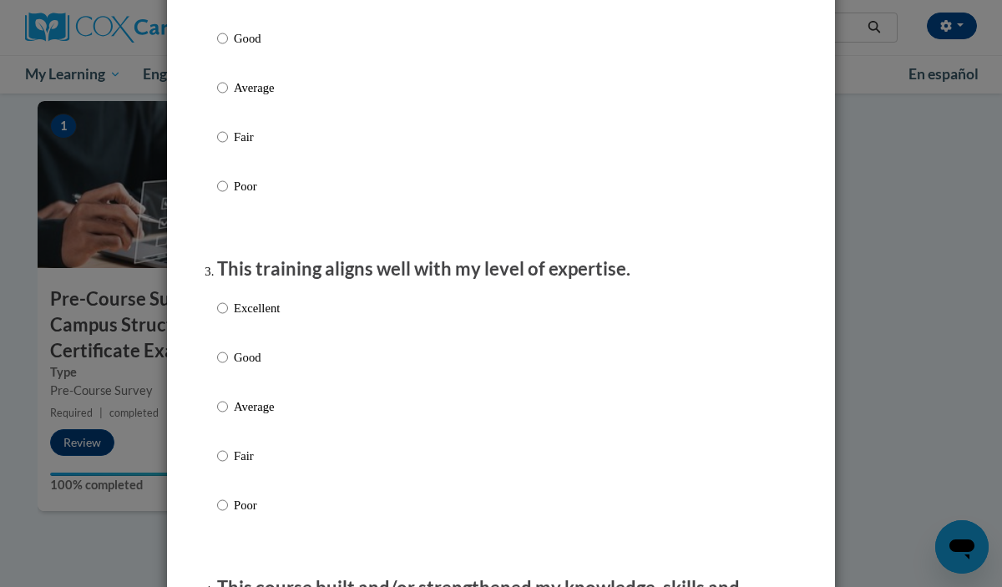
click at [263, 315] on div "Excellent Good Average Fair Poor" at bounding box center [248, 420] width 63 height 259
click at [265, 317] on p "Excellent" at bounding box center [257, 308] width 46 height 18
click at [228, 317] on input "Excellent" at bounding box center [222, 308] width 11 height 18
radio input "true"
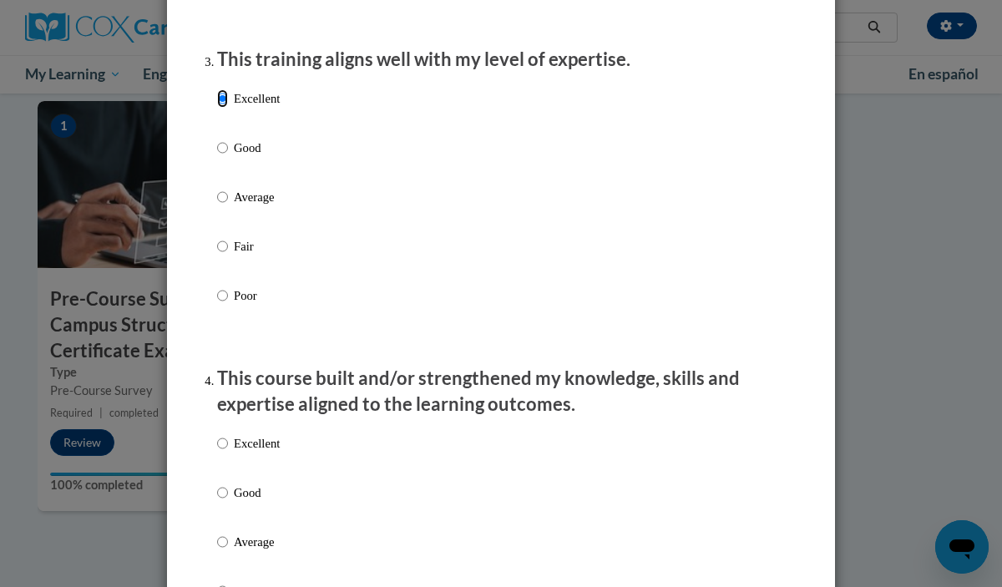
scroll to position [862, 0]
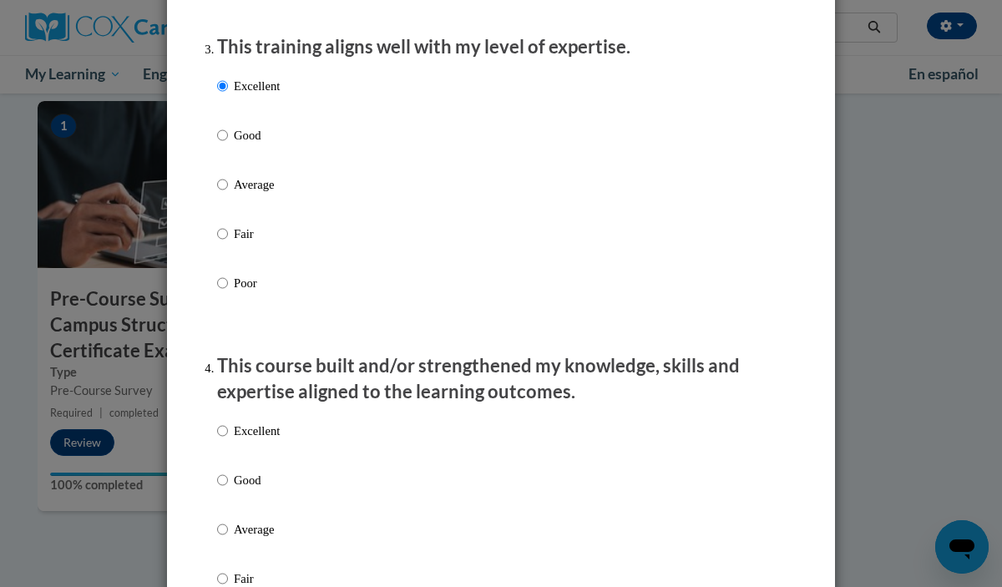
click at [241, 440] on p "Excellent" at bounding box center [257, 431] width 46 height 18
click at [228, 440] on input "Excellent" at bounding box center [222, 431] width 11 height 18
radio input "true"
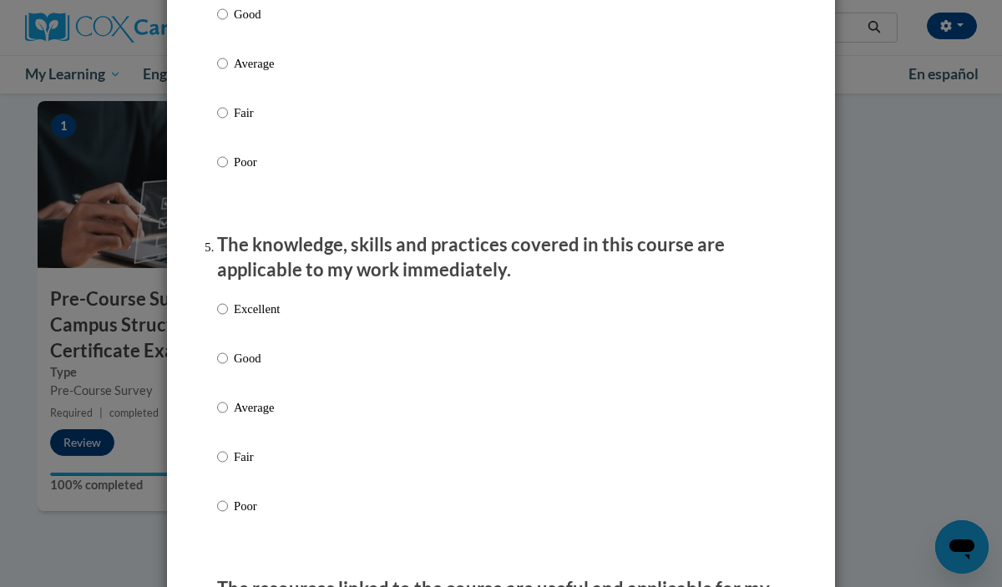
scroll to position [1329, 0]
click at [271, 316] on p "Excellent" at bounding box center [257, 308] width 46 height 18
click at [228, 316] on input "Excellent" at bounding box center [222, 308] width 11 height 18
radio input "true"
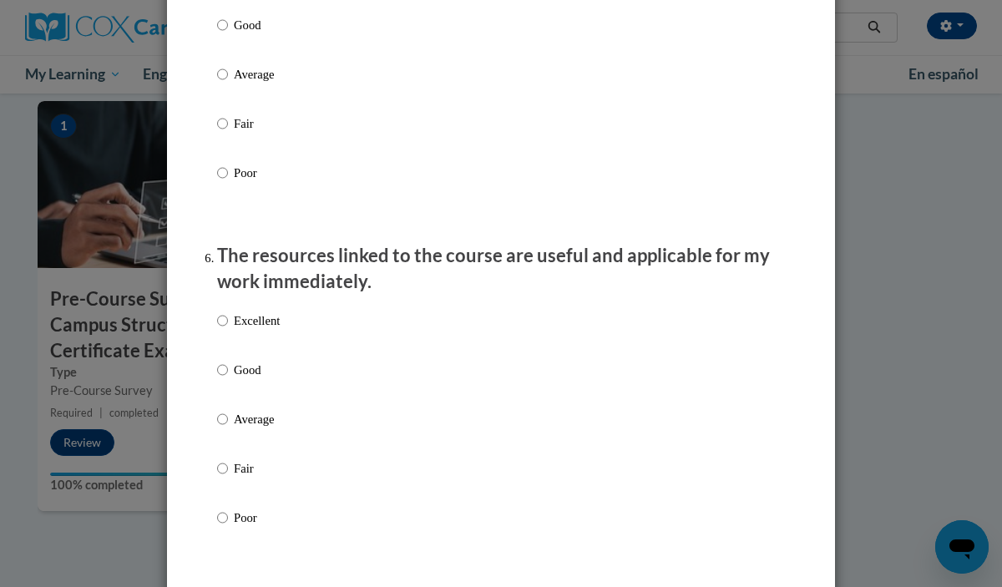
click at [271, 330] on p "Excellent" at bounding box center [257, 321] width 46 height 18
click at [228, 330] on input "Excellent" at bounding box center [222, 321] width 11 height 18
radio input "true"
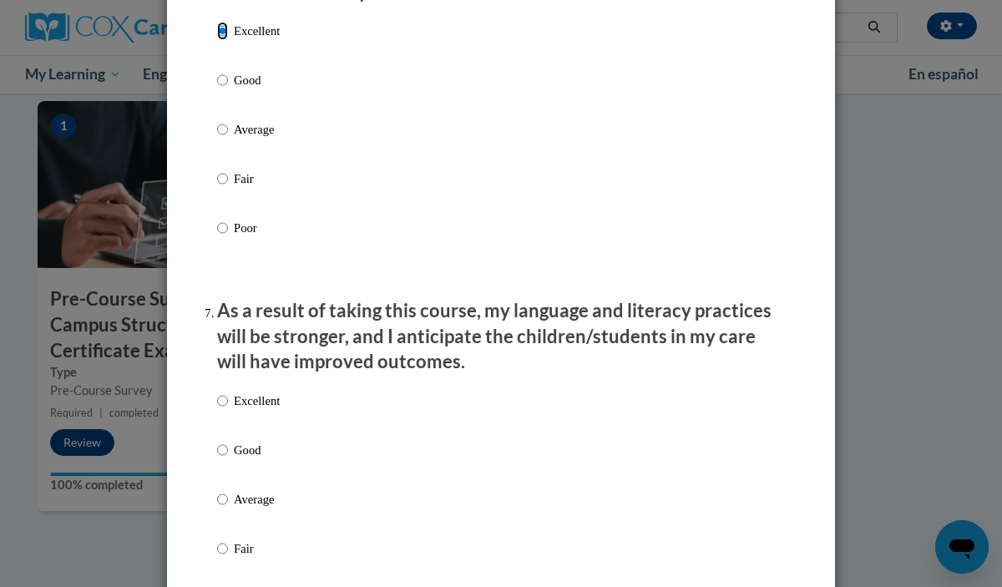
scroll to position [2053, 0]
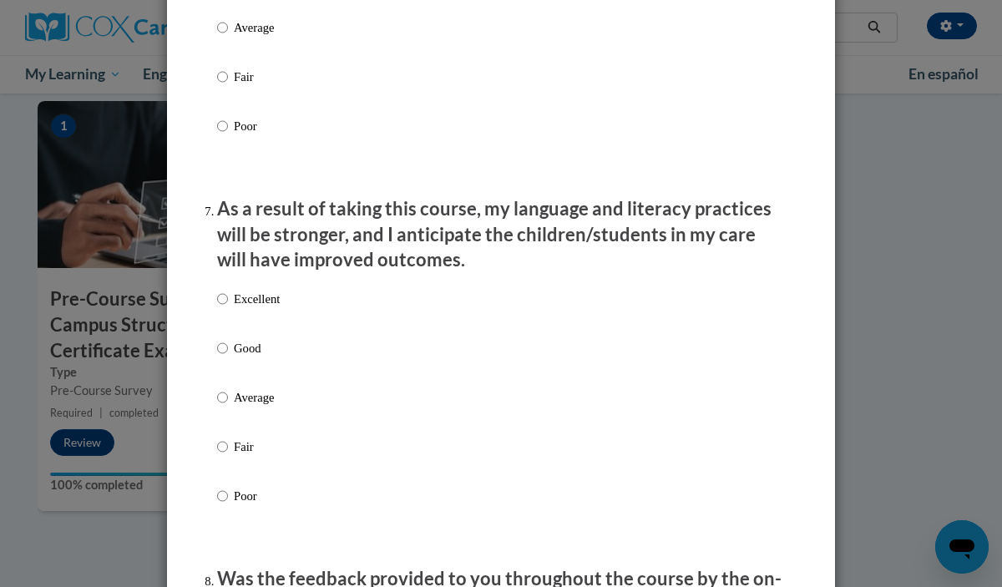
click at [271, 308] on p "Excellent" at bounding box center [257, 299] width 46 height 18
click at [228, 308] on input "Excellent" at bounding box center [222, 299] width 11 height 18
radio input "true"
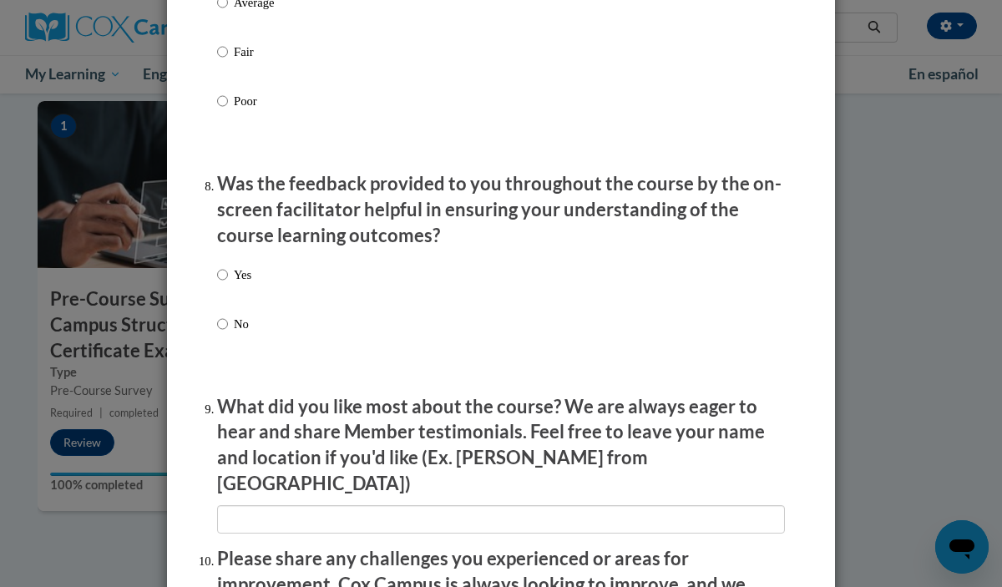
scroll to position [2447, 0]
click at [230, 292] on label "Yes" at bounding box center [234, 288] width 34 height 45
click at [228, 285] on input "Yes" at bounding box center [222, 275] width 11 height 18
radio input "true"
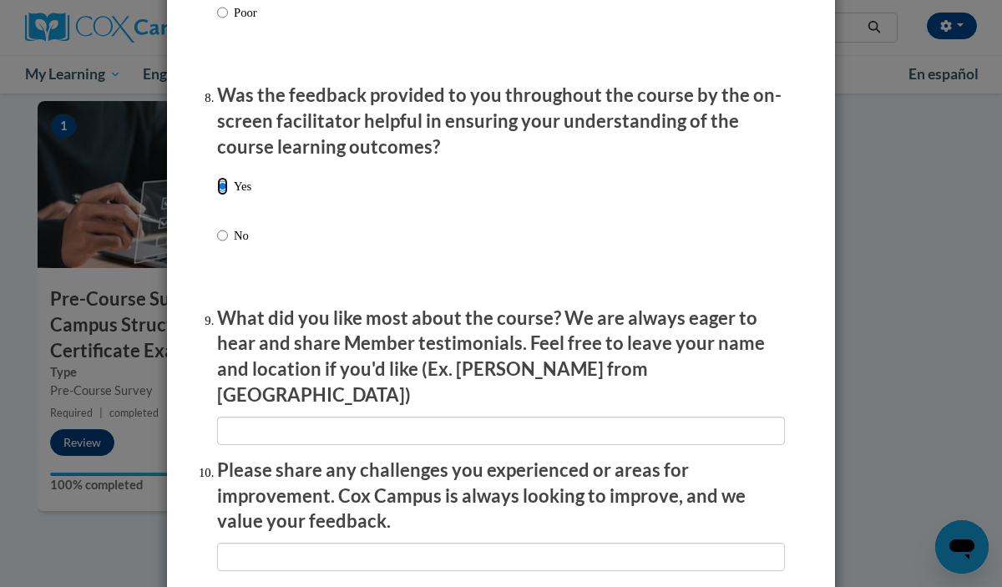
scroll to position [2554, 0]
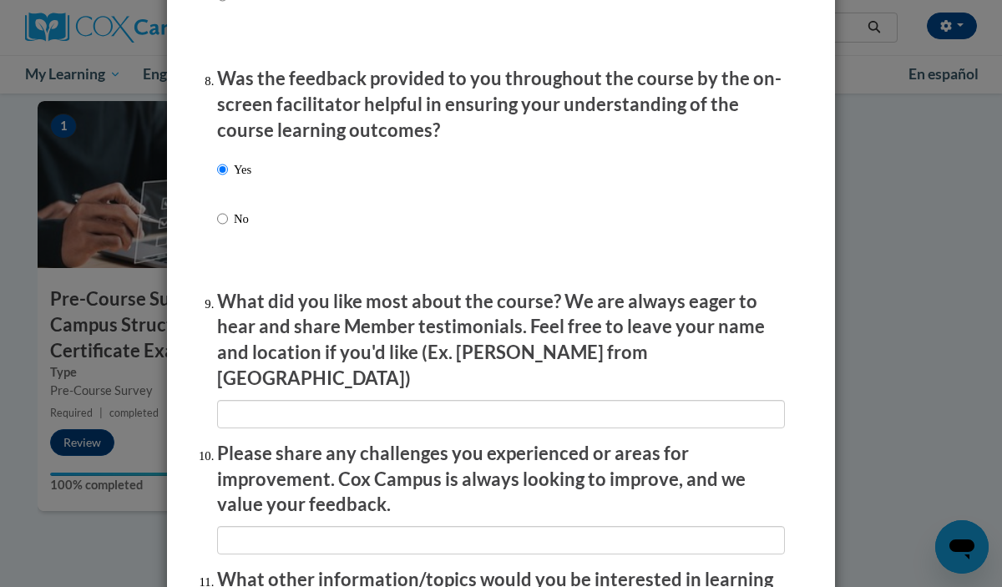
click at [286, 441] on p "Please share any challenges you experienced or areas for improvement. Cox Campu…" at bounding box center [501, 479] width 568 height 77
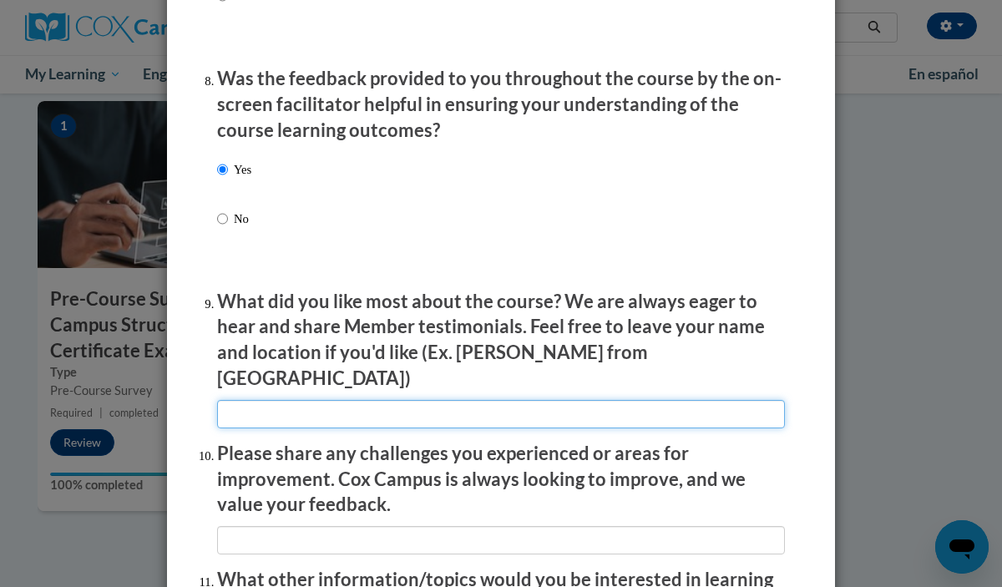
click at [281, 405] on input "textbox" at bounding box center [501, 414] width 568 height 28
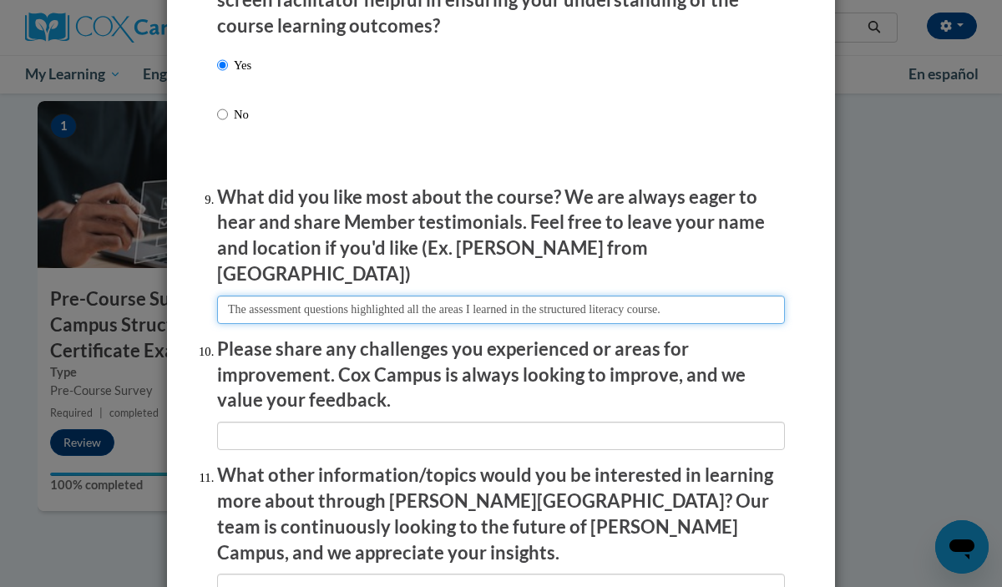
scroll to position [2660, 0]
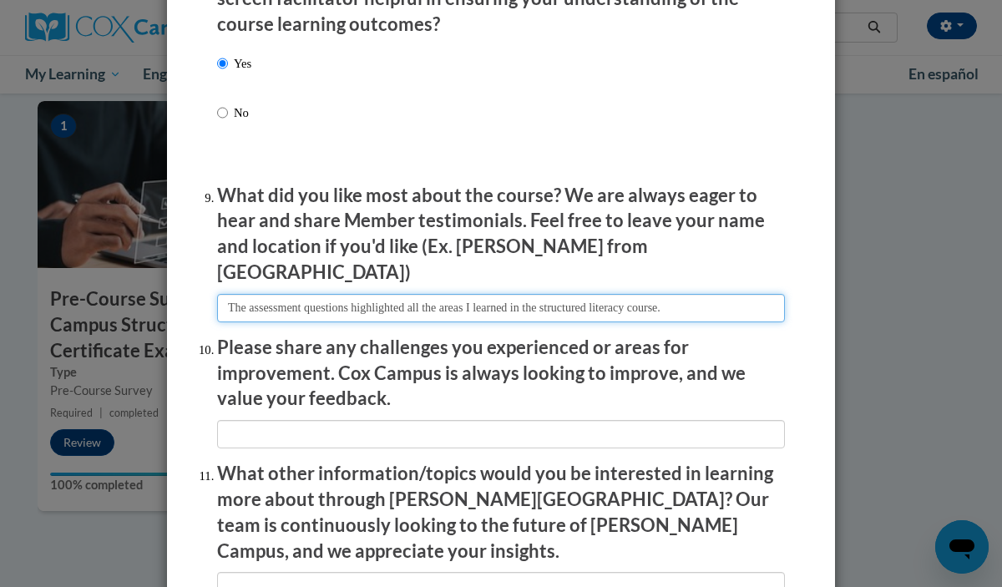
type input "The assessment questions highlighted all the areas I learned in the structured …"
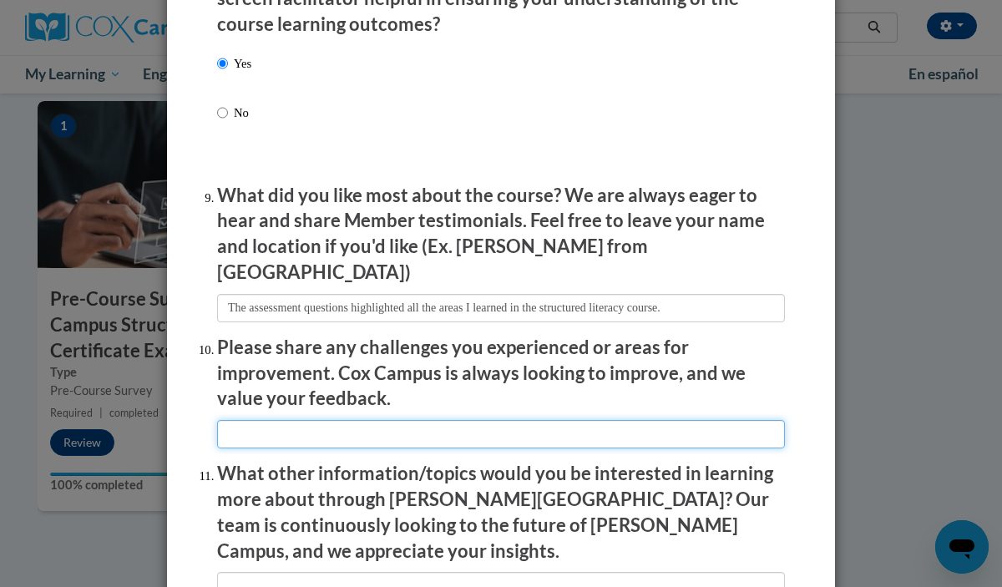
click at [266, 425] on input "textbox" at bounding box center [501, 434] width 568 height 28
type input "None!"
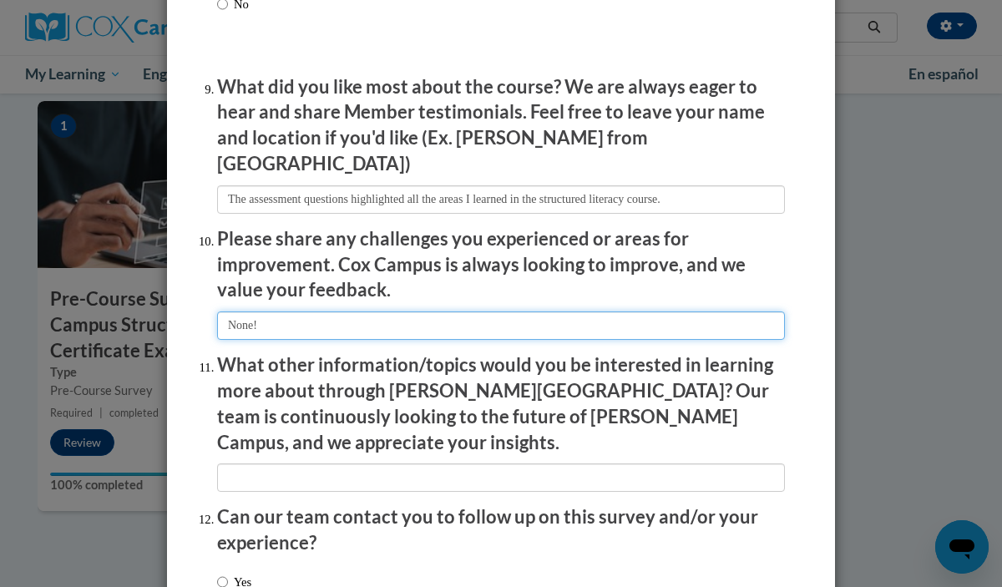
scroll to position [2784, 0]
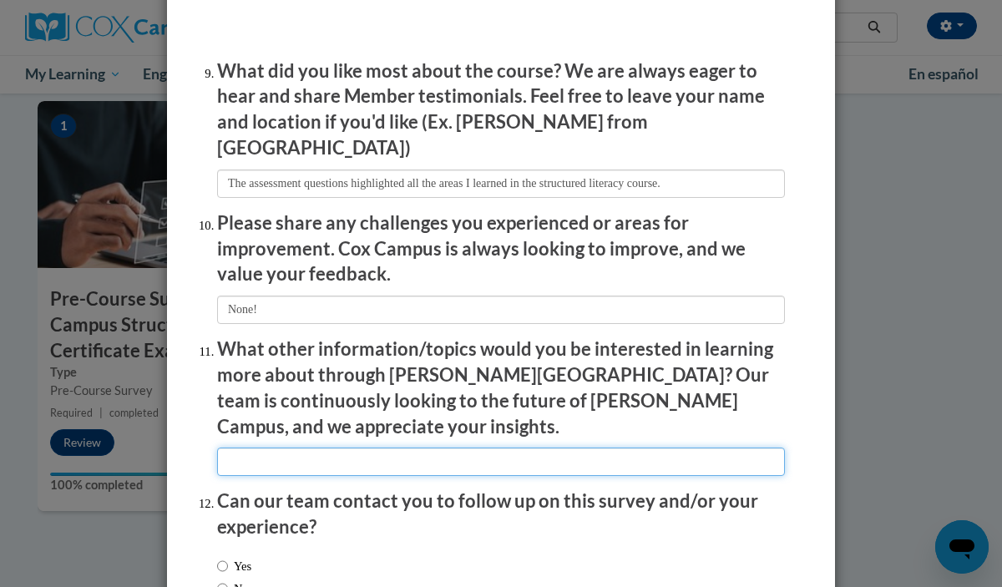
click at [306, 448] on input "textbox" at bounding box center [501, 462] width 568 height 28
type input "I would love to have more learning around intervention practices."
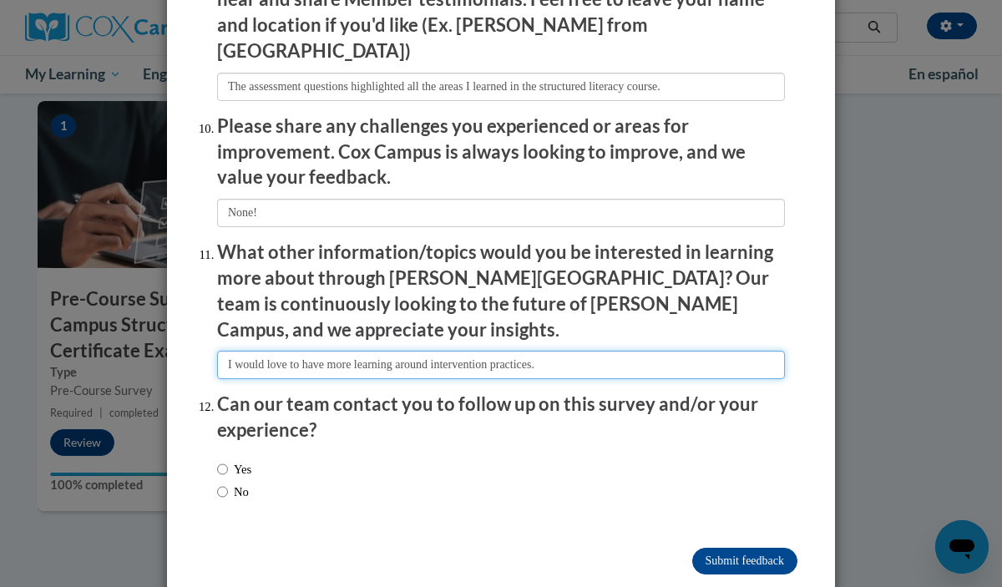
scroll to position [2888, 0]
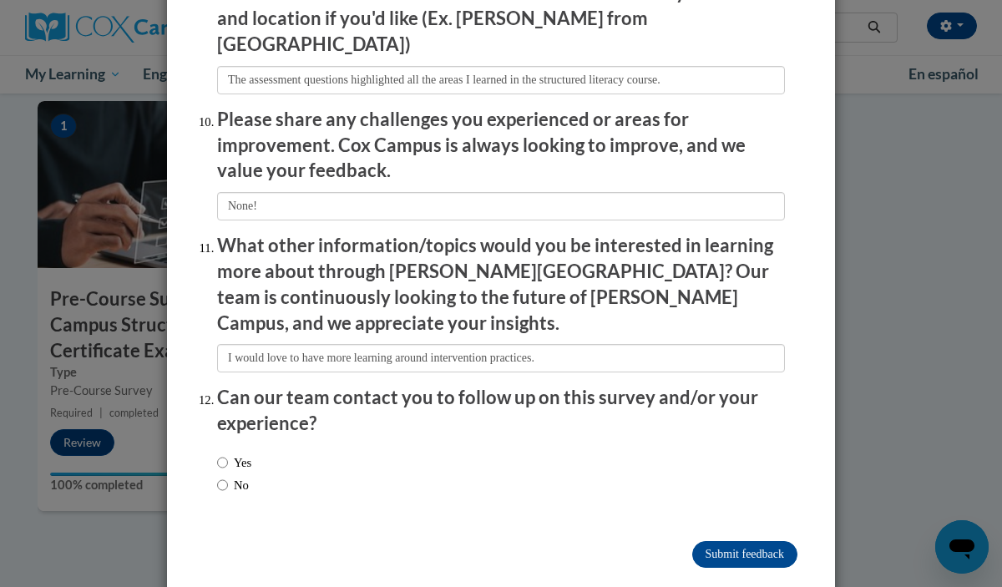
click at [243, 476] on label "No" at bounding box center [233, 485] width 32 height 18
click at [228, 476] on input "No" at bounding box center [222, 485] width 11 height 18
radio input "true"
click at [709, 541] on input "Submit feedback" at bounding box center [744, 554] width 105 height 27
